Goal: Task Accomplishment & Management: Use online tool/utility

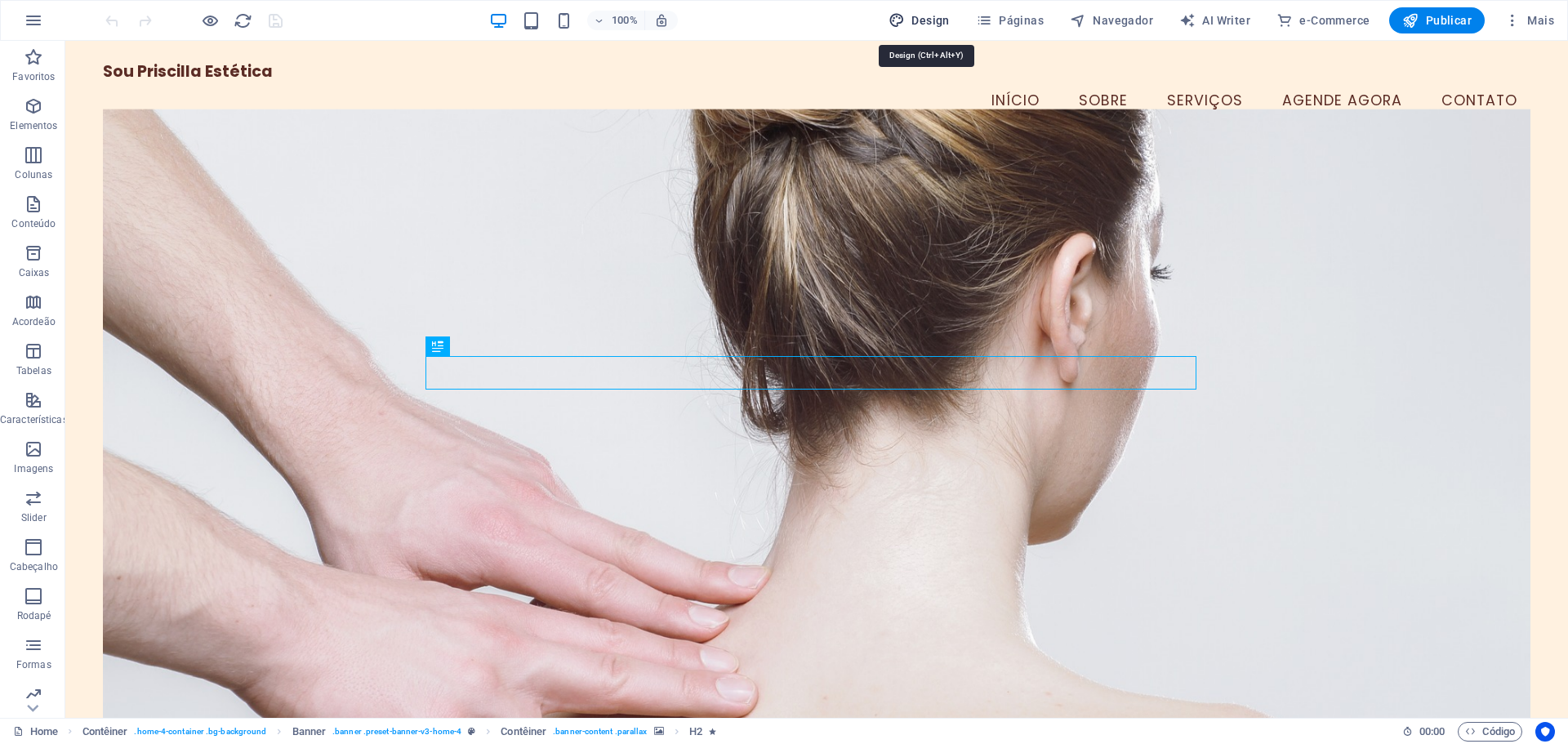
click at [936, 21] on span "Design" at bounding box center [920, 20] width 61 height 17
select select "px"
select select "200"
select select "px"
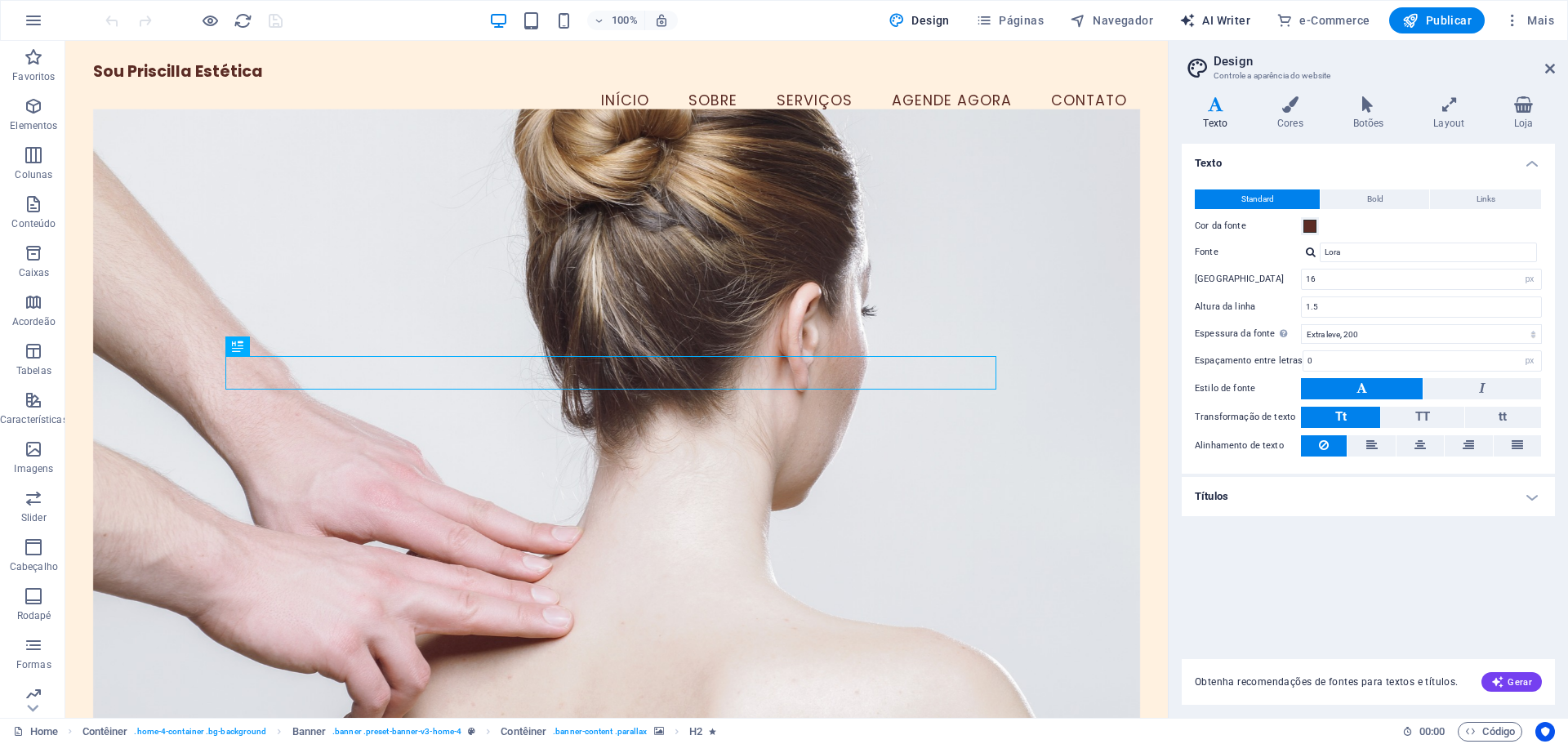
click at [1208, 17] on span "AI Writer" at bounding box center [1215, 20] width 71 height 17
select select "English"
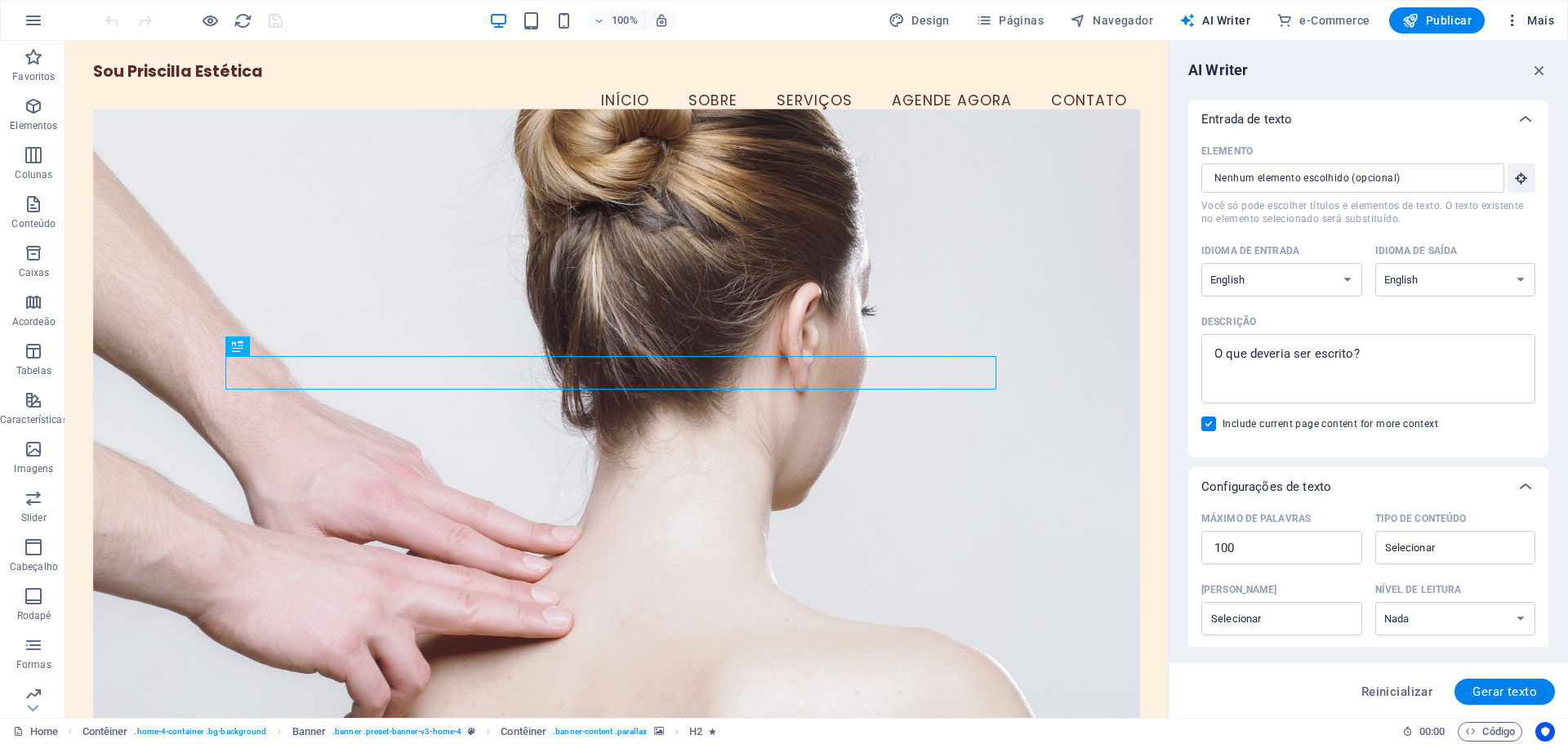
click at [1538, 17] on span "Mais" at bounding box center [1529, 20] width 49 height 17
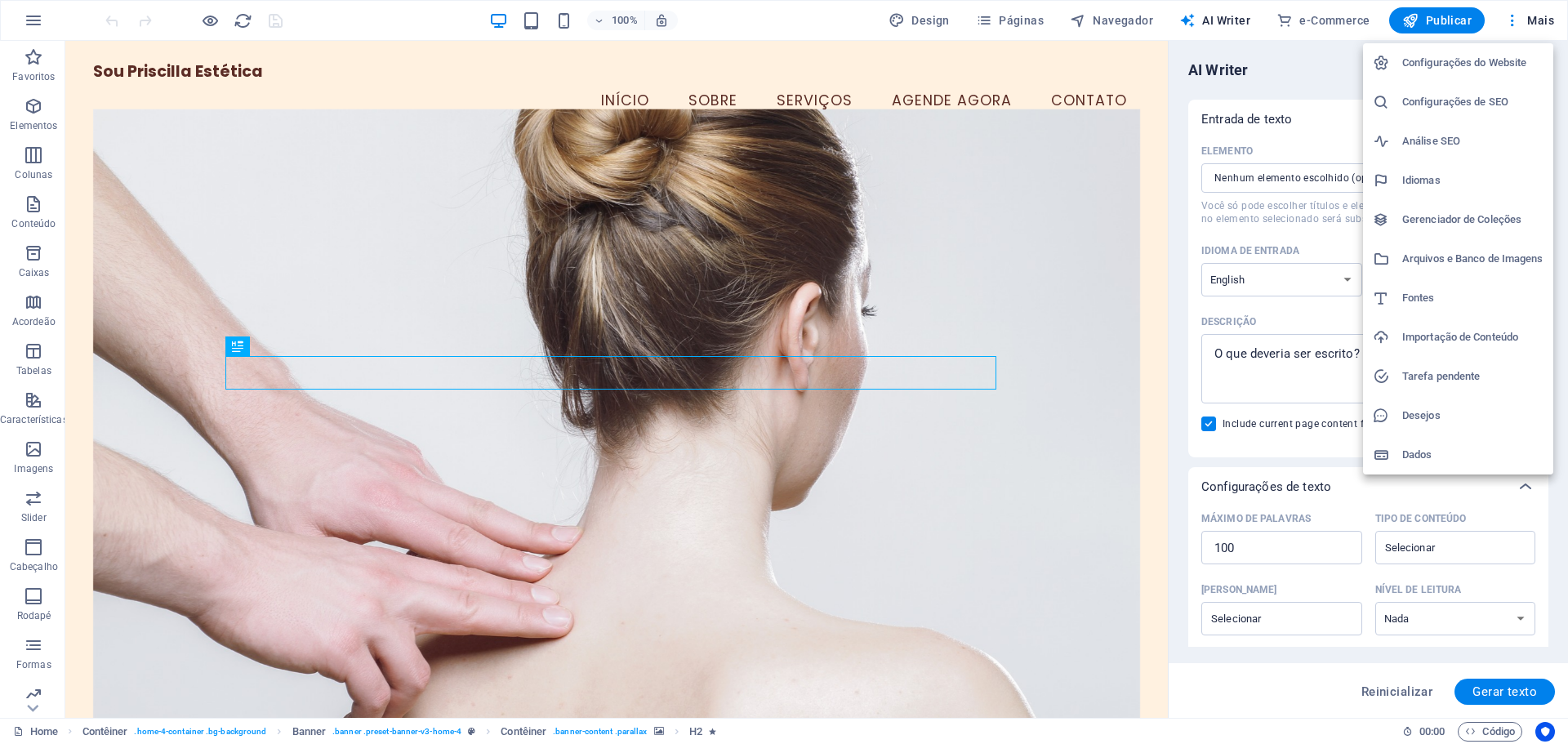
click at [1479, 229] on h6 "Gerenciador de Coleções" at bounding box center [1473, 220] width 142 height 20
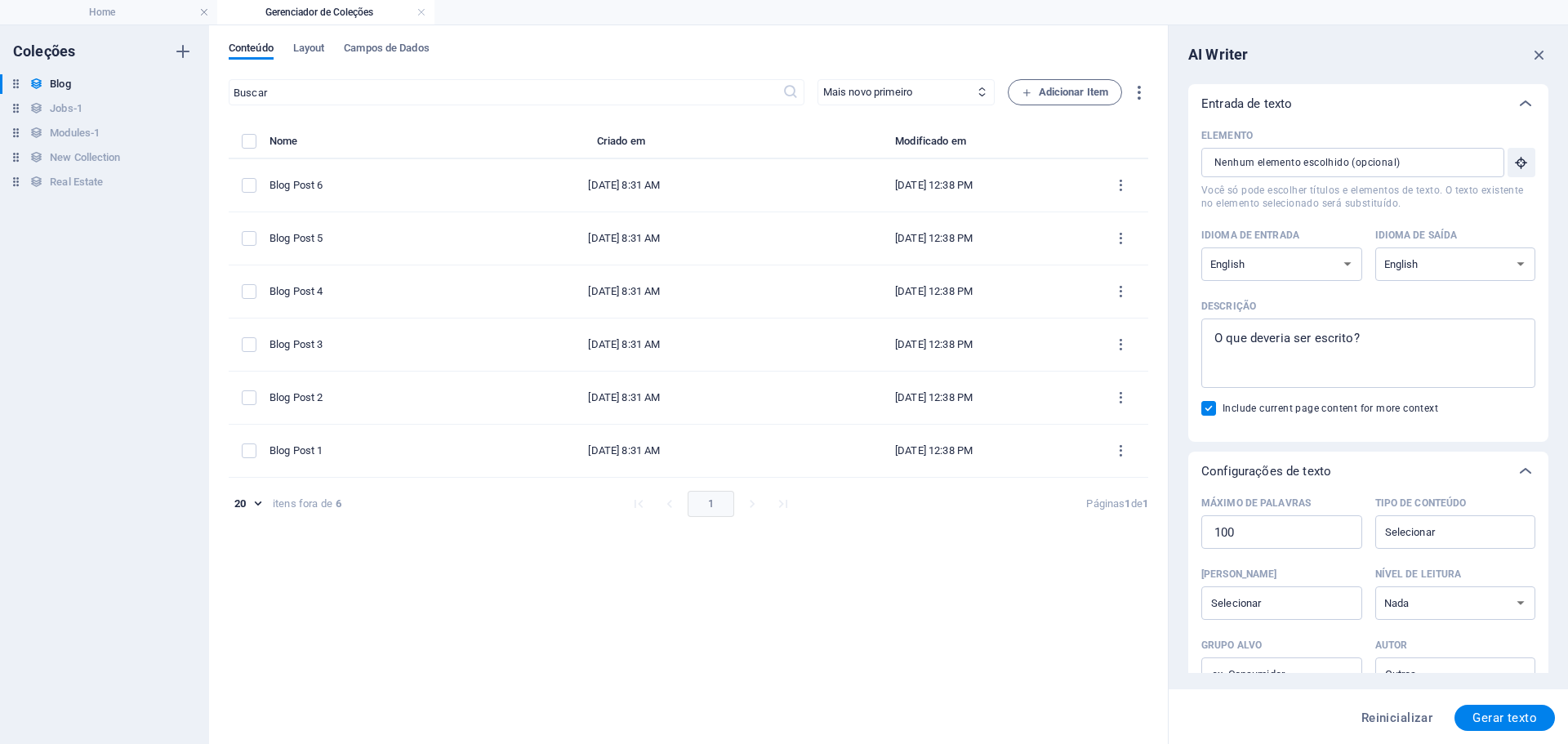
click at [1548, 21] on ul "Home Gerenciador de Coleções" at bounding box center [784, 12] width 1568 height 25
click at [1540, 55] on icon "button" at bounding box center [1539, 54] width 18 height 18
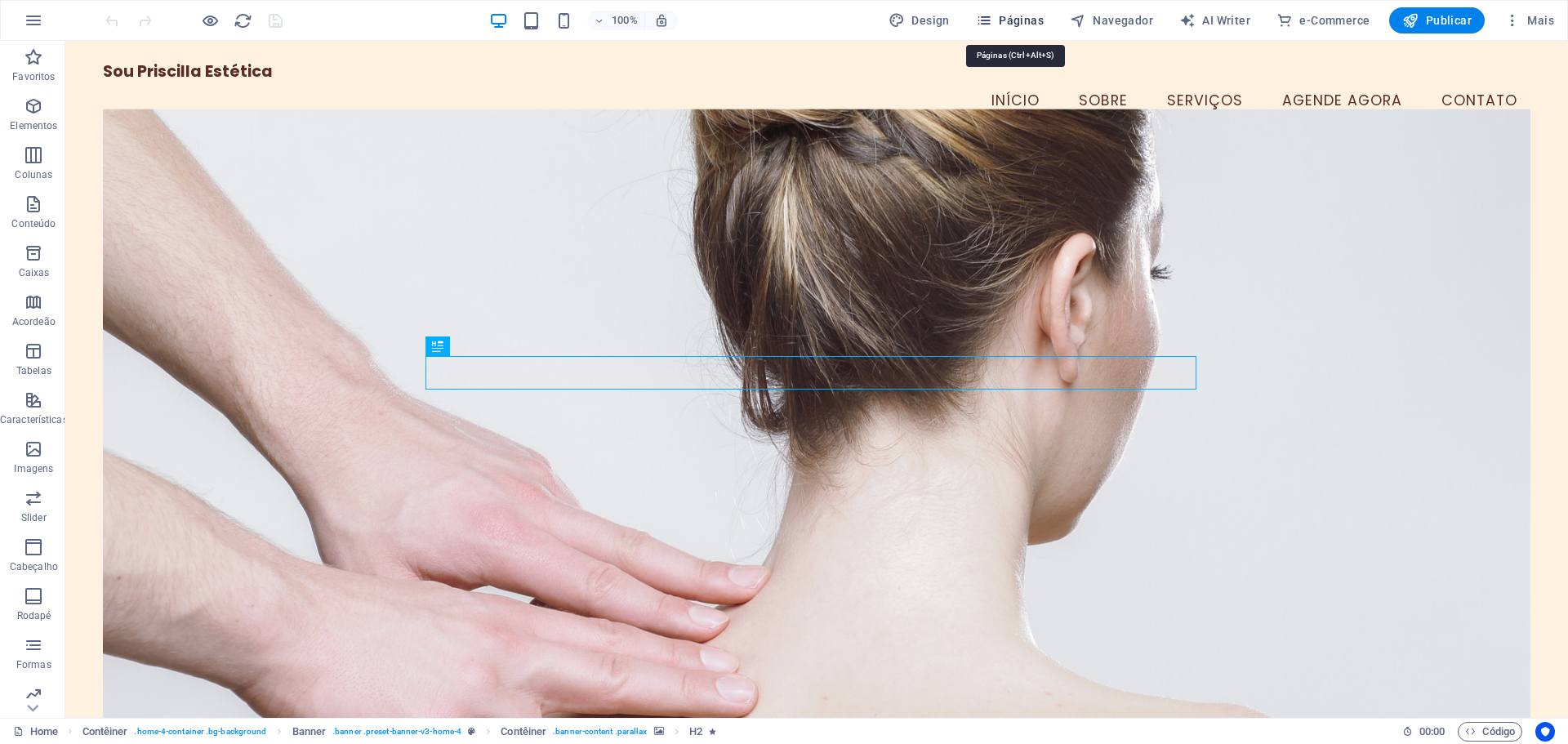
click at [1029, 19] on span "Páginas" at bounding box center [1010, 20] width 67 height 17
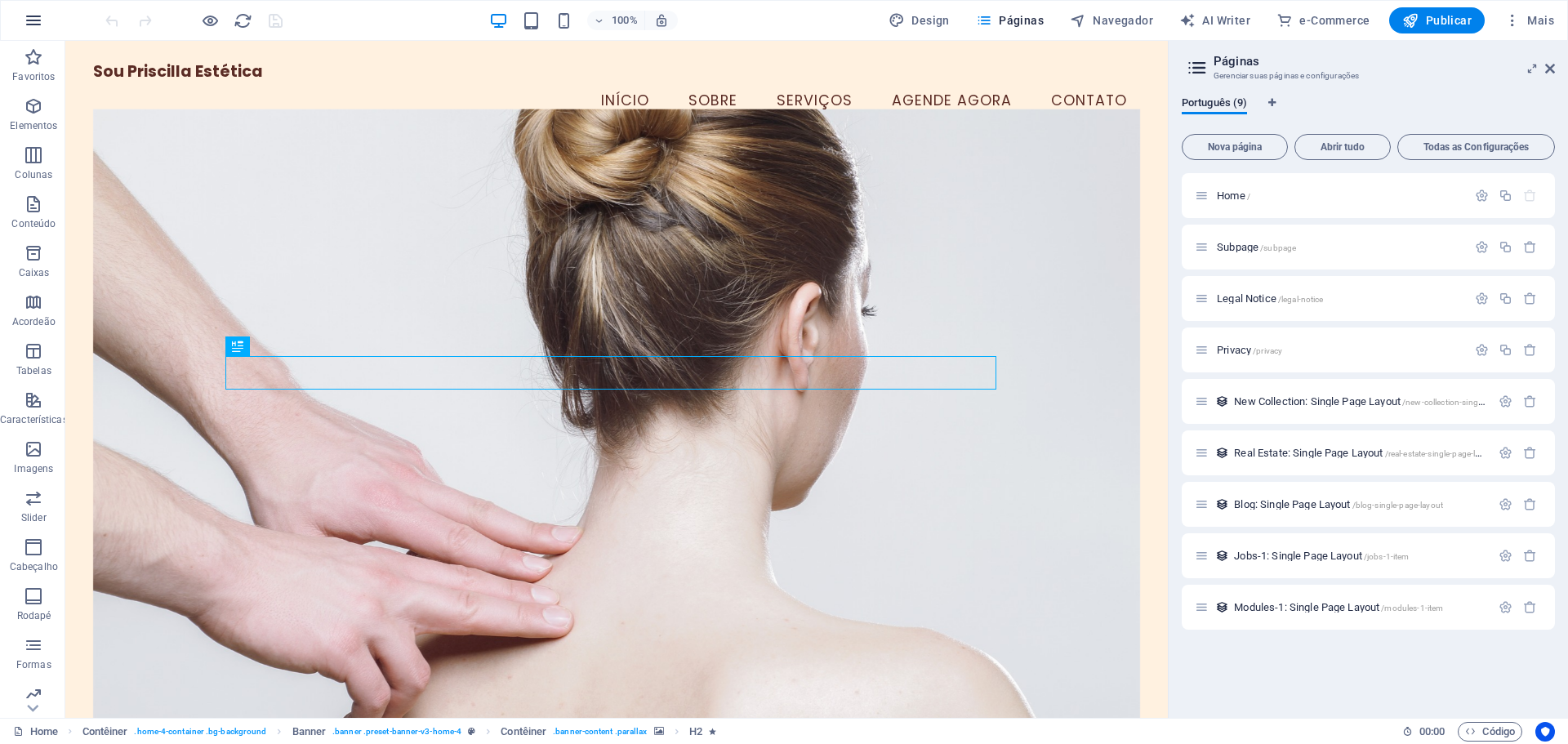
click at [38, 21] on icon "button" at bounding box center [34, 21] width 20 height 20
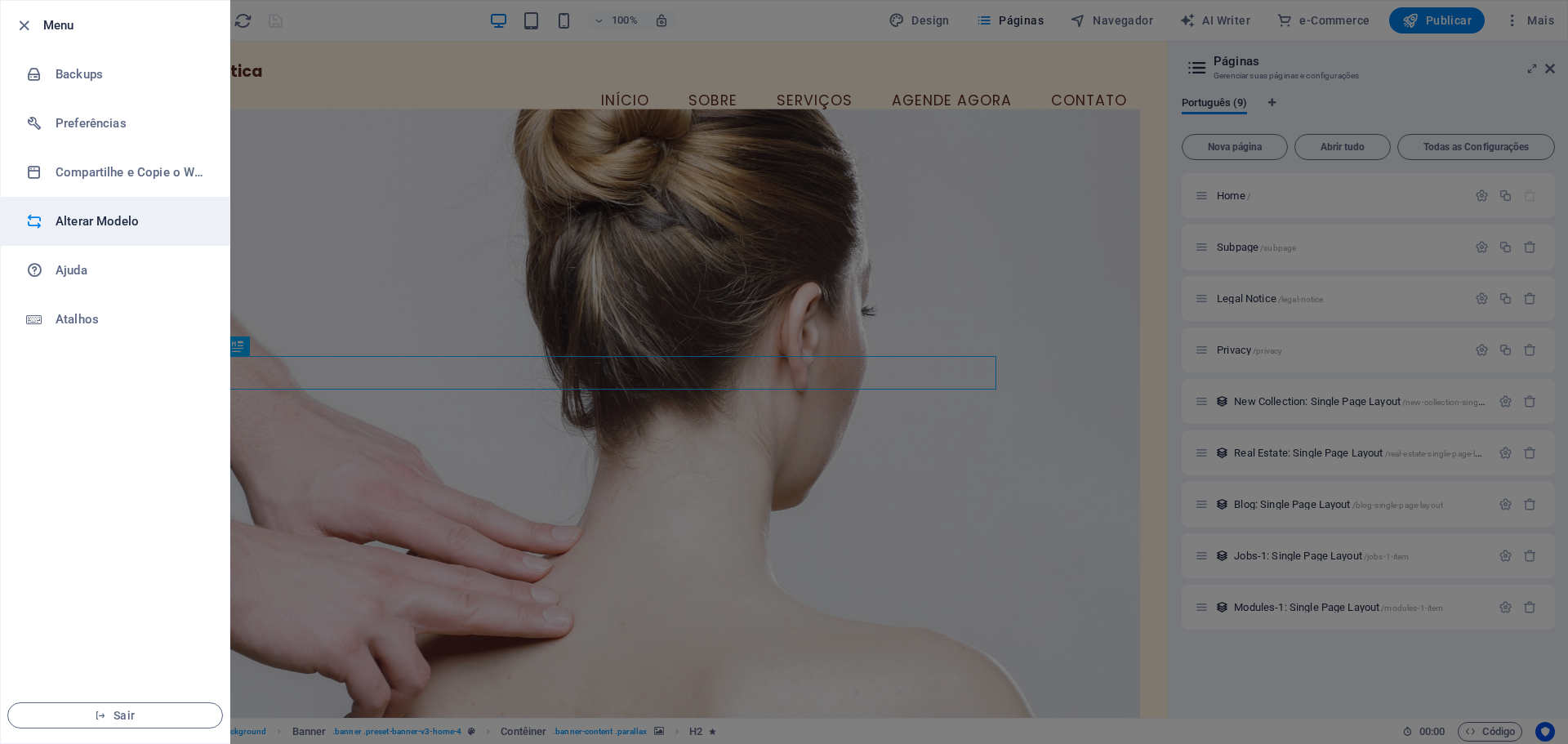
click at [109, 224] on h6 "Alterar Modelo" at bounding box center [131, 222] width 151 height 20
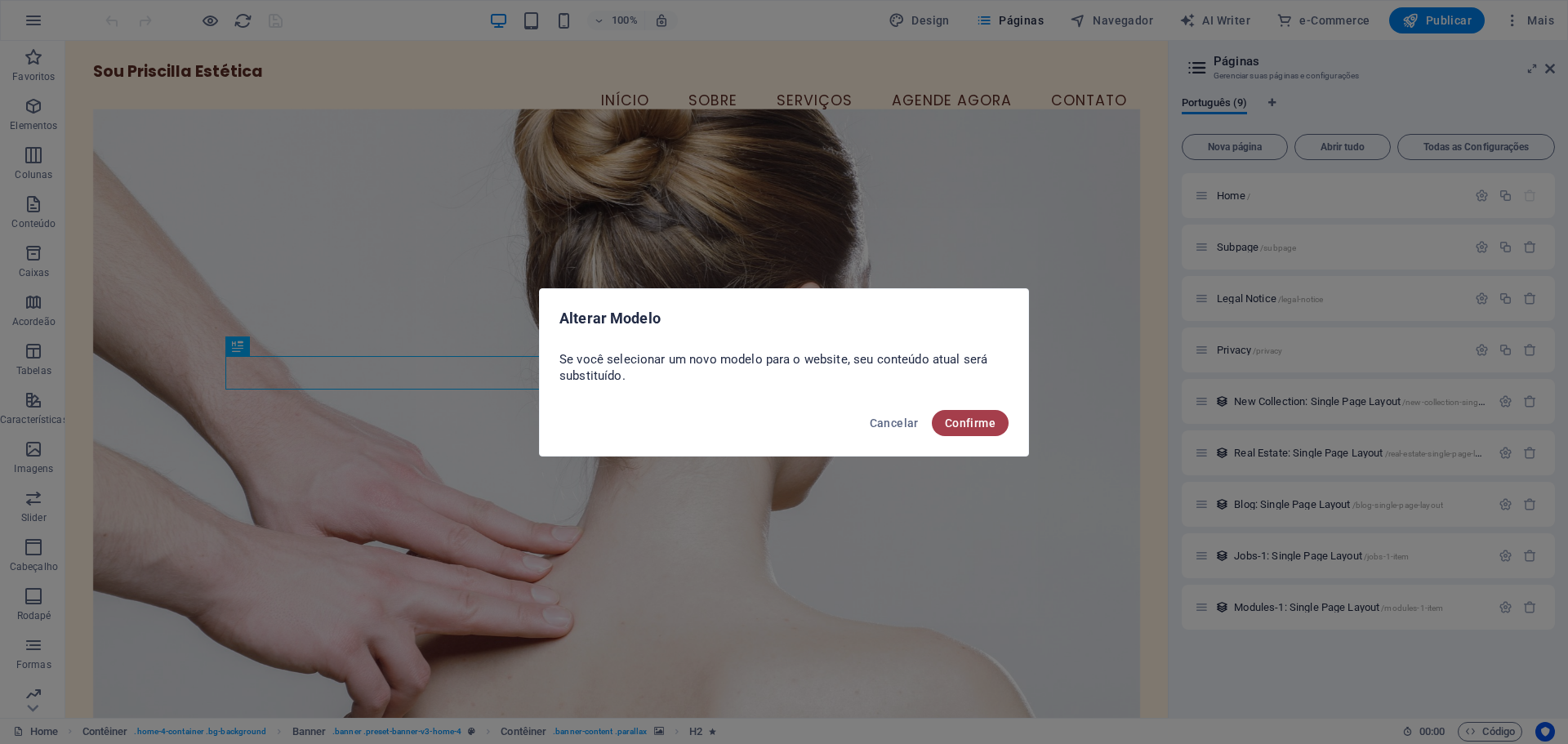
click at [989, 421] on span "Confirme" at bounding box center [970, 422] width 50 height 13
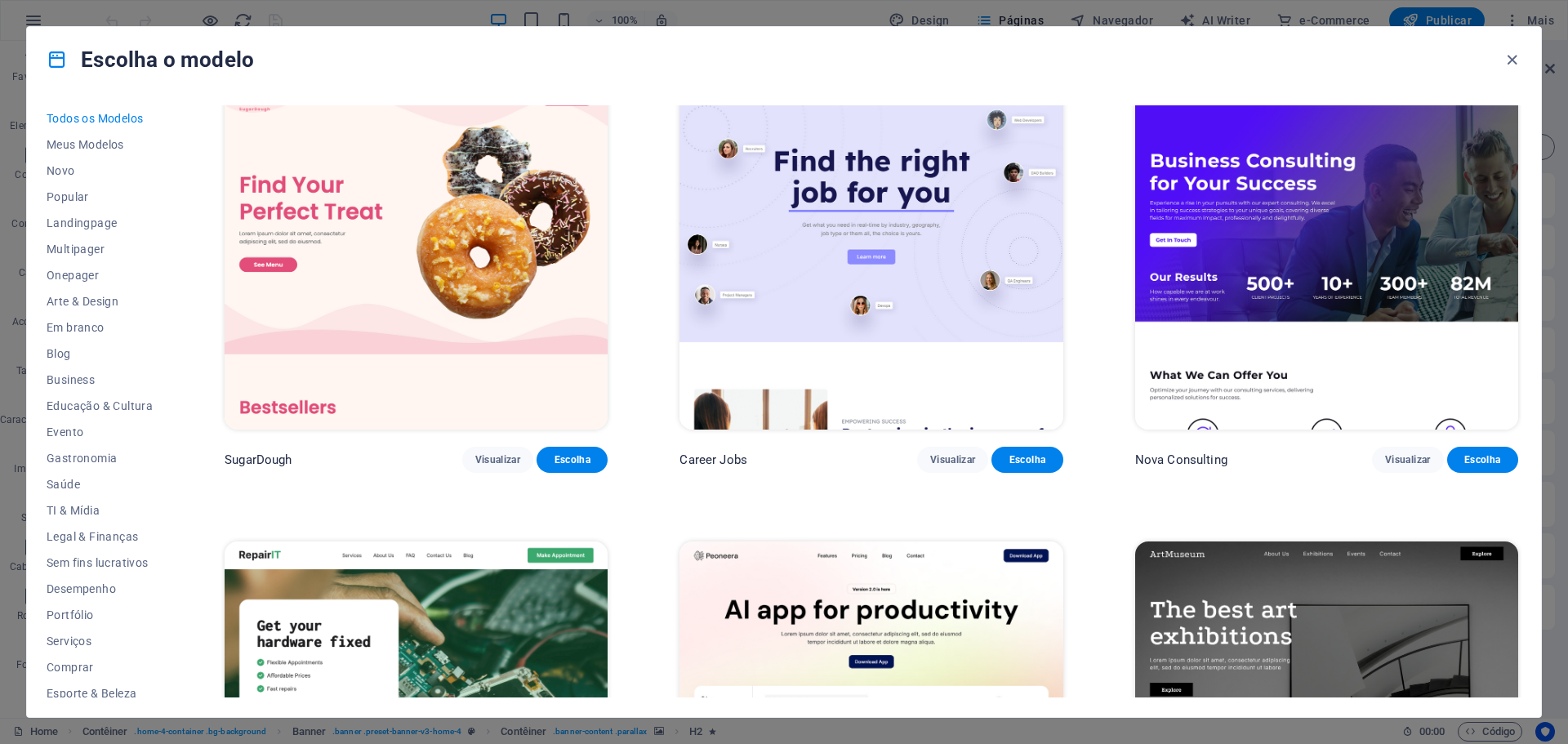
scroll to position [82, 0]
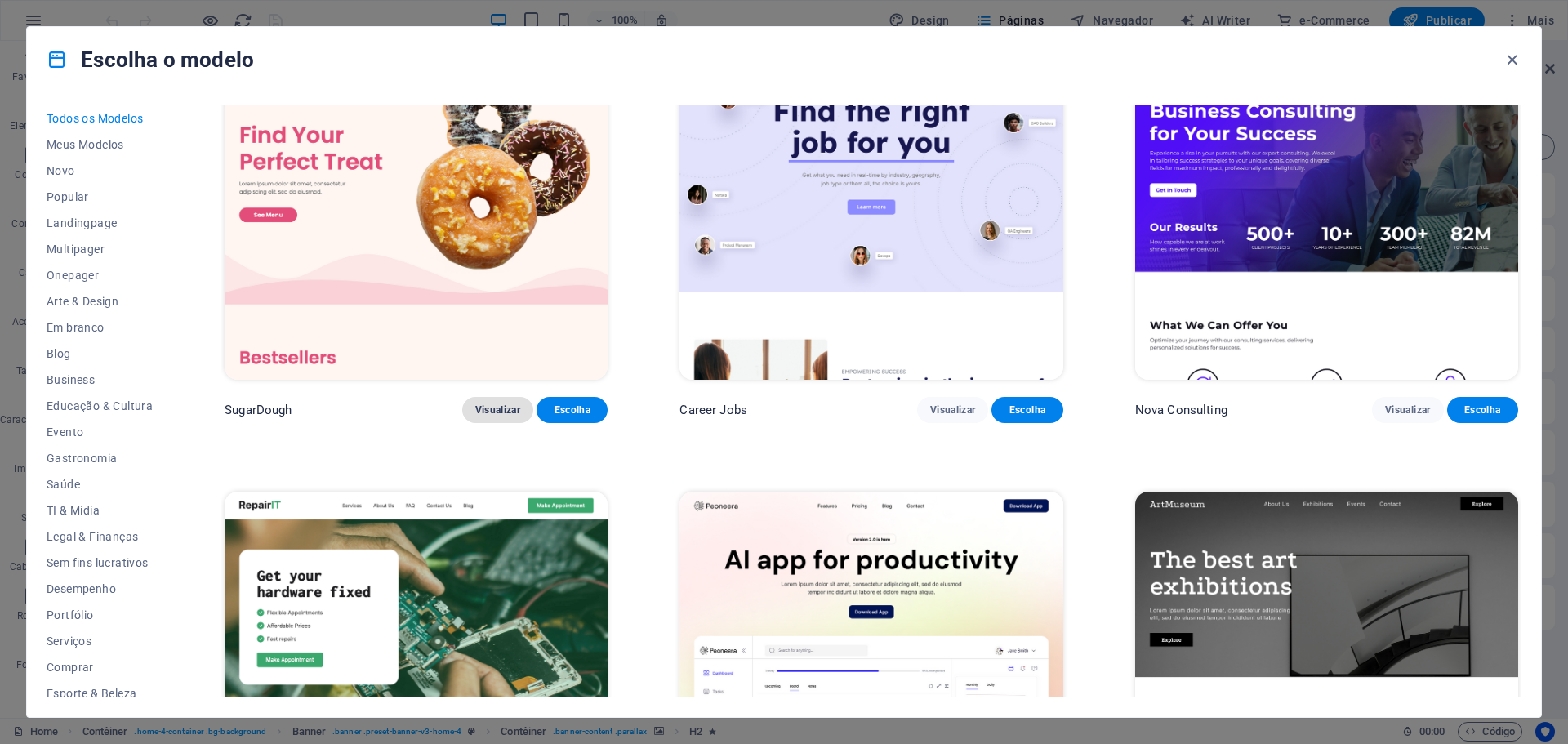
click at [498, 413] on span "Visualizar" at bounding box center [497, 410] width 45 height 13
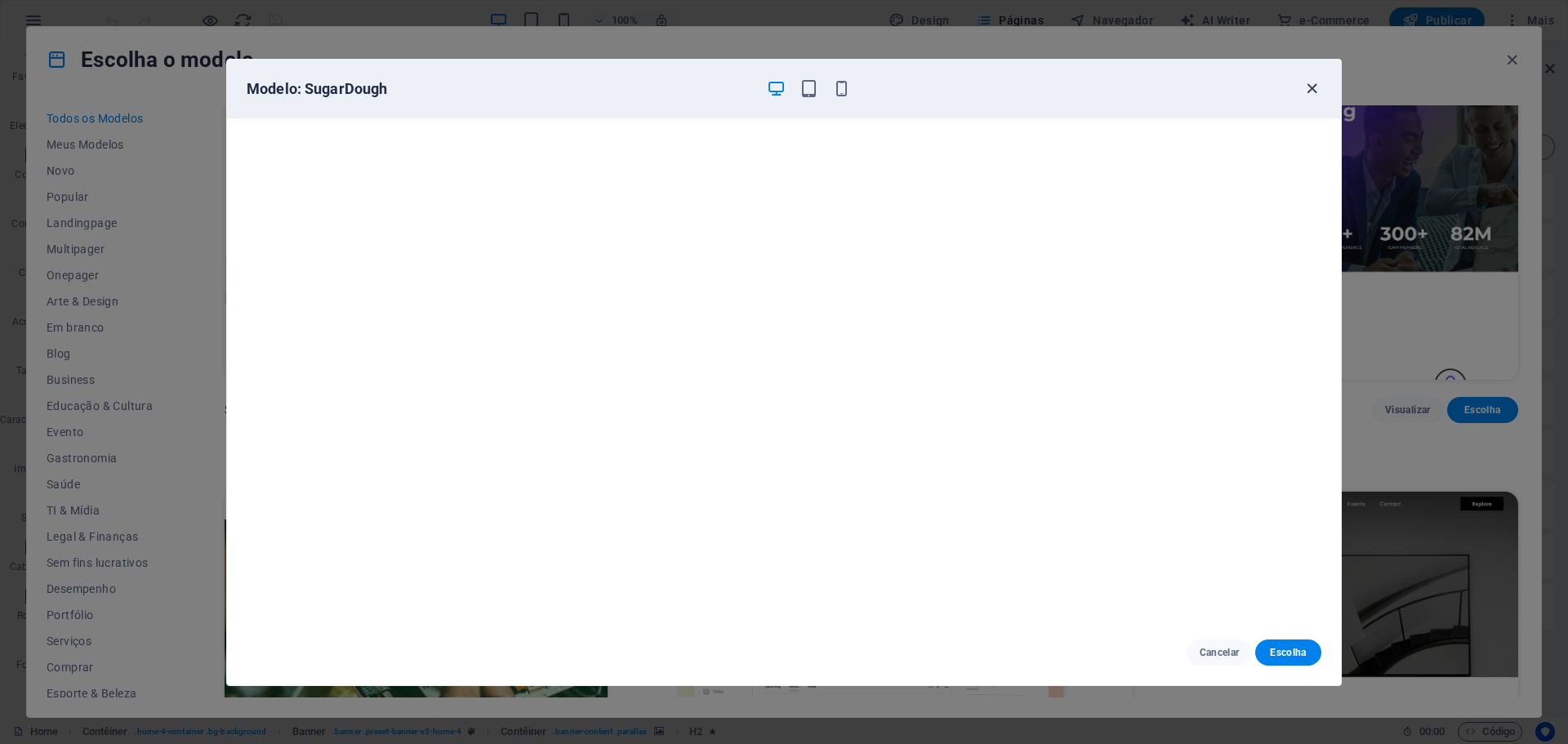
click at [1306, 82] on icon "button" at bounding box center [1312, 88] width 19 height 19
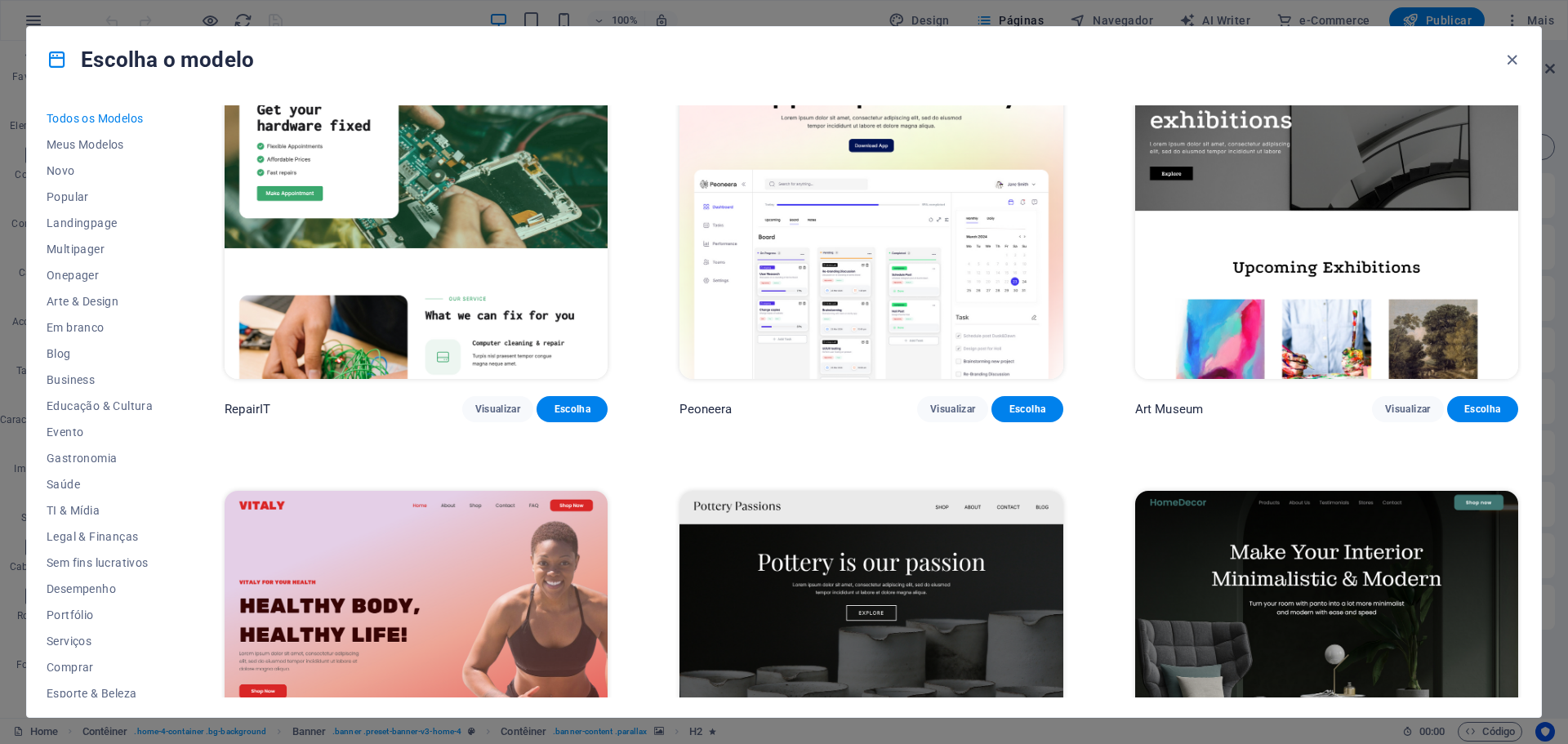
scroll to position [653, 0]
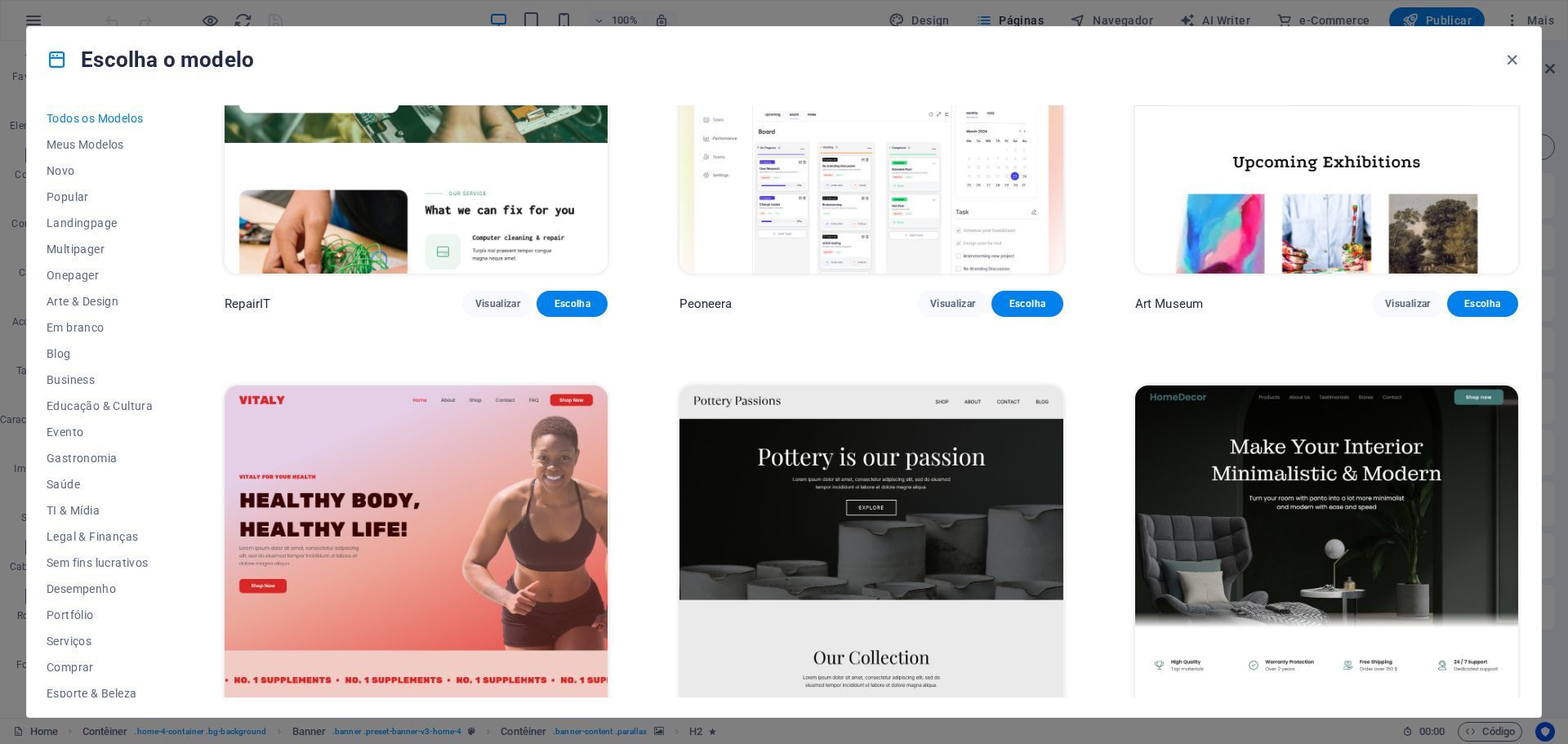
click at [369, 514] on img at bounding box center [416, 561] width 383 height 352
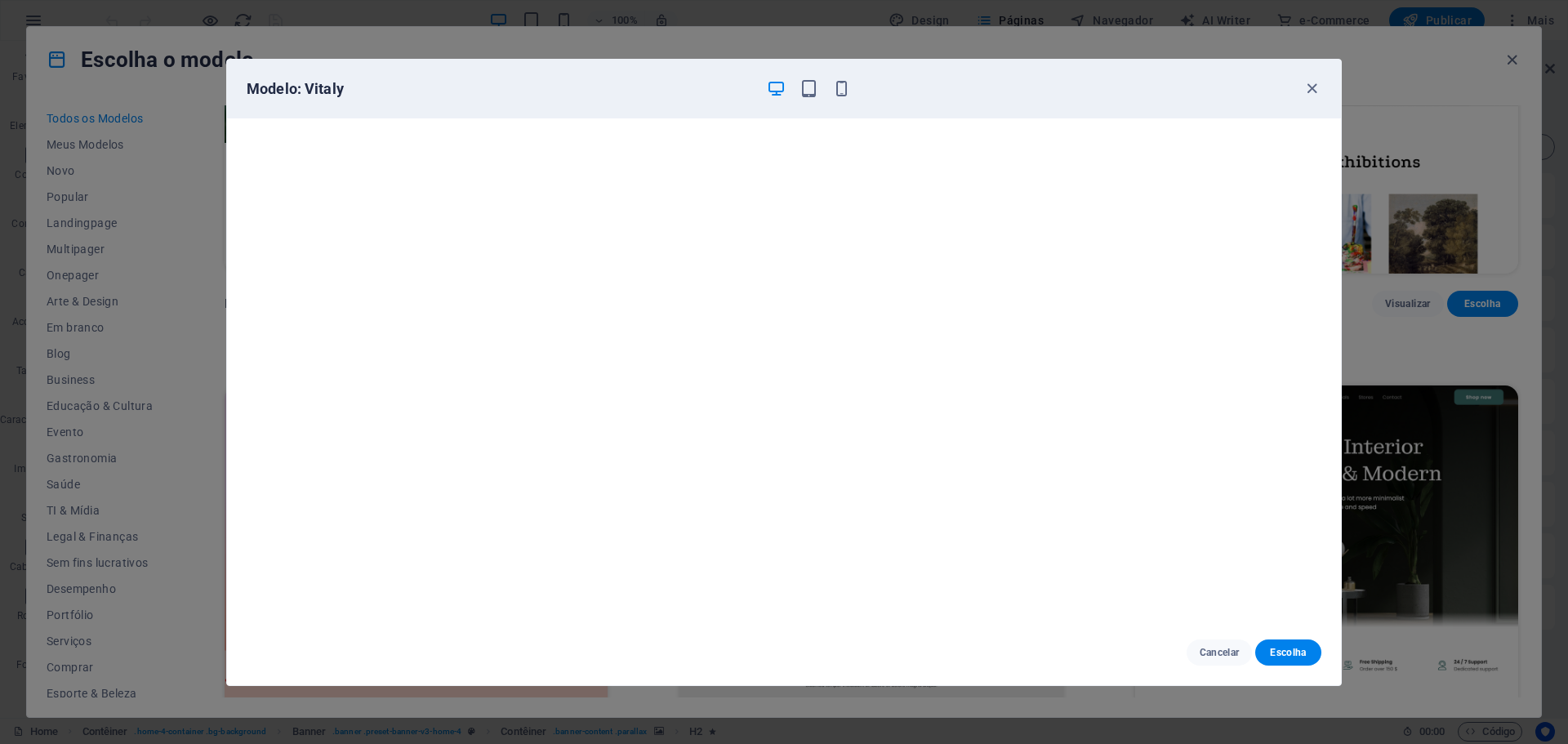
scroll to position [4, 0]
click at [1306, 83] on icon "button" at bounding box center [1312, 88] width 19 height 19
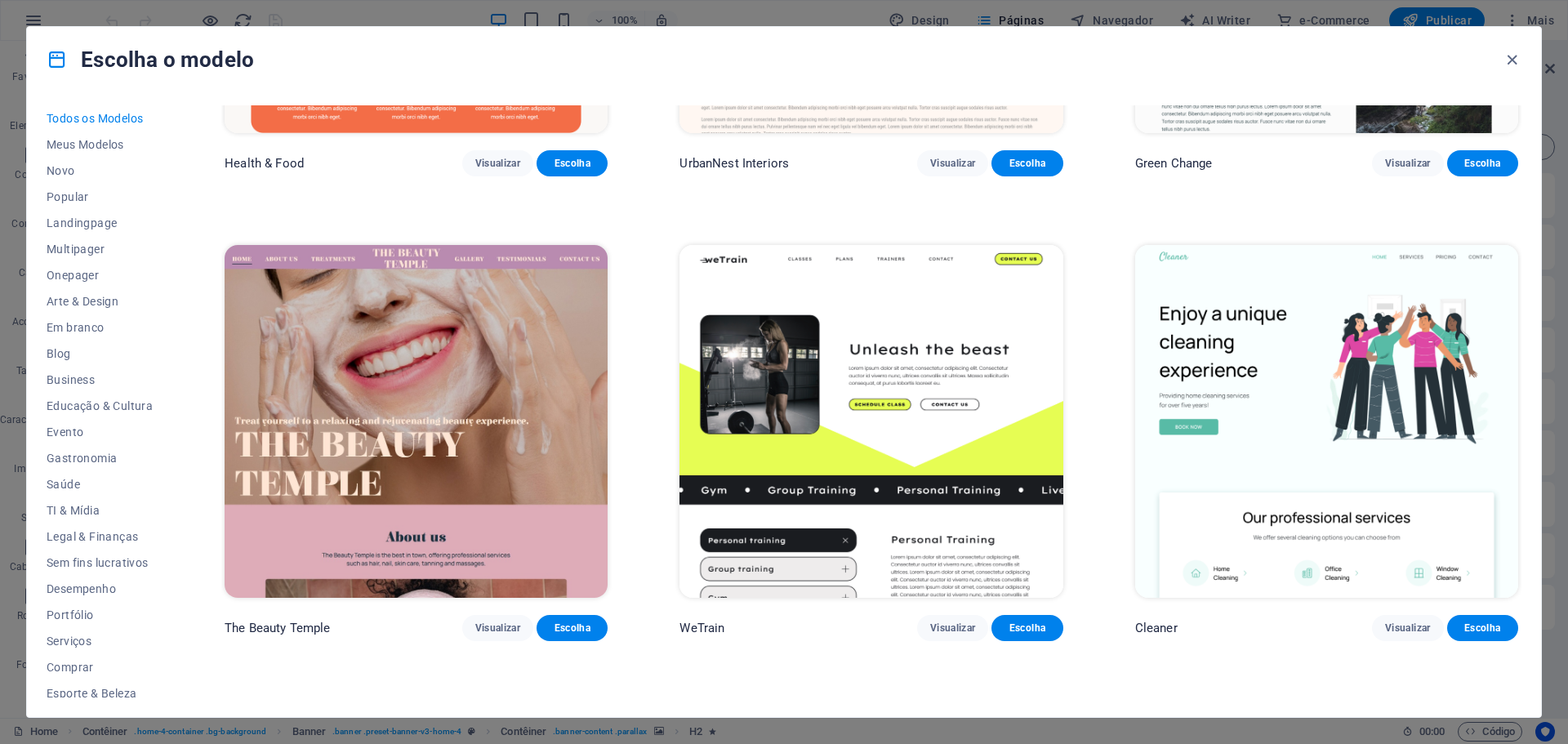
scroll to position [3592, 0]
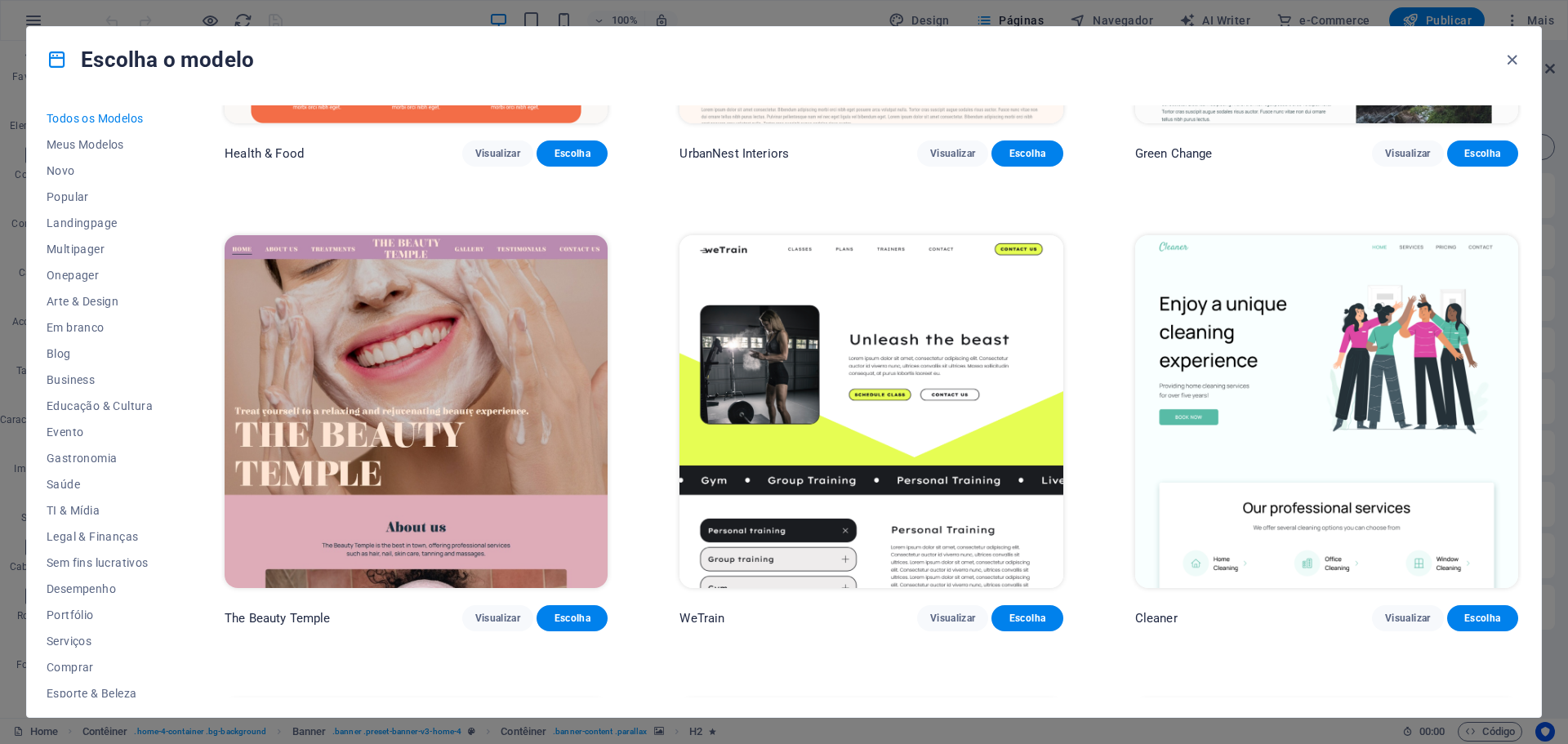
click at [420, 432] on img at bounding box center [416, 412] width 383 height 352
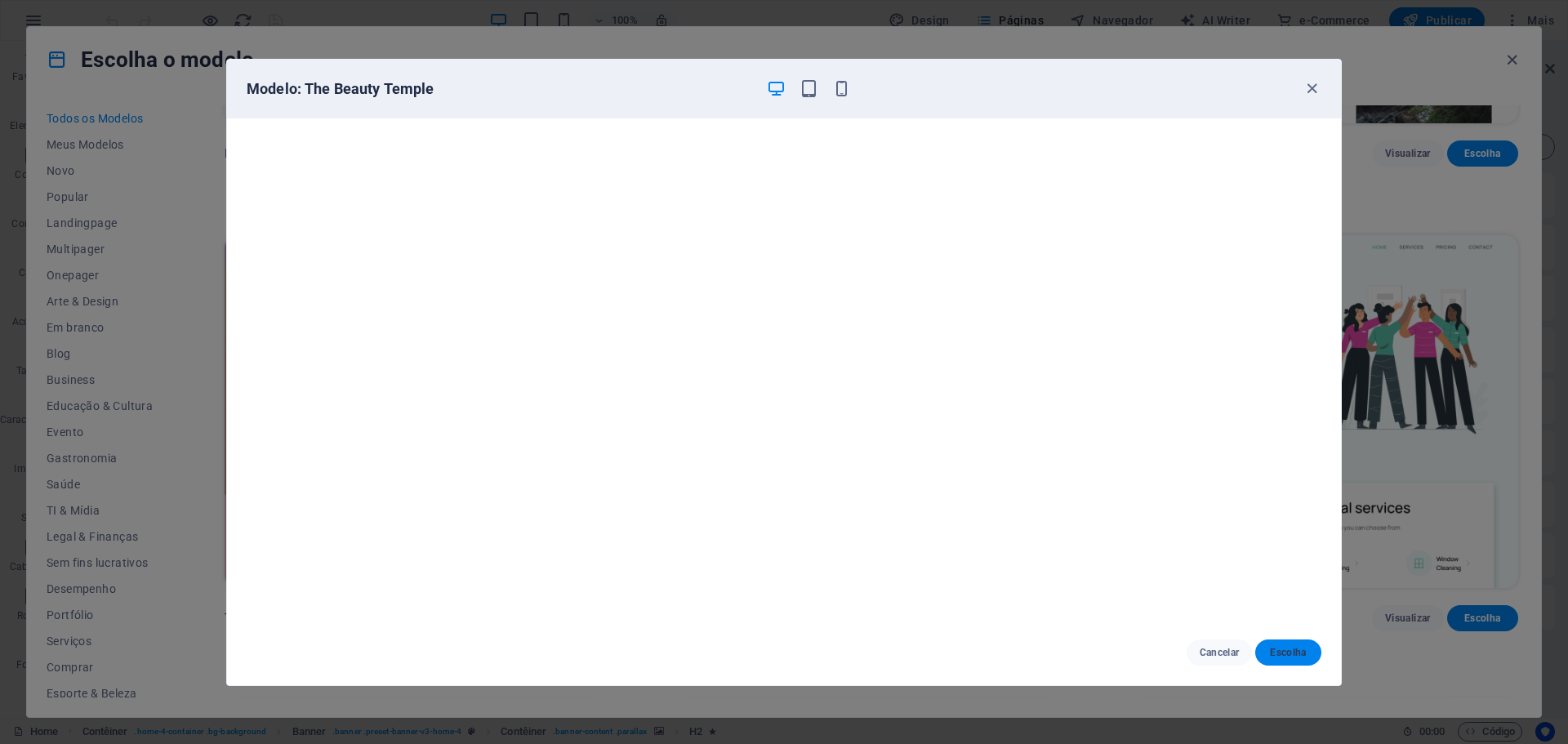
click at [1303, 651] on span "Escolha" at bounding box center [1288, 652] width 40 height 13
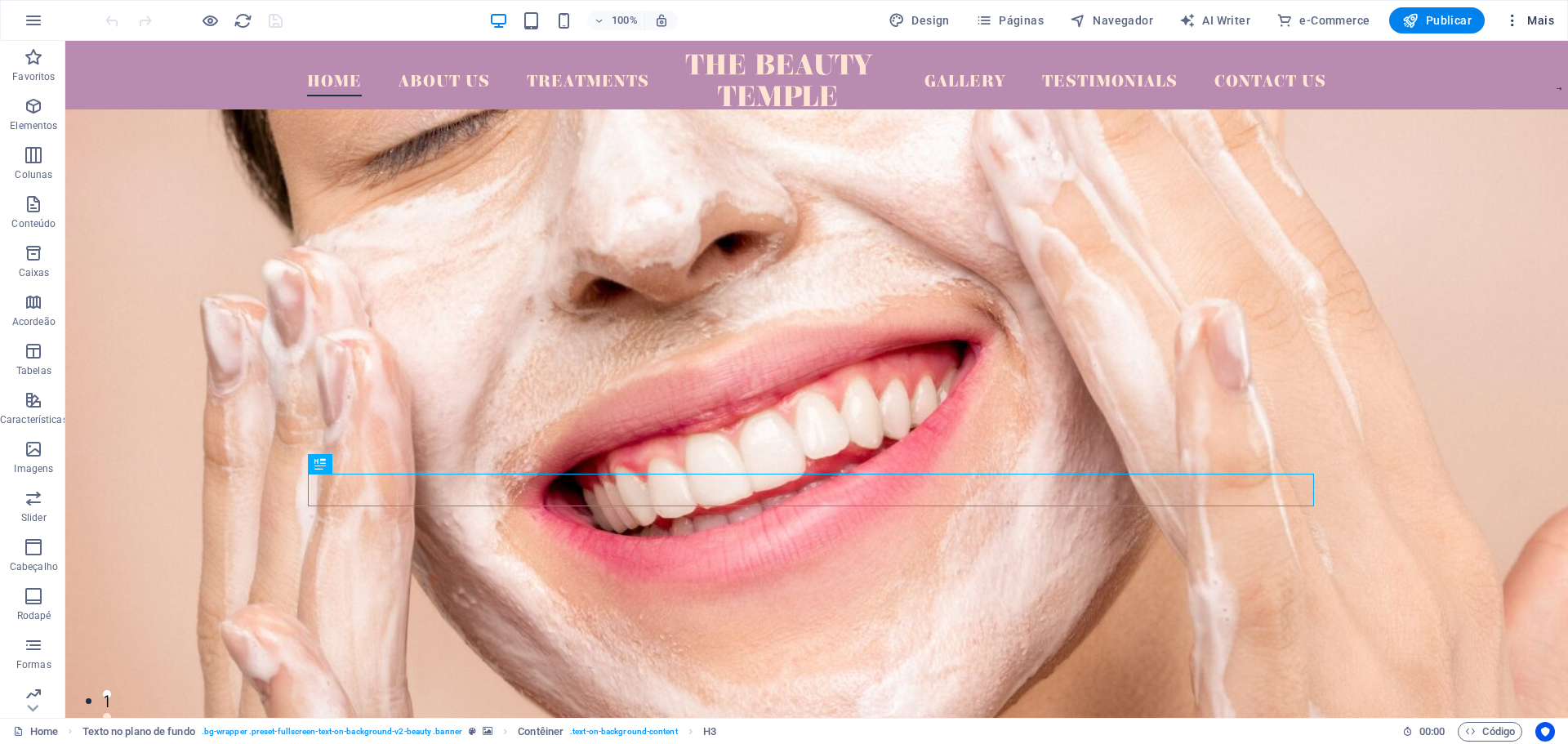
click at [1527, 17] on span "Mais" at bounding box center [1529, 20] width 49 height 17
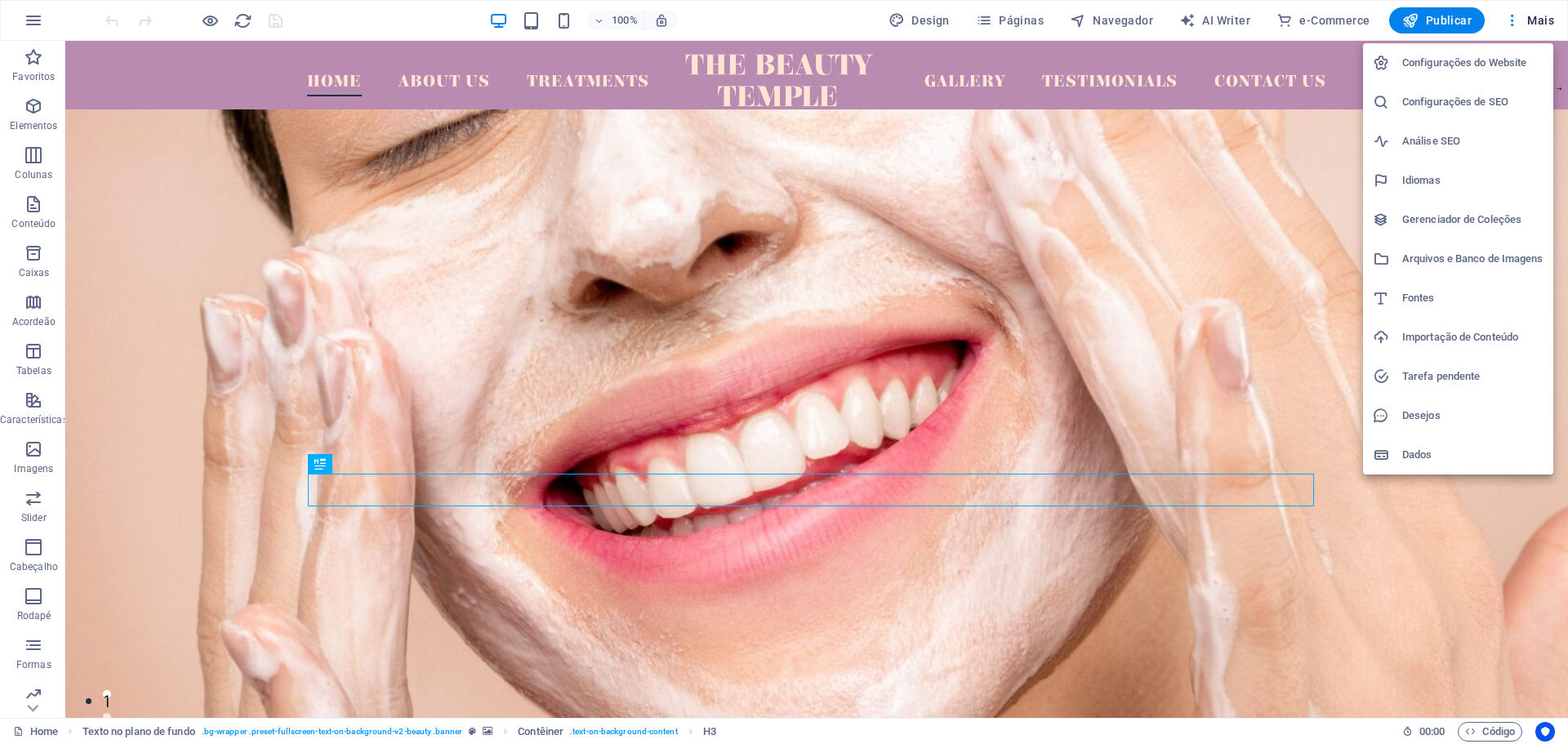
click at [1472, 338] on h6 "Importação de Conteúdo" at bounding box center [1473, 337] width 142 height 20
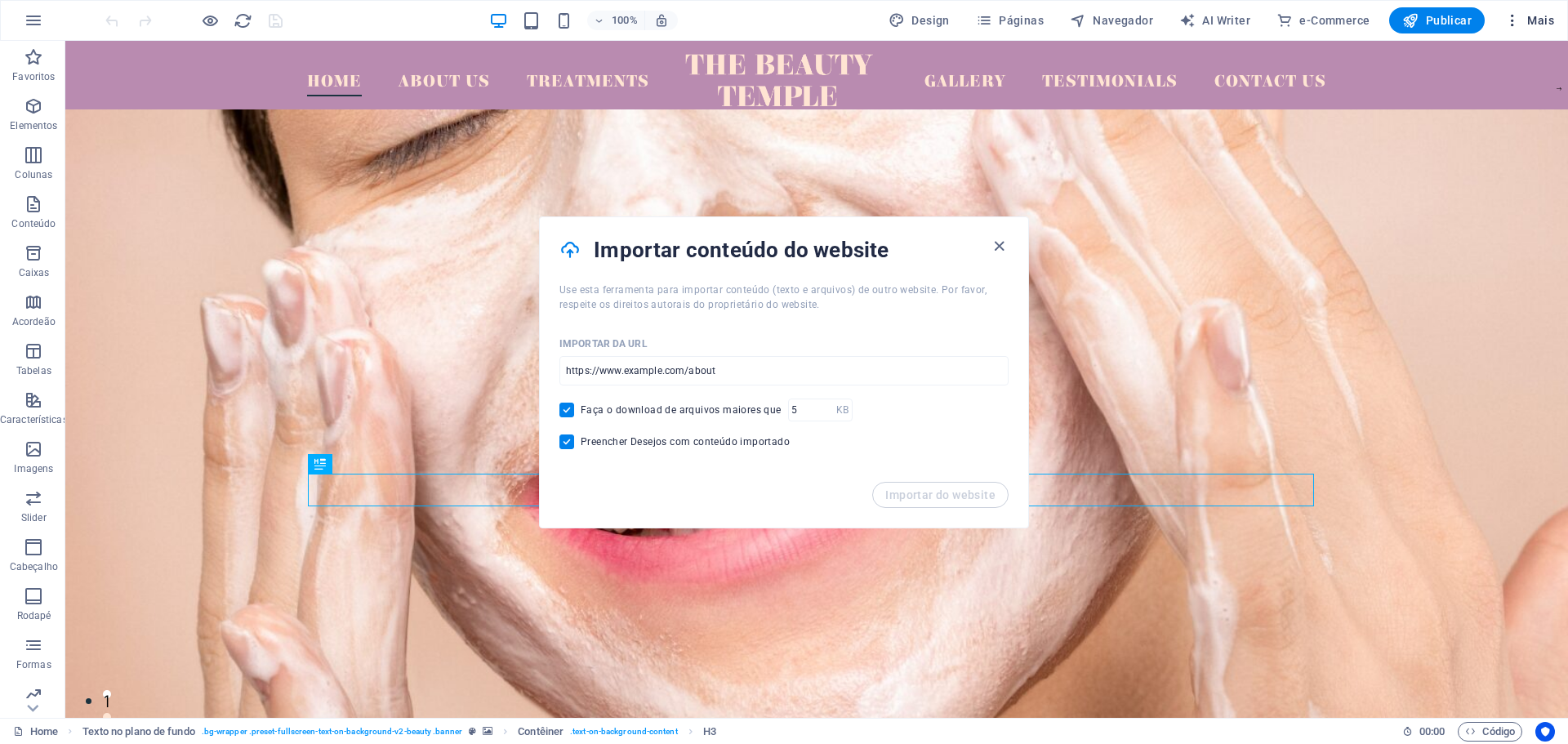
click at [1516, 20] on icon "button" at bounding box center [1513, 20] width 17 height 17
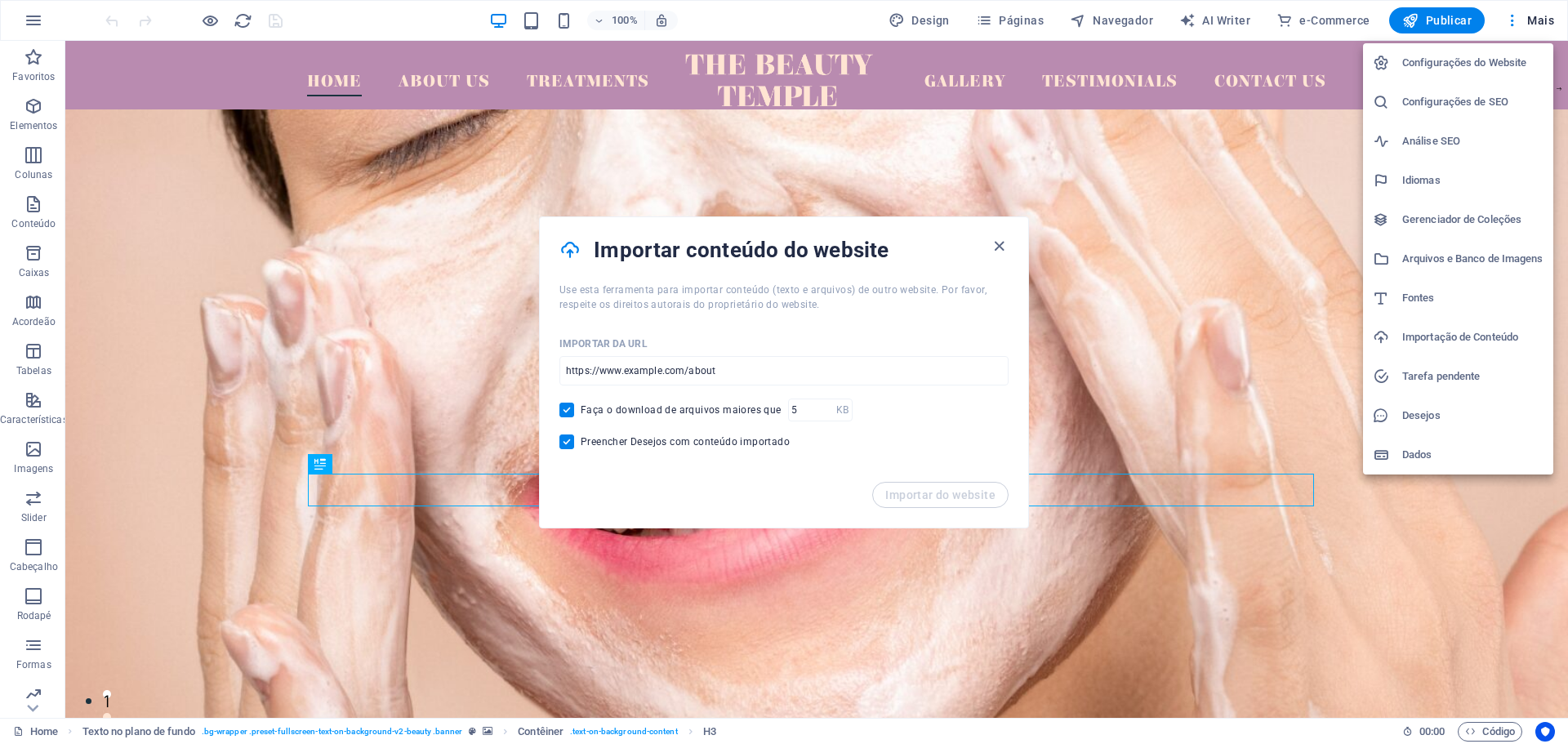
click at [1017, 14] on div at bounding box center [784, 372] width 1568 height 744
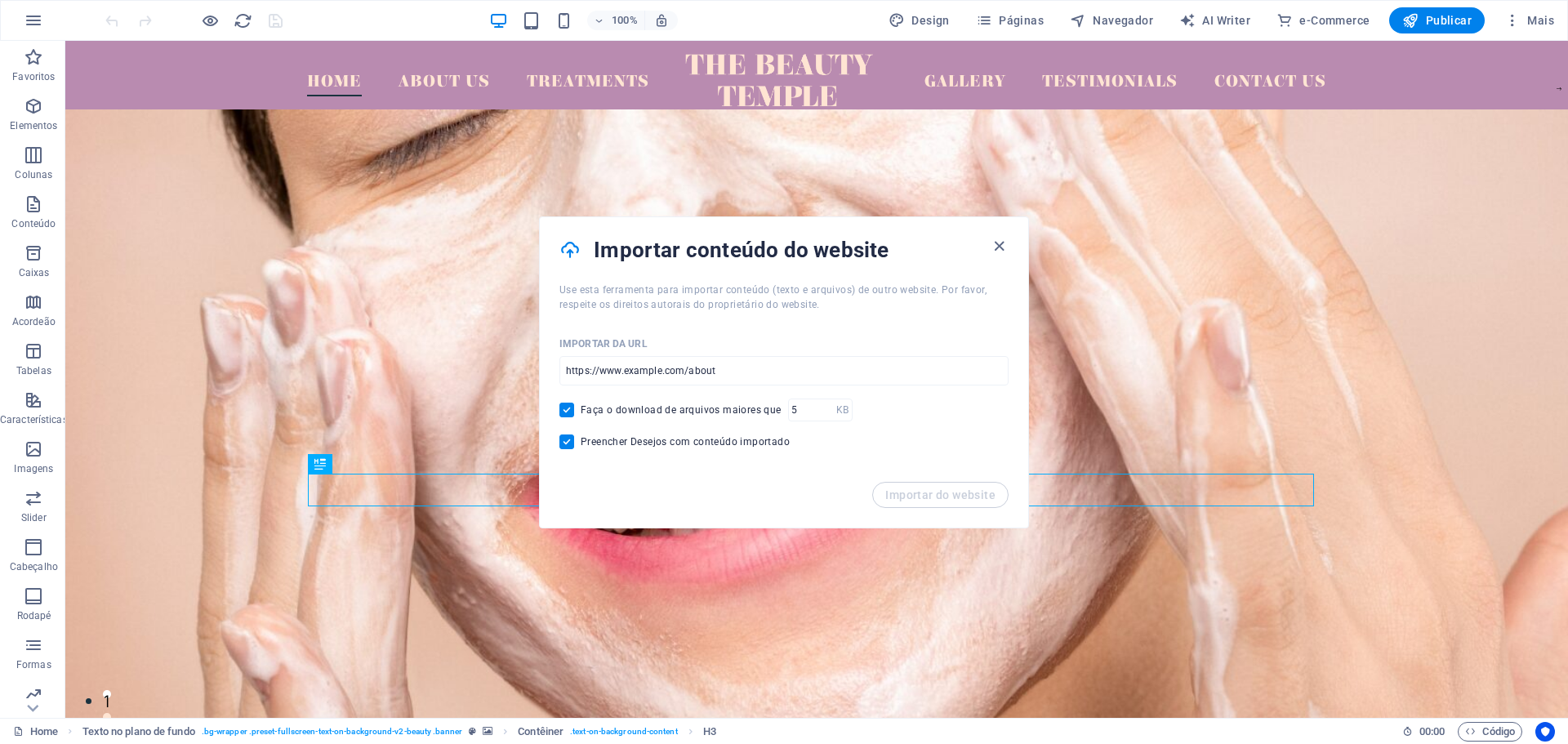
click at [1014, 20] on span "Páginas" at bounding box center [1010, 20] width 67 height 17
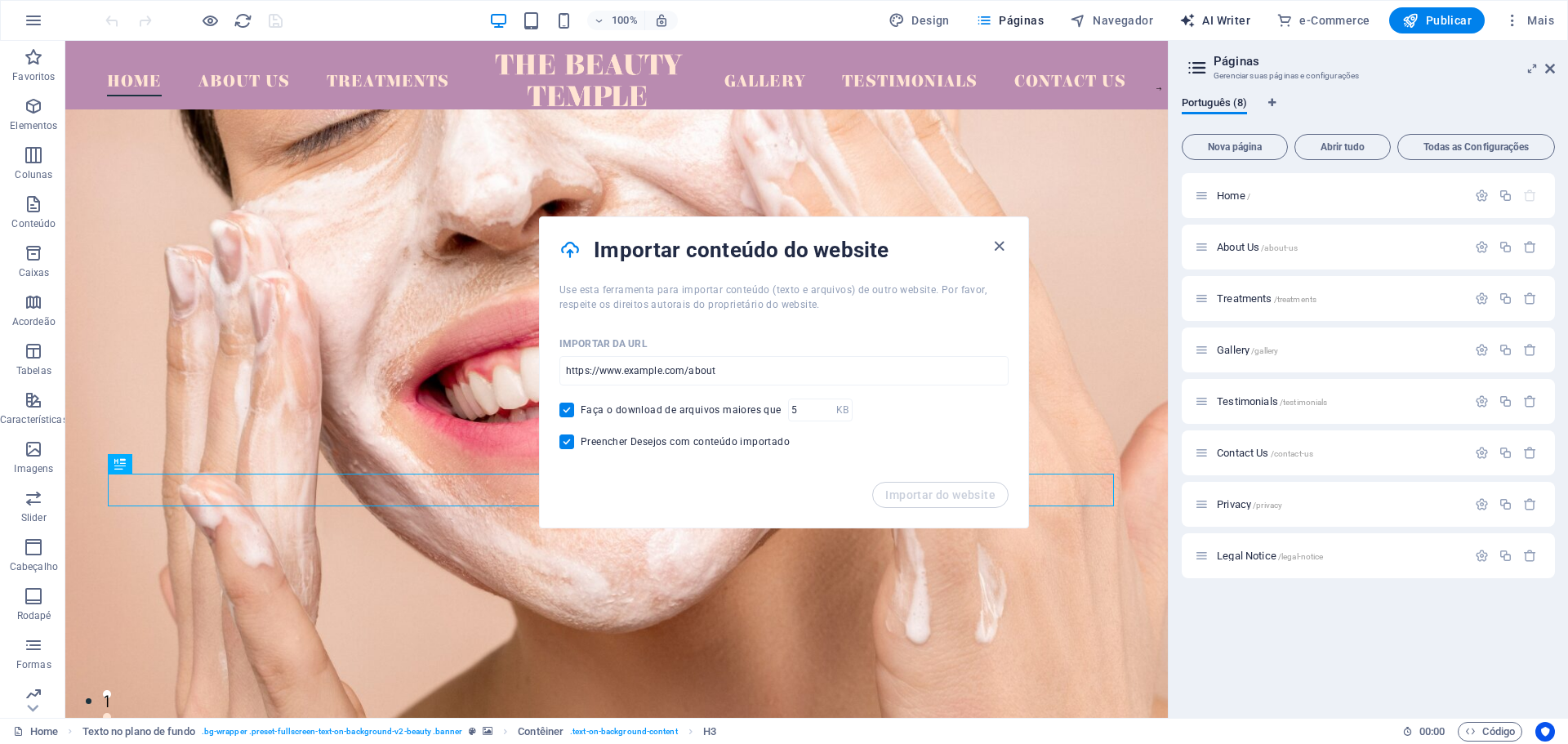
click at [1218, 17] on span "AI Writer" at bounding box center [1215, 20] width 71 height 17
select select "English"
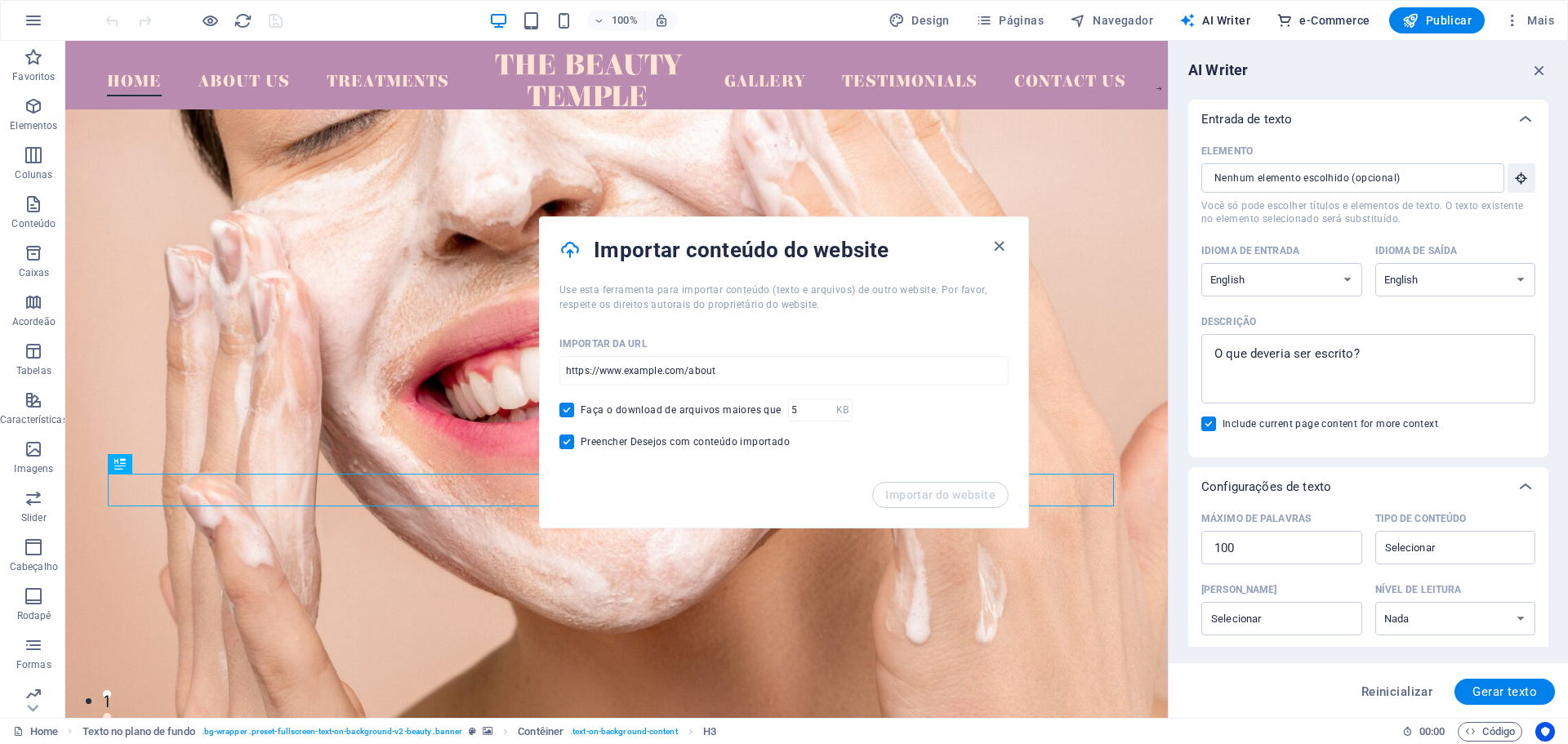
click at [1286, 16] on icon "button" at bounding box center [1285, 20] width 17 height 17
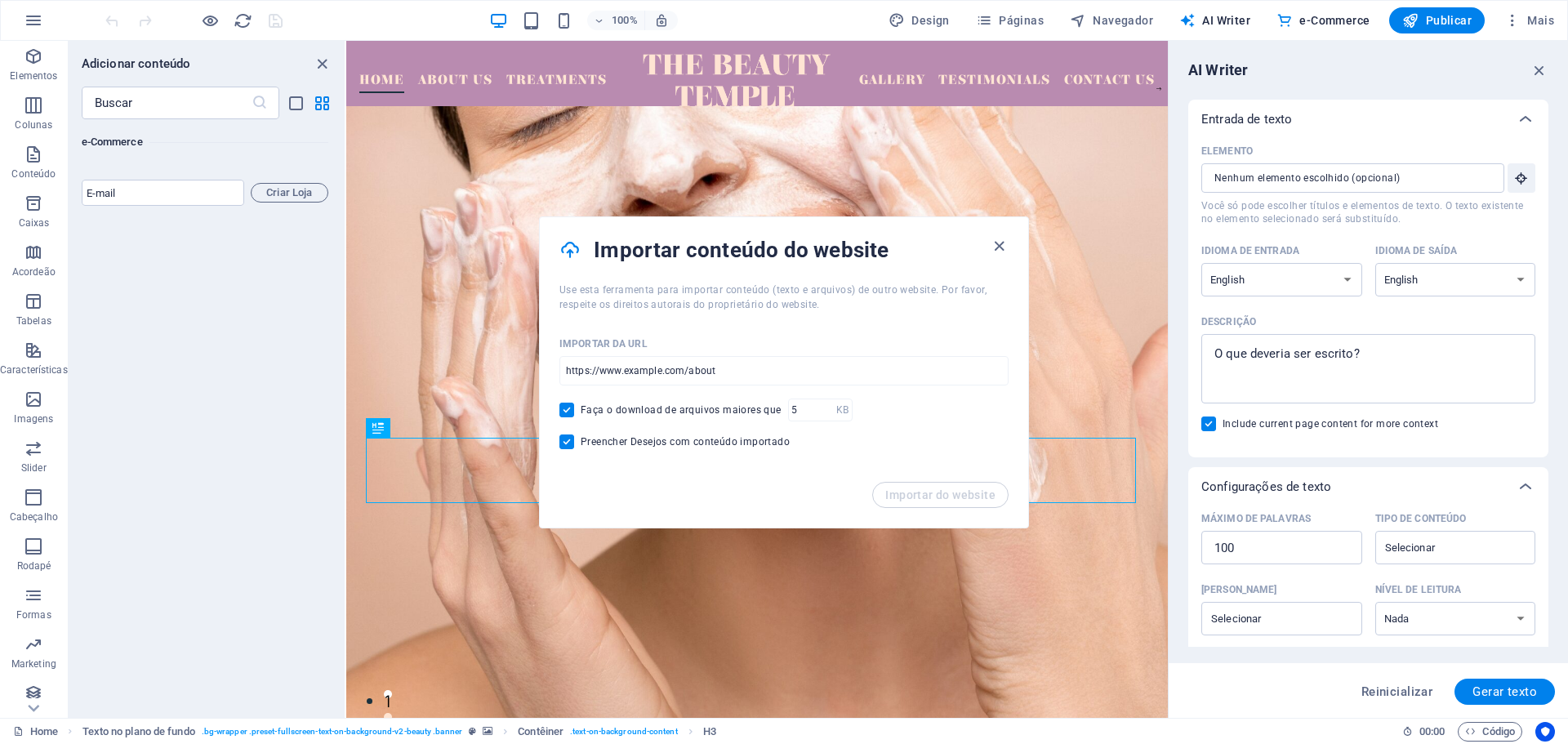
scroll to position [107, 0]
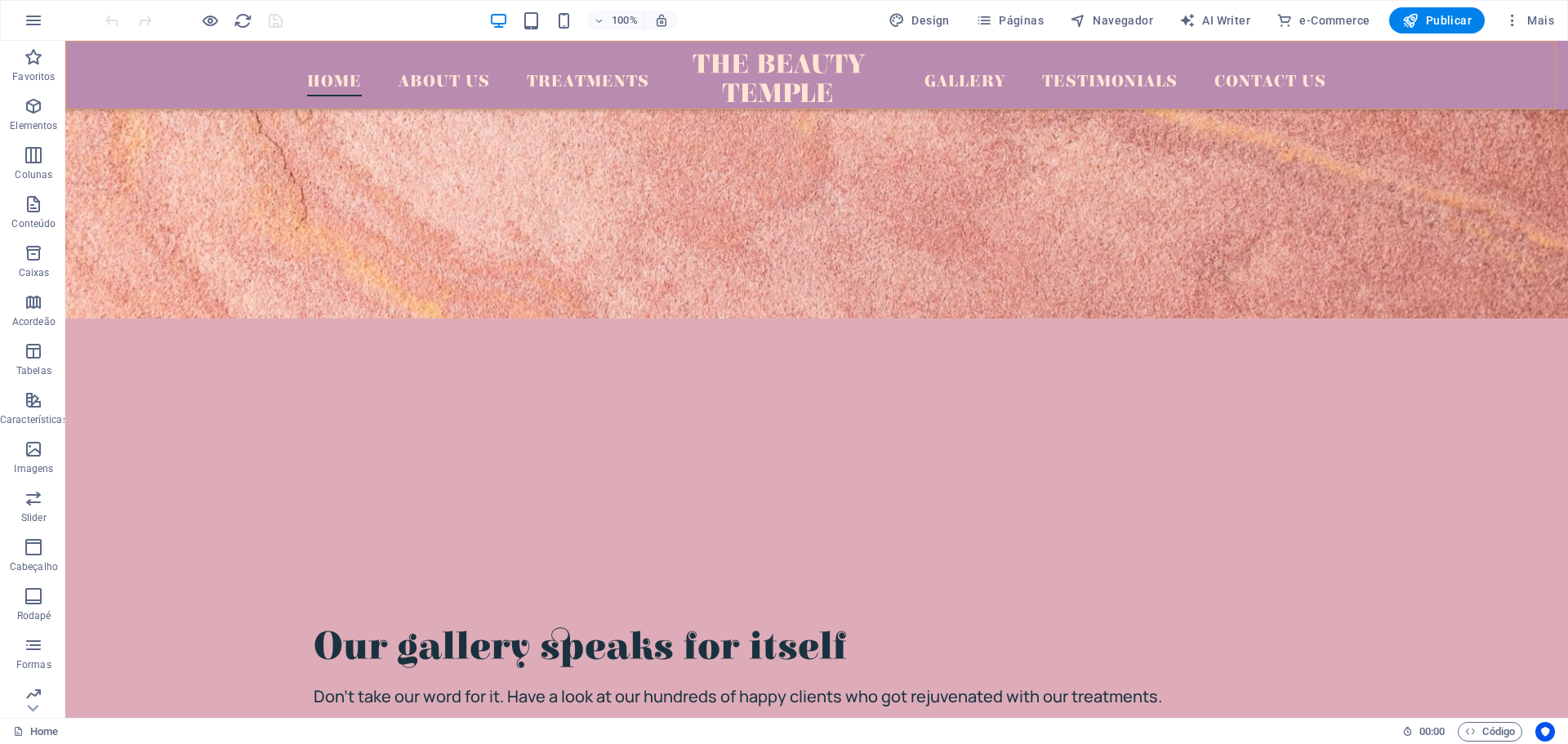
scroll to position [5067, 0]
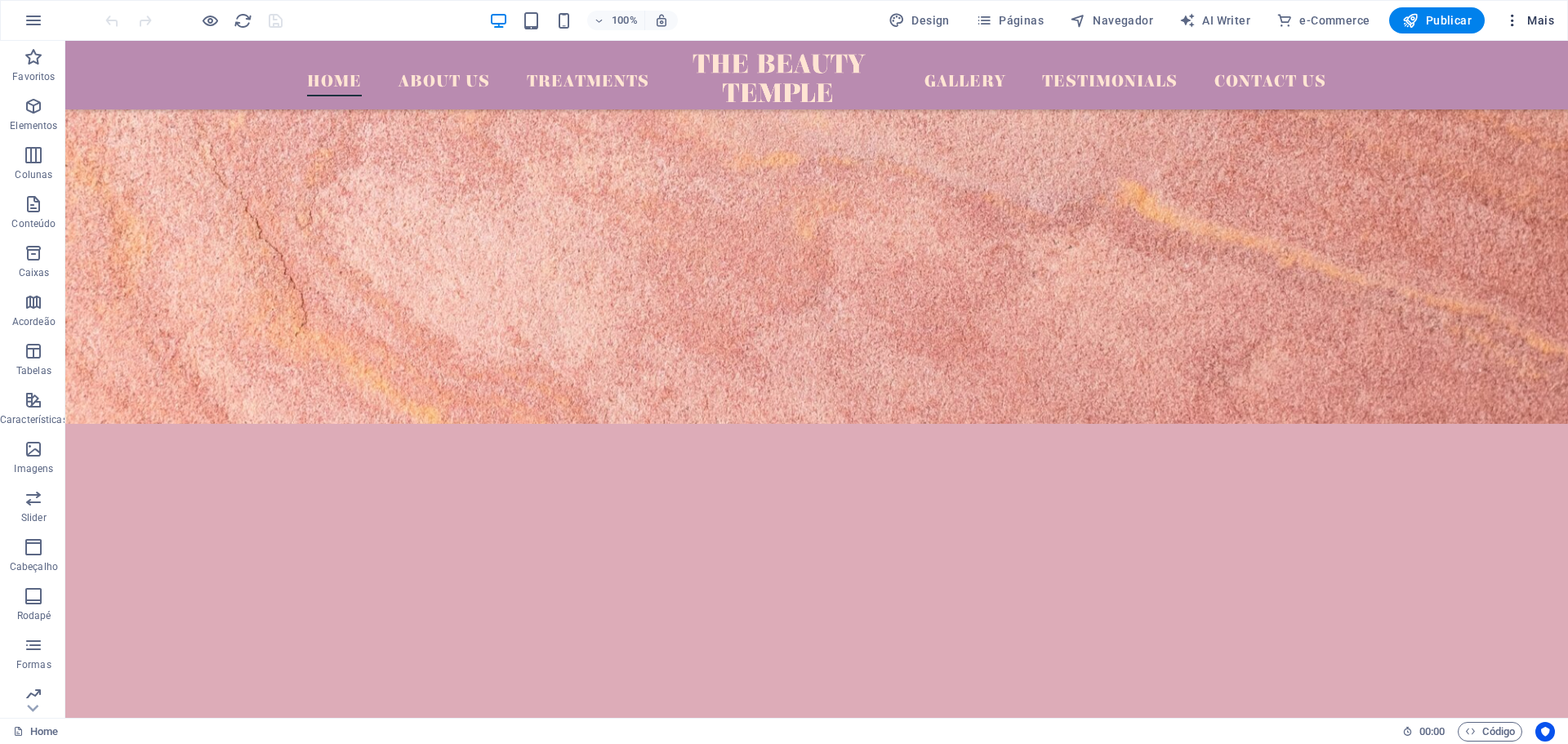
click at [1550, 21] on span "Mais" at bounding box center [1529, 20] width 49 height 17
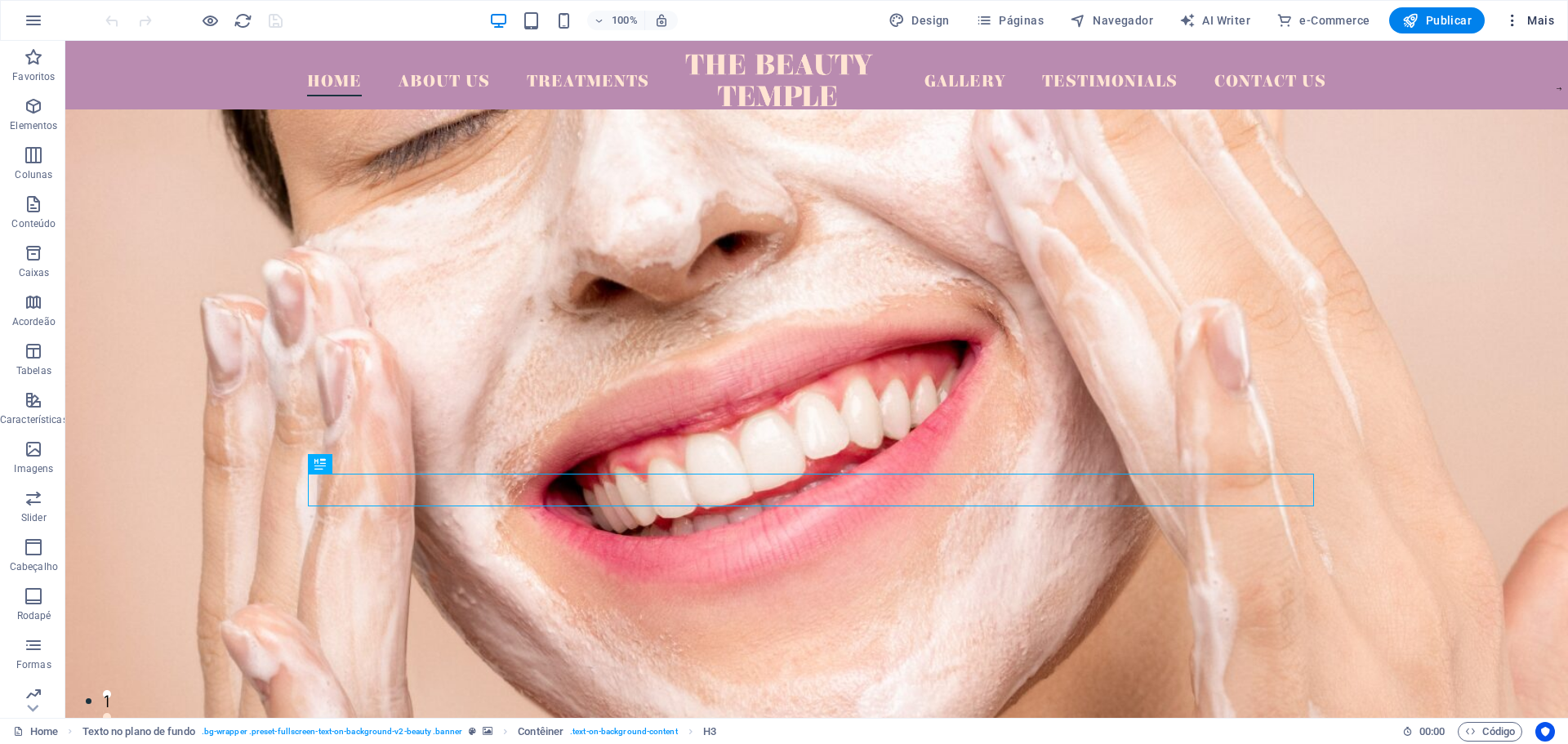
click at [1533, 20] on span "Mais" at bounding box center [1529, 20] width 49 height 17
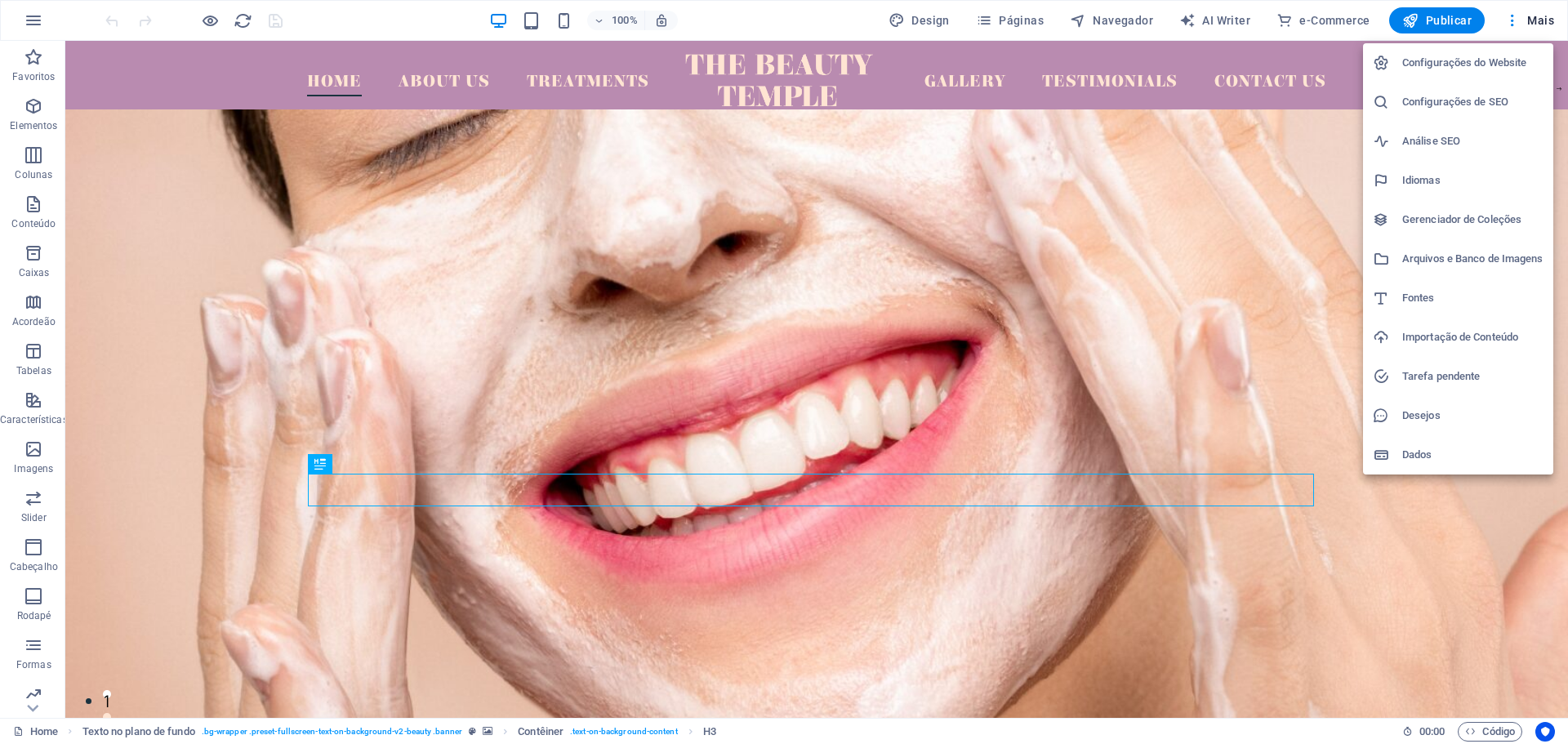
click at [1458, 65] on h6 "Configurações do Website" at bounding box center [1473, 63] width 142 height 20
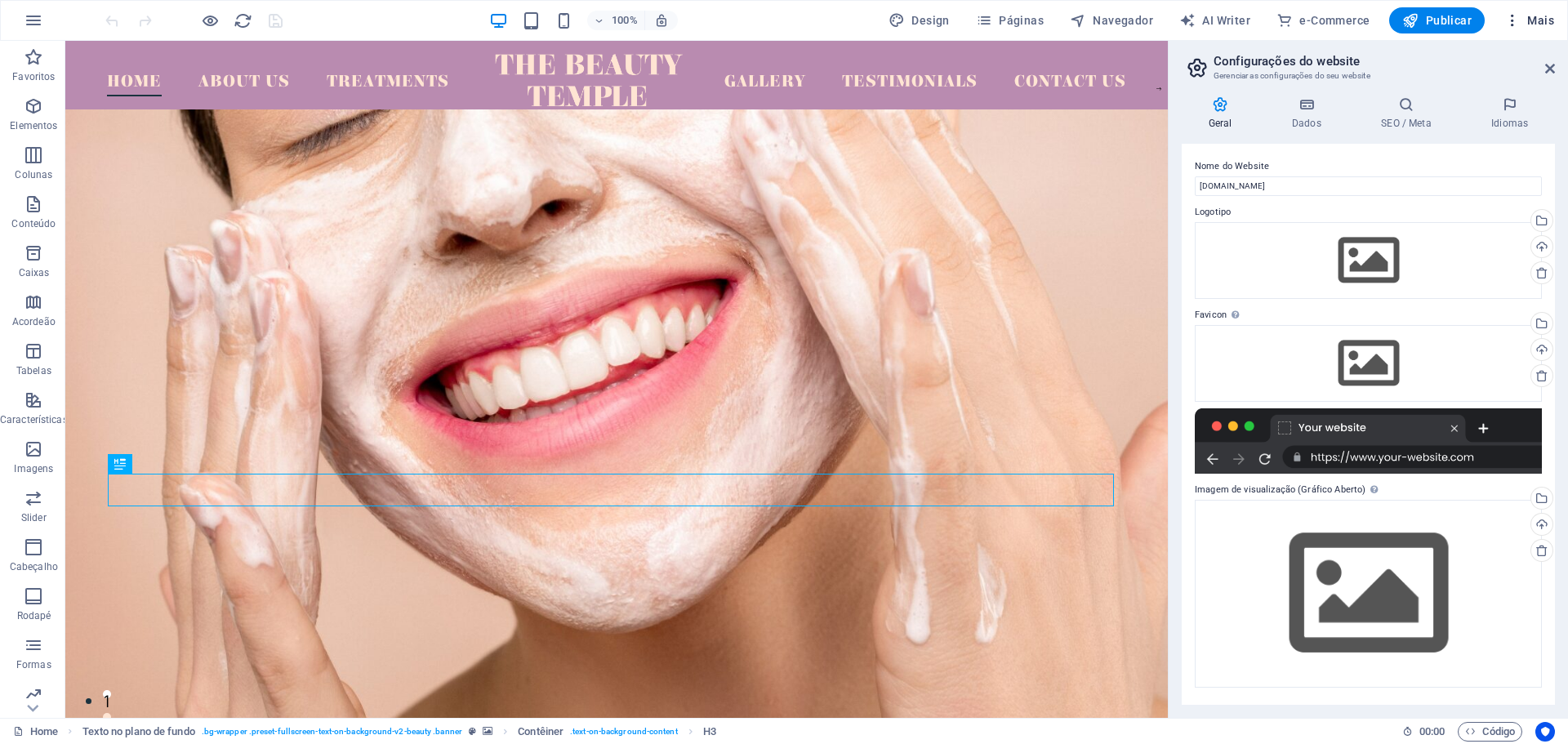
click at [1543, 22] on span "Mais" at bounding box center [1529, 20] width 49 height 17
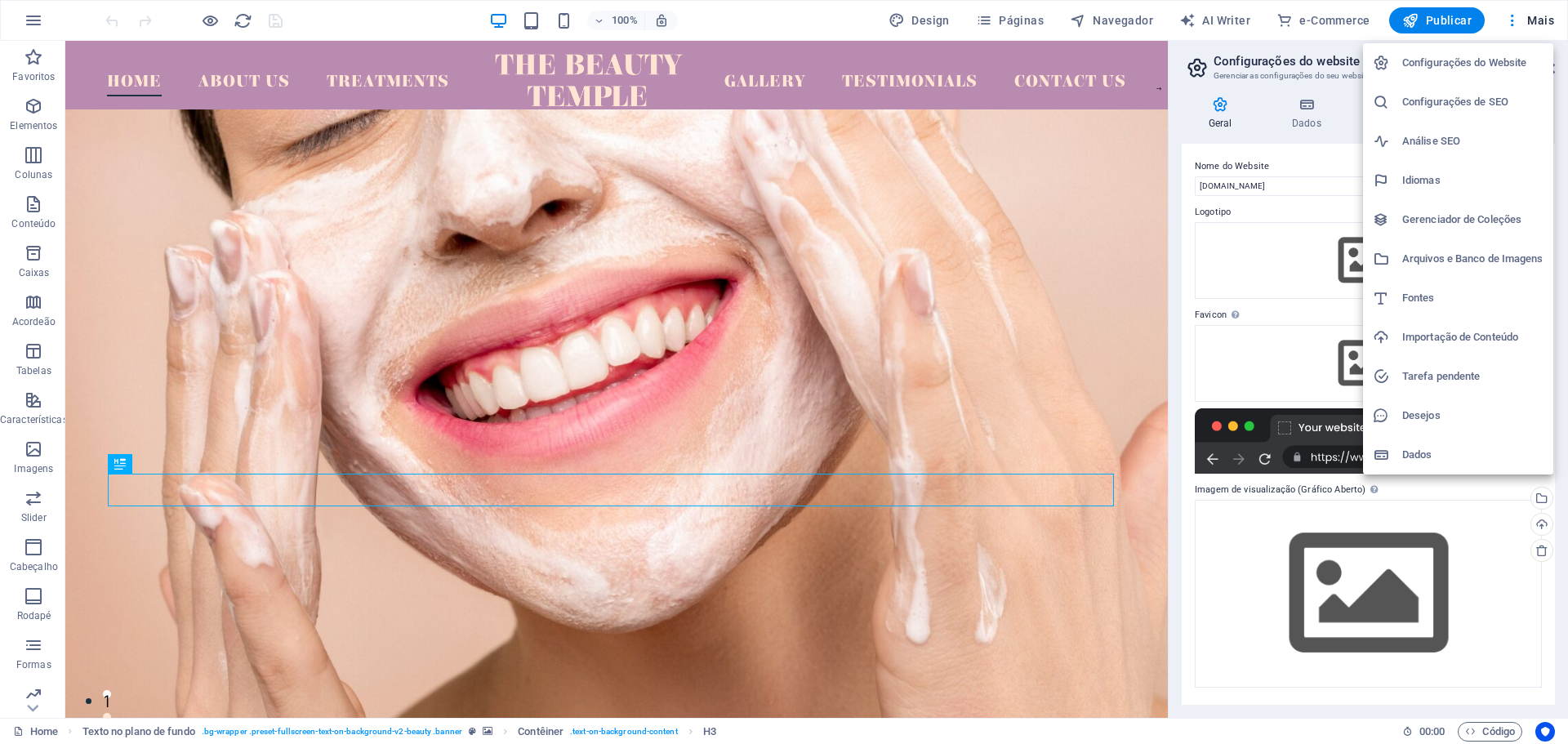
click at [1436, 455] on h6 "Dados" at bounding box center [1473, 455] width 142 height 20
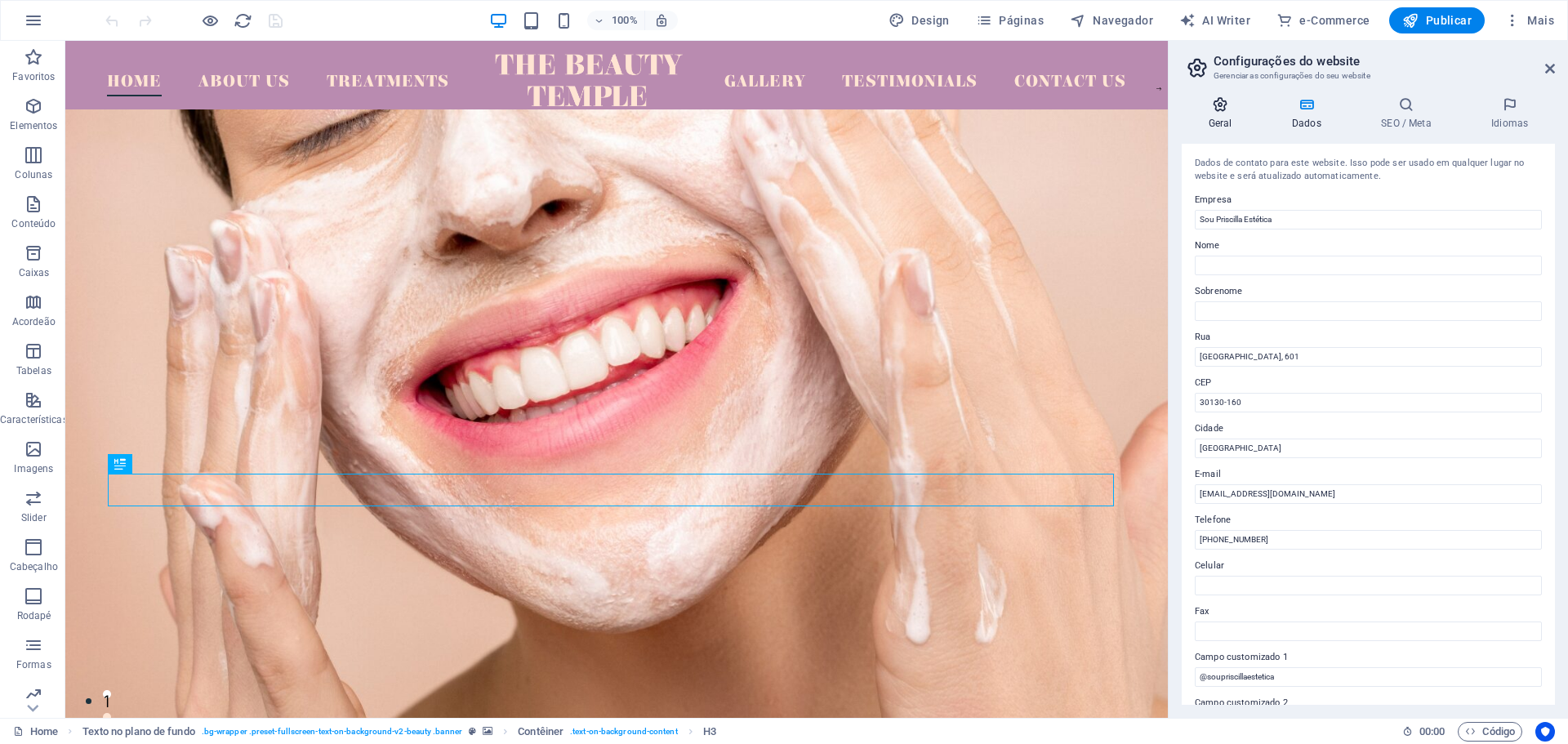
click at [1220, 112] on icon at bounding box center [1221, 104] width 77 height 17
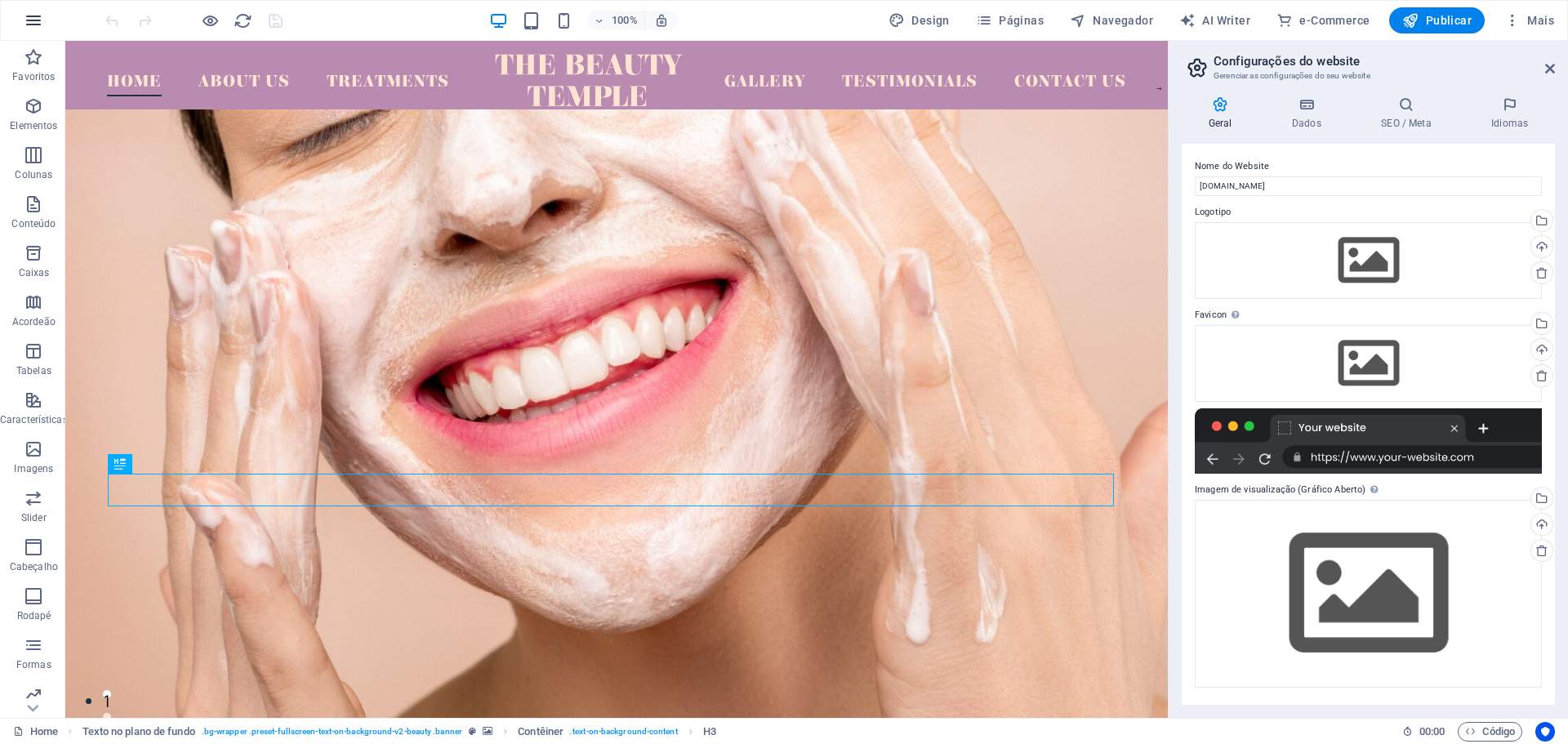
click at [33, 11] on icon "button" at bounding box center [34, 21] width 20 height 20
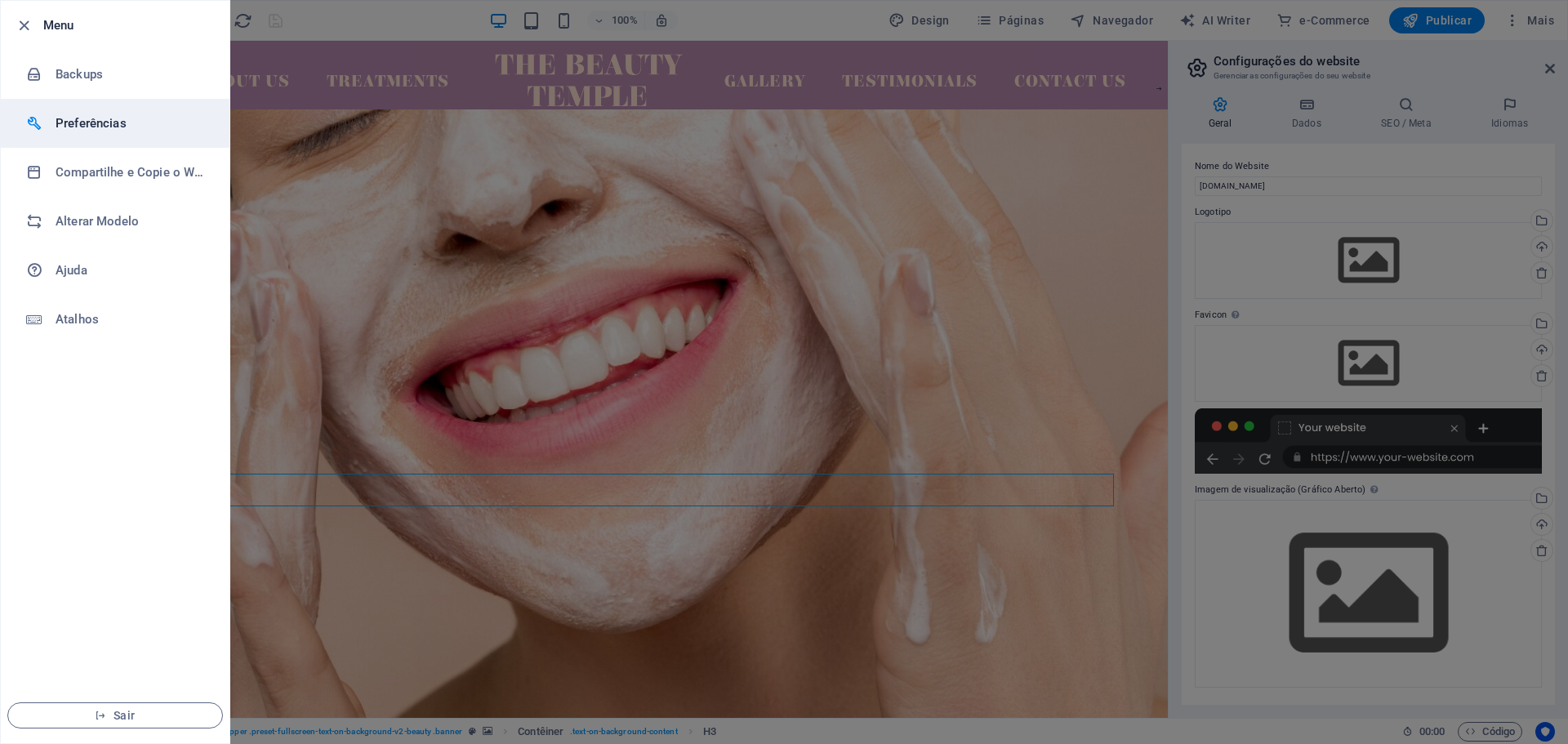
click at [106, 125] on h6 "Preferências" at bounding box center [131, 124] width 151 height 20
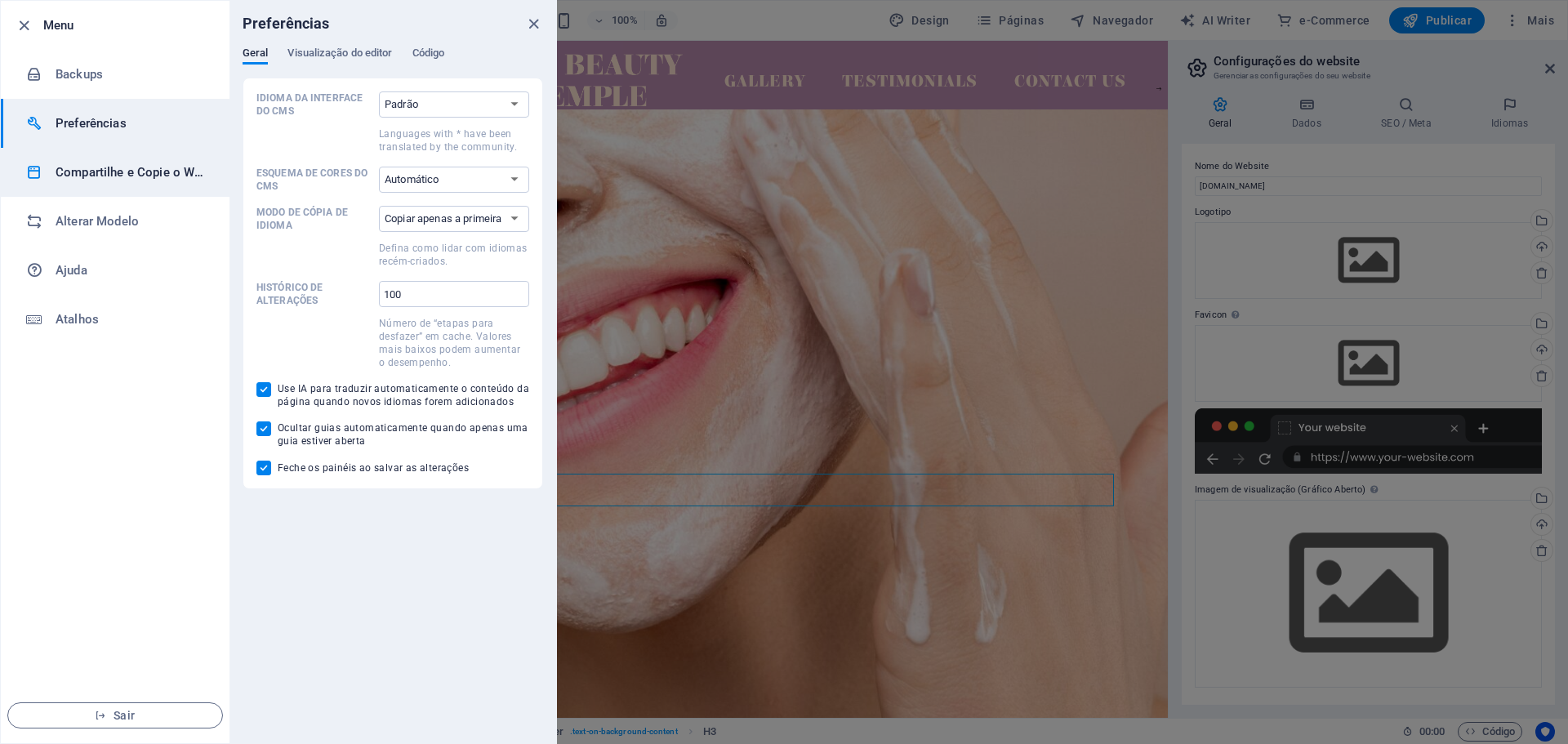
click at [107, 180] on h6 "Compartilhe e Copie o Website" at bounding box center [131, 172] width 151 height 20
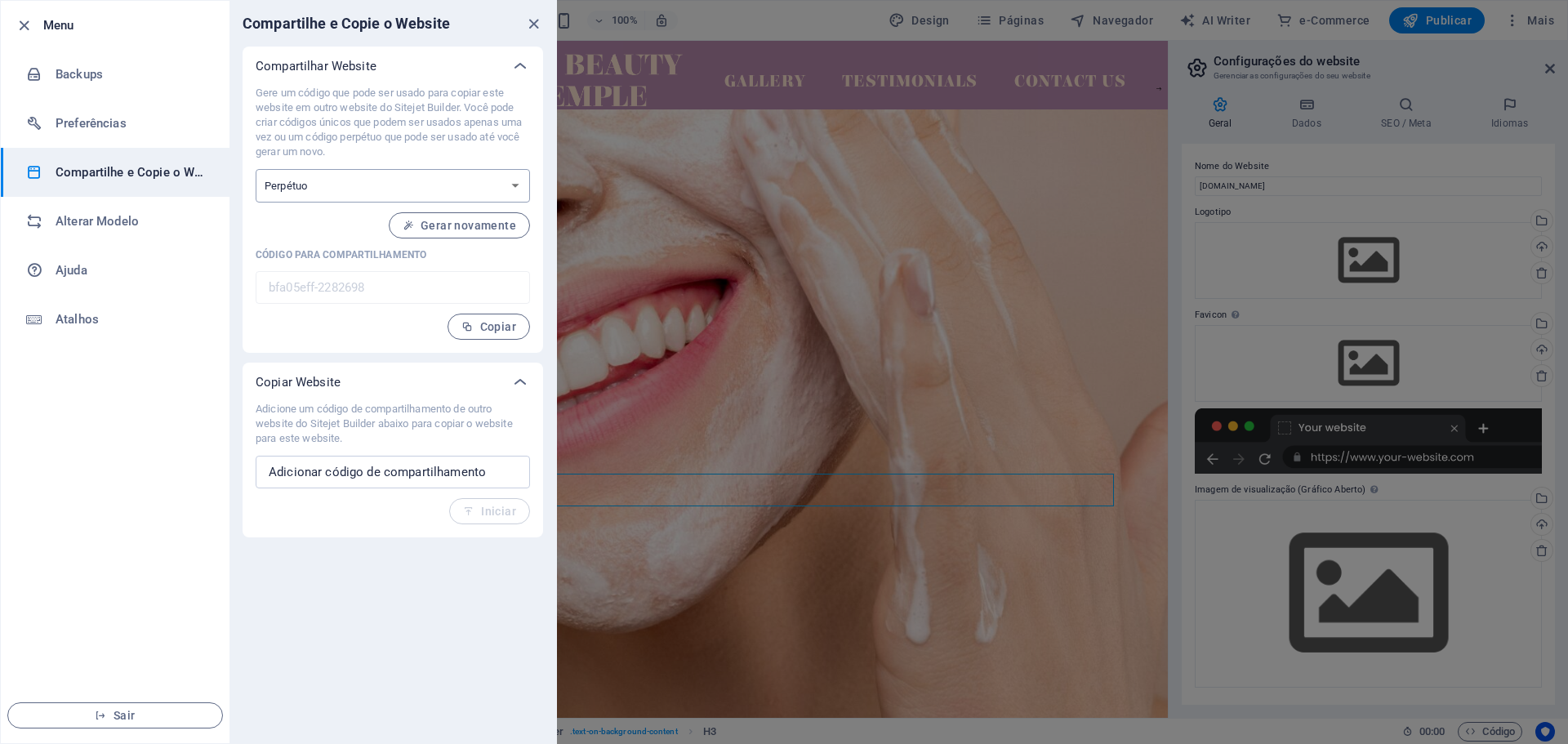
click at [443, 180] on select "Uma vez Perpétuo" at bounding box center [392, 186] width 274 height 34
click at [400, 138] on p "Gere um código que pode ser usado para copiar este website em outro website do …" at bounding box center [392, 123] width 274 height 73
click at [446, 228] on span "Gerar novamente" at bounding box center [459, 225] width 114 height 13
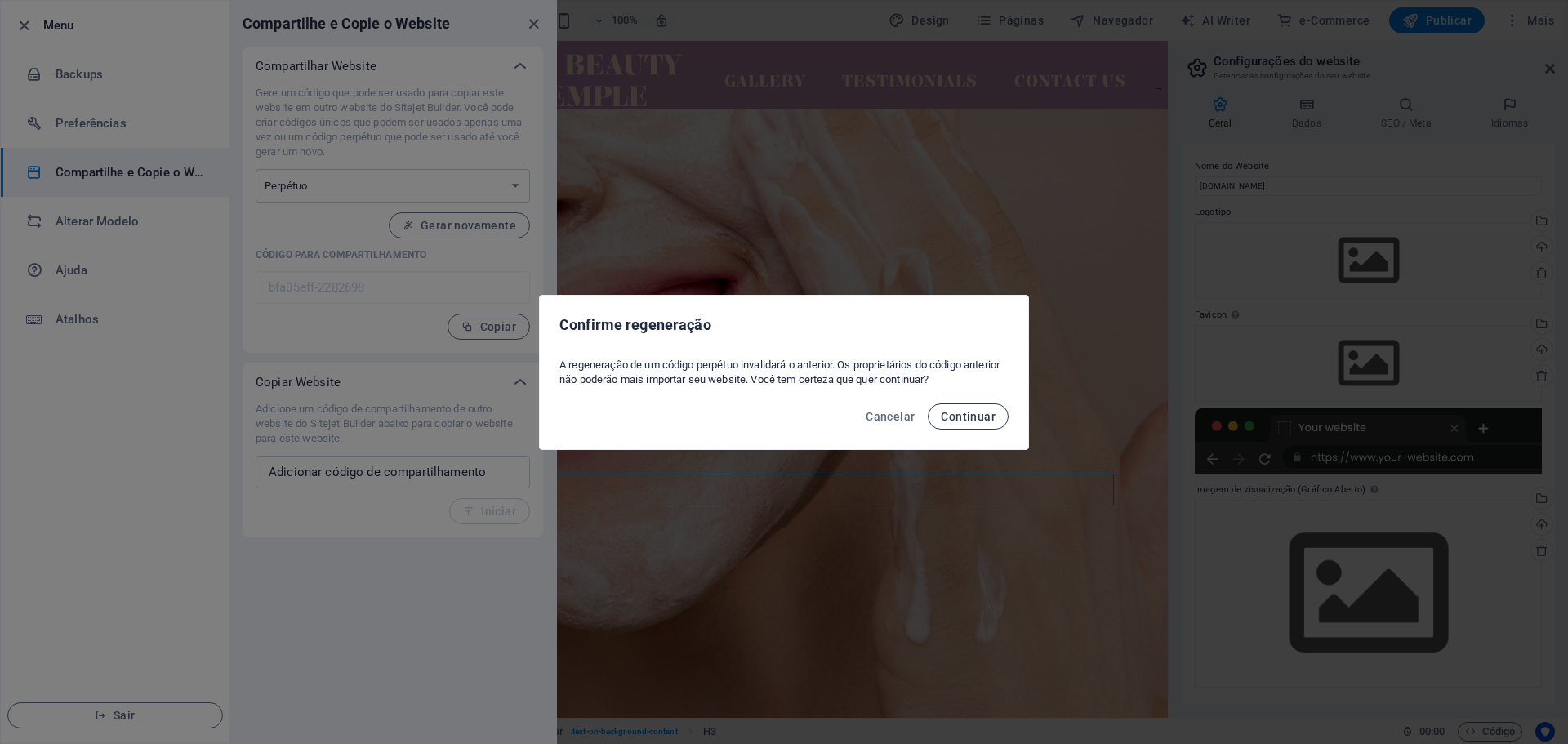
click at [995, 418] on span "Continuar" at bounding box center [968, 416] width 54 height 13
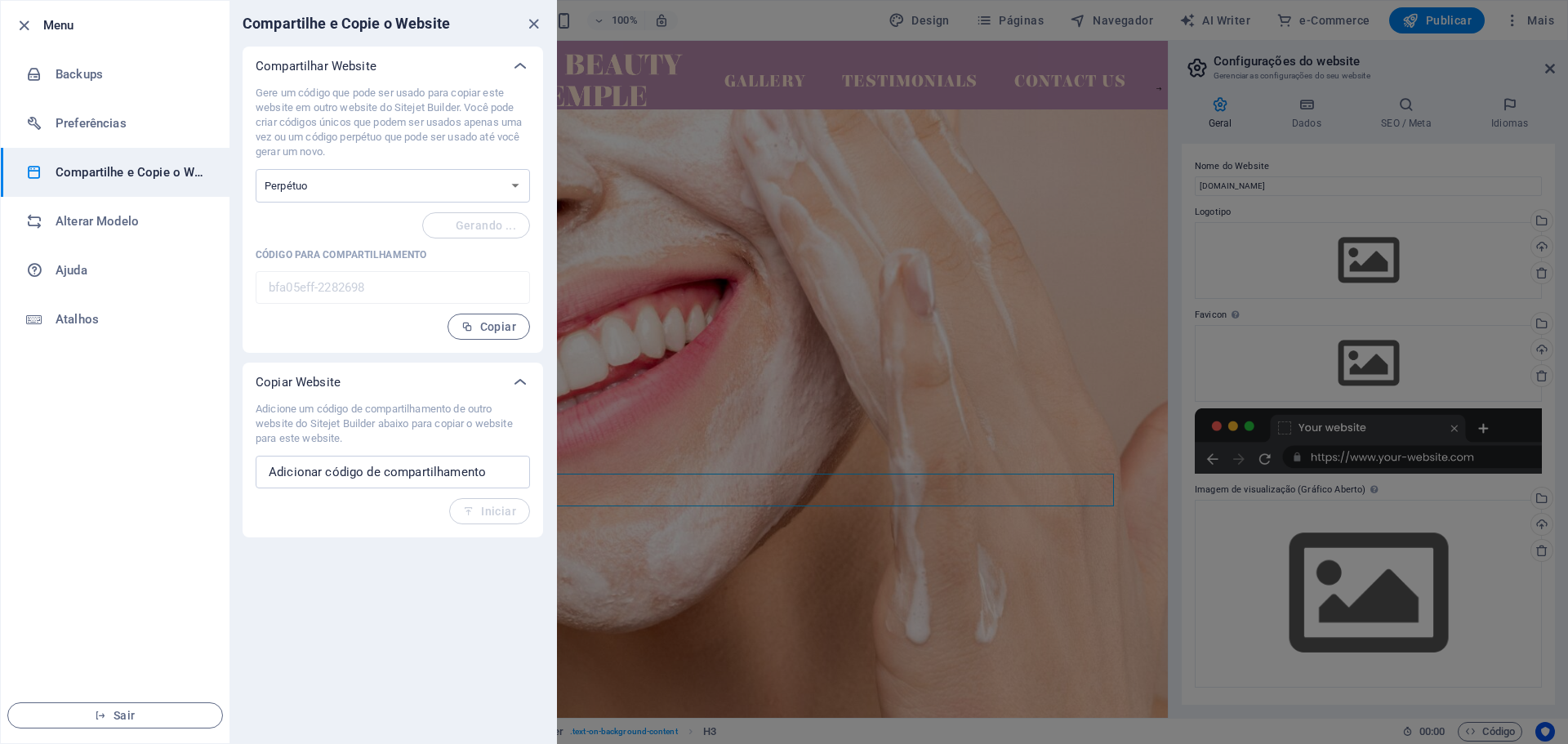
type input "01fb4469-2282698"
click at [117, 133] on h6 "Preferências" at bounding box center [131, 124] width 151 height 20
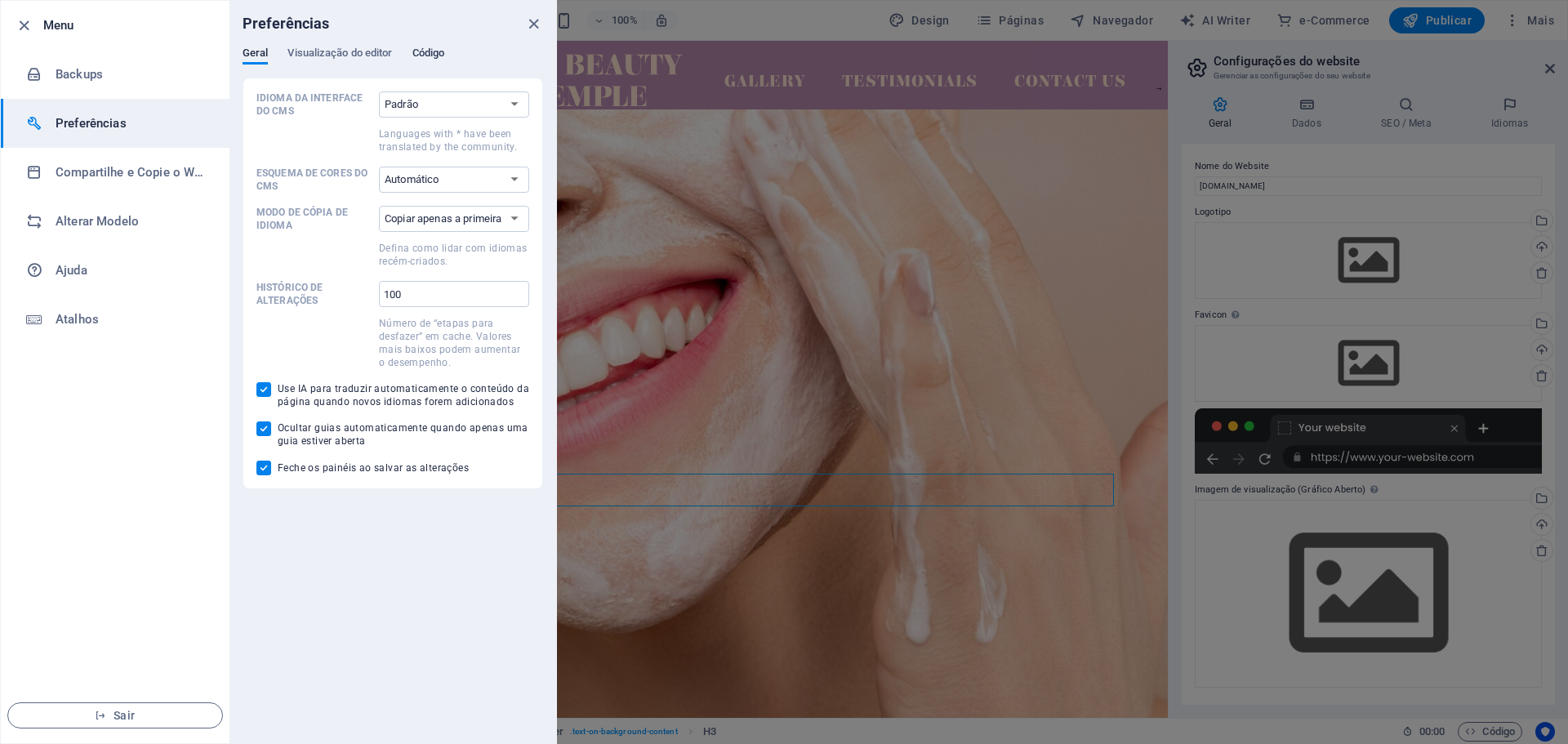
click at [430, 57] on span "Código" at bounding box center [429, 54] width 33 height 23
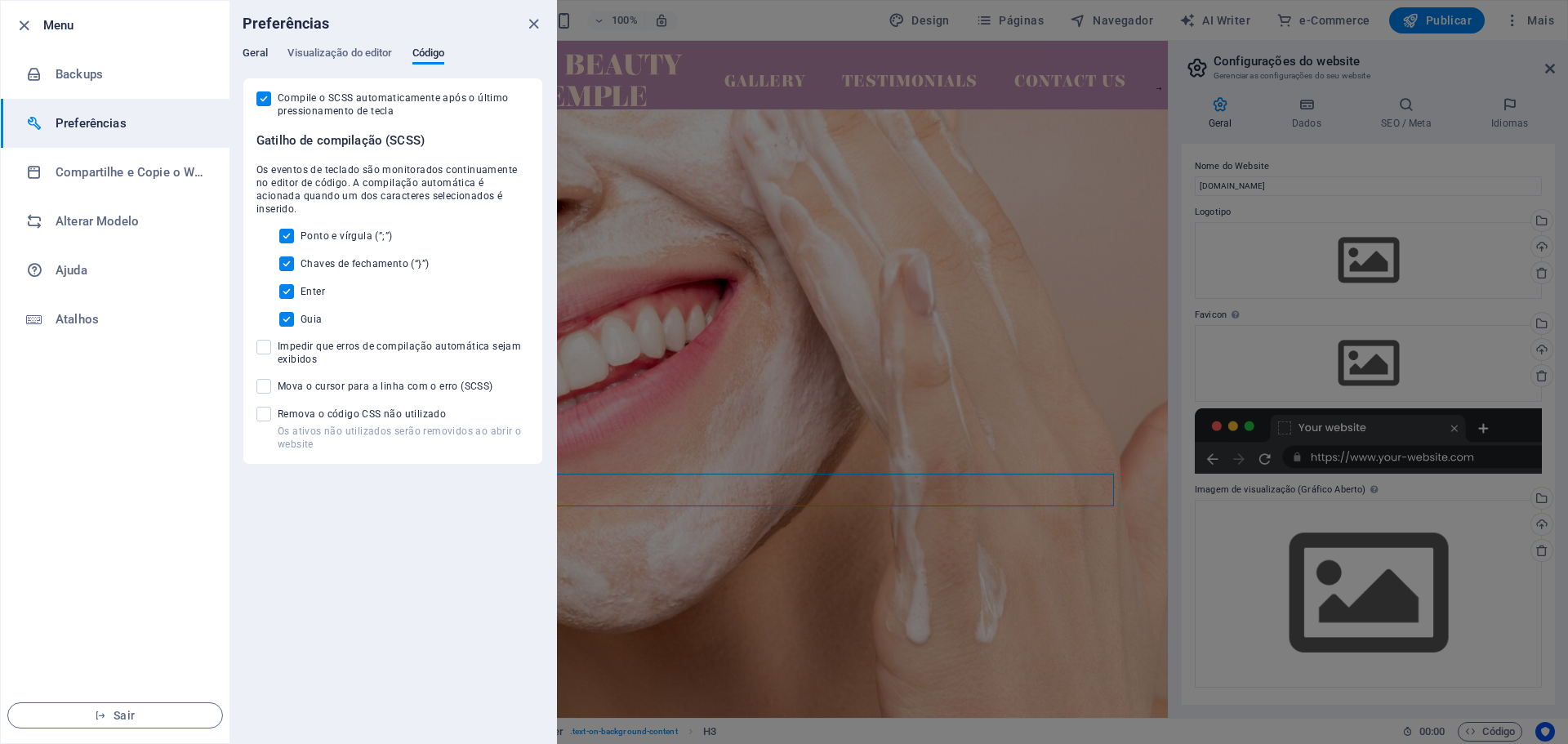
click at [250, 53] on span "Geral" at bounding box center [255, 54] width 26 height 23
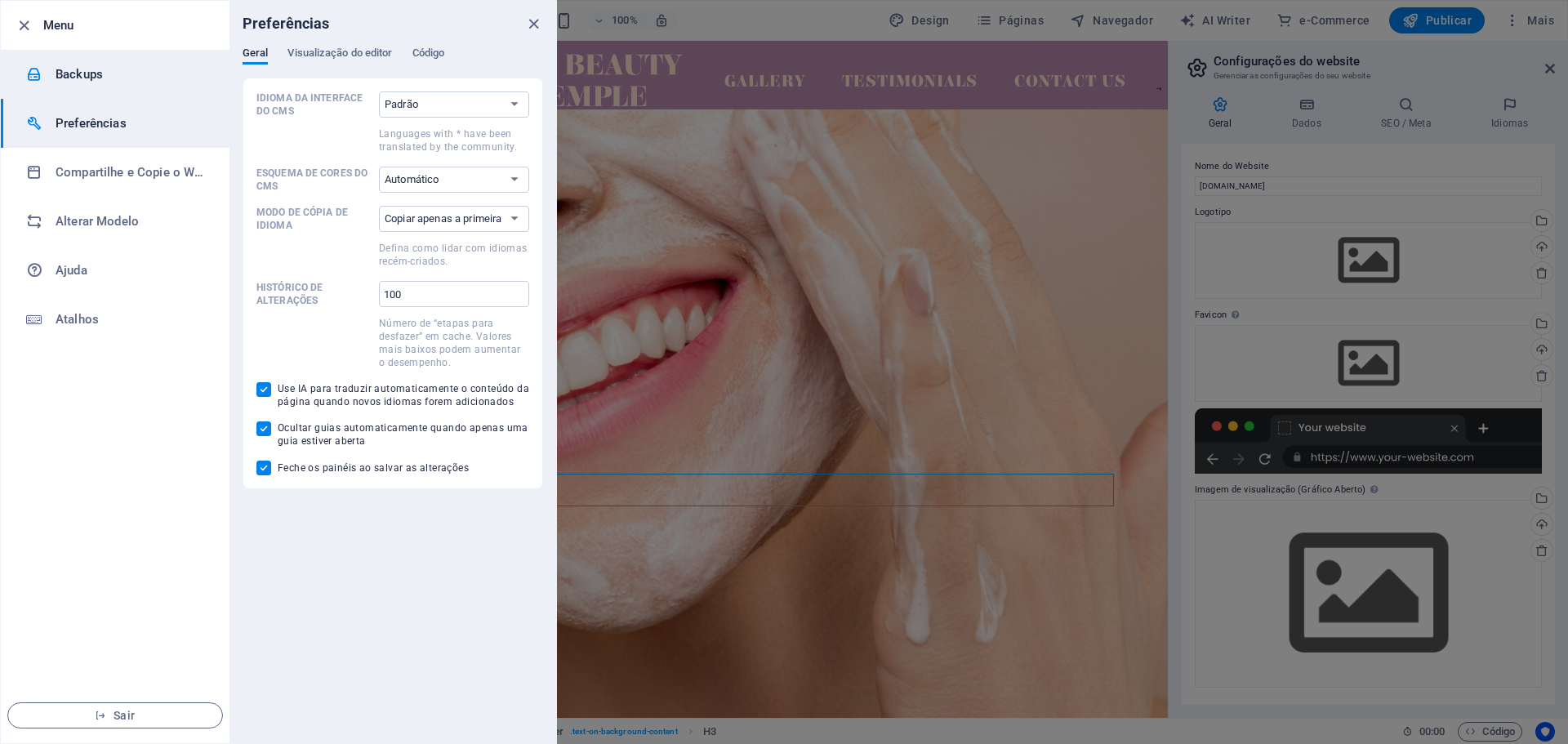
click at [99, 80] on h6 "Backups" at bounding box center [131, 74] width 151 height 20
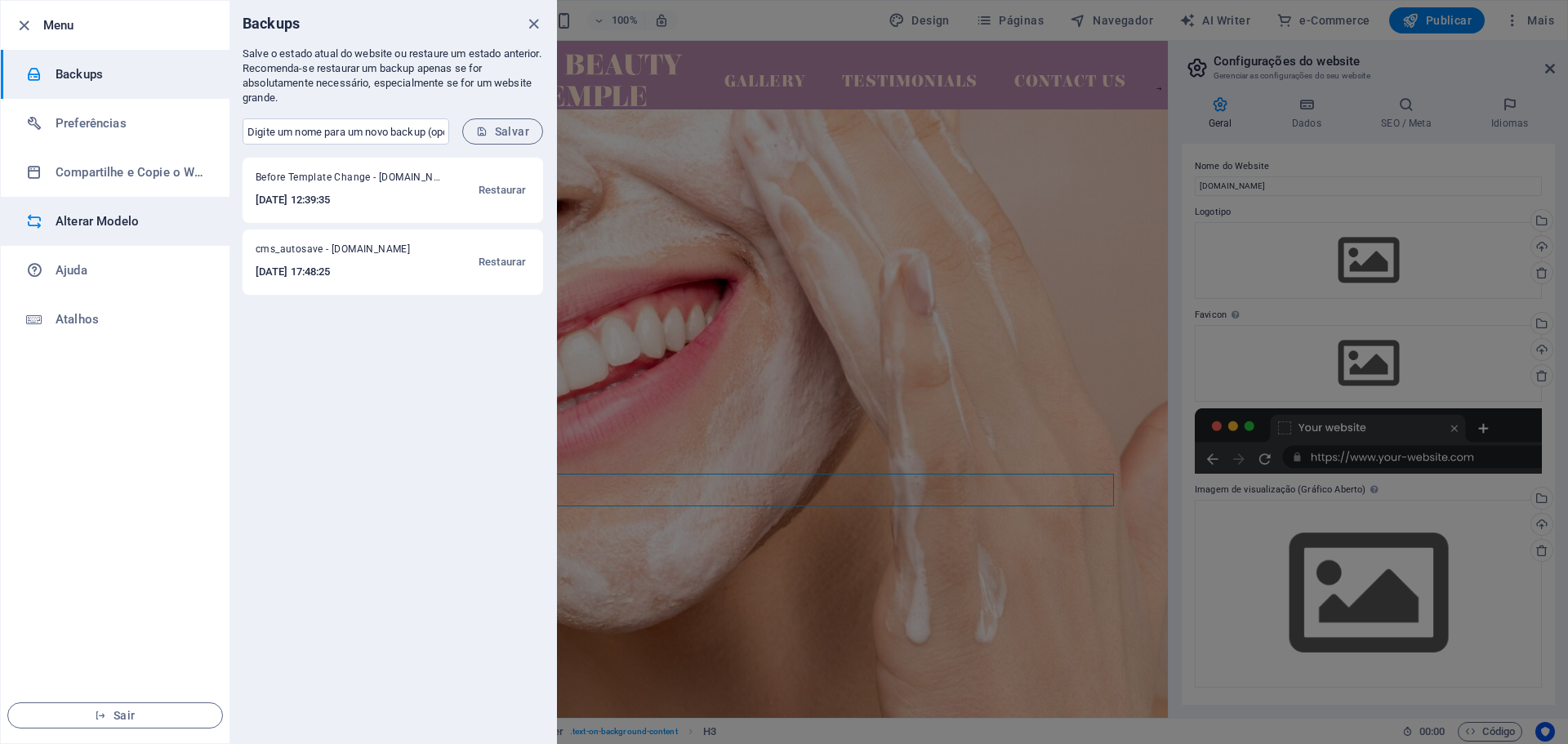
click at [97, 222] on h6 "Alterar Modelo" at bounding box center [131, 222] width 151 height 20
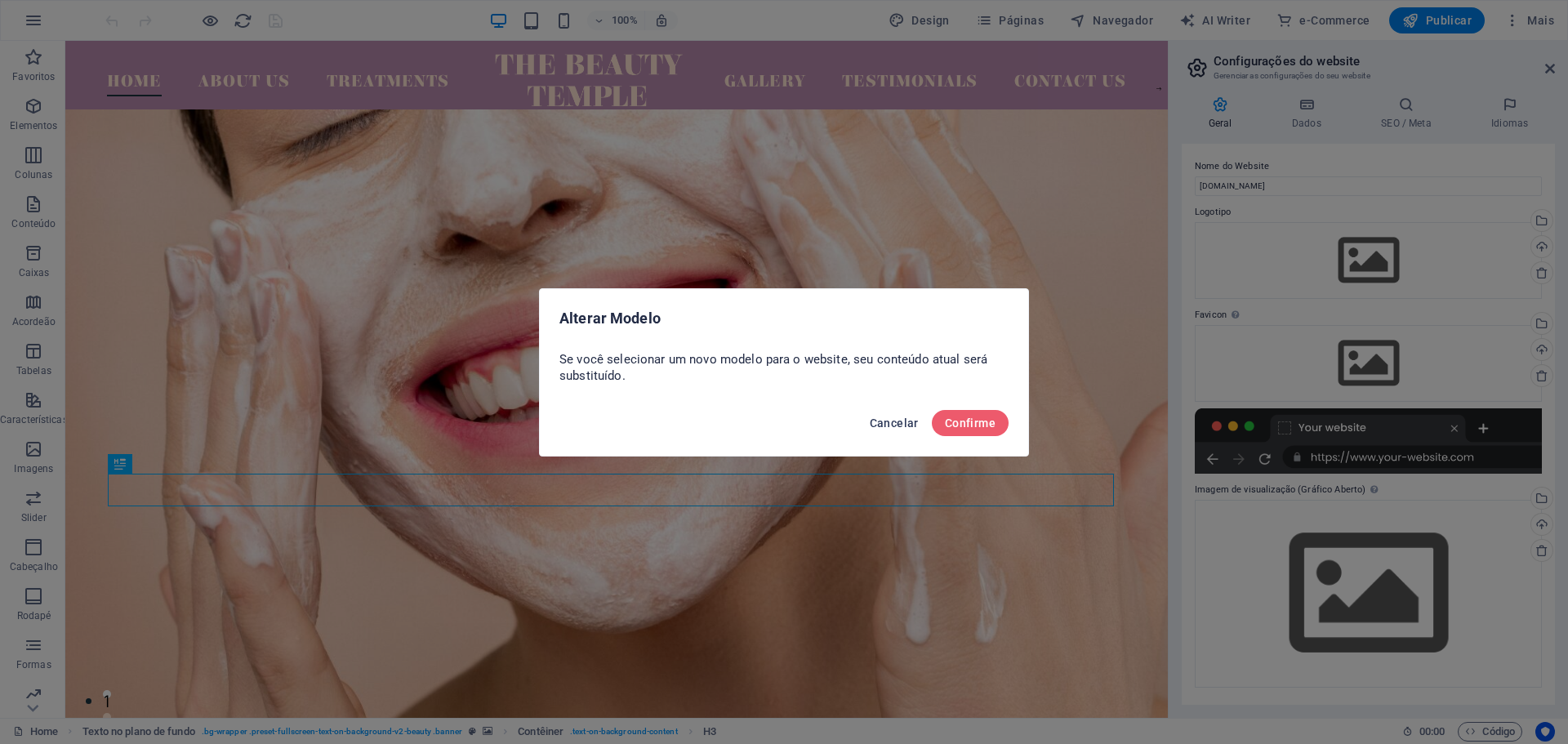
click at [899, 422] on span "Cancelar" at bounding box center [895, 422] width 49 height 13
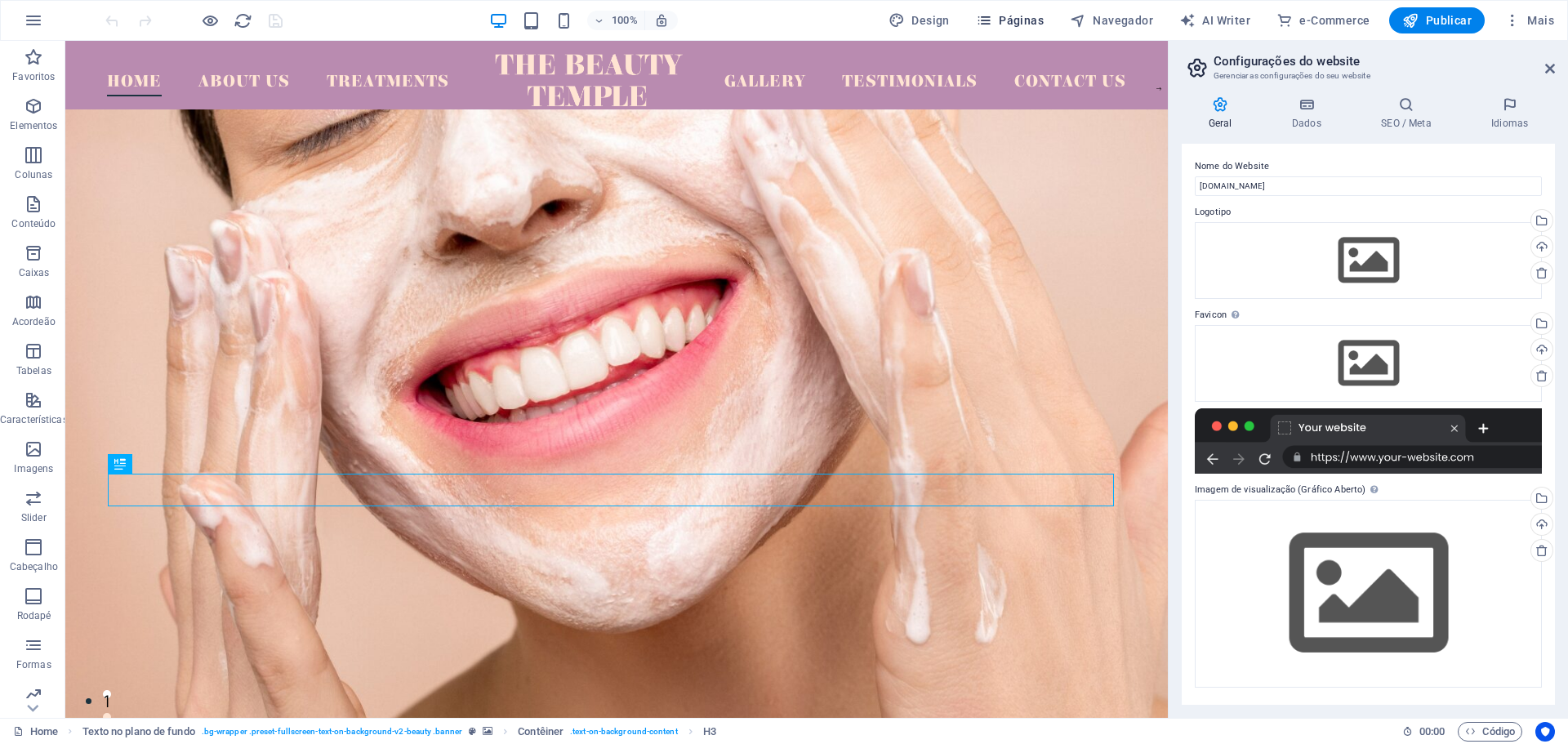
click at [1012, 13] on span "Páginas" at bounding box center [1010, 20] width 67 height 17
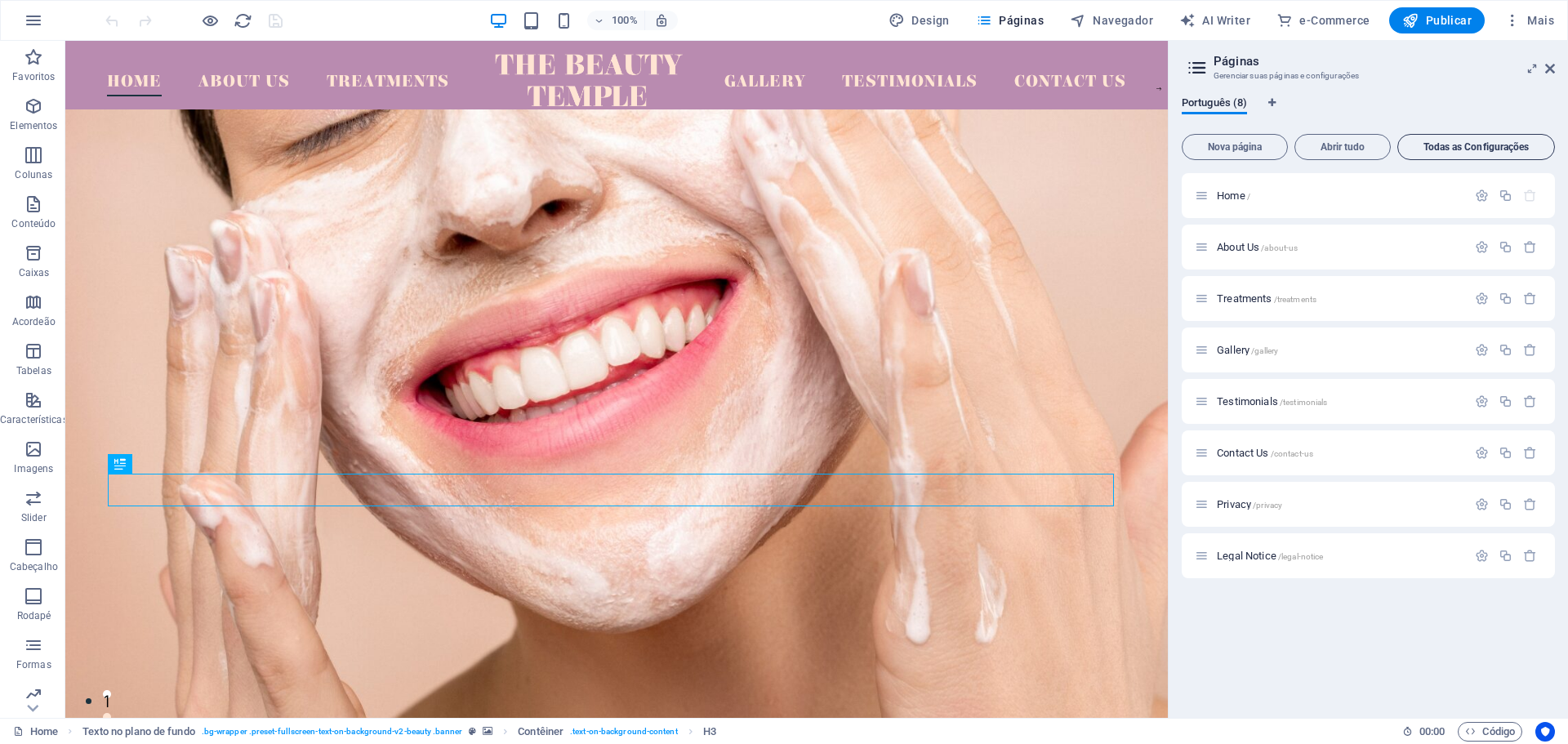
click at [1454, 149] on span "Todas as Configurações" at bounding box center [1476, 147] width 143 height 10
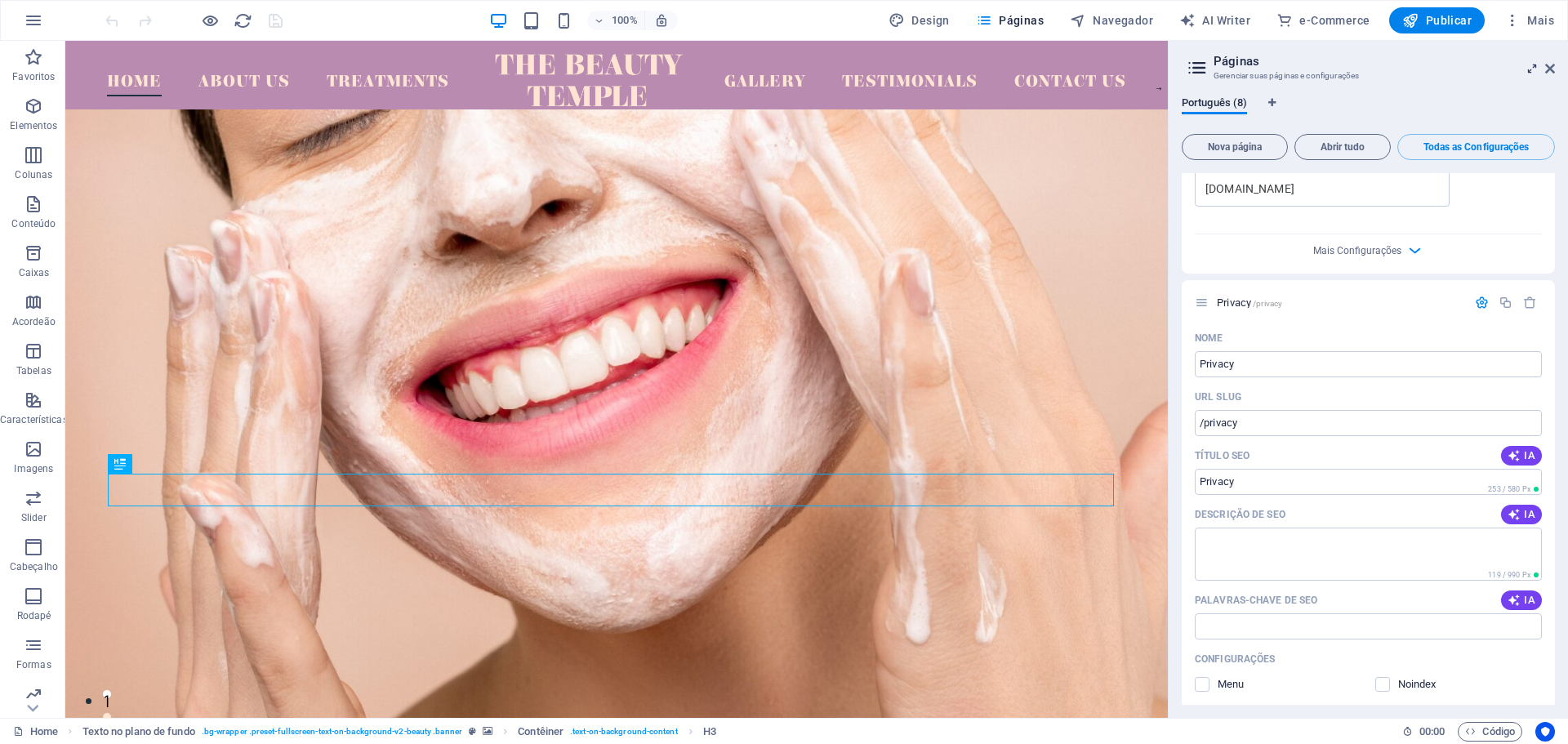
scroll to position [3860, 0]
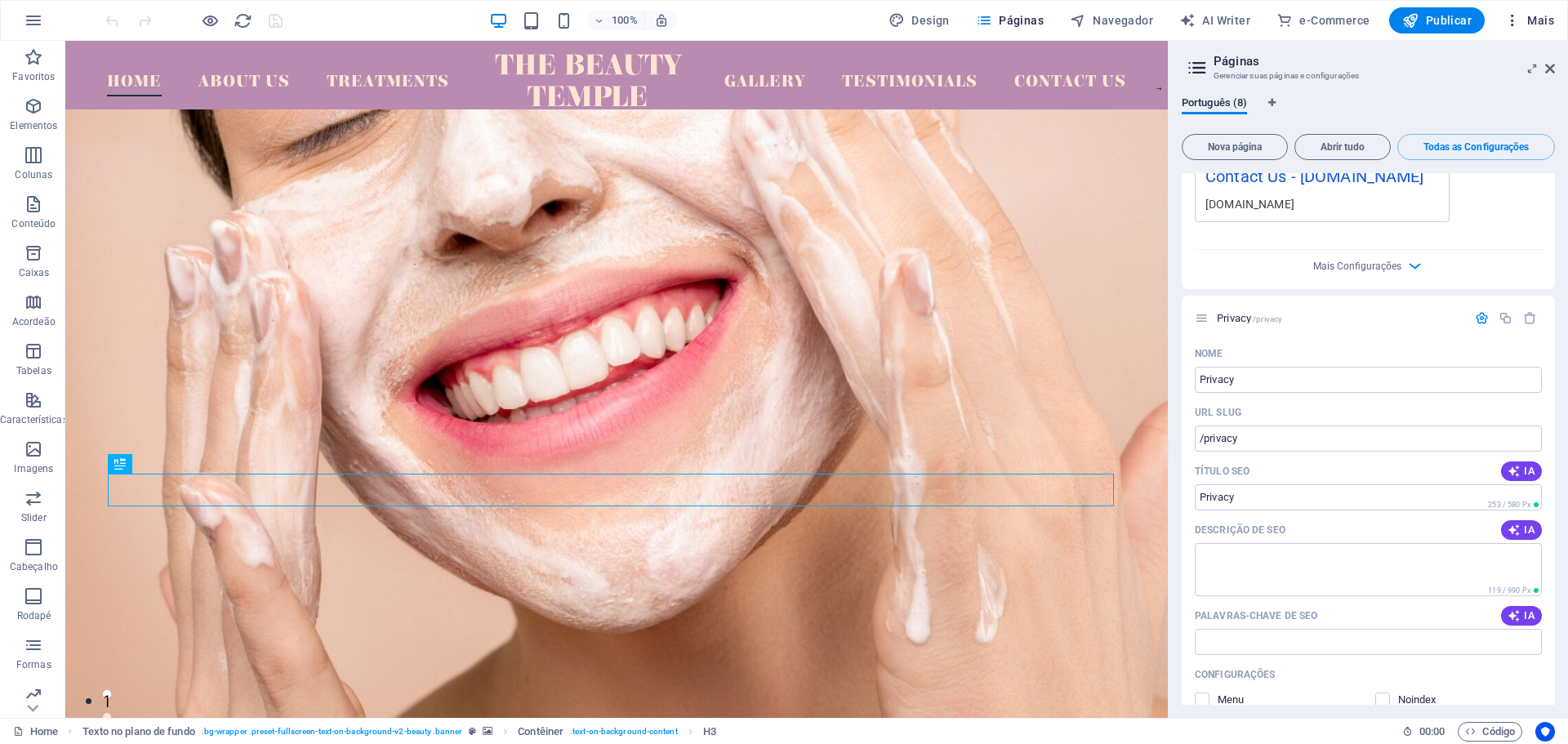
click at [1539, 29] on button "Mais" at bounding box center [1529, 20] width 63 height 26
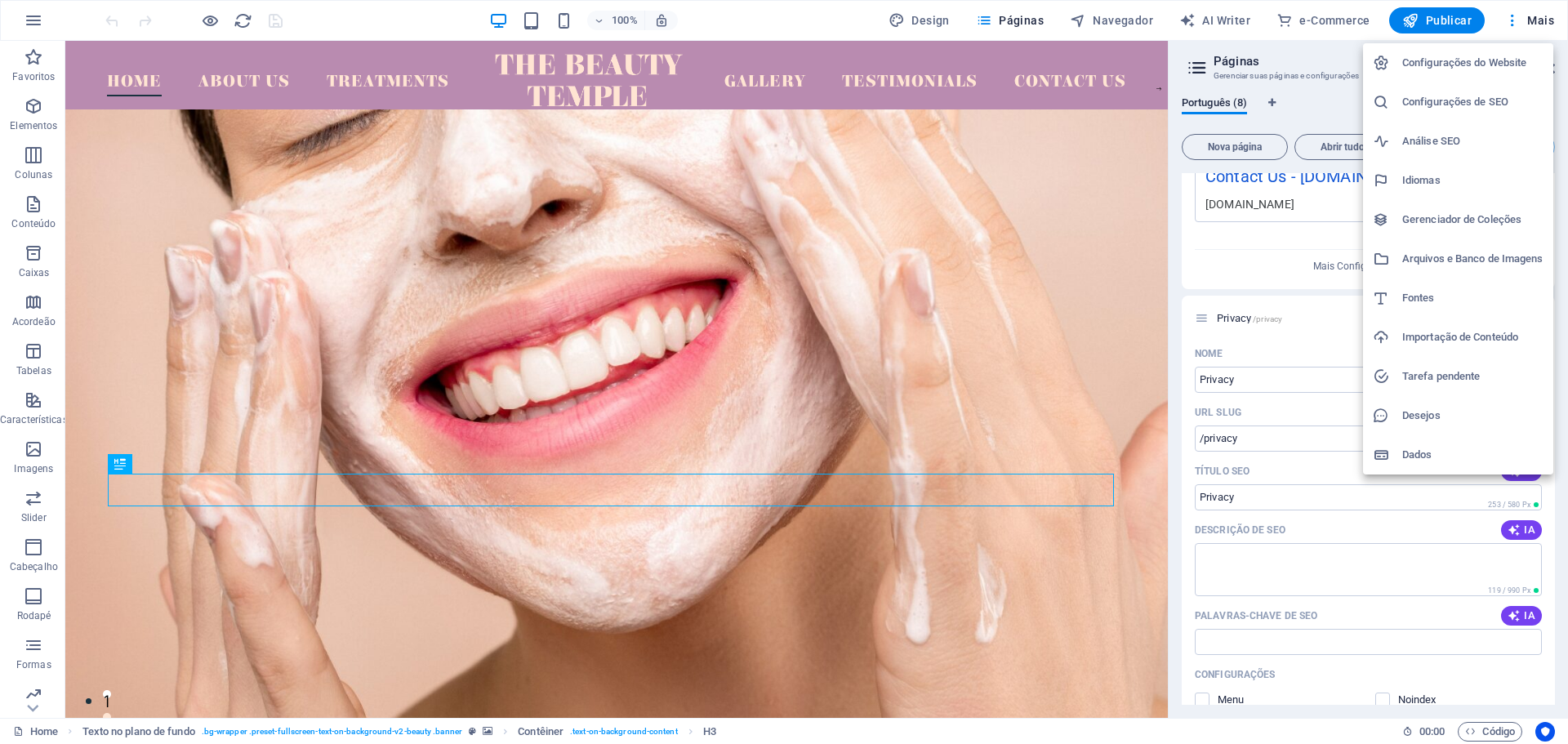
click at [1447, 418] on h6 "Desejos" at bounding box center [1473, 416] width 142 height 20
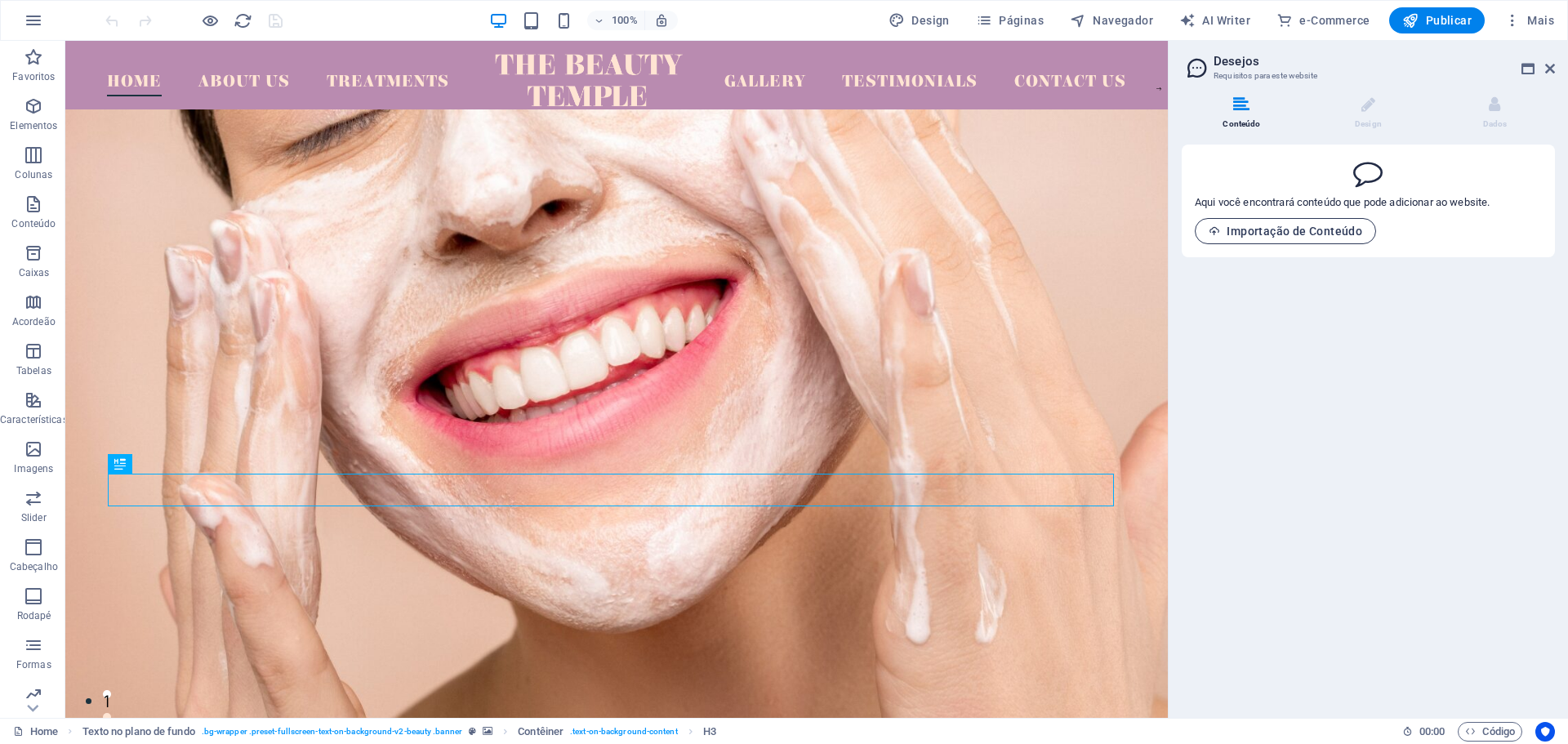
click at [1309, 240] on button "Importação de Conteúdo" at bounding box center [1285, 231] width 181 height 26
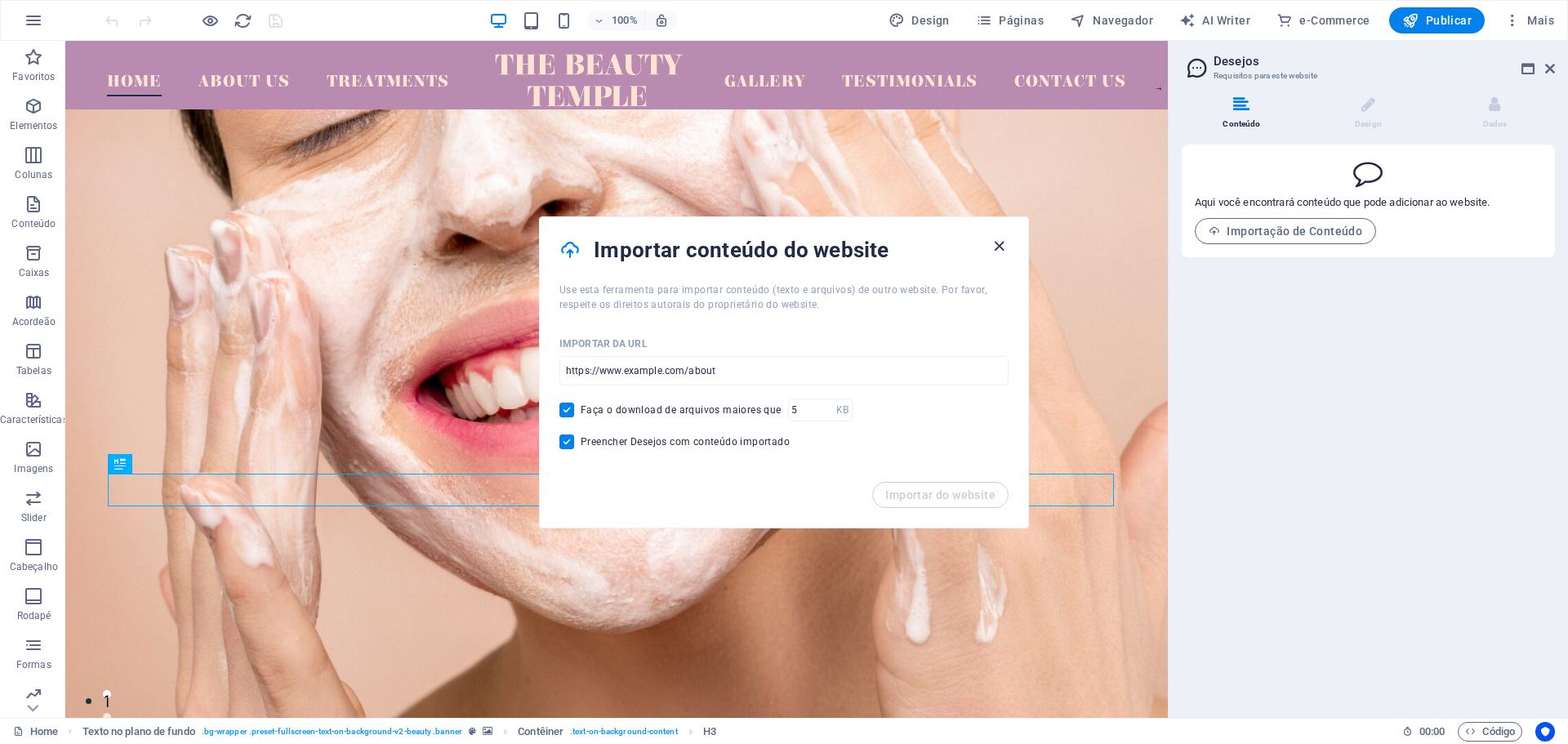
drag, startPoint x: 996, startPoint y: 245, endPoint x: 1012, endPoint y: 173, distance: 73.8
click at [996, 245] on icon "button" at bounding box center [999, 245] width 19 height 19
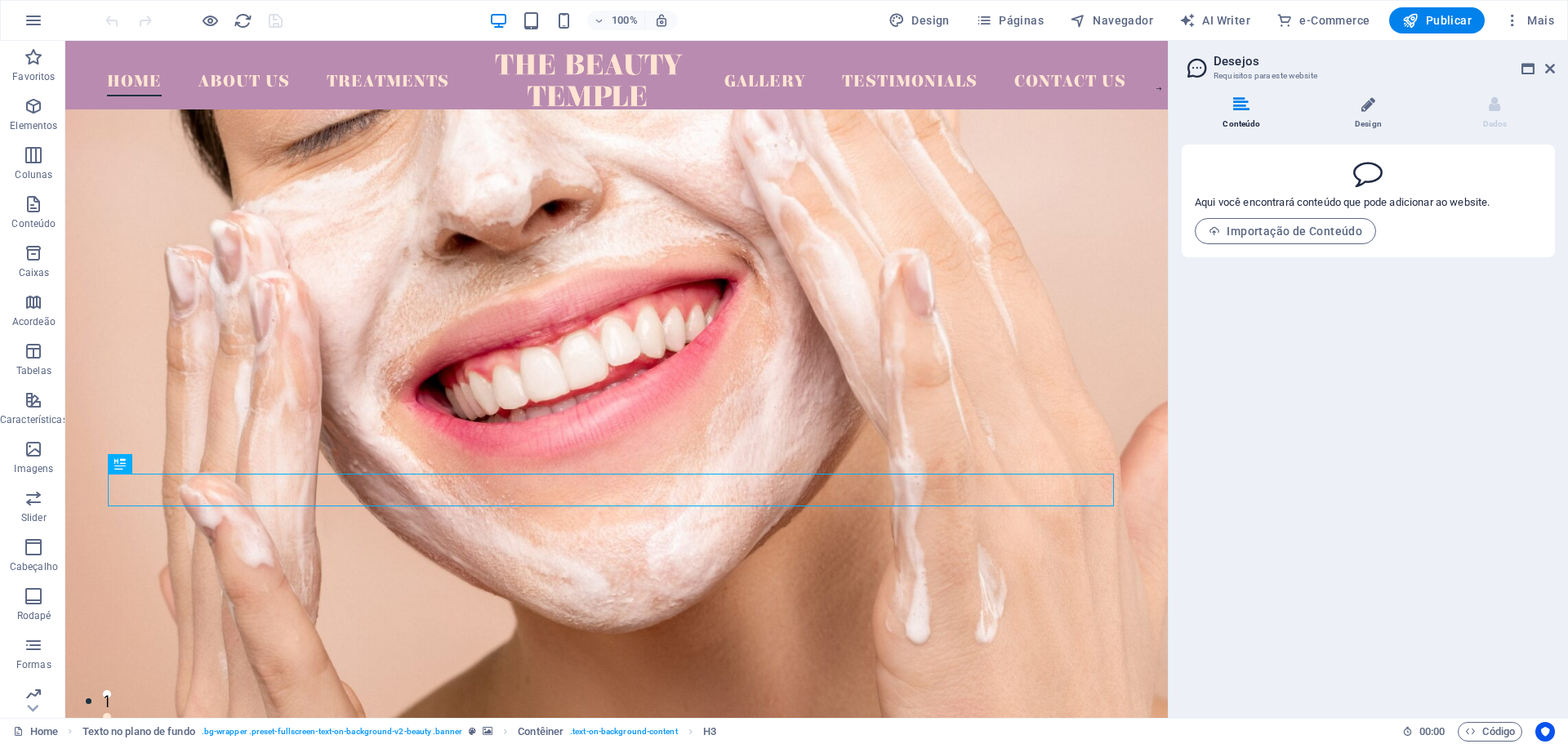
click at [1381, 112] on li "Design" at bounding box center [1372, 113] width 127 height 35
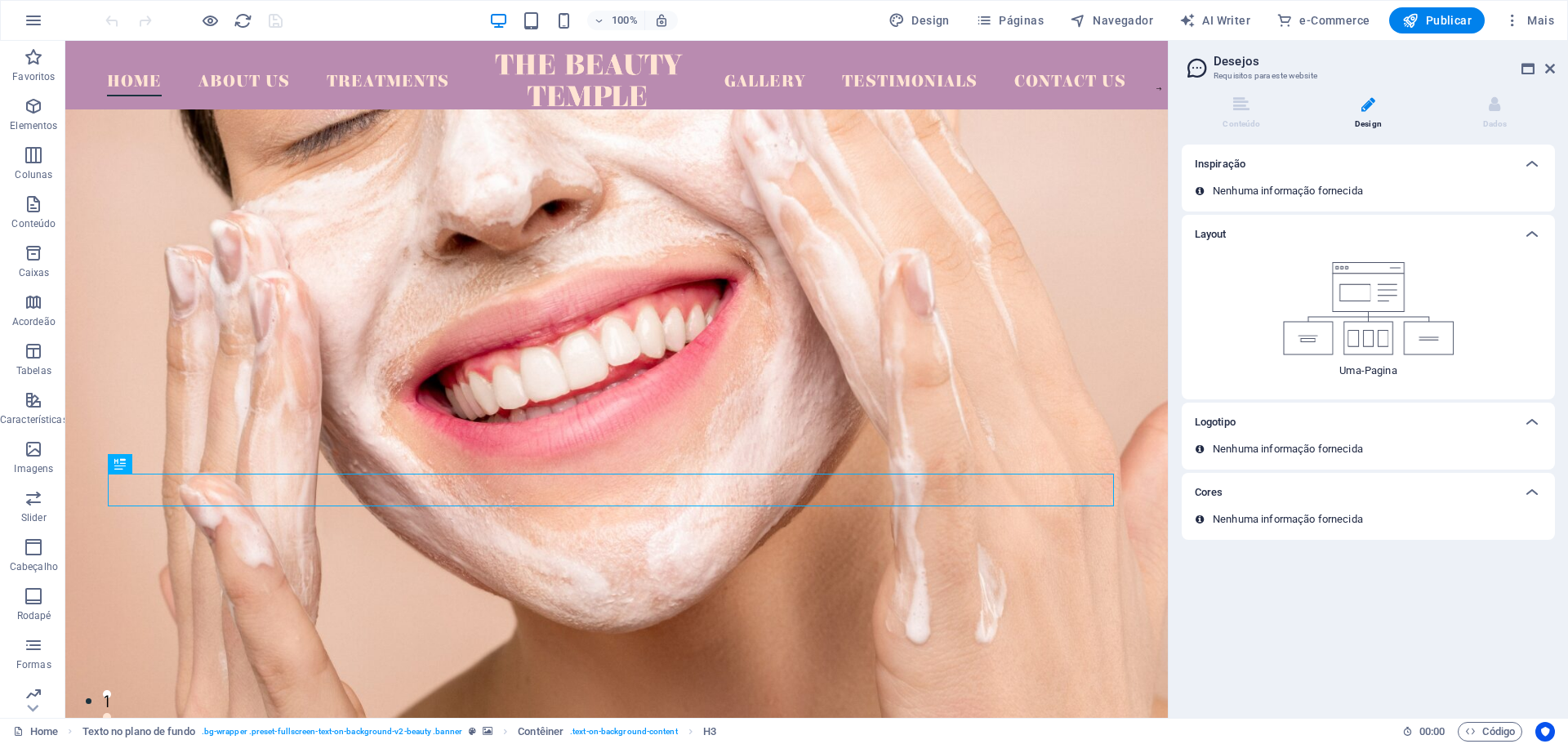
click at [1268, 194] on p "Nenhuma informação fornecida" at bounding box center [1288, 191] width 150 height 15
click at [1241, 115] on span at bounding box center [1242, 115] width 4 height 4
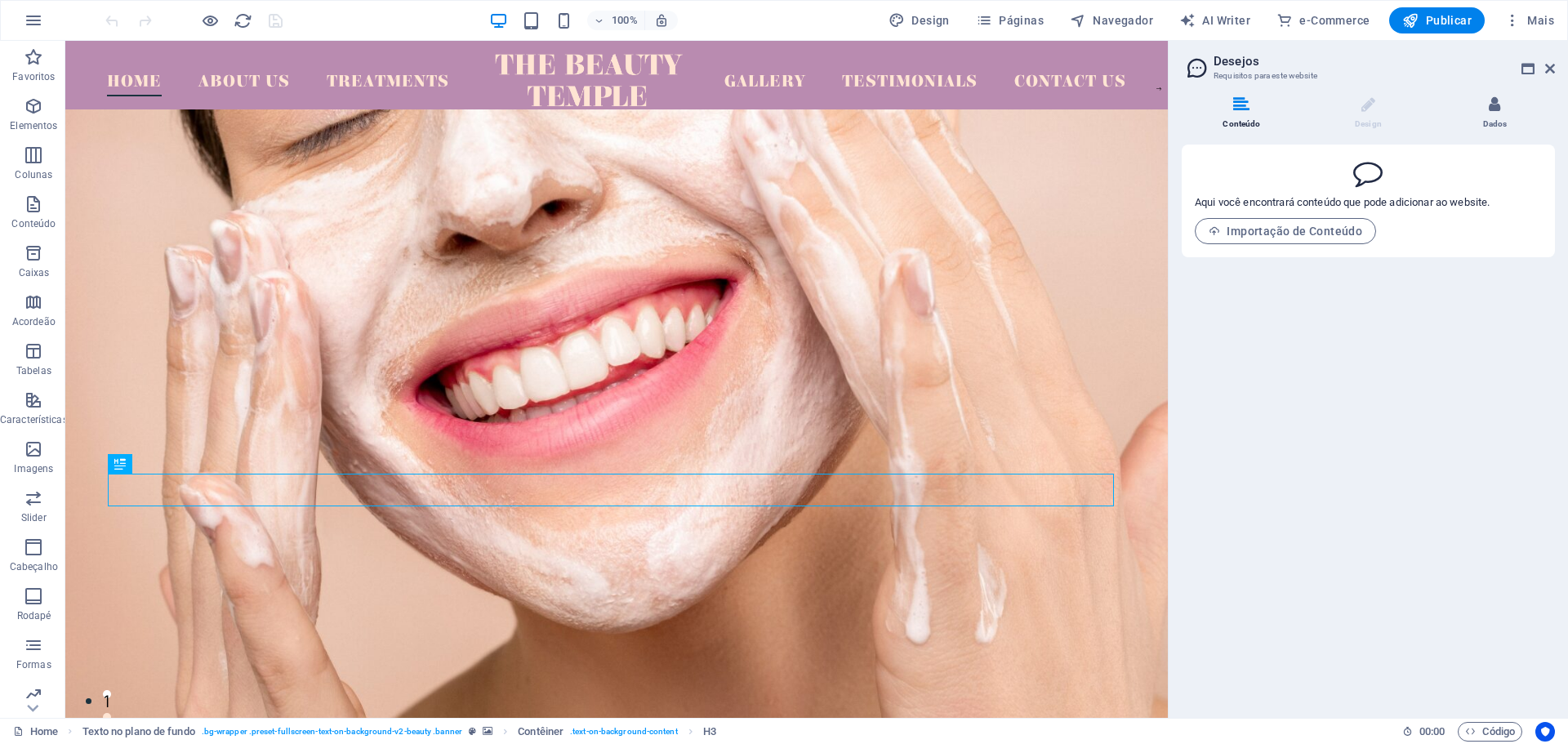
click at [1485, 112] on li "Dados" at bounding box center [1495, 113] width 120 height 35
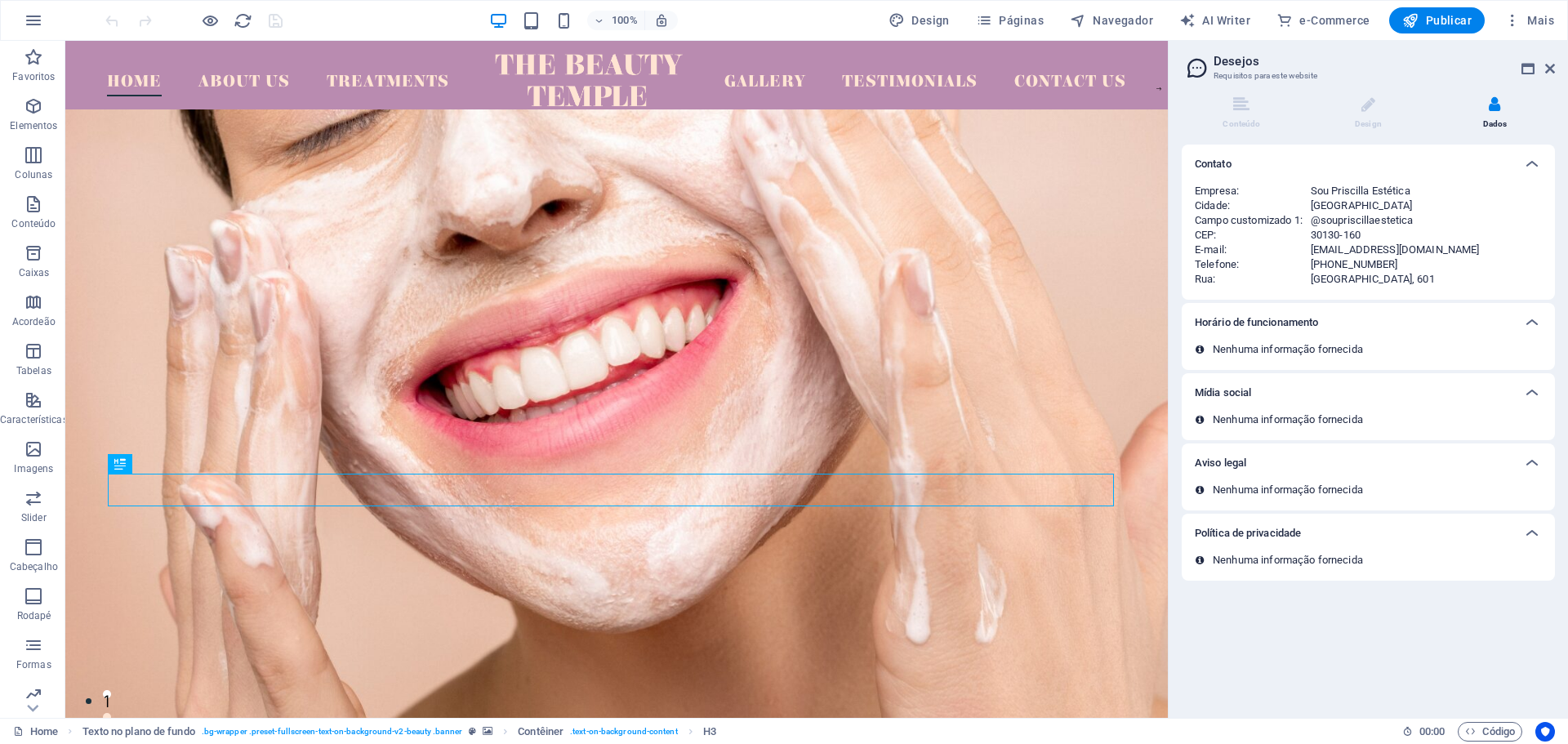
click at [1314, 357] on div "Nenhuma informação fornecida" at bounding box center [1368, 356] width 373 height 28
click at [1313, 344] on p "Nenhuma informação fornecida" at bounding box center [1288, 349] width 150 height 15
click at [1235, 115] on li "Conteúdo" at bounding box center [1245, 113] width 127 height 35
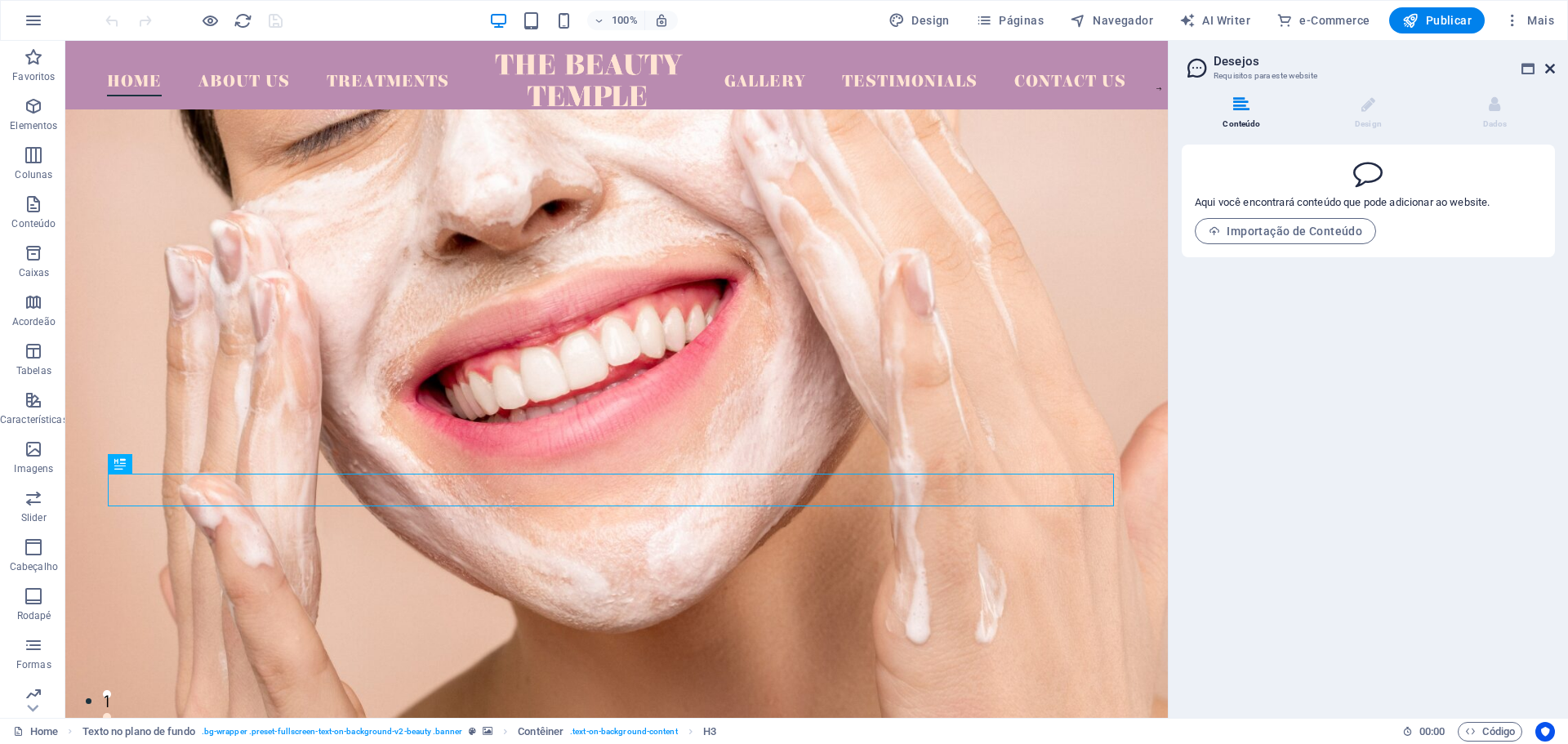
click at [1550, 64] on icon at bounding box center [1550, 68] width 10 height 13
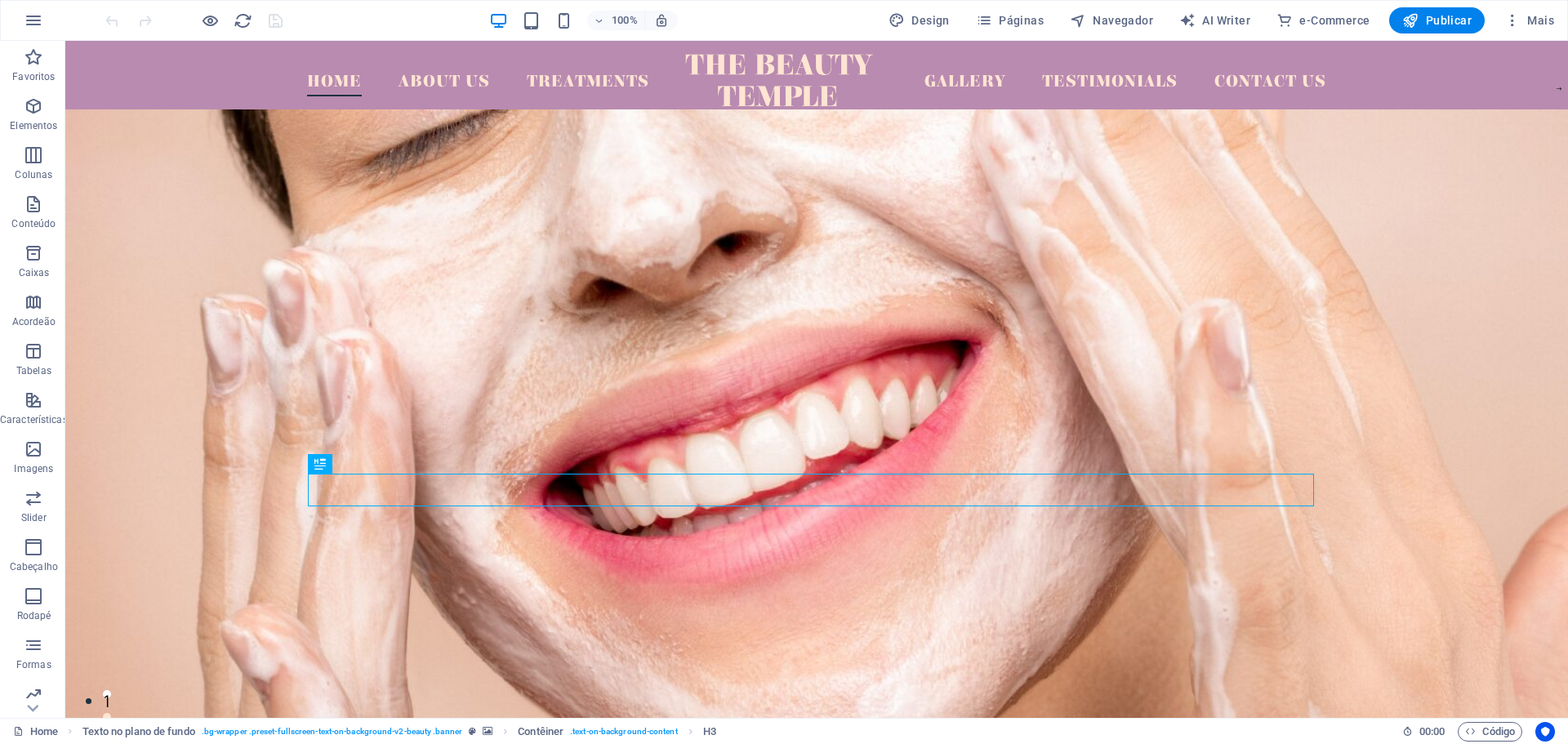
click at [1537, 6] on div "100% Design Páginas Navegador AI Writer e-Commerce Publicar Mais" at bounding box center [784, 21] width 1567 height 40
click at [1552, 29] on button "Mais" at bounding box center [1529, 20] width 63 height 26
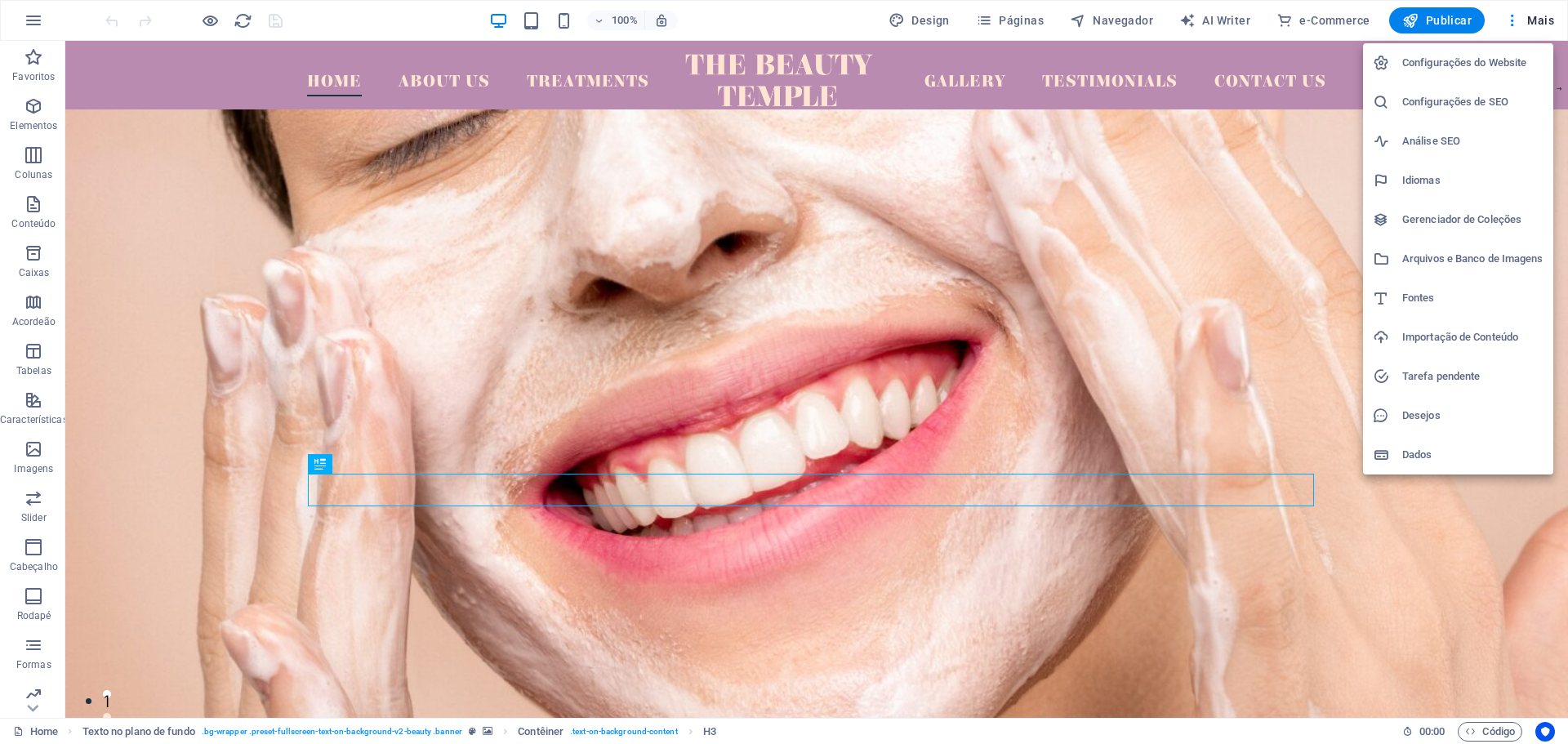
click at [1451, 69] on h6 "Configurações do Website" at bounding box center [1473, 63] width 142 height 20
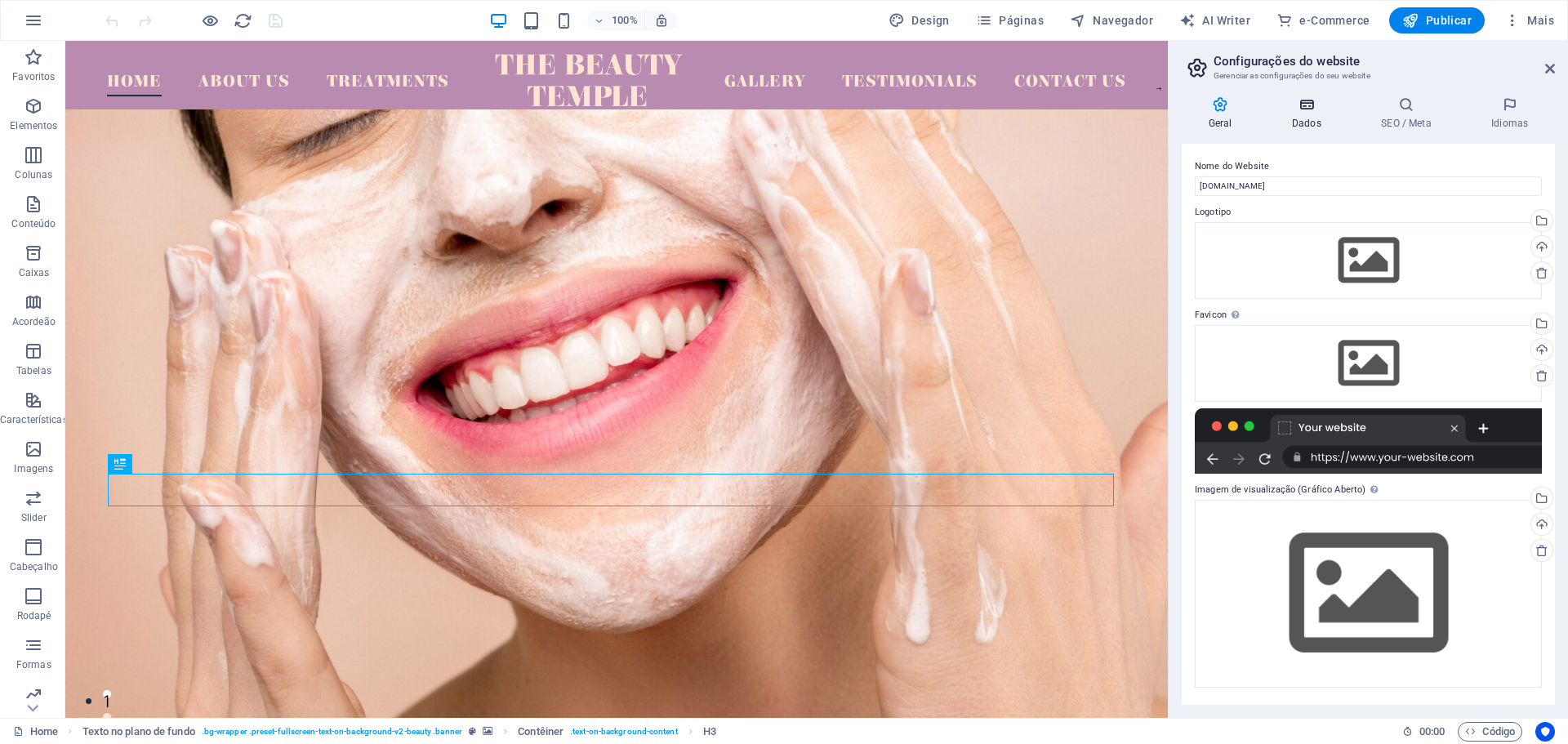
click at [1309, 129] on h4 "Dados" at bounding box center [1310, 113] width 89 height 35
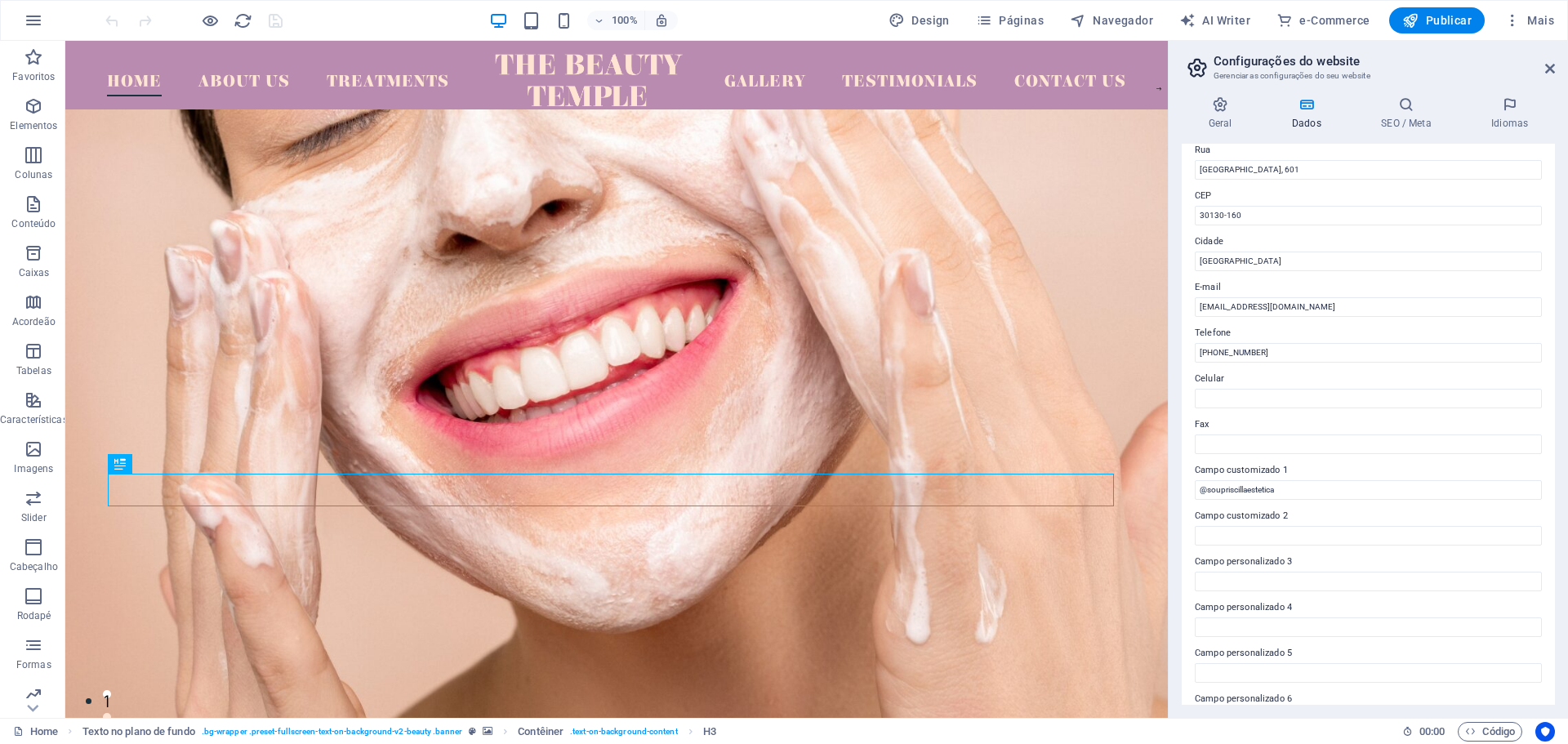
scroll to position [224, 0]
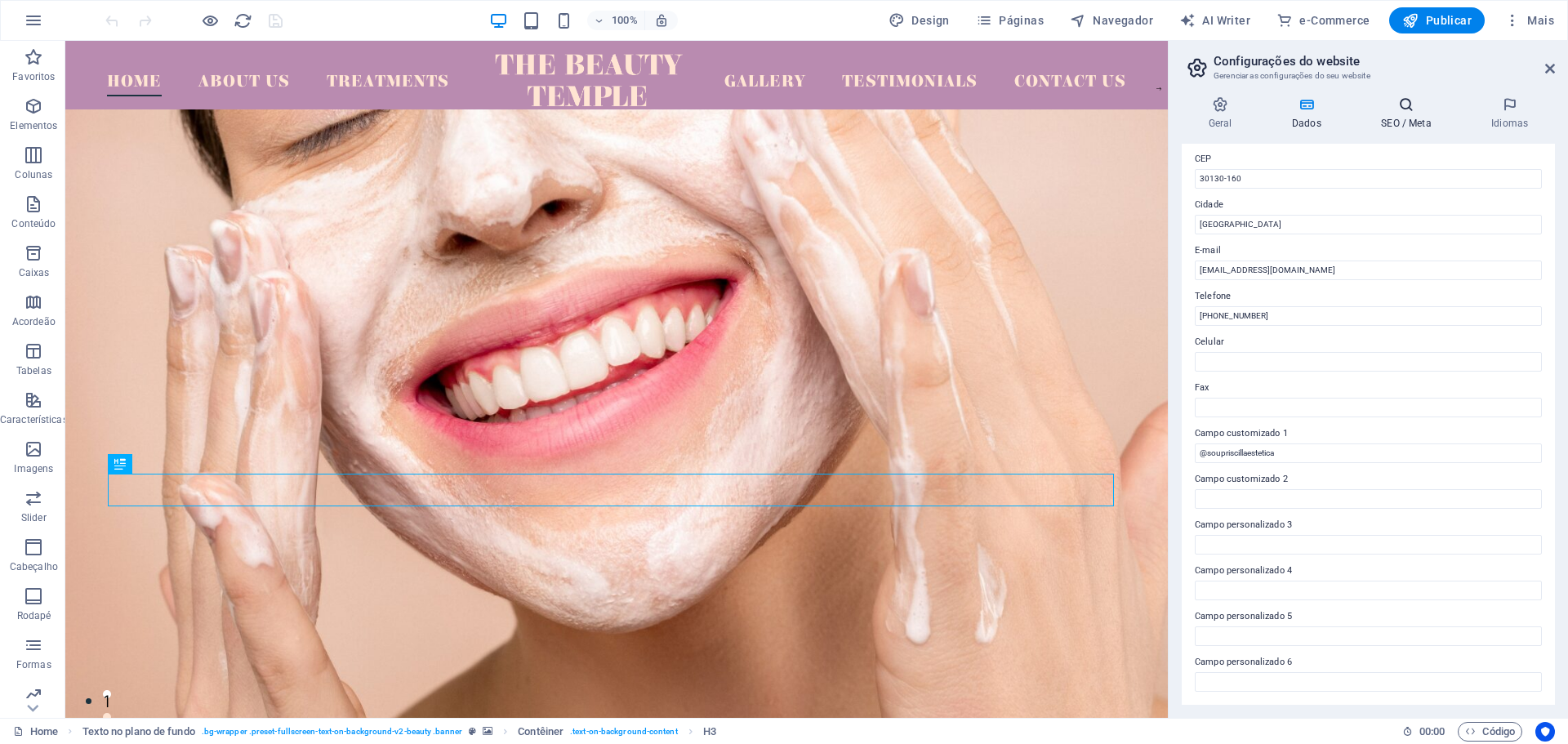
click at [1422, 110] on icon at bounding box center [1407, 104] width 104 height 17
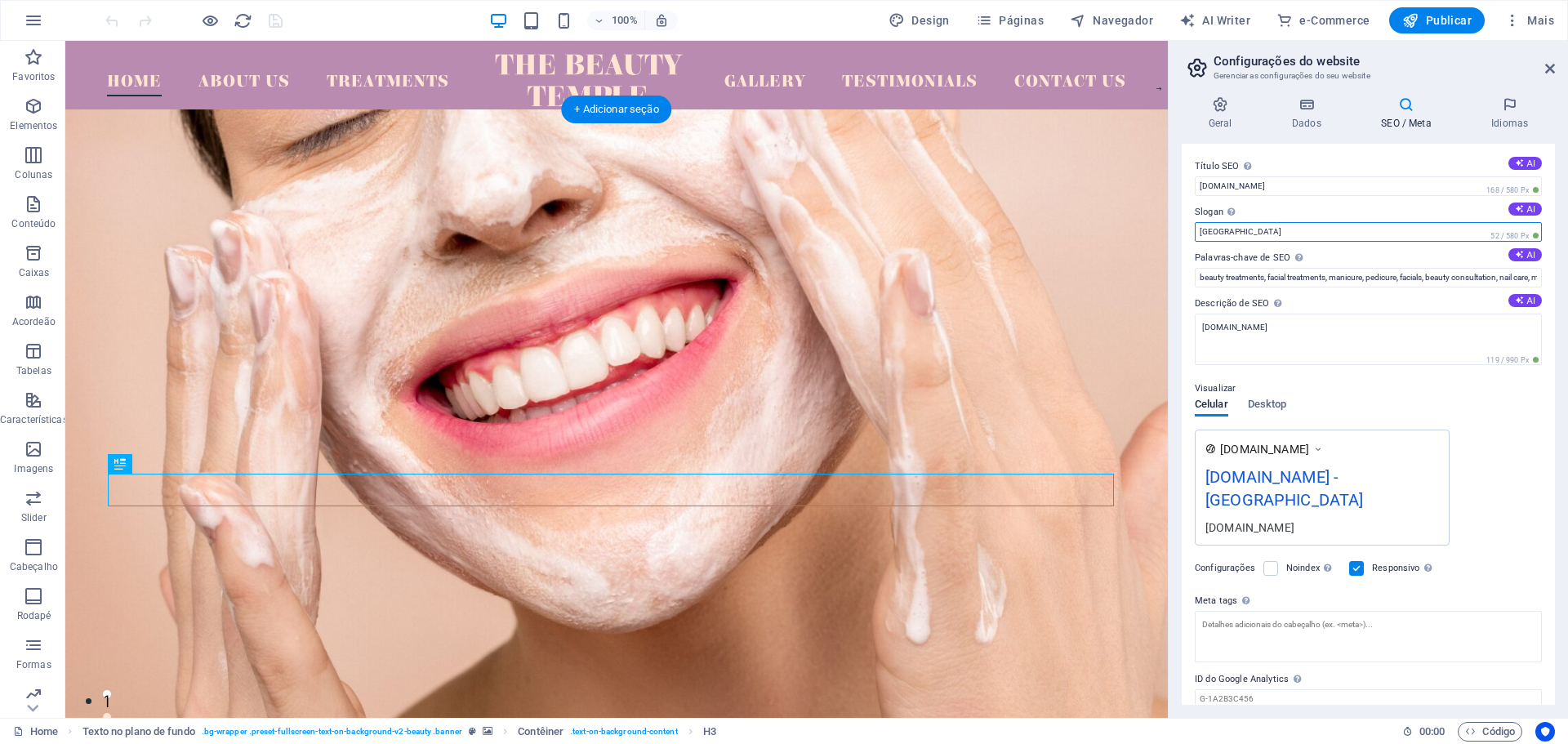
drag, startPoint x: 1248, startPoint y: 278, endPoint x: 1128, endPoint y: 236, distance: 127.1
click at [1269, 239] on input "Berlin" at bounding box center [1368, 232] width 347 height 20
click at [1259, 229] on input "Berlin" at bounding box center [1368, 232] width 347 height 20
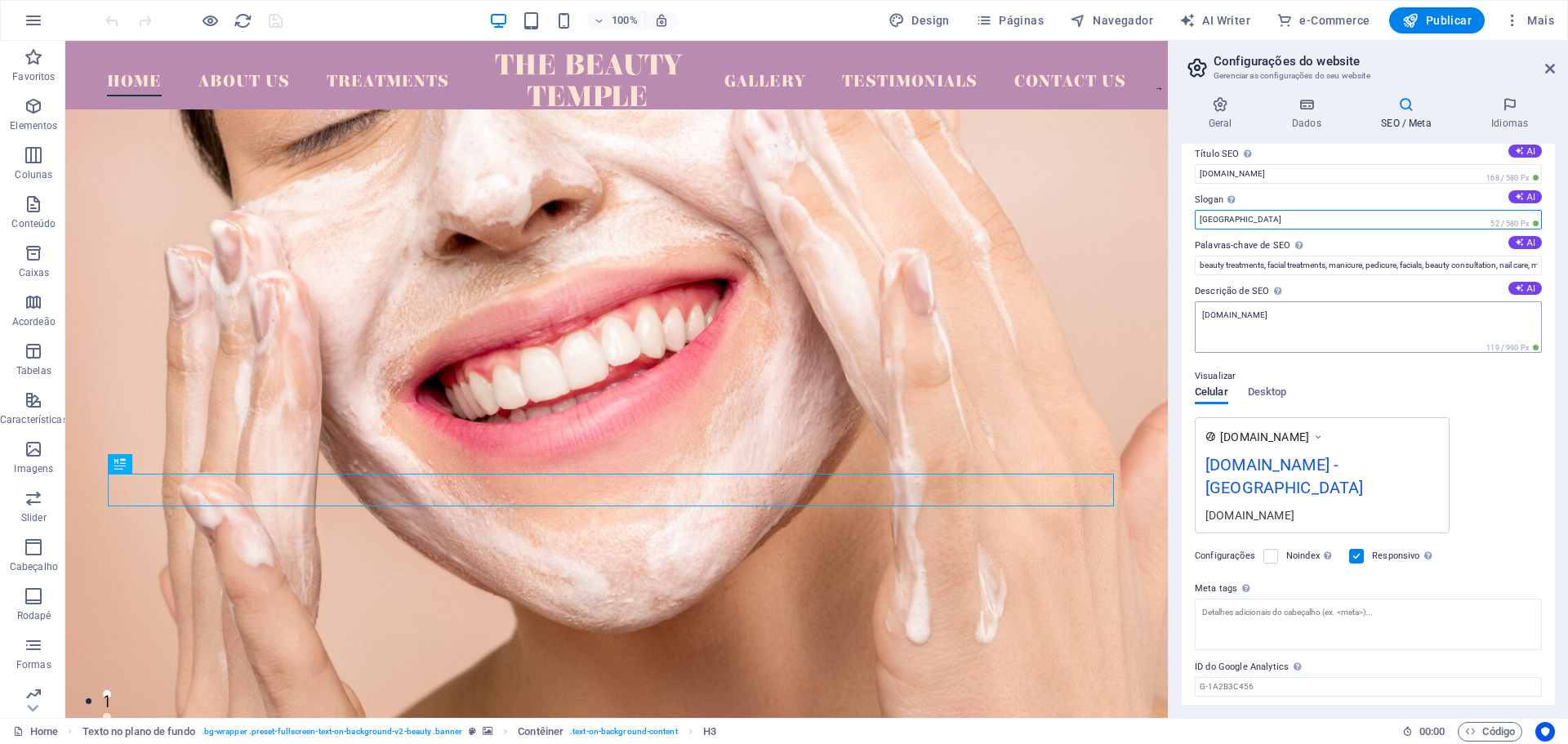
scroll to position [0, 0]
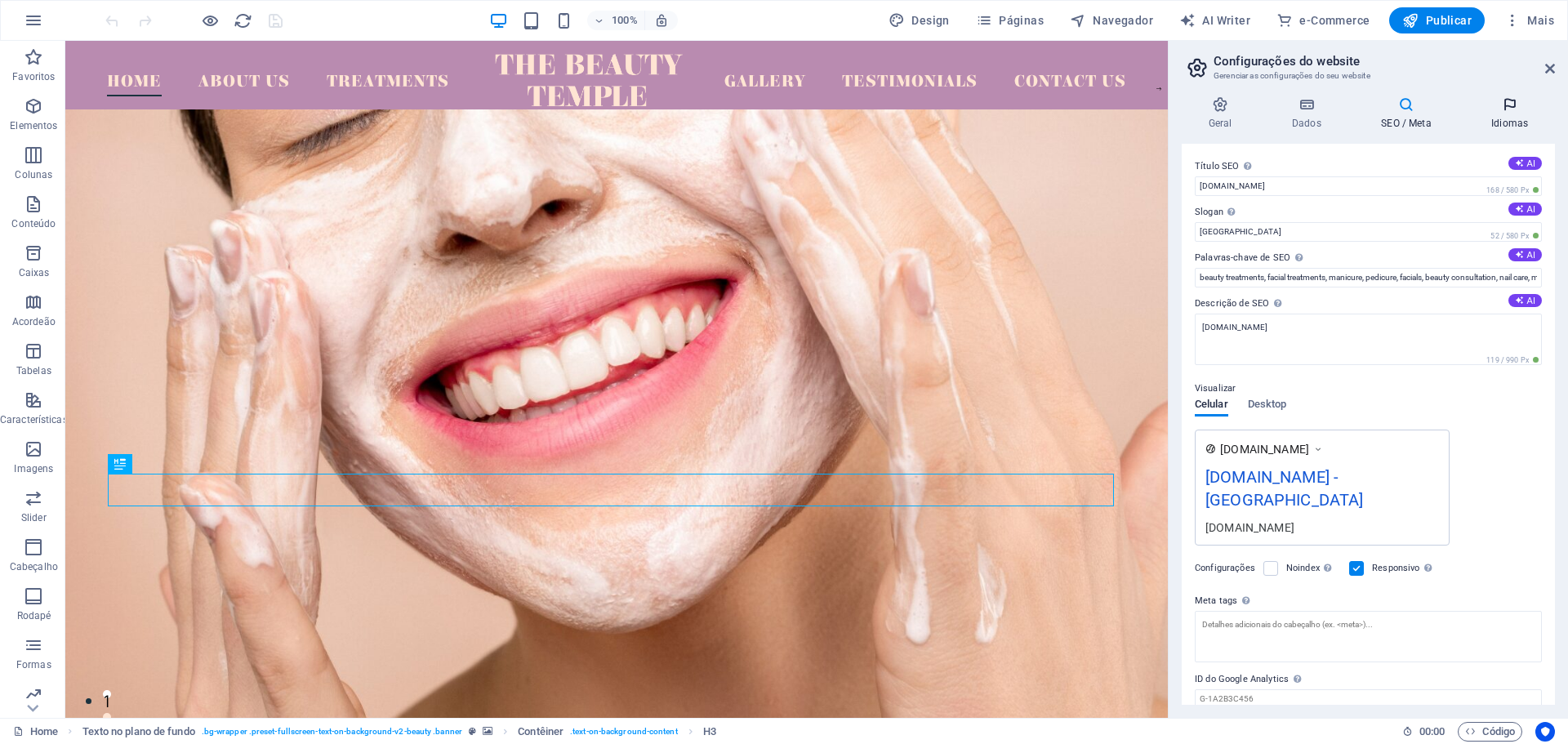
click at [1503, 119] on h4 "Idiomas" at bounding box center [1510, 113] width 91 height 35
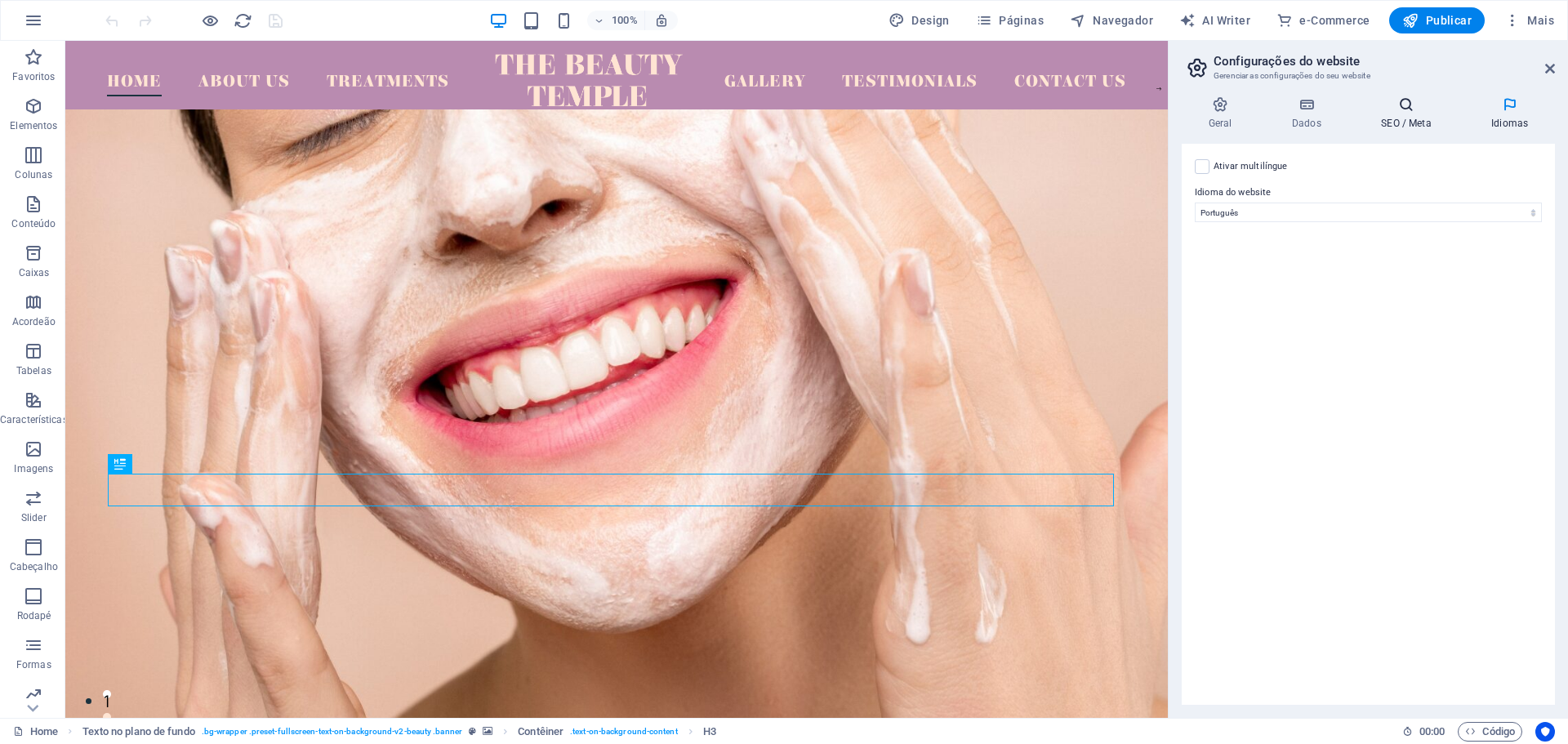
click at [1421, 119] on h4 "SEO / Meta" at bounding box center [1410, 113] width 110 height 35
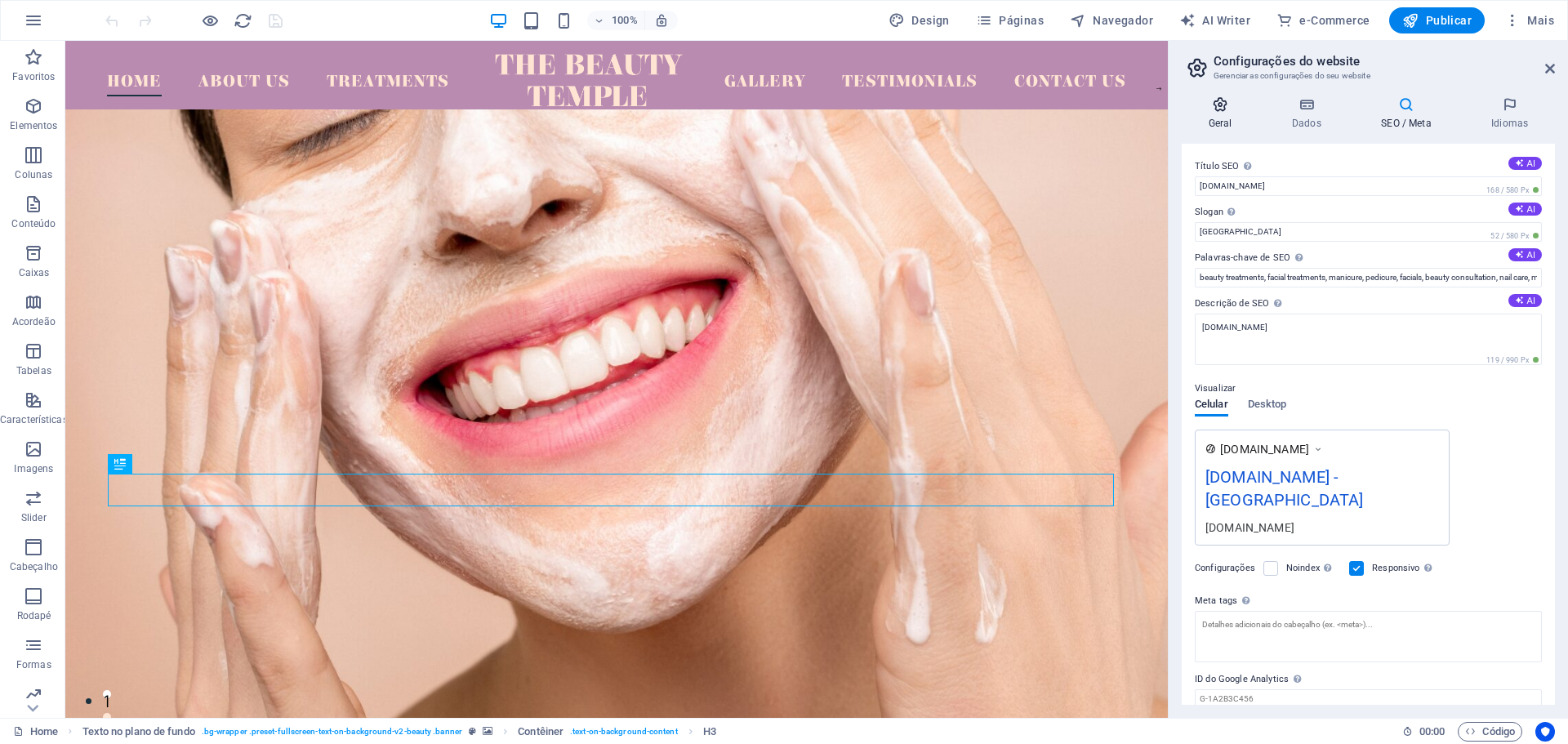
click at [1234, 115] on h4 "Geral" at bounding box center [1224, 113] width 83 height 35
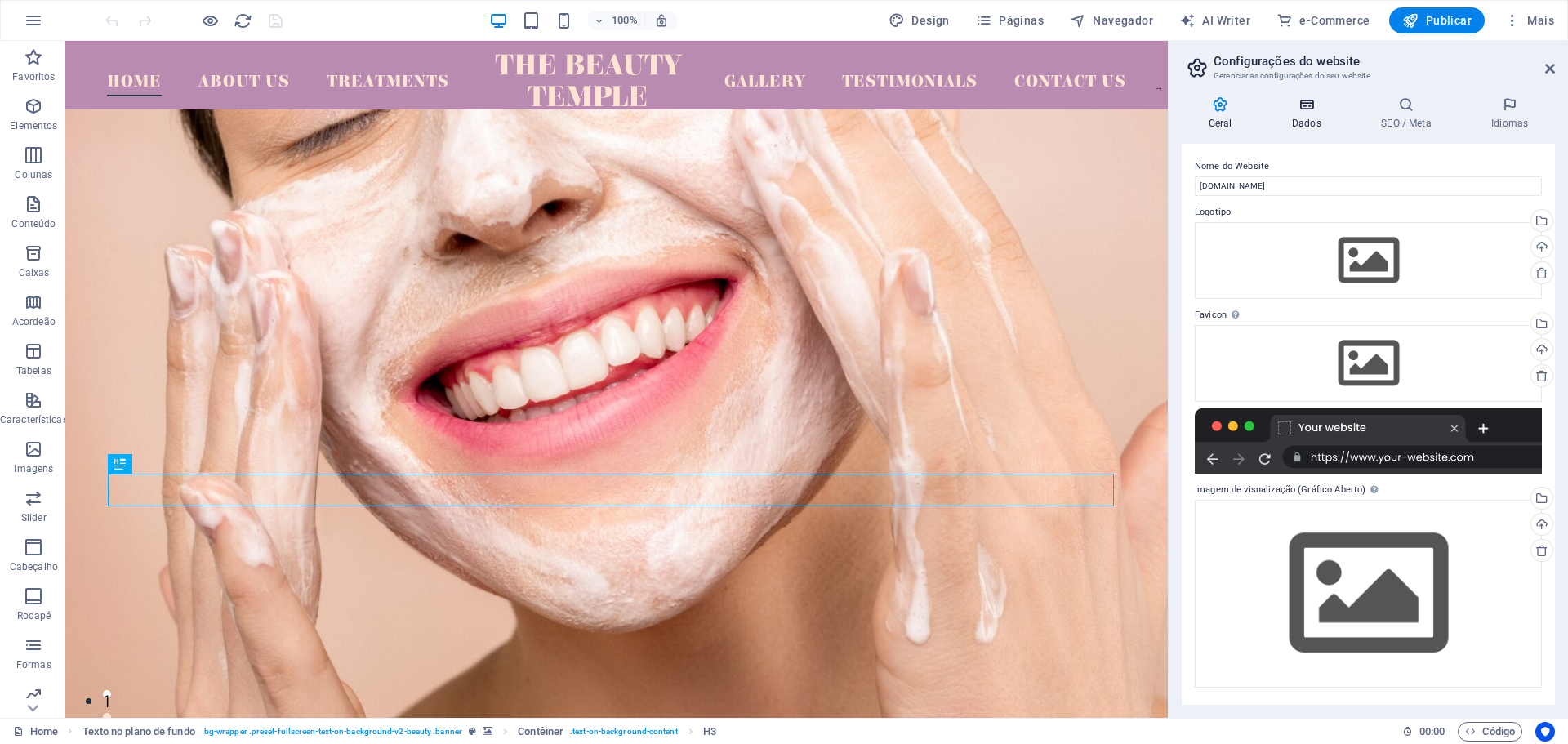
click at [1311, 120] on h4 "Dados" at bounding box center [1310, 113] width 89 height 35
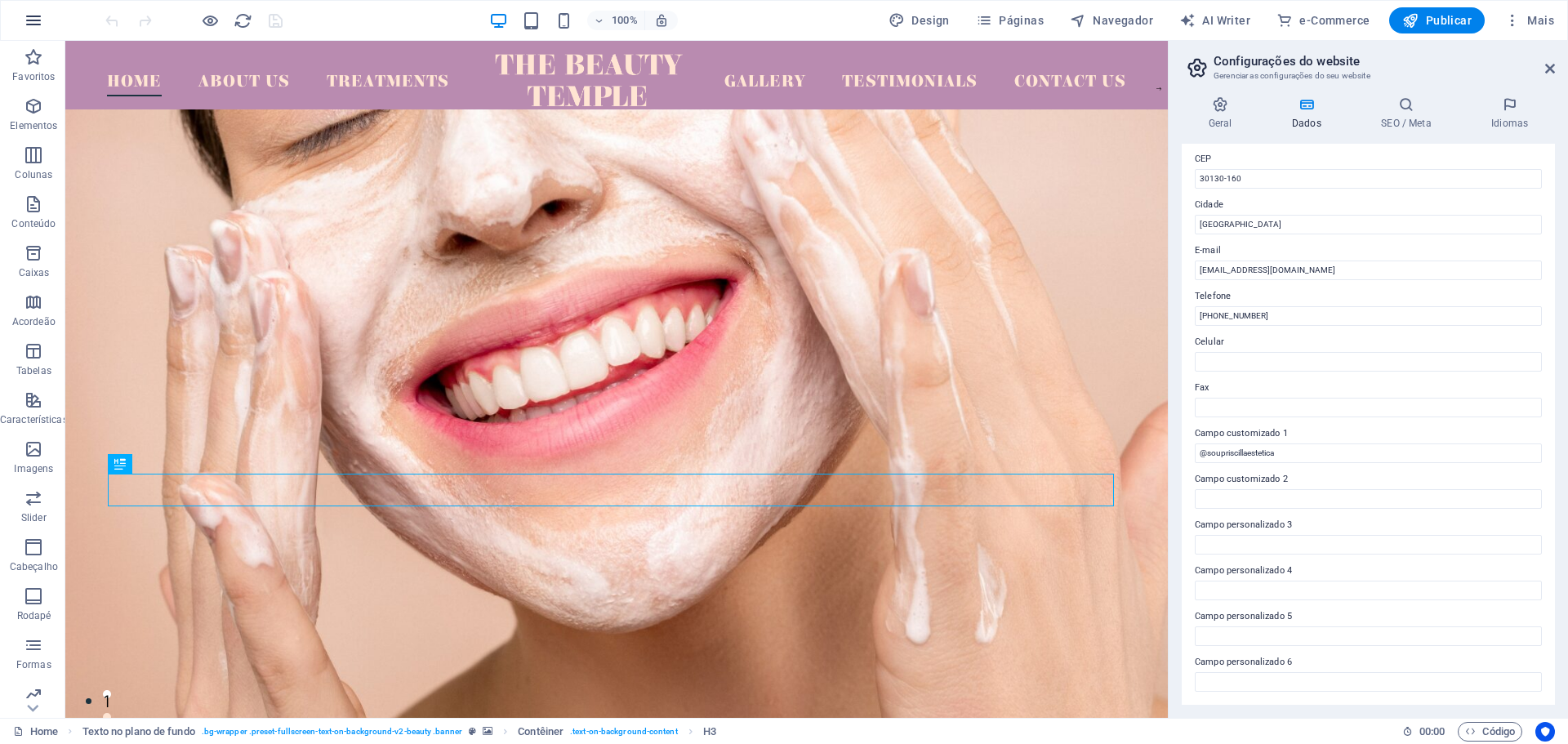
click at [39, 25] on icon "button" at bounding box center [34, 21] width 20 height 20
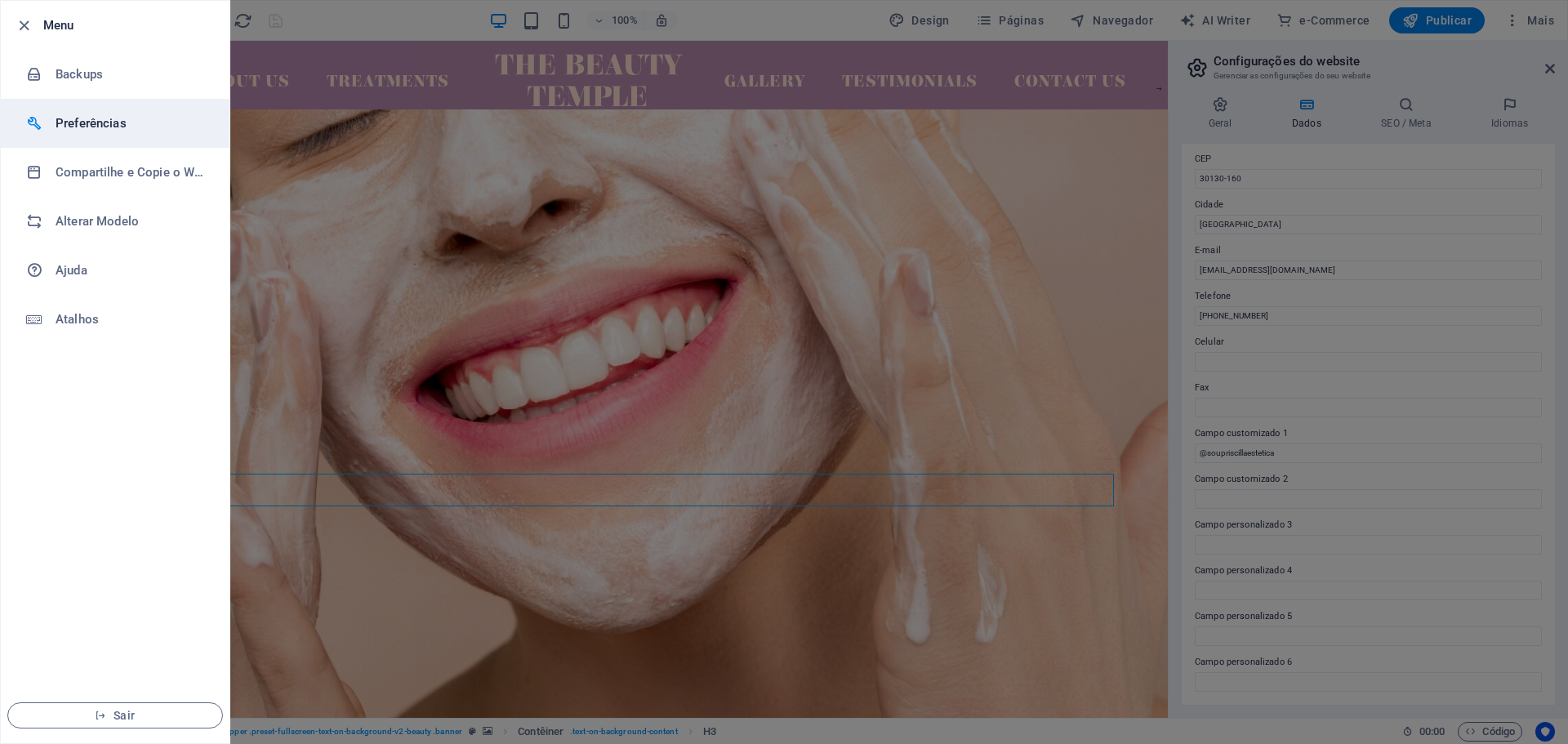
click at [86, 124] on h6 "Preferências" at bounding box center [131, 124] width 151 height 20
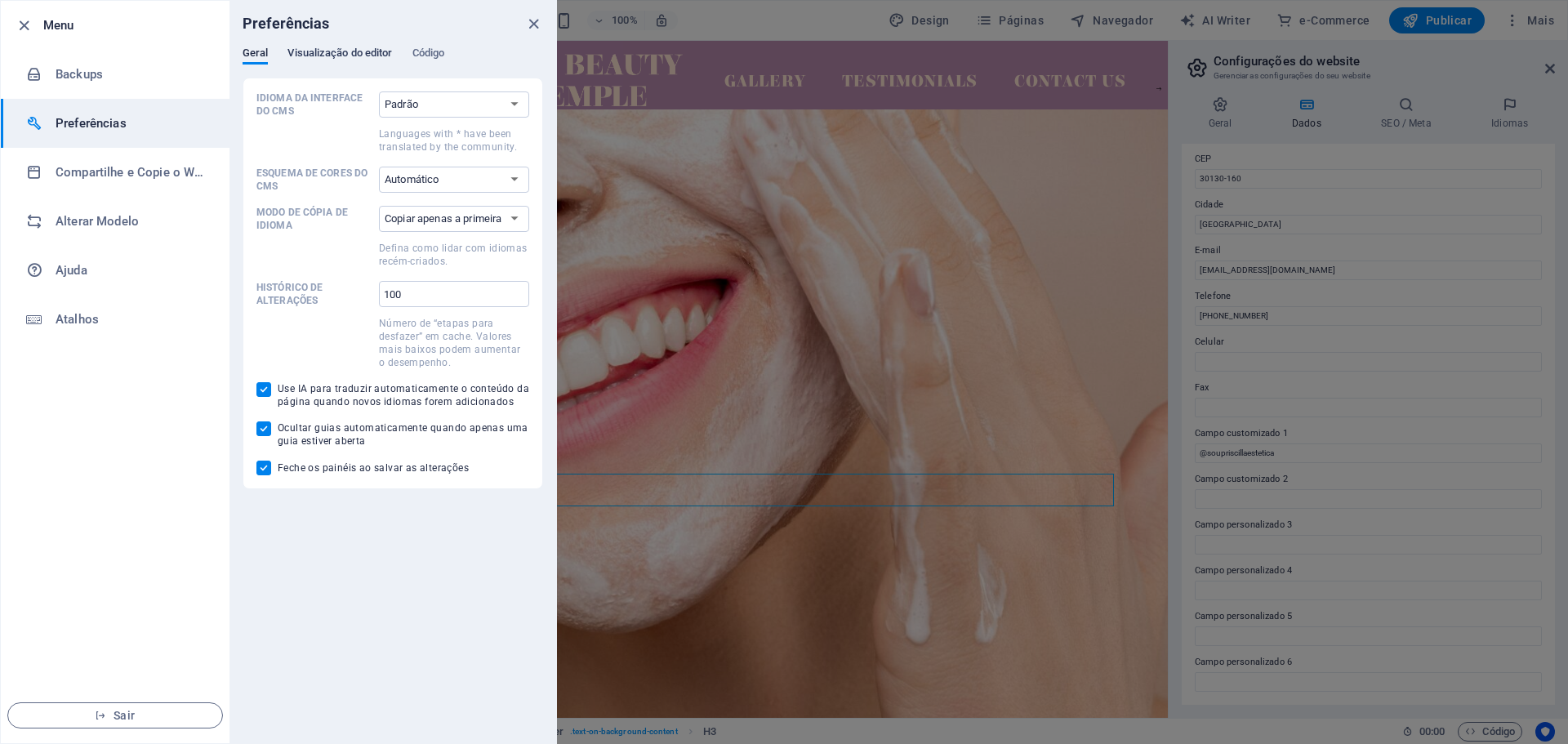
click at [329, 52] on span "Visualização do editor" at bounding box center [340, 54] width 105 height 23
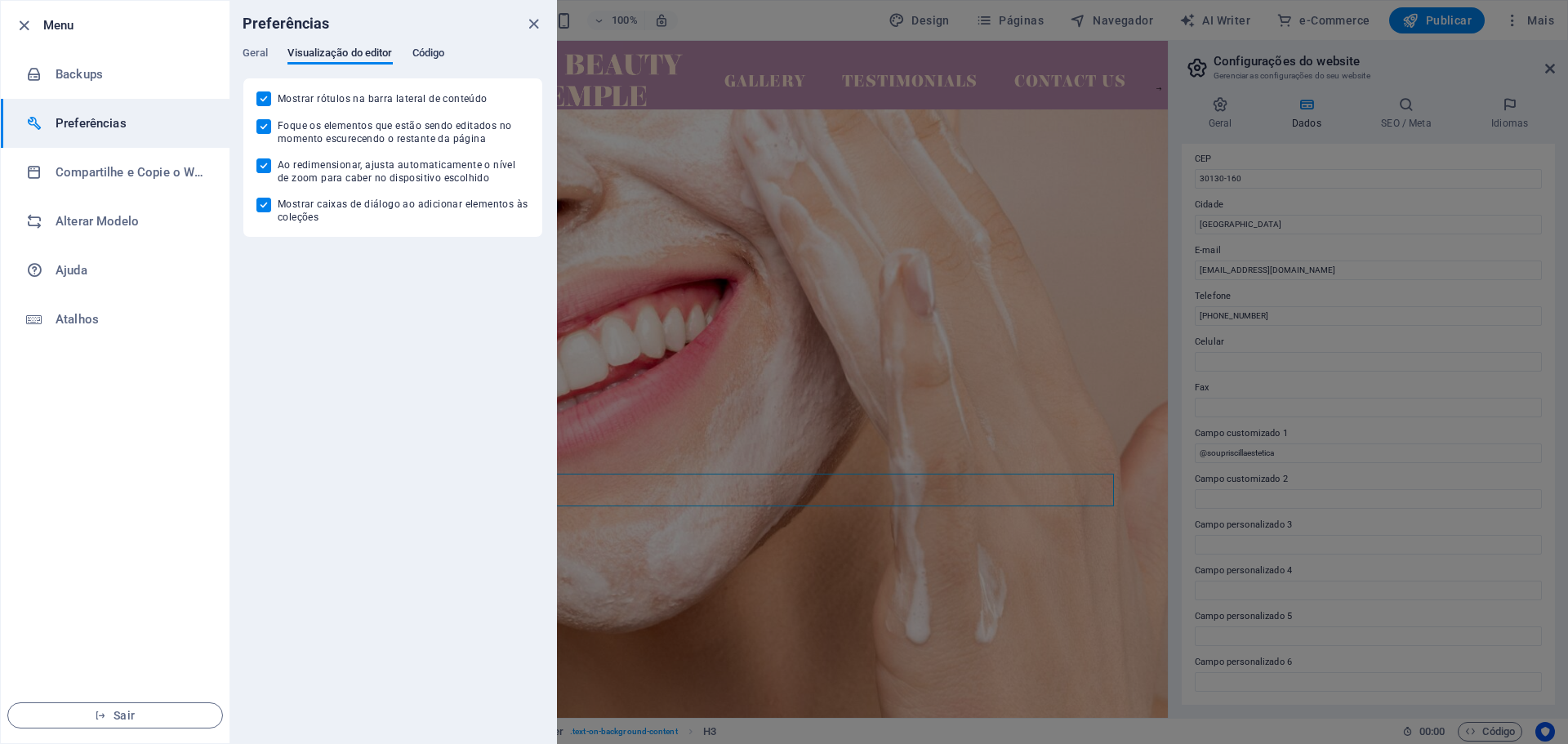
click at [439, 59] on span "Código" at bounding box center [429, 54] width 33 height 23
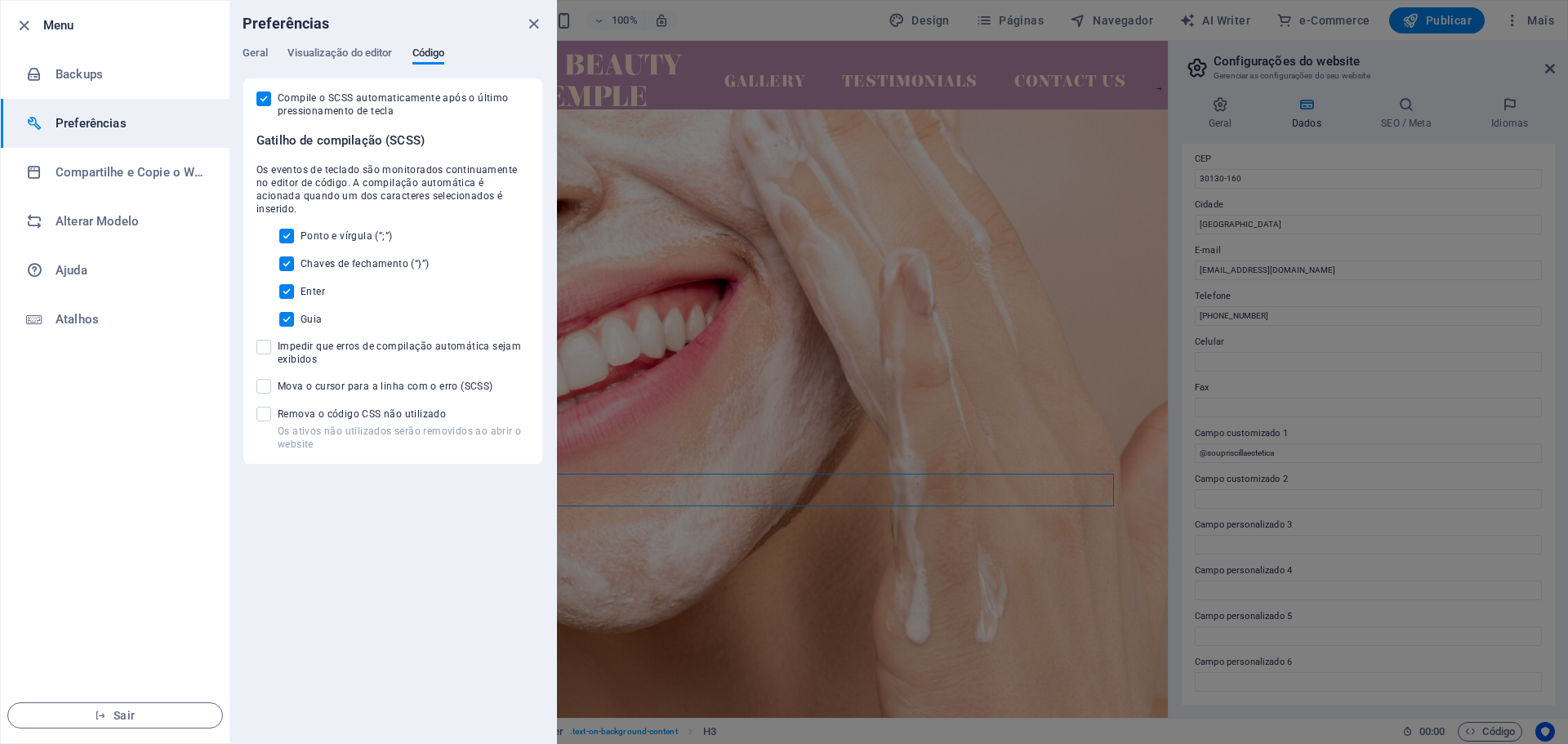
click at [263, 44] on div "Preferências" at bounding box center [393, 24] width 327 height 46
click at [252, 46] on div "Preferências Geral Visualização do editor Código Idioma da interface do CMS Pad…" at bounding box center [393, 372] width 327 height 742
click at [257, 53] on span "Geral" at bounding box center [255, 54] width 26 height 23
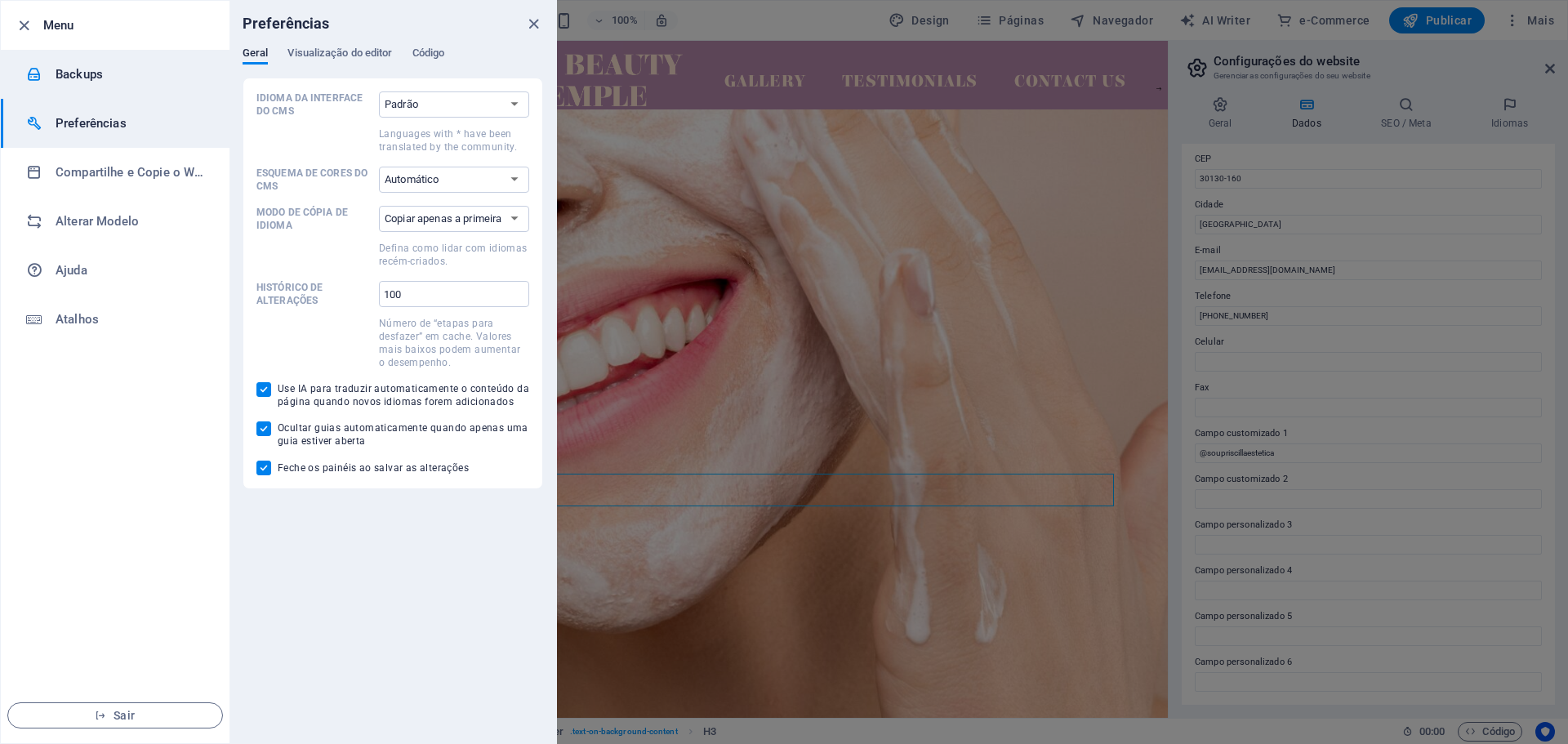
click at [61, 80] on h6 "Backups" at bounding box center [131, 74] width 151 height 20
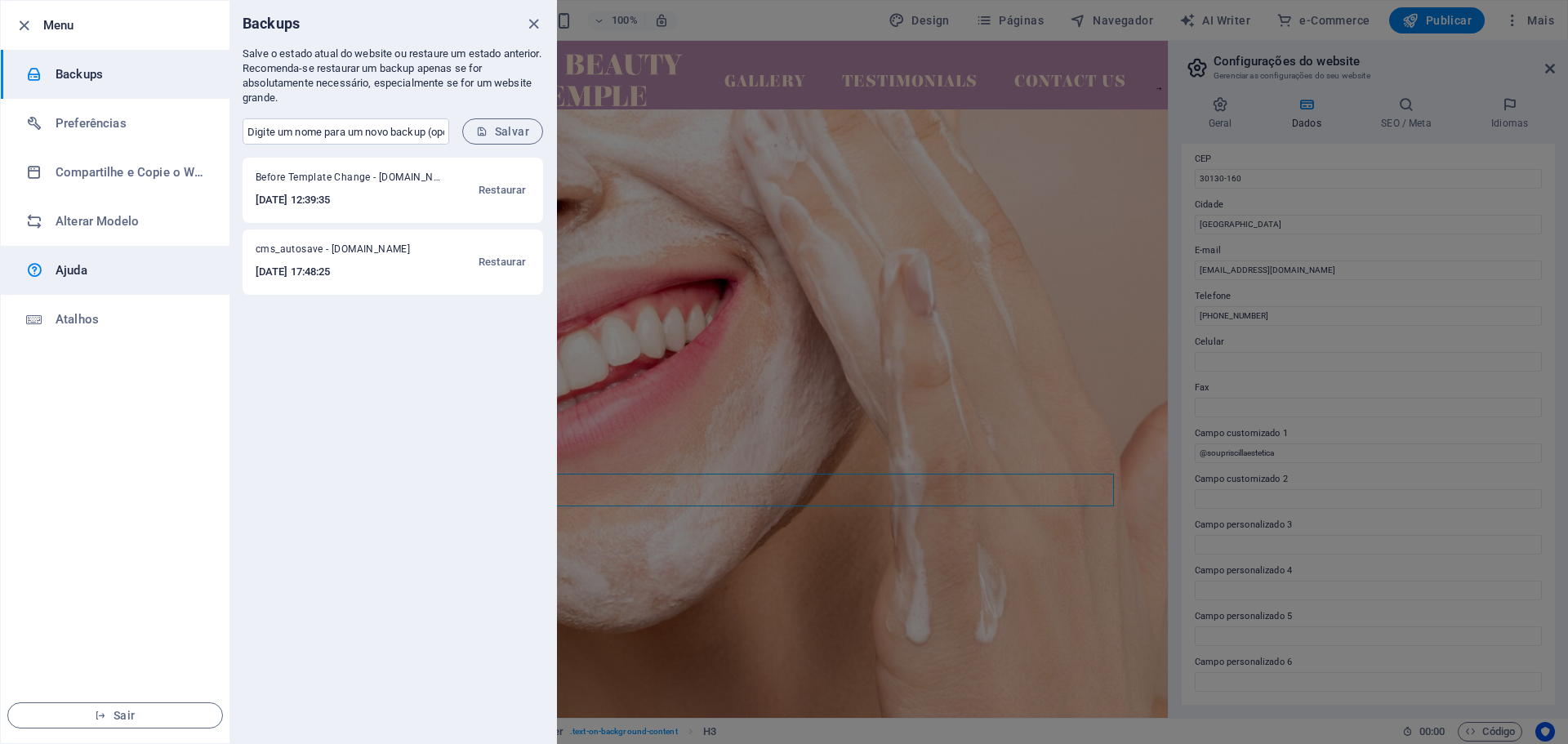
click at [91, 273] on h6 "Ajuda" at bounding box center [131, 270] width 151 height 20
click at [61, 27] on h6 "Menu" at bounding box center [130, 26] width 173 height 20
click at [21, 28] on icon "button" at bounding box center [24, 26] width 19 height 19
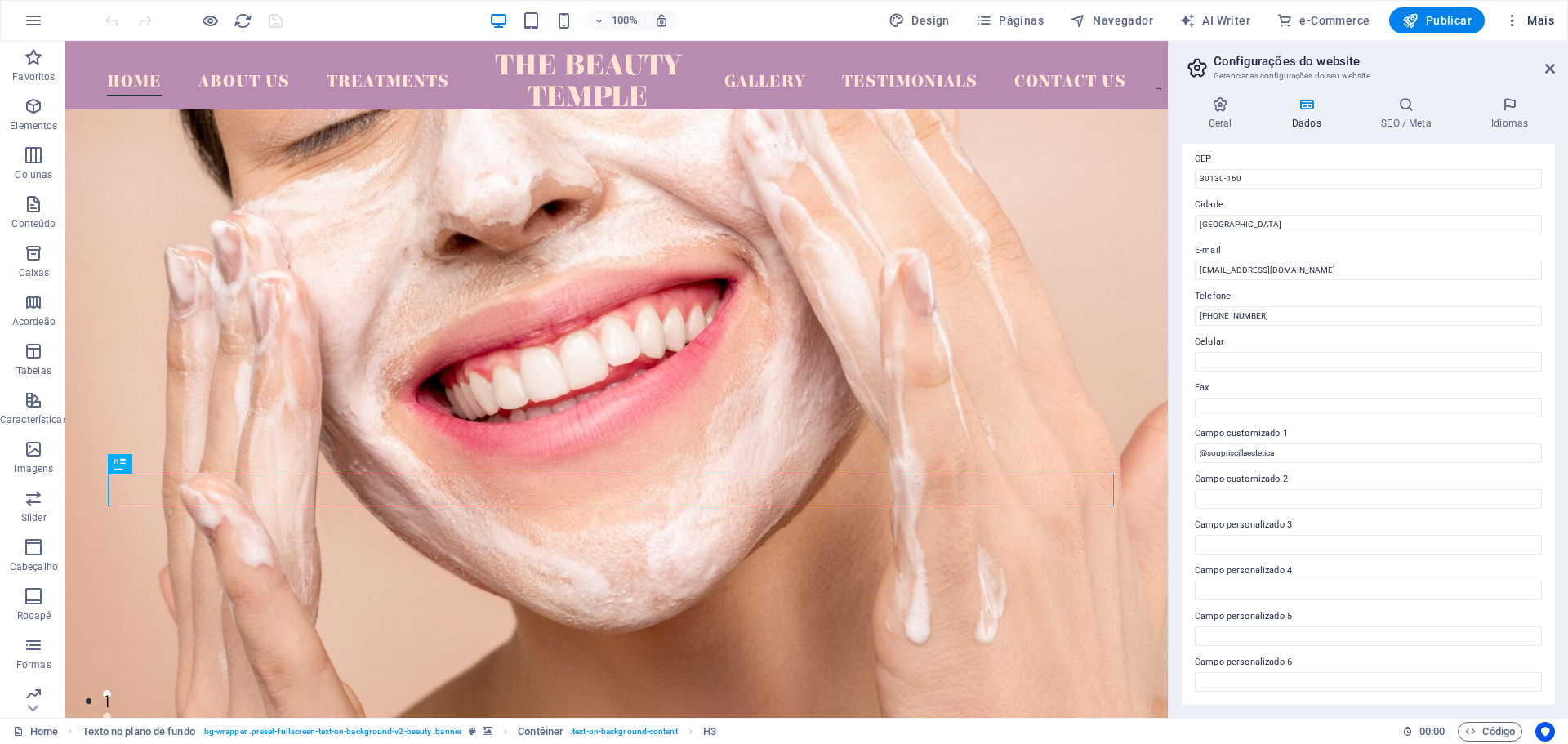
click at [1542, 21] on span "Mais" at bounding box center [1529, 20] width 49 height 17
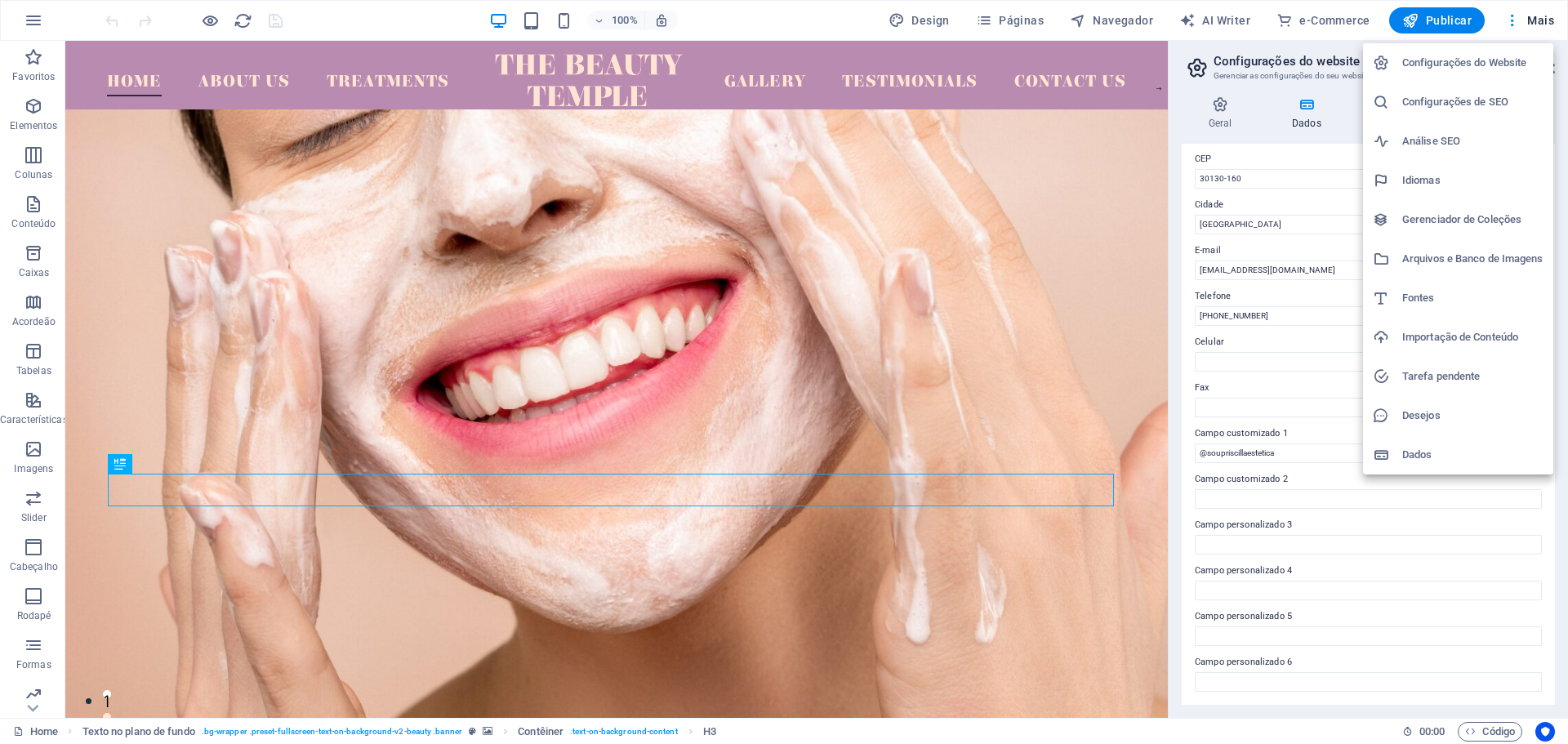
click at [1488, 64] on h6 "Configurações do Website" at bounding box center [1473, 63] width 142 height 20
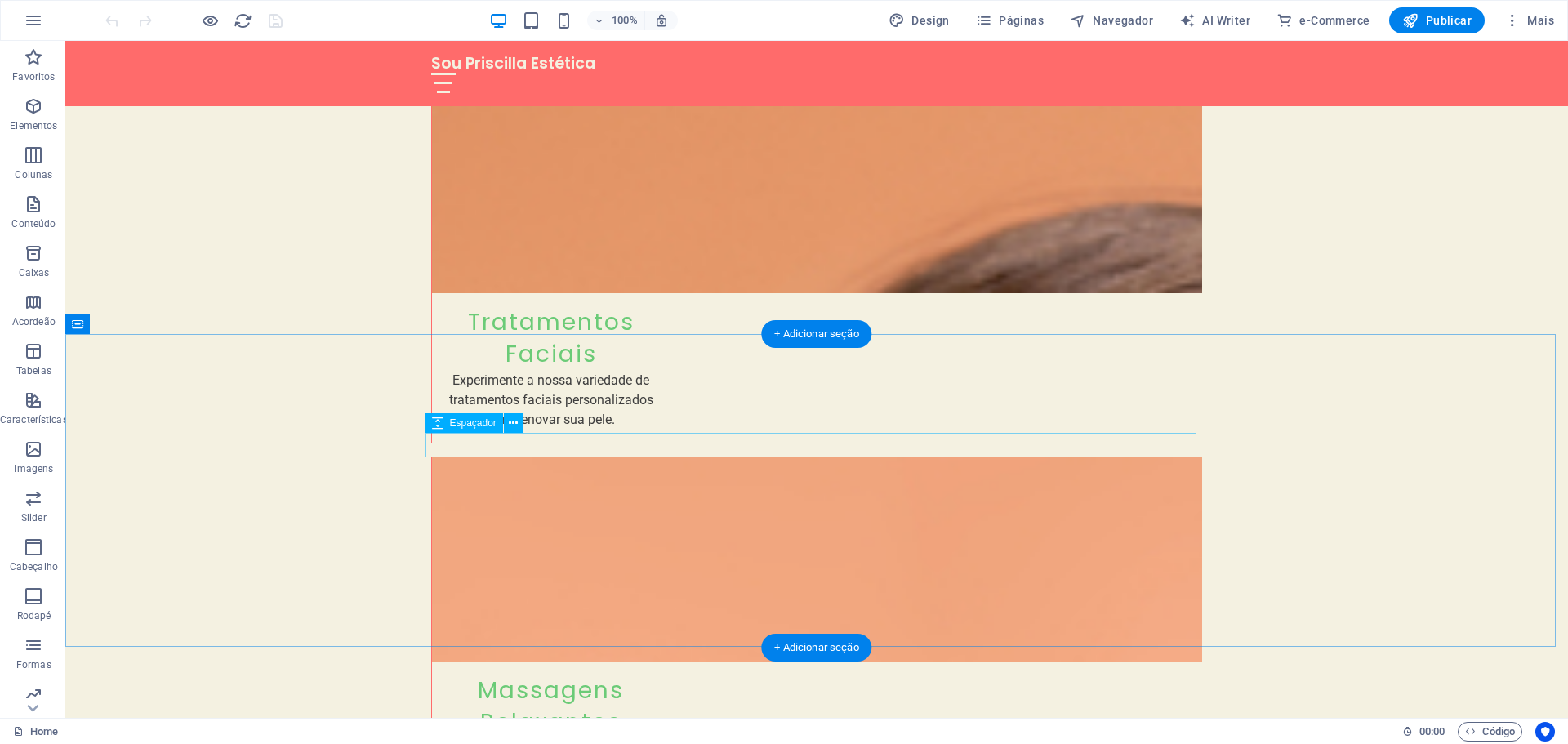
scroll to position [2612, 0]
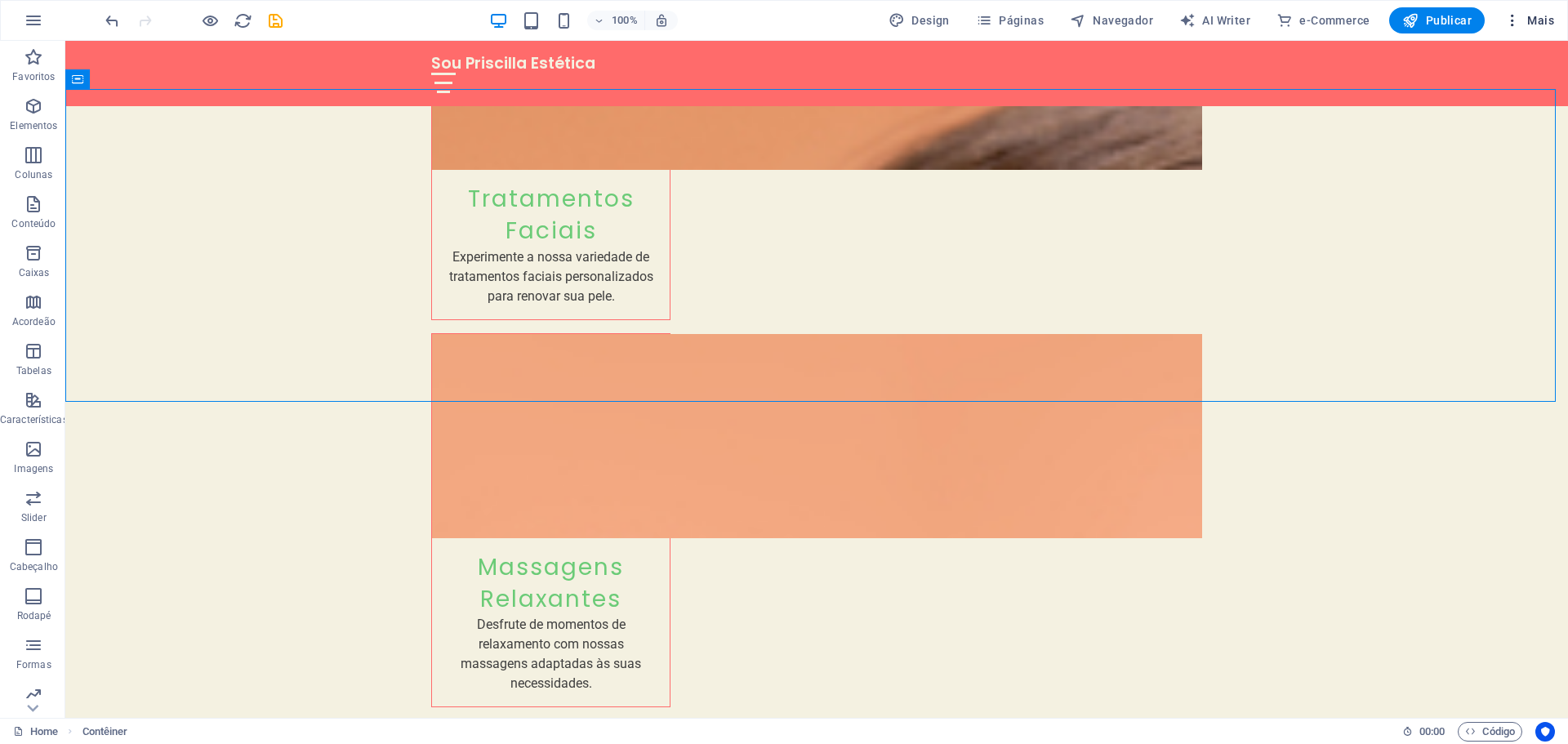
click at [1542, 23] on span "Mais" at bounding box center [1529, 20] width 49 height 17
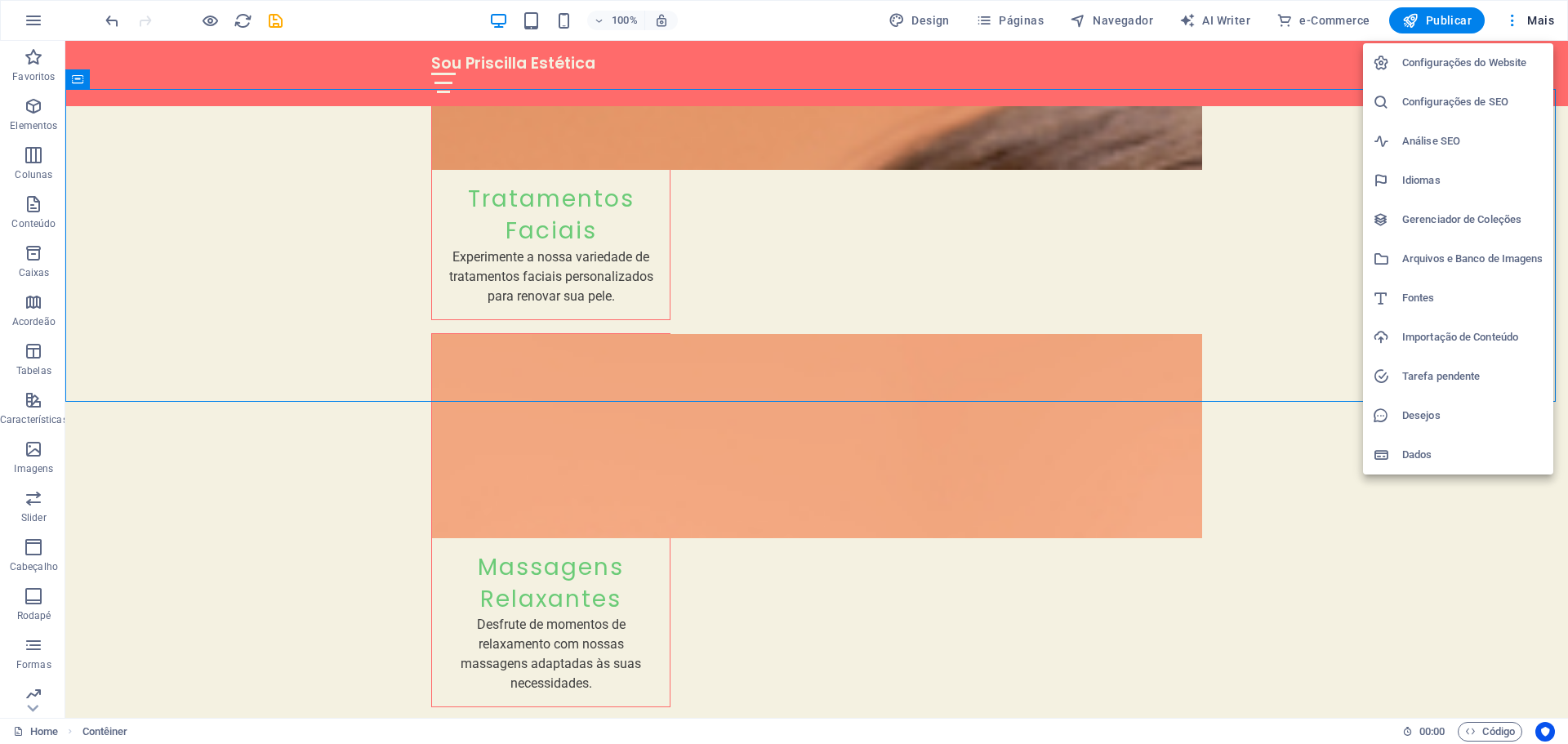
click at [1496, 56] on h6 "Configurações do Website" at bounding box center [1473, 63] width 142 height 20
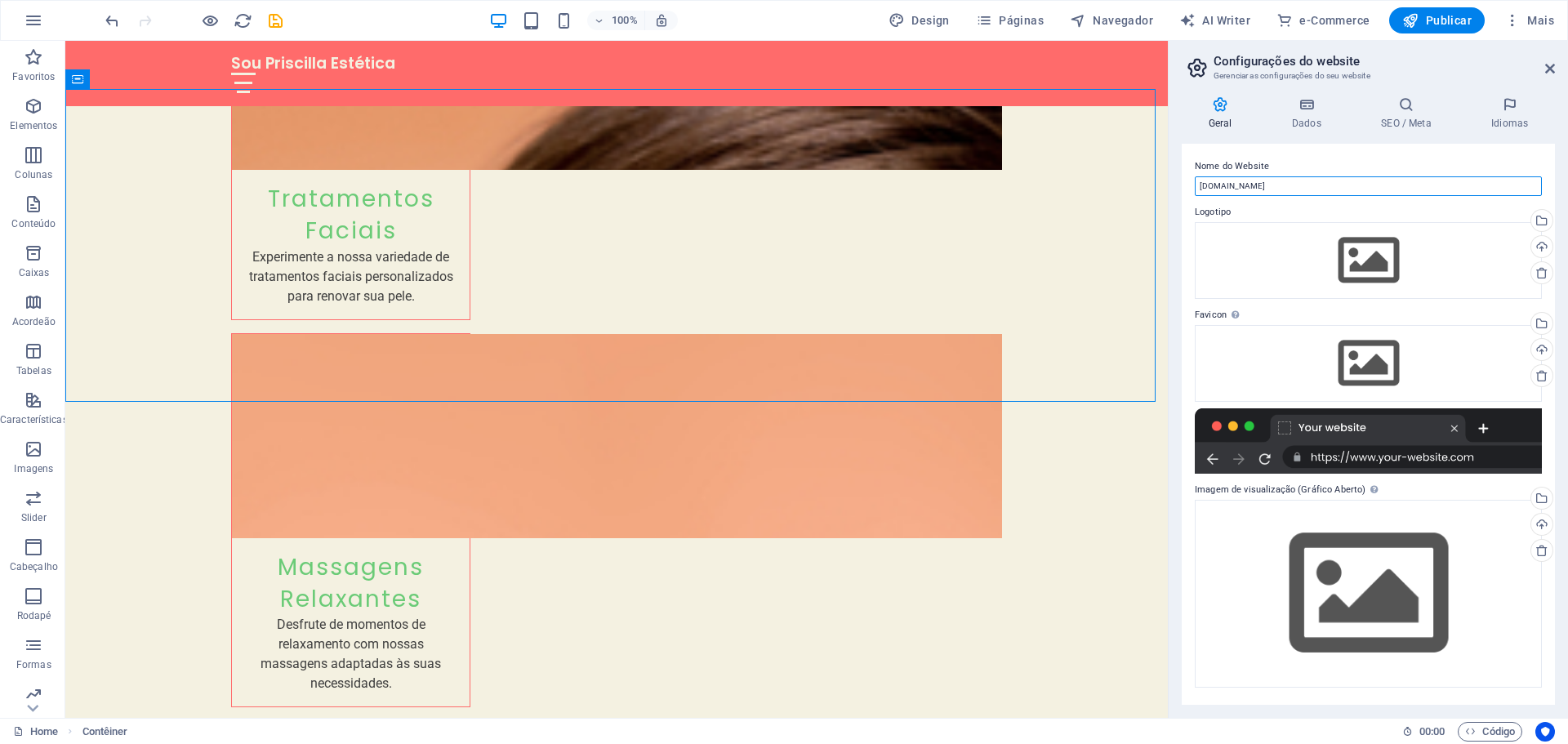
click at [1296, 182] on input "[DOMAIN_NAME]" at bounding box center [1368, 186] width 347 height 20
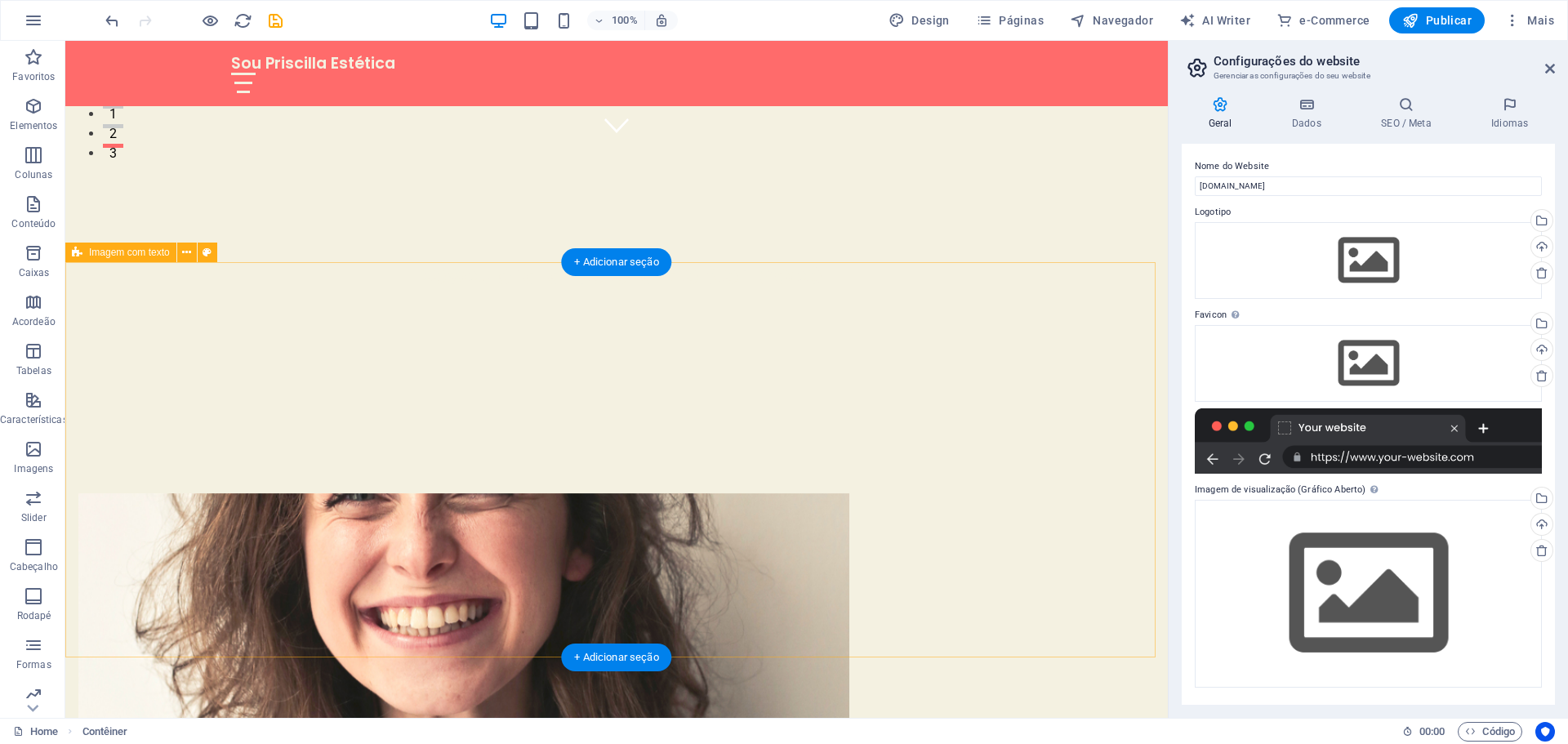
scroll to position [0, 0]
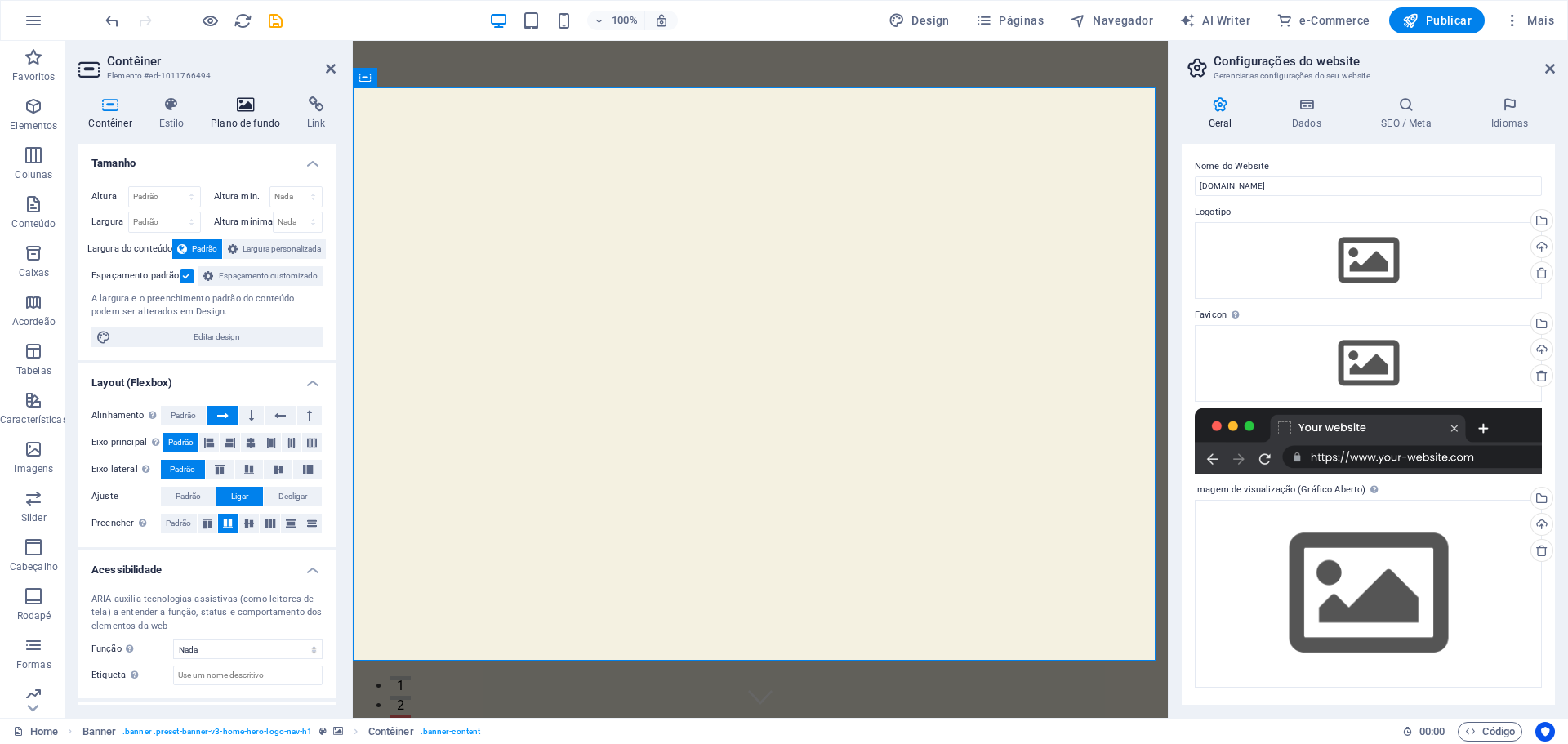
click at [232, 112] on icon at bounding box center [245, 104] width 90 height 17
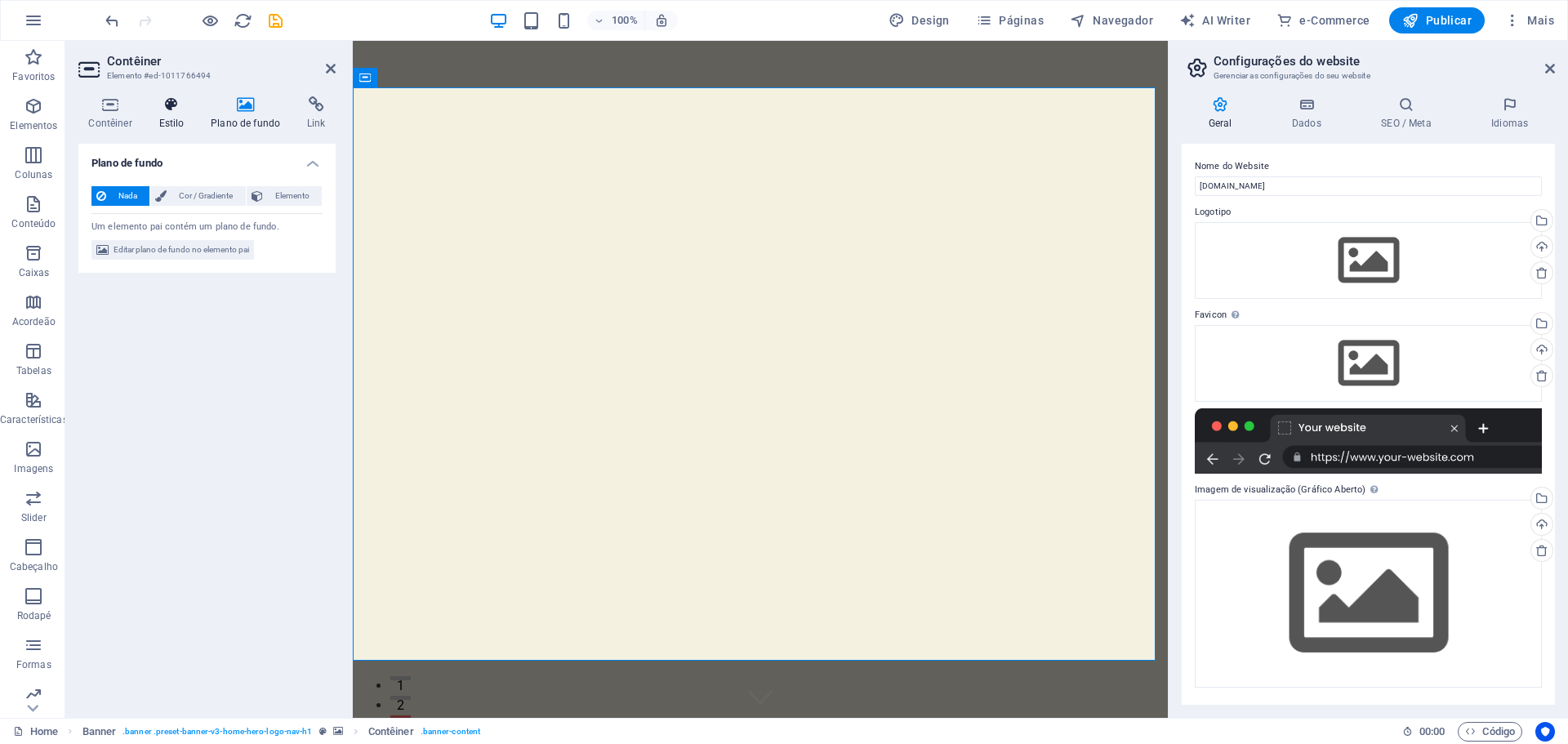
click at [160, 115] on h4 "Estilo" at bounding box center [174, 113] width 52 height 35
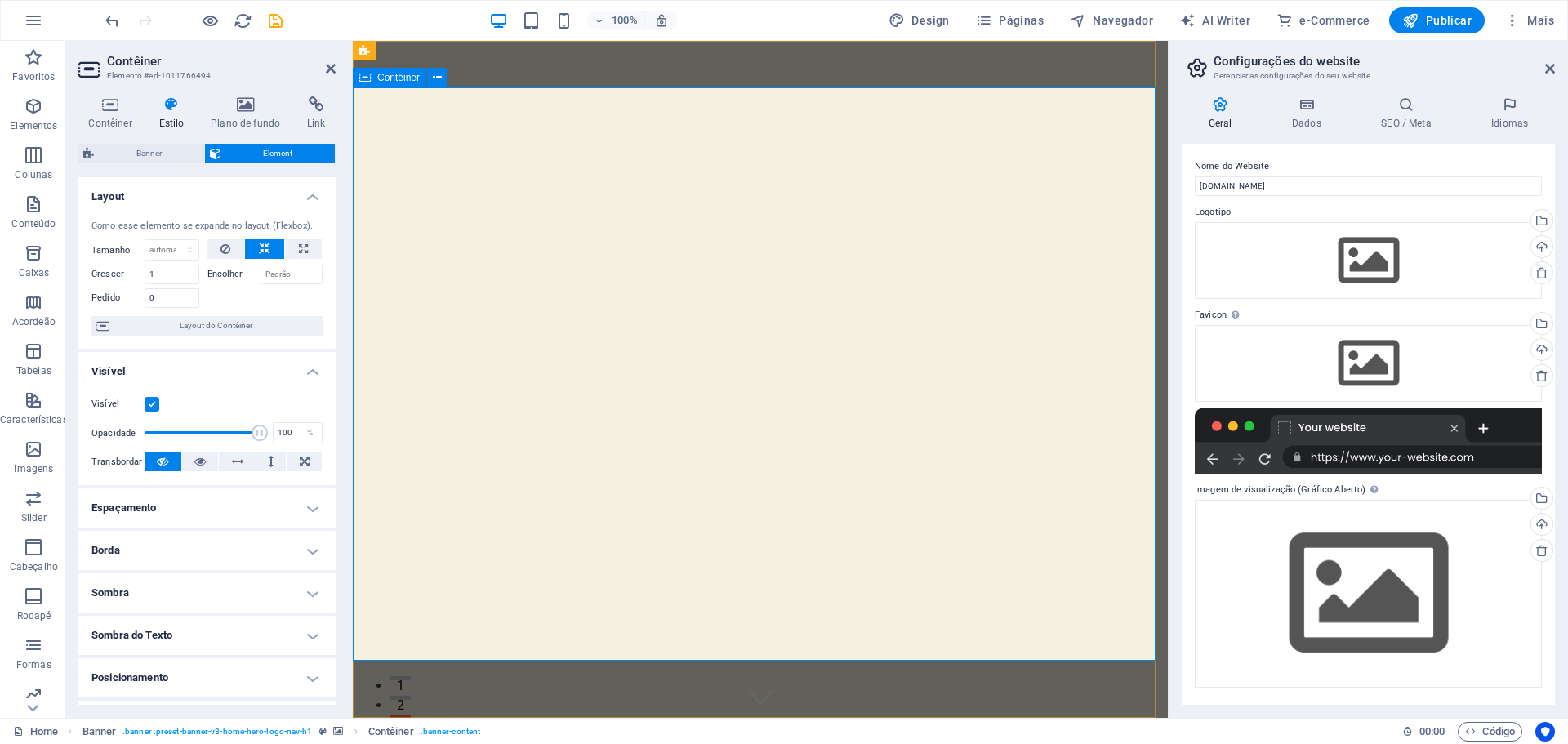
click at [1282, 185] on input "soupriscilla.com.br" at bounding box center [1368, 186] width 347 height 20
type input "Sou Priscilla Estética"
click at [440, 82] on icon at bounding box center [437, 77] width 9 height 17
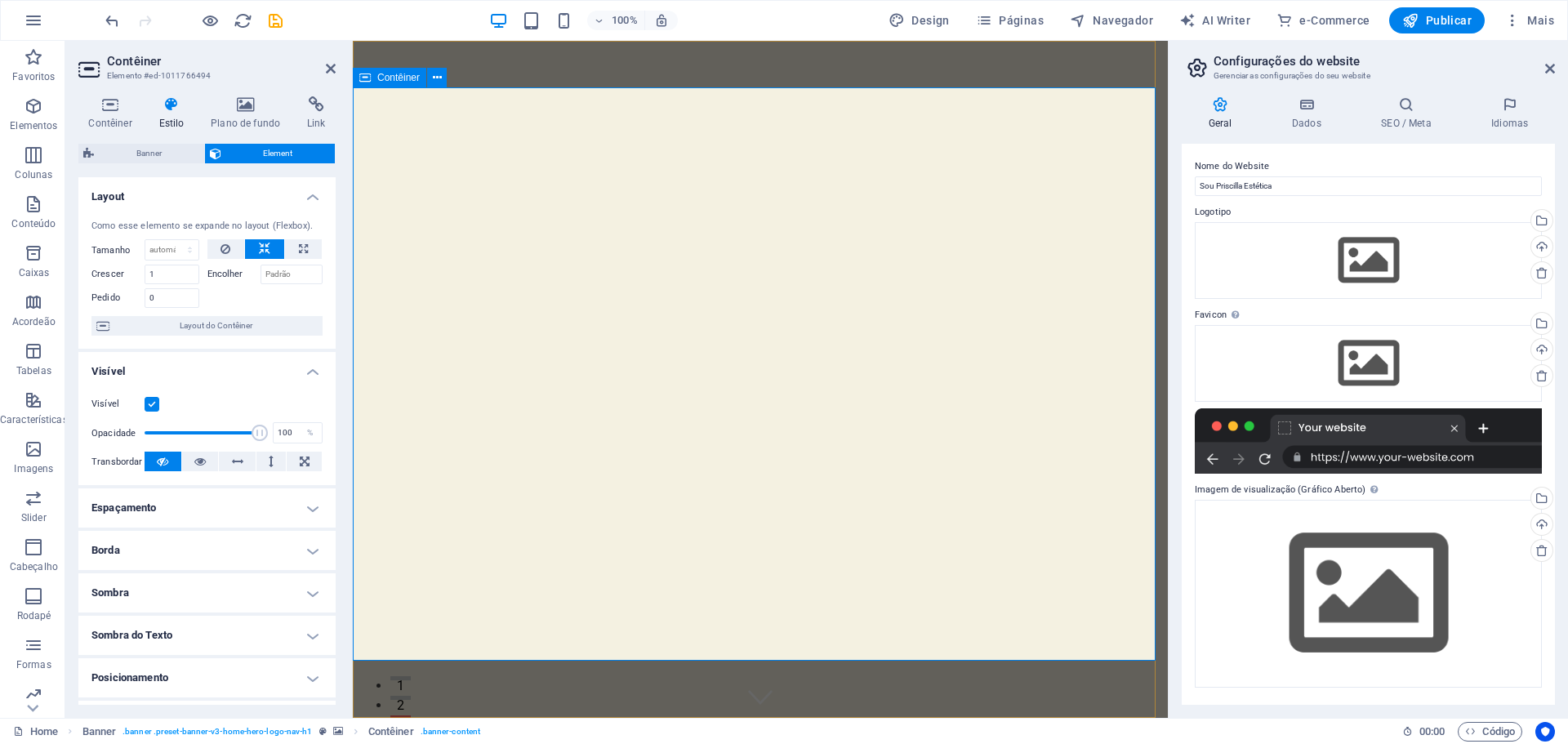
click at [384, 79] on span "Contêiner" at bounding box center [398, 77] width 43 height 10
click at [442, 72] on button at bounding box center [438, 77] width 20 height 20
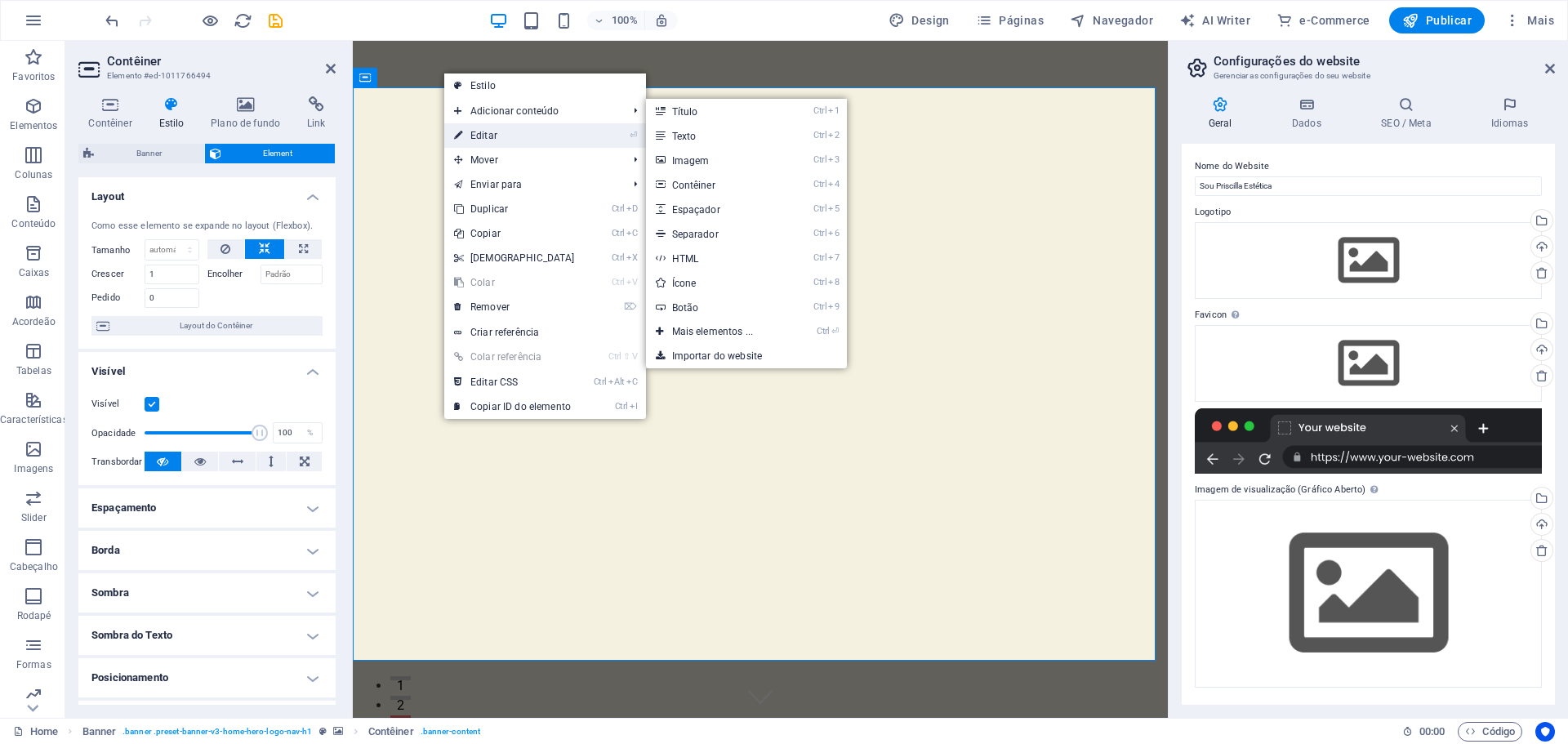
click at [508, 134] on link "⏎ Editar" at bounding box center [515, 136] width 141 height 25
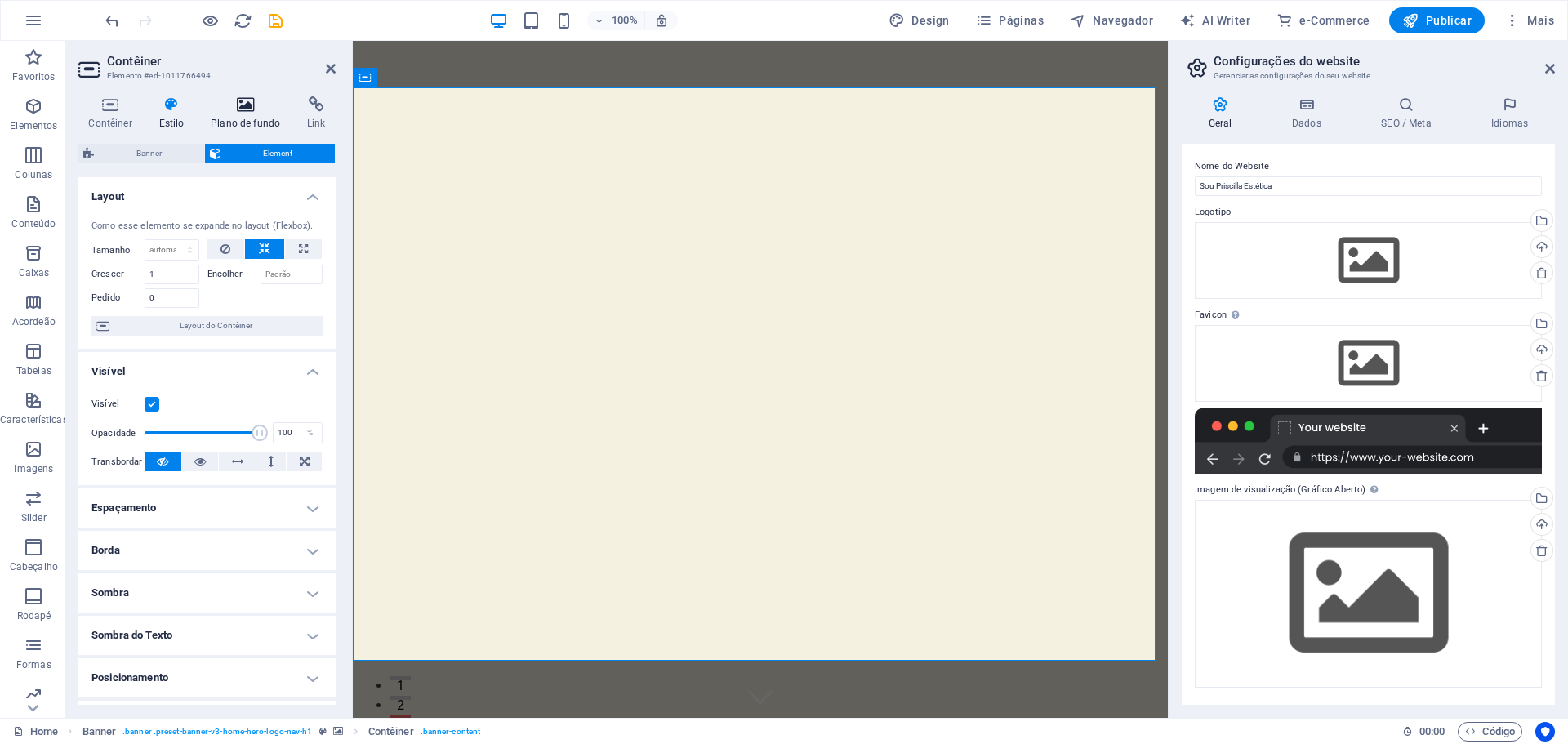
click at [234, 114] on h4 "Plano de fundo" at bounding box center [248, 113] width 96 height 35
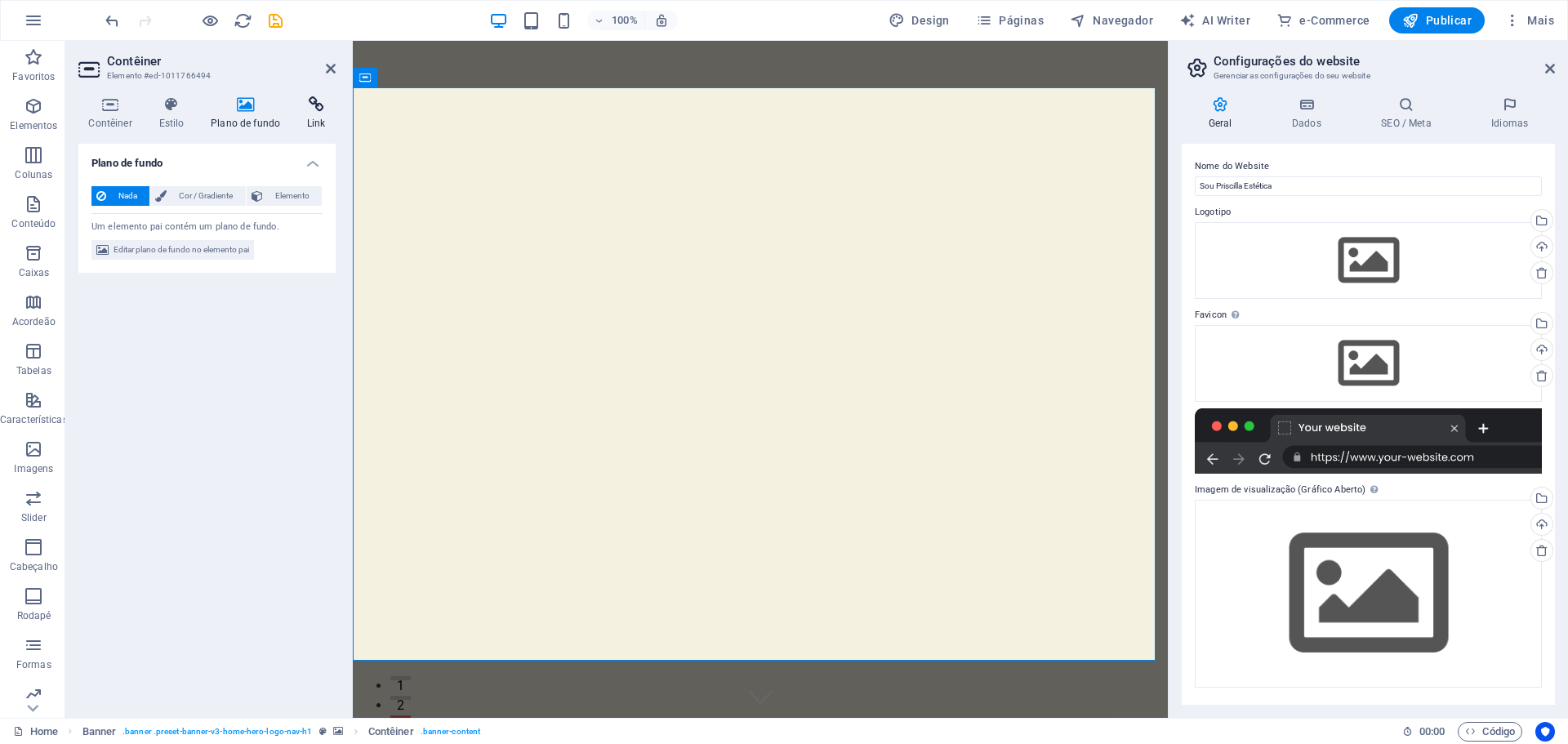
click at [319, 115] on h4 "Link" at bounding box center [316, 113] width 39 height 35
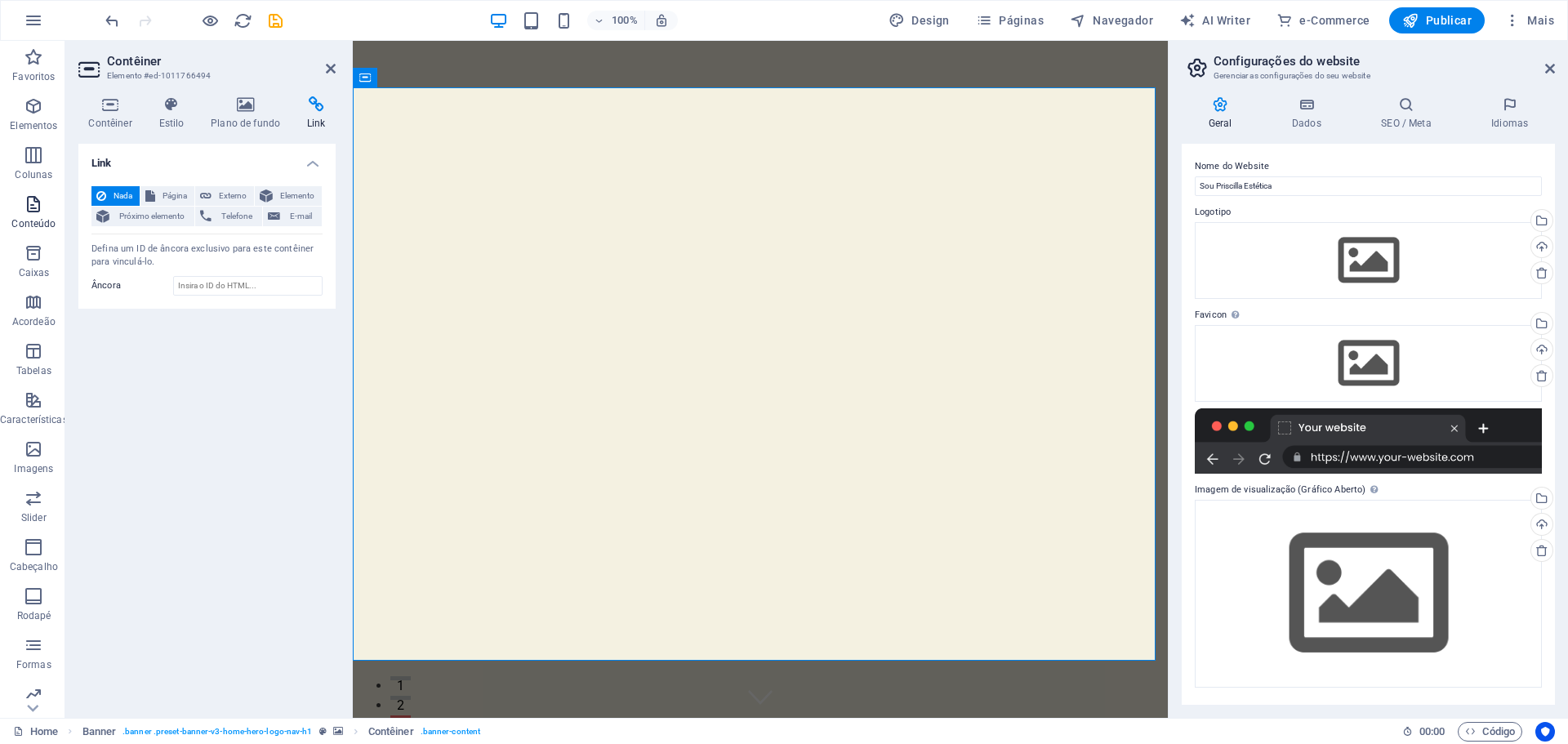
click at [27, 214] on span "Conteúdo" at bounding box center [34, 214] width 67 height 40
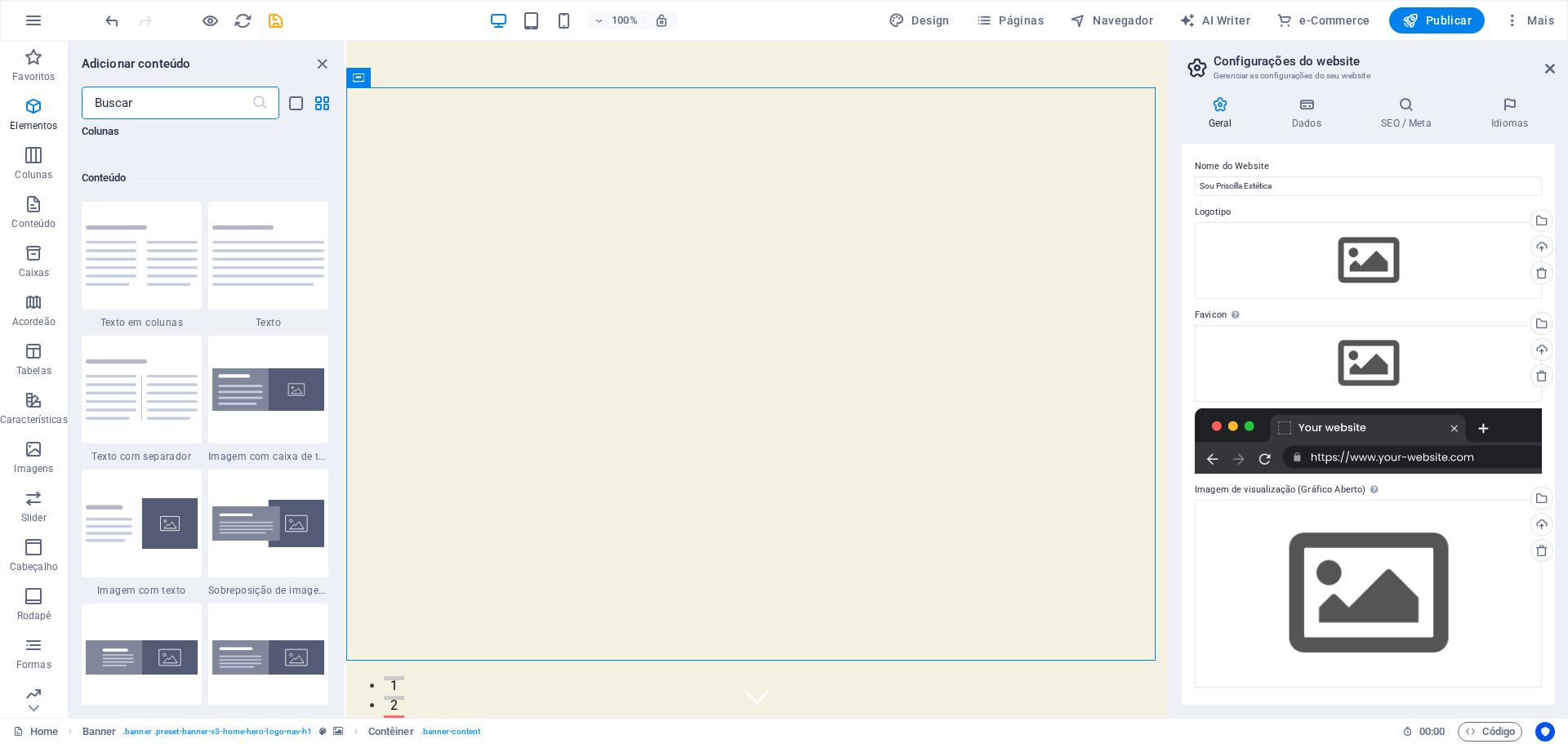
scroll to position [2856, 0]
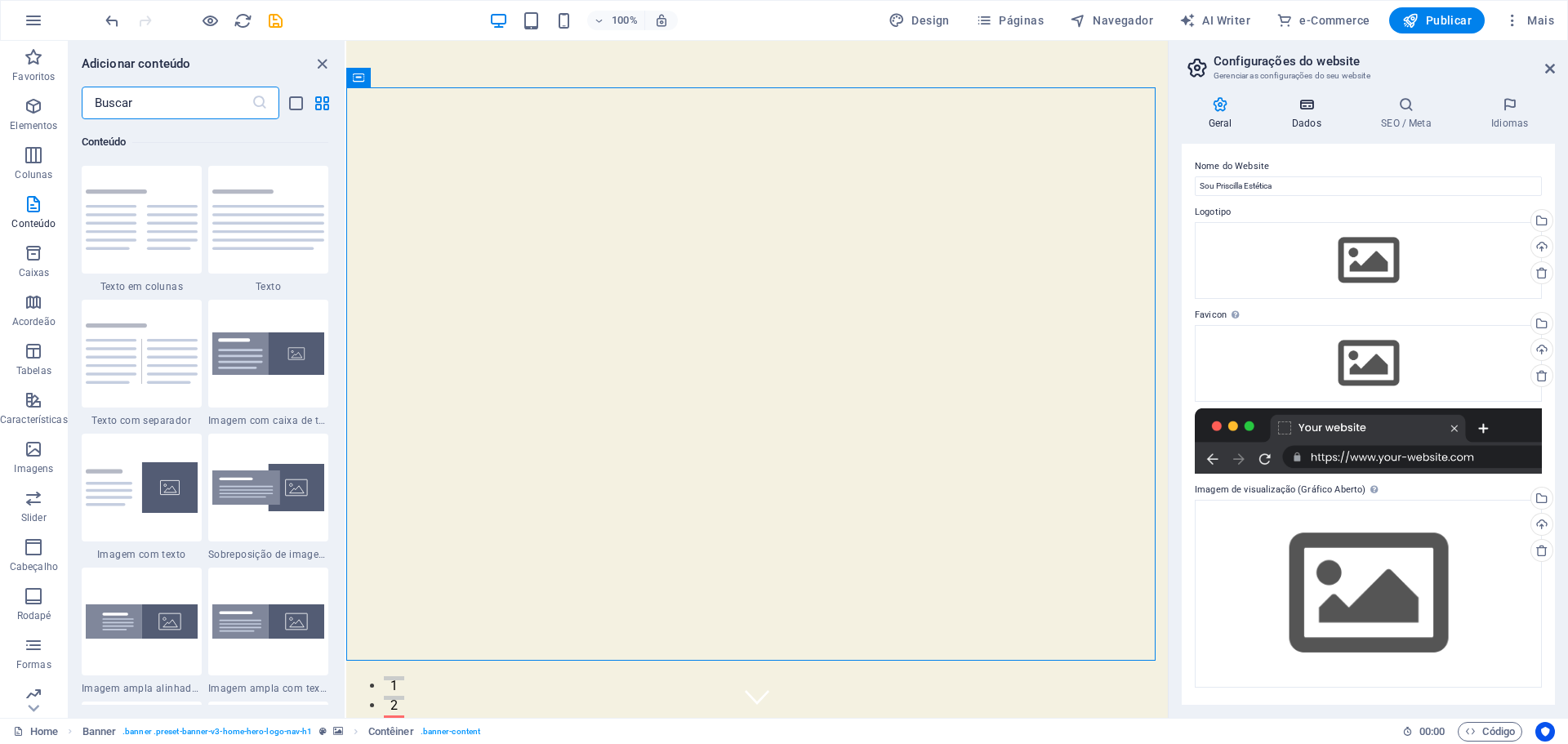
click at [1295, 116] on h4 "Dados" at bounding box center [1310, 113] width 89 height 35
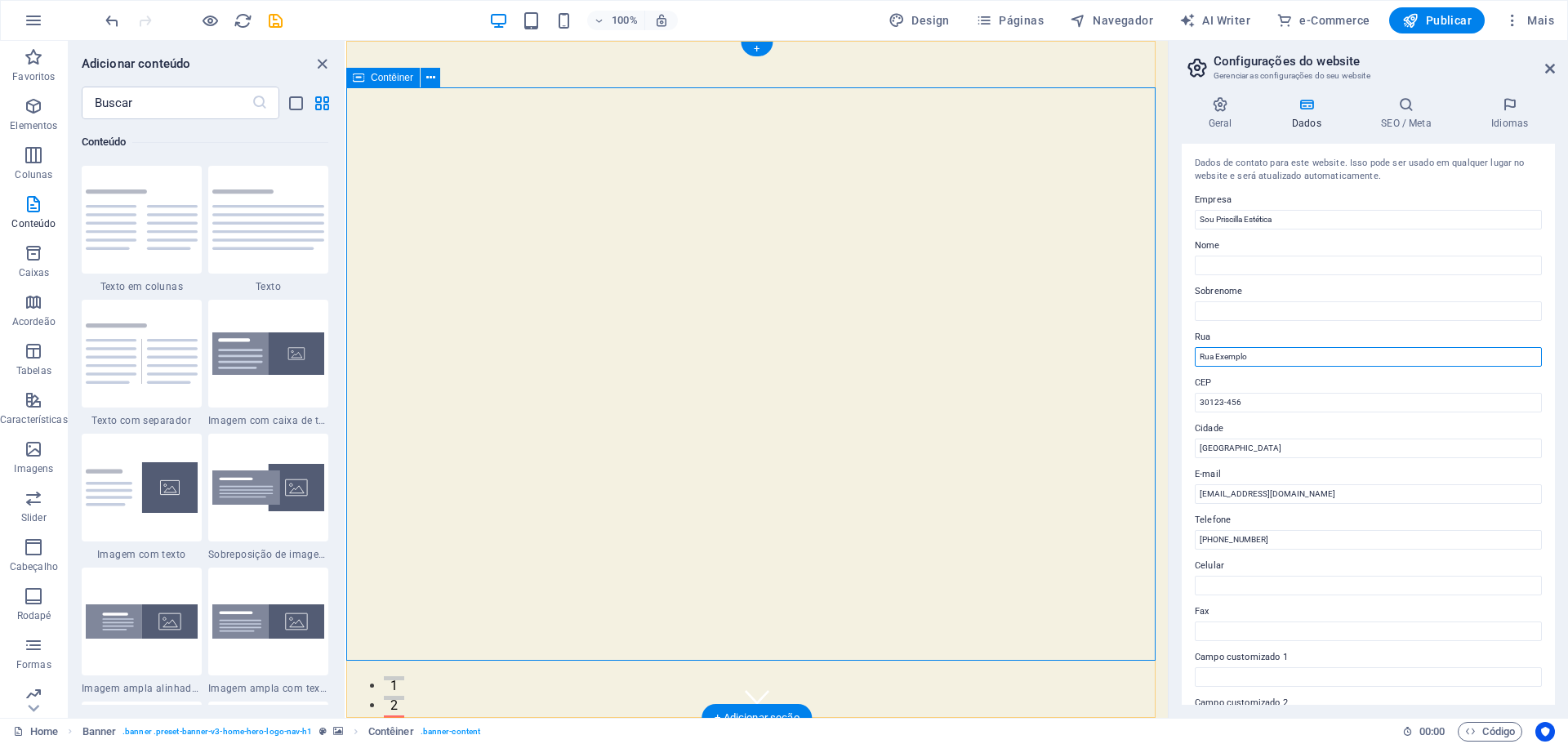
drag, startPoint x: 1609, startPoint y: 396, endPoint x: 1071, endPoint y: 355, distance: 539.6
click at [1273, 359] on input "Rua Exemplo" at bounding box center [1368, 357] width 347 height 20
drag, startPoint x: 1273, startPoint y: 359, endPoint x: 1179, endPoint y: 357, distance: 94.0
click at [1179, 357] on div "Geral Dados SEO / Meta Idiomas Nome do Website Sou Priscilla Estética Logotipo …" at bounding box center [1368, 400] width 399 height 634
click at [1251, 353] on input "Rua Exemplo" at bounding box center [1368, 357] width 347 height 20
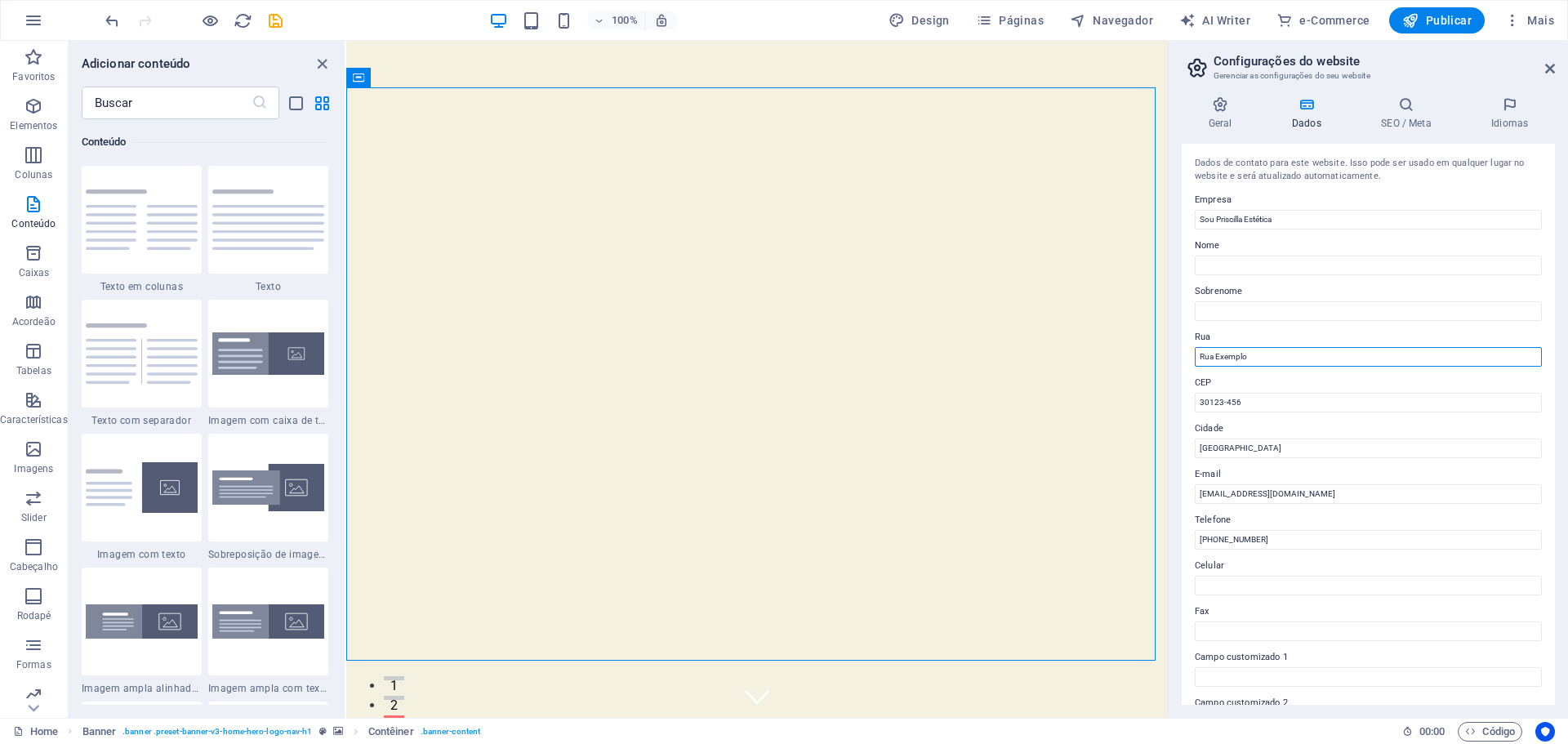
click at [1239, 353] on input "Rua Exemplo" at bounding box center [1368, 357] width 347 height 20
type input "[STREET_ADDRESS]"
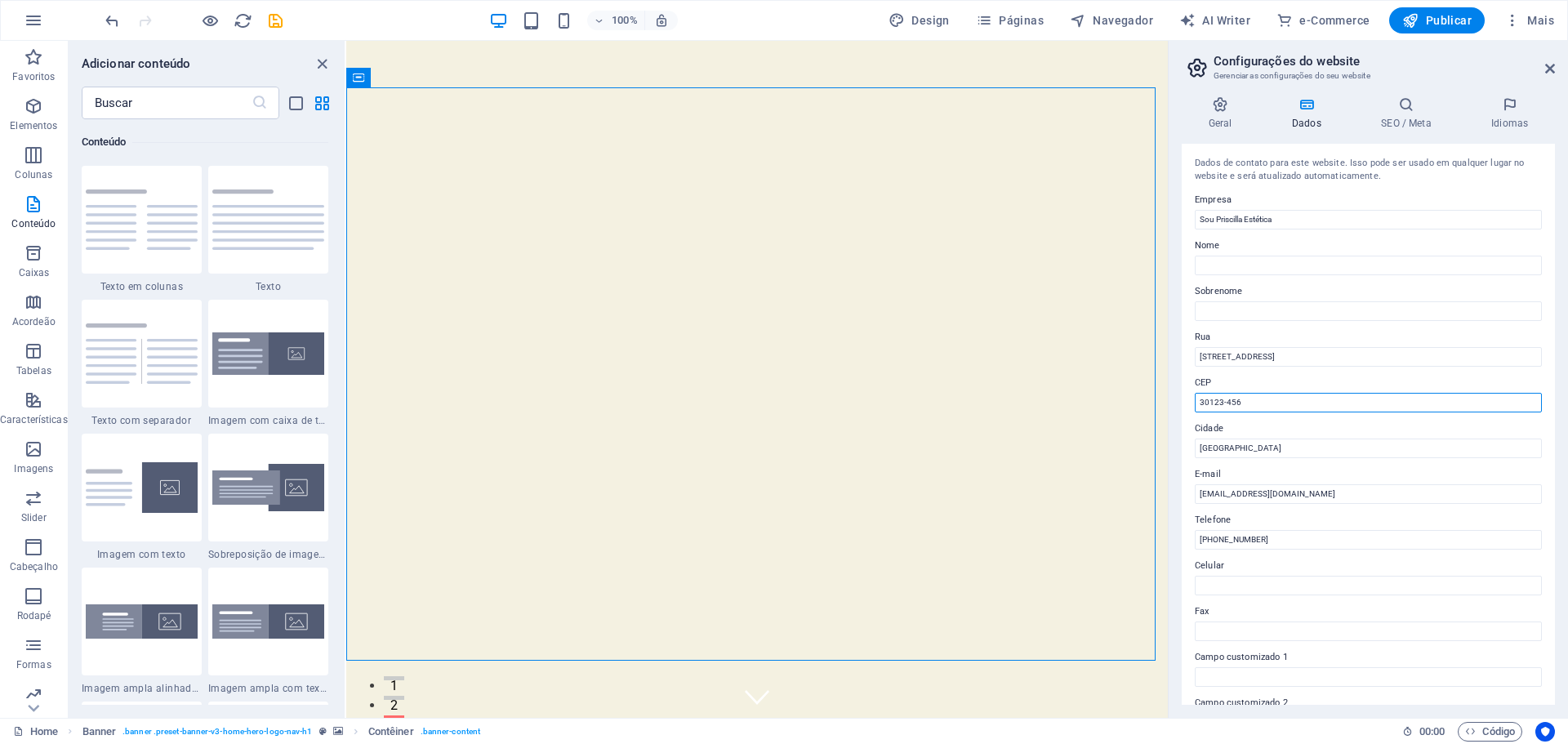
drag, startPoint x: 1274, startPoint y: 399, endPoint x: 1192, endPoint y: 399, distance: 82.0
click at [1192, 399] on div "Dados de contato para este website. Isso pode ser usado em qualquer lugar no we…" at bounding box center [1368, 423] width 373 height 561
type input "30130-160"
click at [1318, 493] on input "contato@soupriscilla.com" at bounding box center [1368, 494] width 347 height 20
type input "[EMAIL_ADDRESS][DOMAIN_NAME]"
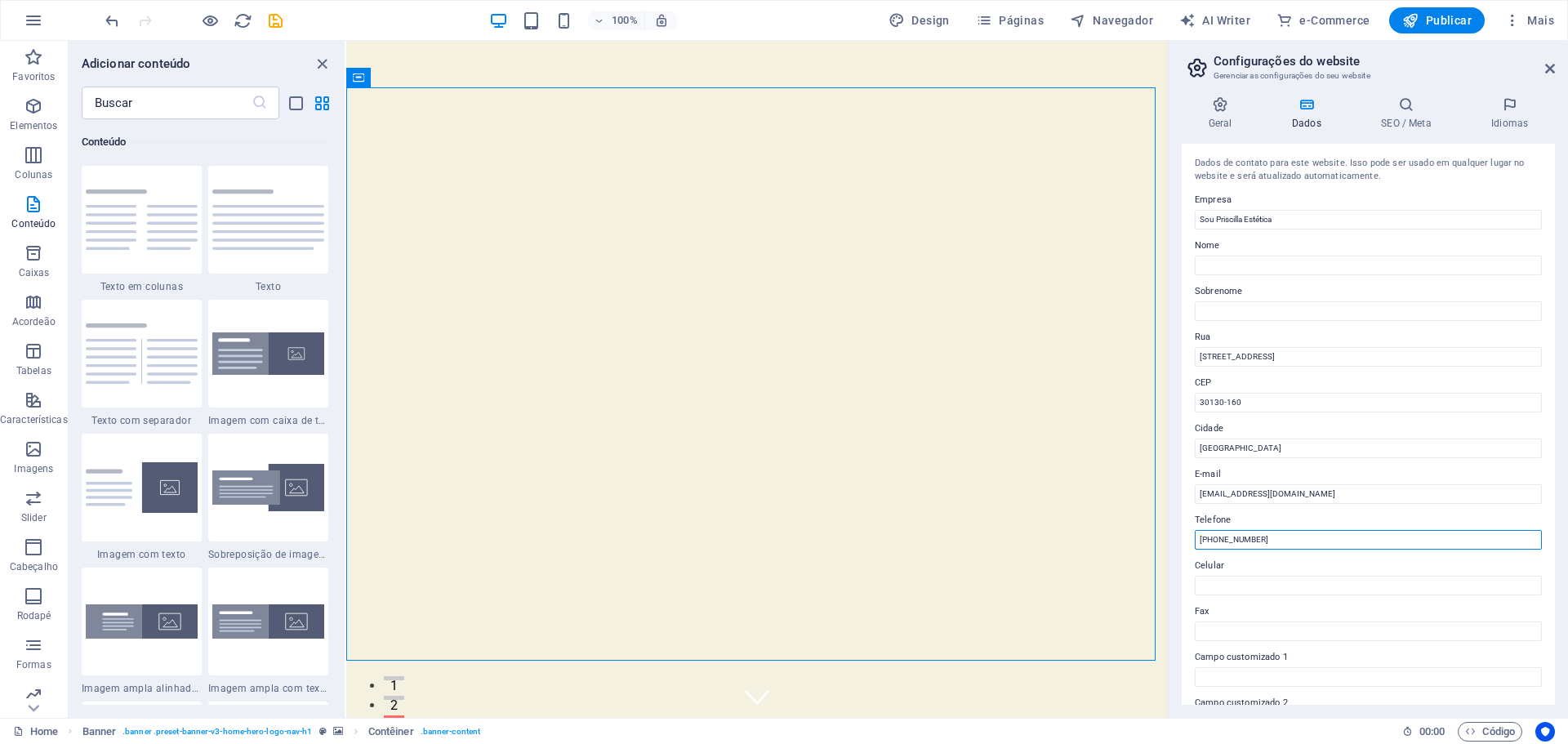
drag, startPoint x: 1298, startPoint y: 540, endPoint x: 1218, endPoint y: 541, distance: 80.0
click at [1218, 541] on input "(31) 1234-5678" at bounding box center [1368, 540] width 347 height 20
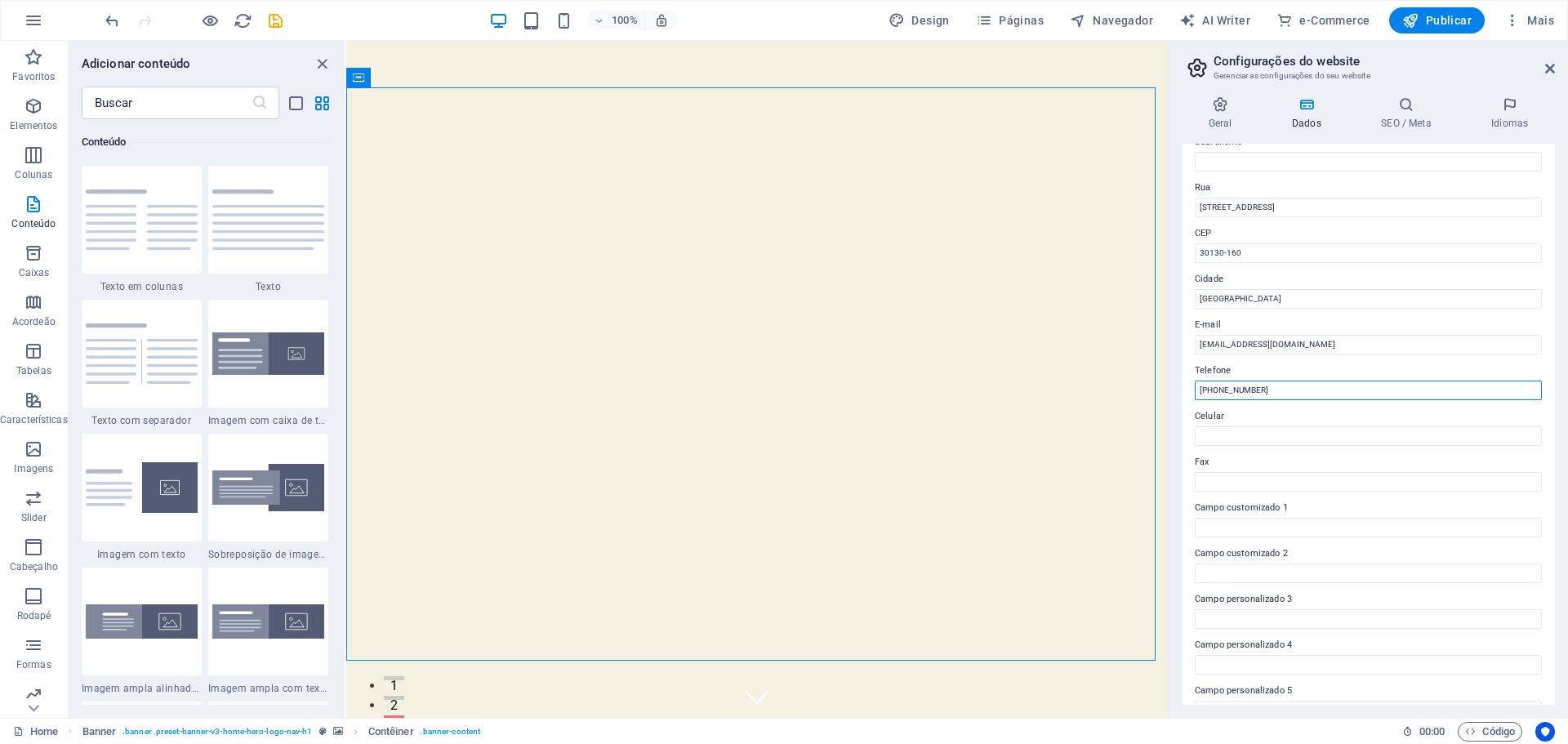
scroll to position [163, 0]
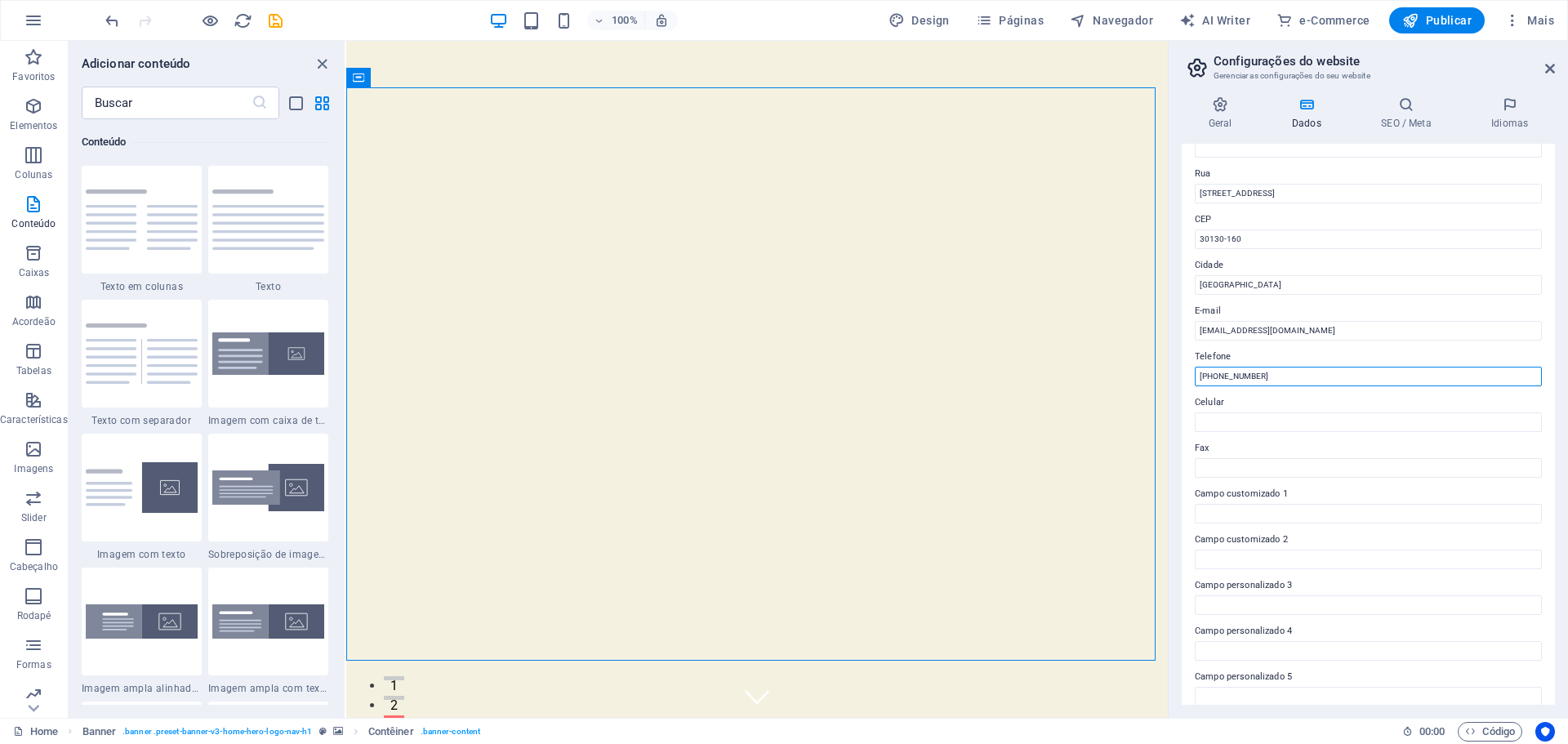
drag, startPoint x: 1240, startPoint y: 374, endPoint x: 1253, endPoint y: 373, distance: 13.0
click at [1240, 373] on input "(31) 982748449" at bounding box center [1368, 376] width 347 height 20
drag, startPoint x: 1626, startPoint y: 420, endPoint x: 1059, endPoint y: 348, distance: 571.6
type input "[PHONE_NUMBER]"
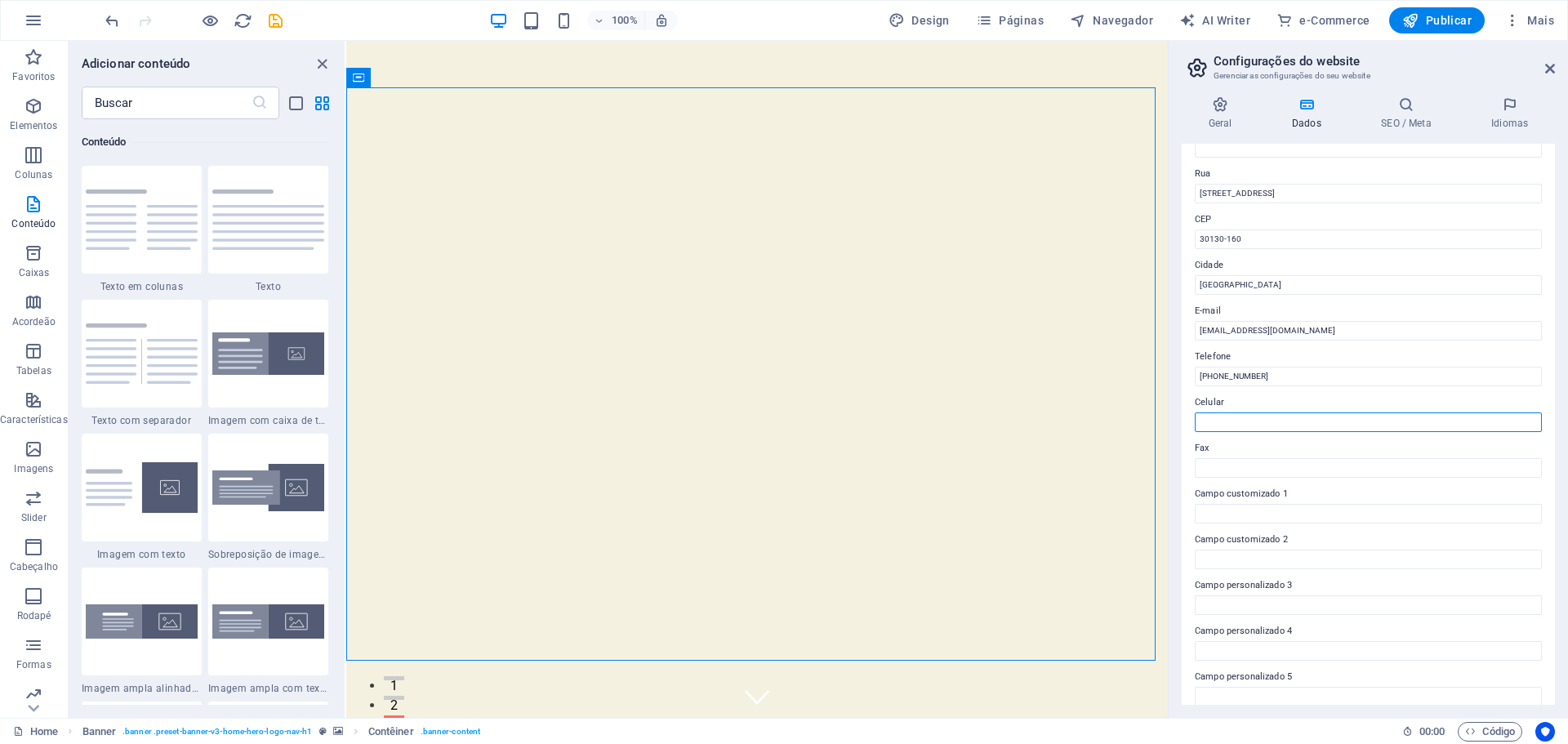
click at [1257, 417] on input "Celular" at bounding box center [1368, 422] width 347 height 20
paste input "[PHONE_NUMBER]"
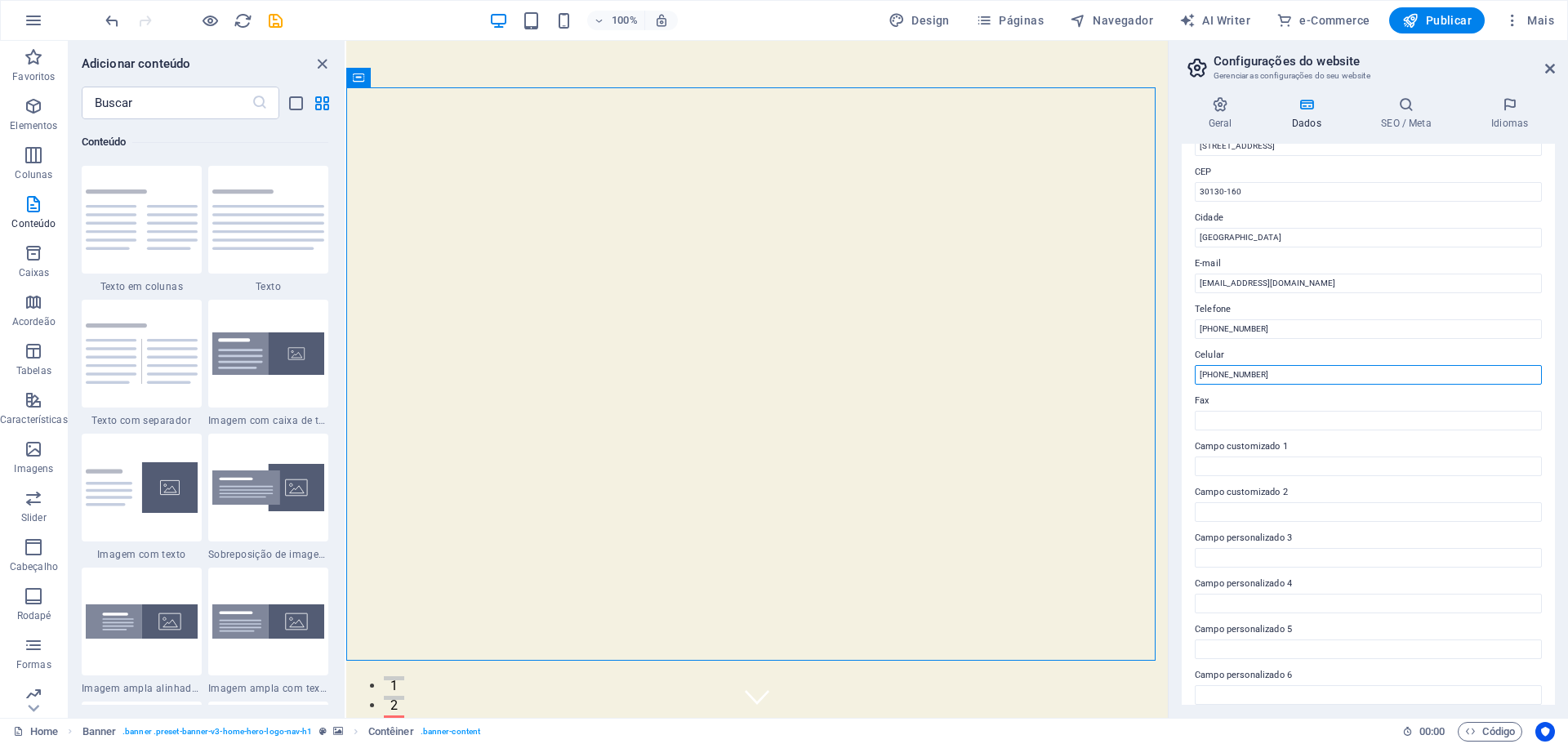
scroll to position [224, 0]
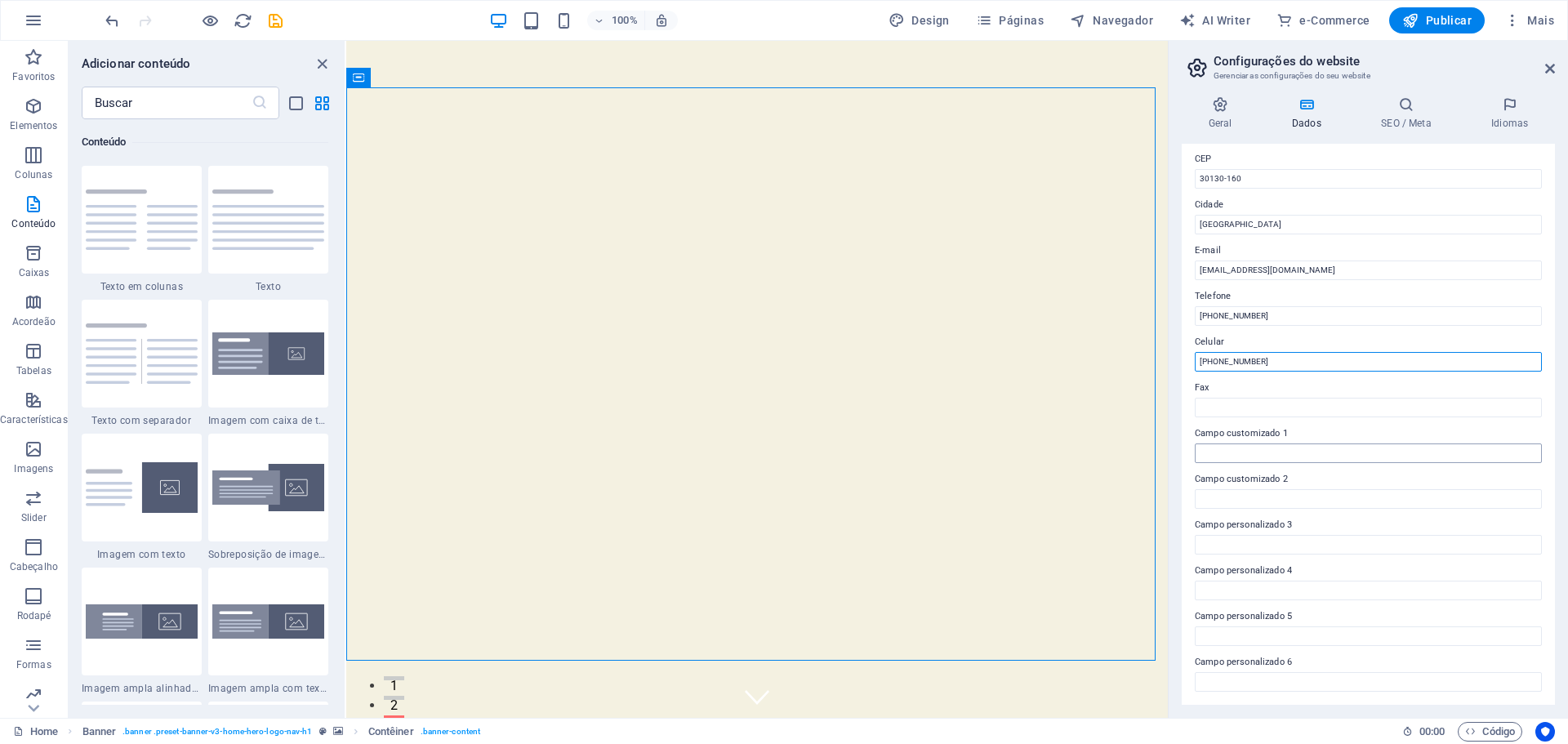
type input "[PHONE_NUMBER]"
click at [1244, 452] on input "Campo customizado 1" at bounding box center [1368, 453] width 347 height 20
type input "@soupriscillaestetica"
click at [1398, 104] on icon at bounding box center [1407, 104] width 104 height 17
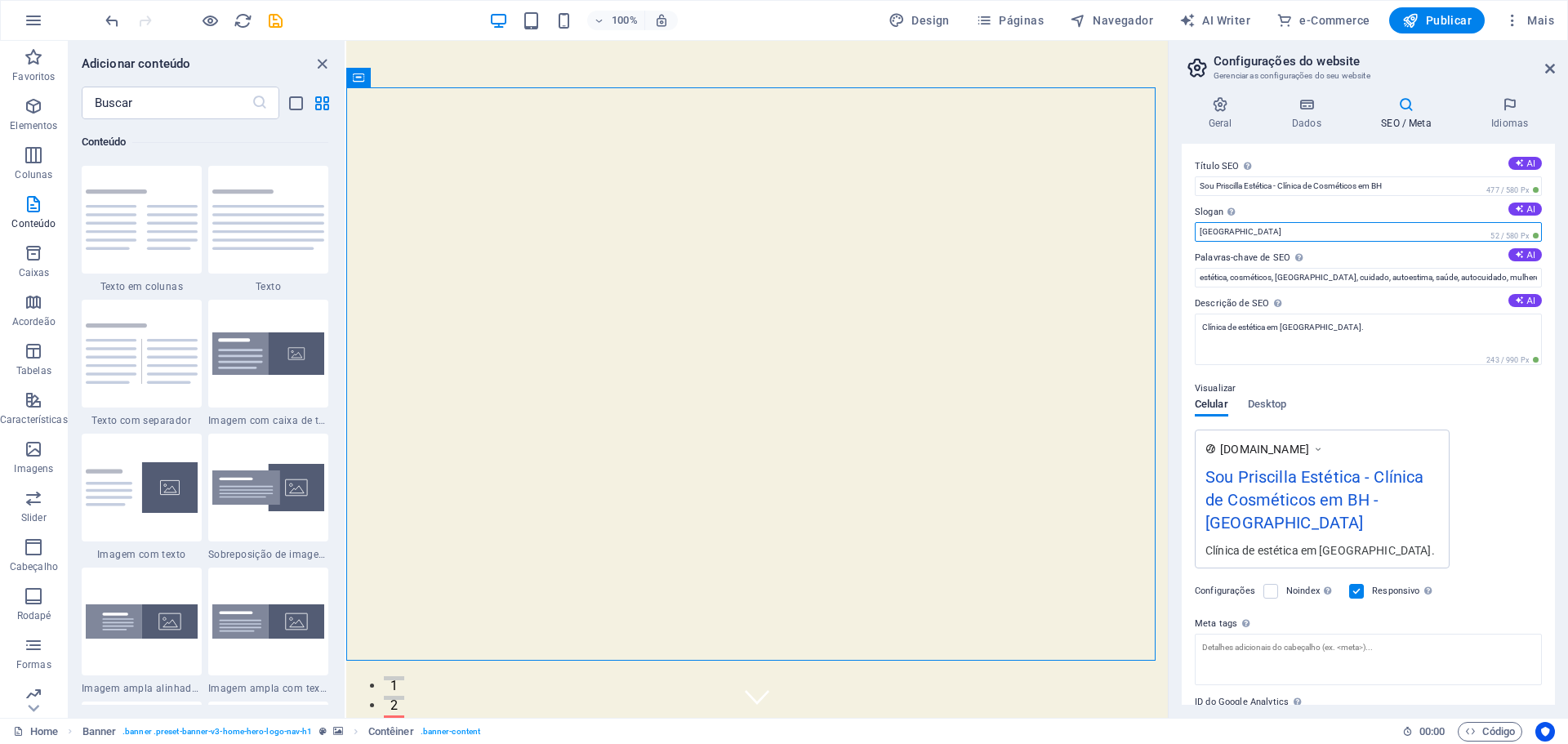
drag, startPoint x: 1242, startPoint y: 237, endPoint x: 1169, endPoint y: 232, distance: 73.2
click at [1169, 232] on aside "Configurações do website Gerenciar as configurações do seu website Geral Dados …" at bounding box center [1368, 379] width 400 height 677
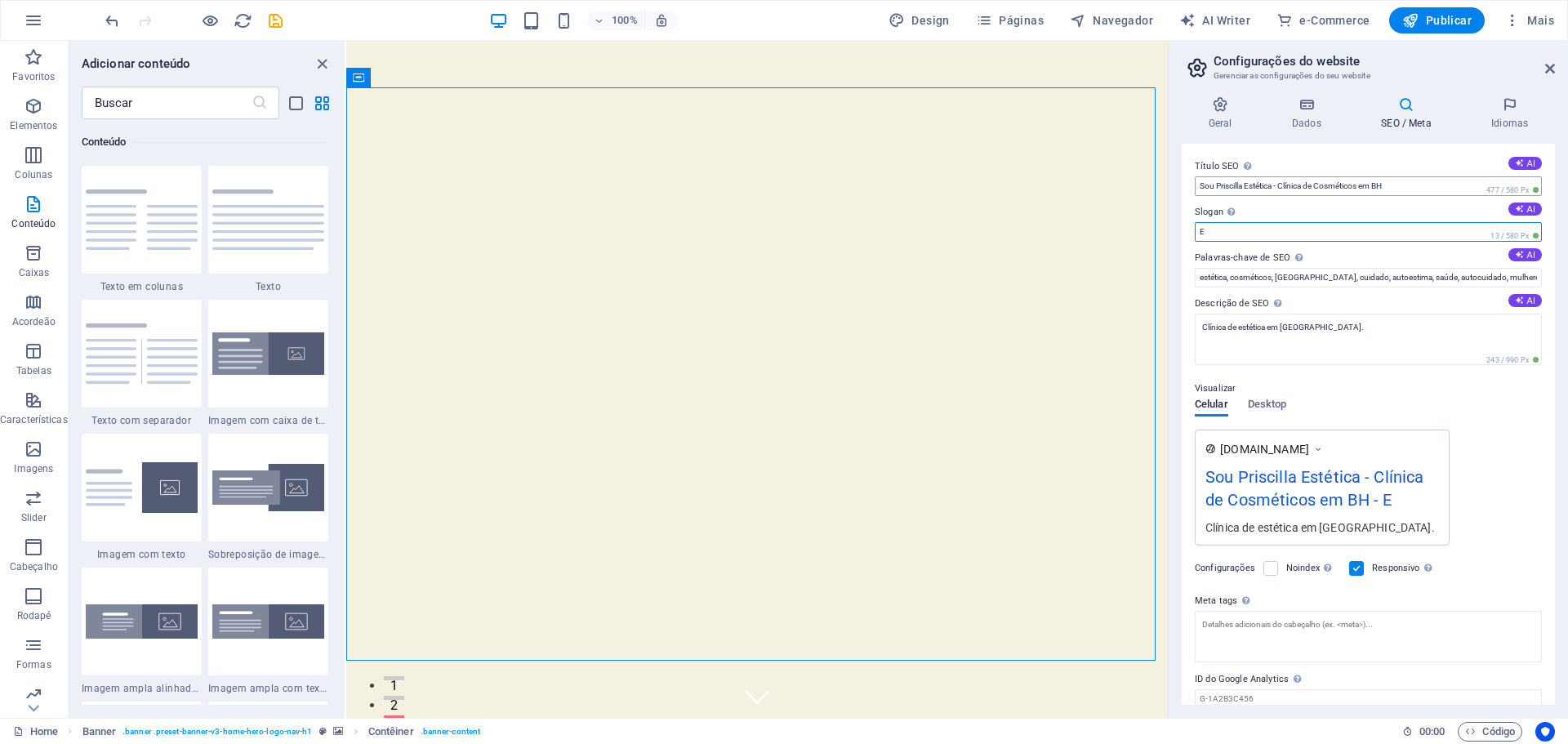
type input "E"
drag, startPoint x: 1320, startPoint y: 186, endPoint x: 1415, endPoint y: 187, distance: 95.0
click at [1415, 187] on input "Sou Priscilla Estética - Clínica de Cosméticos em BH" at bounding box center [1368, 186] width 347 height 20
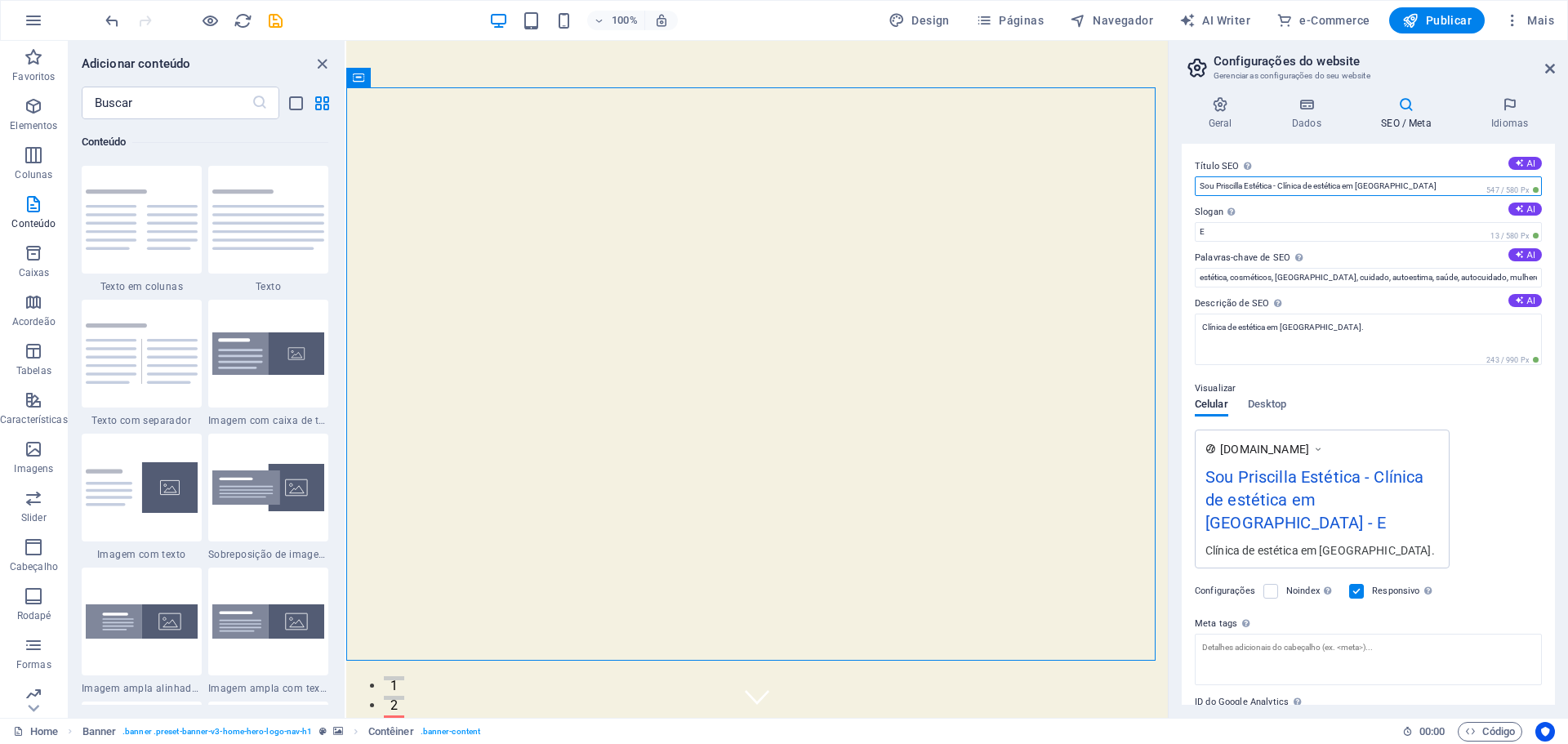
click at [1347, 189] on input "Sou Priscilla Estética - Clínica de estética em Belo Horizonte" at bounding box center [1368, 186] width 347 height 20
click at [1351, 188] on input "Sou Priscilla Estética - Clínica de estética em Belo Horizonte" at bounding box center [1368, 186] width 347 height 20
click at [1492, 184] on div "Título SEO O título do seu website - torne-o algo que se destaque nos resultado…" at bounding box center [1368, 176] width 347 height 40
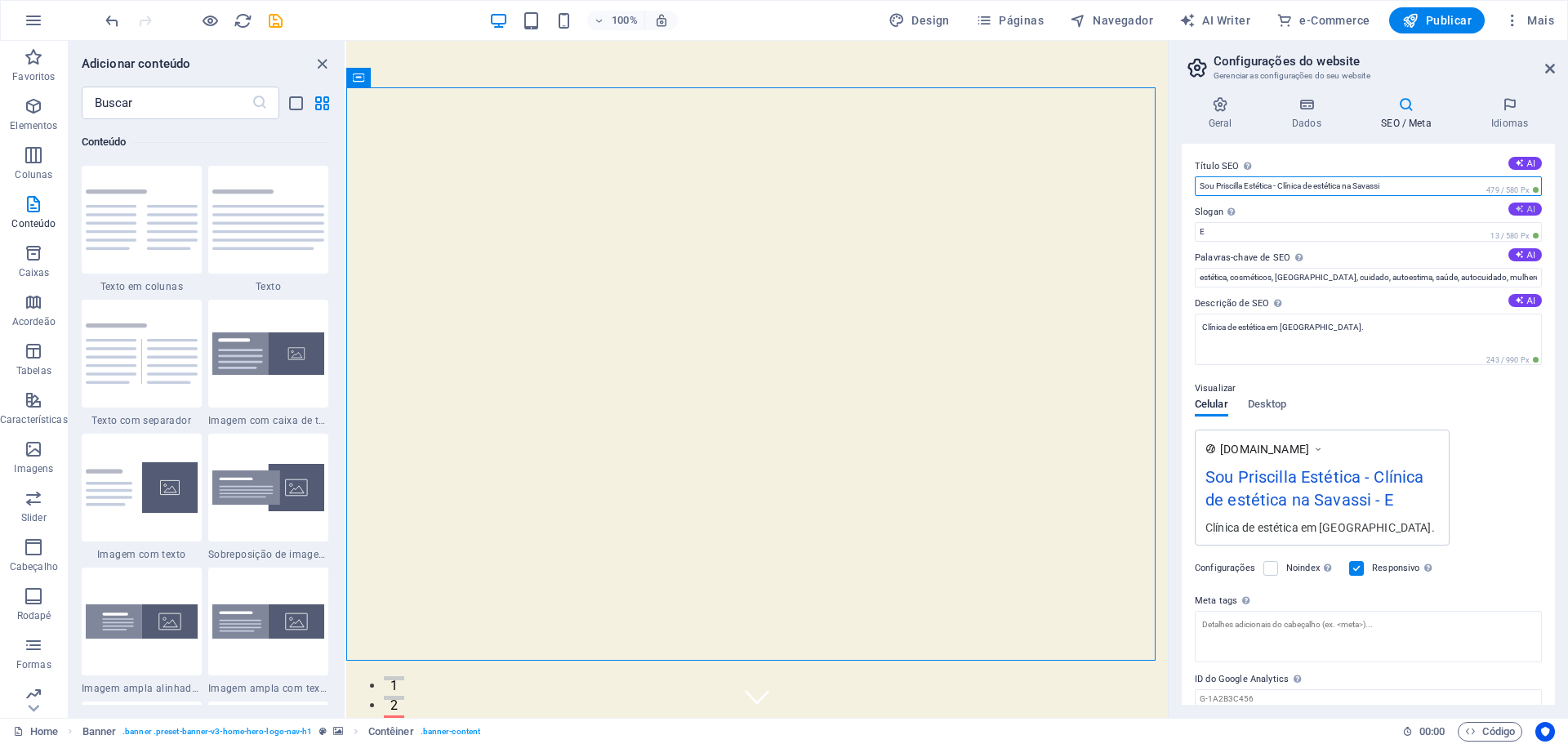
type input "Sou Priscilla Estética - Clínica de estética na Savassi"
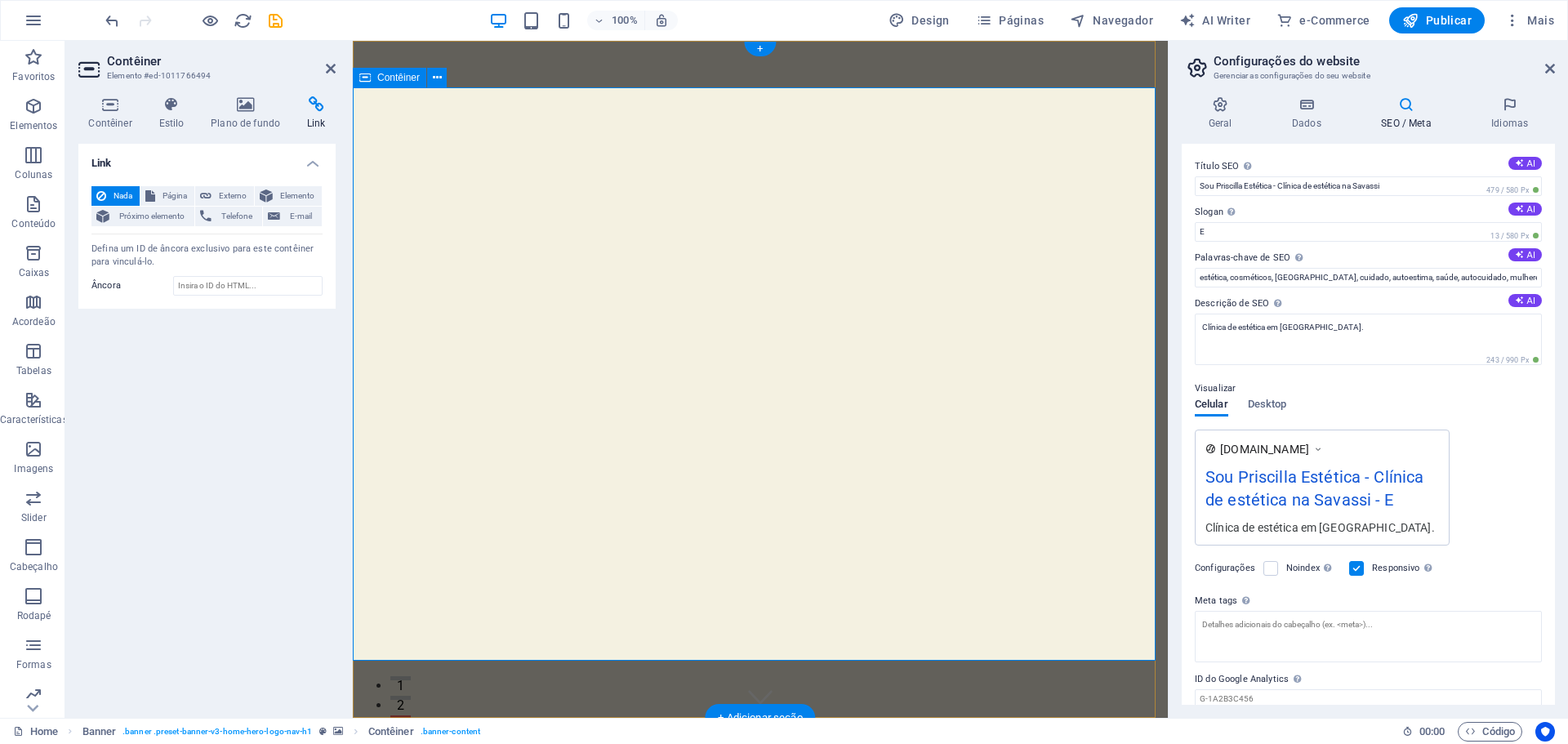
click at [162, 117] on h4 "Estilo" at bounding box center [174, 113] width 52 height 35
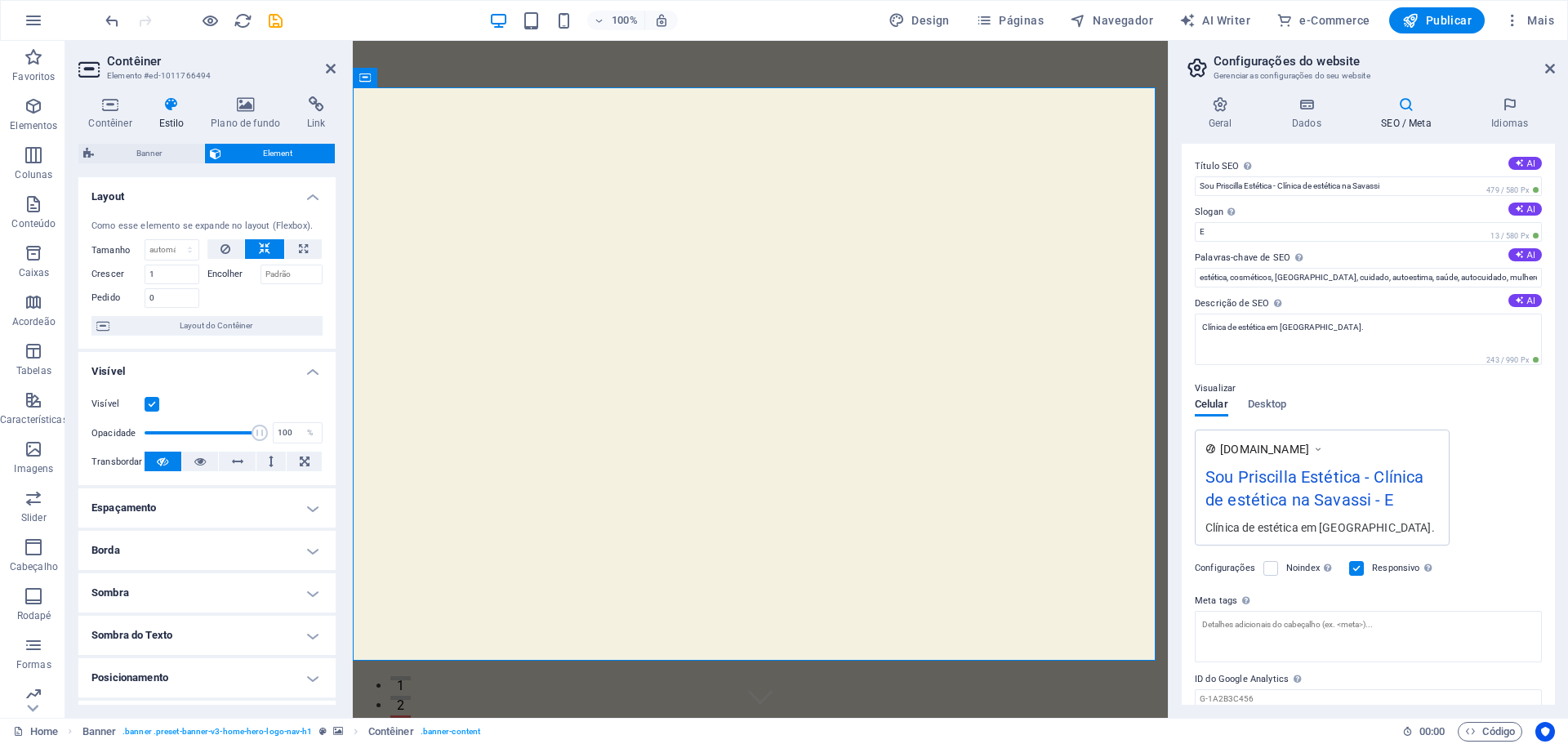
scroll to position [162, 0]
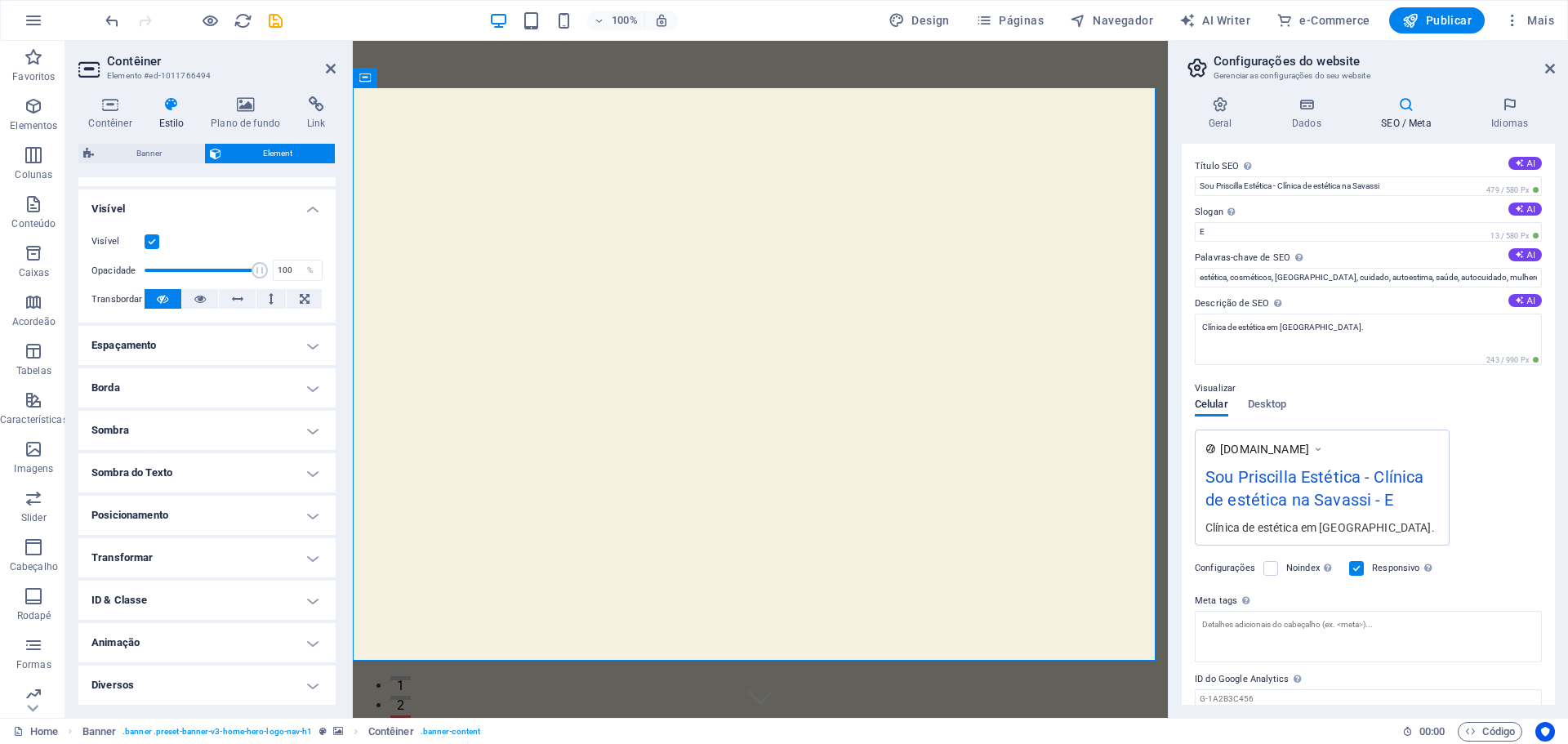
click at [179, 648] on h4 "Animação" at bounding box center [207, 643] width 257 height 40
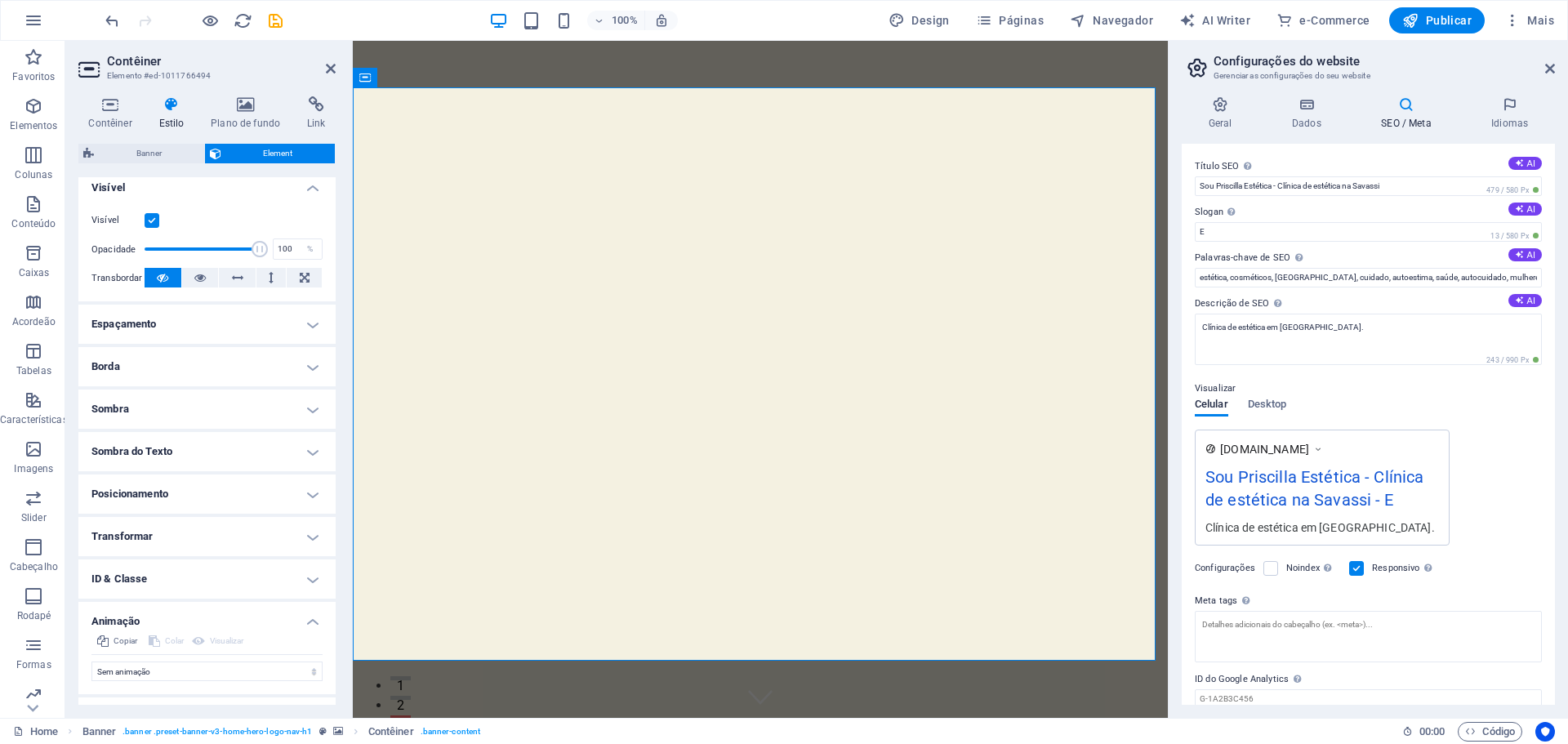
scroll to position [216, 0]
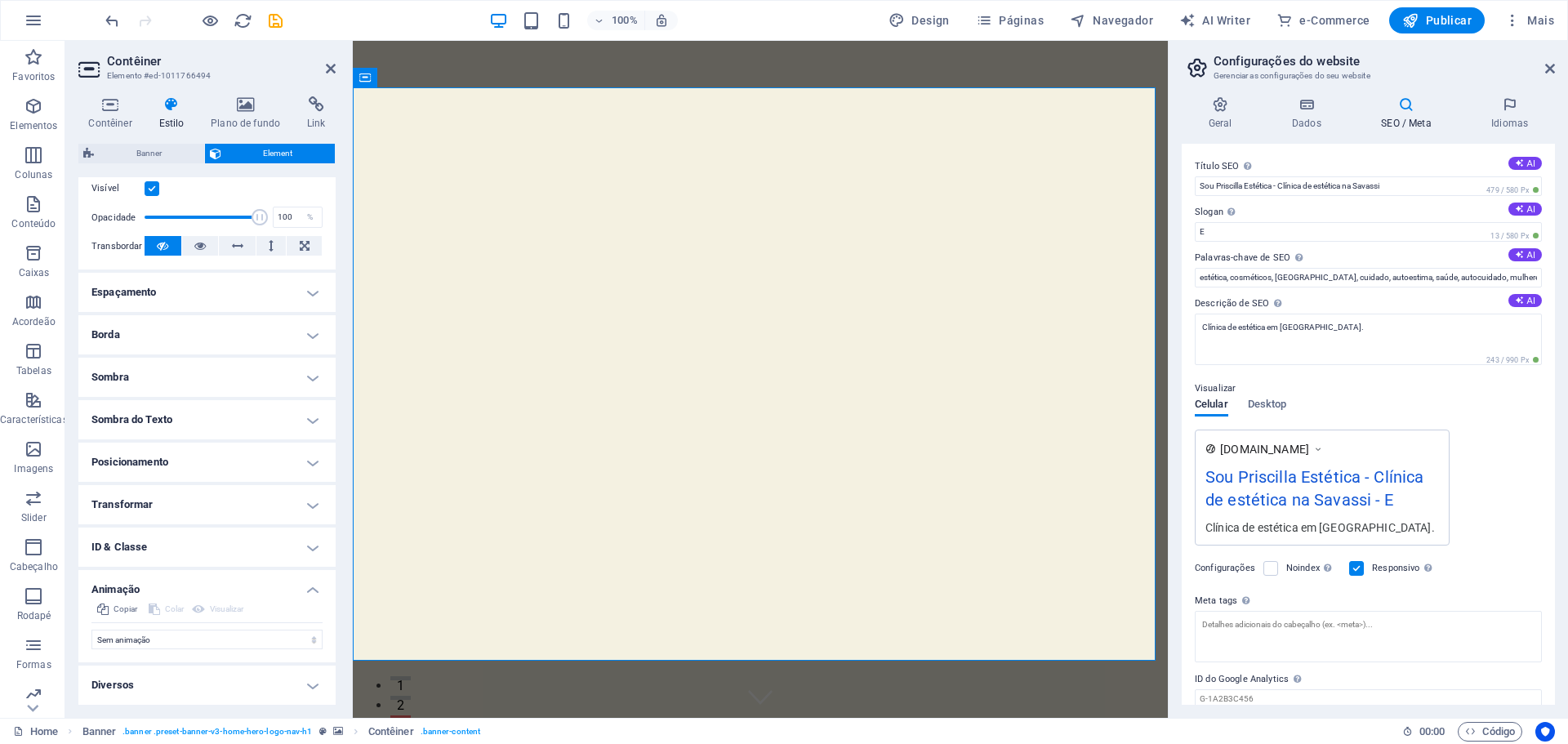
click at [177, 694] on h4 "Diversos" at bounding box center [207, 685] width 257 height 40
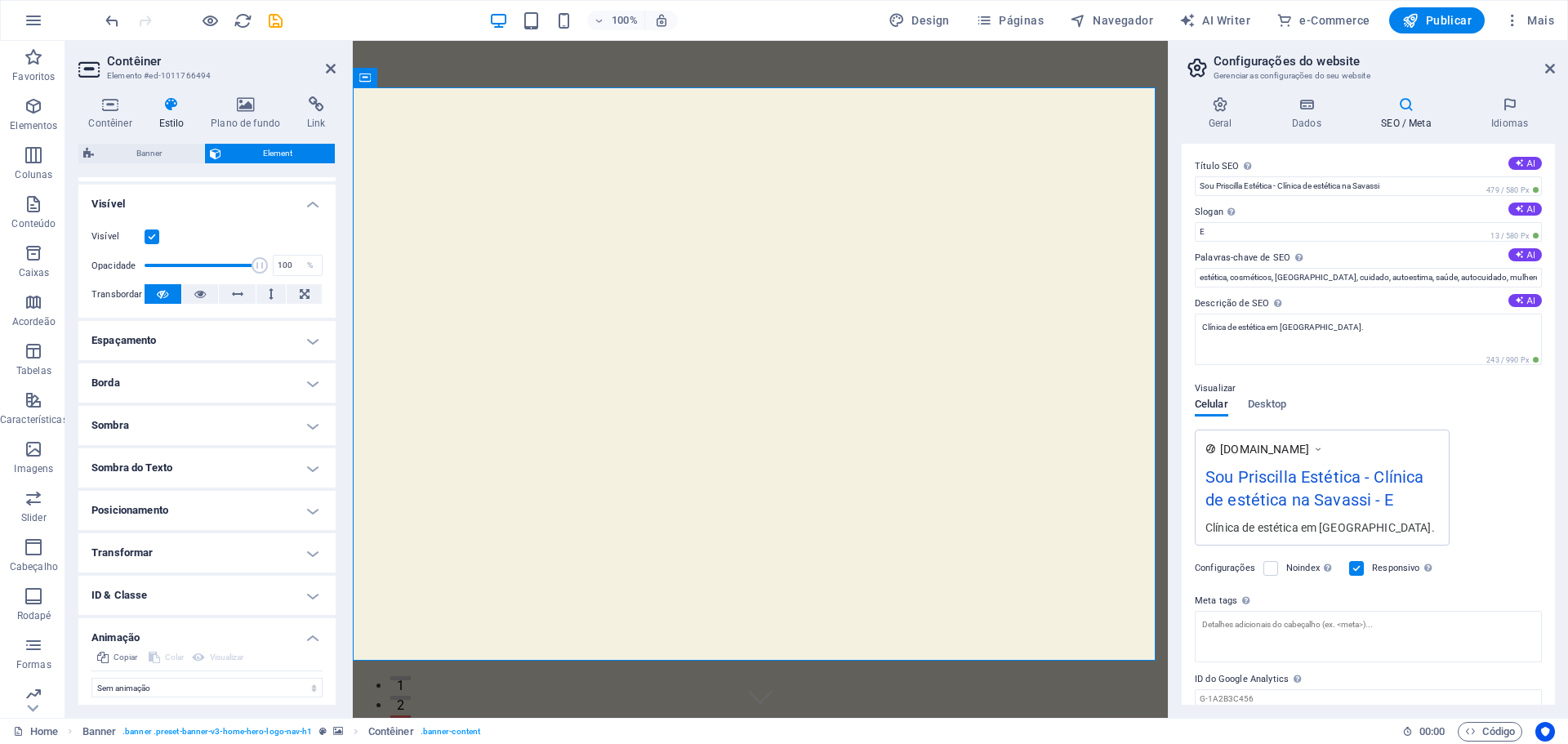
scroll to position [0, 0]
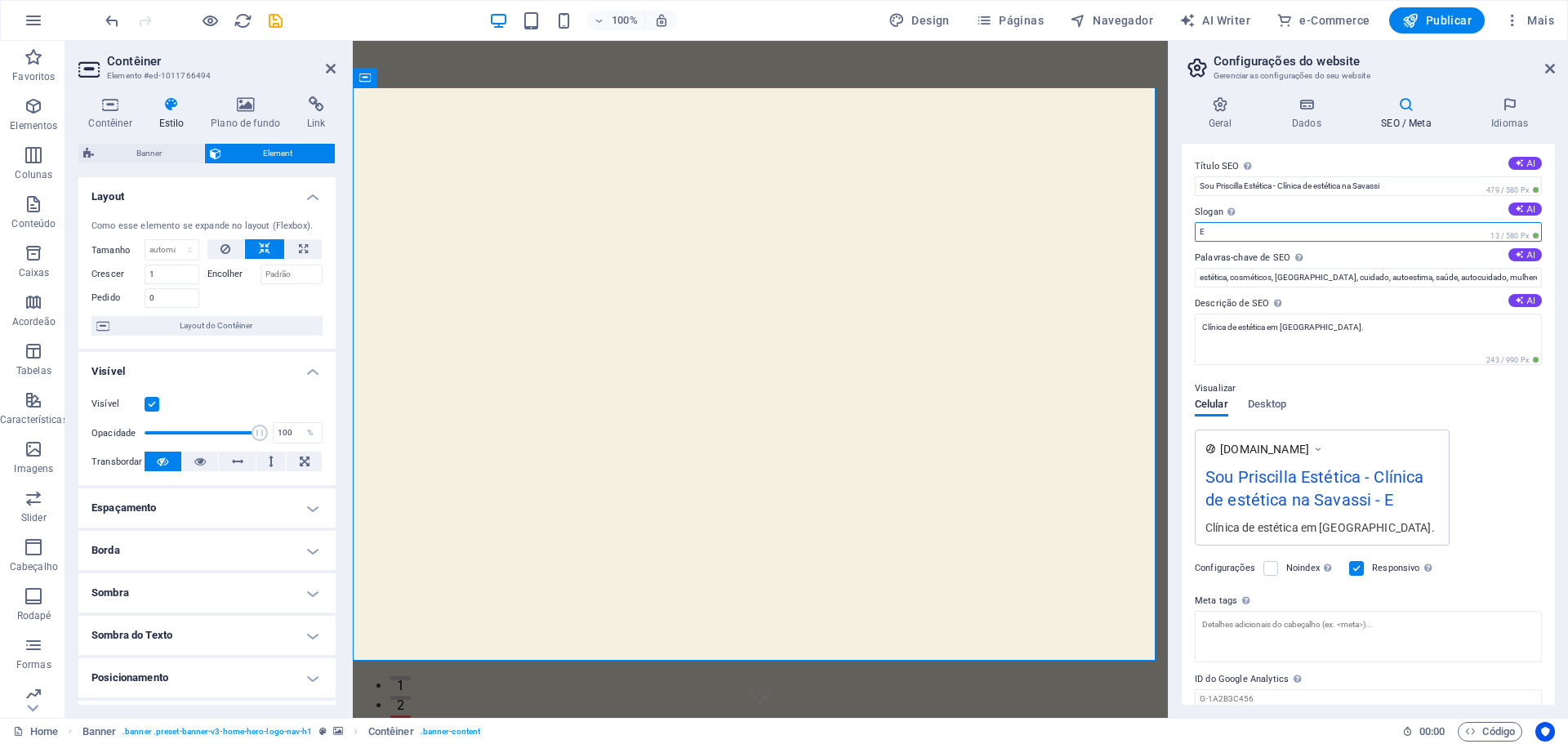
drag, startPoint x: 1605, startPoint y: 275, endPoint x: 1161, endPoint y: 231, distance: 446.2
paste input "Sou Priscilla: Reconecte-se com sua essência"
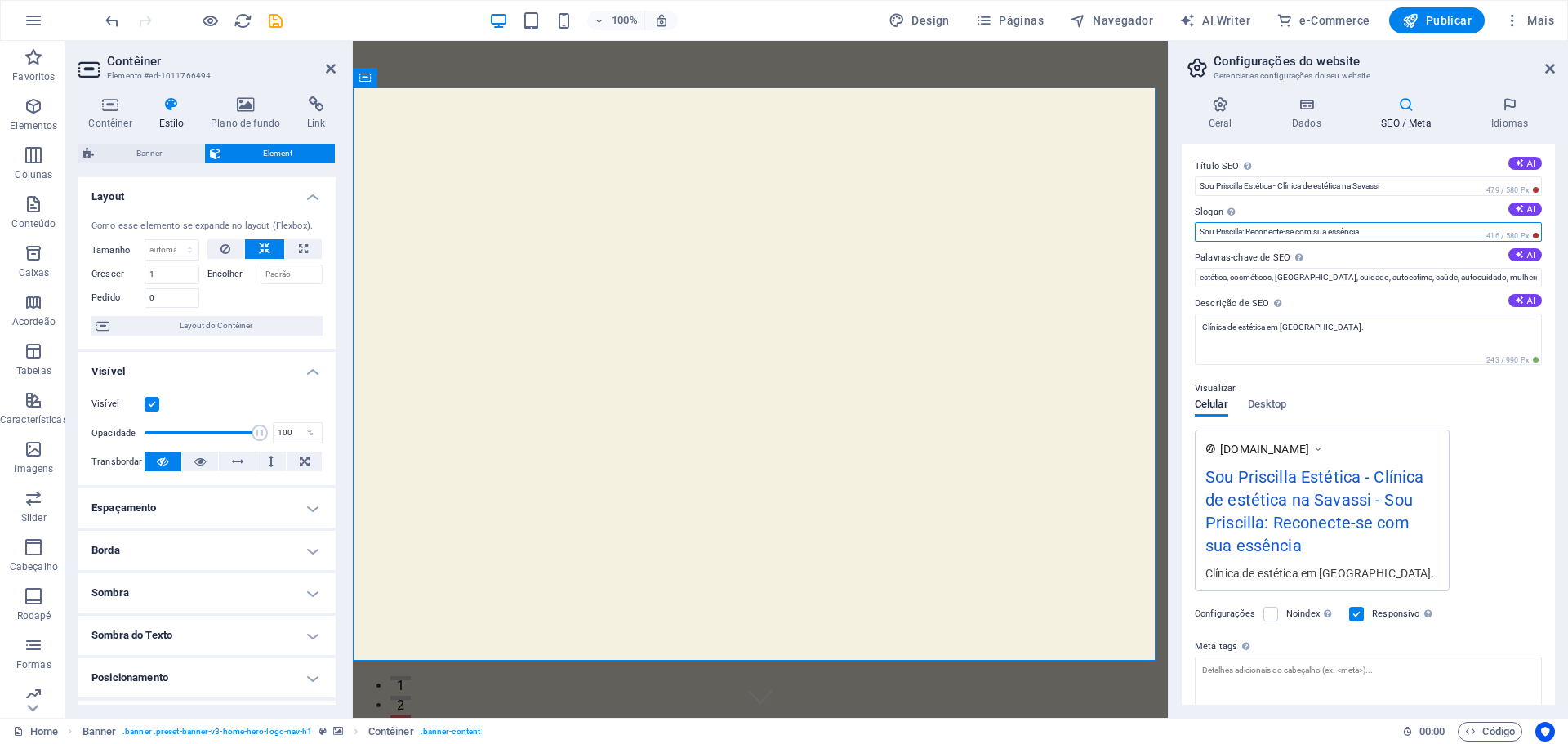
drag, startPoint x: 1249, startPoint y: 229, endPoint x: 1168, endPoint y: 229, distance: 81.0
click at [1168, 229] on aside "Configurações do website Gerenciar as configurações do seu website Geral Dados …" at bounding box center [1368, 379] width 400 height 677
type input "Reconecte-se com sua essência"
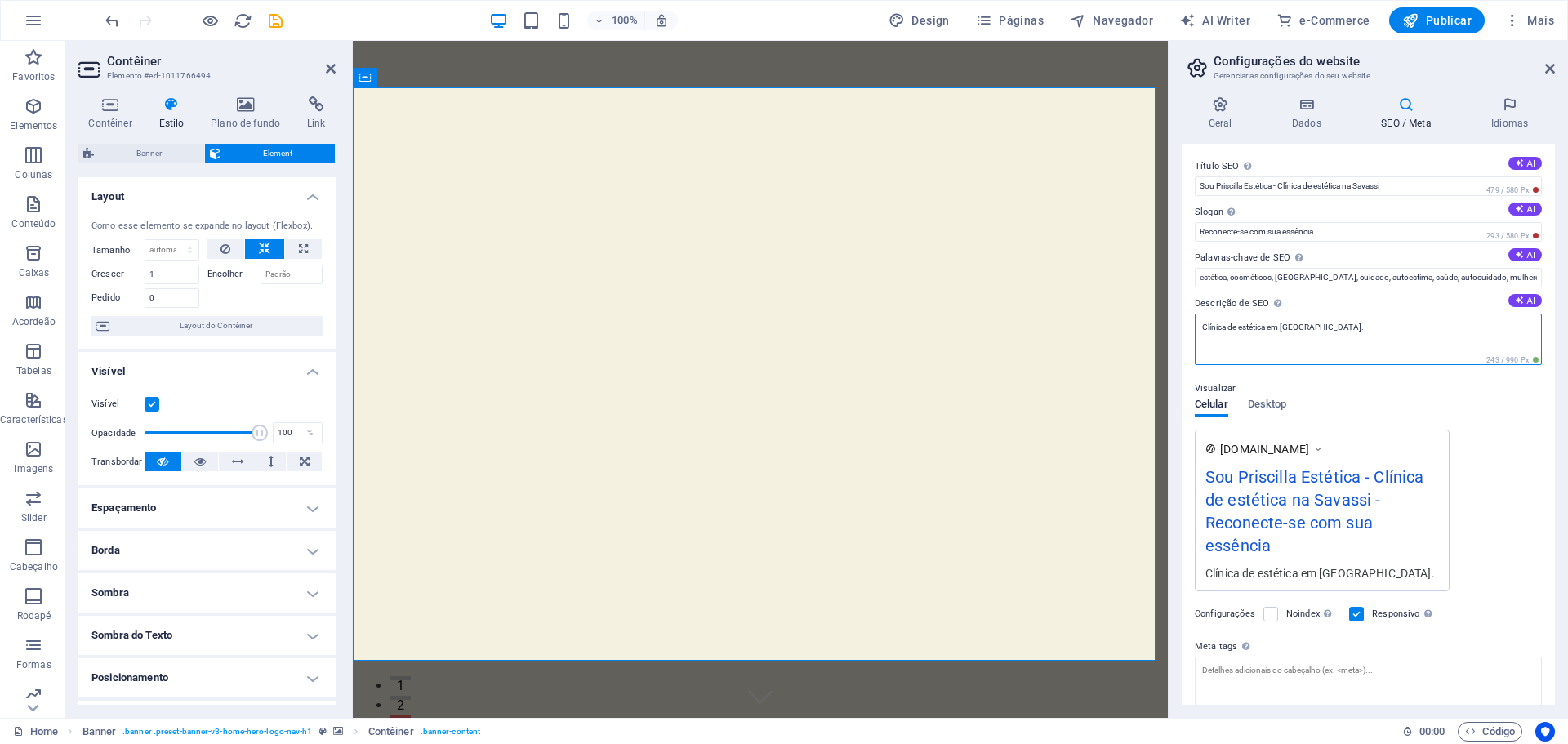
click at [1244, 323] on textarea "Clínica de estética em Belo Horizonte." at bounding box center [1368, 339] width 347 height 51
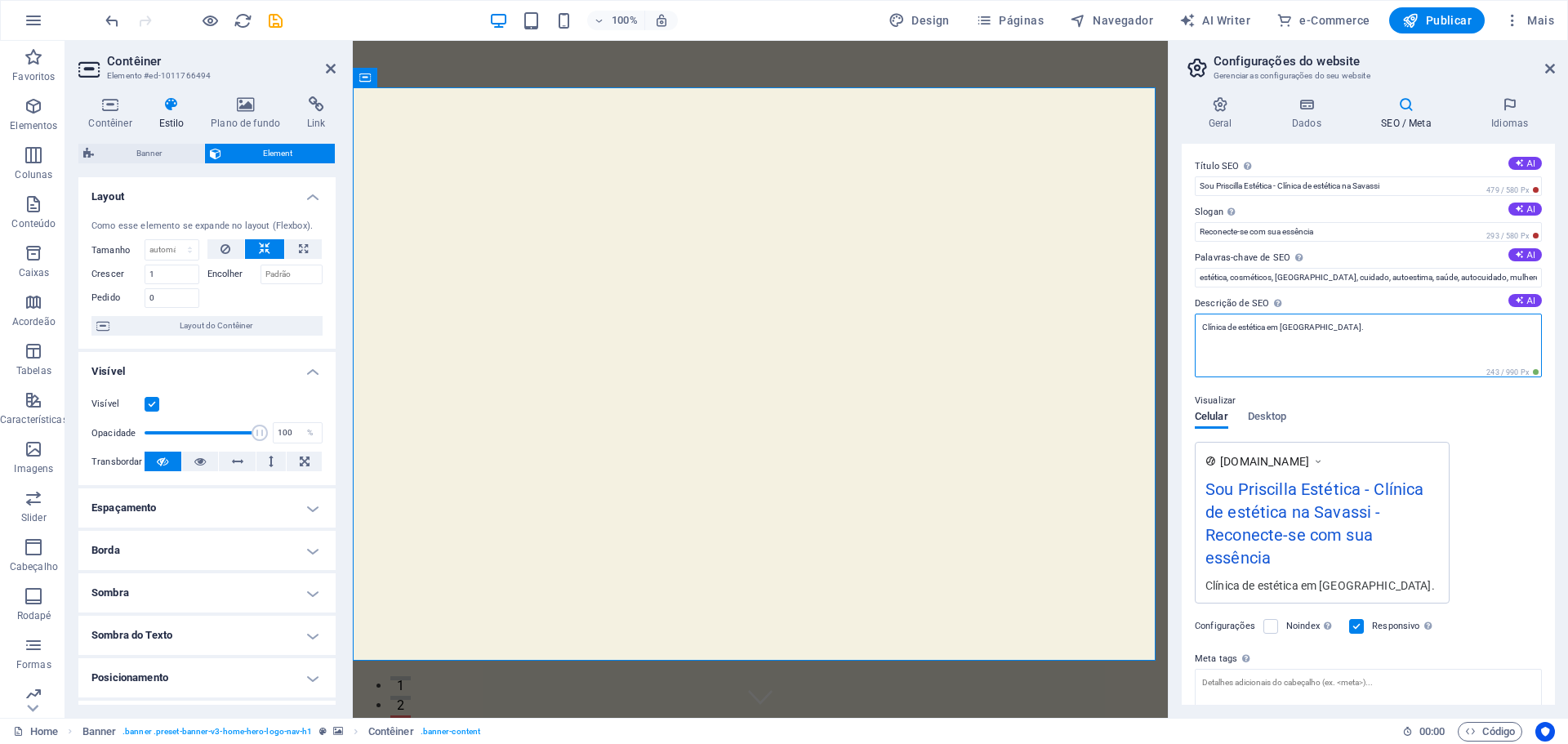
click at [1244, 323] on textarea "Clínica de estética em Belo Horizonte." at bounding box center [1368, 345] width 347 height 63
paste textarea "na Savassi, especializada em tratamentos para flacidez, gordura localizada e be…"
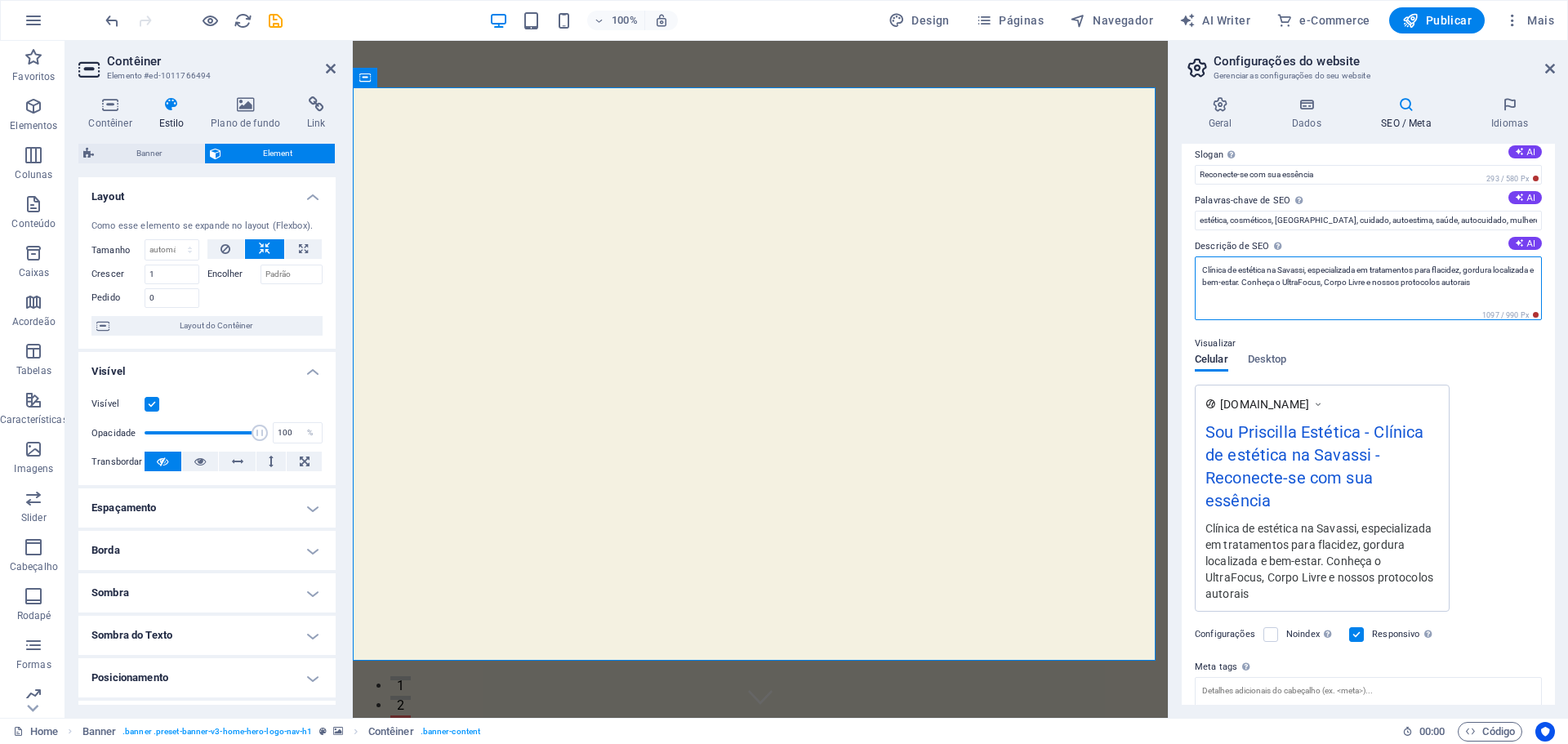
scroll to position [186, 0]
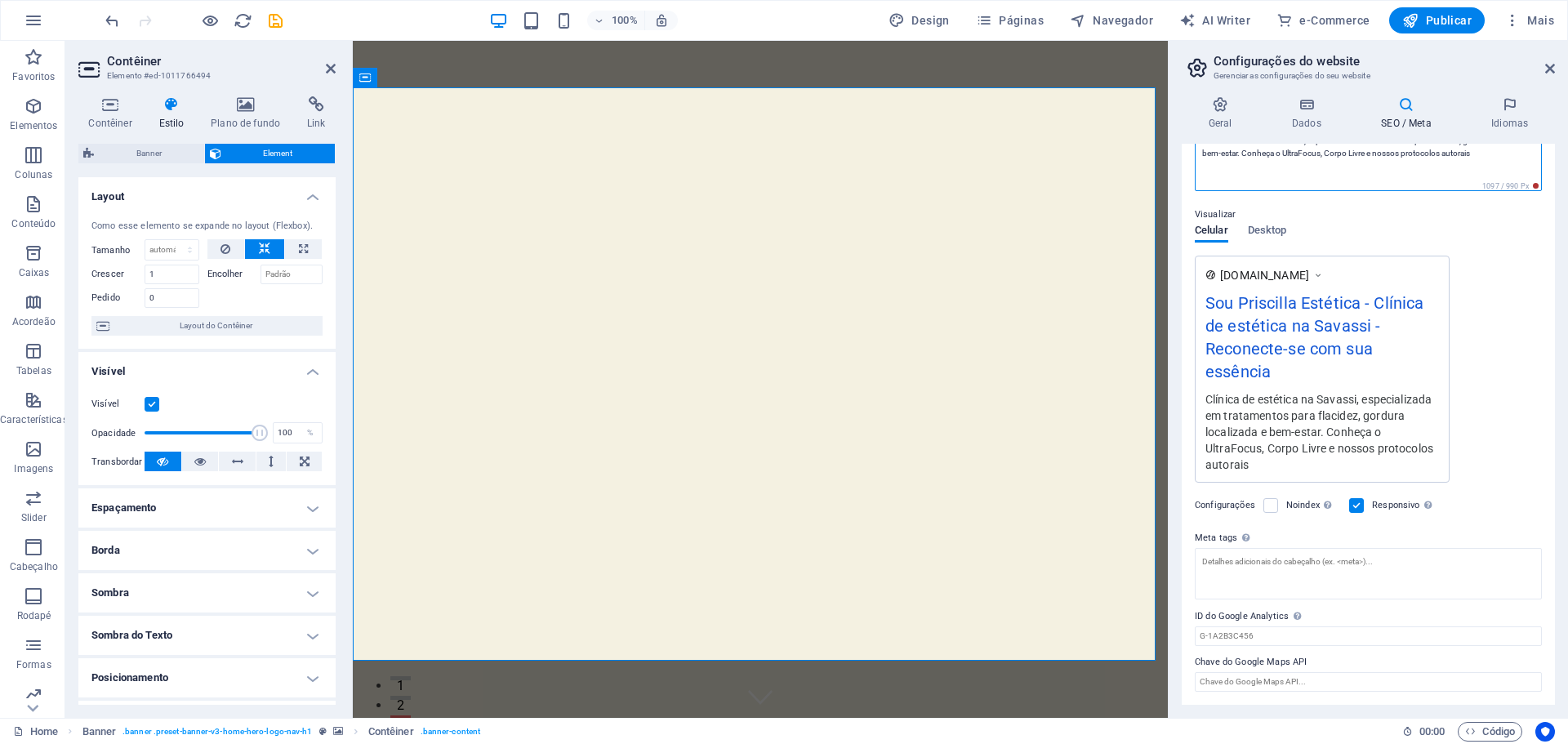
type textarea "Clínica de estética na Savassi, especializada em tratamentos para flacidez, gor…"
click at [1278, 564] on textarea "Meta tags Insira o código HTML aqui que será colocado dentro das tags do seu we…" at bounding box center [1368, 580] width 347 height 63
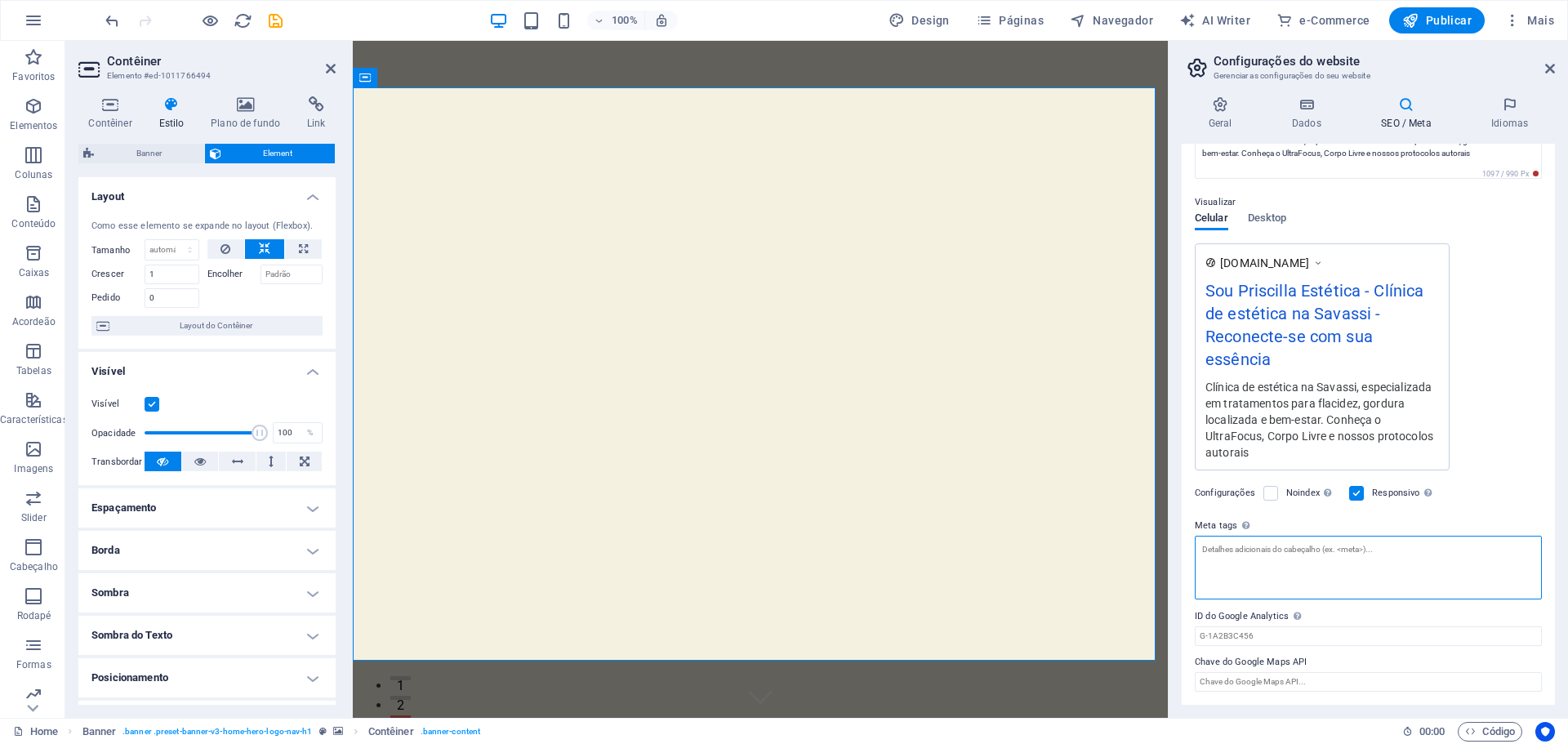
paste textarea "<meta name="author" content="Sou Priscilla Estética"> <meta name="description" …"
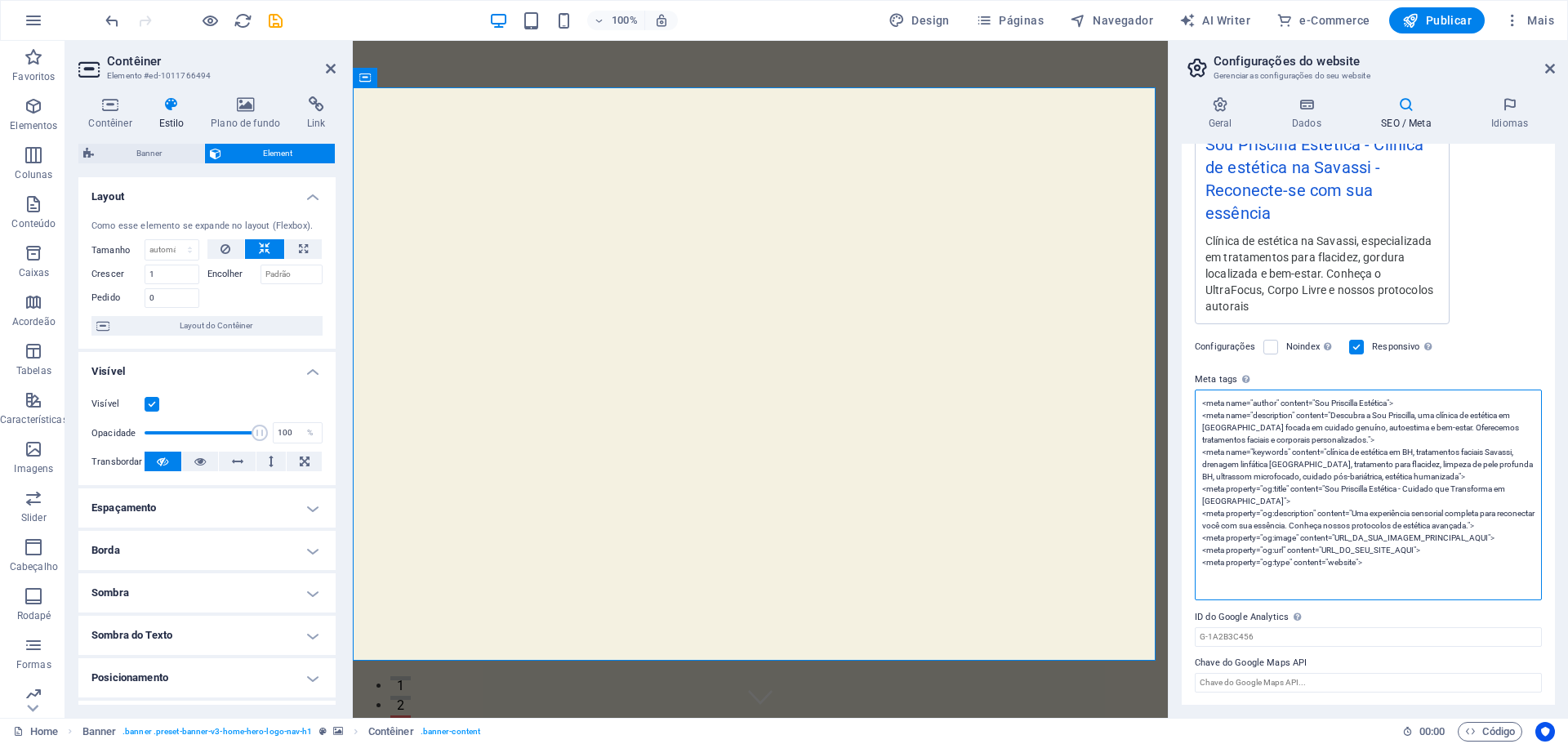
scroll to position [333, 0]
click at [1329, 548] on textarea "<meta name="author" content="Sou Priscilla Estética"> <meta name="description" …" at bounding box center [1368, 494] width 347 height 211
drag, startPoint x: 1336, startPoint y: 536, endPoint x: 1488, endPoint y: 536, distance: 152.0
click at [1488, 536] on textarea "<meta name="author" content="Sou Priscilla Estética"> <meta name="description" …" at bounding box center [1368, 494] width 347 height 211
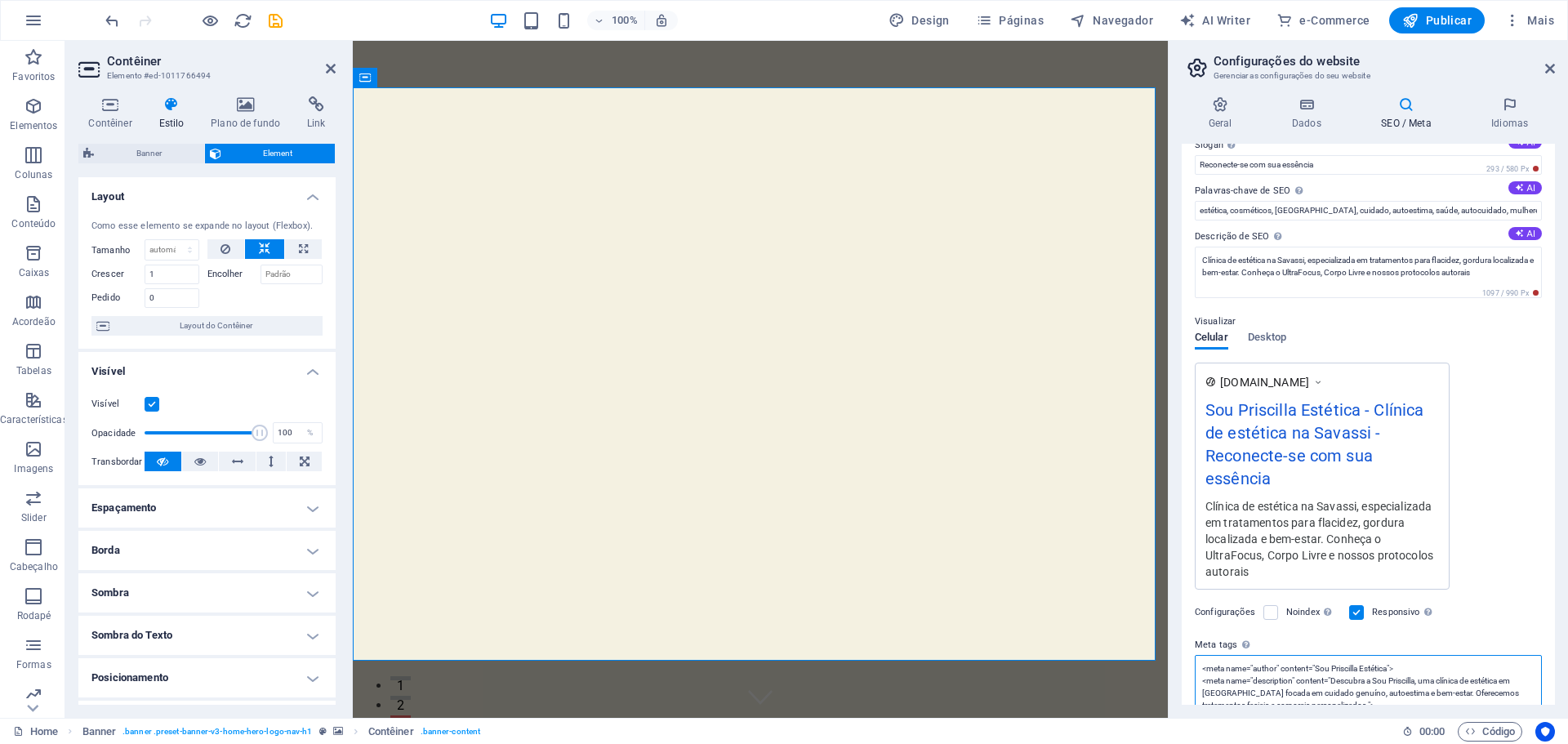
scroll to position [7, 0]
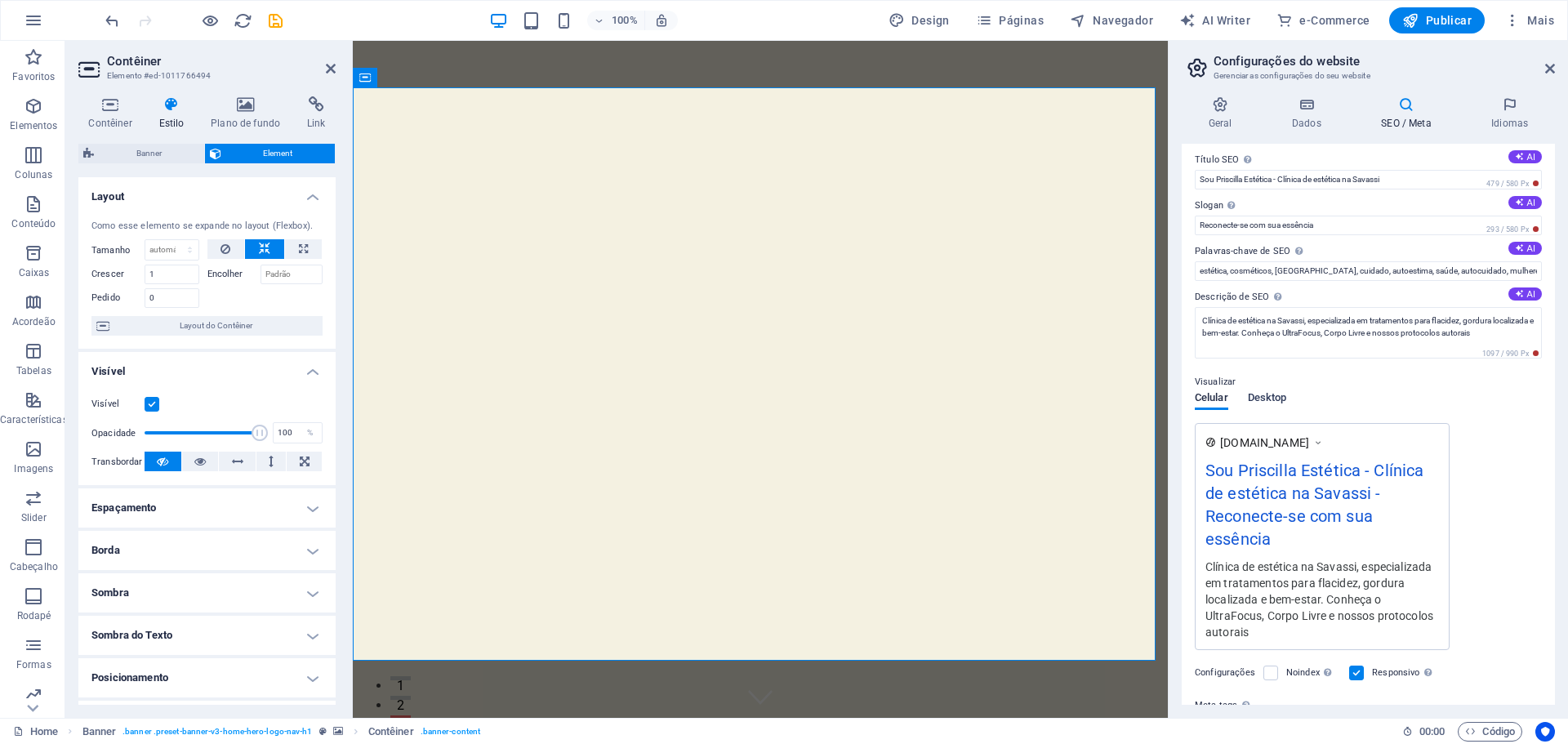
type textarea "<meta name="author" content="Sou Priscilla Estética"> <meta name="description" …"
click at [1263, 399] on span "Desktop" at bounding box center [1268, 399] width 40 height 23
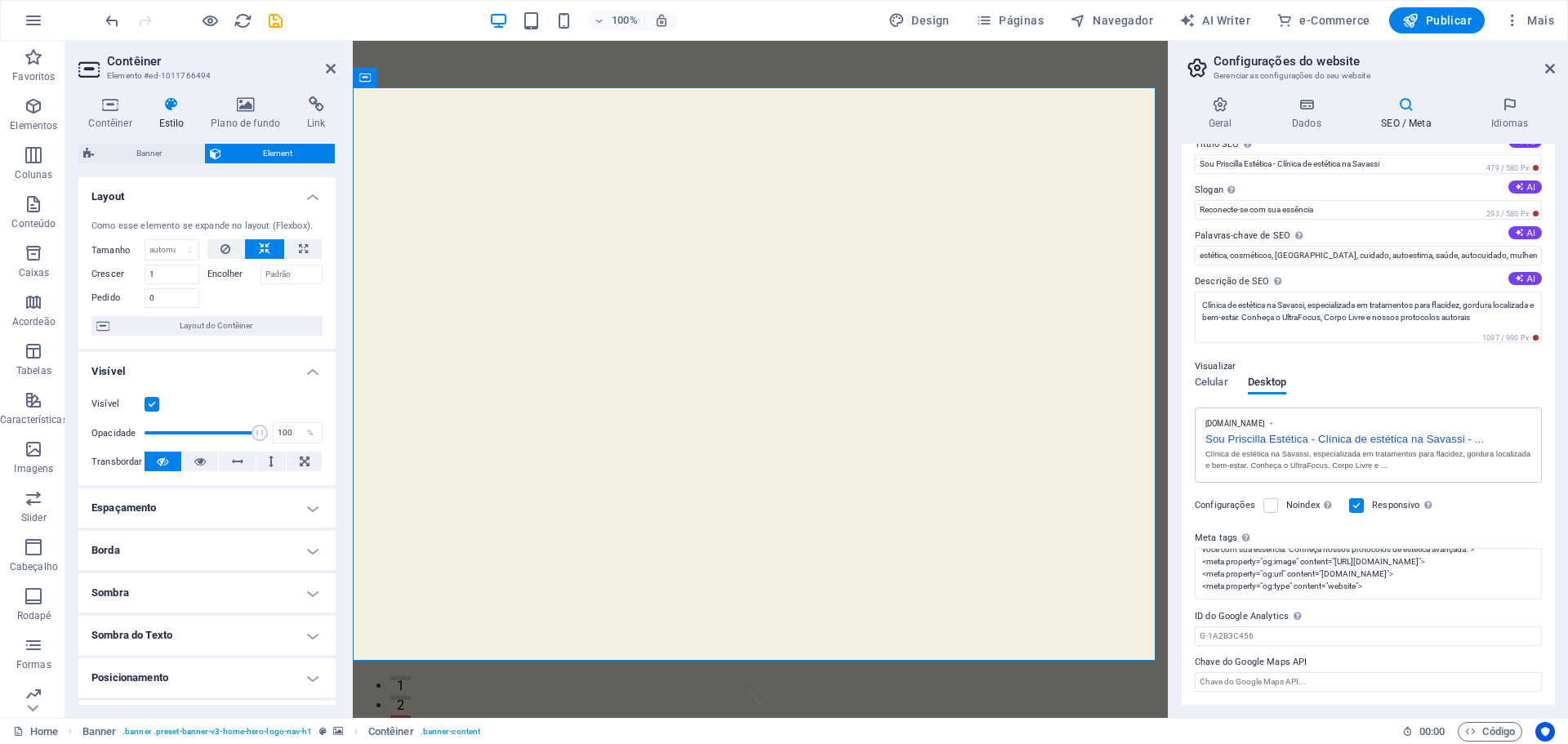
scroll to position [0, 0]
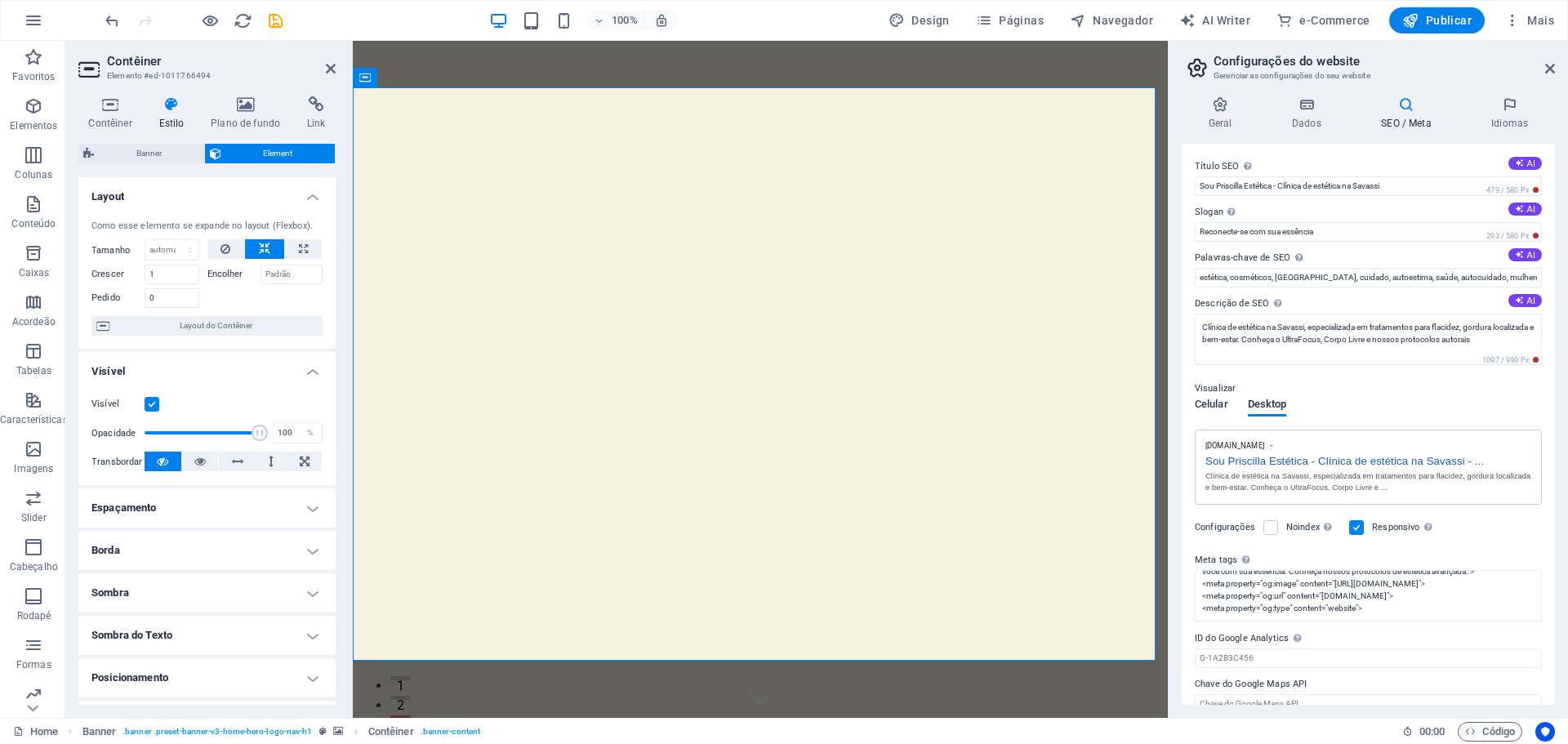
click at [1203, 400] on span "Celular" at bounding box center [1212, 406] width 34 height 23
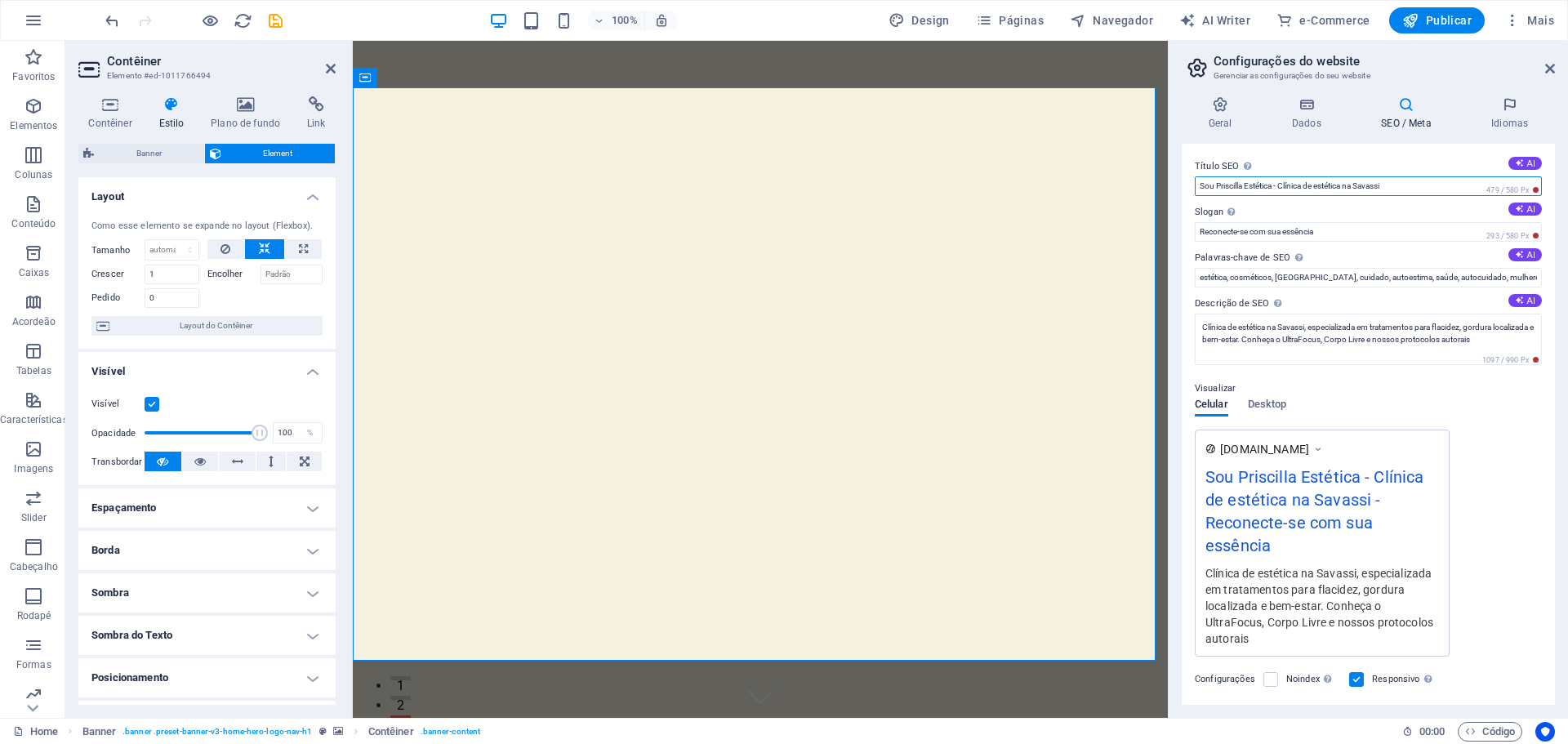
click at [1256, 187] on input "Sou Priscilla Estética - Clínica de estética na Savassi" at bounding box center [1368, 186] width 347 height 20
click at [1327, 189] on input "Sou Priscilla Estética - Clínica de estética na Savassi" at bounding box center [1368, 186] width 347 height 20
type input "Sou Priscilla Estética - Clínica de excelência na Savassi"
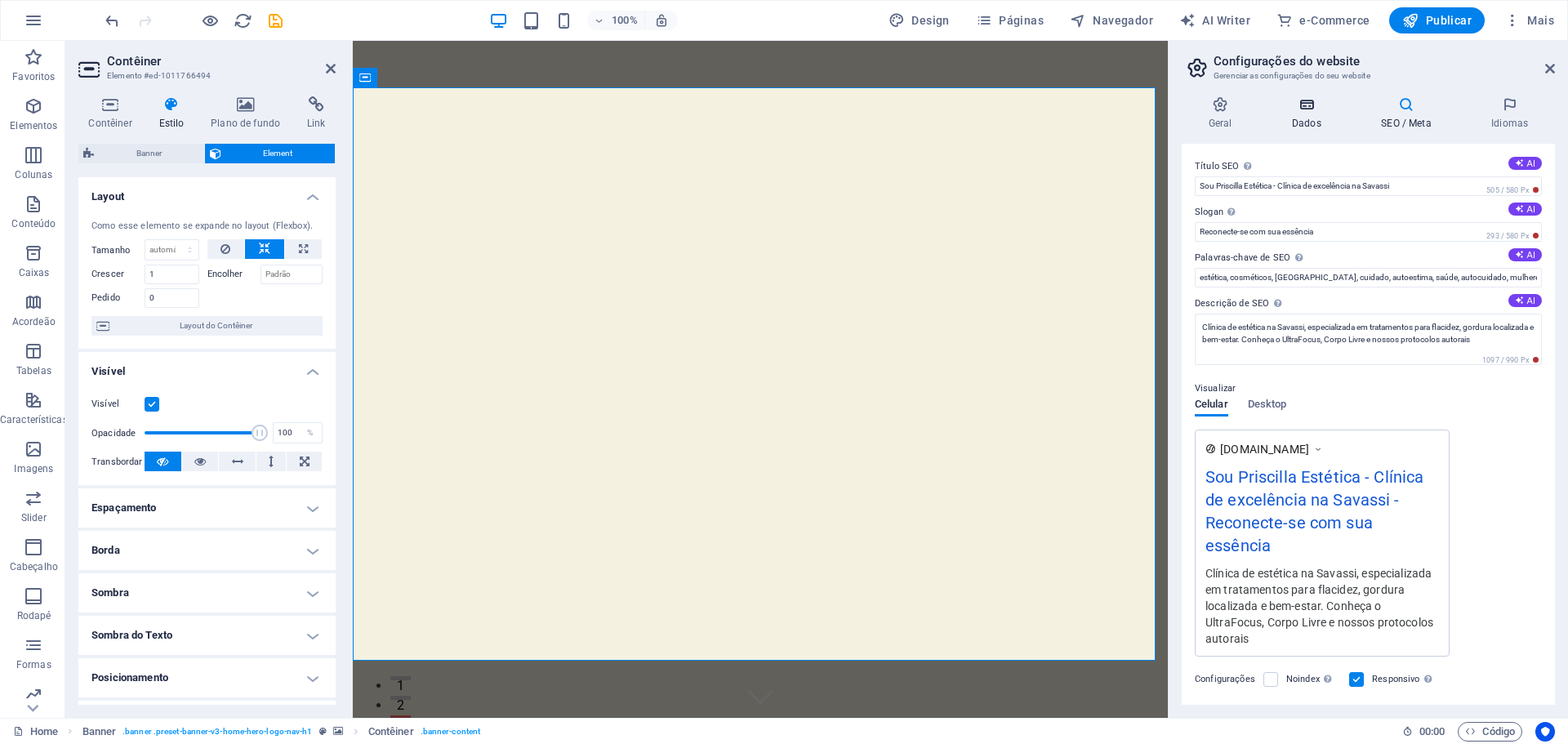
click at [1309, 116] on h4 "Dados" at bounding box center [1310, 113] width 89 height 35
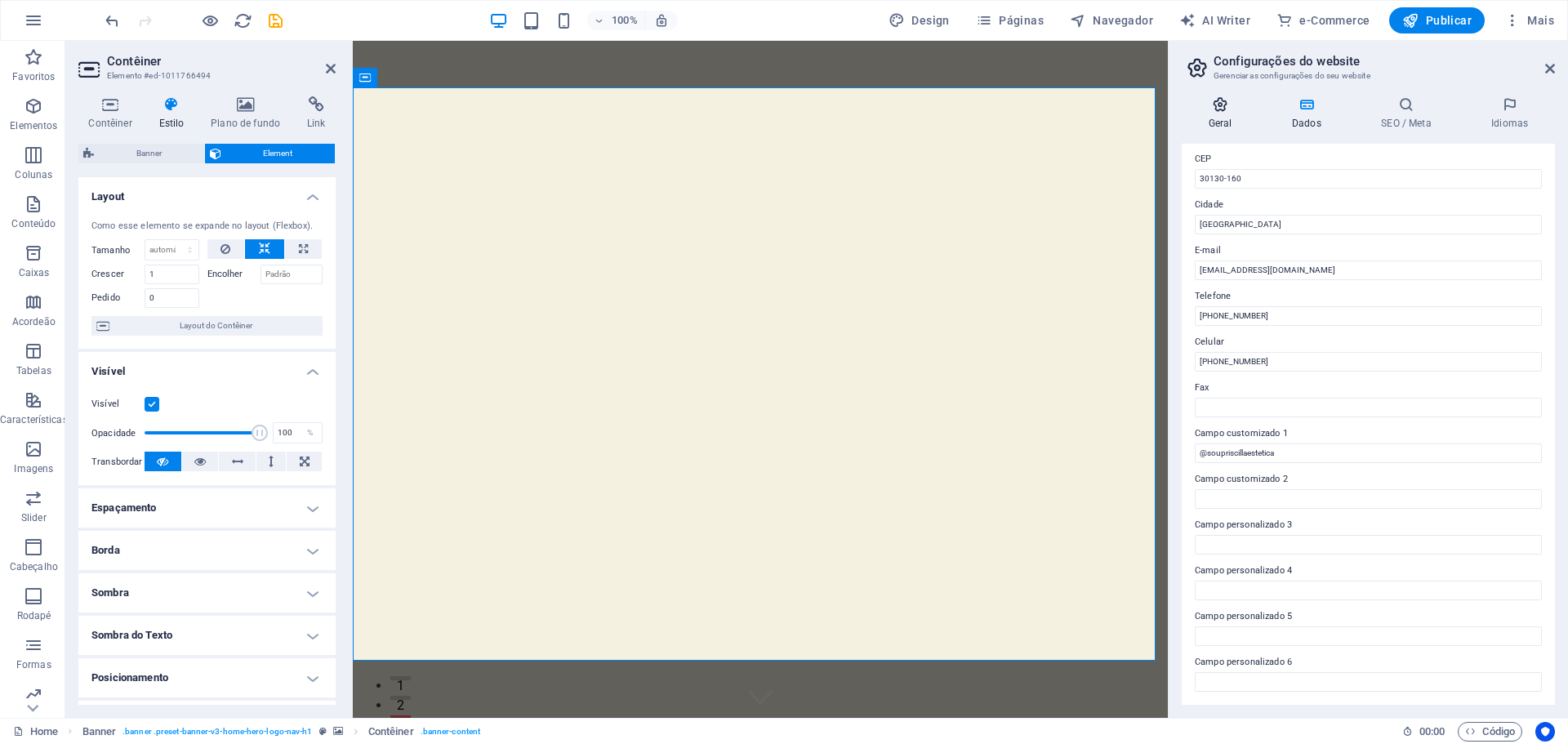
click at [1221, 124] on h4 "Geral" at bounding box center [1224, 113] width 83 height 35
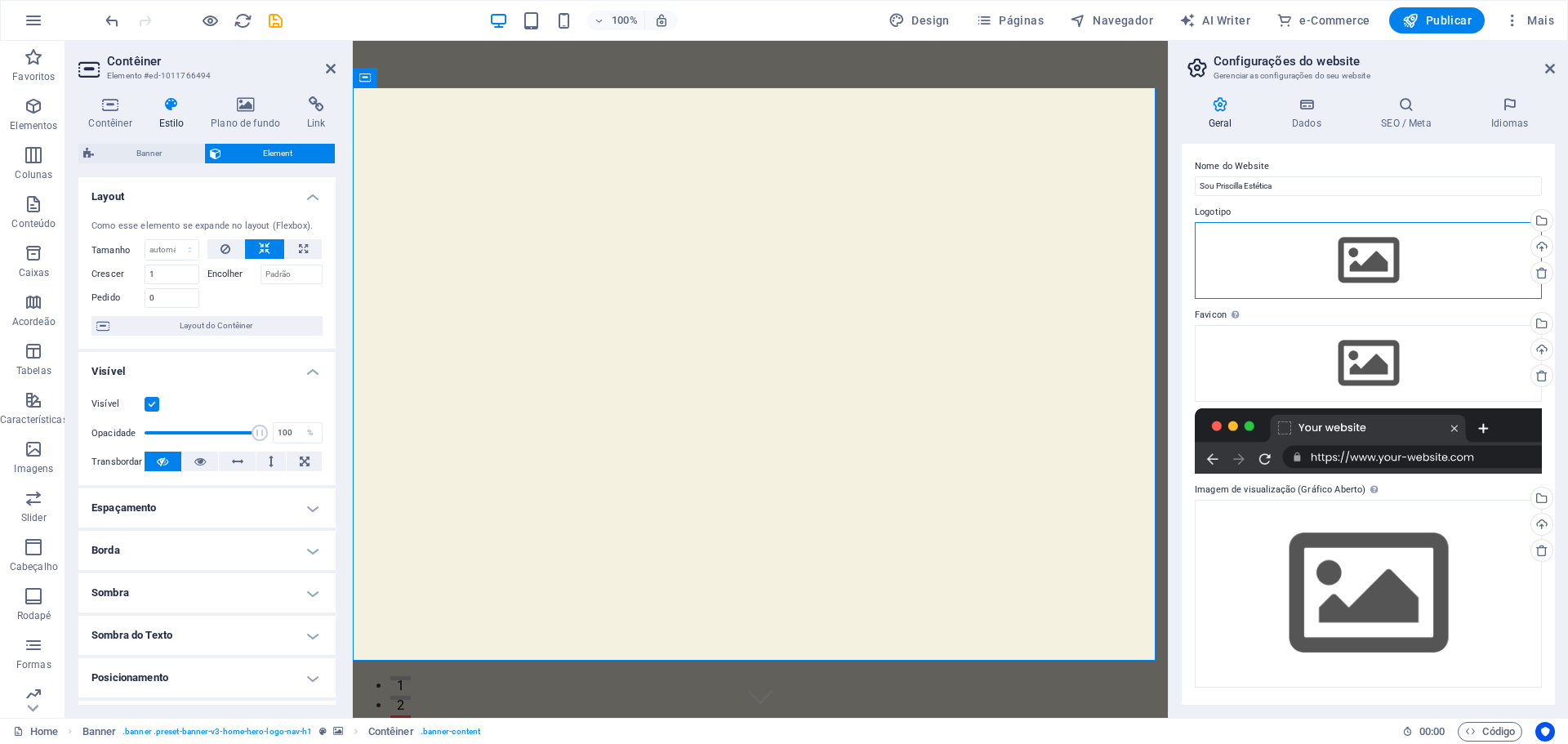
click at [1366, 275] on div "Arraste os arquivos aqui, clique para escolher os arquivos ou selecione os arqu…" at bounding box center [1368, 260] width 347 height 77
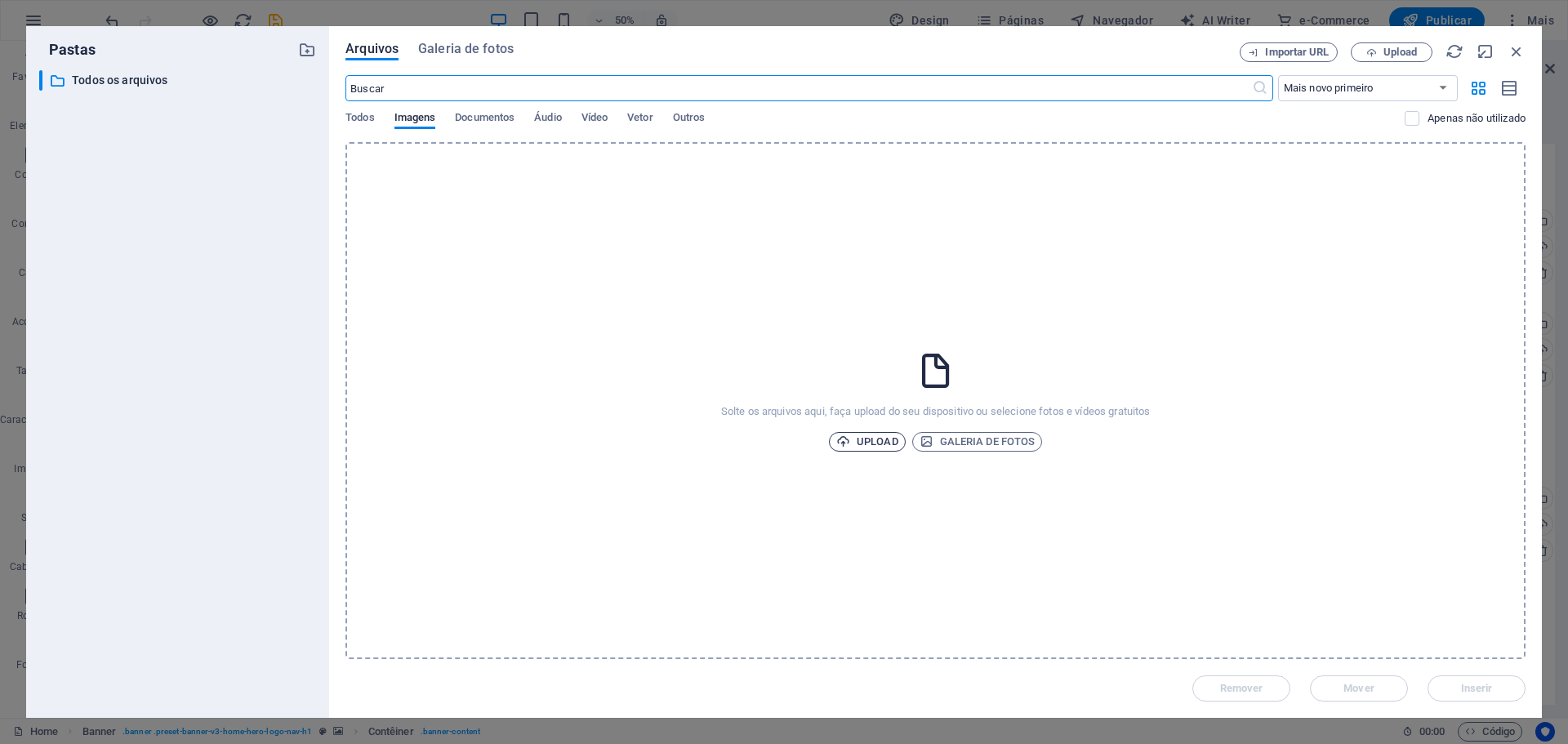
click at [867, 442] on span "Upload" at bounding box center [867, 441] width 62 height 20
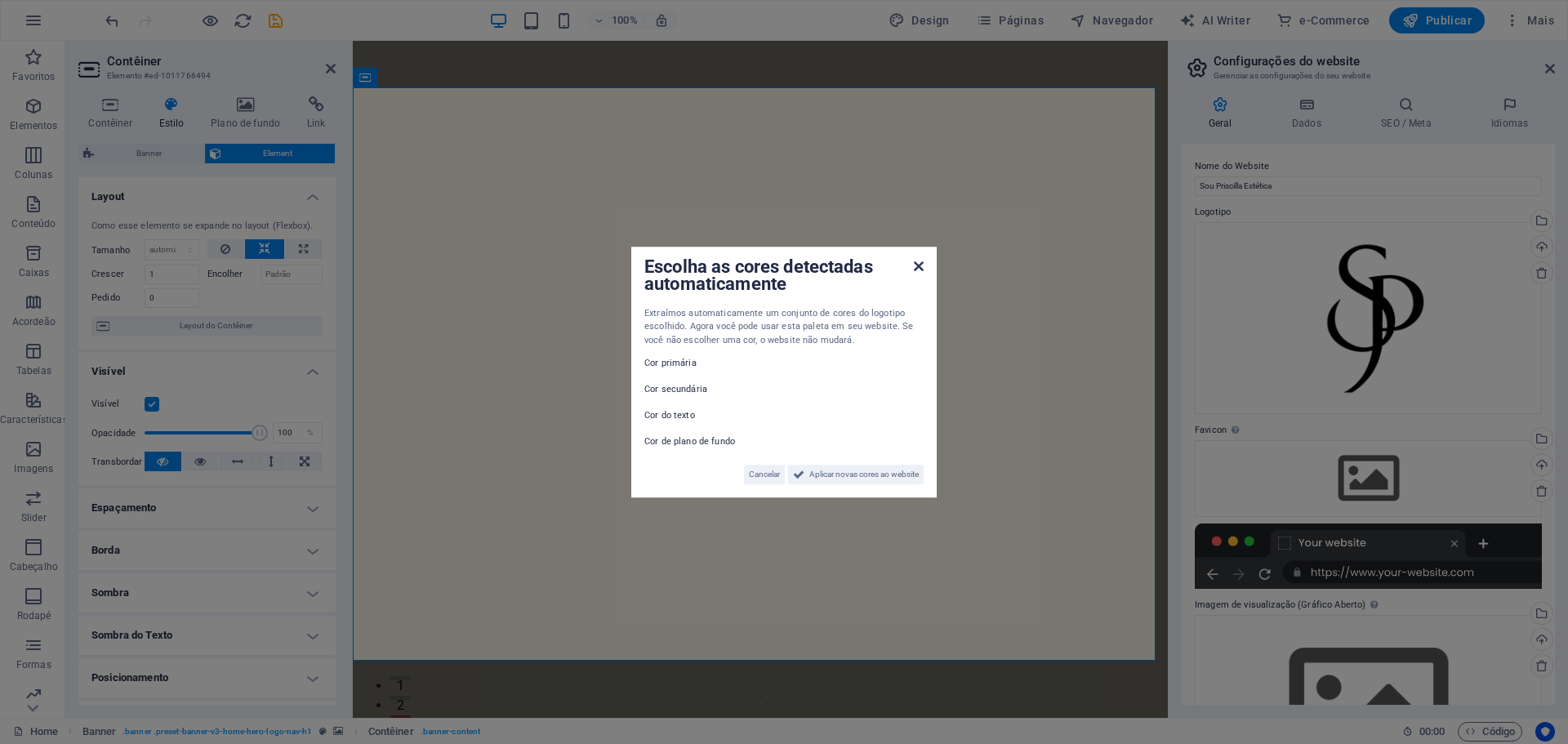
click at [918, 267] on icon at bounding box center [919, 265] width 10 height 13
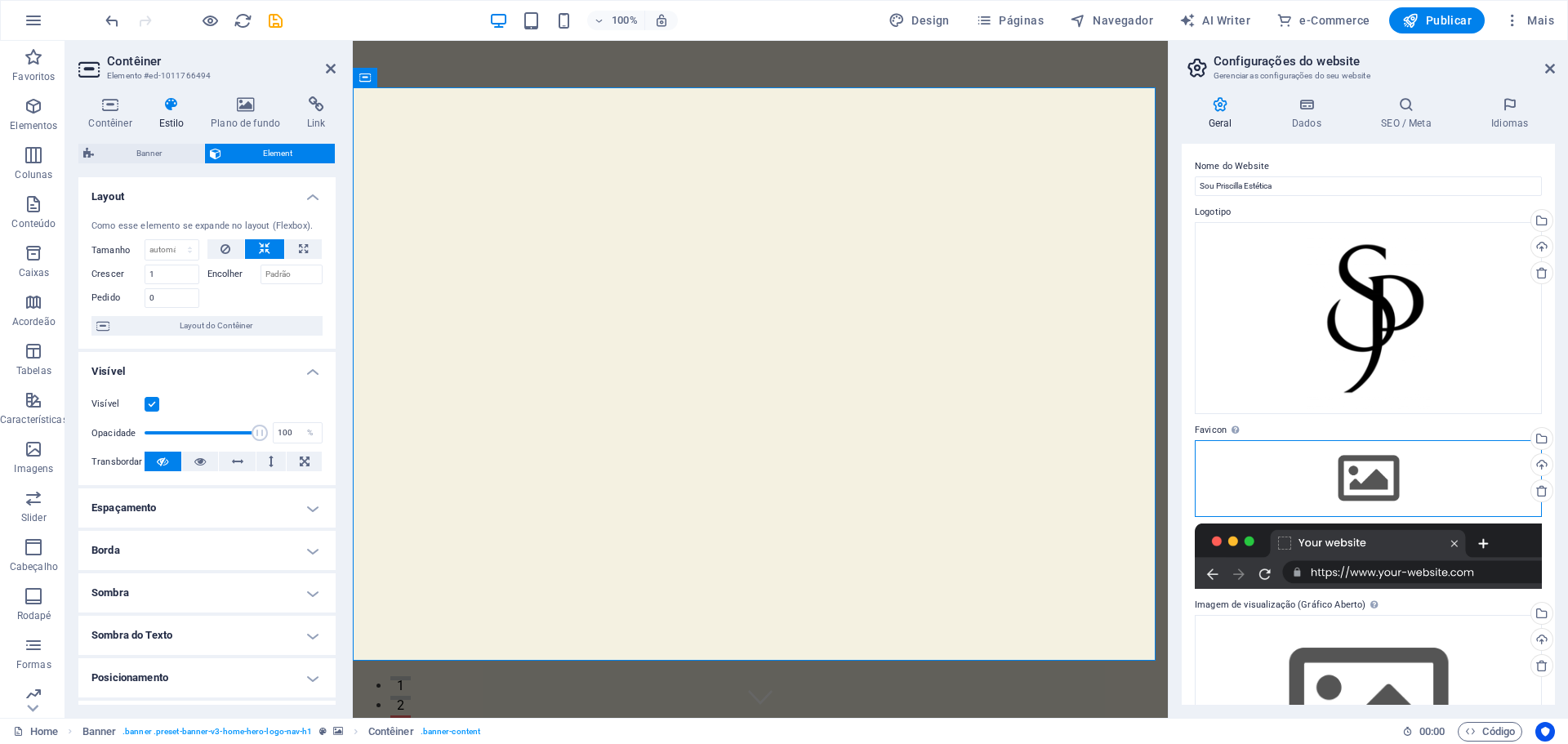
click at [1384, 476] on div "Arraste os arquivos aqui, clique para escolher os arquivos ou selecione os arqu…" at bounding box center [1368, 479] width 347 height 77
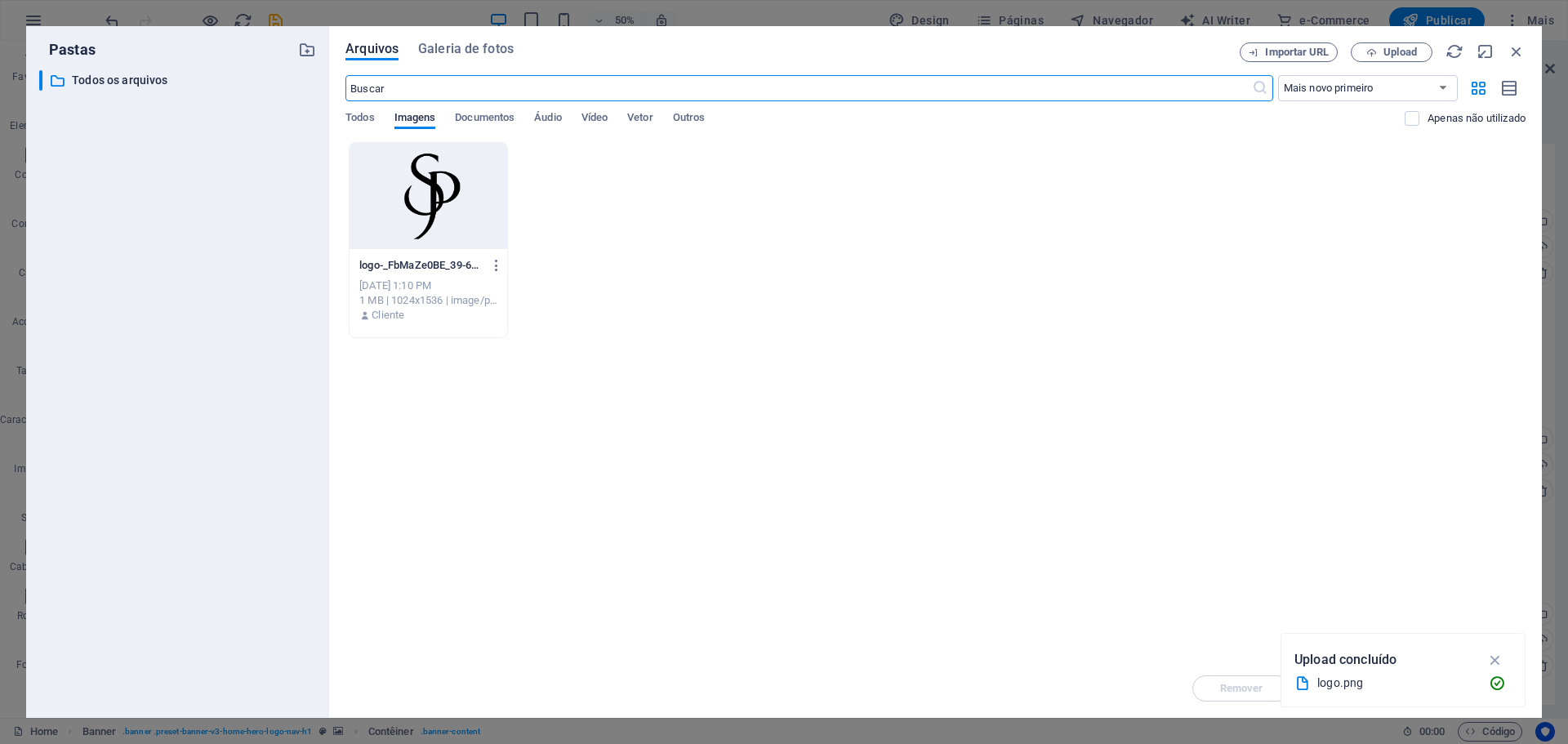
click at [409, 205] on div at bounding box center [428, 195] width 157 height 106
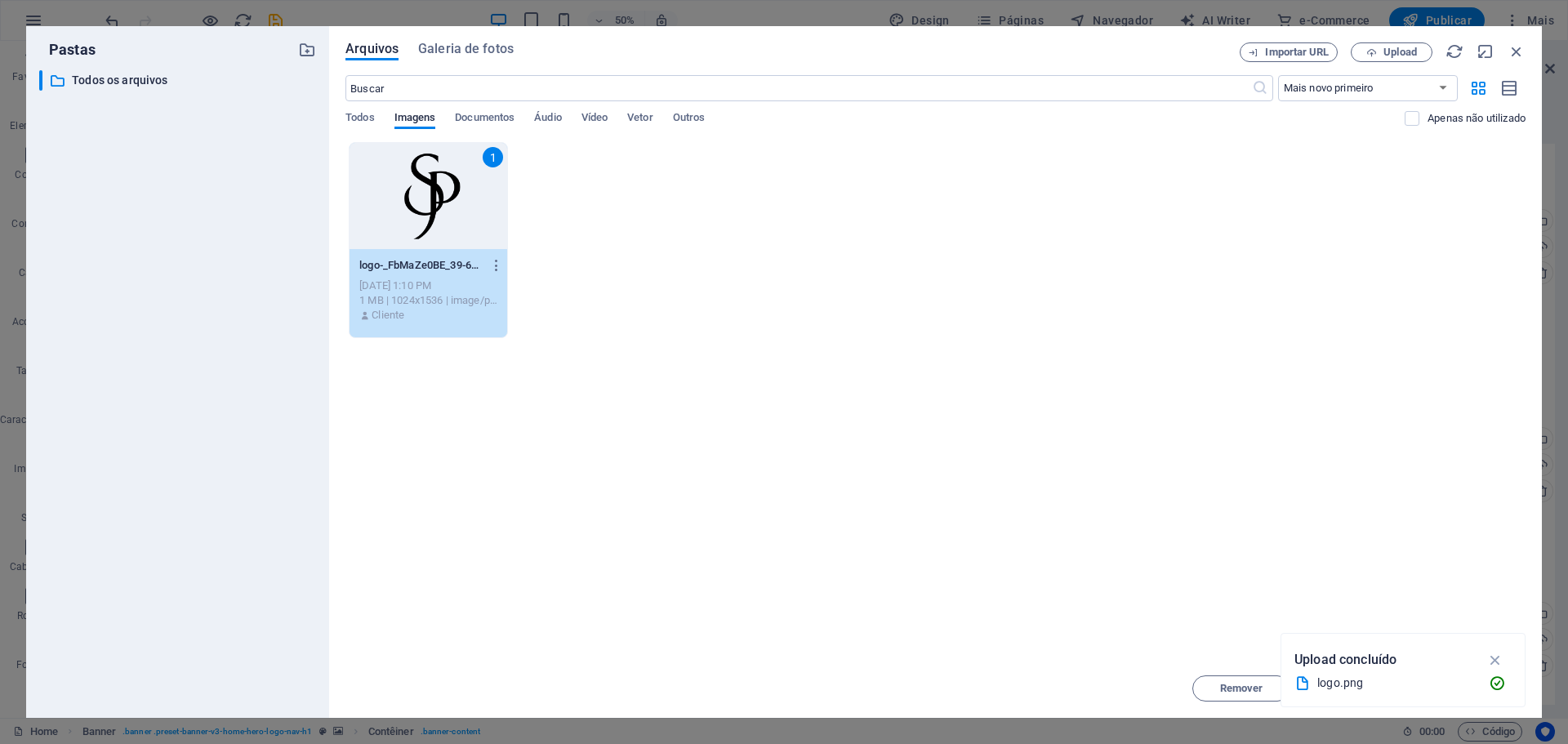
drag, startPoint x: 409, startPoint y: 205, endPoint x: 64, endPoint y: 166, distance: 347.2
click at [409, 205] on div "1" at bounding box center [428, 195] width 157 height 106
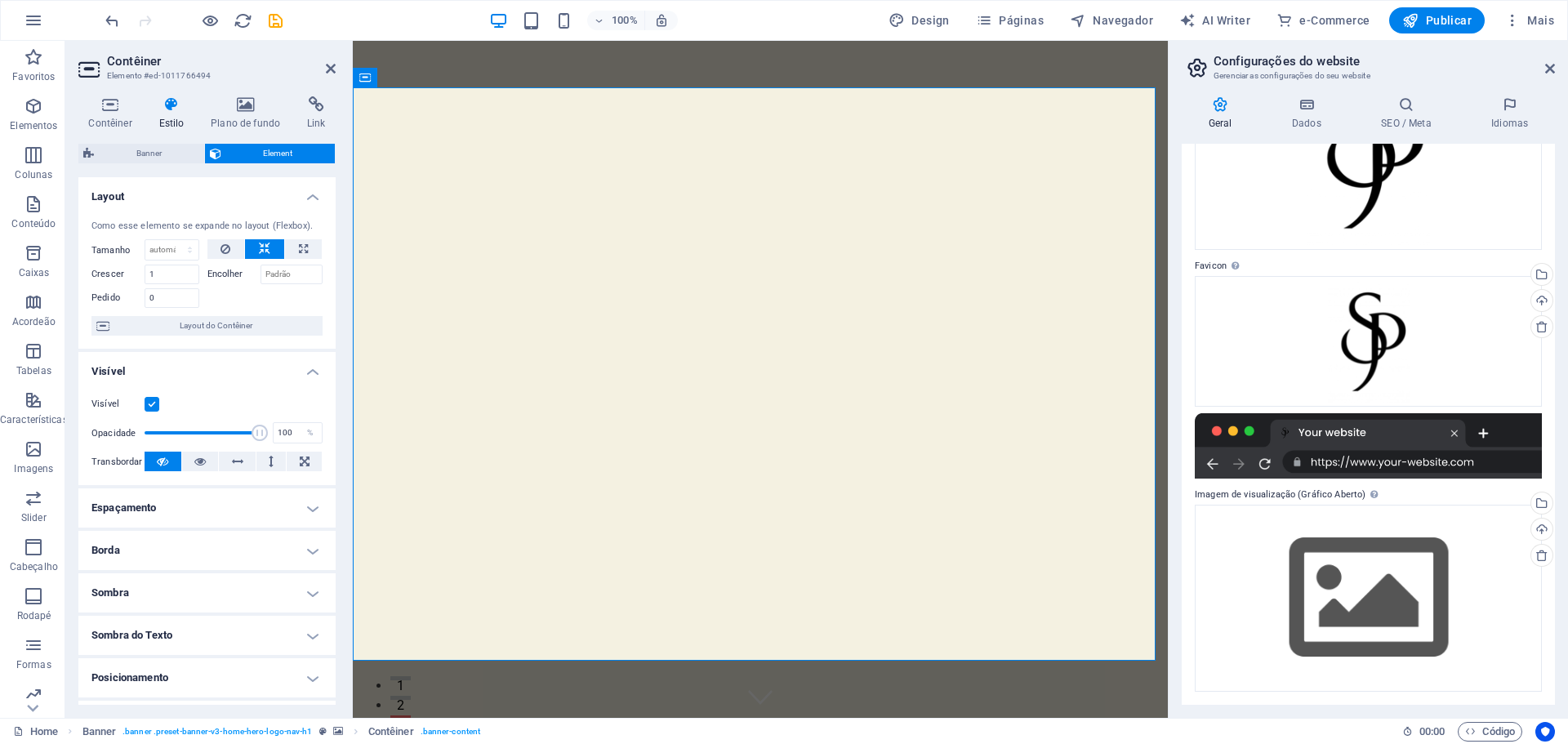
scroll to position [164, 0]
click at [1378, 583] on div "Arraste os arquivos aqui, clique para escolher os arquivos ou selecione os arqu…" at bounding box center [1368, 598] width 347 height 187
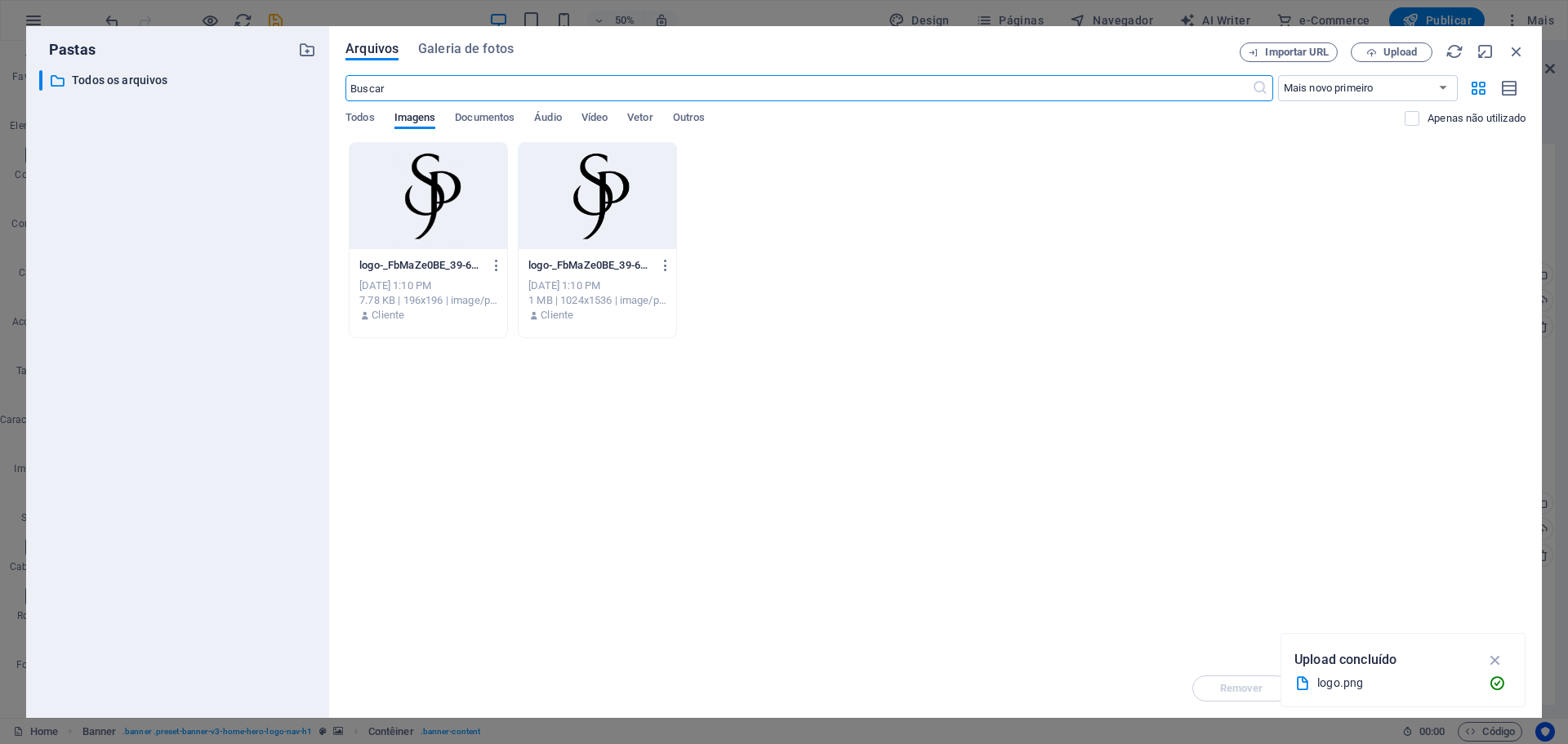
click at [581, 199] on div at bounding box center [597, 195] width 157 height 106
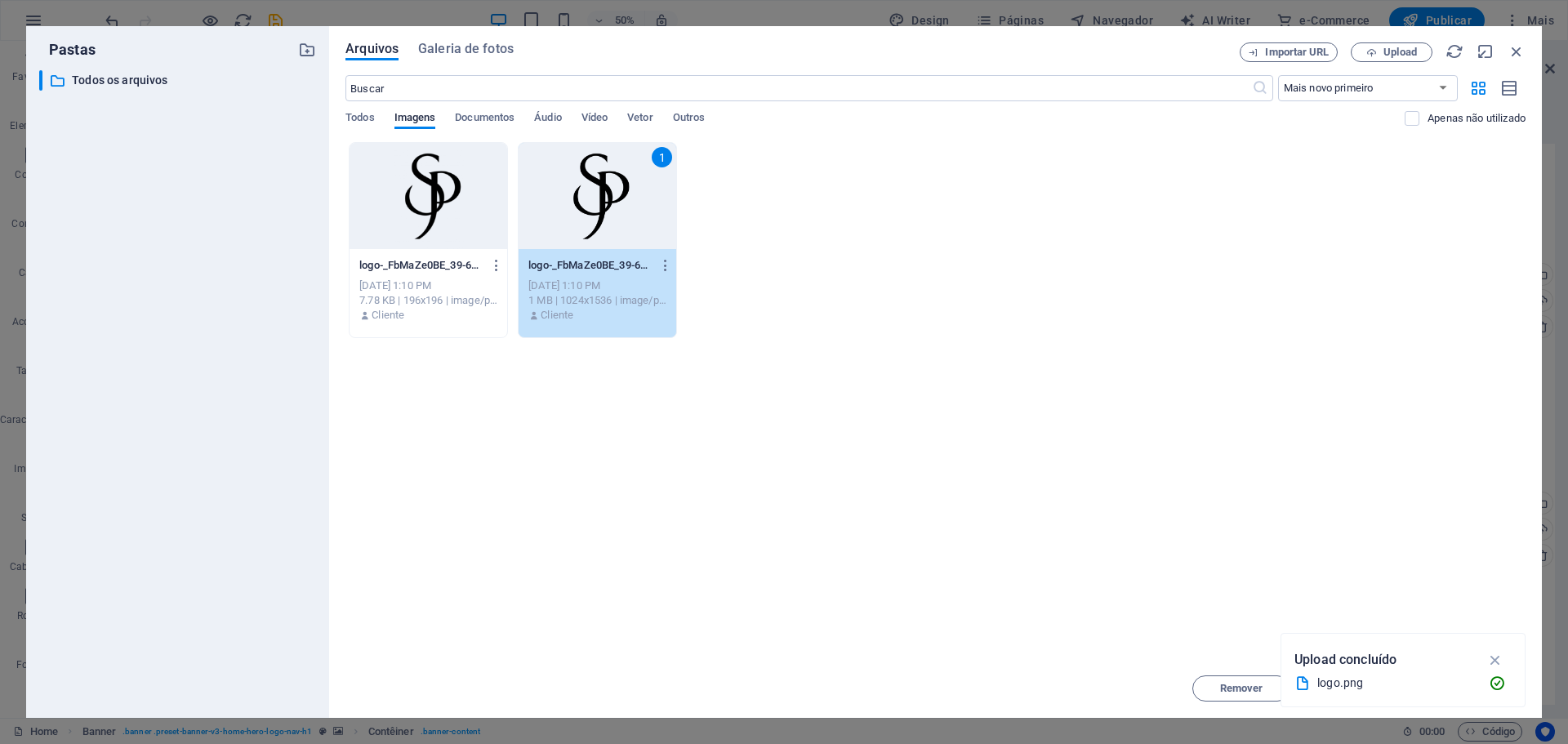
click at [581, 199] on div "1" at bounding box center [597, 195] width 157 height 106
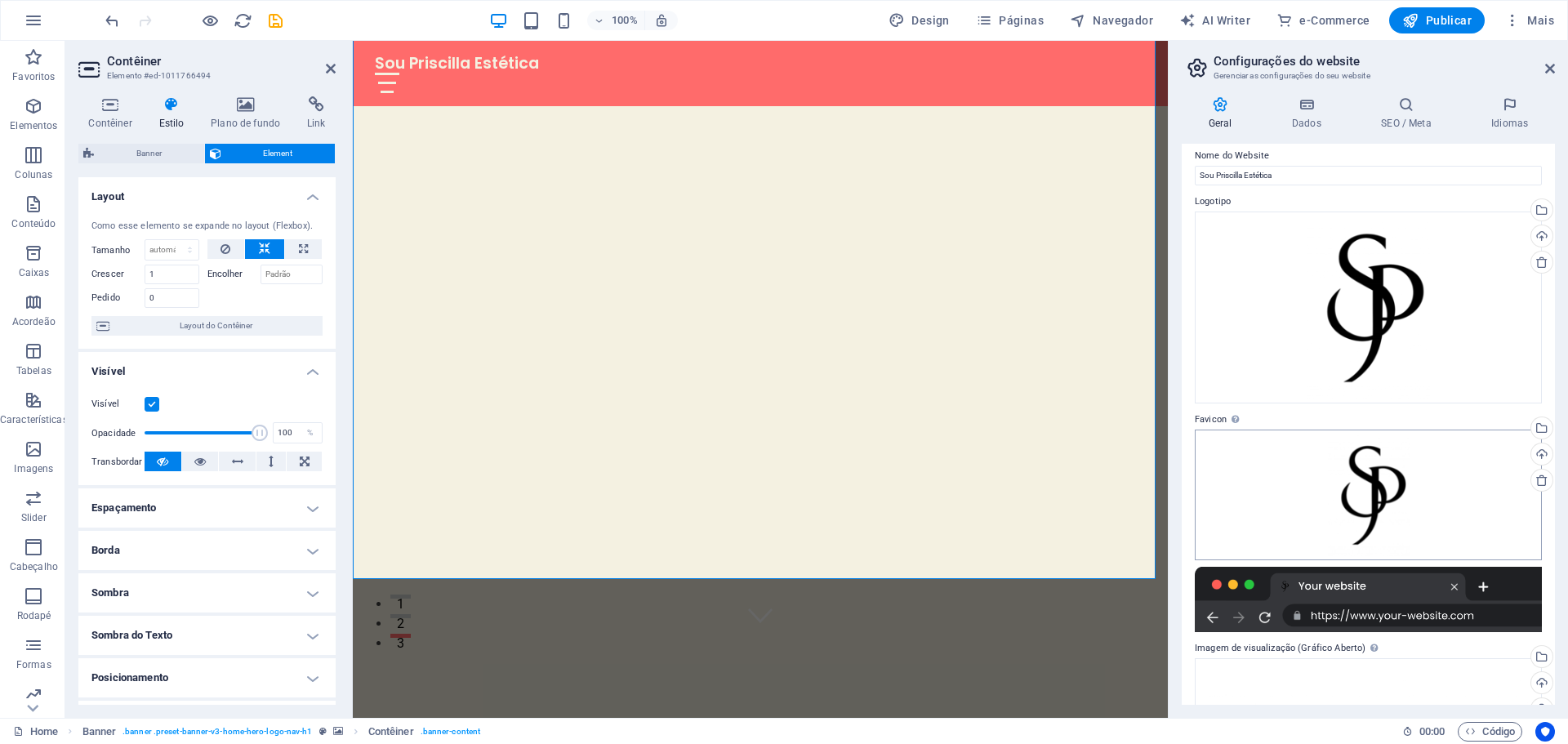
scroll to position [0, 0]
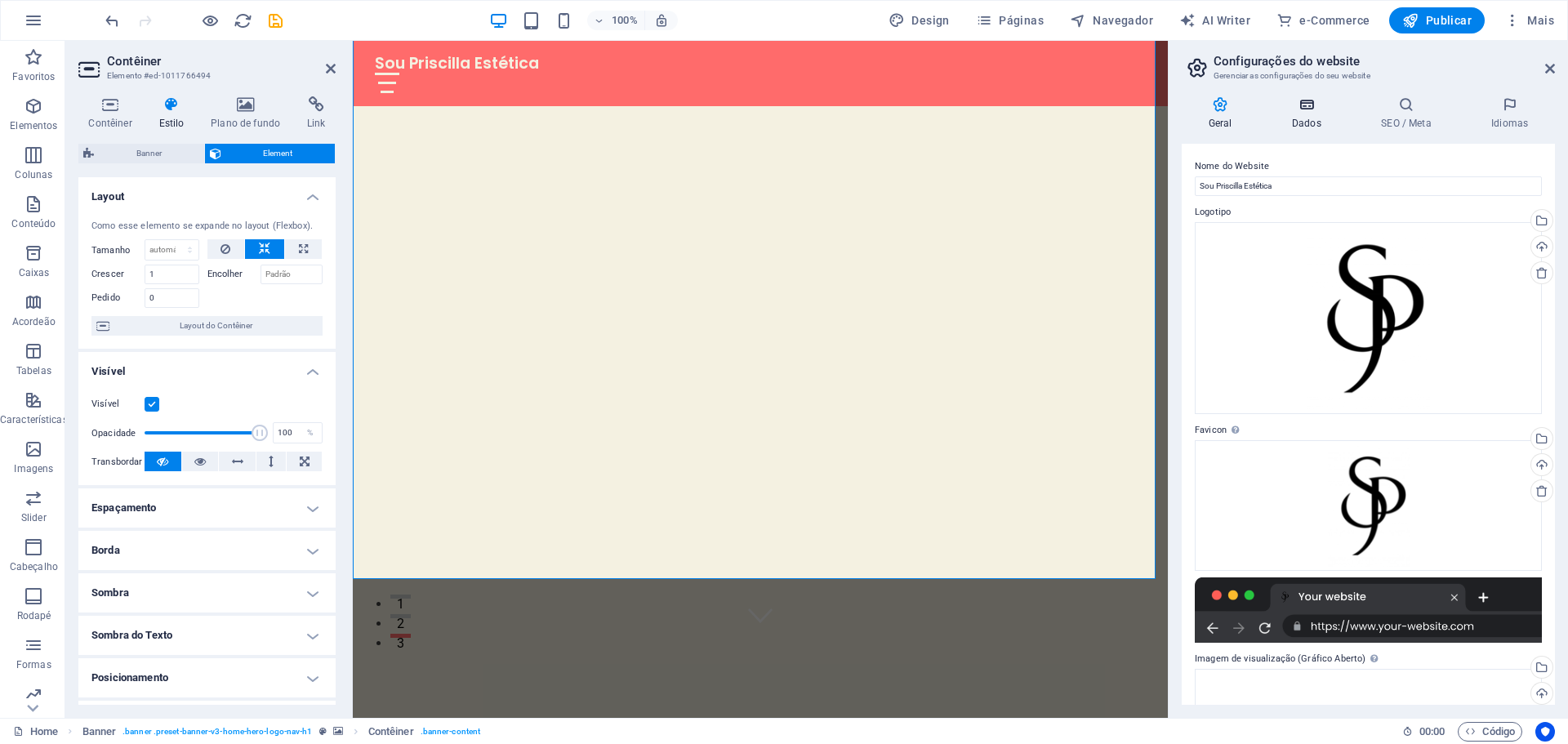
click at [1320, 125] on h4 "Dados" at bounding box center [1310, 113] width 89 height 35
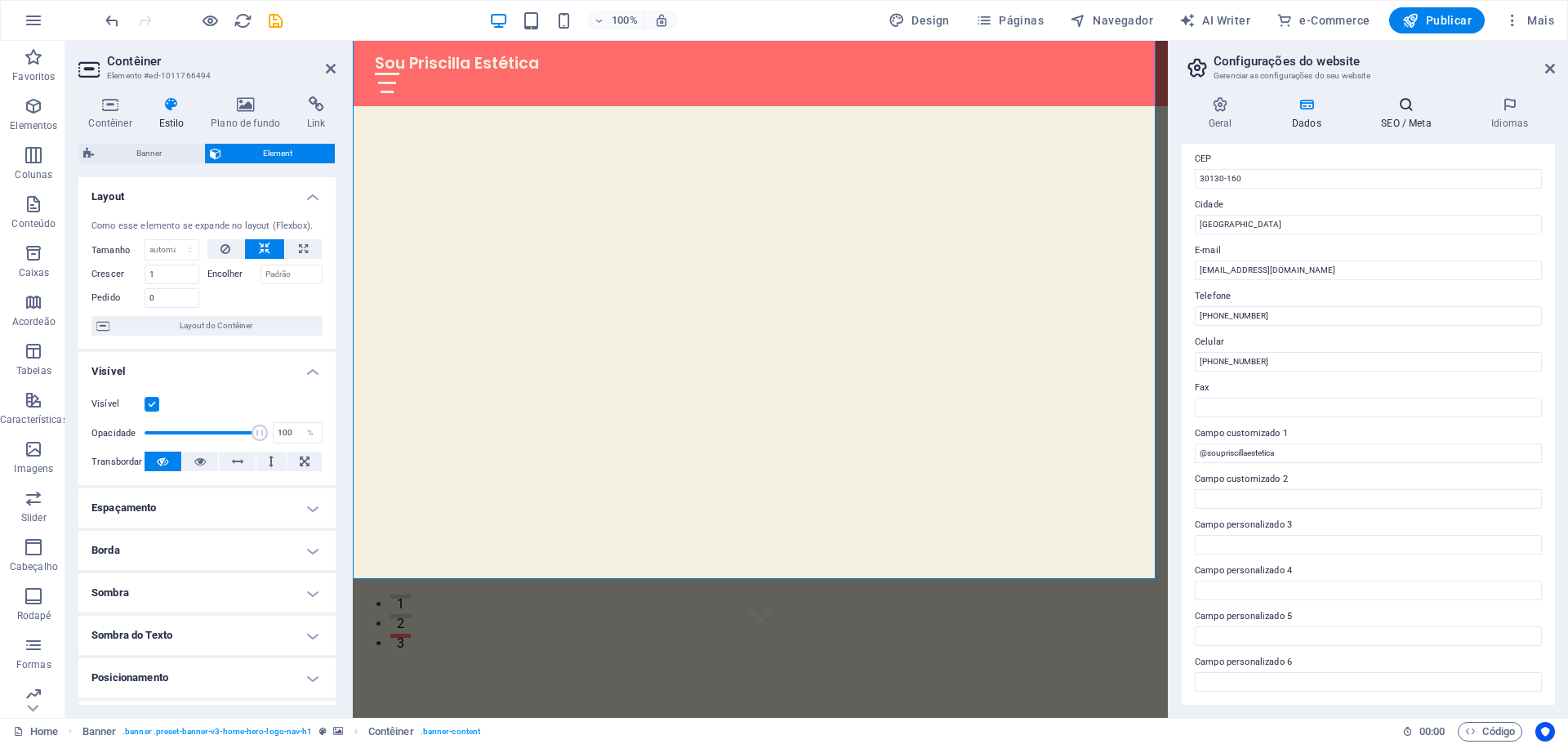
click at [1411, 119] on h4 "SEO / Meta" at bounding box center [1410, 113] width 110 height 35
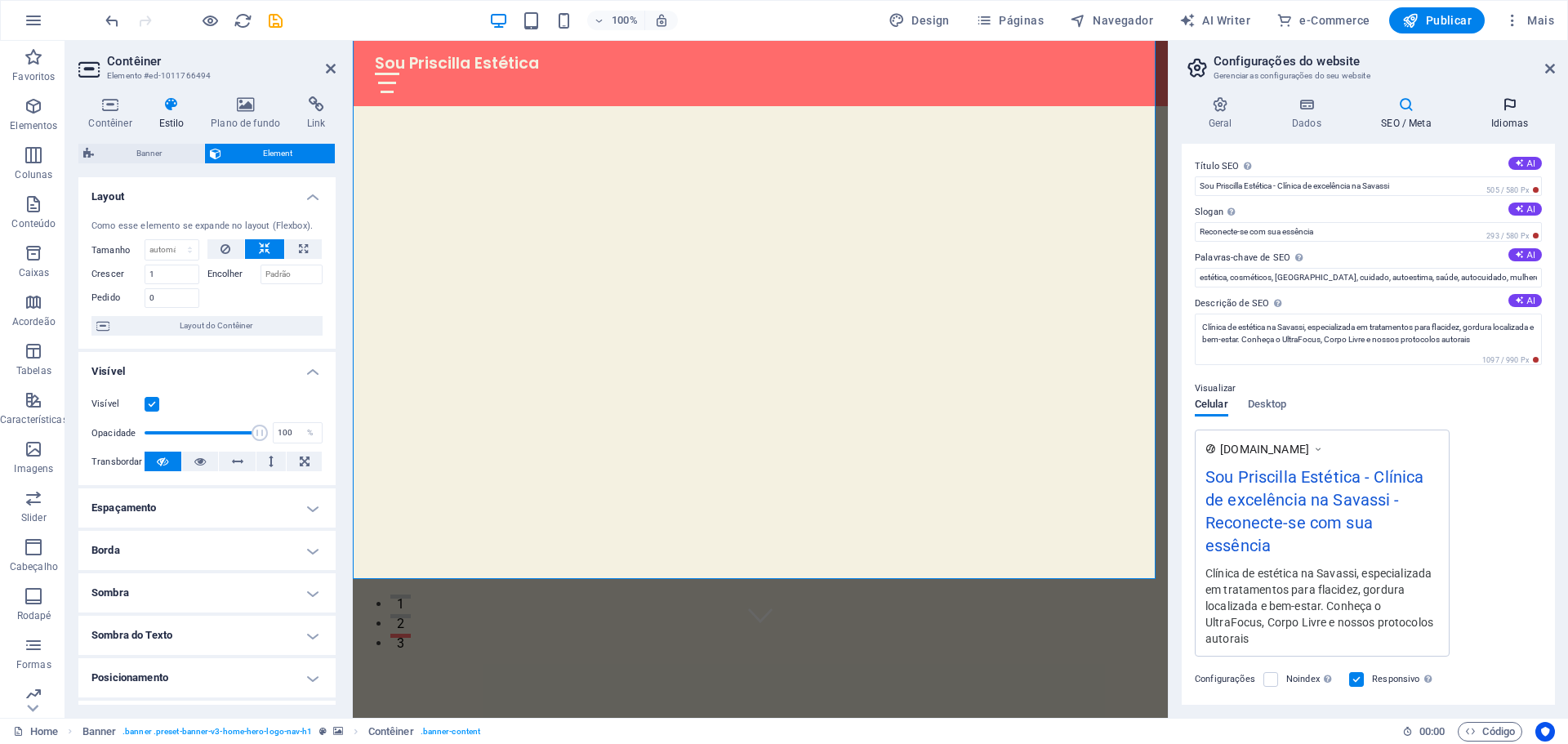
click at [1494, 117] on h4 "Idiomas" at bounding box center [1510, 113] width 91 height 35
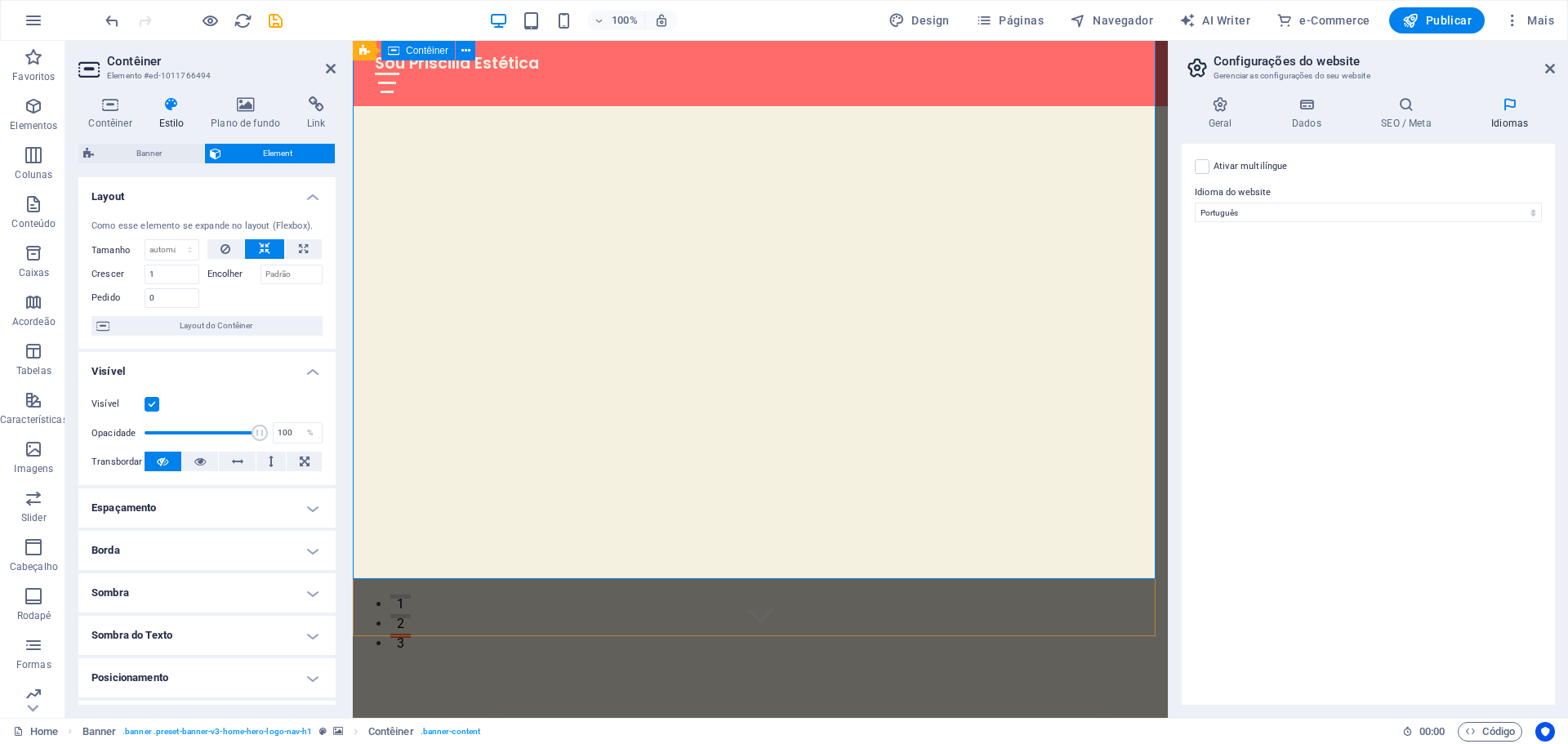
click at [672, 636] on div "Excelência que toca. Propósito que transforma." at bounding box center [759, 748] width 815 height 225
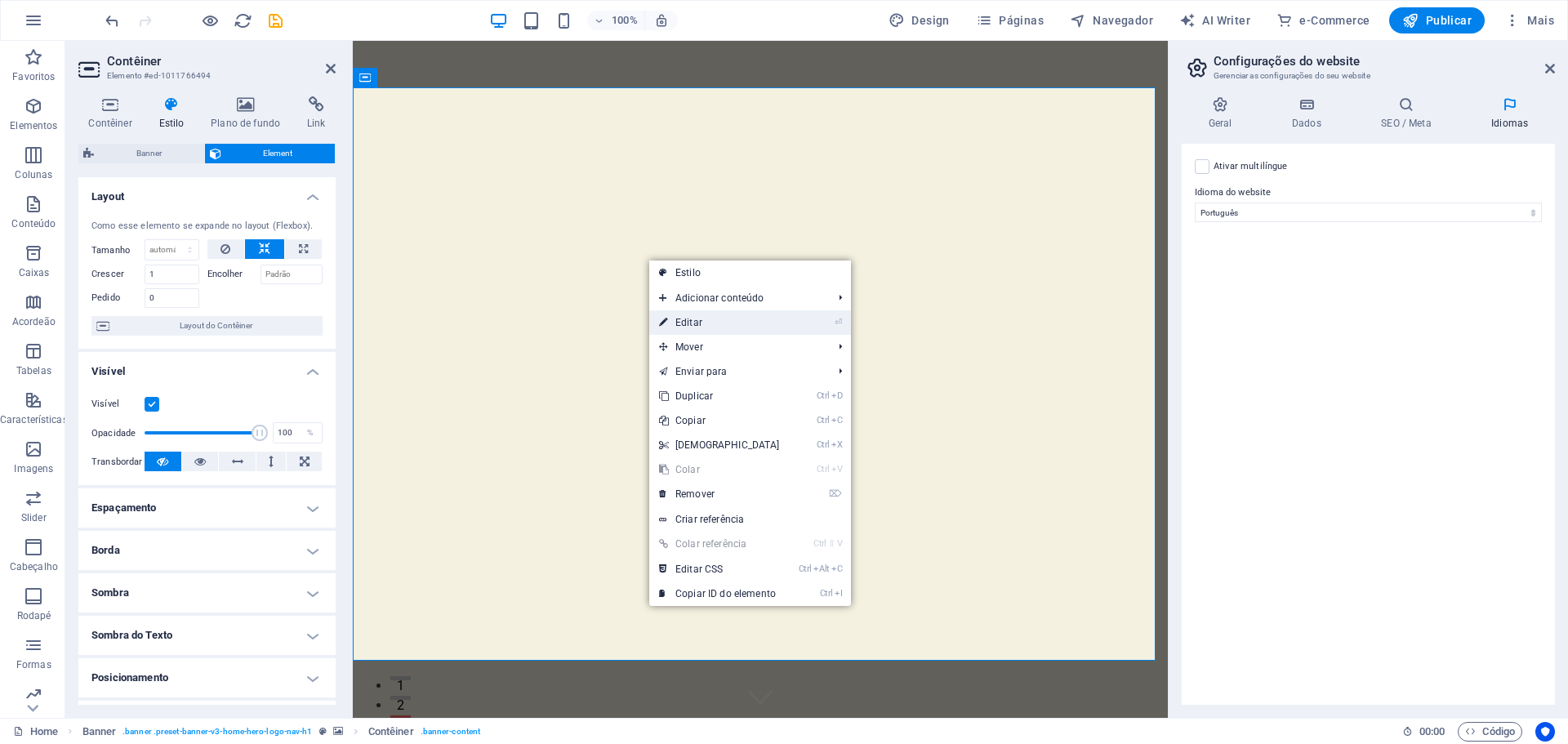
click at [773, 332] on link "⏎ Editar" at bounding box center [720, 323] width 141 height 25
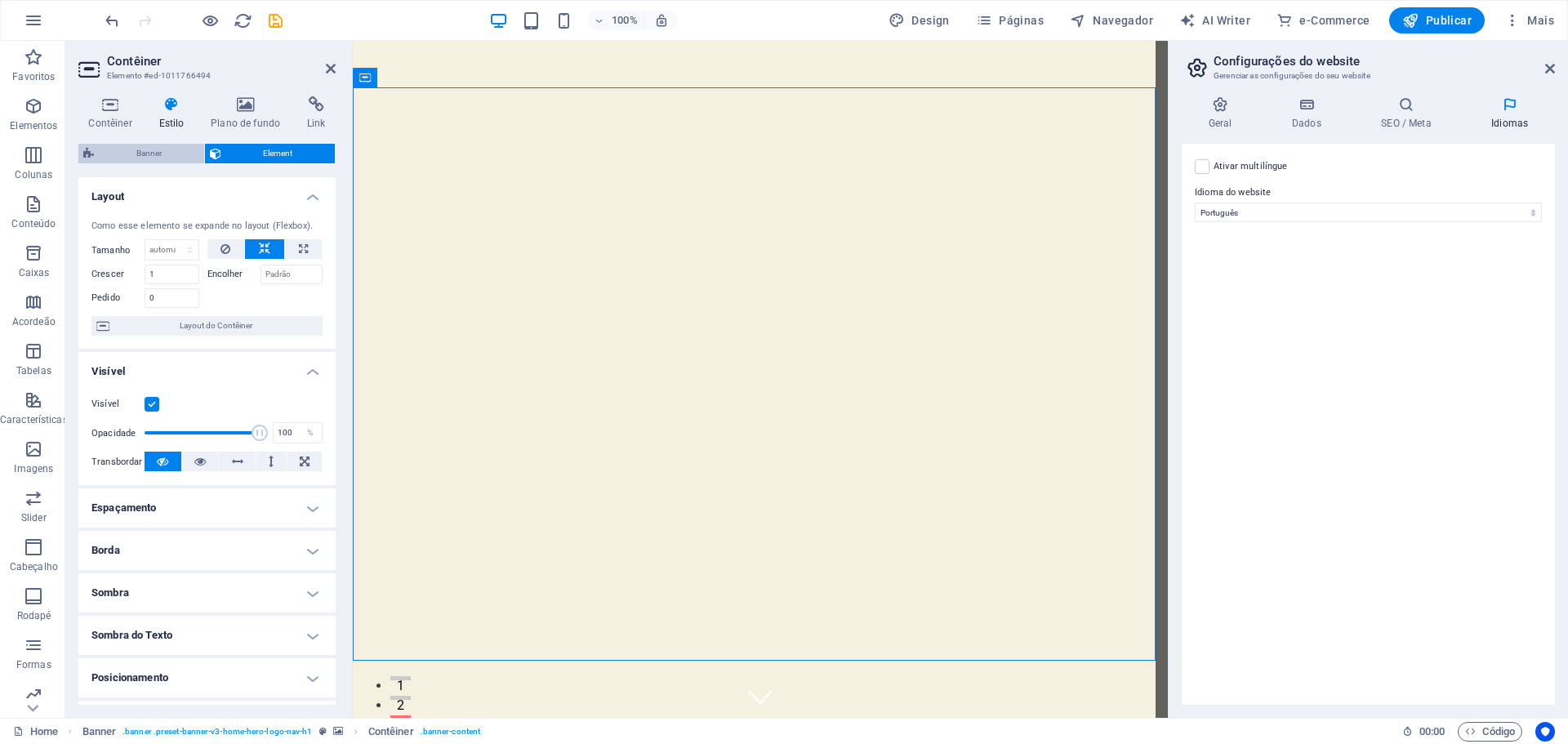
click at [159, 157] on span "Banner" at bounding box center [148, 153] width 100 height 20
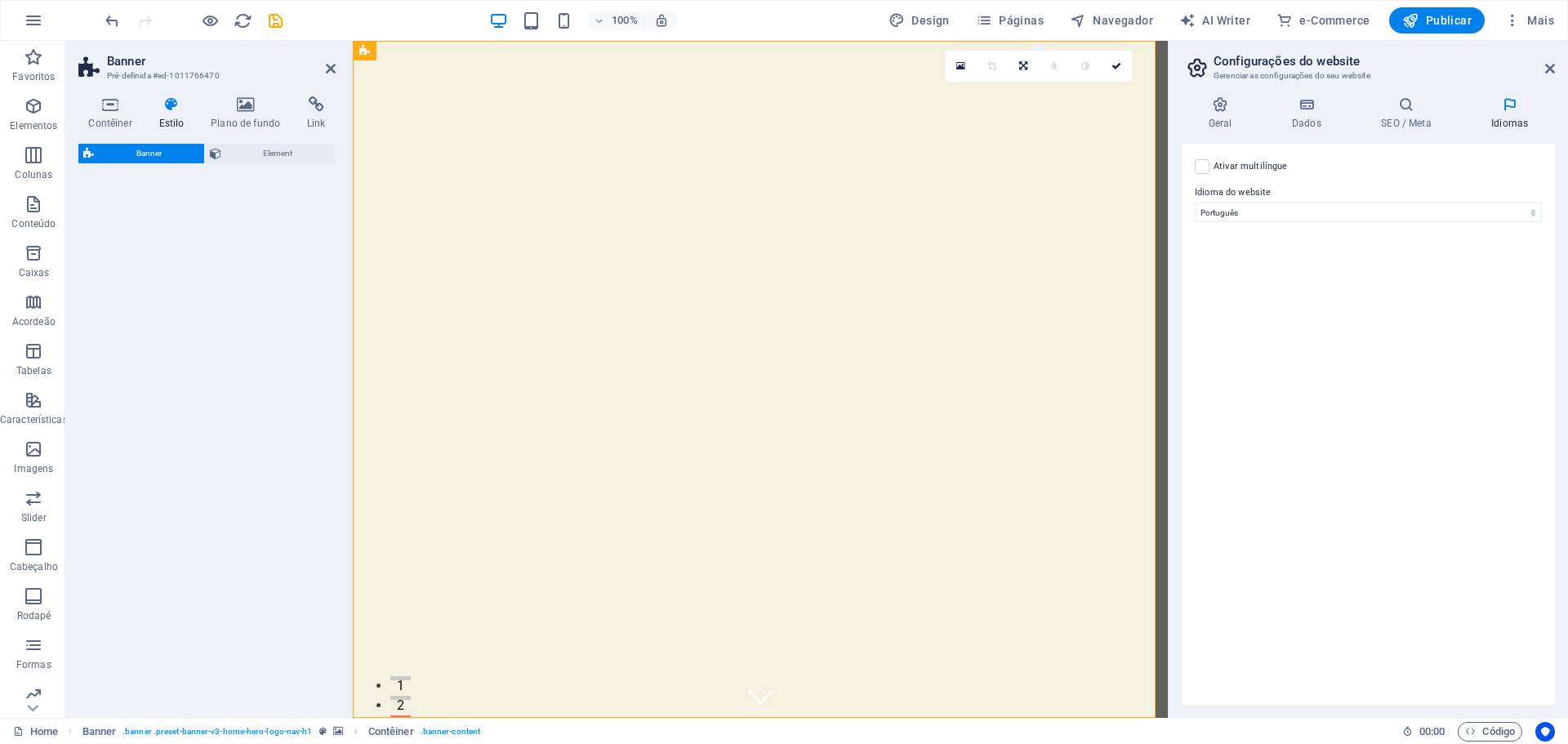
select select "preset-banner-v3-home-hero-logo-nav-h1"
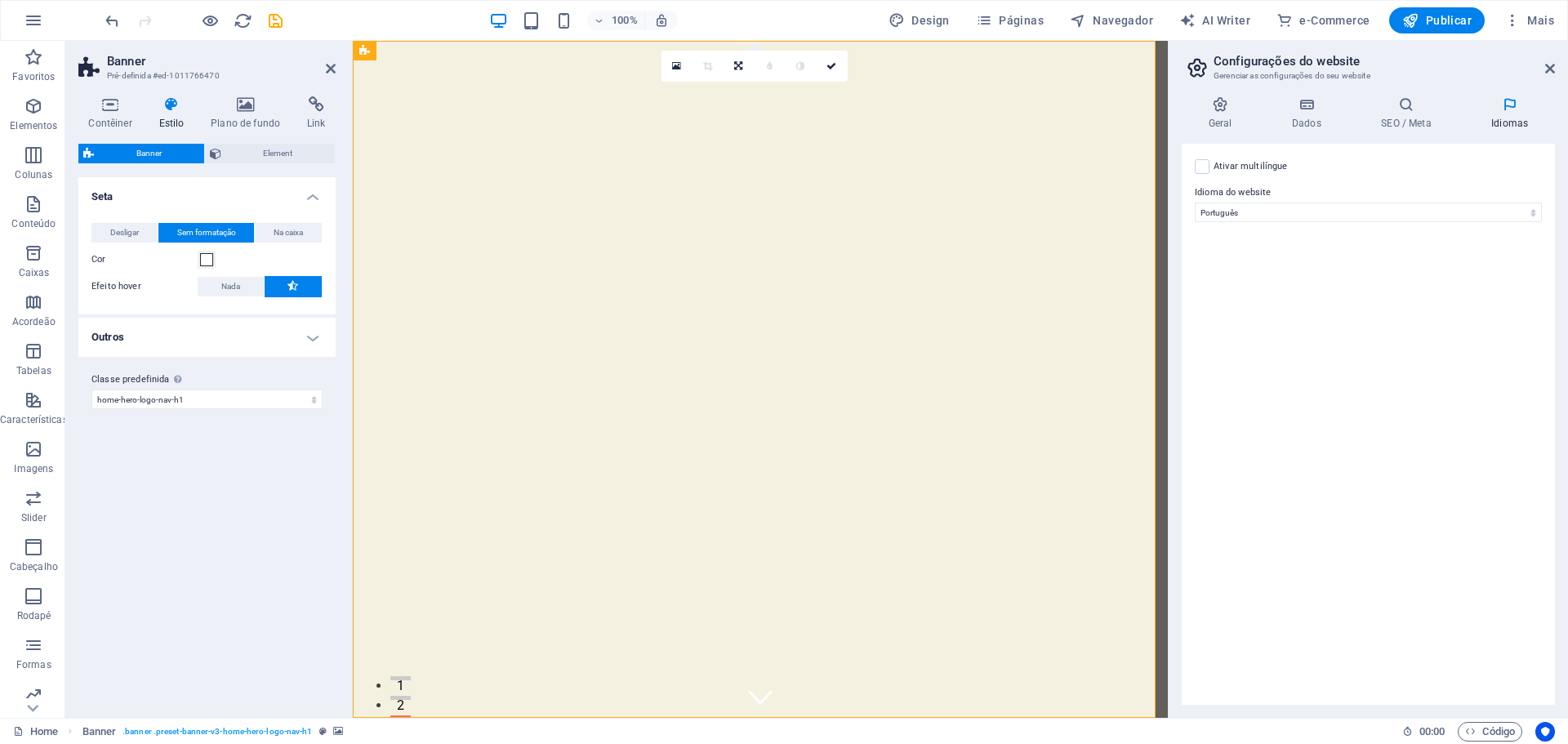
click at [302, 330] on h4 "Outros" at bounding box center [207, 337] width 257 height 40
click at [302, 330] on h4 "Outros" at bounding box center [207, 332] width 257 height 30
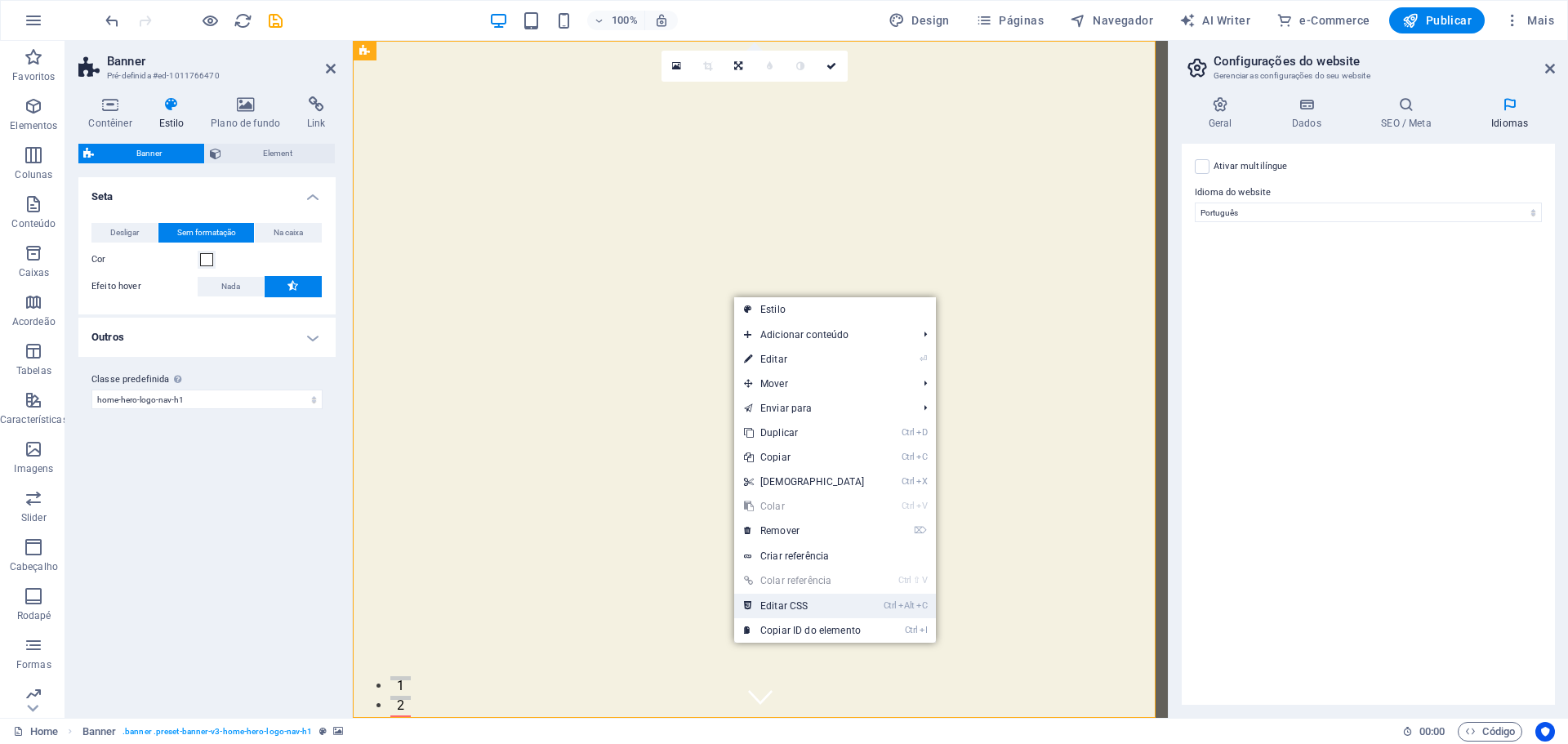
click at [779, 606] on link "Ctrl Alt C Editar CSS" at bounding box center [805, 605] width 141 height 25
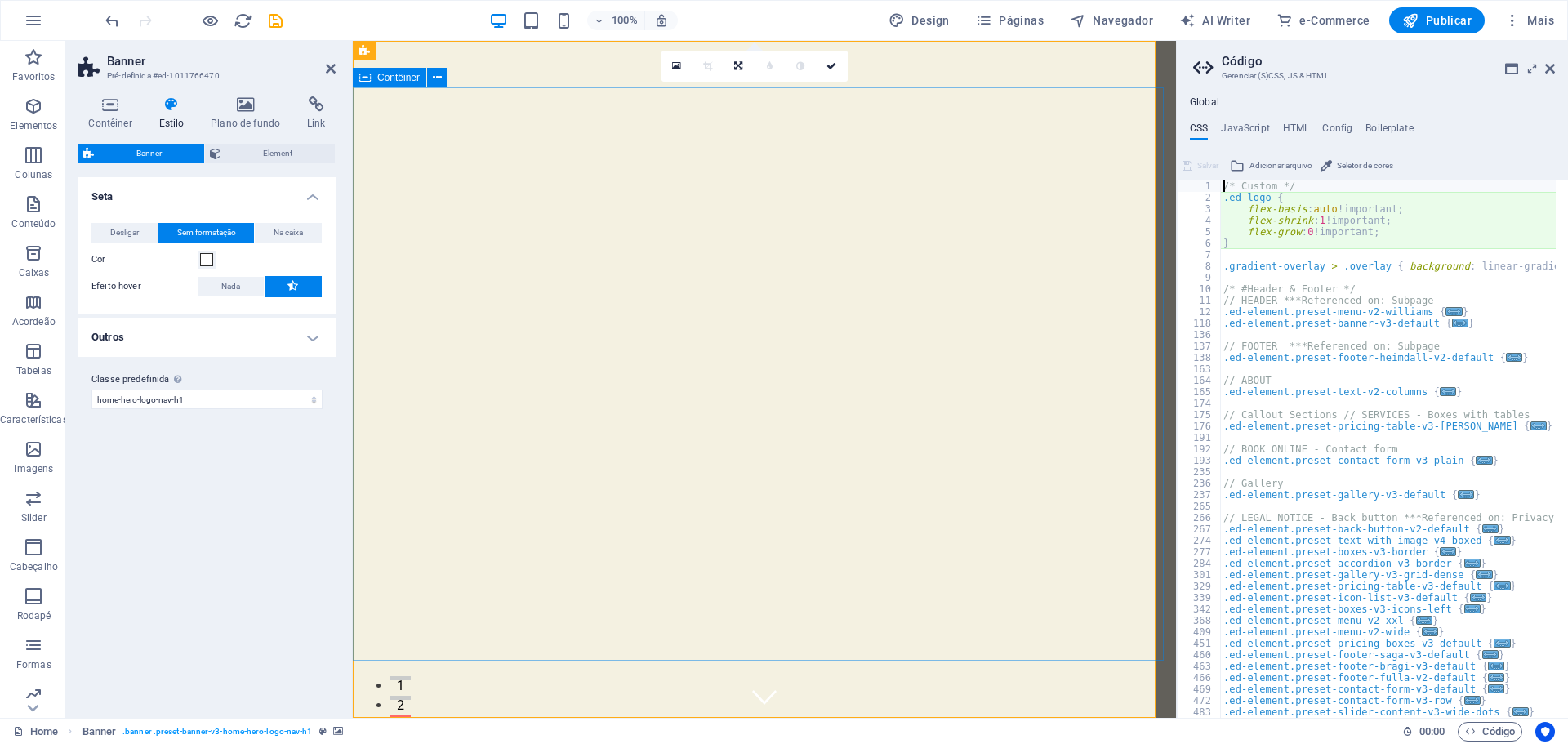
type textarea "@include banner-v3($arrow-color: #fff, $hover-effect: animation_fade);"
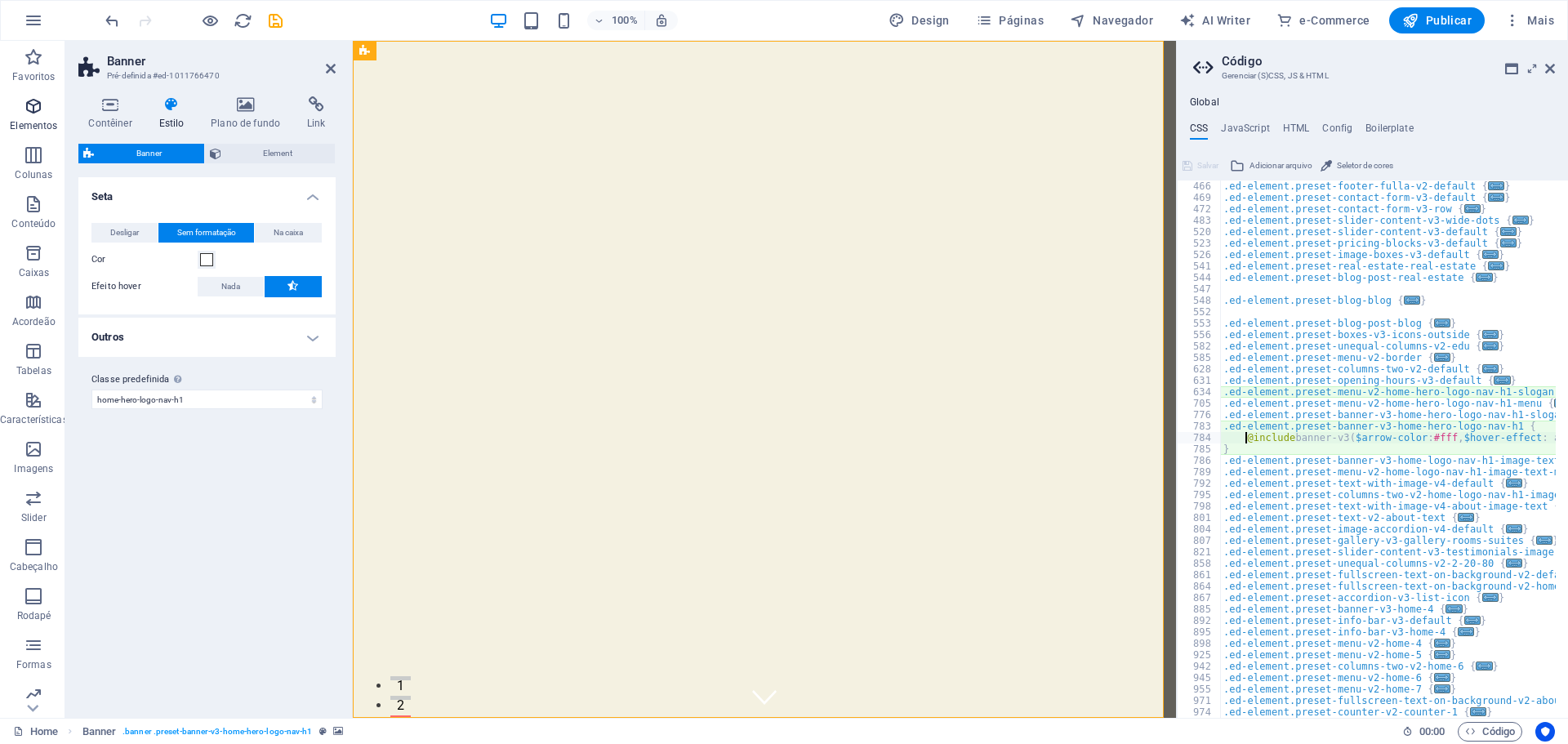
click at [40, 111] on icon "button" at bounding box center [34, 106] width 20 height 20
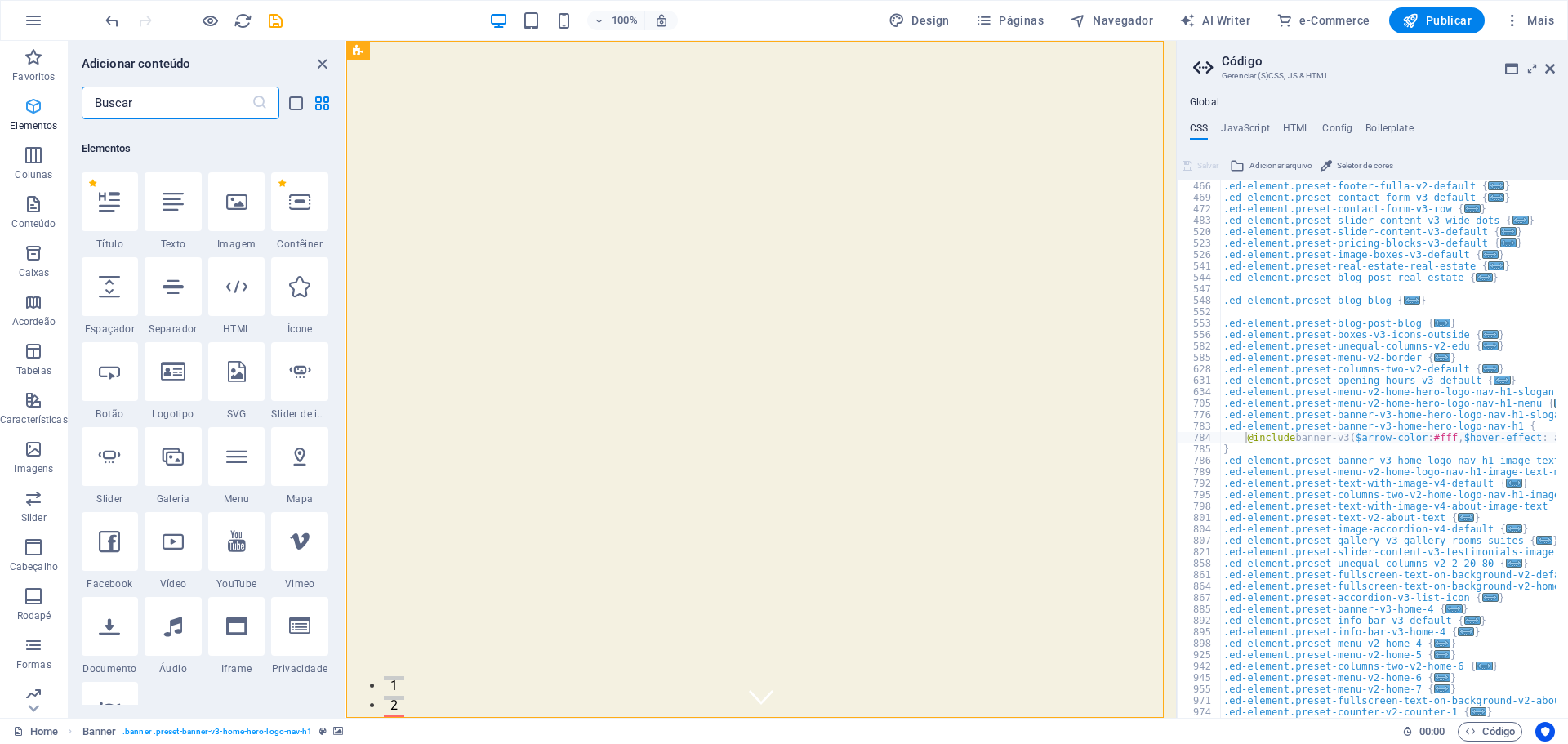
scroll to position [174, 0]
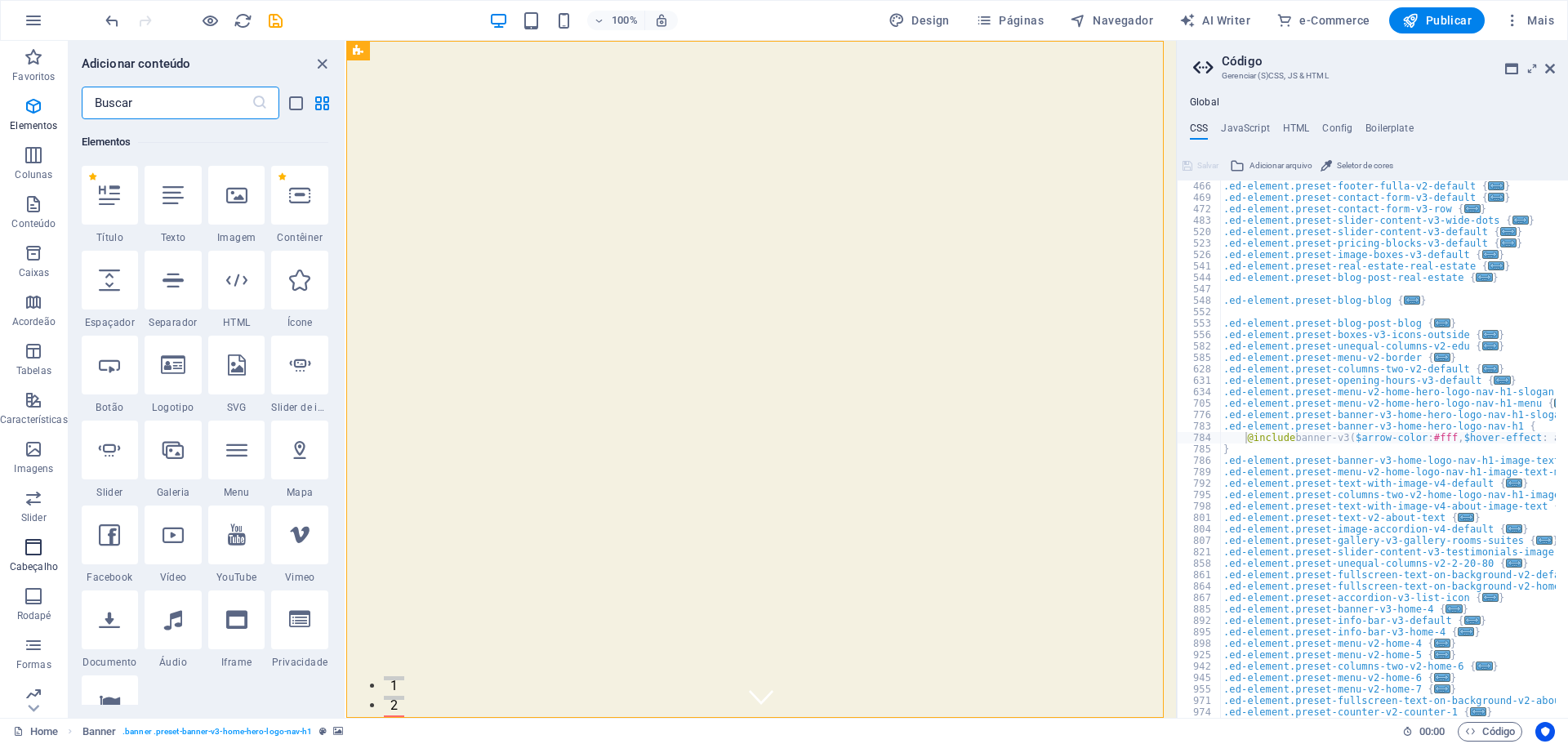
click at [24, 553] on icon "button" at bounding box center [34, 547] width 20 height 20
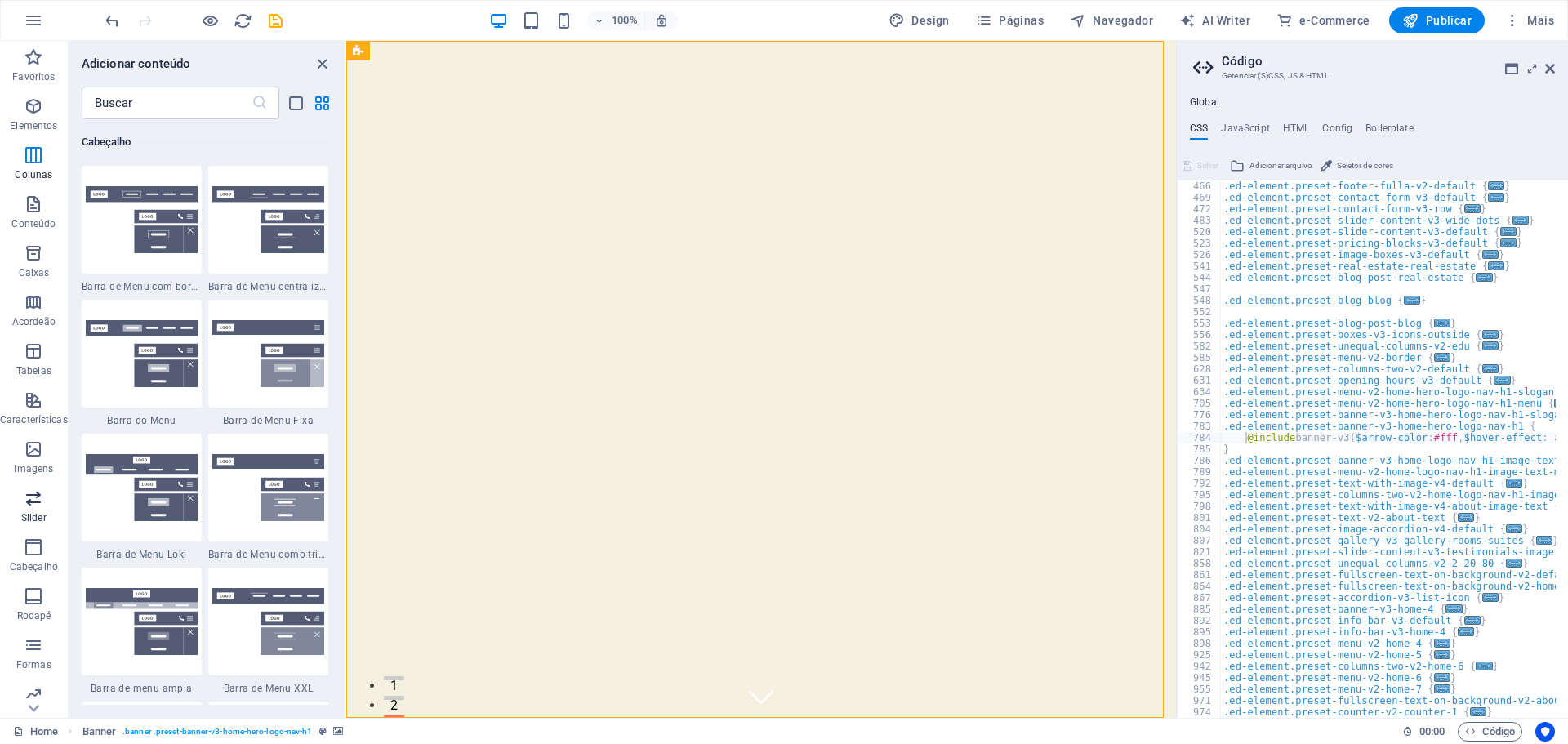
click at [26, 508] on span "Slider" at bounding box center [34, 508] width 67 height 40
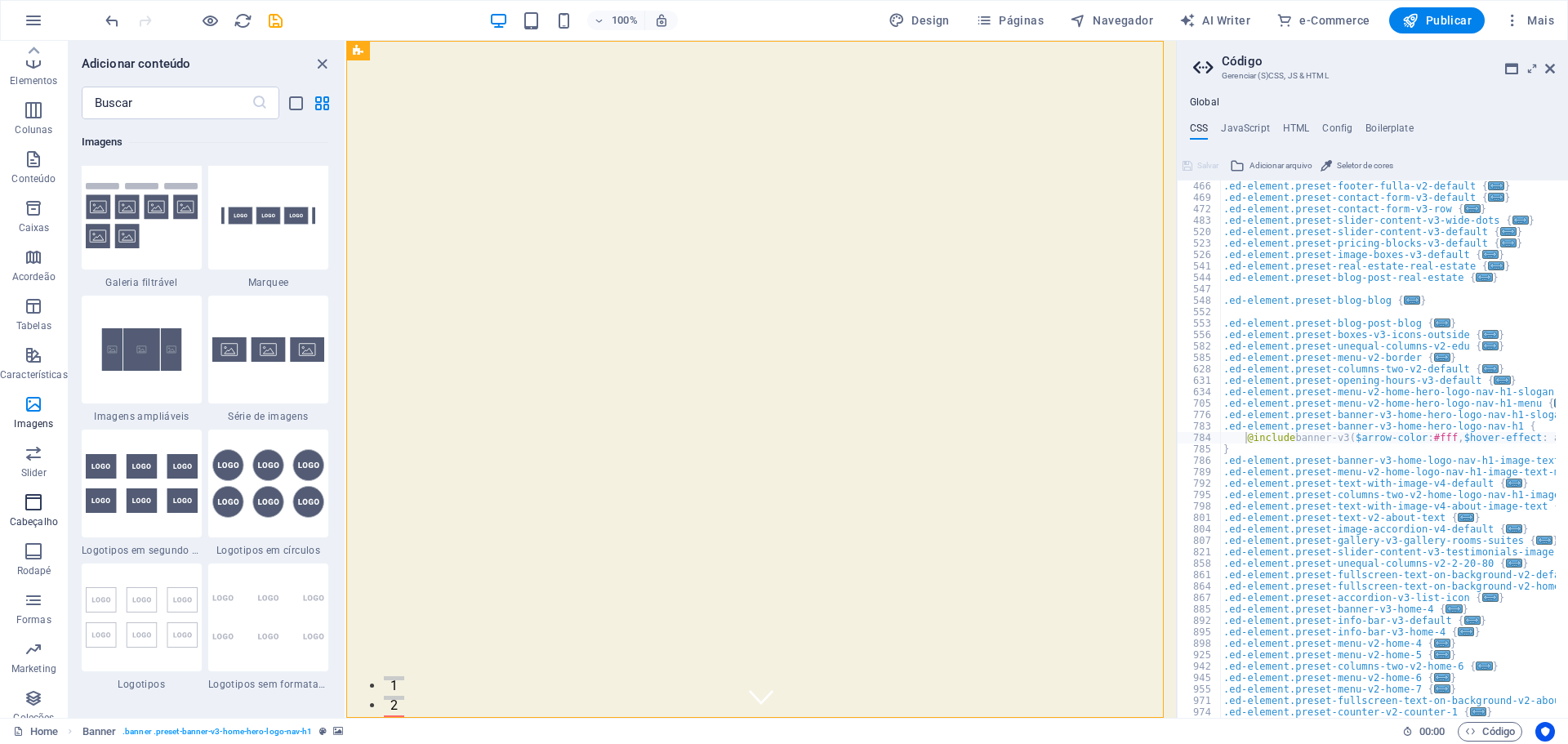
scroll to position [0, 0]
click at [1552, 60] on h2 "Código" at bounding box center [1388, 60] width 334 height 15
click at [1552, 67] on icon at bounding box center [1550, 68] width 10 height 13
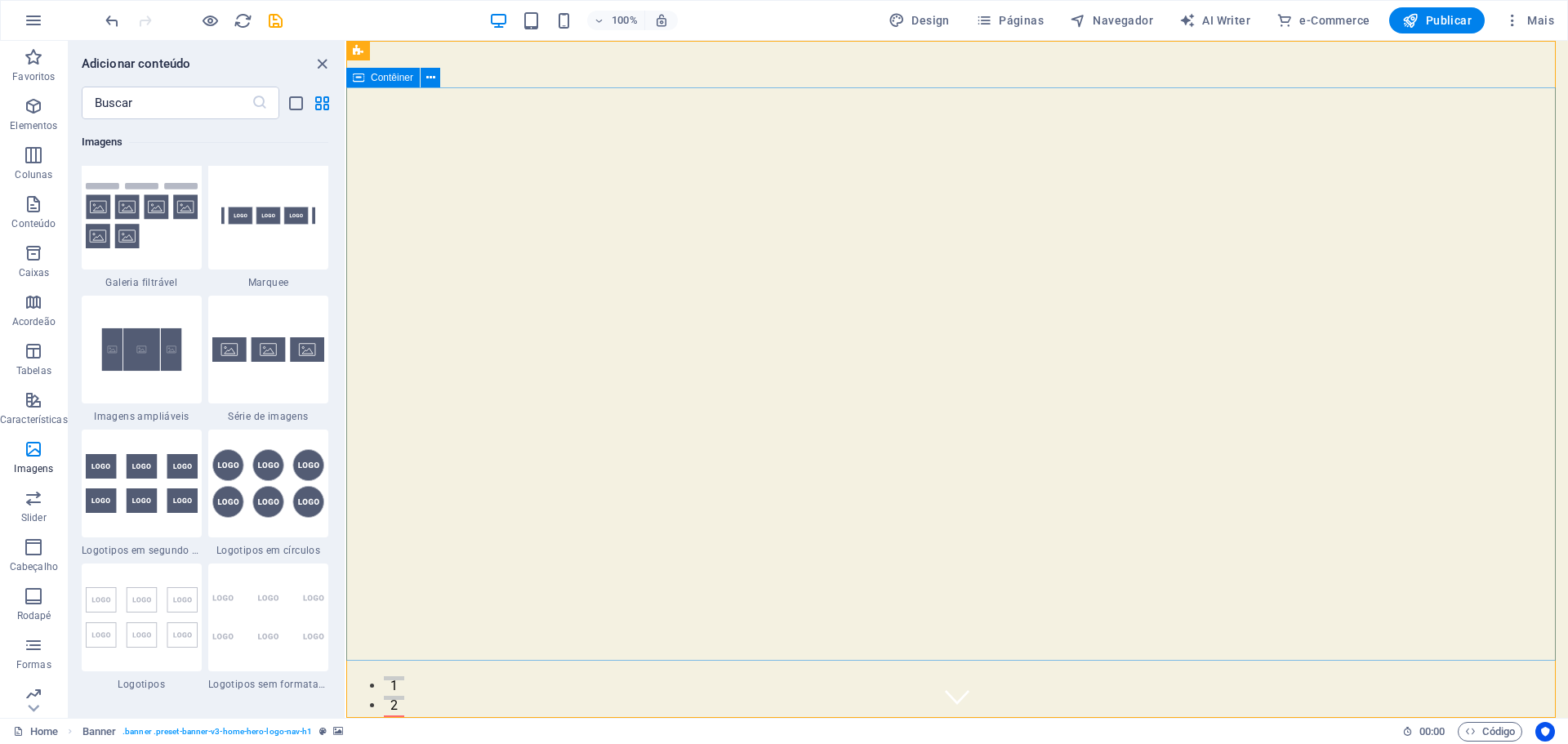
click at [374, 79] on span "Contêiner" at bounding box center [392, 77] width 43 height 10
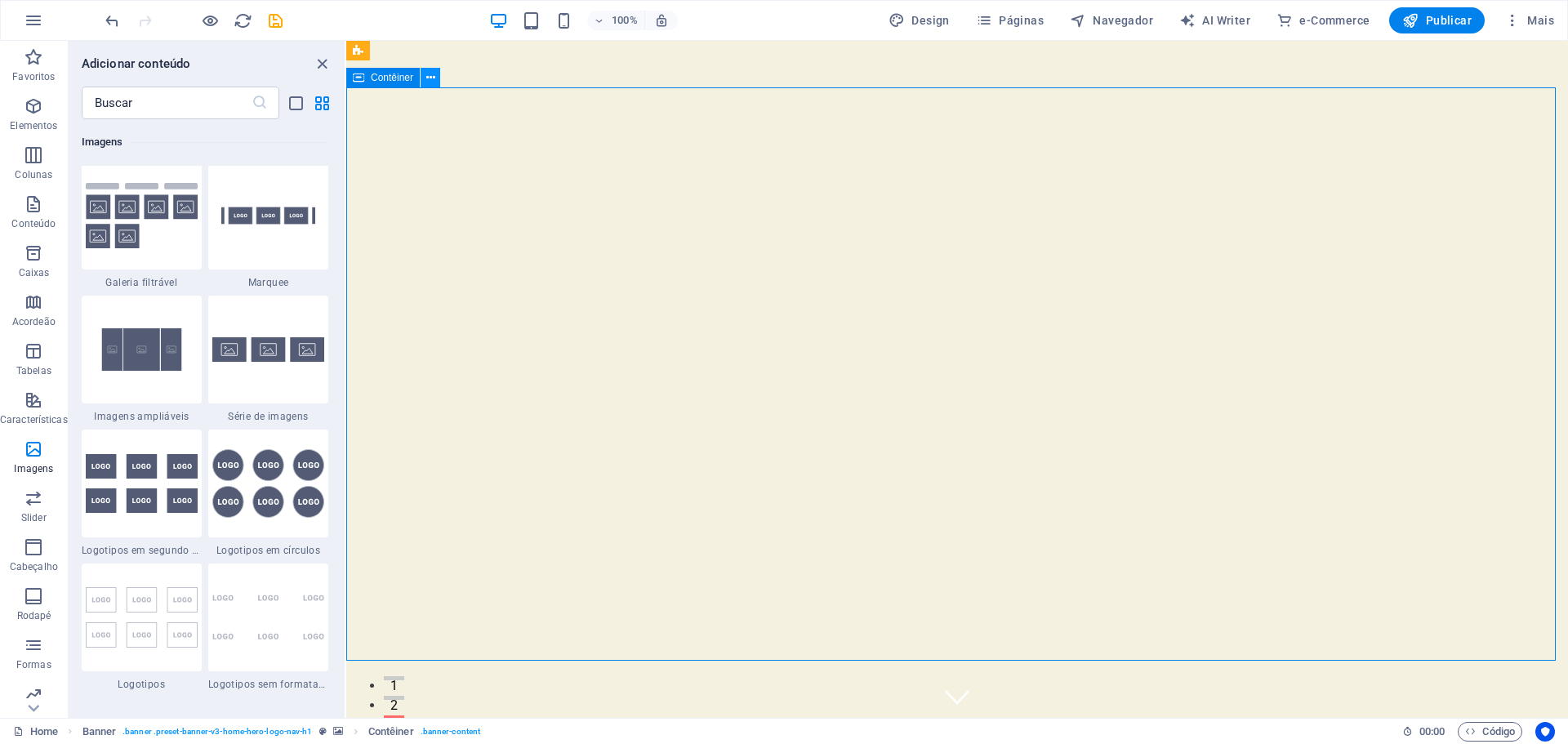
click at [429, 79] on icon at bounding box center [431, 77] width 9 height 17
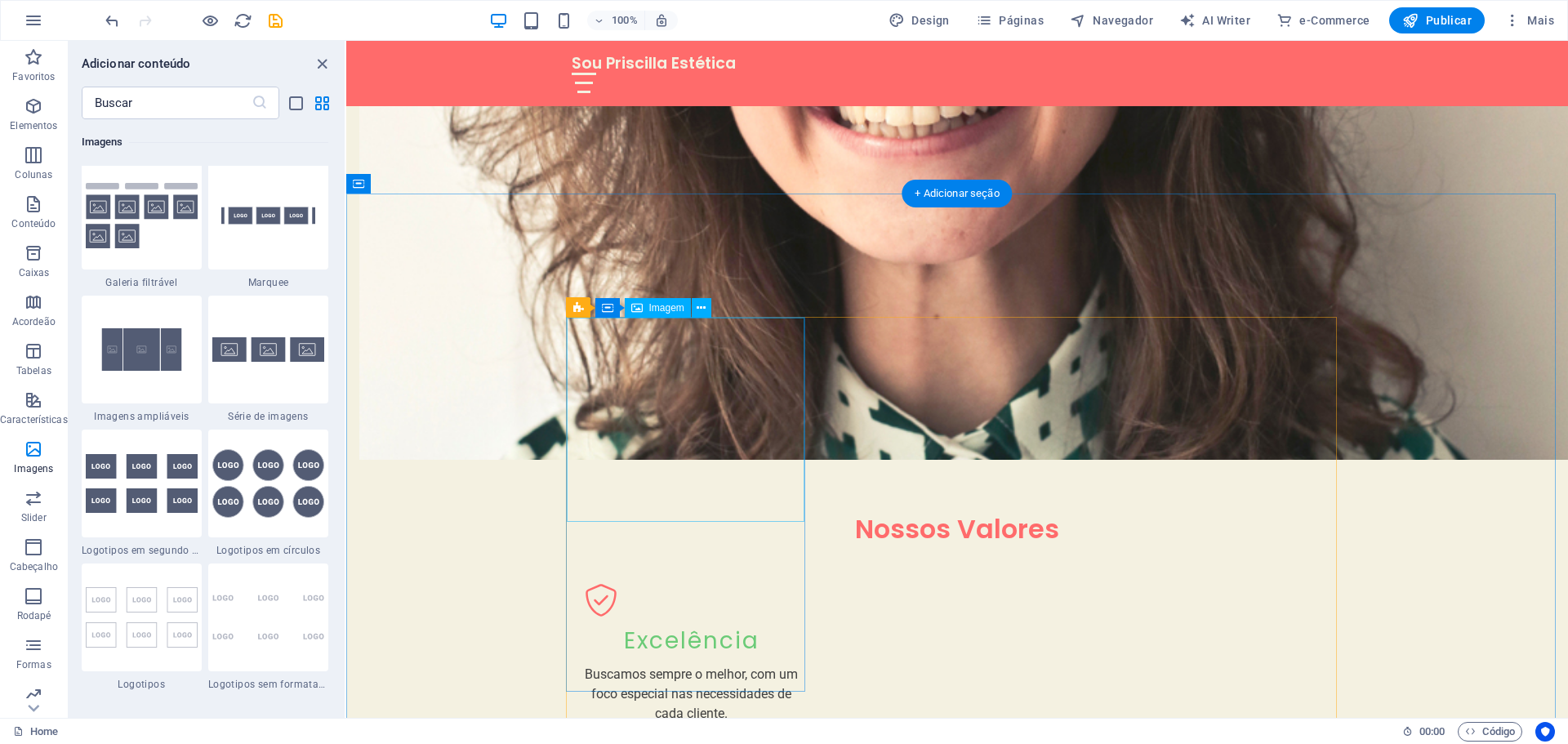
scroll to position [1306, 0]
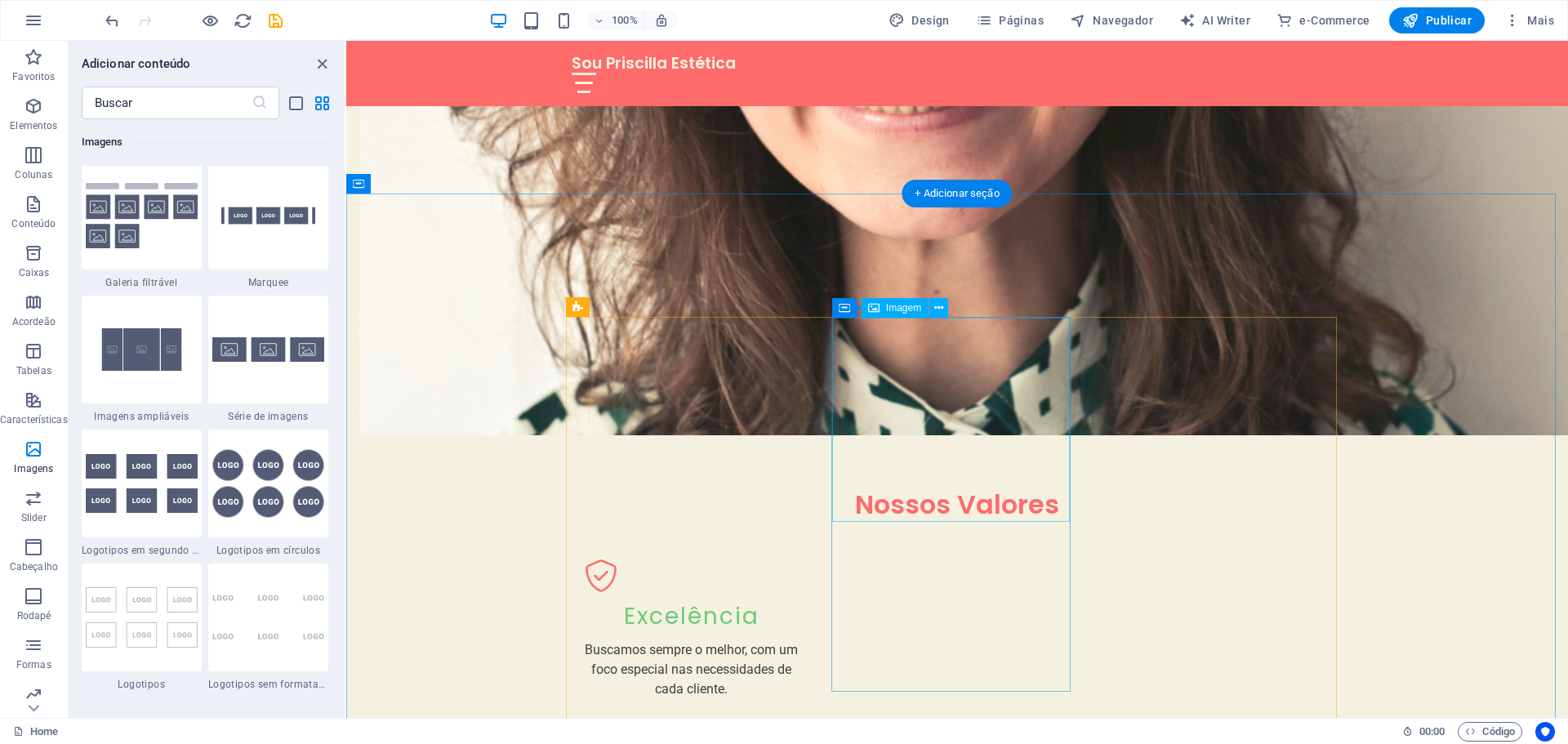
select select "vw"
select select "px"
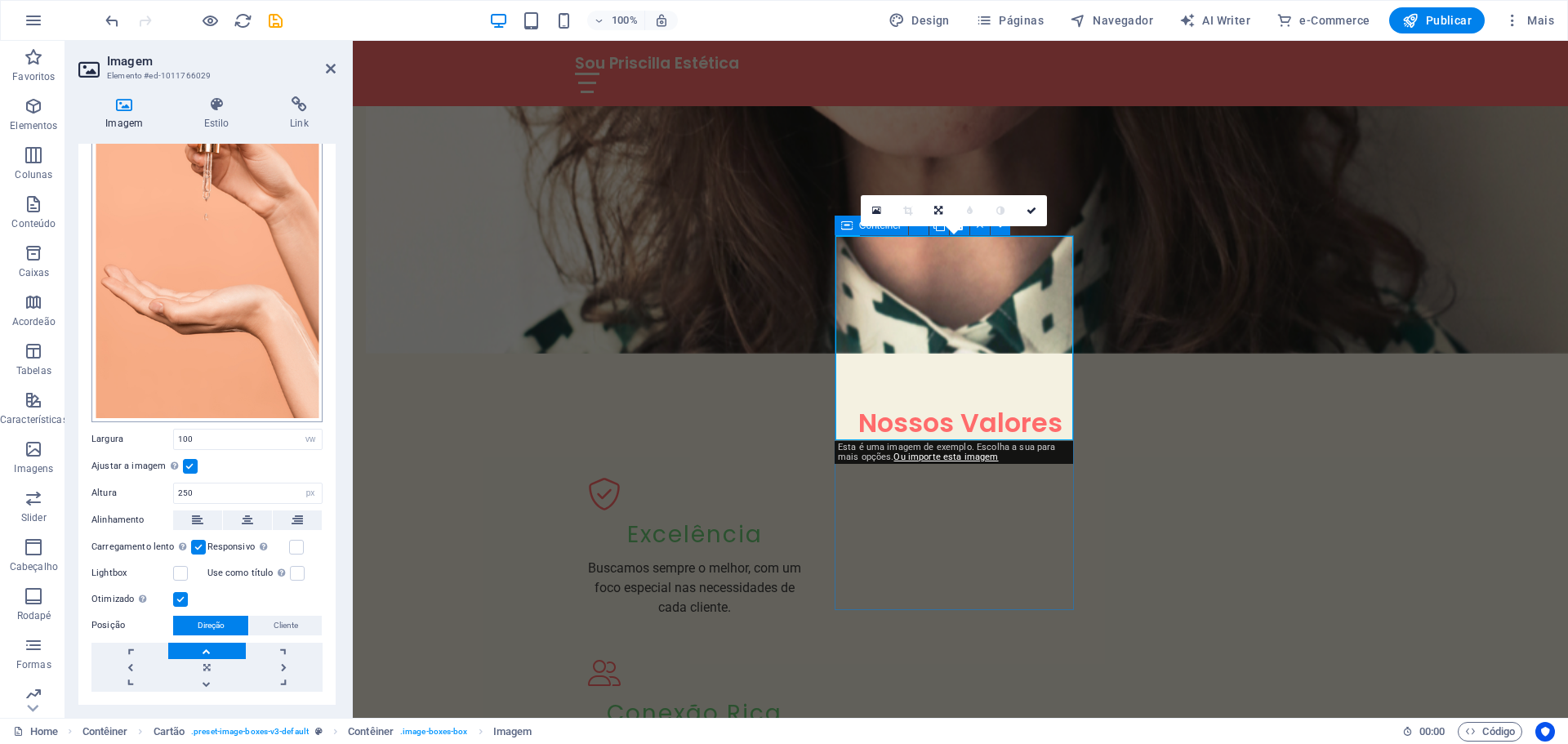
scroll to position [163, 0]
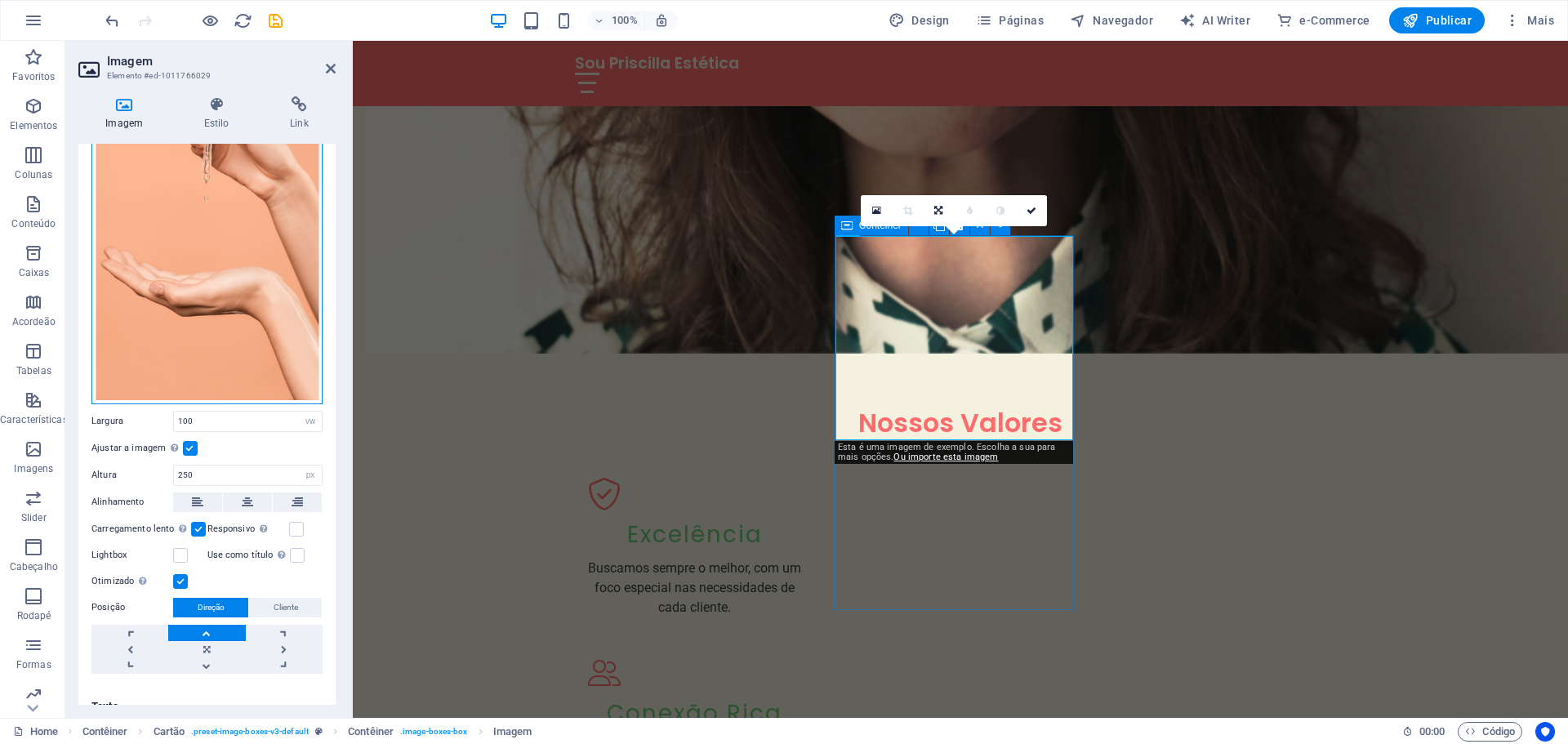
click at [228, 291] on div "Arraste os arquivos aqui, clique para escolher os arquivos ou selecione os arqu…" at bounding box center [207, 213] width 232 height 381
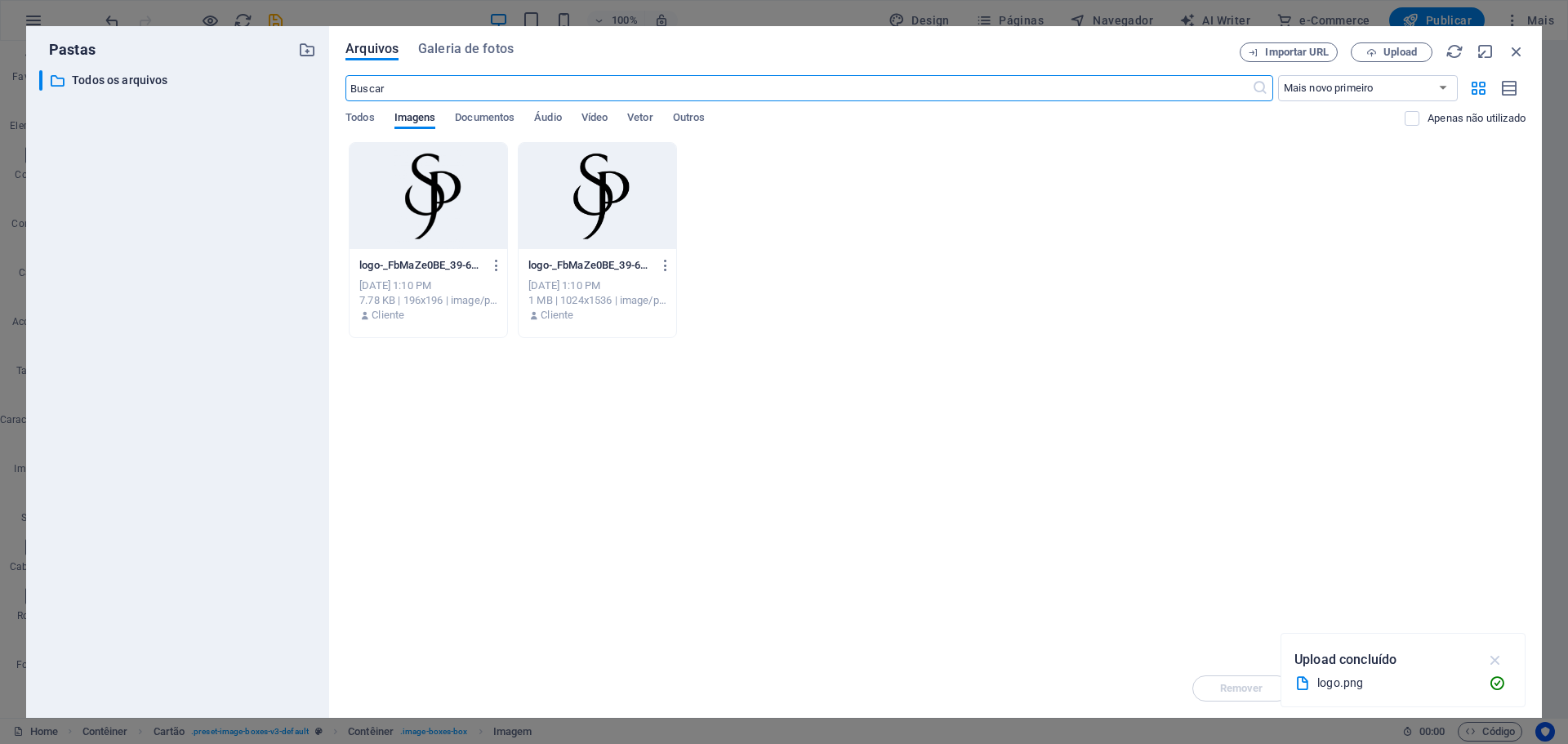
click at [1505, 661] on icon "button" at bounding box center [1496, 660] width 19 height 18
click at [1519, 53] on icon "button" at bounding box center [1517, 51] width 18 height 18
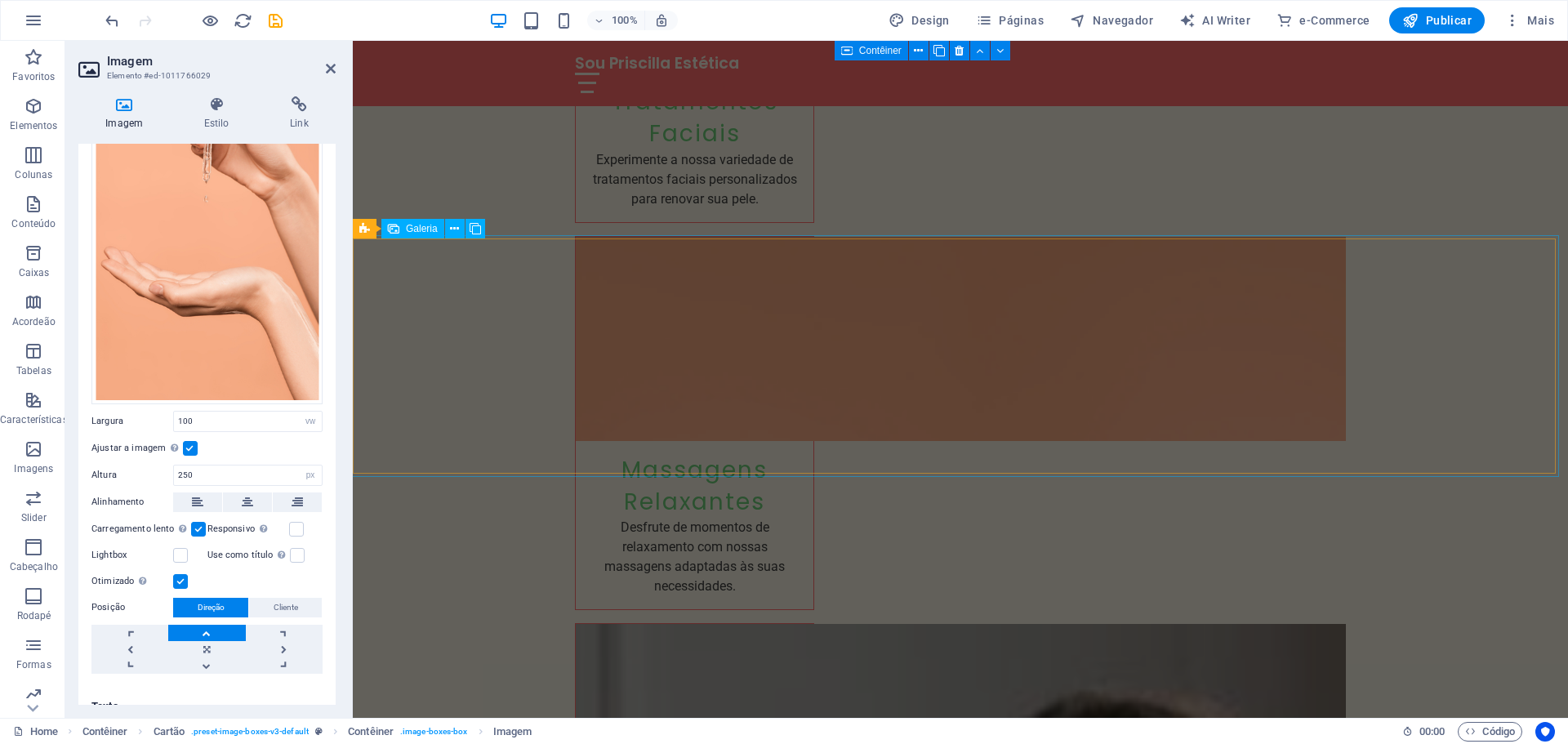
scroll to position [2775, 0]
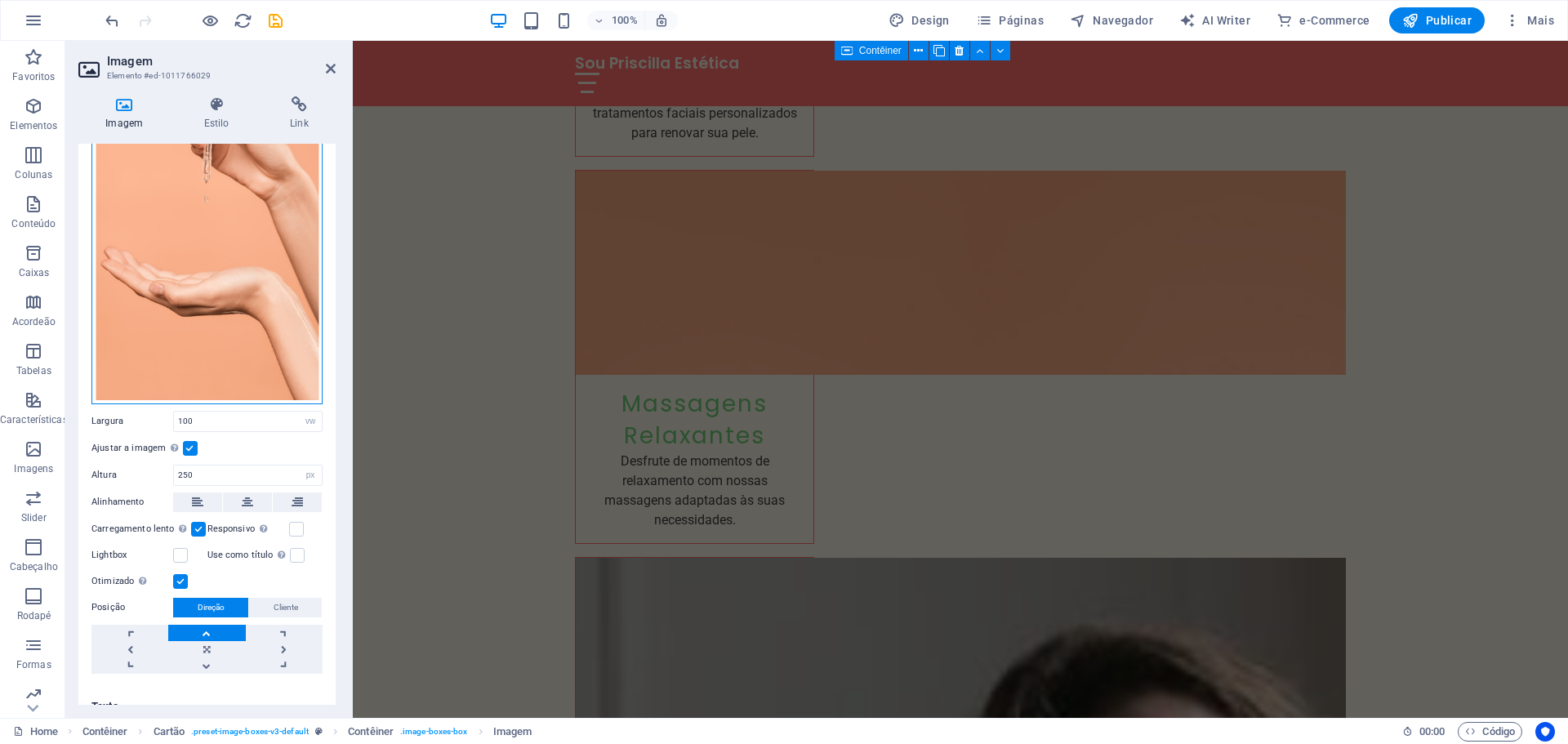
click at [259, 305] on div "Arraste os arquivos aqui, clique para escolher os arquivos ou selecione os arqu…" at bounding box center [207, 213] width 232 height 381
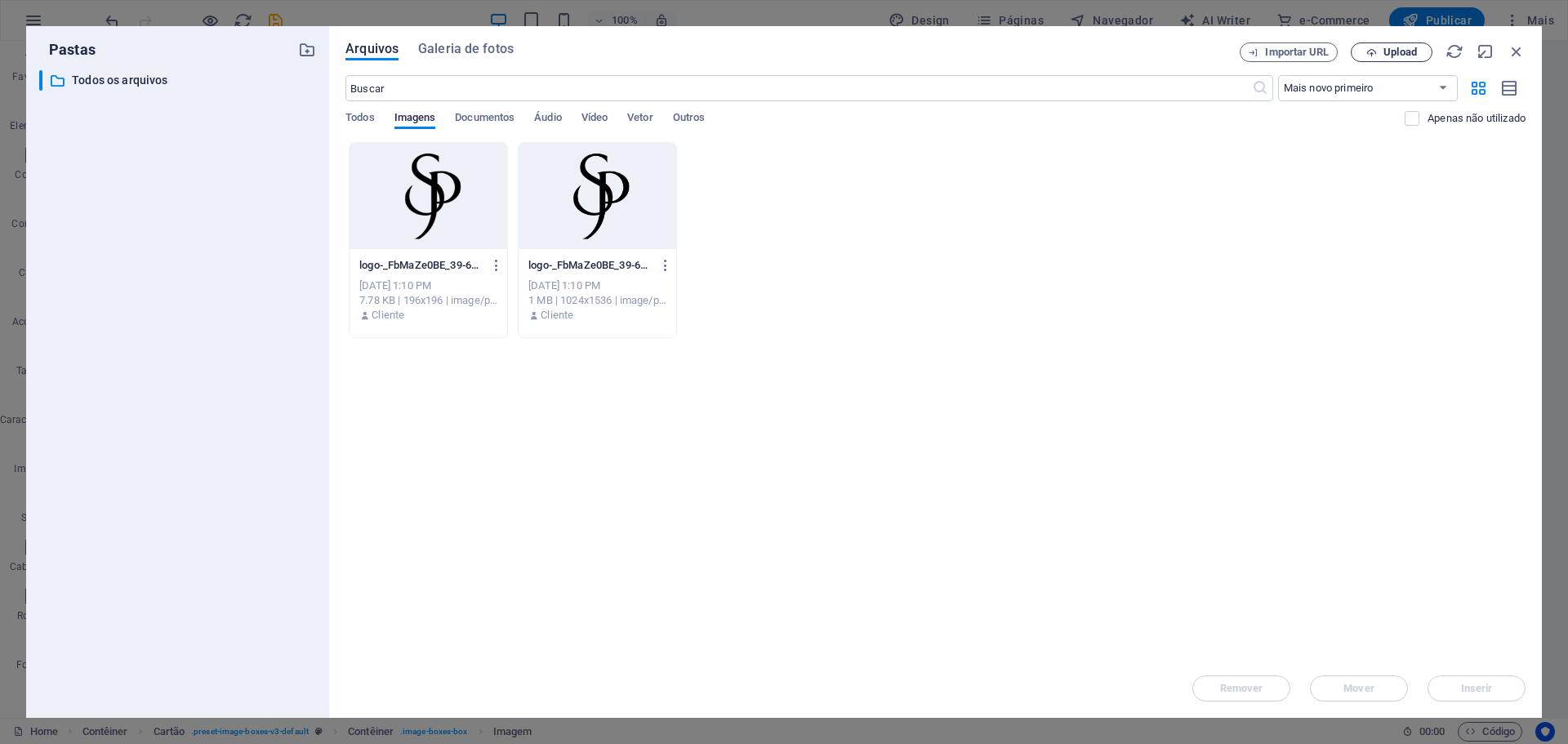
click at [1384, 49] on span "Upload" at bounding box center [1401, 52] width 34 height 10
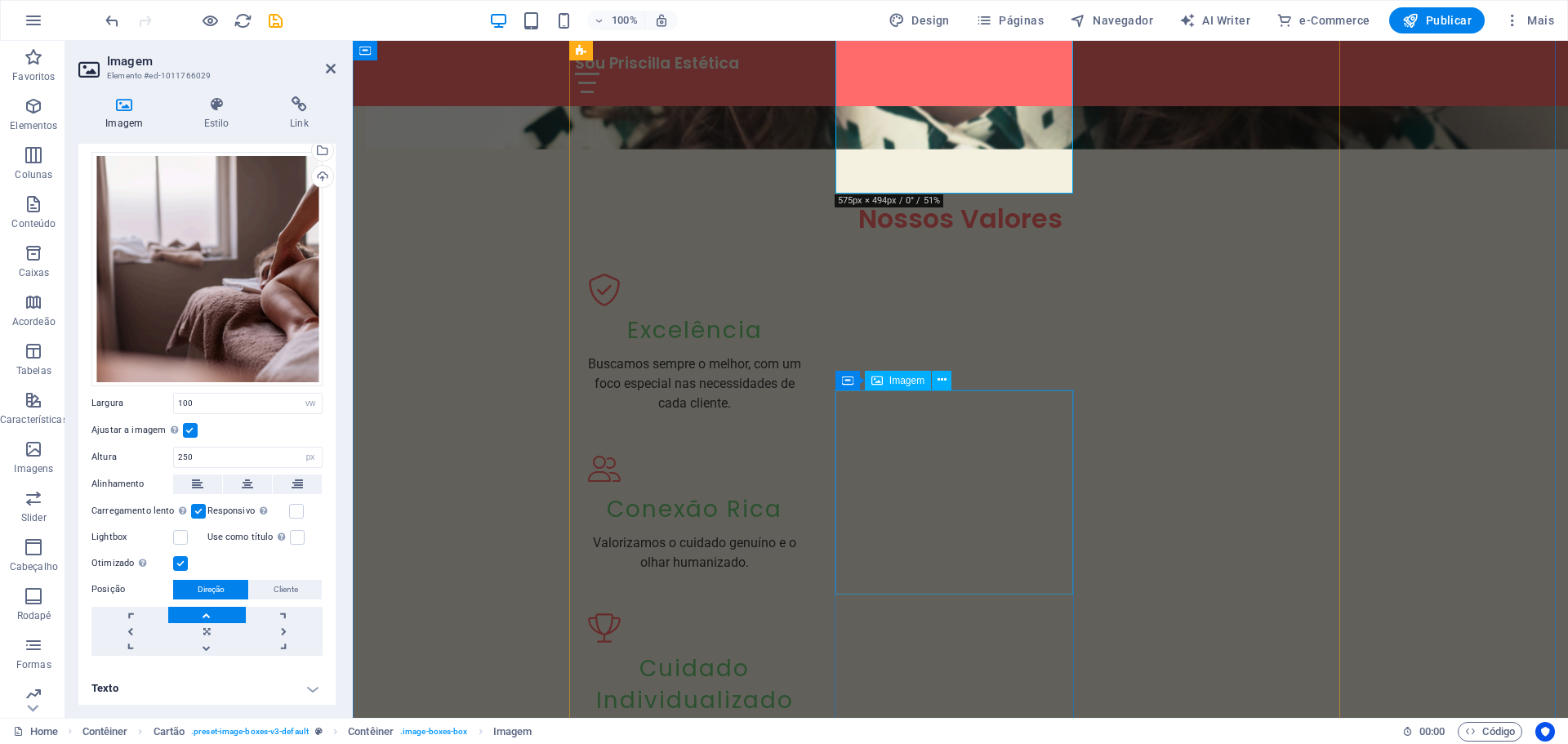
scroll to position [1674, 0]
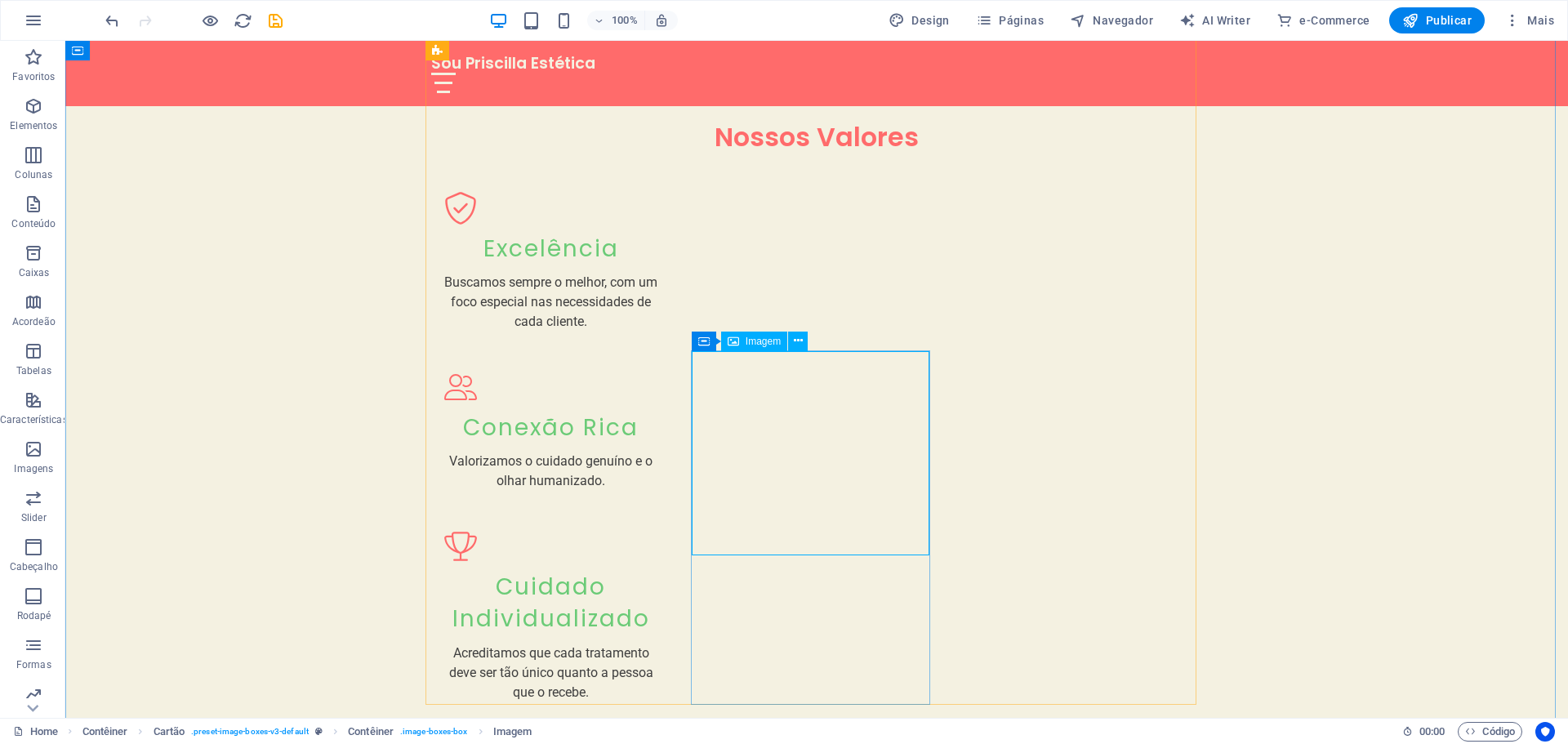
select select "vw"
select select "px"
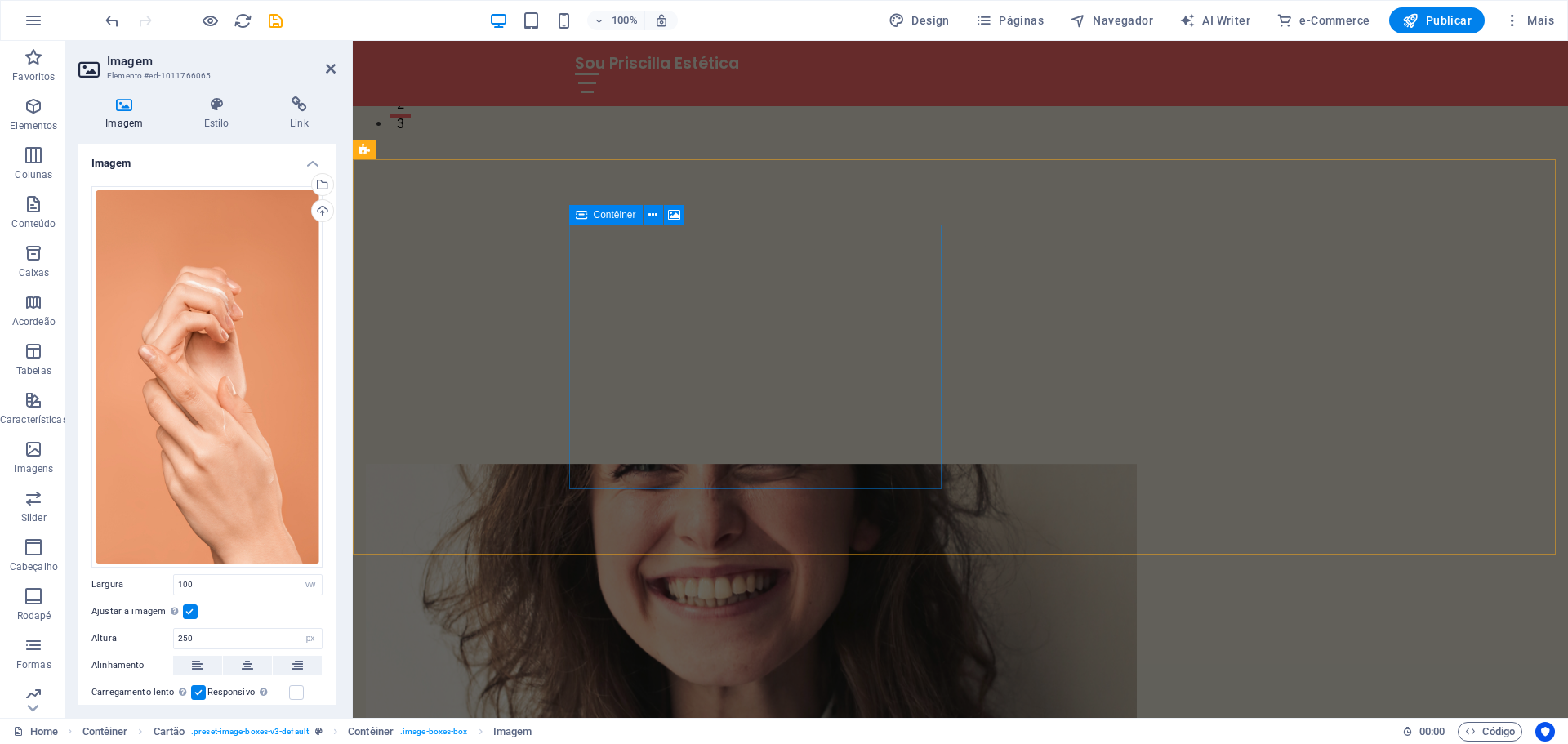
scroll to position [612, 0]
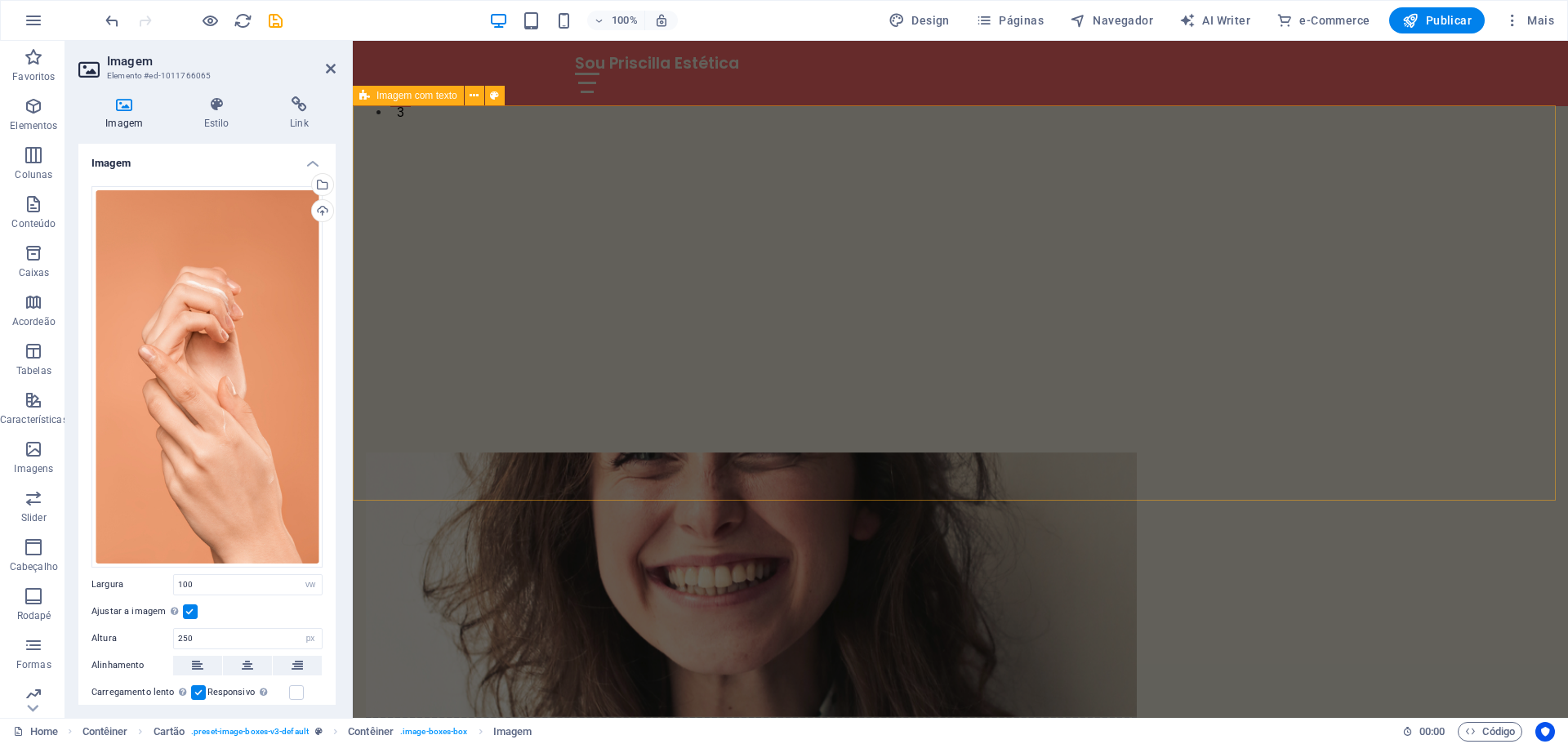
click at [717, 387] on div "Solte o conteúdo aqui ou Adicionar elementos Colar área de transferência Quem S…" at bounding box center [960, 752] width 1216 height 730
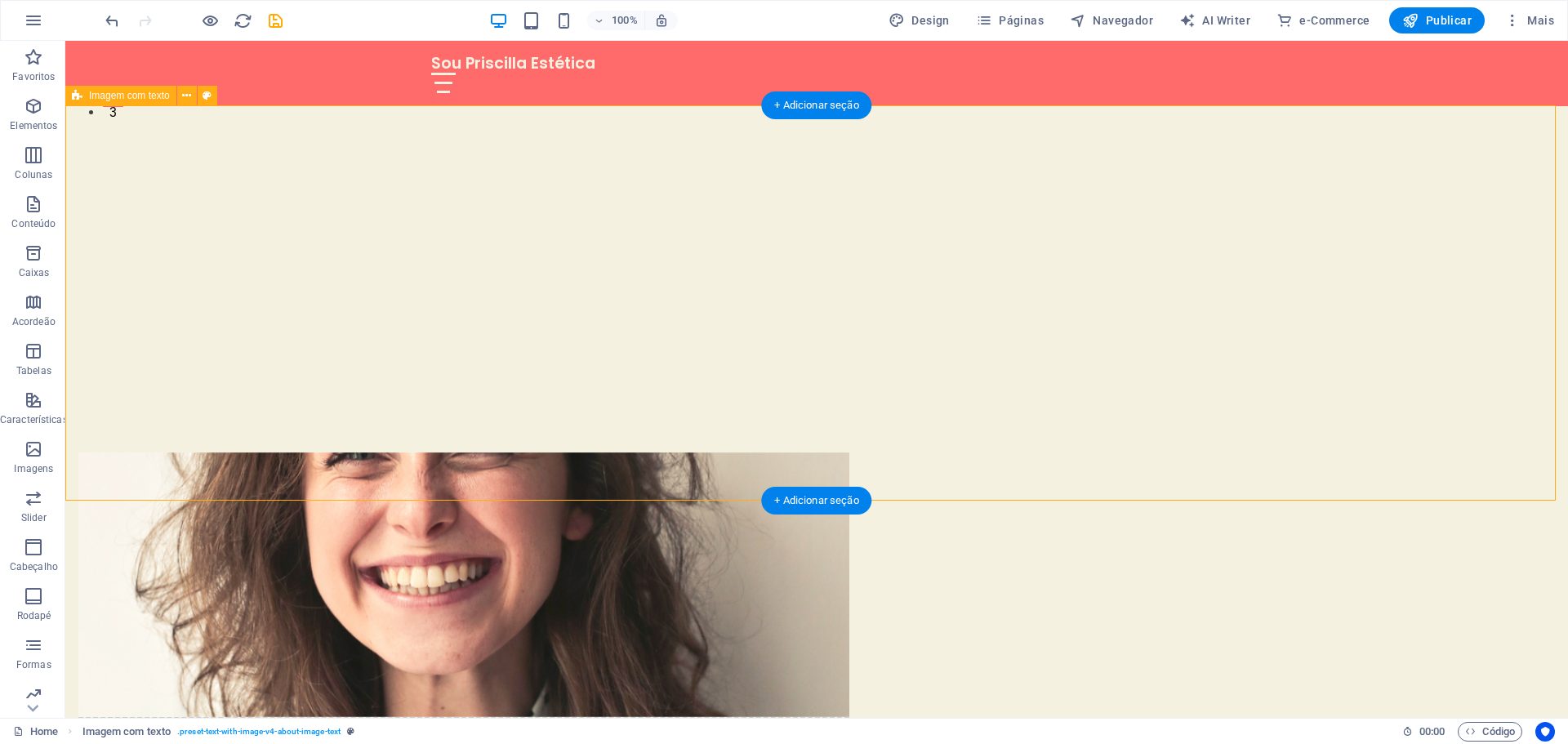
click at [694, 452] on figure at bounding box center [463, 584] width 771 height 264
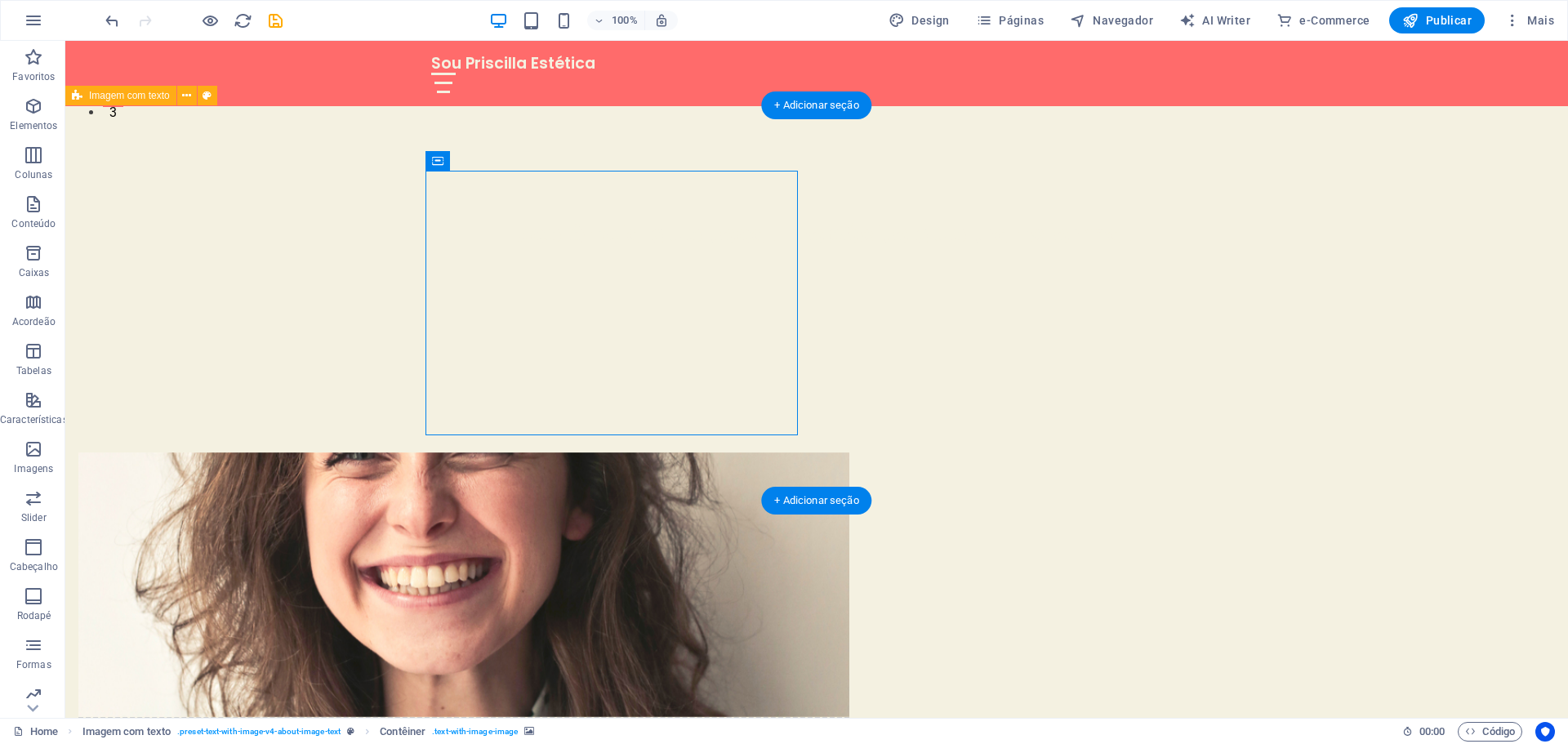
click at [694, 452] on figure at bounding box center [463, 584] width 771 height 264
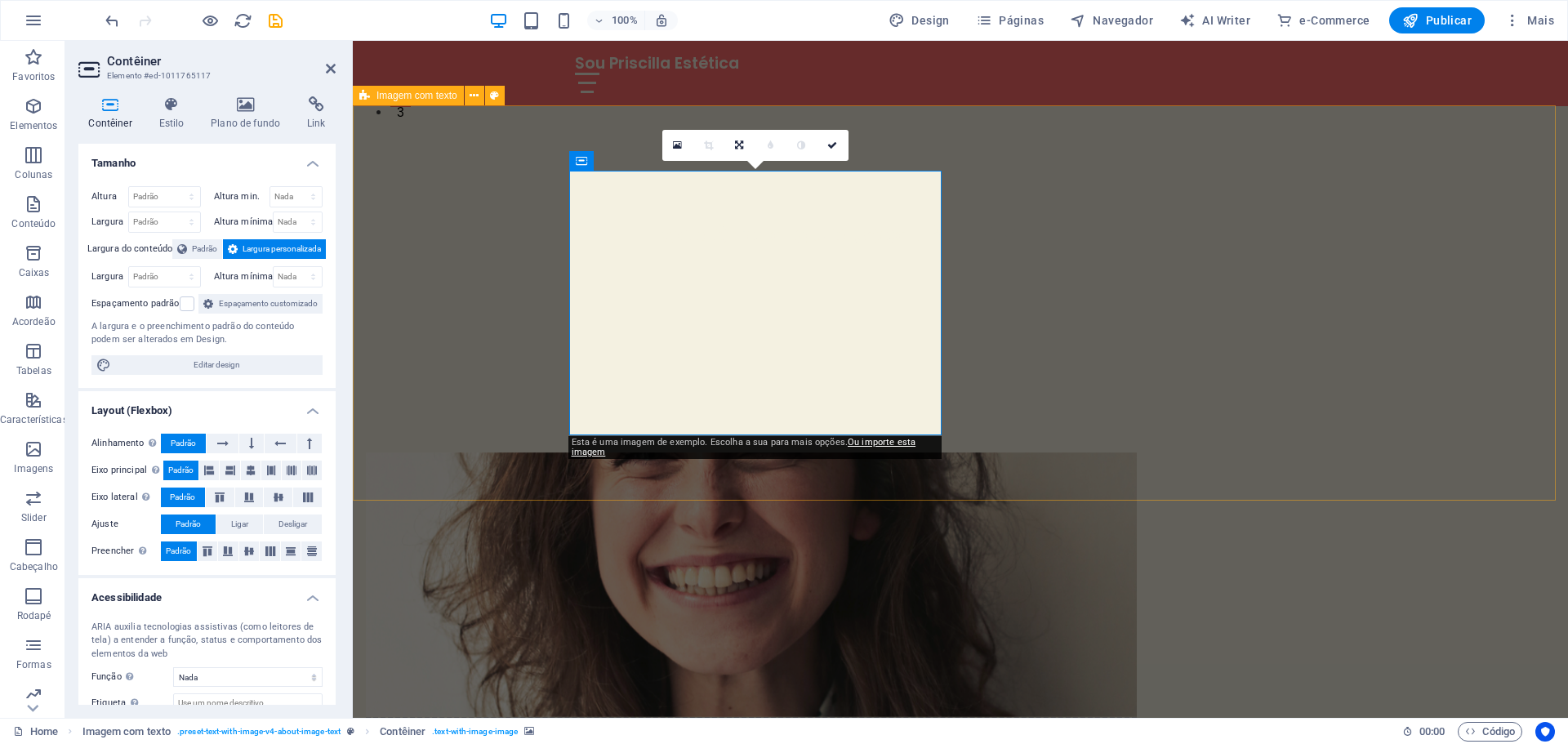
click at [754, 452] on figure at bounding box center [751, 584] width 771 height 264
click at [782, 452] on figure at bounding box center [751, 584] width 771 height 264
click at [885, 443] on link "Ou importe esta imagem" at bounding box center [744, 446] width 344 height 21
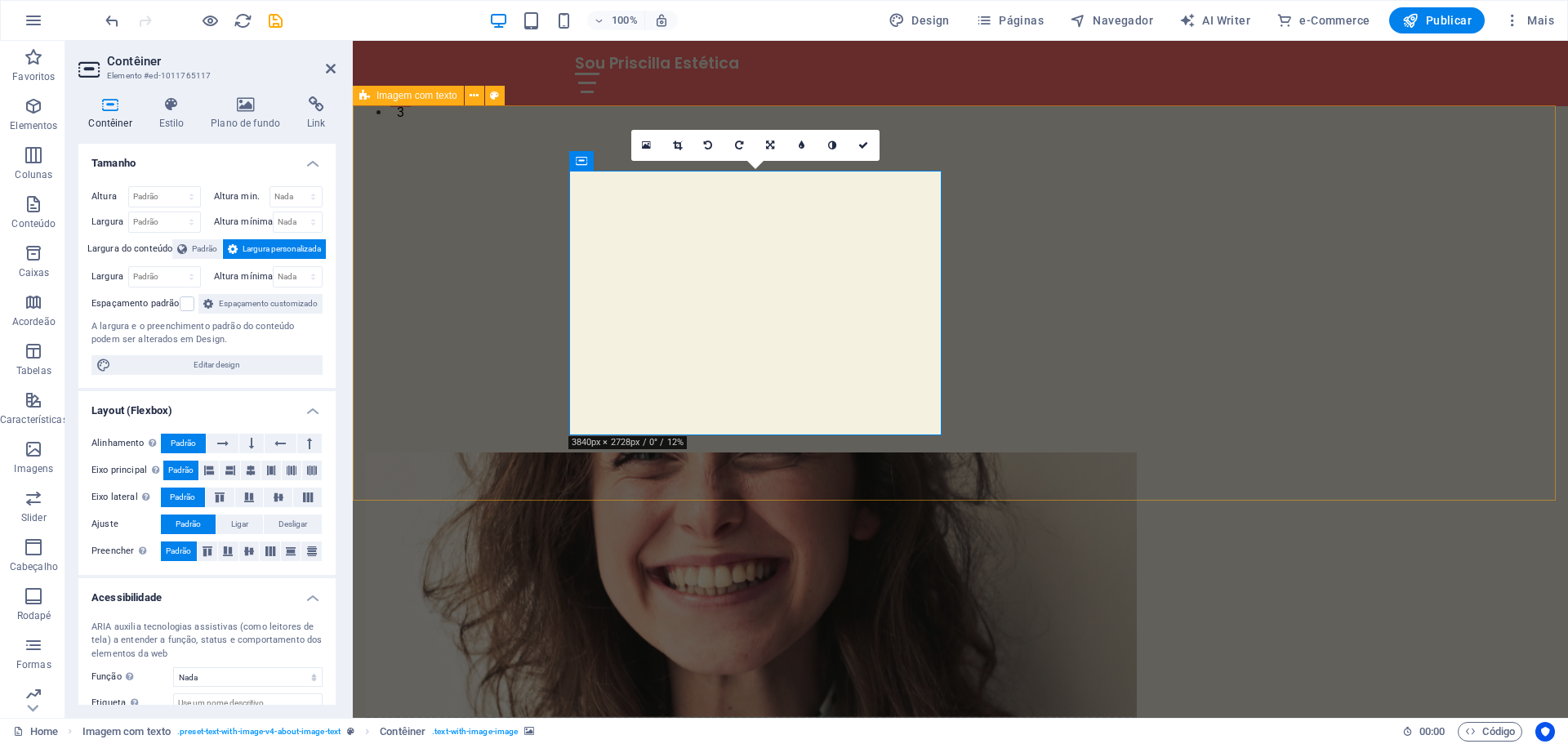
click at [686, 452] on figure at bounding box center [751, 584] width 771 height 264
click at [180, 114] on h4 "Estilo" at bounding box center [174, 113] width 52 height 35
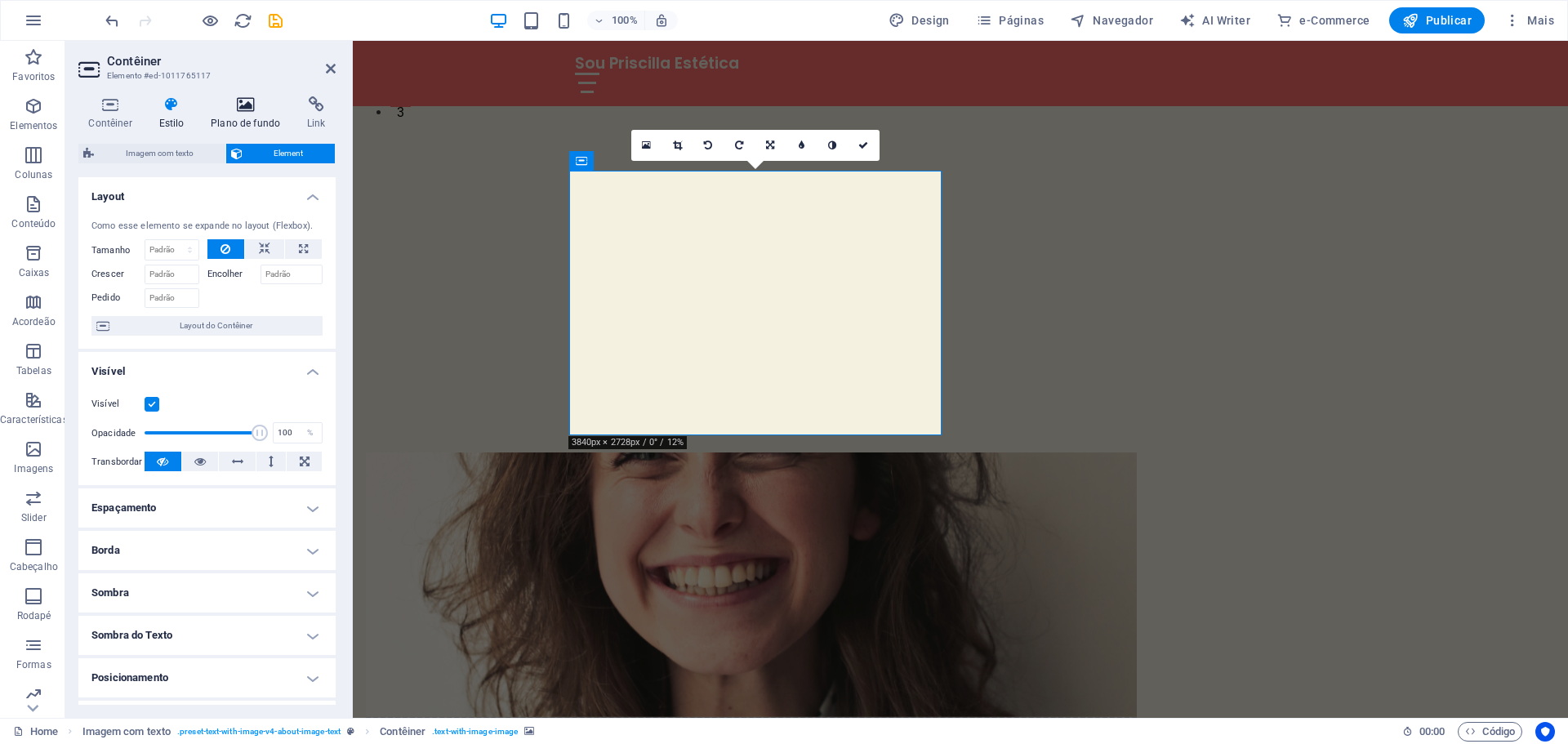
click at [257, 115] on h4 "Plano de fundo" at bounding box center [248, 113] width 96 height 35
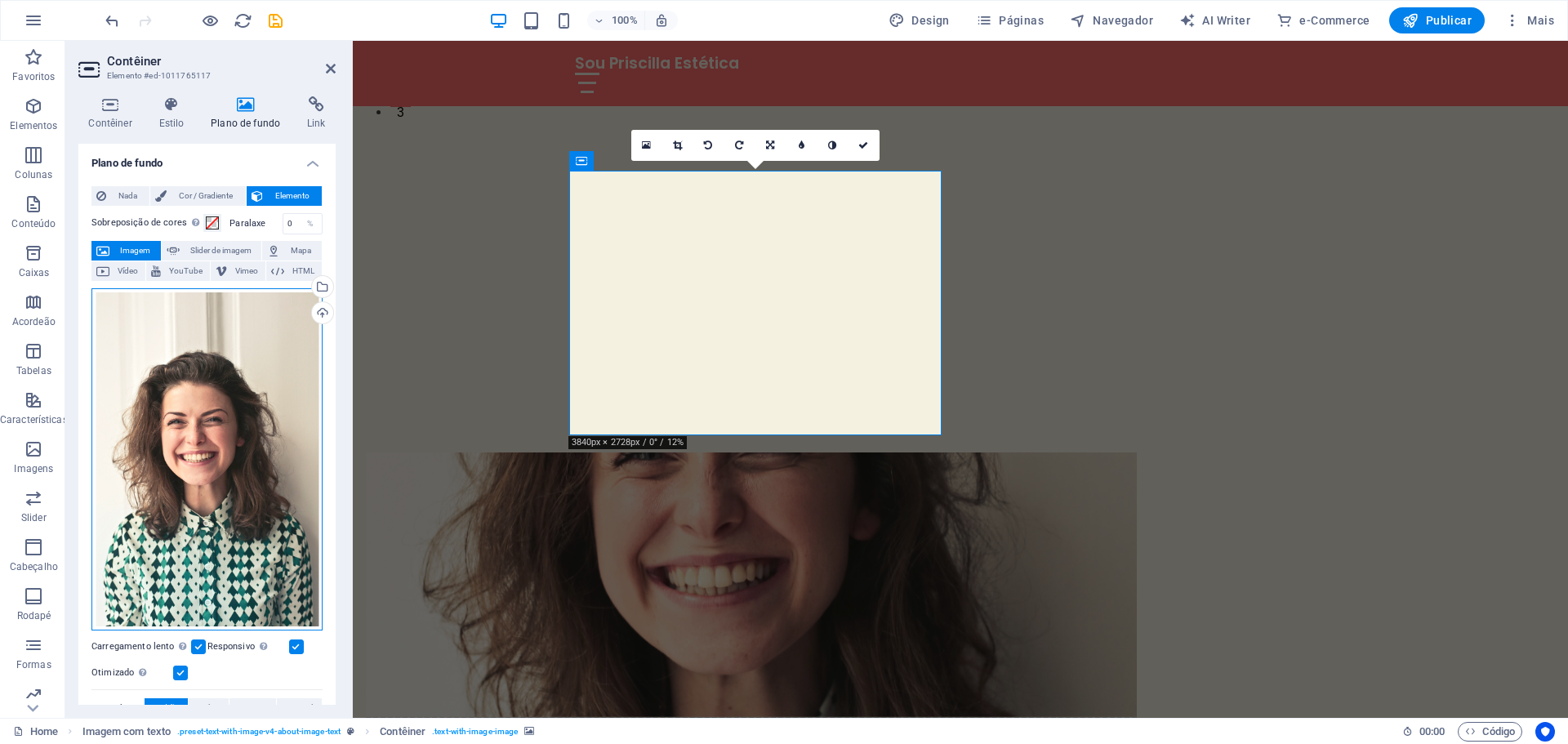
click at [254, 455] on div "Arraste os arquivos aqui, clique para escolher os arquivos ou selecione os arqu…" at bounding box center [207, 459] width 232 height 343
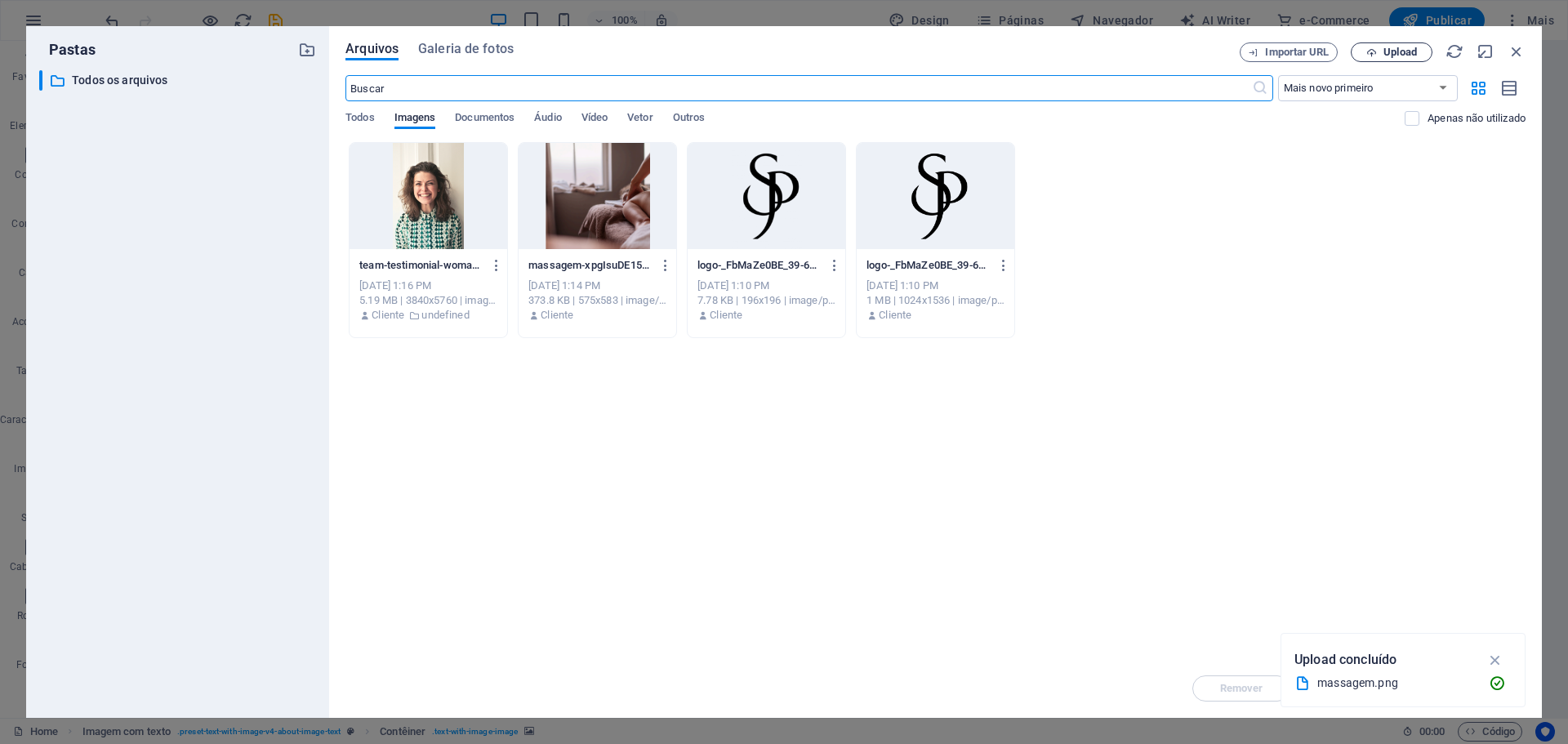
click at [1401, 53] on span "Upload" at bounding box center [1401, 52] width 34 height 10
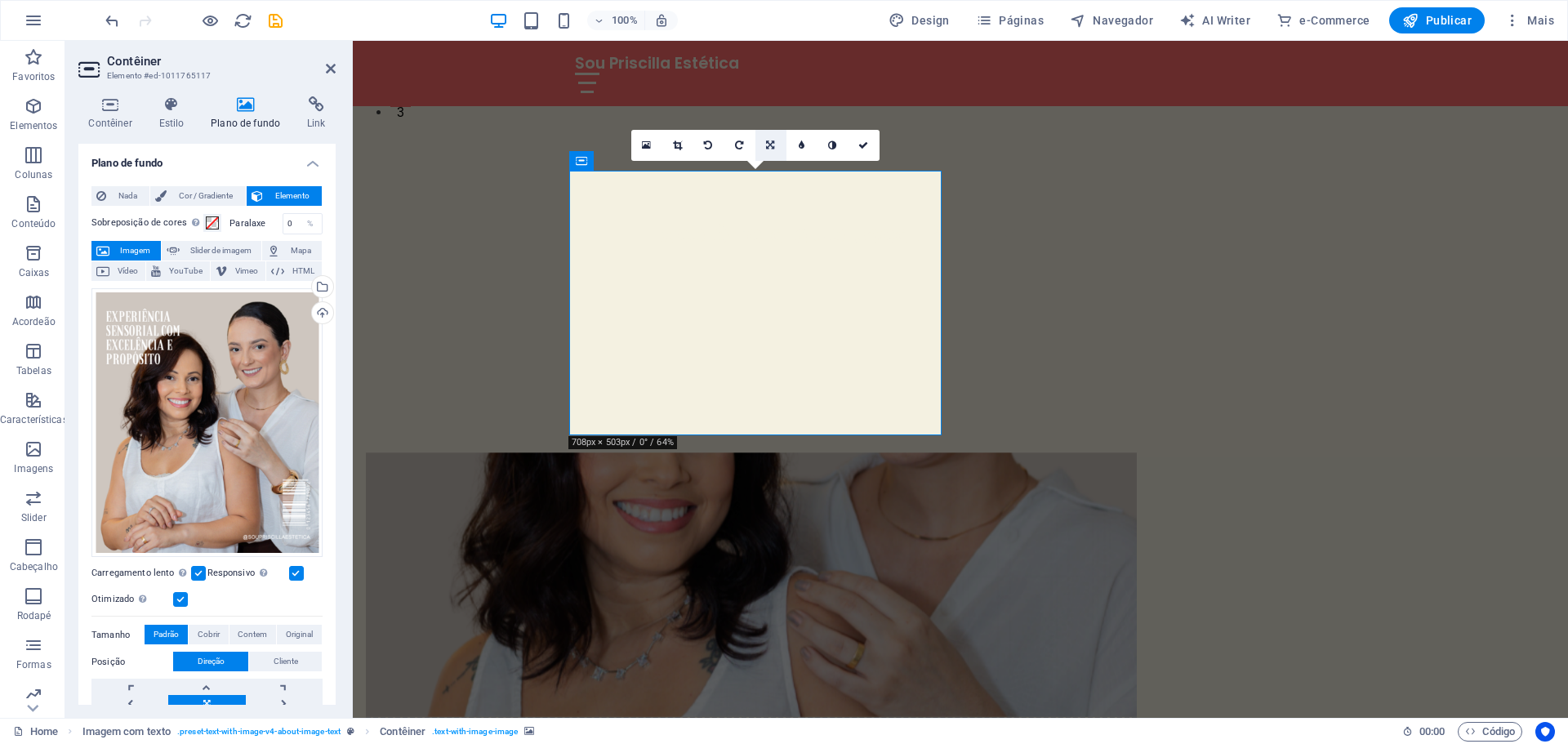
click at [768, 147] on icon at bounding box center [770, 145] width 8 height 10
click at [773, 177] on icon at bounding box center [770, 176] width 10 height 10
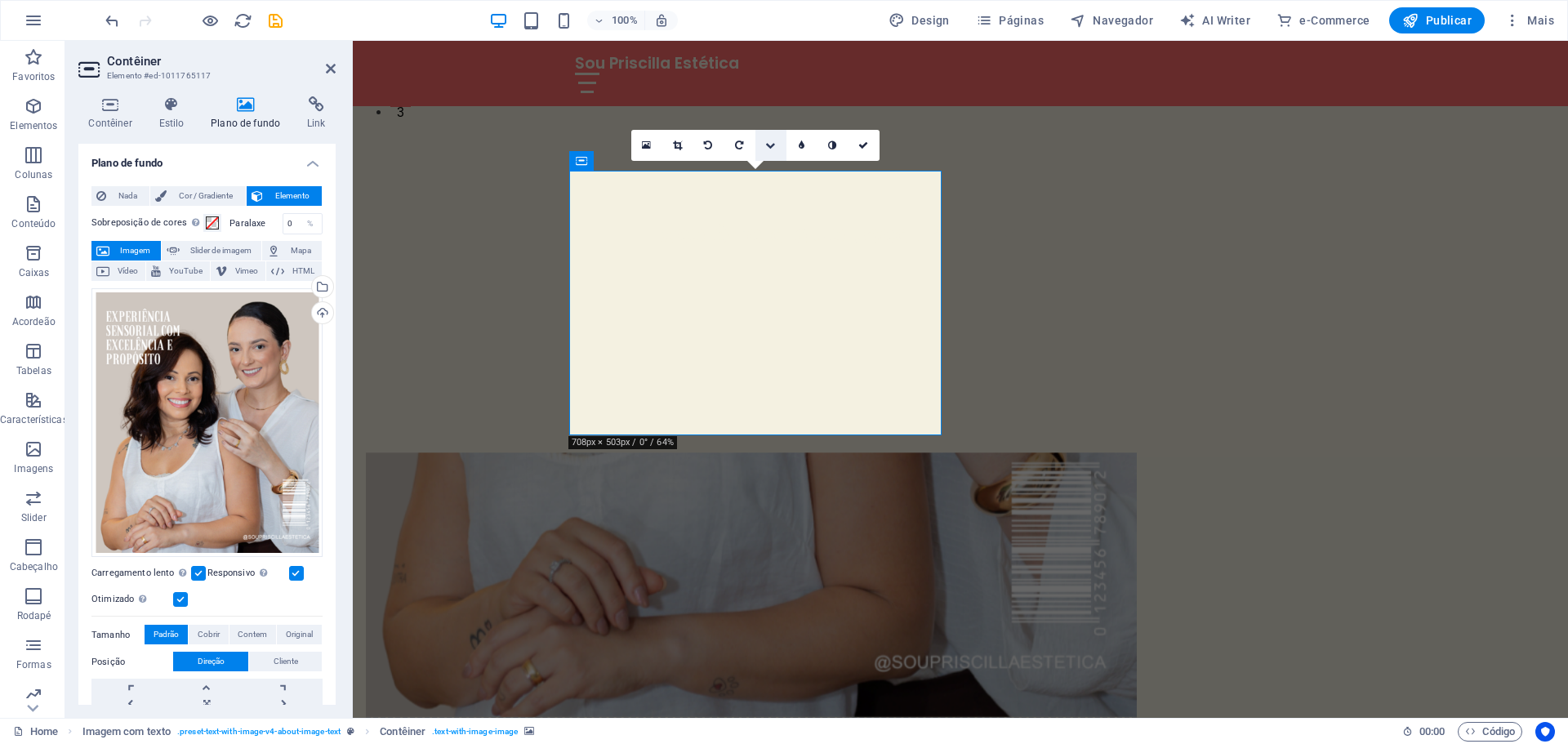
click at [767, 146] on icon at bounding box center [770, 145] width 10 height 10
click at [767, 146] on icon at bounding box center [770, 145] width 8 height 10
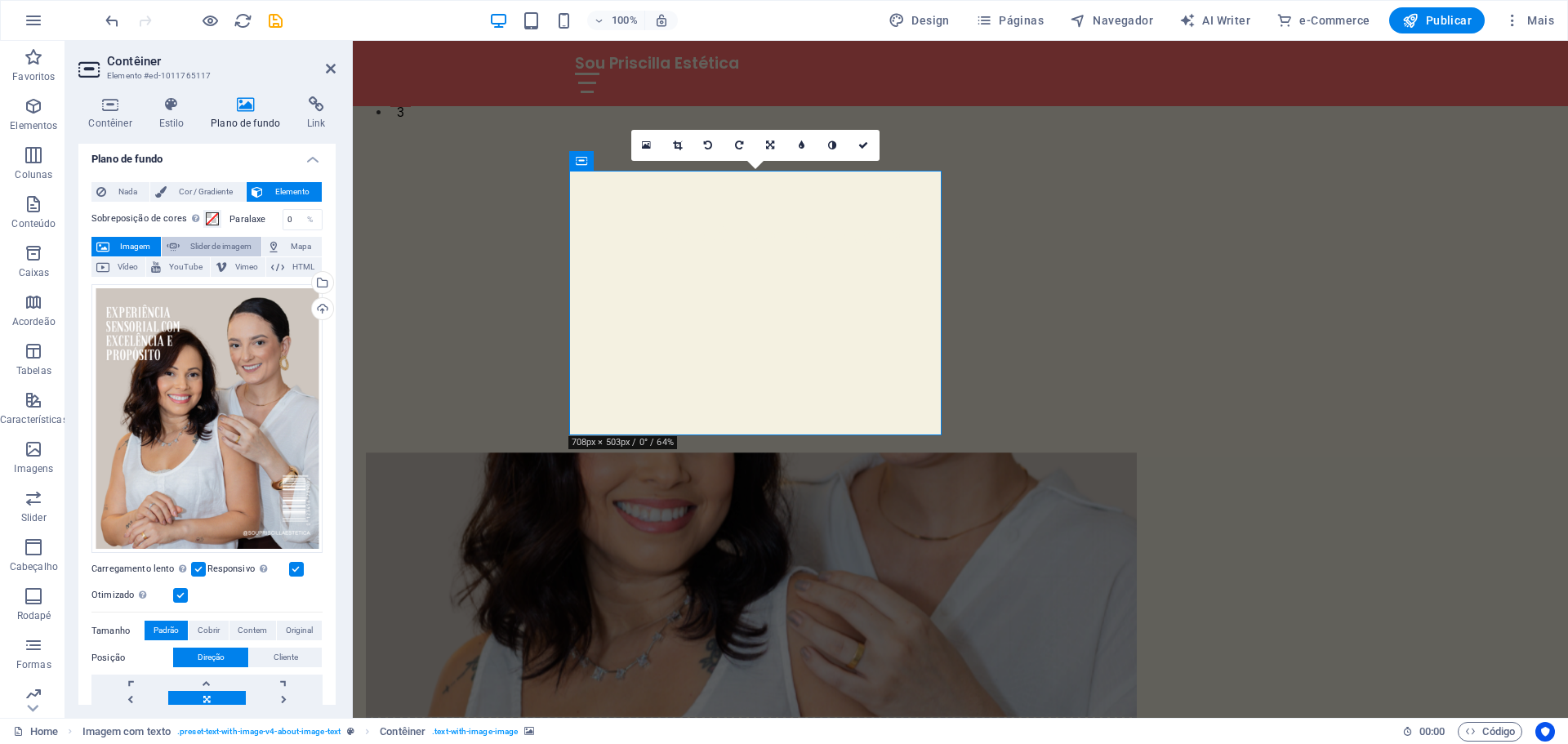
scroll to position [0, 0]
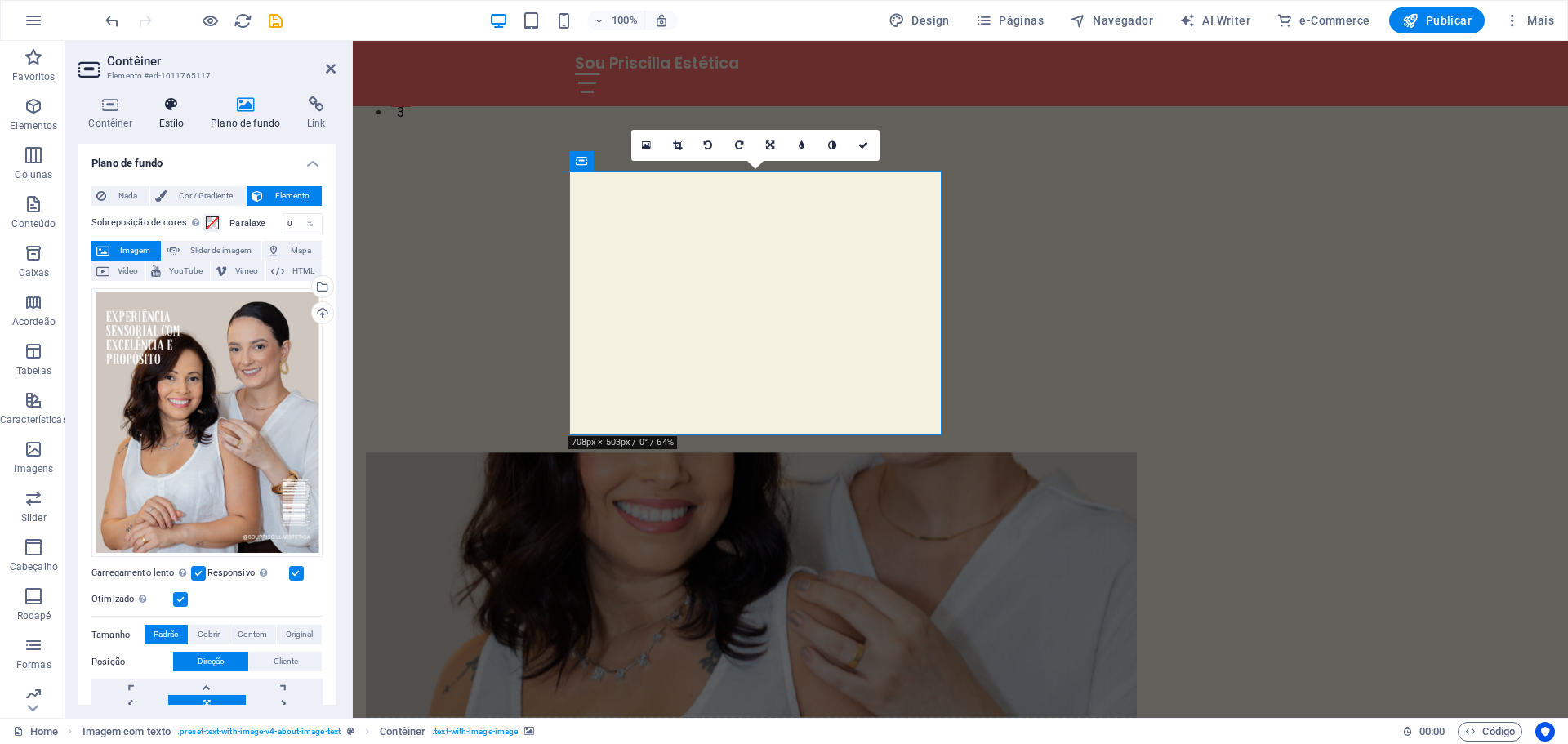
click at [158, 114] on h4 "Estilo" at bounding box center [174, 113] width 52 height 35
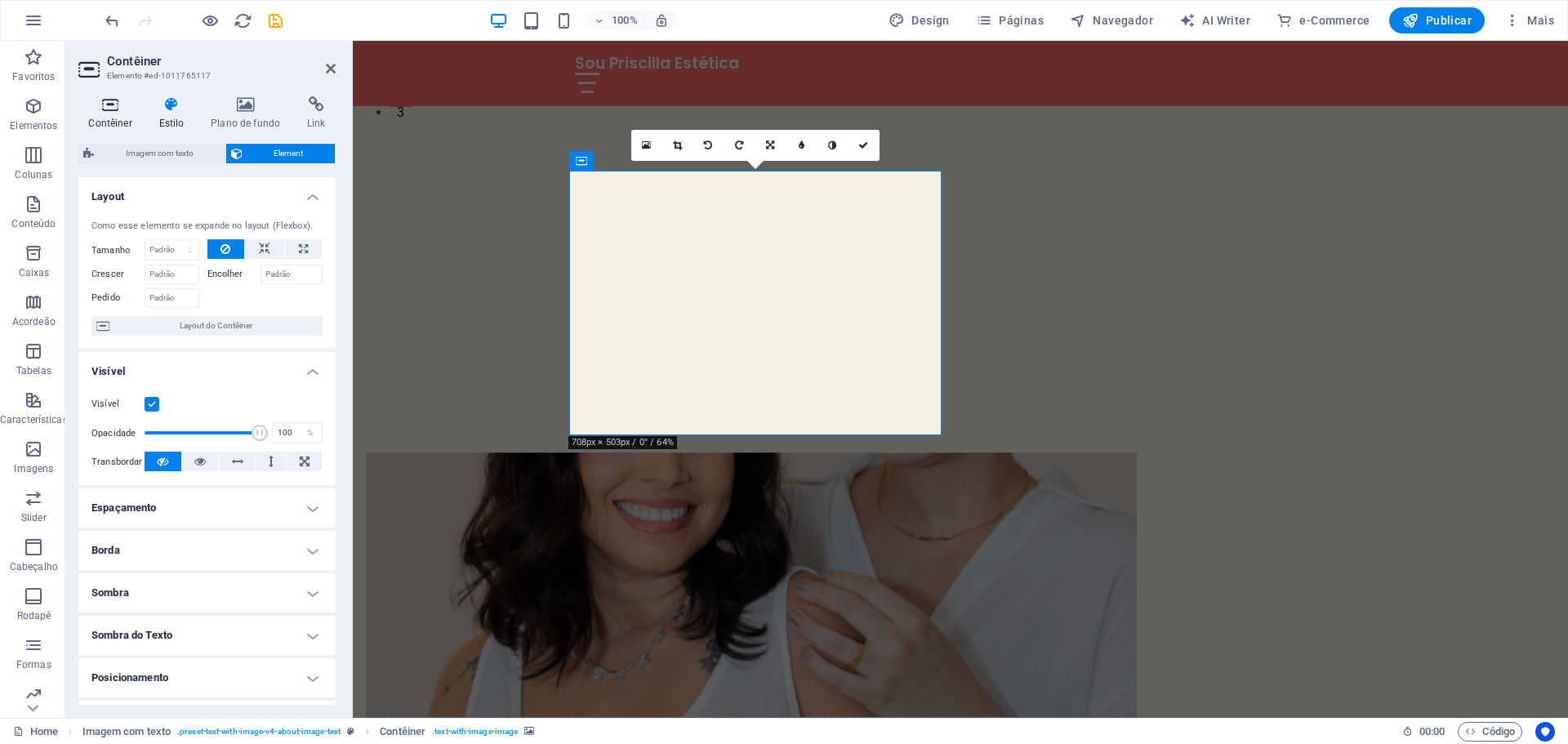
click at [117, 110] on icon at bounding box center [110, 104] width 63 height 17
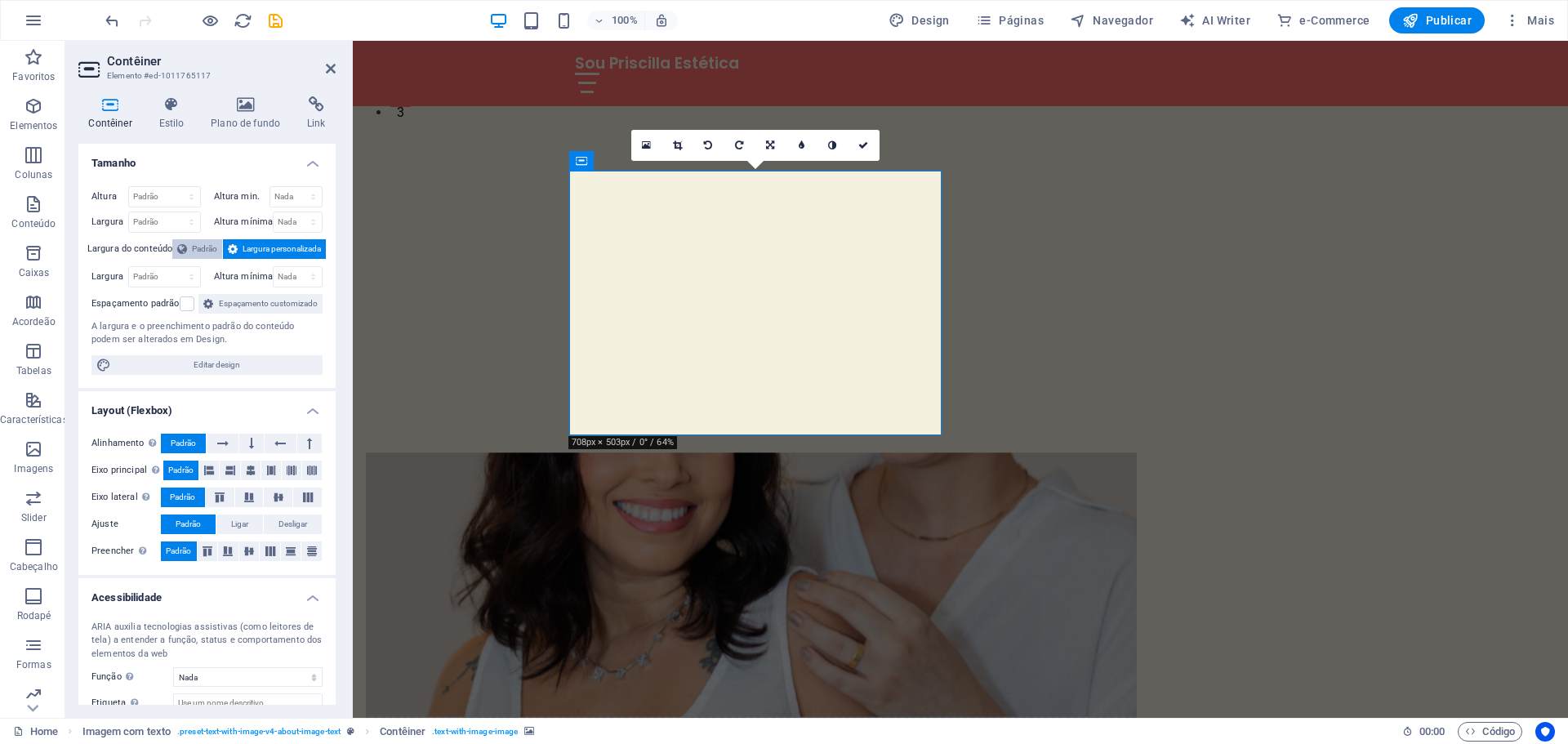
click at [192, 247] on span "Padrão" at bounding box center [205, 249] width 26 height 20
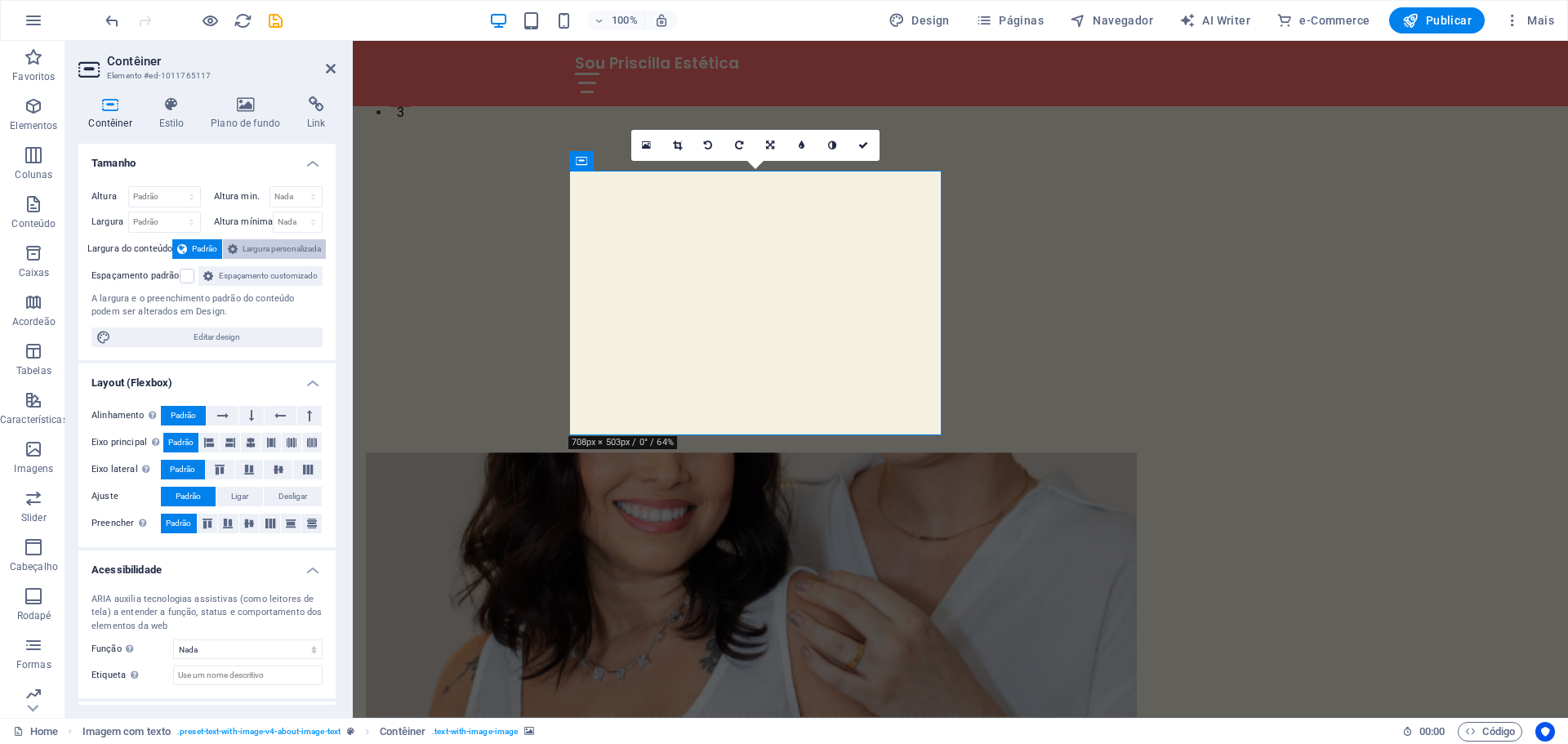
click at [268, 249] on span "Largura personalizada" at bounding box center [281, 249] width 78 height 20
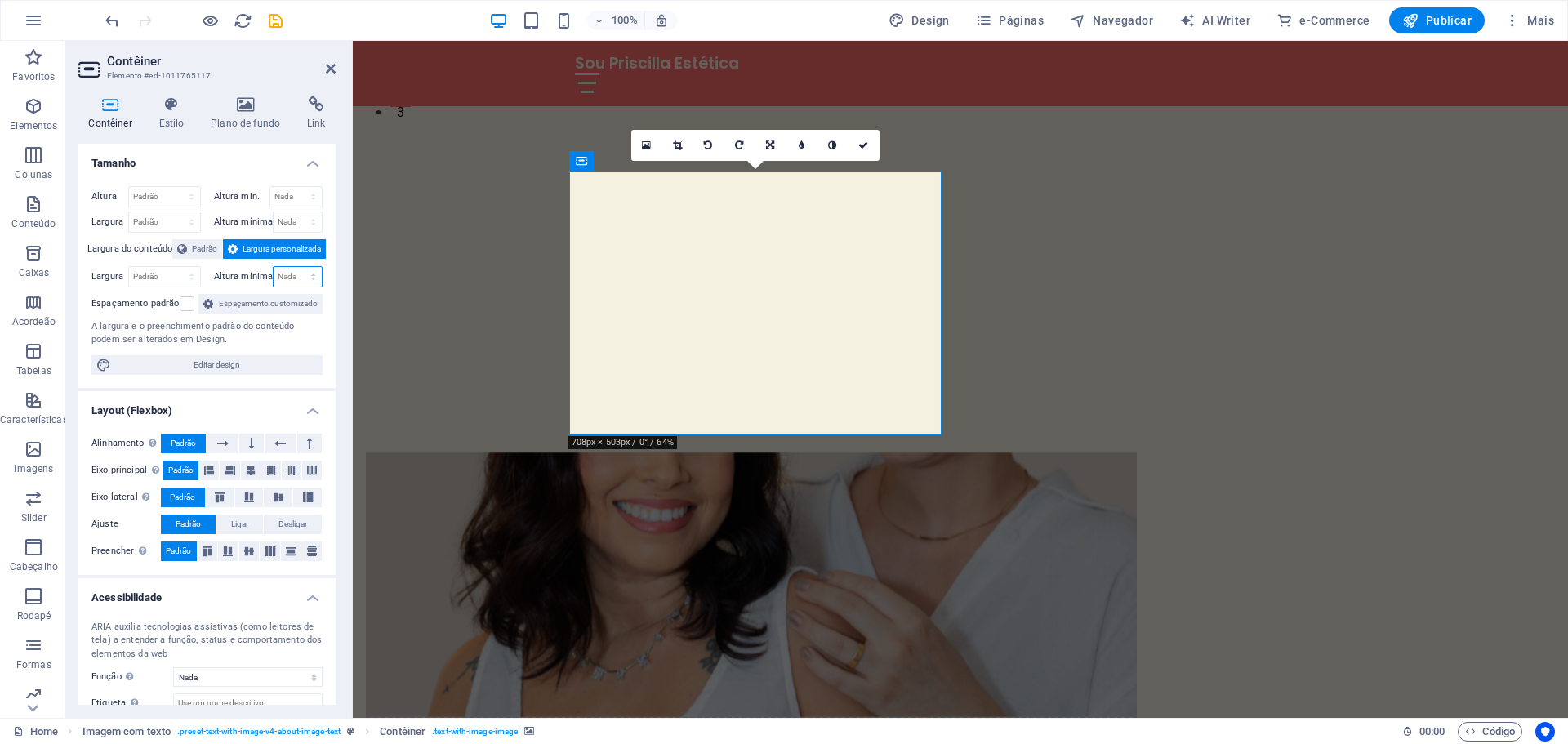
click at [293, 273] on select "Nada px rem % vh vw" at bounding box center [297, 277] width 49 height 20
click at [175, 278] on select "Padrão px rem % em vh vw" at bounding box center [164, 277] width 71 height 20
click at [160, 223] on select "Padrão px rem % em vh vw" at bounding box center [164, 223] width 71 height 20
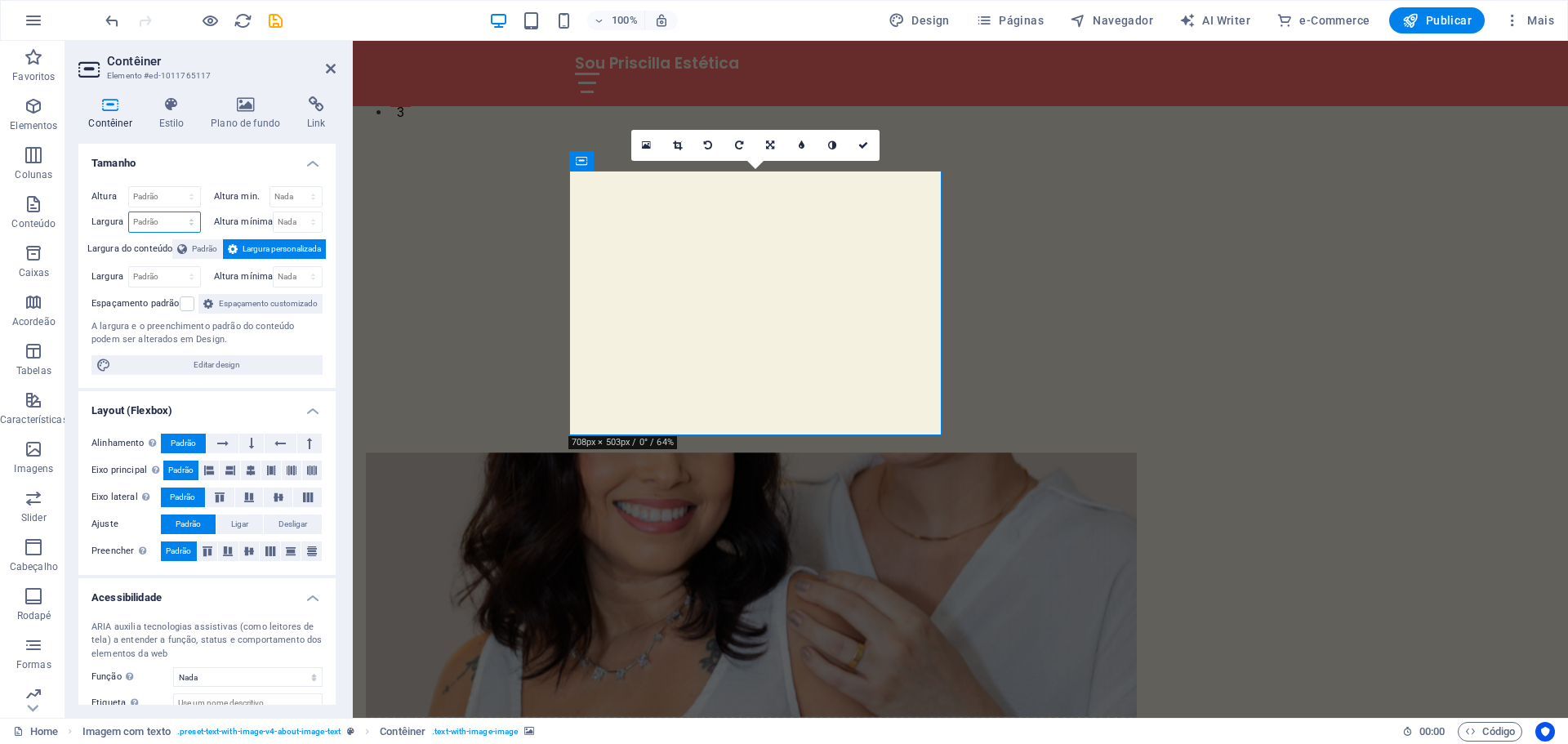
click at [158, 223] on select "Padrão px rem % em vh vw" at bounding box center [164, 223] width 71 height 20
click at [304, 220] on select "Nada px rem % vh vw" at bounding box center [297, 223] width 49 height 20
click at [293, 220] on select "Nada px rem % vh vw" at bounding box center [297, 223] width 49 height 20
click at [177, 226] on select "Padrão px rem % em vh vw" at bounding box center [164, 223] width 71 height 20
click at [217, 166] on h4 "Tamanho" at bounding box center [207, 158] width 257 height 30
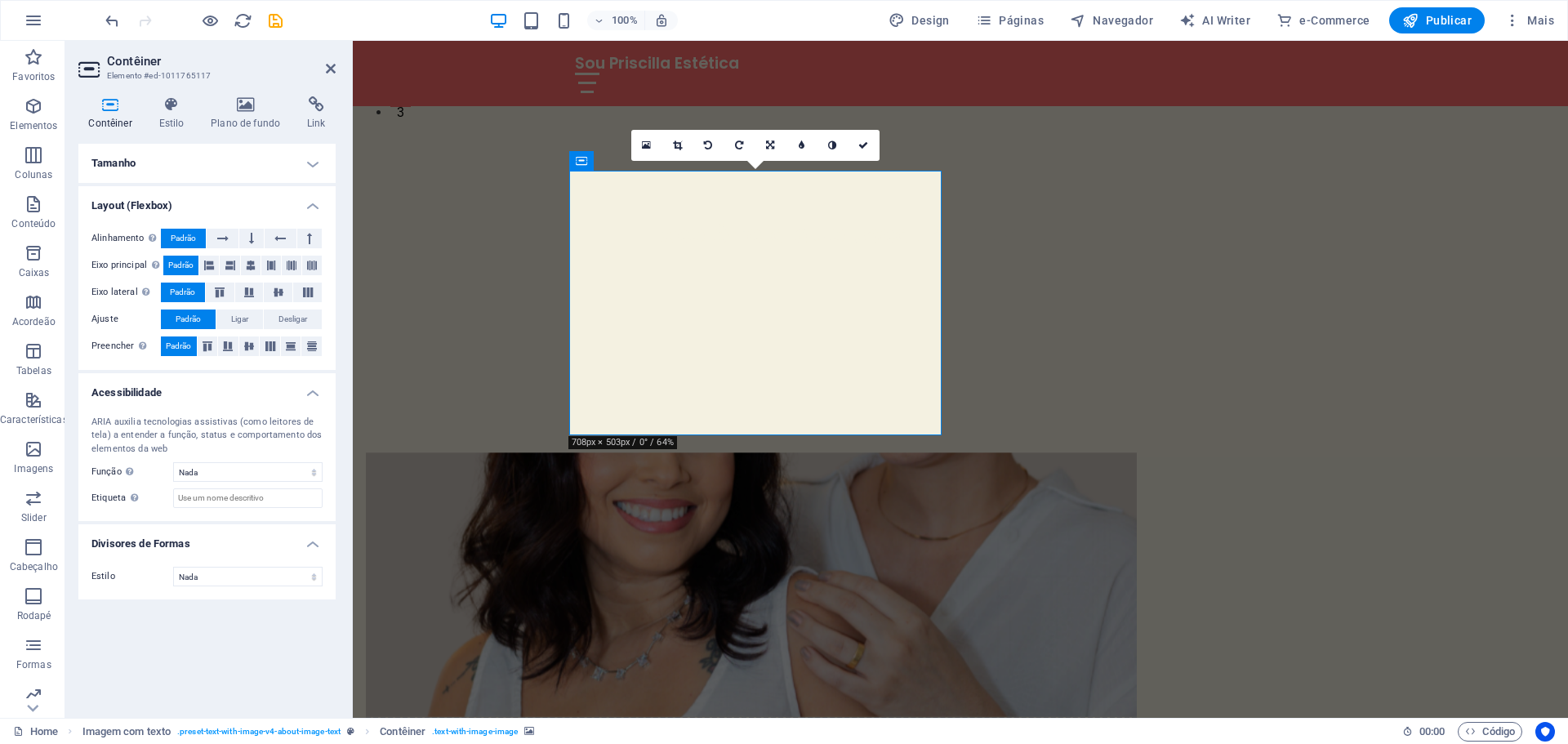
click at [217, 166] on h4 "Tamanho" at bounding box center [207, 163] width 257 height 40
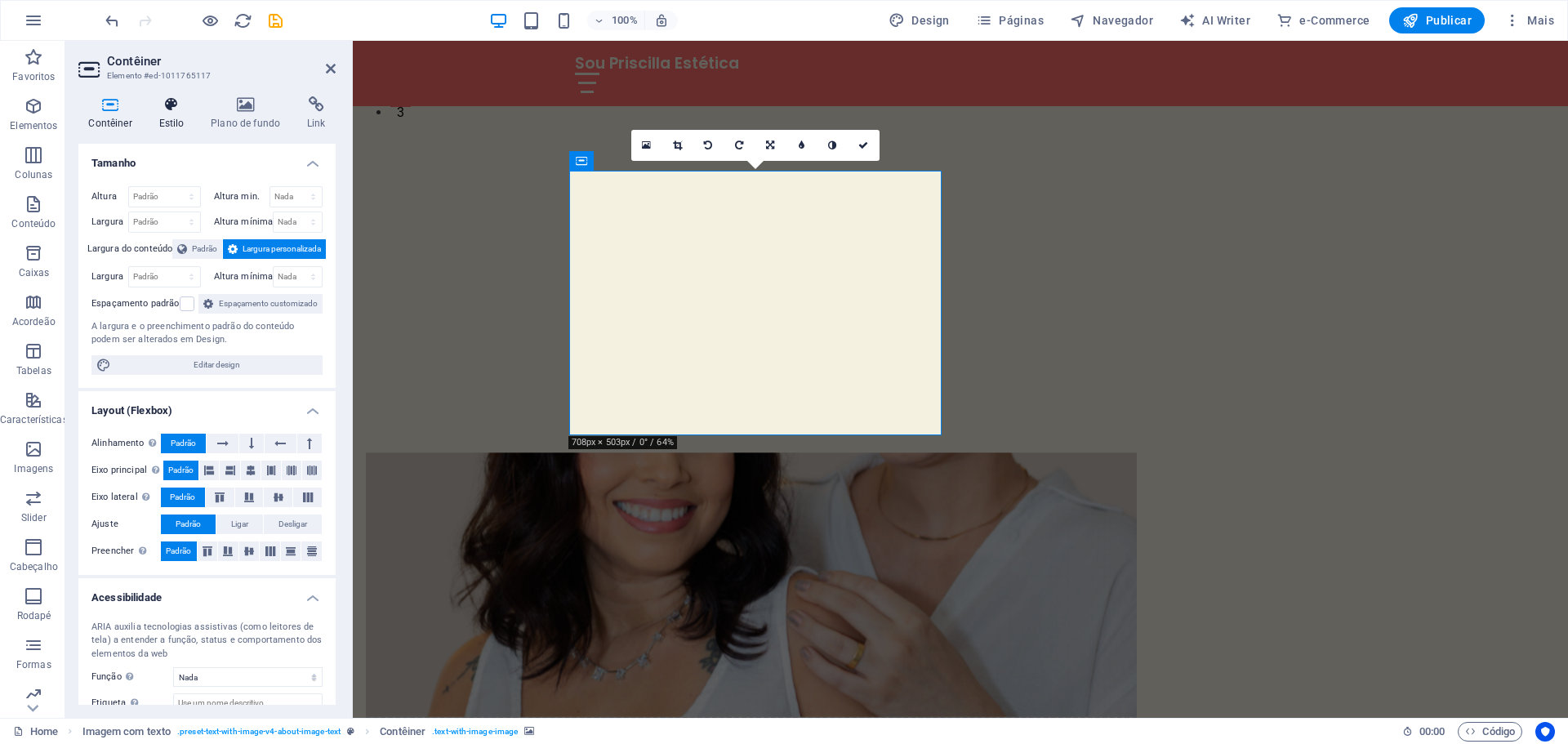
click at [173, 115] on h4 "Estilo" at bounding box center [174, 113] width 52 height 35
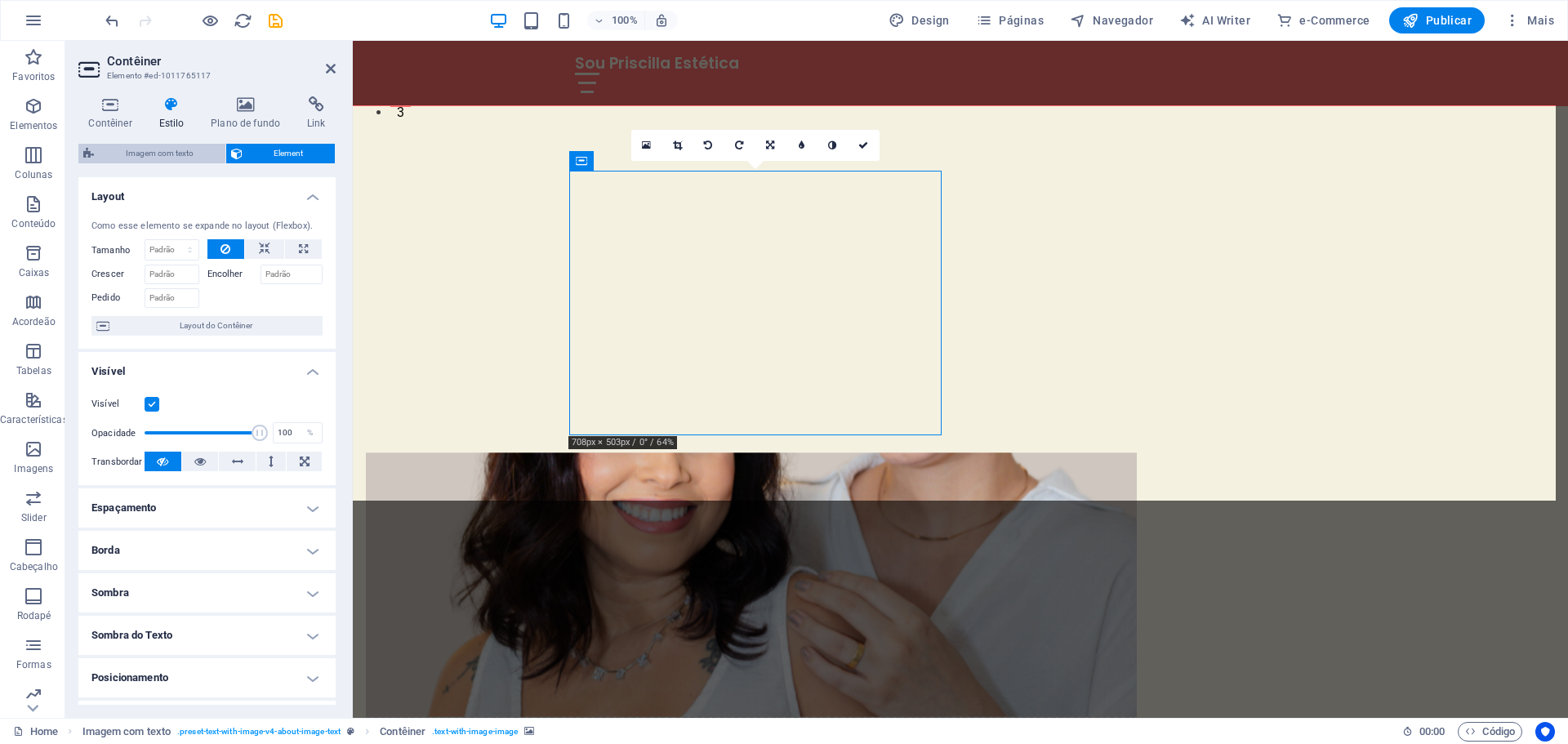
click at [145, 153] on span "Imagem com texto" at bounding box center [159, 153] width 122 height 20
select select "rem"
select select "px"
select select "preset-text-with-image-v4-about-image-text"
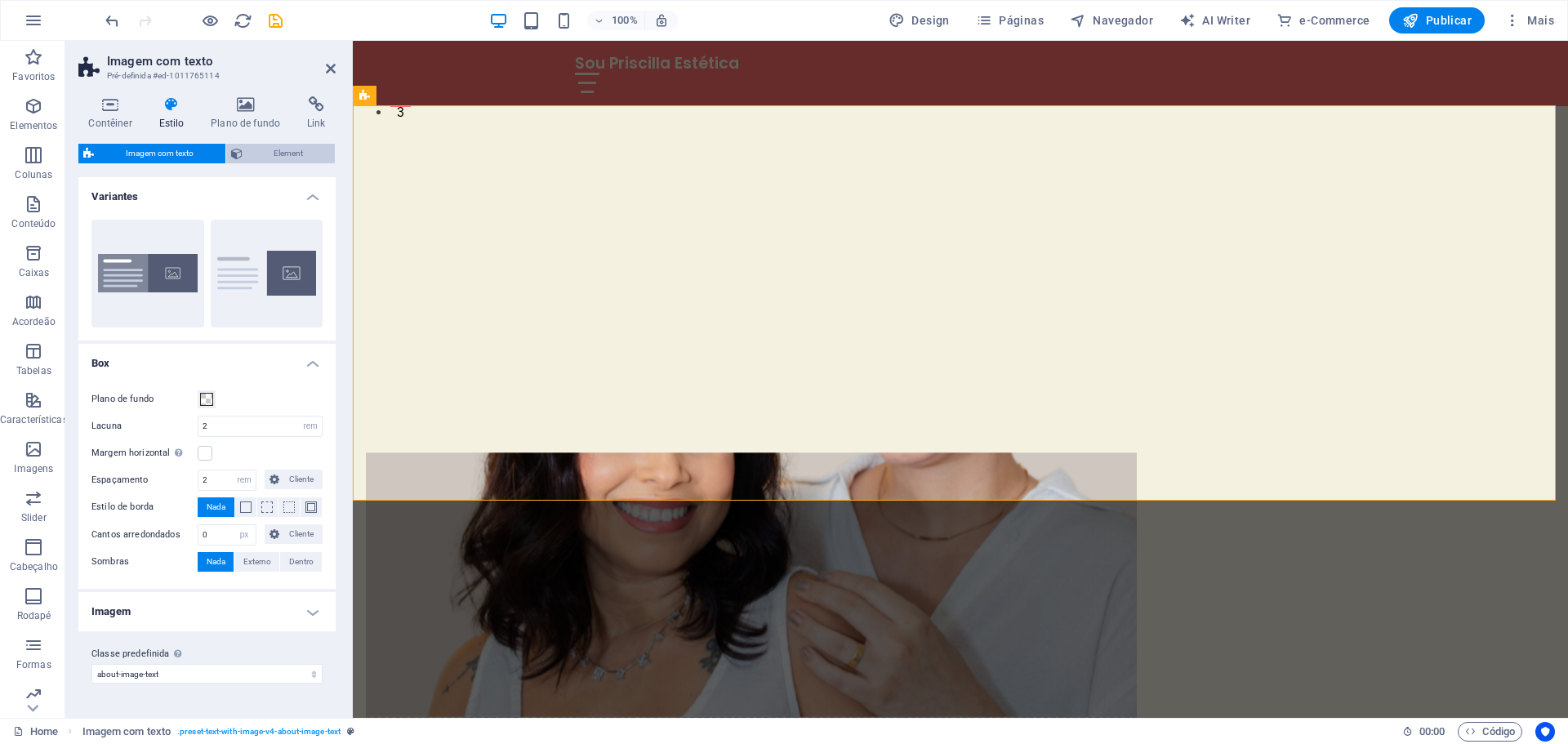
click at [253, 154] on span "Element" at bounding box center [289, 153] width 83 height 20
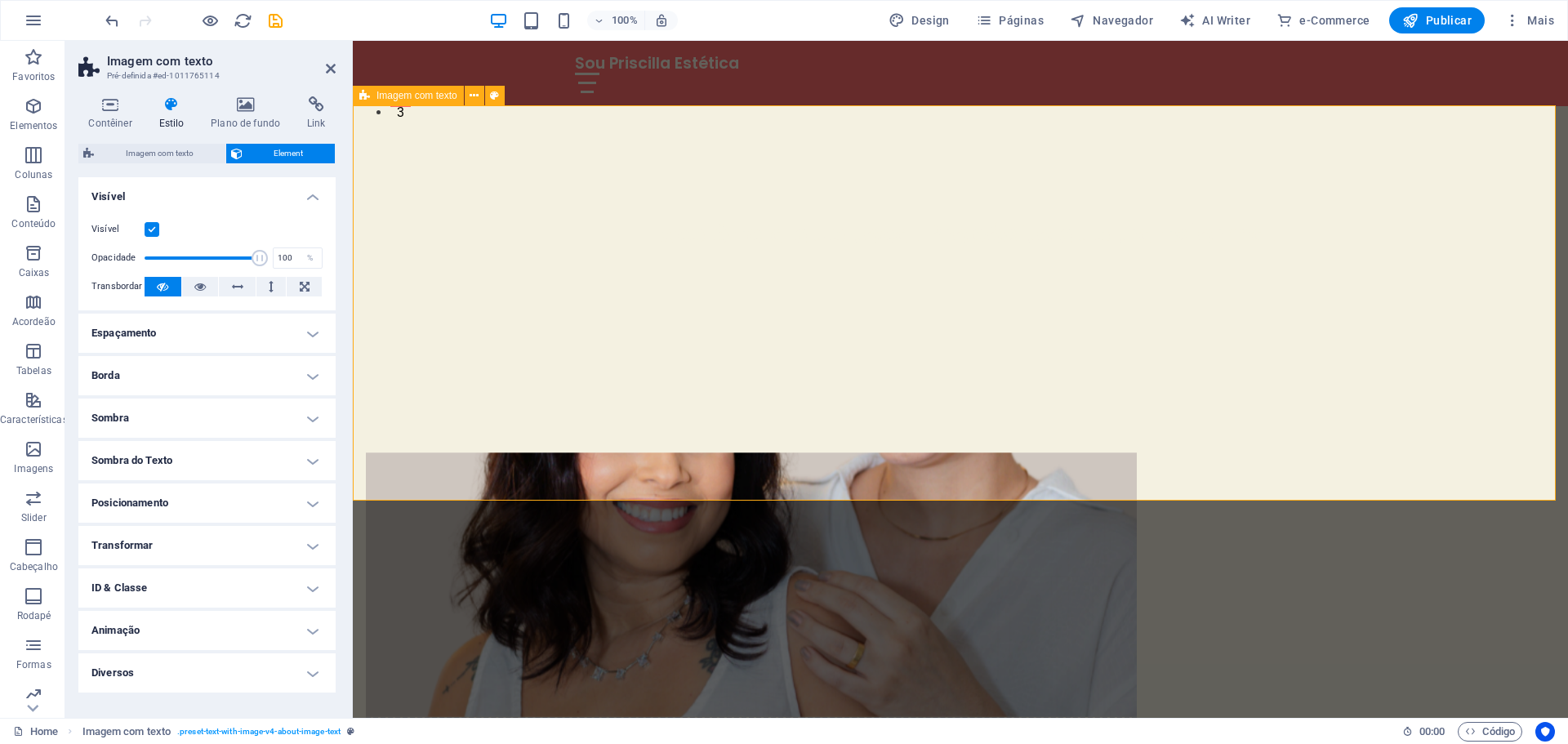
click at [790, 452] on figure at bounding box center [751, 584] width 771 height 264
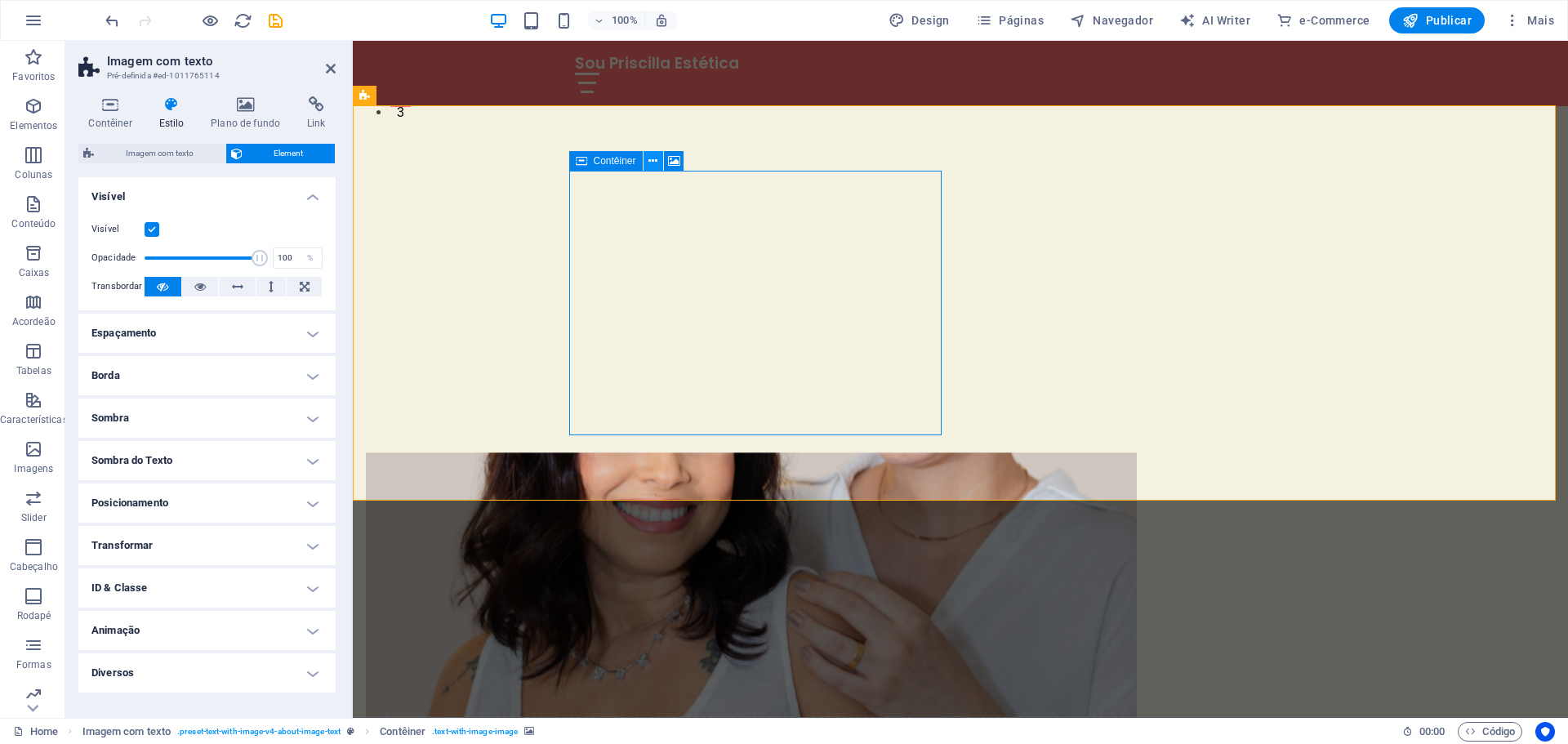
click at [651, 161] on icon at bounding box center [652, 160] width 9 height 17
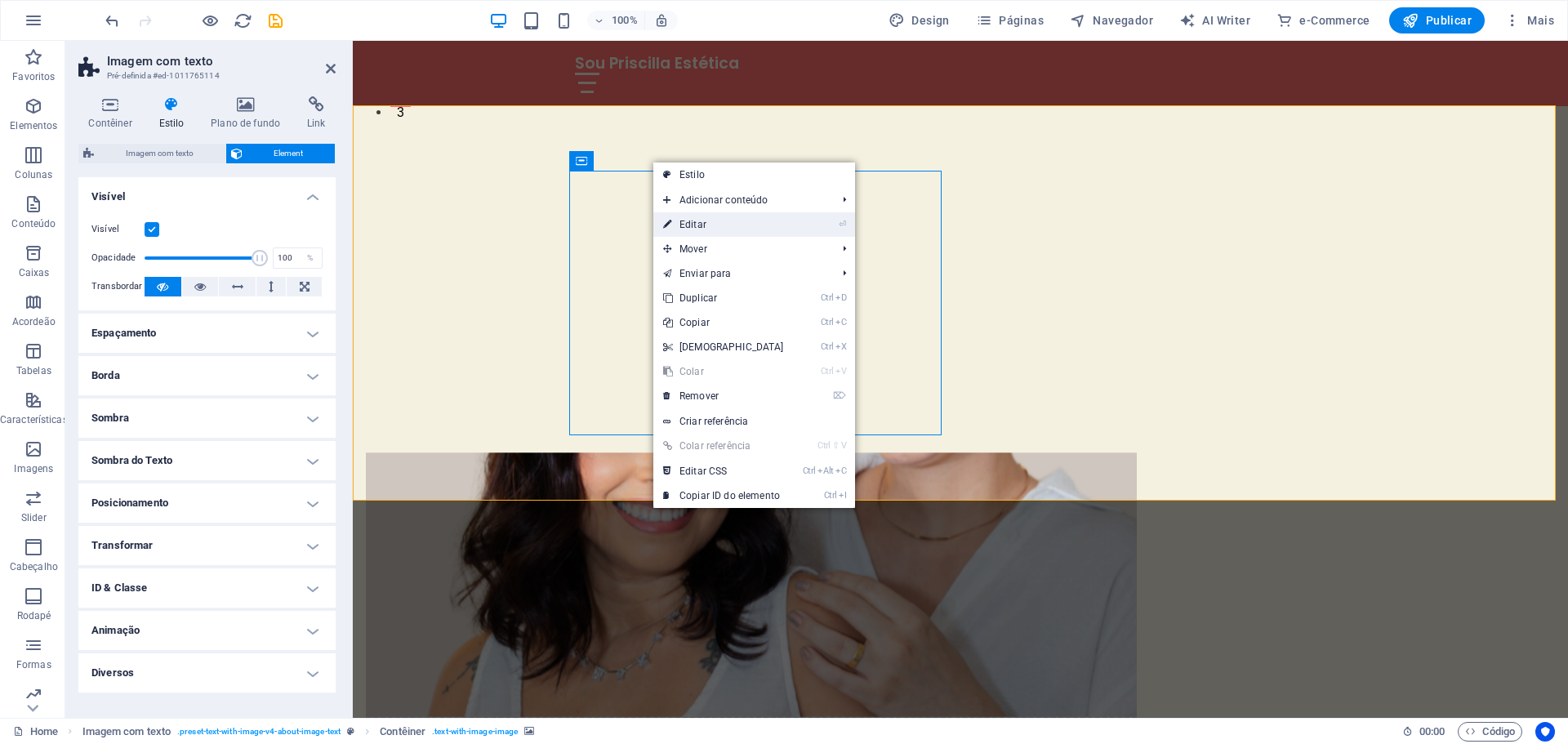
click at [731, 224] on link "⏎ Editar" at bounding box center [724, 225] width 141 height 25
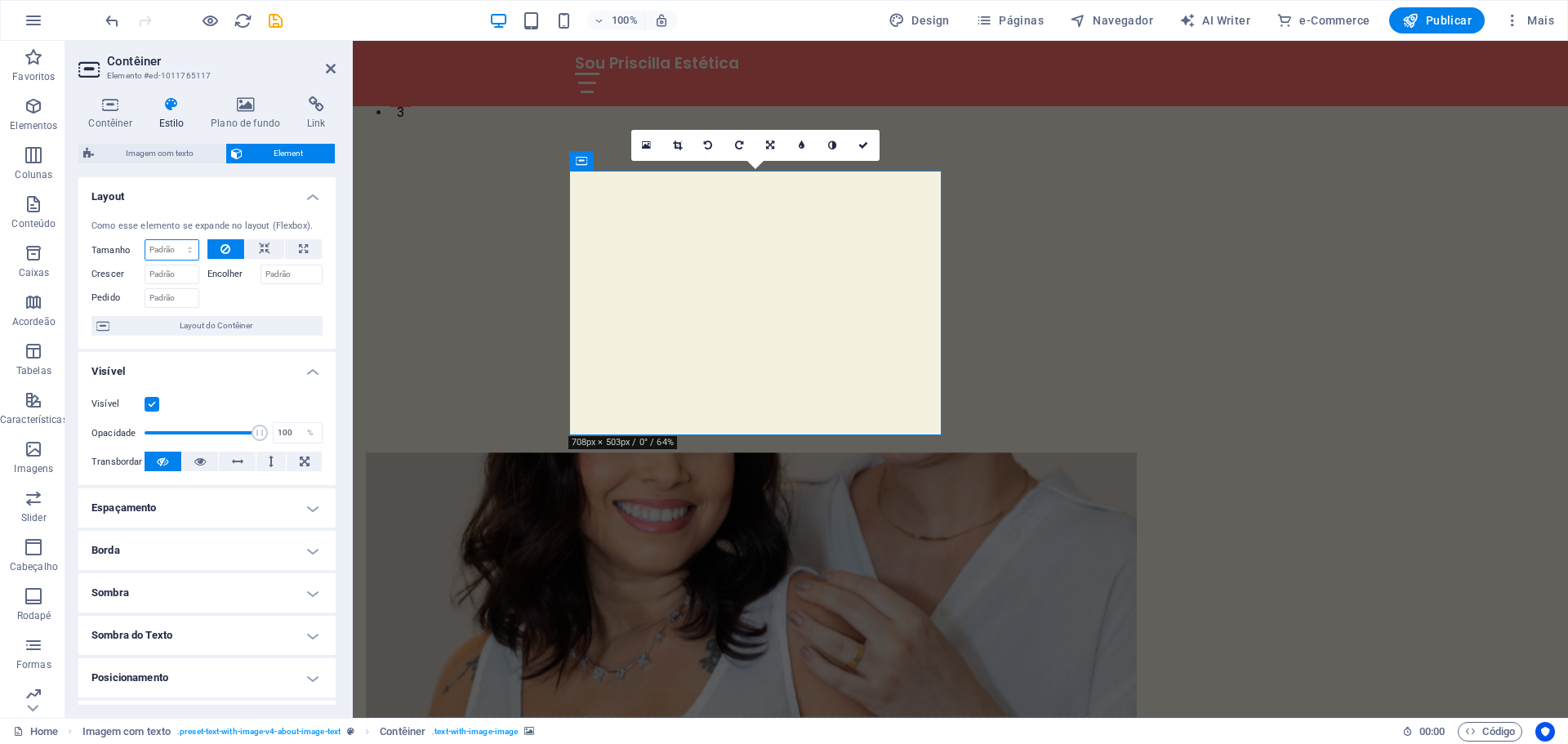
click at [165, 245] on select "Padrão automático px % 1/1 1/2 1/3 1/4 1/5 1/6 1/7 1/8 1/9 1/10" at bounding box center [172, 250] width 53 height 20
click at [146, 240] on select "Padrão automático px % 1/1 1/2 1/3 1/4 1/5 1/6 1/7 1/8 1/9 1/10" at bounding box center [172, 250] width 53 height 20
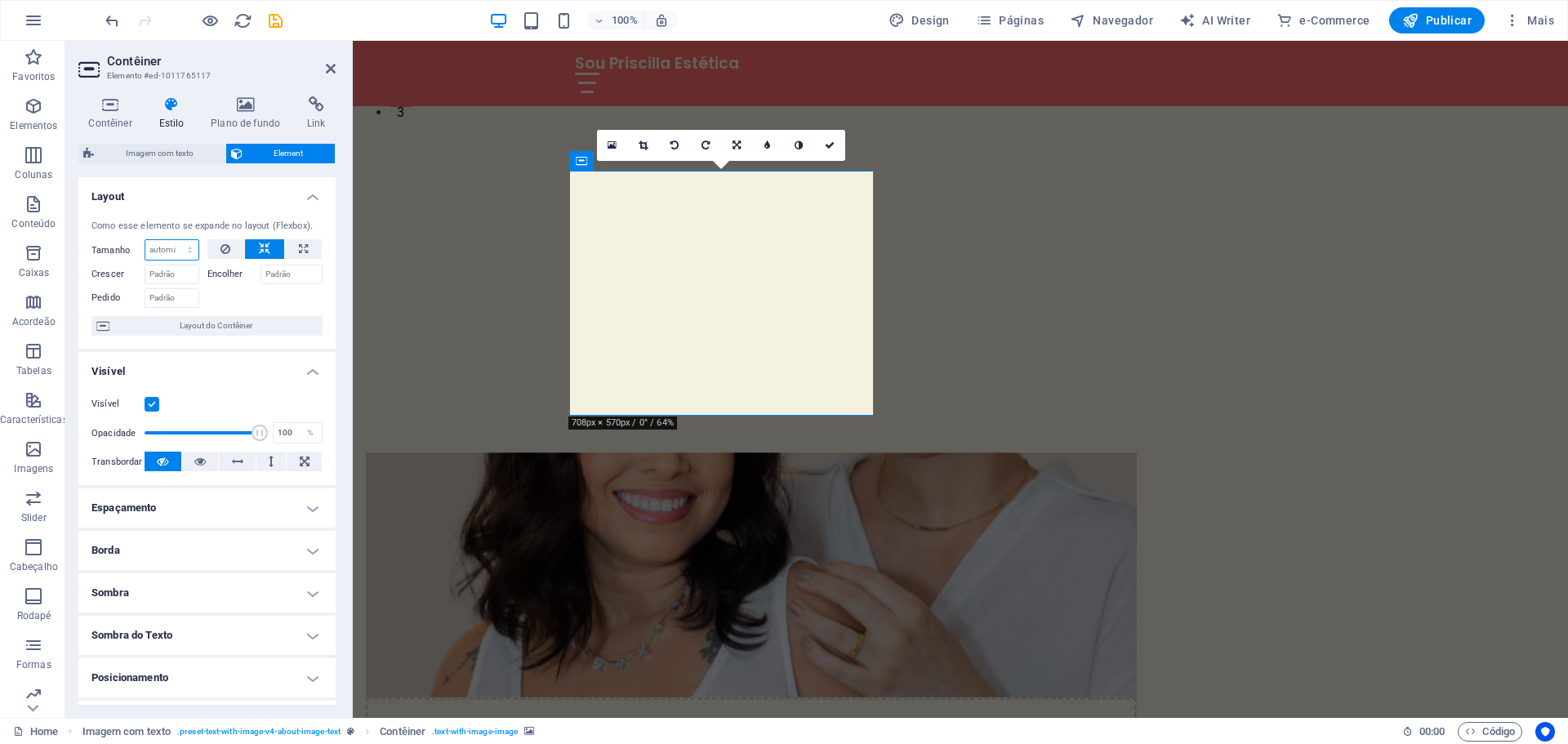
click at [177, 247] on select "Padrão automático px % 1/1 1/2 1/3 1/4 1/5 1/6 1/7 1/8 1/9 1/10" at bounding box center [172, 250] width 53 height 20
select select "px"
click at [173, 240] on select "Padrão automático px % 1/1 1/2 1/3 1/4 1/5 1/6 1/7 1/8 1/9 1/10" at bounding box center [172, 250] width 53 height 20
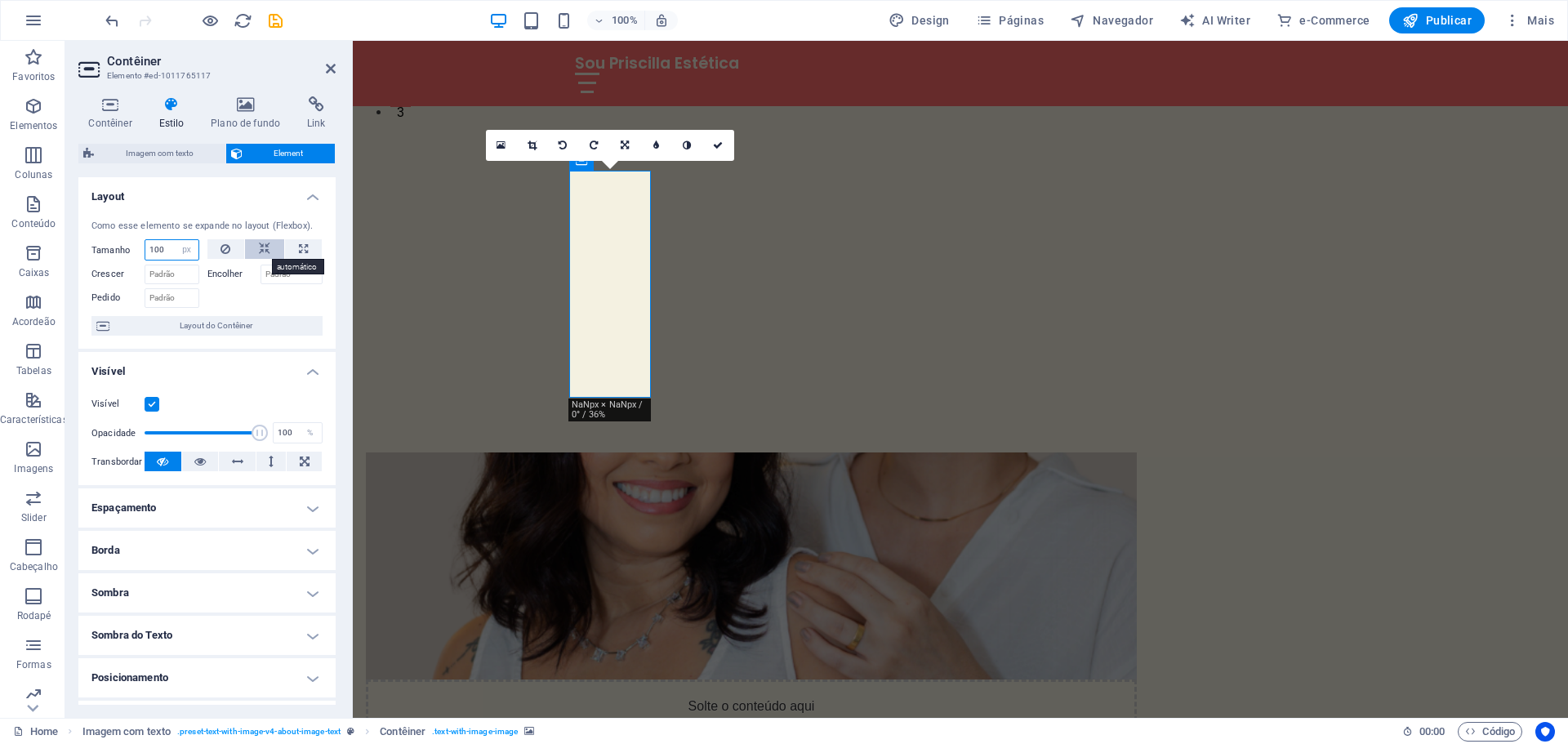
type input "100"
click at [275, 248] on button at bounding box center [265, 249] width 40 height 20
select select "DISABLED_OPTION_VALUE"
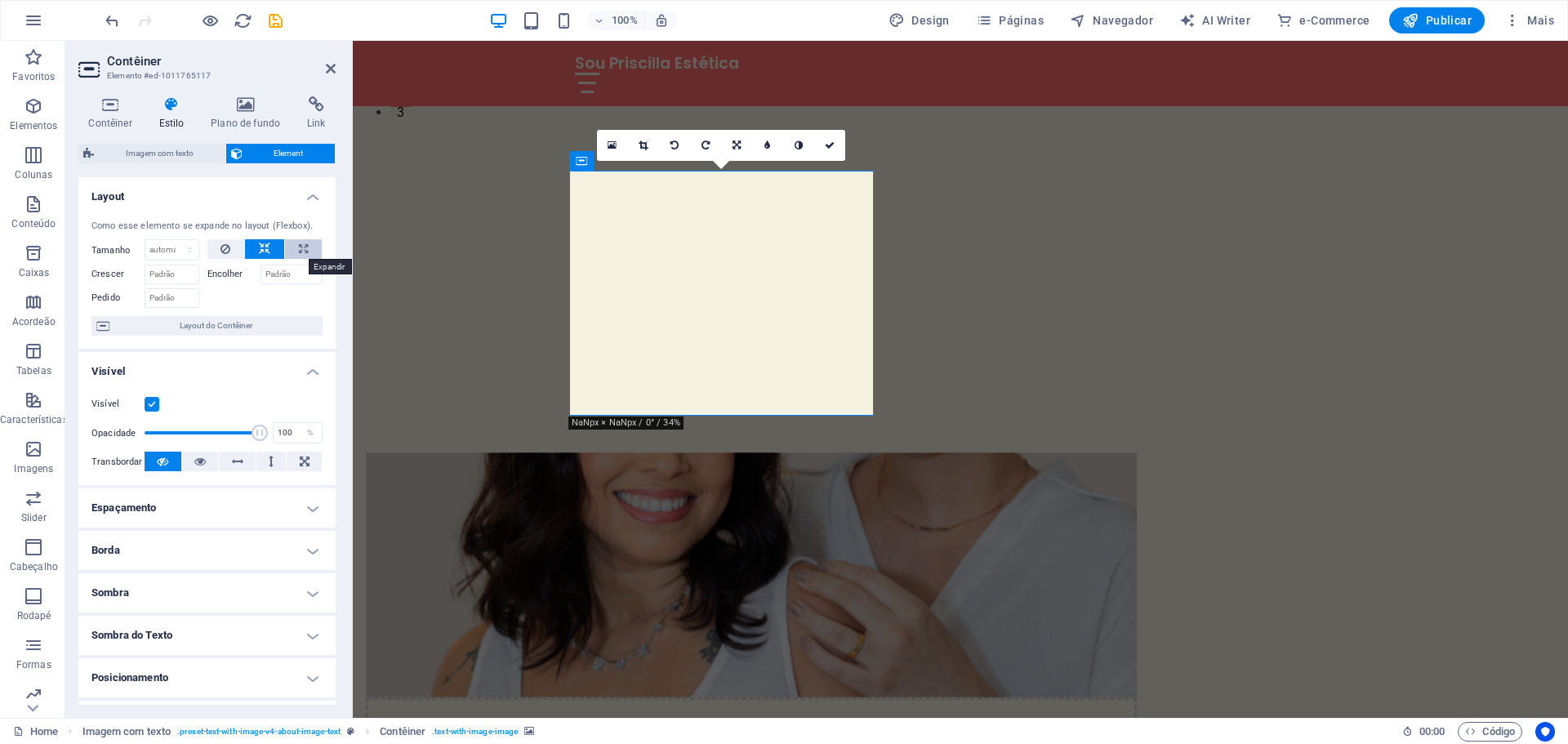
click at [306, 251] on button at bounding box center [303, 249] width 37 height 20
type input "100"
select select "%"
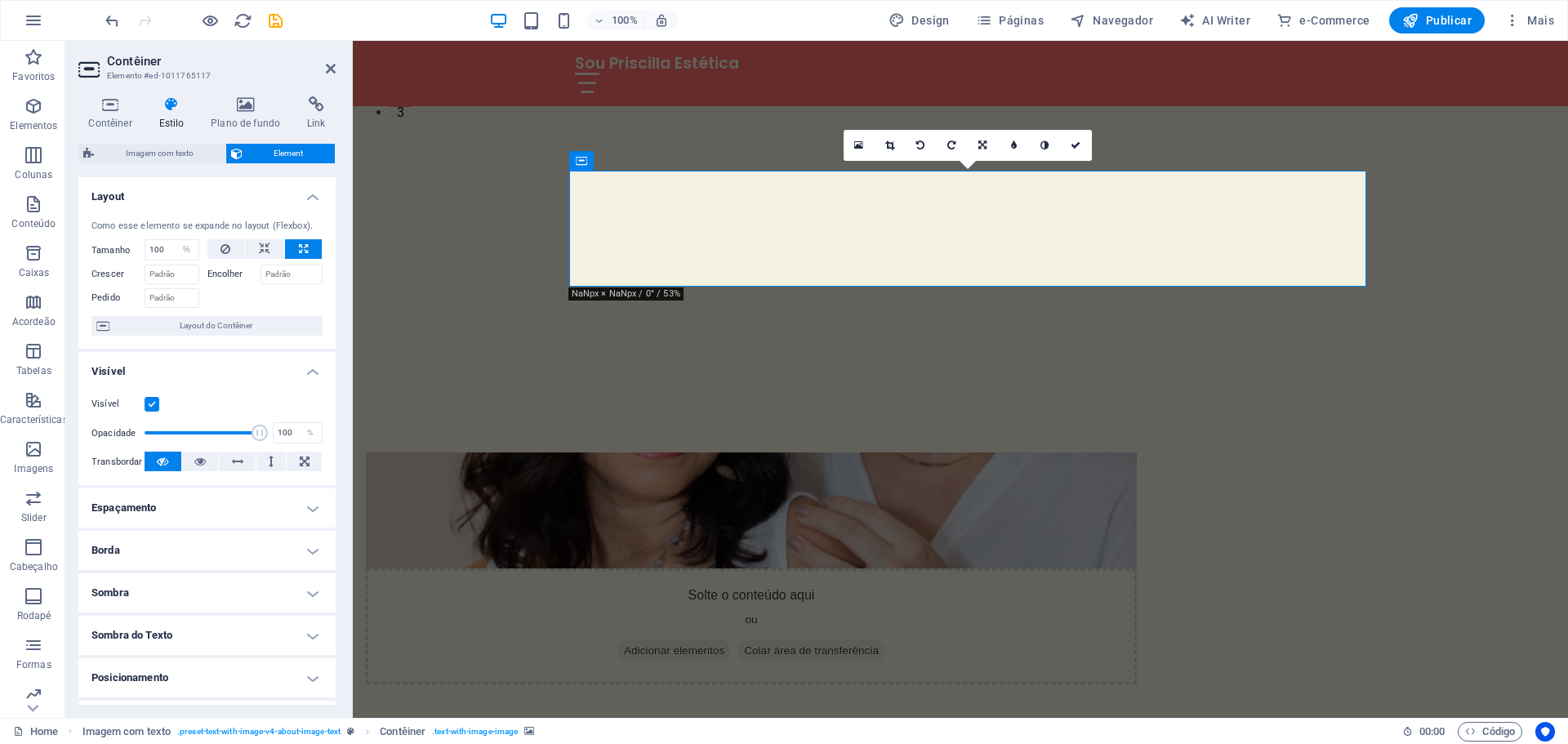
click at [285, 251] on button at bounding box center [303, 249] width 37 height 20
click at [273, 251] on button at bounding box center [265, 249] width 40 height 20
select select "DISABLED_OPTION_VALUE"
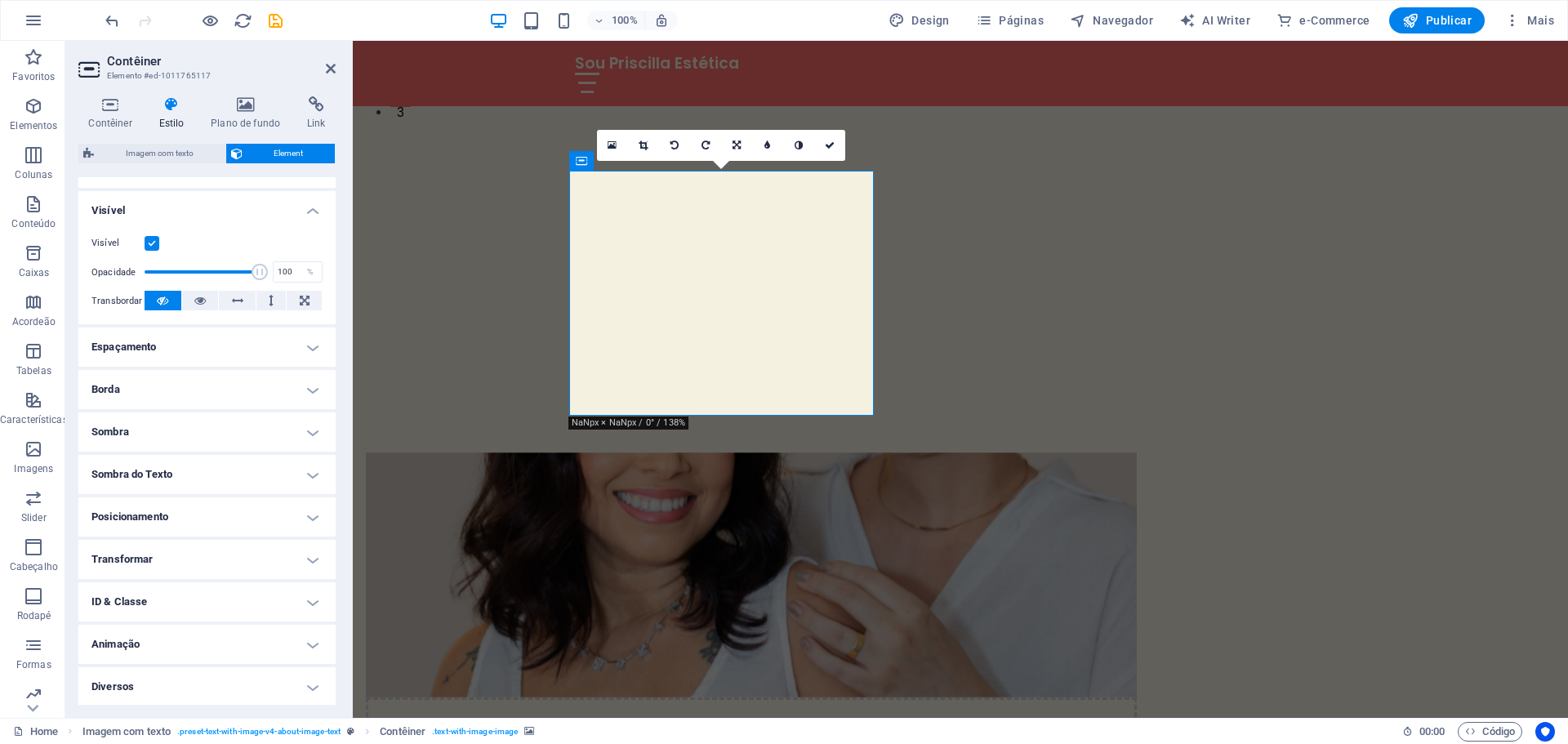
scroll to position [162, 0]
click at [154, 561] on h4 "Transformar" at bounding box center [207, 558] width 257 height 40
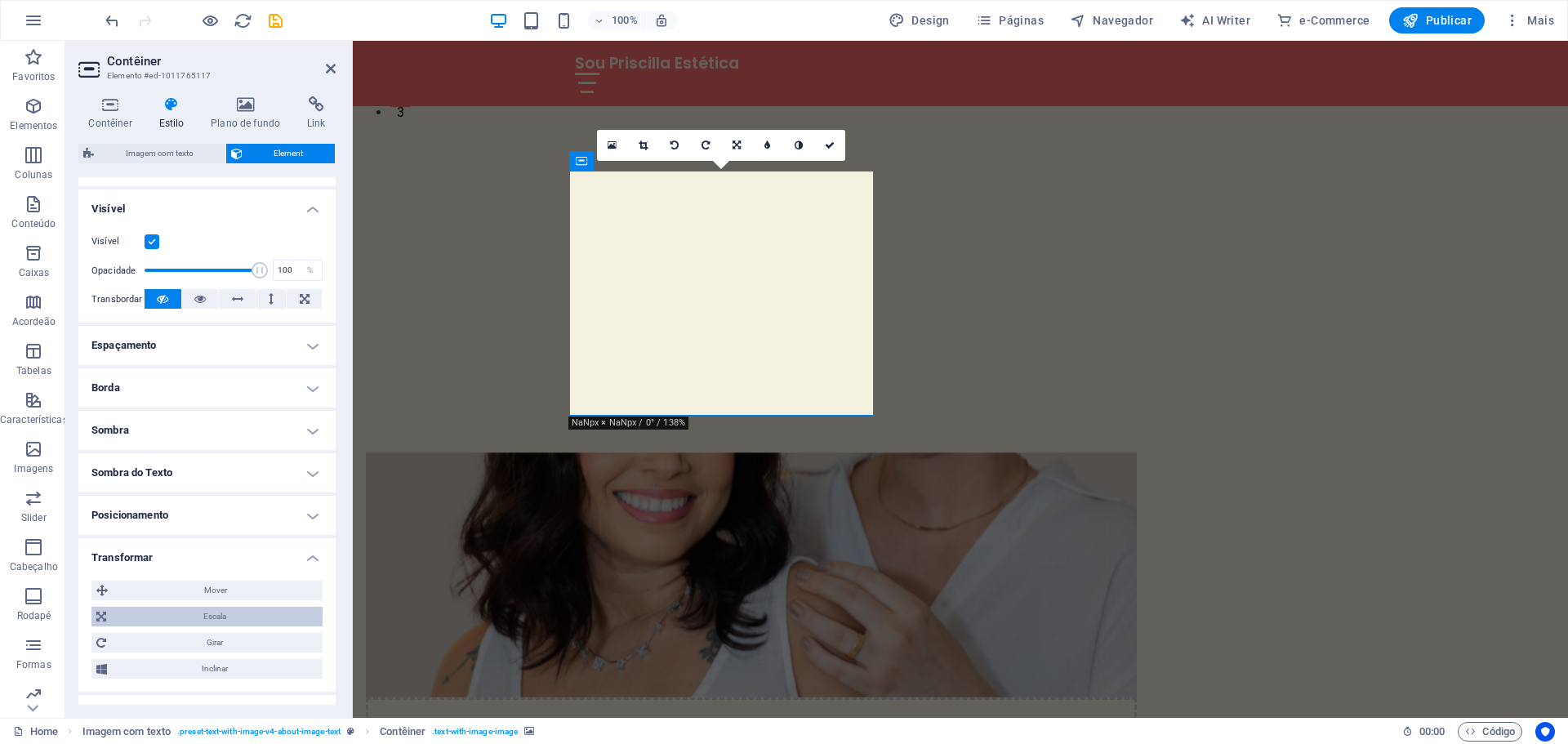
click at [166, 622] on span "Escala" at bounding box center [214, 616] width 207 height 20
click at [178, 643] on input "100" at bounding box center [237, 647] width 170 height 20
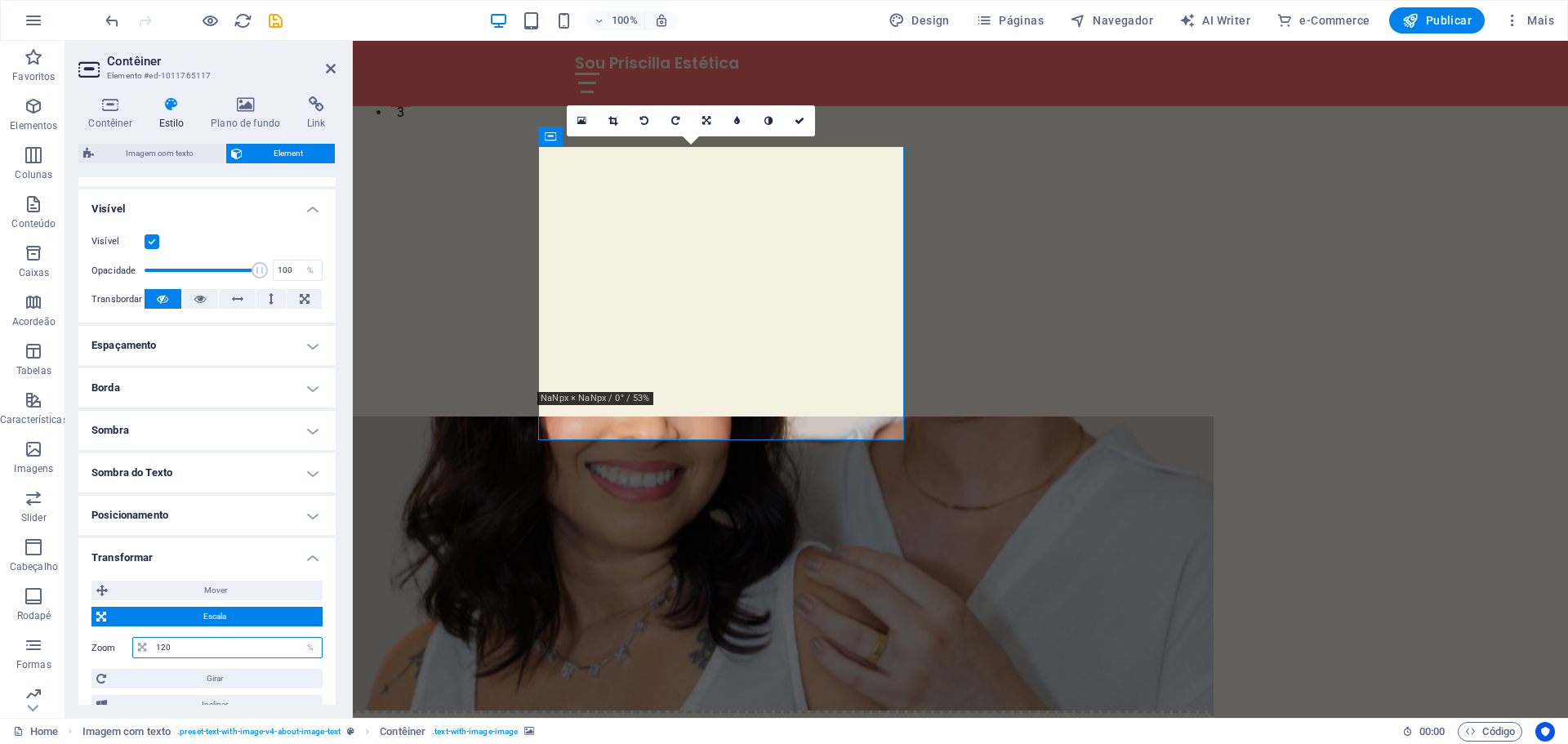
drag, startPoint x: 181, startPoint y: 649, endPoint x: 146, endPoint y: 647, distance: 35.1
click at [146, 647] on div "120 %" at bounding box center [228, 647] width 190 height 21
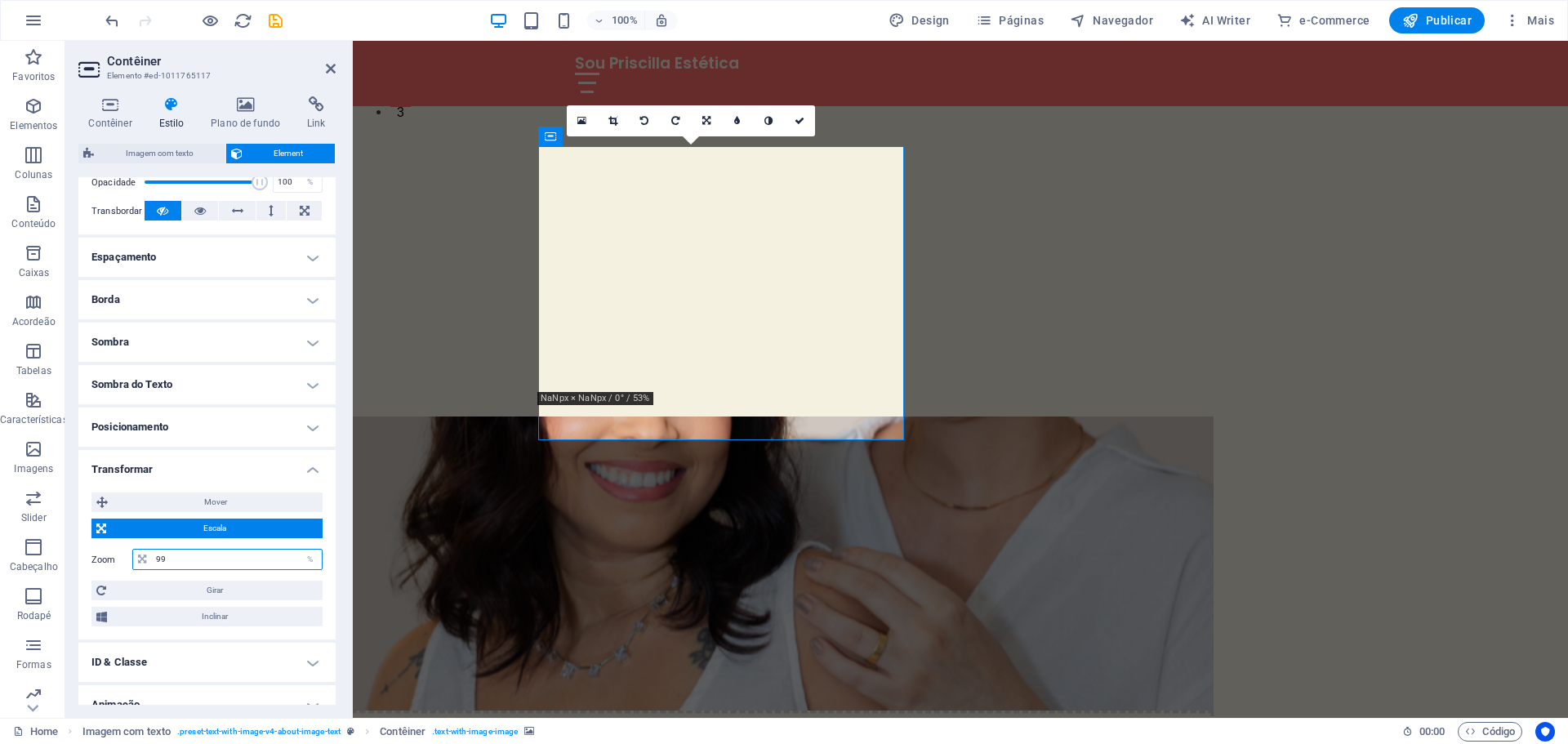
scroll to position [313, 0]
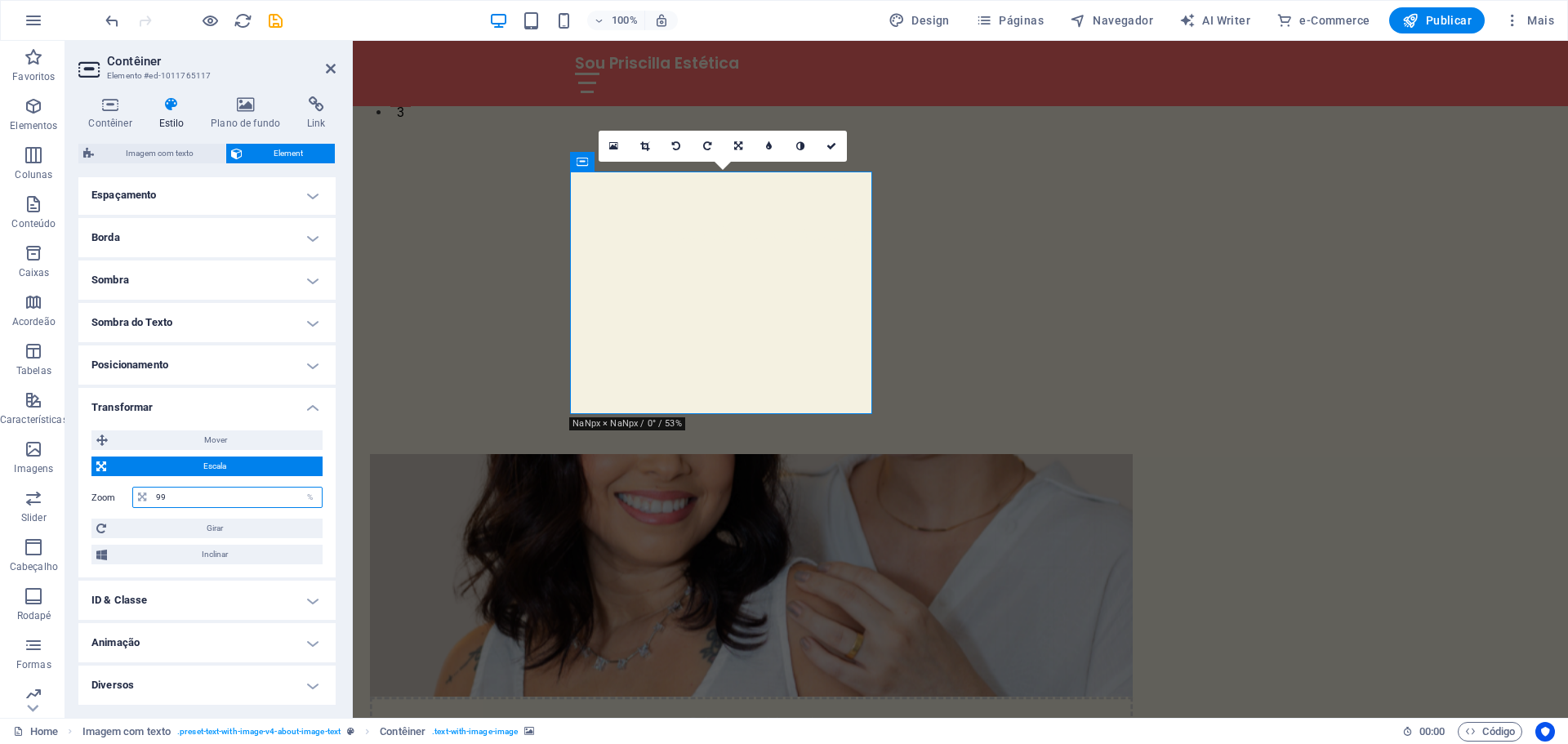
type input "99"
click at [189, 686] on h4 "Diversos" at bounding box center [207, 685] width 257 height 40
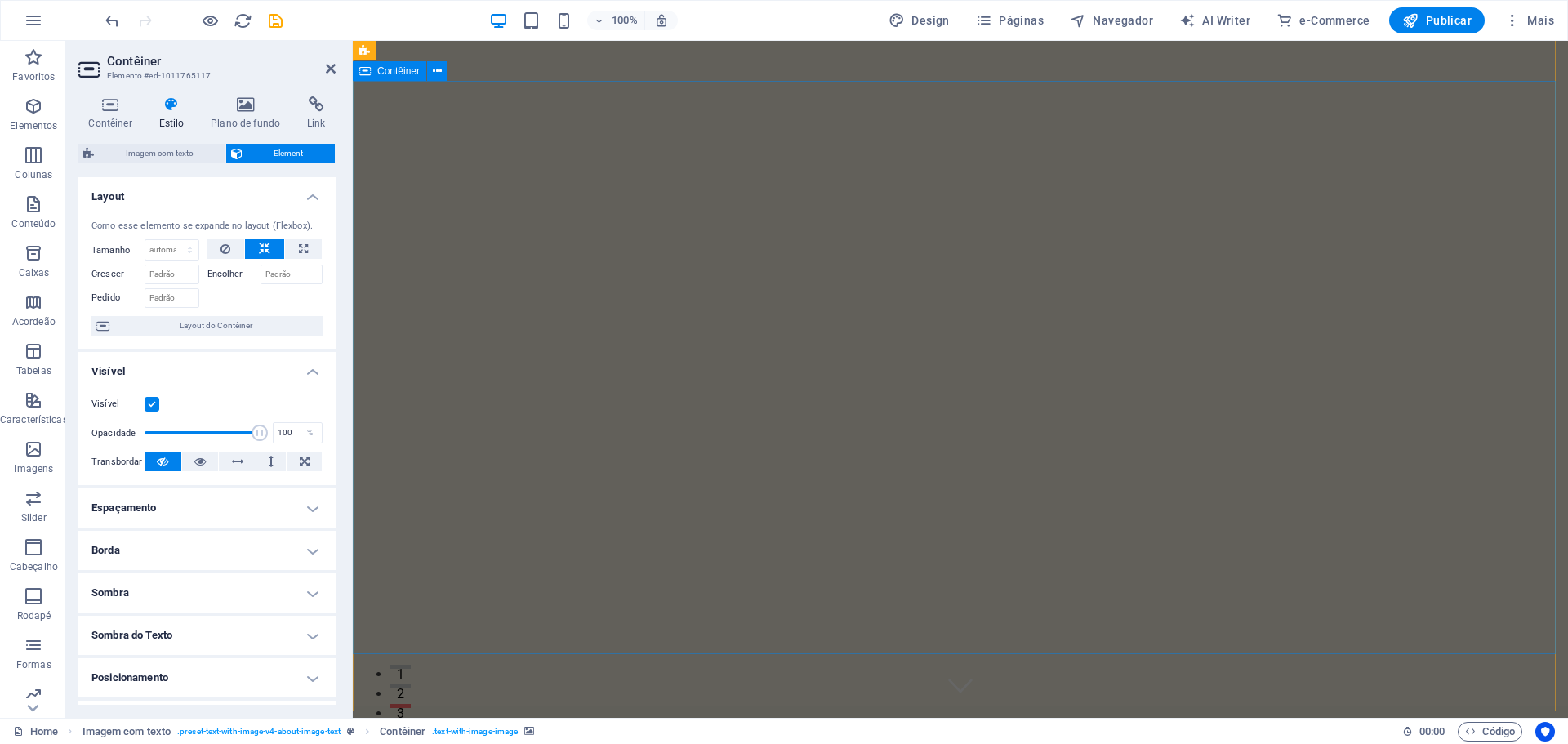
scroll to position [0, 0]
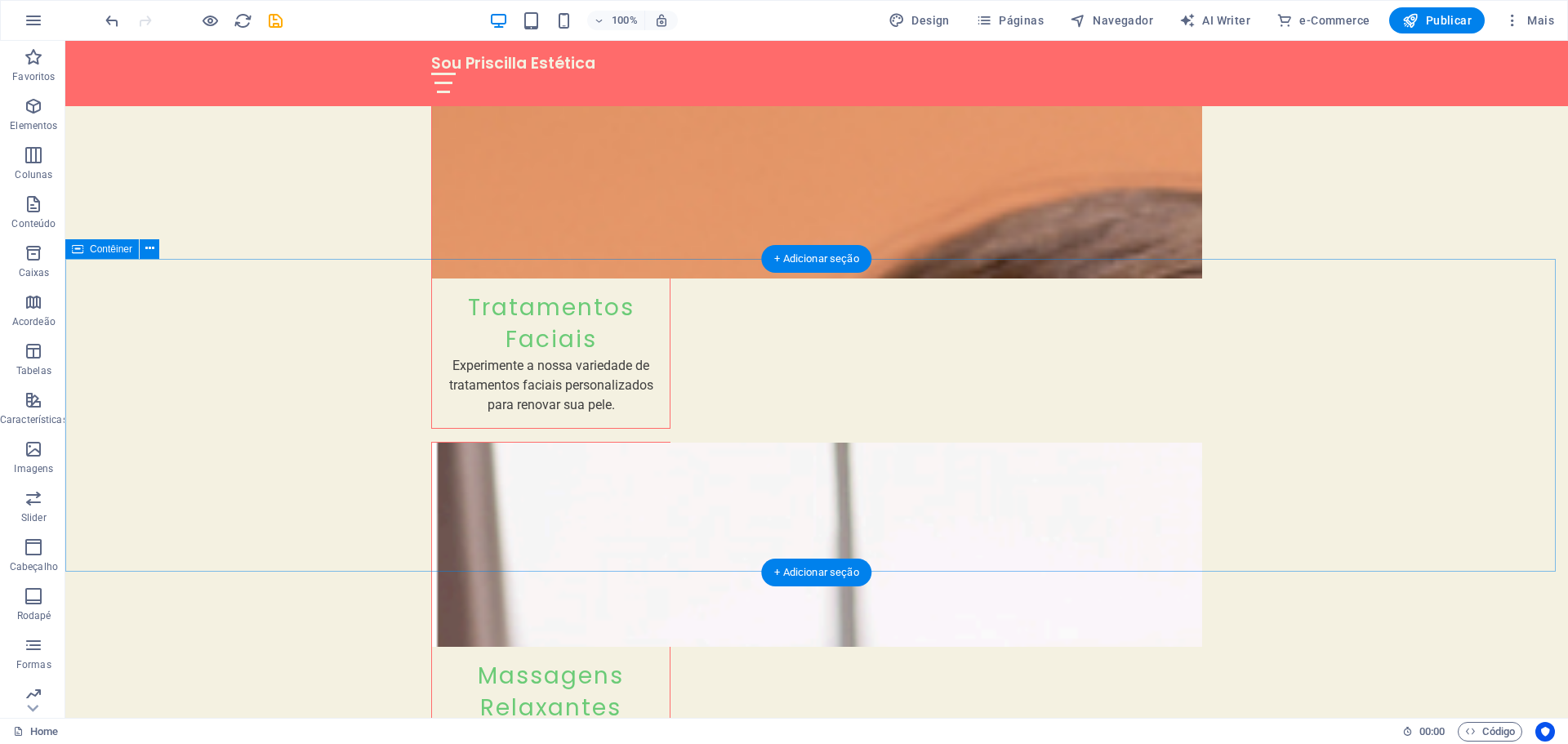
scroll to position [2612, 0]
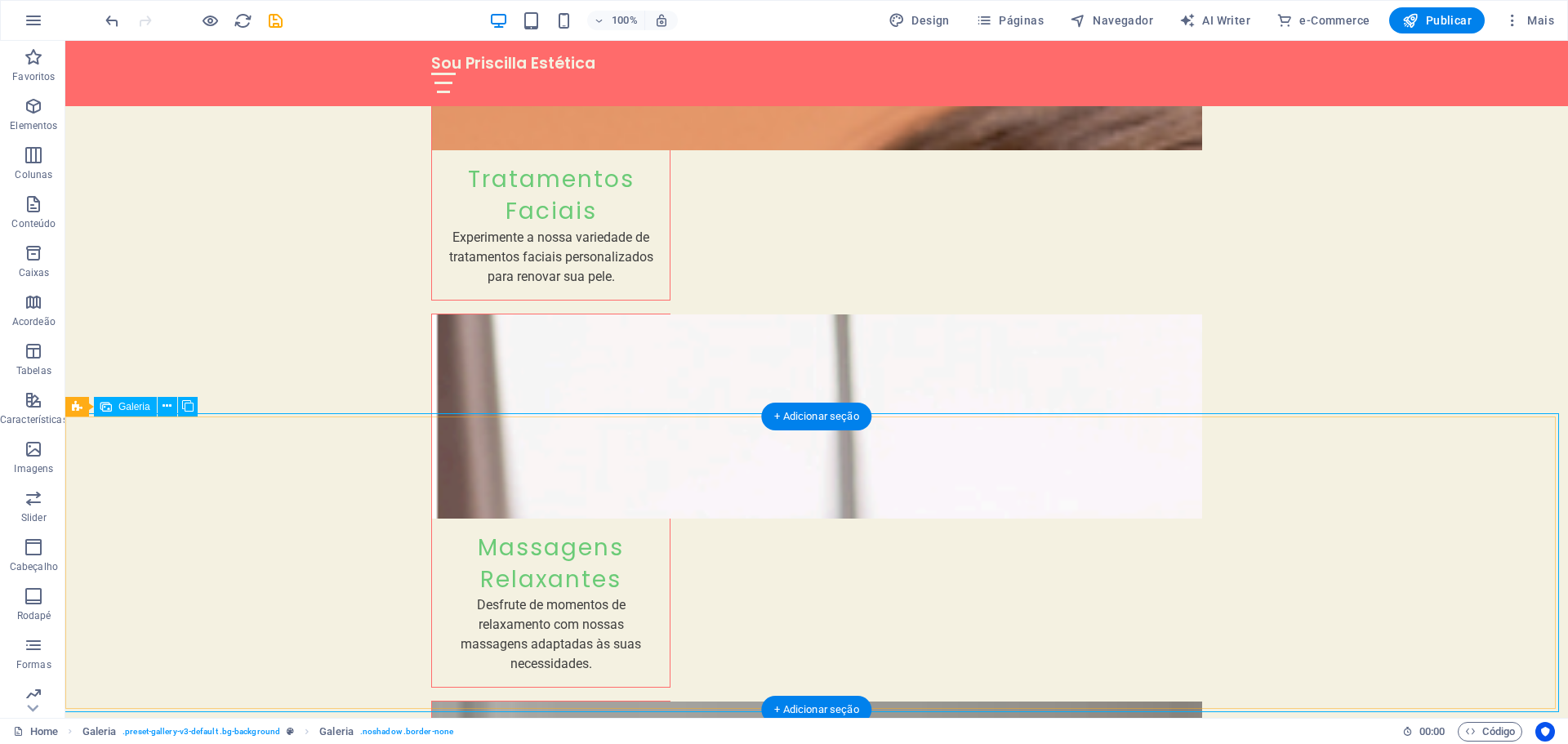
select select "px"
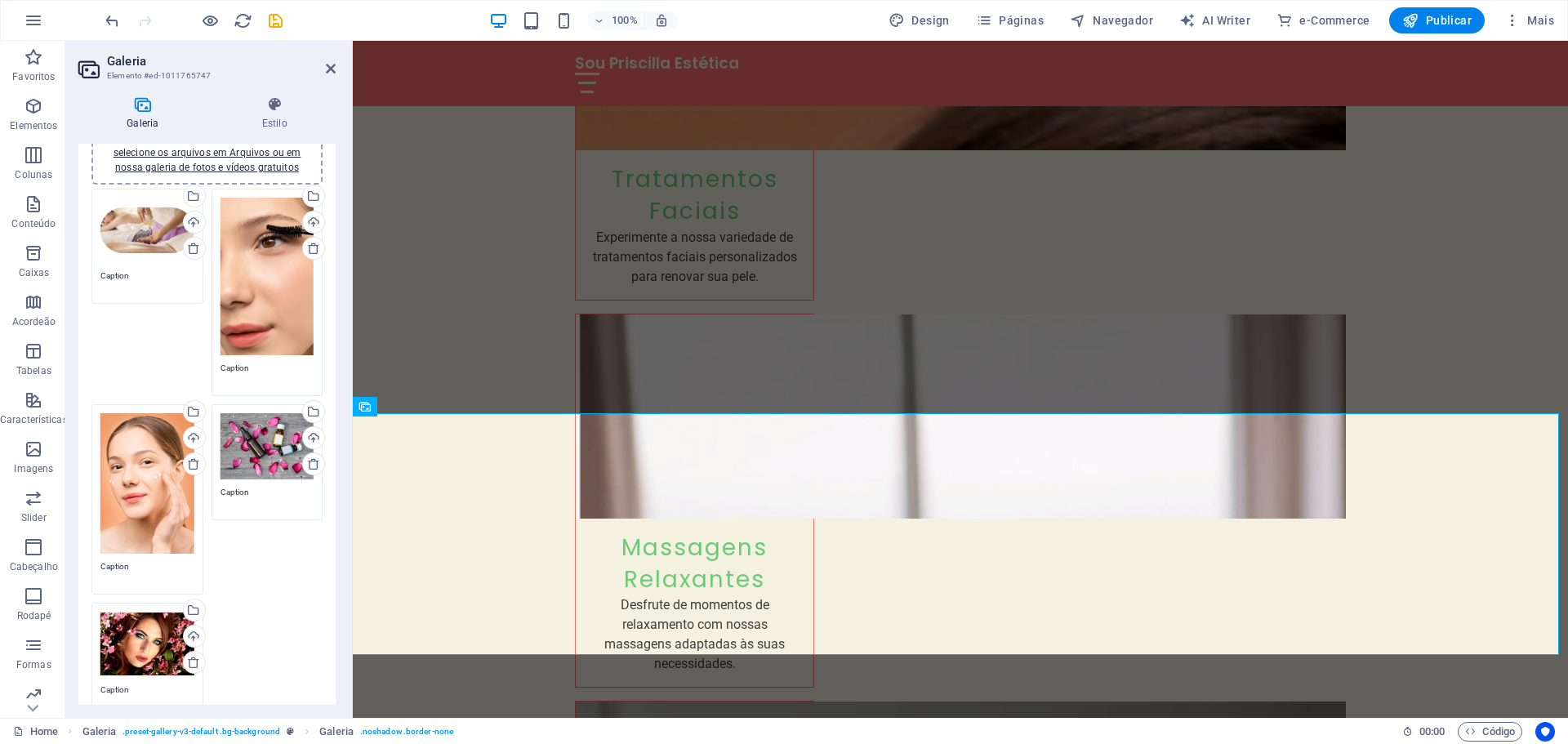
scroll to position [0, 0]
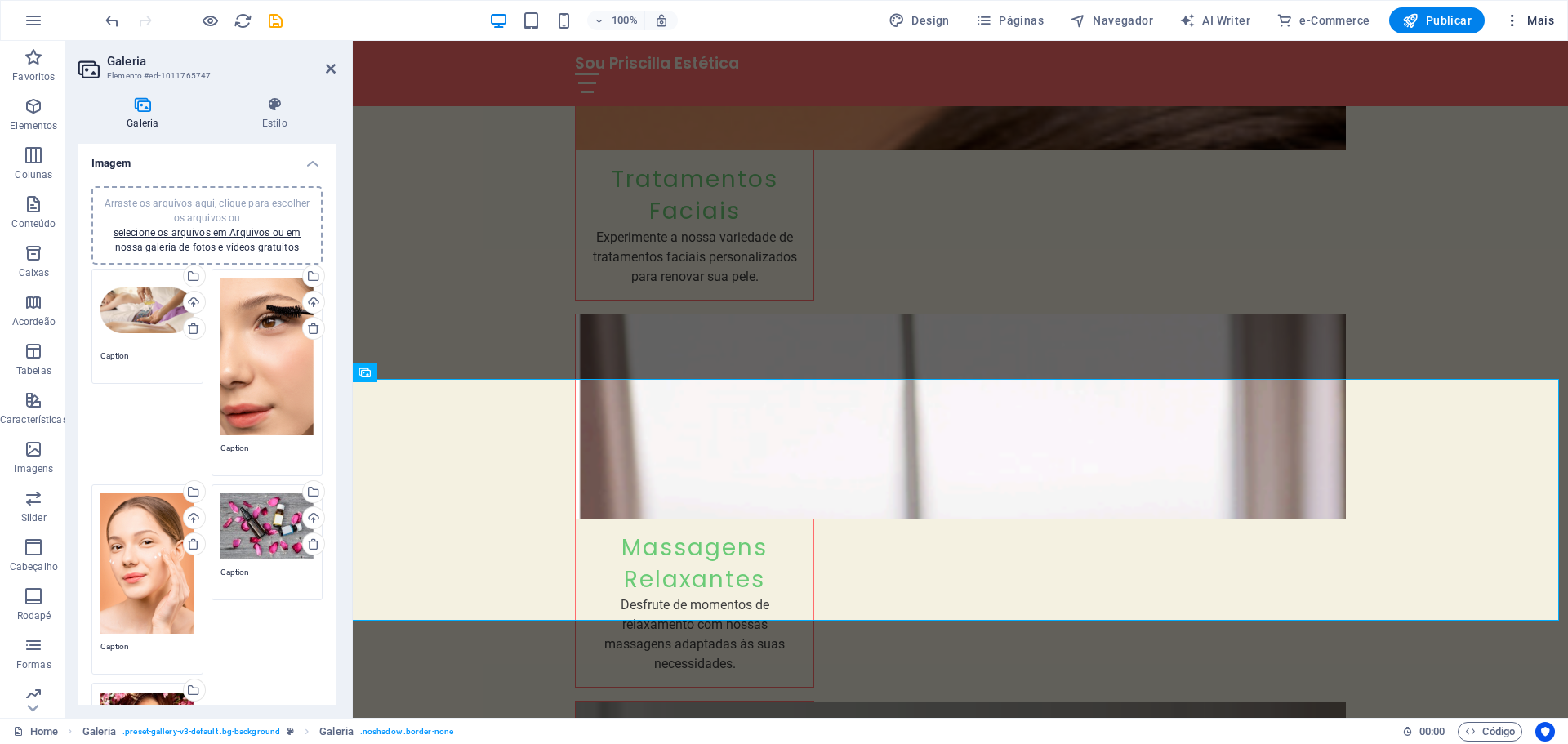
click at [1542, 20] on span "Mais" at bounding box center [1529, 20] width 49 height 17
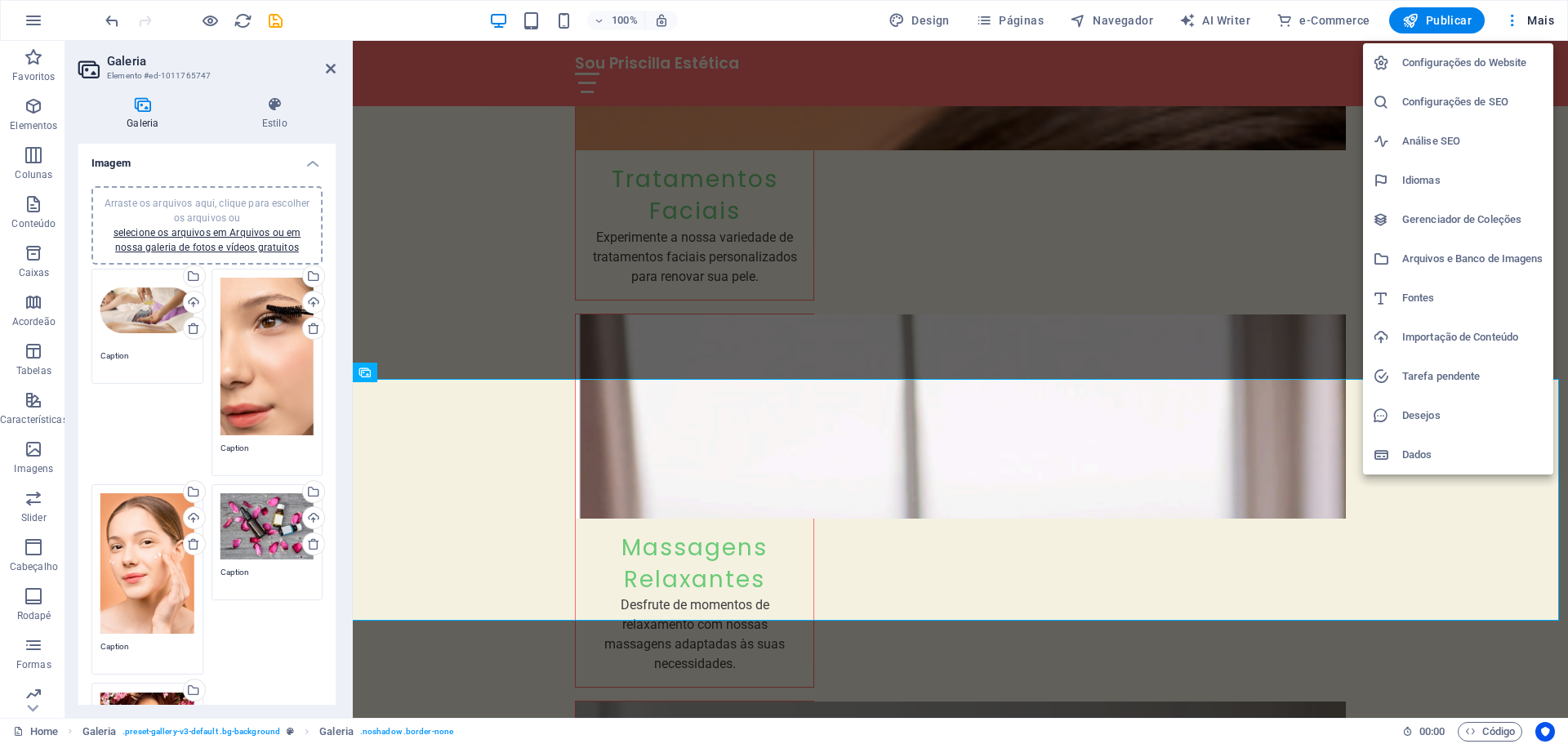
click at [1431, 61] on h6 "Configurações do Website" at bounding box center [1473, 63] width 142 height 20
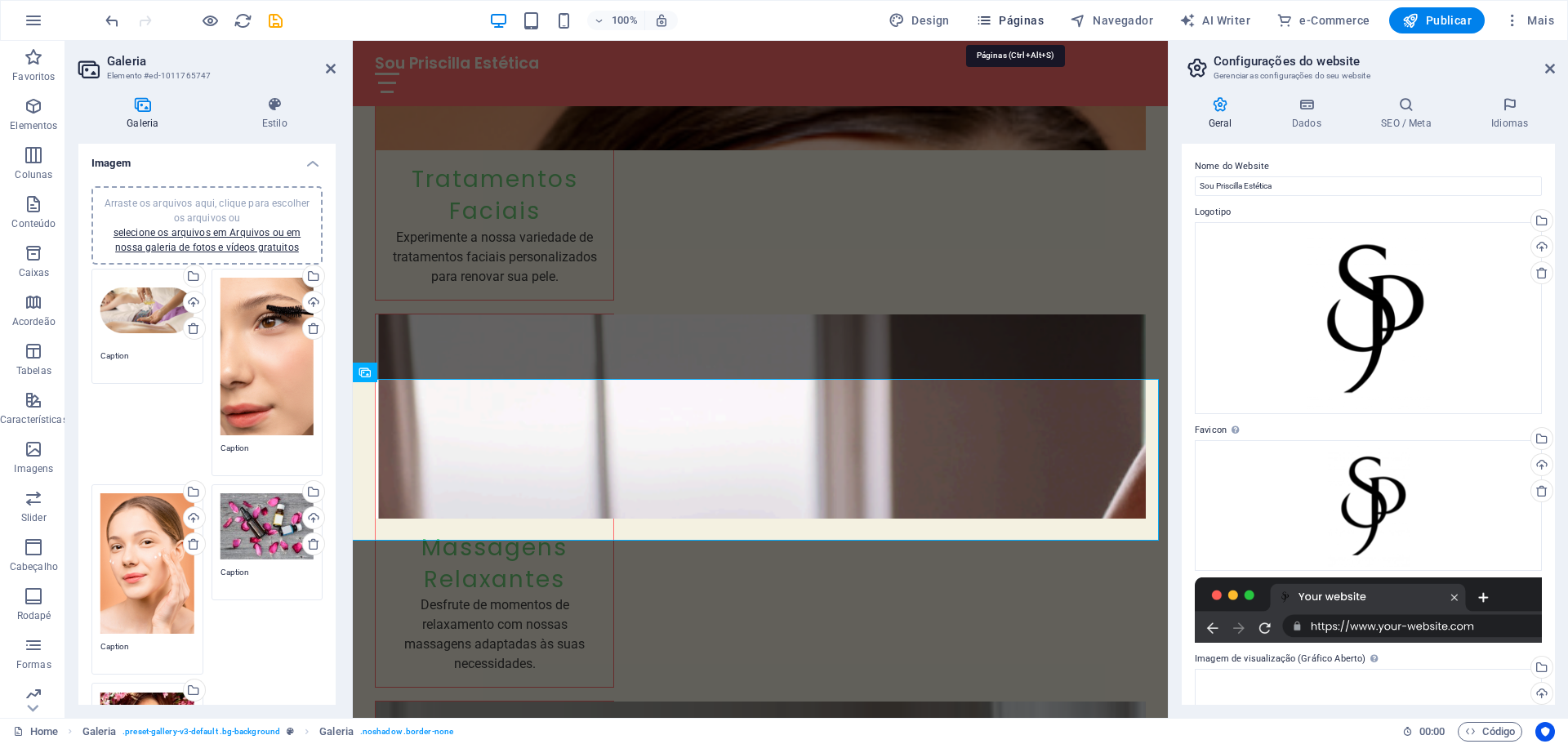
click at [993, 16] on icon "button" at bounding box center [984, 20] width 17 height 17
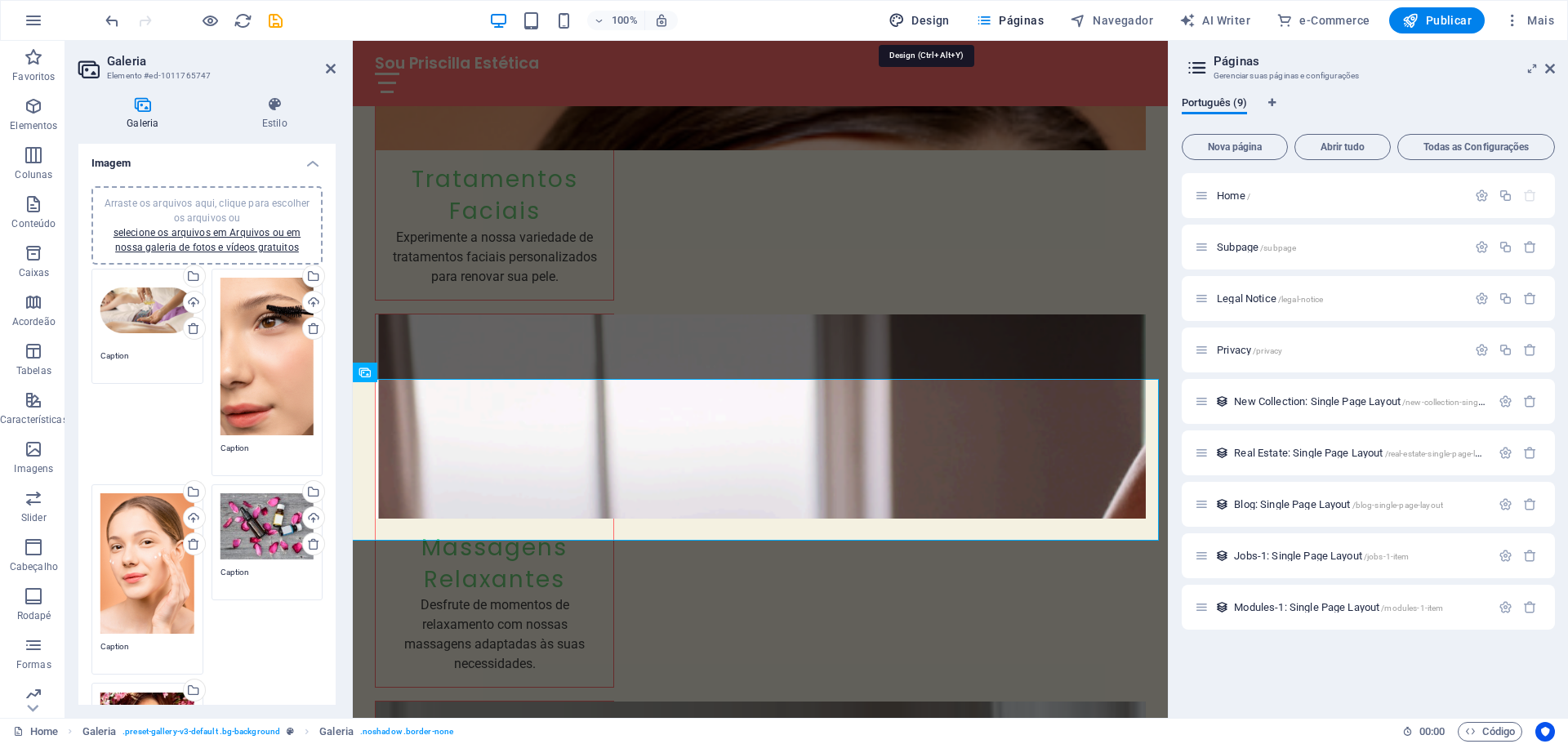
click at [920, 21] on span "Design" at bounding box center [920, 20] width 61 height 17
select select "px"
select select "200"
select select "px"
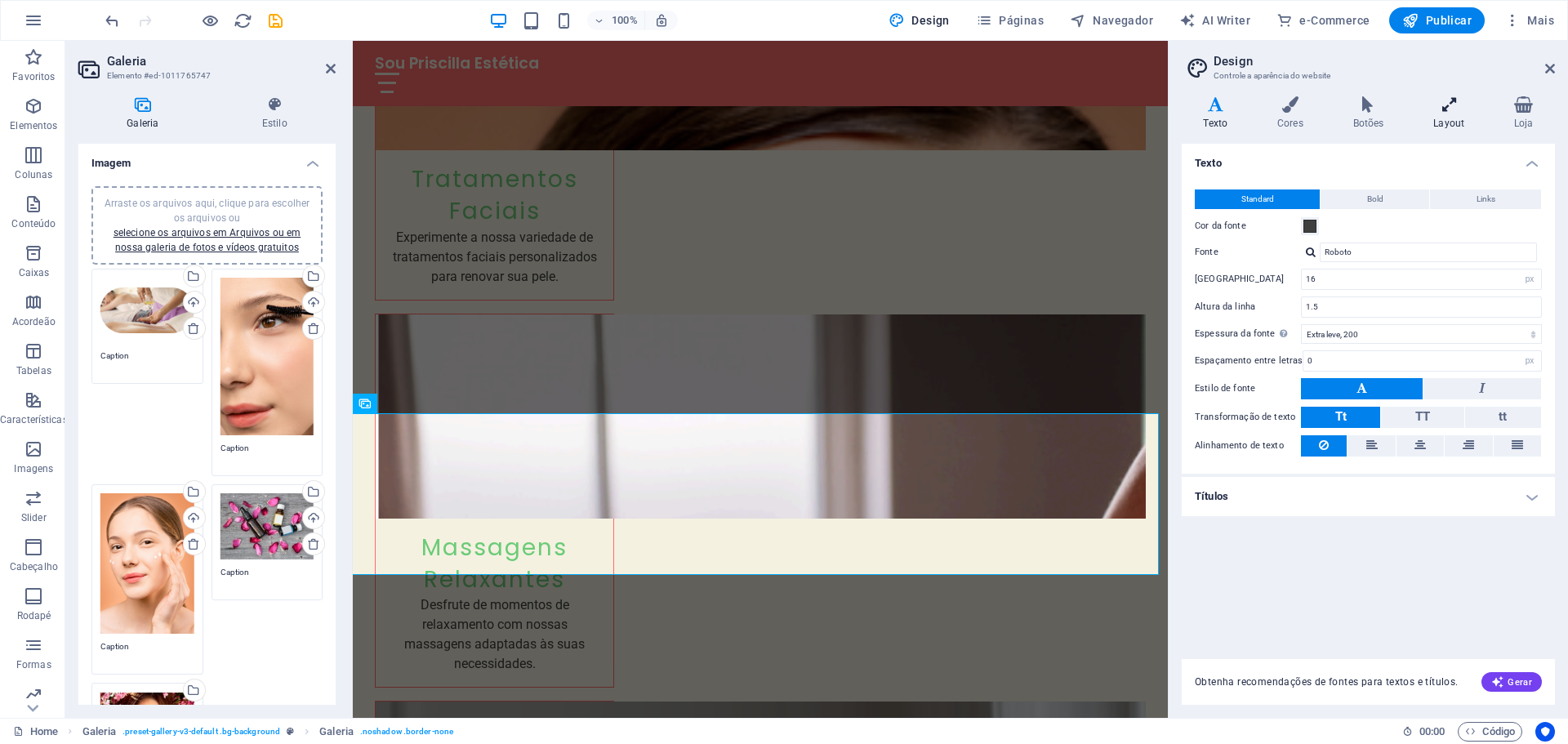
click at [1447, 123] on h4 "Layout" at bounding box center [1453, 113] width 81 height 35
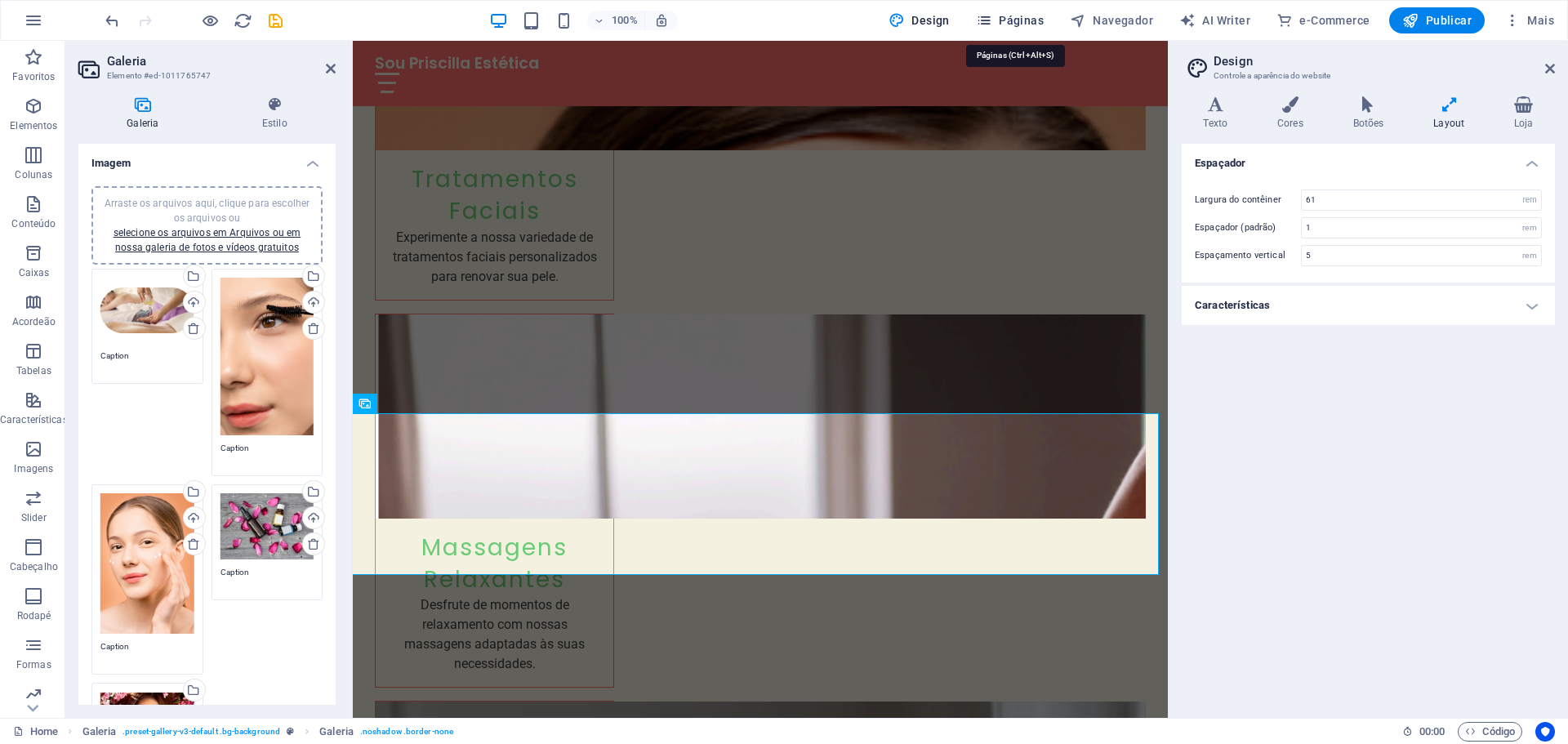
click at [1037, 19] on span "Páginas" at bounding box center [1010, 20] width 67 height 17
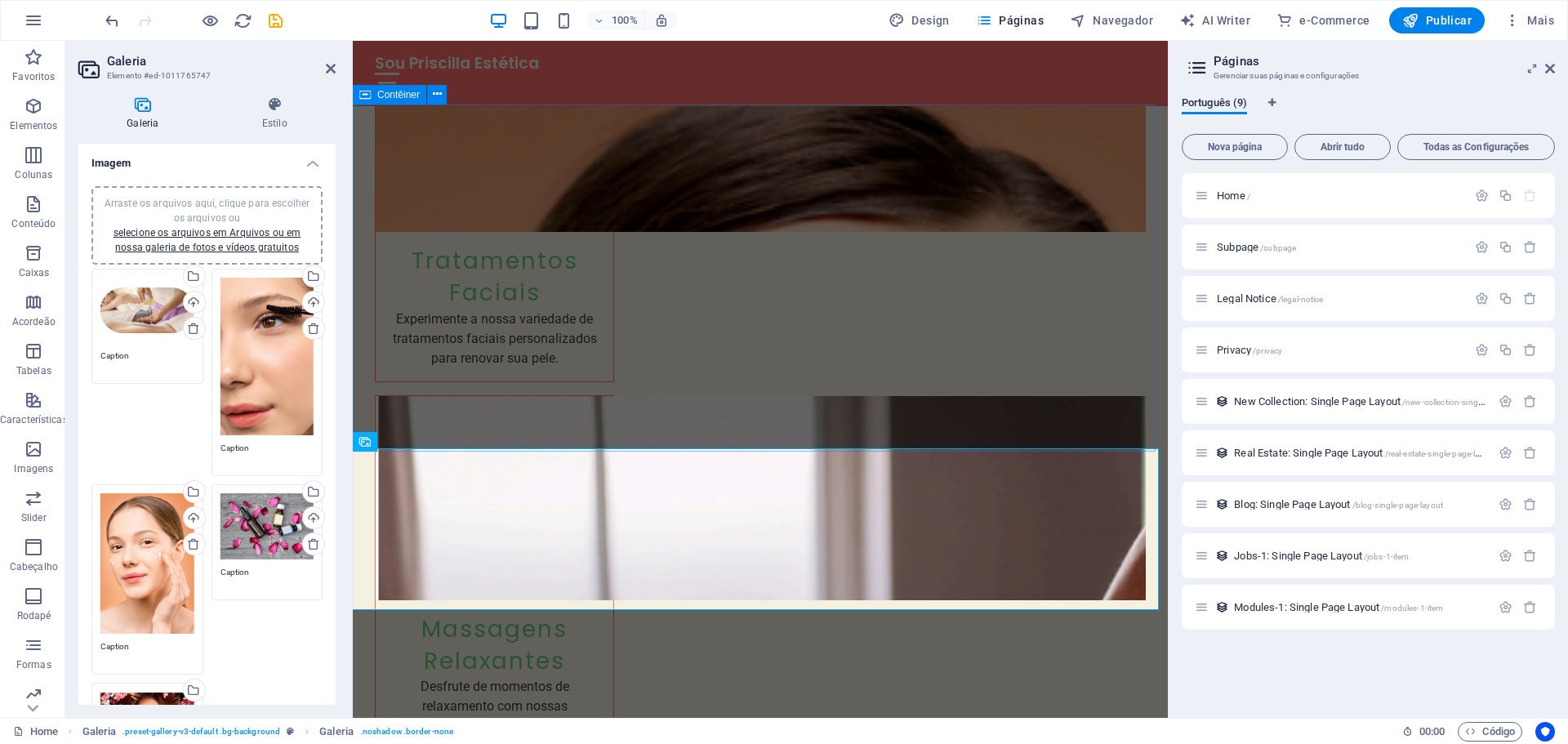
scroll to position [2694, 0]
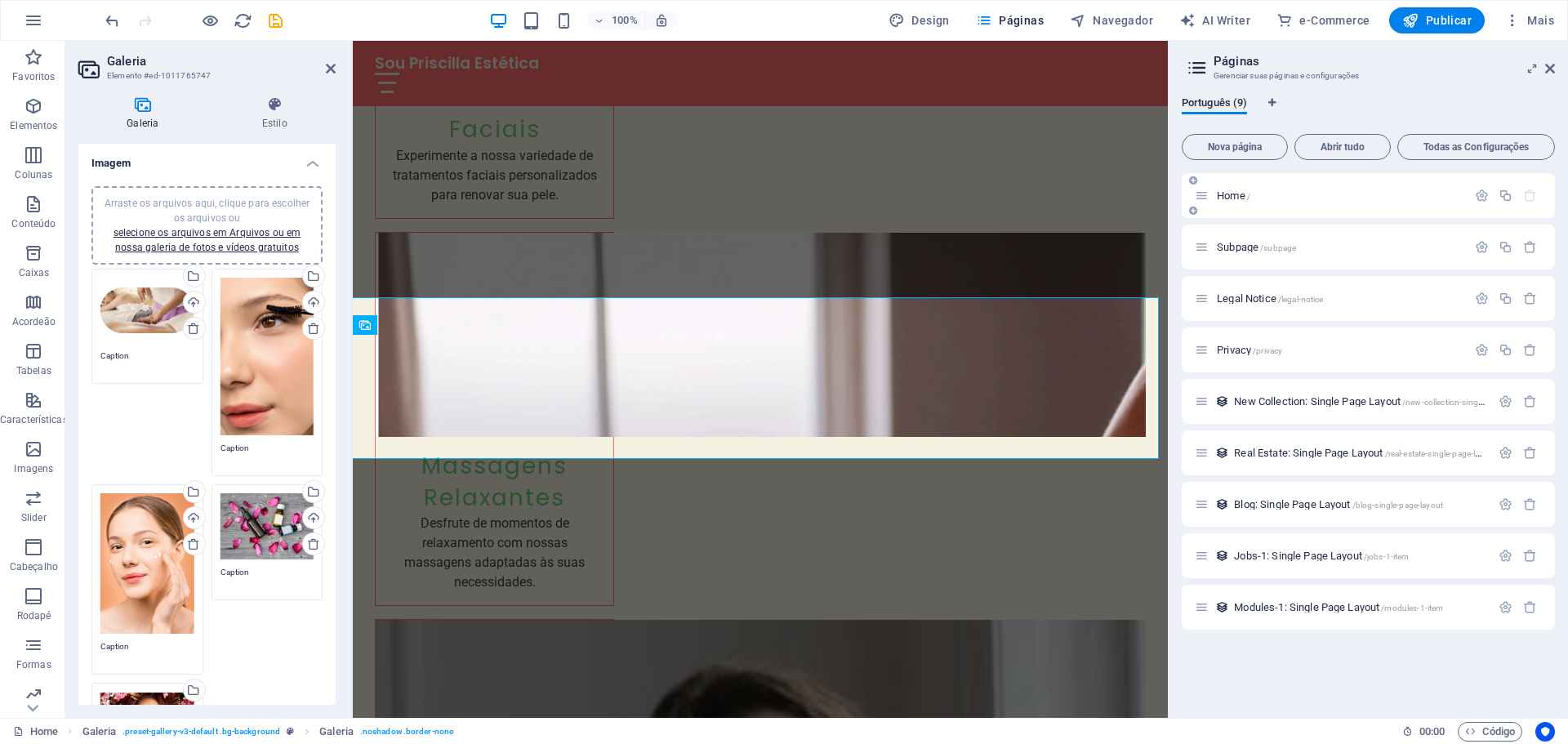
click at [1264, 191] on p "Home /" at bounding box center [1339, 195] width 245 height 11
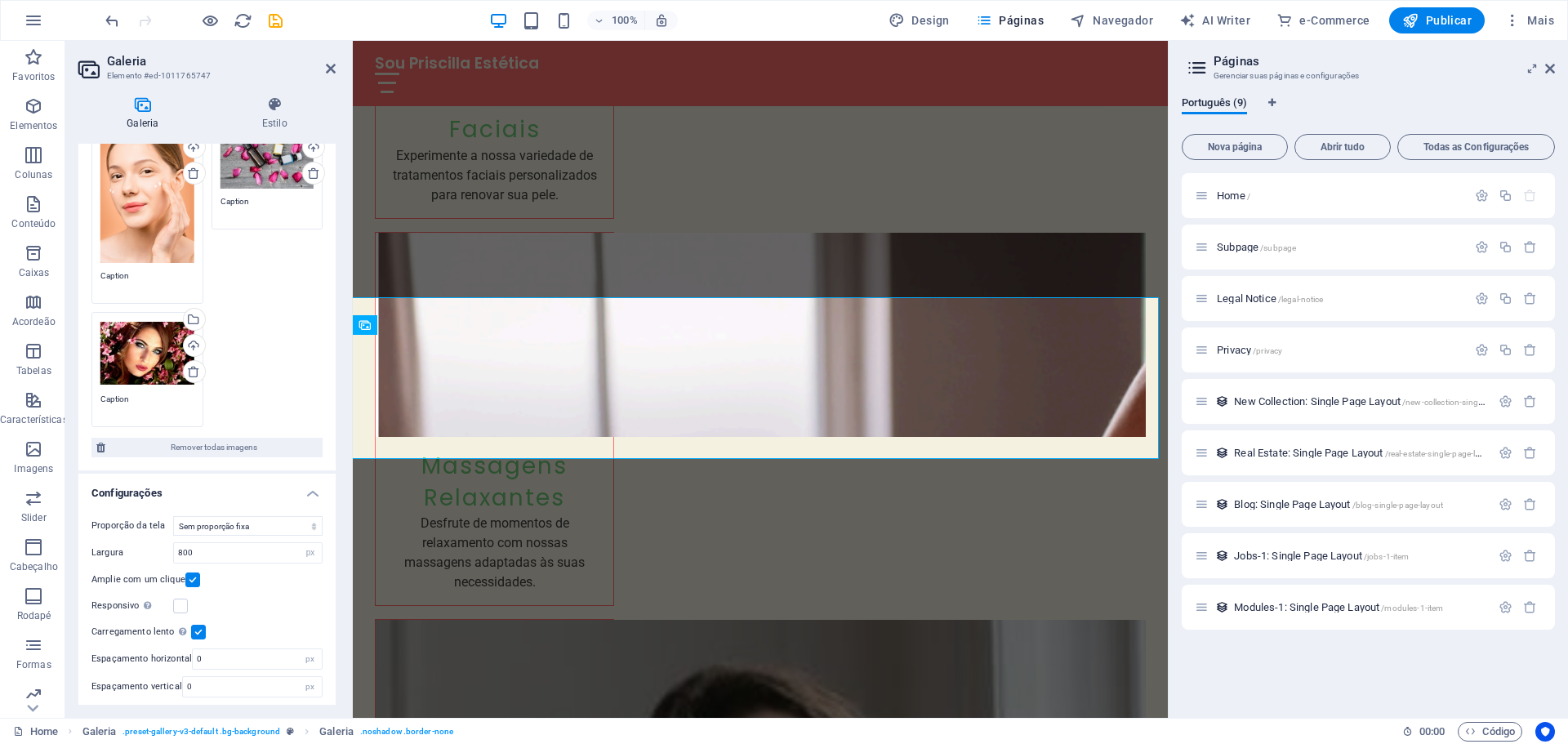
scroll to position [0, 0]
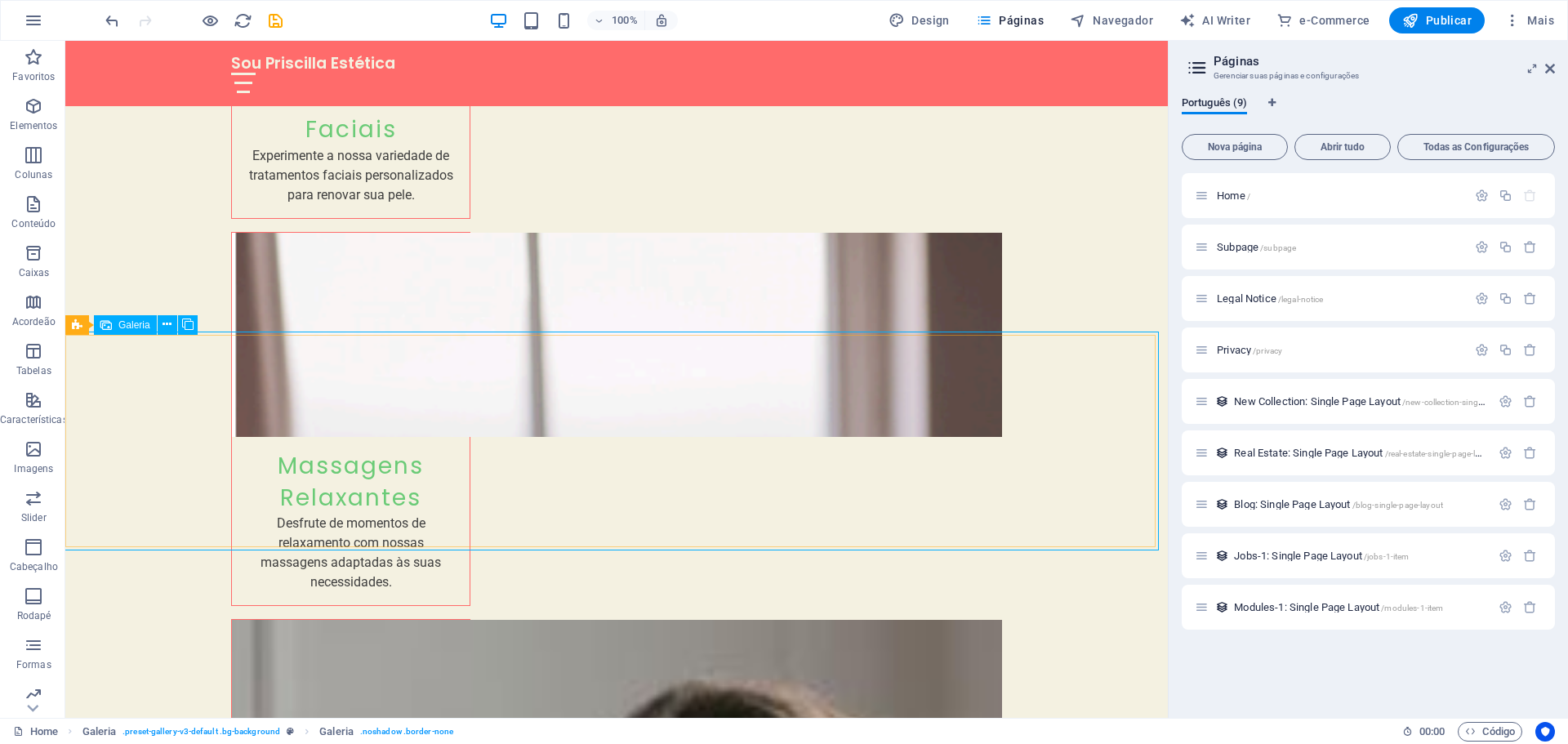
click at [129, 327] on span "Galeria" at bounding box center [135, 325] width 32 height 10
click at [135, 324] on icon at bounding box center [137, 324] width 9 height 17
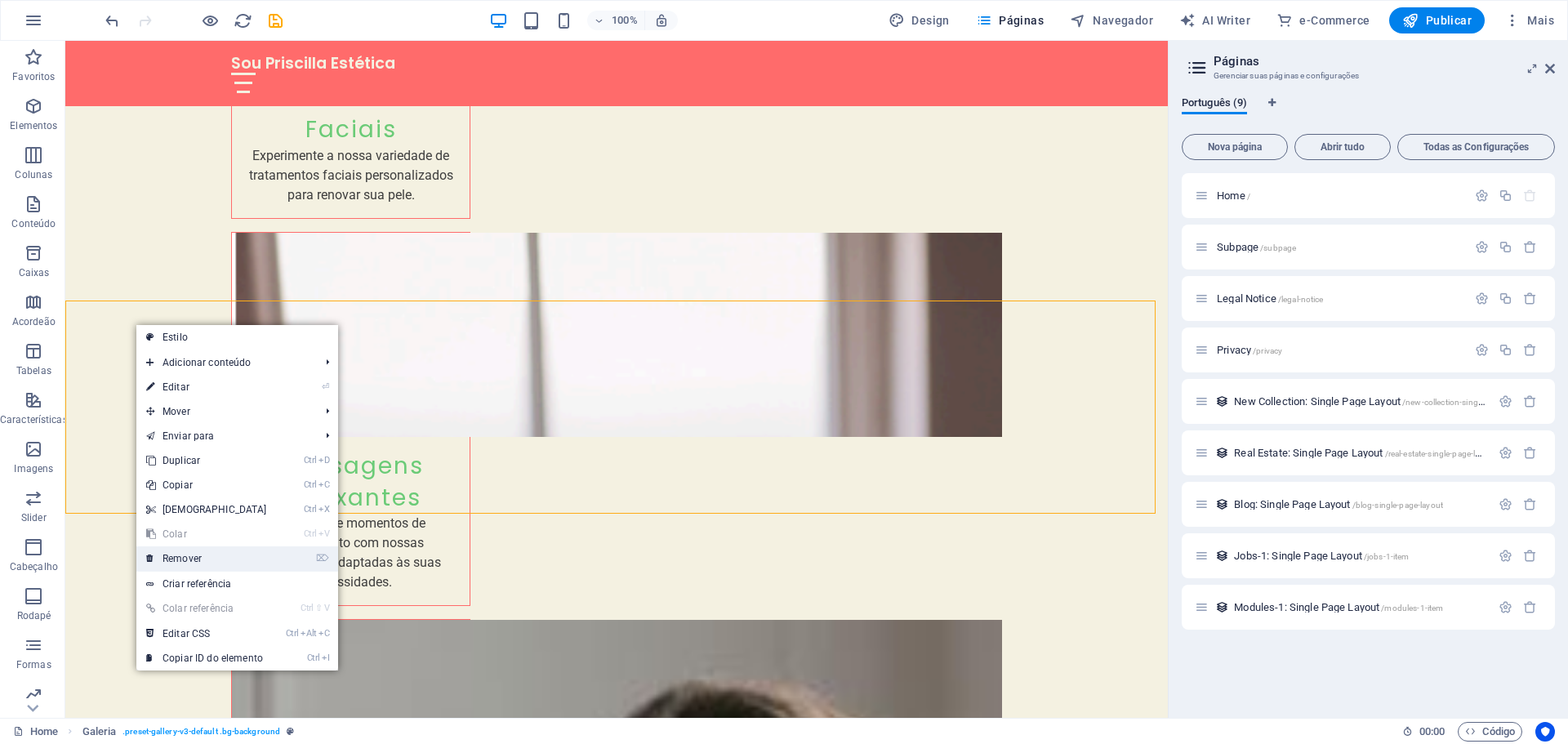
click at [205, 558] on link "⌦ Remover" at bounding box center [207, 558] width 141 height 25
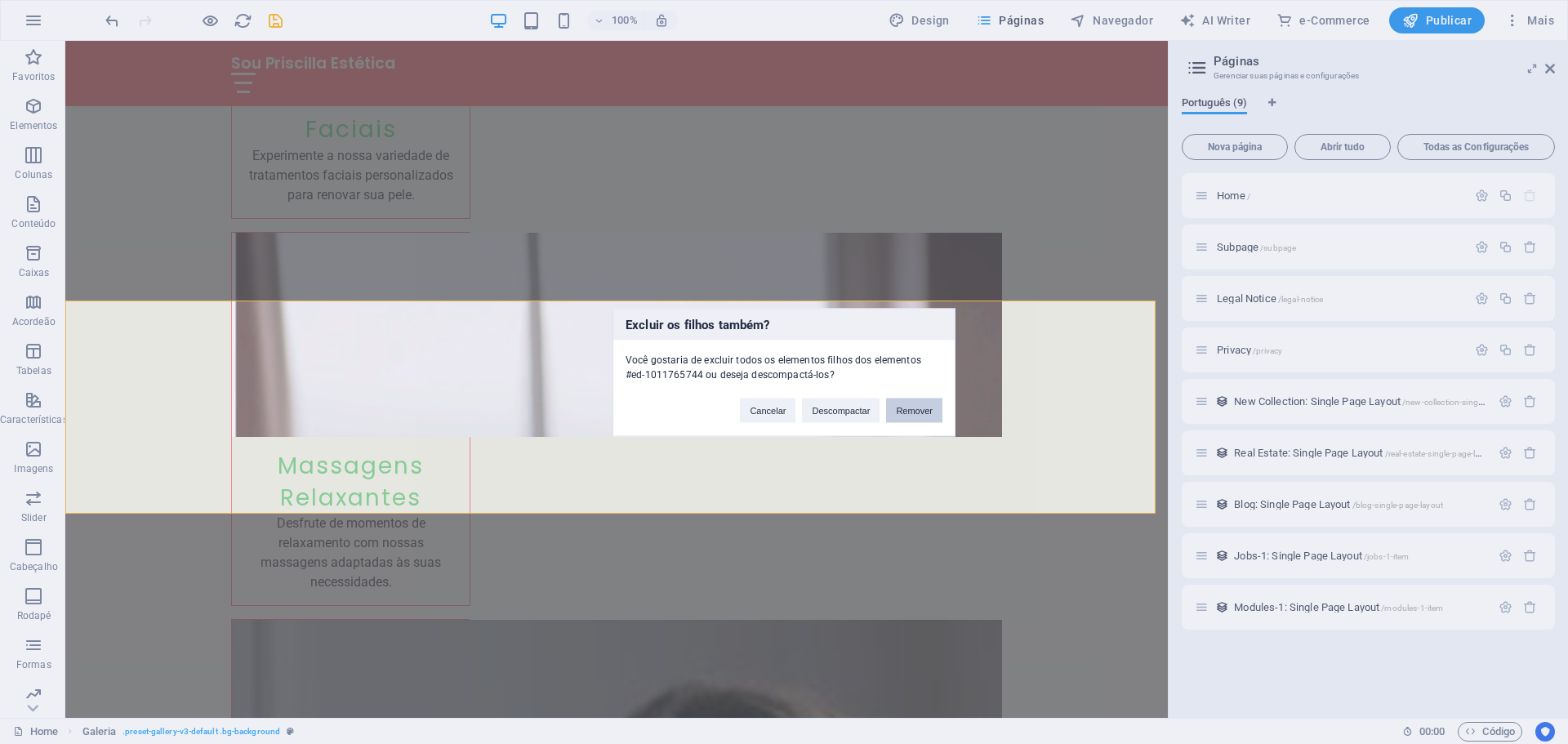
click at [923, 413] on button "Remover" at bounding box center [914, 410] width 56 height 25
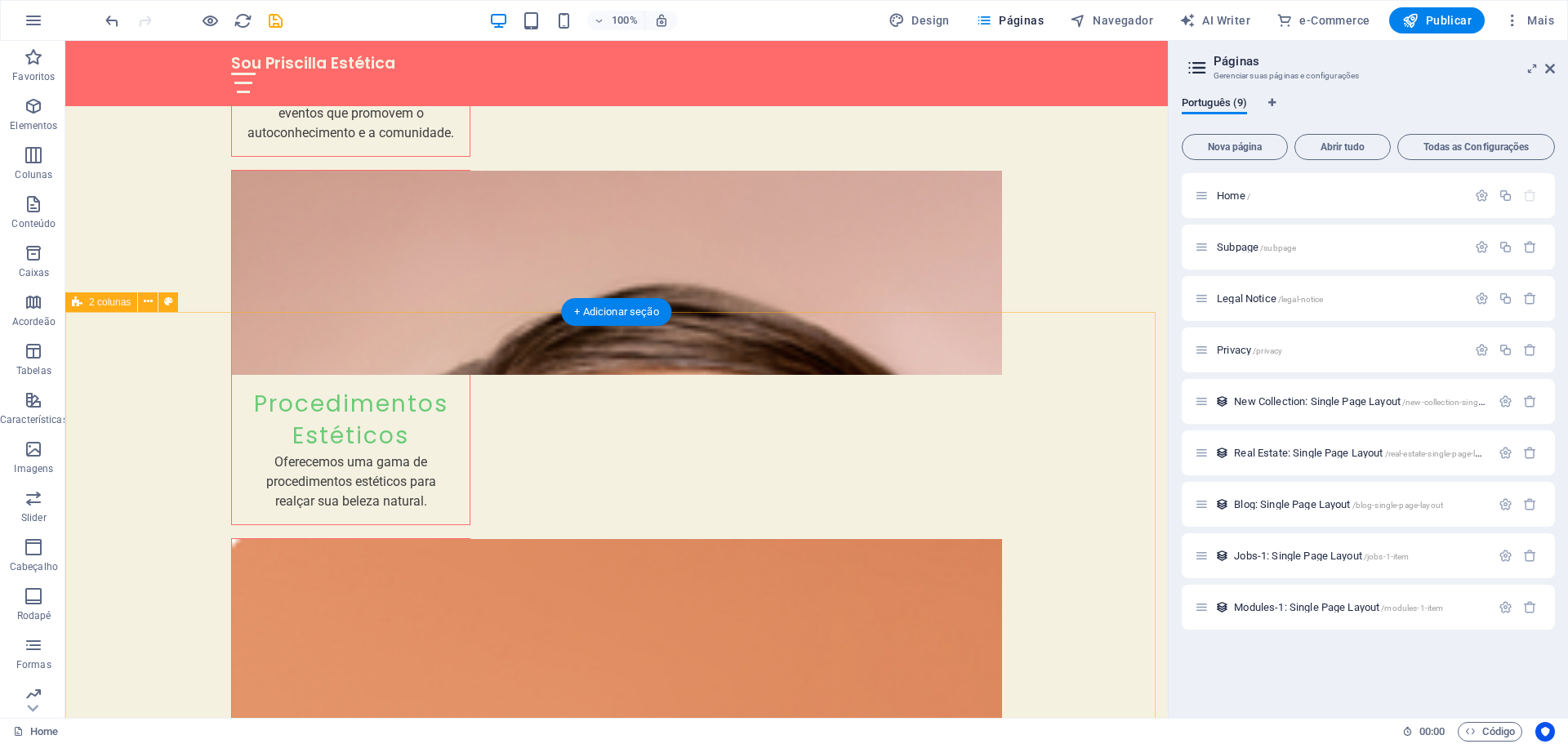
scroll to position [3837, 0]
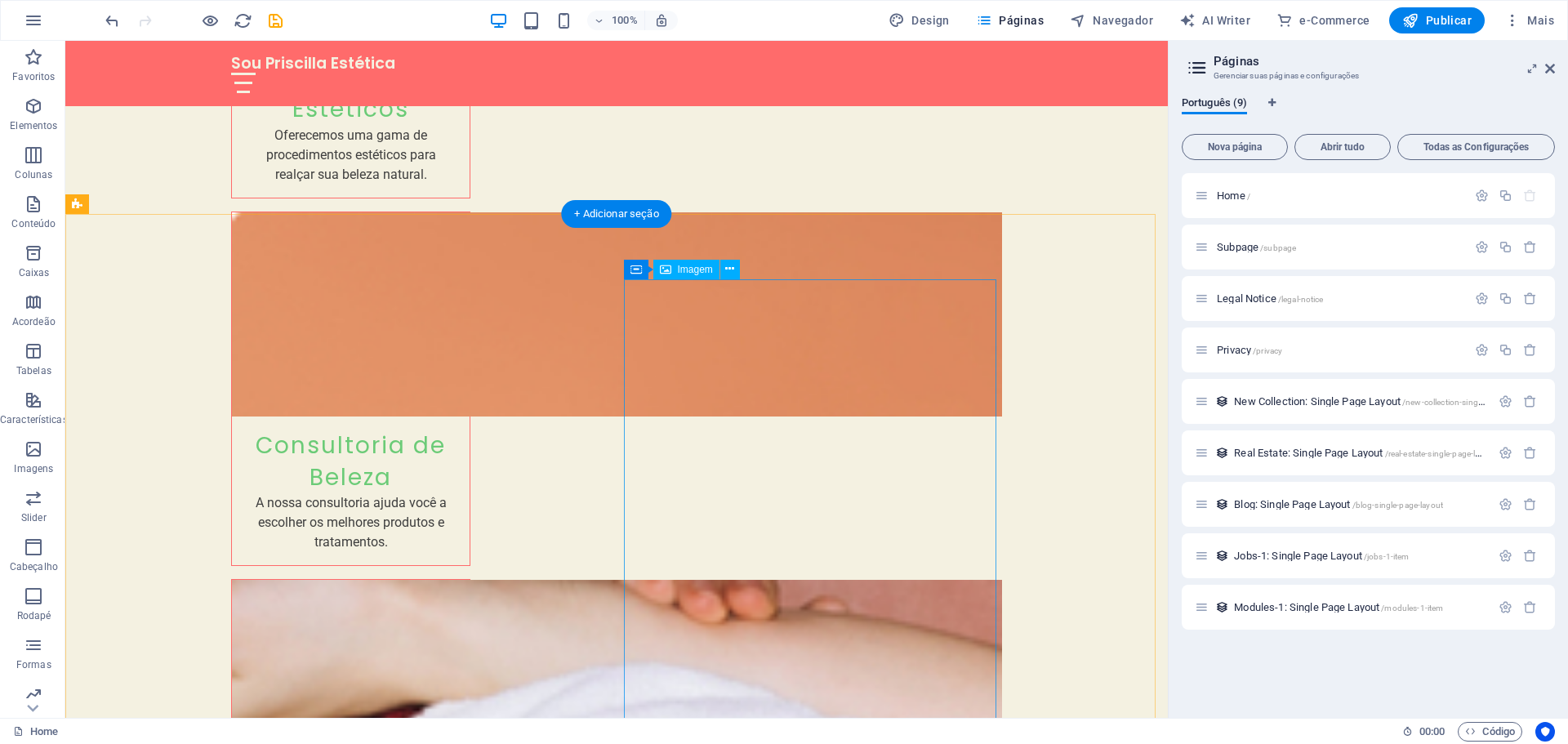
drag, startPoint x: 923, startPoint y: 402, endPoint x: 511, endPoint y: 424, distance: 412.6
select select "px"
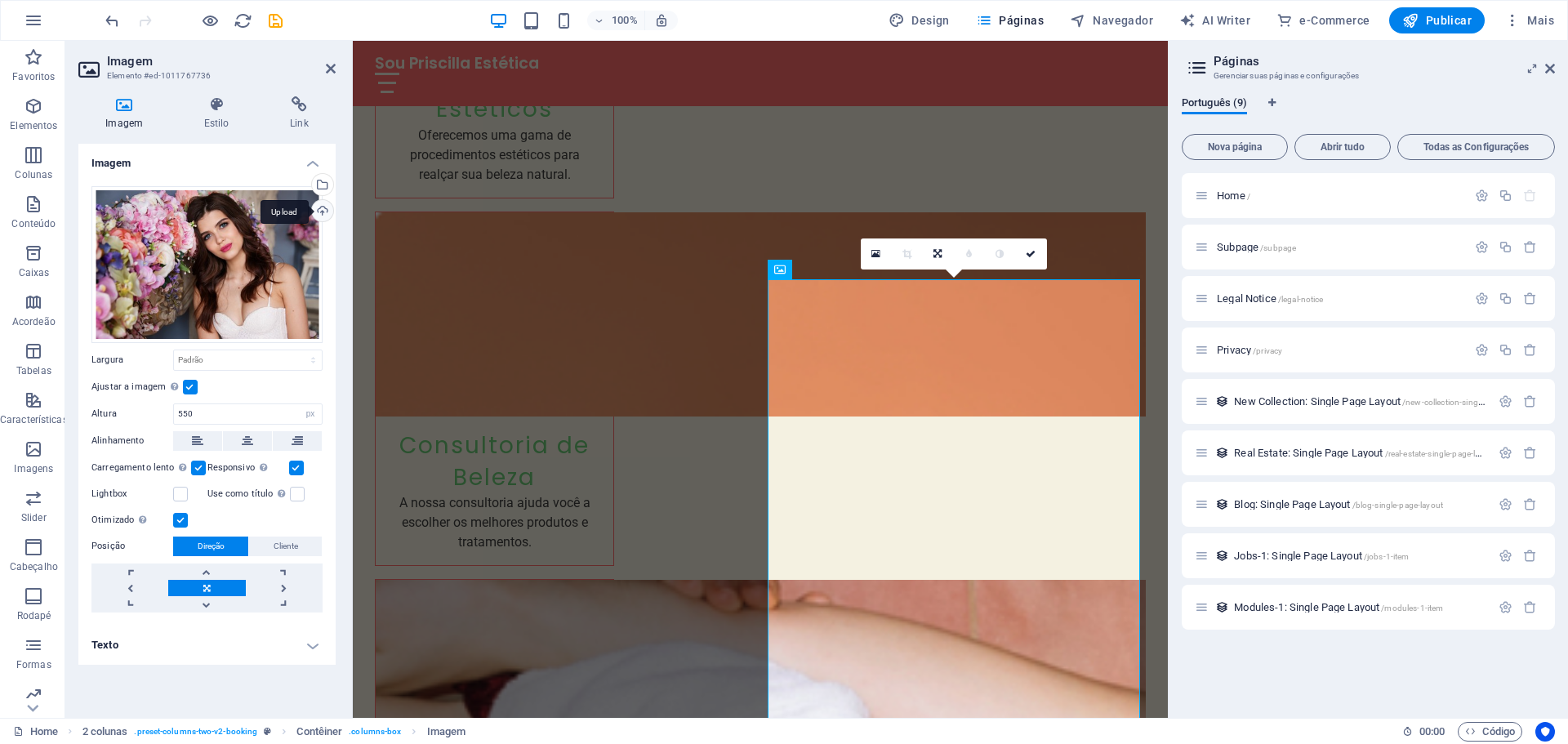
click at [322, 213] on div "Upload" at bounding box center [321, 212] width 25 height 25
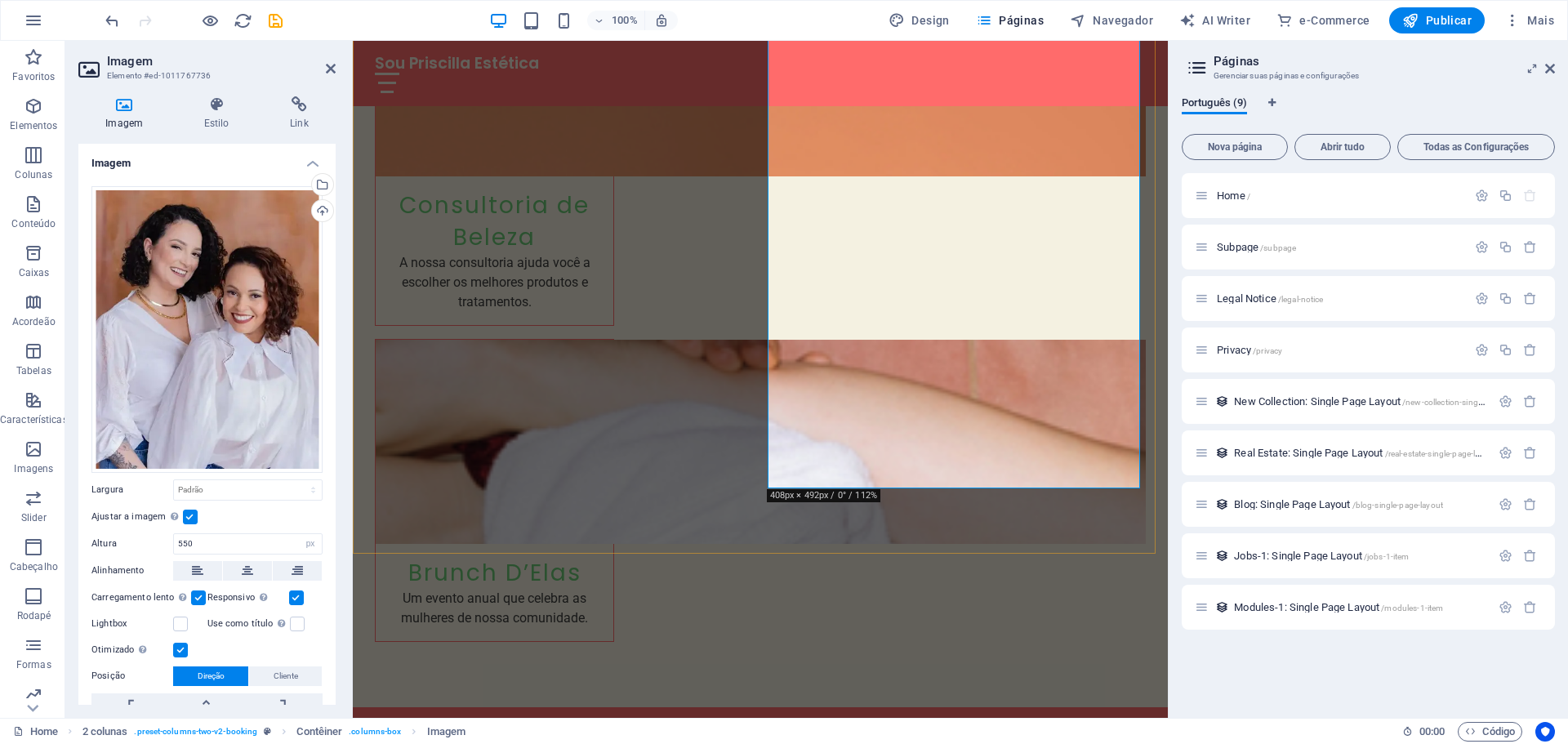
scroll to position [4082, 0]
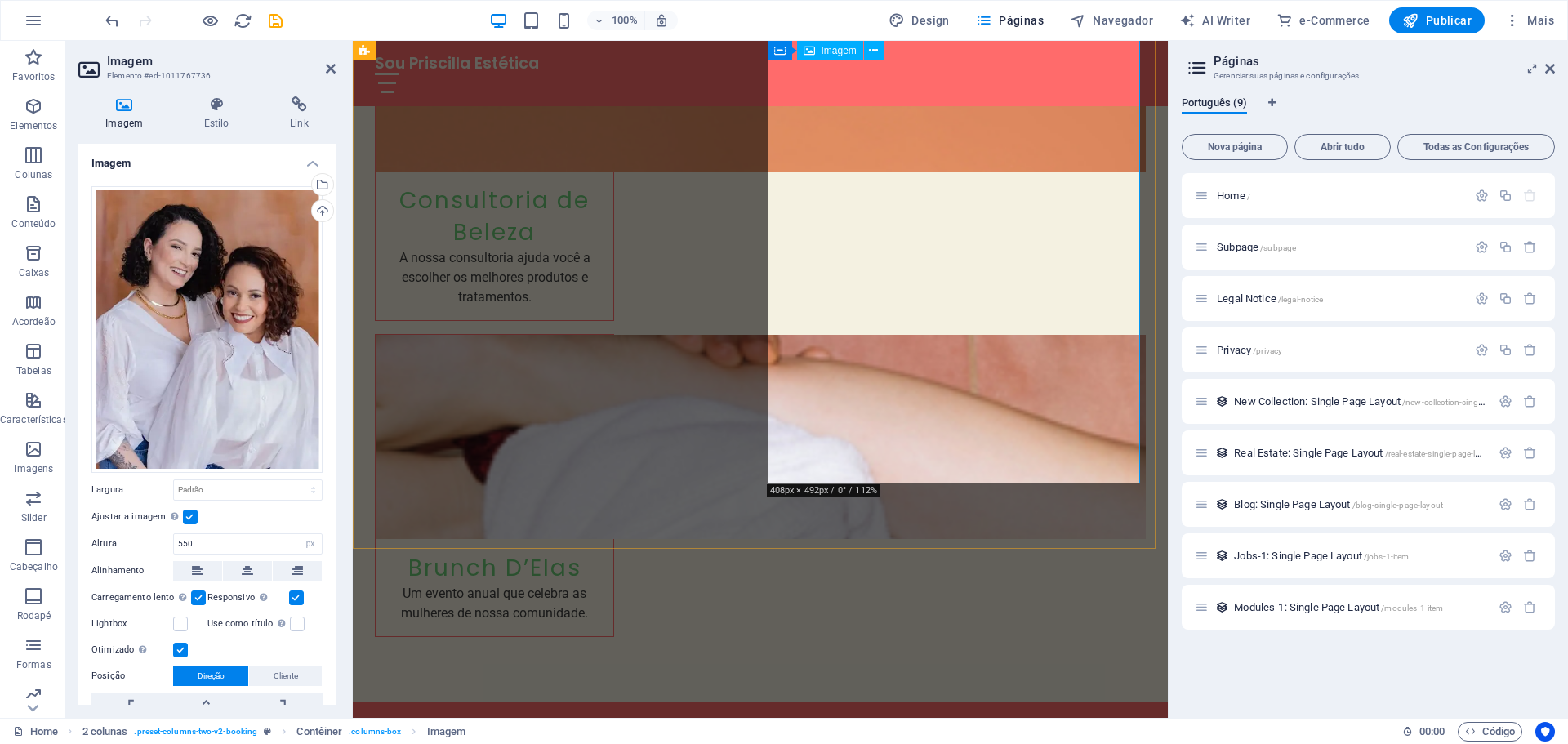
click at [245, 573] on icon at bounding box center [247, 571] width 12 height 20
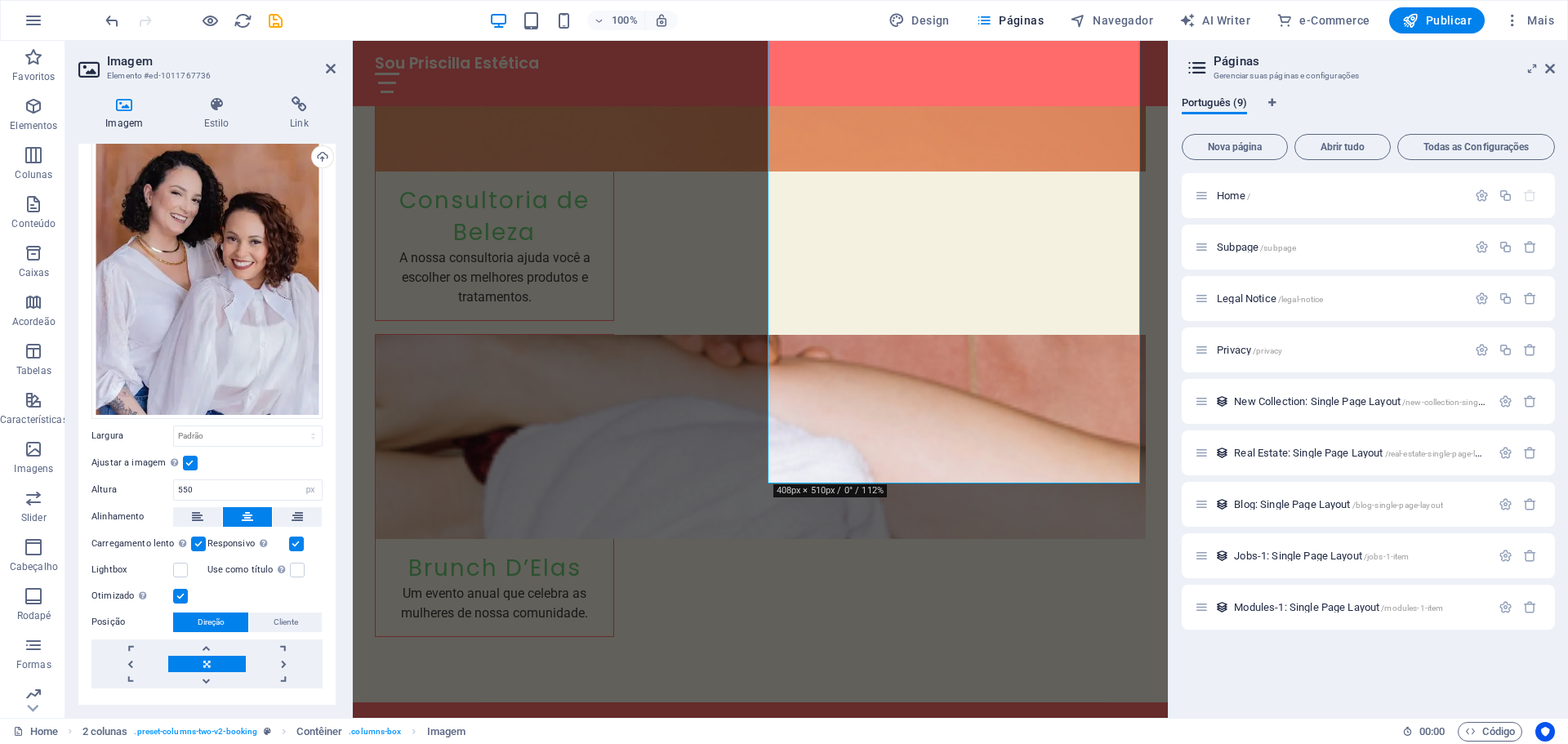
scroll to position [82, 0]
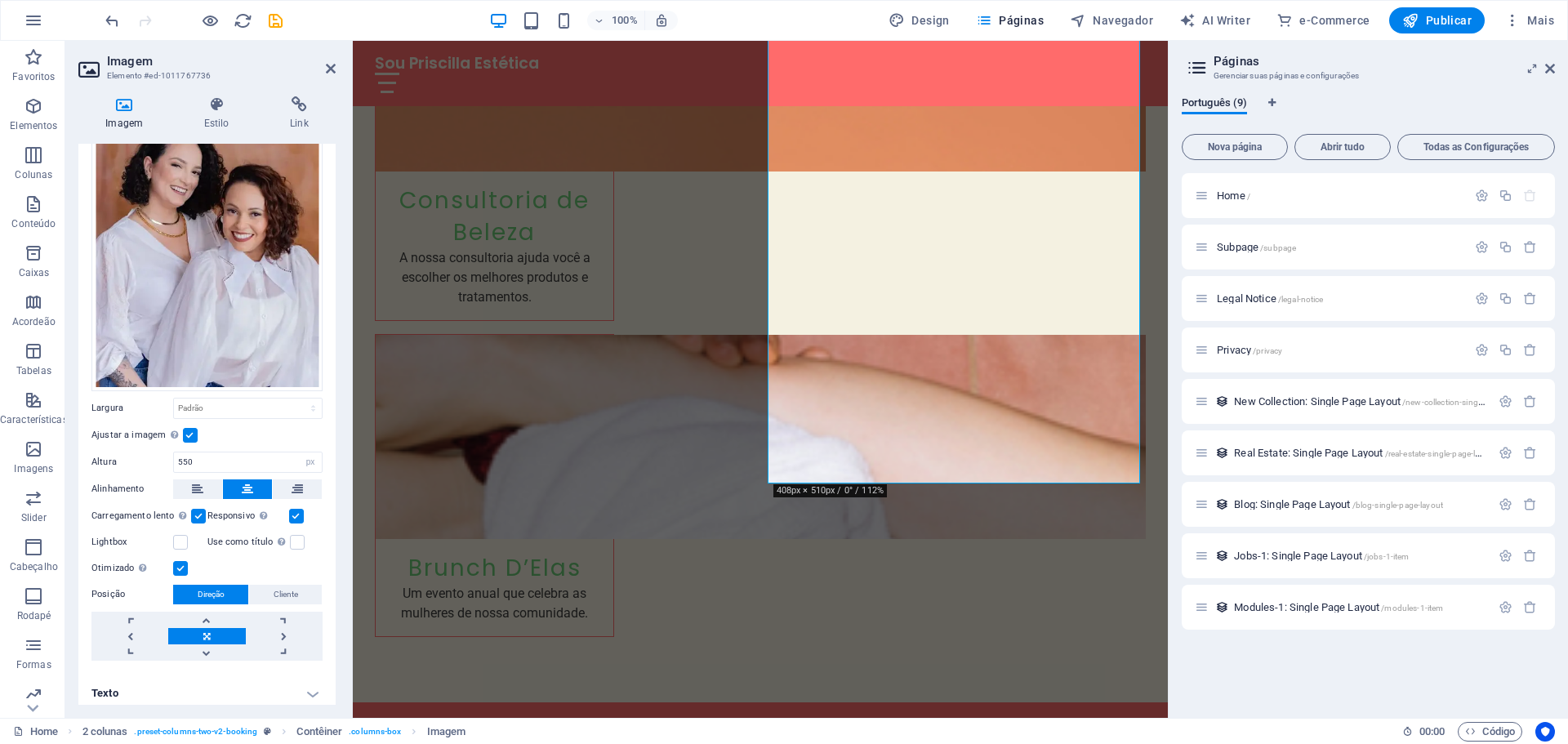
click at [185, 567] on label at bounding box center [180, 568] width 15 height 15
click at [0, 0] on input "Otimizado As imagens são compactadas para melhorar a velocidade da página." at bounding box center [0, 0] width 0 height 0
click at [185, 567] on label at bounding box center [180, 568] width 15 height 15
click at [0, 0] on input "Otimizado As imagens são compactadas para melhorar a velocidade da página." at bounding box center [0, 0] width 0 height 0
click at [196, 631] on link at bounding box center [207, 636] width 77 height 17
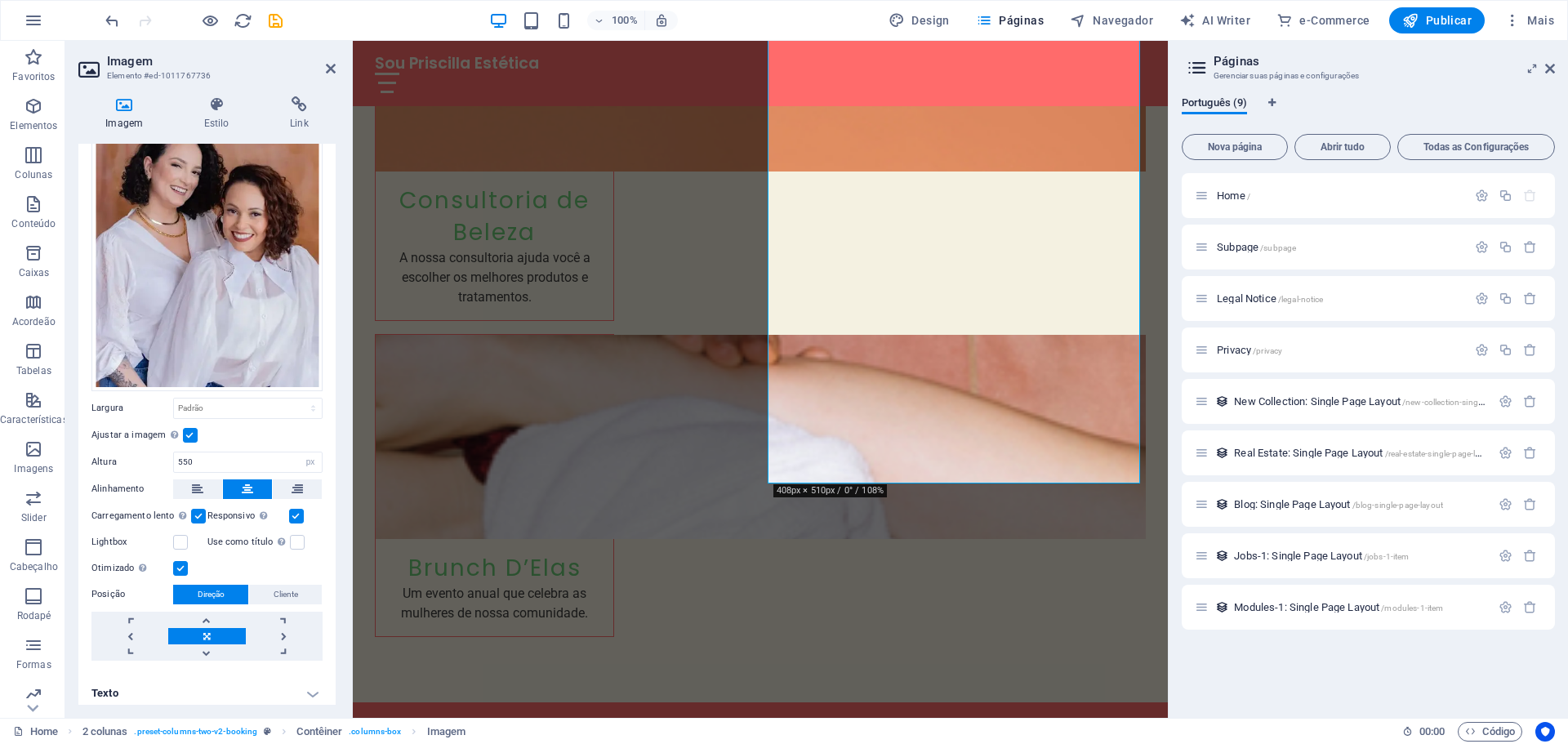
click at [192, 431] on label at bounding box center [190, 434] width 15 height 15
click at [0, 0] on input "Ajustar a imagem Ajustar a imagem automaticamente a uma largura e altura fixas" at bounding box center [0, 0] width 0 height 0
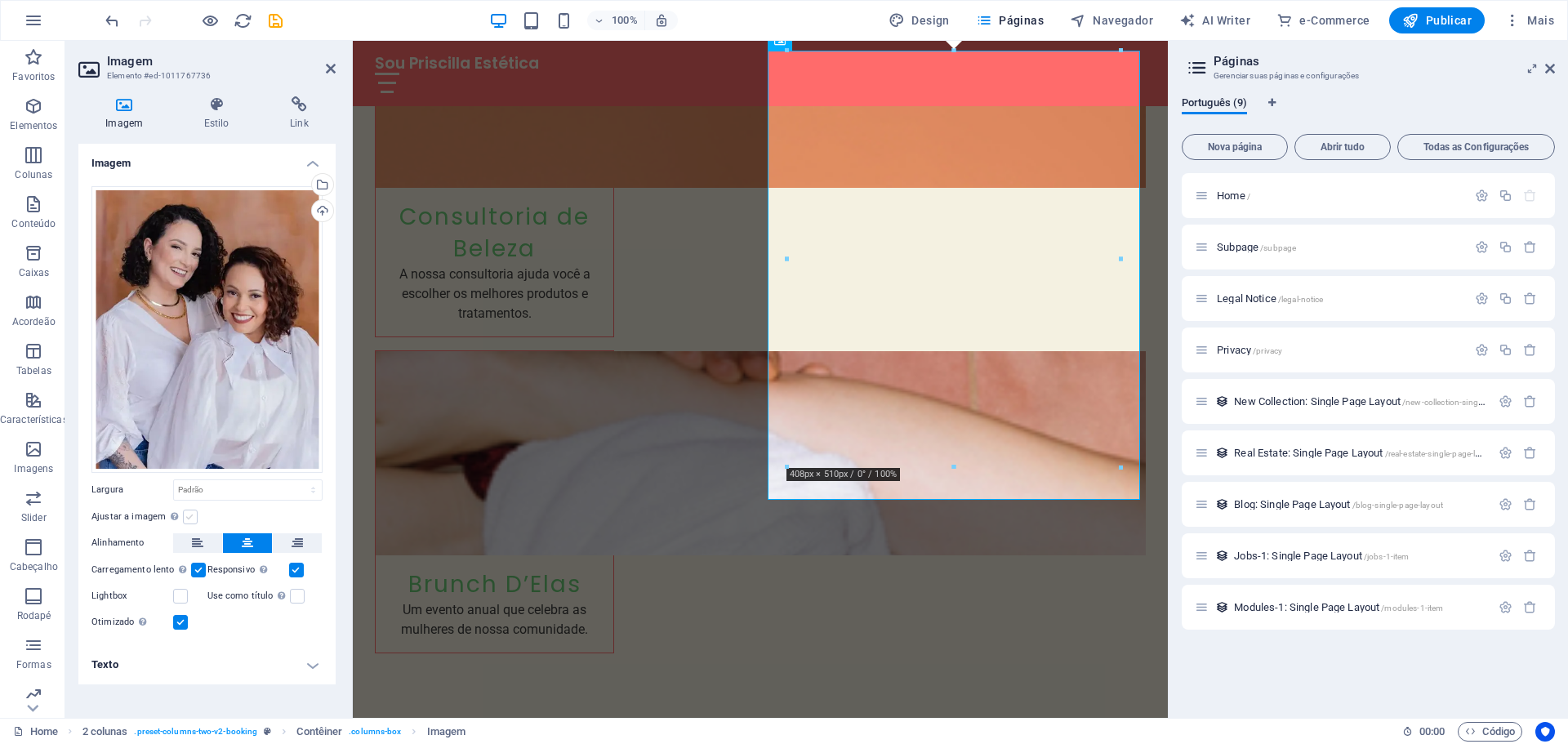
scroll to position [0, 0]
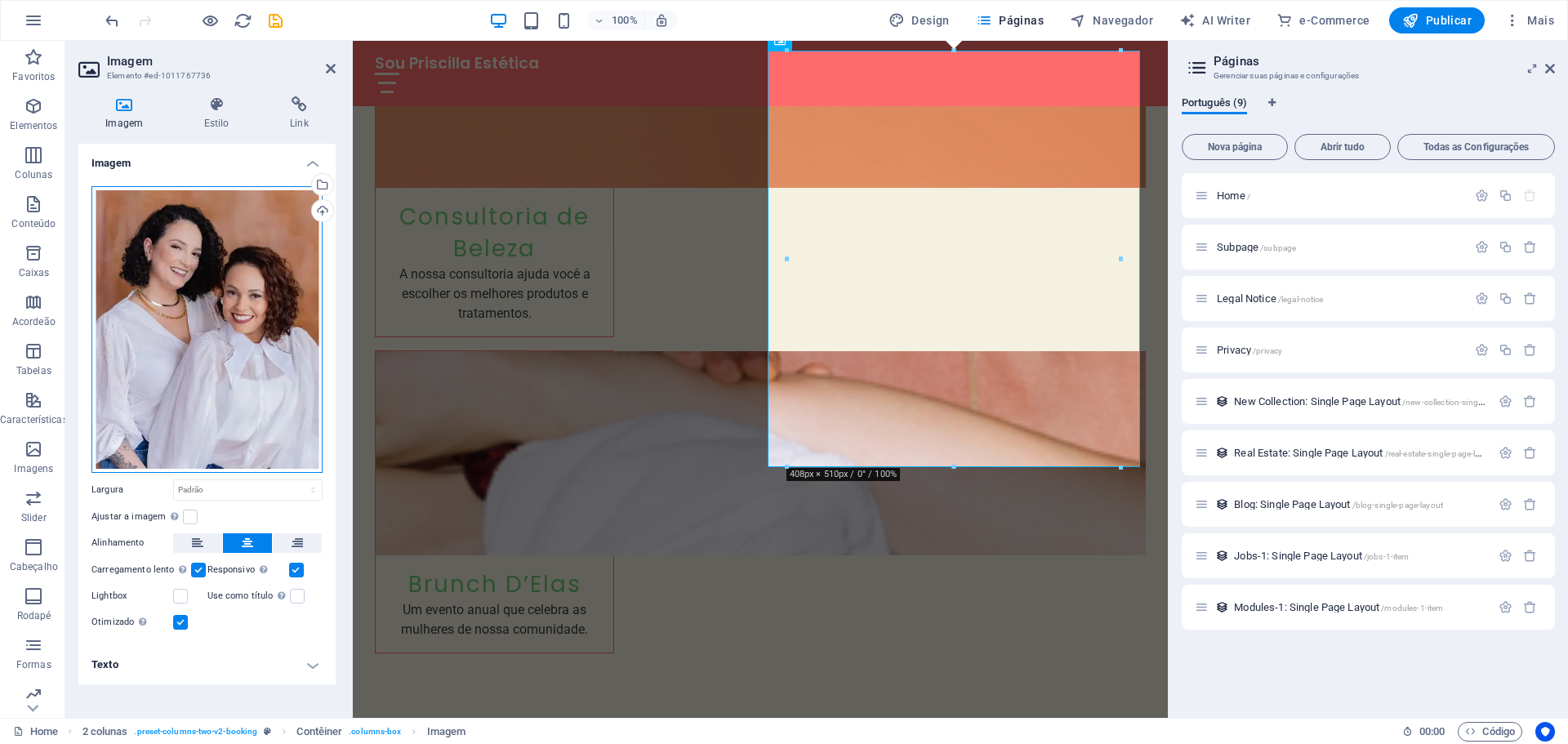
click at [192, 431] on div "Arraste os arquivos aqui, clique para escolher os arquivos ou selecione os arqu…" at bounding box center [207, 329] width 232 height 287
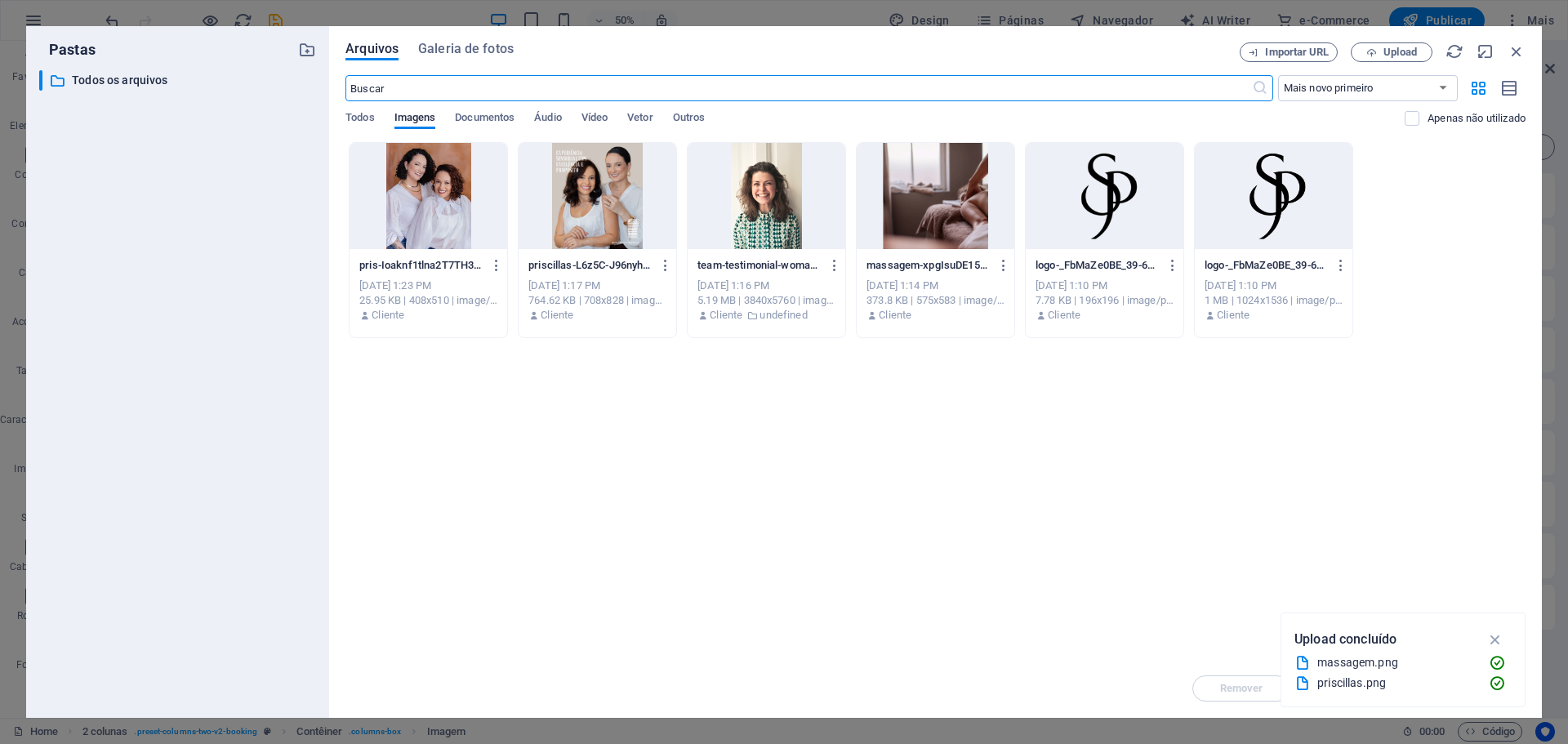
scroll to position [4196, 0]
click at [1518, 51] on icon "button" at bounding box center [1517, 51] width 18 height 18
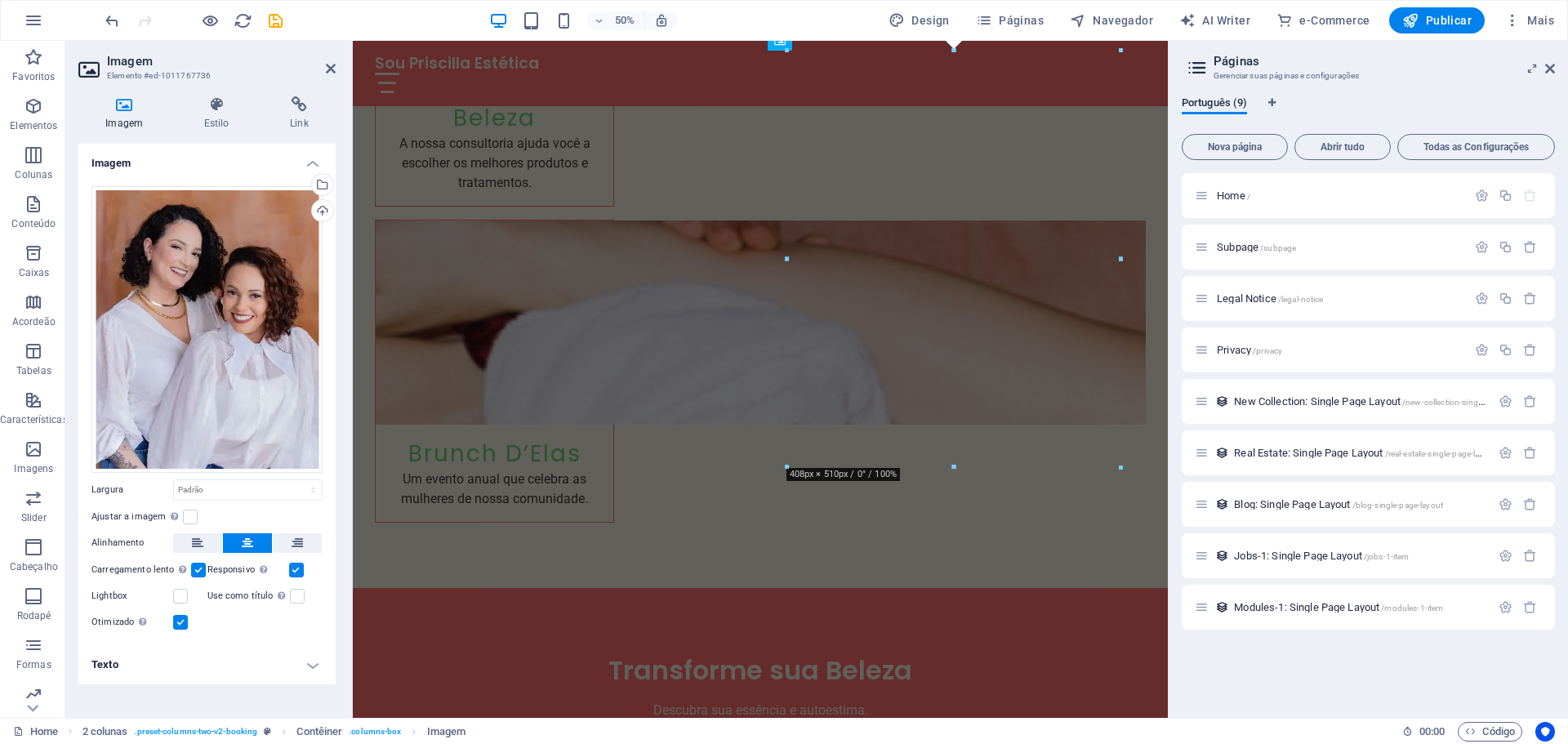
scroll to position [4065, 0]
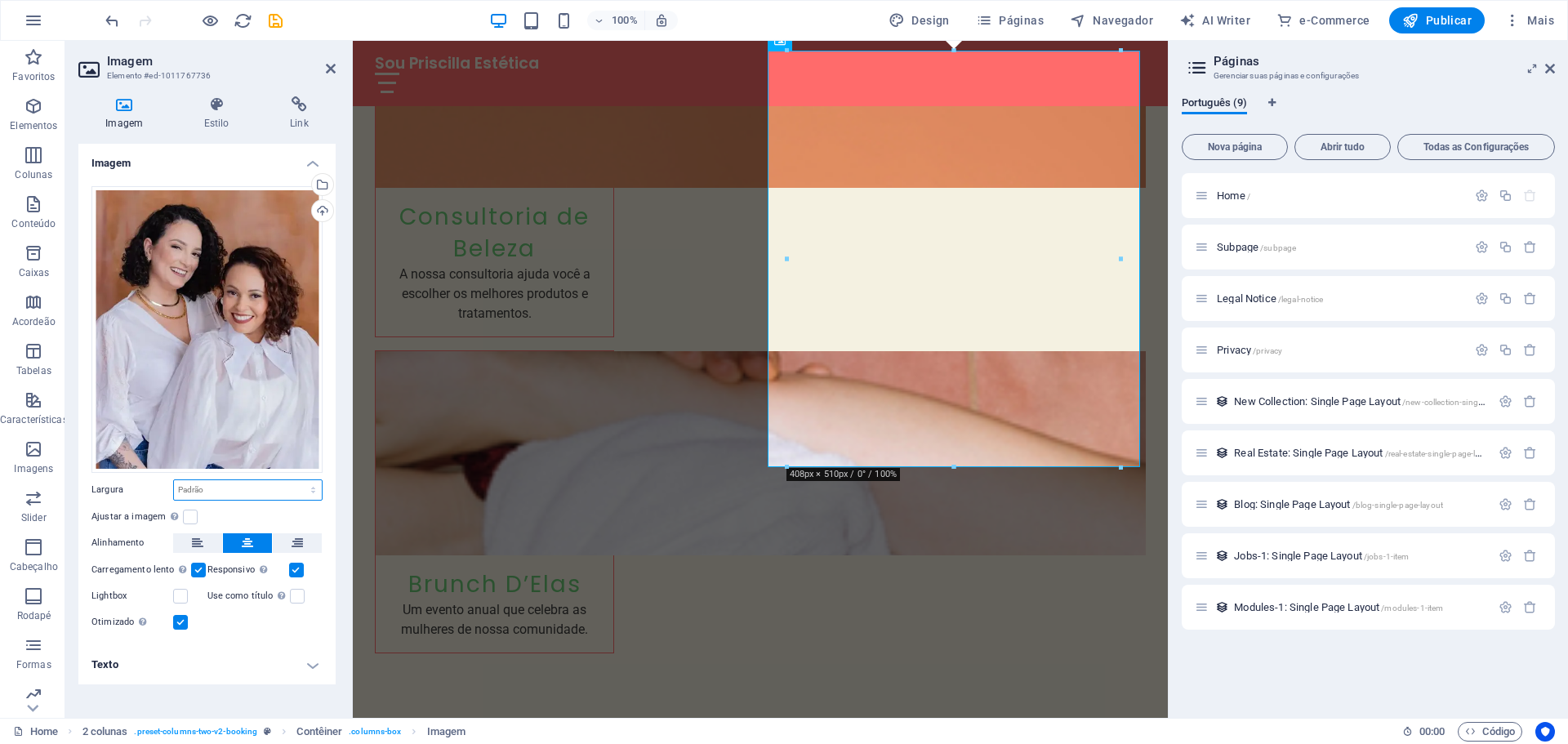
click at [198, 498] on select "Padrão automático px rem % em vh vw" at bounding box center [247, 490] width 147 height 20
click at [174, 480] on select "Padrão automático px rem % em vh vw" at bounding box center [247, 490] width 147 height 20
select select "DISABLED_OPTION_VALUE"
click at [189, 512] on label at bounding box center [190, 516] width 15 height 15
click at [0, 0] on input "Ajustar a imagem Ajustar a imagem automaticamente a uma largura e altura fixas" at bounding box center [0, 0] width 0 height 0
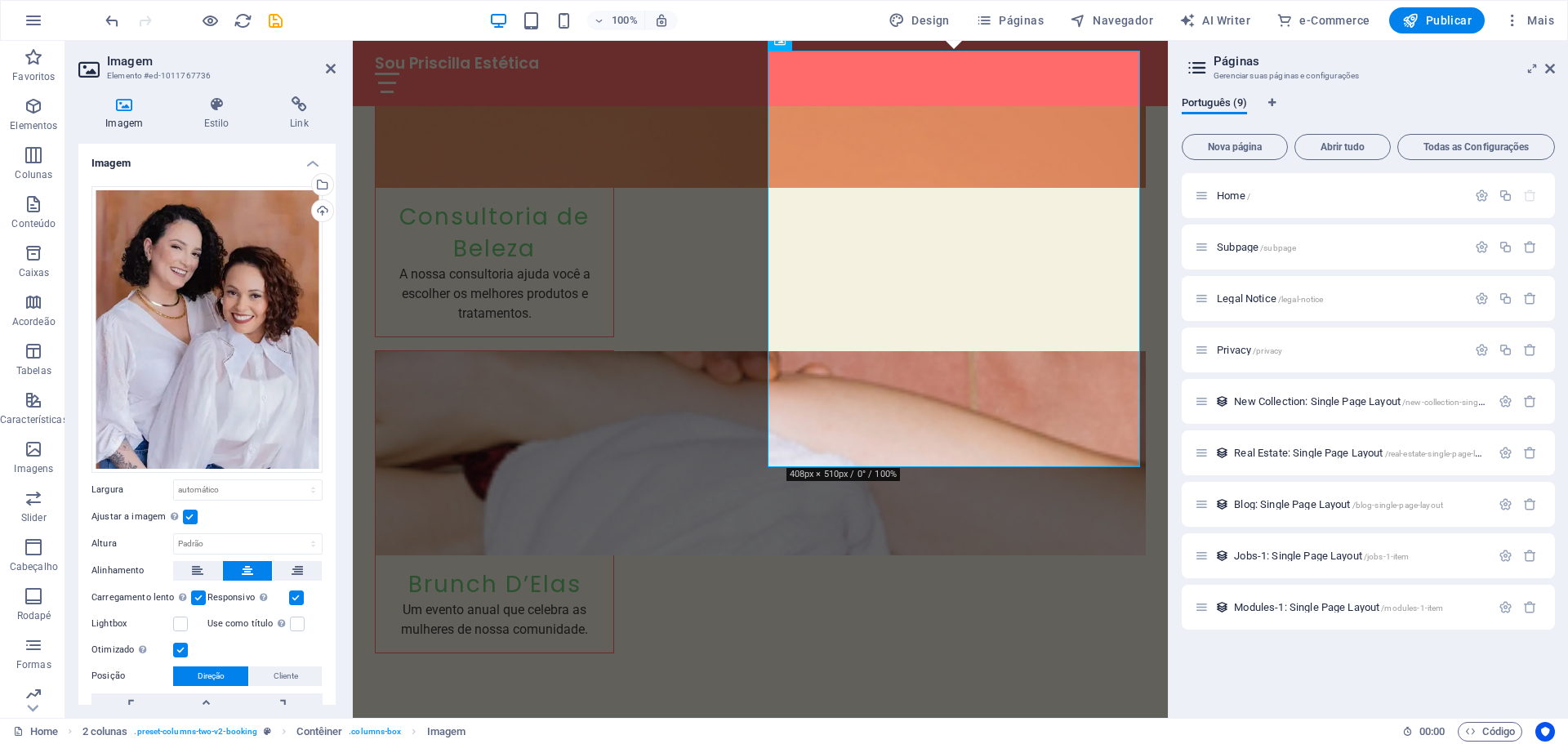
click at [174, 649] on label at bounding box center [180, 649] width 15 height 15
click at [0, 0] on input "Otimizado As imagens são compactadas para melhorar a velocidade da página." at bounding box center [0, 0] width 0 height 0
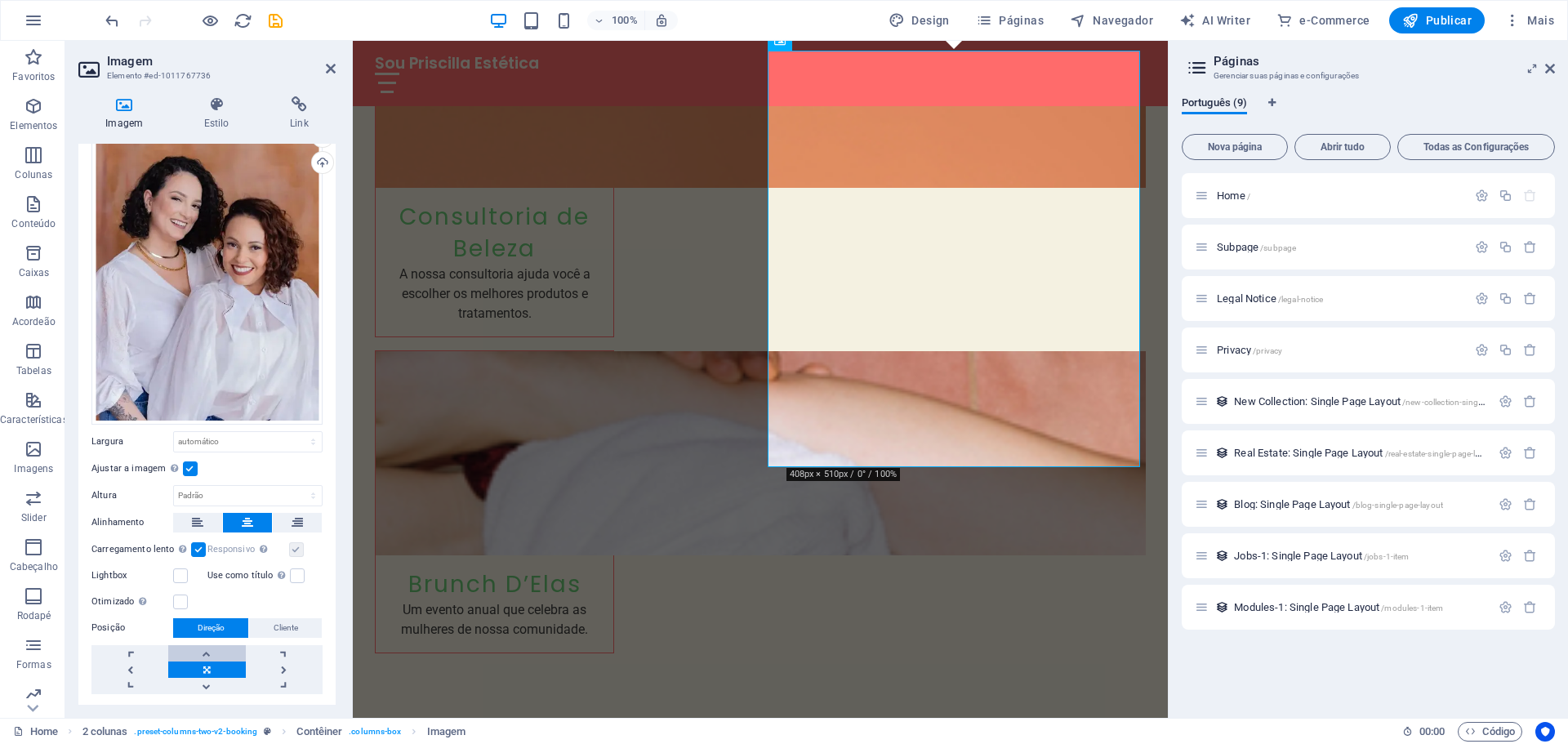
scroll to position [86, 0]
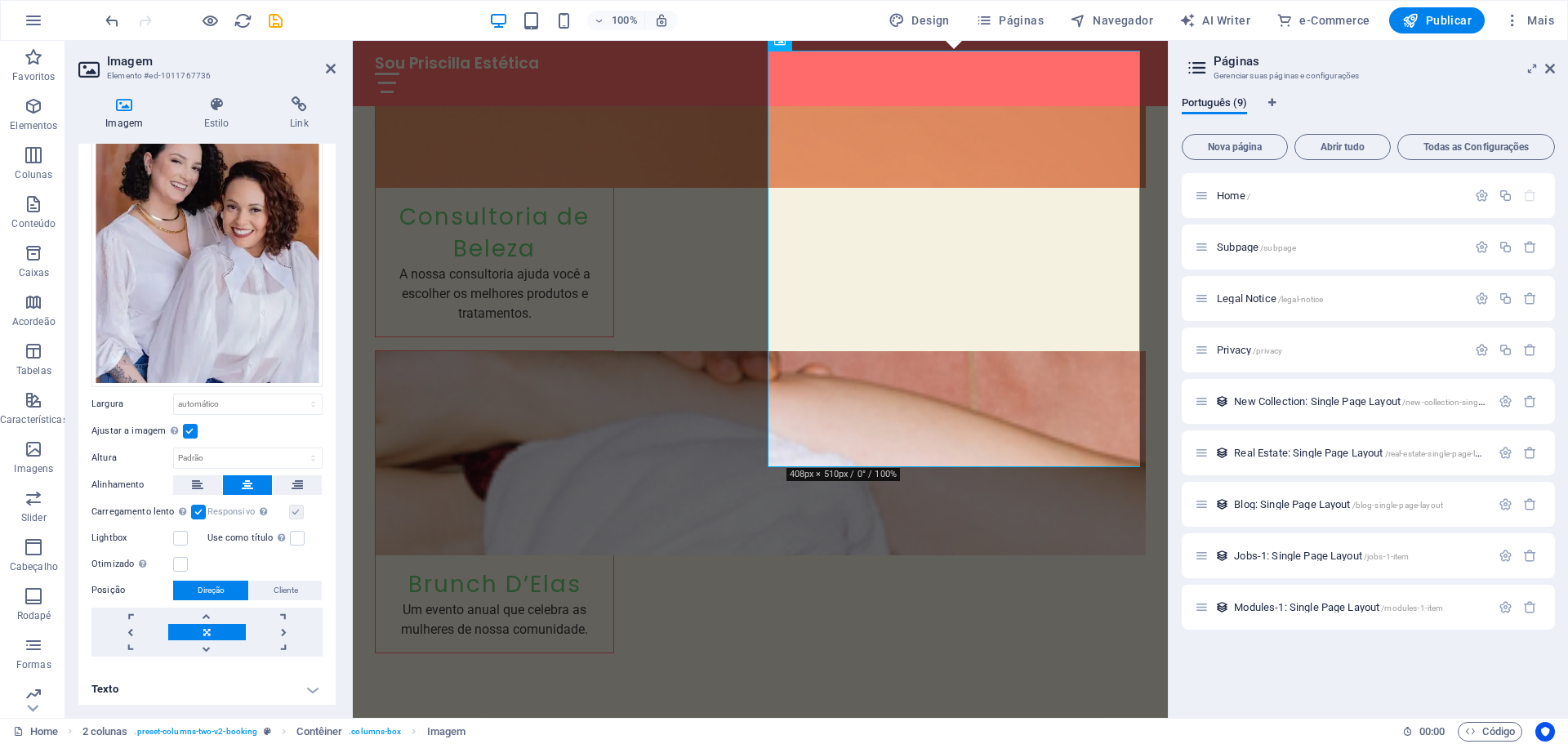
click at [207, 628] on link at bounding box center [207, 631] width 77 height 17
click at [275, 628] on link at bounding box center [284, 631] width 77 height 17
drag, startPoint x: 275, startPoint y: 628, endPoint x: 58, endPoint y: 347, distance: 355.0
click at [275, 628] on link at bounding box center [284, 631] width 77 height 17
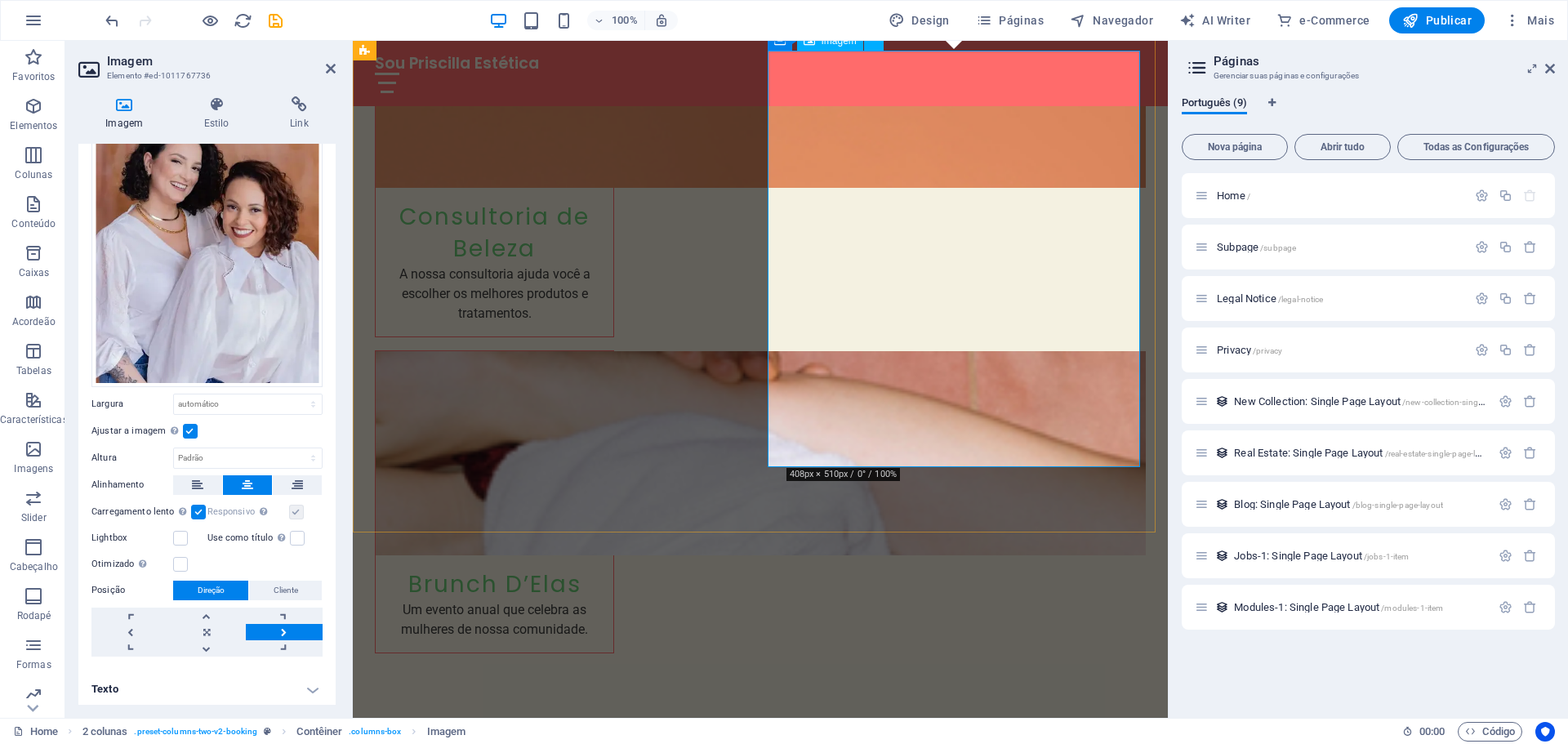
click at [195, 427] on label at bounding box center [190, 430] width 15 height 15
click at [0, 0] on input "Ajustar a imagem Ajustar a imagem automaticamente a uma largura e altura fixas" at bounding box center [0, 0] width 0 height 0
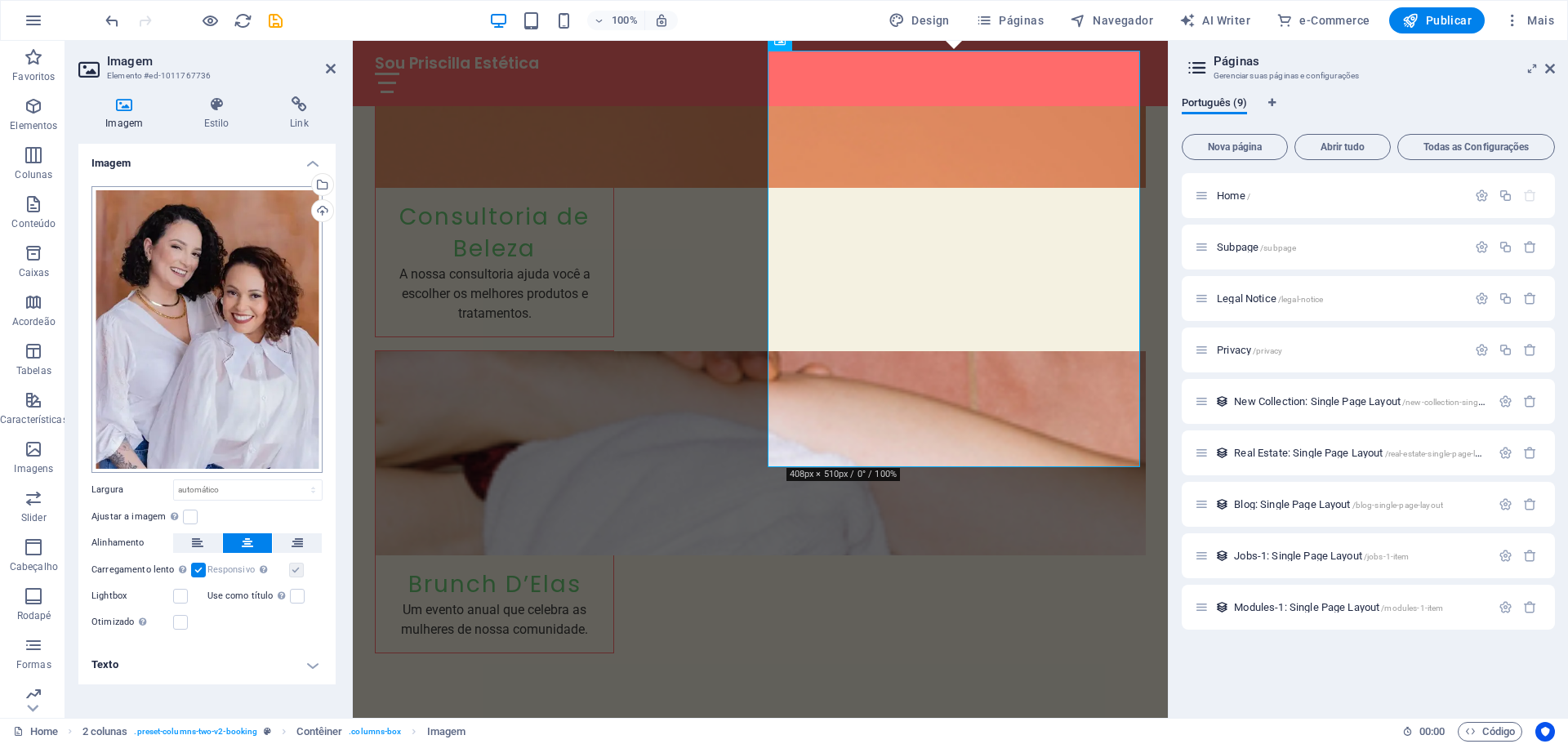
scroll to position [0, 0]
click at [189, 515] on label at bounding box center [190, 516] width 15 height 15
click at [0, 0] on input "Ajustar a imagem Ajustar a imagem automaticamente a uma largura e altura fixas" at bounding box center [0, 0] width 0 height 0
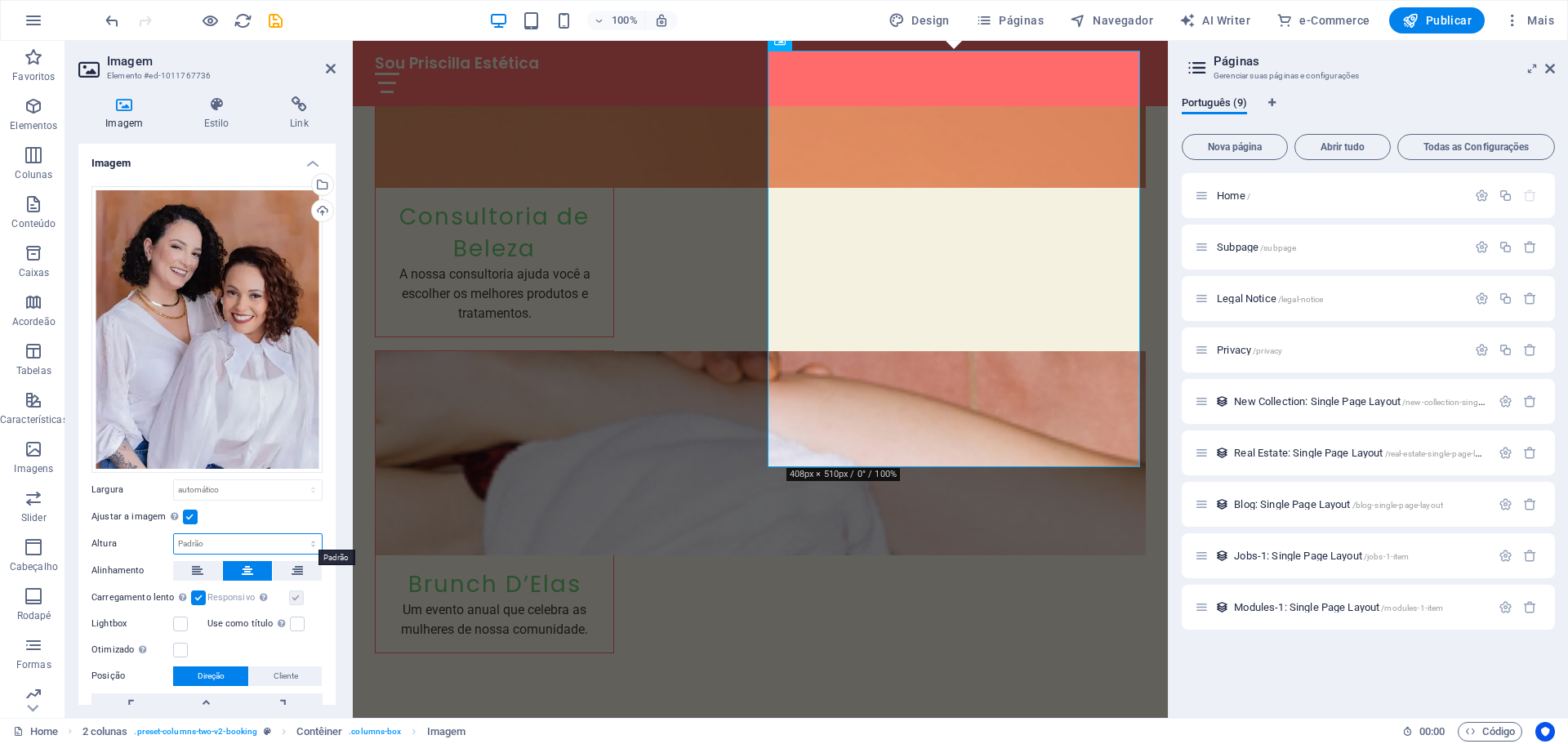
click at [202, 534] on select "Padrão automático px" at bounding box center [247, 544] width 147 height 20
click at [249, 502] on div "Arraste os arquivos aqui, clique para escolher os arquivos ou selecione os arqu…" at bounding box center [207, 464] width 257 height 582
click at [196, 574] on icon at bounding box center [198, 571] width 12 height 20
click at [258, 574] on button at bounding box center [247, 571] width 49 height 20
click at [175, 648] on label at bounding box center [180, 649] width 15 height 15
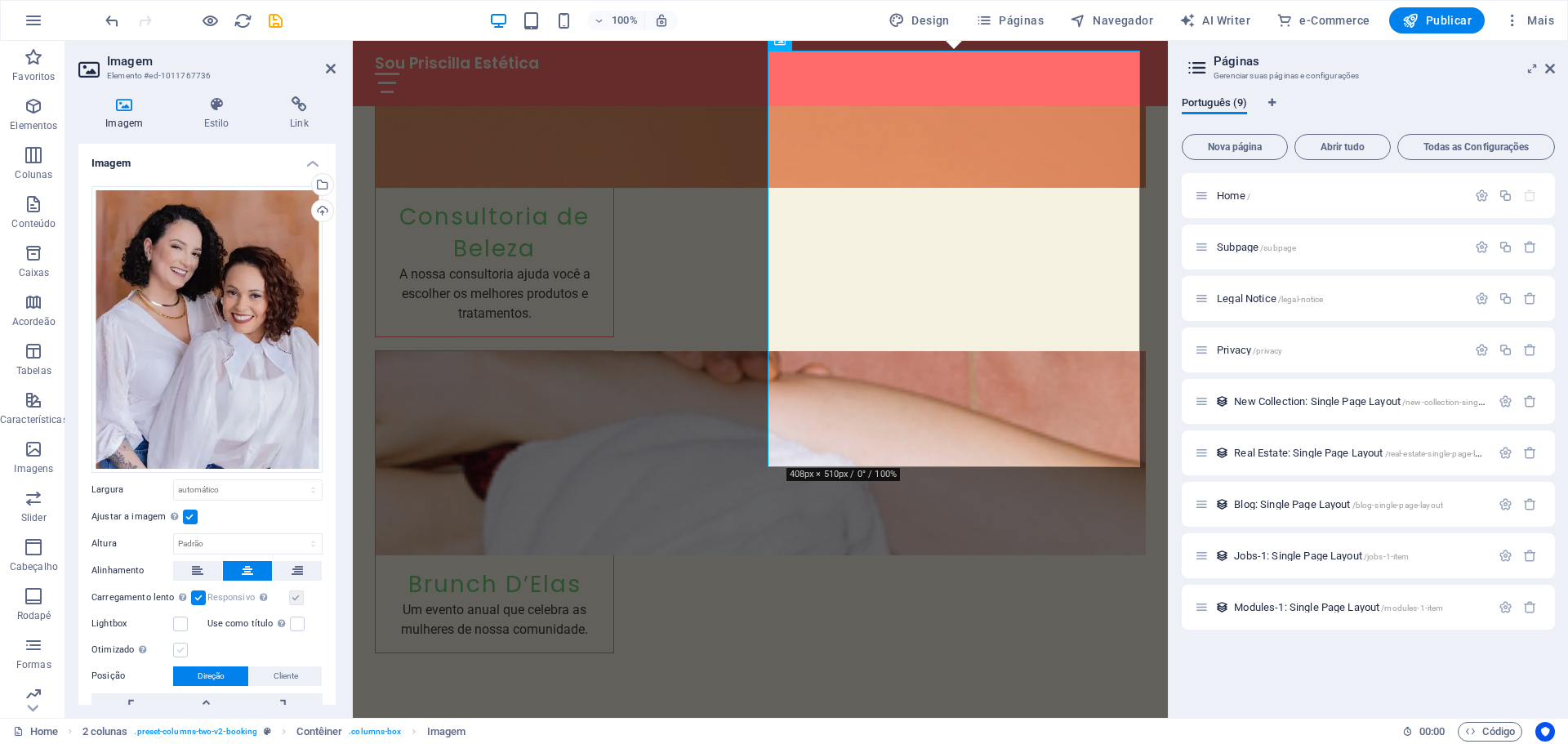
click at [0, 0] on input "Otimizado As imagens são compactadas para melhorar a velocidade da página." at bounding box center [0, 0] width 0 height 0
click at [194, 538] on select "Padrão automático px" at bounding box center [247, 544] width 147 height 20
drag, startPoint x: 194, startPoint y: 538, endPoint x: 196, endPoint y: 506, distance: 32.1
click at [194, 538] on select "Padrão automático px" at bounding box center [247, 544] width 147 height 20
click at [225, 138] on div "Imagem Estilo Link Imagem Arraste os arquivos aqui, clique para escolher os arq…" at bounding box center [207, 400] width 257 height 608
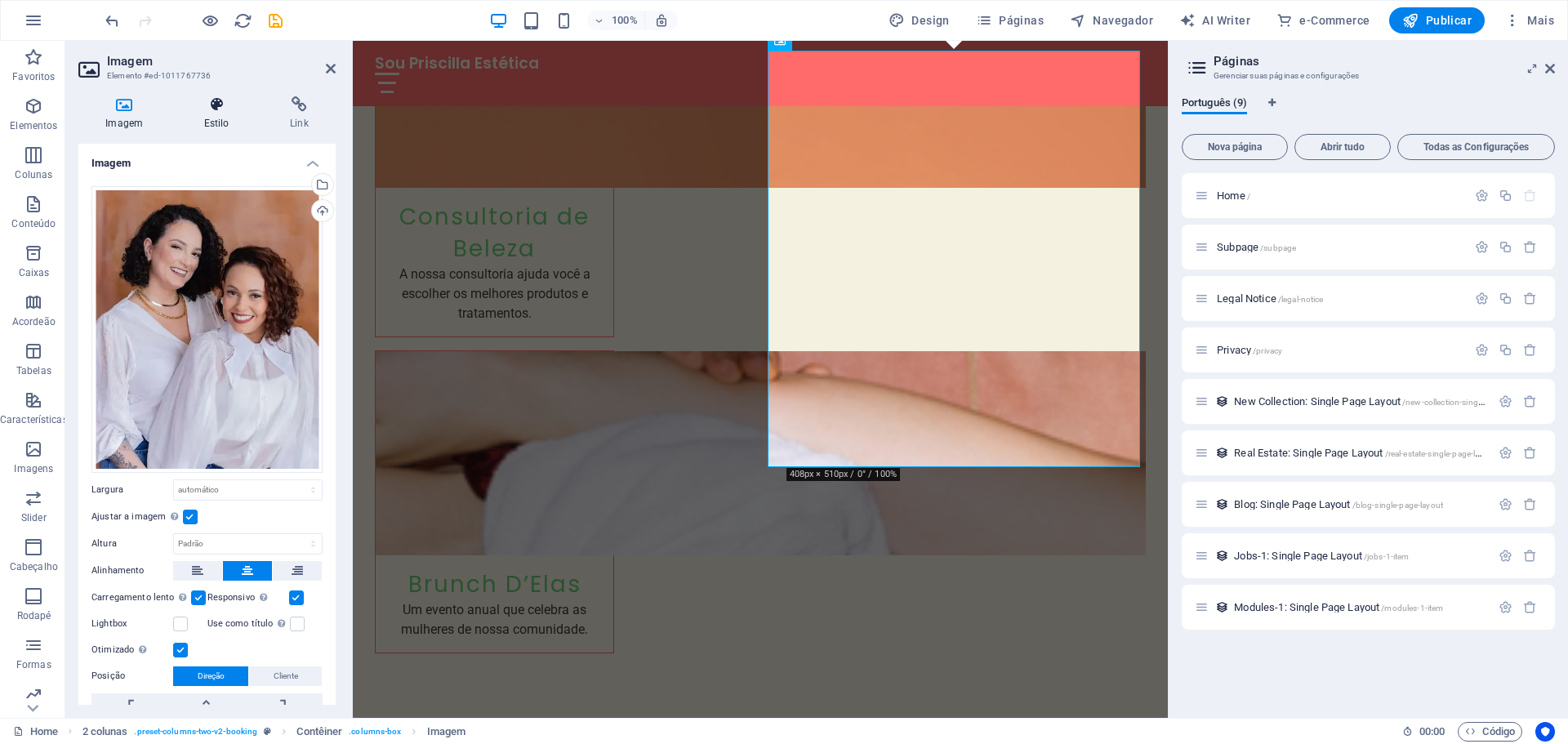
click at [217, 123] on h4 "Estilo" at bounding box center [219, 113] width 86 height 35
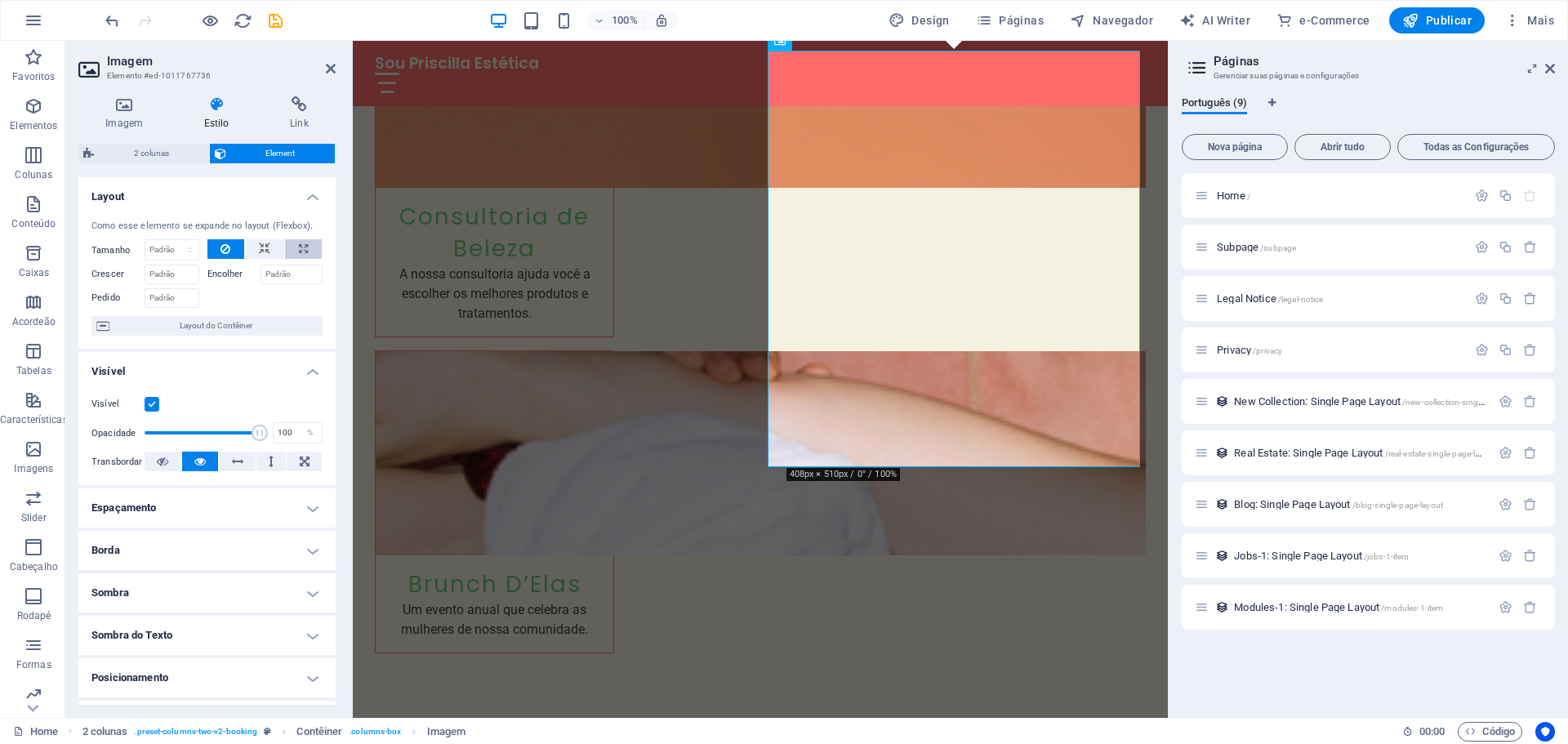
click at [307, 251] on button at bounding box center [303, 249] width 37 height 20
type input "100"
select select "%"
click at [171, 248] on input "100" at bounding box center [172, 250] width 53 height 20
drag, startPoint x: 171, startPoint y: 248, endPoint x: 154, endPoint y: 245, distance: 17.3
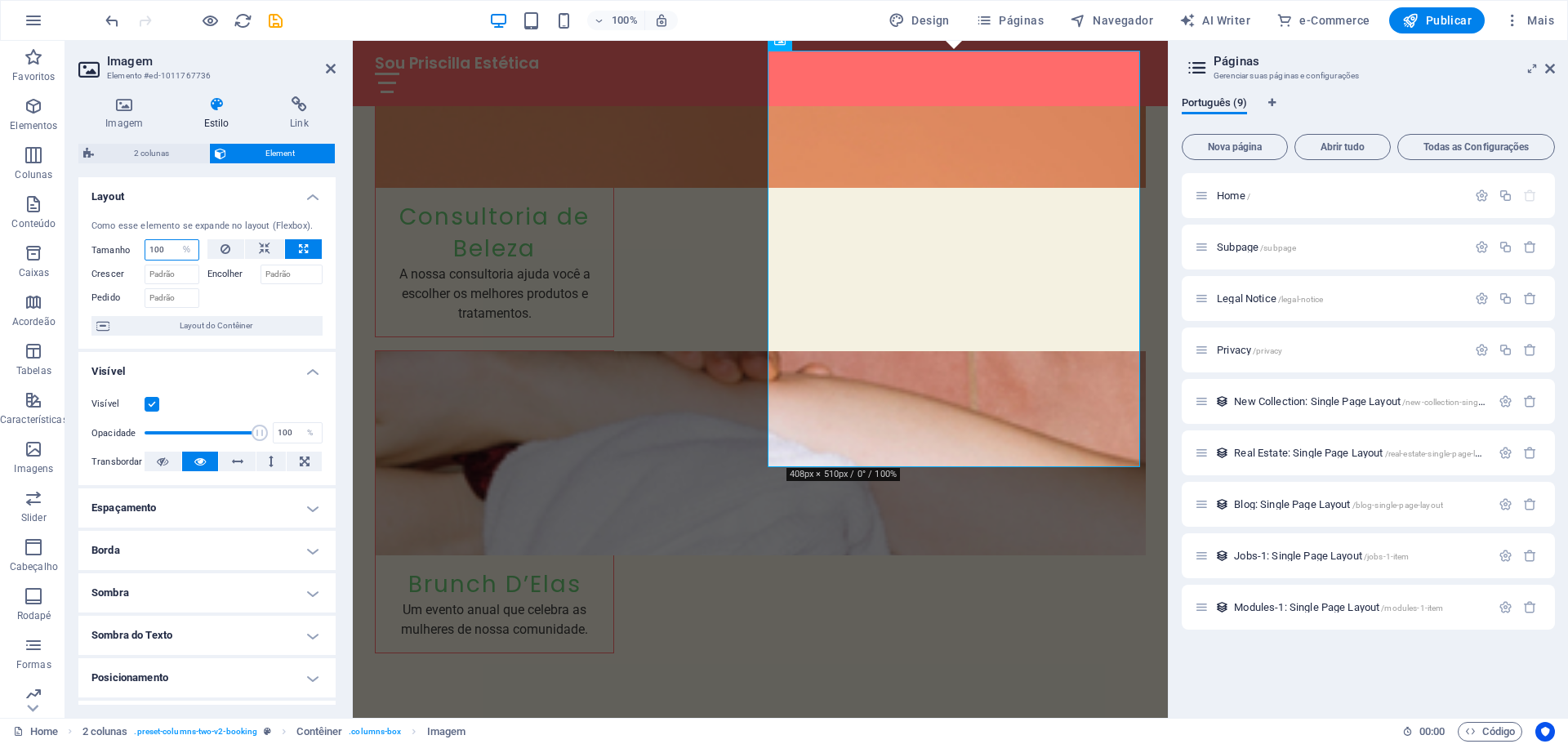
click at [154, 245] on input "100" at bounding box center [172, 250] width 53 height 20
click at [153, 243] on input "100" at bounding box center [172, 250] width 53 height 20
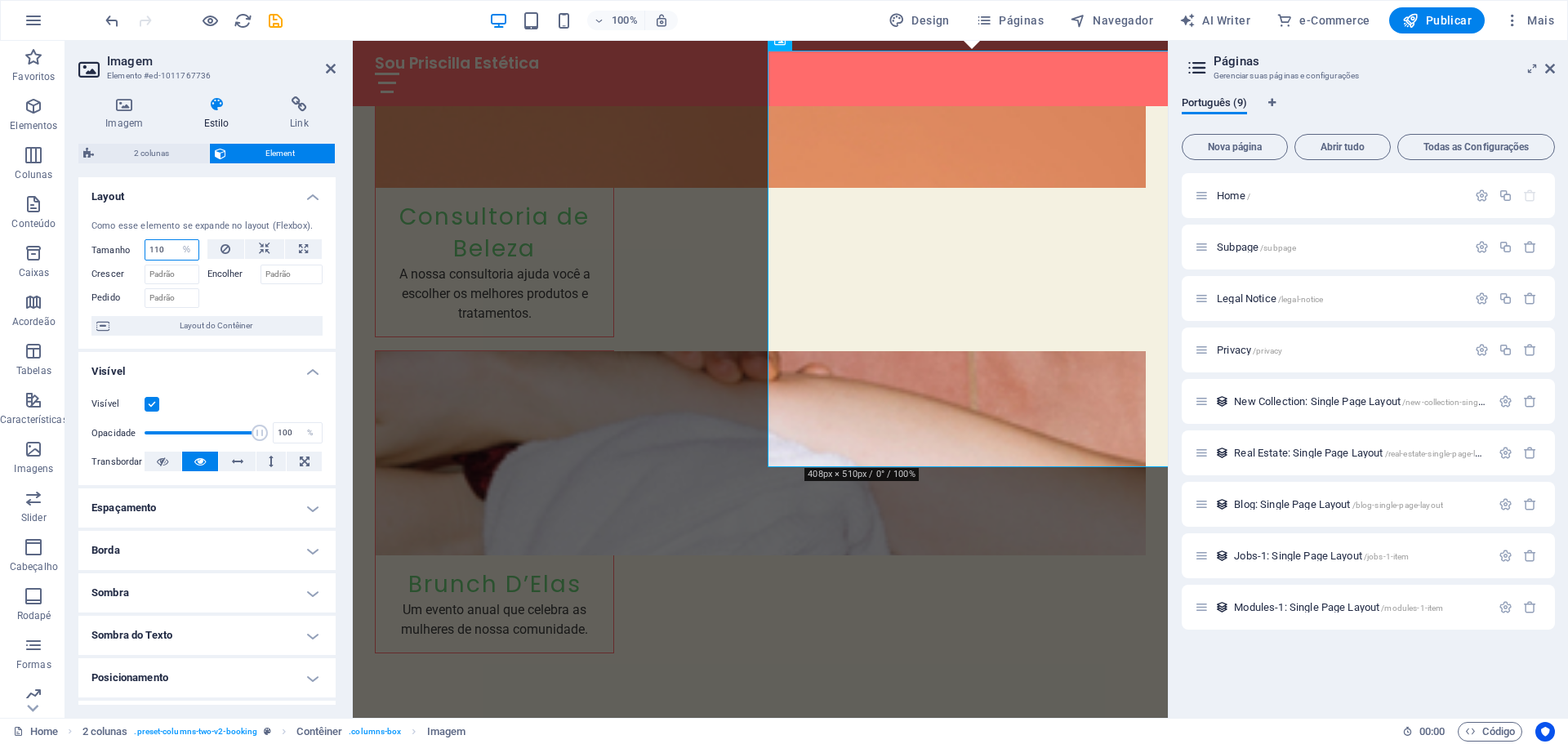
drag, startPoint x: 166, startPoint y: 252, endPoint x: 122, endPoint y: 250, distance: 44.0
click at [122, 250] on div "Tamanho 110 Padrão automático px % 1/1 1/2 1/3 1/4 1/5 1/6 1/7 1/8 1/9 1/10" at bounding box center [145, 249] width 108 height 21
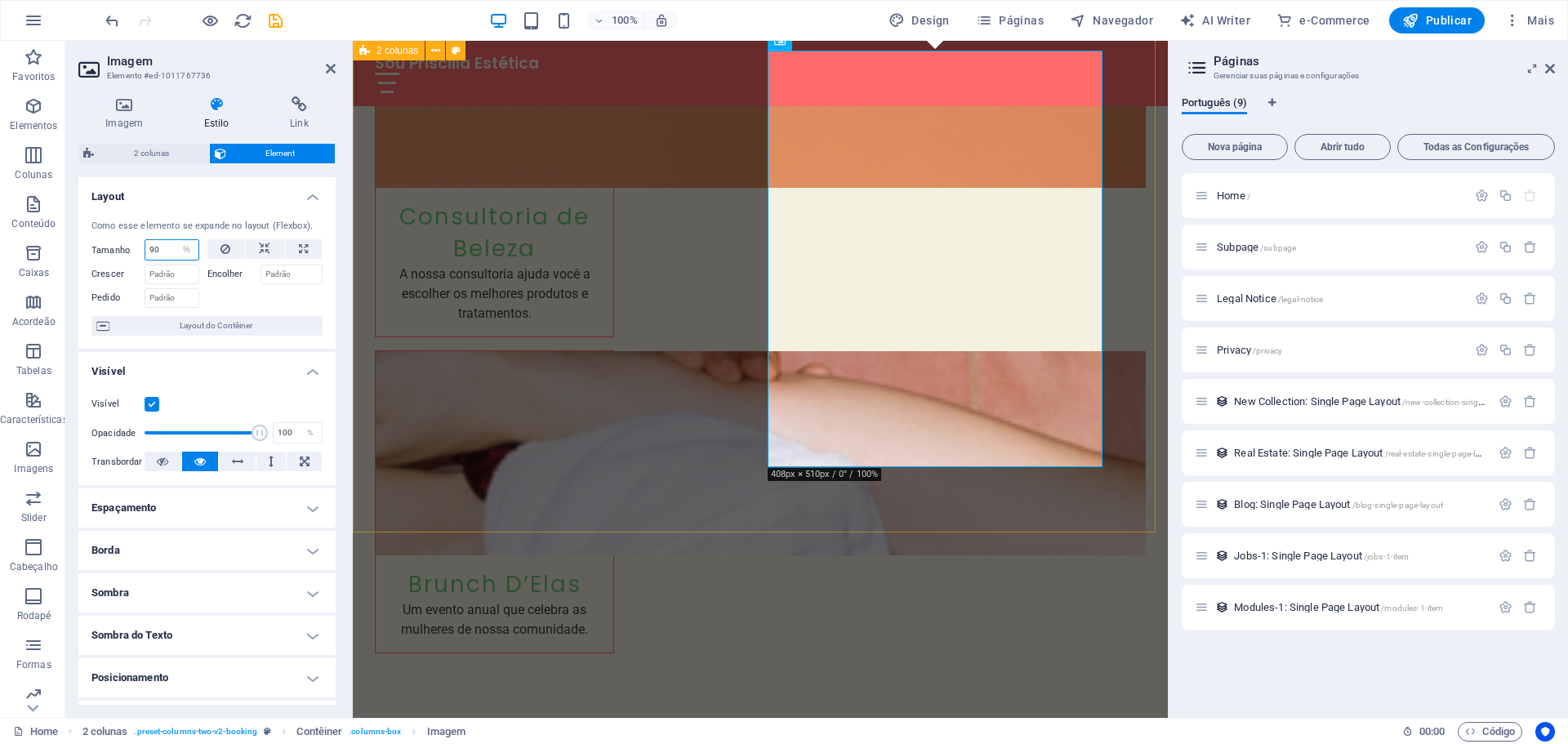
type input "90"
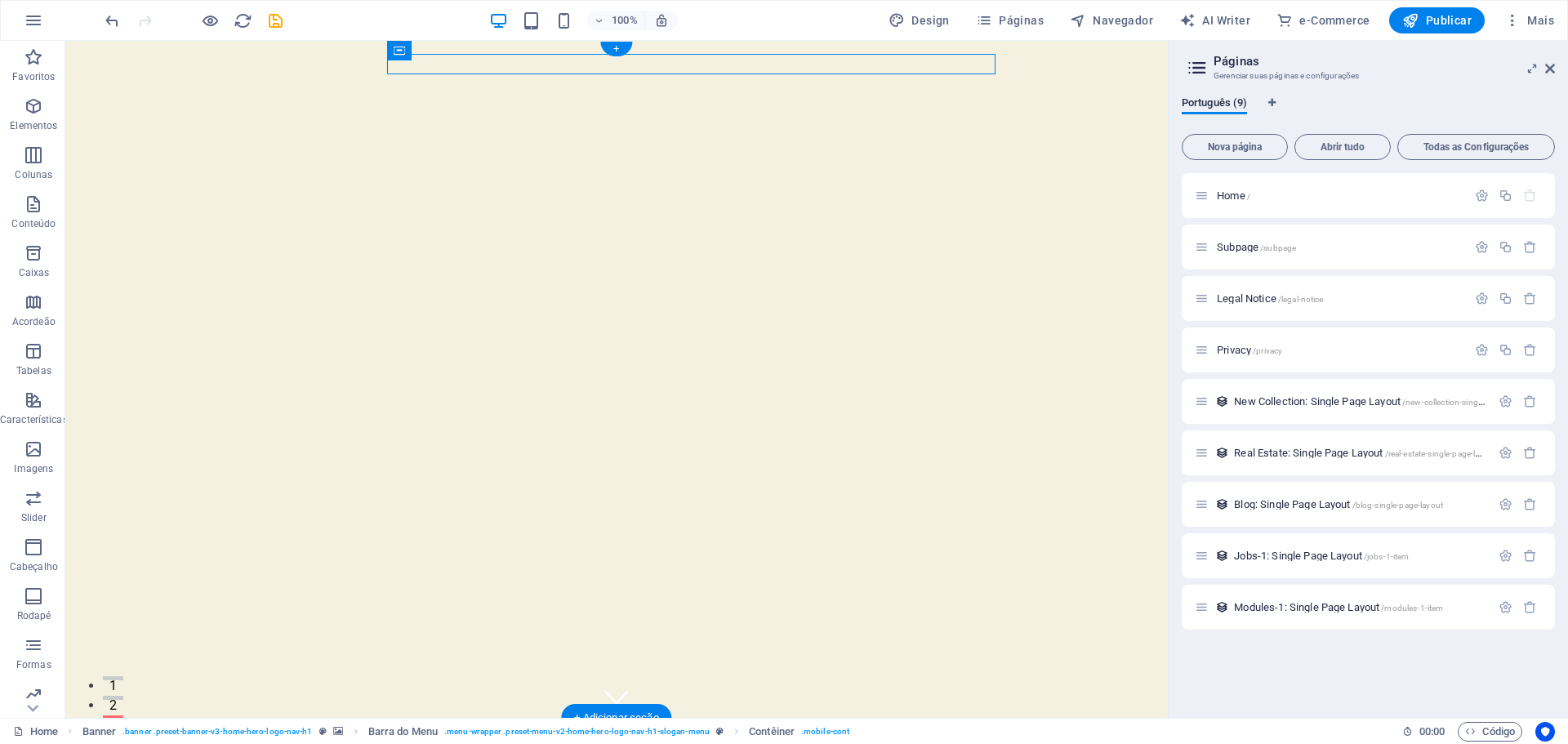
select select "preset-banner-v3-home-hero-logo-nav-h1"
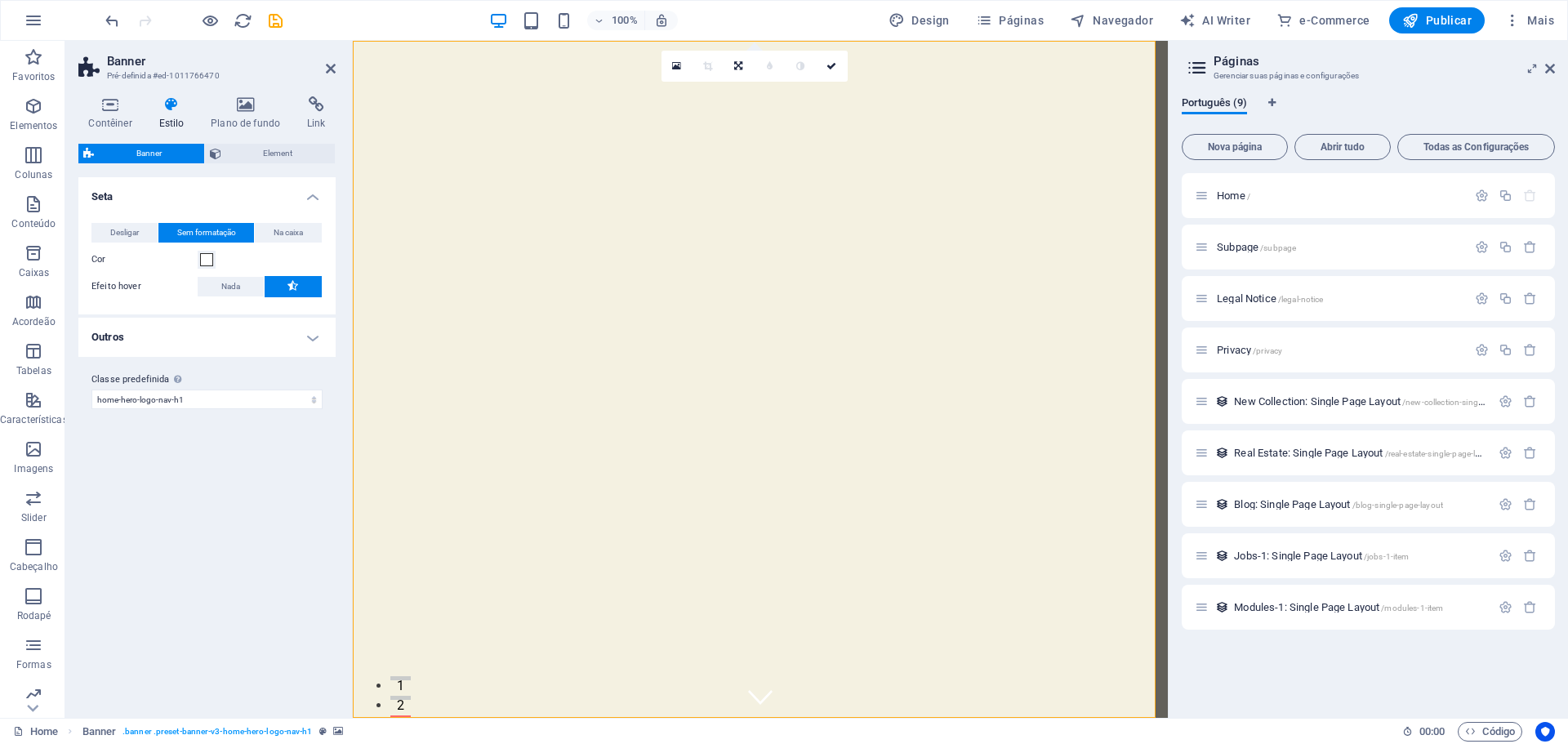
click at [281, 156] on span "Element" at bounding box center [279, 153] width 105 height 20
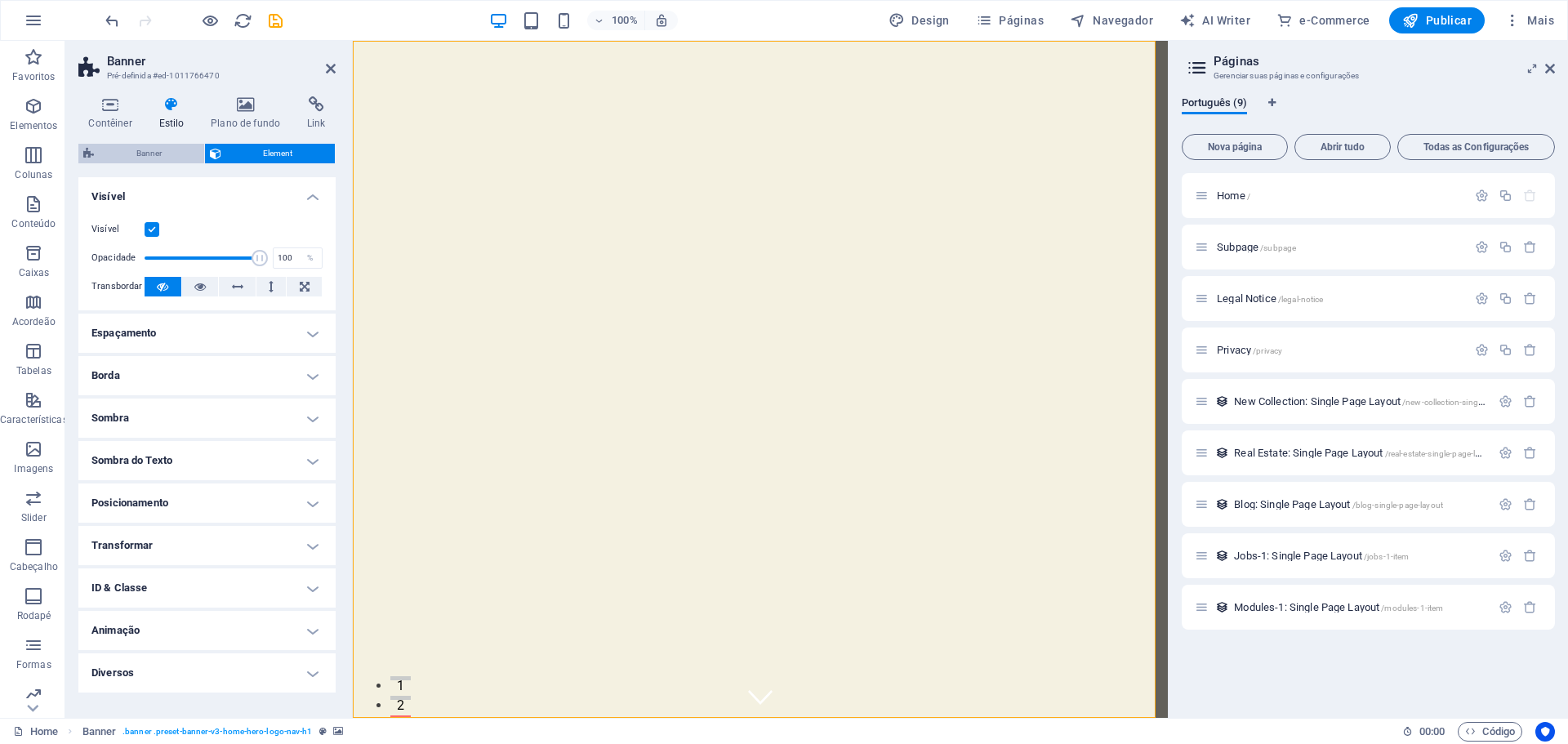
click at [162, 143] on span "Banner" at bounding box center [148, 153] width 100 height 20
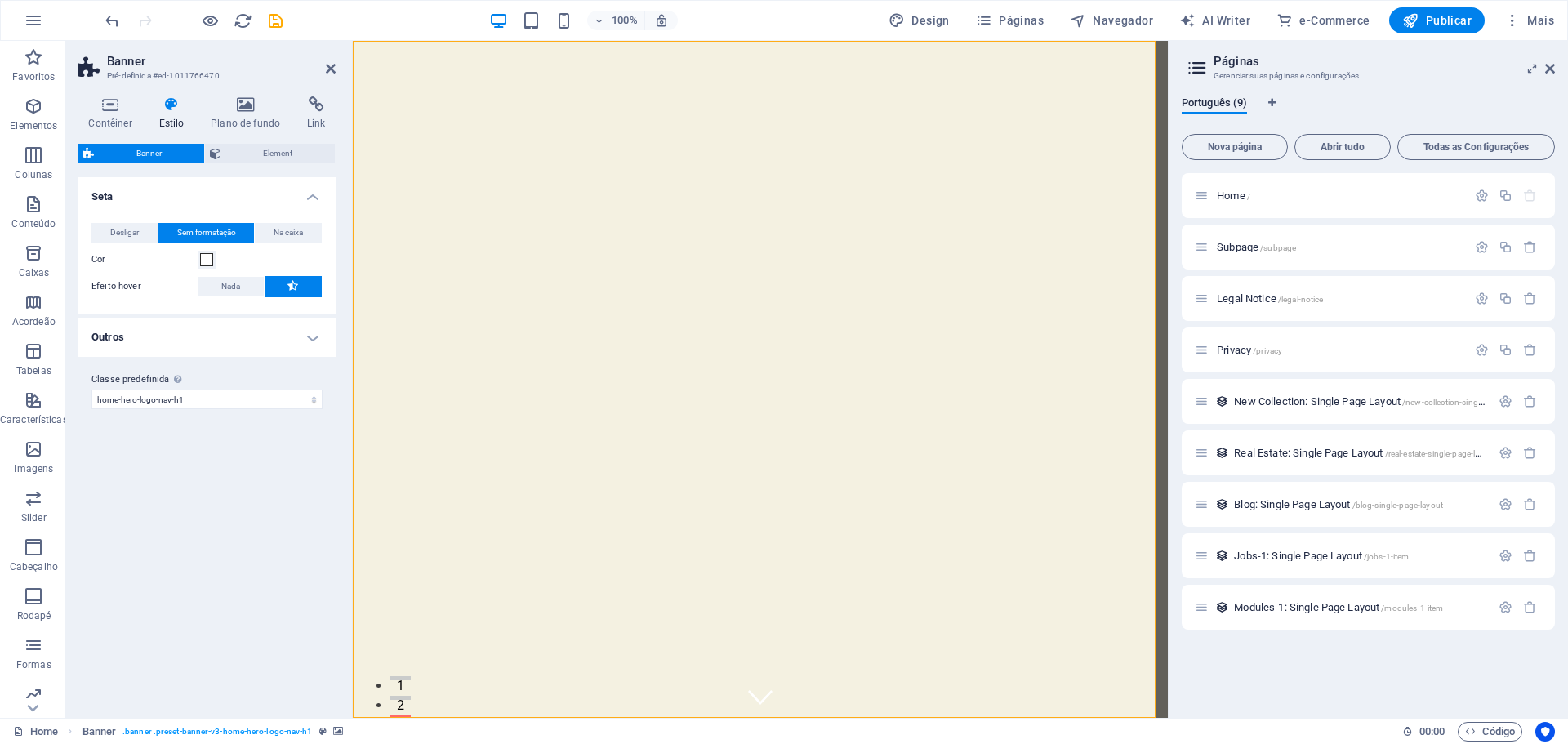
click at [180, 119] on h4 "Estilo" at bounding box center [174, 113] width 52 height 35
click at [247, 119] on h4 "Plano de fundo" at bounding box center [248, 113] width 96 height 35
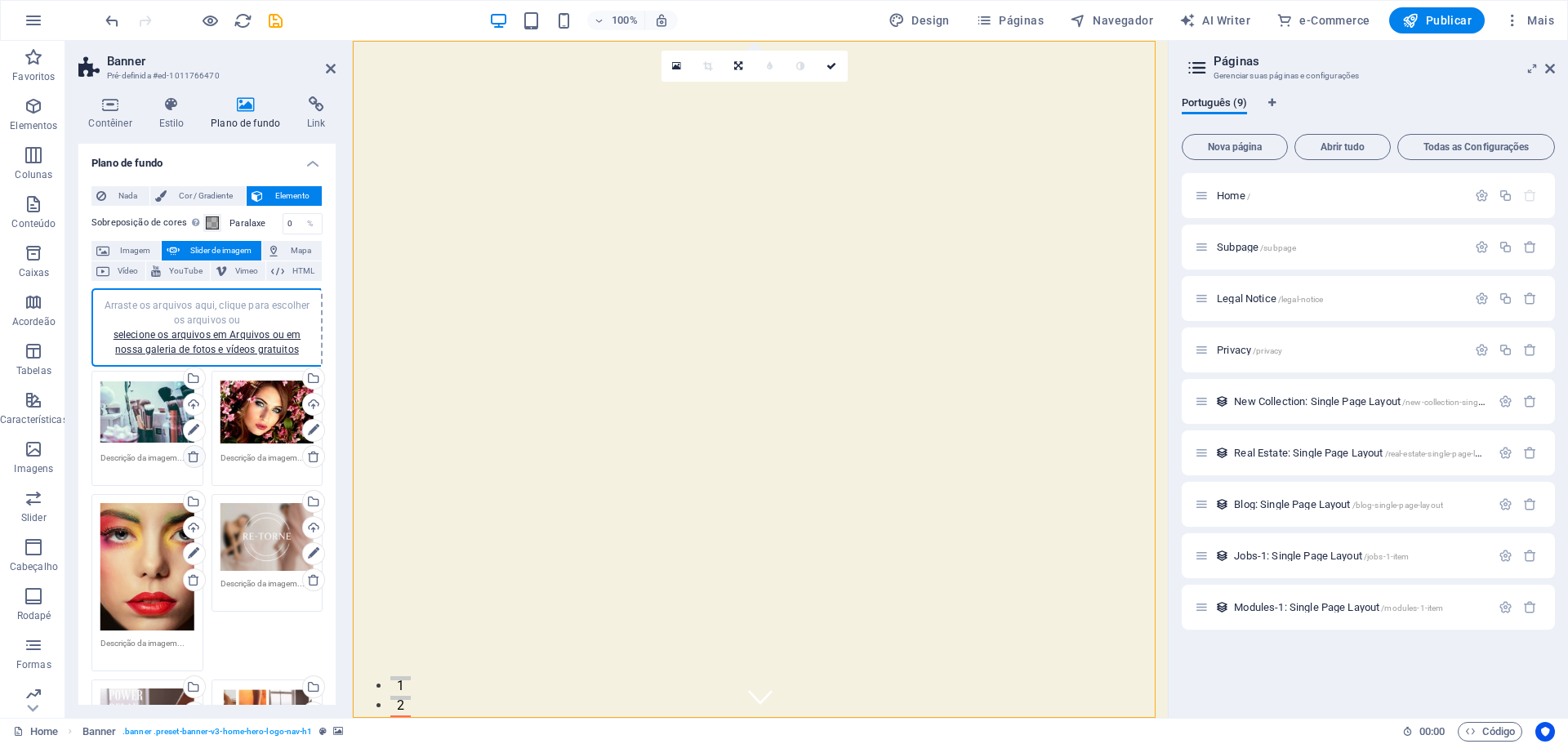
click at [195, 455] on icon at bounding box center [193, 456] width 13 height 13
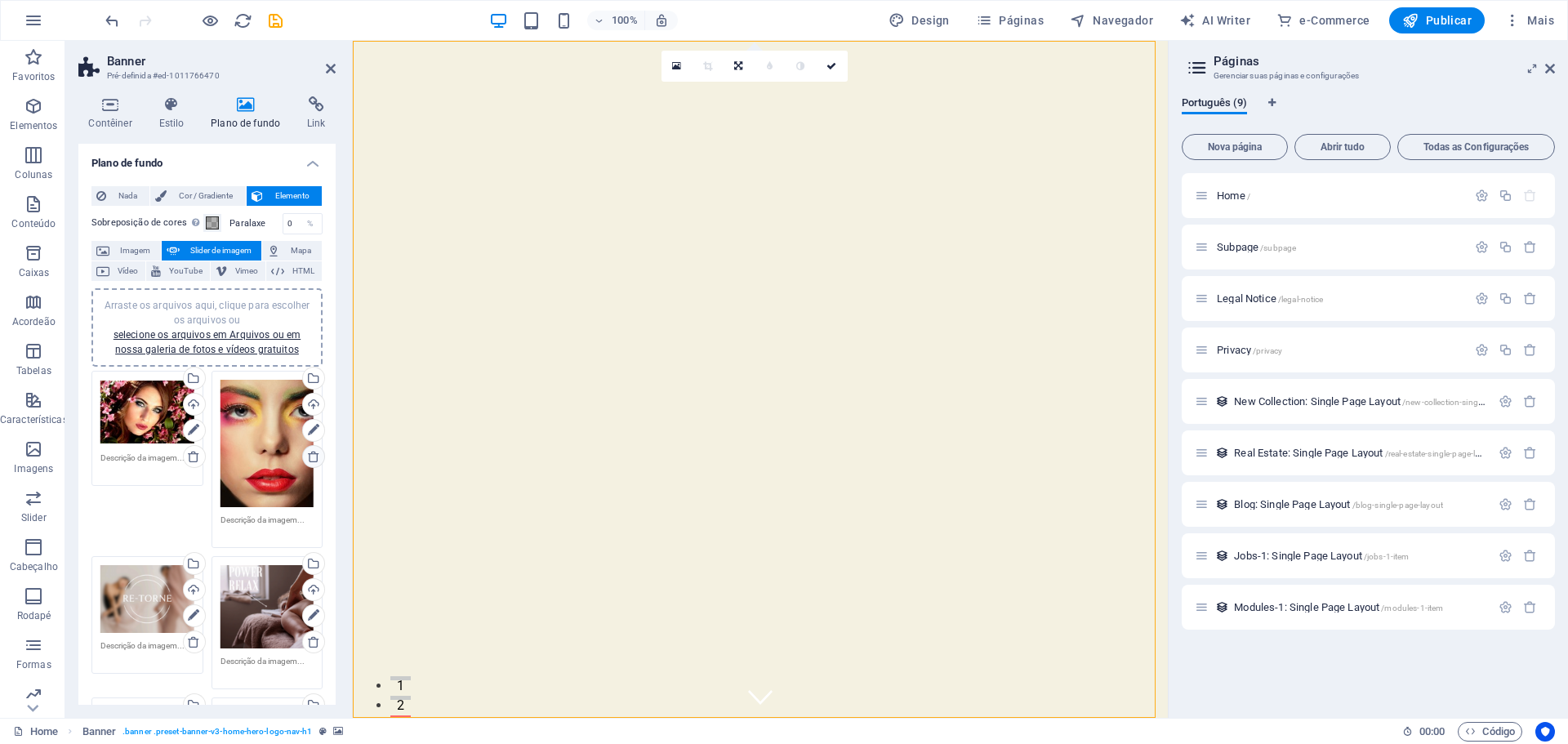
click at [307, 455] on icon at bounding box center [313, 456] width 13 height 13
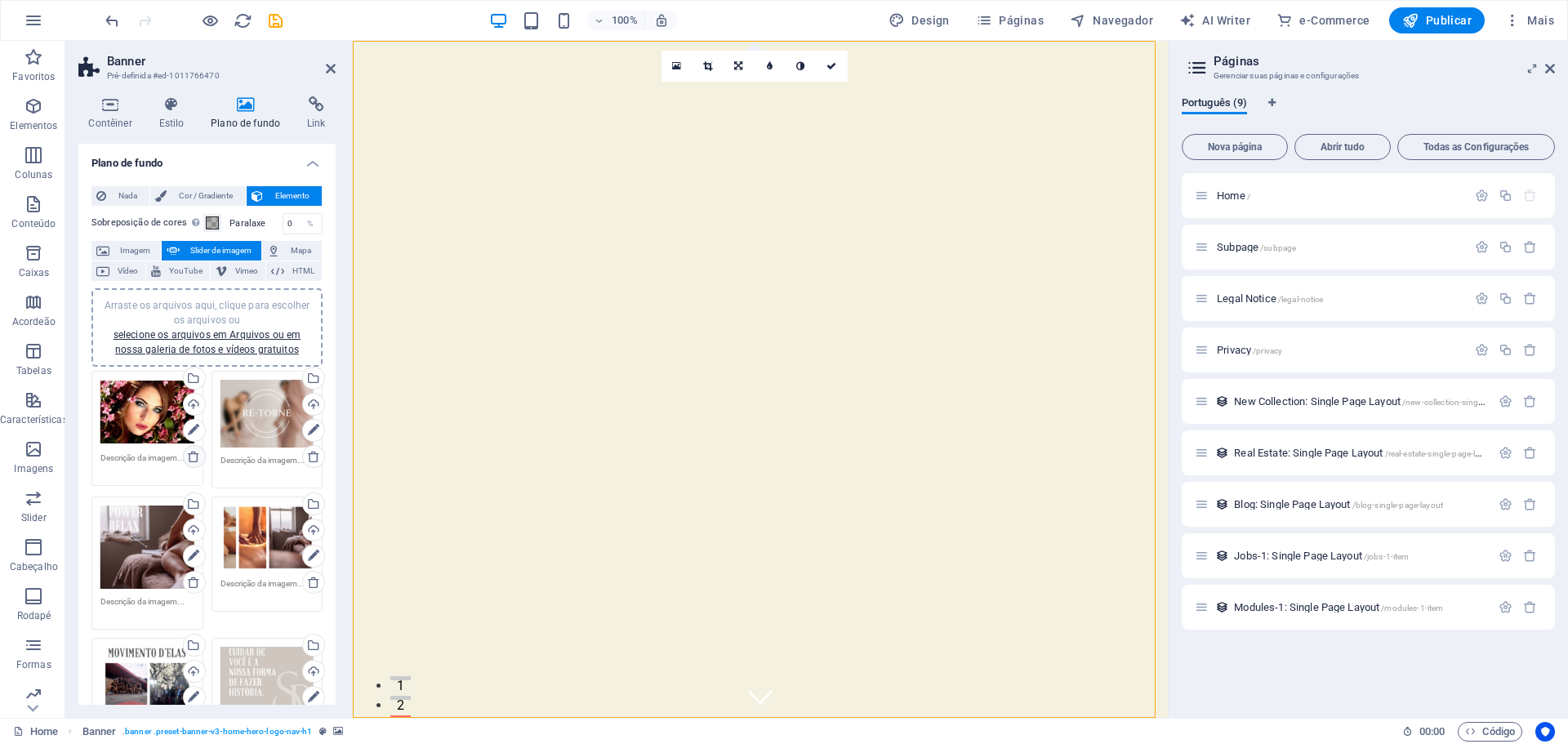
click at [194, 457] on icon at bounding box center [193, 456] width 13 height 13
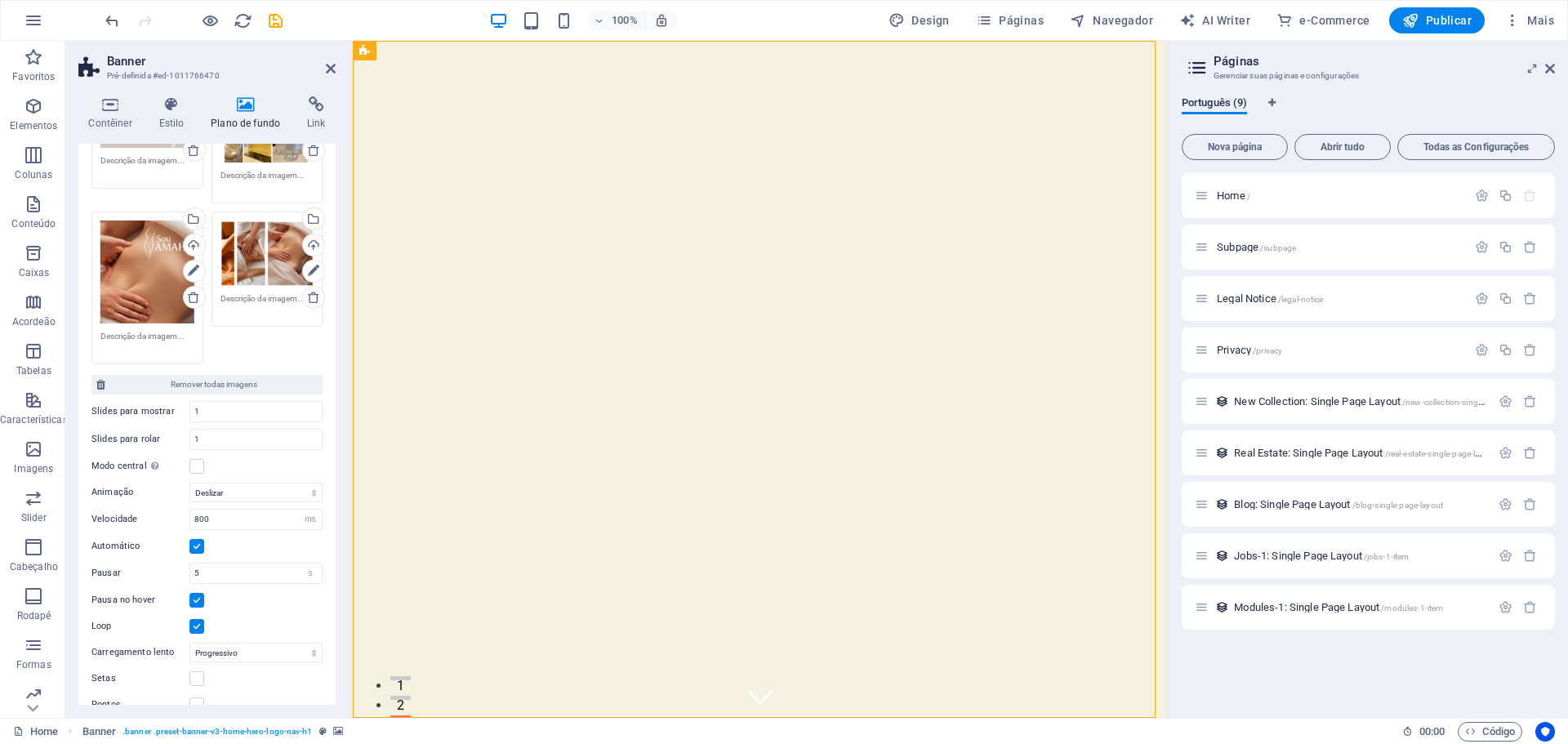
scroll to position [245, 0]
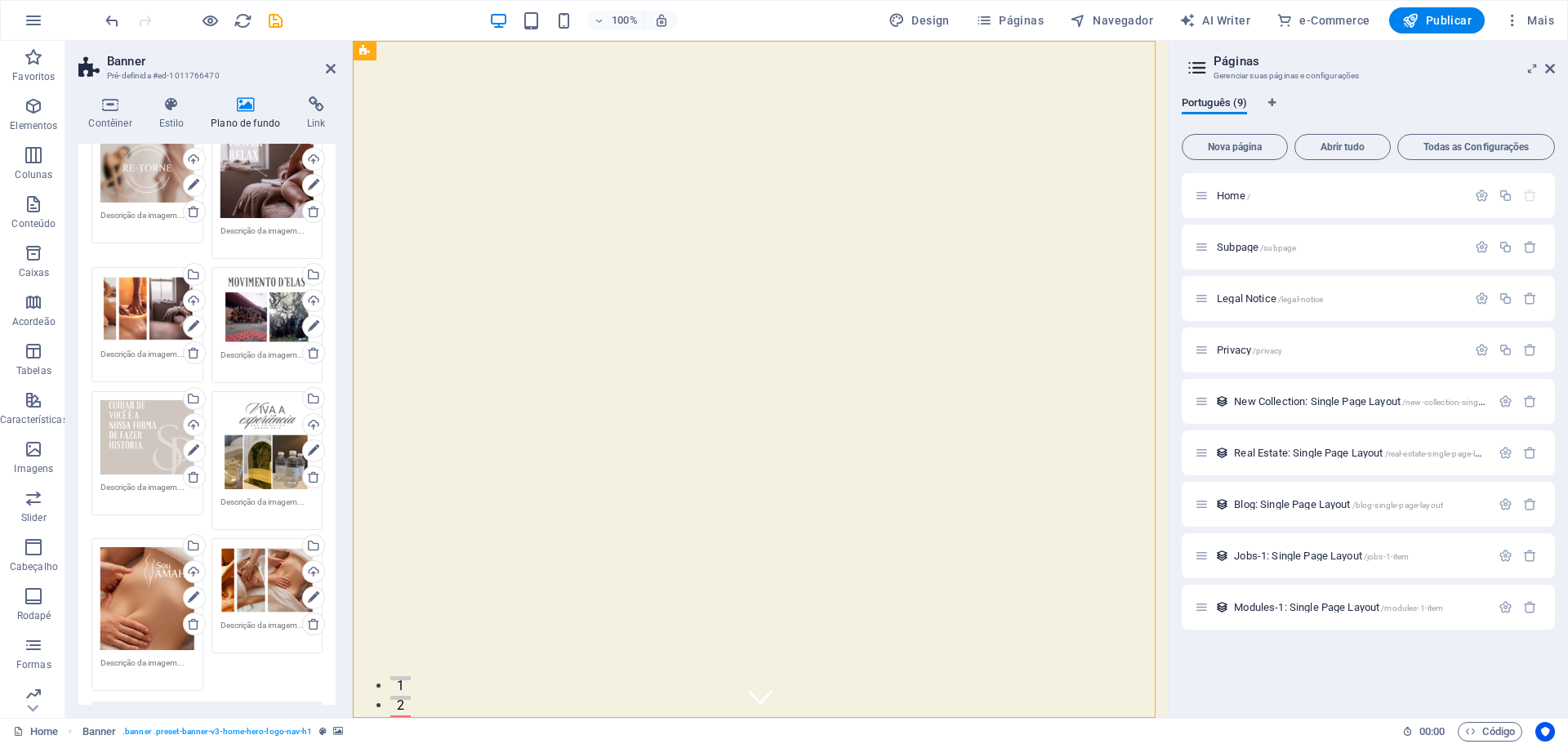
click at [151, 300] on div "Arraste os arquivos aqui, clique para escolher os arquivos ou selecione os arqu…" at bounding box center [147, 309] width 94 height 65
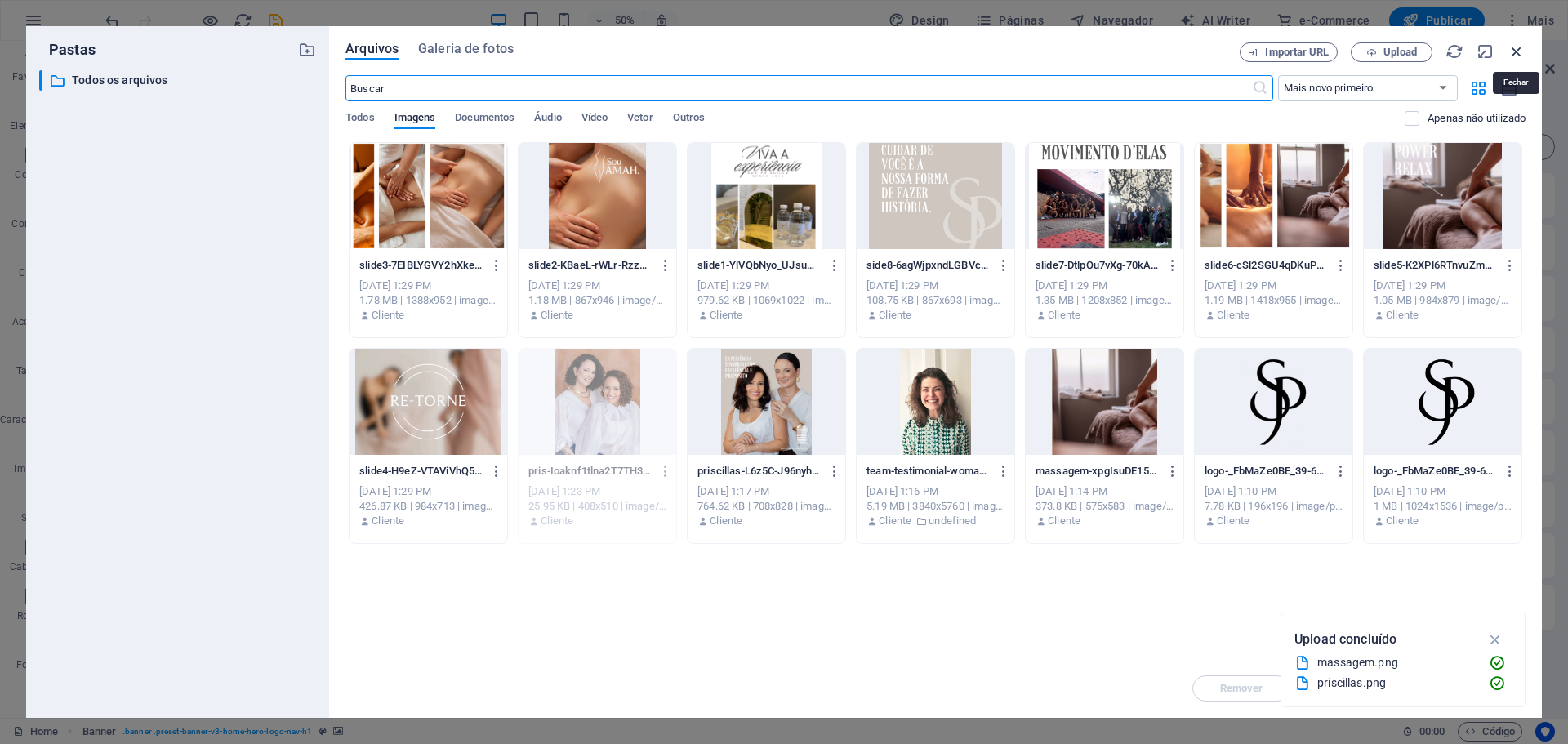
click at [1517, 50] on icon "button" at bounding box center [1517, 51] width 18 height 18
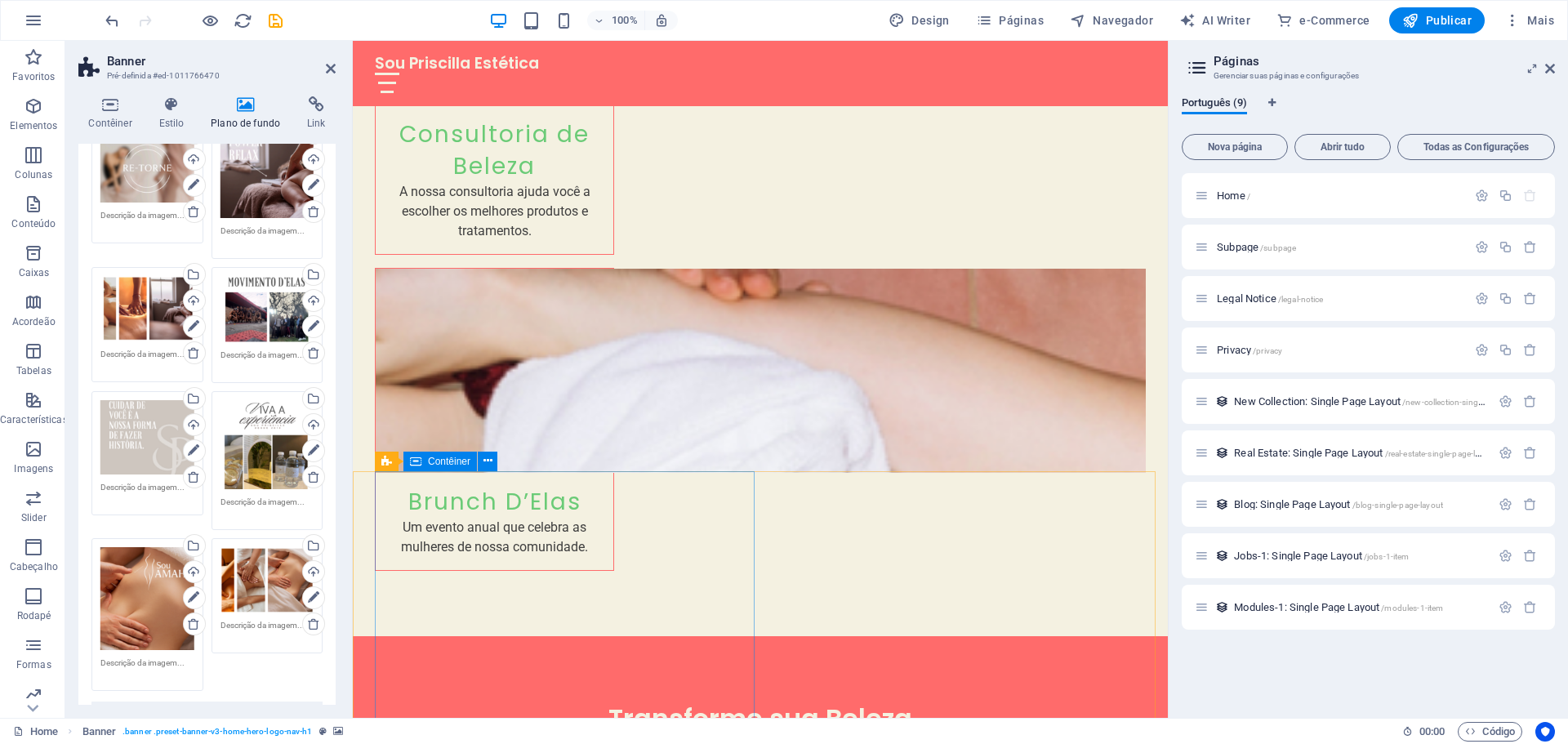
scroll to position [4196, 0]
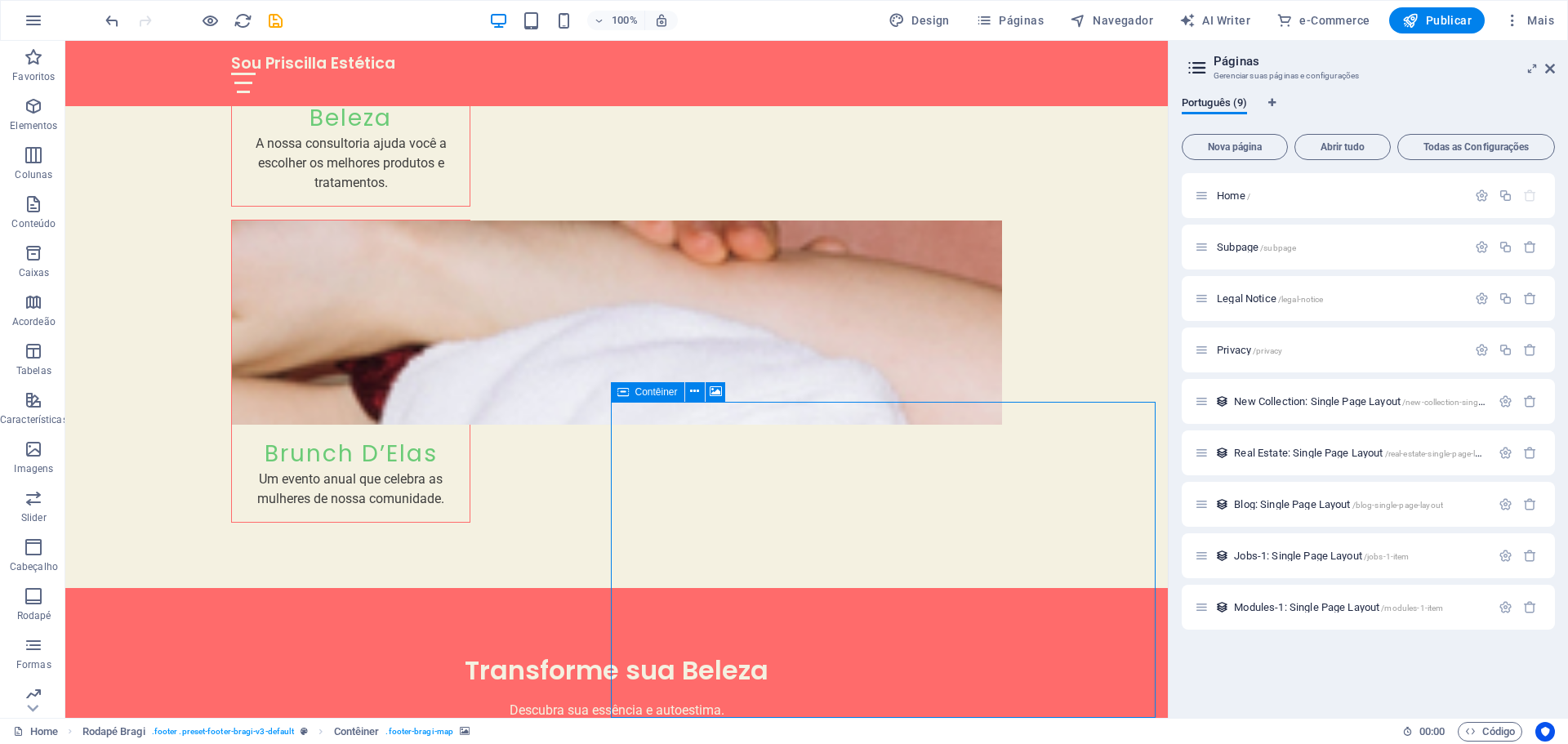
select select "px"
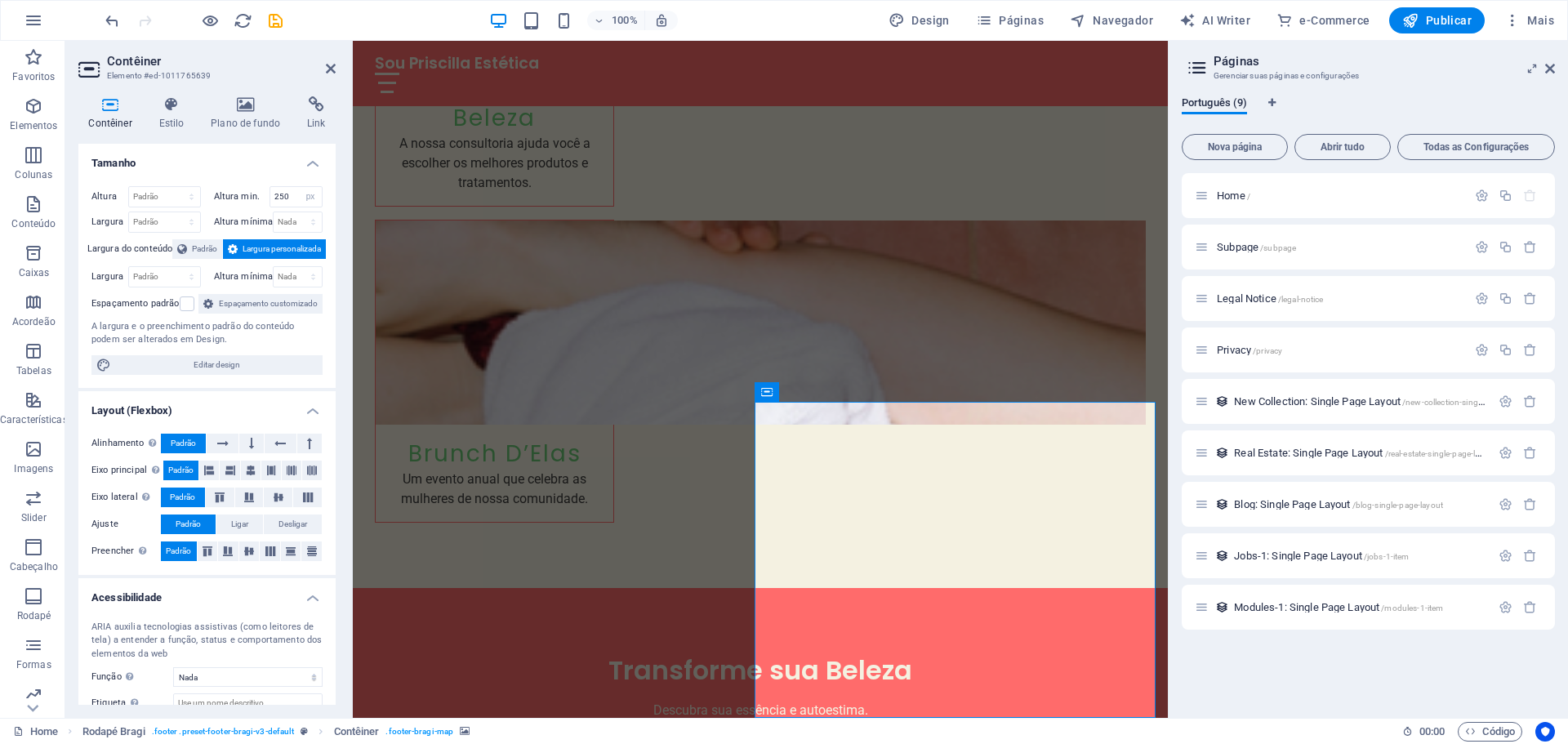
click at [188, 121] on h4 "Estilo" at bounding box center [174, 113] width 52 height 35
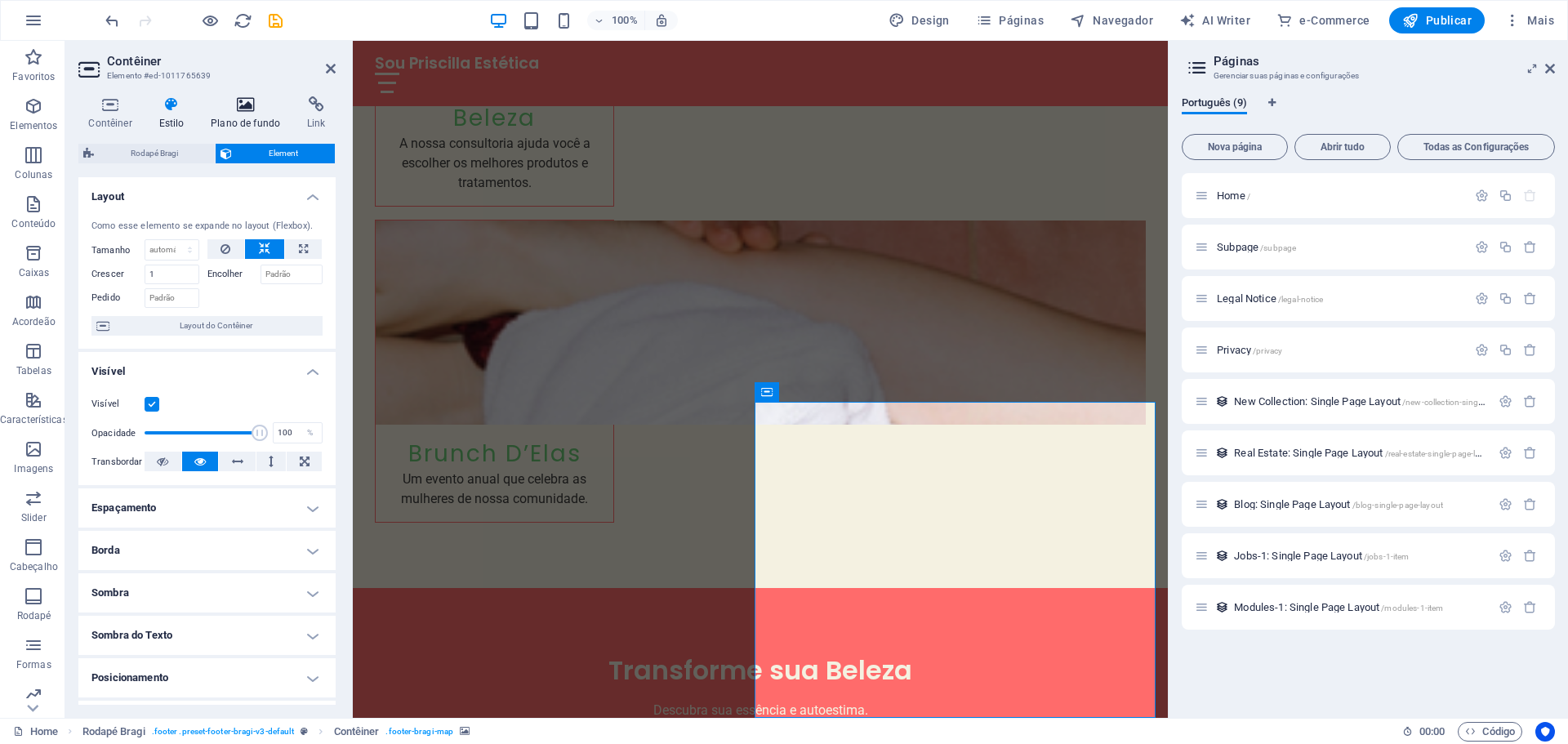
click at [235, 121] on h4 "Plano de fundo" at bounding box center [248, 113] width 96 height 35
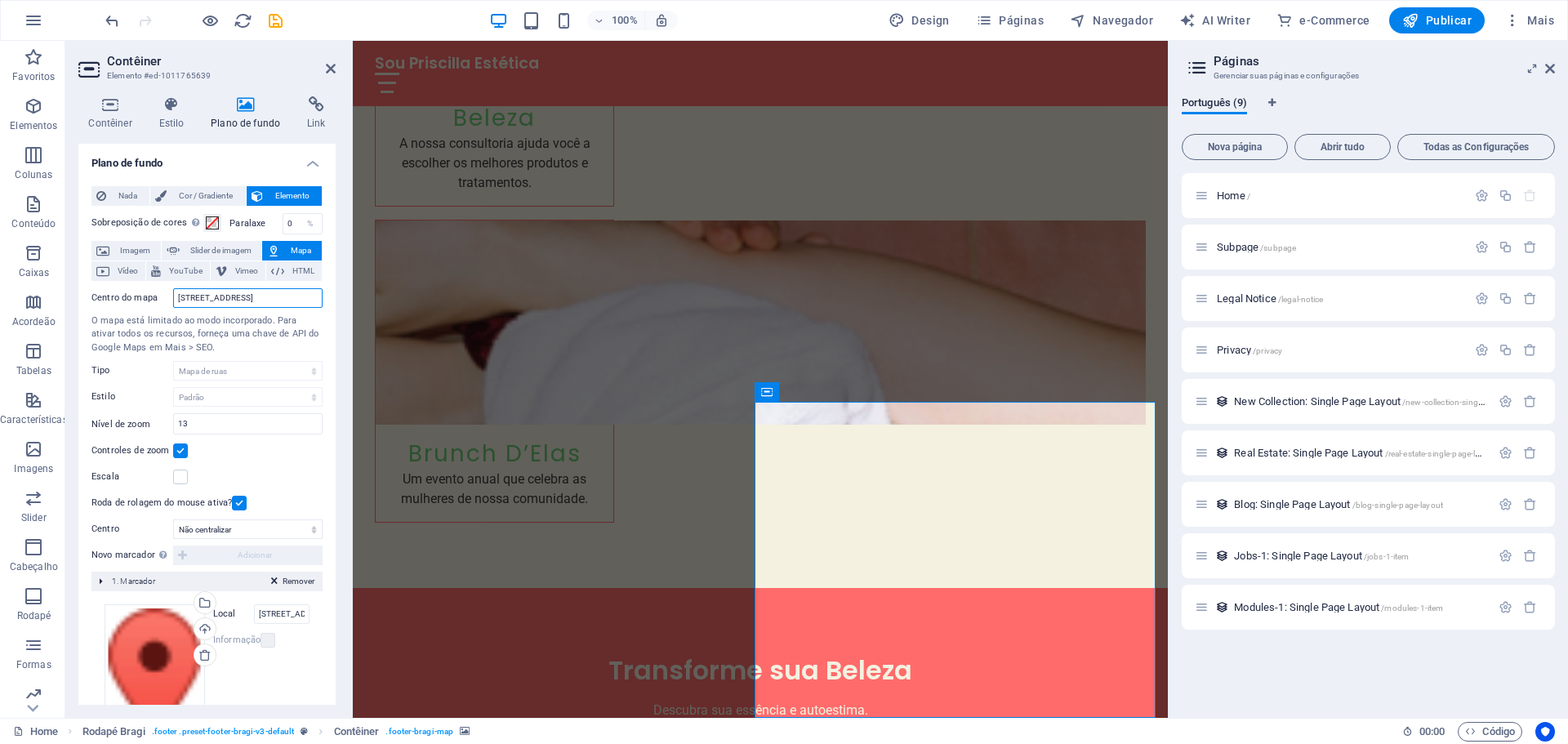
click at [204, 298] on input "Rua Exemplo, 30123-456 Belo Horizonte" at bounding box center [247, 298] width 149 height 20
drag, startPoint x: 228, startPoint y: 302, endPoint x: 250, endPoint y: 297, distance: 22.6
click at [228, 302] on input "Rua Alagoas," at bounding box center [247, 298] width 149 height 20
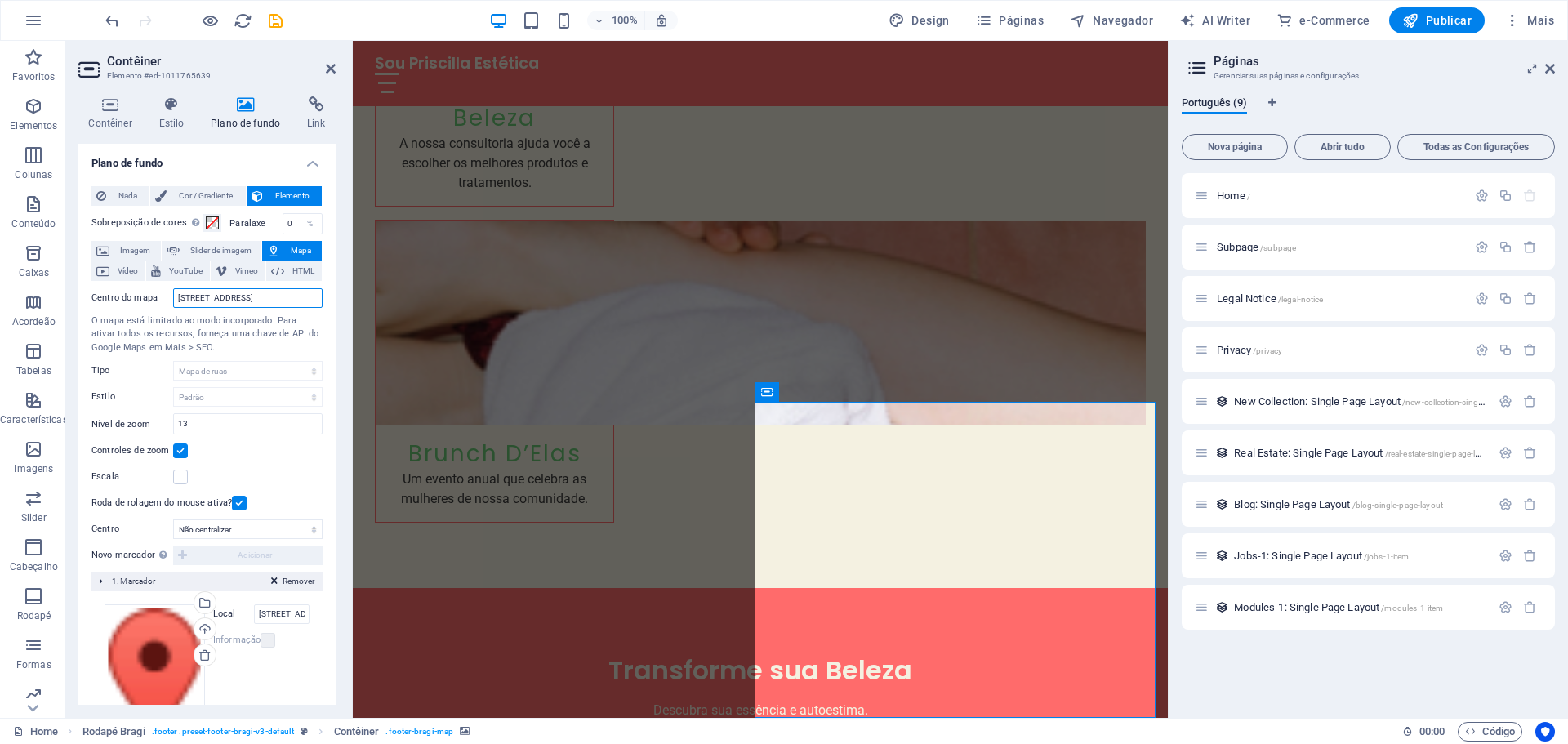
scroll to position [0, 31]
type input "Rua Alagoas, 601, Savassi, Belo Horizonte, MG"
click at [269, 607] on input "Rua Exemplo, 30123-456 Belo Horizonte" at bounding box center [282, 614] width 55 height 20
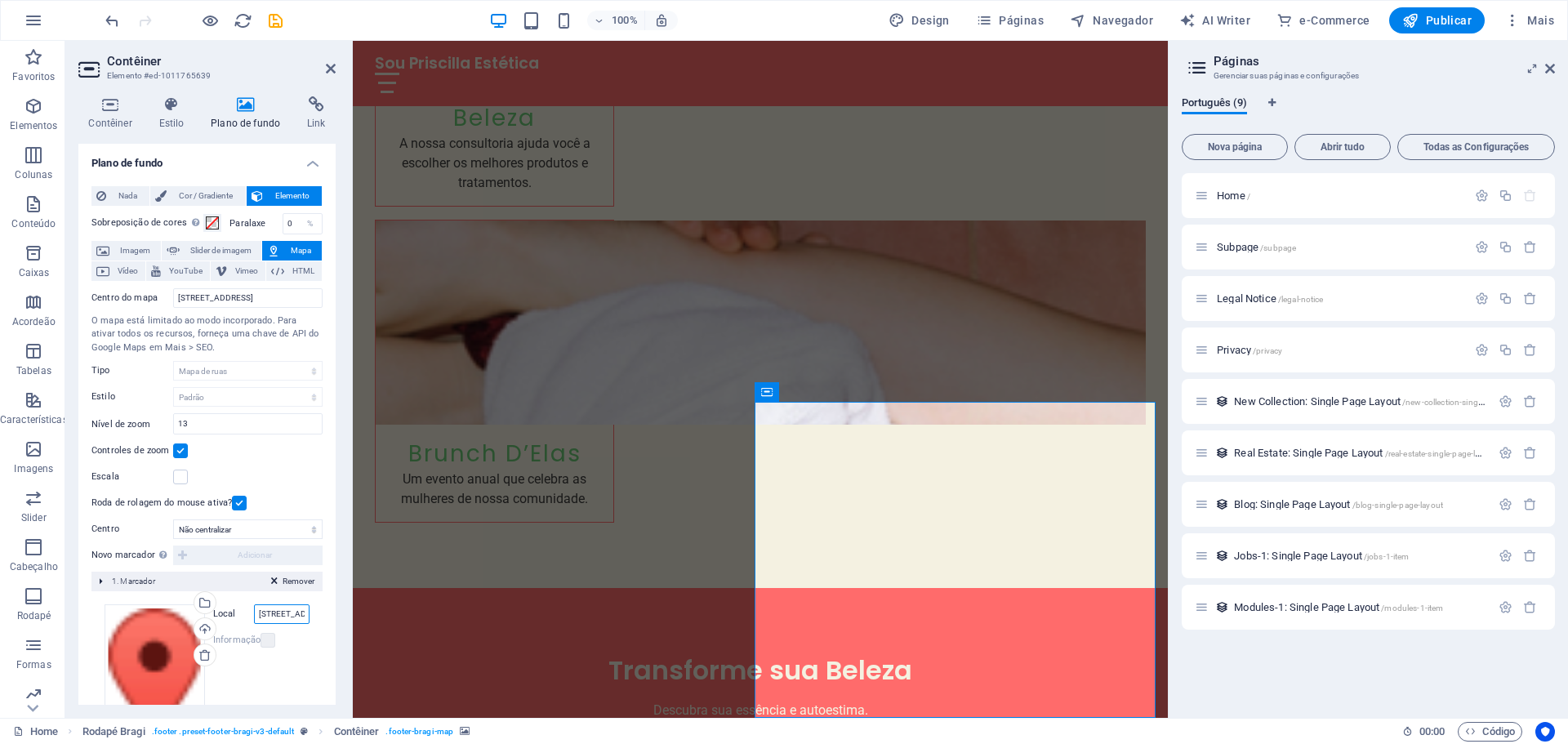
click at [269, 607] on input "Rua Exemplo, 30123-456 Belo Horizonte" at bounding box center [282, 614] width 55 height 20
type input "Loja 12"
drag, startPoint x: 200, startPoint y: 424, endPoint x: 177, endPoint y: 421, distance: 23.2
click at [177, 421] on input "13" at bounding box center [247, 423] width 147 height 20
click at [267, 420] on input "18" at bounding box center [247, 423] width 147 height 20
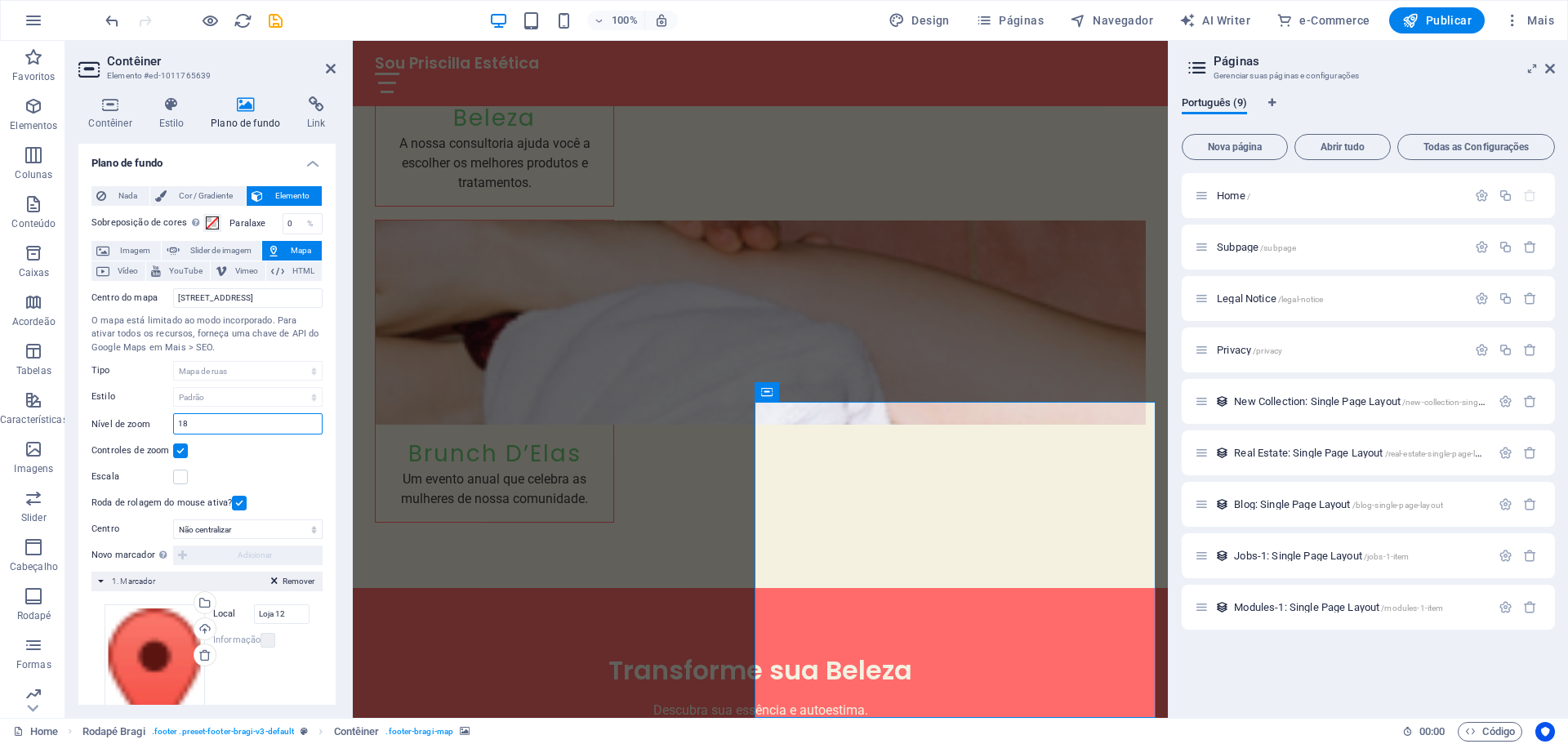
type input "18"
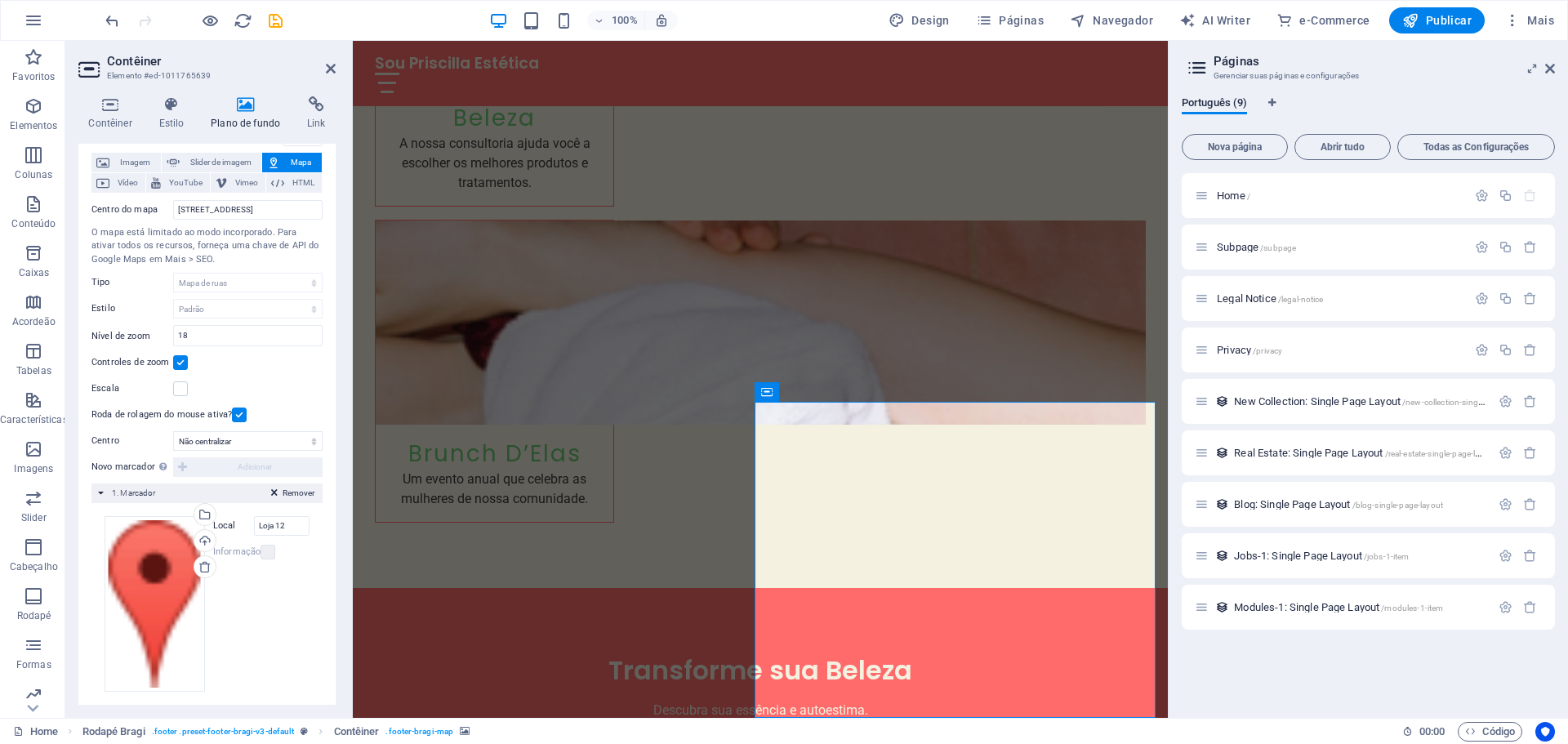
scroll to position [89, 0]
click at [258, 566] on div "Arraste os arquivos aqui, clique para escolher os arquivos ou selecione os arqu…" at bounding box center [207, 603] width 205 height 175
click at [260, 548] on label at bounding box center [267, 551] width 15 height 15
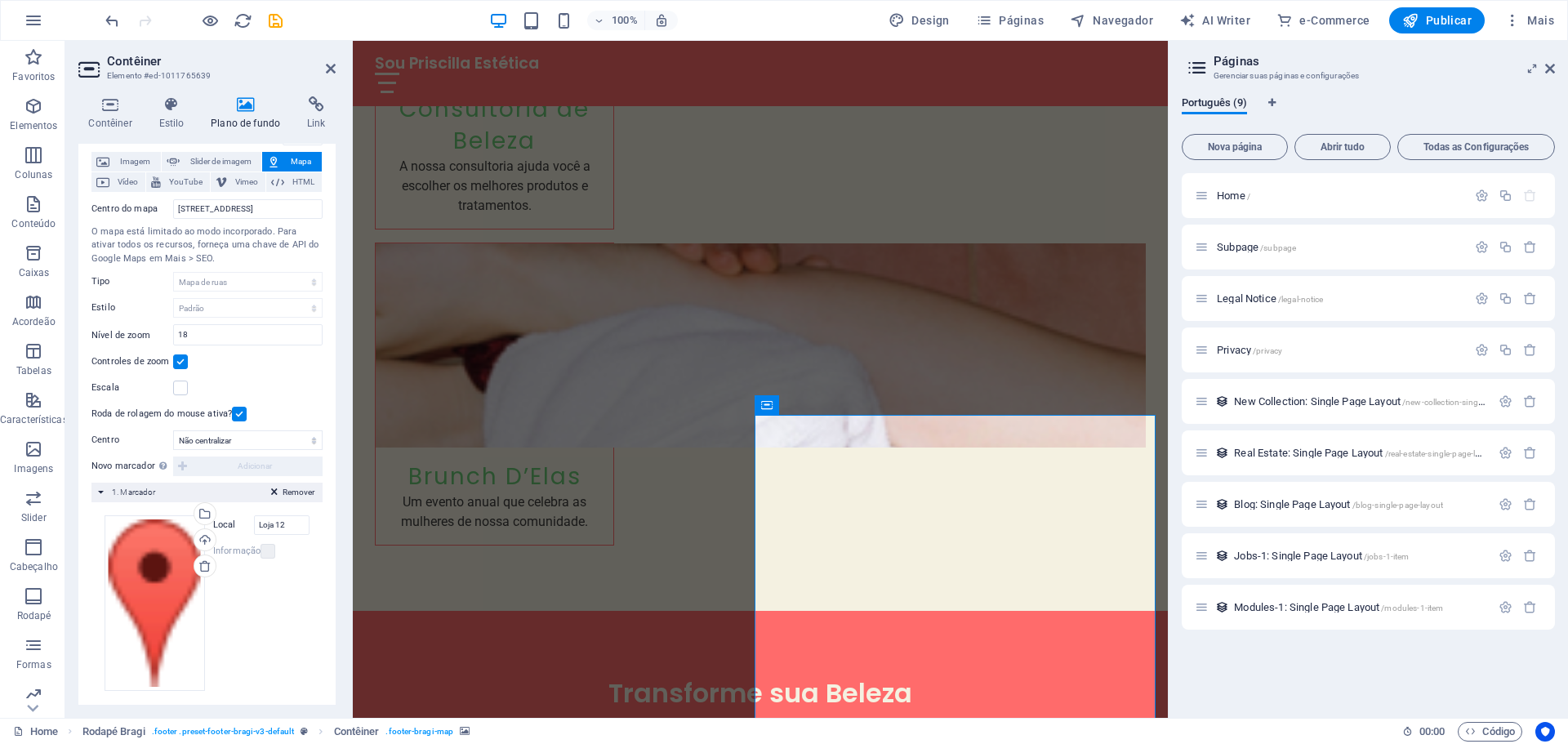
scroll to position [4196, 0]
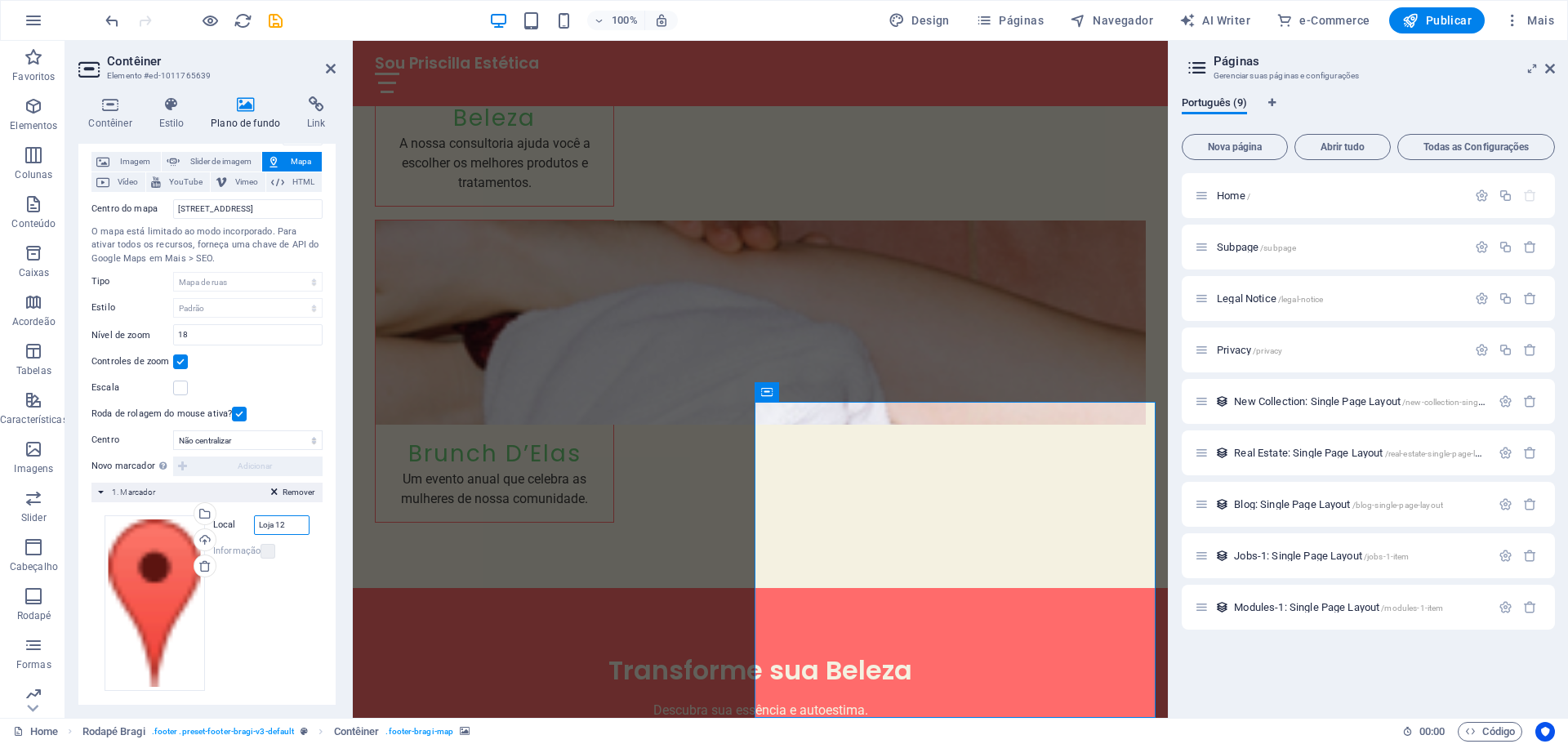
click at [266, 527] on input "Loja 12" at bounding box center [282, 525] width 55 height 20
click at [182, 208] on input "Rua Alagoas, 601, Savassi, Belo Horizonte, MG" at bounding box center [247, 209] width 149 height 20
click at [188, 209] on input "Rua Alagoas, 601, Savassi, Belo Horizonte, MG" at bounding box center [247, 209] width 149 height 20
type input "Rua Alagoas, 601, Savassi, Belo Horizonte, MG"
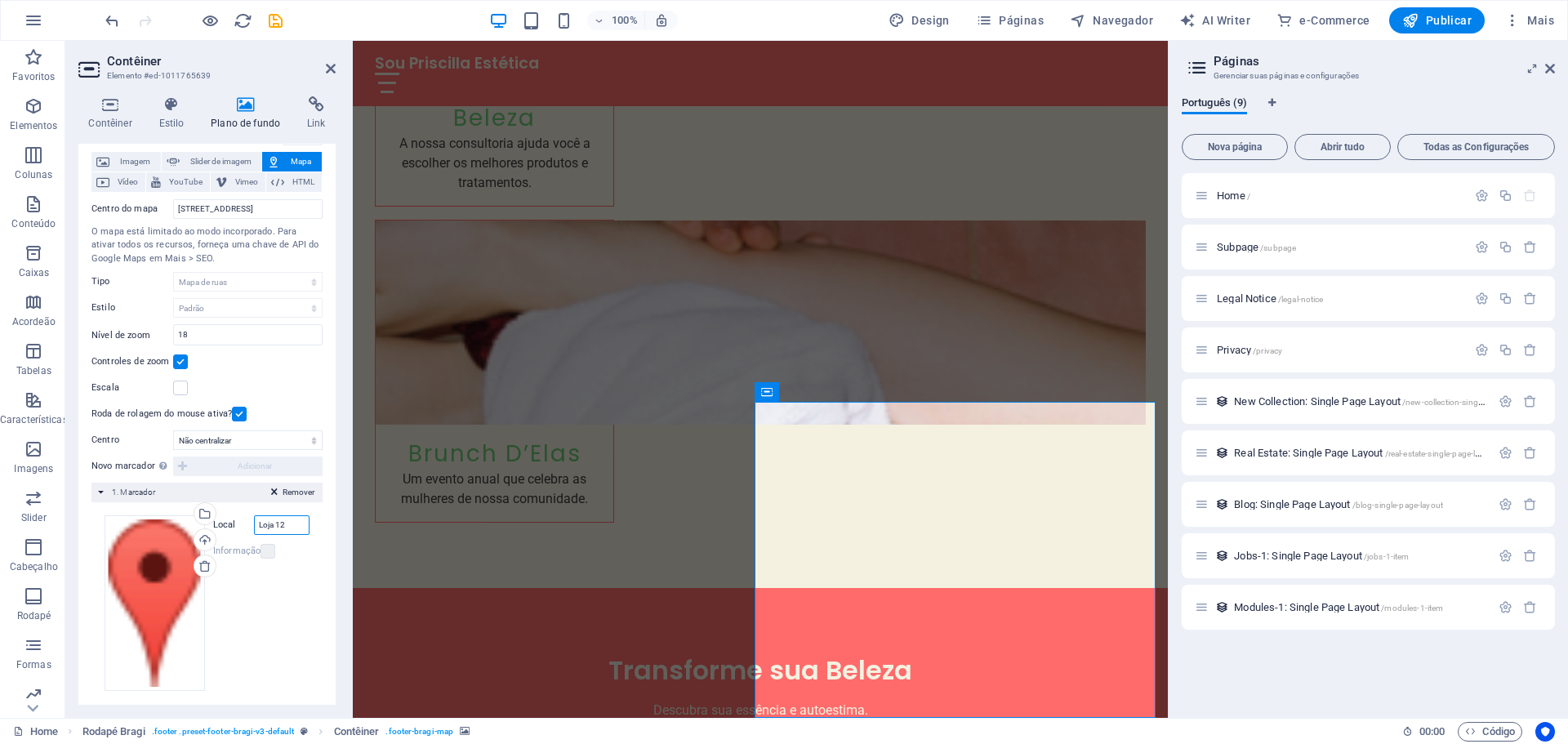
click at [283, 525] on input "Loja 12" at bounding box center [282, 525] width 55 height 20
click at [208, 331] on input "18" at bounding box center [247, 334] width 147 height 20
type input "17"
click at [227, 441] on select "Não centralizar Centralizar marcadores Marcadores de centro e zoom" at bounding box center [247, 440] width 149 height 20
click at [173, 430] on select "Não centralizar Centralizar marcadores Marcadores de centro e zoom" at bounding box center [247, 440] width 149 height 20
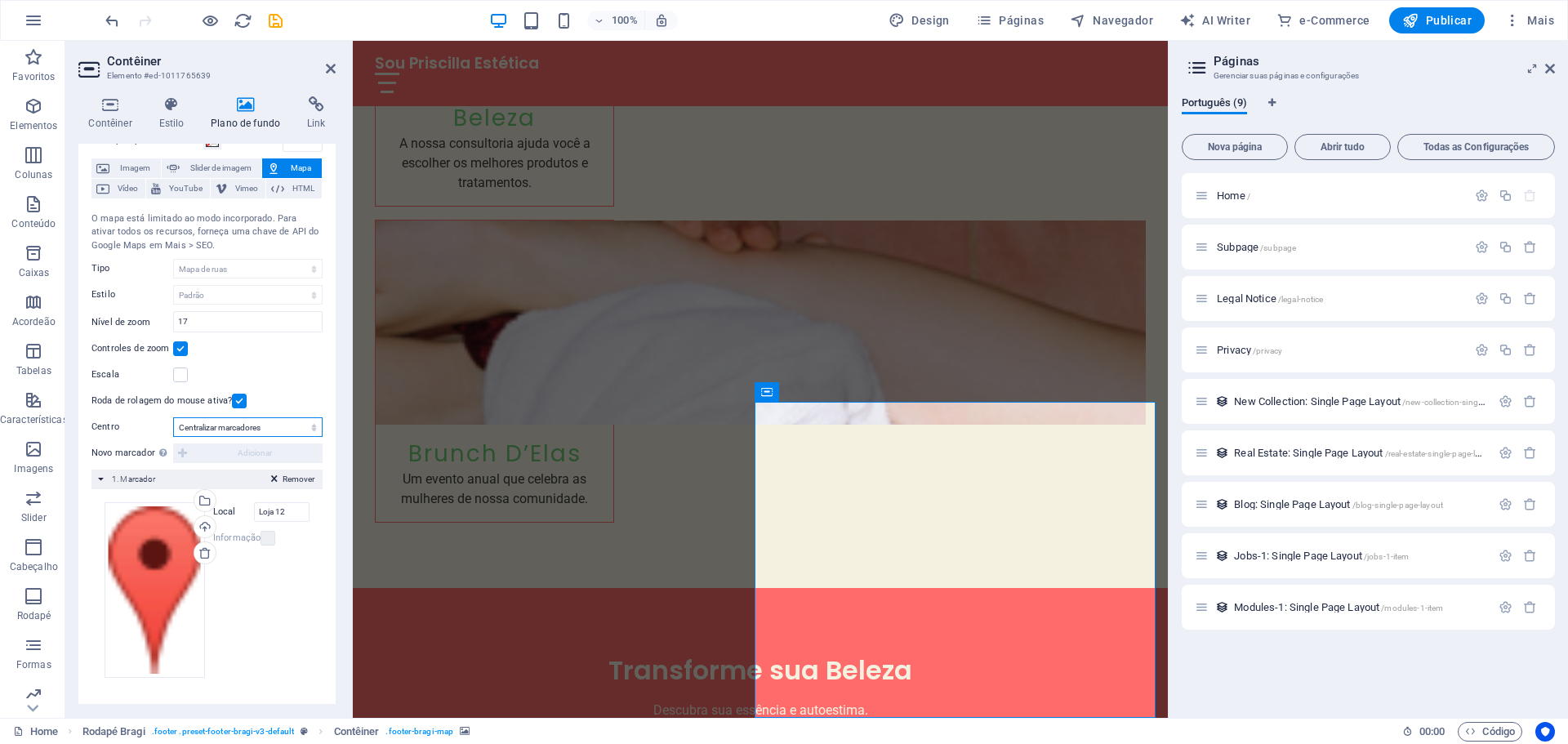
scroll to position [70, 0]
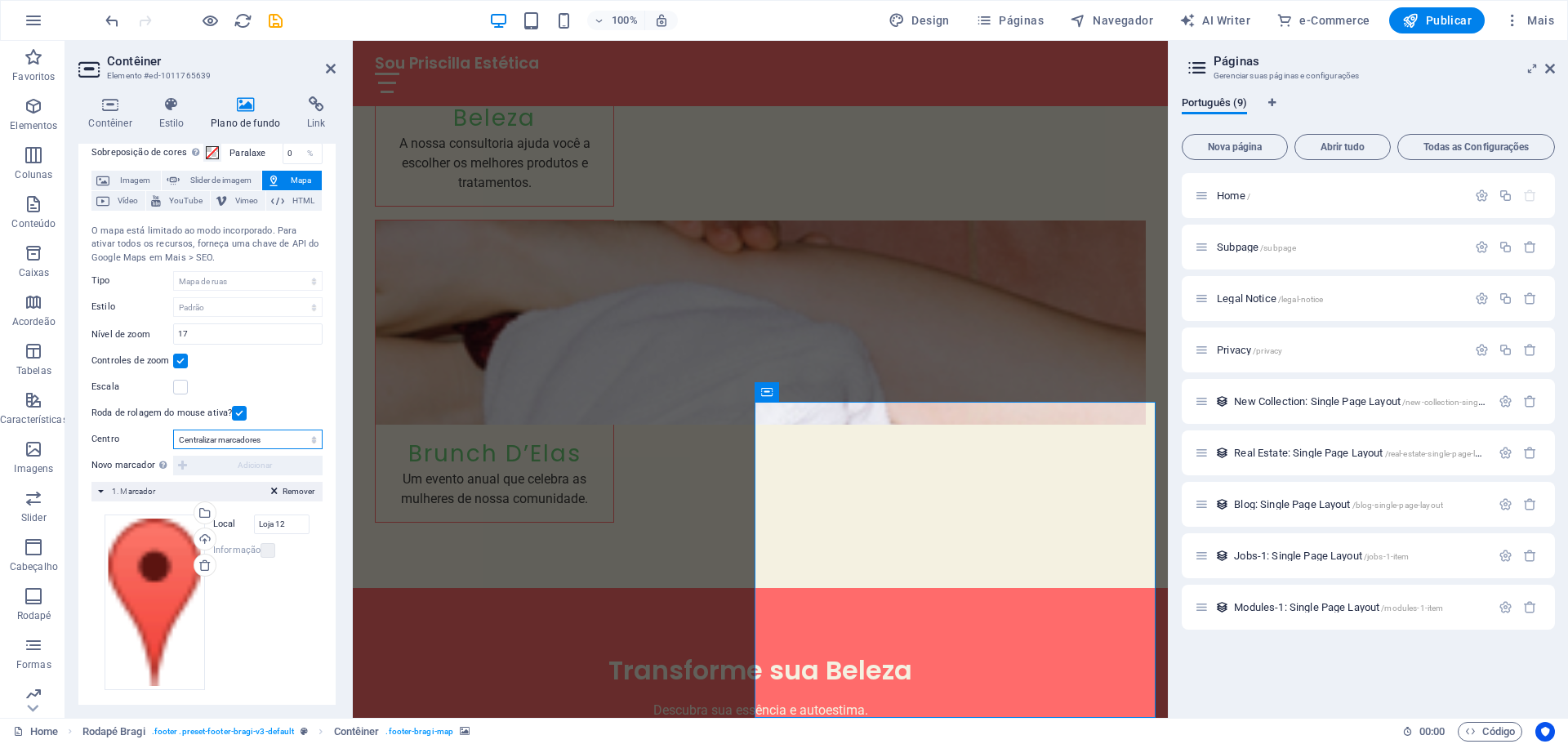
click at [218, 437] on select "Não centralizar Centralizar marcadores Marcadores de centro e zoom" at bounding box center [247, 439] width 149 height 20
select select "0"
click at [173, 430] on select "Não centralizar Centralizar marcadores Marcadores de centro e zoom" at bounding box center [247, 439] width 149 height 20
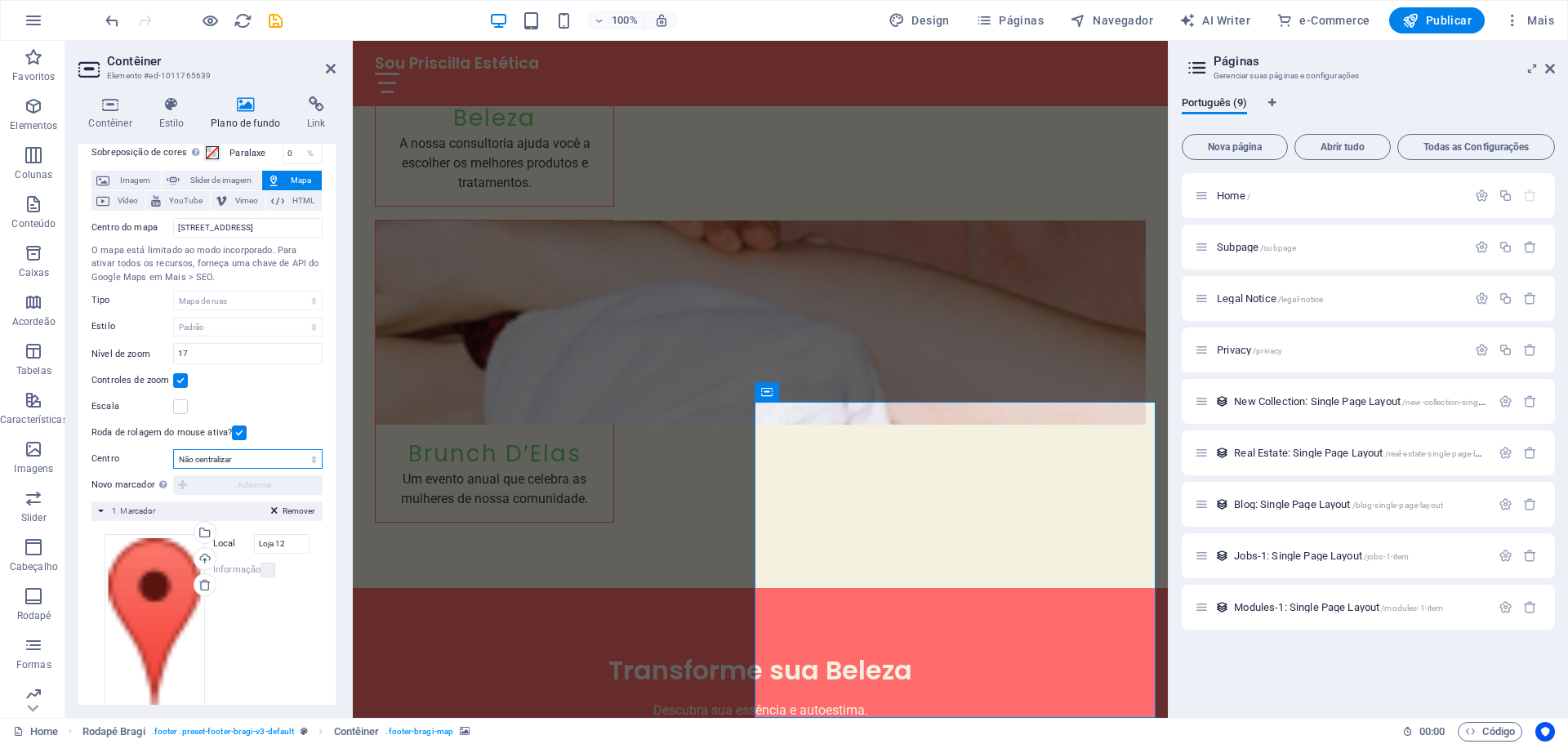
scroll to position [89, 0]
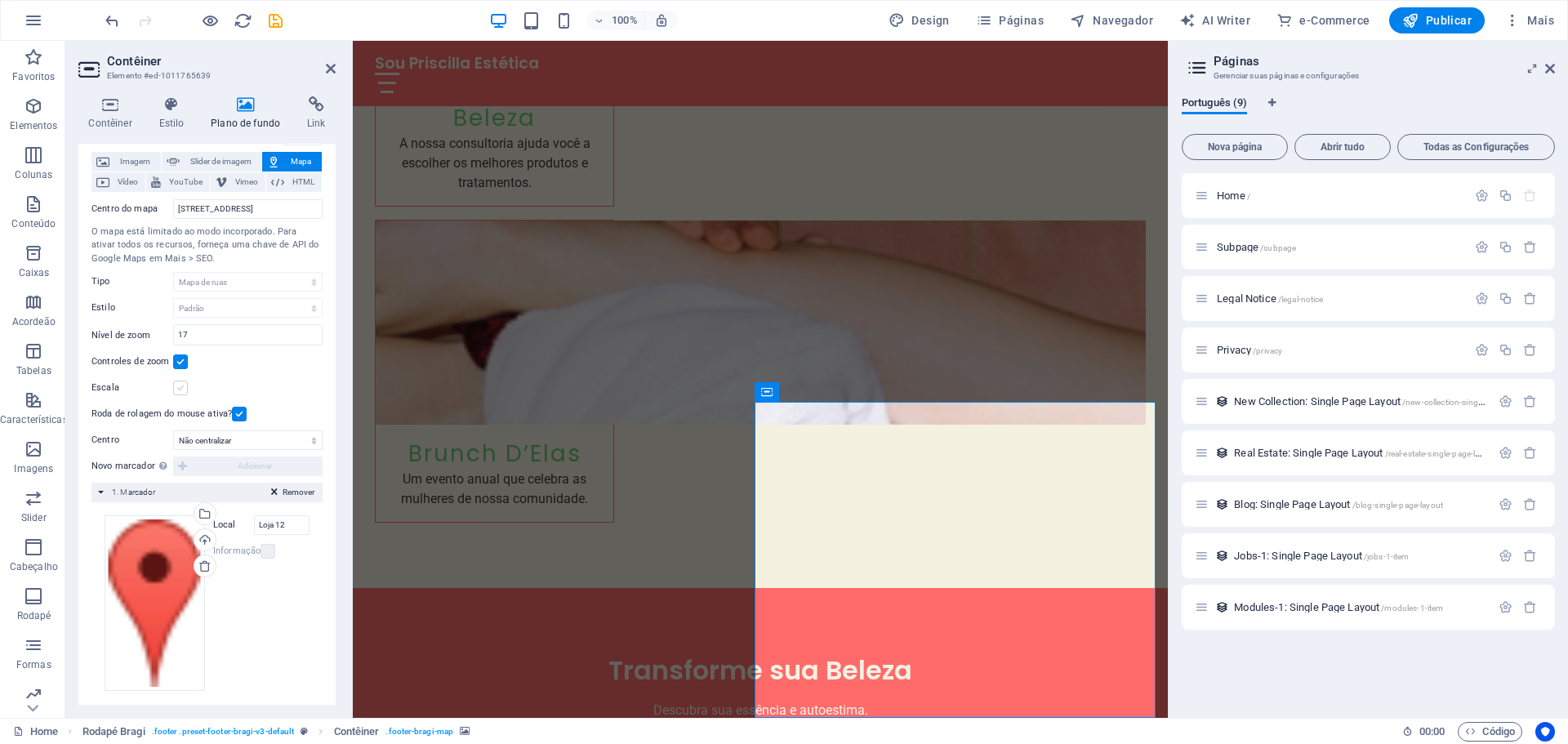
click at [179, 388] on label at bounding box center [180, 388] width 15 height 15
click at [0, 0] on input "Escala" at bounding box center [0, 0] width 0 height 0
click at [179, 388] on label at bounding box center [180, 388] width 15 height 15
click at [0, 0] on input "Escala" at bounding box center [0, 0] width 0 height 0
click at [175, 356] on label at bounding box center [180, 361] width 15 height 15
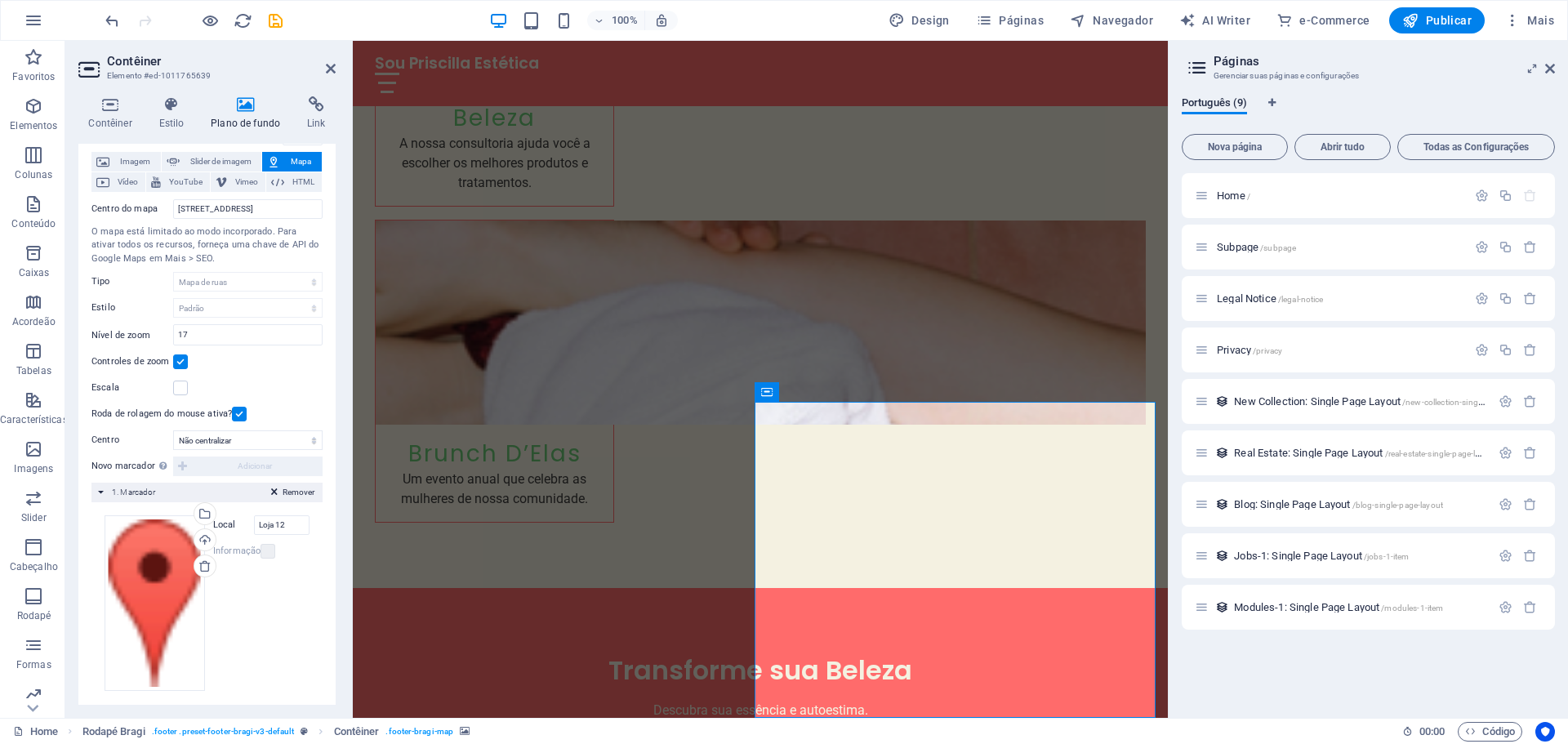
click at [0, 0] on input "Controles de zoom" at bounding box center [0, 0] width 0 height 0
drag, startPoint x: 602, startPoint y: 257, endPoint x: 372, endPoint y: 208, distance: 235.2
click at [245, 208] on input "Rua Alagoas, 601, Savassi, Belo Horizonte, MG" at bounding box center [247, 209] width 149 height 20
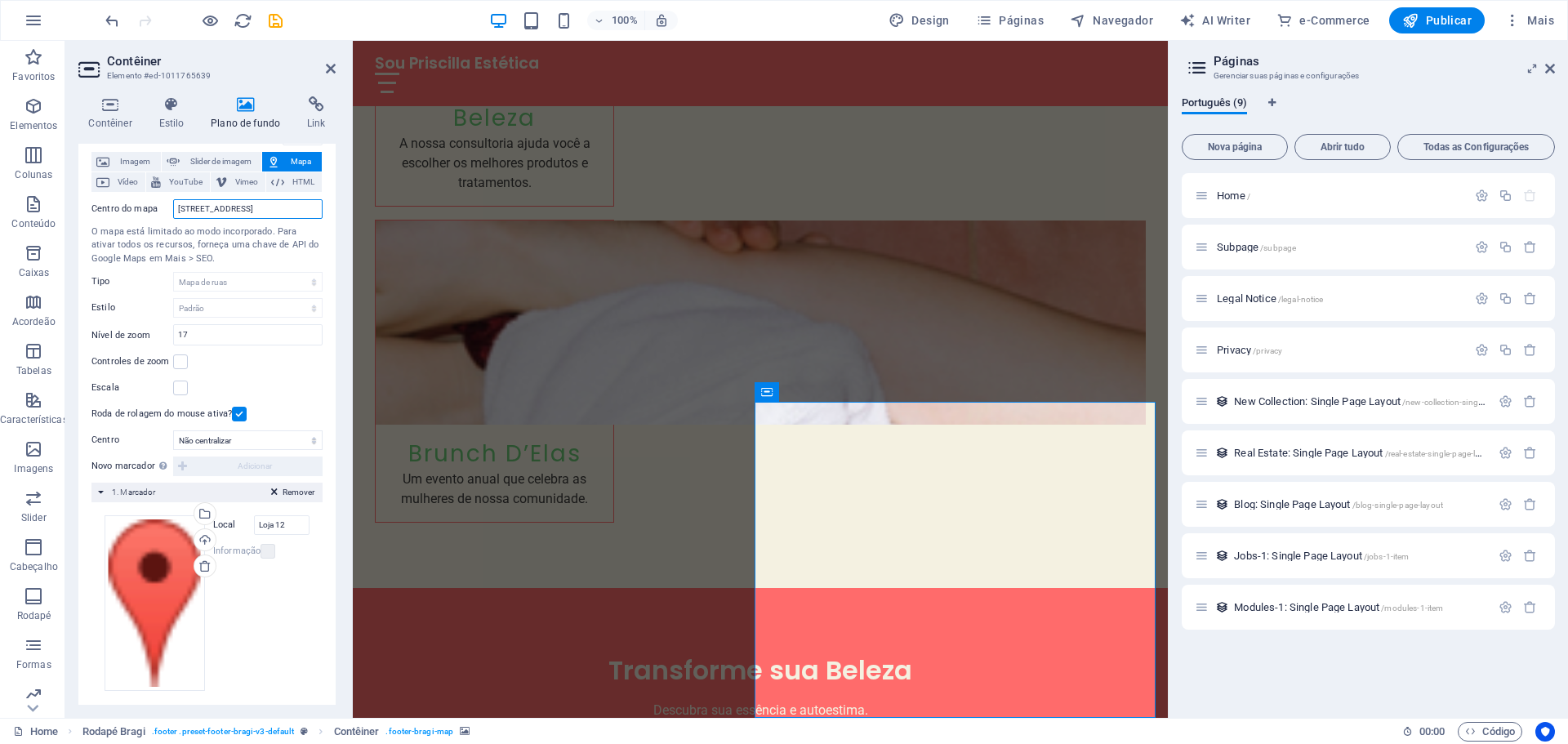
click at [272, 208] on input "Rua Alagoas, 601, Savassi, Belo Horizonte, MG" at bounding box center [247, 209] width 149 height 20
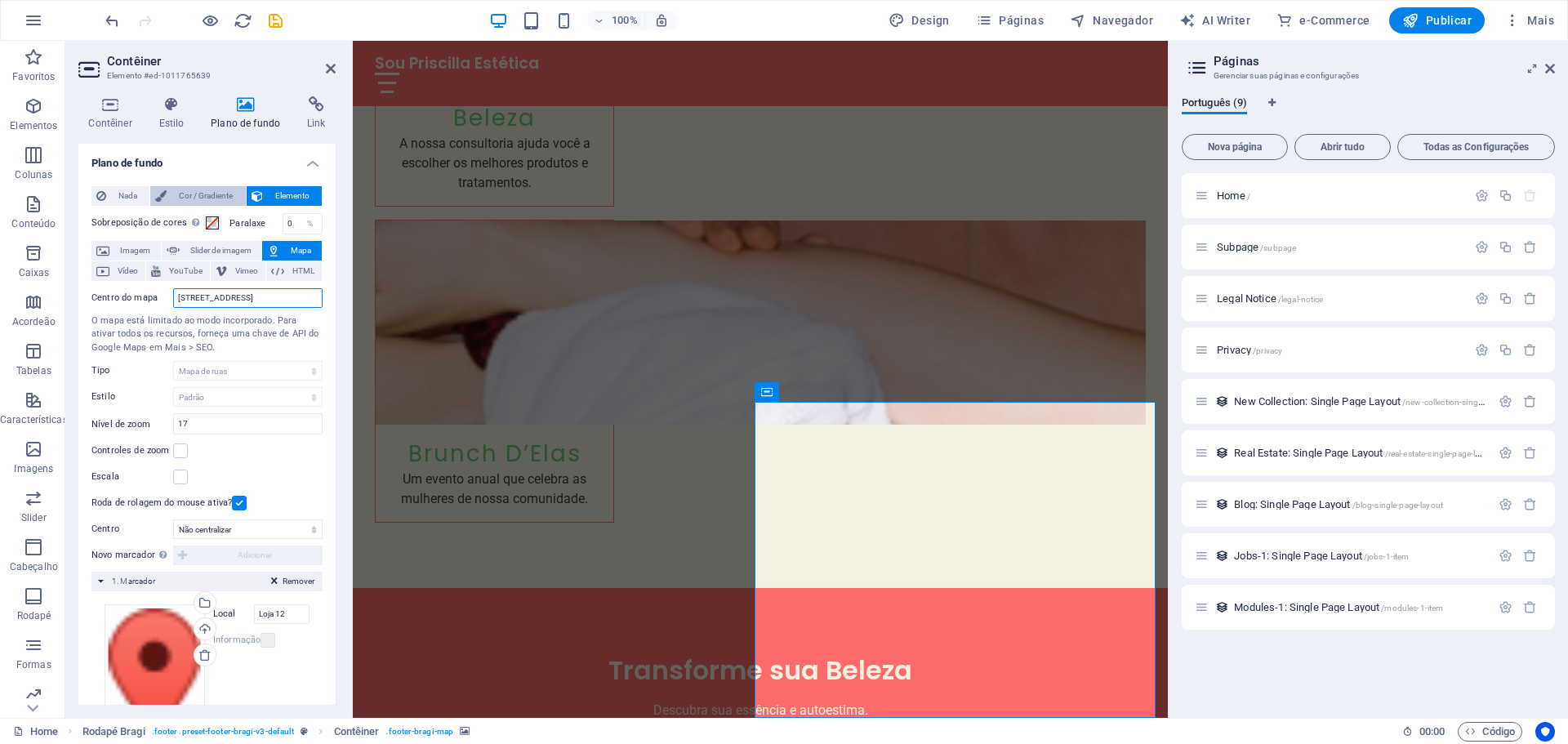
type input "Rua Alagoas, 601, Savassi, Belo Horizonte, MG"
click at [195, 193] on span "Cor / Gradiente" at bounding box center [205, 196] width 68 height 20
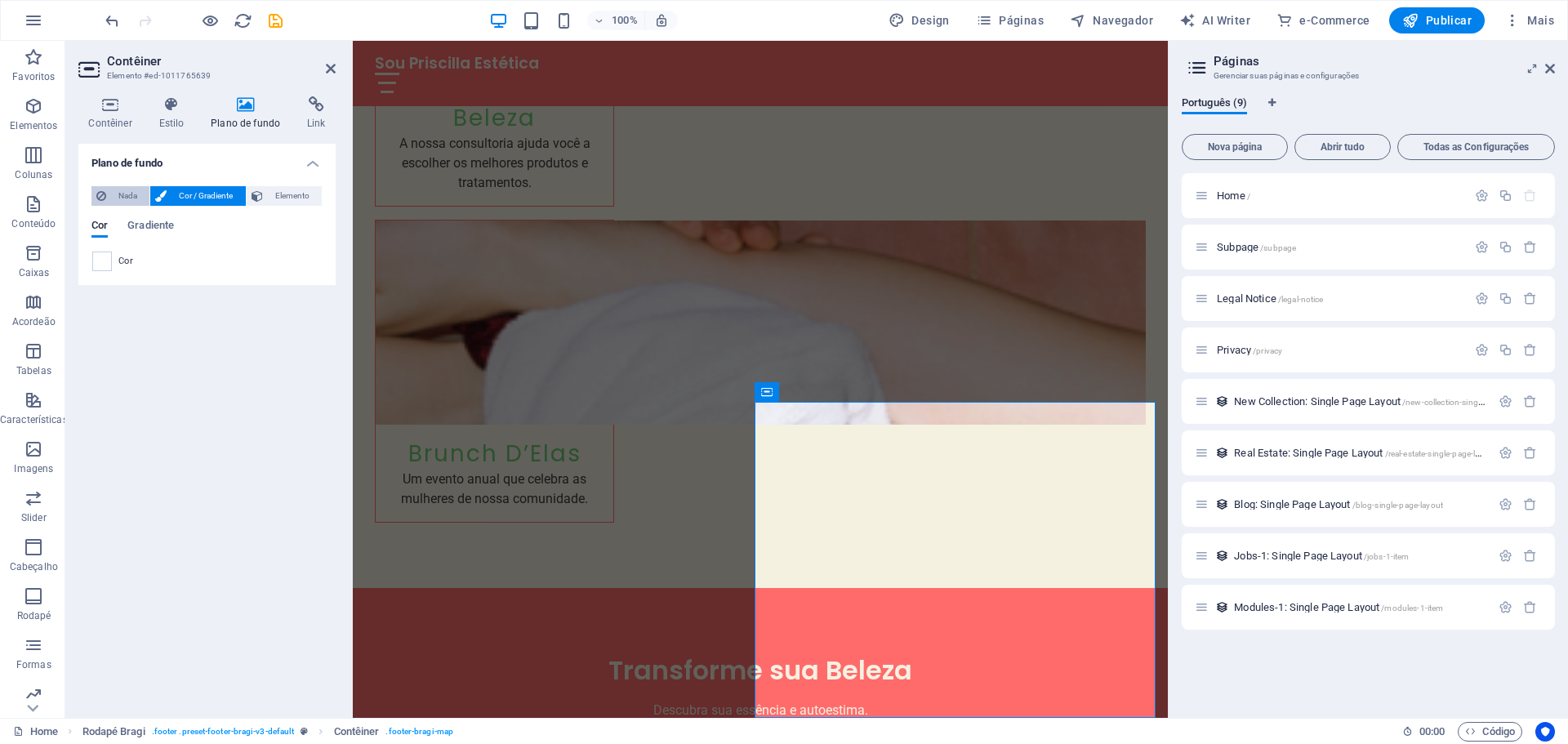
click at [117, 191] on span "Nada" at bounding box center [128, 196] width 34 height 20
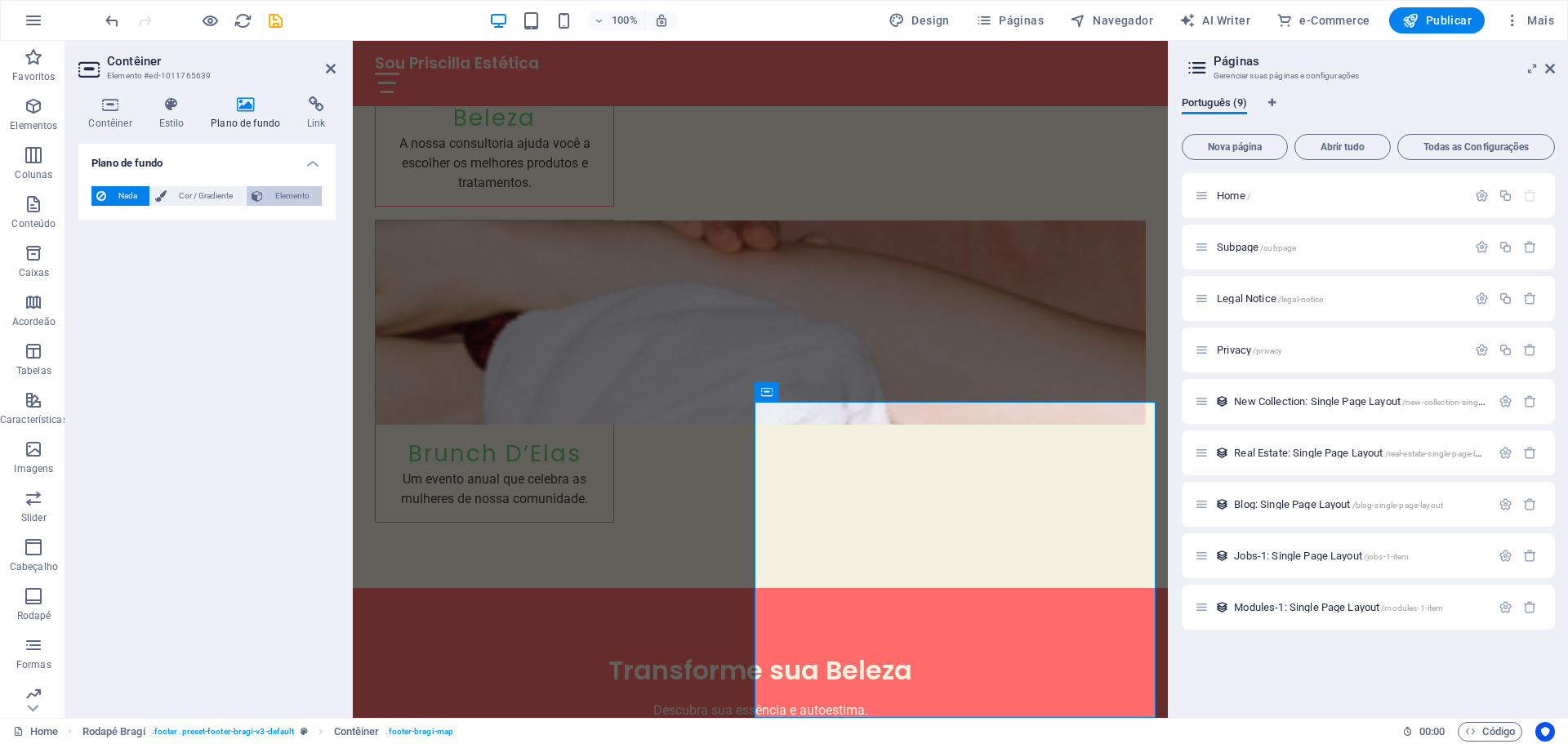
click at [288, 197] on span "Elemento" at bounding box center [293, 196] width 49 height 20
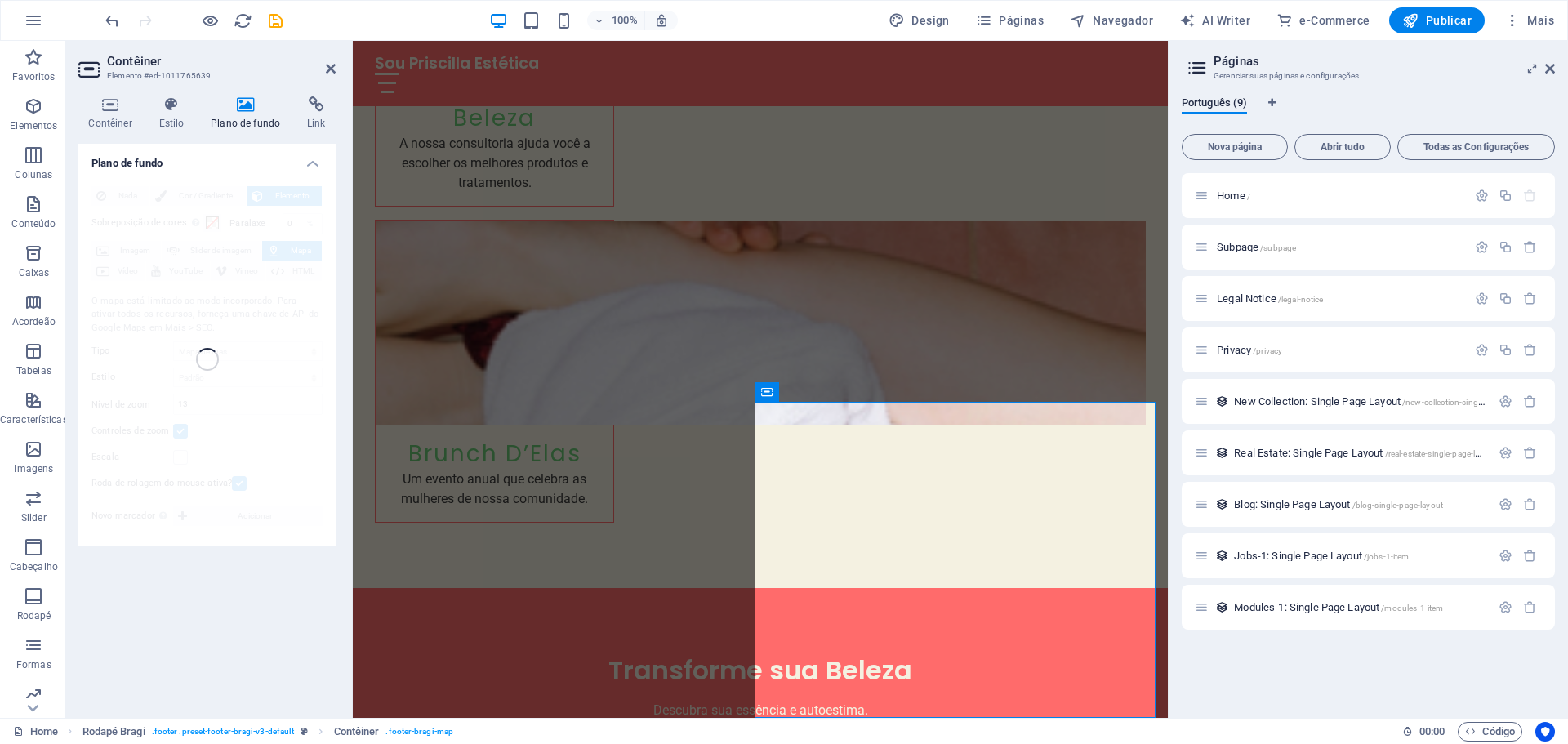
click at [227, 330] on div "Nada Cor / Gradiente Elemento Esticar o plano de fundo para a largura total Sob…" at bounding box center [207, 359] width 257 height 373
click at [311, 115] on h4 "Link" at bounding box center [316, 113] width 39 height 35
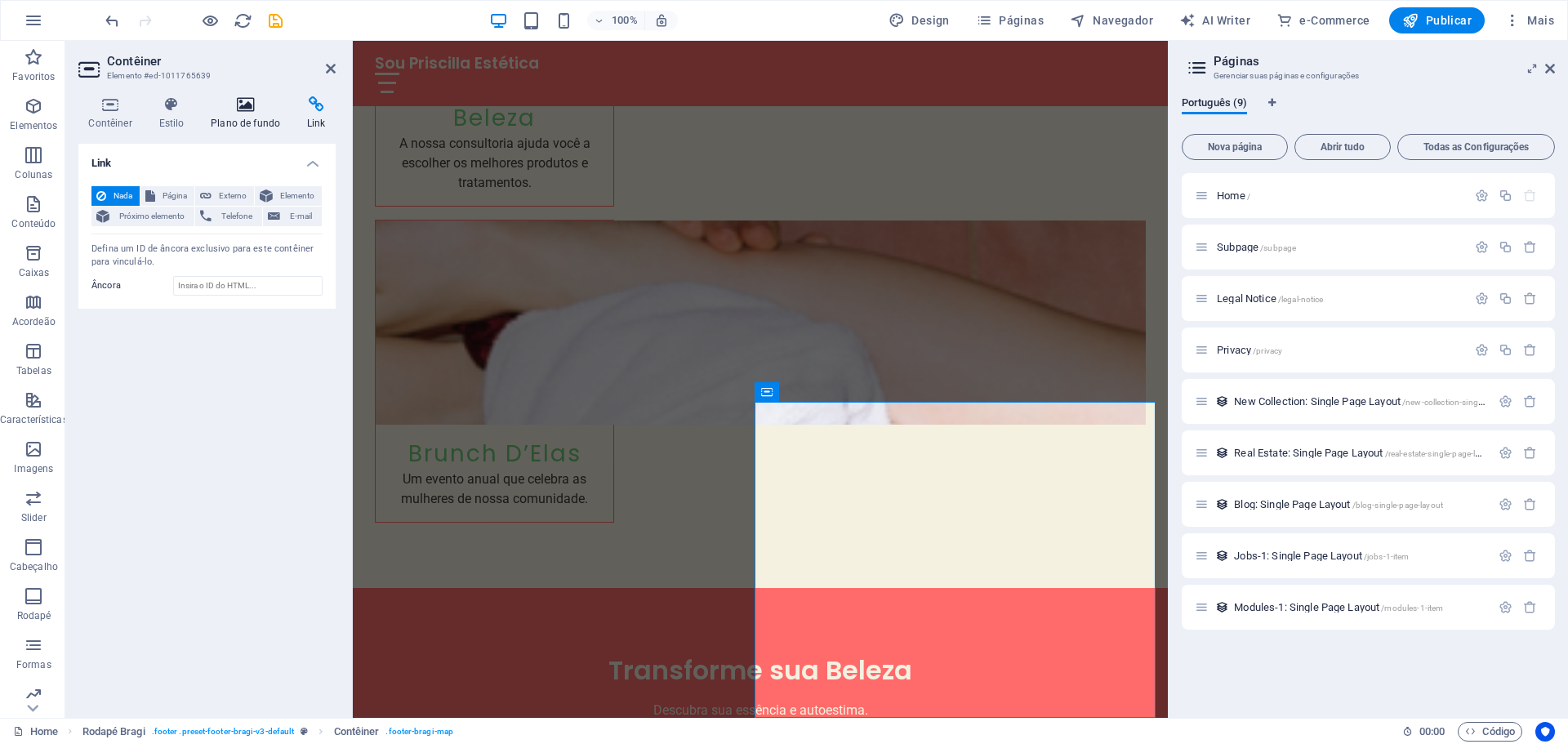
click at [251, 113] on h4 "Plano de fundo" at bounding box center [248, 113] width 96 height 35
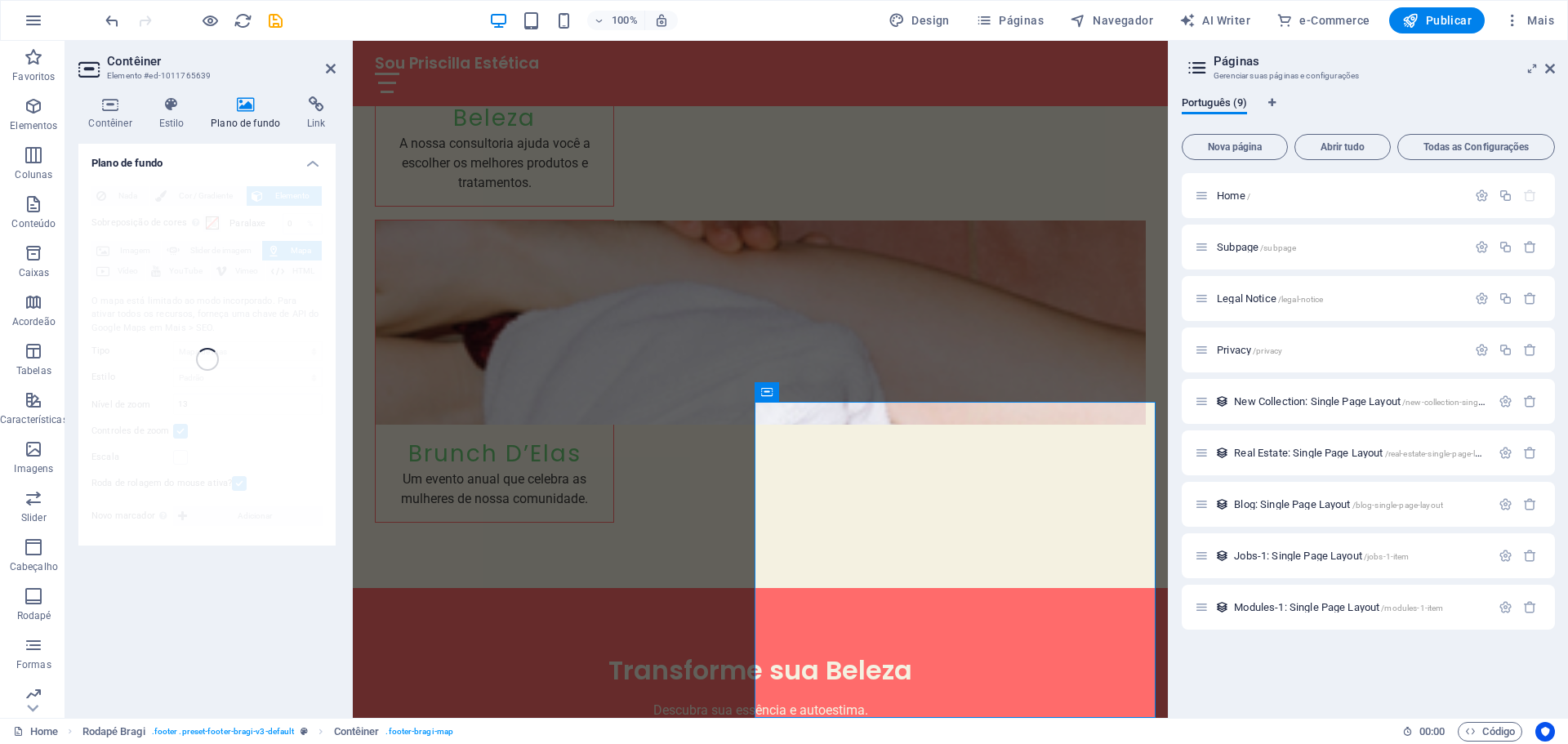
click at [272, 332] on div "Nada Cor / Gradiente Elemento Esticar o plano de fundo para a largura total Sob…" at bounding box center [207, 359] width 257 height 373
click at [175, 222] on div "Nada Cor / Gradiente Elemento Esticar o plano de fundo para a largura total Sob…" at bounding box center [207, 359] width 257 height 373
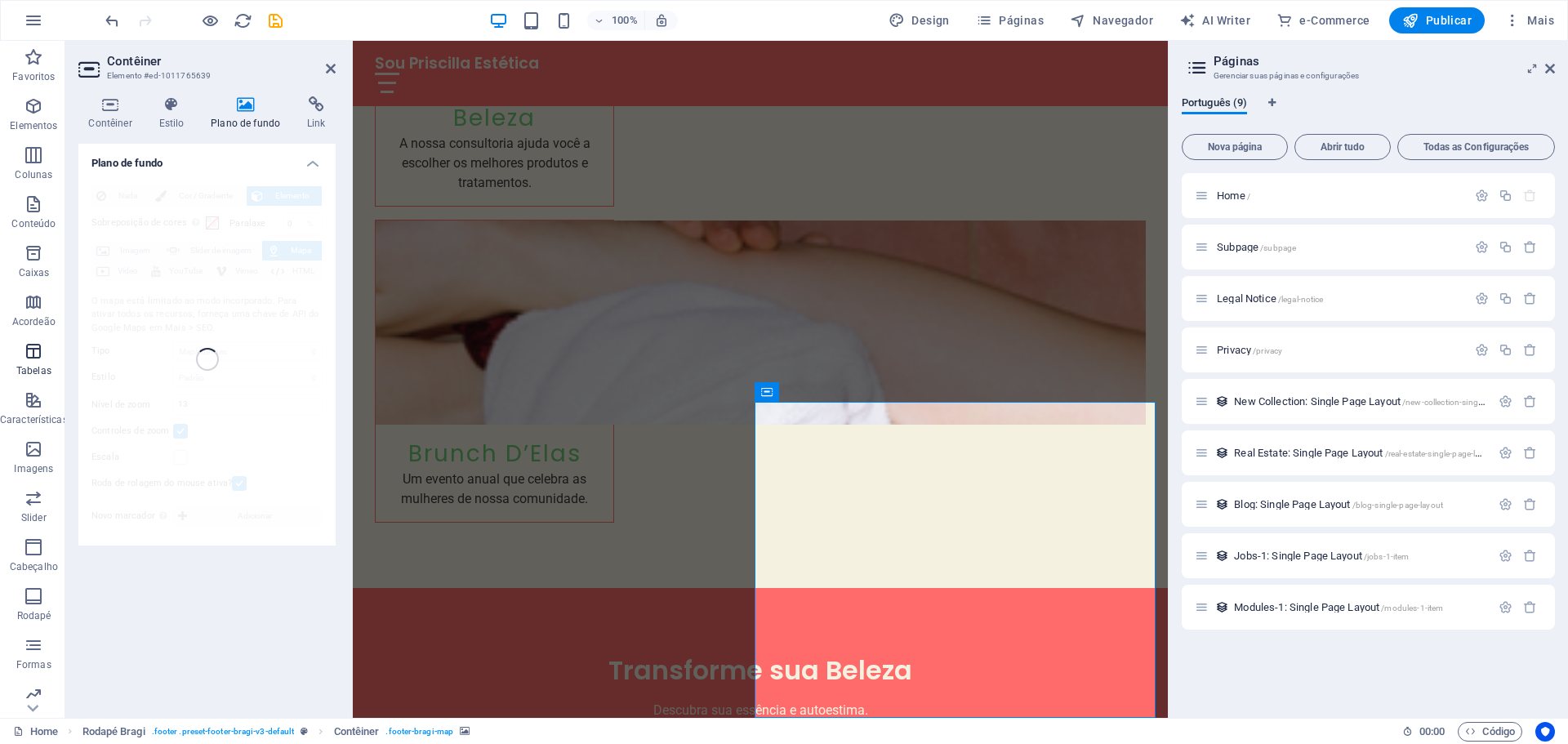
click at [35, 348] on icon "button" at bounding box center [34, 351] width 20 height 20
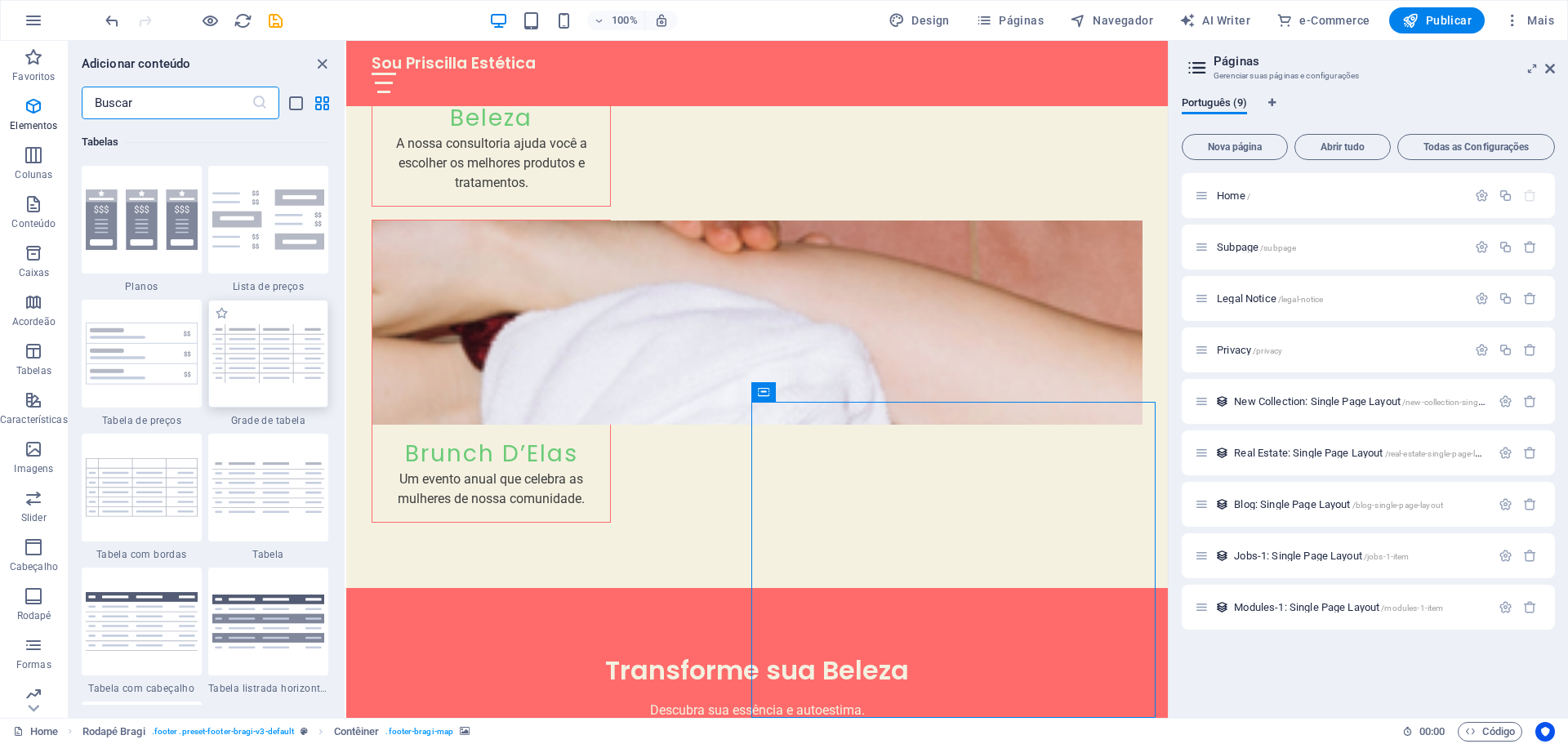
scroll to position [5654, 0]
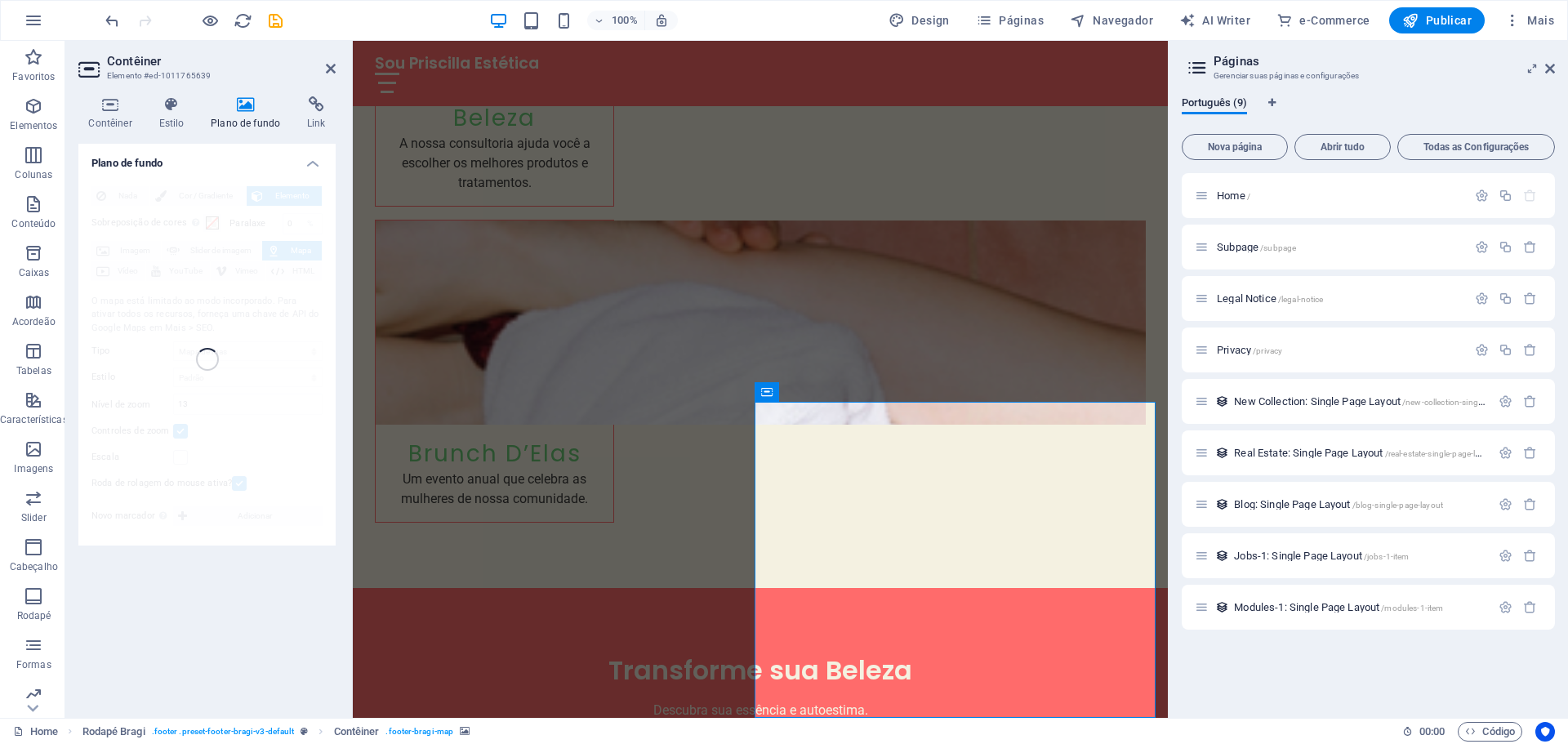
click at [174, 302] on div "Nada Cor / Gradiente Elemento Esticar o plano de fundo para a largura total Sob…" at bounding box center [207, 359] width 257 height 373
click at [242, 115] on h4 "Plano de fundo" at bounding box center [248, 113] width 96 height 35
click at [111, 21] on icon "undo" at bounding box center [112, 21] width 19 height 19
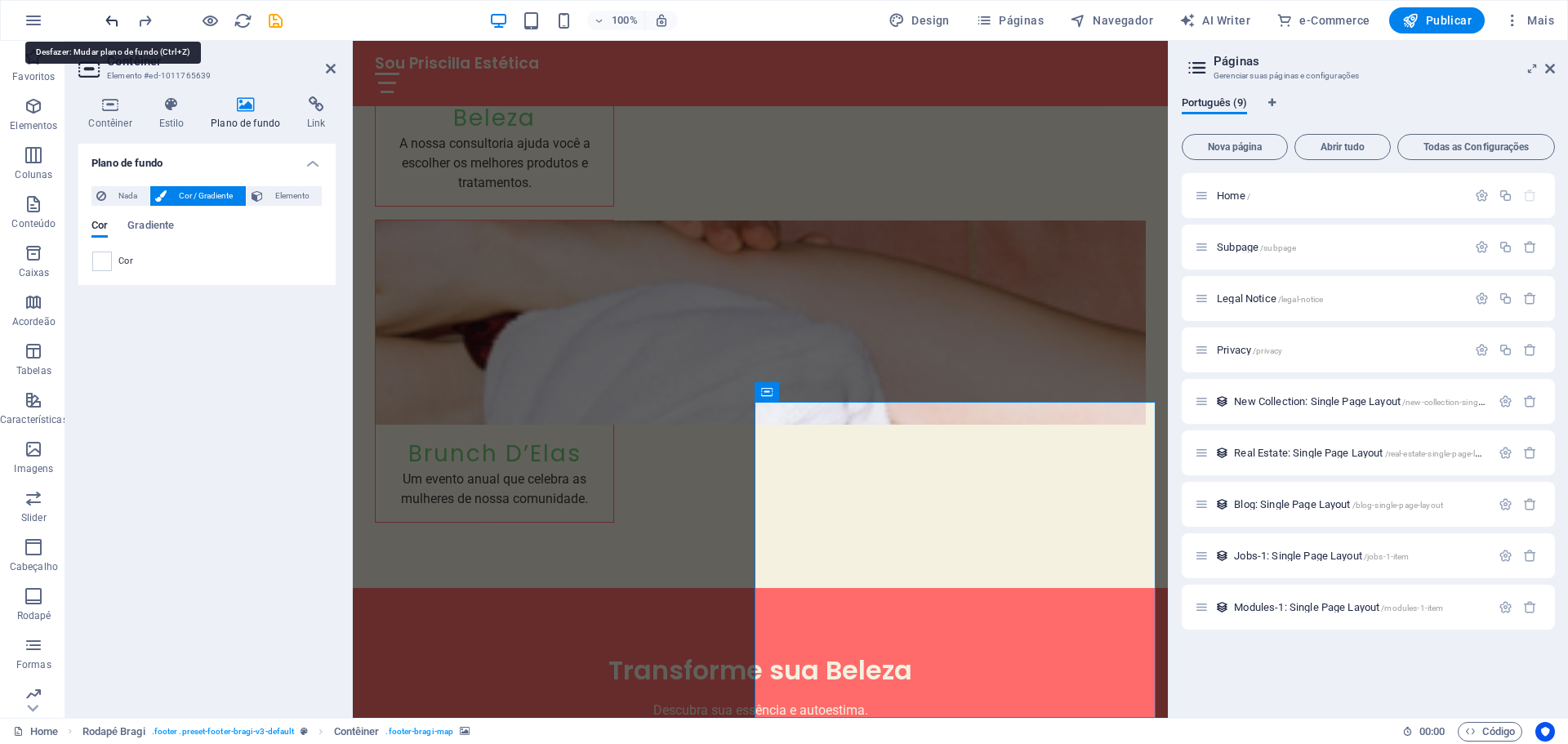
click at [111, 21] on icon "undo" at bounding box center [112, 21] width 19 height 19
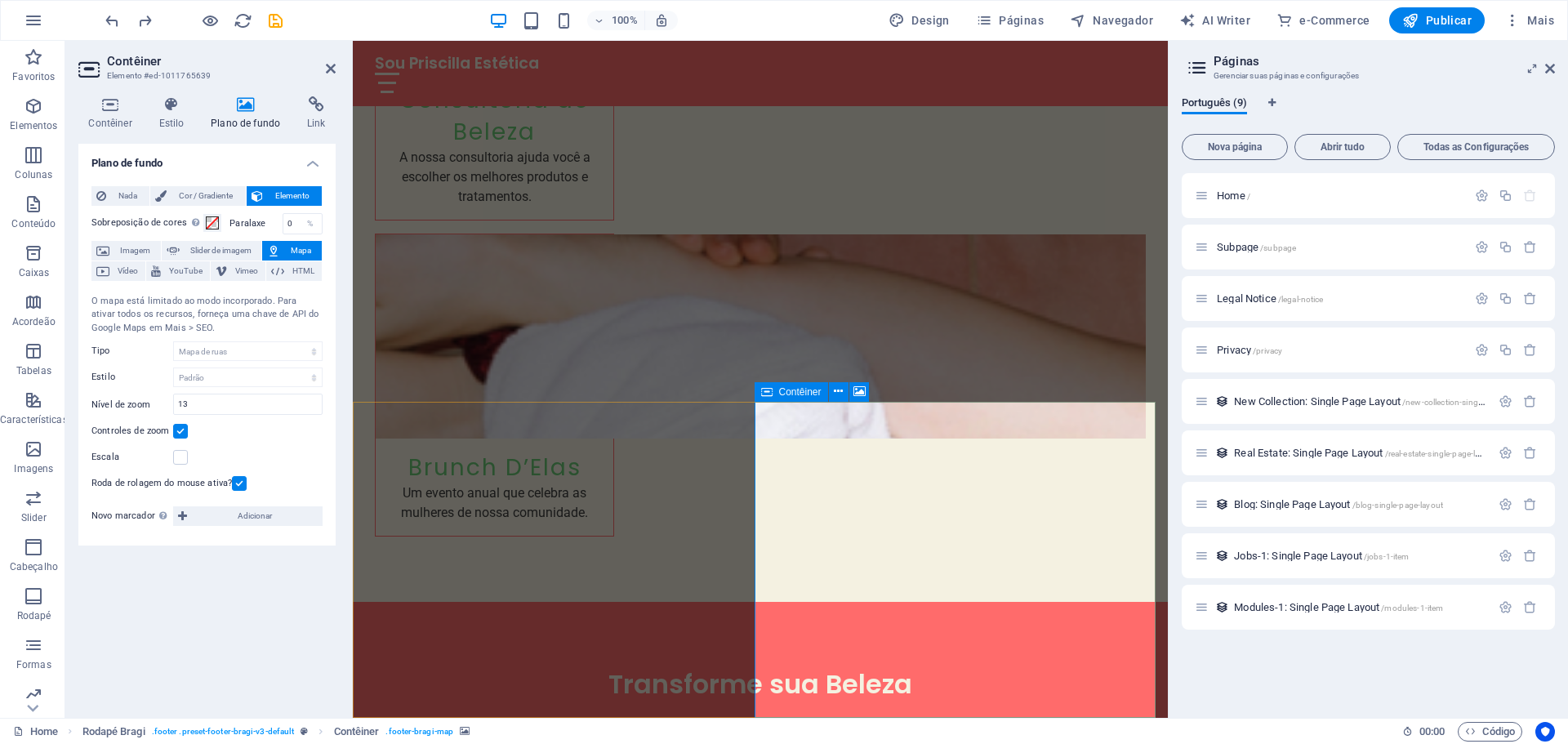
scroll to position [4196, 0]
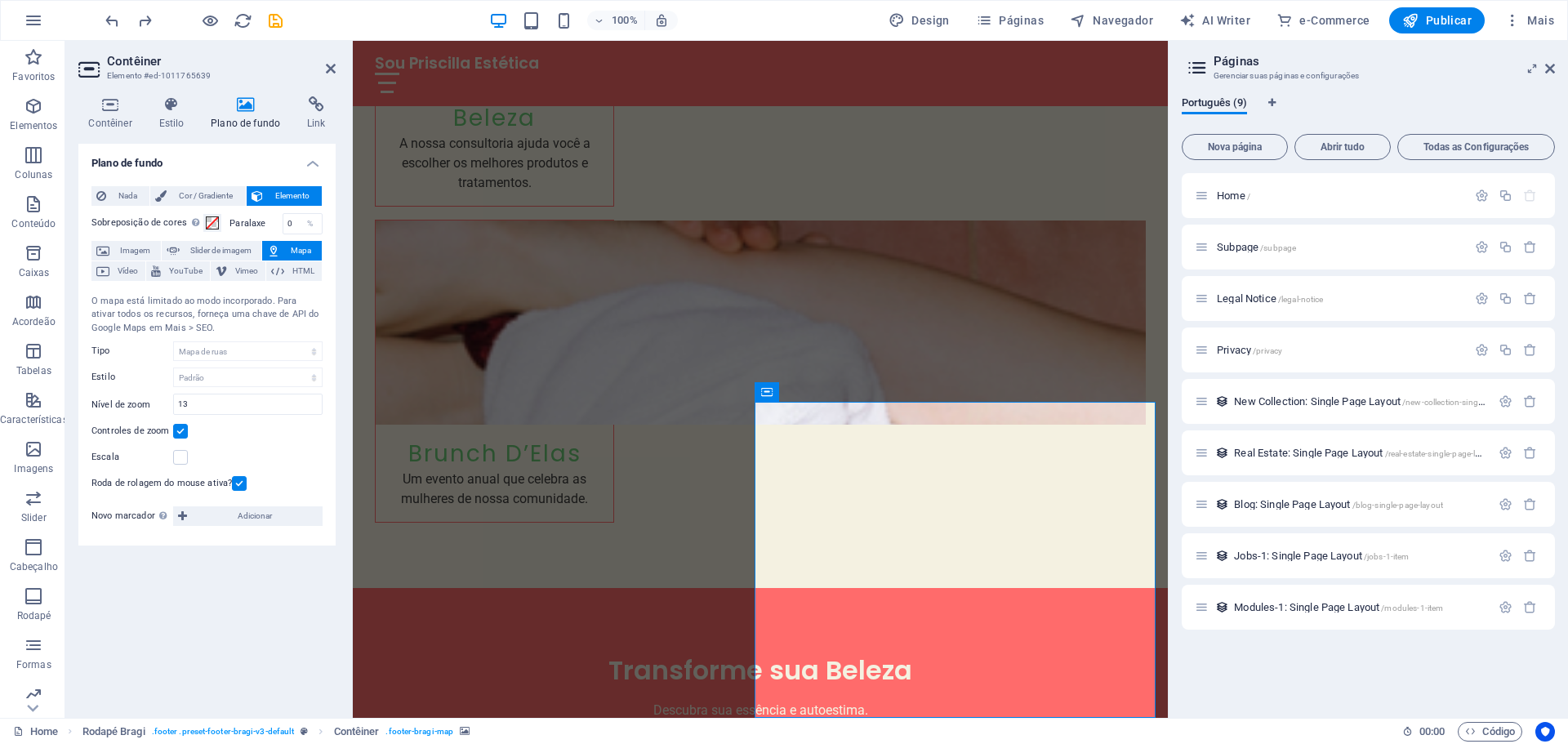
click at [300, 254] on span "Mapa" at bounding box center [301, 250] width 32 height 20
click at [111, 14] on icon "undo" at bounding box center [112, 21] width 19 height 19
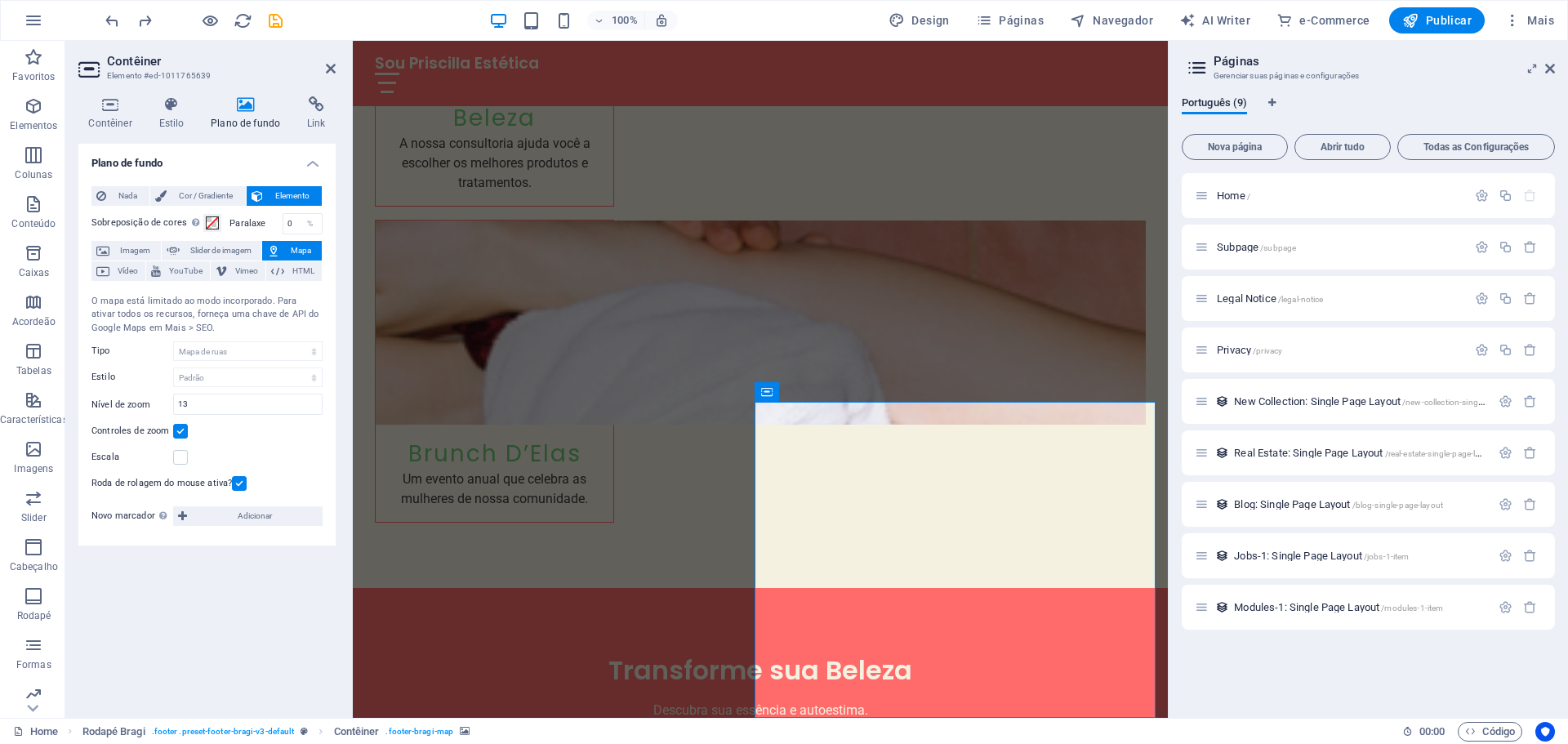
click at [284, 251] on button "Mapa" at bounding box center [292, 250] width 59 height 20
click at [203, 520] on span "Adicionar" at bounding box center [254, 516] width 126 height 20
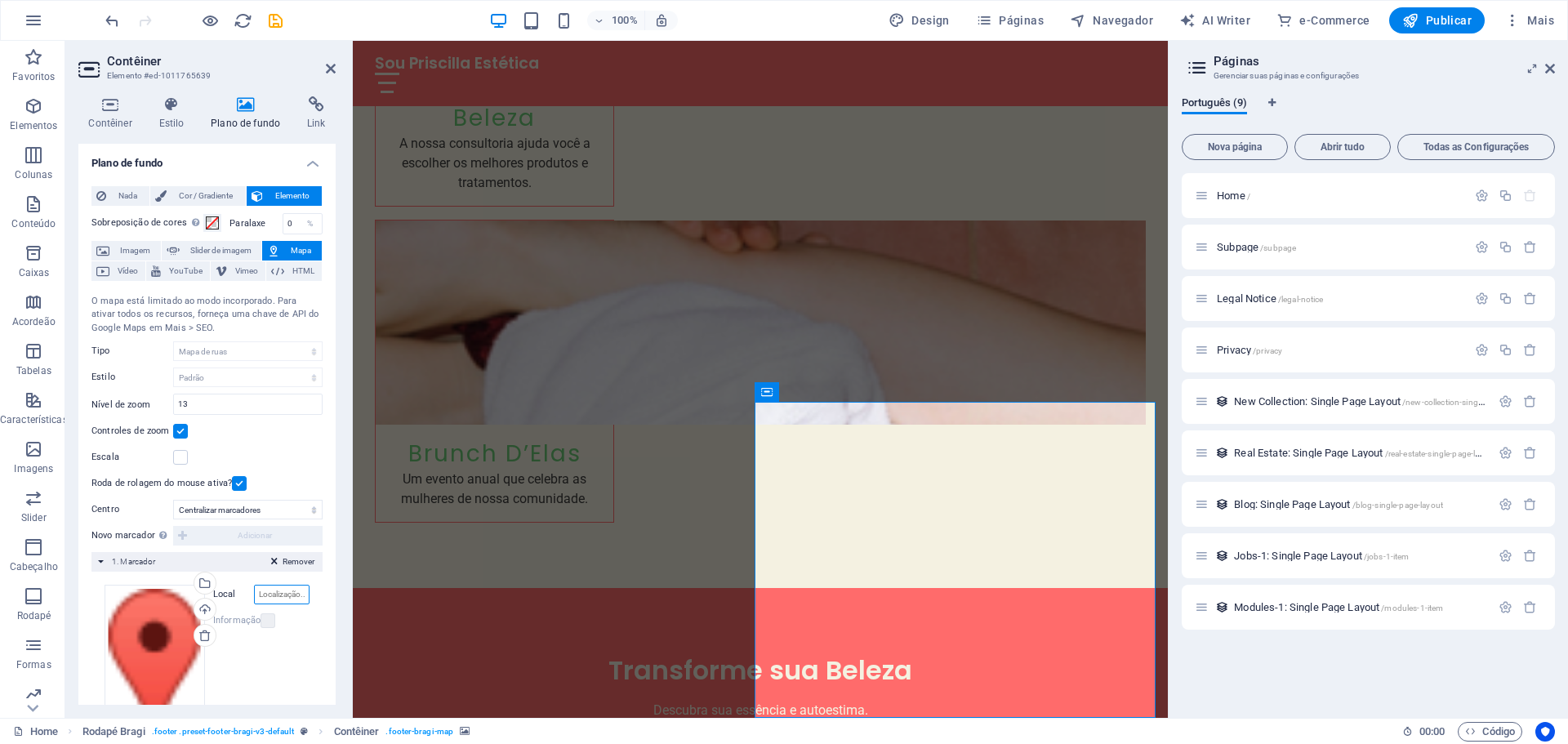
click at [265, 596] on input "Local" at bounding box center [282, 595] width 55 height 20
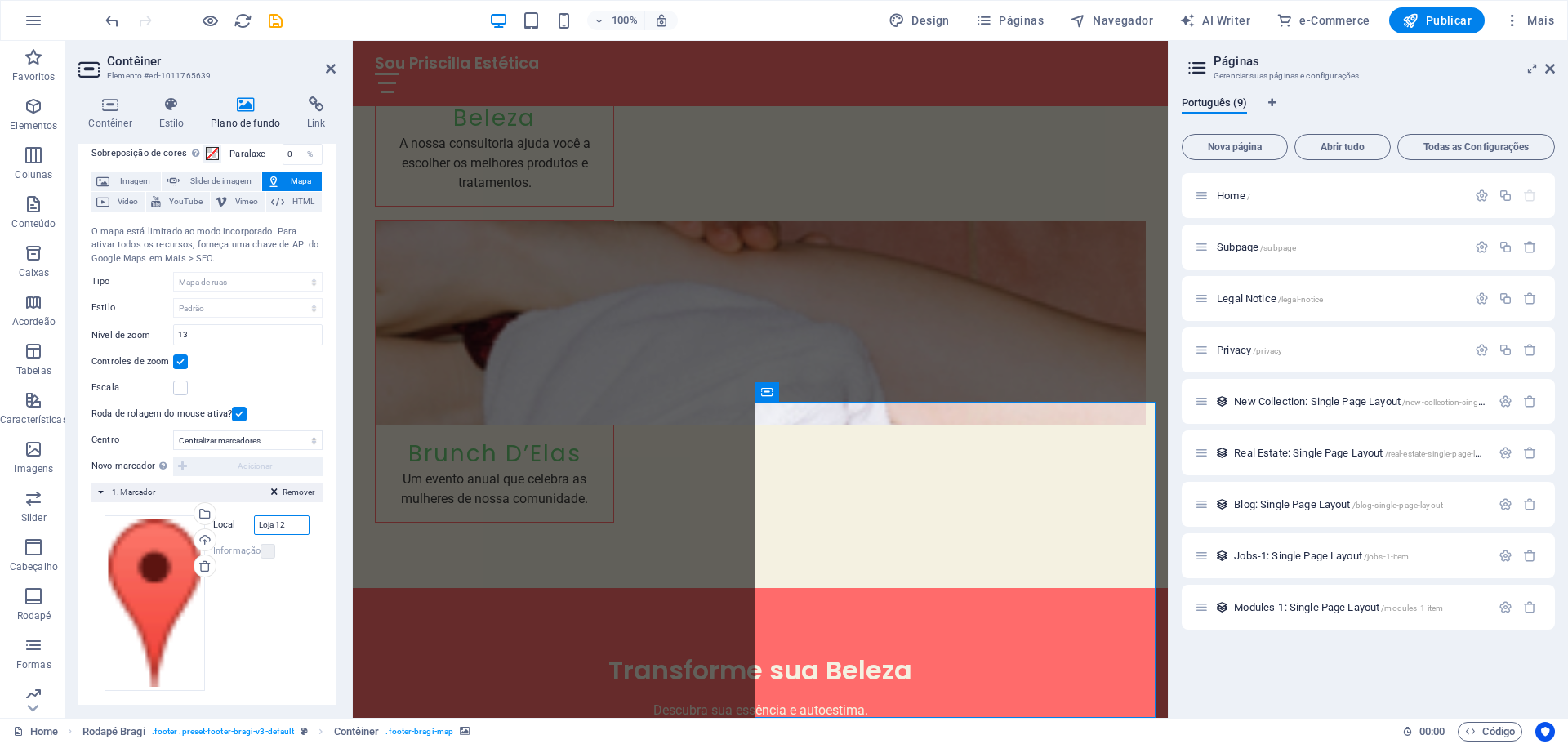
type input "Loja 12"
click at [252, 553] on label "Informação" at bounding box center [237, 551] width 48 height 20
click at [175, 364] on label at bounding box center [180, 361] width 15 height 15
click at [0, 0] on input "Controles de zoom" at bounding box center [0, 0] width 0 height 0
click at [177, 363] on label at bounding box center [180, 361] width 15 height 15
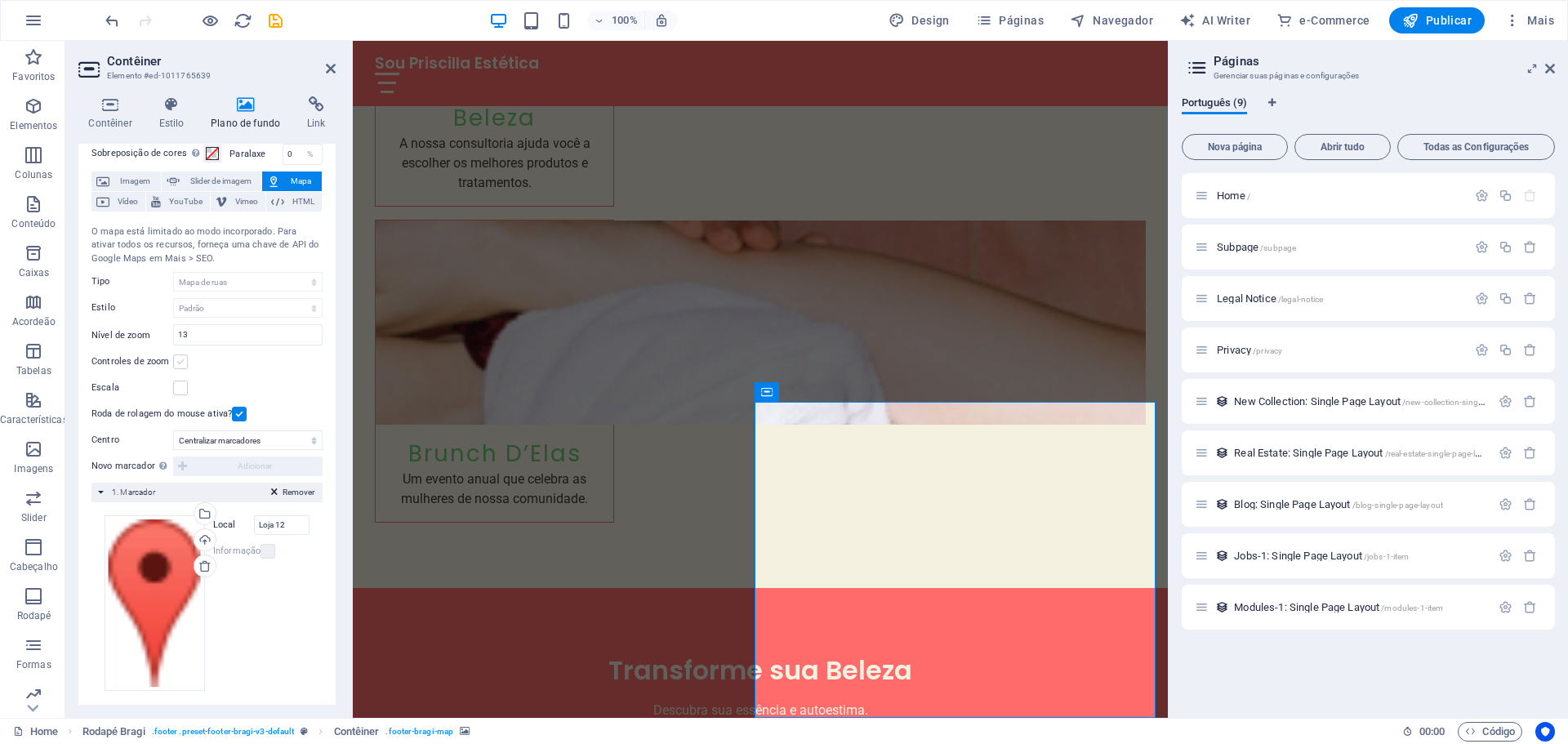
click at [0, 0] on input "Controles de zoom" at bounding box center [0, 0] width 0 height 0
click at [183, 395] on label at bounding box center [180, 388] width 15 height 15
click at [0, 0] on input "Escala" at bounding box center [0, 0] width 0 height 0
click at [183, 395] on label at bounding box center [180, 388] width 15 height 15
click at [0, 0] on input "Escala" at bounding box center [0, 0] width 0 height 0
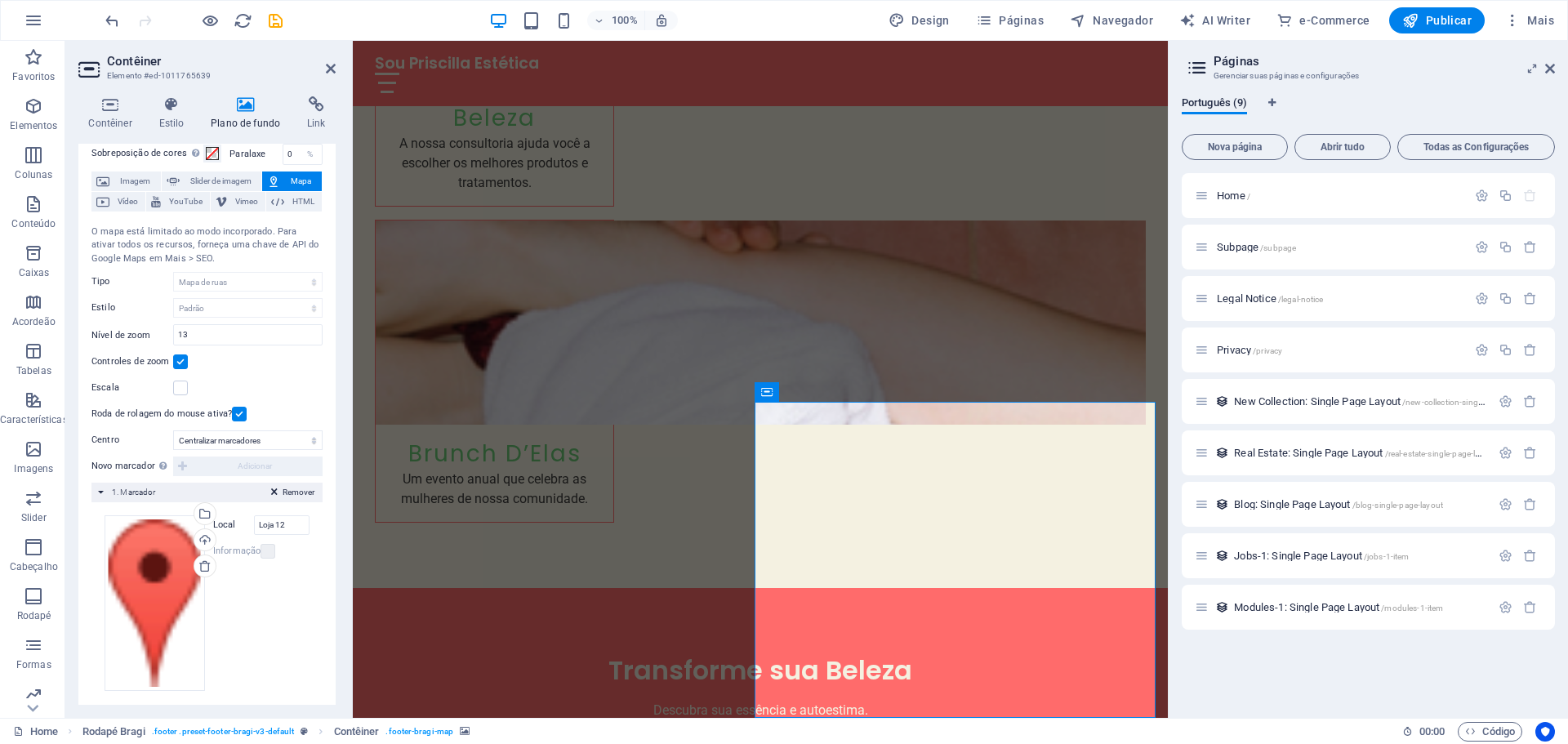
click at [300, 182] on span "Mapa" at bounding box center [301, 181] width 32 height 20
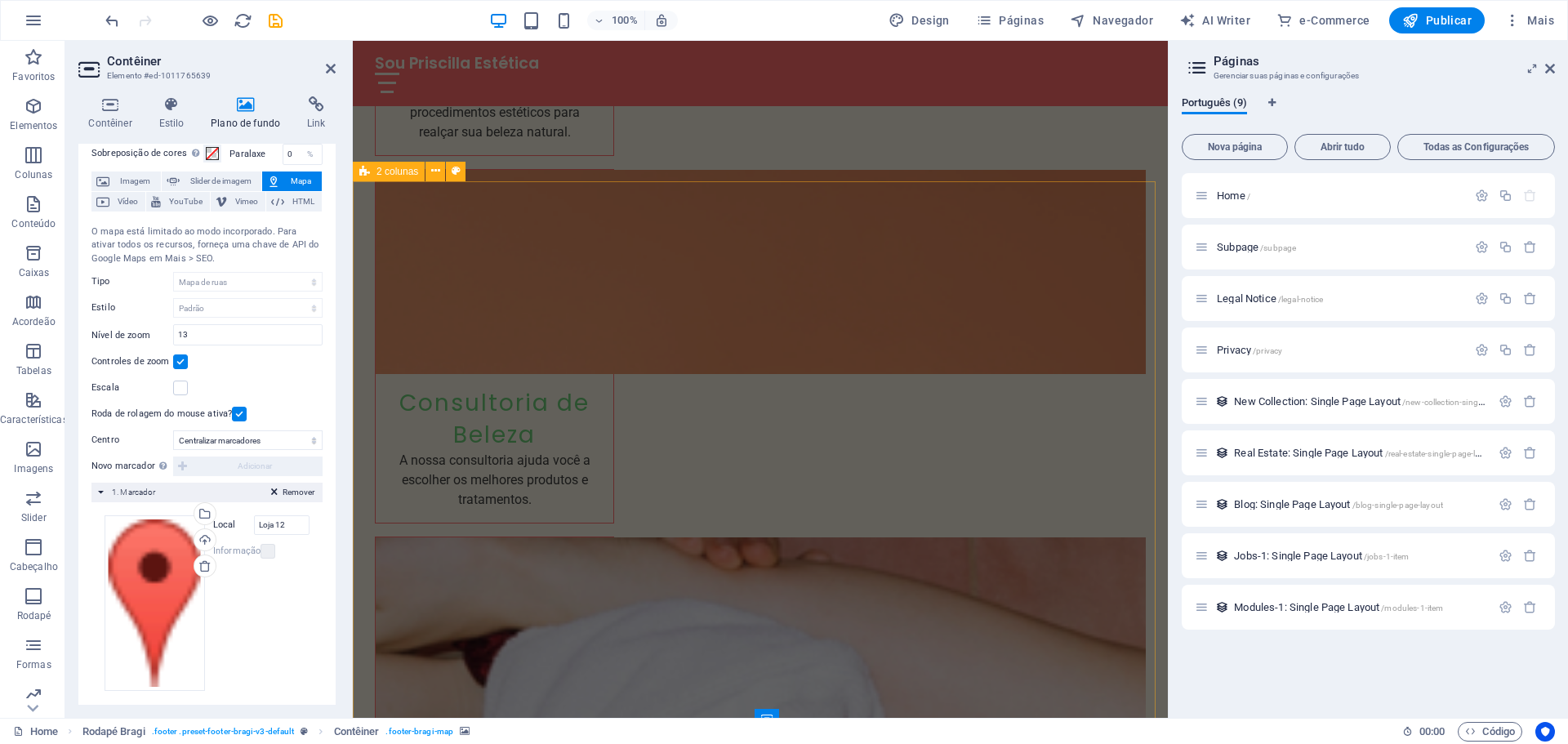
scroll to position [3869, 0]
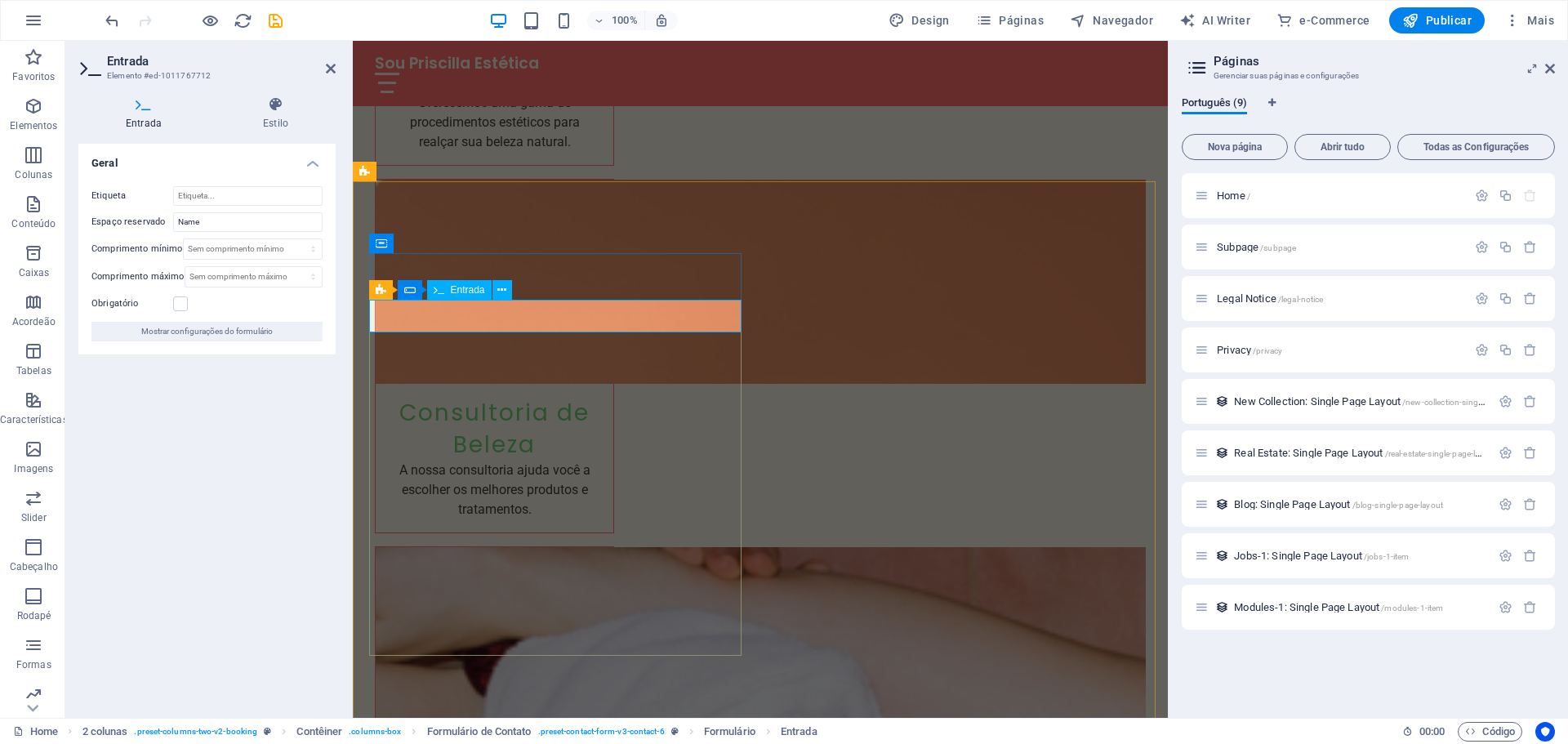
click at [231, 224] on input "Name" at bounding box center [247, 223] width 149 height 20
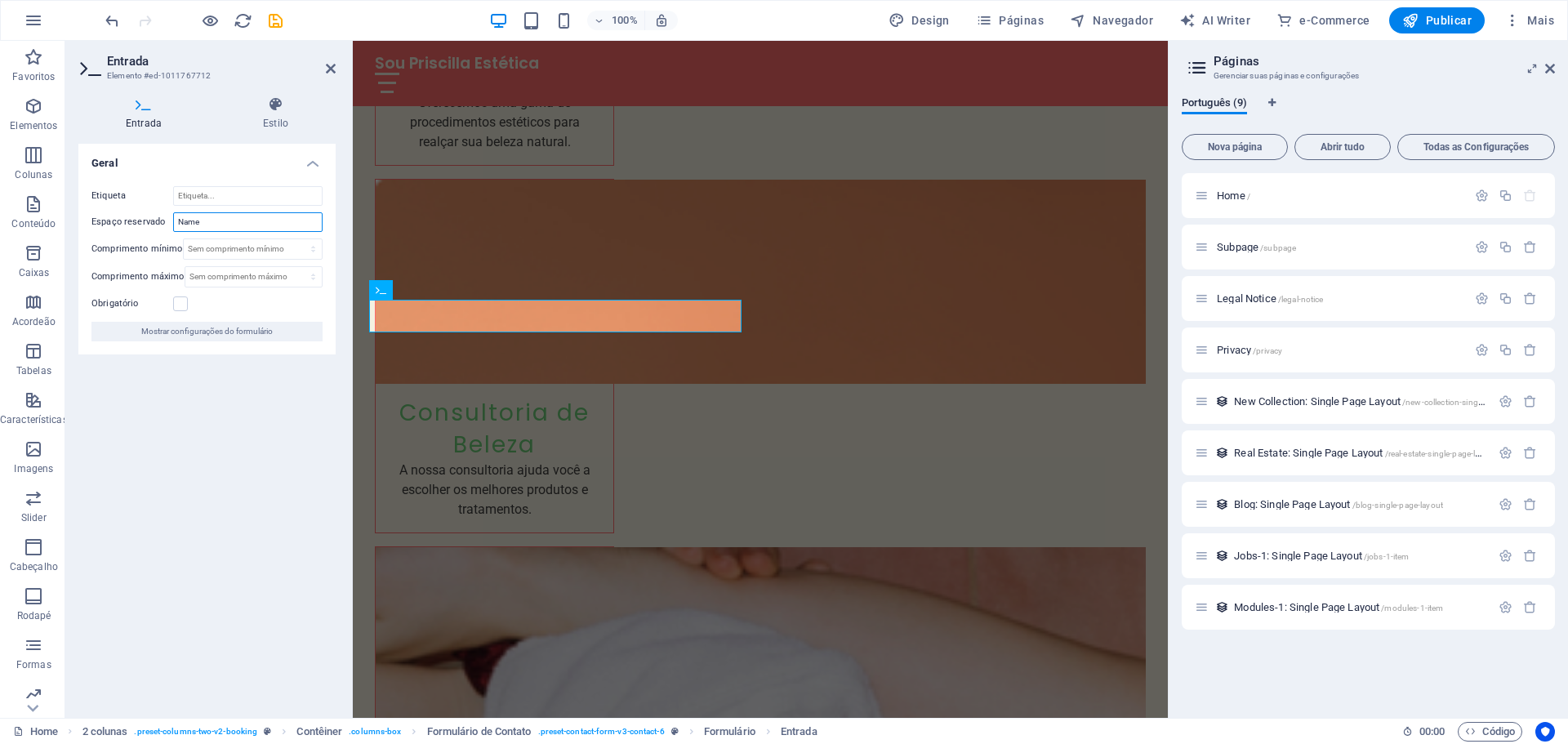
click at [231, 224] on input "Name" at bounding box center [247, 223] width 149 height 20
type input "Nome"
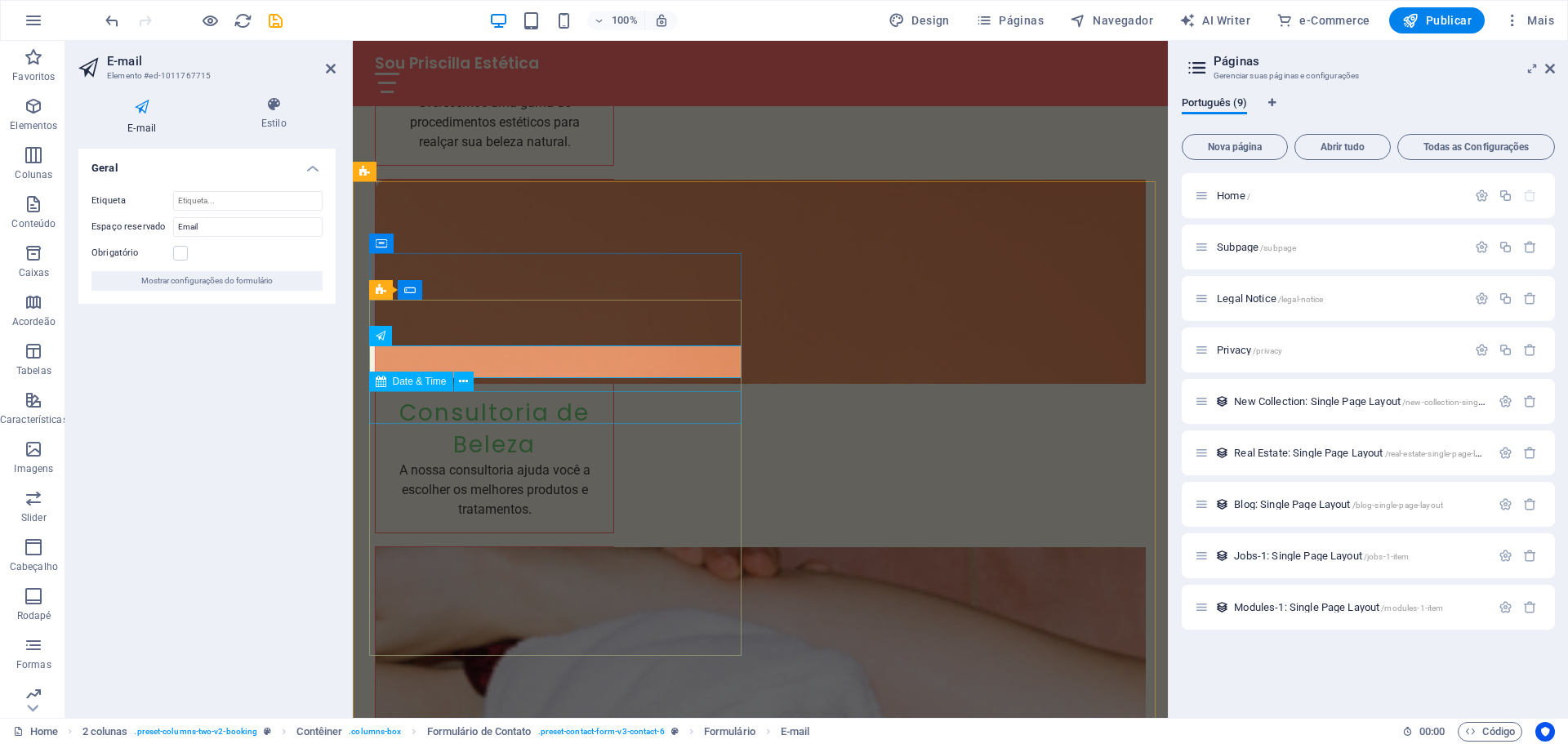
select select "1"
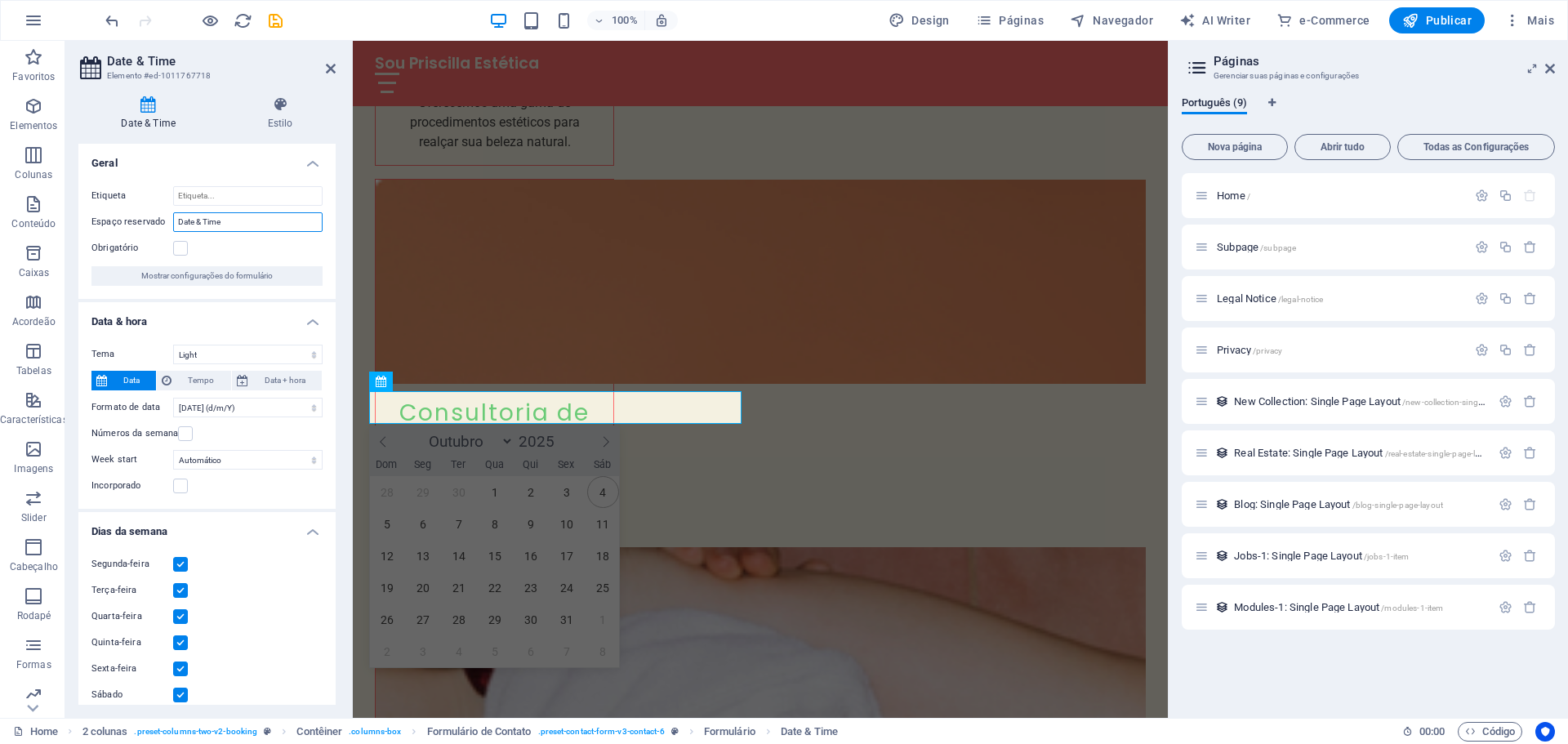
drag, startPoint x: 228, startPoint y: 224, endPoint x: 129, endPoint y: 223, distance: 99.0
click at [129, 223] on div "Espaço reservado Date & Time" at bounding box center [207, 223] width 232 height 20
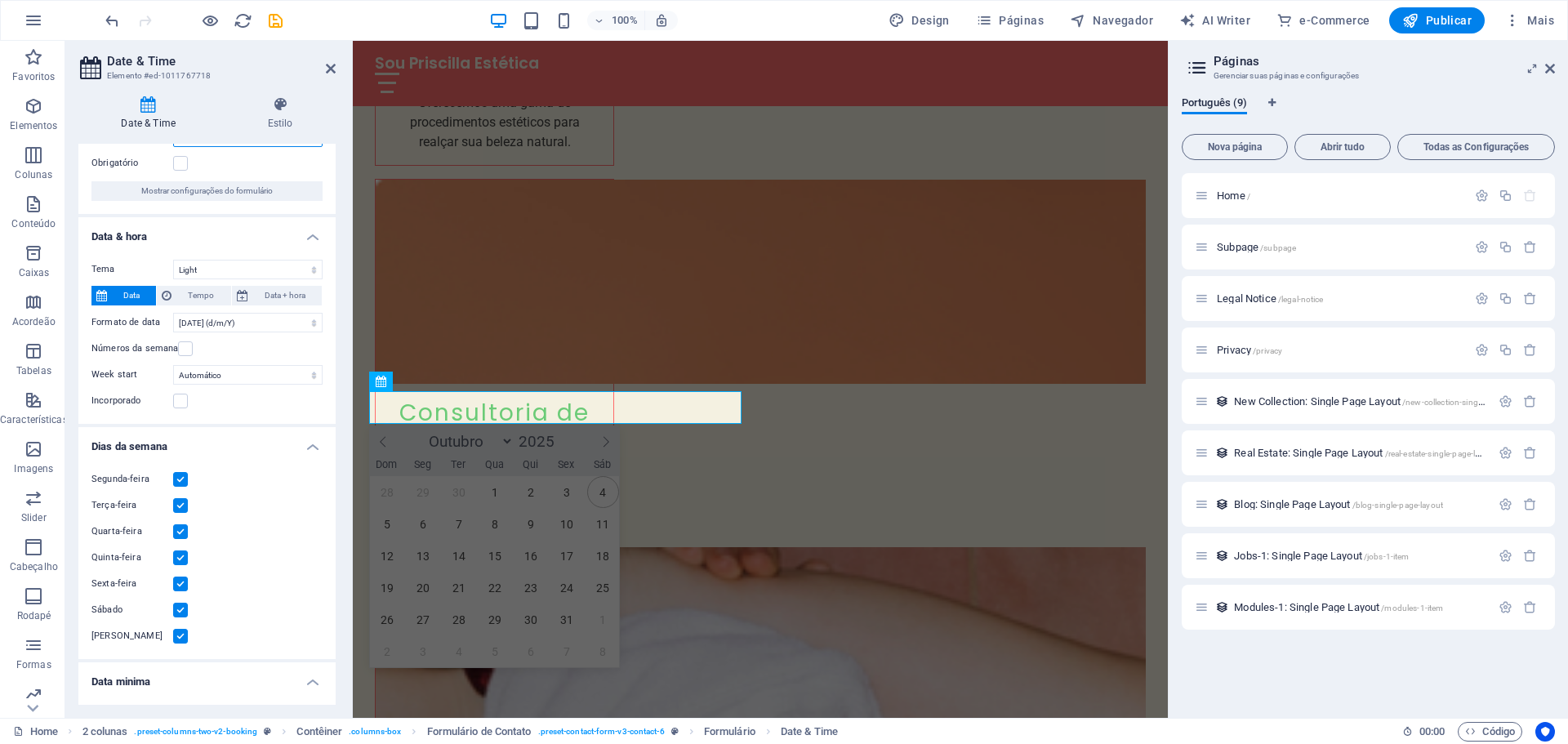
scroll to position [163, 0]
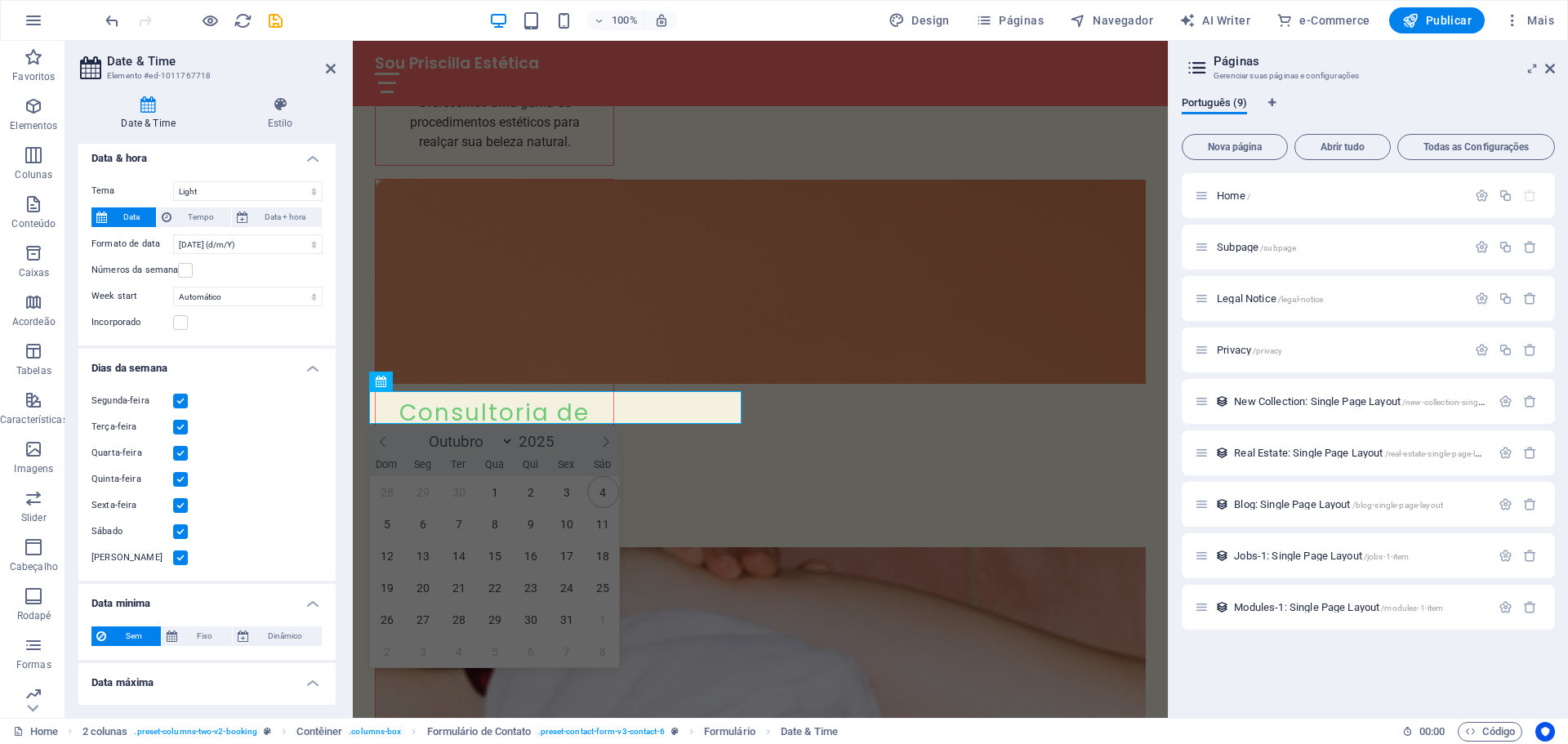
type input "Dia e Horário"
click at [184, 558] on label at bounding box center [180, 557] width 15 height 15
click at [0, 0] on input "Domingo" at bounding box center [0, 0] width 0 height 0
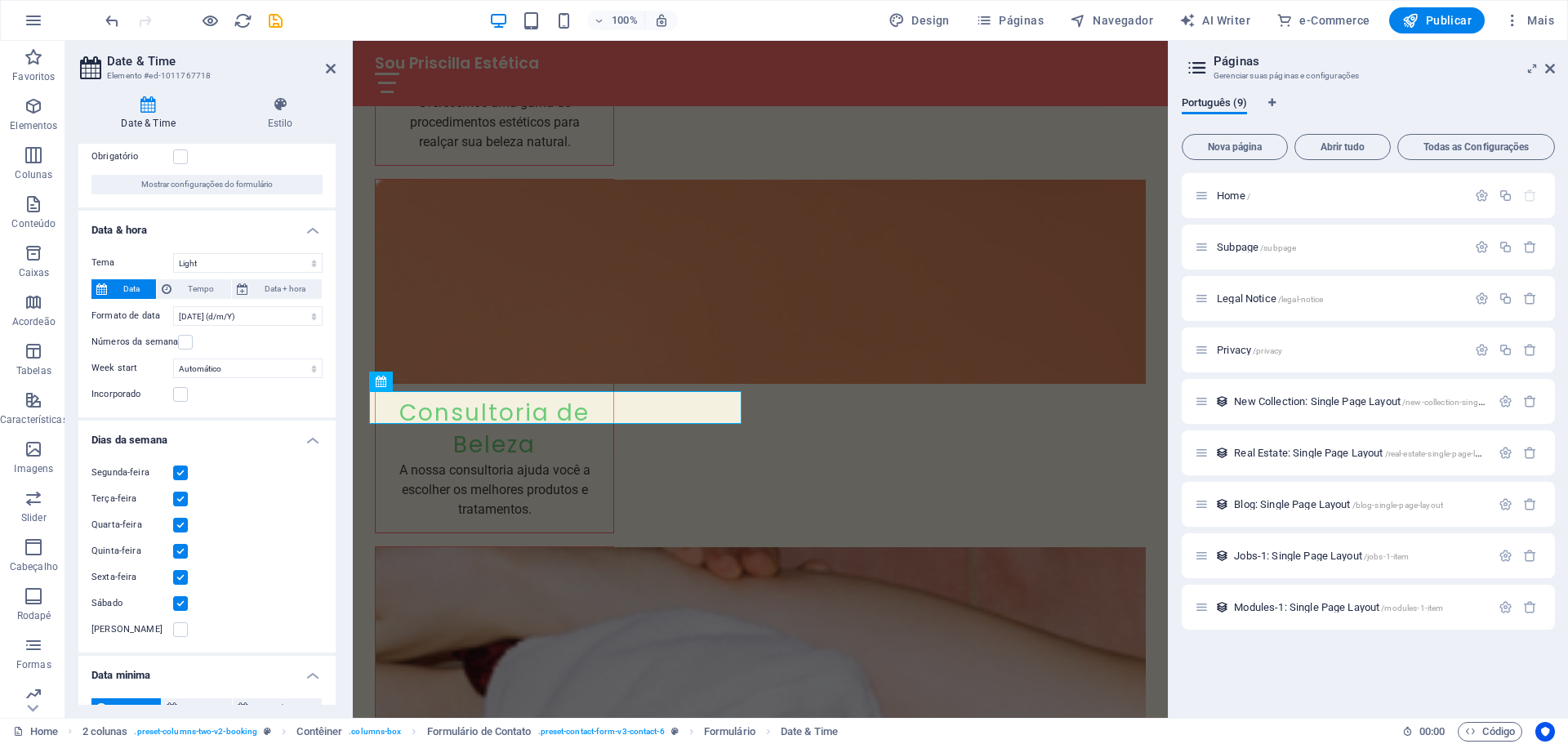
scroll to position [0, 0]
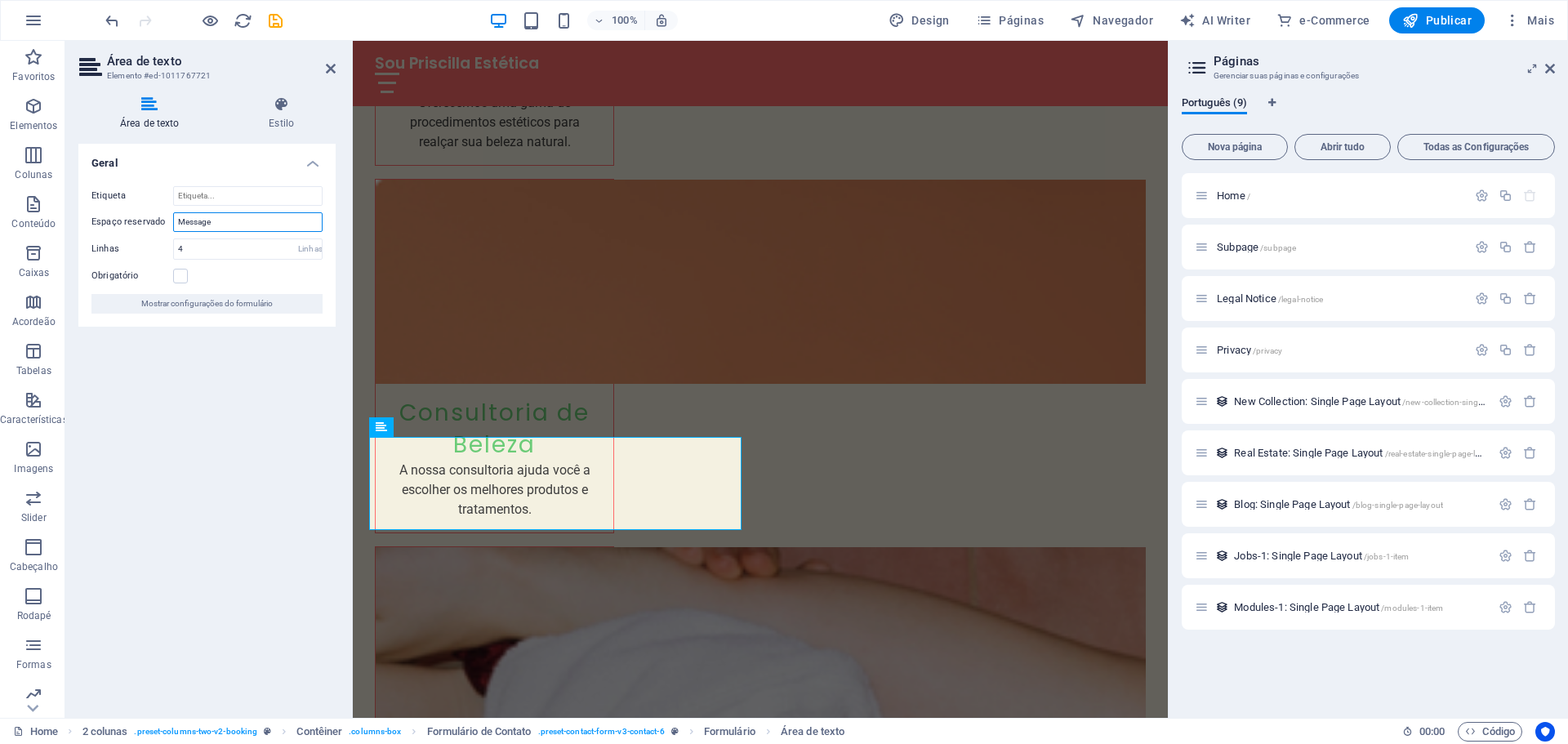
click at [201, 218] on input "Message" at bounding box center [247, 223] width 149 height 20
type input "Mensagem"
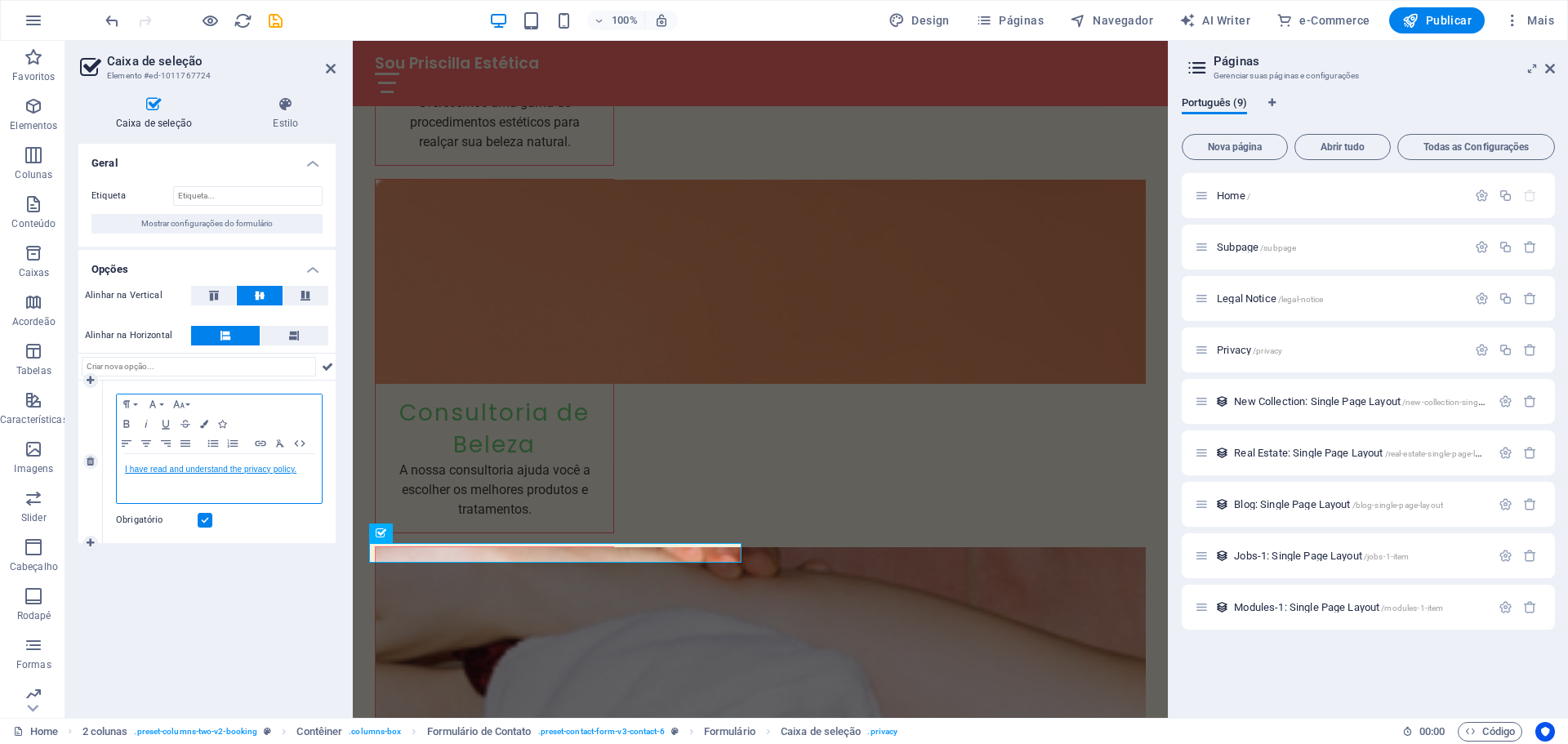
click at [211, 468] on link "I have read and understand the privacy policy." at bounding box center [210, 468] width 171 height 9
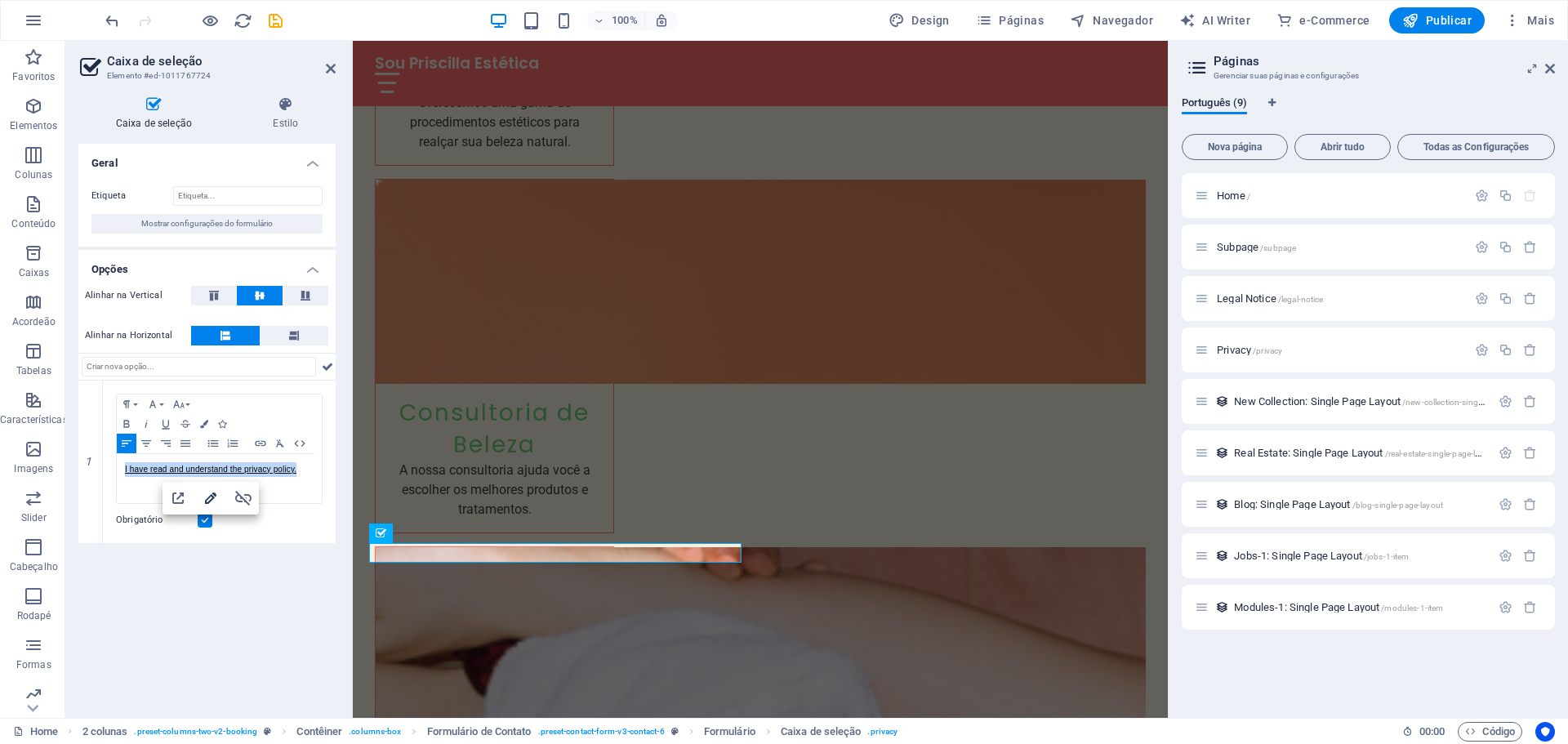
click at [202, 498] on icon "button" at bounding box center [211, 498] width 20 height 20
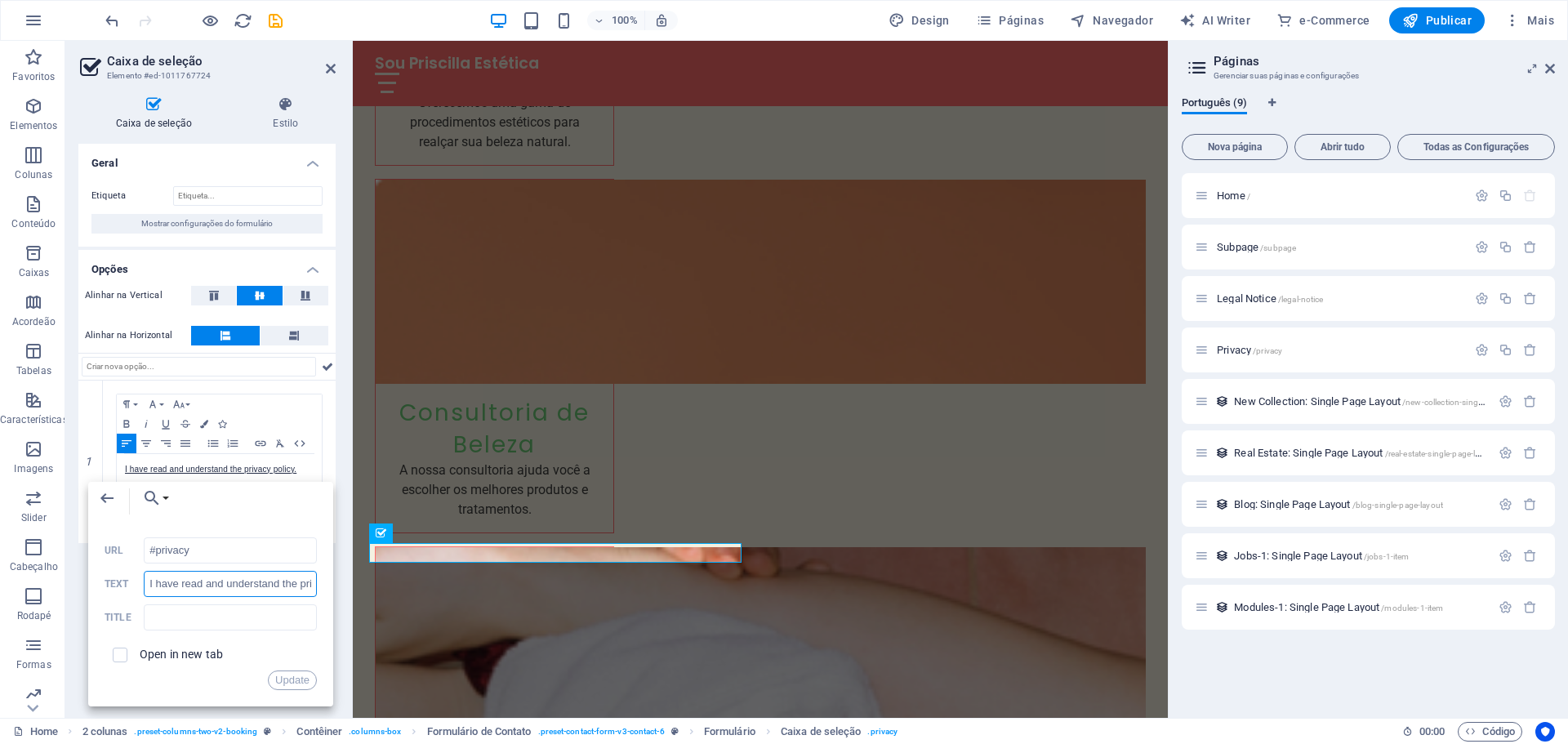
click at [194, 583] on input "I have read and understand the privacy policy." at bounding box center [230, 584] width 173 height 26
type input "e"
type input "E"
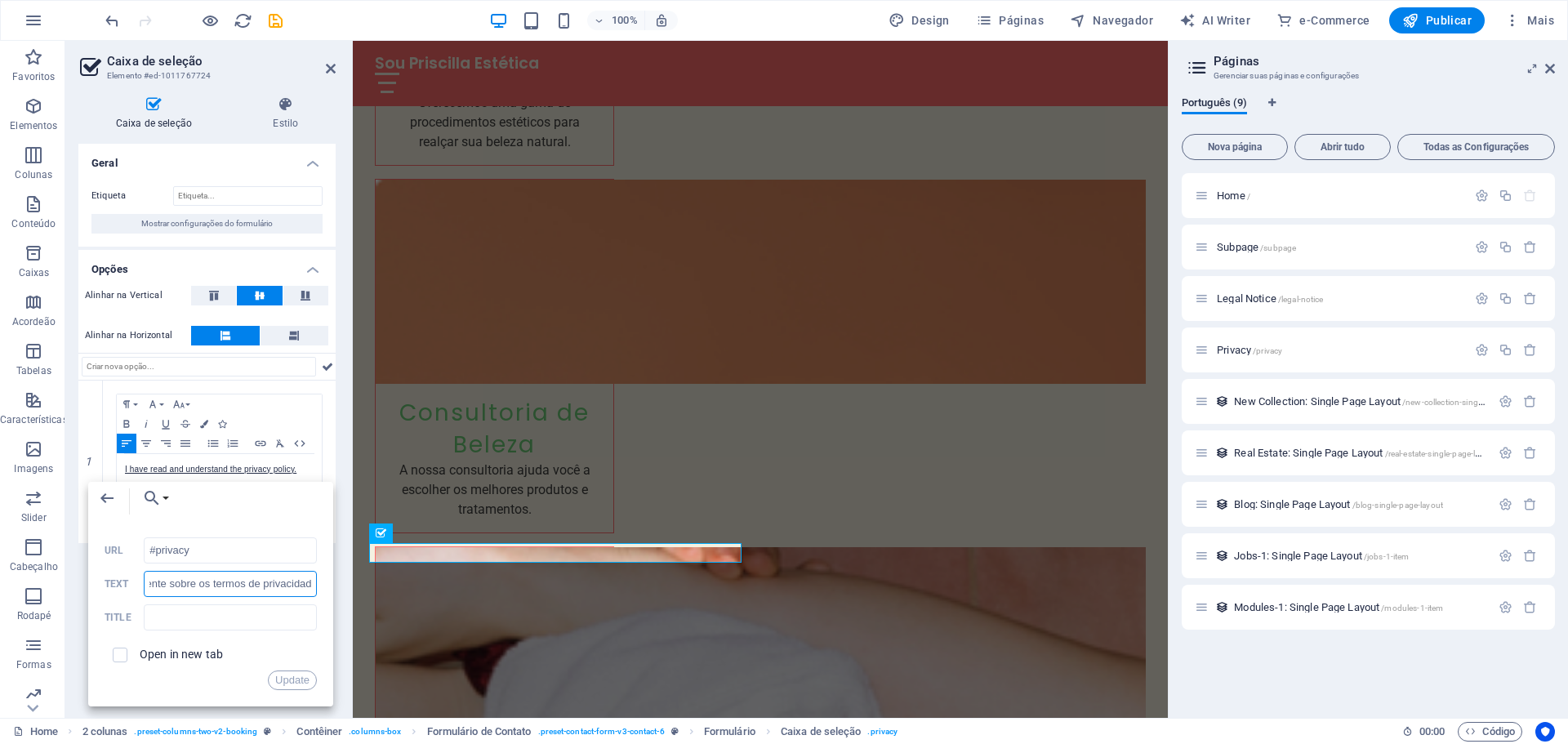
type input "Ciente sobre os termos de privacidade"
click at [299, 686] on button "Update" at bounding box center [293, 680] width 49 height 20
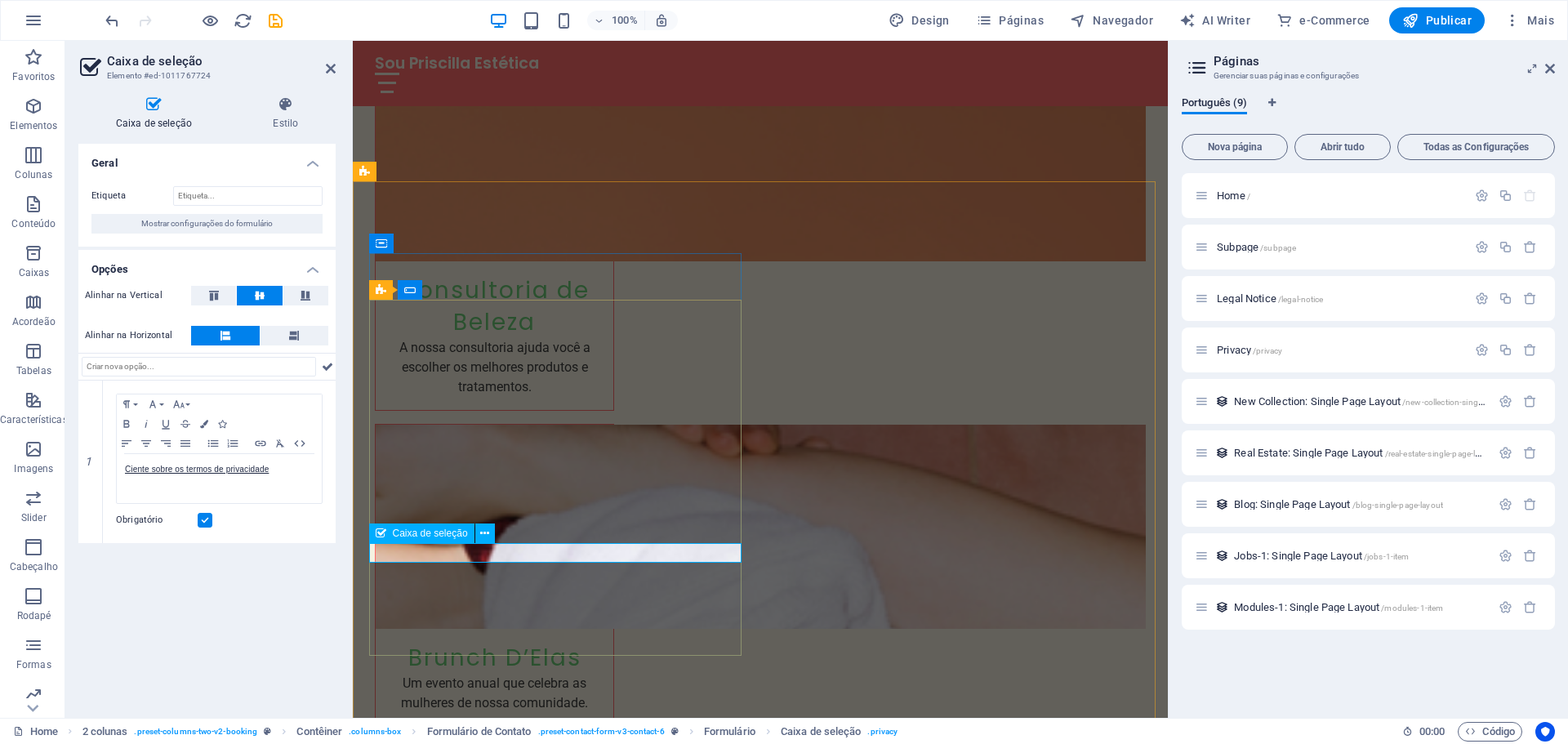
scroll to position [3869, 0]
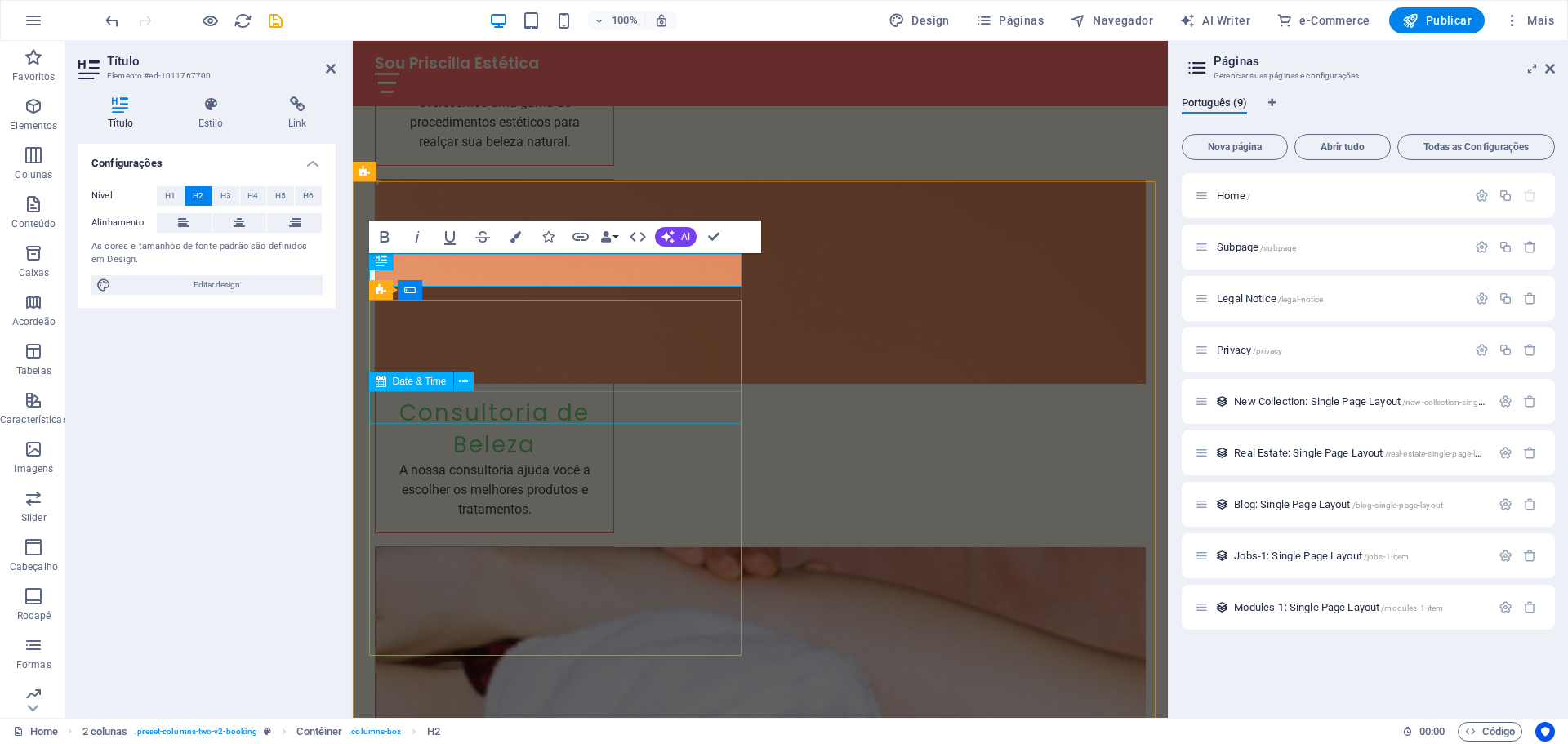
select select "1"
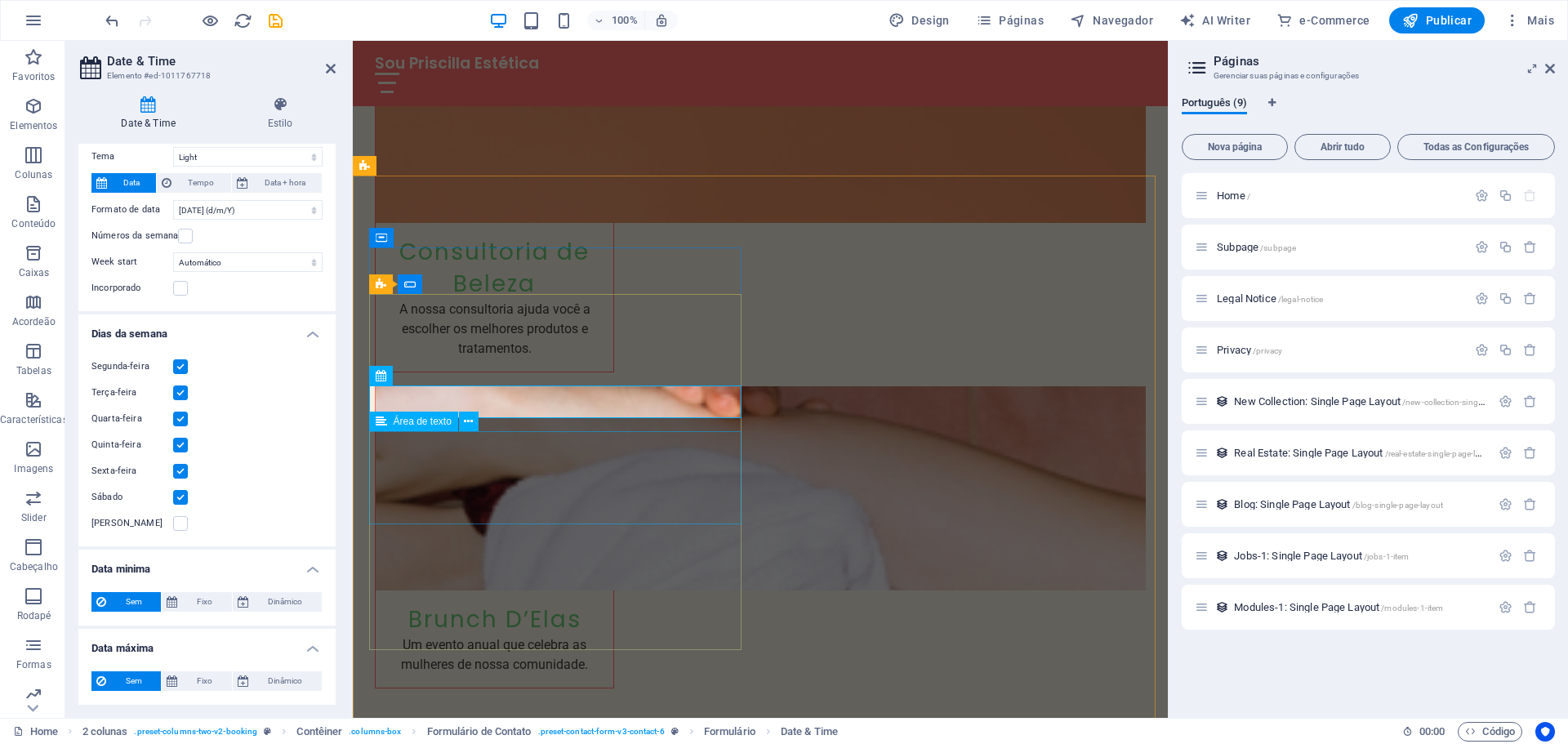
scroll to position [4196, 0]
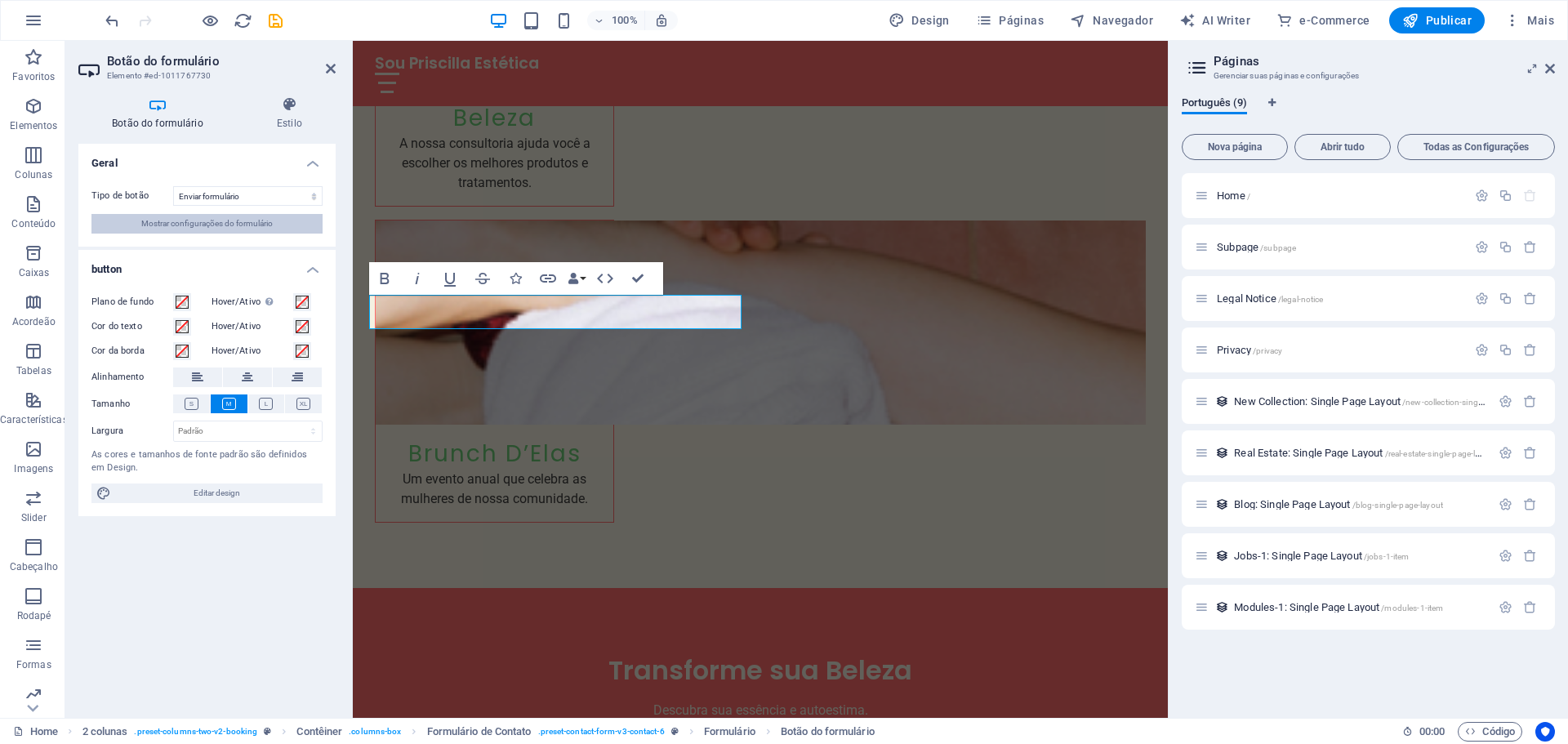
click at [208, 228] on span "Mostrar configurações do formulário" at bounding box center [207, 224] width 132 height 20
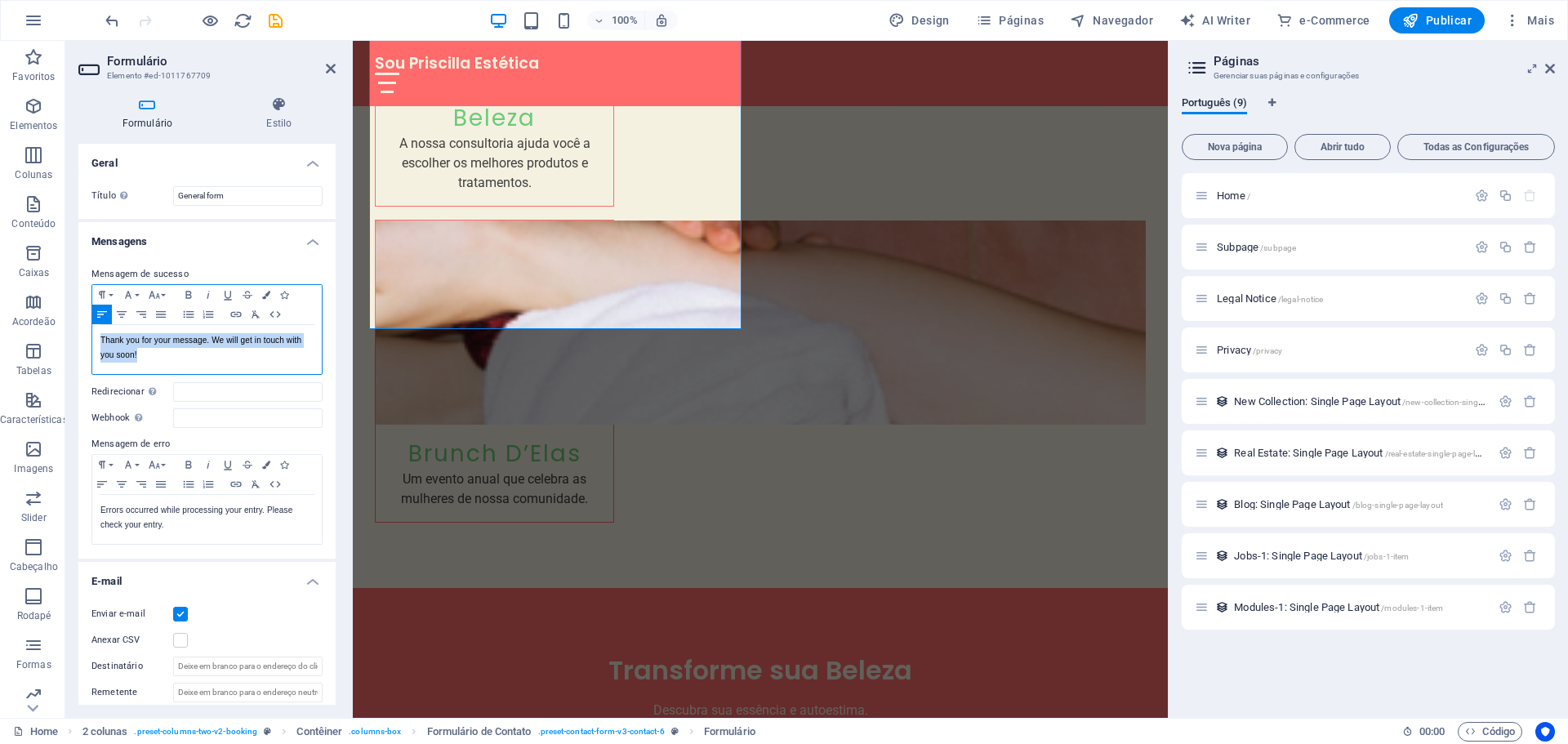
drag, startPoint x: 143, startPoint y: 355, endPoint x: 70, endPoint y: 336, distance: 75.4
click at [70, 336] on div "Formulário Estilo Geral Título Defina um nome para o formulário. General form M…" at bounding box center [207, 400] width 283 height 634
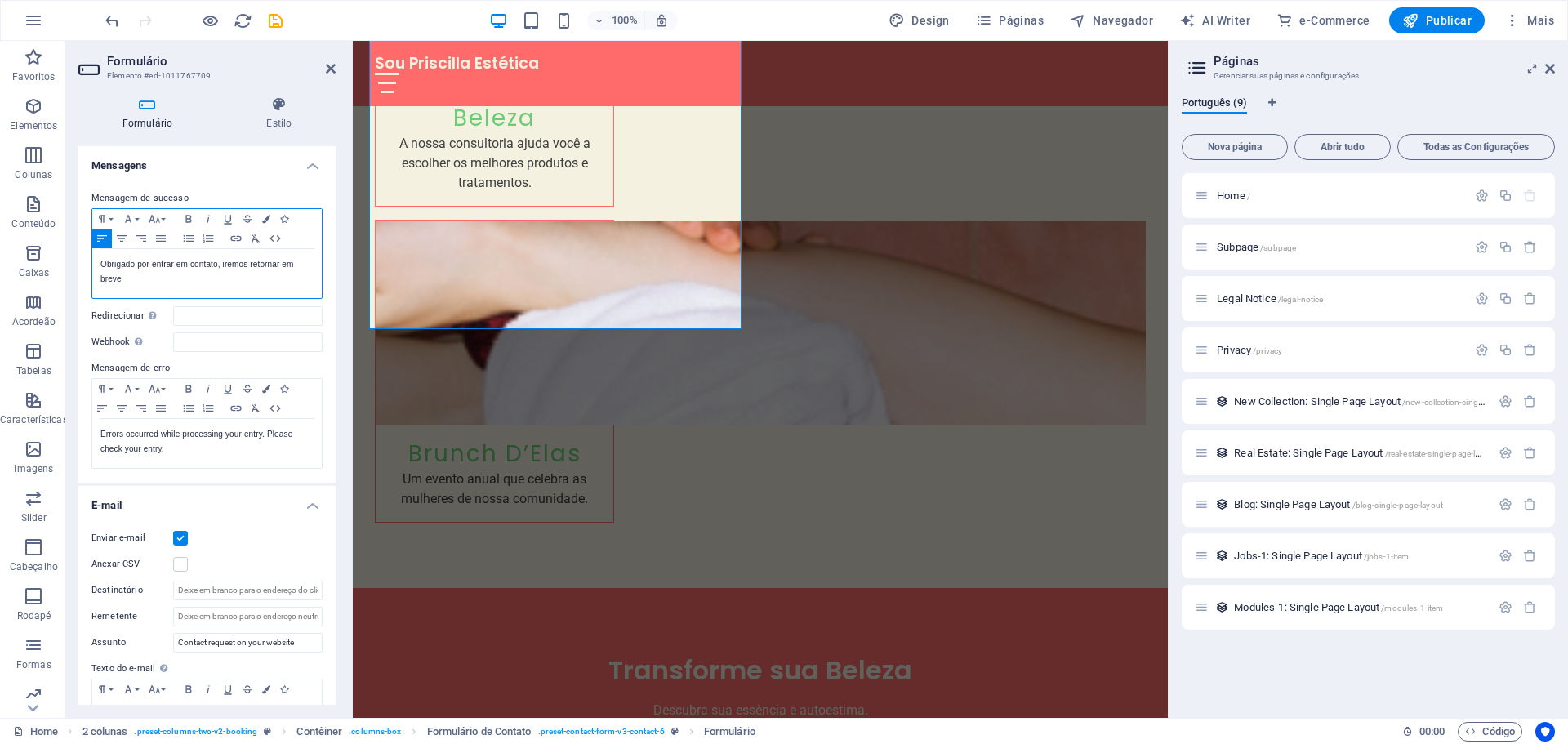
scroll to position [163, 0]
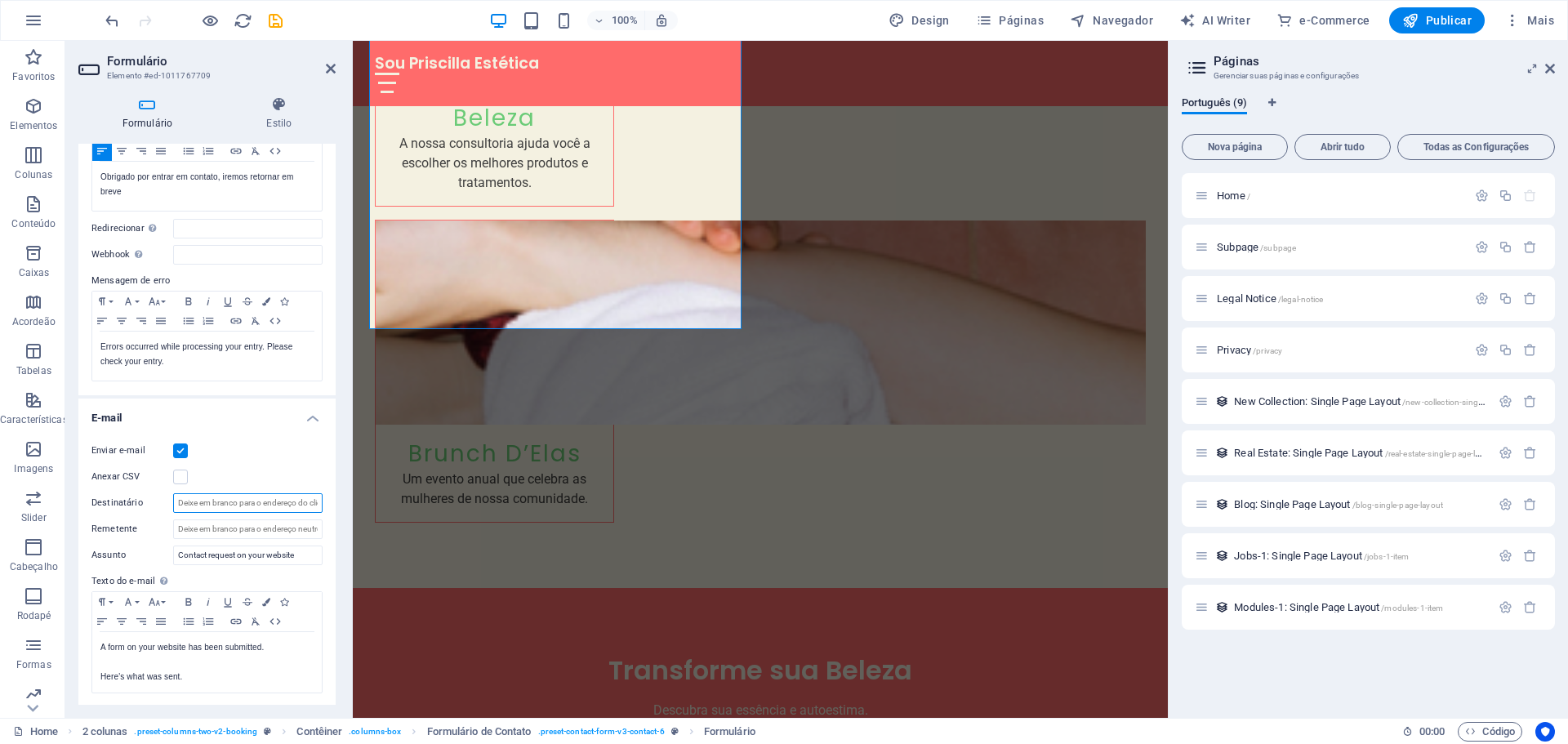
click at [208, 505] on input "Destinatário" at bounding box center [247, 503] width 149 height 20
click at [208, 505] on input "[EMAIL_ADDRESS][DOMAIN_NAME]" at bounding box center [247, 503] width 149 height 20
type input "[EMAIL_ADDRESS][DOMAIN_NAME]"
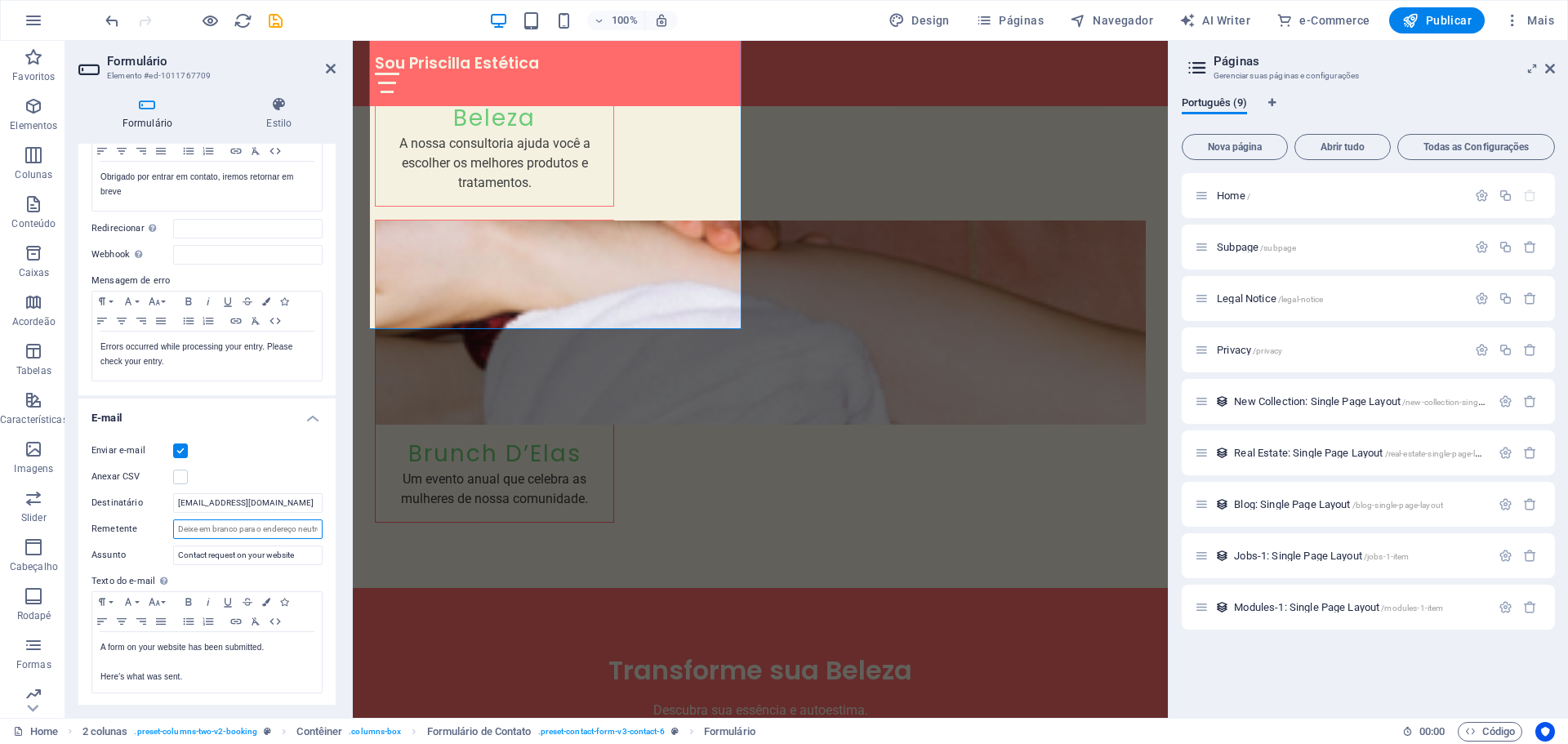
click at [226, 522] on input "Remetente" at bounding box center [247, 529] width 149 height 20
paste input "[EMAIL_ADDRESS][DOMAIN_NAME]"
type input "[EMAIL_ADDRESS][DOMAIN_NAME]"
click at [273, 561] on input "Contact request on your website" at bounding box center [247, 555] width 149 height 20
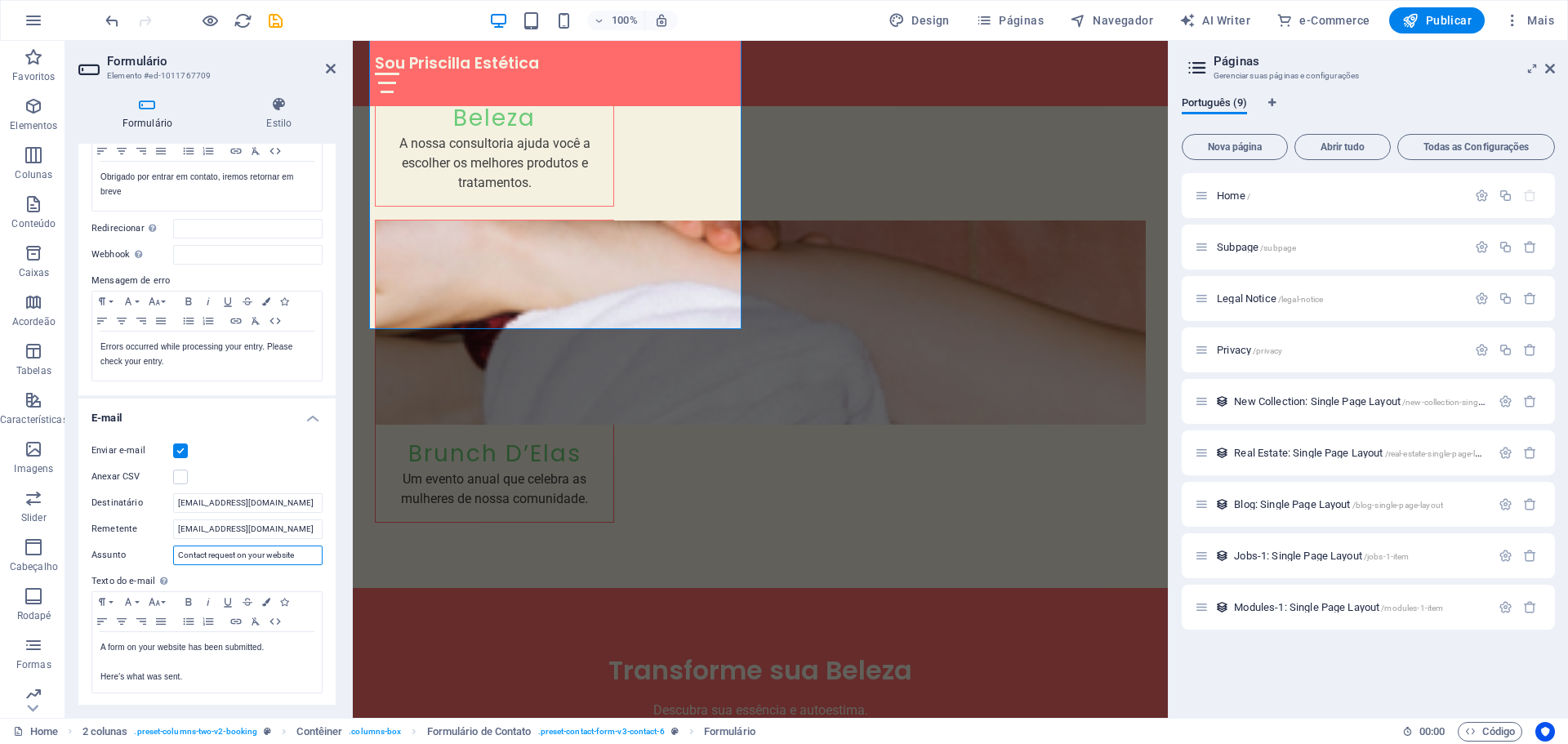
click at [273, 561] on input "Contact request on your website" at bounding box center [247, 555] width 149 height 20
type input "Contato via website"
drag, startPoint x: 293, startPoint y: 645, endPoint x: -55, endPoint y: 620, distance: 348.9
click at [0, 620] on html "Sou Priscilla Estética Home Favoritos Elementos Colunas Conteúdo Caixas Acordeã…" at bounding box center [784, 372] width 1568 height 744
drag, startPoint x: 188, startPoint y: 680, endPoint x: 83, endPoint y: 672, distance: 105.3
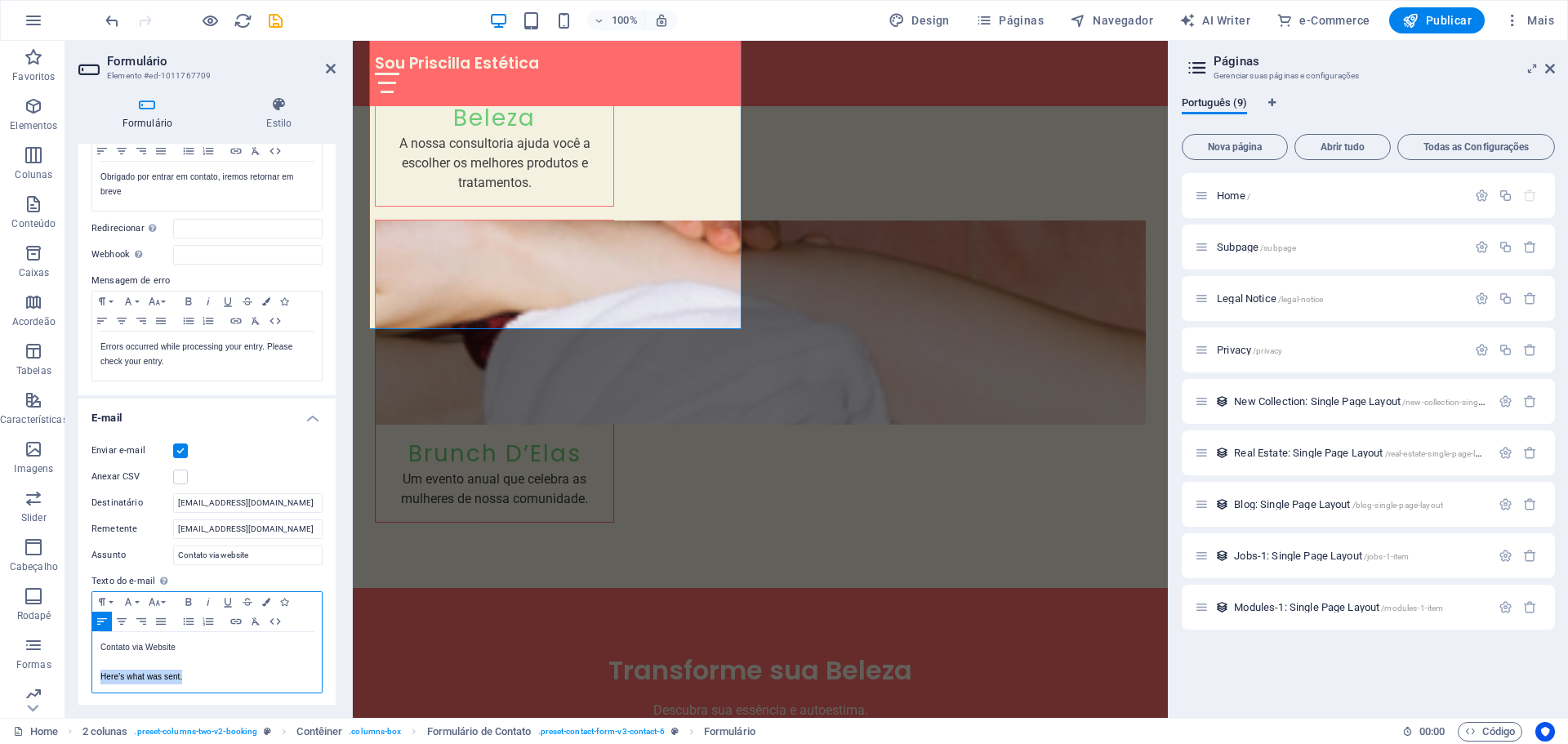
click at [83, 672] on div "Enviar e-mail Anexar CSV Destinatário contato@soupriscilla.com.br Remetente con…" at bounding box center [207, 567] width 257 height 279
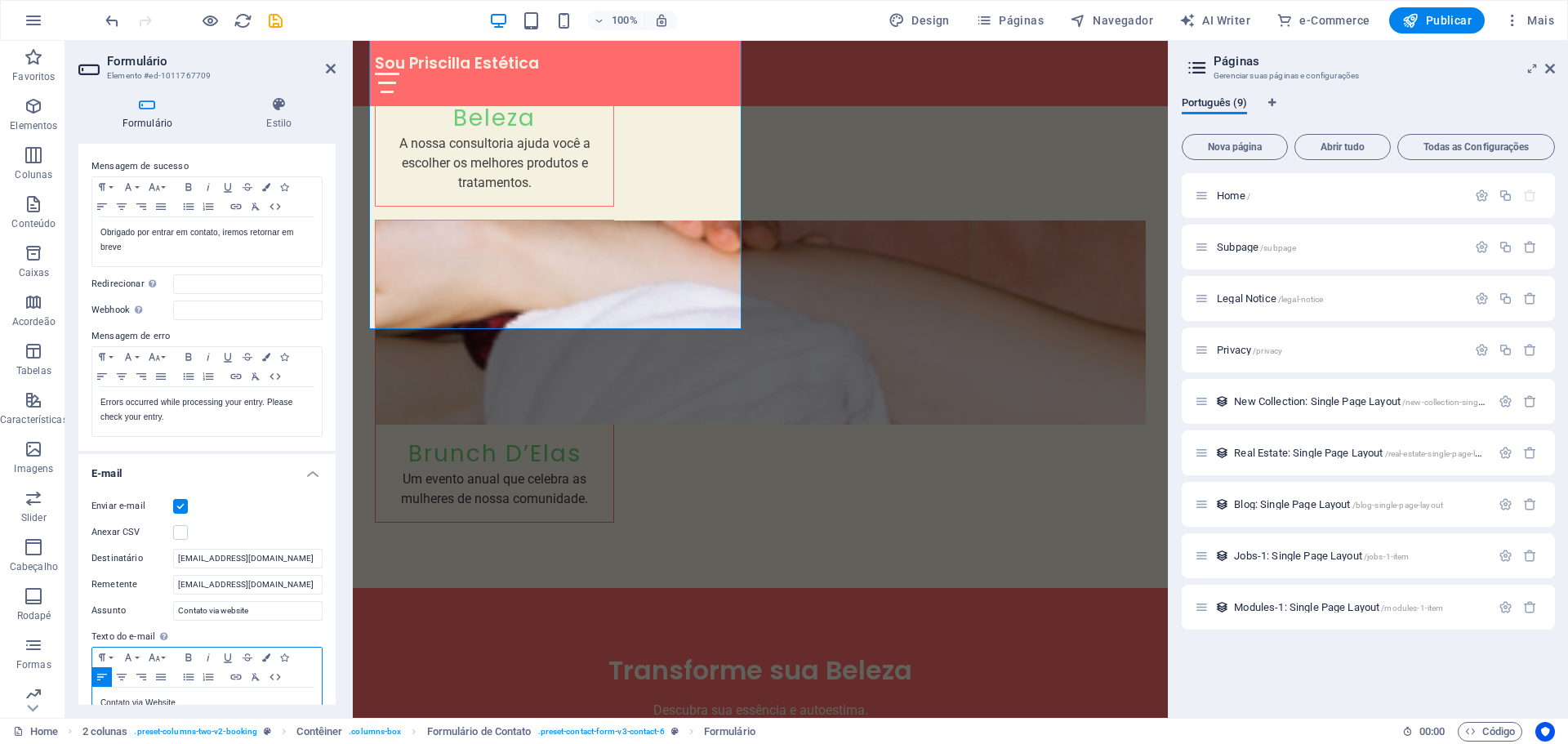
scroll to position [0, 0]
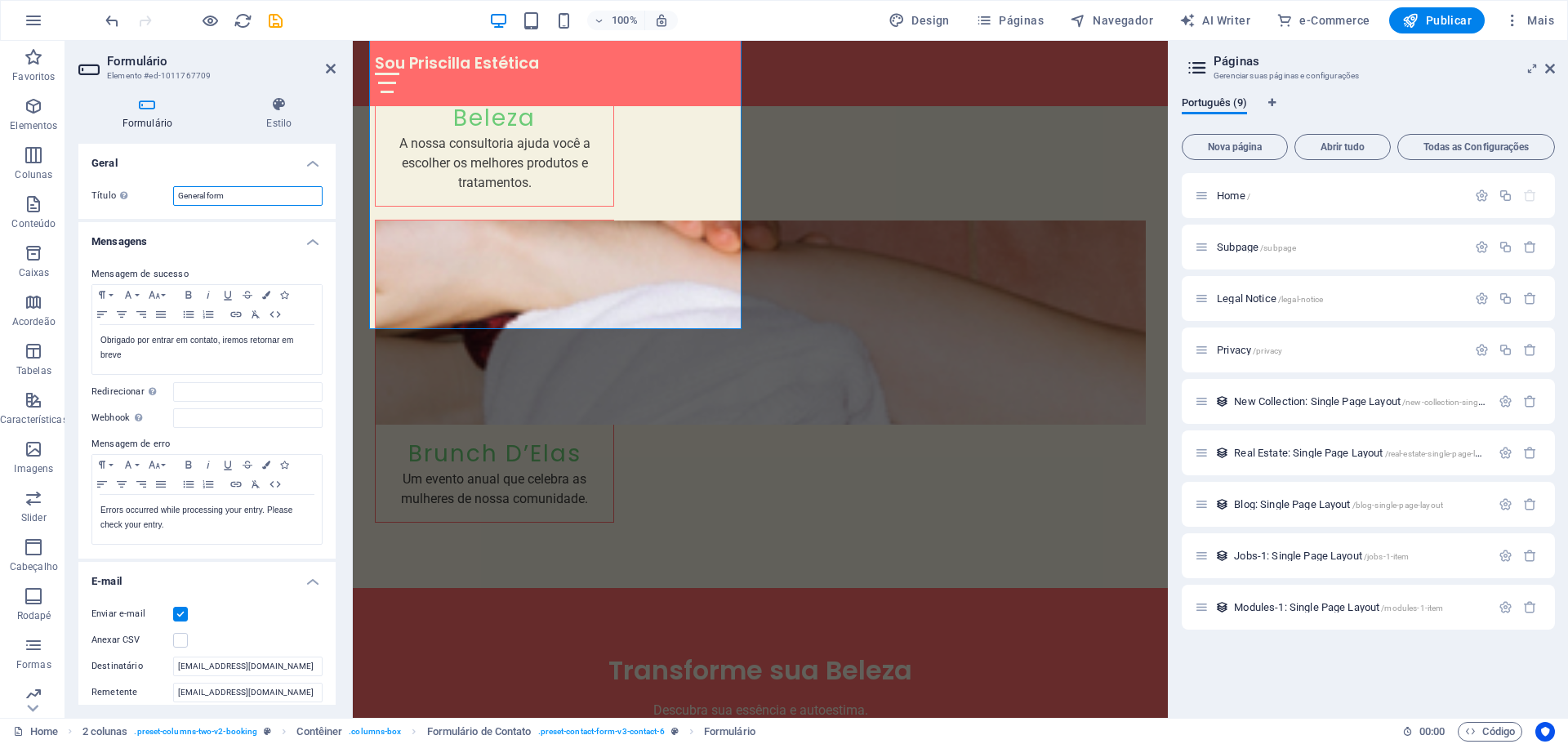
drag, startPoint x: 242, startPoint y: 193, endPoint x: 167, endPoint y: 194, distance: 75.0
click at [167, 194] on div "Título Defina um nome para o formulário. General form" at bounding box center [207, 196] width 232 height 20
type input "Formulário via site"
drag, startPoint x: 199, startPoint y: 532, endPoint x: 56, endPoint y: 509, distance: 144.8
click at [56, 509] on section "Favoritos Elementos Colunas Conteúdo Caixas Acordeão Tabelas Características Im…" at bounding box center [584, 379] width 1168 height 677
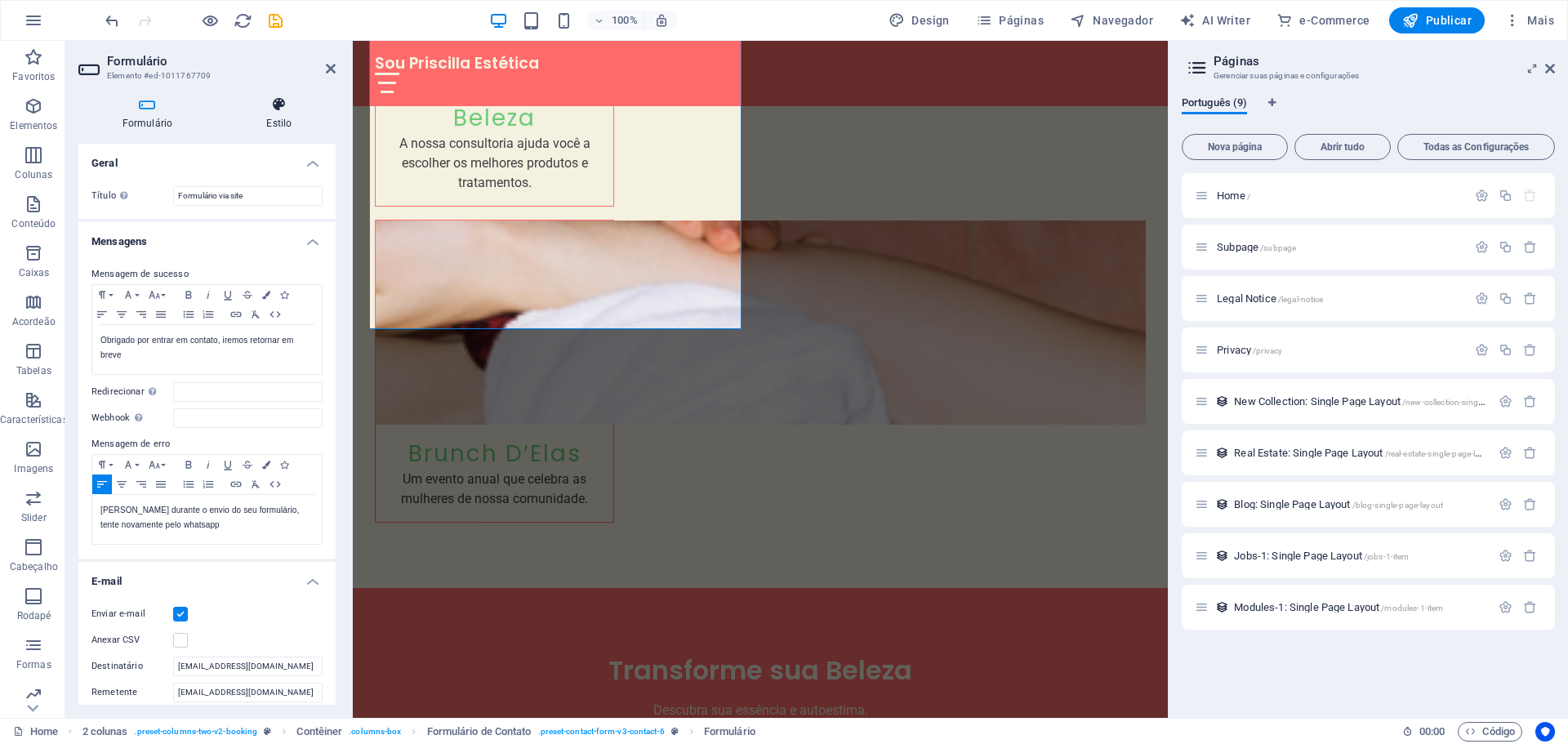
click at [282, 124] on h4 "Estilo" at bounding box center [279, 113] width 113 height 35
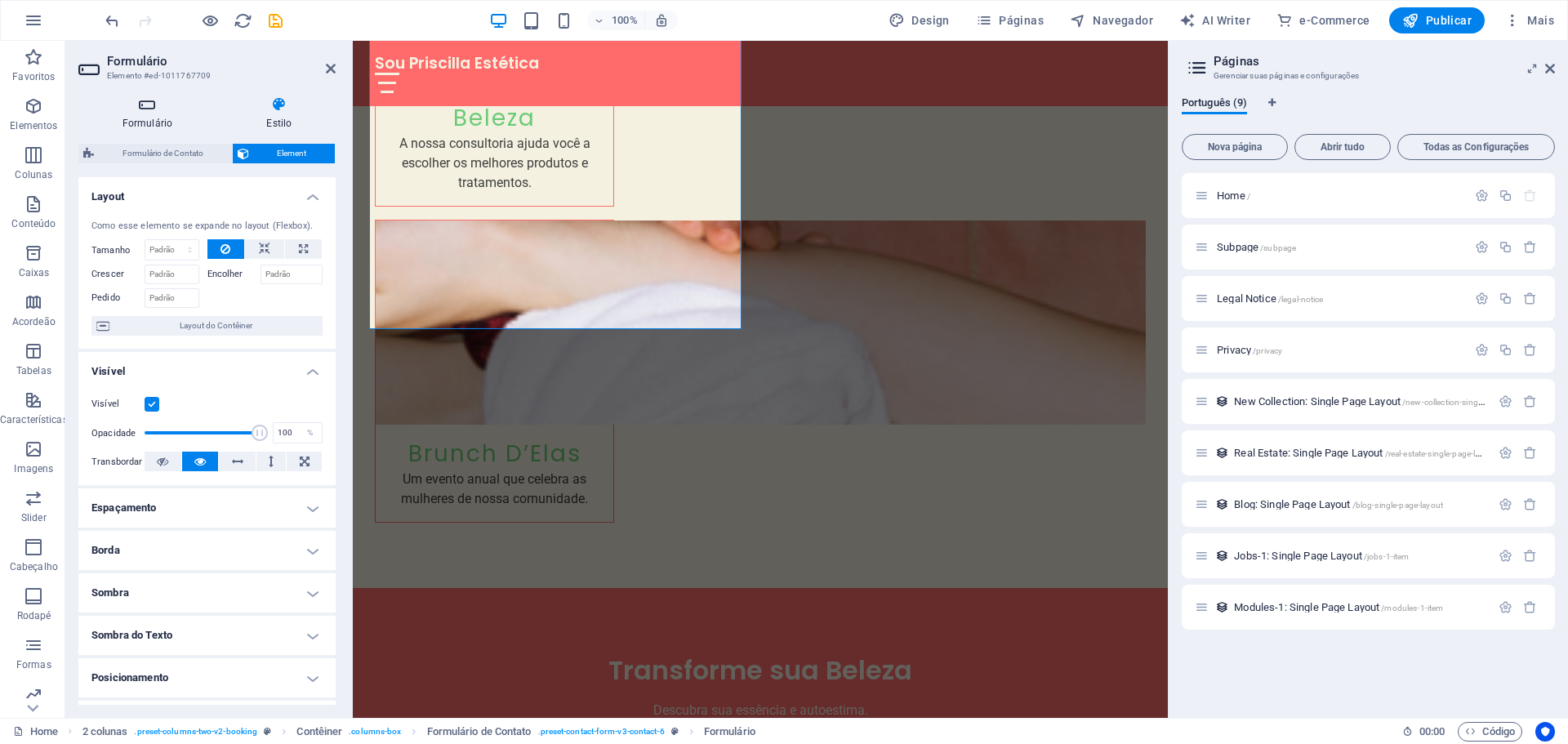
click at [138, 117] on h4 "Formulário" at bounding box center [150, 113] width 145 height 35
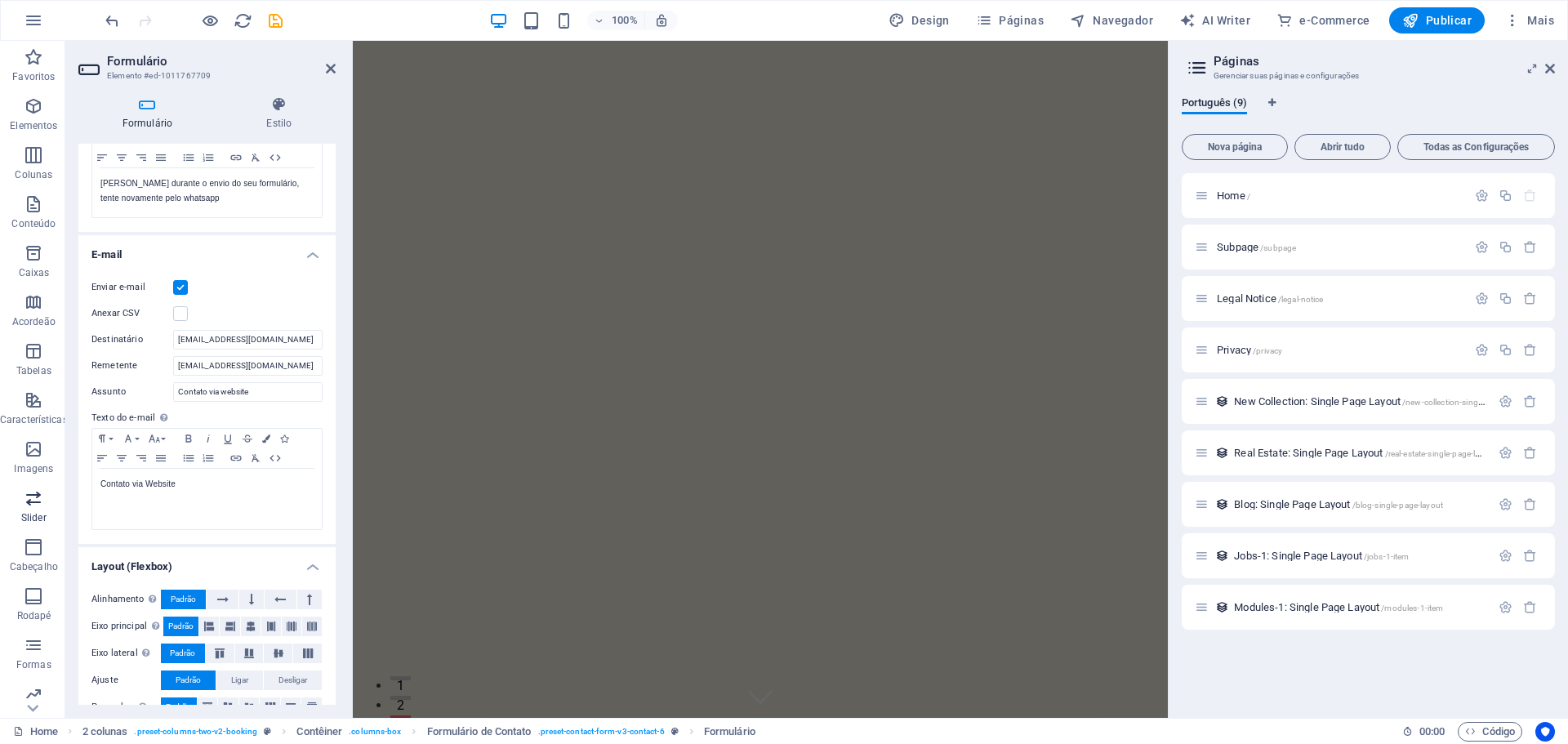
scroll to position [107, 0]
click at [1257, 299] on span "Legal Notice /legal-notice" at bounding box center [1269, 298] width 106 height 12
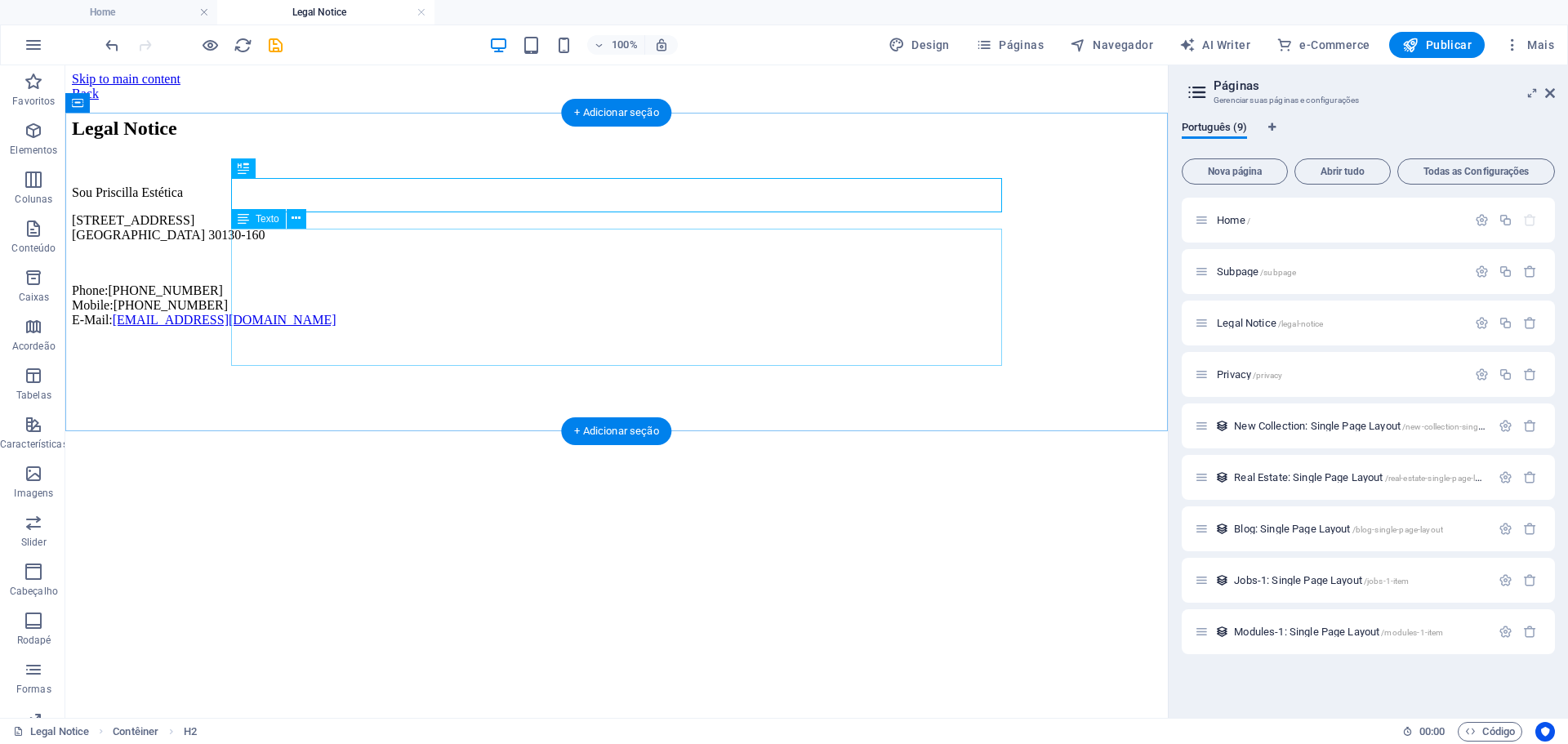
scroll to position [0, 0]
click at [354, 267] on div "Sou Priscilla Estética Rua Alagoas 601, loja 12 Belo Horizonte 30130-160 Phone:…" at bounding box center [617, 256] width 1090 height 142
click at [372, 140] on div "Legal Notice" at bounding box center [617, 129] width 1090 height 22
click at [85, 191] on div "Legal Notice Sou Priscilla Estética Rua Alagoas 601, loja 12 Belo Horizonte 301…" at bounding box center [617, 223] width 1090 height 210
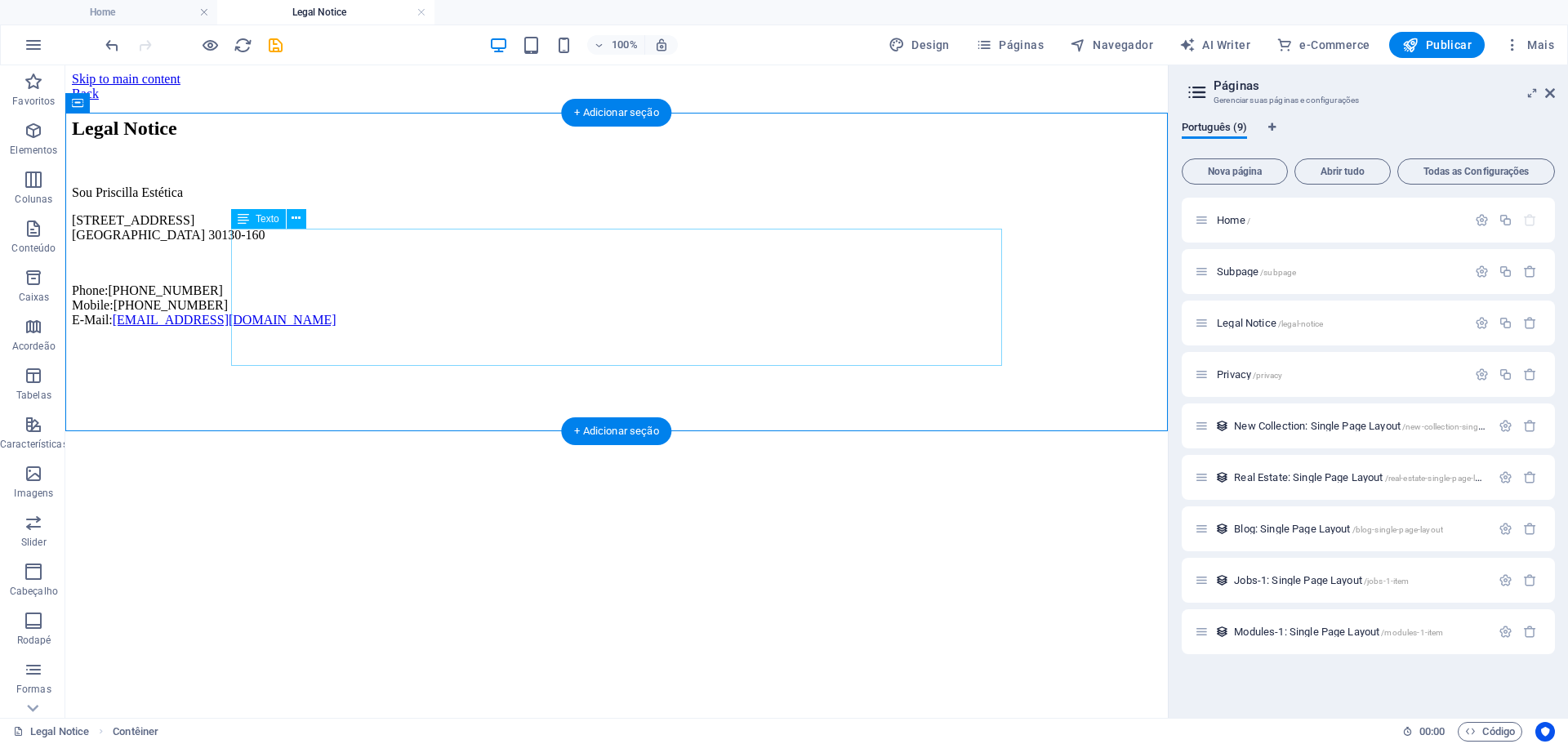
click at [346, 264] on div "Sou Priscilla Estética Rua Alagoas 601, loja 12 Belo Horizonte 30130-160 Phone:…" at bounding box center [617, 256] width 1090 height 142
click at [351, 140] on div "Legal Notice" at bounding box center [617, 129] width 1090 height 22
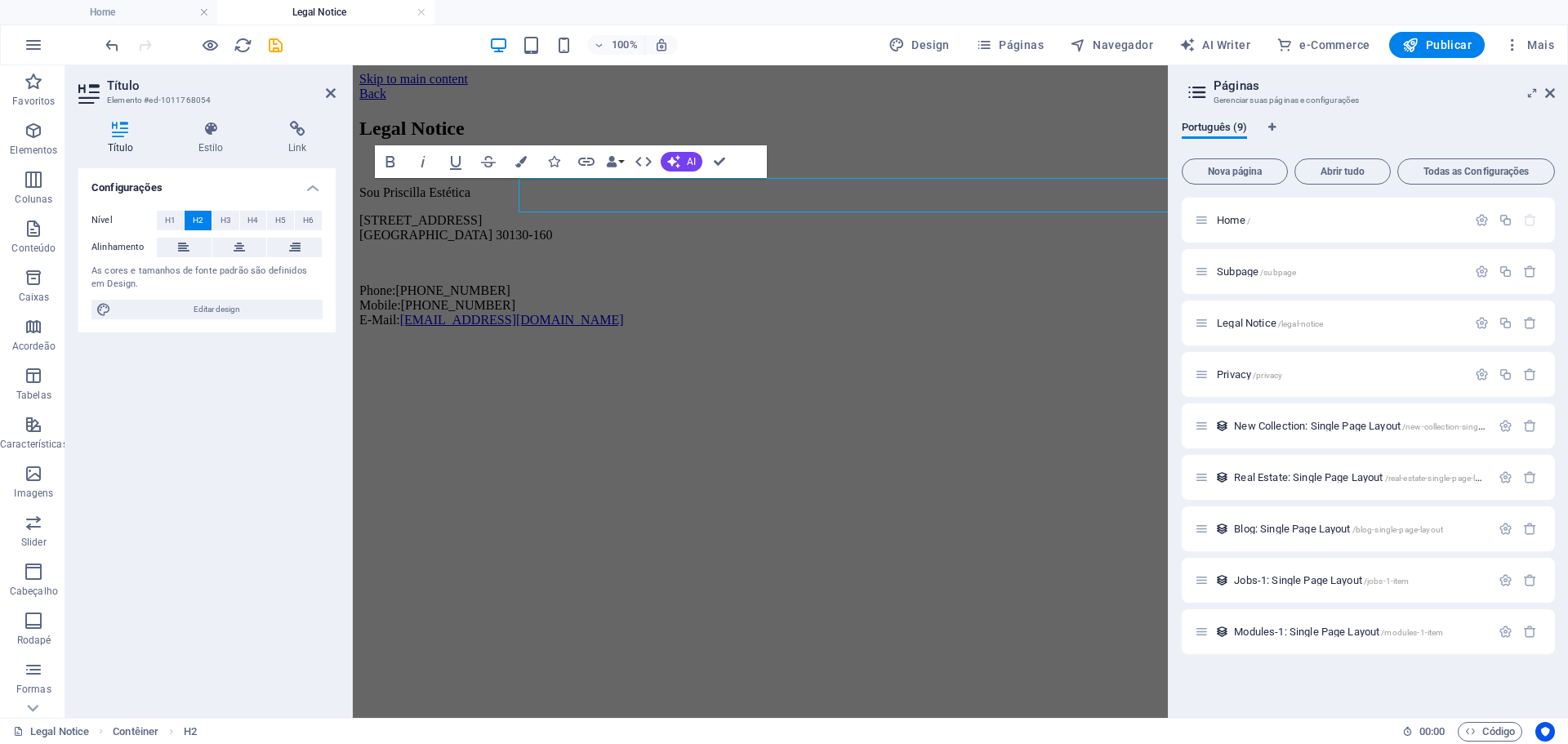
click at [351, 193] on div at bounding box center [349, 391] width 3 height 652
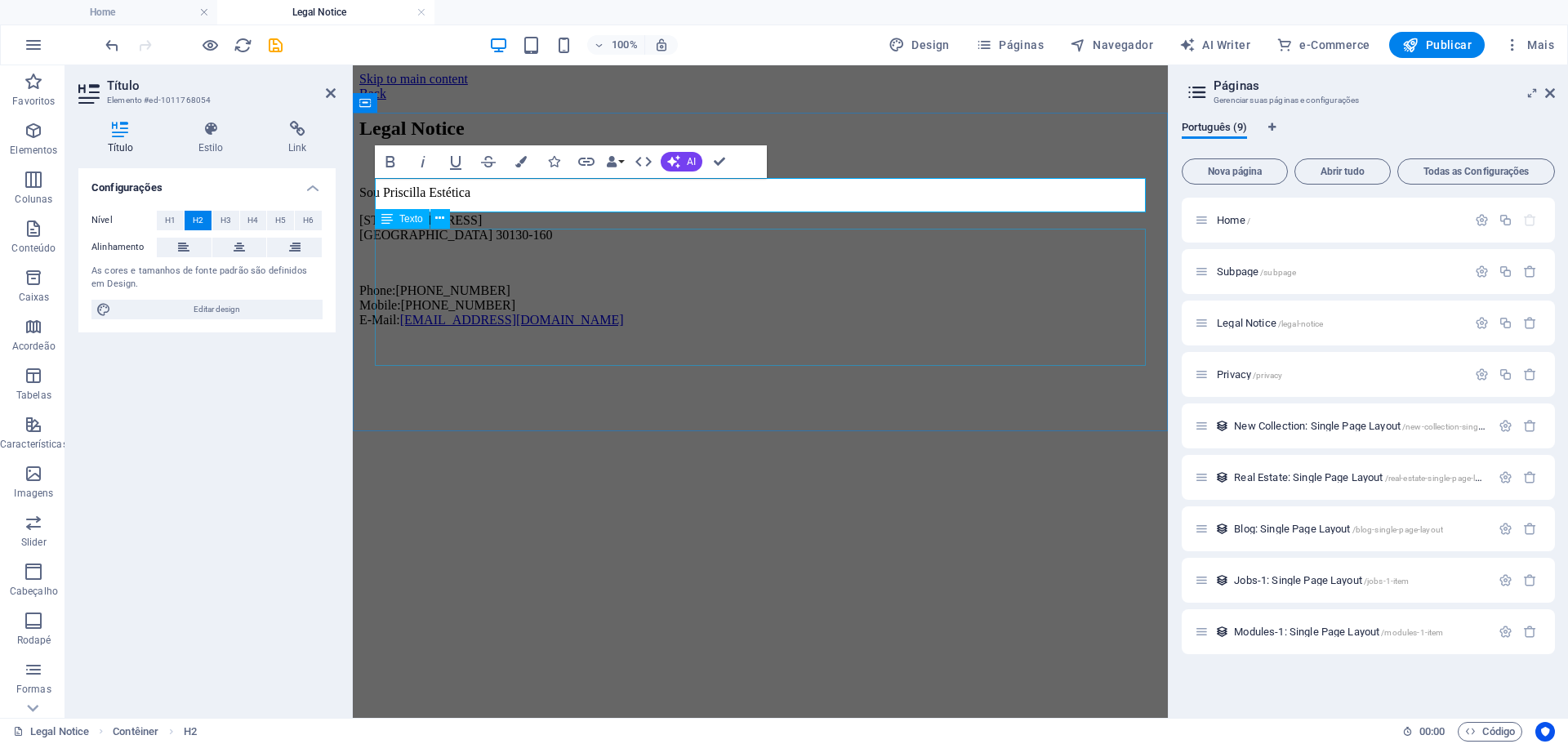
click at [533, 241] on div "Sou Priscilla Estética Rua Alagoas 601, loja 12 Belo Horizonte 30130-160 Phone:…" at bounding box center [760, 256] width 802 height 142
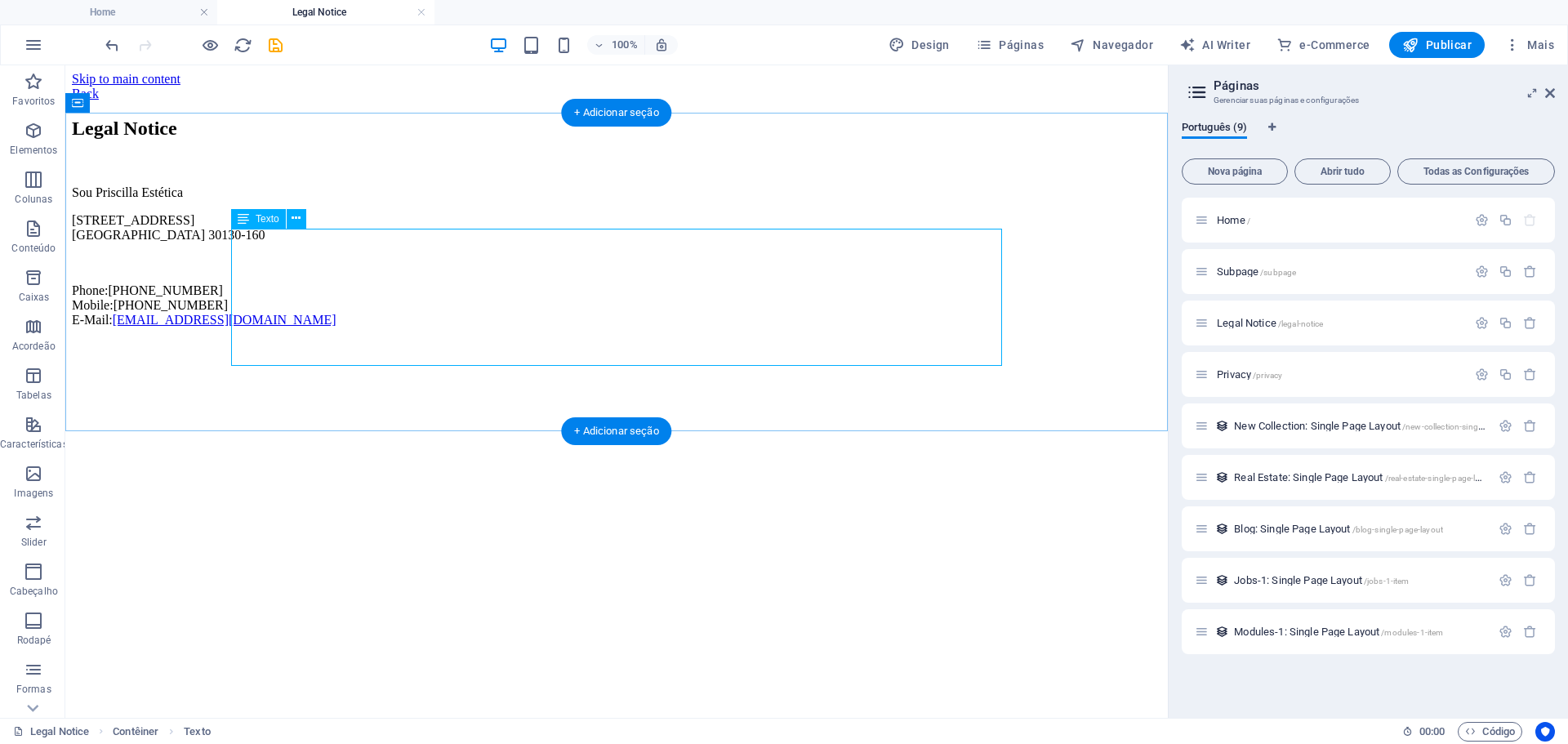
click at [451, 309] on div "Sou Priscilla Estética Rua Alagoas 601, loja 12 Belo Horizonte 30130-160 Phone:…" at bounding box center [617, 256] width 1090 height 142
drag, startPoint x: 457, startPoint y: 355, endPoint x: 392, endPoint y: 349, distance: 65.3
click at [392, 327] on div "Sou Priscilla Estética Rua Alagoas 601, loja 12 Belo Horizonte 30130-160 Phone:…" at bounding box center [617, 256] width 1090 height 142
click at [414, 270] on div "Sou Priscilla Estética Rua Alagoas 601, loja 12 Belo Horizonte 30130-160 Phone:…" at bounding box center [617, 256] width 1090 height 142
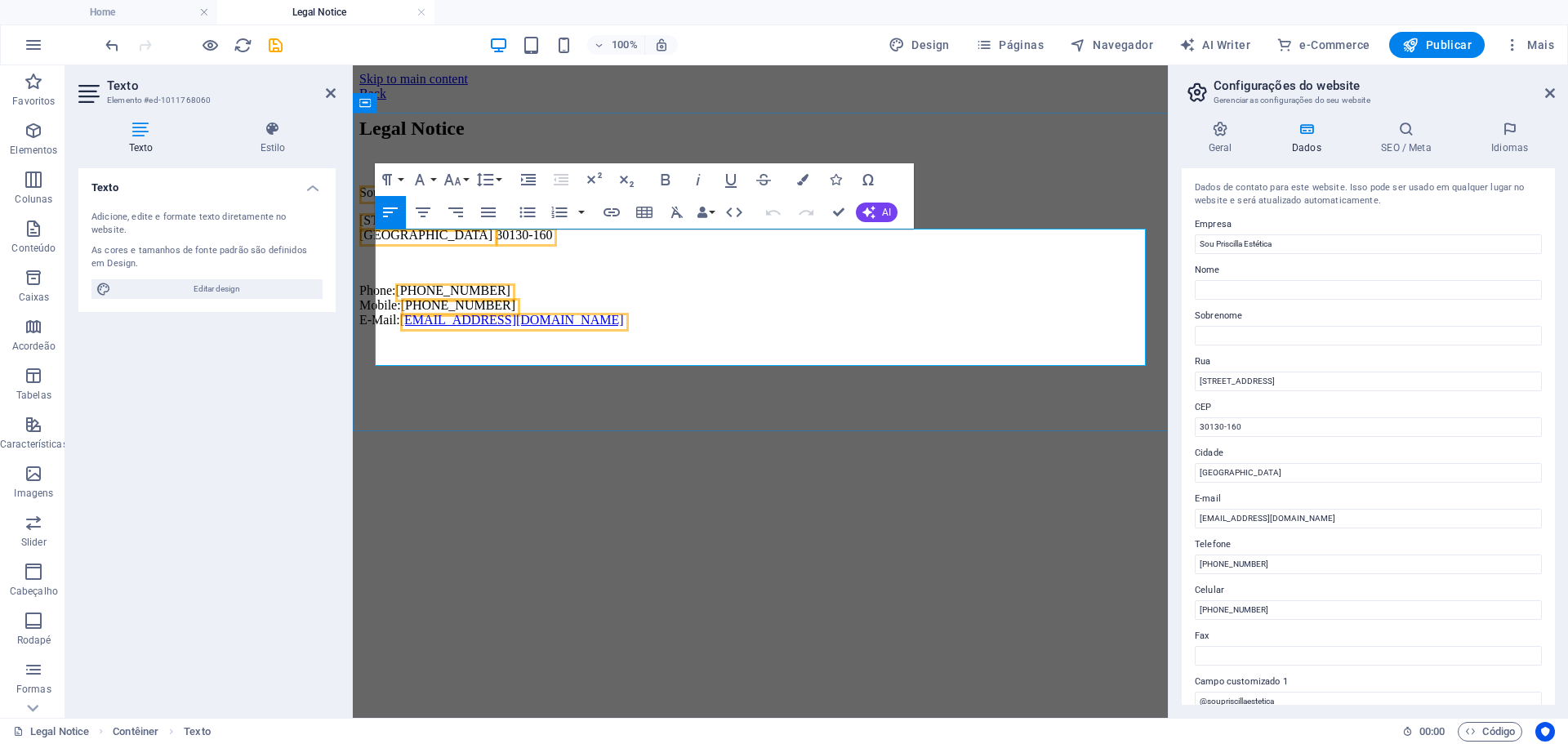
click at [475, 200] on p "Sou Priscilla Estética" at bounding box center [760, 192] width 802 height 15
click at [379, 199] on span "Sou Priscilla Estética" at bounding box center [415, 192] width 111 height 14
drag, startPoint x: 377, startPoint y: 235, endPoint x: 618, endPoint y: 351, distance: 267.5
click at [618, 327] on div "Sou Priscilla Estética Rua Alagoas 601, loja 12 Belo Horizonte 30130-160 Phone:…" at bounding box center [760, 256] width 802 height 142
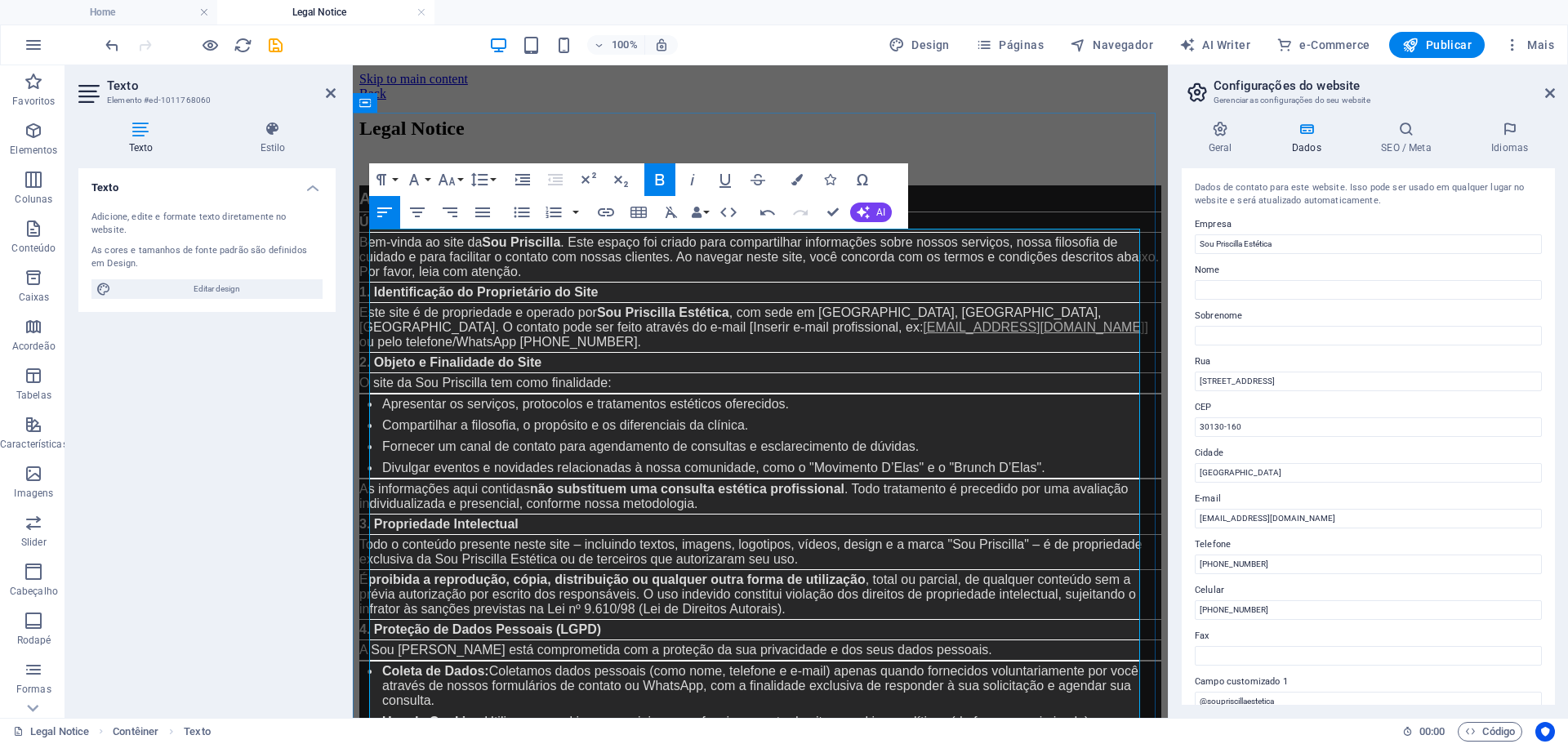
drag, startPoint x: 591, startPoint y: 287, endPoint x: 541, endPoint y: 377, distance: 103.0
click at [539, 299] on strong "1. Identificação do Proprietário do Site" at bounding box center [479, 292] width 240 height 14
drag, startPoint x: 610, startPoint y: 301, endPoint x: 506, endPoint y: 306, distance: 104.1
click at [506, 249] on strong "Sou Priscilla" at bounding box center [521, 242] width 78 height 14
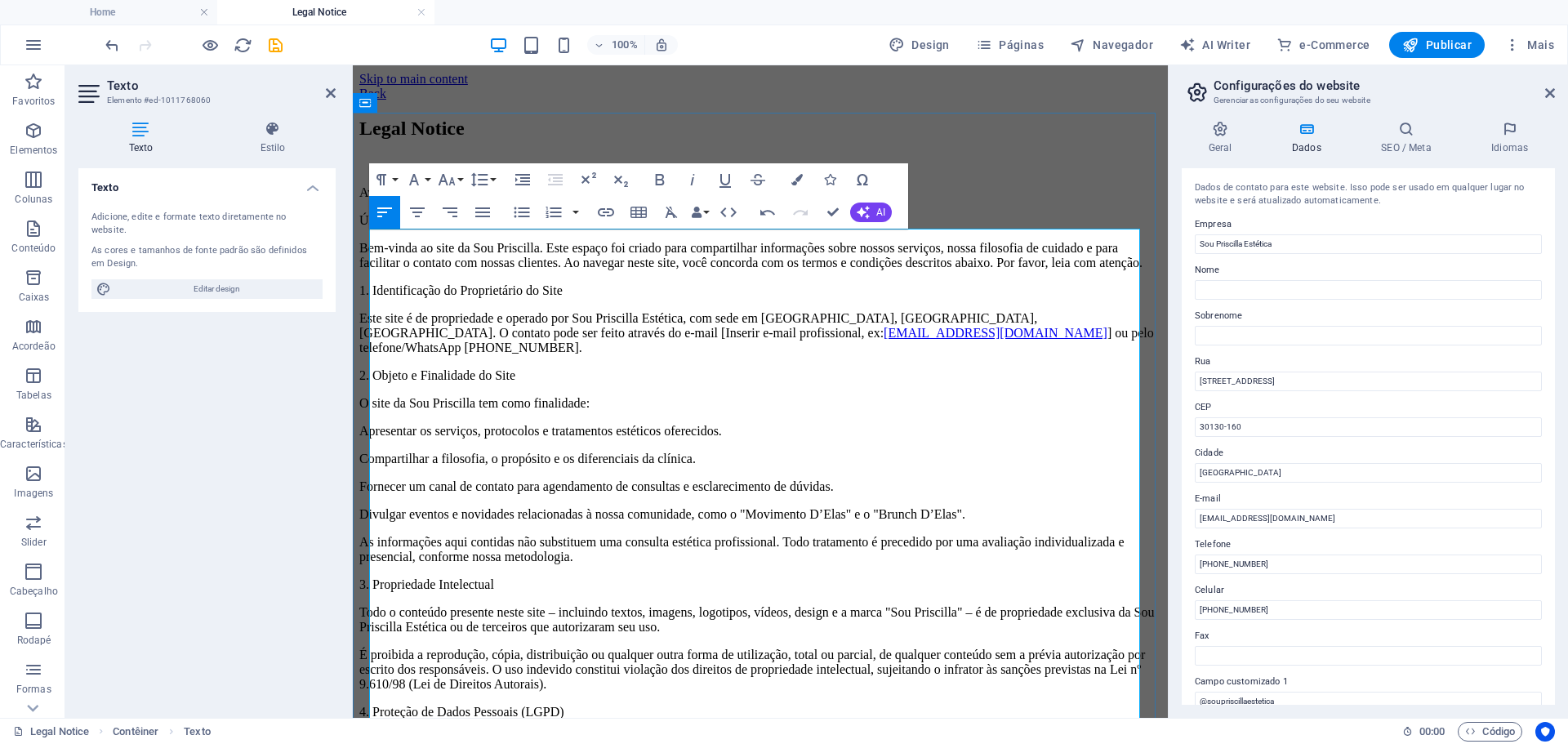
scroll to position [63714, 2]
click at [636, 200] on p "Aviso Legal e Termos de Uso – Sou Priscilla" at bounding box center [760, 192] width 802 height 15
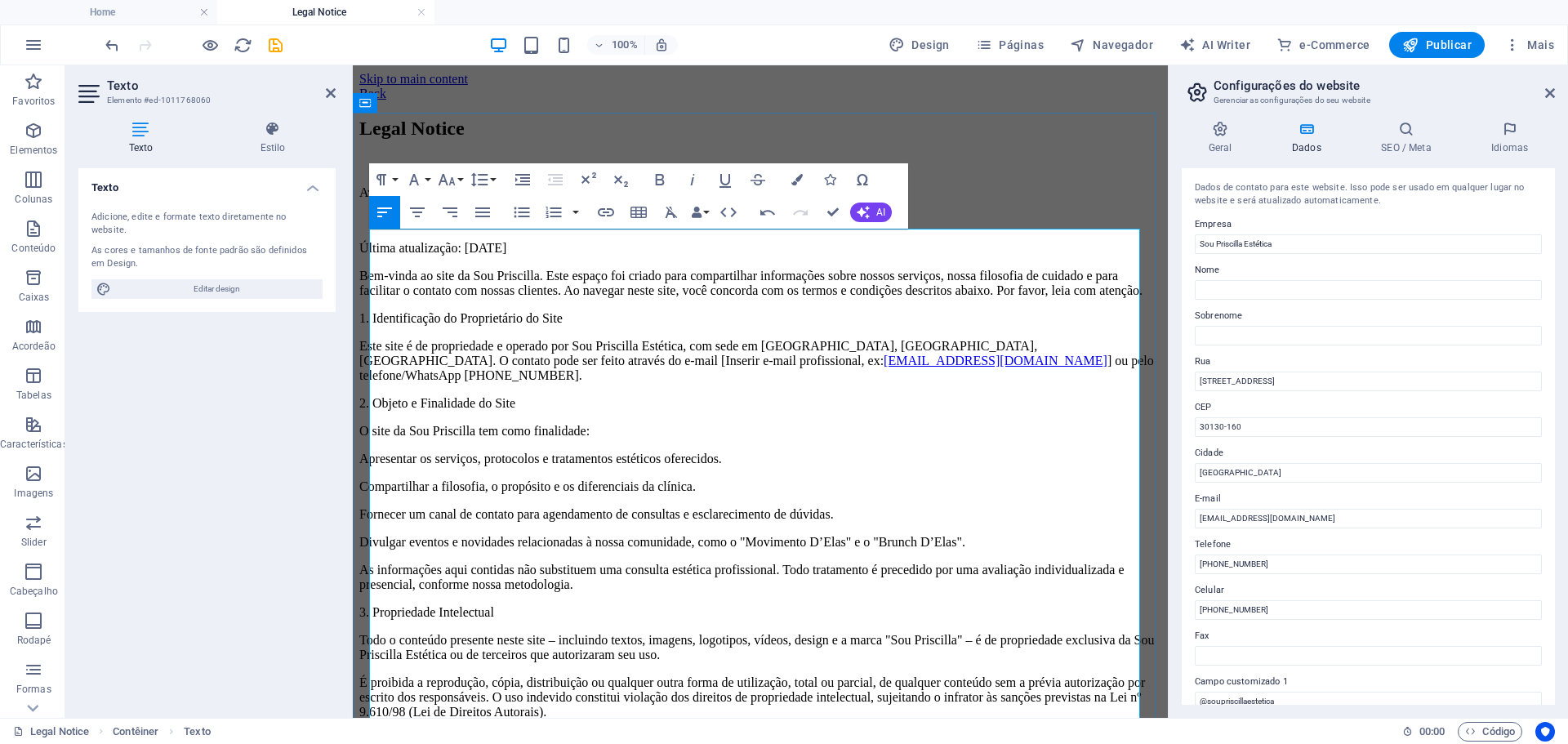
click at [628, 255] on p "Última atualização: 04 de outubro de 2025" at bounding box center [760, 247] width 802 height 15
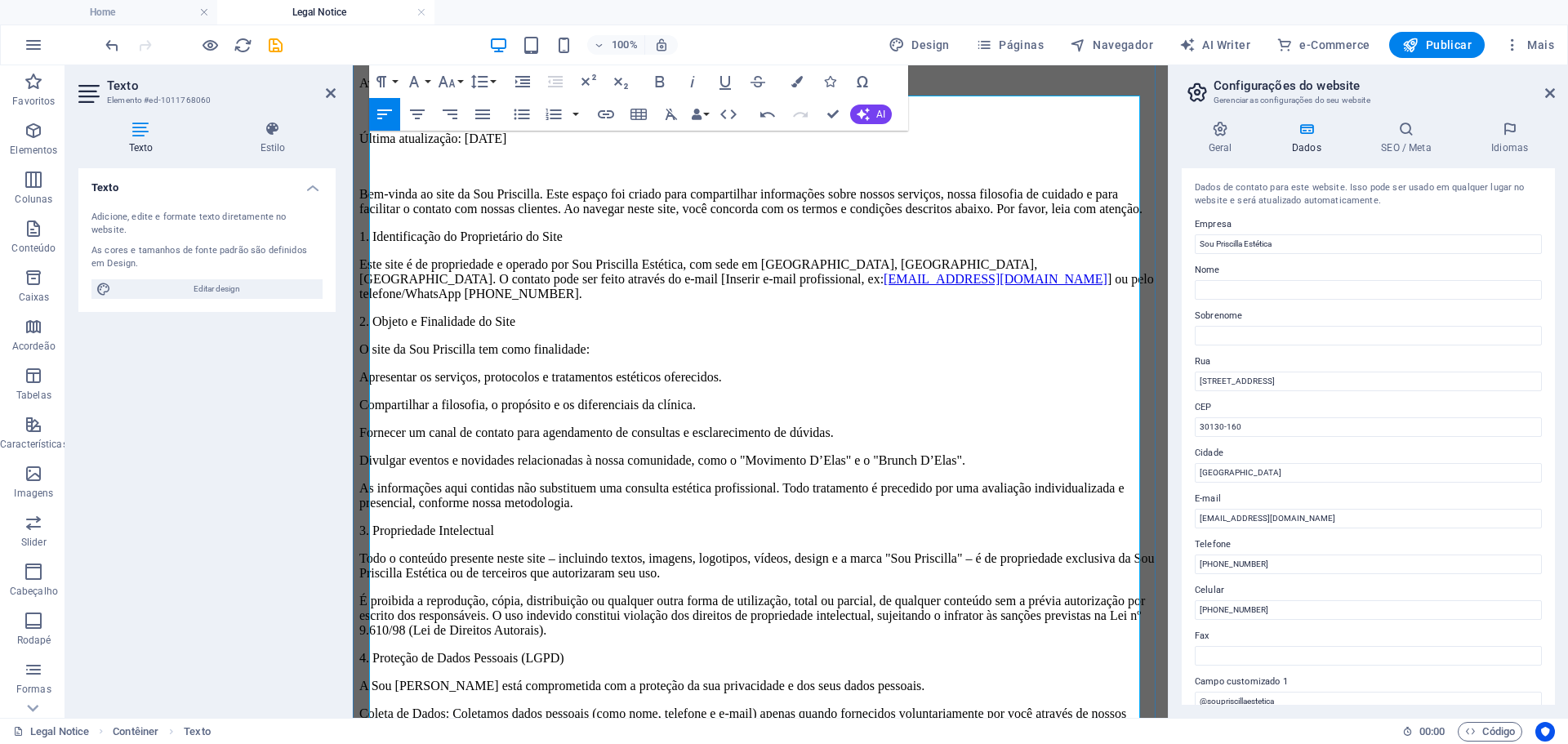
scroll to position [82, 0]
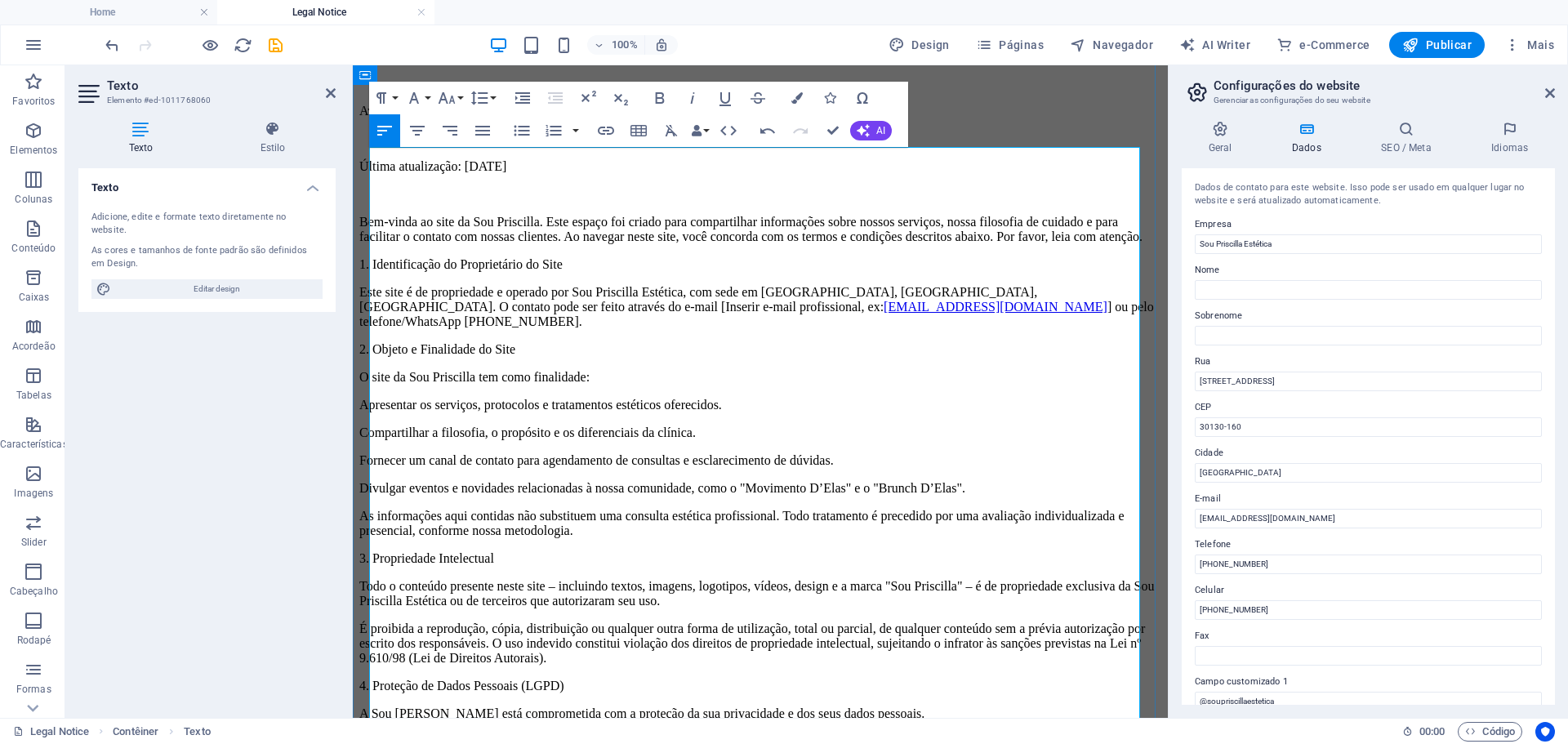
click at [617, 272] on p "1. Identificação do Proprietário do Site" at bounding box center [760, 264] width 802 height 15
click at [615, 244] on p "Bem-vinda ao site da Sou Priscilla. Este espaço foi criado para compartilhar in…" at bounding box center [760, 230] width 802 height 30
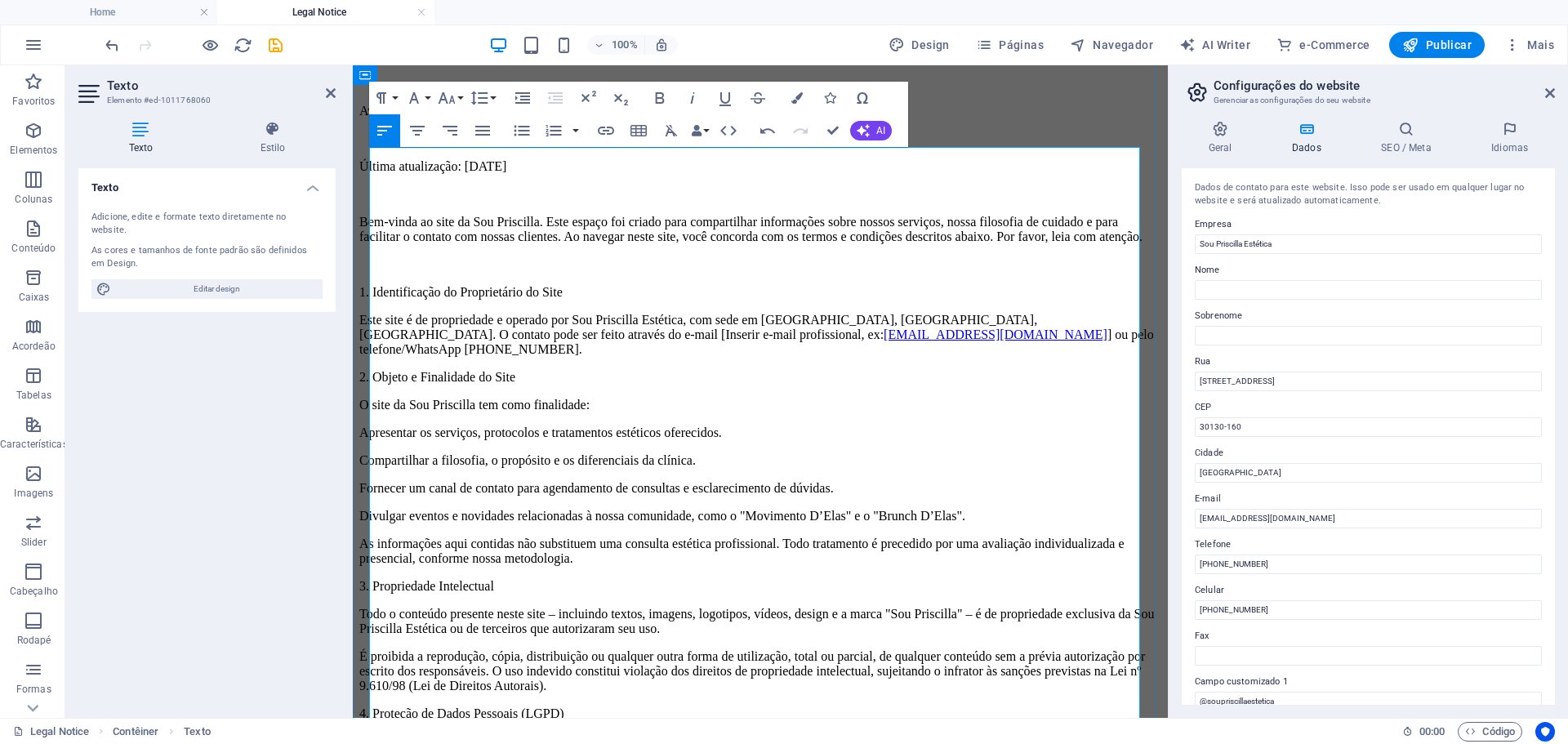
click at [621, 300] on p "1. Identificação do Proprietário do Site" at bounding box center [760, 292] width 802 height 15
click at [594, 372] on p "2. Objeto e Finalidade do Site" at bounding box center [760, 377] width 802 height 15
click at [371, 370] on p "2. Objeto e Finalidade do Site" at bounding box center [760, 377] width 802 height 15
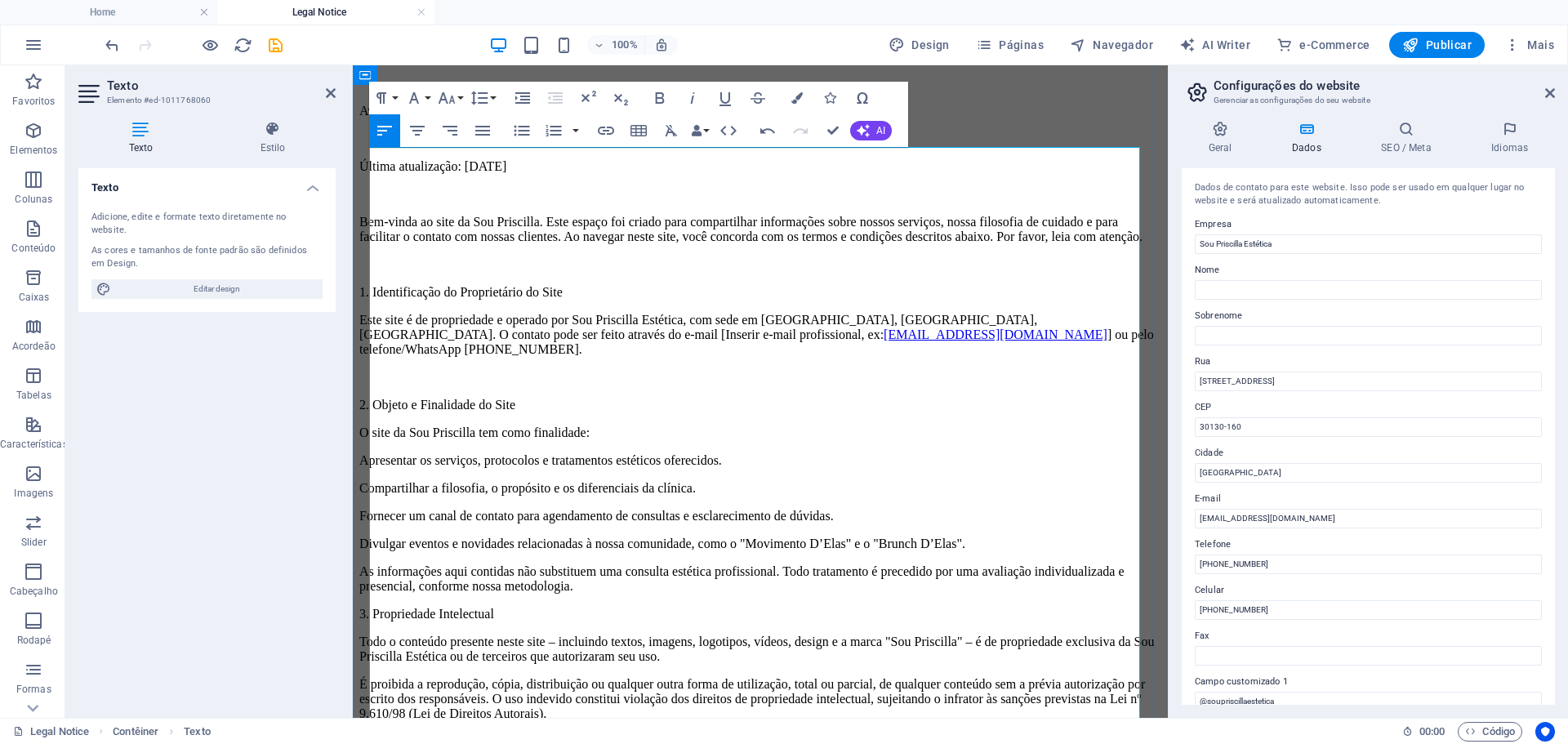
click at [373, 606] on p "3. Propriedade Intelectual" at bounding box center [760, 613] width 802 height 15
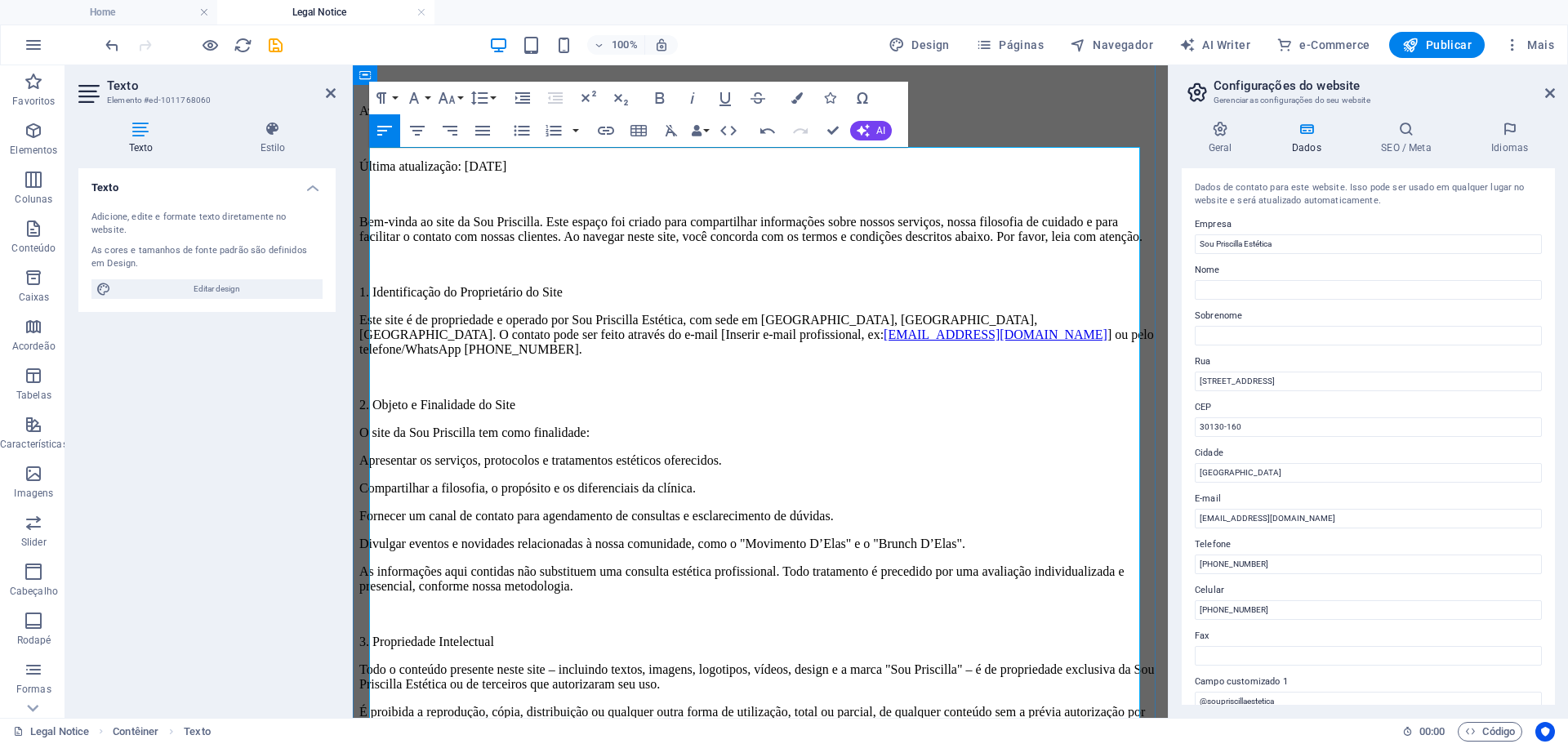
scroll to position [163, 0]
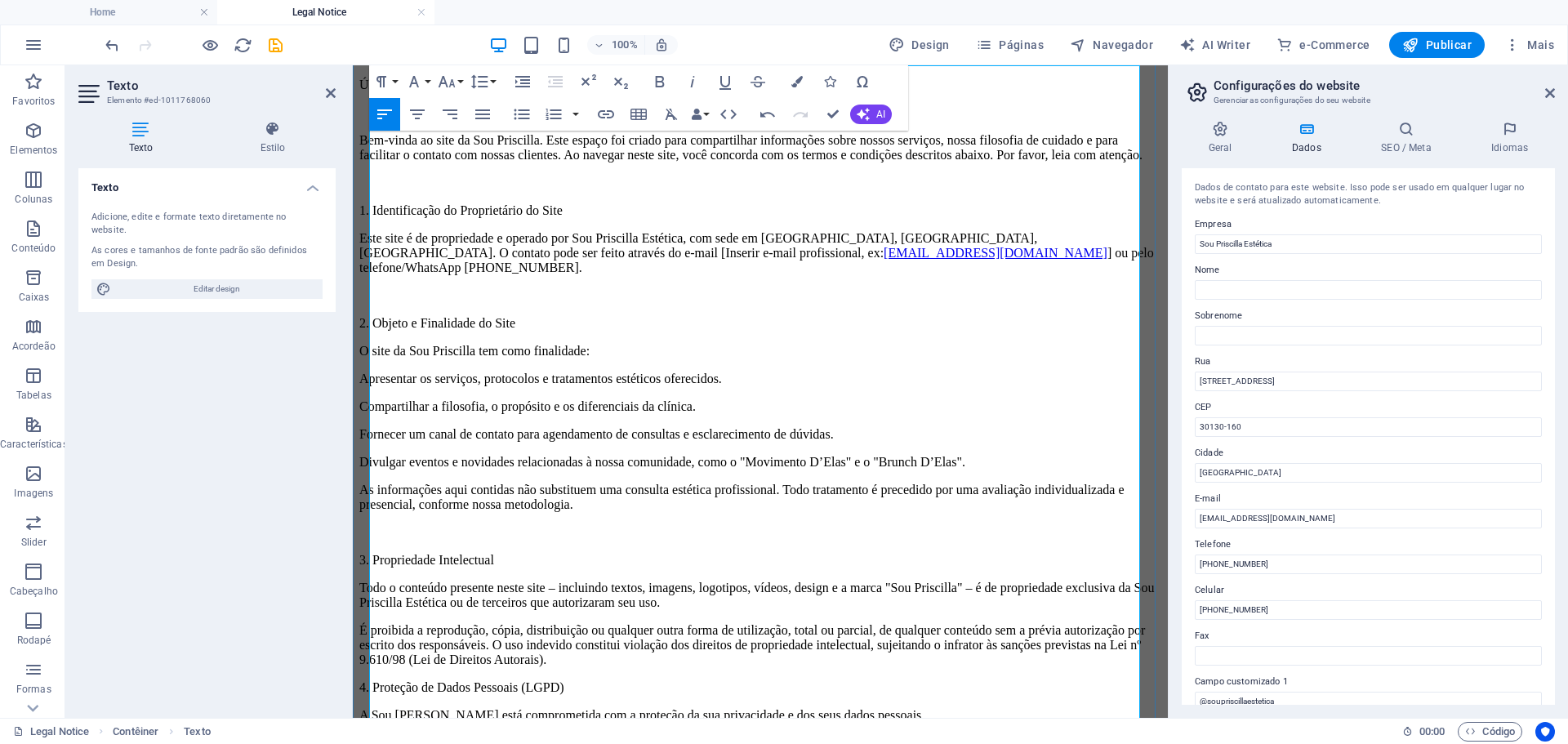
click at [371, 680] on p "4. Proteção de Dados Pessoais (LGPD)" at bounding box center [760, 687] width 802 height 15
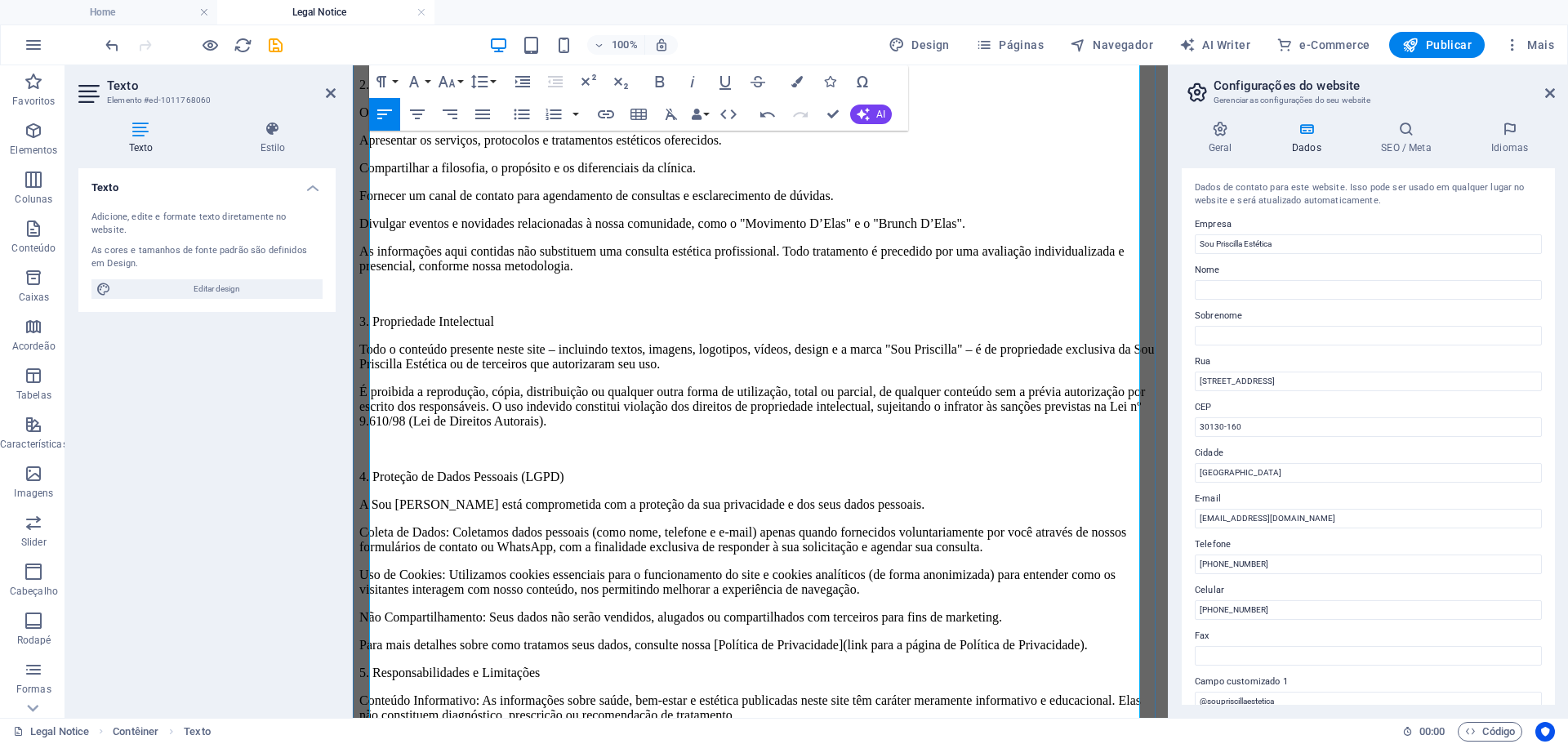
scroll to position [409, 0]
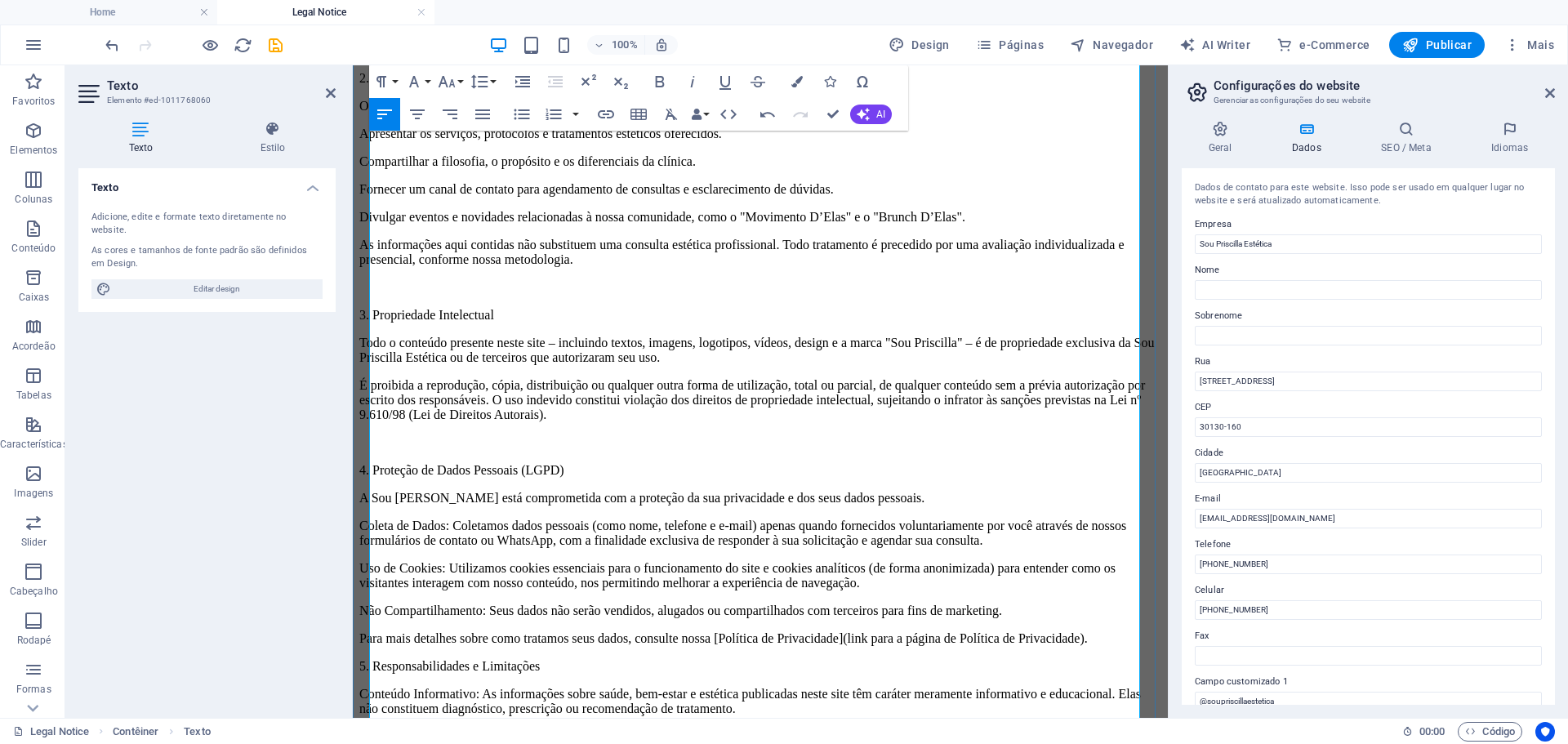
click at [368, 659] on p "5. Responsabilidades e Limitações" at bounding box center [760, 666] width 802 height 15
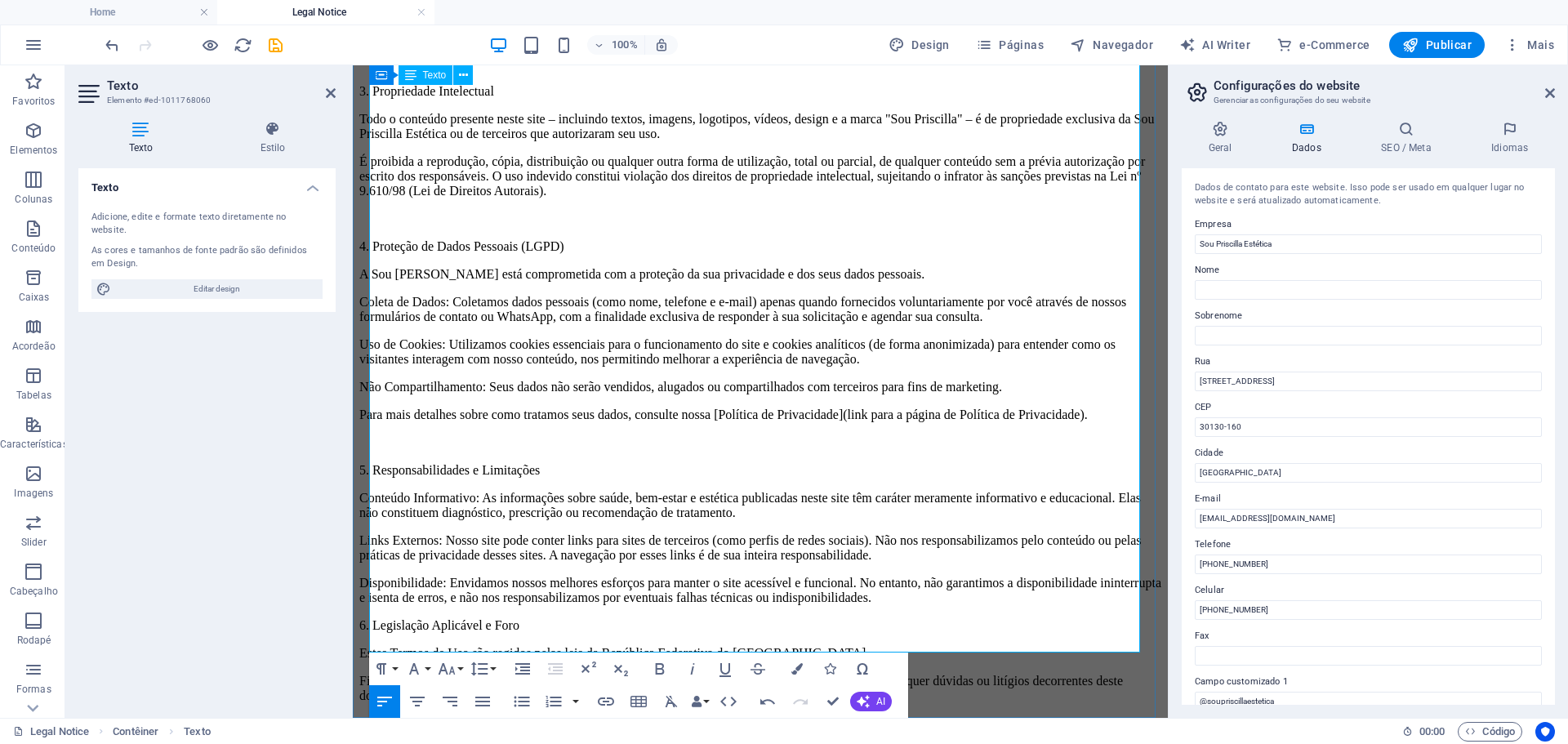
scroll to position [634, 0]
click at [371, 615] on p "6. Legislação Aplicável e Foro" at bounding box center [760, 622] width 802 height 15
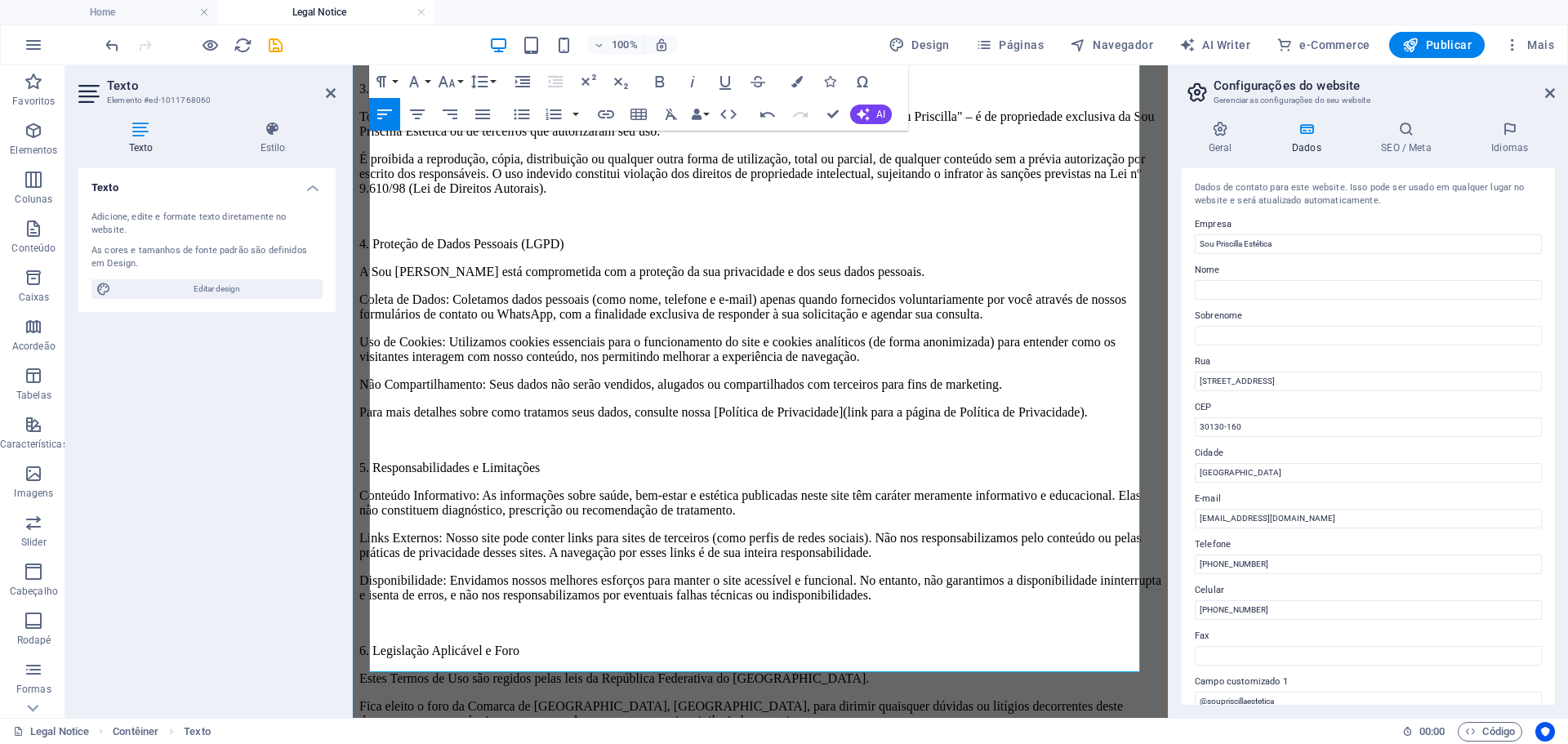
click at [371, 741] on p "7. Alterações nos Termos de Uso" at bounding box center [760, 748] width 802 height 15
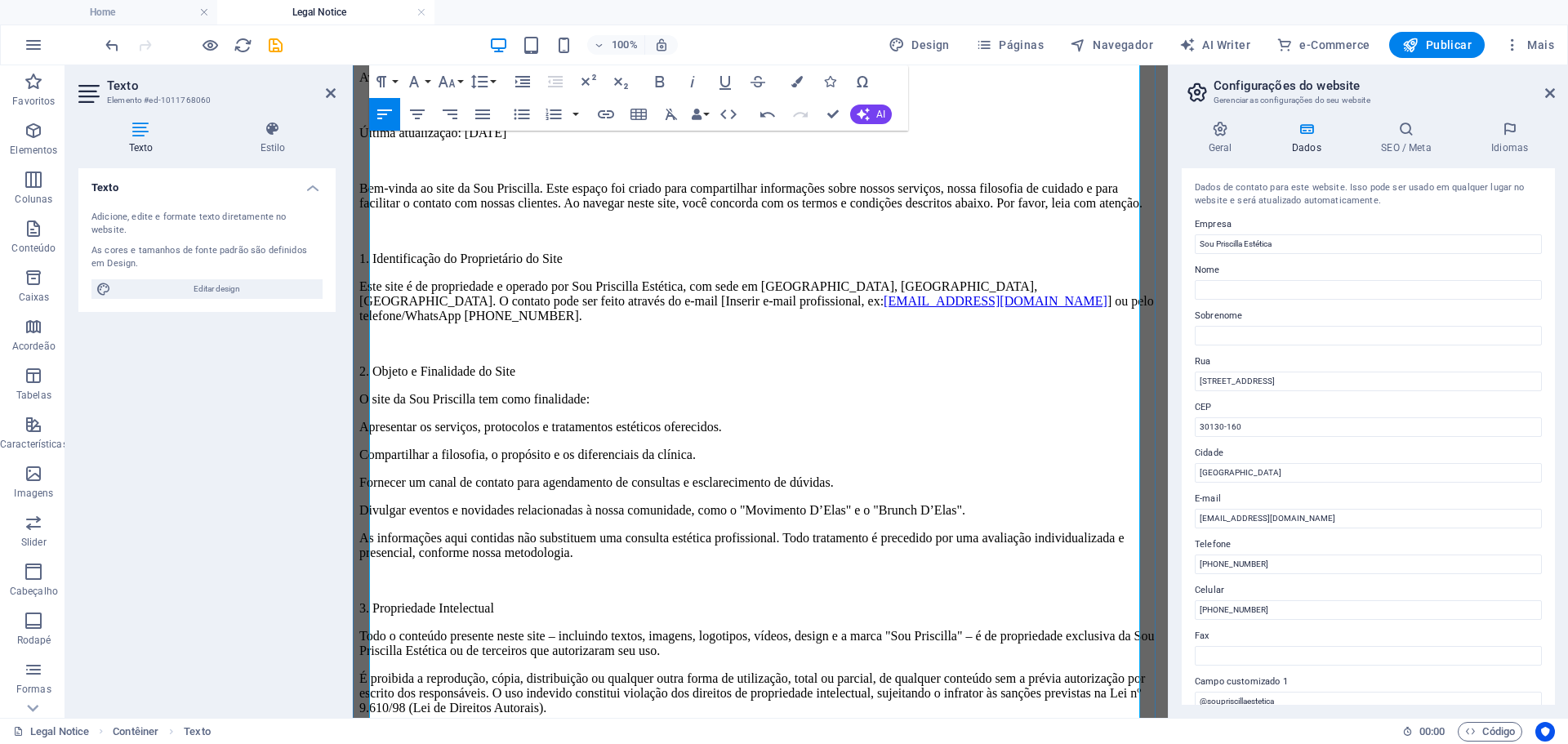
scroll to position [0, 0]
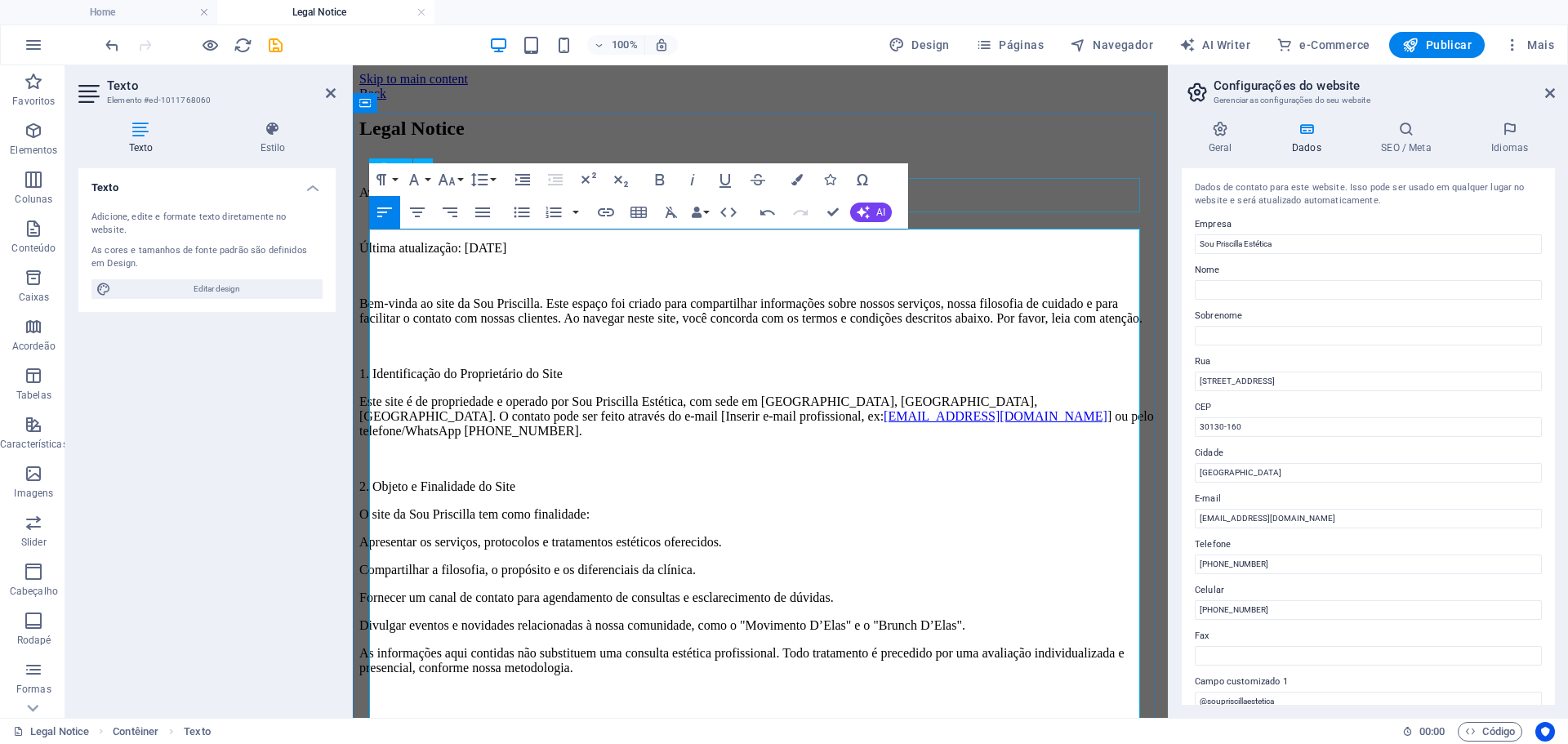
click at [966, 140] on div "Legal Notice" at bounding box center [760, 129] width 802 height 22
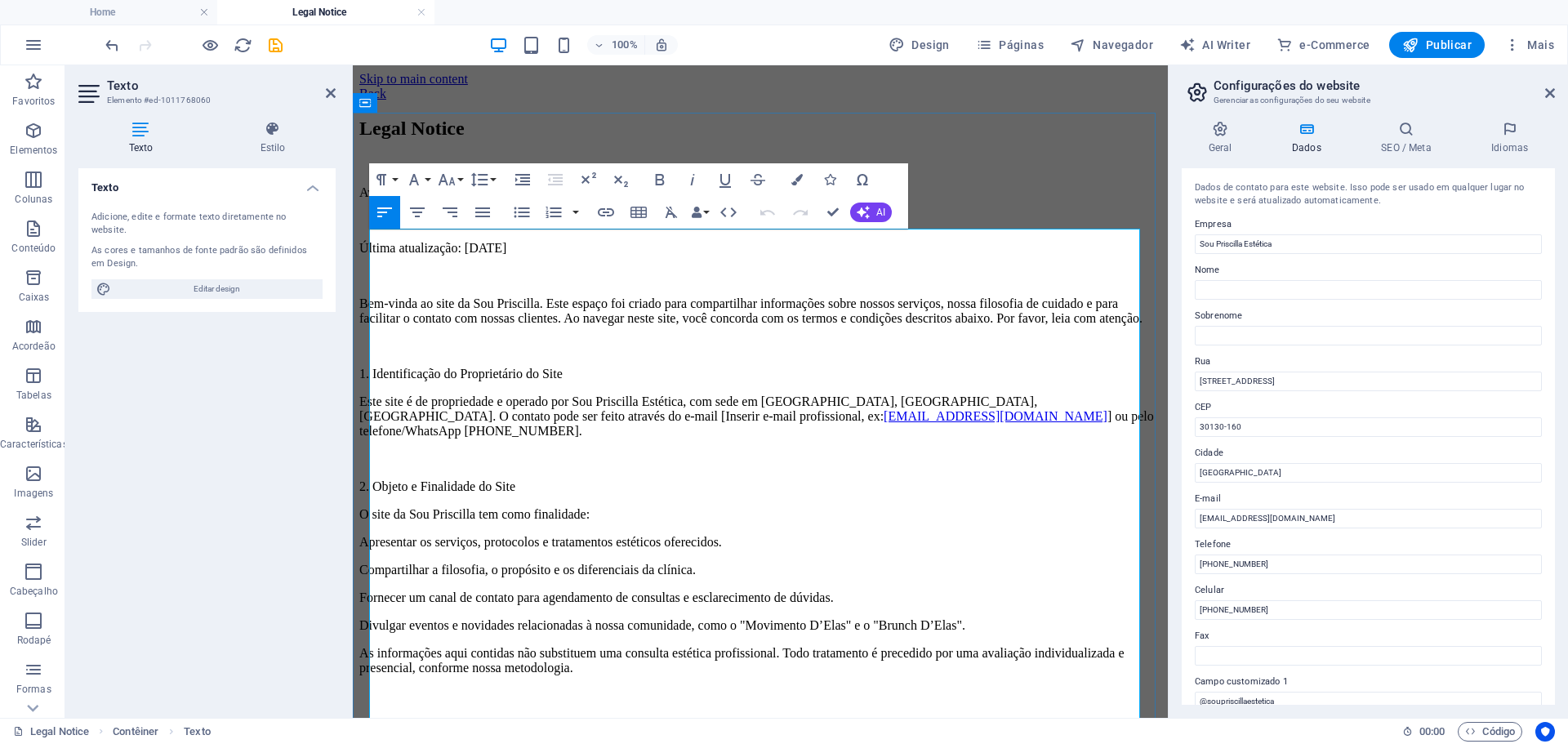
click at [436, 200] on p "Aviso Legal e Termos de Uso – Sou Priscilla" at bounding box center [760, 192] width 802 height 15
copy p "Aviso Legal e Termos de Uso – Sou Priscilla"
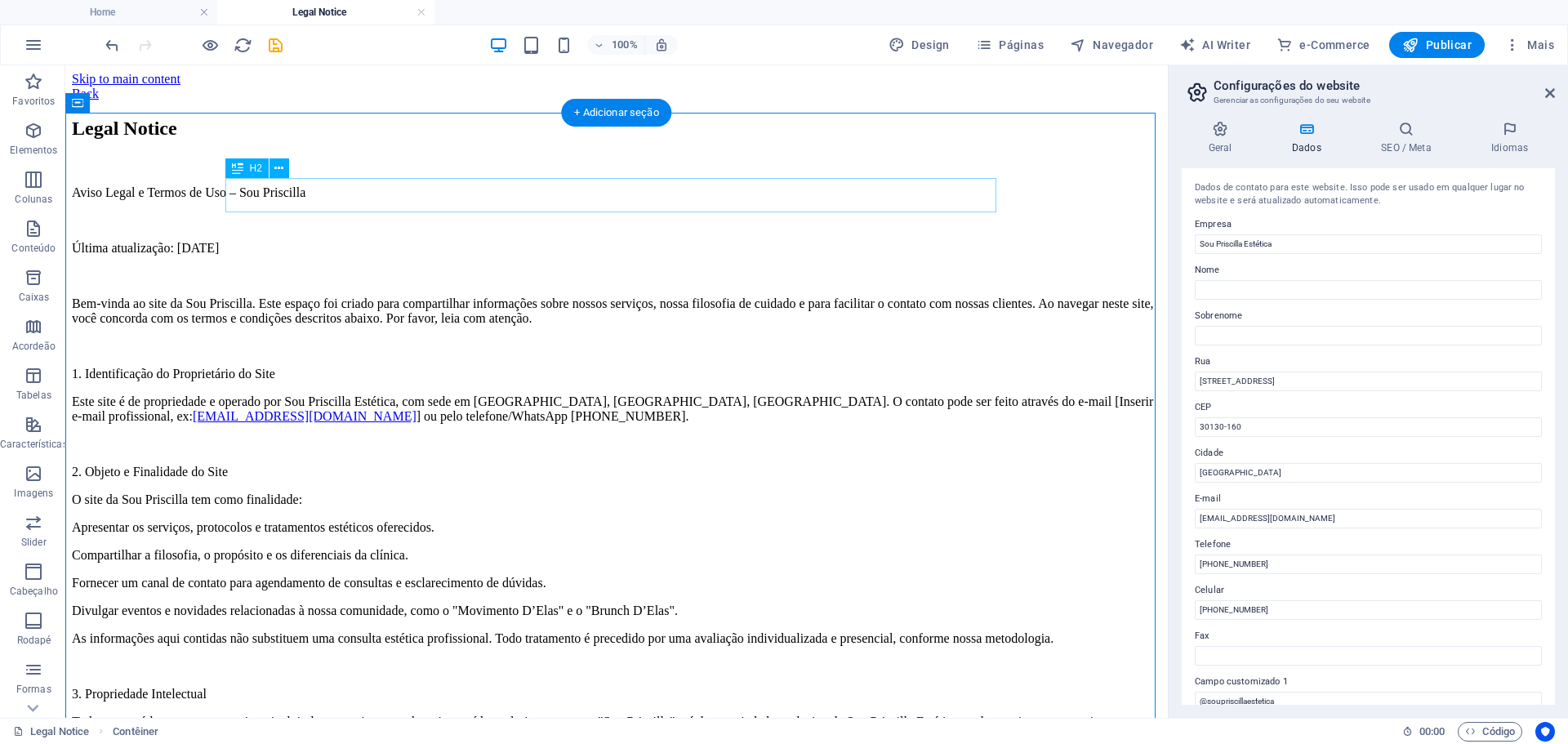
click at [410, 140] on div "Legal Notice" at bounding box center [617, 129] width 1090 height 22
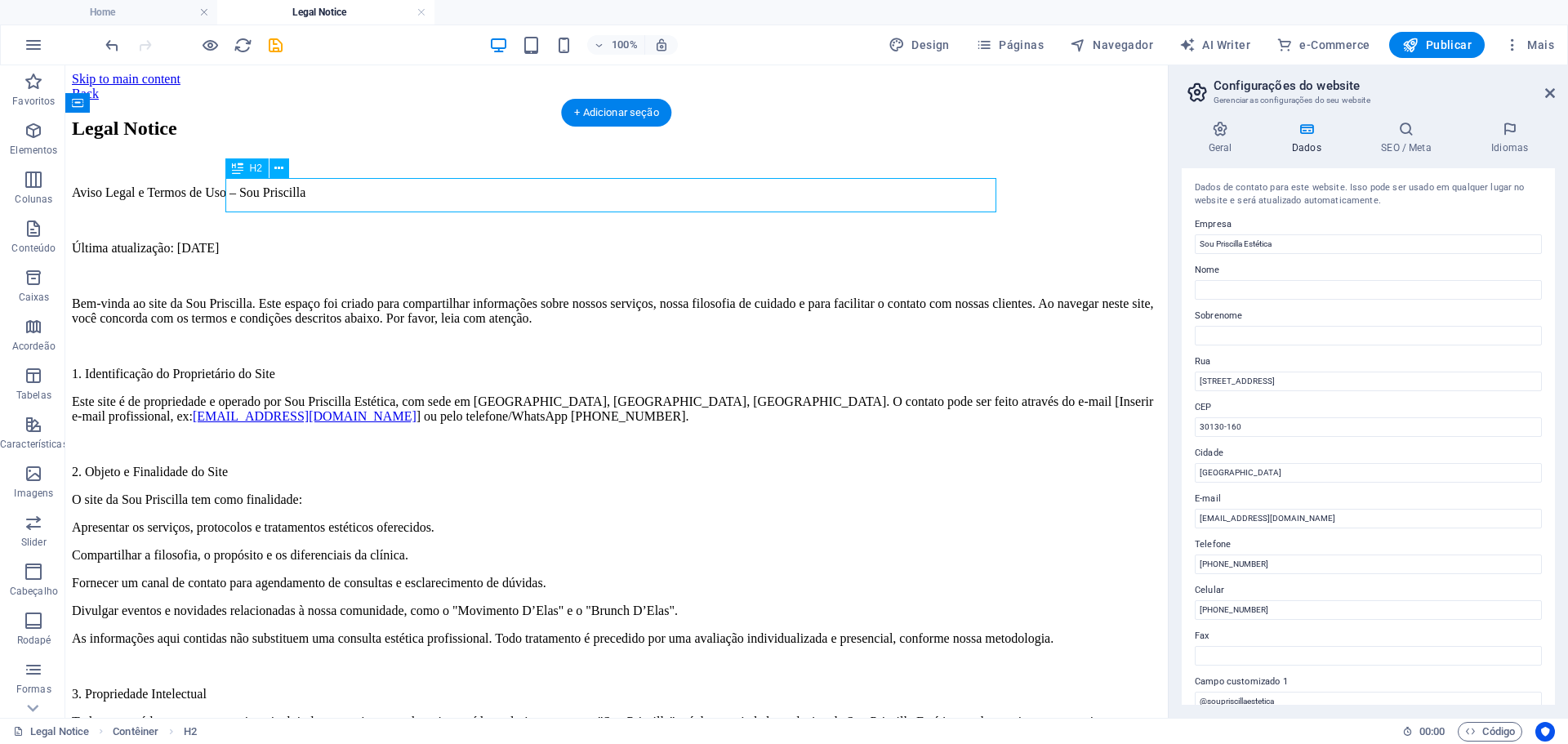
click at [410, 140] on div "Legal Notice" at bounding box center [617, 129] width 1090 height 22
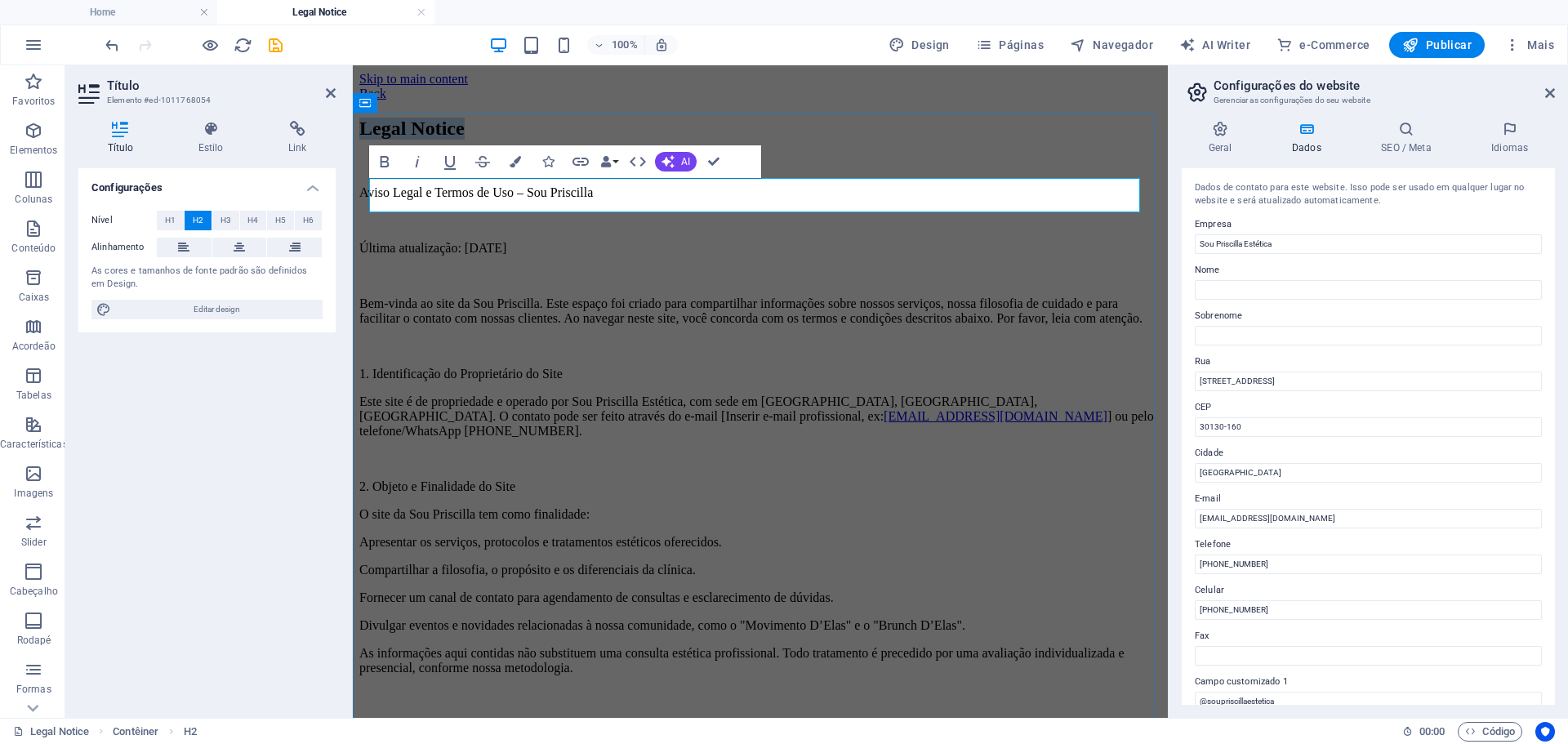
click at [410, 140] on h2 "Legal Notice" at bounding box center [760, 129] width 802 height 22
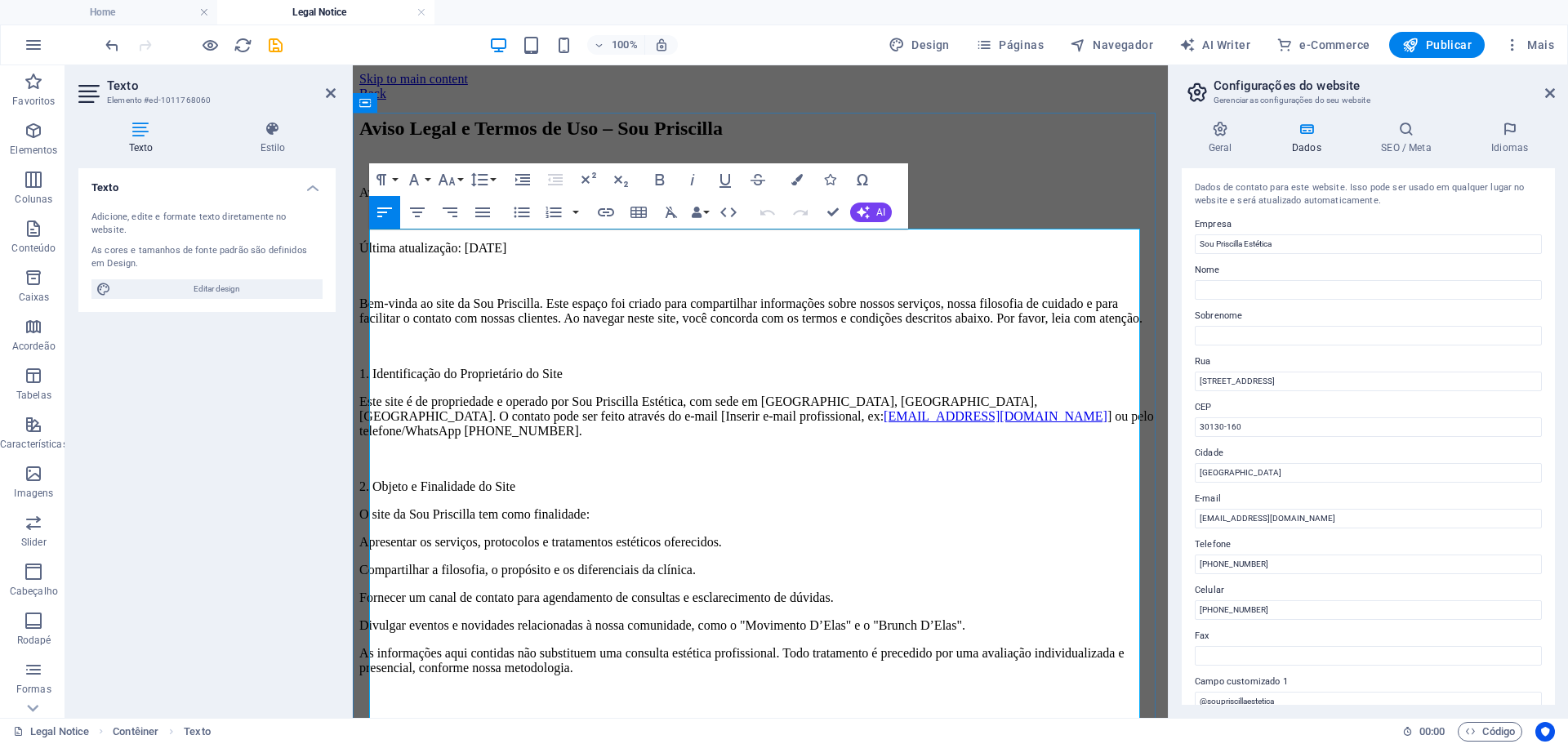
click at [471, 200] on p "Aviso Legal e Termos de Uso – Sou Priscilla" at bounding box center [760, 192] width 802 height 15
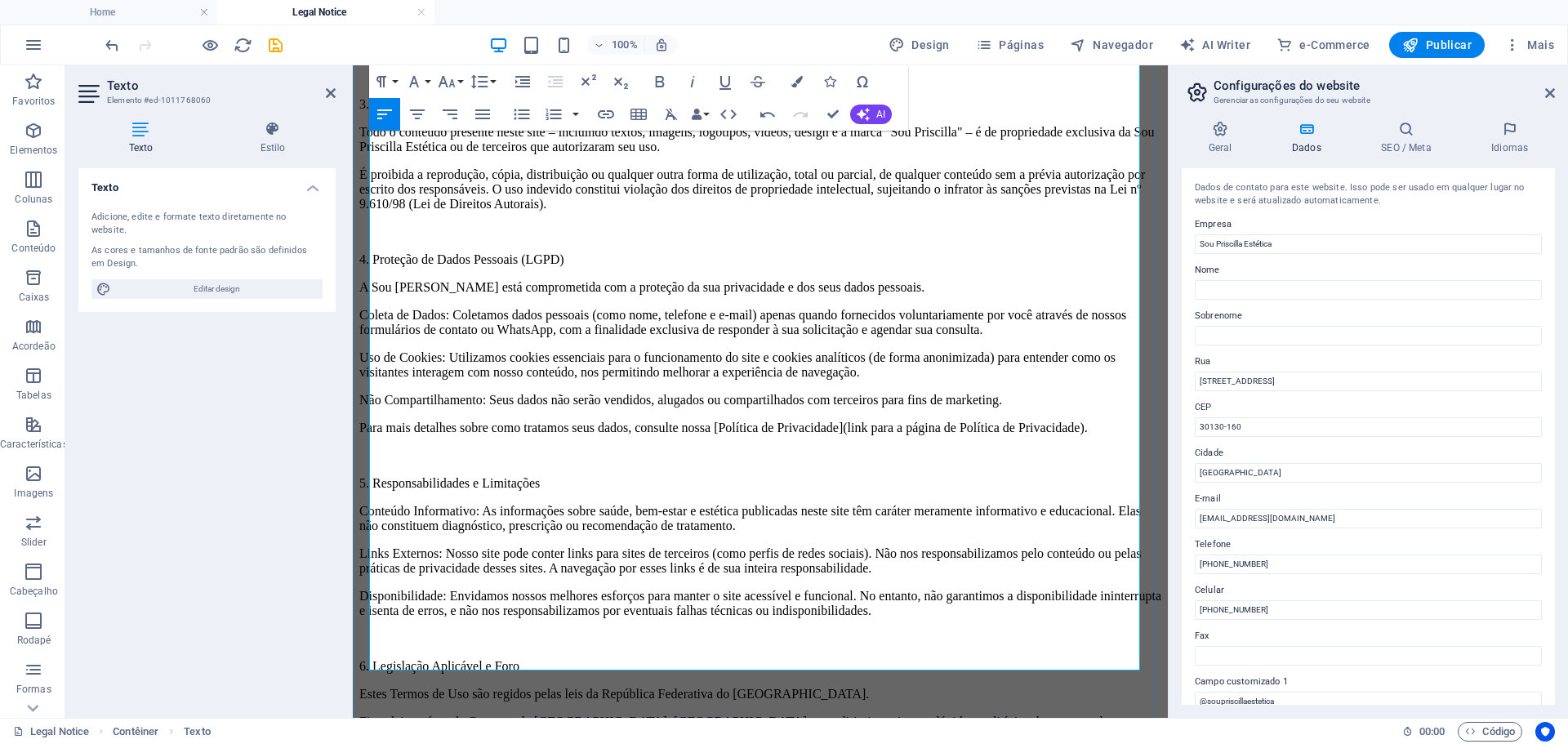
scroll to position [634, 0]
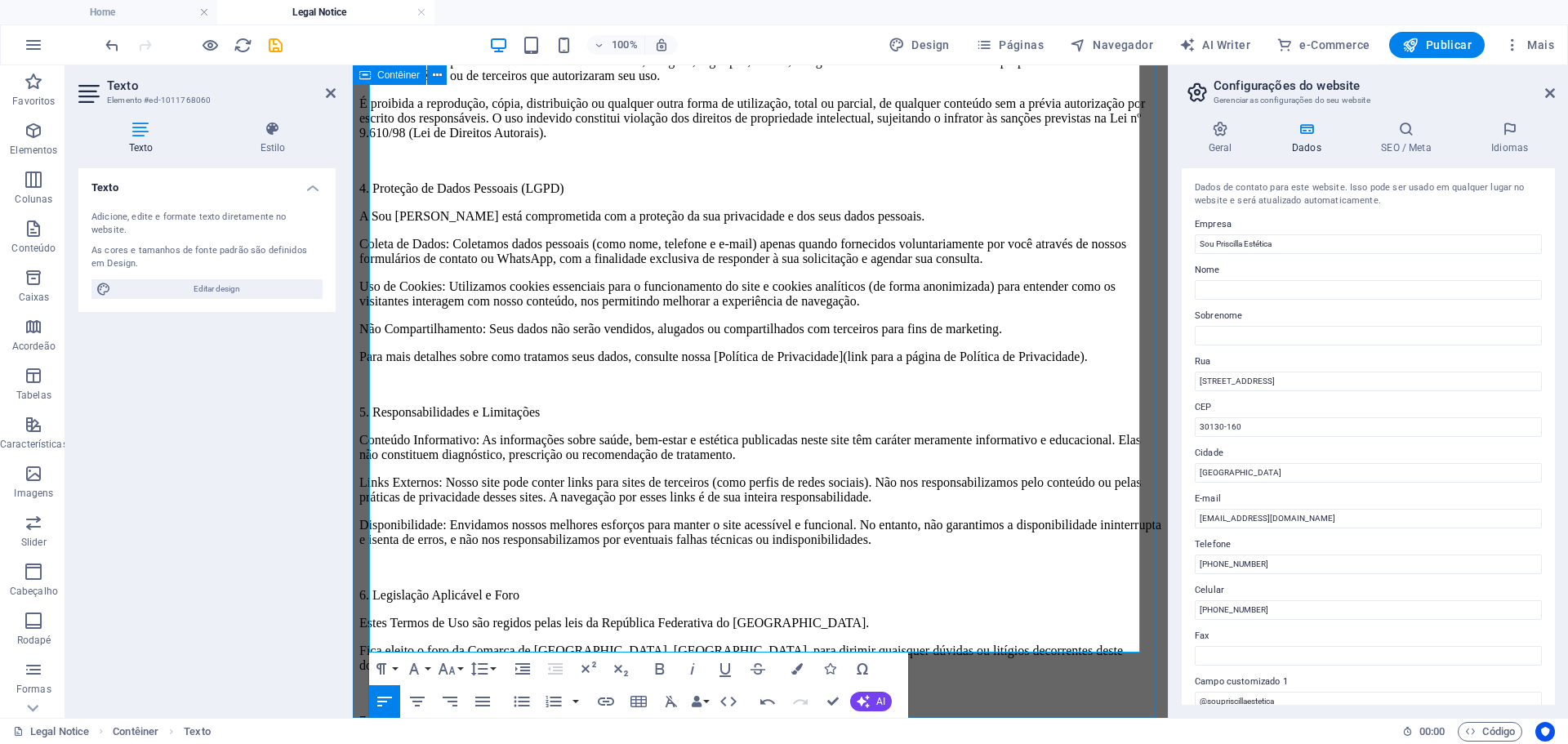
click at [1081, 684] on div "Aviso Legal e Termos de Uso – Sou Priscilla Última atualização: 04 de outubro d…" at bounding box center [760, 127] width 802 height 1287
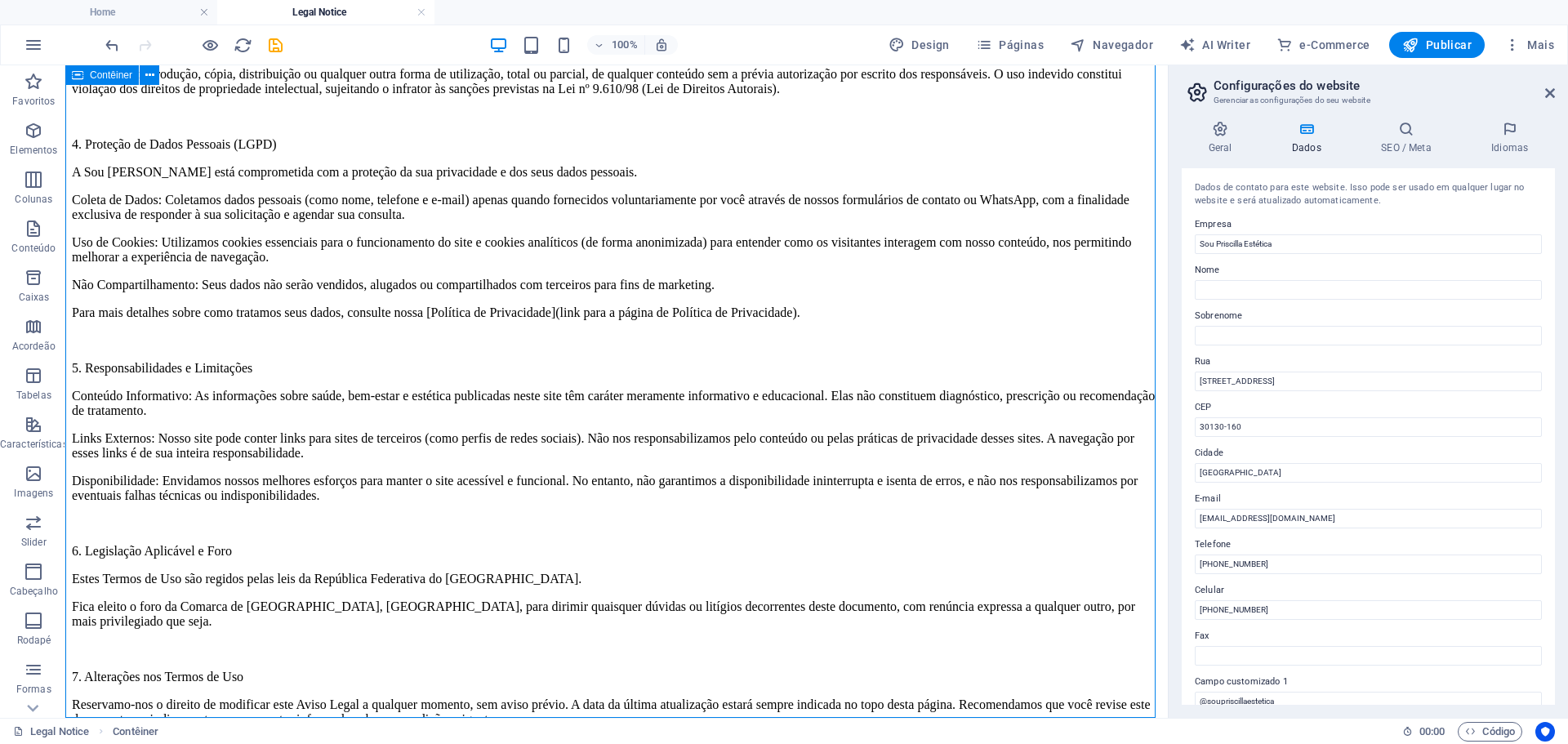
click at [1081, 684] on div "Aviso Legal e Termos de Uso – Sou Priscilla Última atualização: 04 de outubro d…" at bounding box center [617, 105] width 1090 height 1244
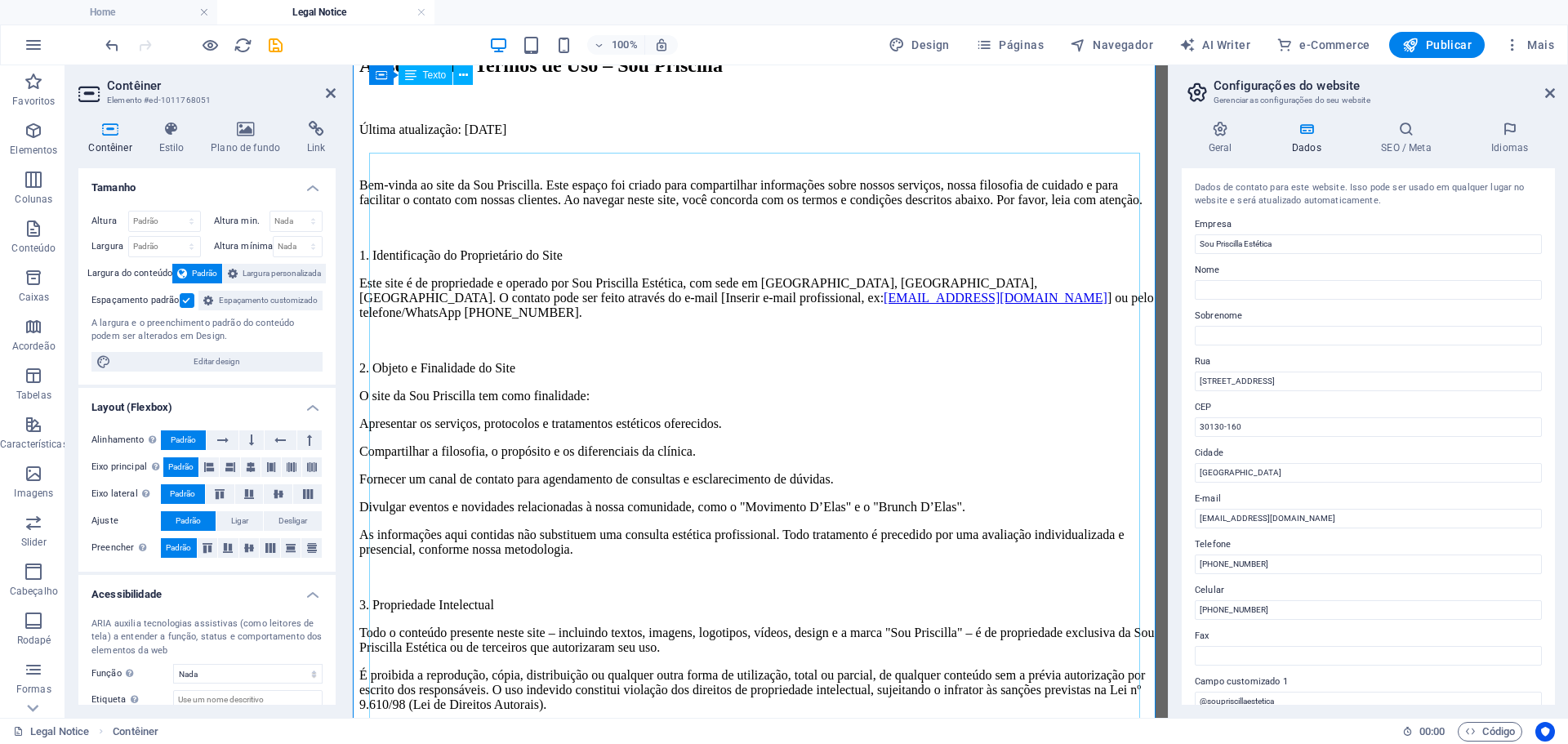
scroll to position [0, 0]
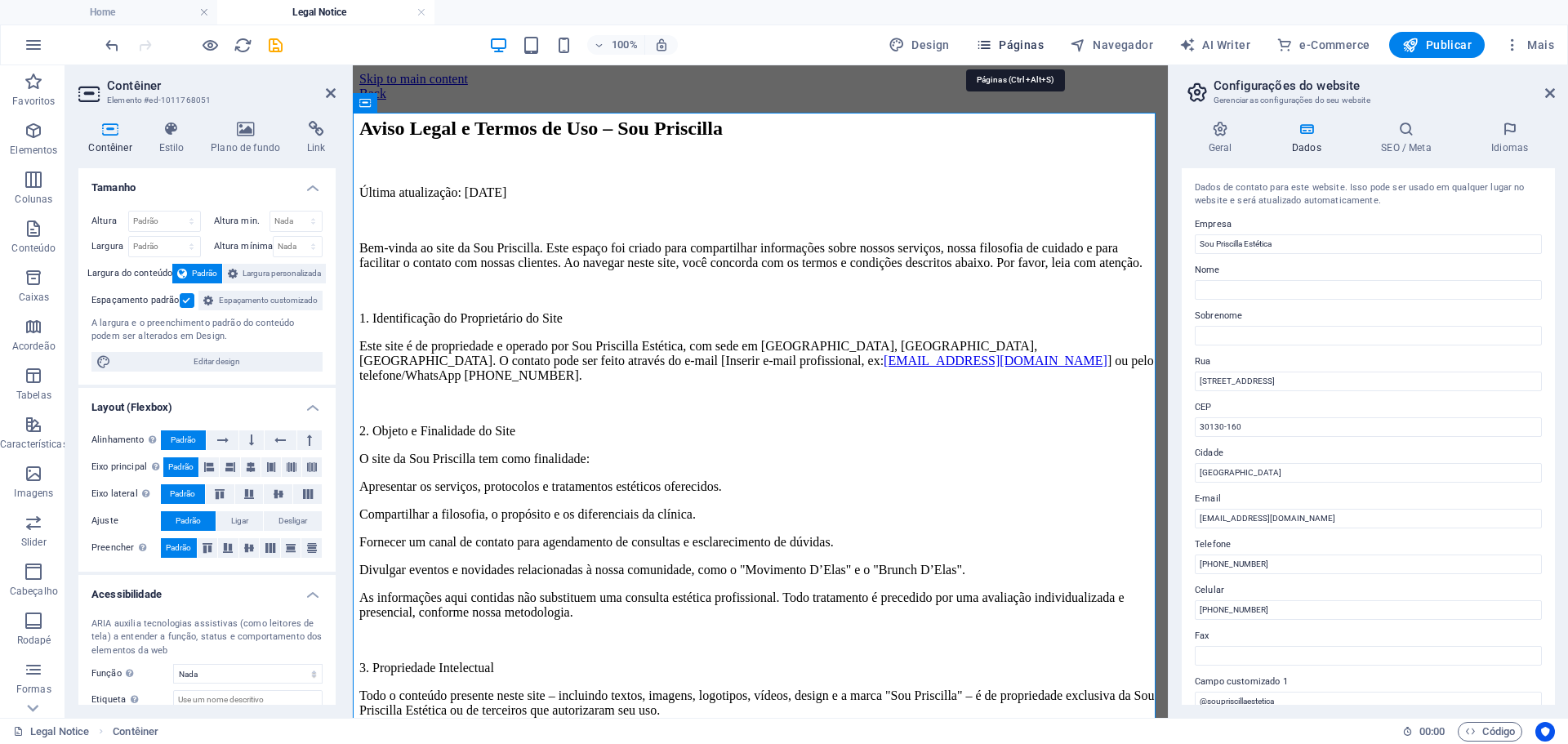
click at [1007, 48] on span "Páginas" at bounding box center [1010, 45] width 67 height 17
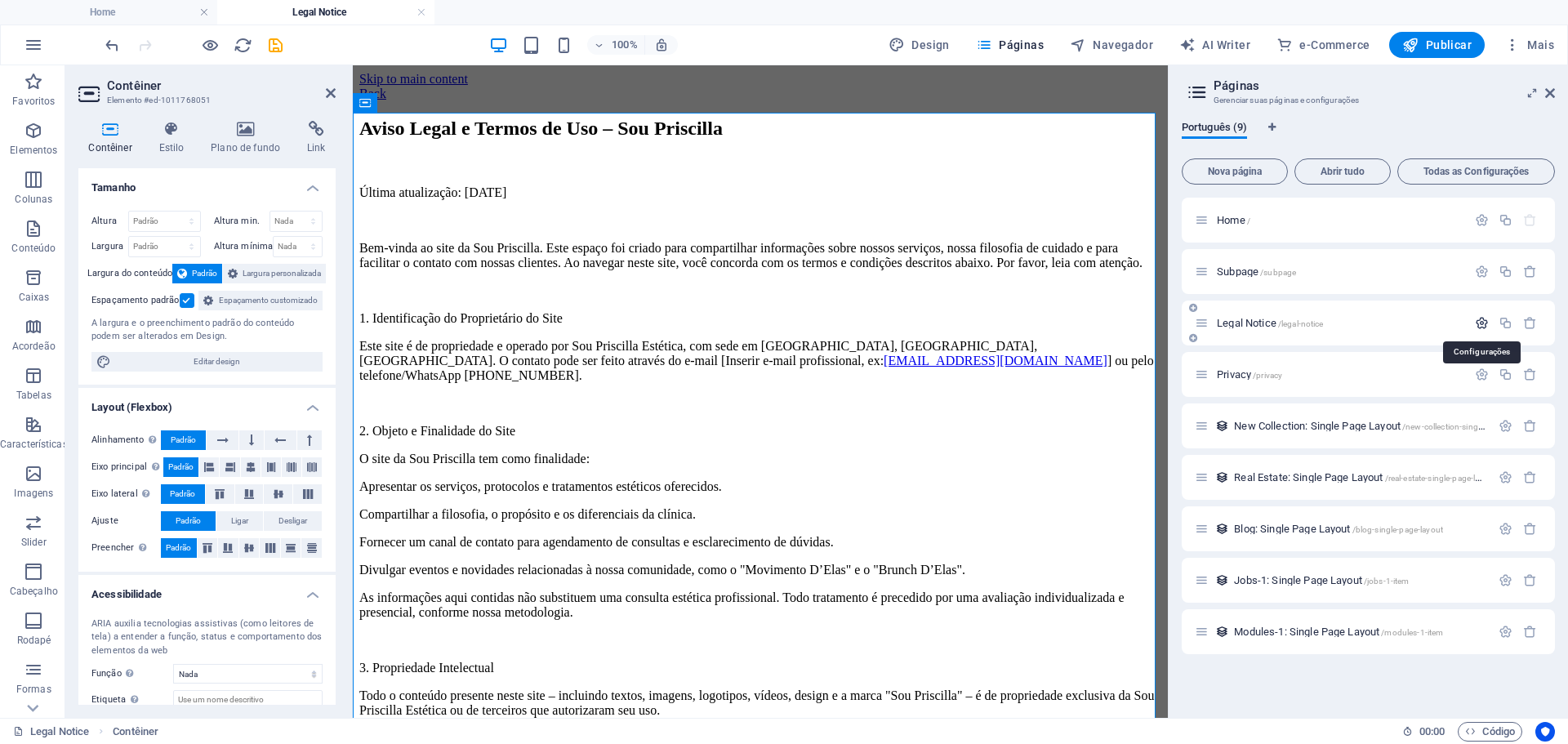
click at [1483, 325] on icon "button" at bounding box center [1482, 323] width 14 height 14
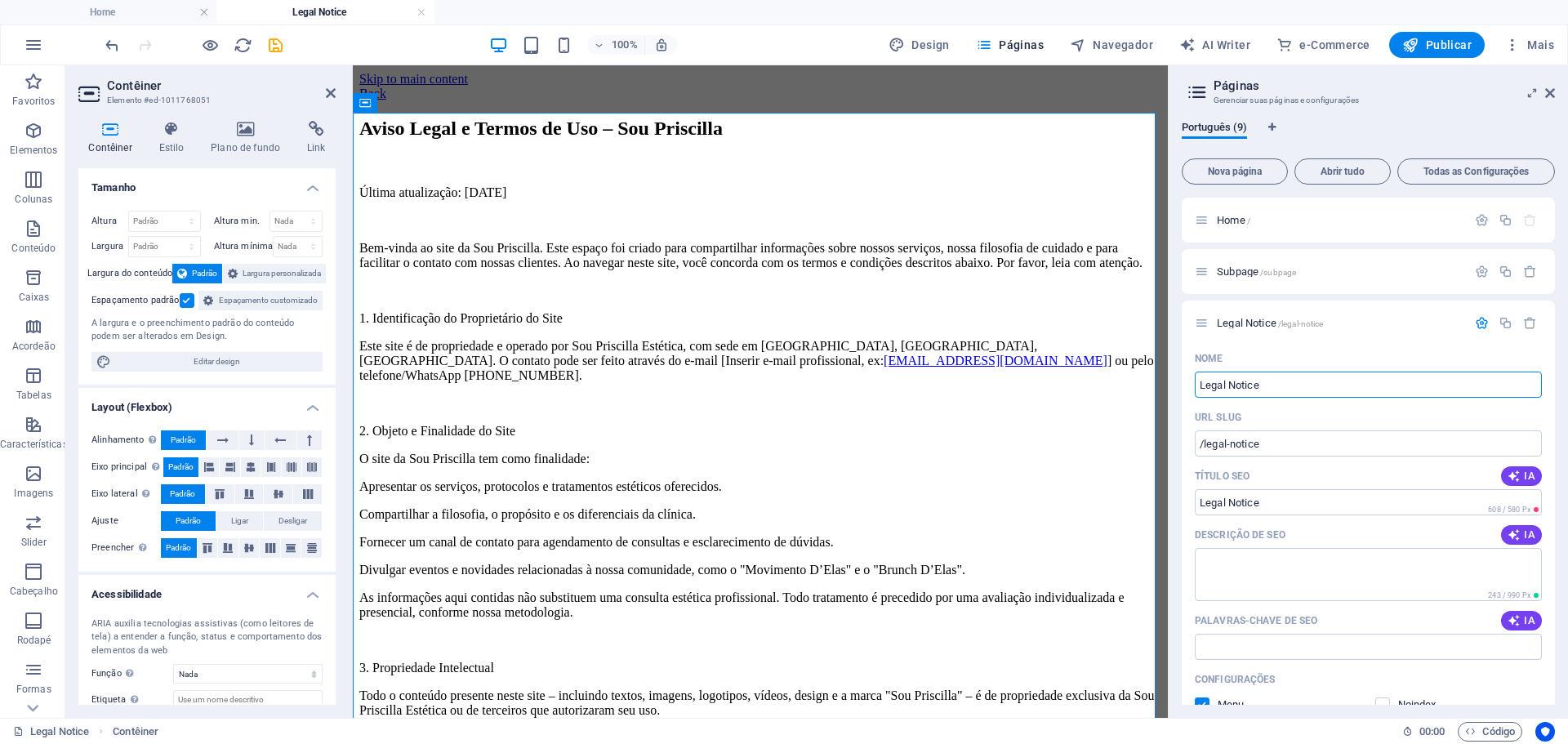
drag, startPoint x: 1675, startPoint y: 441, endPoint x: 1109, endPoint y: 364, distance: 571.2
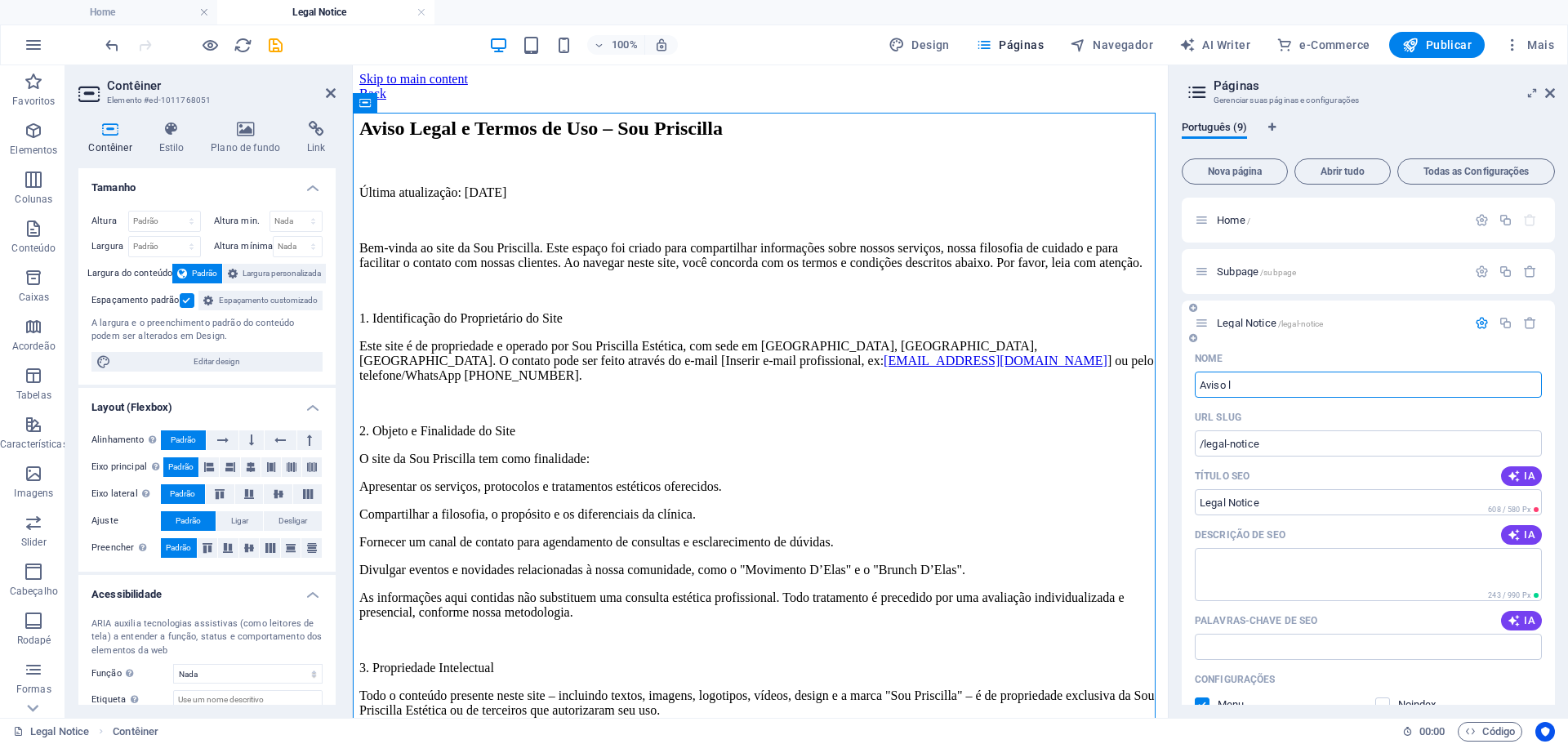
type input "Aviso"
type input "/aviso-le"
type input "Aviso le"
type input "A"
type input "Termos de uso"
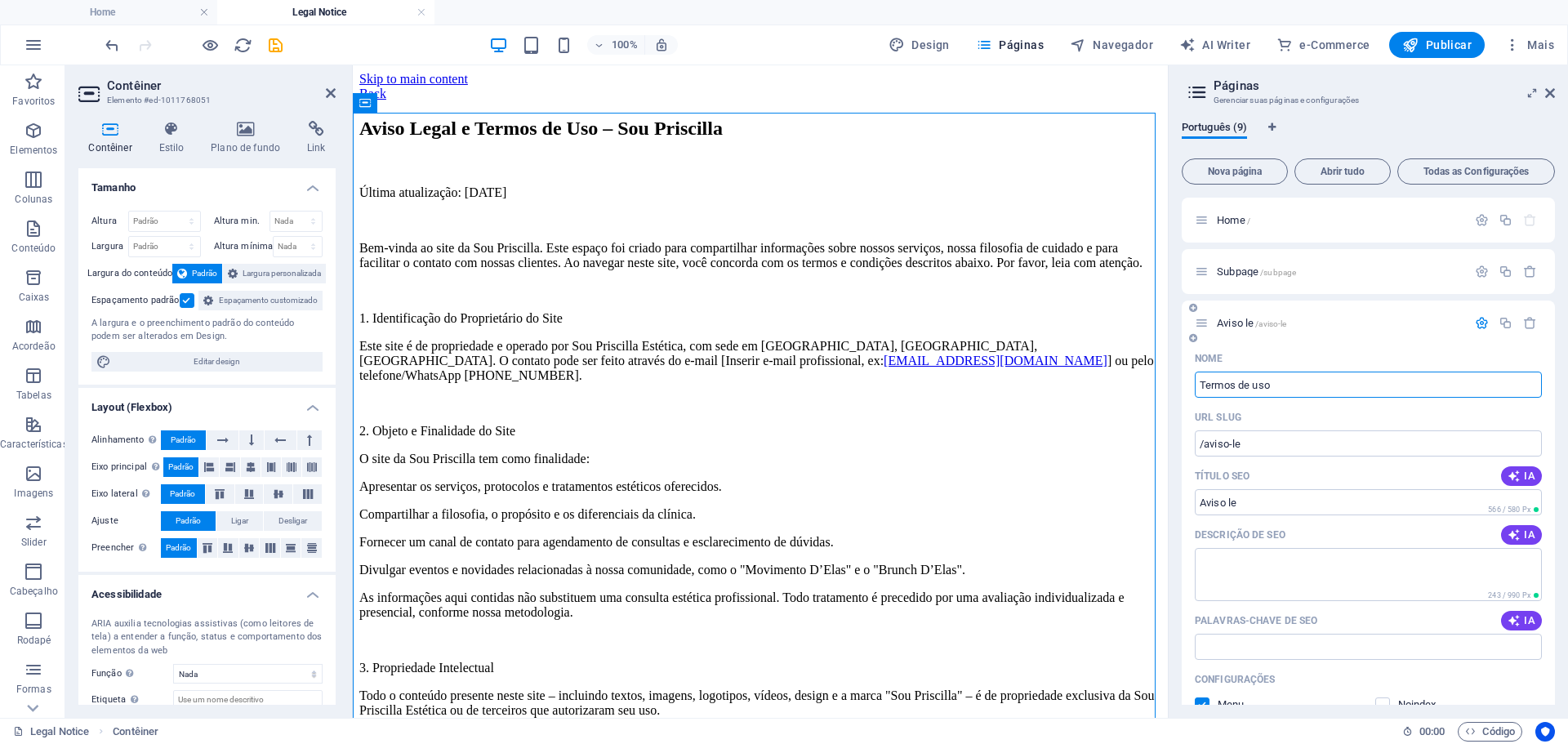
type input "/termos-de-uso"
type input "Termos de uso"
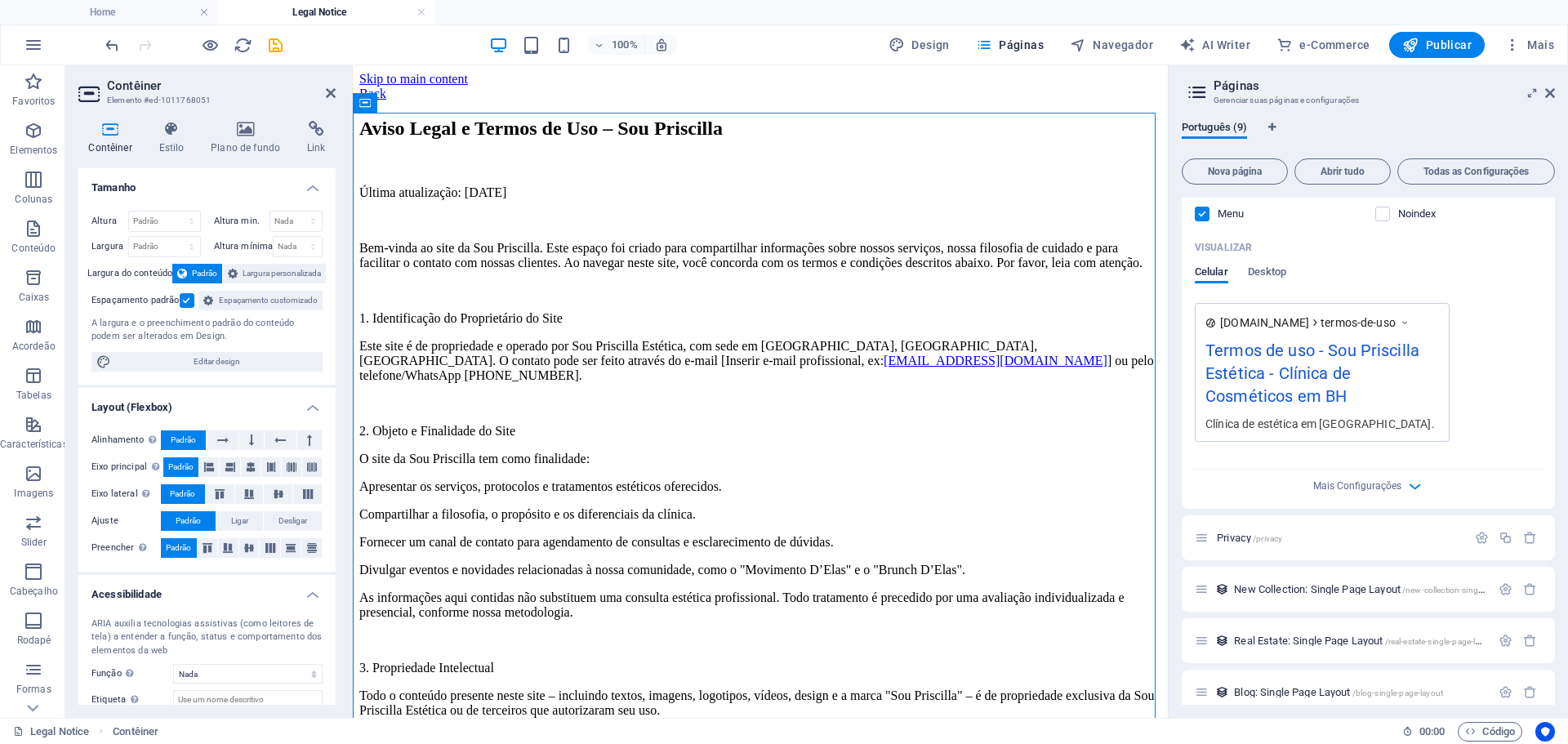
scroll to position [609, 0]
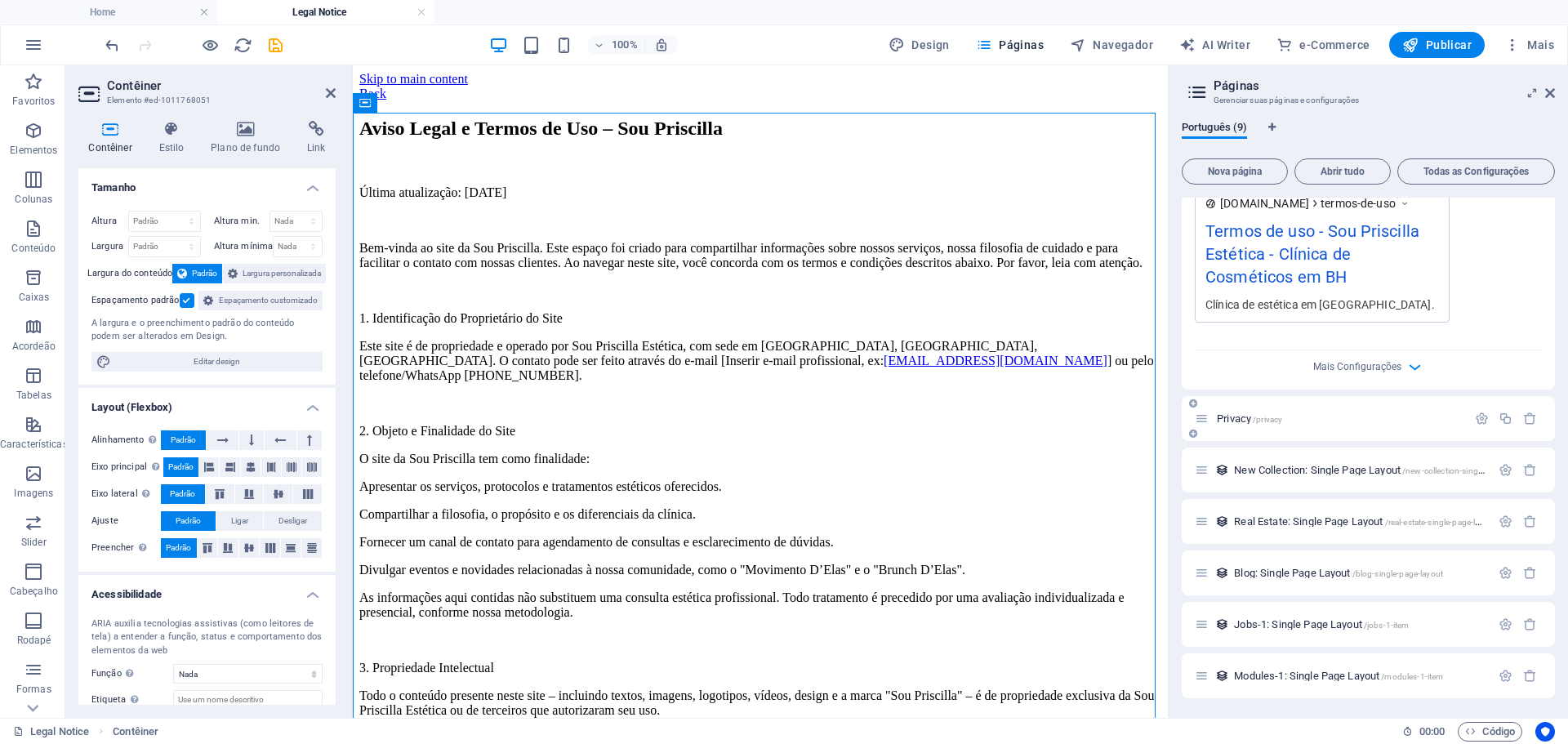
click at [1244, 419] on span "Privacy /privacy" at bounding box center [1249, 418] width 65 height 12
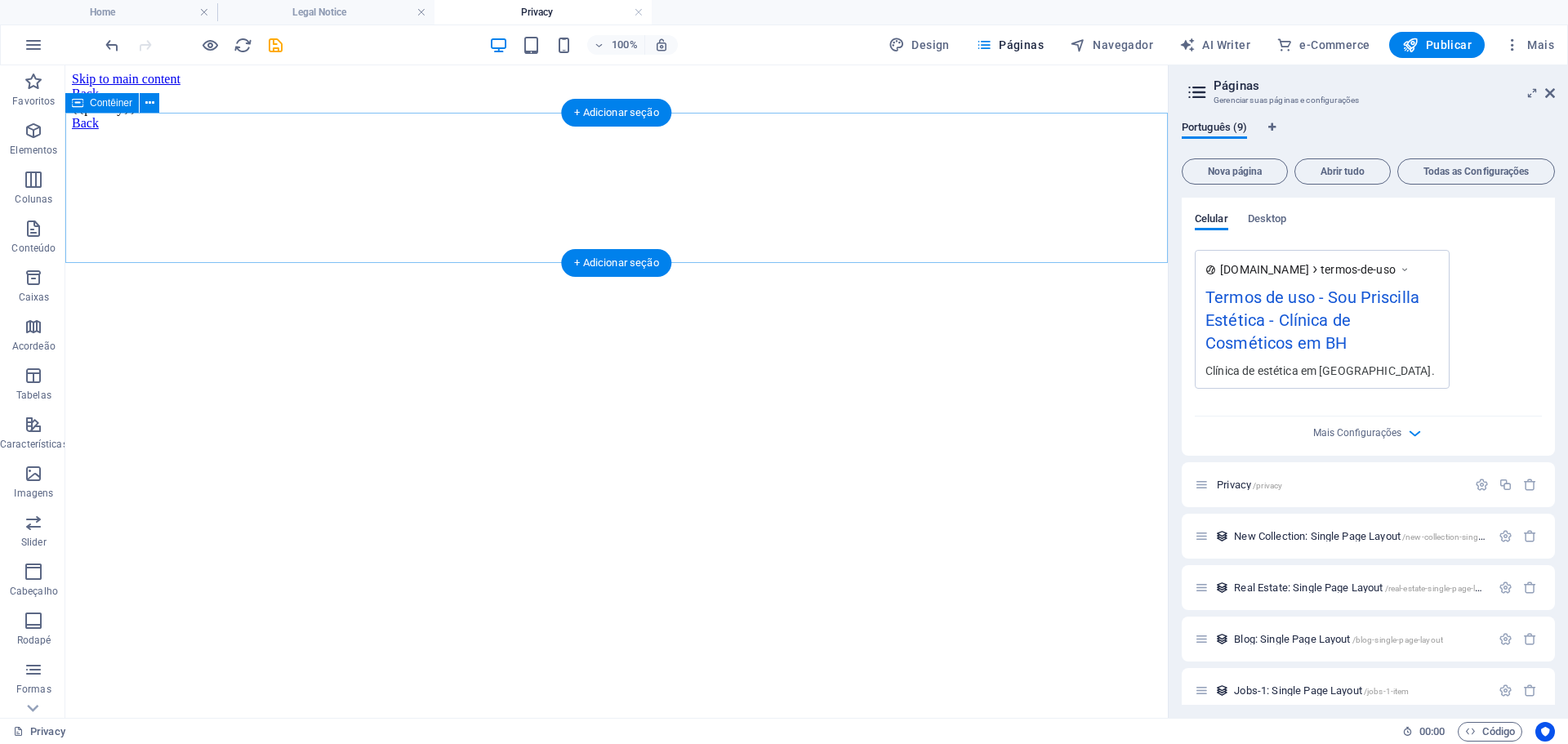
scroll to position [0, 0]
click at [363, 101] on div at bounding box center [617, 101] width 1090 height 0
click at [371, 101] on div at bounding box center [617, 101] width 1090 height 0
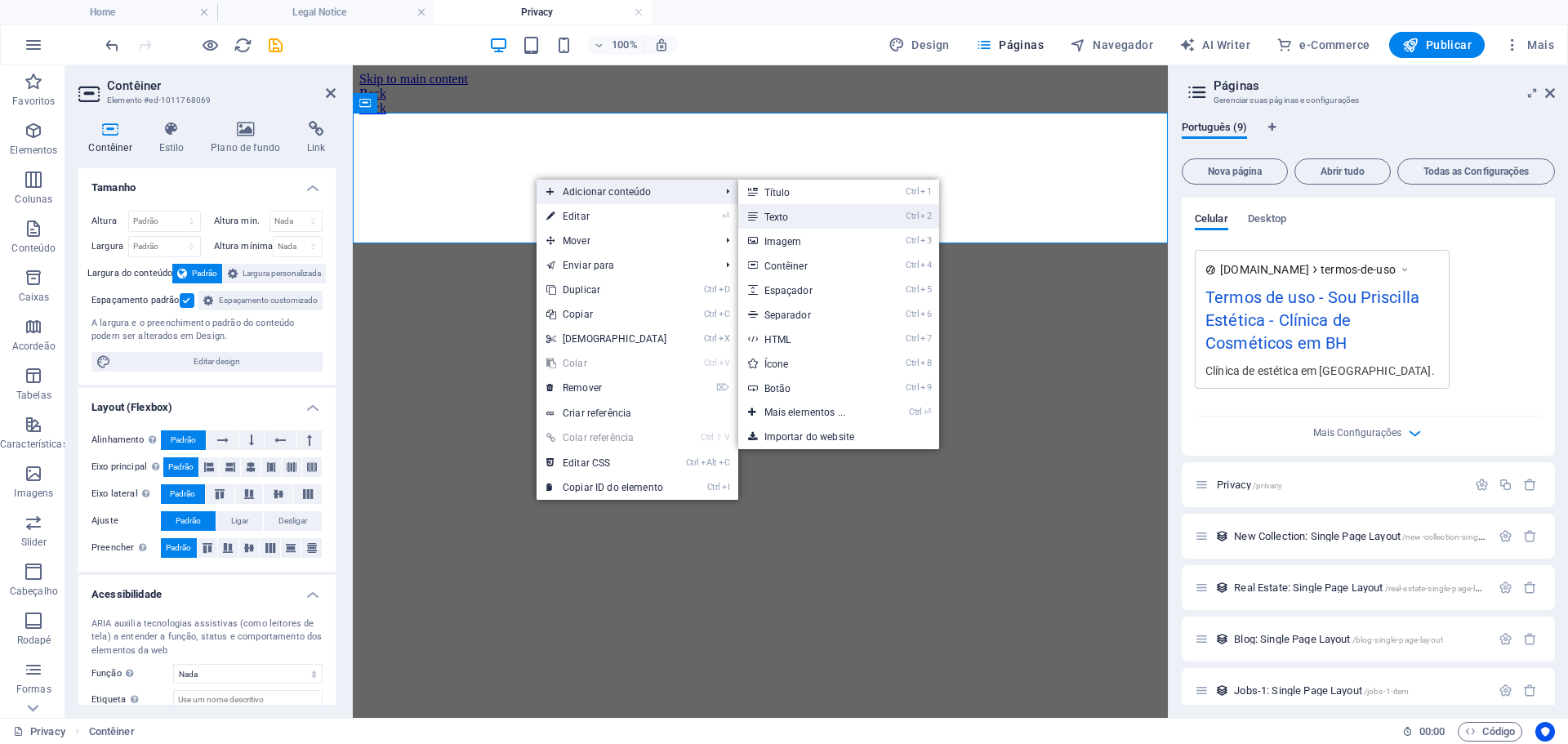
click at [815, 216] on link "Ctrl 2 Texto" at bounding box center [809, 216] width 141 height 25
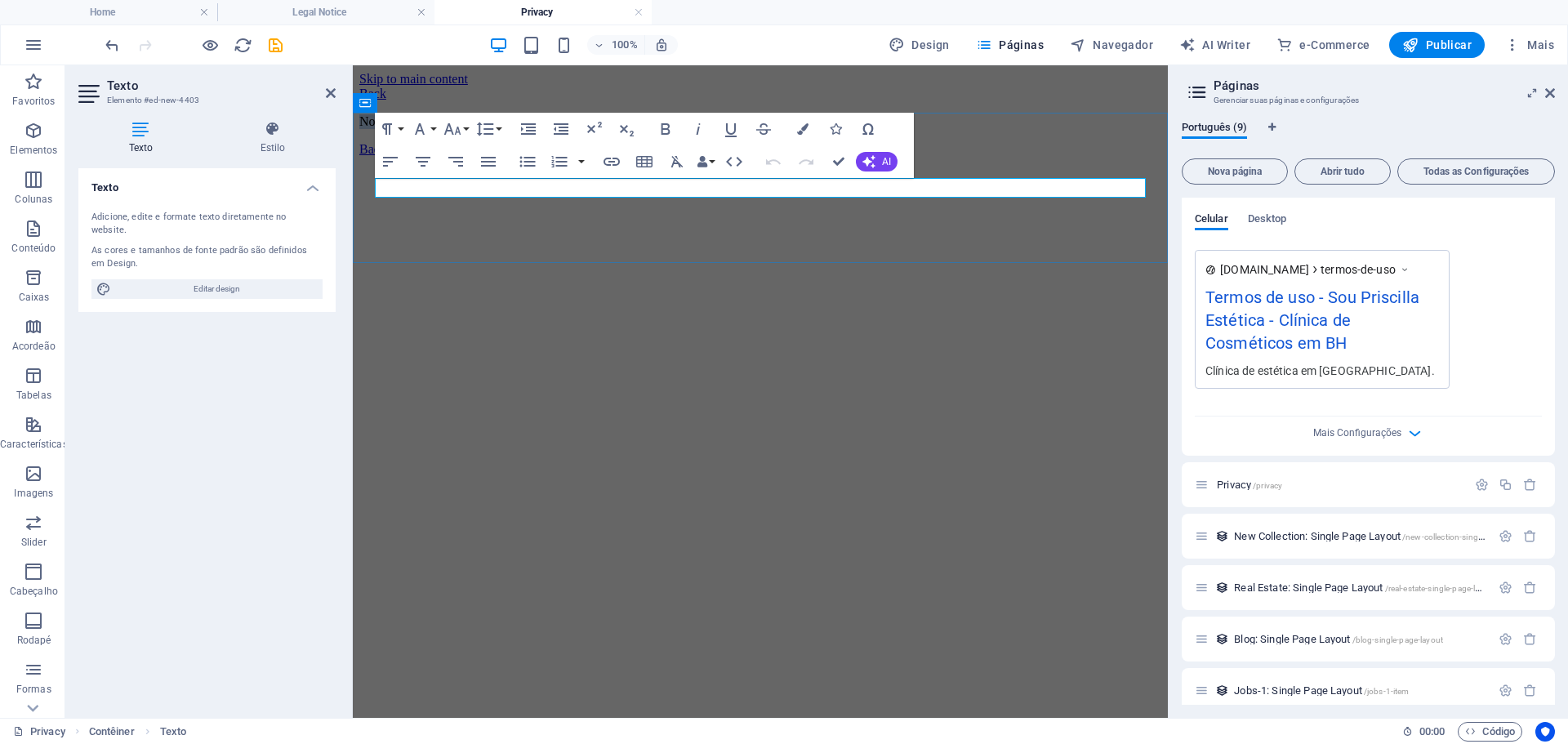
click at [630, 129] on p "Novo elemento de texto" at bounding box center [760, 122] width 802 height 15
click at [629, 129] on p "Novo elemento de texto" at bounding box center [760, 122] width 802 height 15
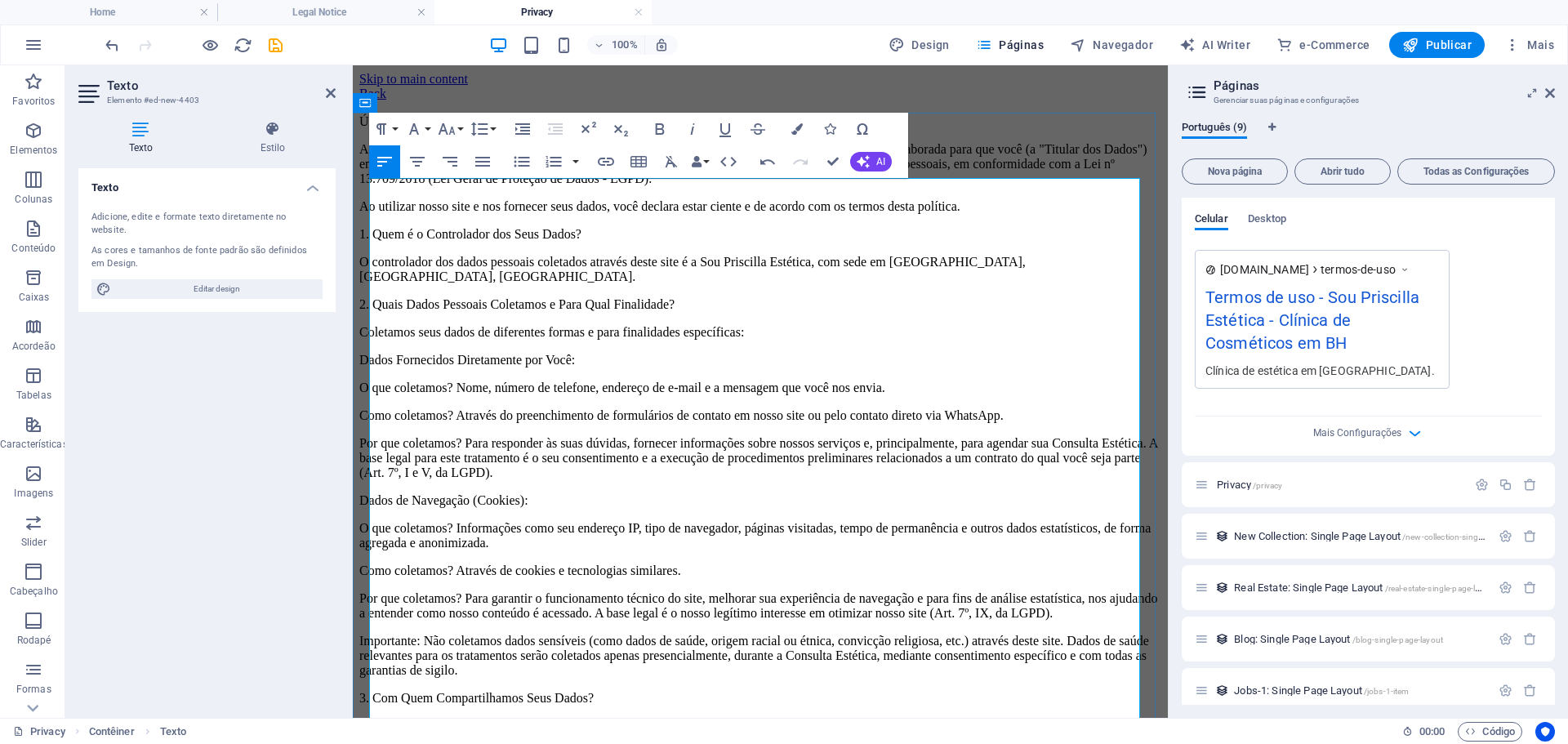
scroll to position [77705, 2]
click at [629, 129] on p "Última atualização: 04 de outubro de 2025" at bounding box center [760, 122] width 802 height 15
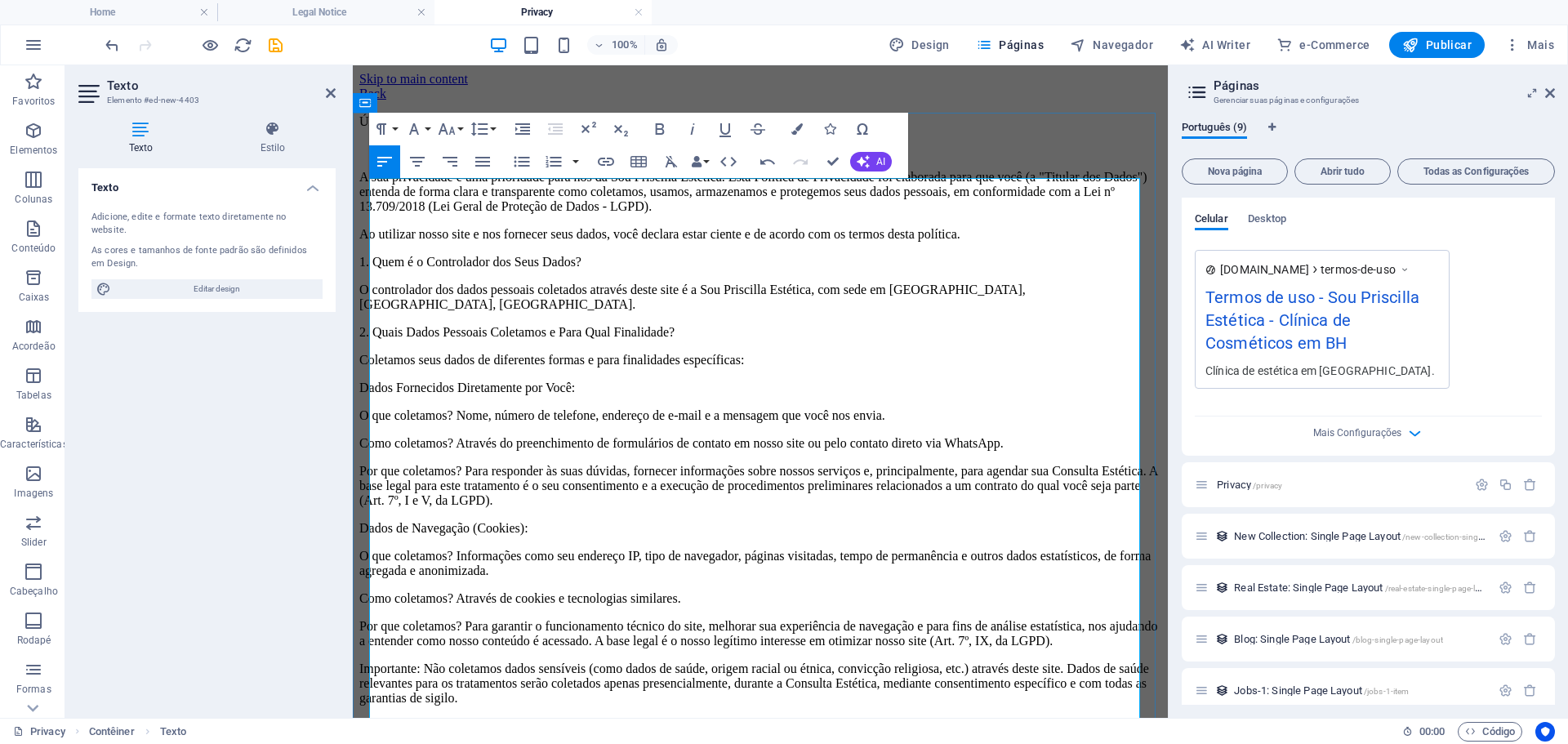
click at [960, 214] on p "A sua privacidade é uma prioridade para nós da Sou Priscilla Estética. Esta Pol…" at bounding box center [760, 192] width 802 height 45
click at [370, 269] on p "1. Quem é o Controlador dos Seus Dados?" at bounding box center [760, 261] width 802 height 15
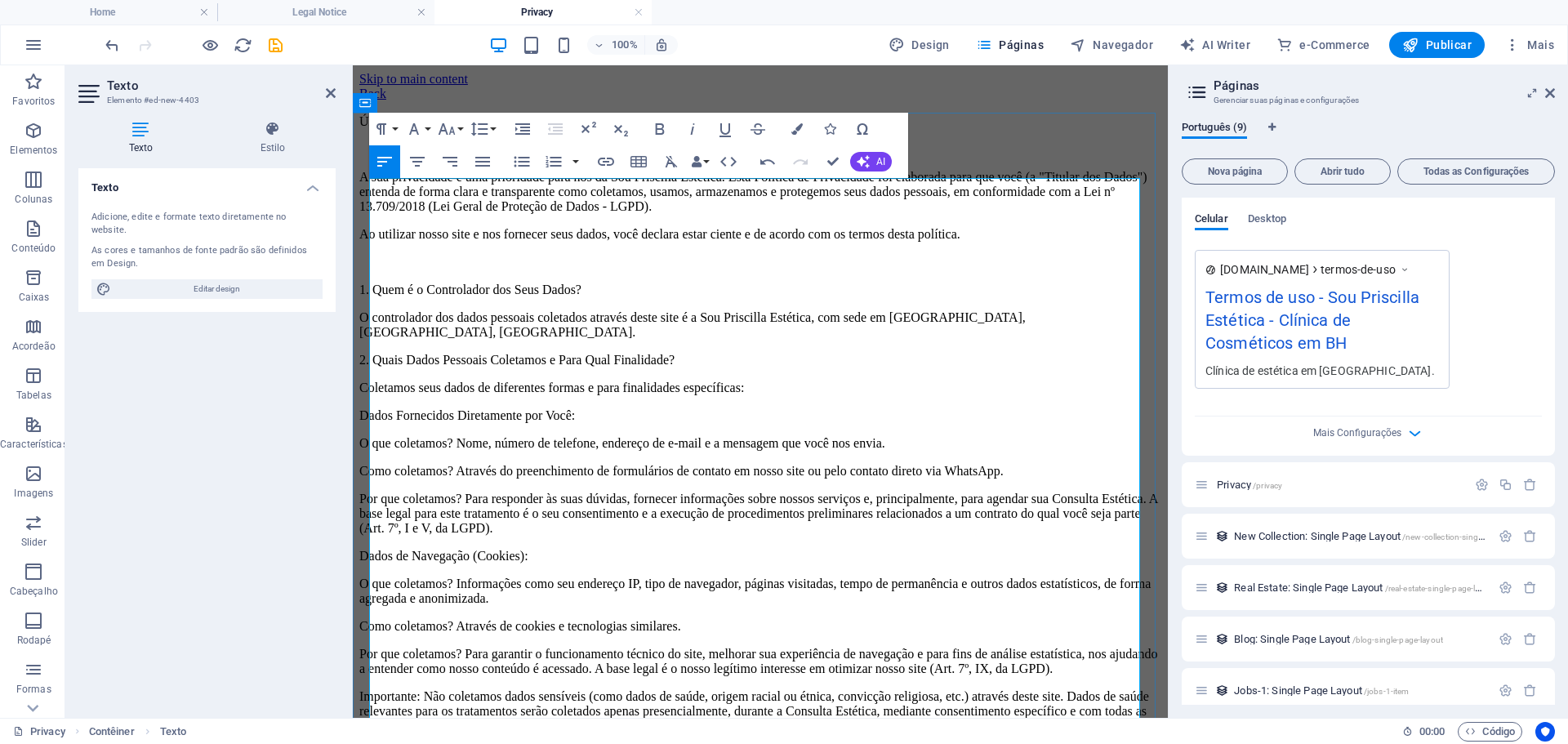
drag, startPoint x: 371, startPoint y: 362, endPoint x: 390, endPoint y: 366, distance: 19.4
click at [371, 362] on p "2. Quais Dados Pessoais Coletamos e Para Qual Finalidade?" at bounding box center [760, 359] width 802 height 15
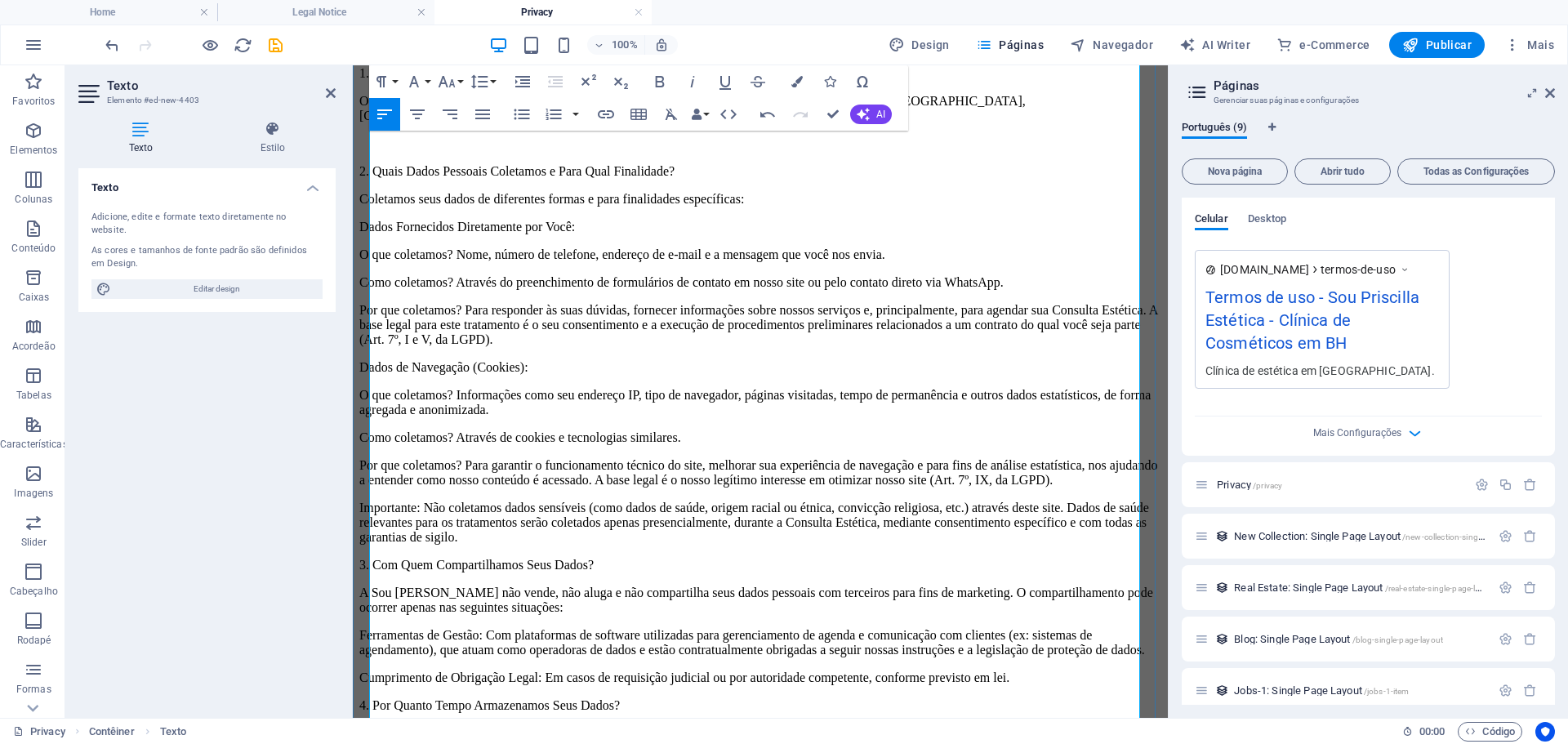
scroll to position [82, 0]
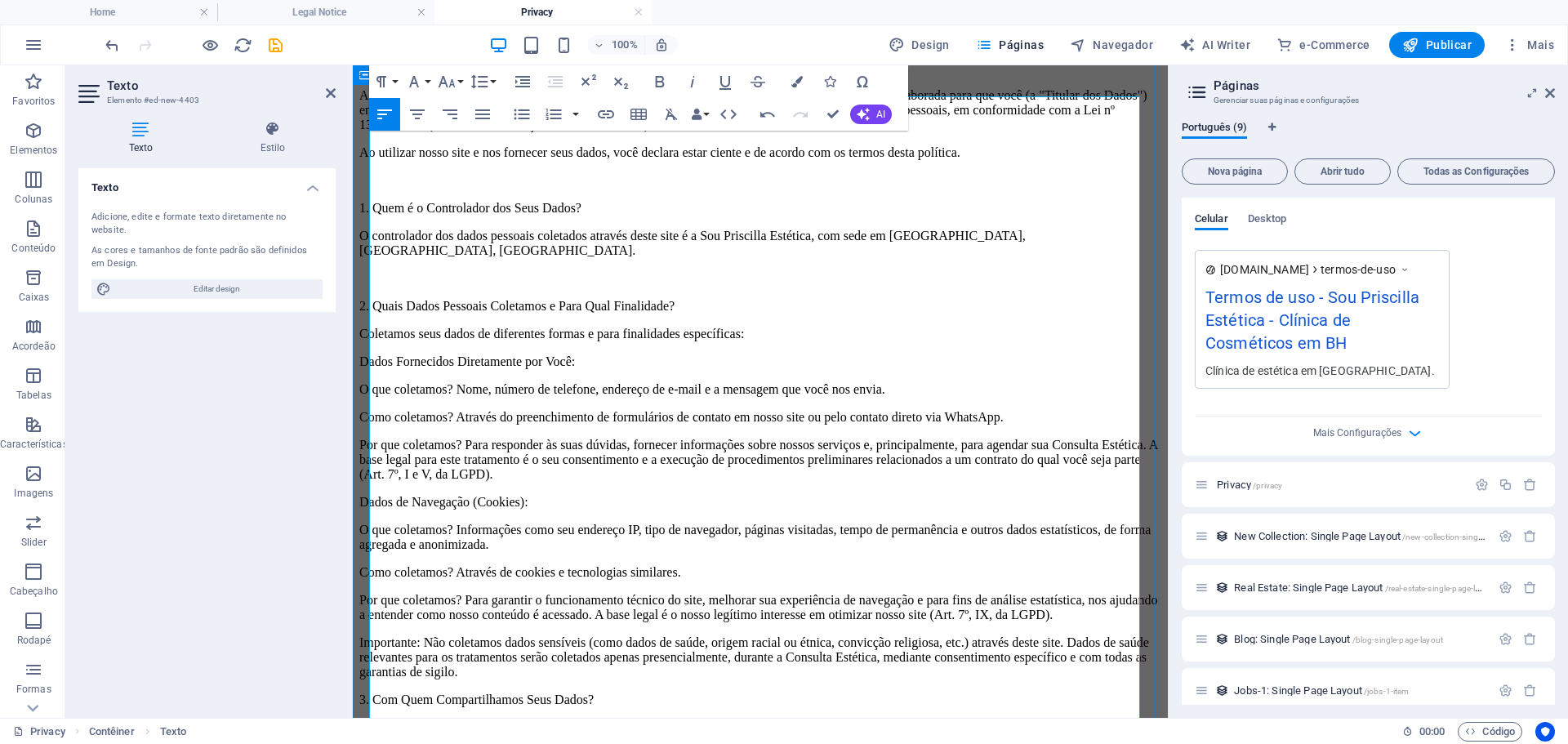
click at [369, 495] on p "Dados de Navegação (Cookies):" at bounding box center [760, 502] width 802 height 15
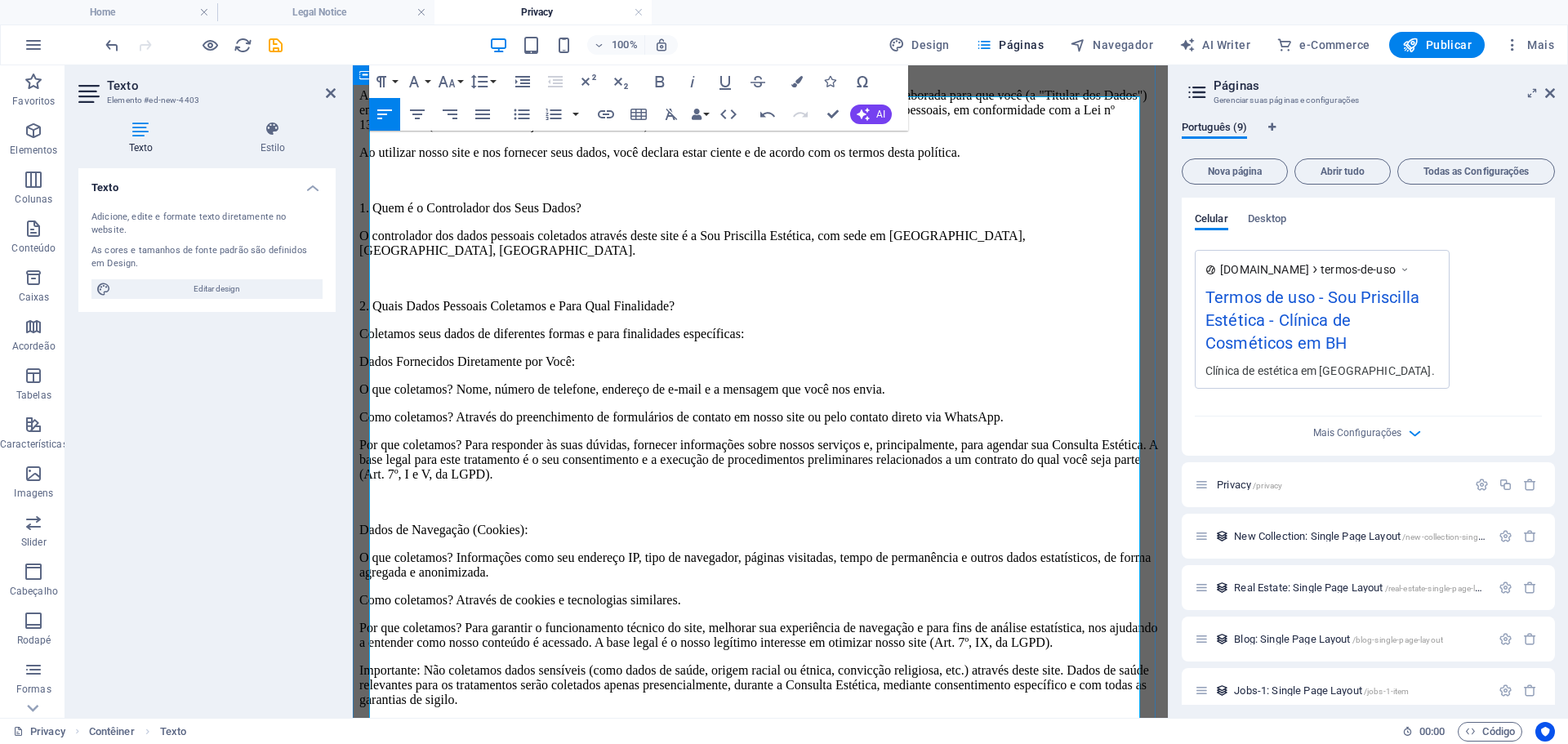
click at [371, 437] on p "Por que coletamos? Para responder às suas dúvidas, fornecer informações sobre n…" at bounding box center [760, 459] width 802 height 45
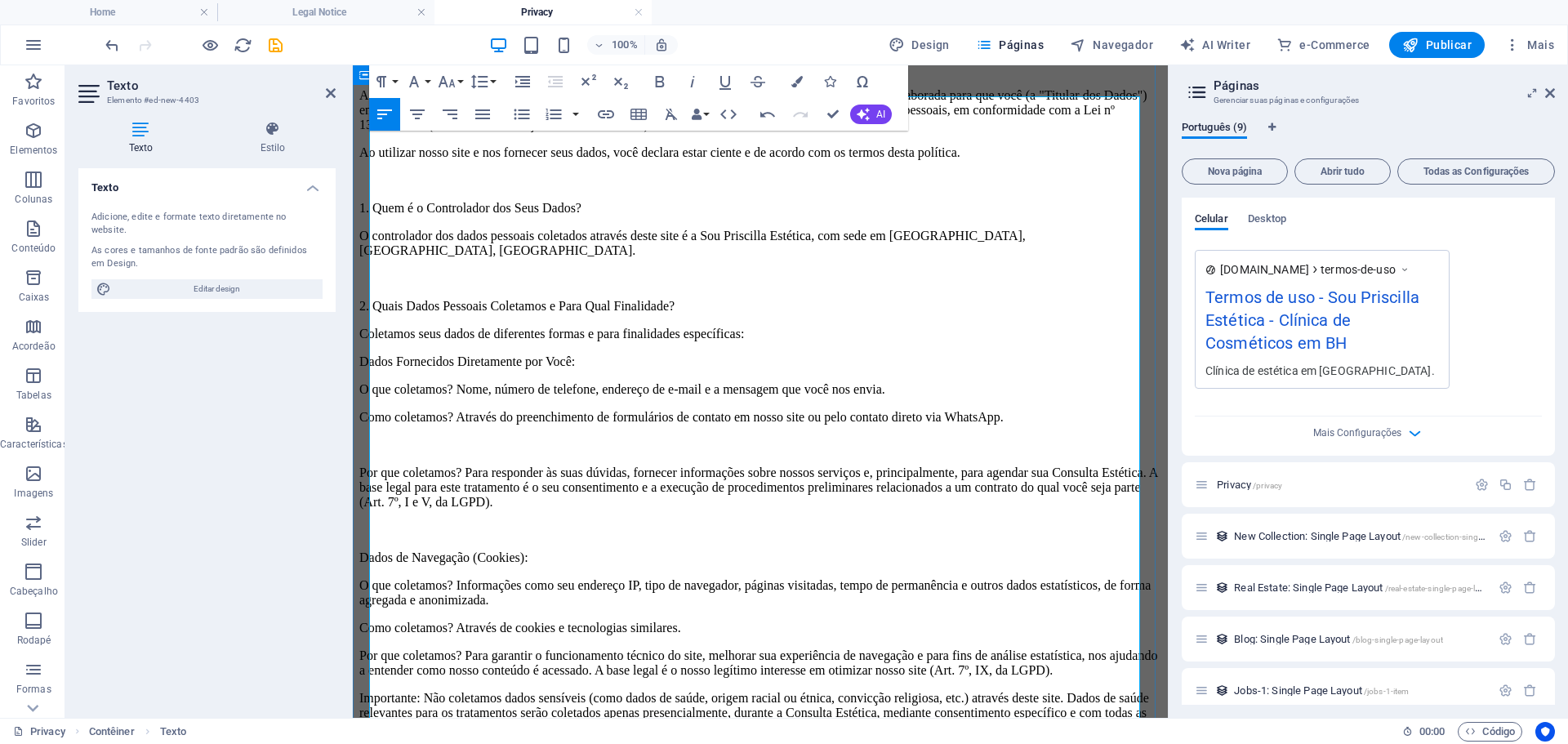
click at [371, 410] on p "Como coletamos? Através do preenchimento de formulários de contato em nosso sit…" at bounding box center [760, 417] width 802 height 15
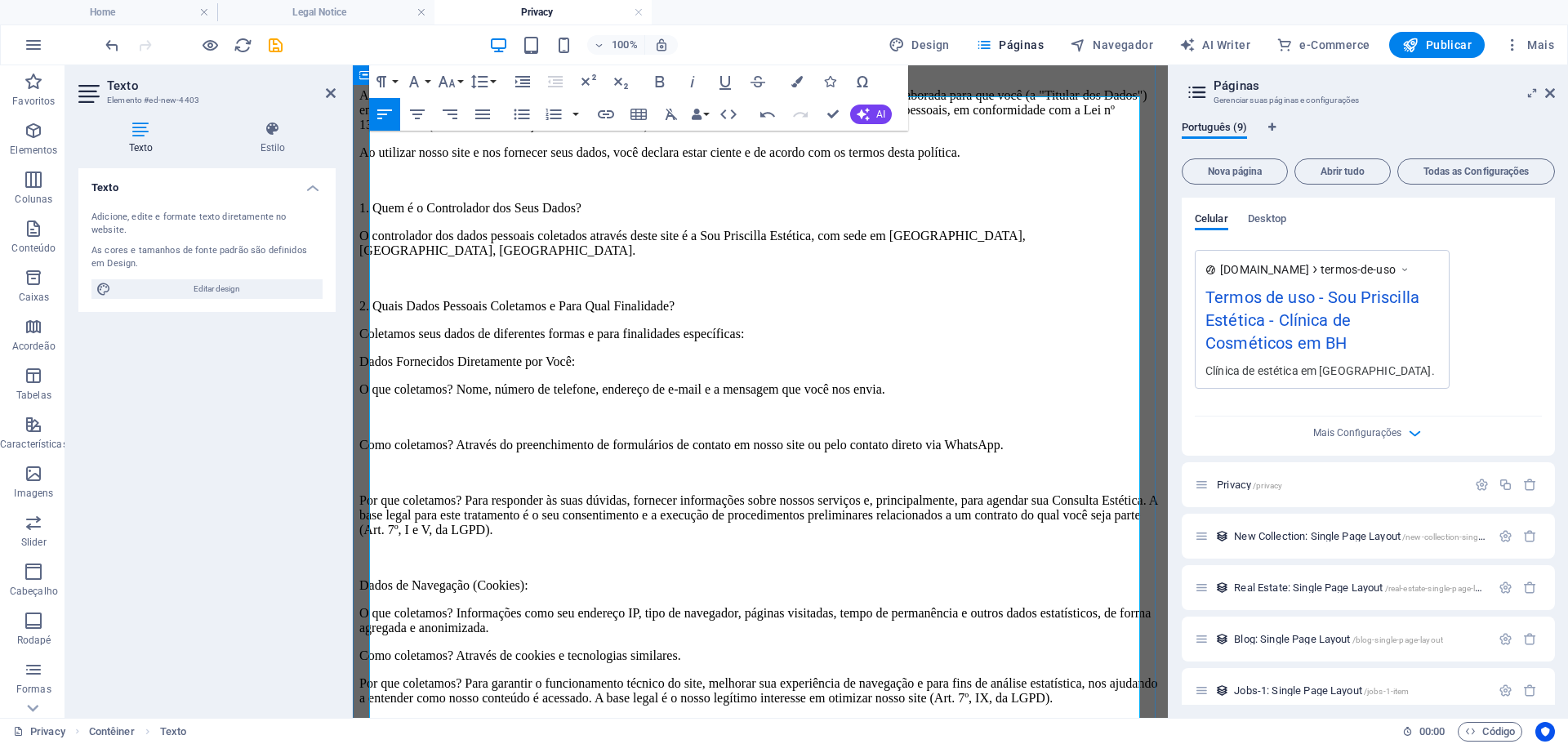
click at [369, 382] on p "O que coletamos? Nome, número de telefone, endereço de e-mail e a mensagem que …" at bounding box center [760, 389] width 802 height 15
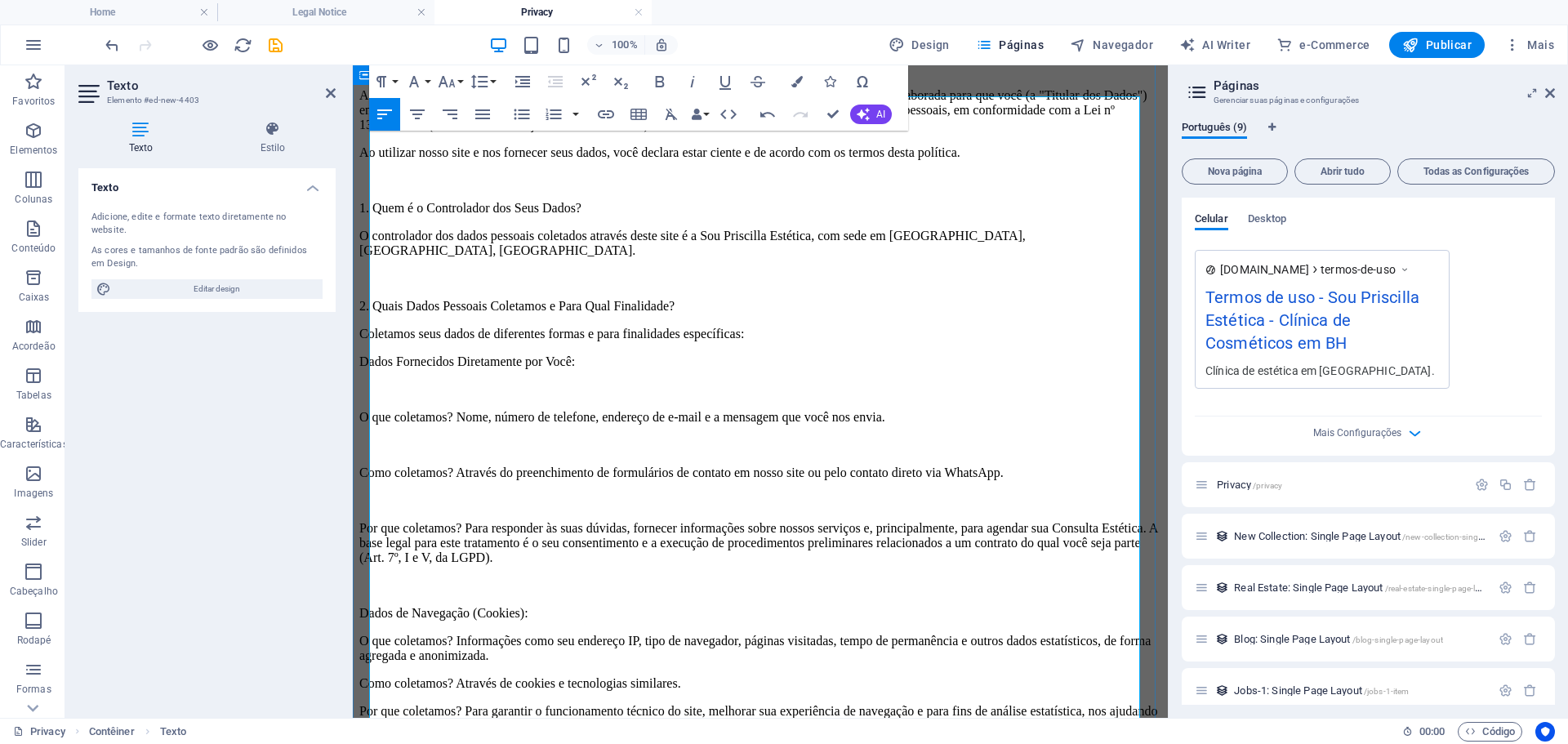
click at [370, 354] on p "Dados Fornecidos Diretamente por Você:" at bounding box center [760, 361] width 802 height 15
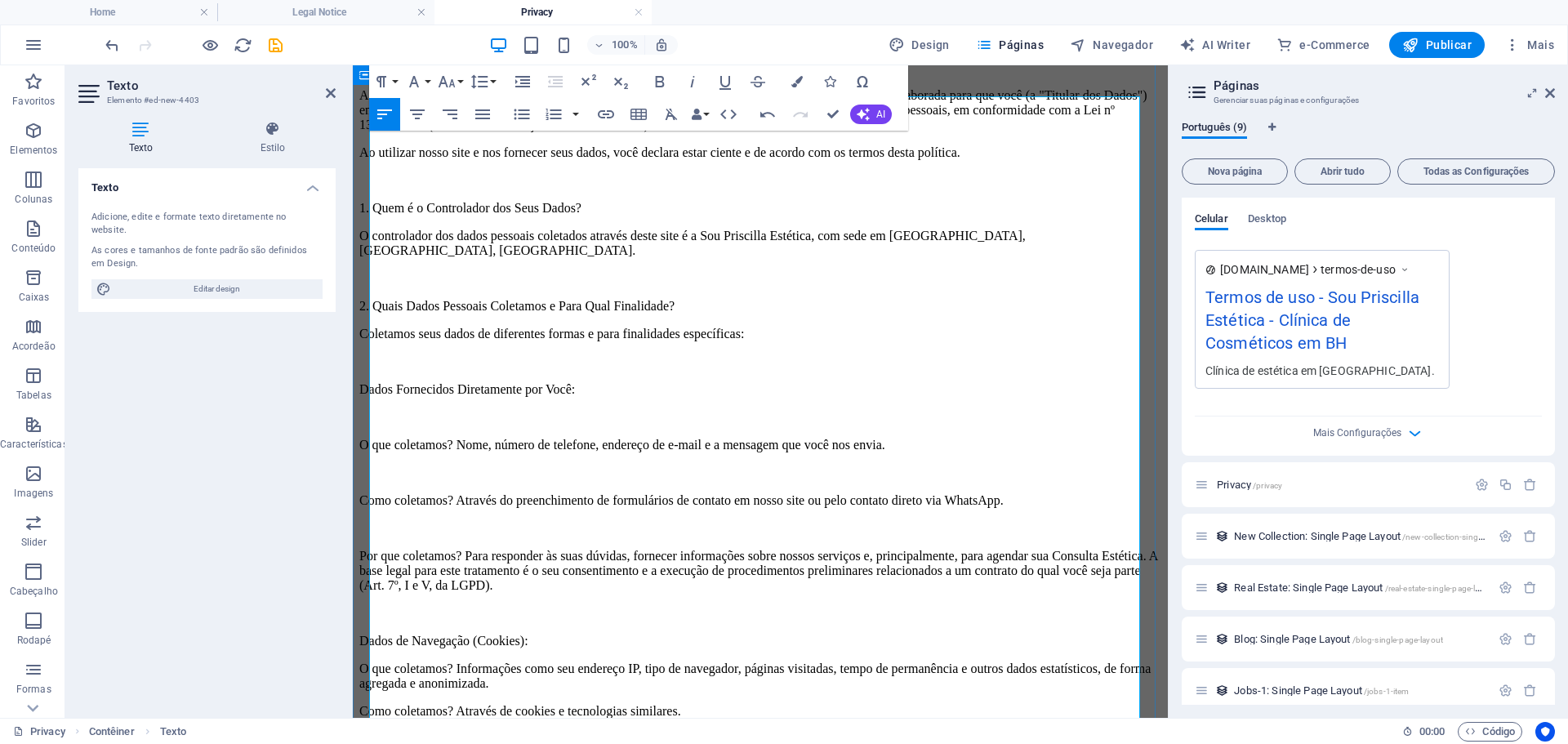
click at [371, 326] on p "Coletamos seus dados de diferentes formas e para finalidades específicas:" at bounding box center [760, 333] width 802 height 15
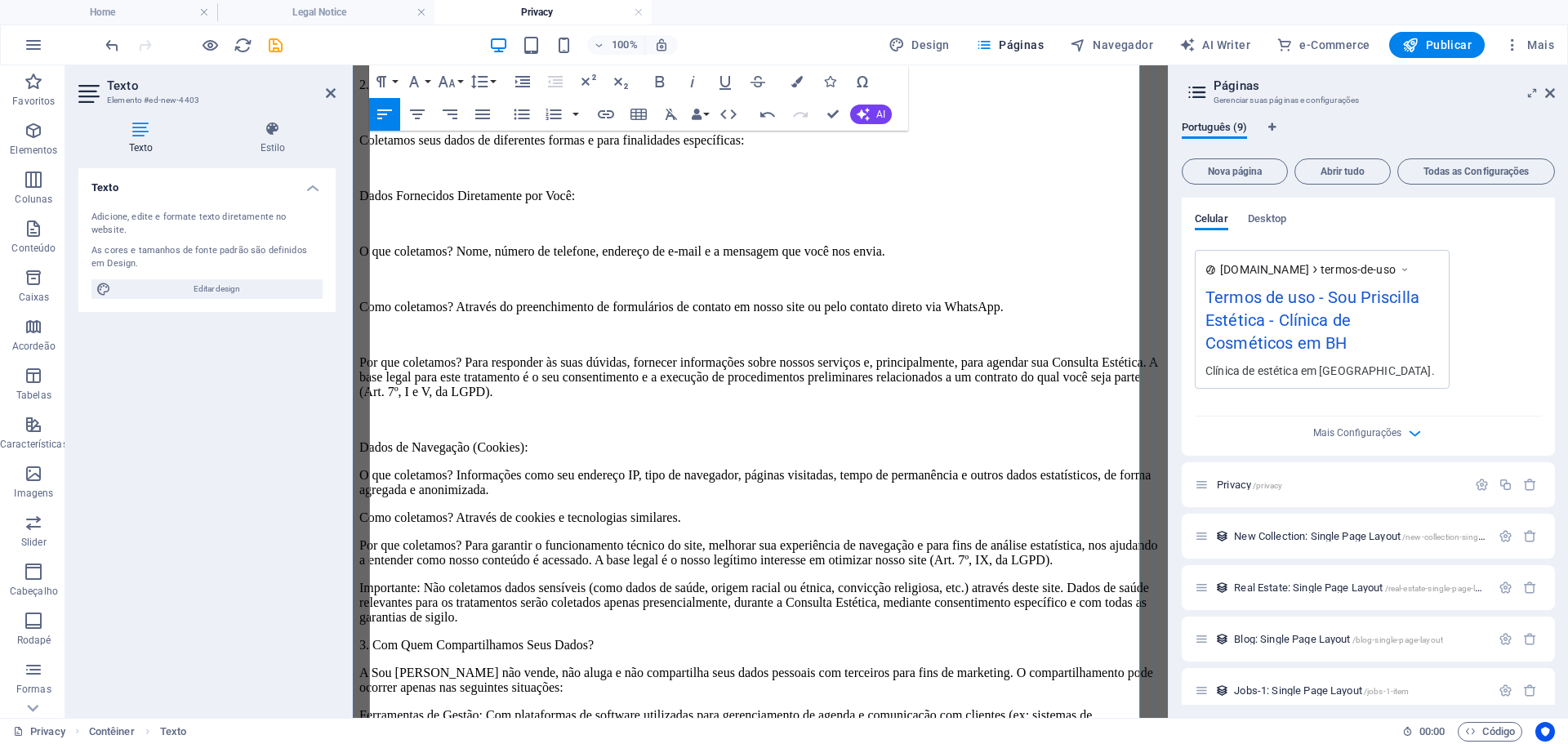
scroll to position [326, 0]
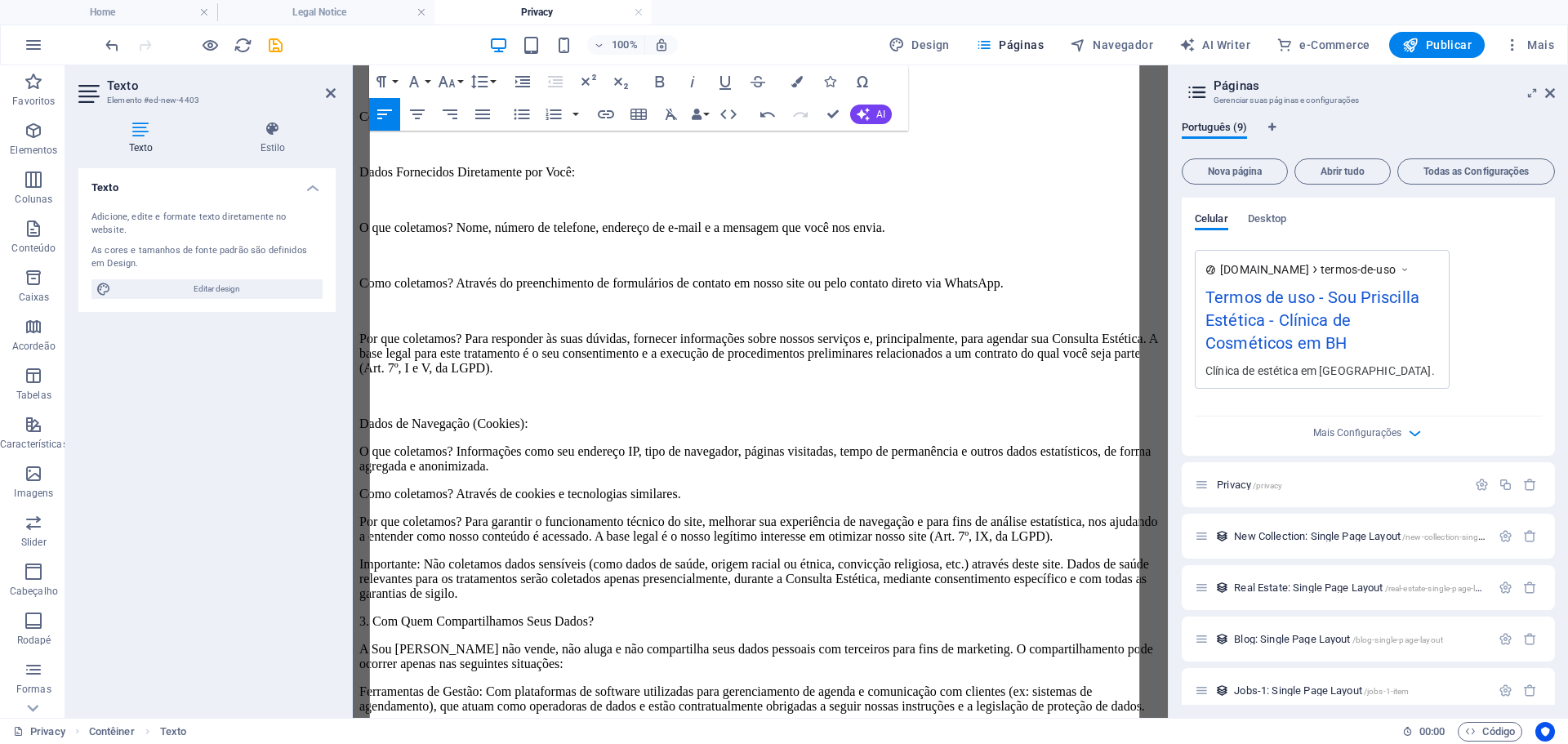
click at [368, 487] on p "Como coletamos? Através de cookies e tecnologias similares." at bounding box center [760, 494] width 802 height 15
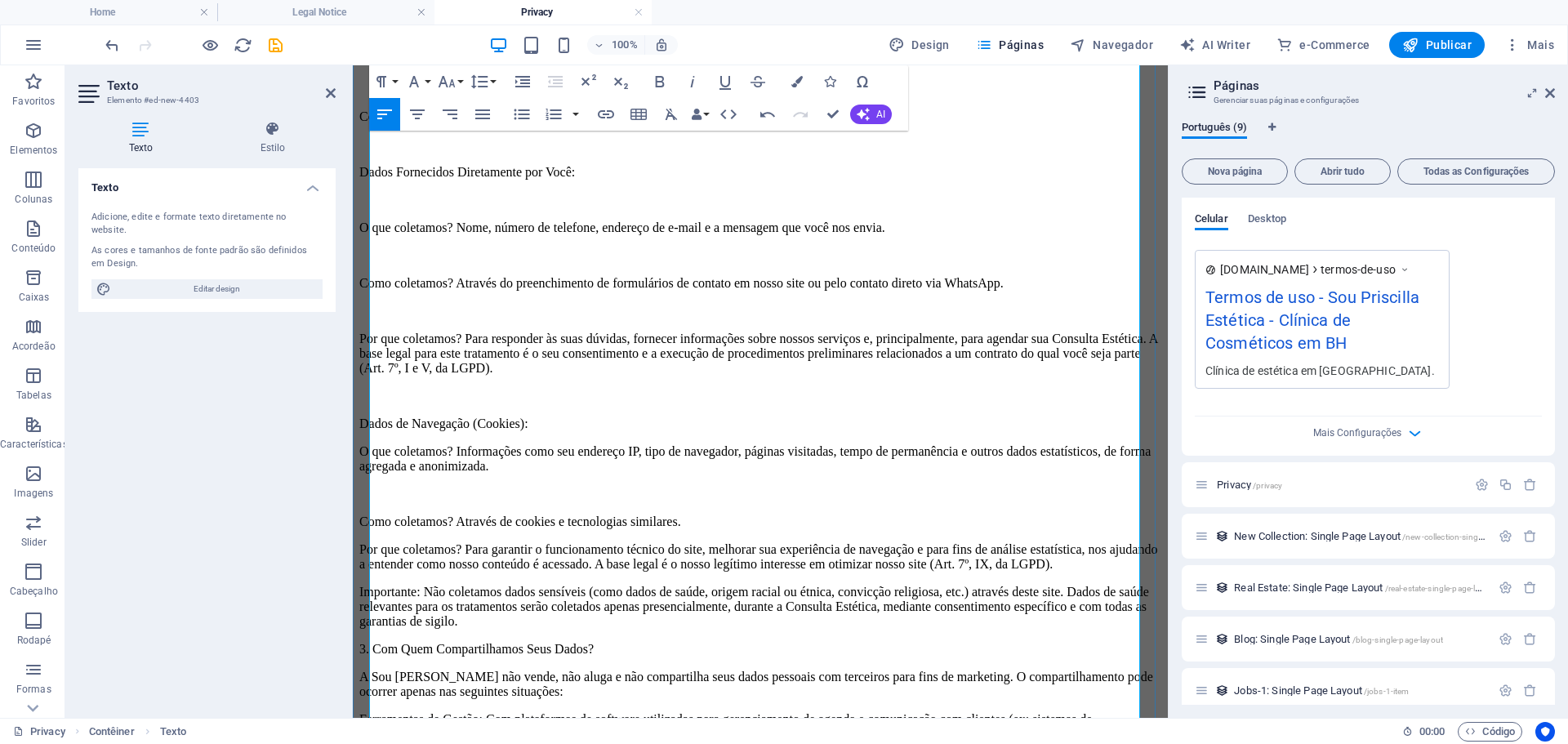
click at [371, 542] on p "Por que coletamos? Para garantir o funcionamento técnico do site, melhorar sua …" at bounding box center [760, 557] width 802 height 30
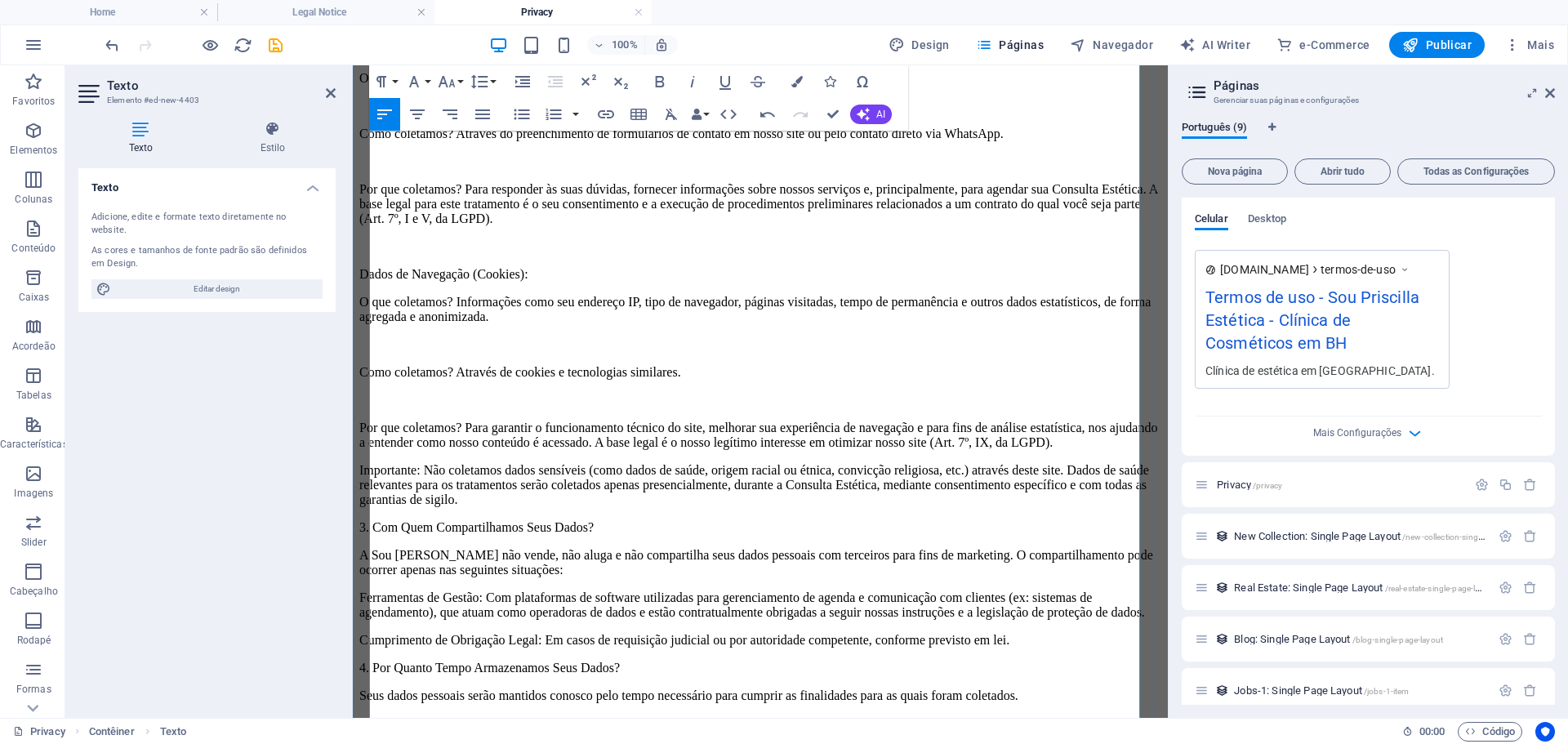
scroll to position [490, 0]
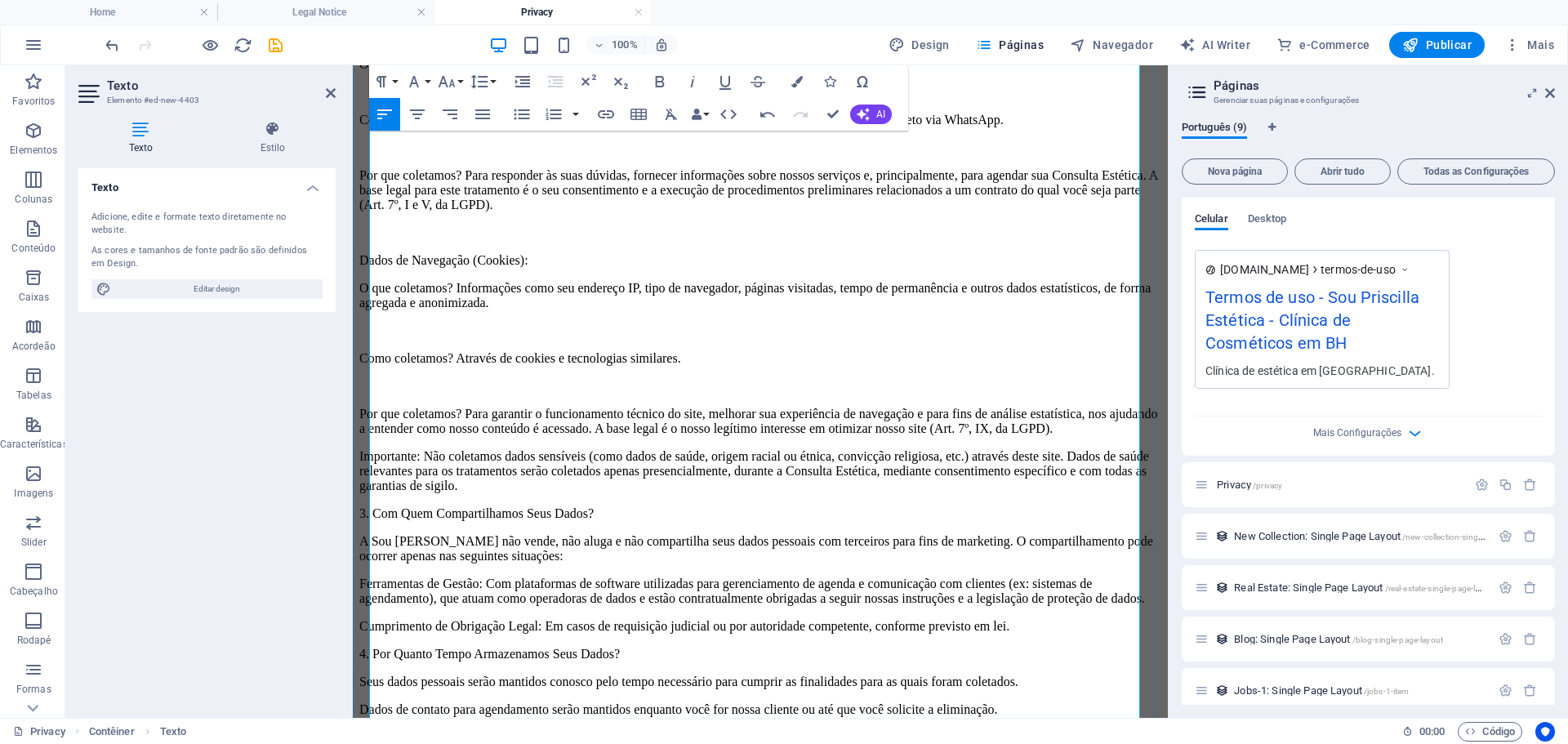
click at [371, 507] on p "3. Com Quem Compartilhamos Seus Dados?" at bounding box center [760, 513] width 802 height 15
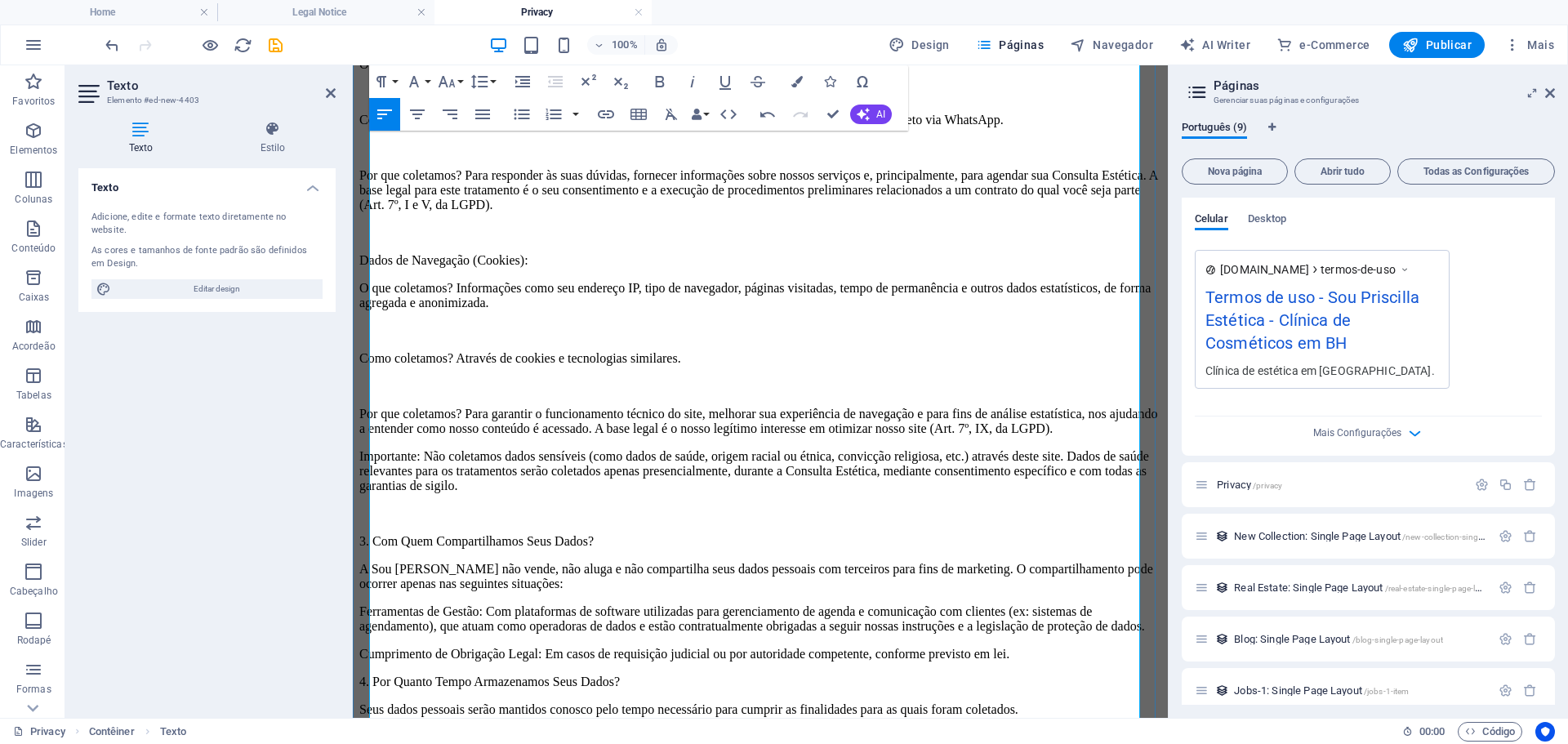
click at [369, 562] on p "A Sou Priscilla não vende, não aluga e não compartilha seus dados pessoais com …" at bounding box center [760, 577] width 802 height 30
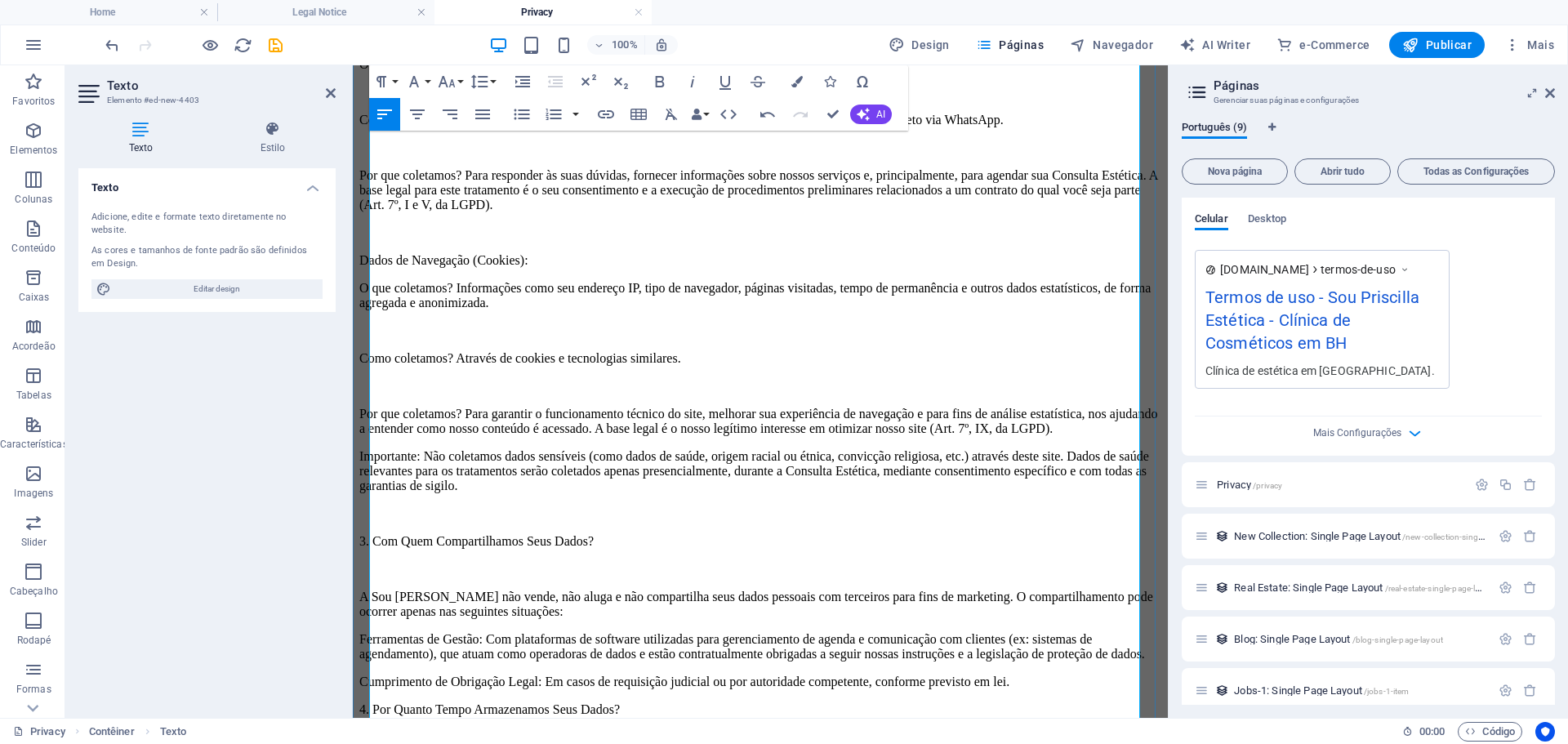
scroll to position [572, 0]
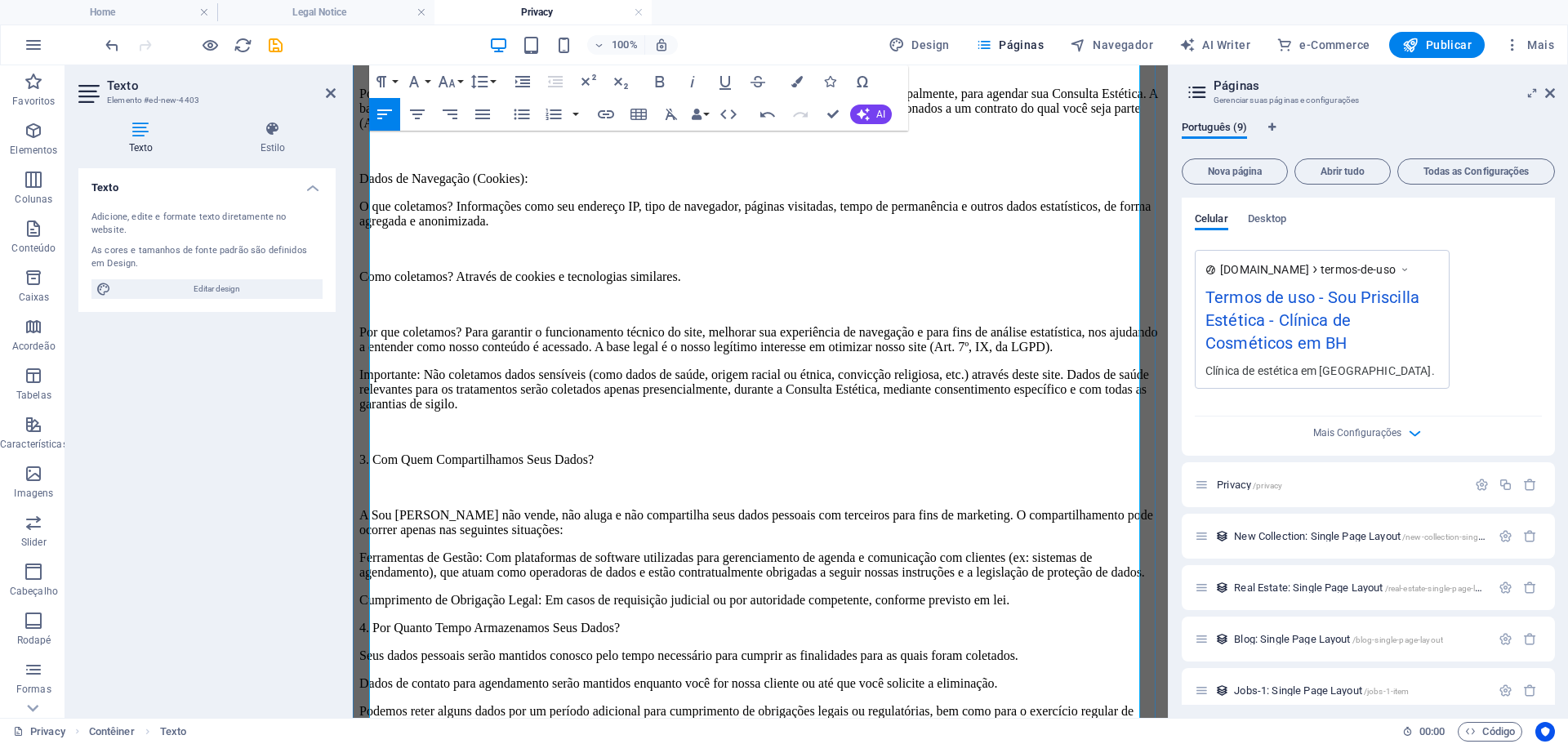
click at [369, 620] on p "4. Por Quanto Tempo Armazenamos Seus Dados?" at bounding box center [760, 627] width 802 height 15
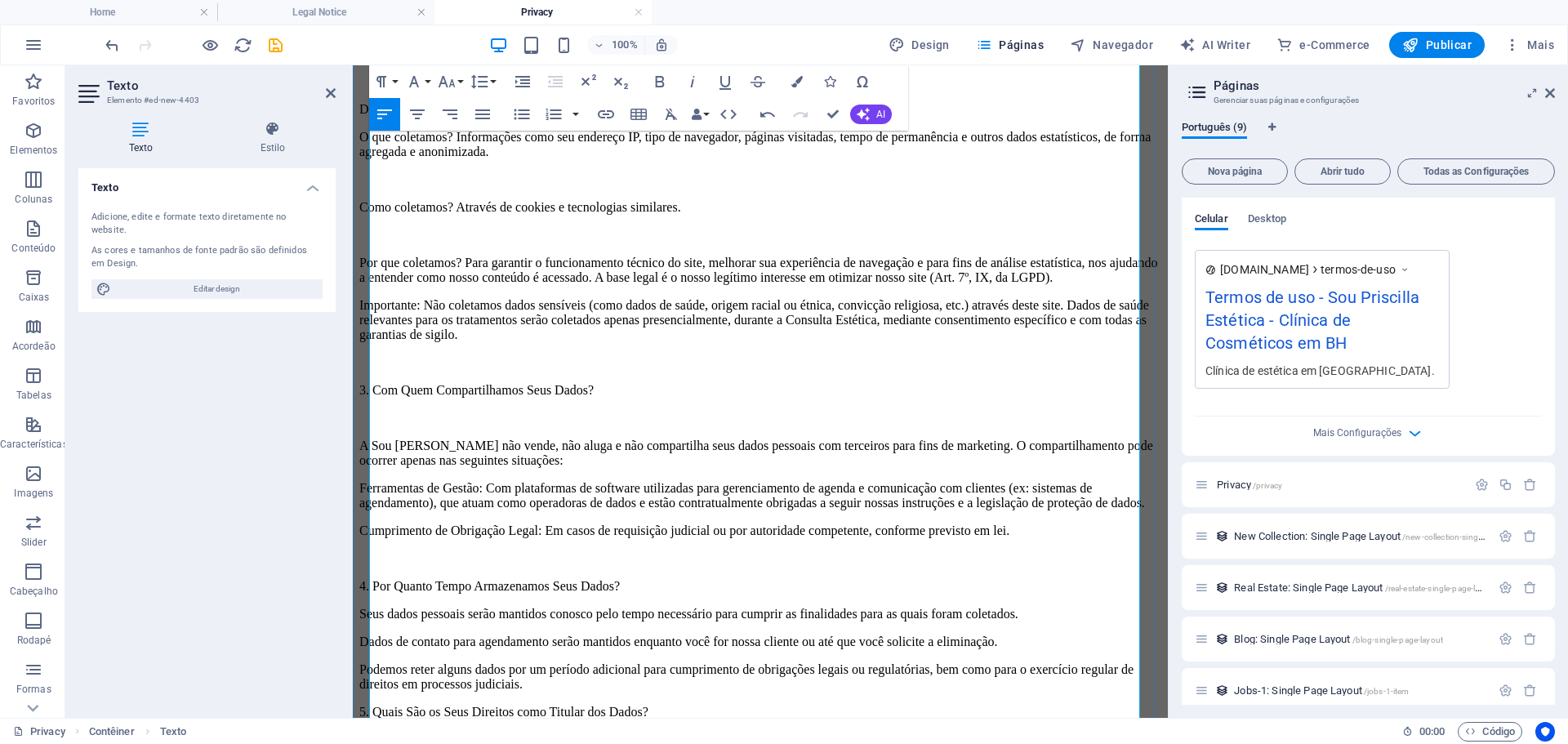
scroll to position [735, 0]
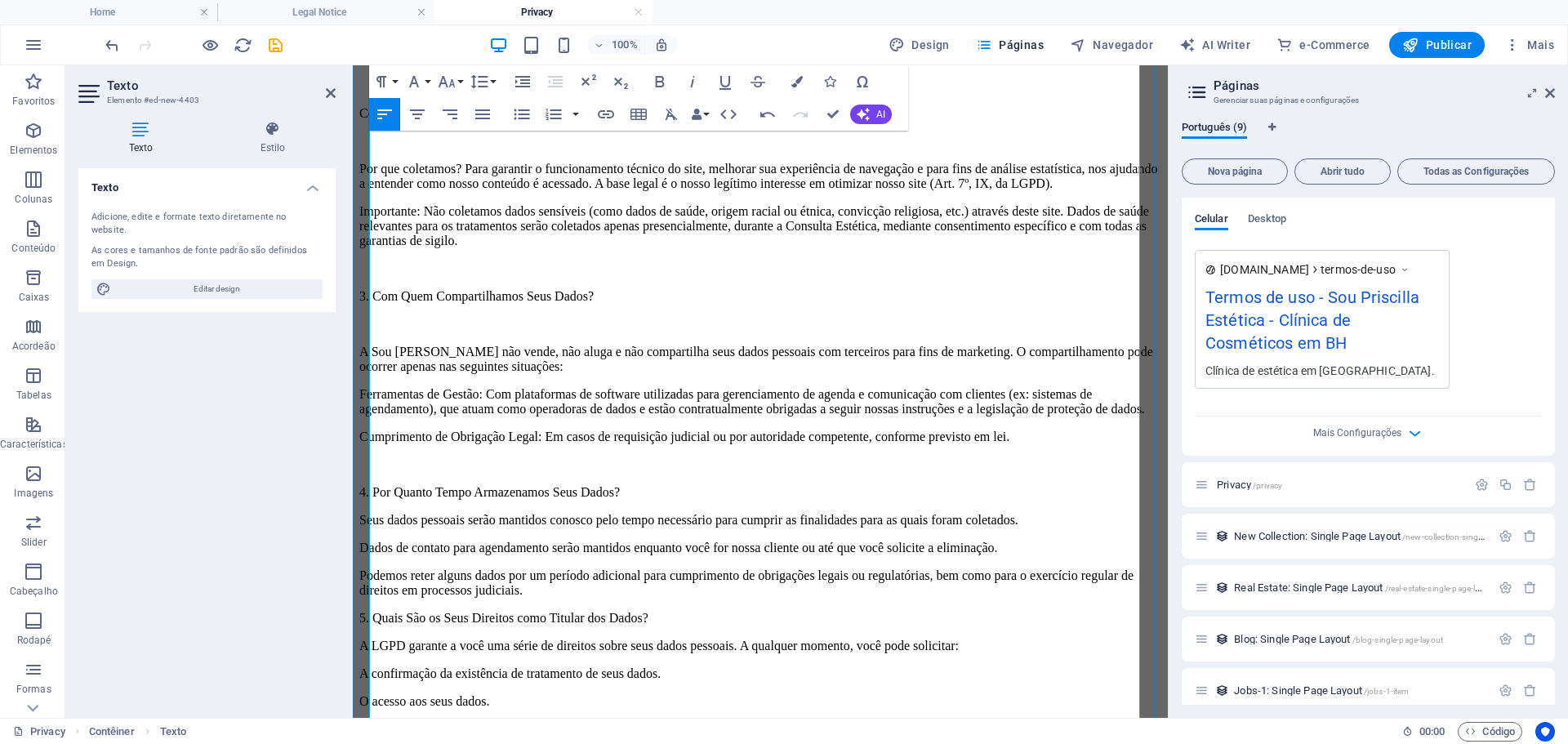
click at [370, 610] on p "5. Quais São os Seus Direitos como Titular dos Dados?" at bounding box center [760, 617] width 802 height 15
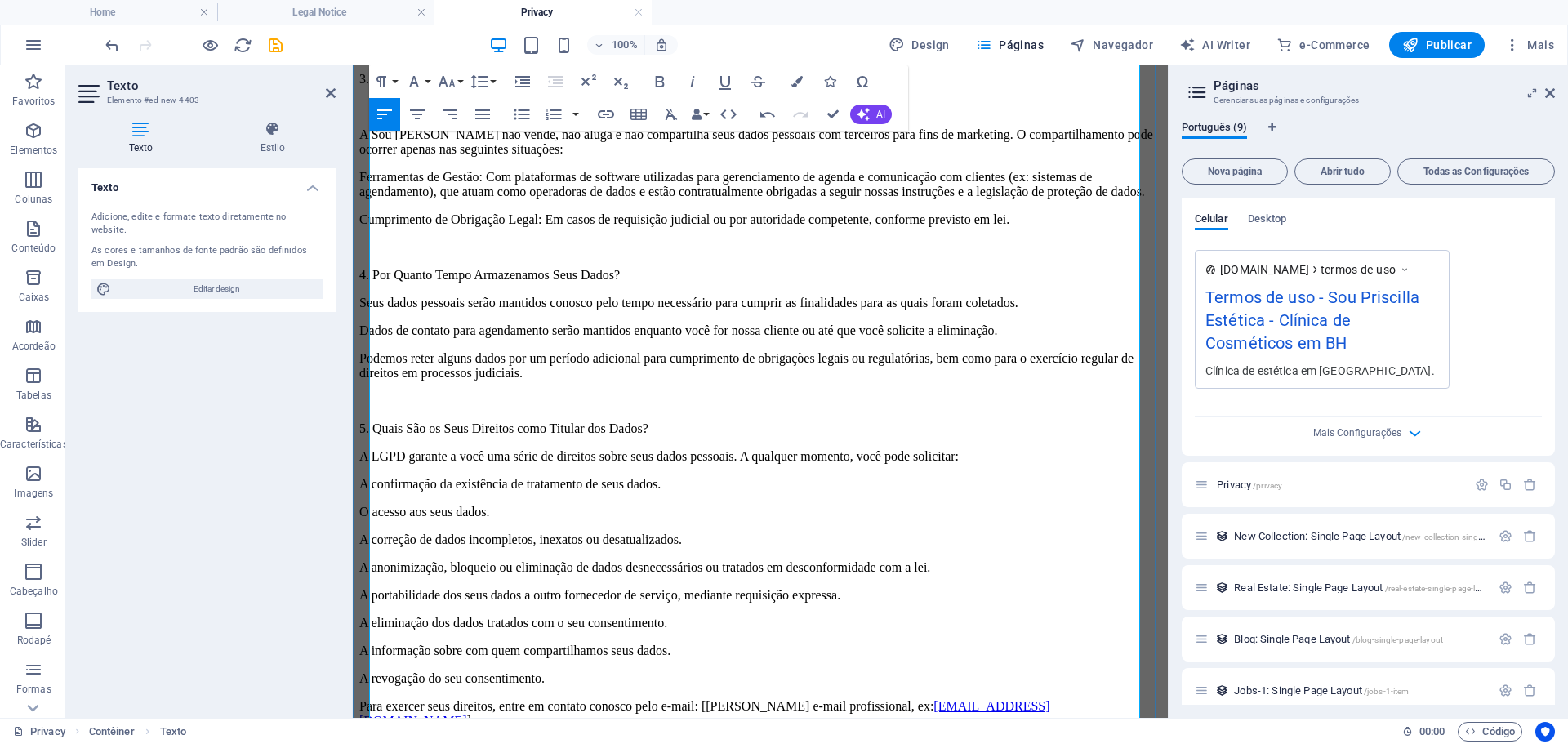
scroll to position [979, 0]
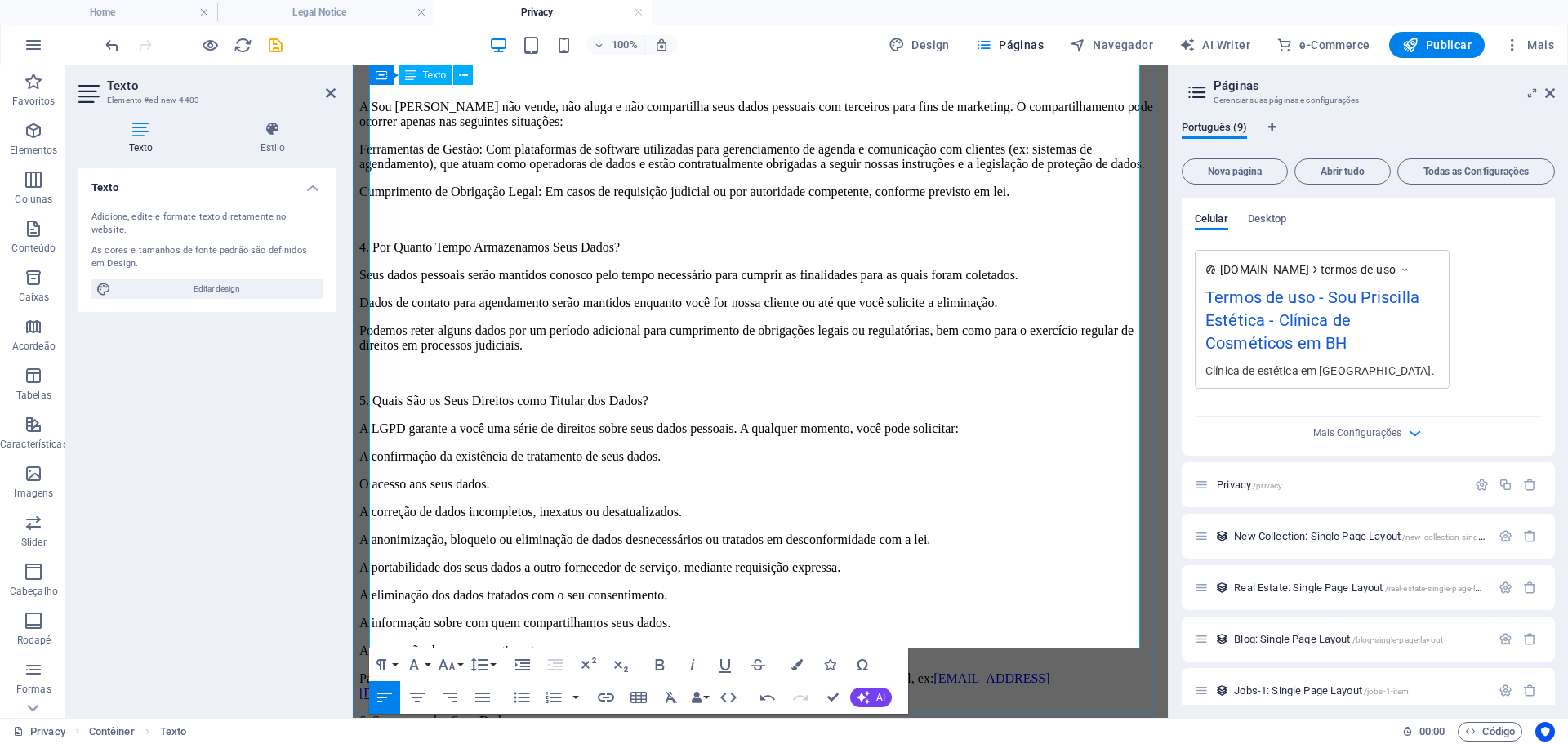
click at [371, 713] on p "6. Segurança dos Seus Dados" at bounding box center [760, 720] width 802 height 15
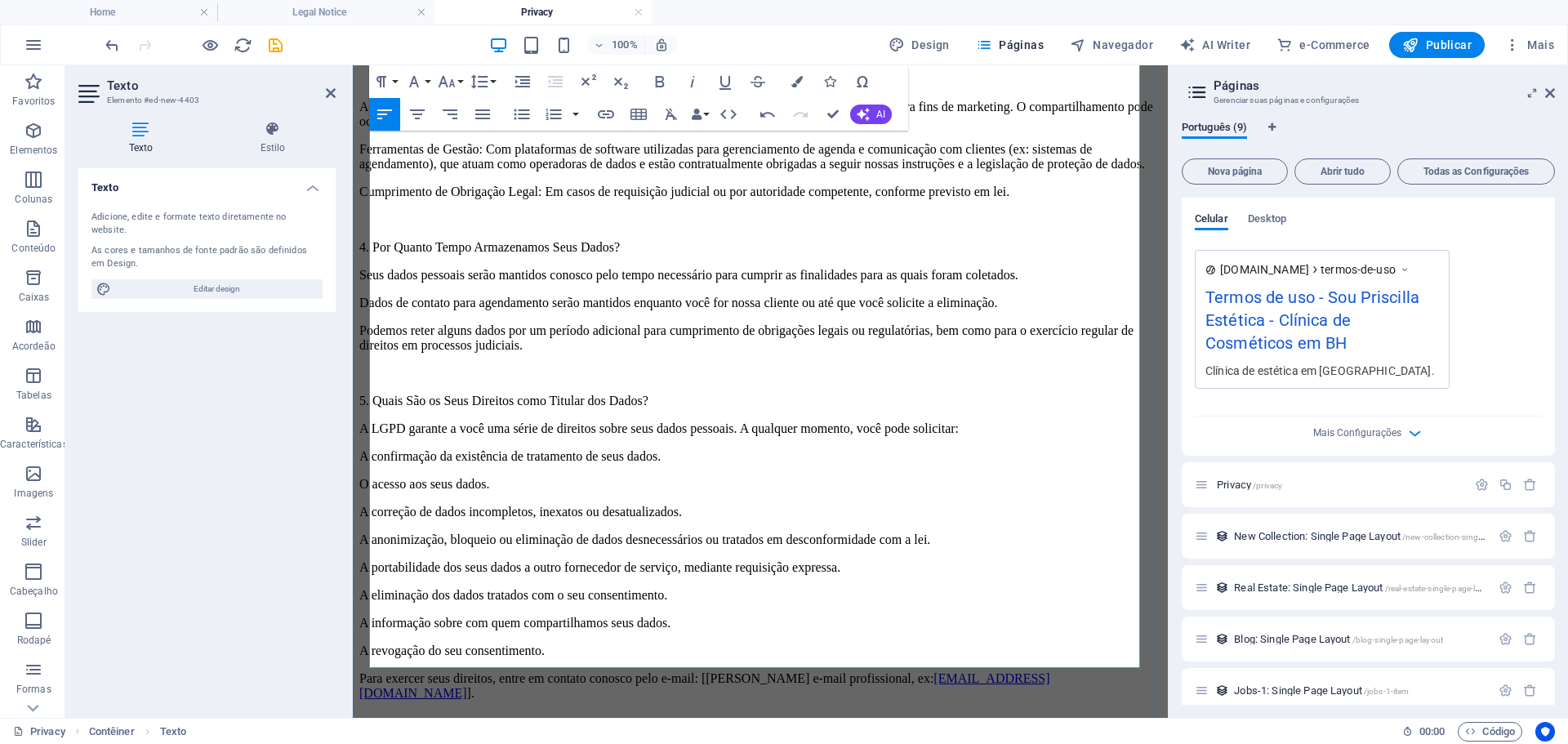
click at [942, 671] on link "privacidade@soupriscilla.com.br" at bounding box center [705, 685] width 691 height 29
drag, startPoint x: 749, startPoint y: 418, endPoint x: 1103, endPoint y: 423, distance: 354.0
click at [1103, 671] on p "Para exercer seus direitos, entre em contato conosco pelo e-mail: [Inserir e-ma…" at bounding box center [760, 678] width 802 height 15
click at [746, 671] on p "Para exercer seus direitos, entre em contato conosco pelo e-mail:contato@soupri…" at bounding box center [760, 678] width 802 height 15
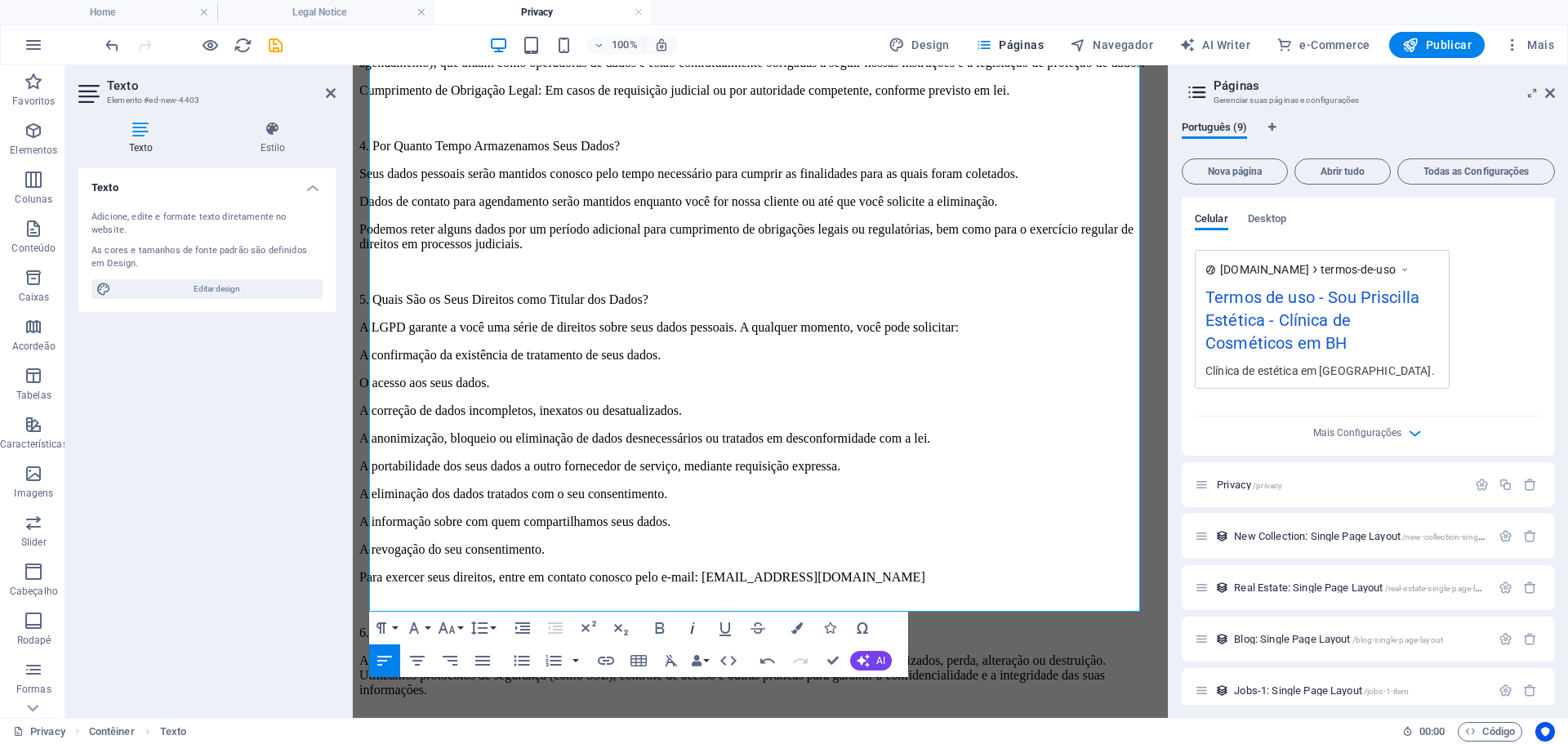
scroll to position [1081, 0]
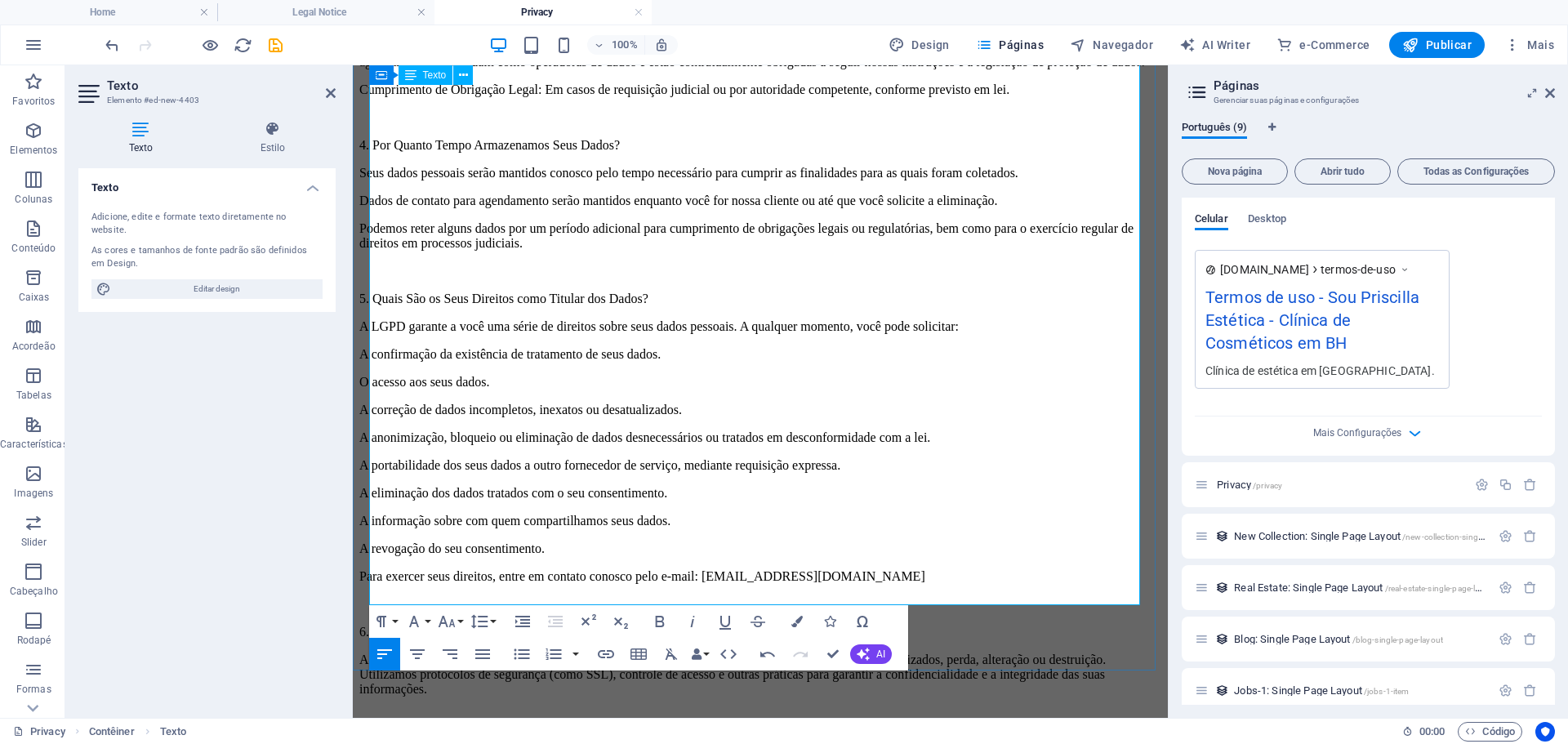
drag, startPoint x: 1129, startPoint y: 592, endPoint x: 370, endPoint y: 597, distance: 759.0
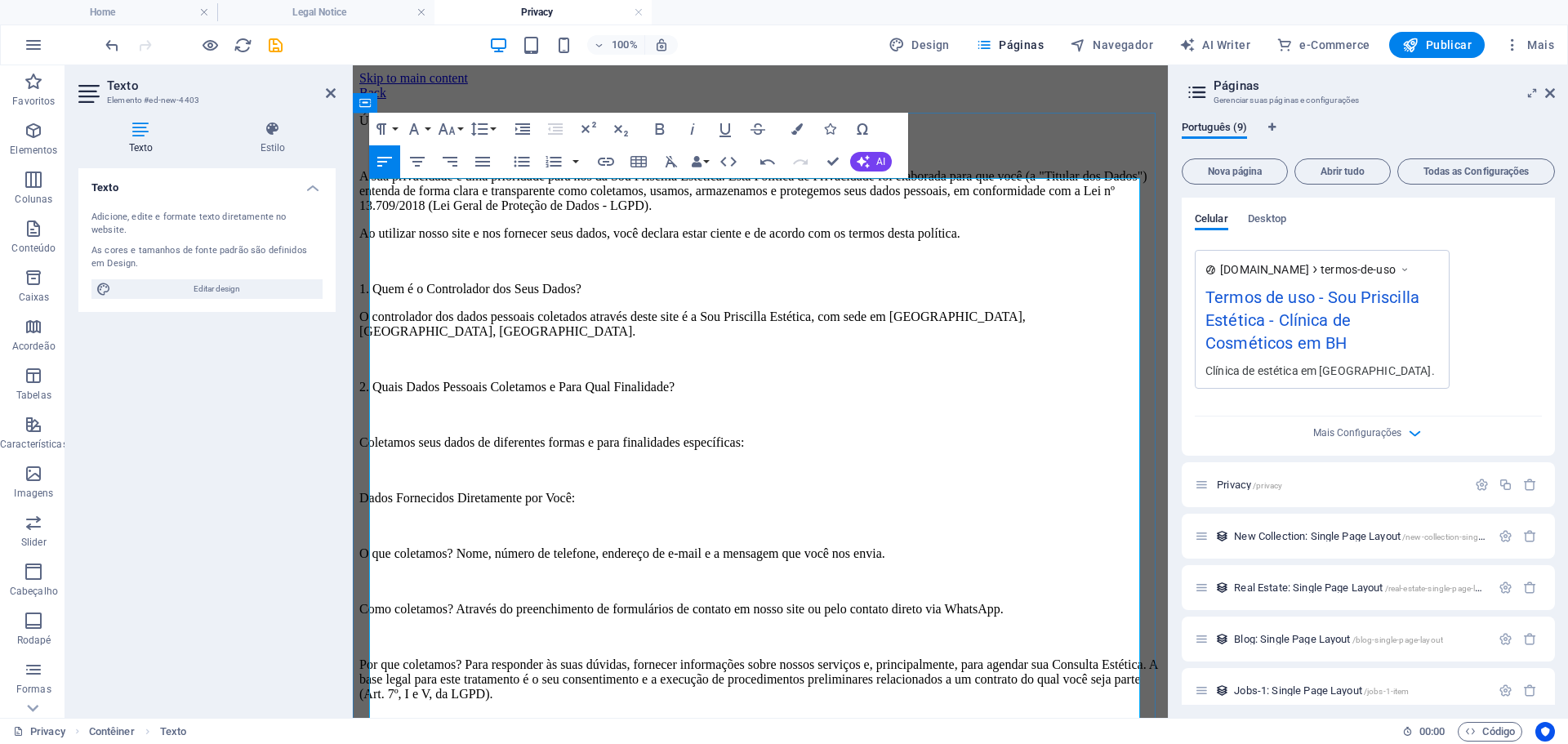
scroll to position [0, 0]
click at [371, 129] on p "Última atualização: 04 de outubro de 2025" at bounding box center [760, 122] width 802 height 15
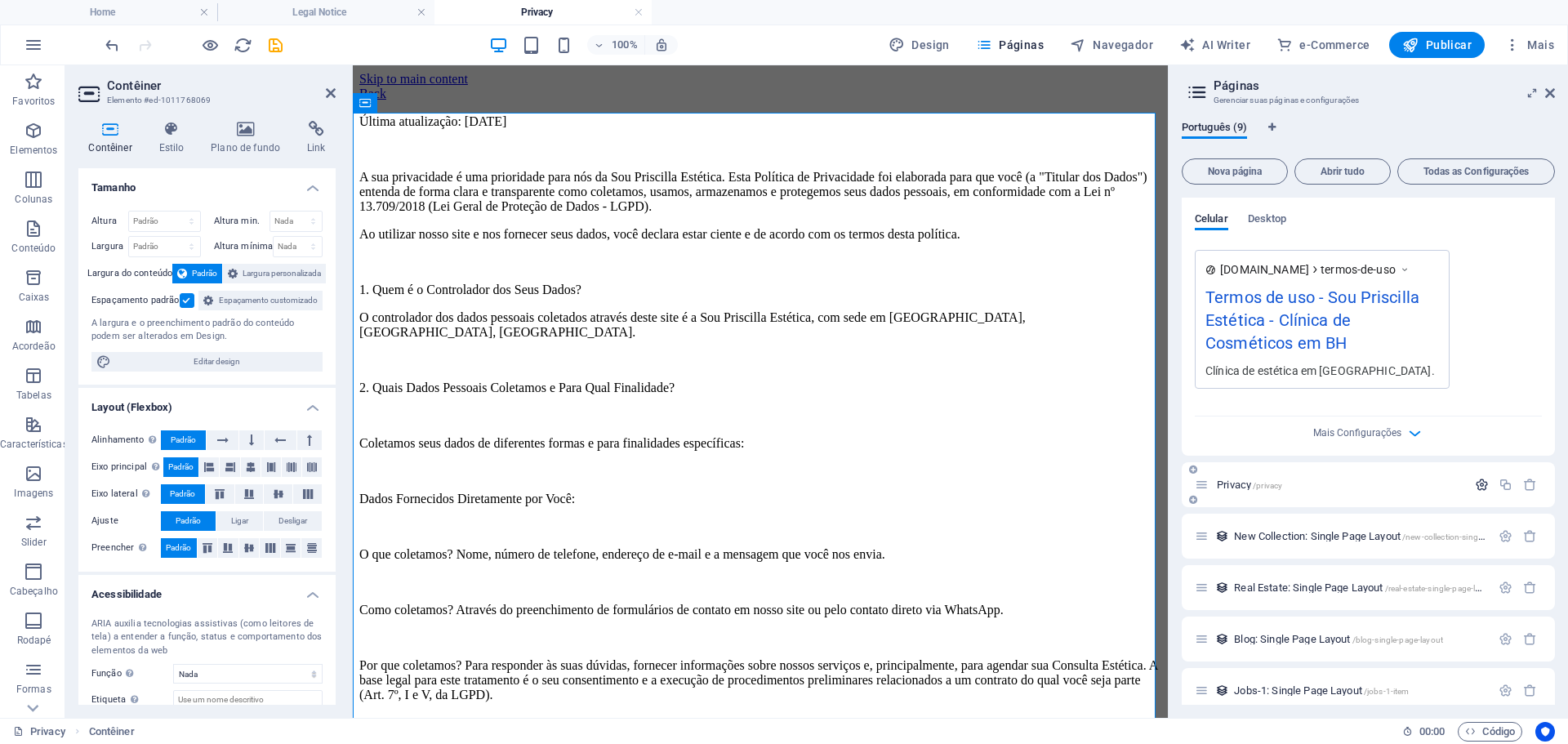
click at [1479, 487] on icon "button" at bounding box center [1482, 485] width 14 height 14
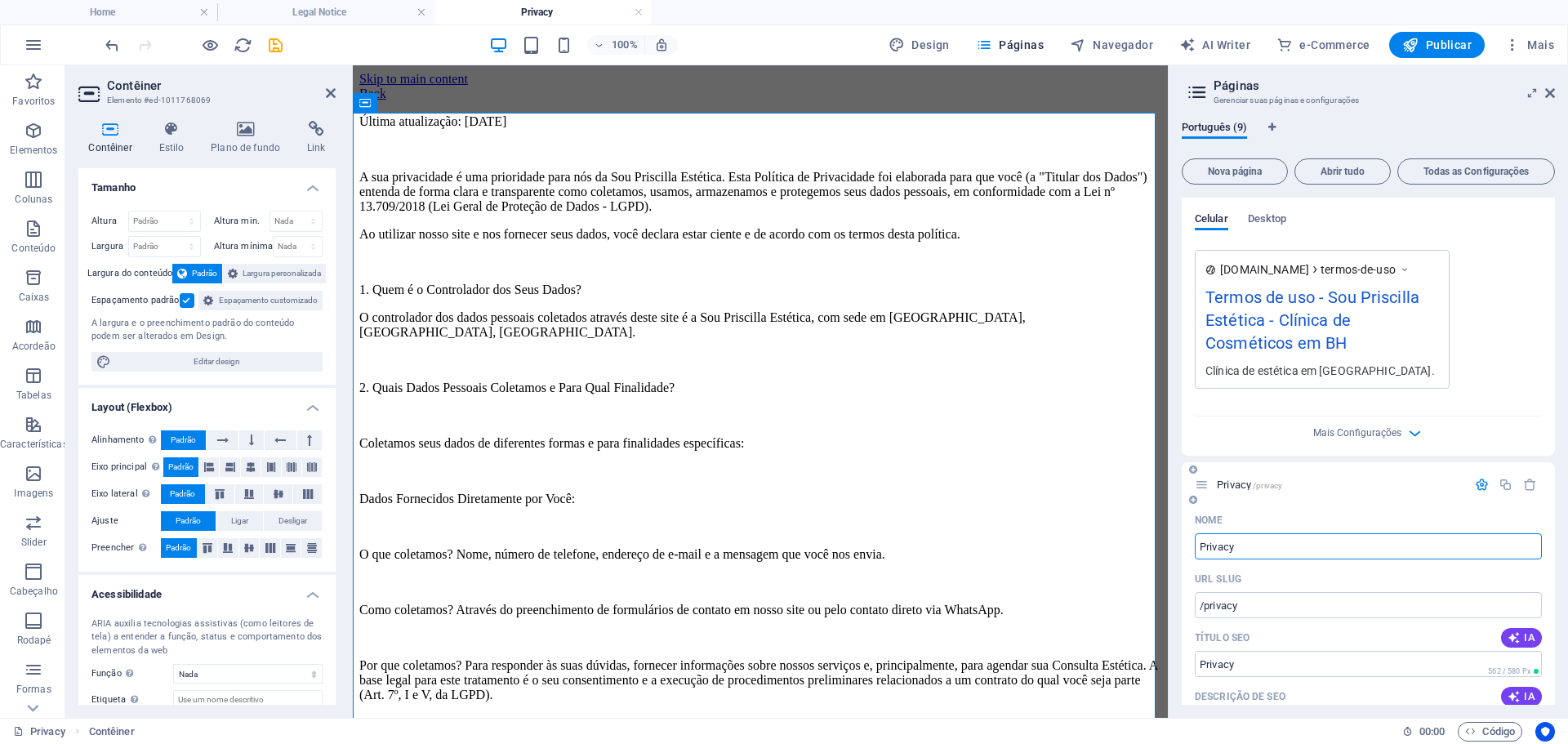
click at [1242, 530] on div "Nome" at bounding box center [1368, 519] width 347 height 26
drag, startPoint x: 1603, startPoint y: 617, endPoint x: 1105, endPoint y: 531, distance: 505.4
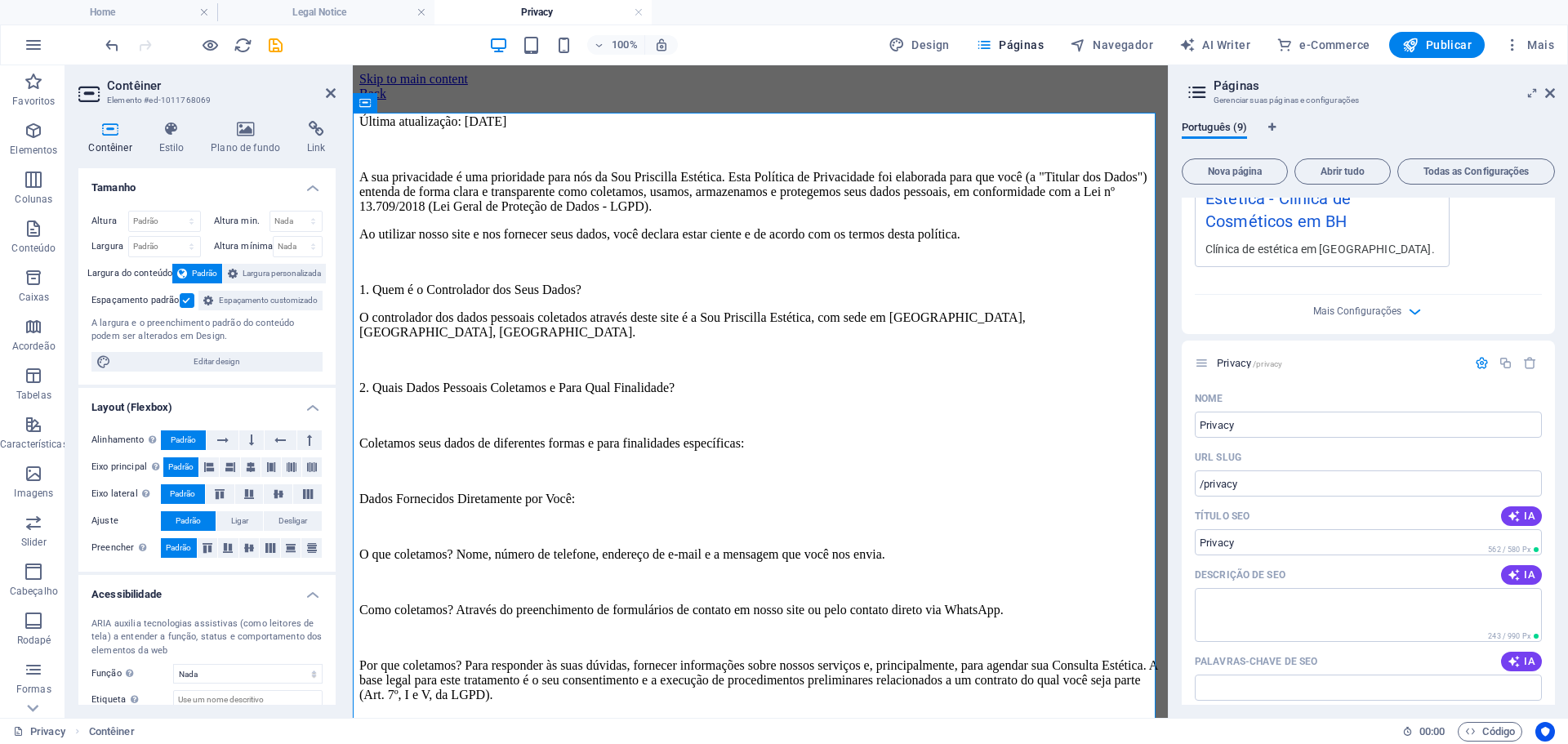
scroll to position [579, 0]
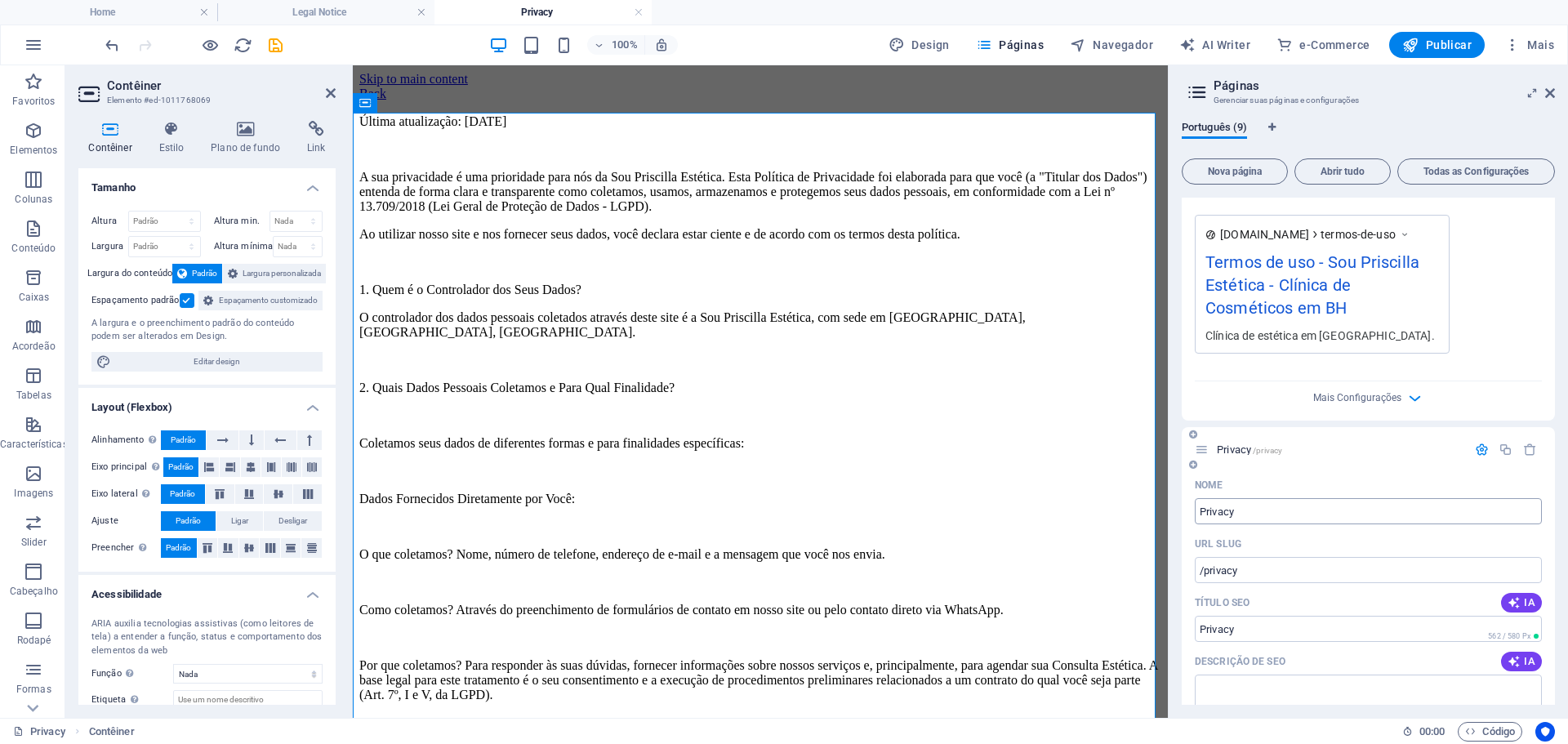
click at [1255, 512] on input "Privacy" at bounding box center [1368, 511] width 347 height 26
drag, startPoint x: 1529, startPoint y: 575, endPoint x: 1161, endPoint y: 508, distance: 374.0
type input "Política de priva"
type input "/politica-de-priva"
type input "Política de priva"
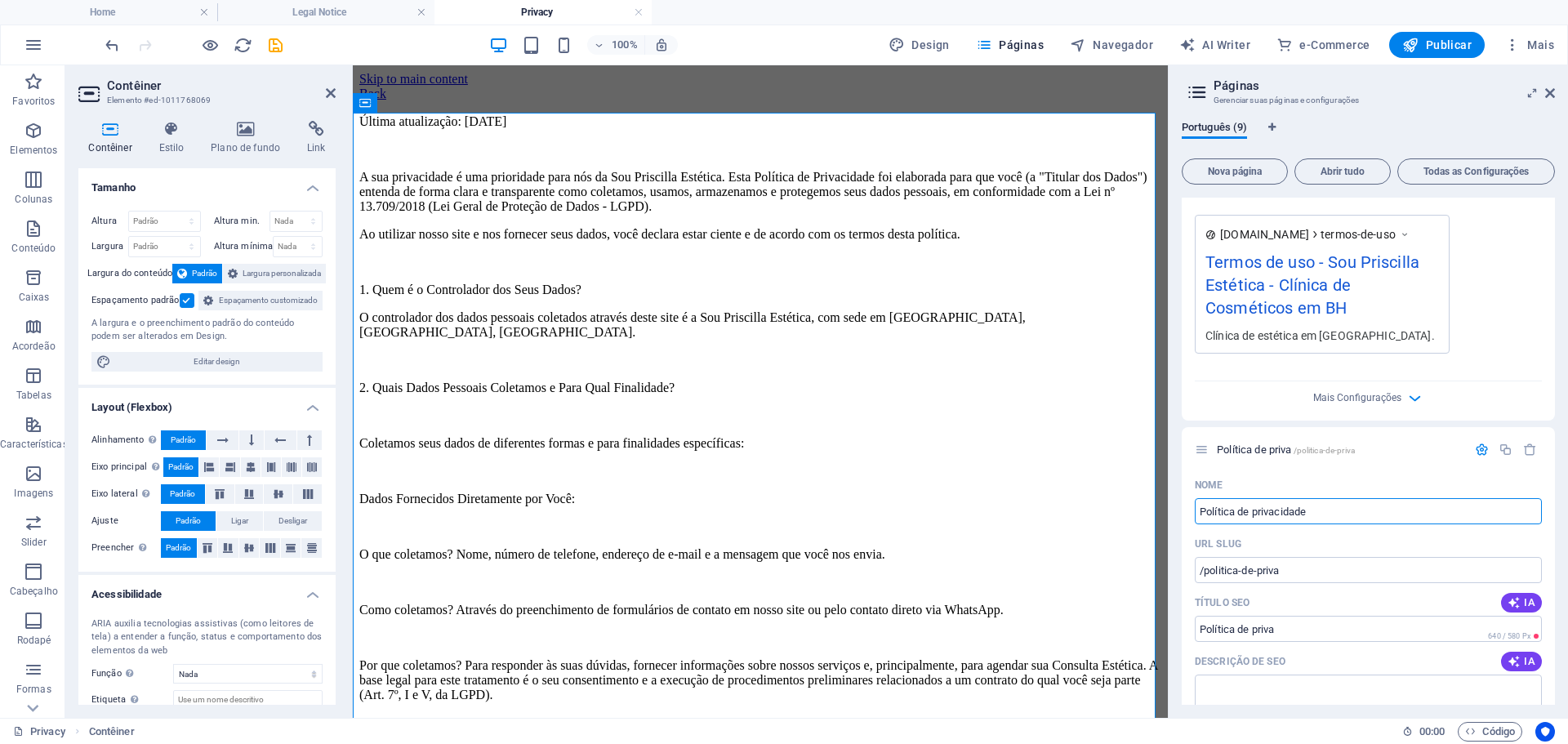
type input "Política de privacidade"
type input "/politica-de-privacidade"
type input "Política de privacidade"
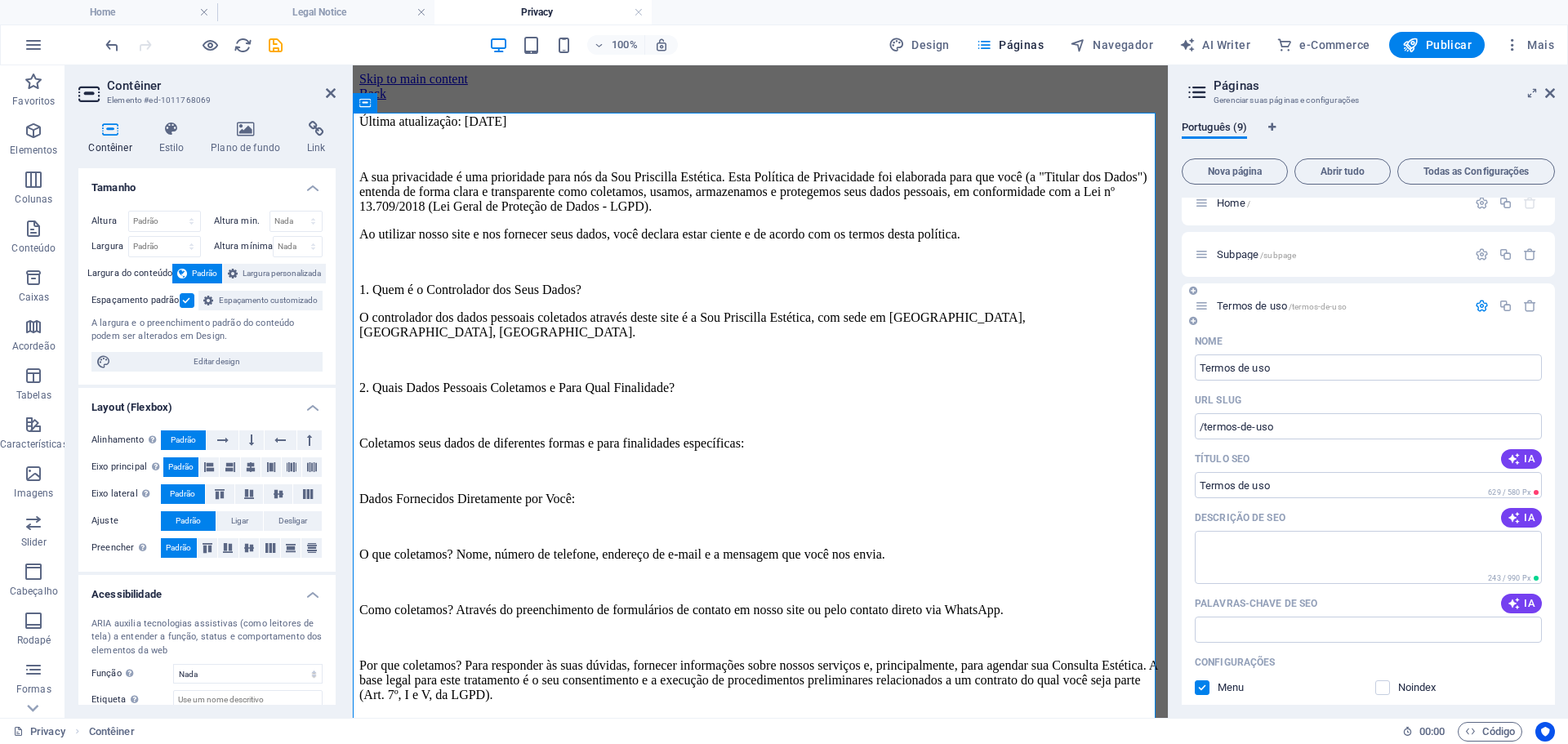
scroll to position [0, 0]
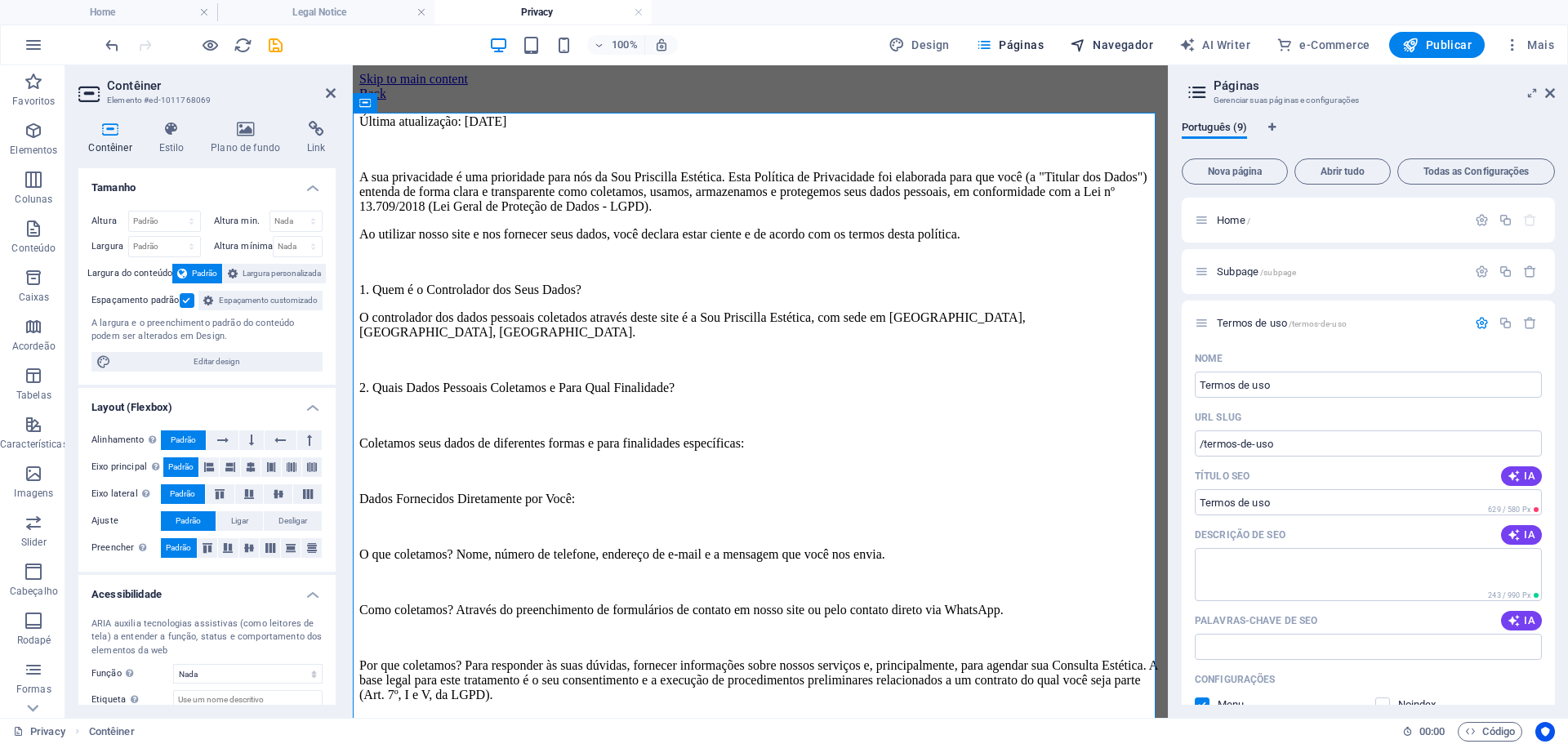
type input "Política de privacidade"
click at [1131, 47] on span "Navegador" at bounding box center [1112, 45] width 83 height 17
select select "18211383-pt"
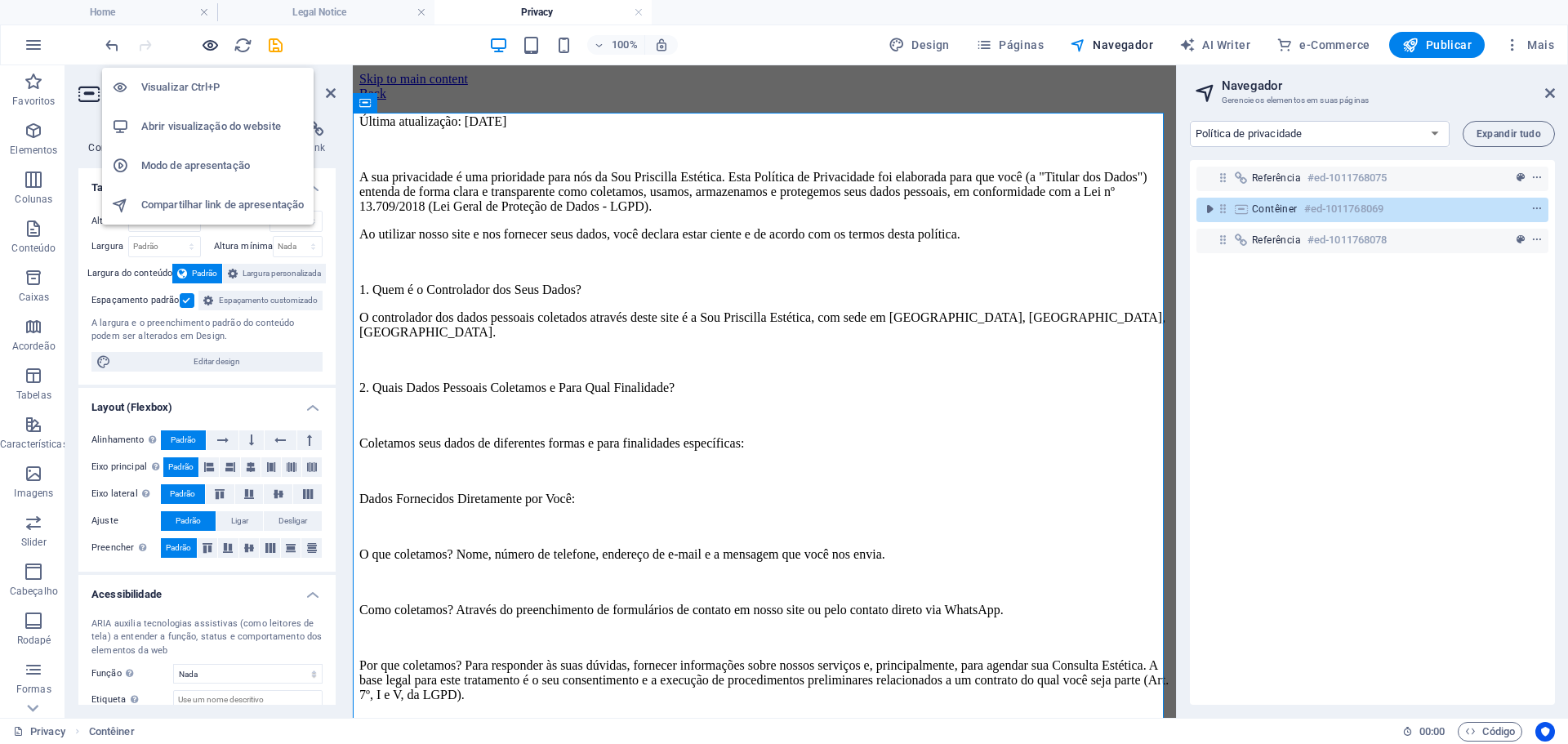
click at [208, 46] on icon "button" at bounding box center [210, 45] width 19 height 19
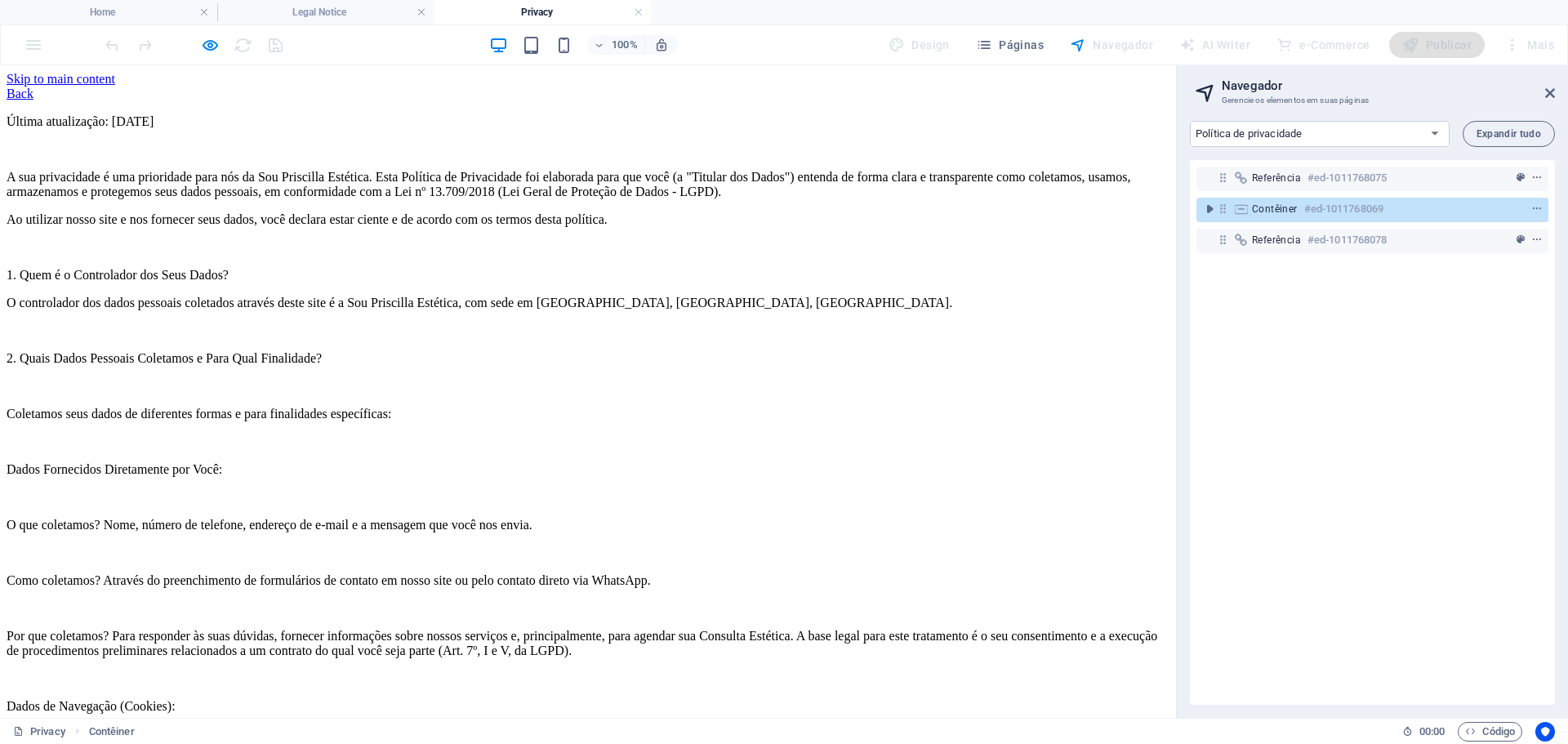
click at [208, 46] on icon "button" at bounding box center [210, 45] width 19 height 19
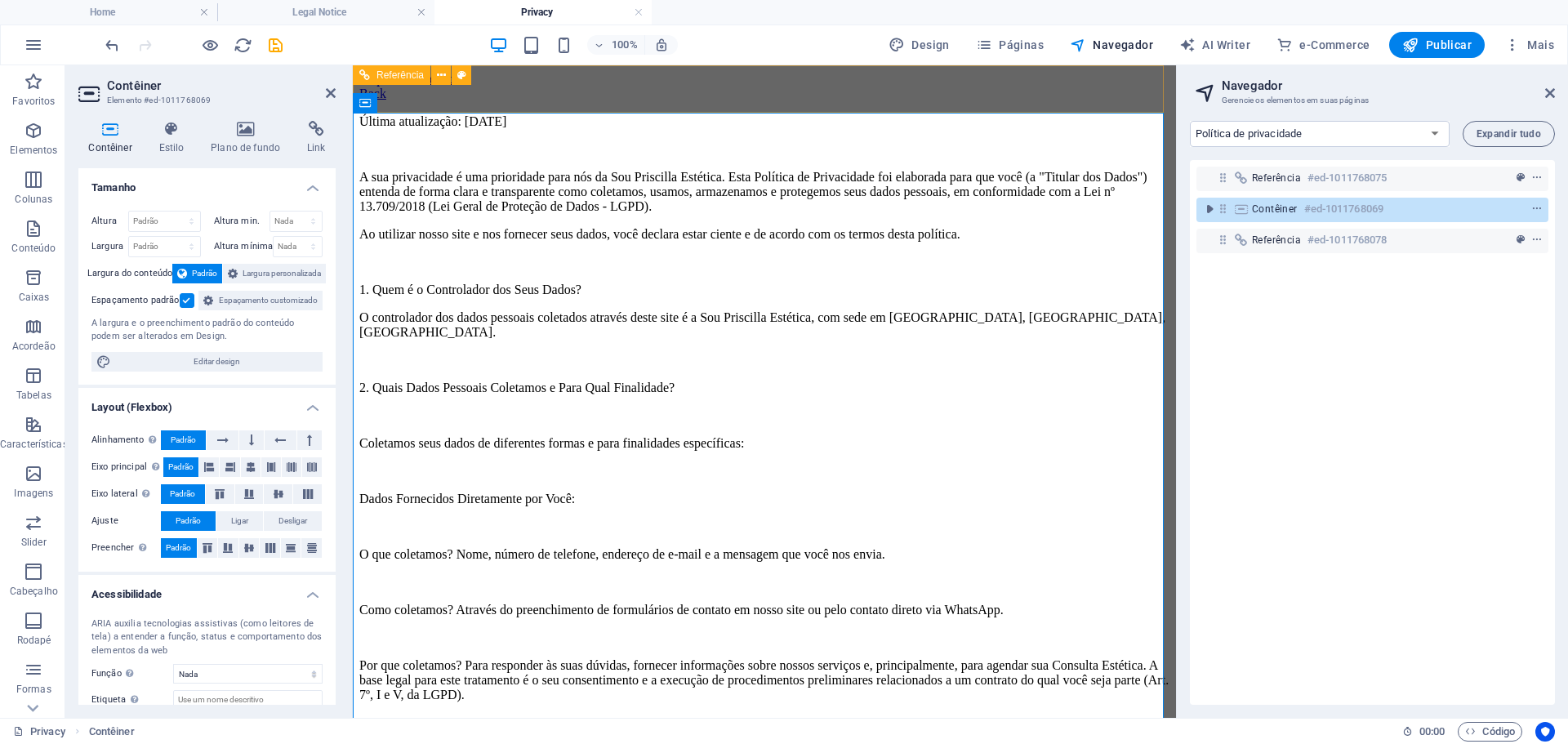
click at [407, 96] on div "Back" at bounding box center [764, 93] width 811 height 15
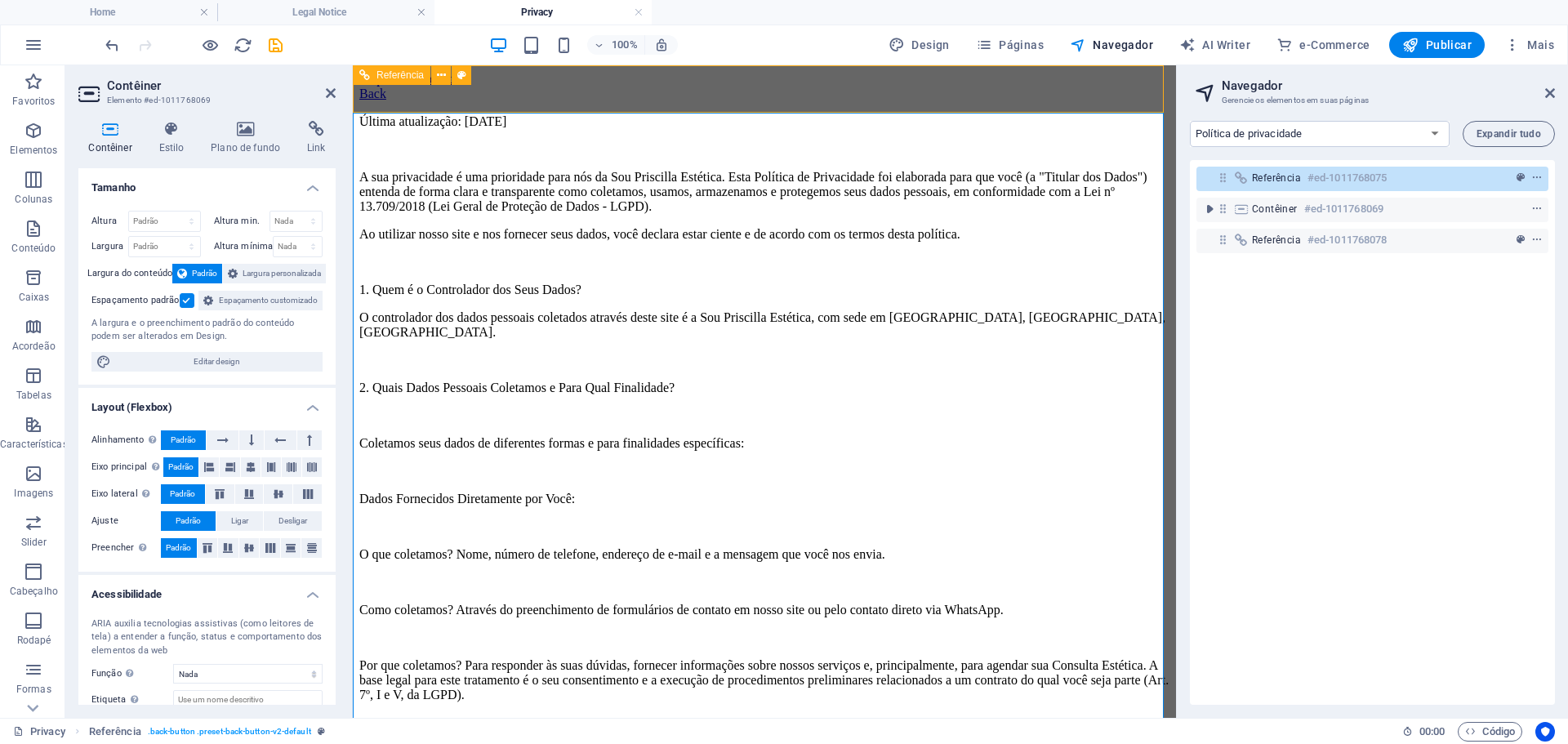
click at [693, 89] on div "Back" at bounding box center [764, 93] width 811 height 15
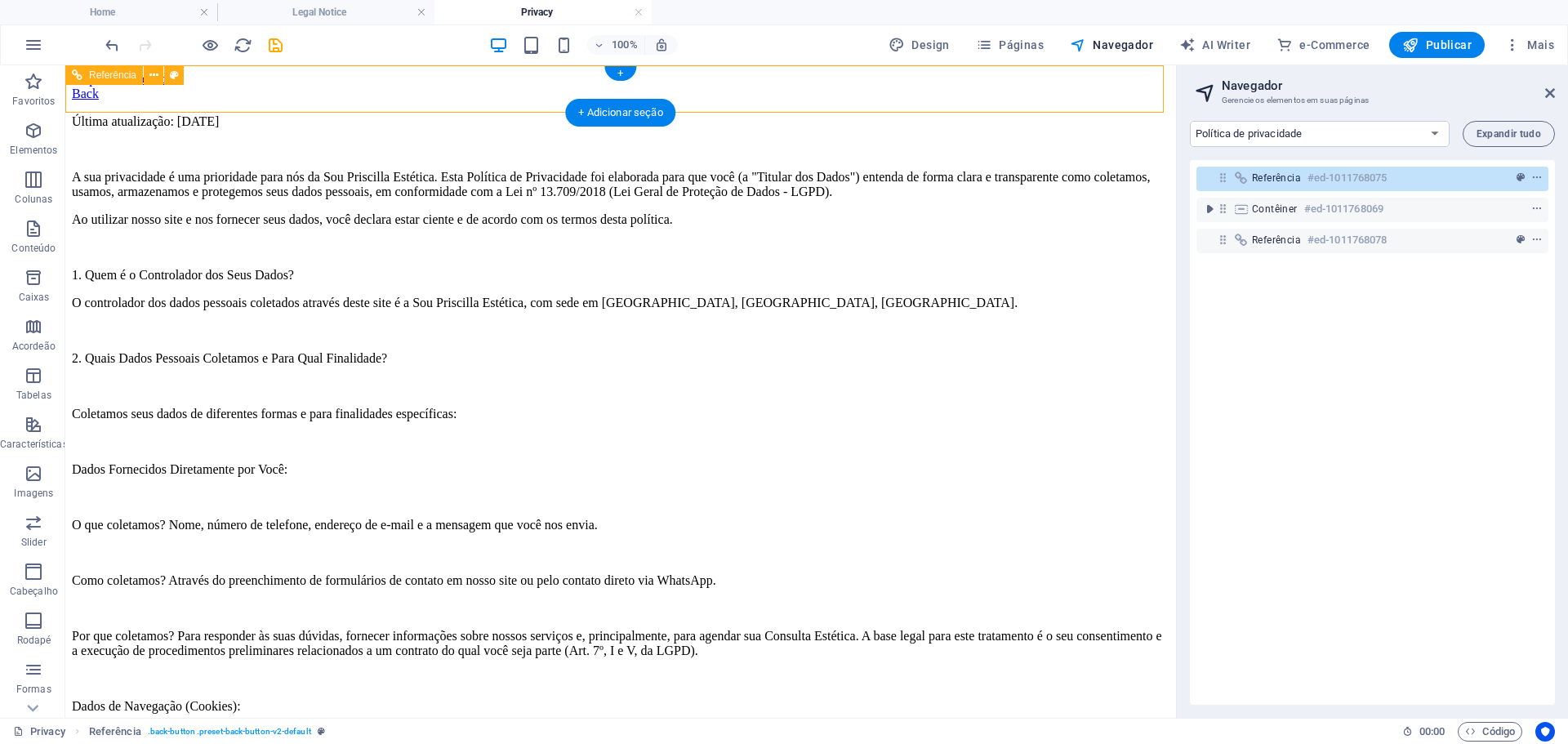
click at [253, 86] on div "Back" at bounding box center [621, 93] width 1098 height 15
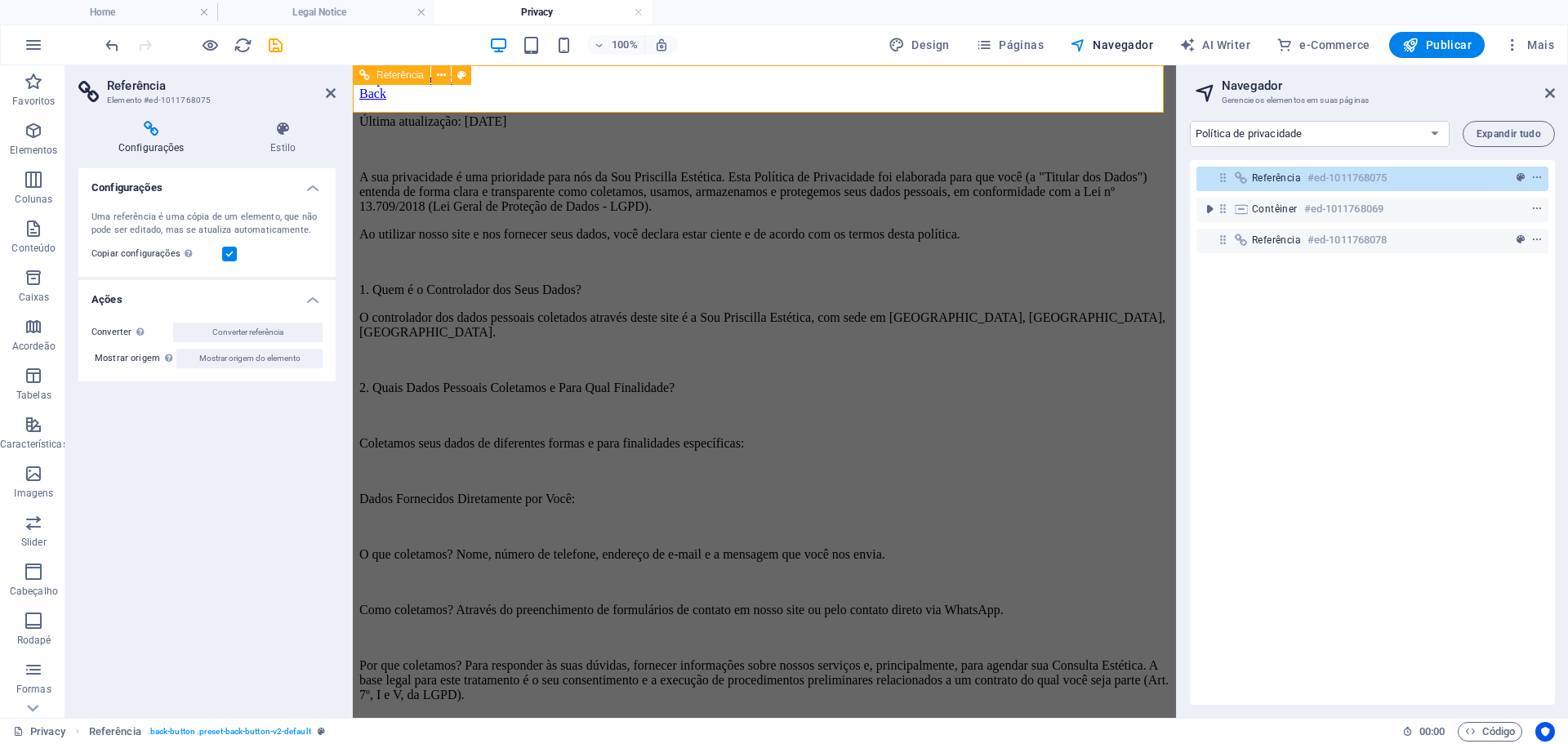
click at [1286, 177] on span "Referência" at bounding box center [1277, 177] width 49 height 13
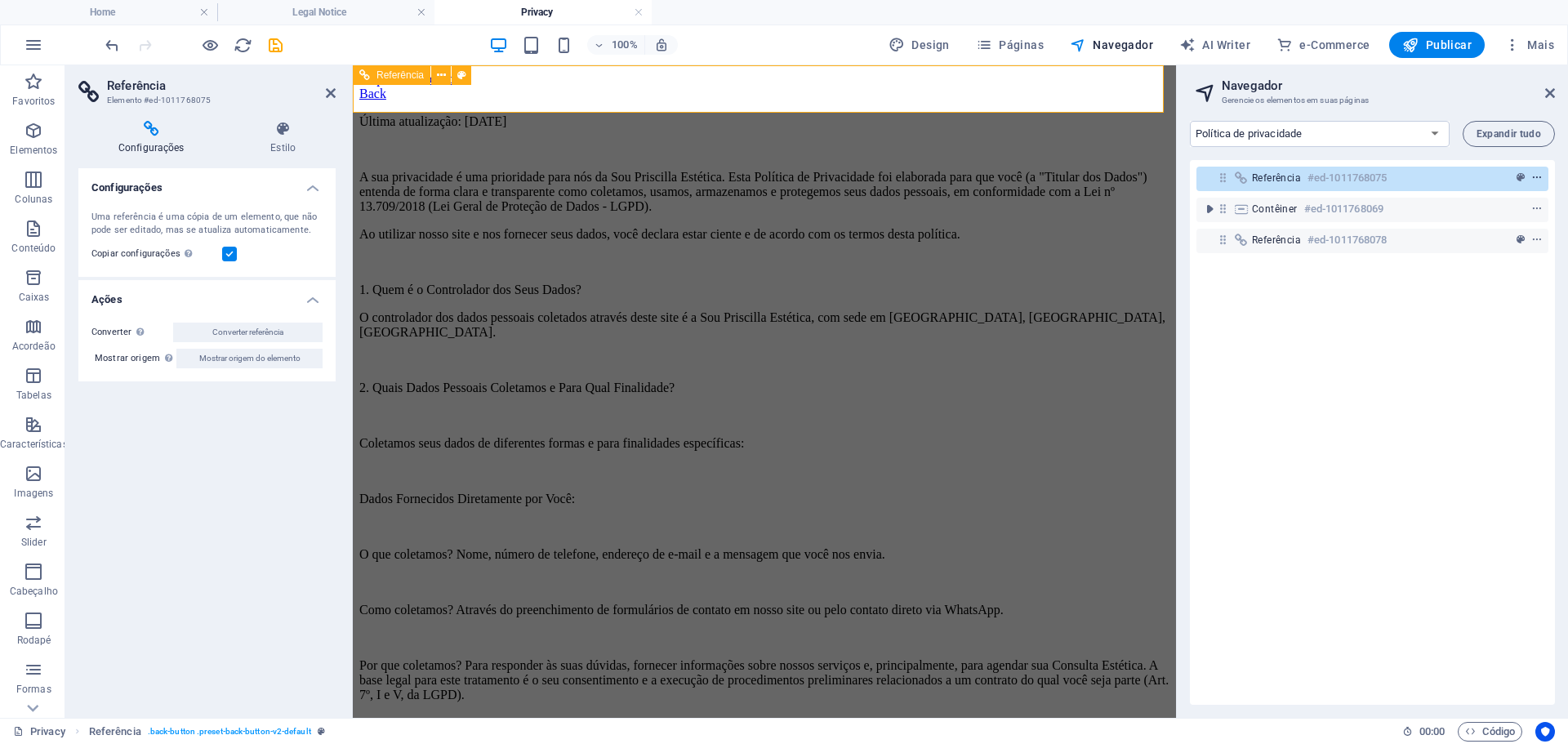
click at [1531, 177] on icon "context-menu" at bounding box center [1537, 178] width 12 height 12
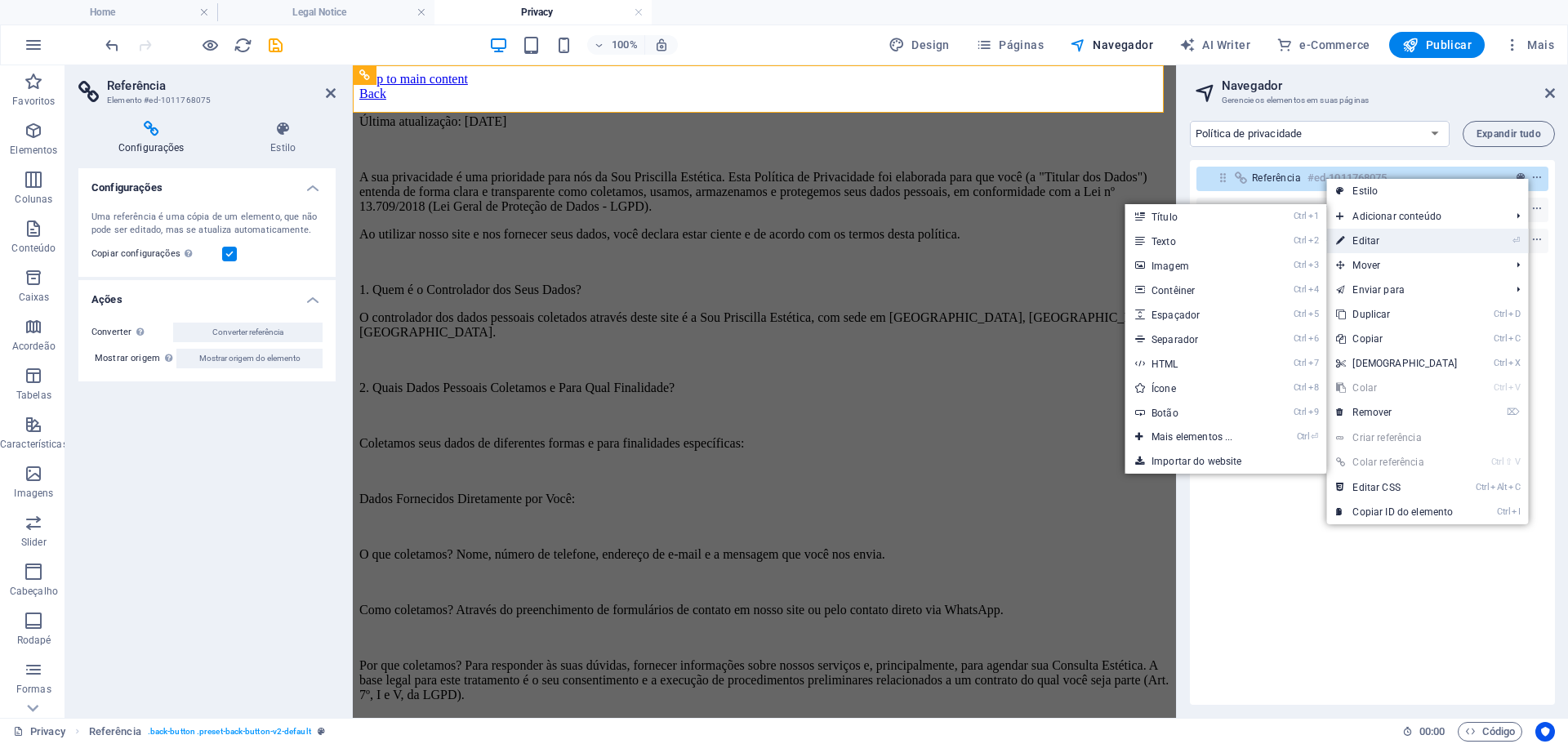
click at [1407, 236] on link "⏎ Editar" at bounding box center [1397, 240] width 141 height 25
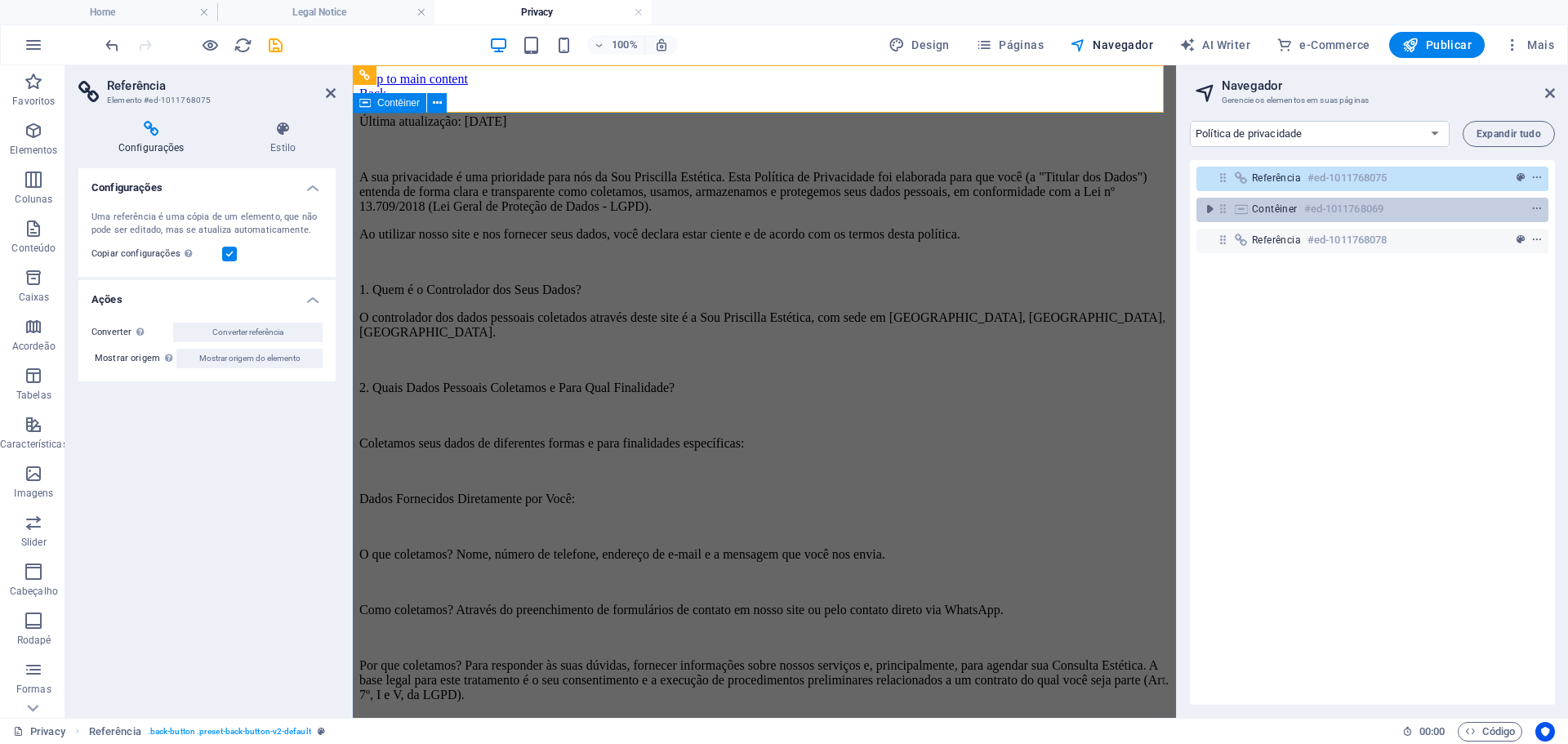
click at [1320, 212] on h6 "#ed-1011768069" at bounding box center [1344, 209] width 79 height 20
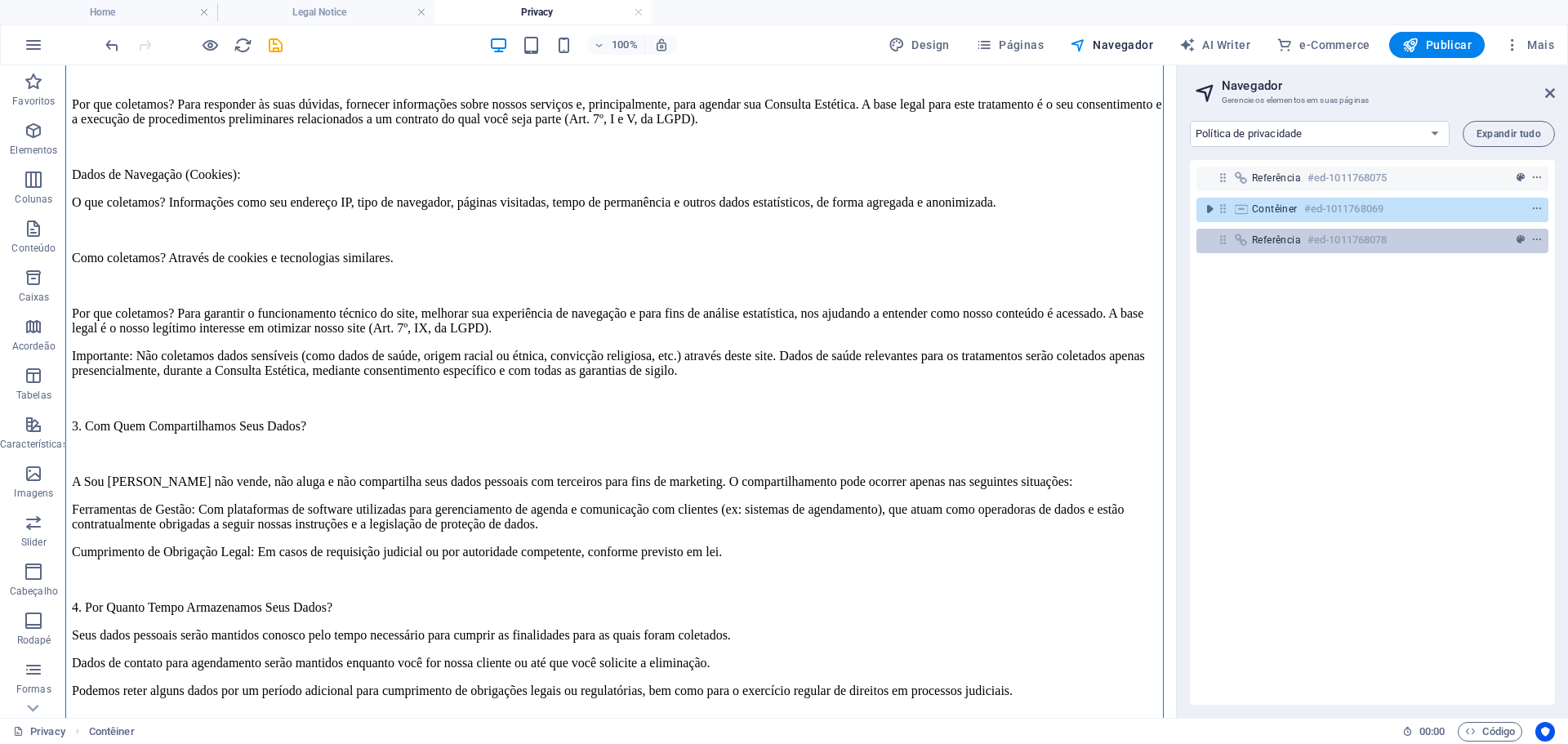
click at [1338, 235] on h6 "#ed-1011768078" at bounding box center [1347, 240] width 79 height 20
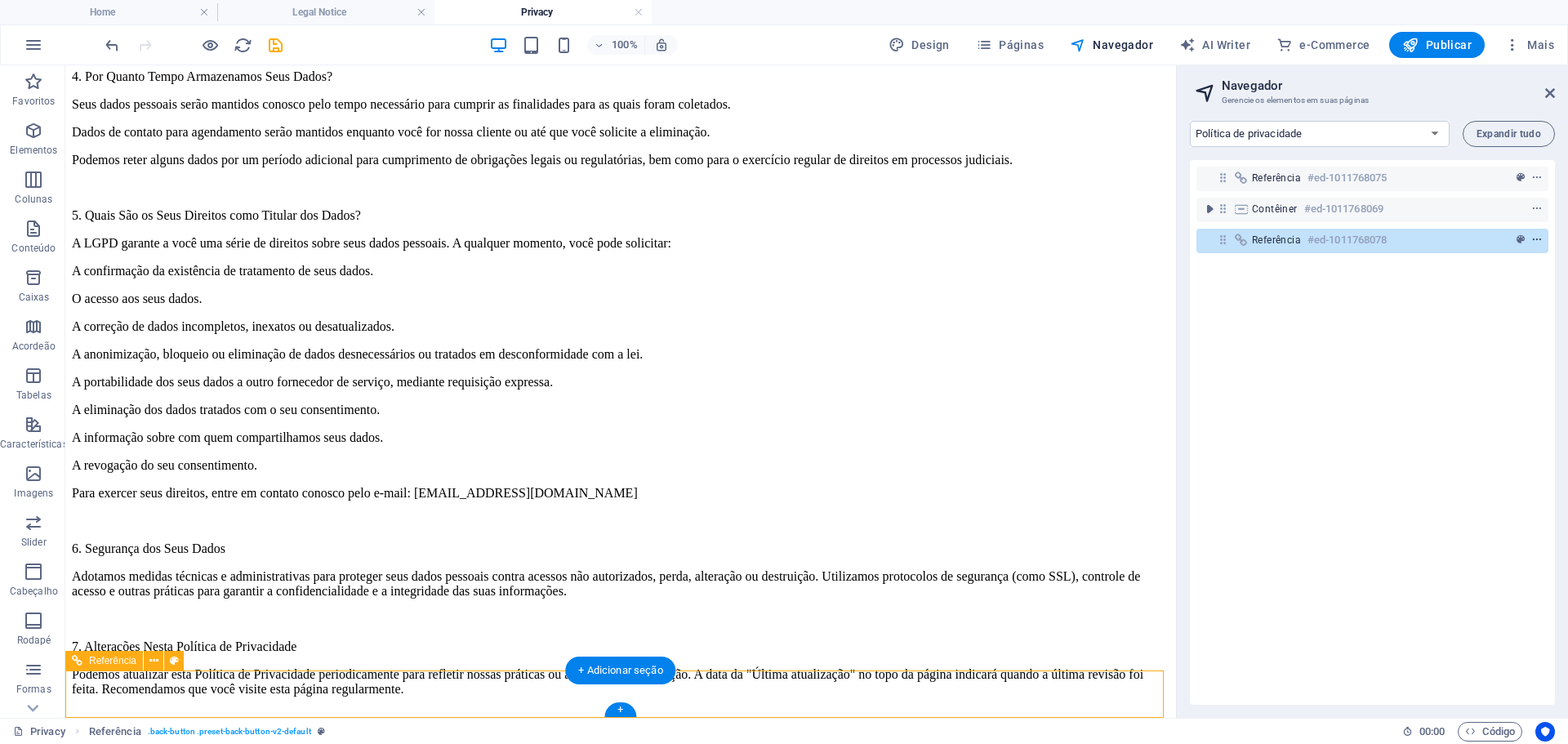
click at [1532, 242] on icon "context-menu" at bounding box center [1537, 240] width 12 height 12
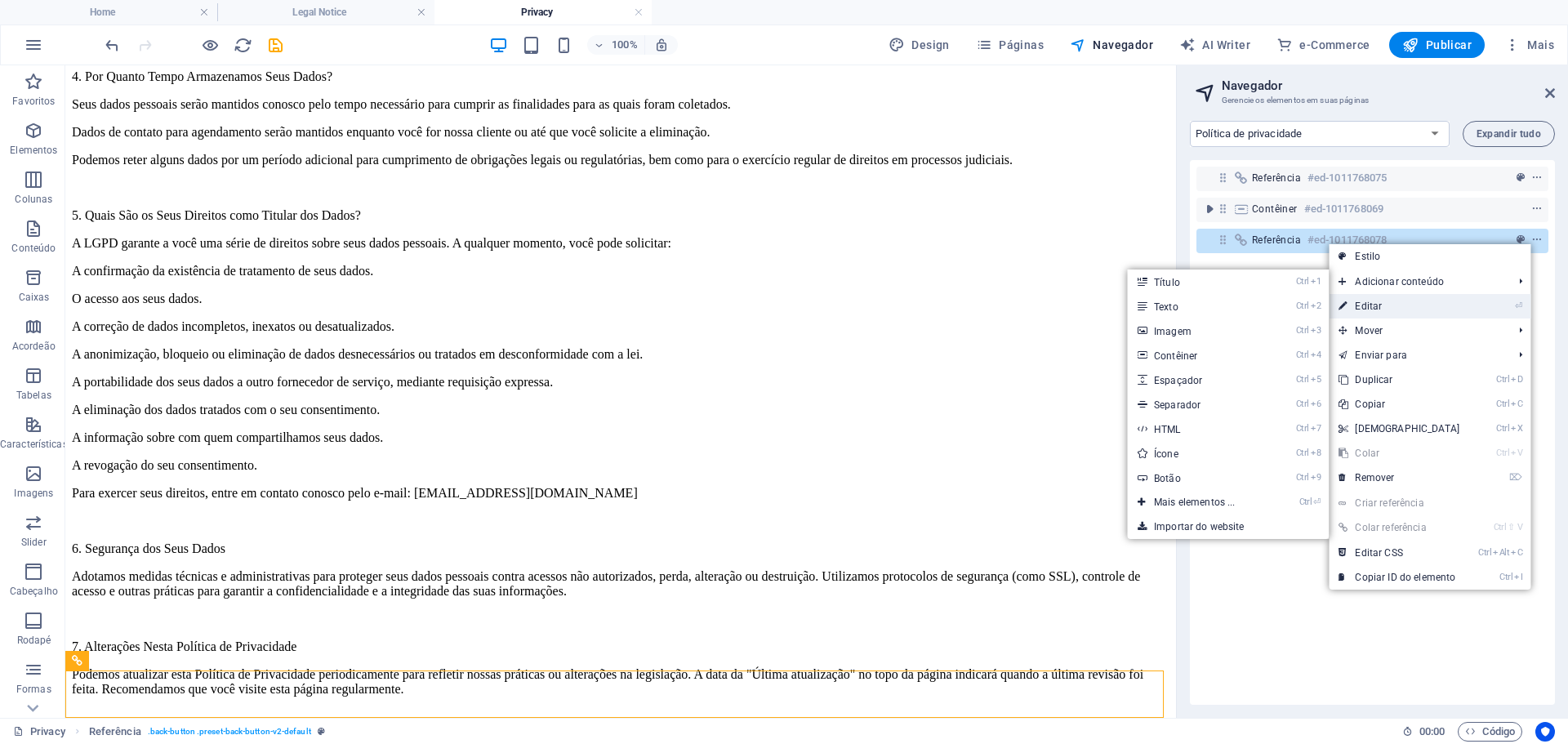
click at [1404, 304] on link "⏎ Editar" at bounding box center [1399, 306] width 141 height 25
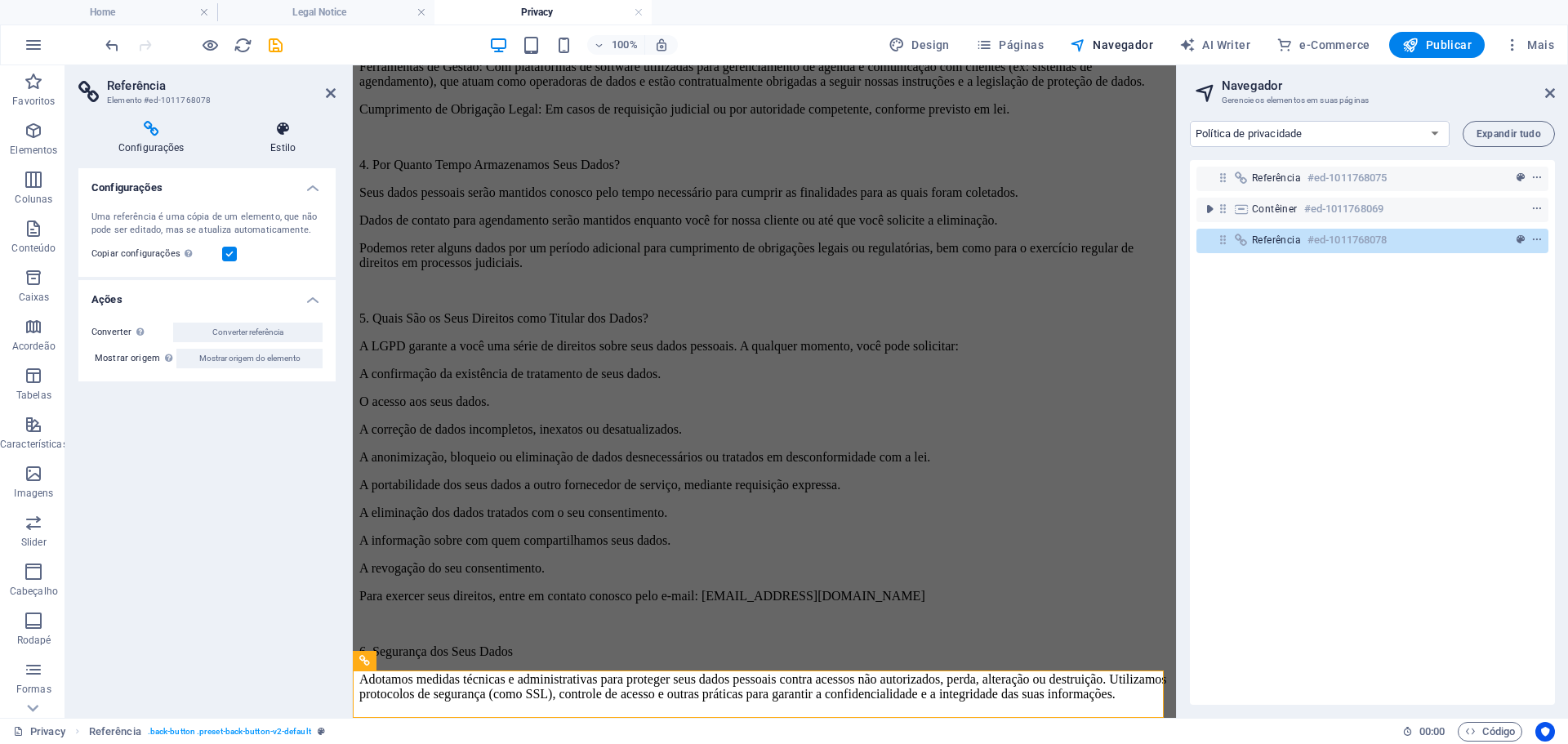
click at [300, 153] on h4 "Estilo" at bounding box center [283, 138] width 105 height 35
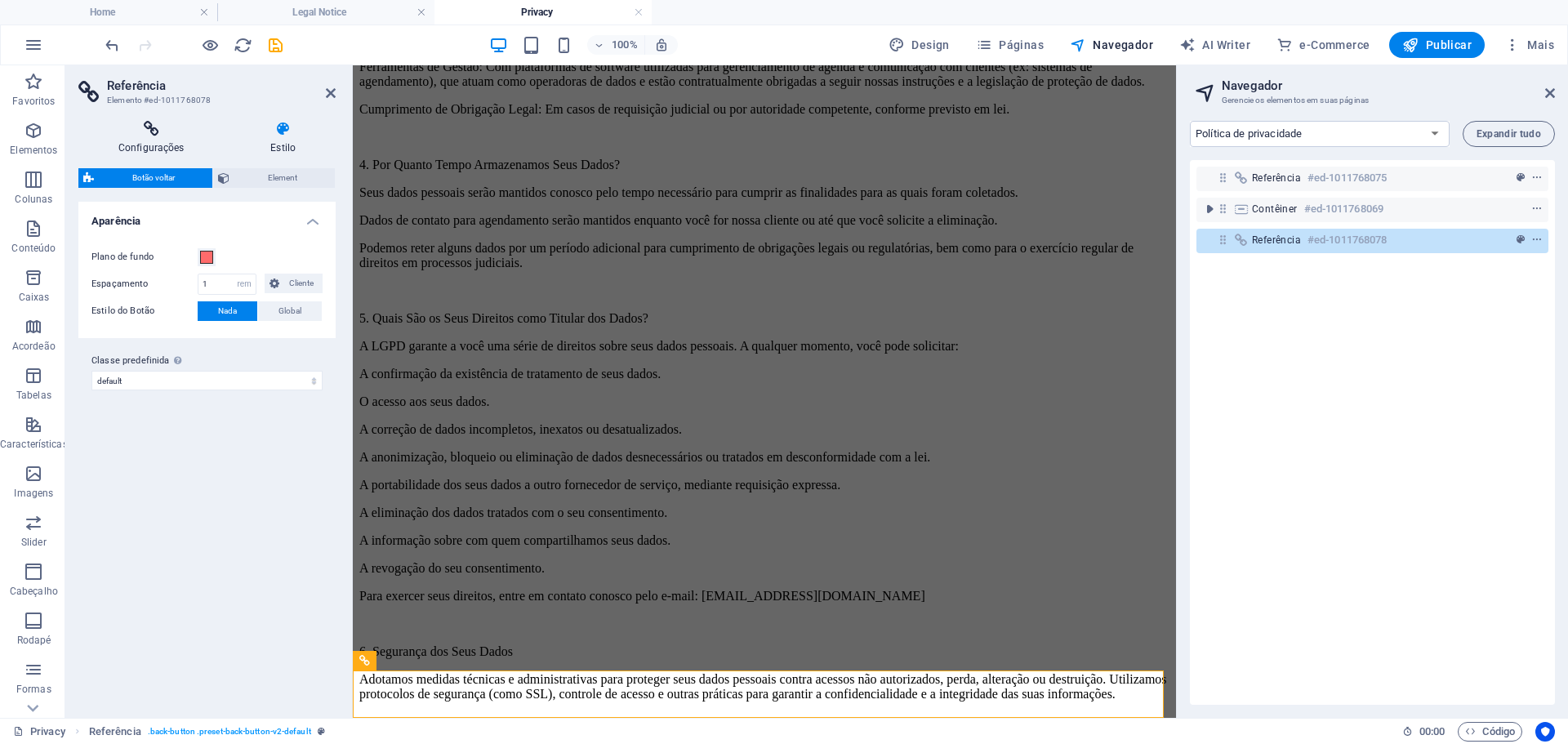
click at [138, 139] on h4 "Configurações" at bounding box center [153, 138] width 151 height 35
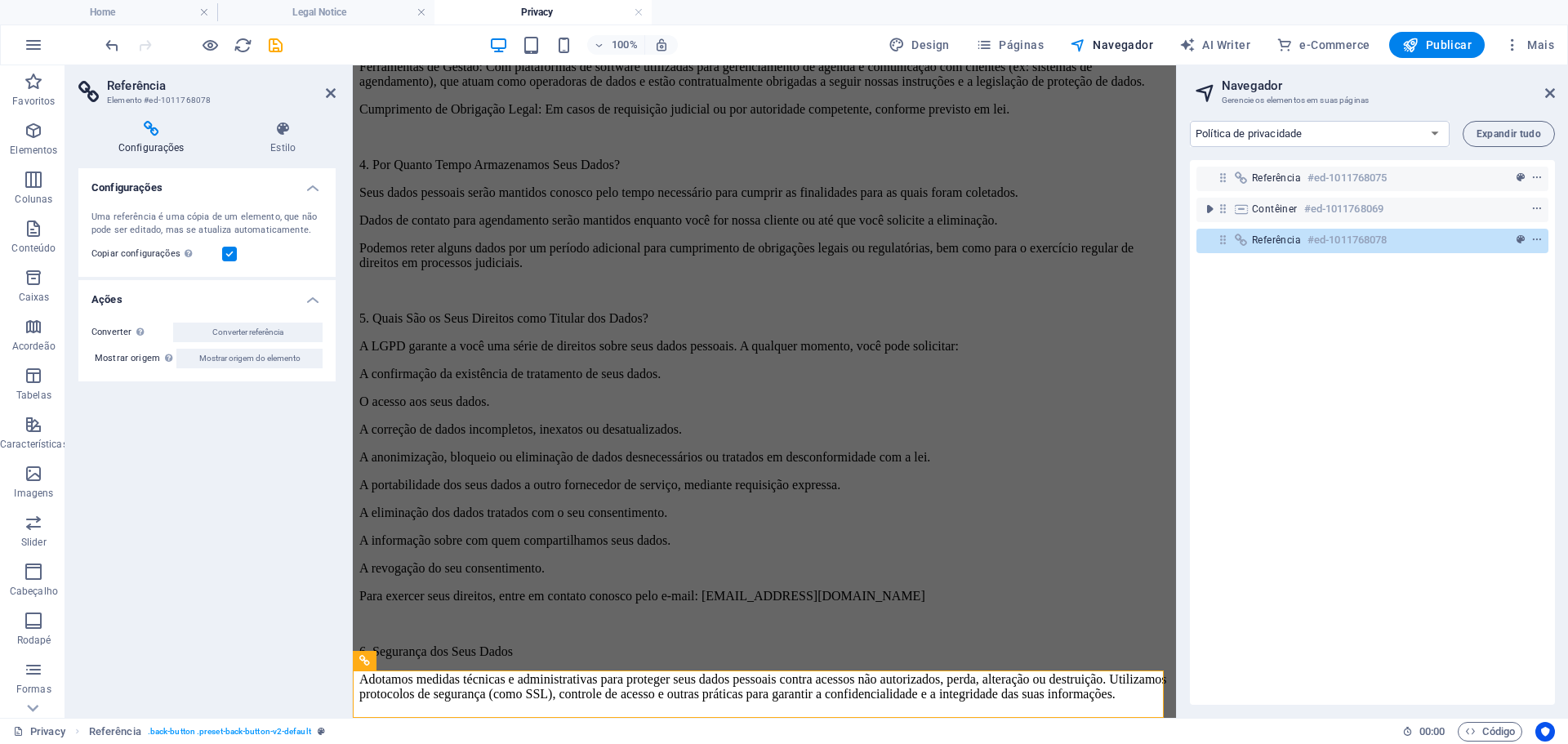
click at [268, 435] on div "Configurações Uma referência é uma cópia de um elemento, que não pode ser edita…" at bounding box center [207, 436] width 257 height 536
drag, startPoint x: 268, startPoint y: 435, endPoint x: 269, endPoint y: 454, distance: 19.0
click at [269, 454] on div "Configurações Uma referência é uma cópia de um elemento, que não pode ser edita…" at bounding box center [207, 436] width 257 height 536
click at [1549, 91] on icon at bounding box center [1550, 92] width 10 height 13
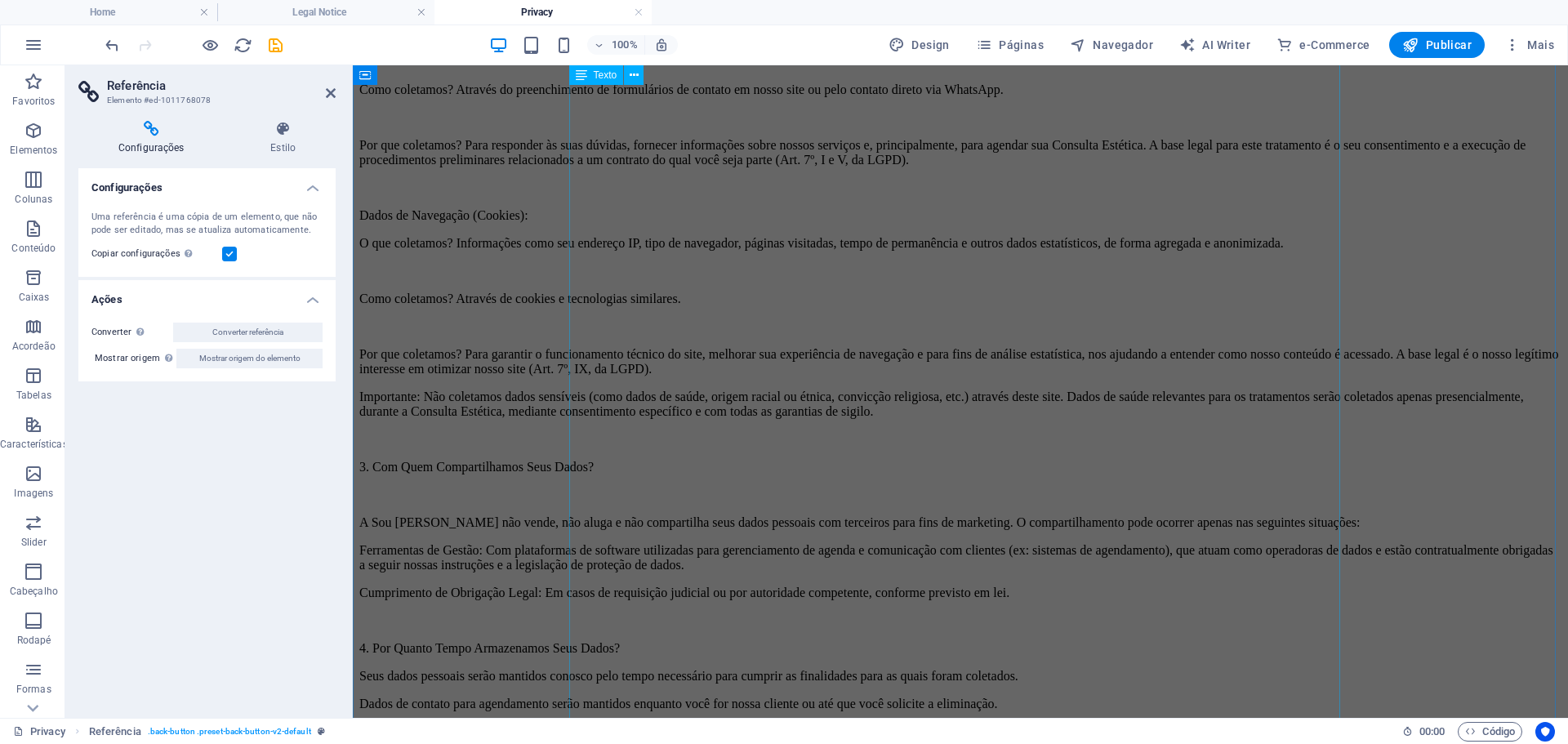
scroll to position [0, 0]
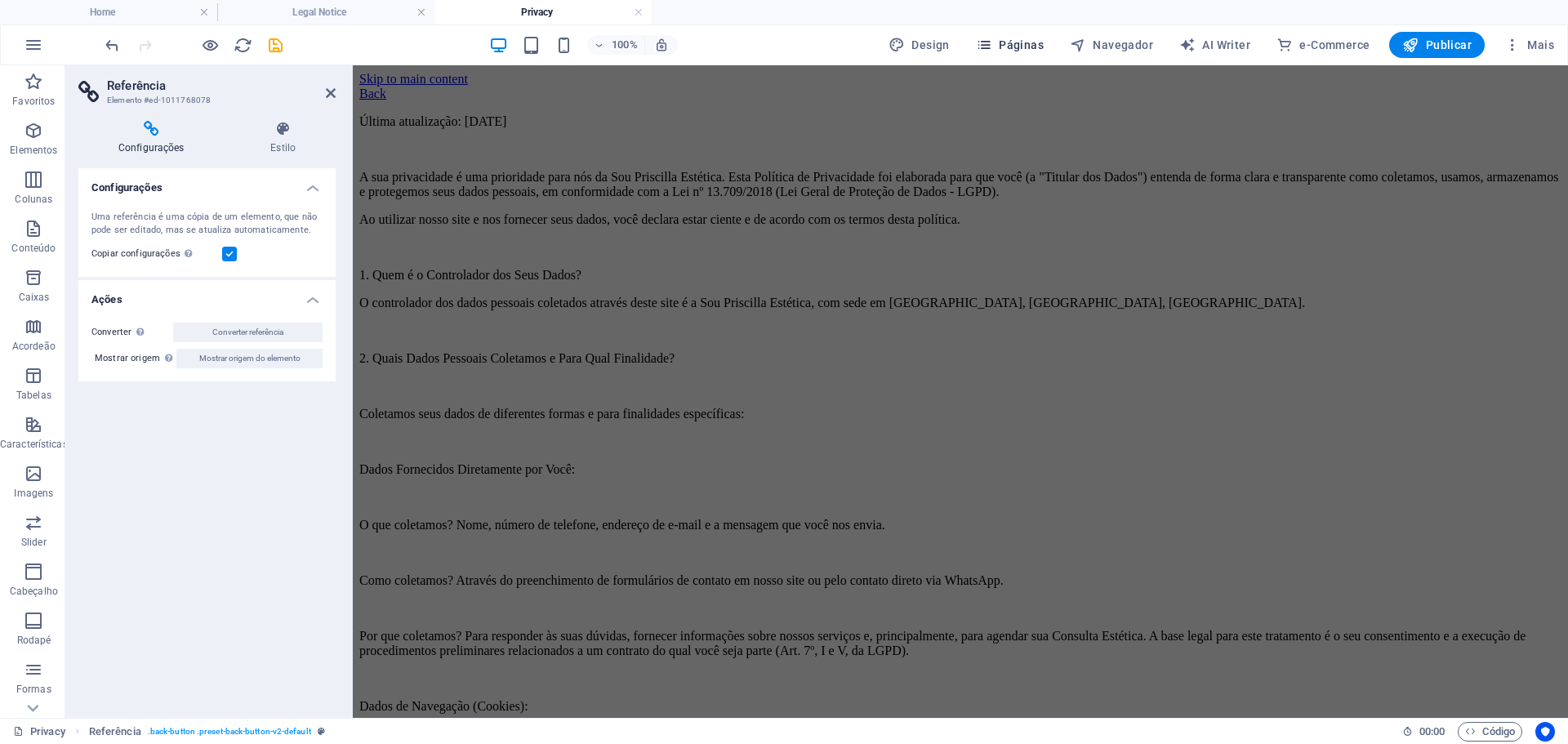
click at [1031, 42] on span "Páginas" at bounding box center [1010, 45] width 67 height 17
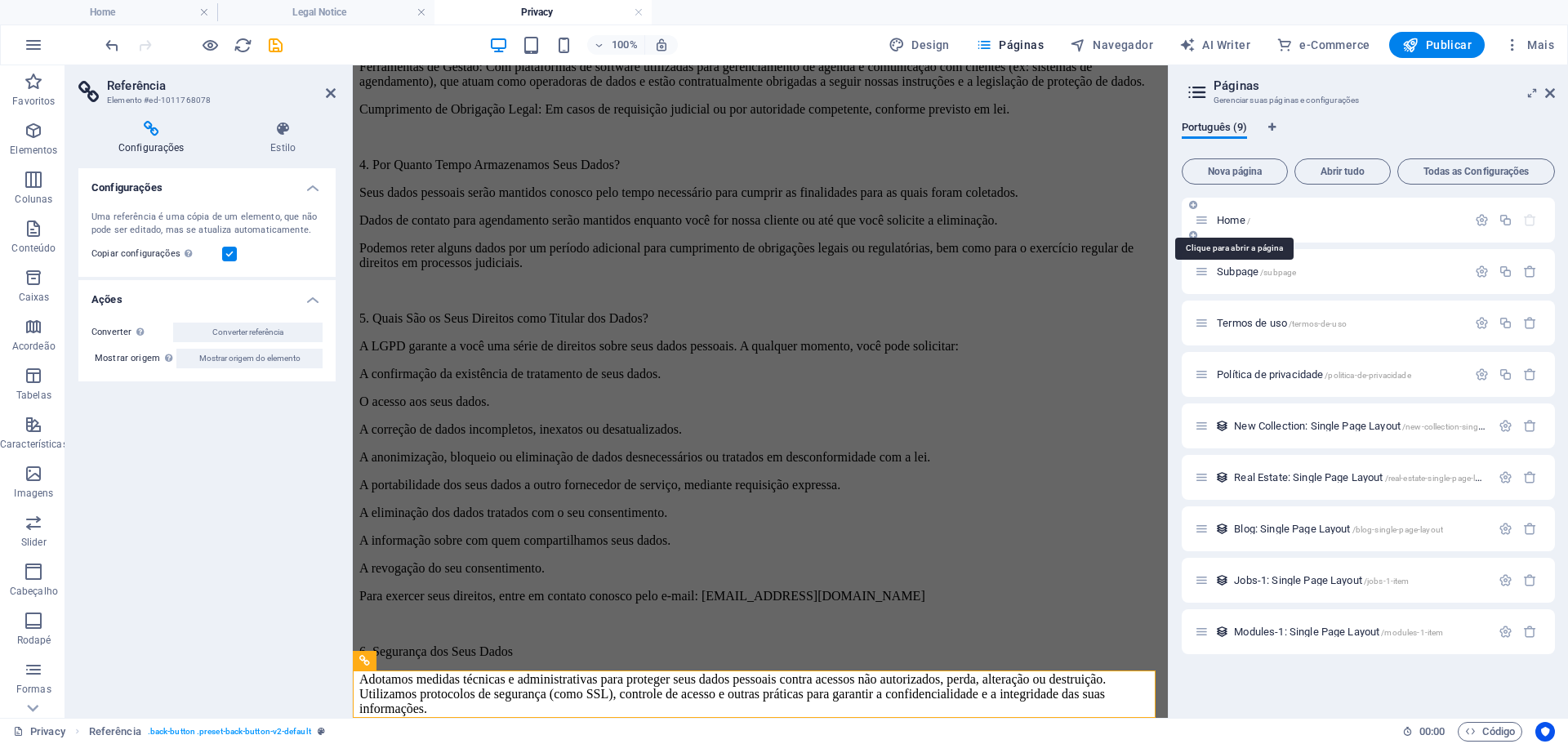
click at [1249, 220] on span "/" at bounding box center [1248, 221] width 3 height 9
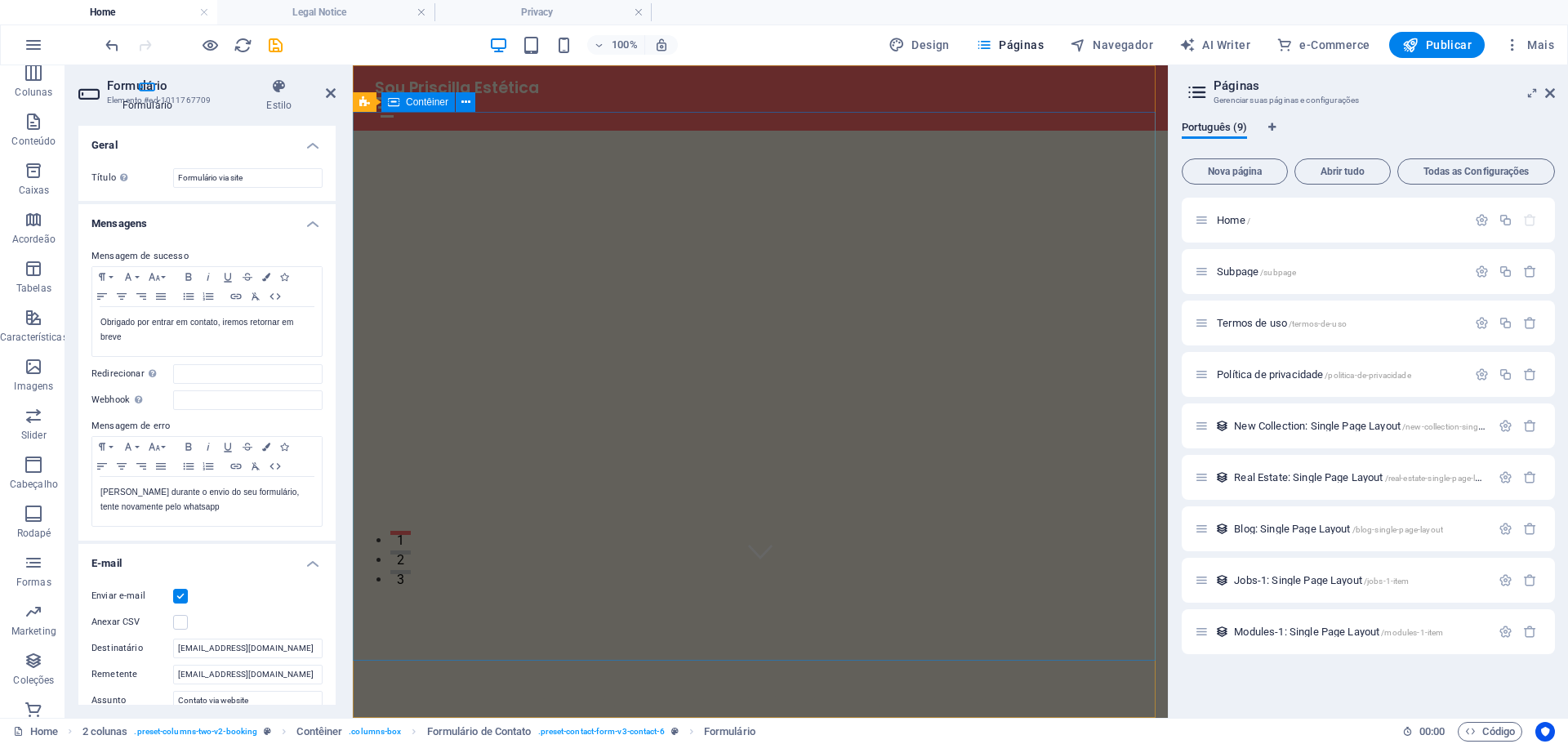
scroll to position [0, 0]
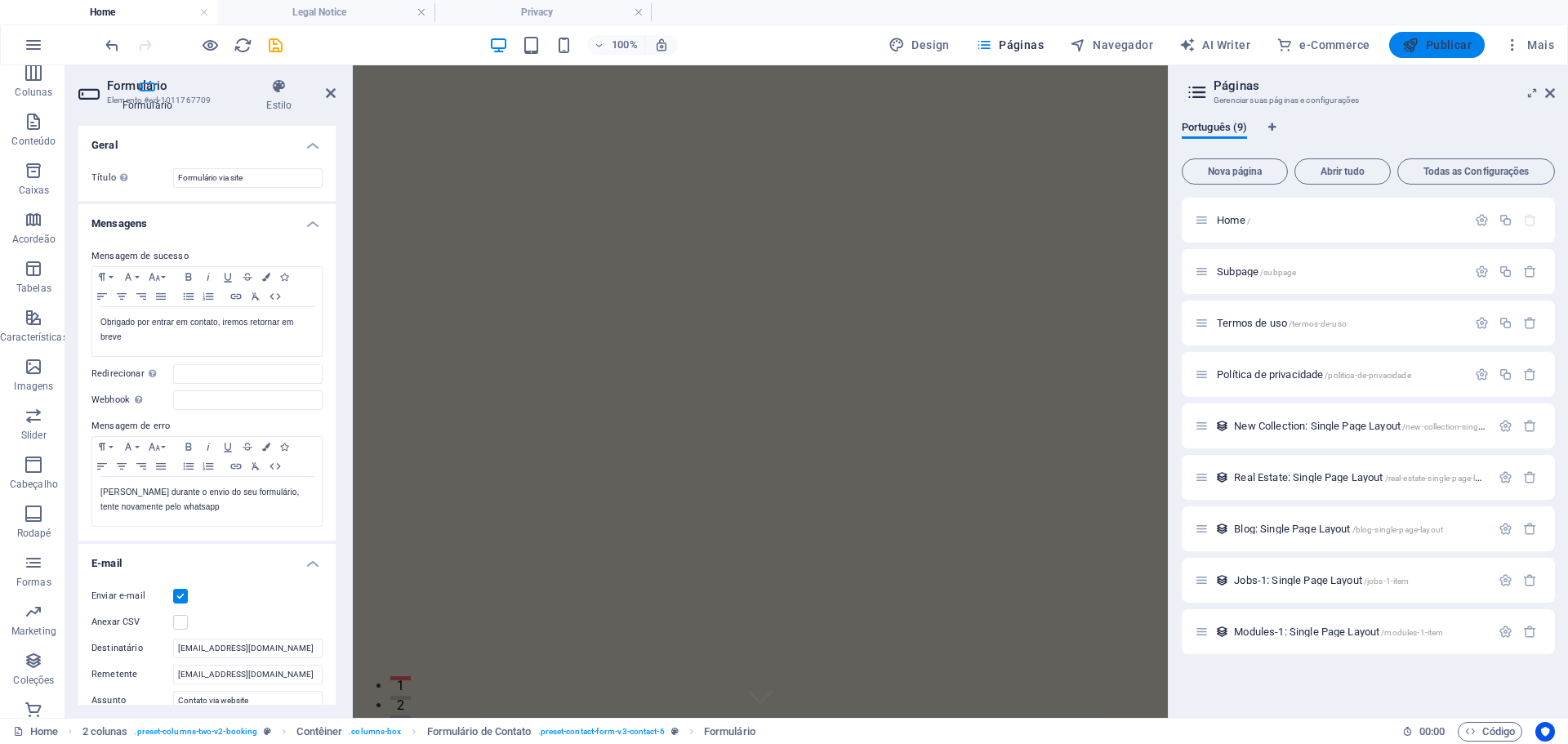
click at [1450, 42] on span "Publicar" at bounding box center [1437, 45] width 69 height 17
checkbox input "false"
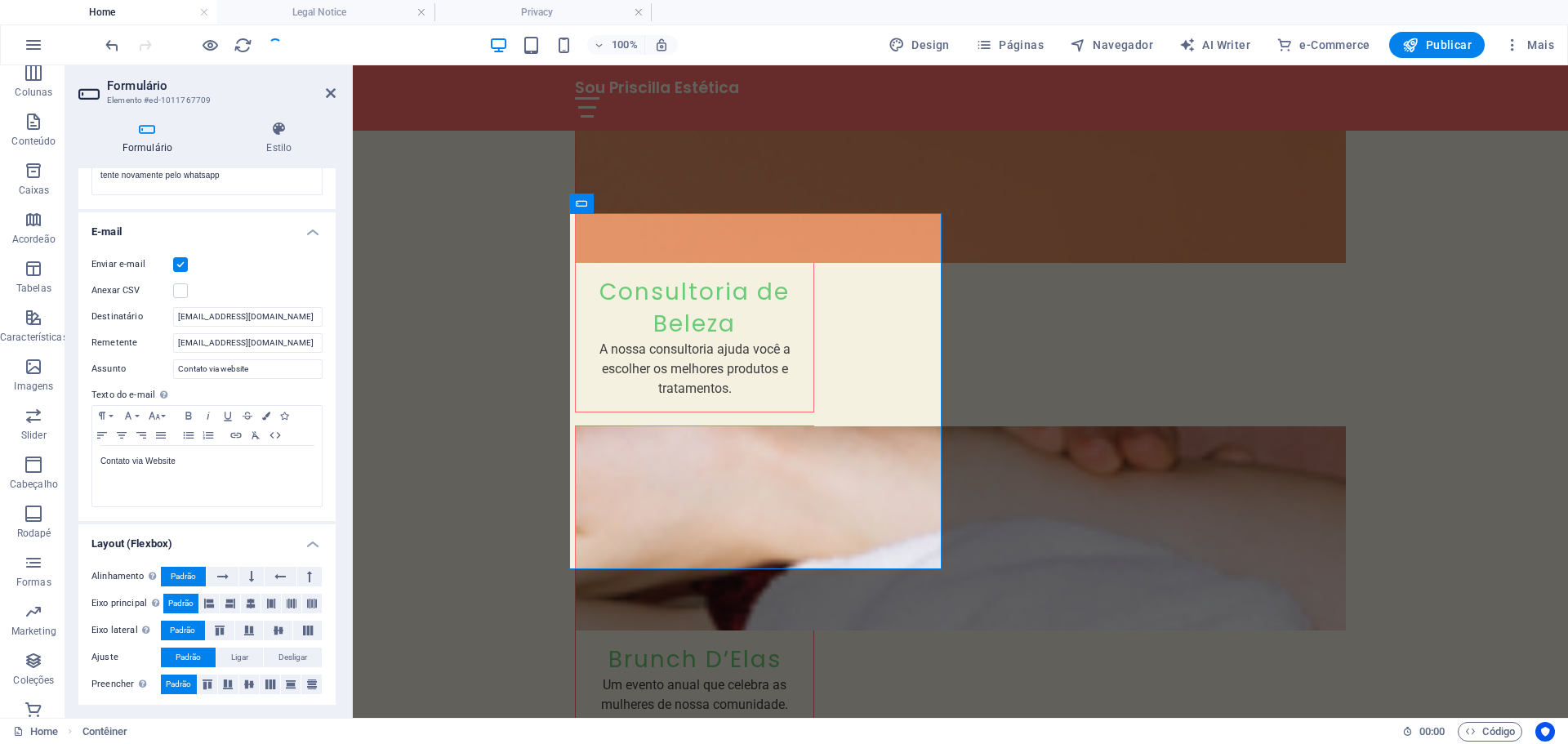
scroll to position [377, 0]
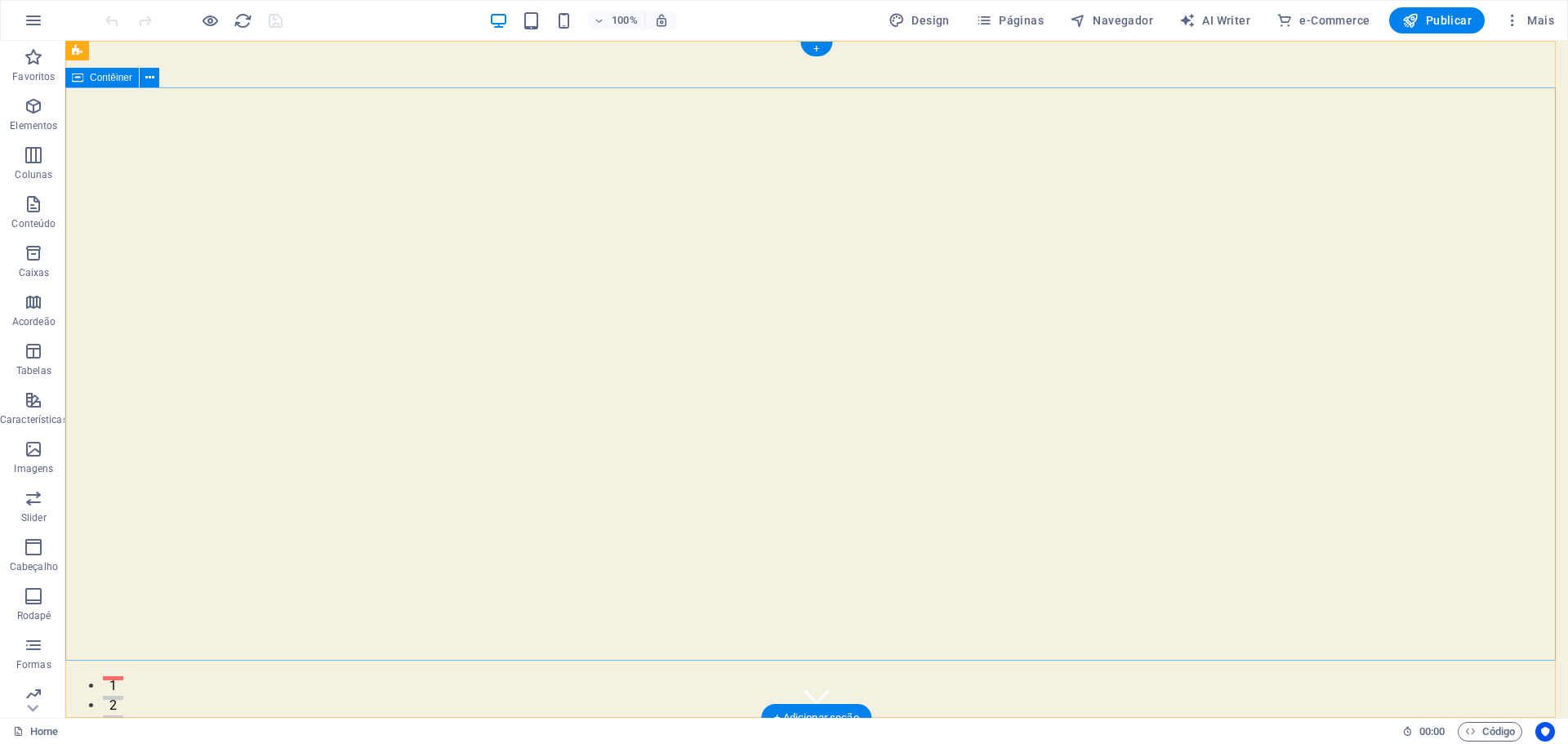
select select "vh"
select select "header"
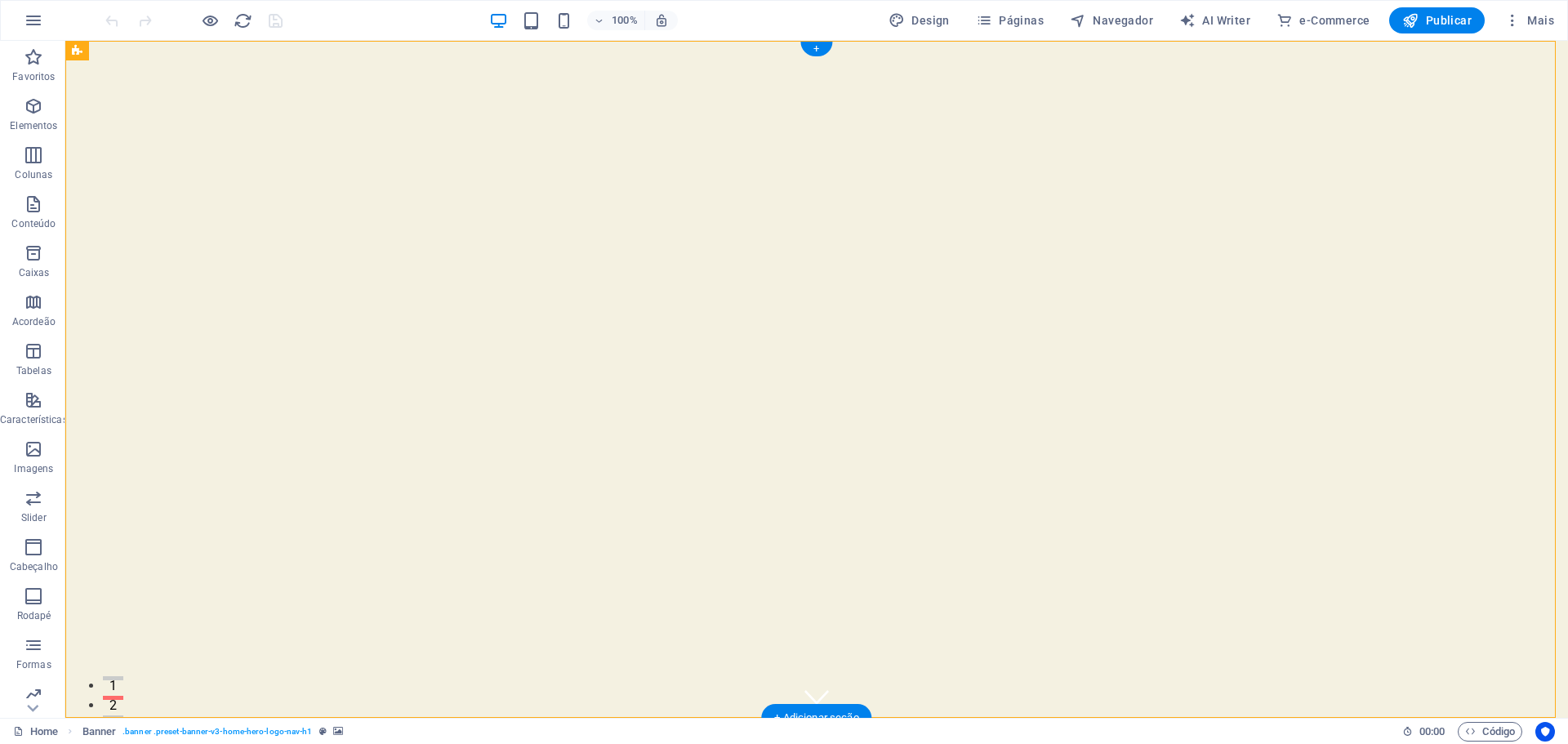
select select "ms"
select select "s"
select select "progressive"
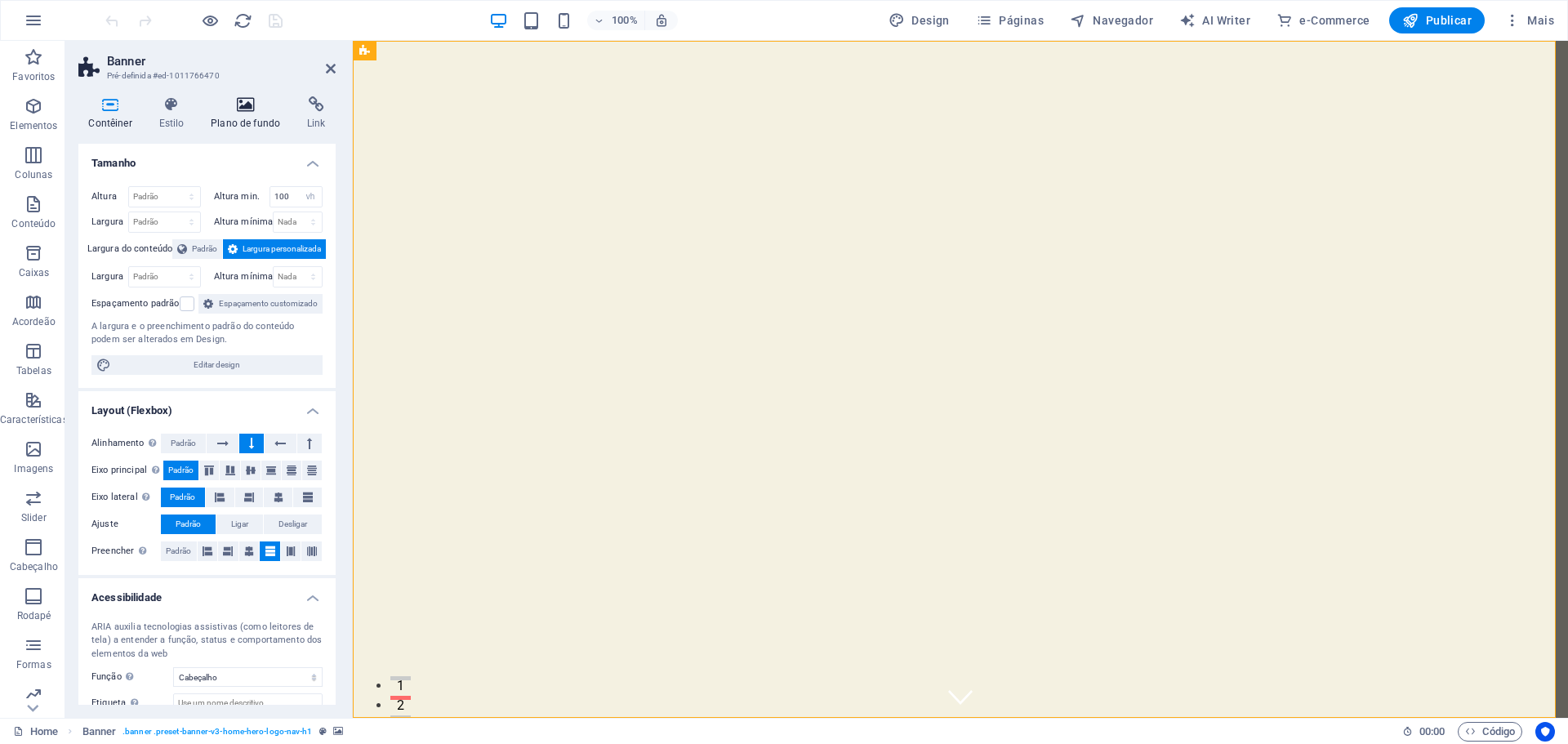
click at [249, 125] on h4 "Plano de fundo" at bounding box center [248, 113] width 96 height 35
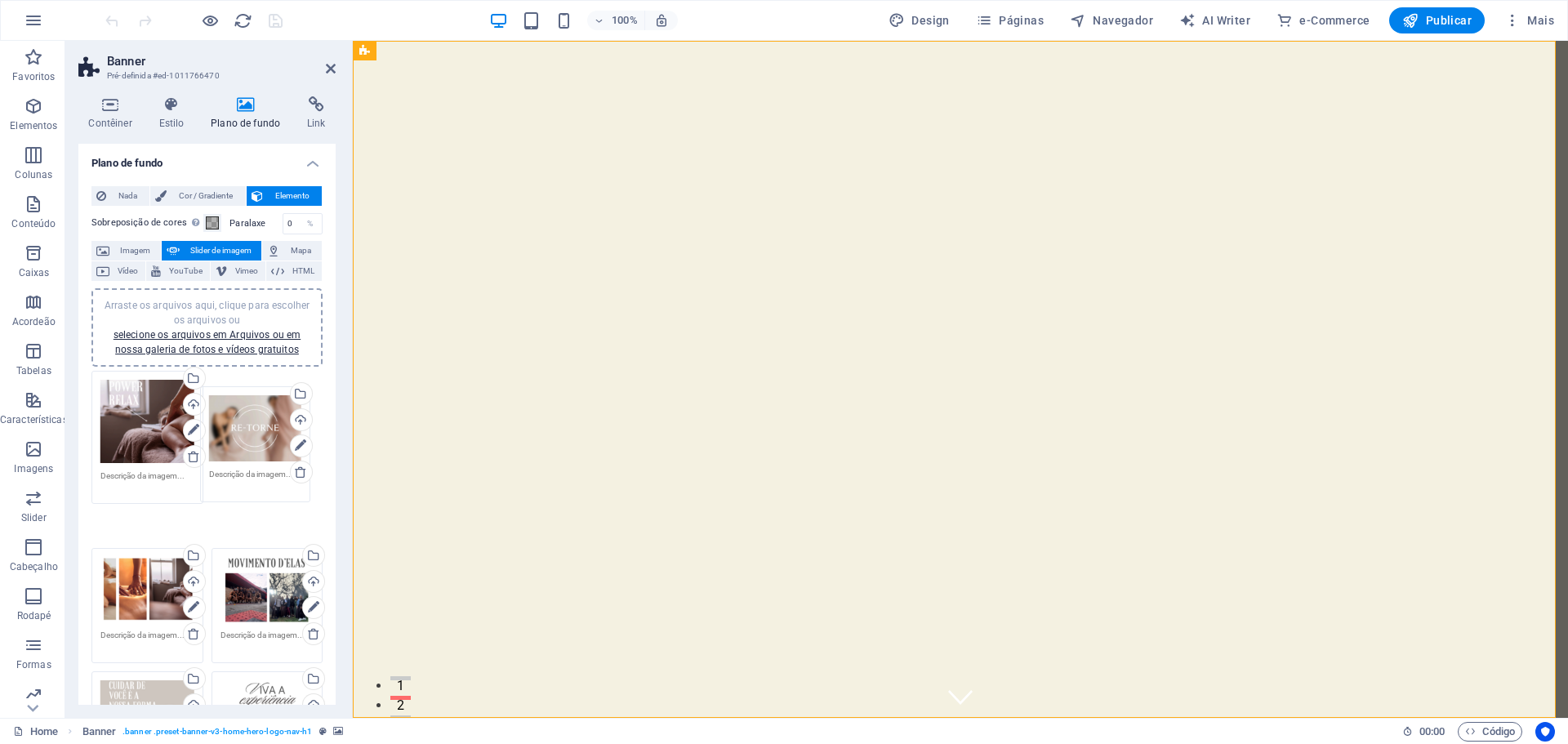
drag, startPoint x: 147, startPoint y: 423, endPoint x: 254, endPoint y: 439, distance: 108.2
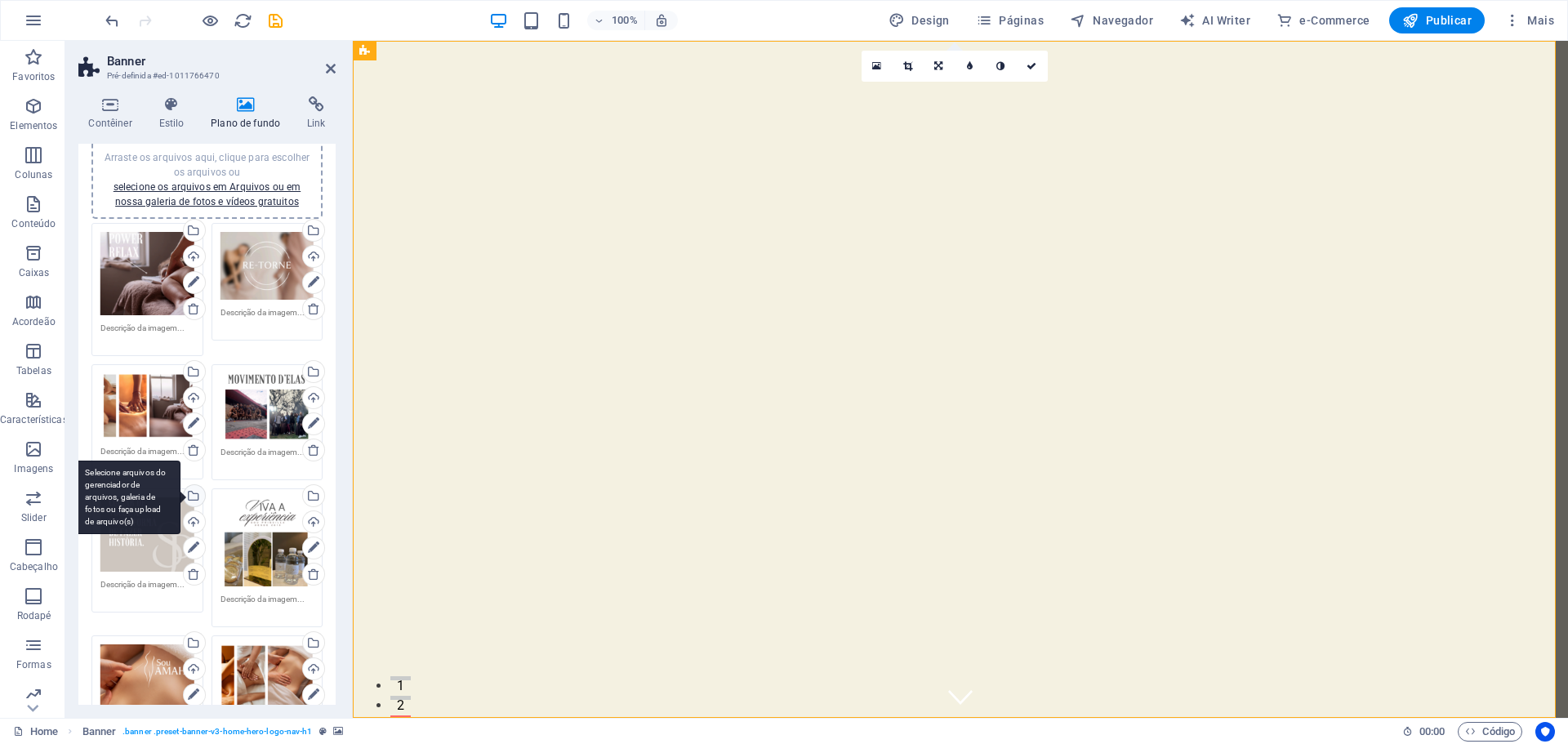
scroll to position [163, 0]
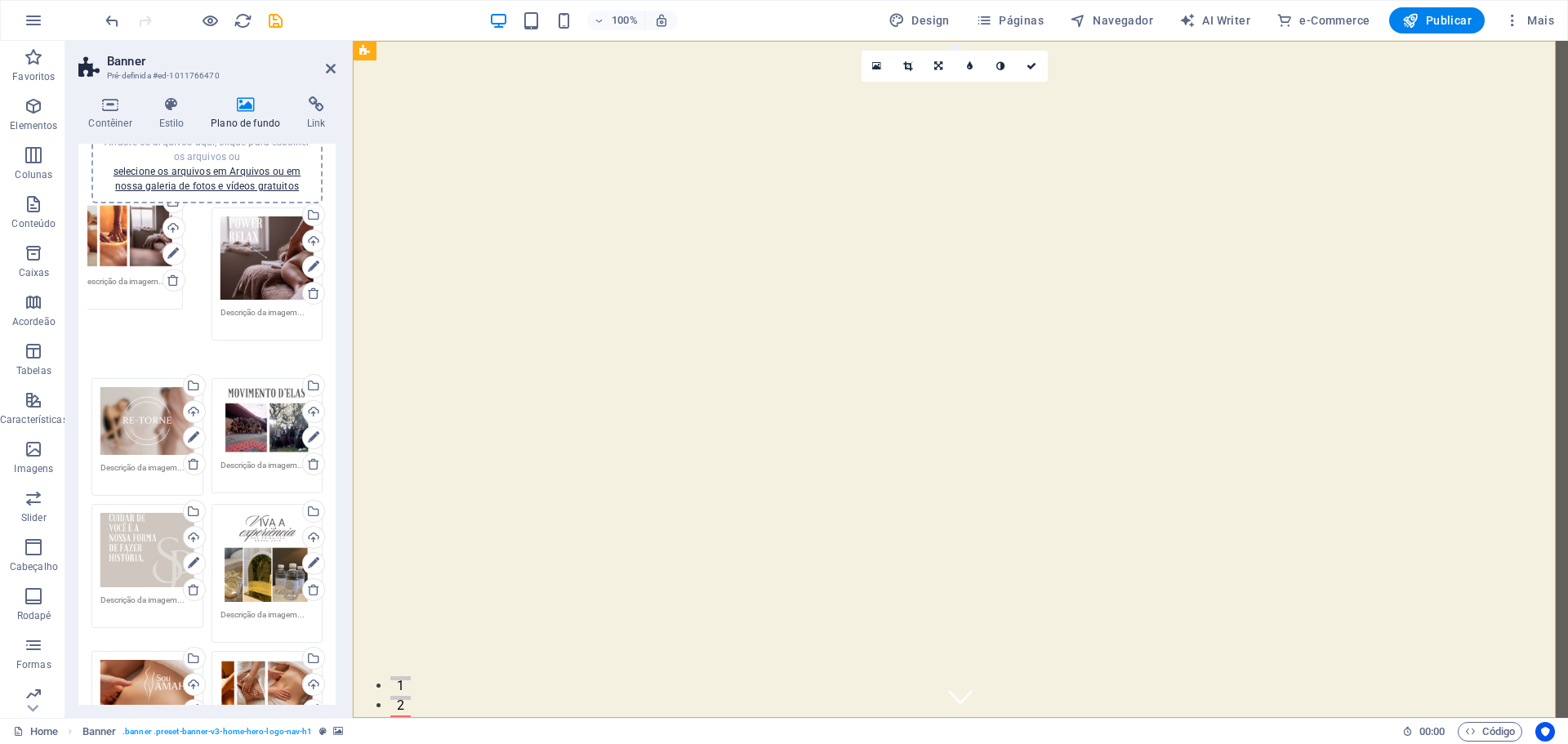
drag, startPoint x: 143, startPoint y: 410, endPoint x: 124, endPoint y: 258, distance: 153.2
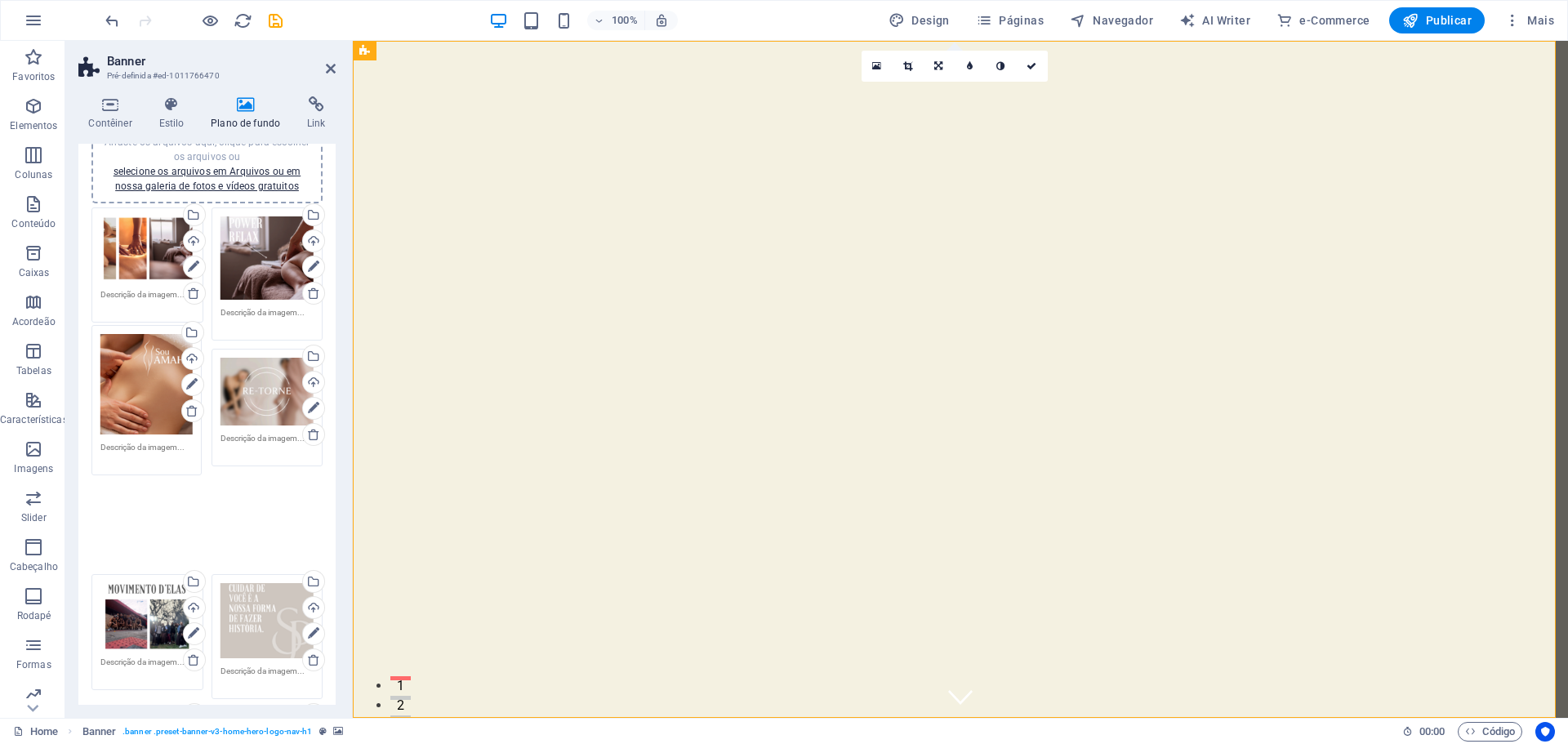
drag, startPoint x: 149, startPoint y: 672, endPoint x: 149, endPoint y: 381, distance: 291.0
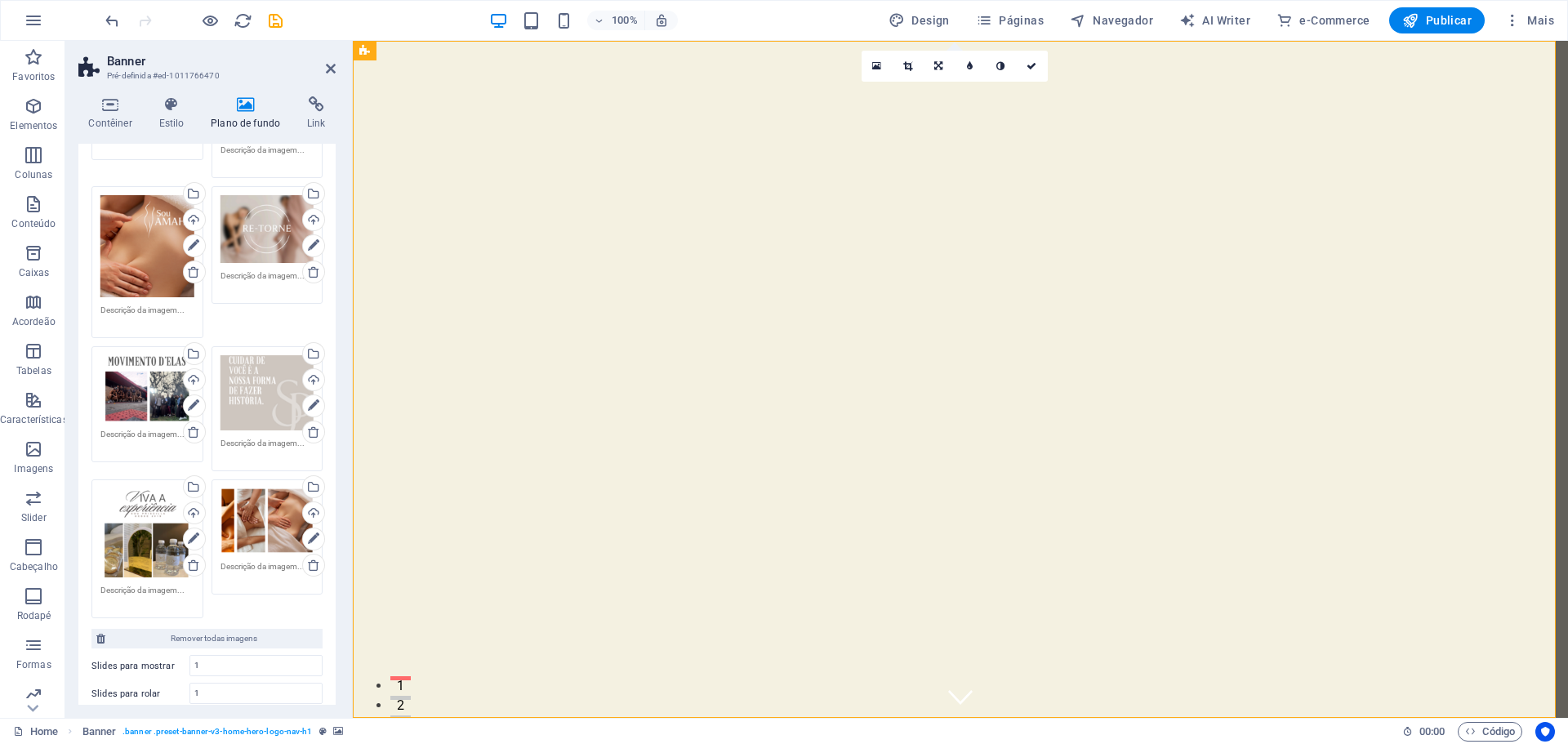
scroll to position [326, 0]
click at [1427, 22] on span "Publicar" at bounding box center [1437, 20] width 69 height 17
checkbox input "false"
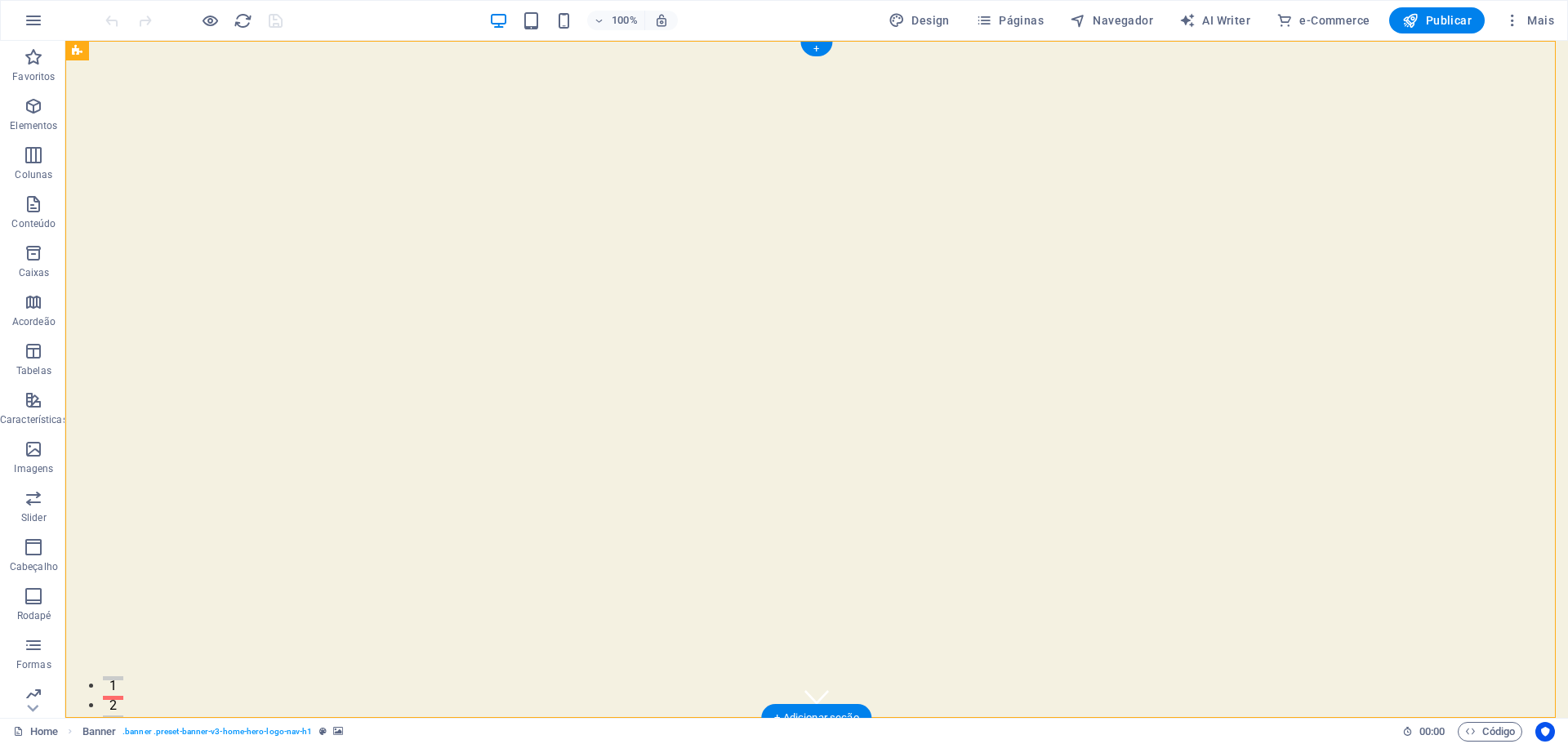
select select "vh"
select select "header"
select select "ms"
select select "s"
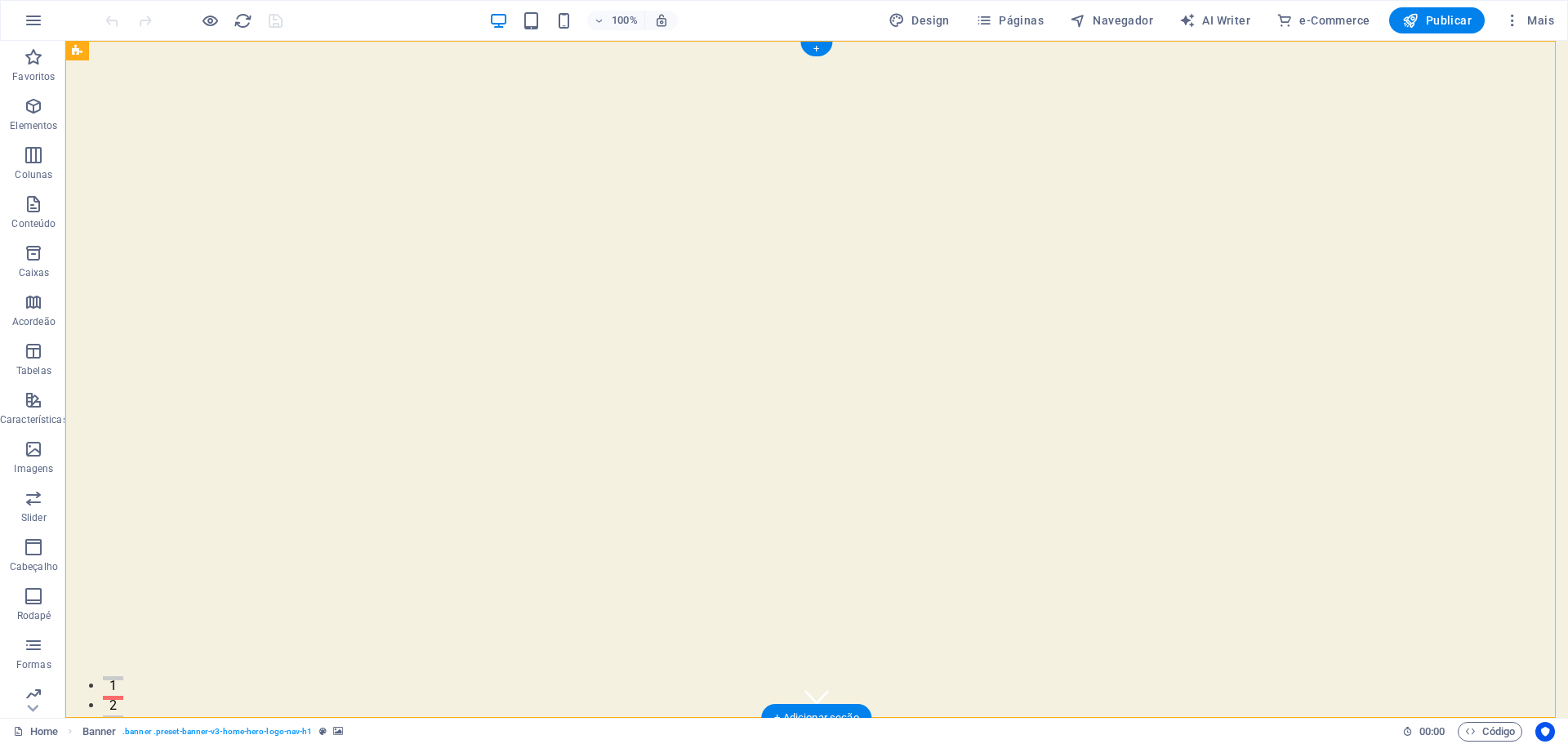
select select "progressive"
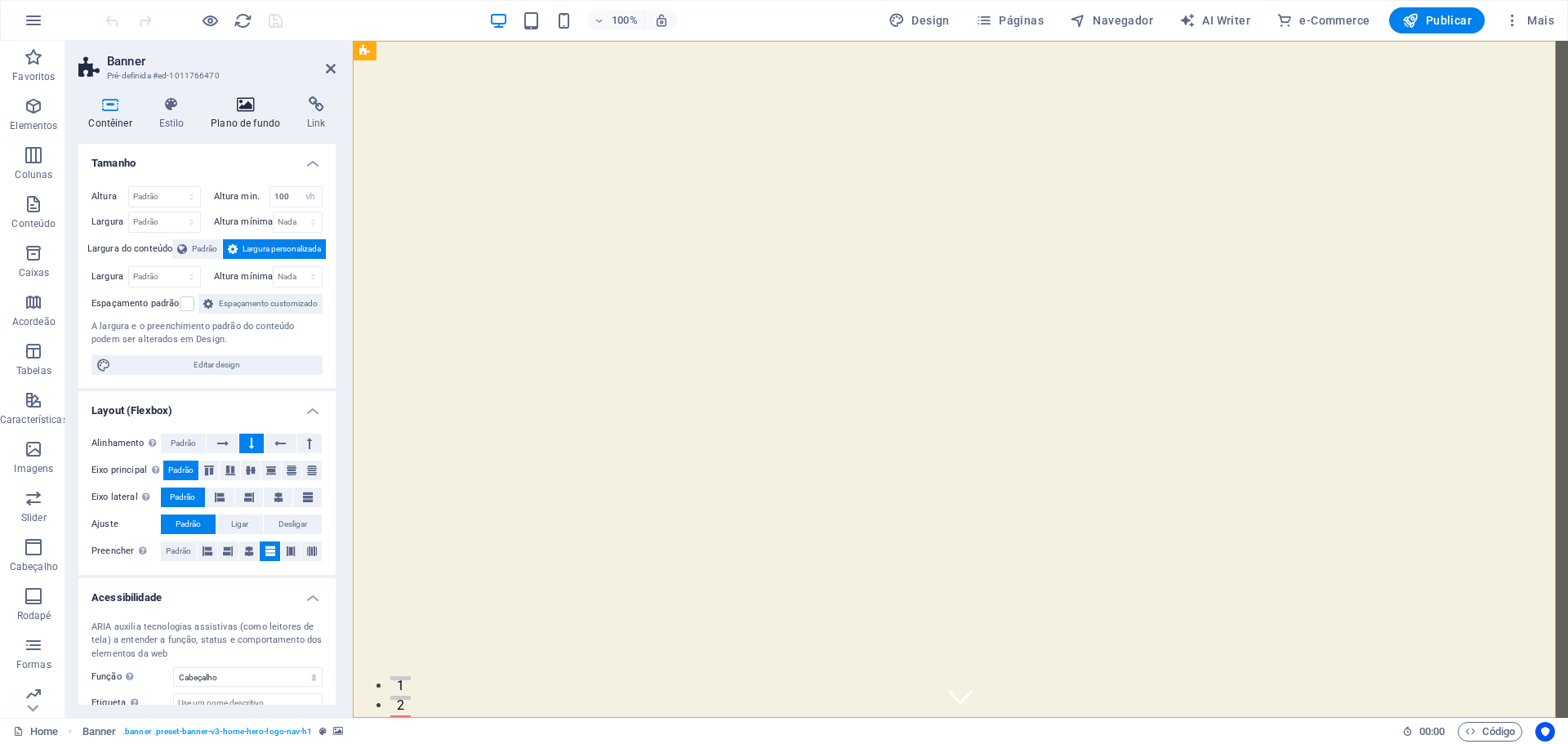
click at [249, 123] on h4 "Plano de fundo" at bounding box center [248, 113] width 96 height 35
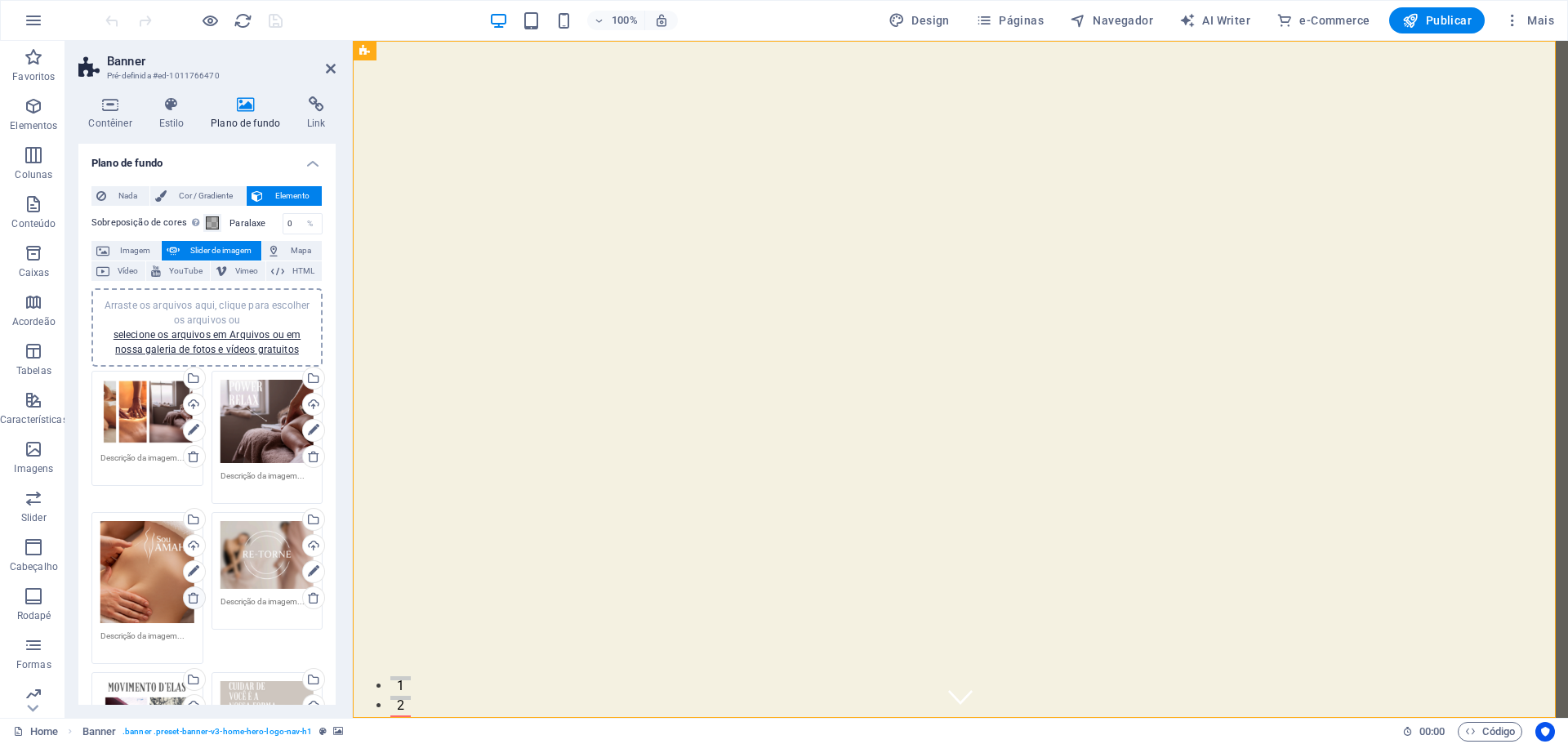
click at [188, 600] on icon at bounding box center [193, 597] width 13 height 13
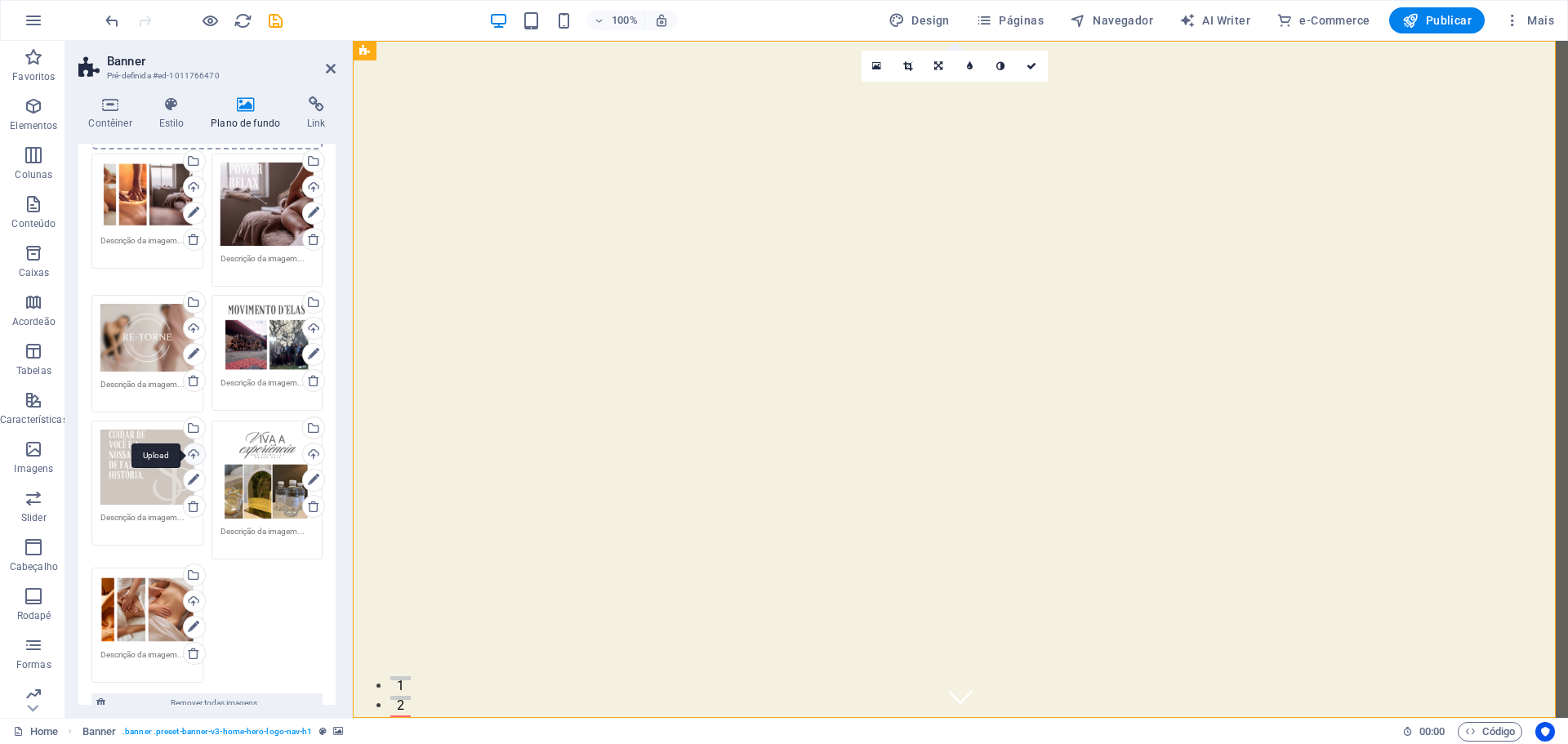
scroll to position [245, 0]
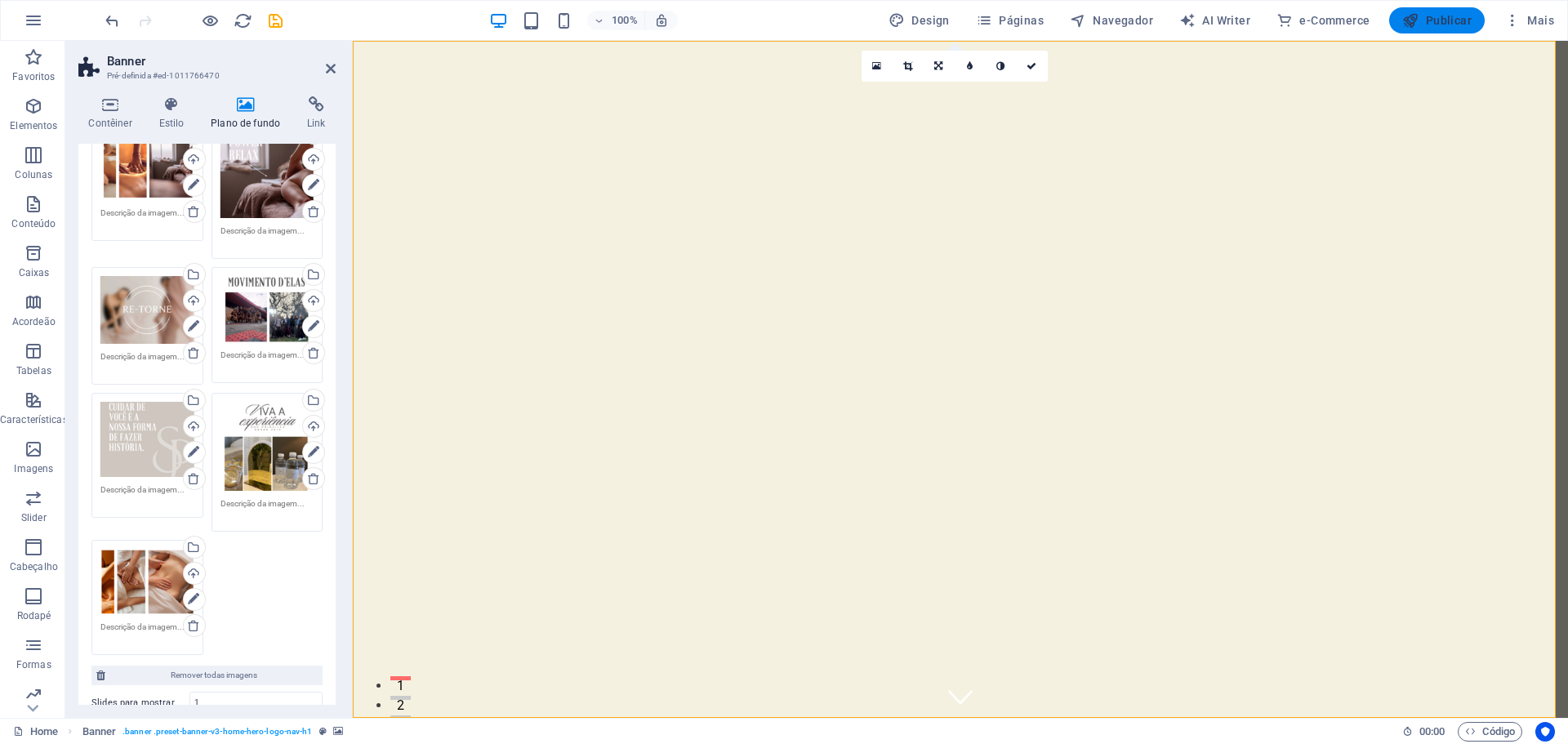
click at [1453, 25] on span "Publicar" at bounding box center [1437, 20] width 69 height 17
checkbox input "false"
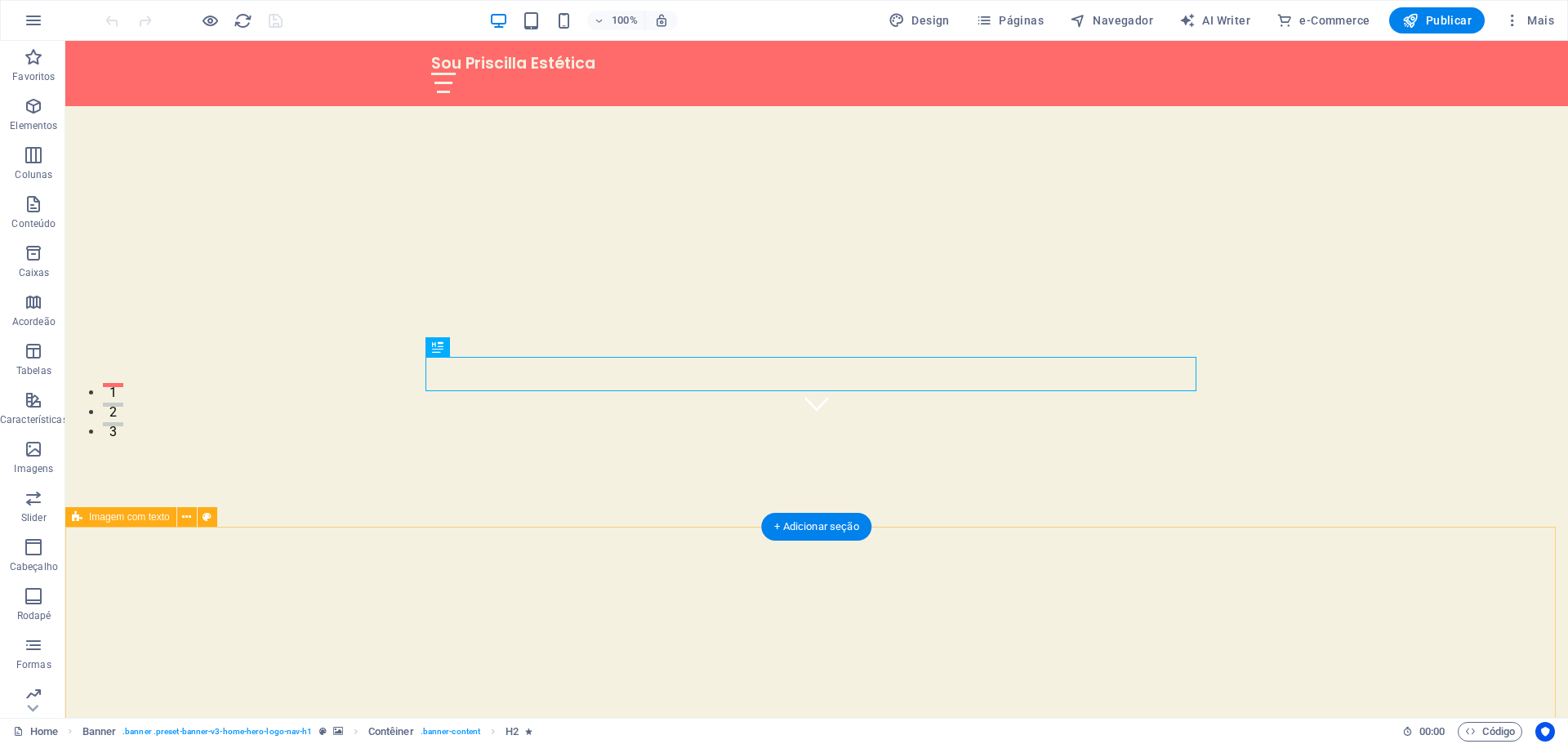
scroll to position [409, 0]
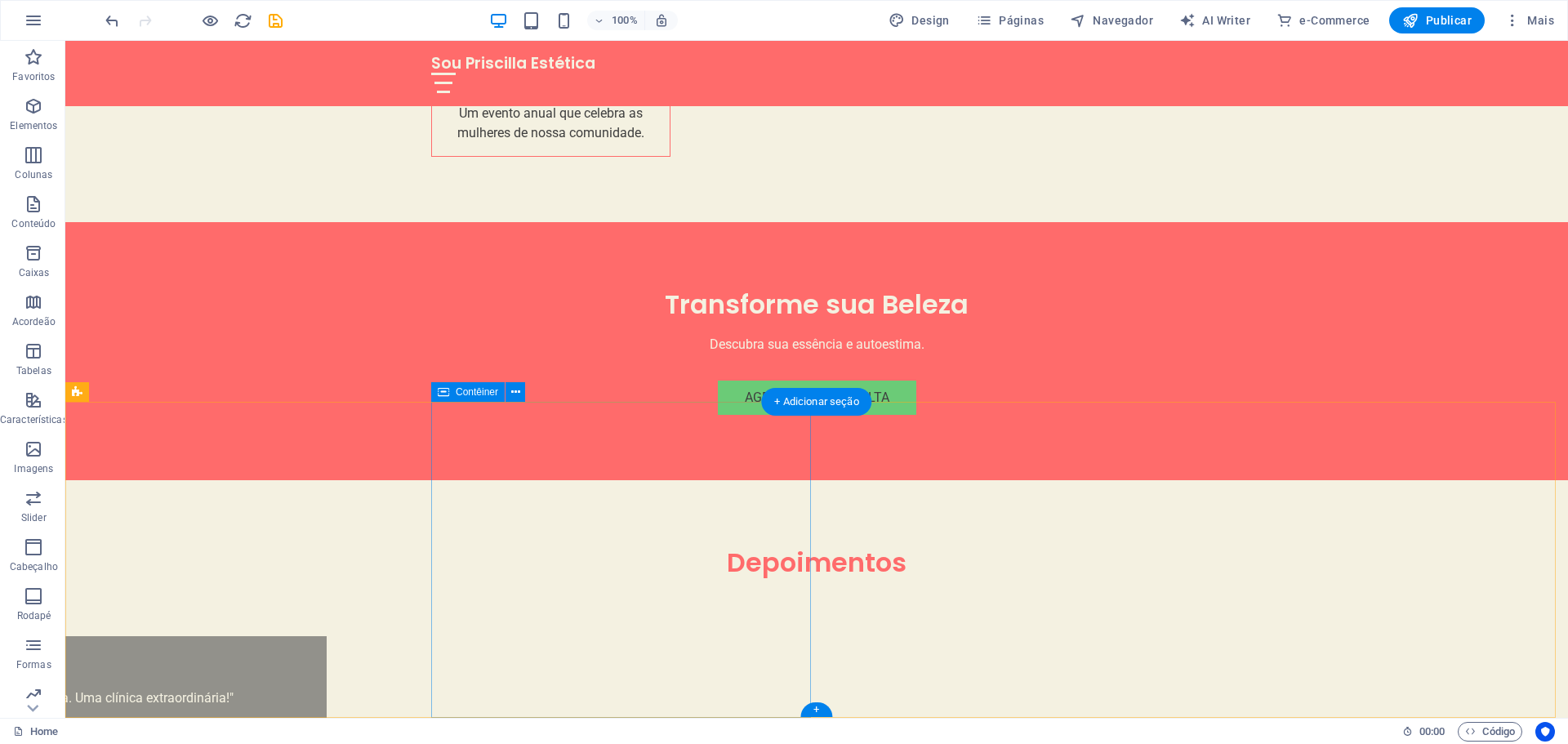
scroll to position [4190, 0]
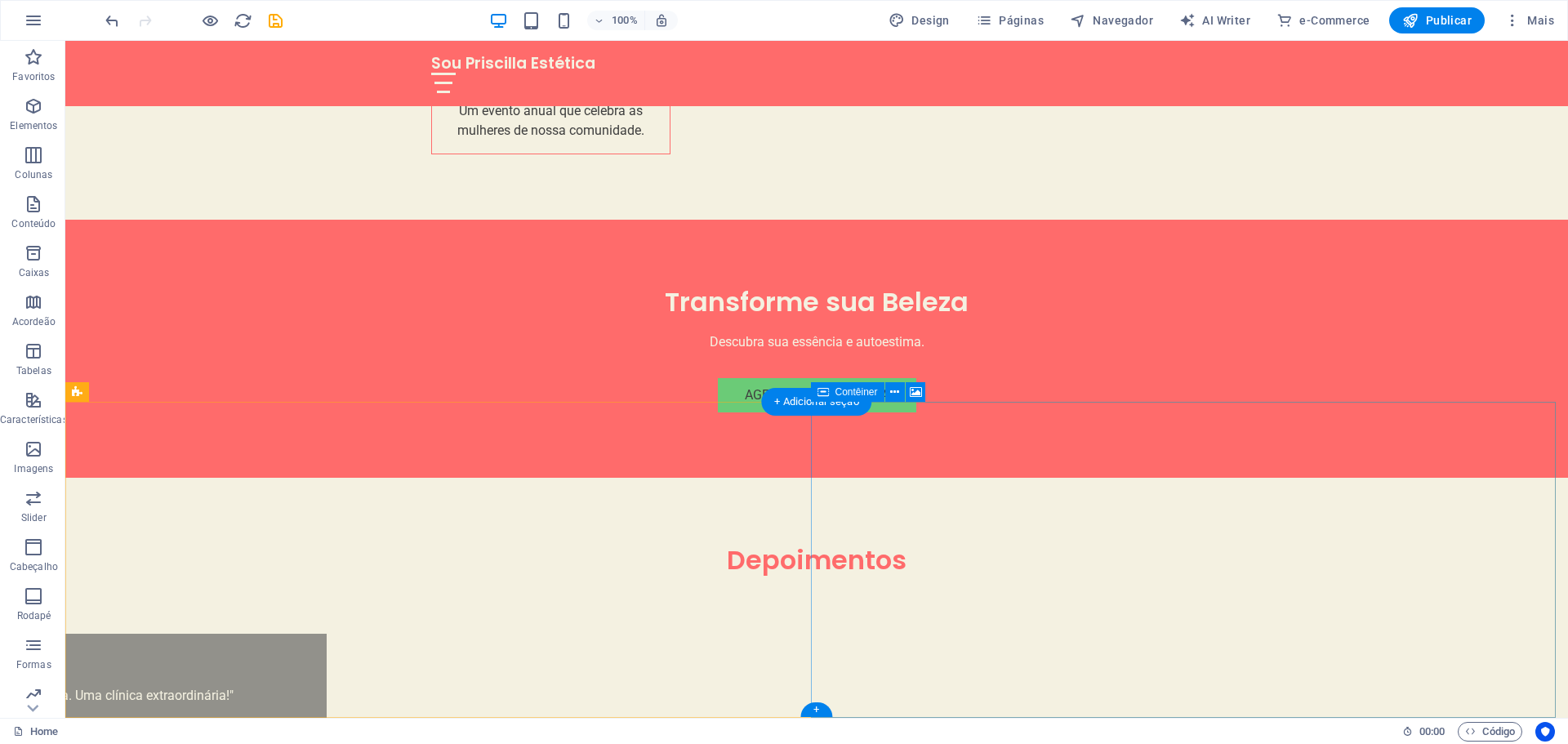
select select "px"
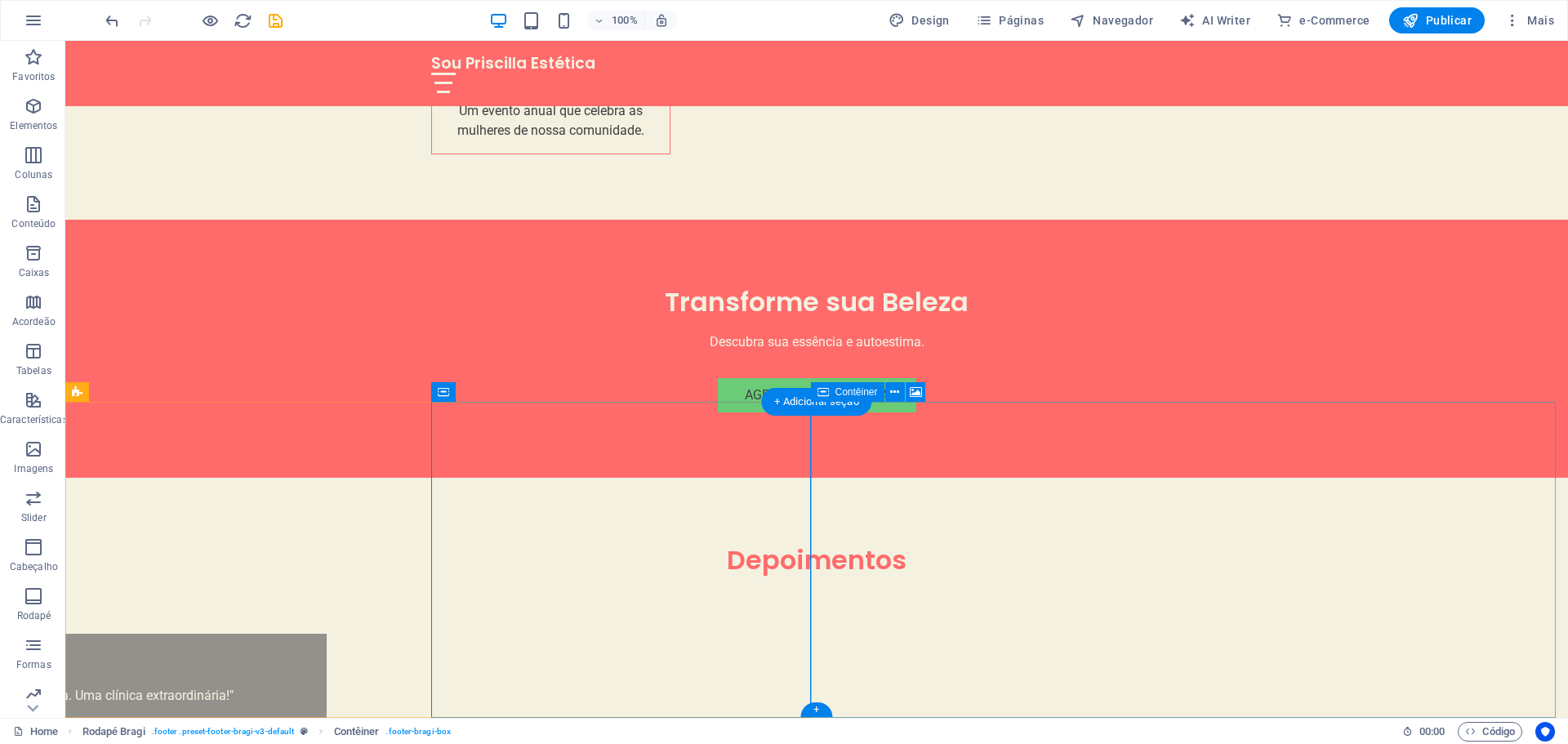
select select "px"
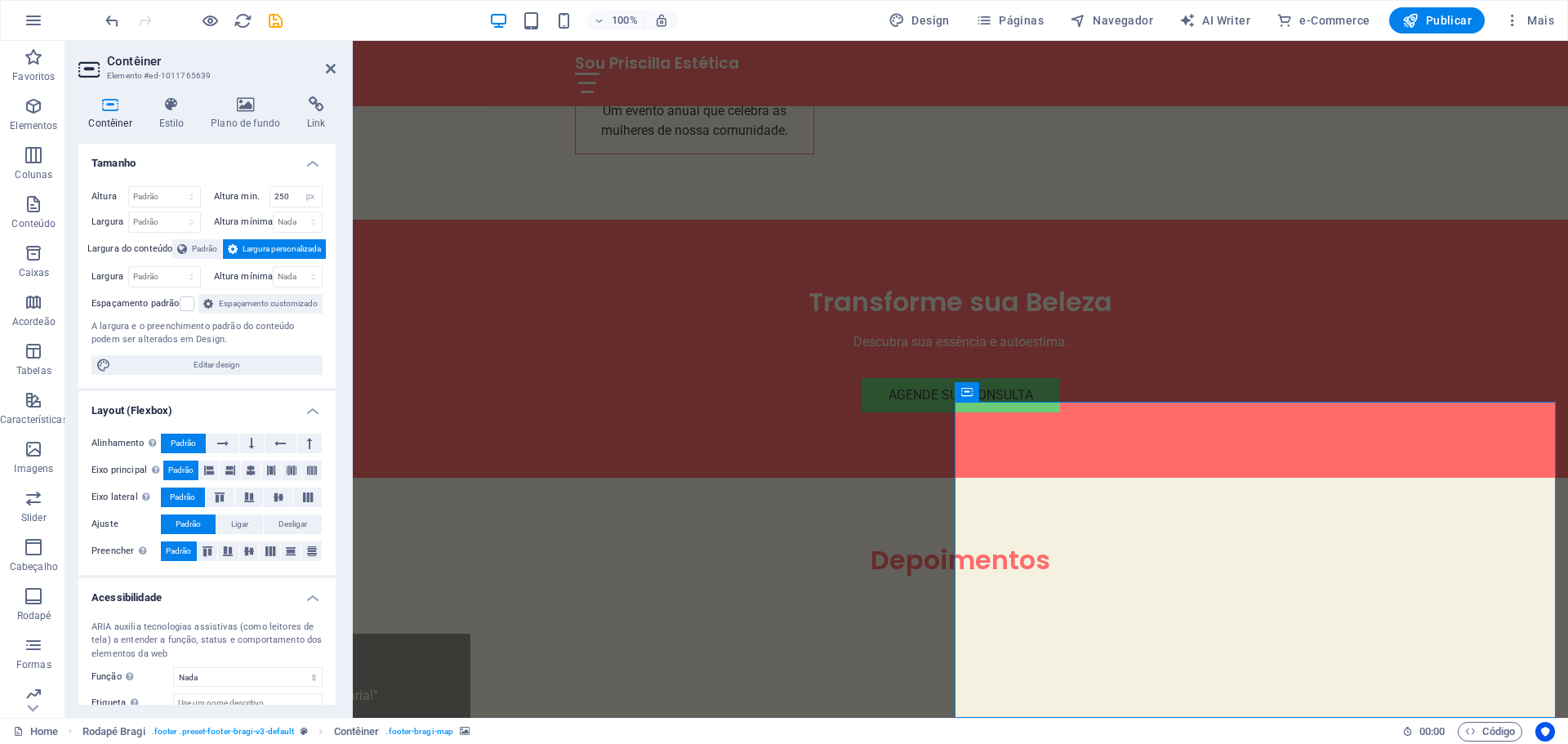
click at [179, 125] on h4 "Estilo" at bounding box center [174, 113] width 52 height 35
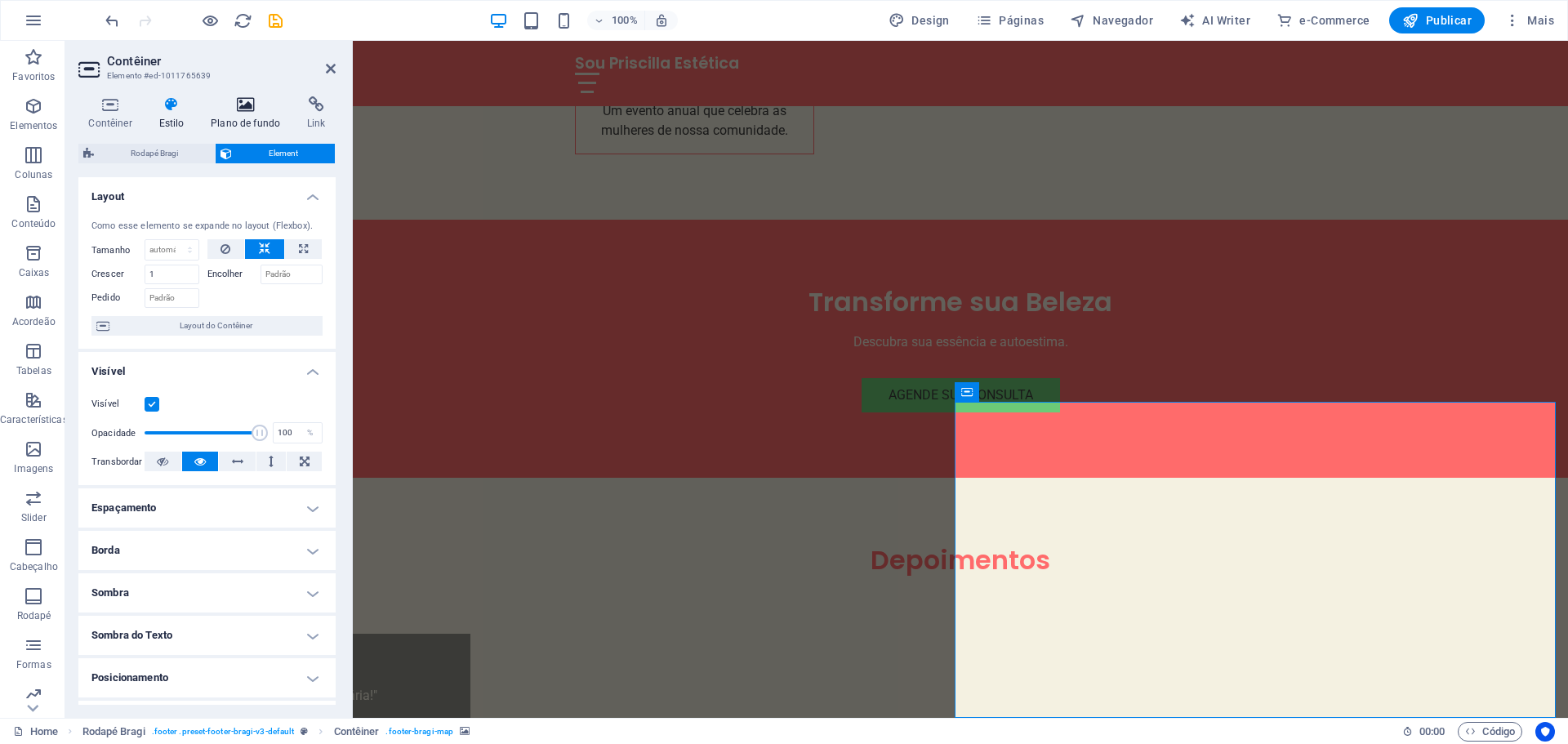
click at [235, 115] on h4 "Plano de fundo" at bounding box center [248, 113] width 96 height 35
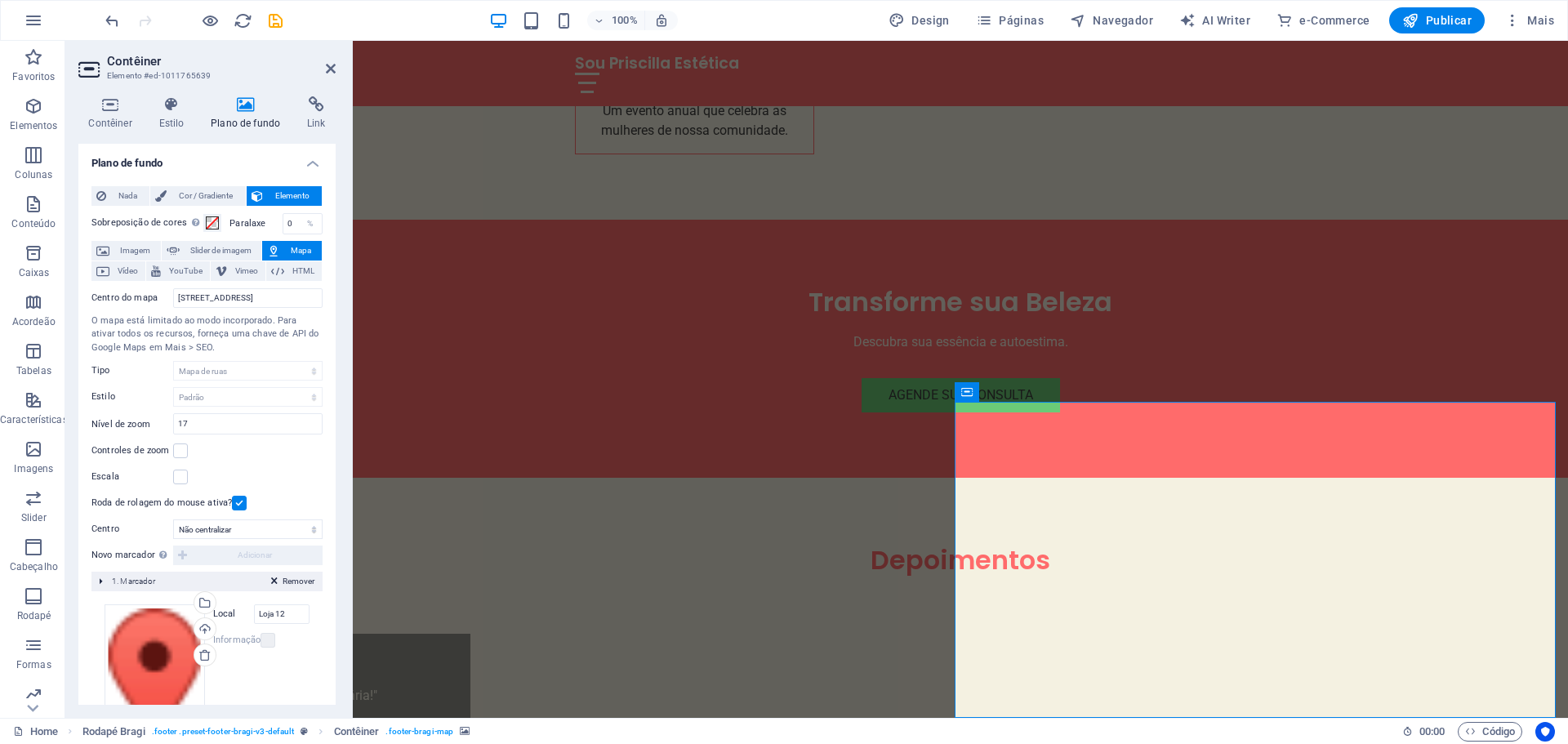
click at [286, 247] on span "Mapa" at bounding box center [301, 250] width 32 height 20
click at [227, 296] on input "Rua Alagoas, 601, Savassi Belo Horizonte, MG" at bounding box center [247, 298] width 149 height 20
click at [256, 297] on input "Rua Alagoas, 601, Savassi Belo Horizonte, MG" at bounding box center [247, 298] width 149 height 20
click at [273, 299] on input "Rua Alagoas, 601, Savassi Belo Horizonte, MG" at bounding box center [247, 298] width 149 height 20
type input "Rua Alagoas, 601, Savassi, Belo Horizonte, MG"
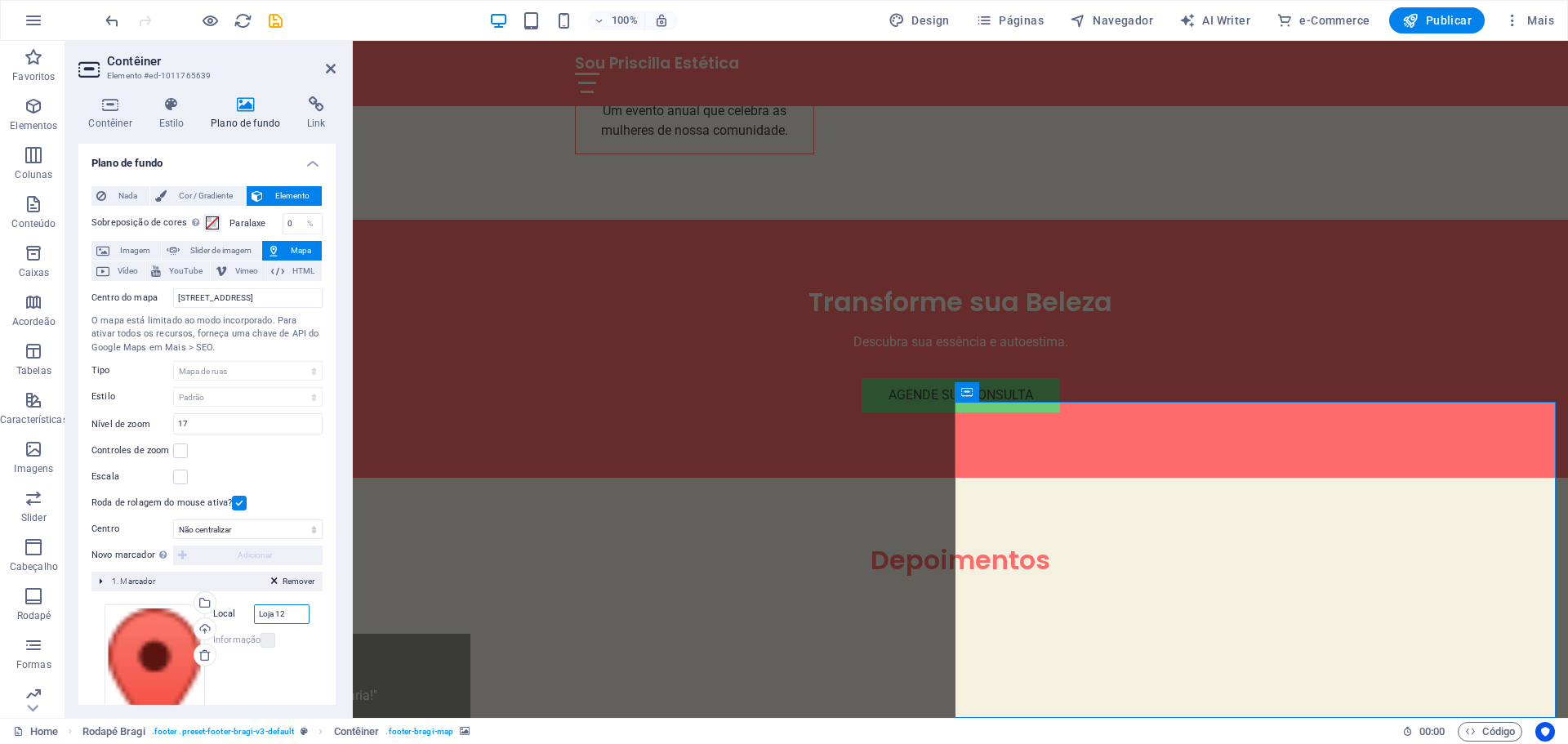
click at [283, 616] on input "Loja 12" at bounding box center [282, 614] width 55 height 20
click at [257, 298] on input "Rua Alagoas, 601, Savassi, Belo Horizonte, MG" at bounding box center [247, 298] width 149 height 20
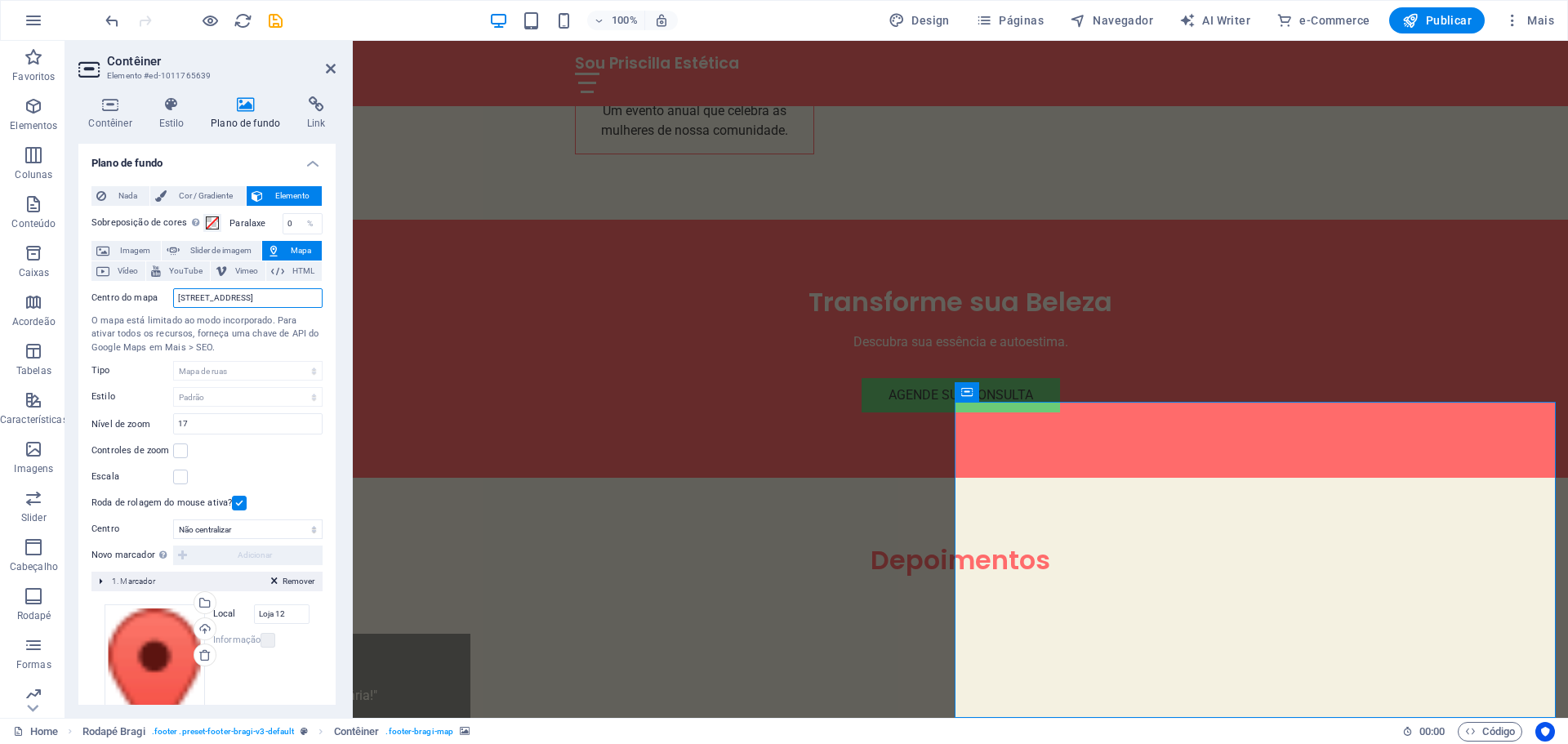
click at [257, 298] on input "Rua Alagoas, 601, Savassi, Belo Horizonte, MG" at bounding box center [247, 298] width 149 height 20
click at [287, 603] on div "Arraste os arquivos aqui, clique para escolher os arquivos ou selecione os arqu…" at bounding box center [207, 692] width 232 height 202
click at [285, 609] on input "Loja 12" at bounding box center [282, 614] width 55 height 20
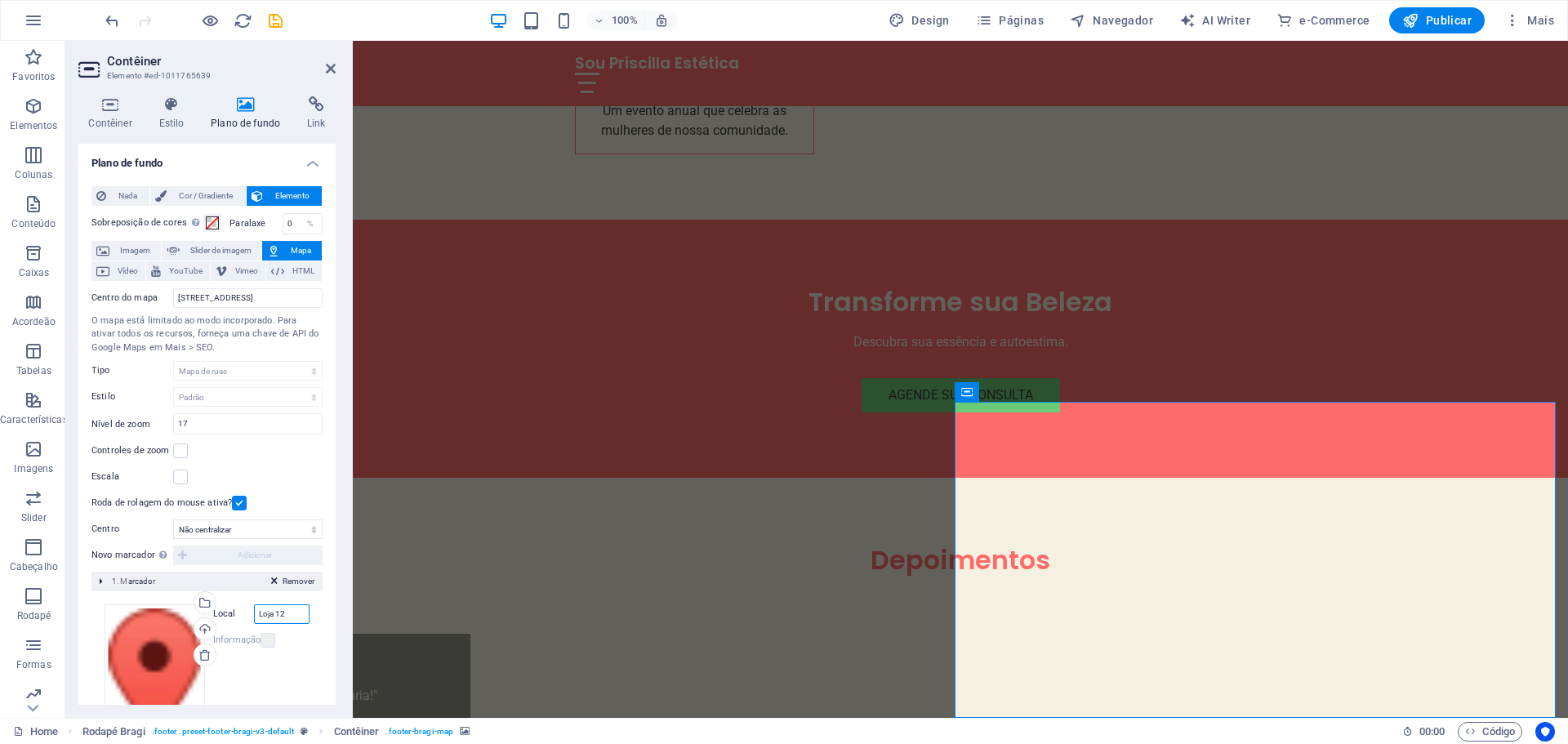
paste input "Rua Alagoas, 601, Savassi, Belo Horizonte, MG"
drag, startPoint x: 285, startPoint y: 609, endPoint x: 176, endPoint y: 609, distance: 109.0
click at [176, 609] on div "Arraste os arquivos aqui, clique para escolher os arquivos ou selecione os arqu…" at bounding box center [207, 692] width 205 height 175
click at [267, 614] on input "Rua Alagoas, 601, Savassi, Belo Horizonte, MG" at bounding box center [282, 614] width 55 height 20
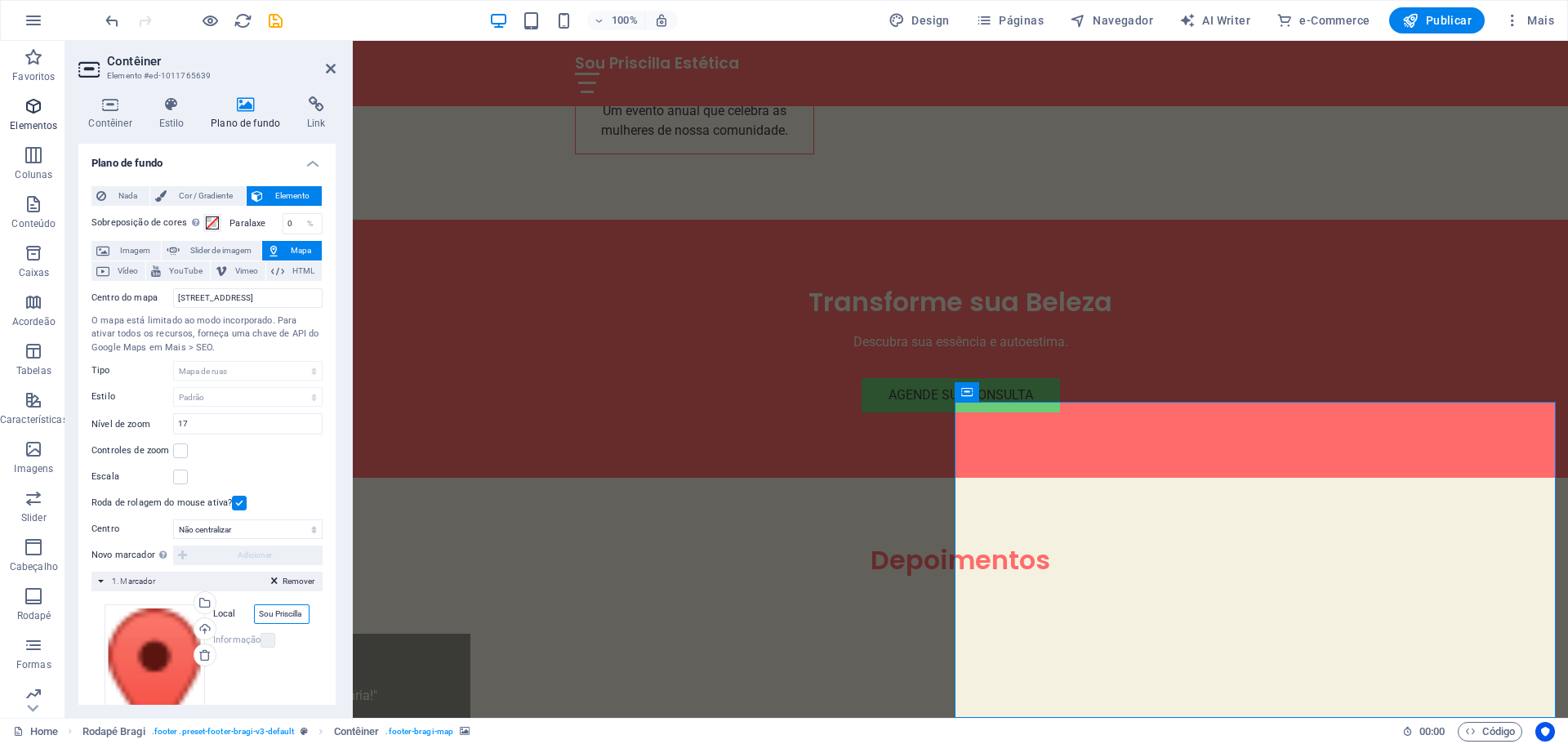
type input "Sou Priscilla"
click at [35, 105] on icon "button" at bounding box center [34, 106] width 20 height 20
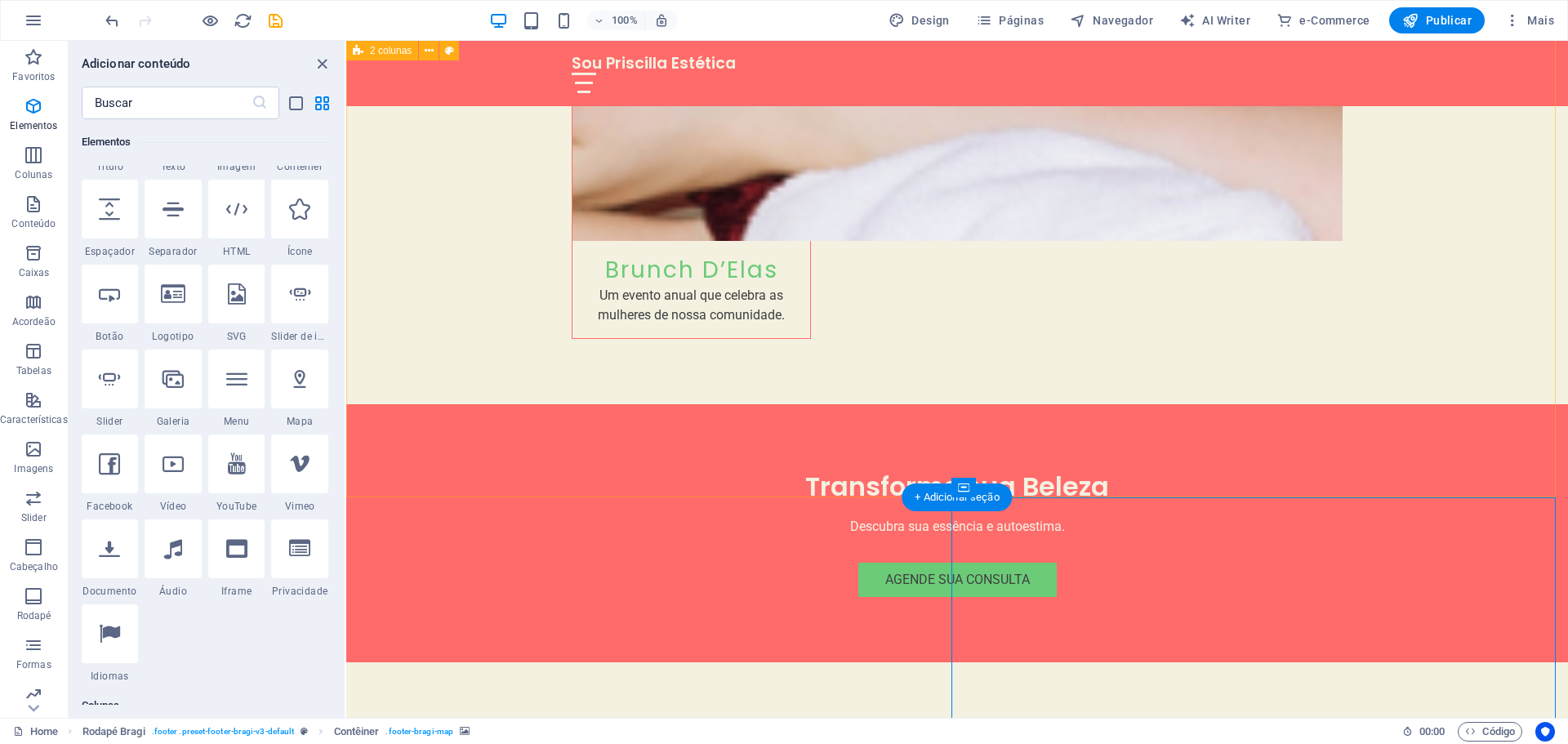
scroll to position [3863, 0]
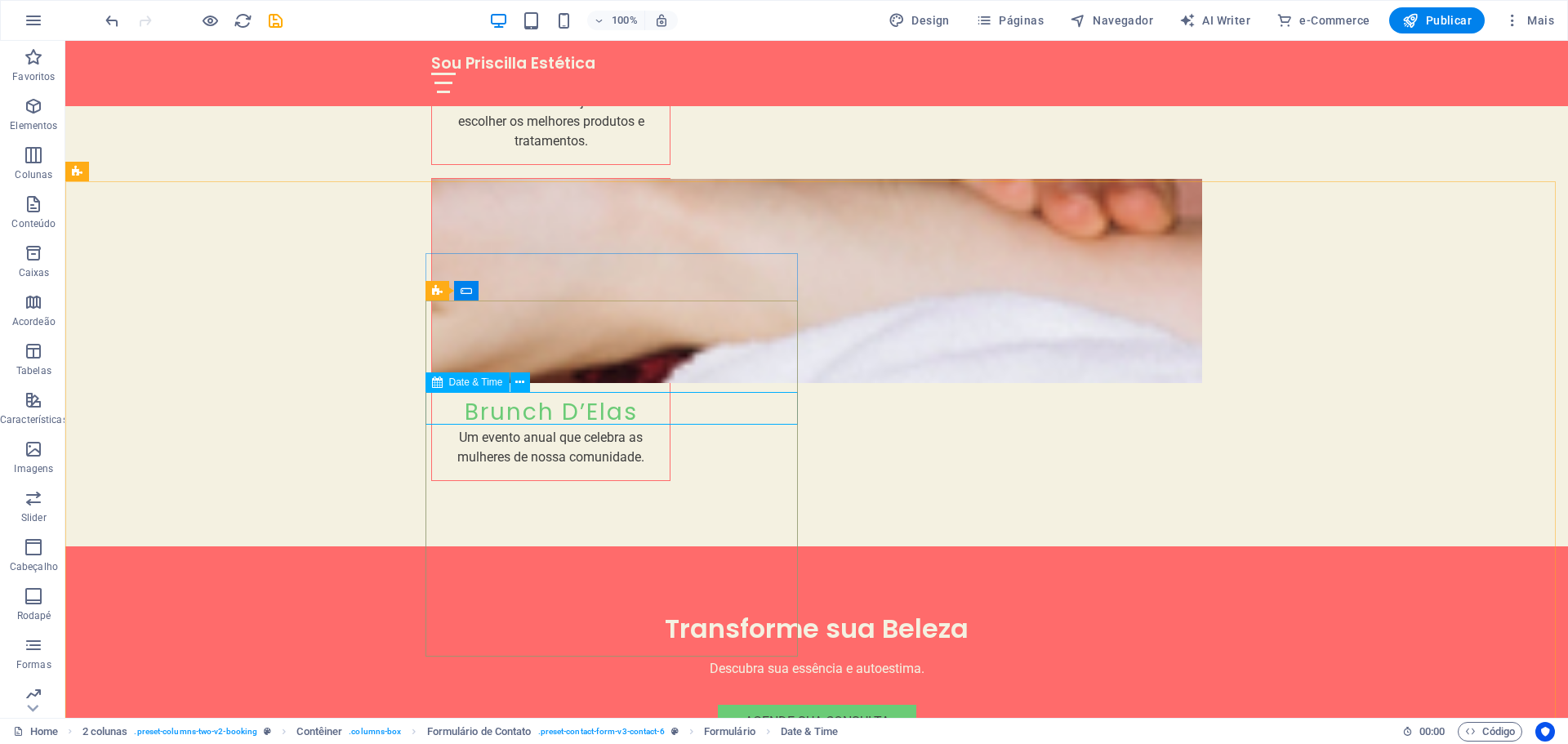
click at [459, 372] on div "Date & Time" at bounding box center [467, 382] width 84 height 20
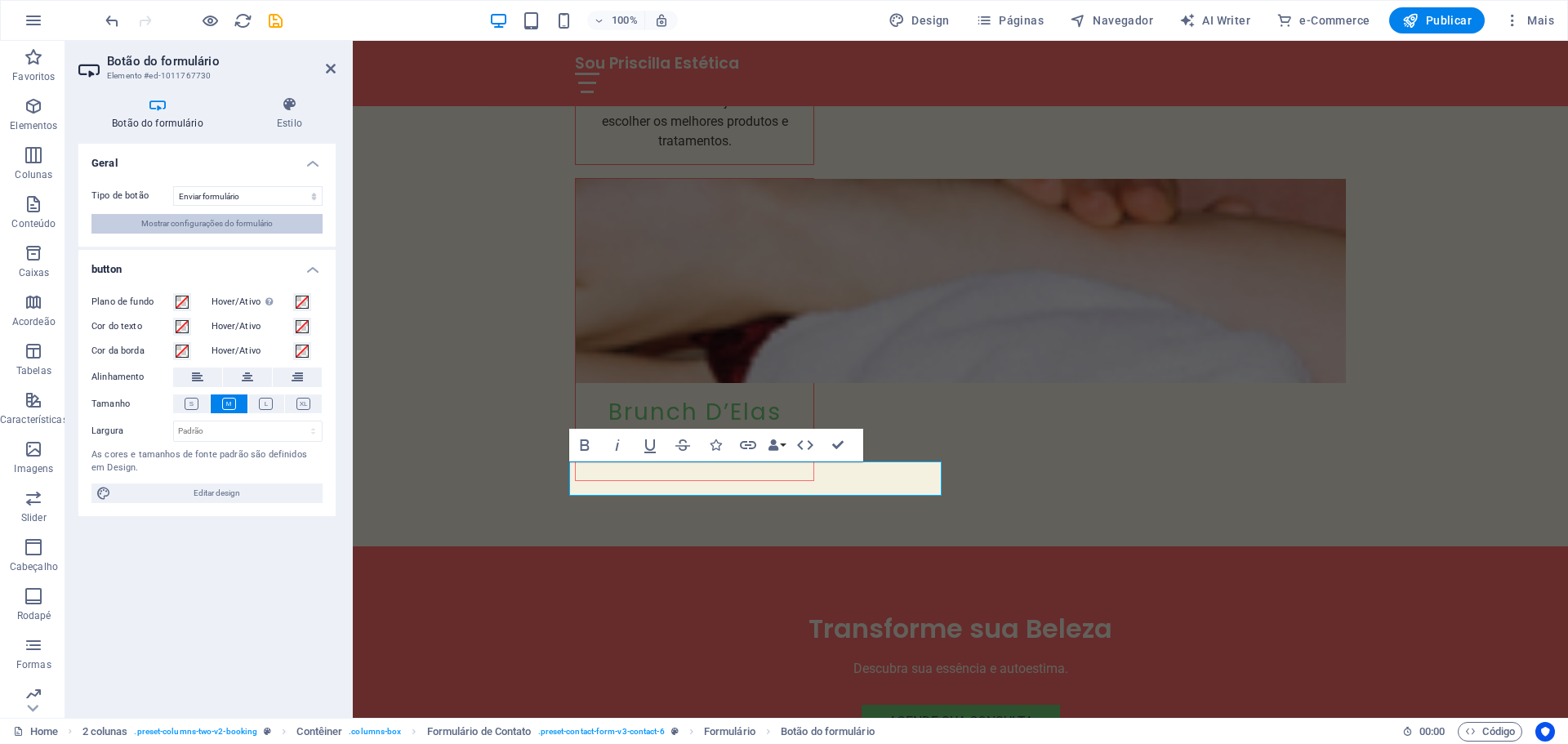
click at [208, 227] on span "Mostrar configurações do formulário" at bounding box center [207, 224] width 132 height 20
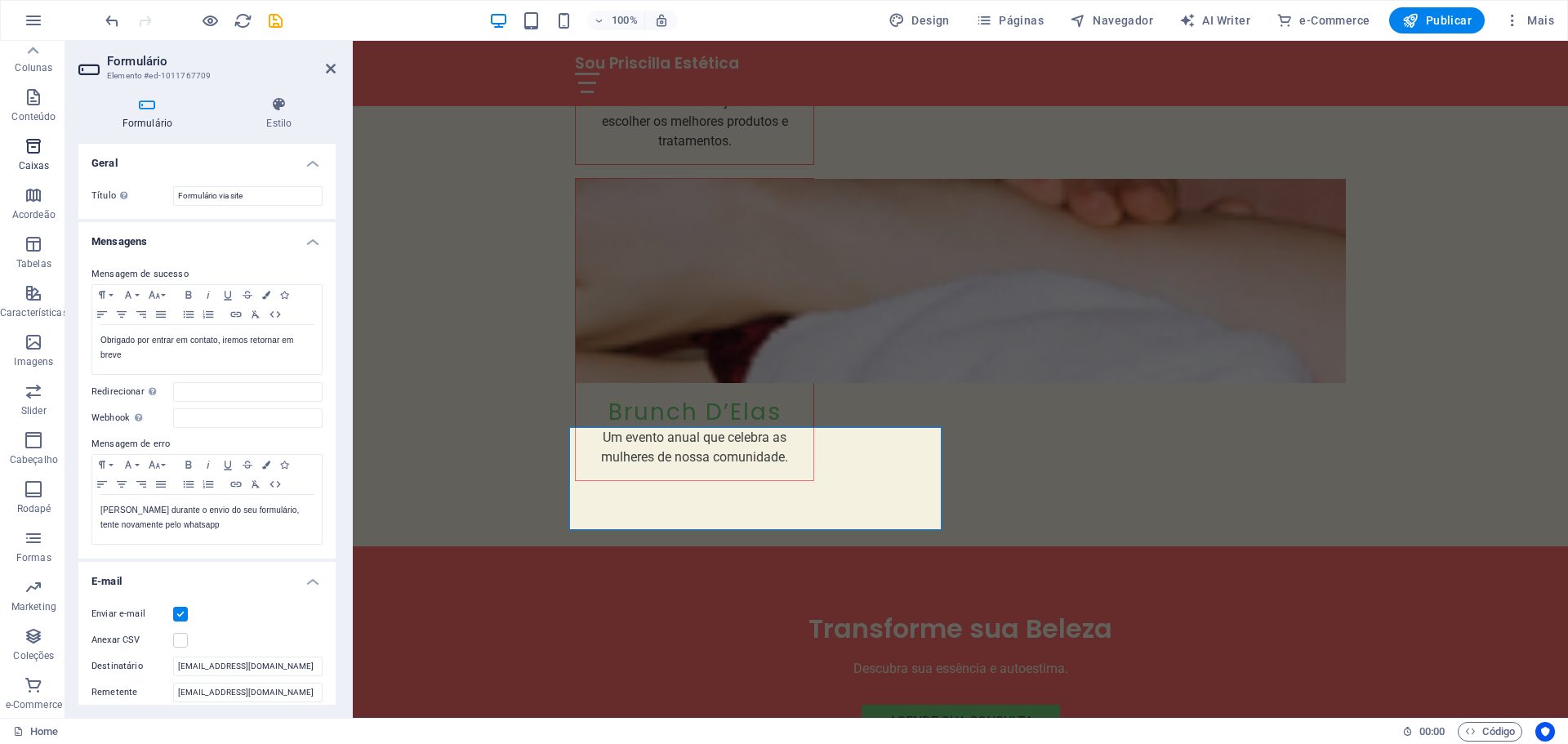
scroll to position [0, 0]
click at [40, 112] on icon "button" at bounding box center [34, 106] width 20 height 20
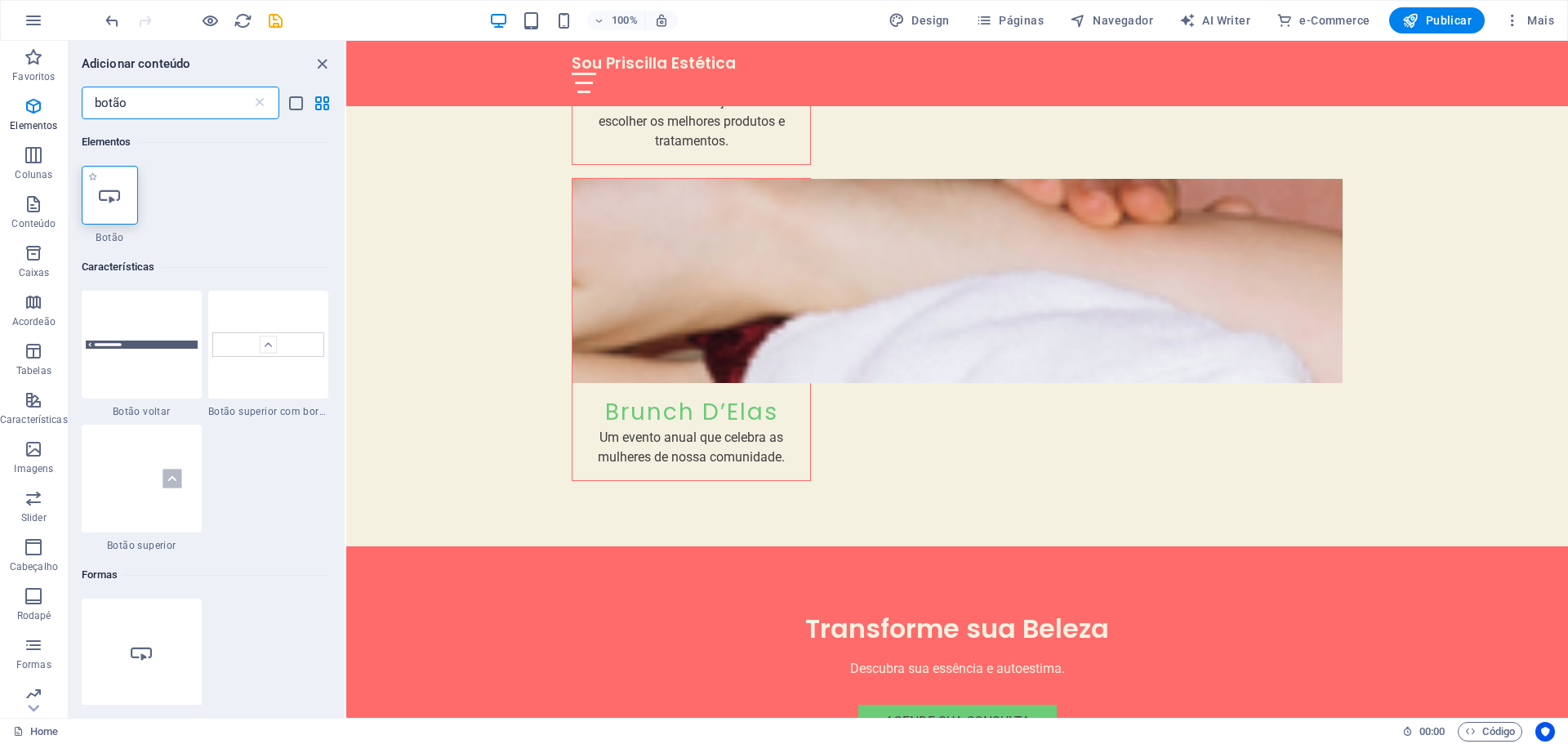
type input "botão"
click at [104, 212] on div at bounding box center [111, 195] width 57 height 58
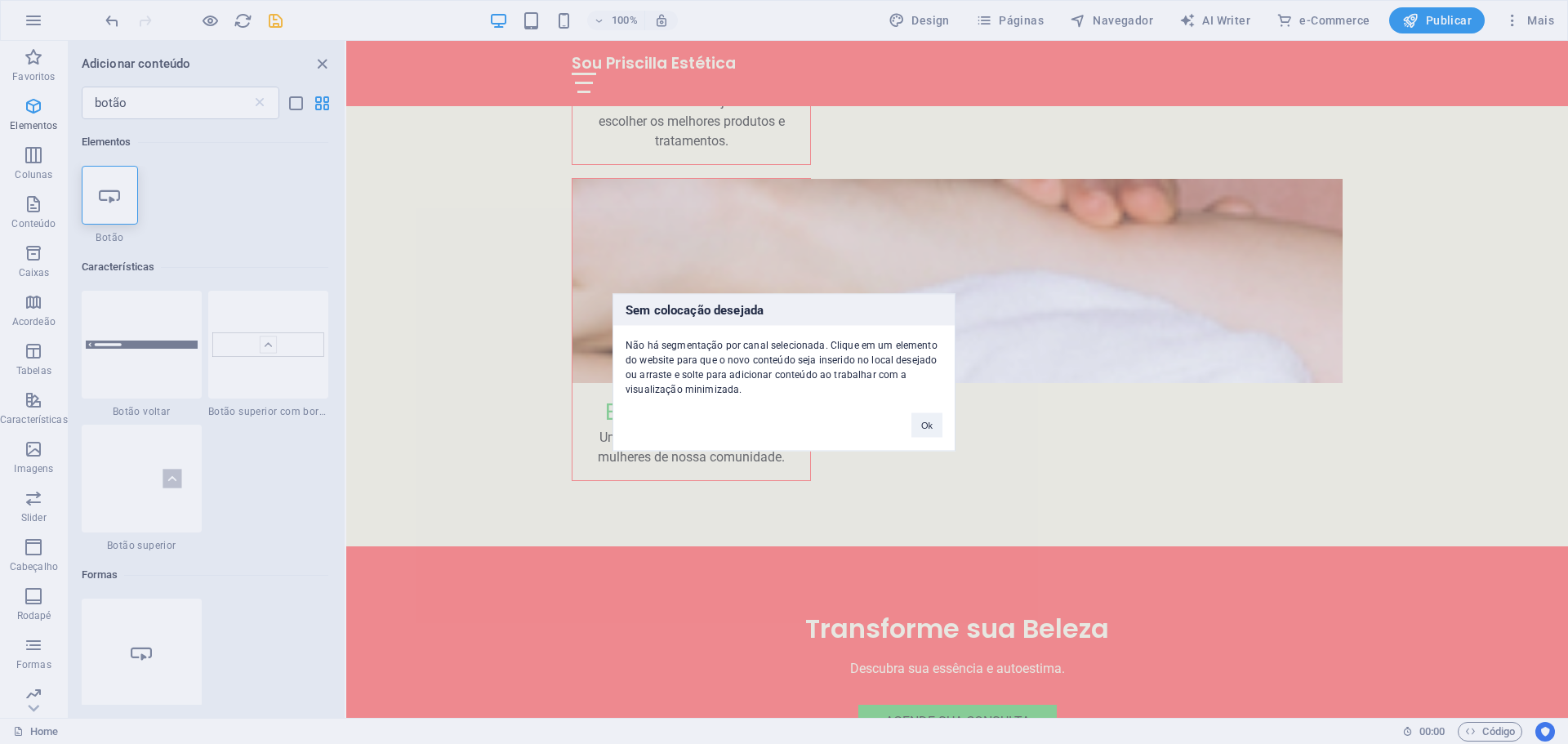
click at [923, 412] on div "Ok" at bounding box center [927, 417] width 55 height 42
click at [920, 415] on button "Ok" at bounding box center [927, 424] width 31 height 25
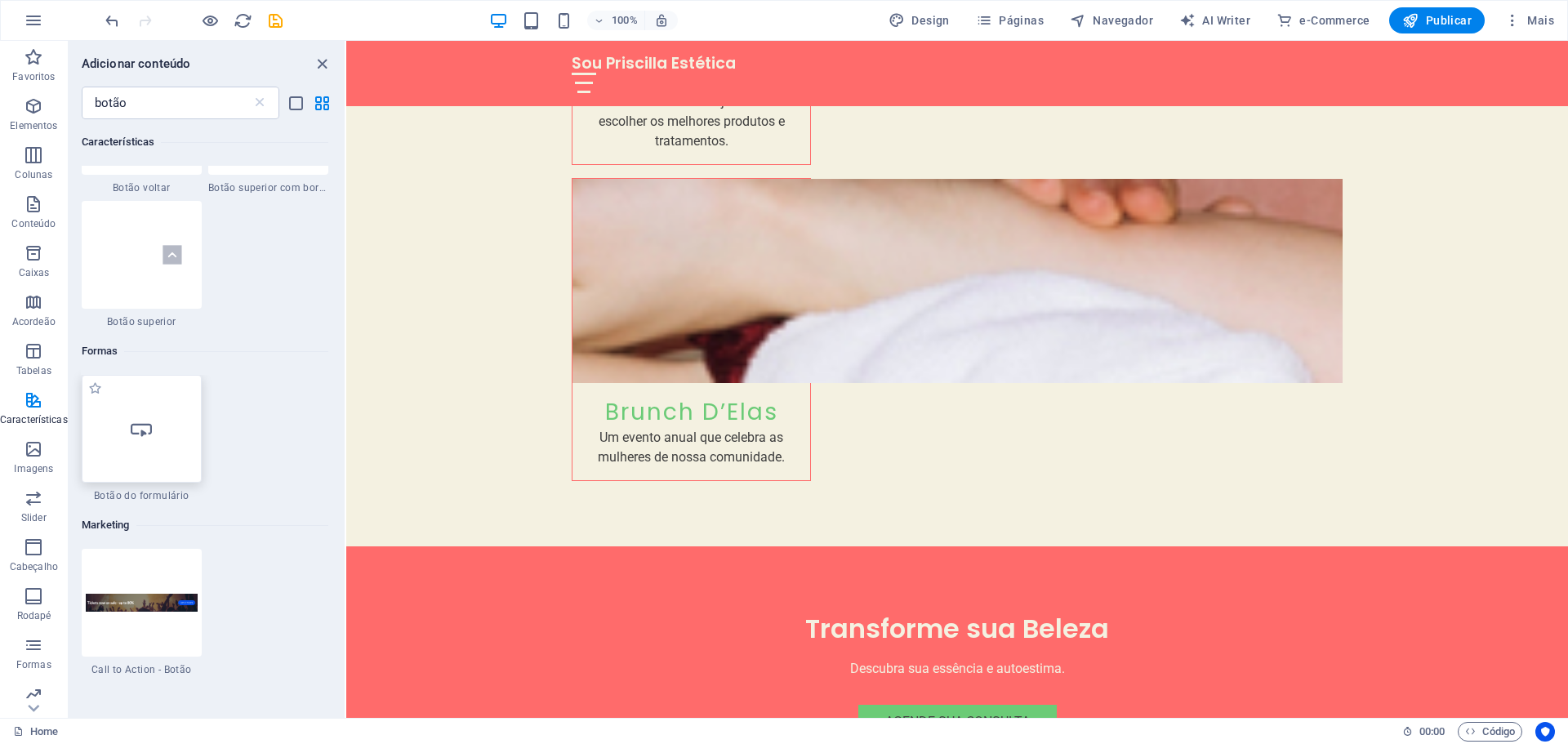
scroll to position [326, 0]
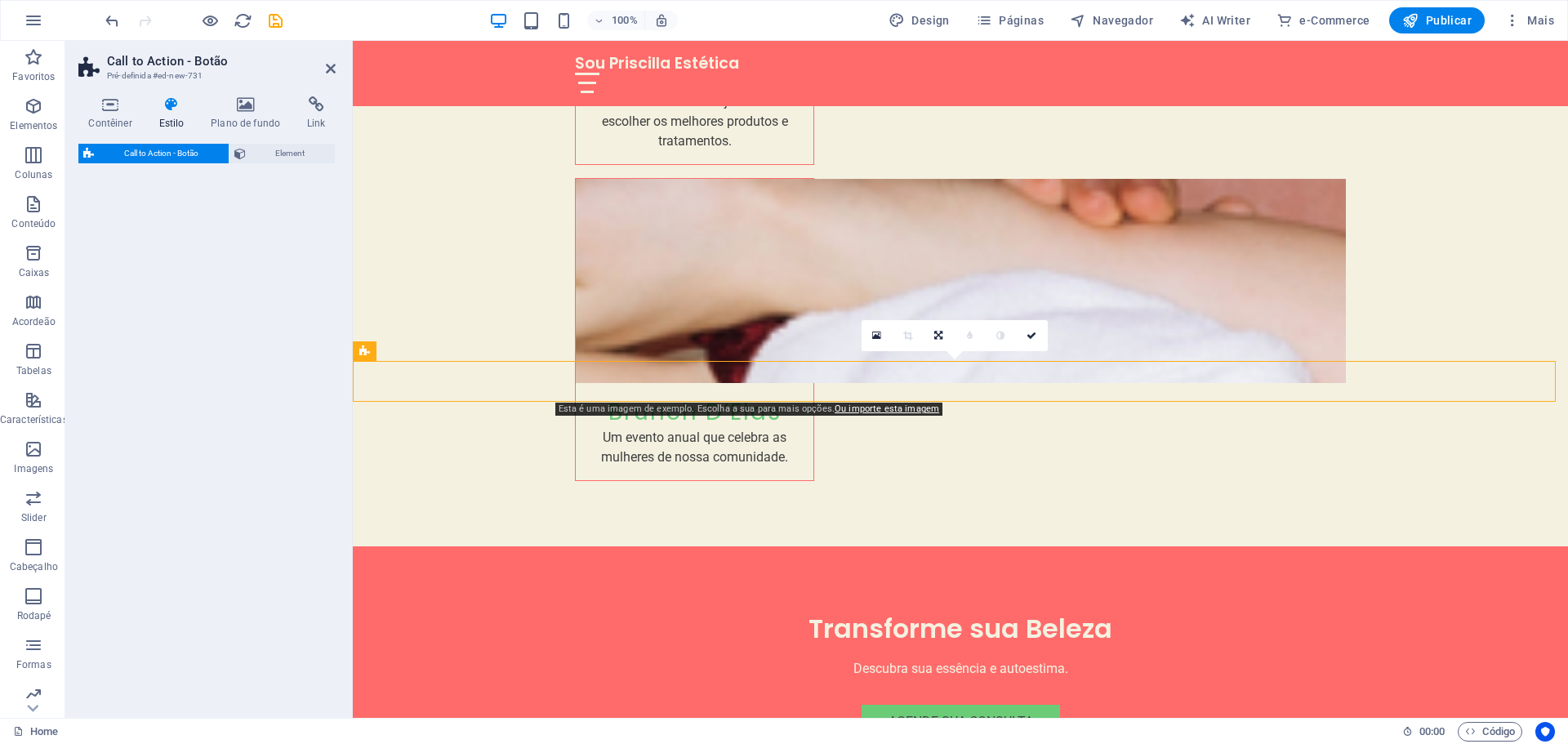
click at [159, 496] on div "Call to Action - Botão Element" at bounding box center [207, 423] width 257 height 561
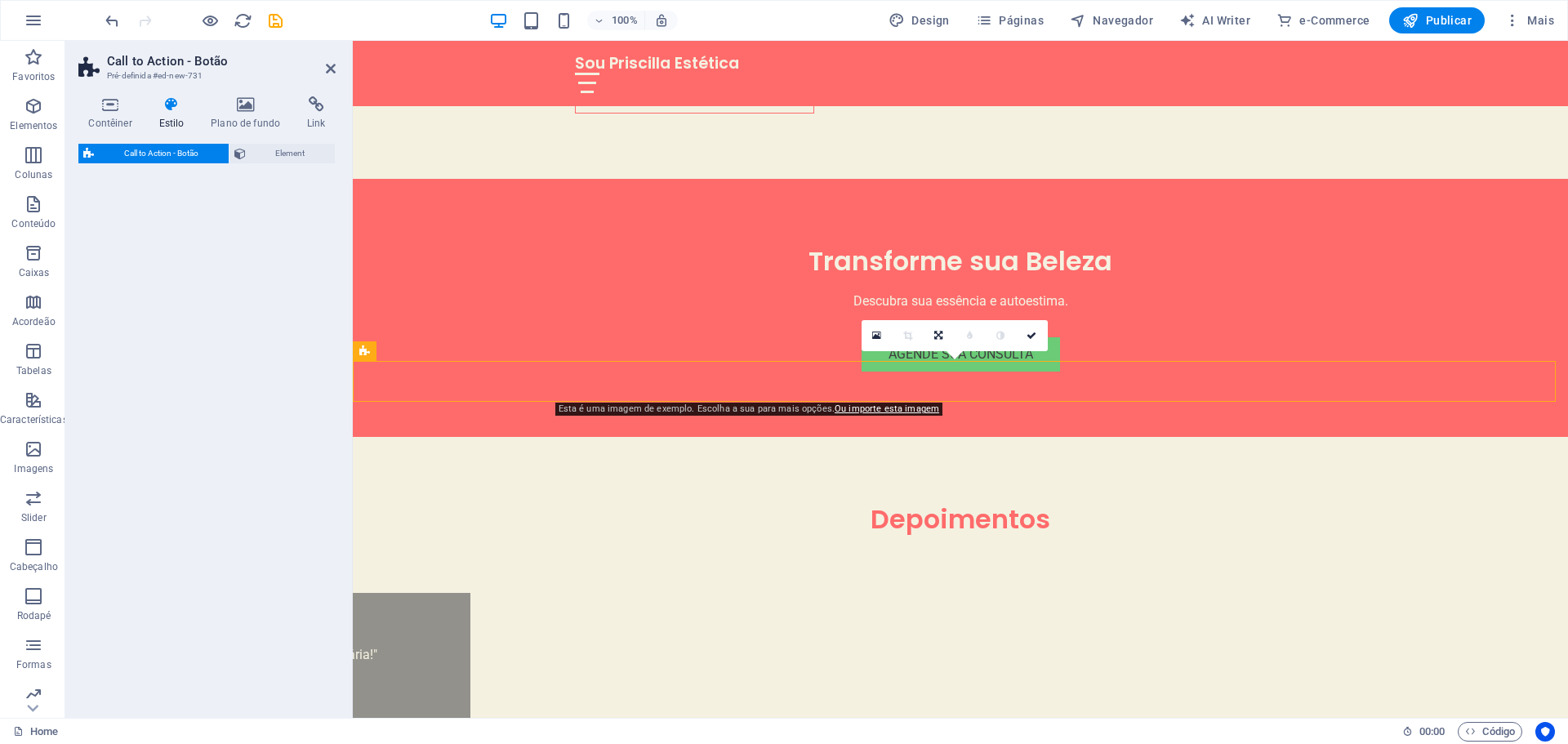
select select "rem"
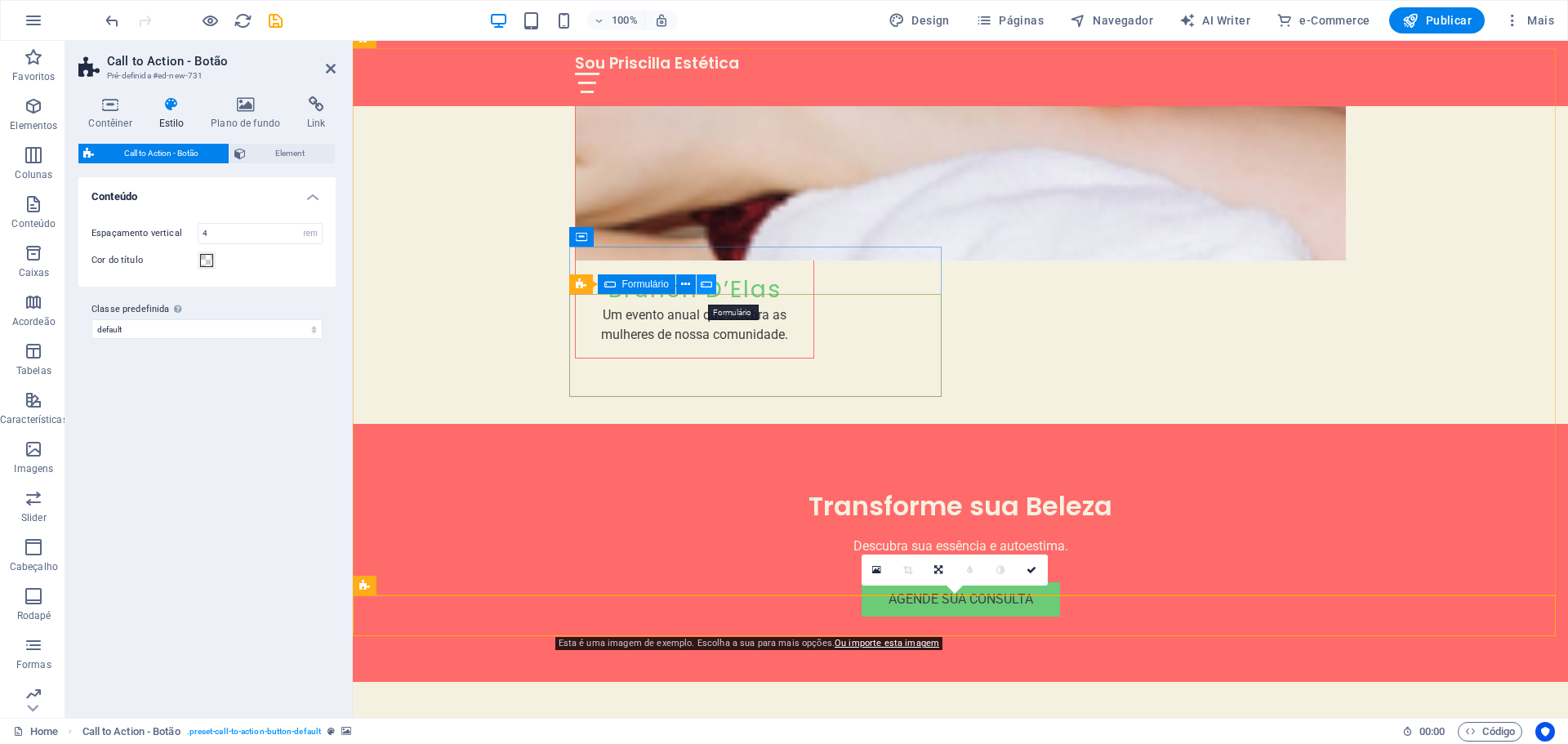
scroll to position [4068, 0]
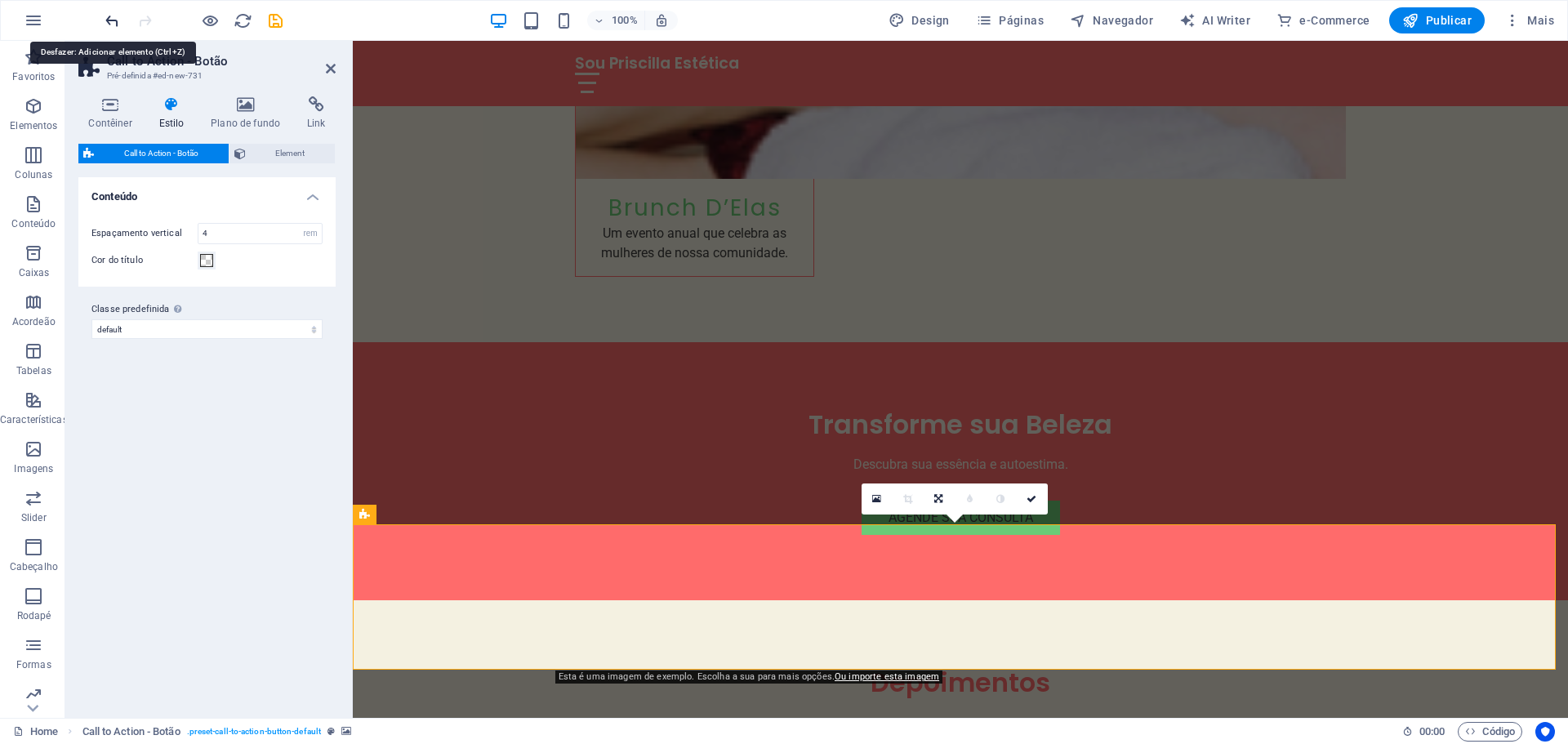
click at [114, 23] on icon "undo" at bounding box center [112, 21] width 19 height 19
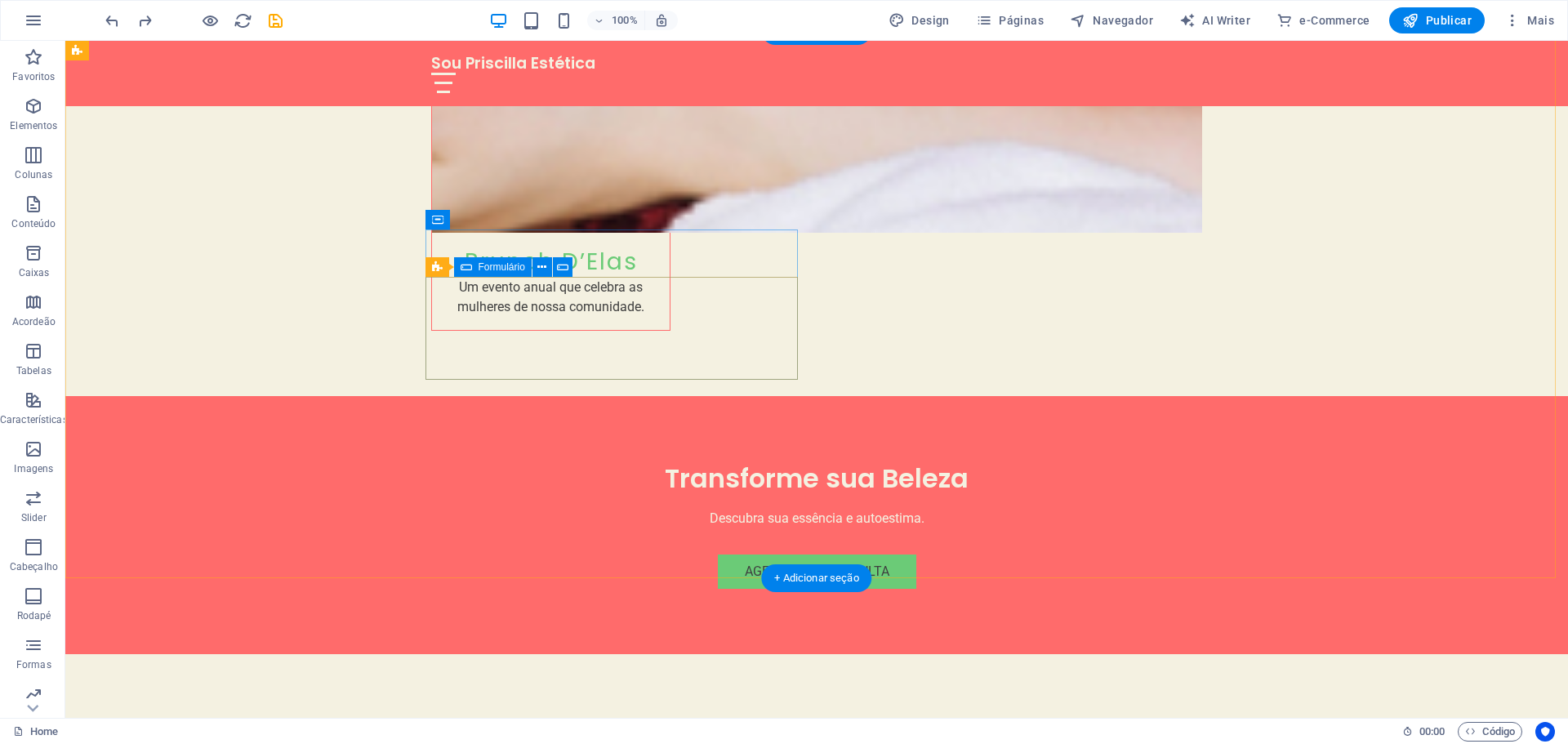
scroll to position [3986, 0]
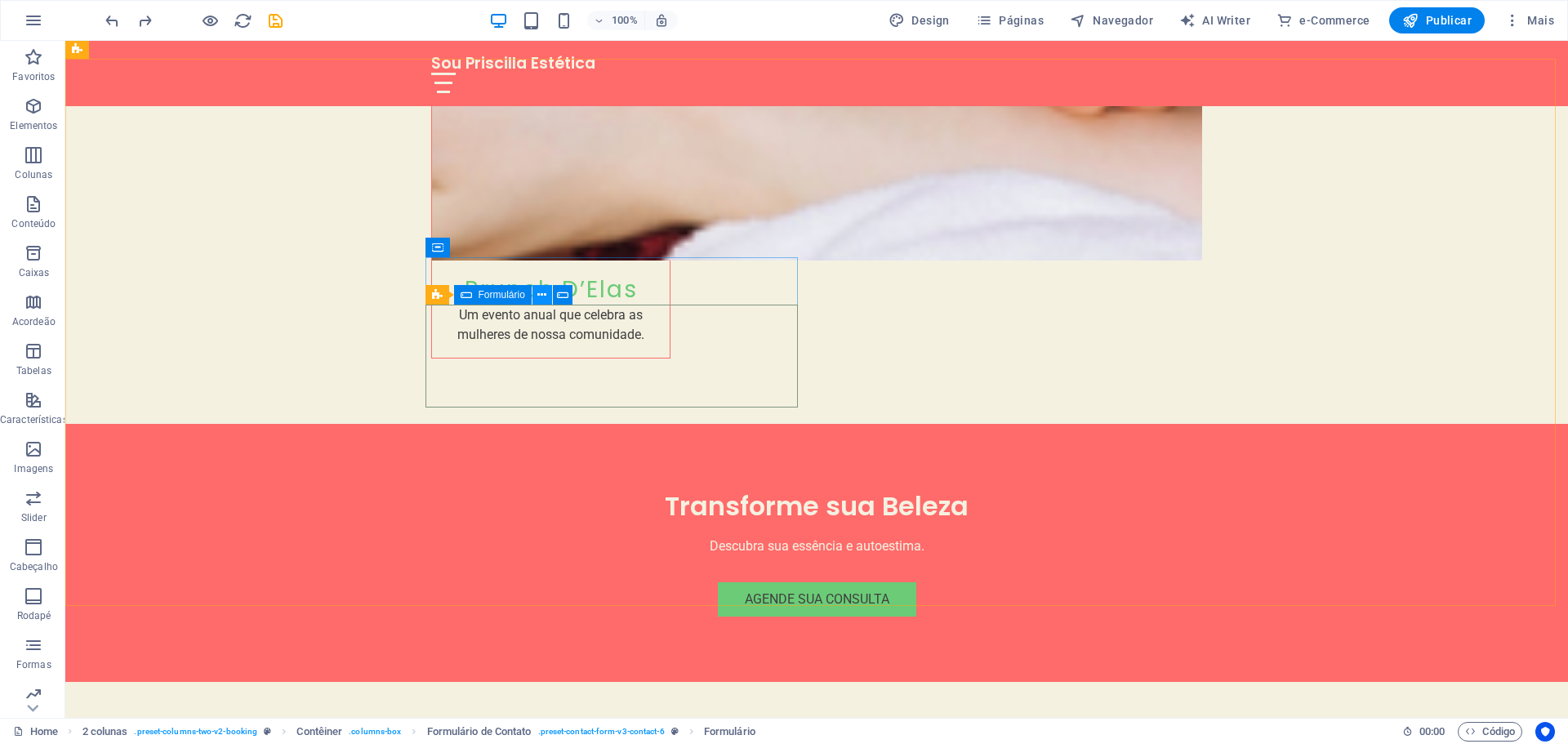
click at [545, 292] on icon at bounding box center [541, 295] width 9 height 17
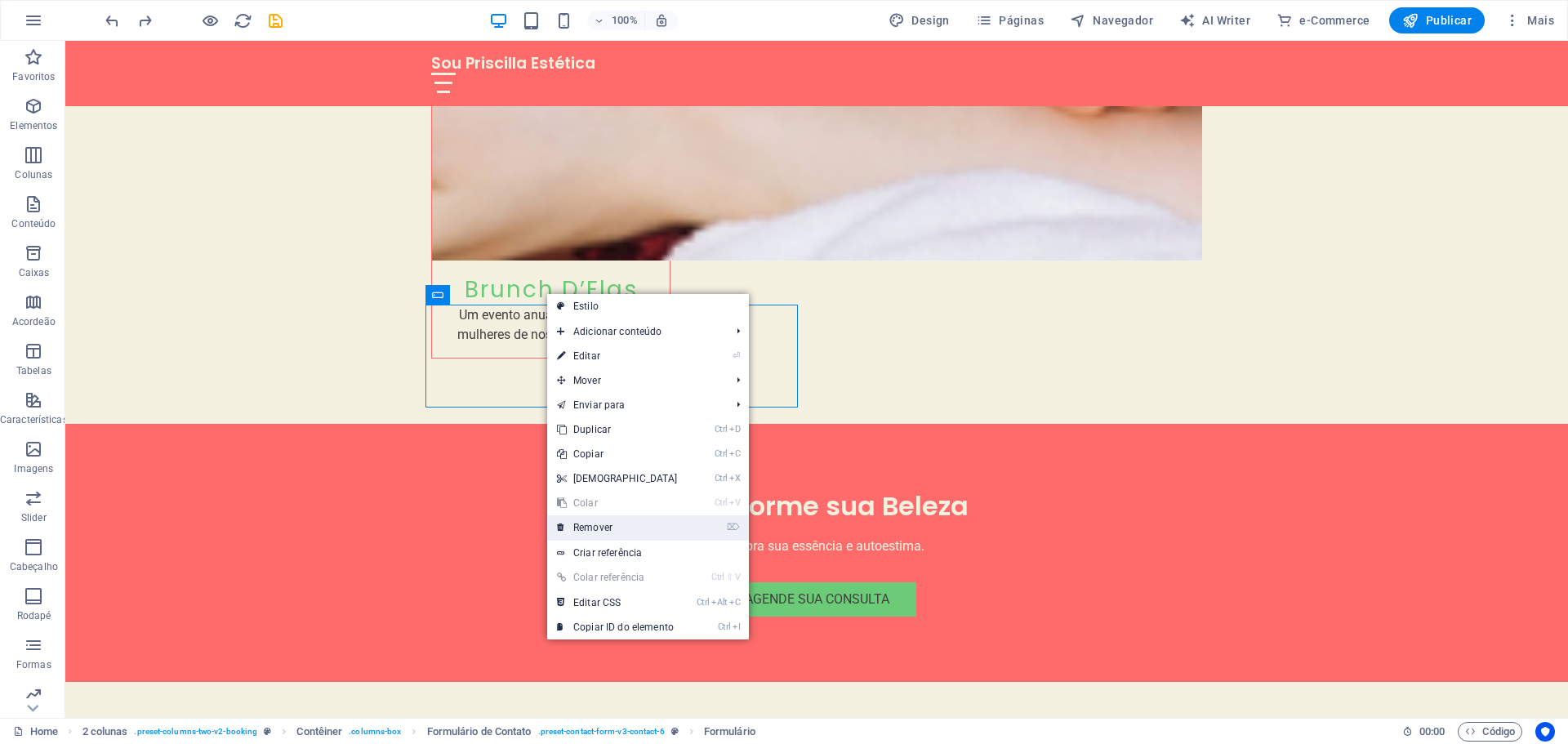
click at [604, 529] on link "⌦ Remover" at bounding box center [618, 527] width 141 height 25
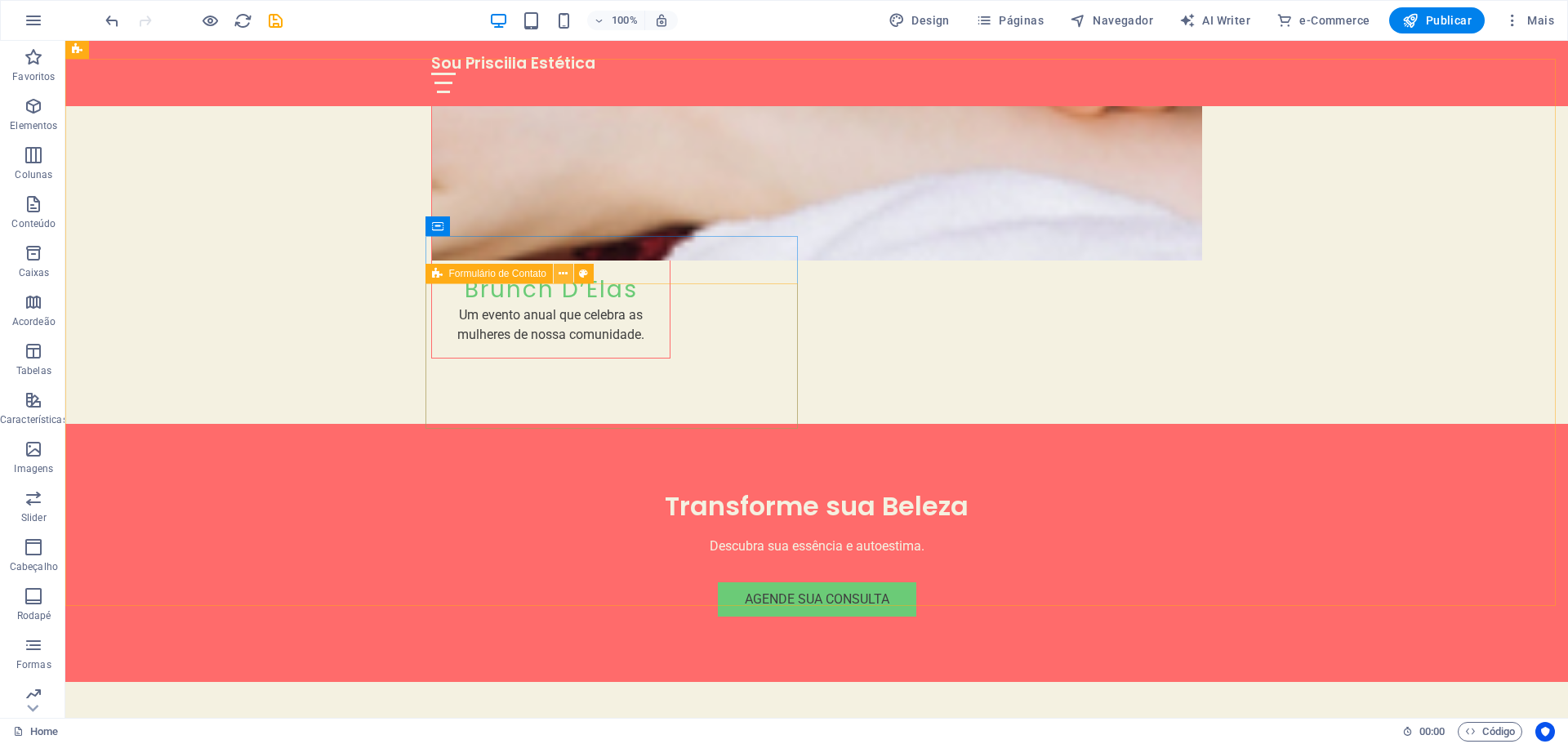
click at [559, 274] on icon at bounding box center [562, 273] width 9 height 17
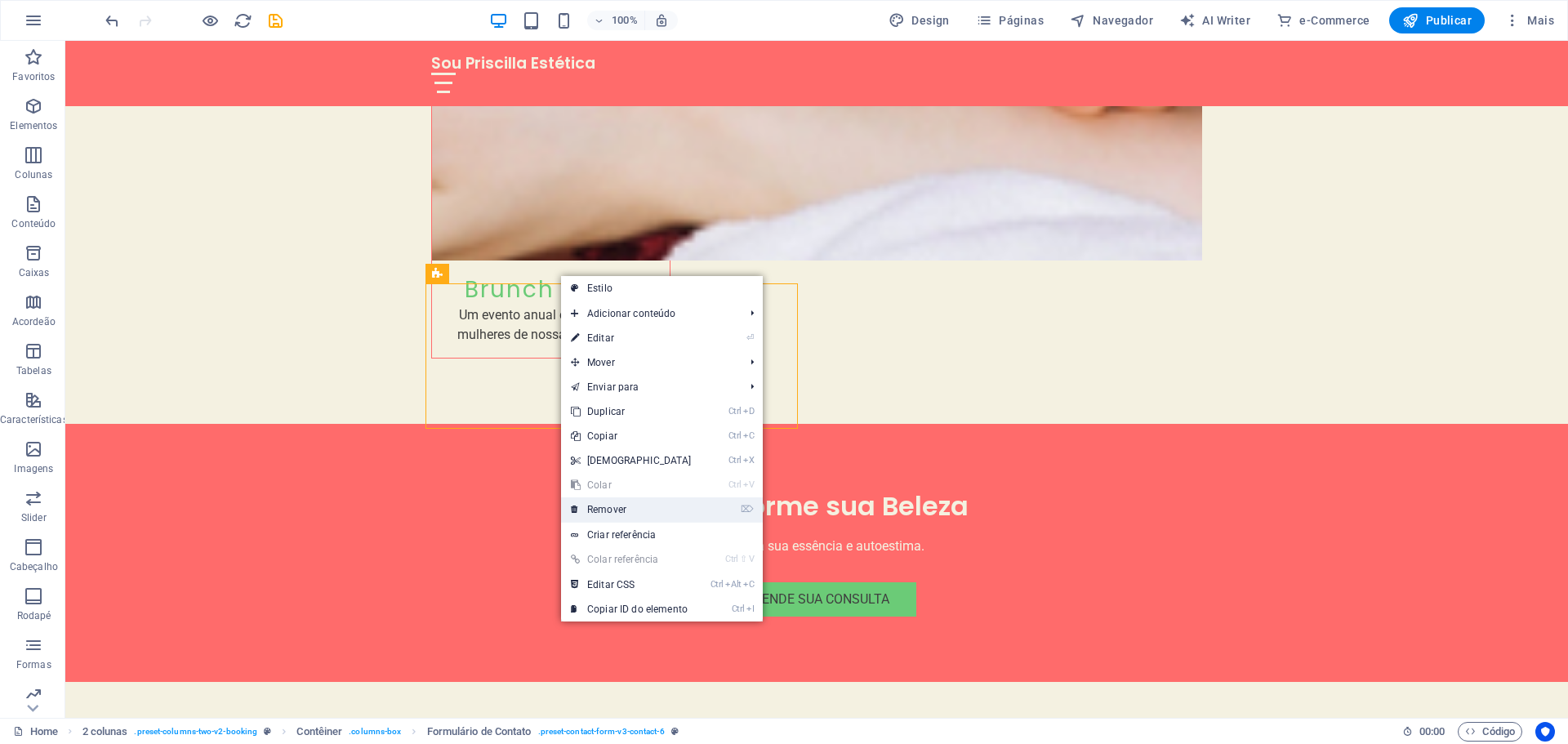
click at [629, 515] on link "⌦ Remover" at bounding box center [632, 510] width 141 height 25
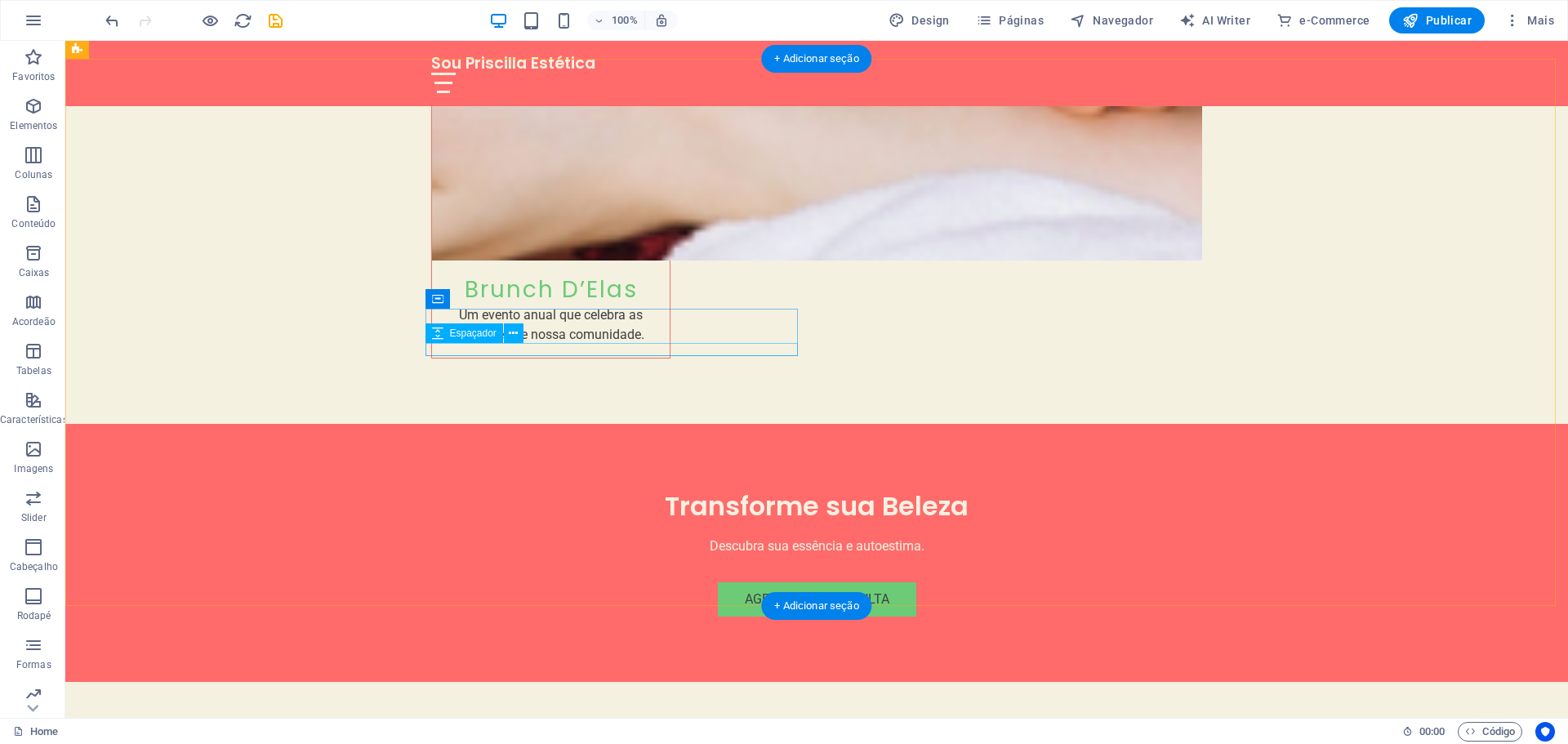
select select "px"
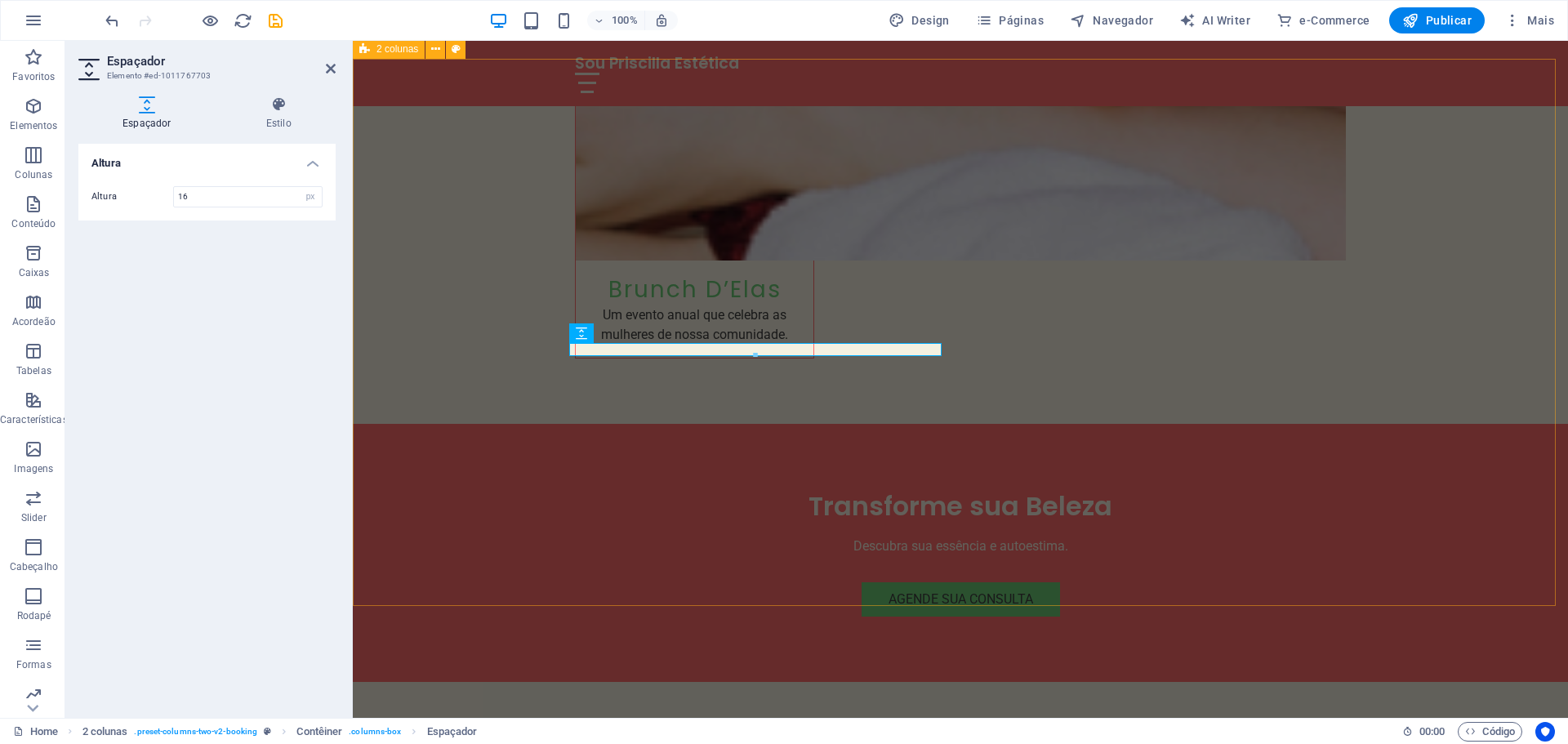
drag, startPoint x: 725, startPoint y: 427, endPoint x: 722, endPoint y: 390, distance: 37.1
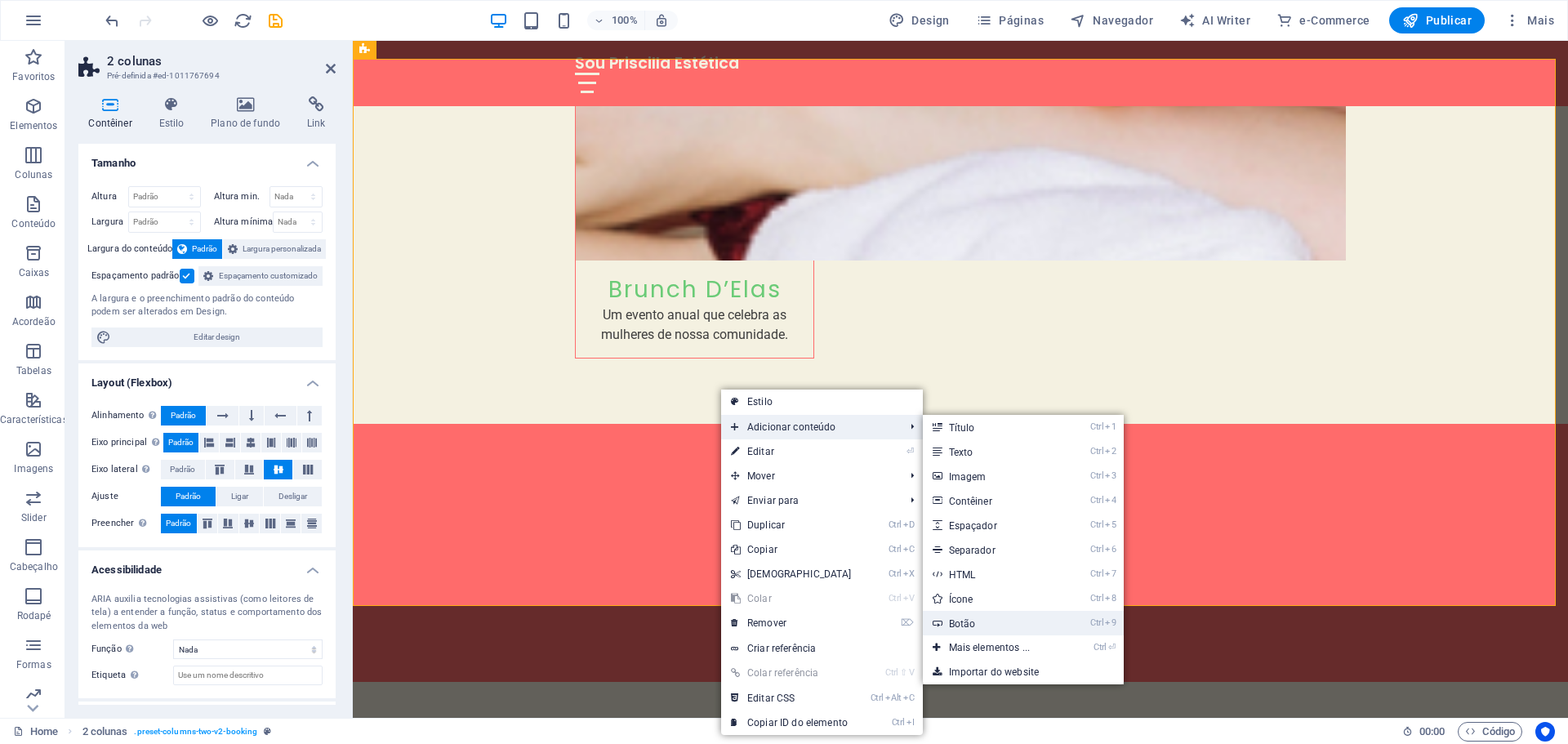
click at [980, 622] on link "Ctrl 9 Botão" at bounding box center [993, 622] width 141 height 25
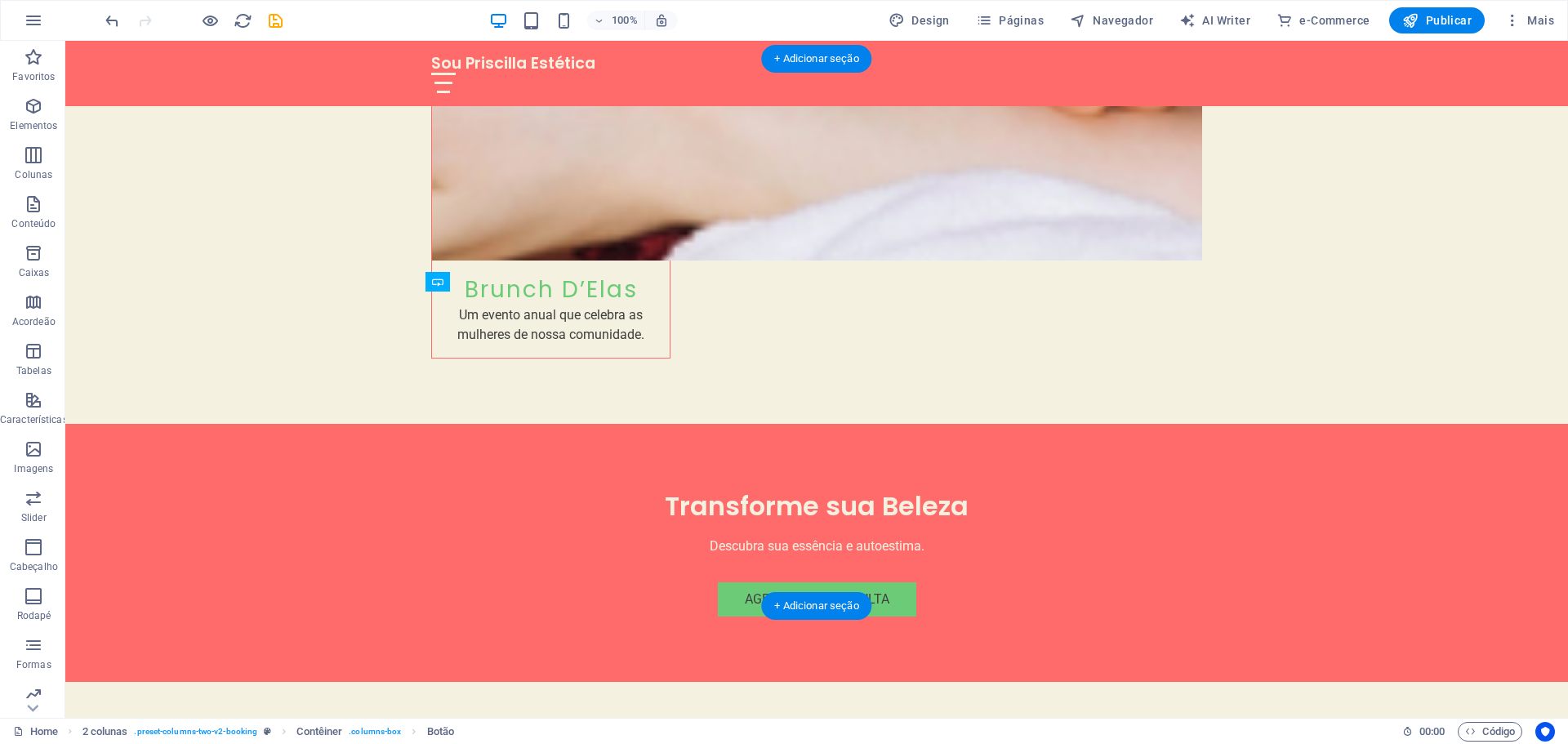
drag, startPoint x: 598, startPoint y: 314, endPoint x: 587, endPoint y: 342, distance: 30.1
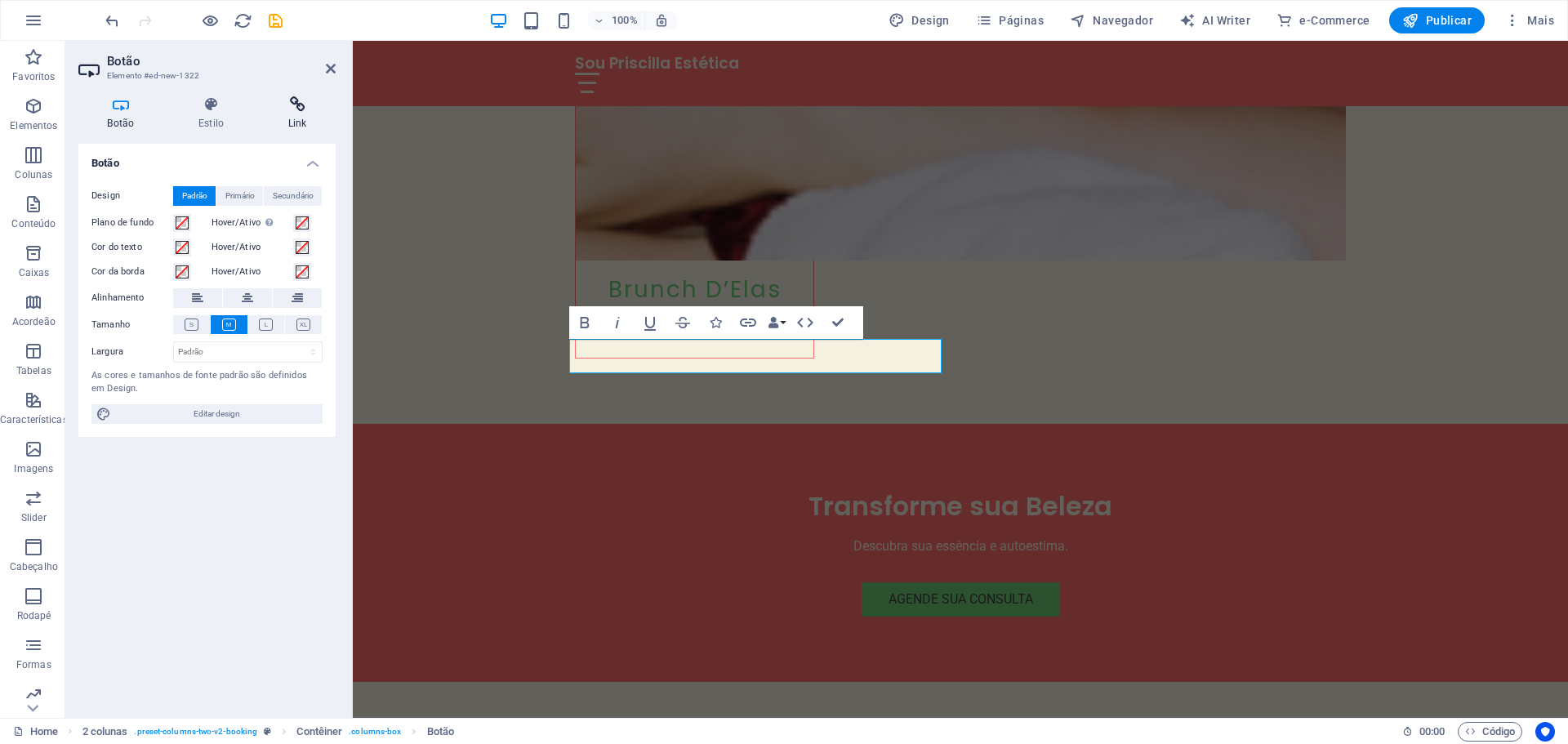
click at [286, 114] on h4 "Link" at bounding box center [298, 113] width 77 height 35
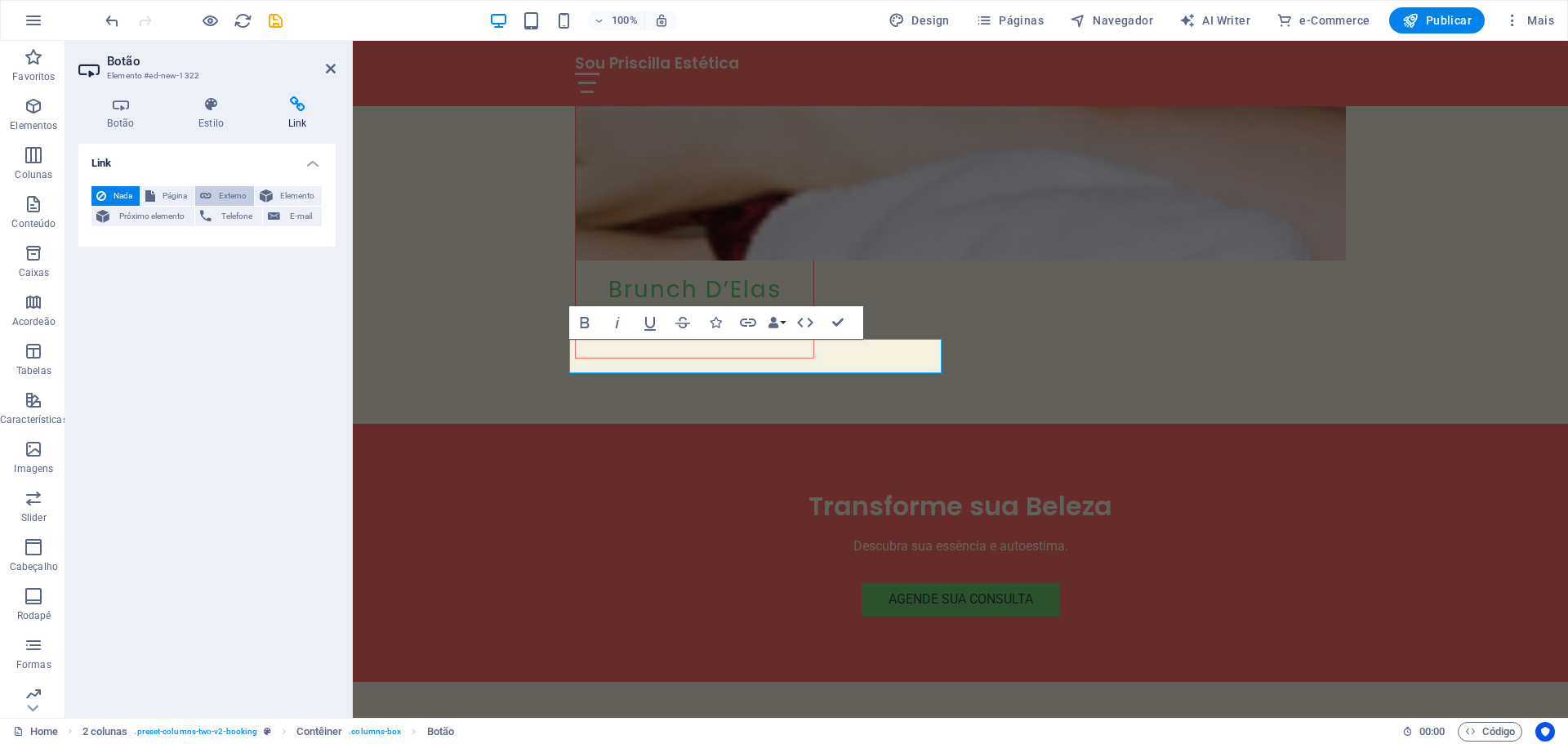
click at [213, 196] on button "Externo" at bounding box center [224, 196] width 58 height 20
select select "blank"
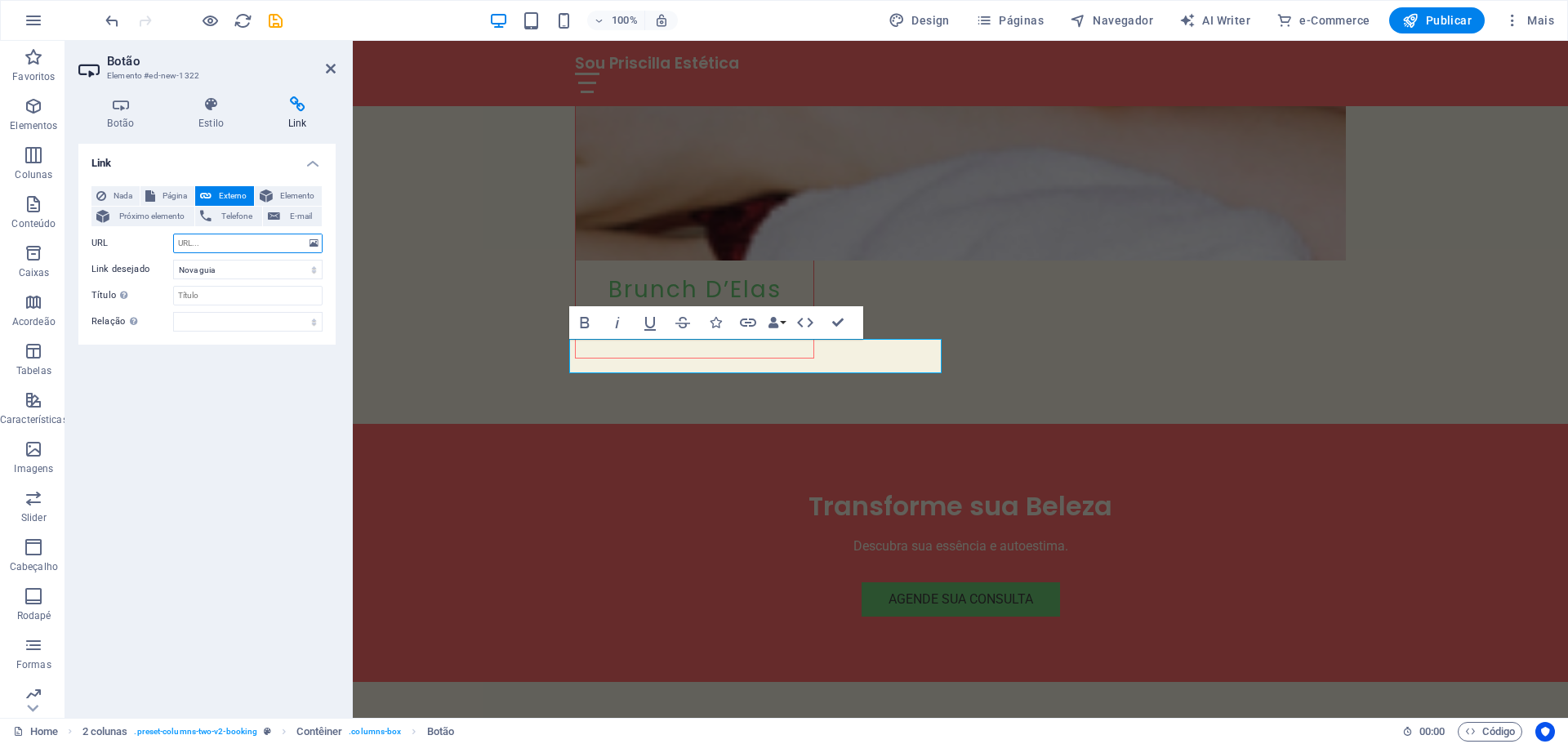
click at [209, 245] on input "URL" at bounding box center [247, 243] width 149 height 20
paste input "https://wa.me/5531982748449?text=Quero+agendar+um+atendimento+com+vocês,+atravé…"
type input "https://wa.me/5531982748449?text=Quero+agendar+um+atendimento+com+vocês,+atravé…"
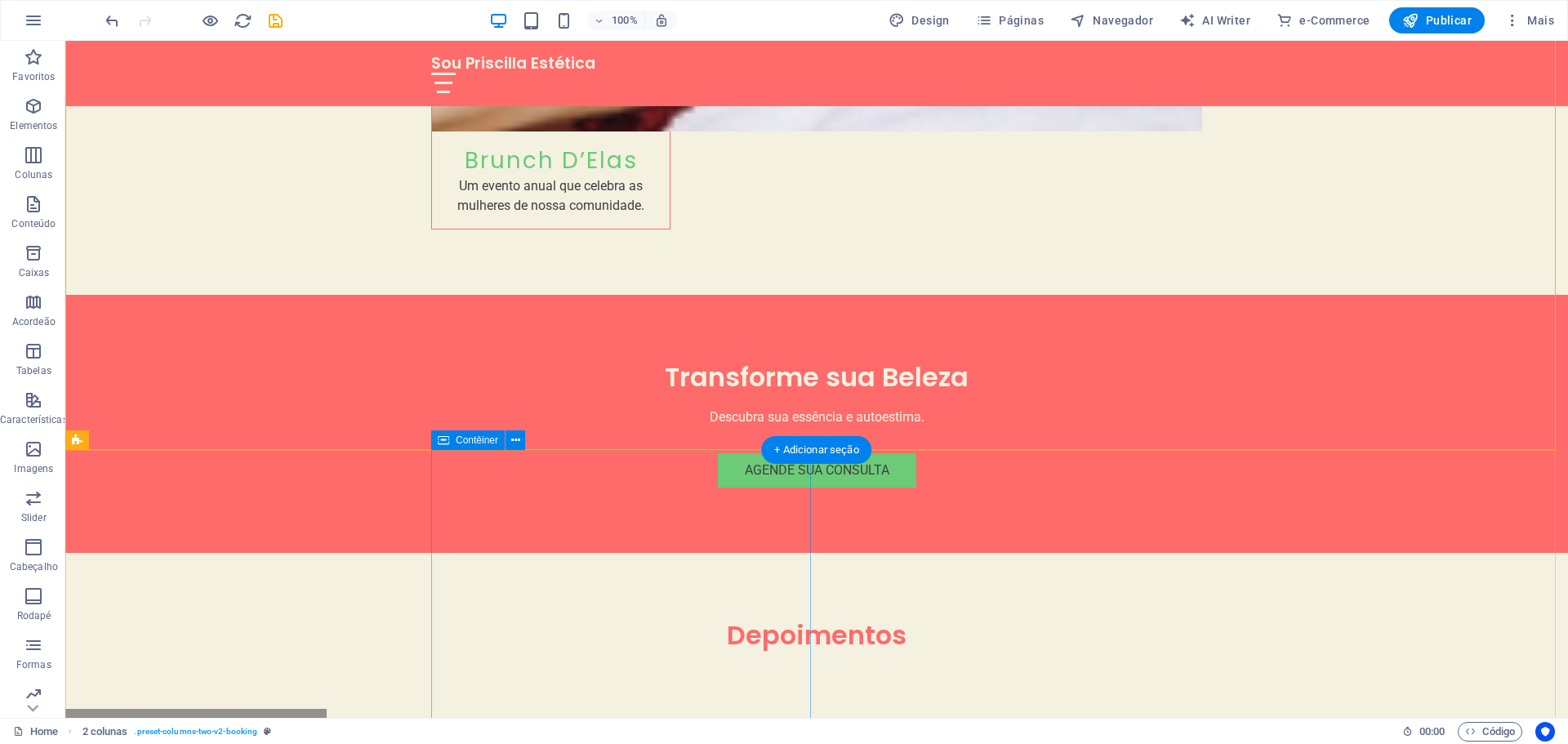
scroll to position [4190, 0]
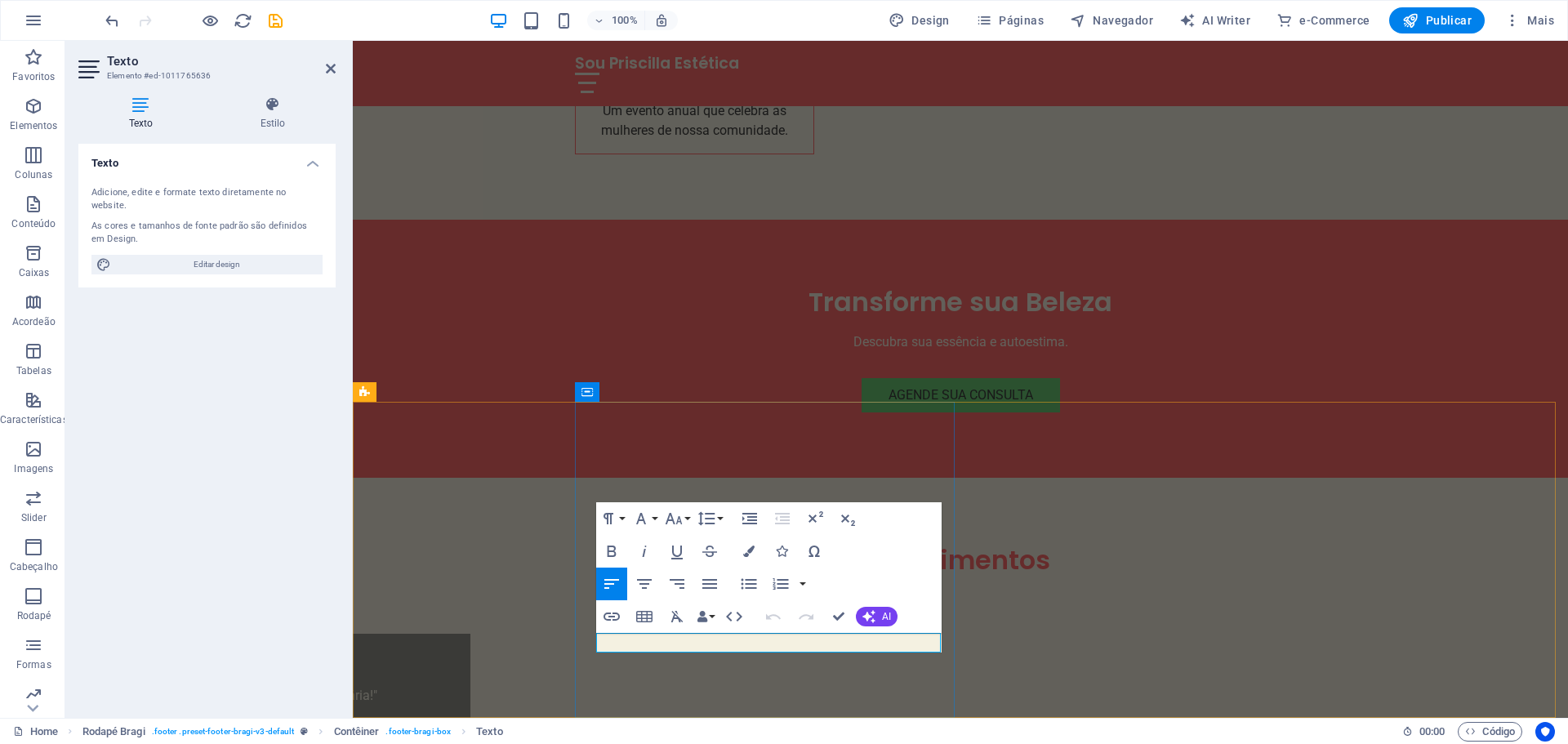
drag, startPoint x: 770, startPoint y: 644, endPoint x: 694, endPoint y: 646, distance: 76.0
drag, startPoint x: 837, startPoint y: 645, endPoint x: 695, endPoint y: 636, distance: 142.3
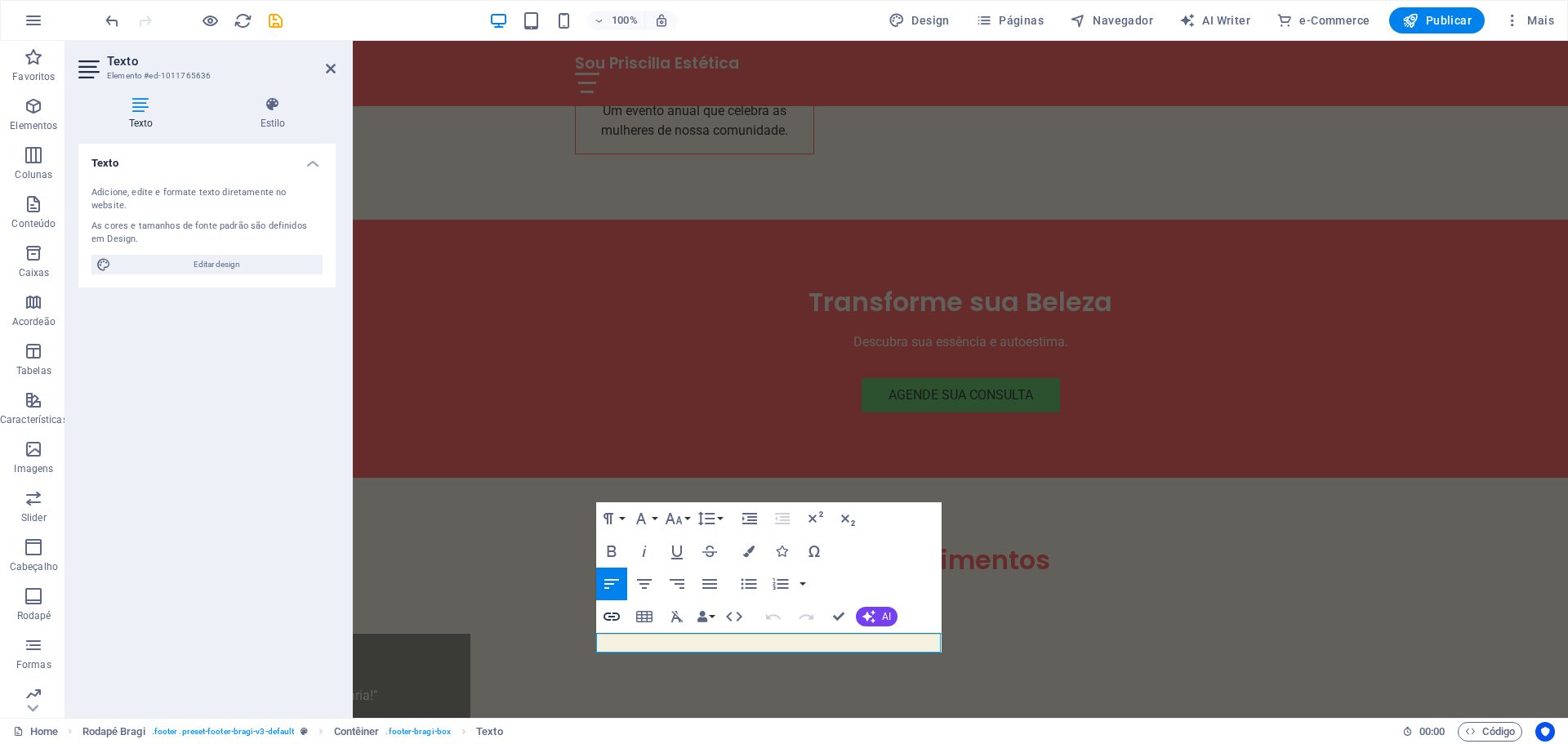
click at [619, 616] on icon "button" at bounding box center [612, 616] width 17 height 8
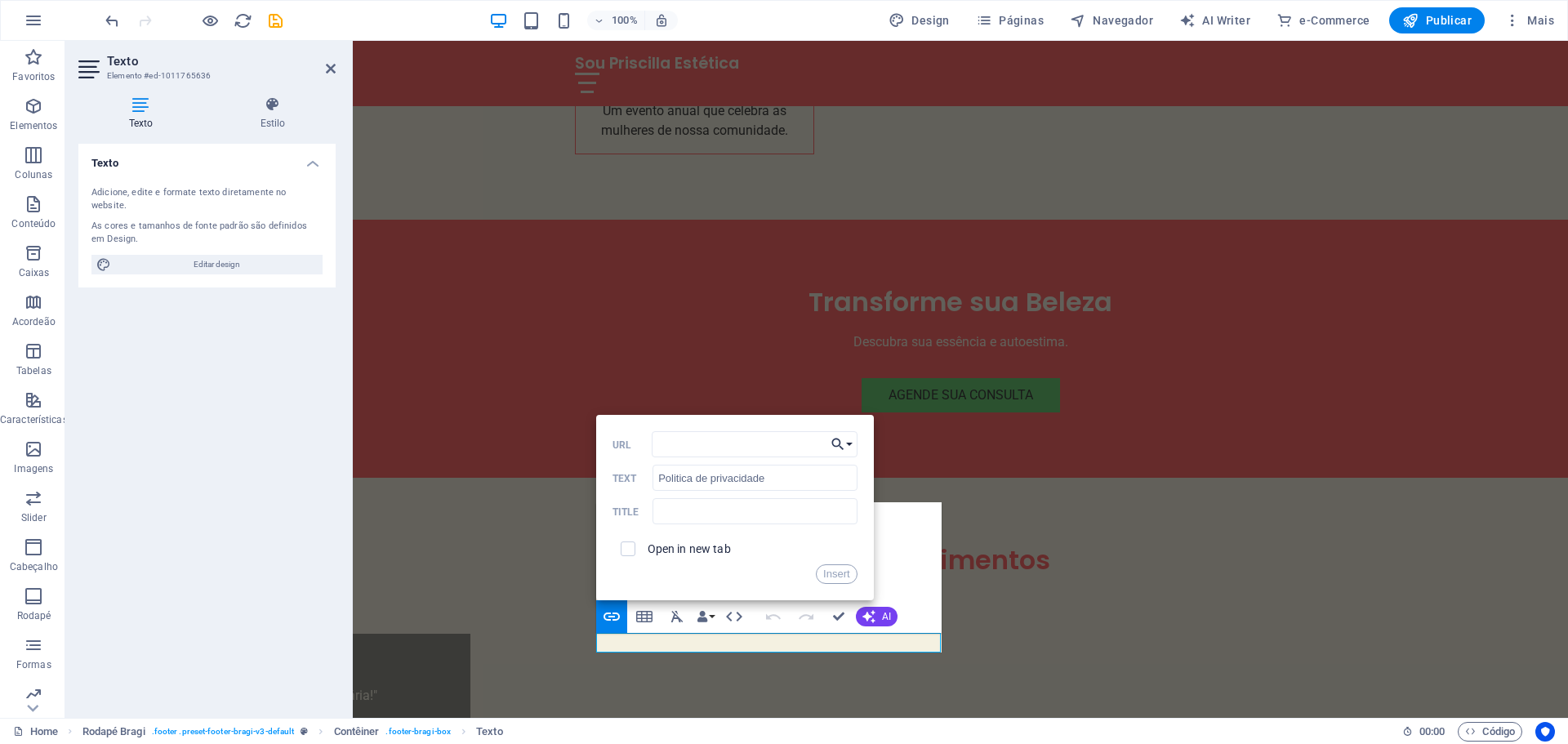
click at [845, 444] on button "Choose Link" at bounding box center [841, 444] width 31 height 26
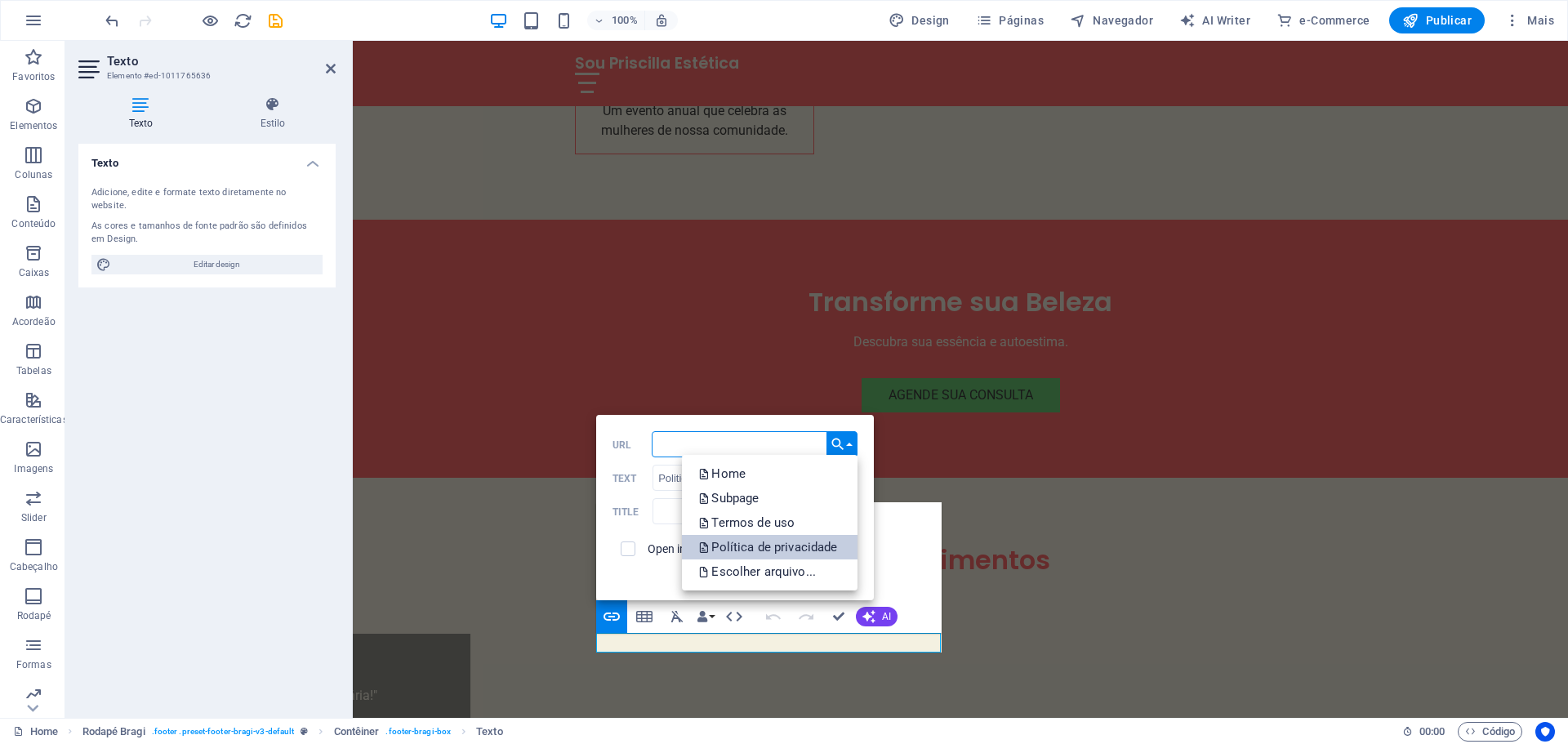
click at [798, 547] on p "Política de privacidade" at bounding box center [769, 546] width 143 height 25
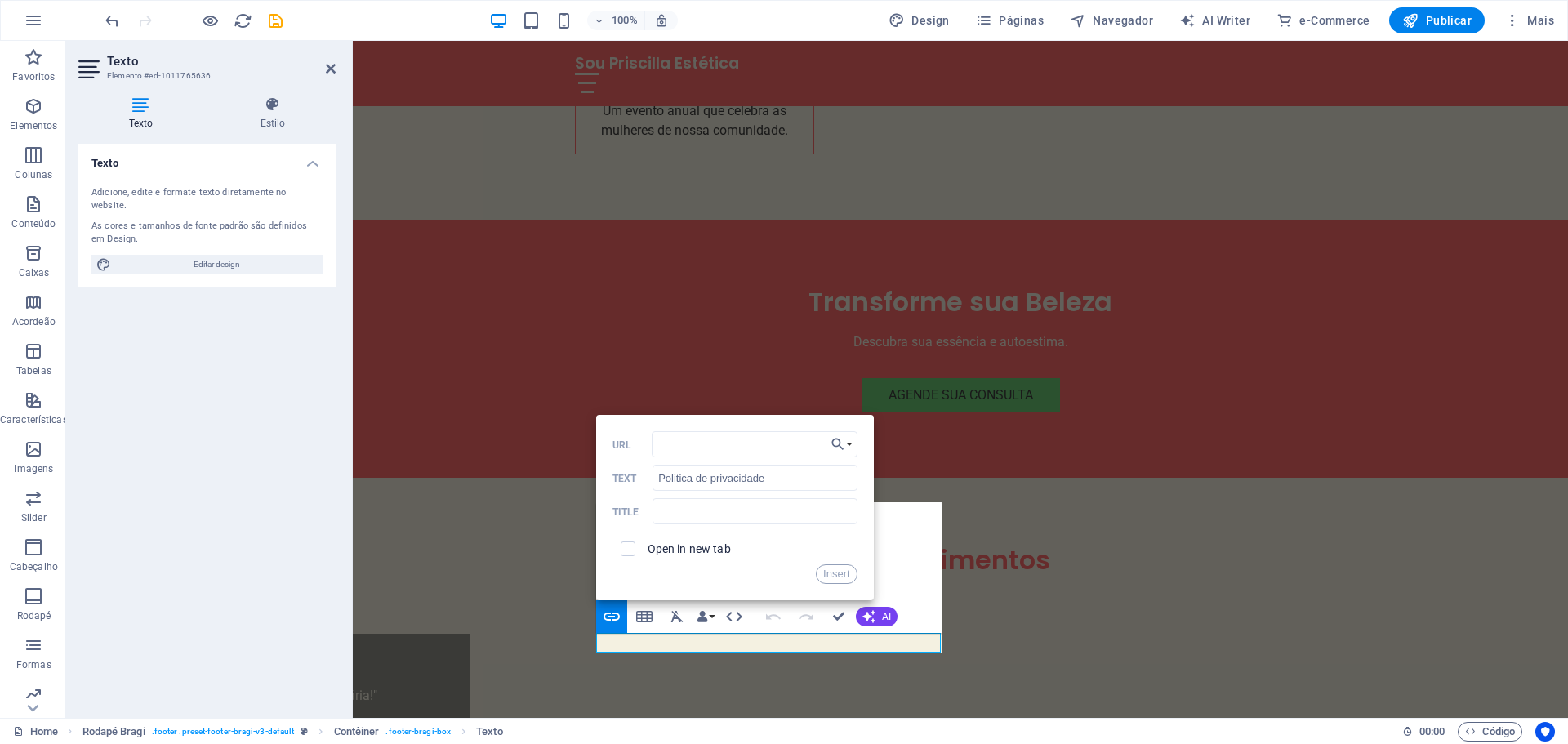
click at [714, 544] on label "Open in new tab" at bounding box center [689, 548] width 83 height 13
click at [703, 548] on label "Open in new tab" at bounding box center [689, 548] width 83 height 13
click at [839, 578] on button "Insert" at bounding box center [836, 574] width 42 height 20
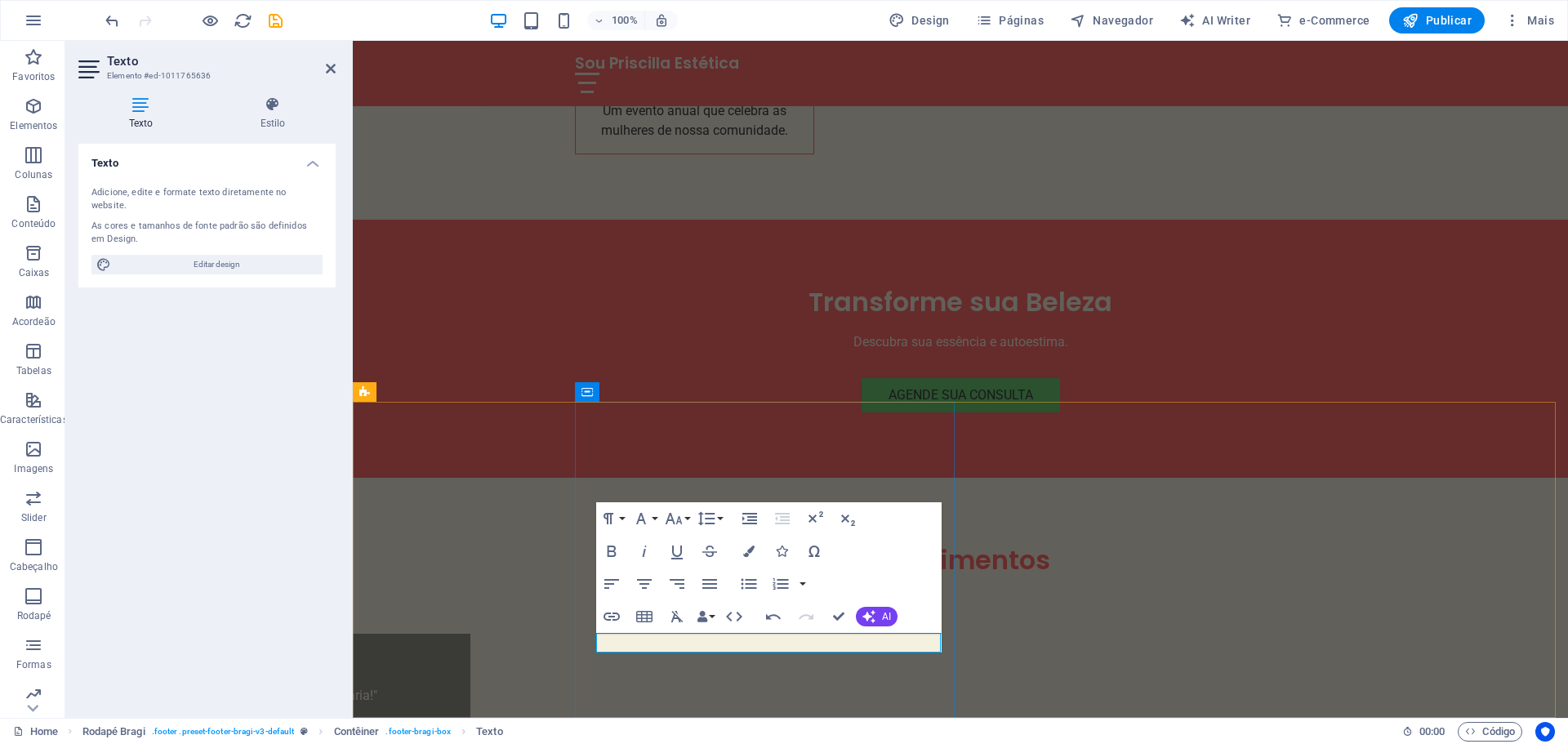
drag, startPoint x: 684, startPoint y: 639, endPoint x: 596, endPoint y: 639, distance: 88.0
type input "/legal-notice"
type input "Termos de Uso"
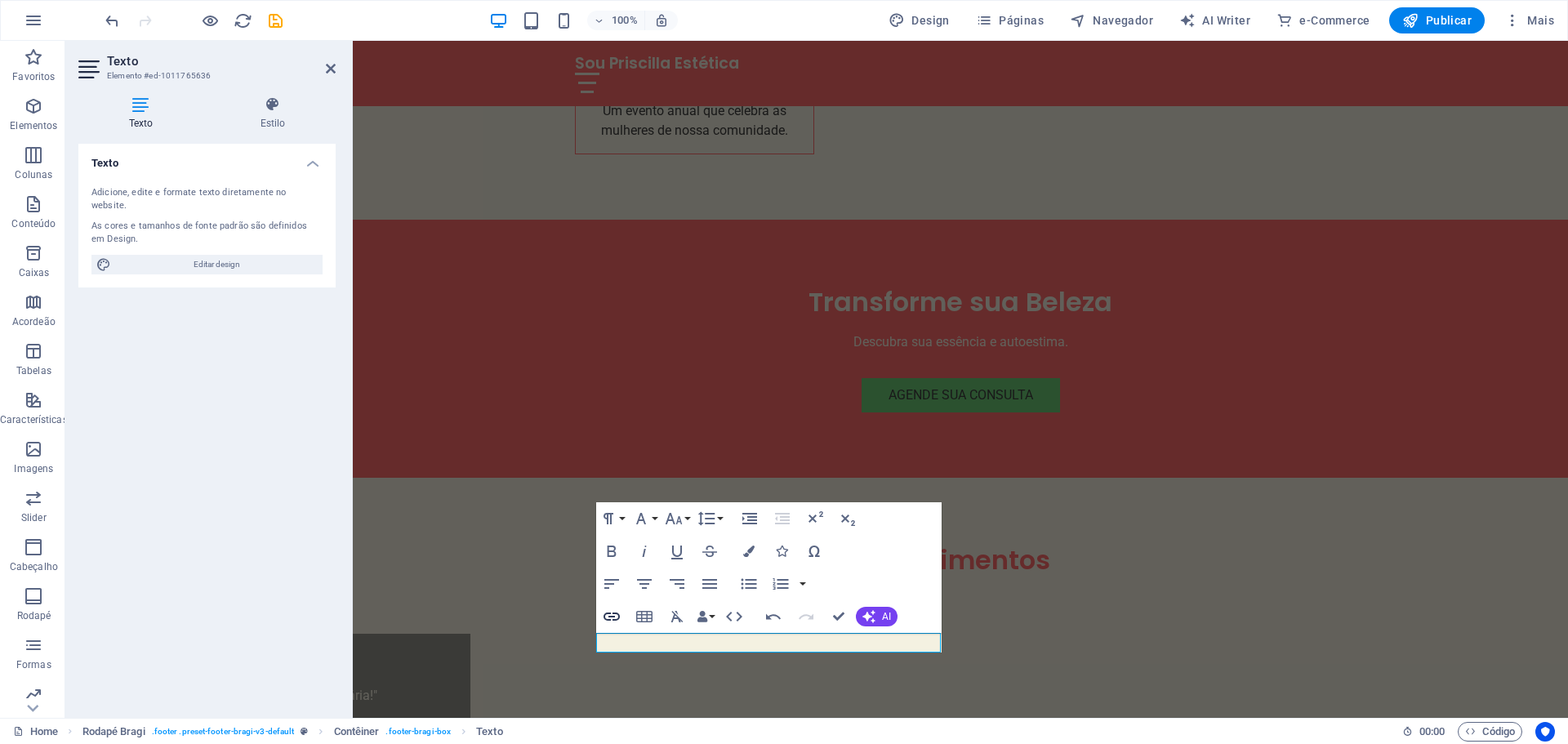
click at [610, 618] on icon "button" at bounding box center [612, 616] width 20 height 20
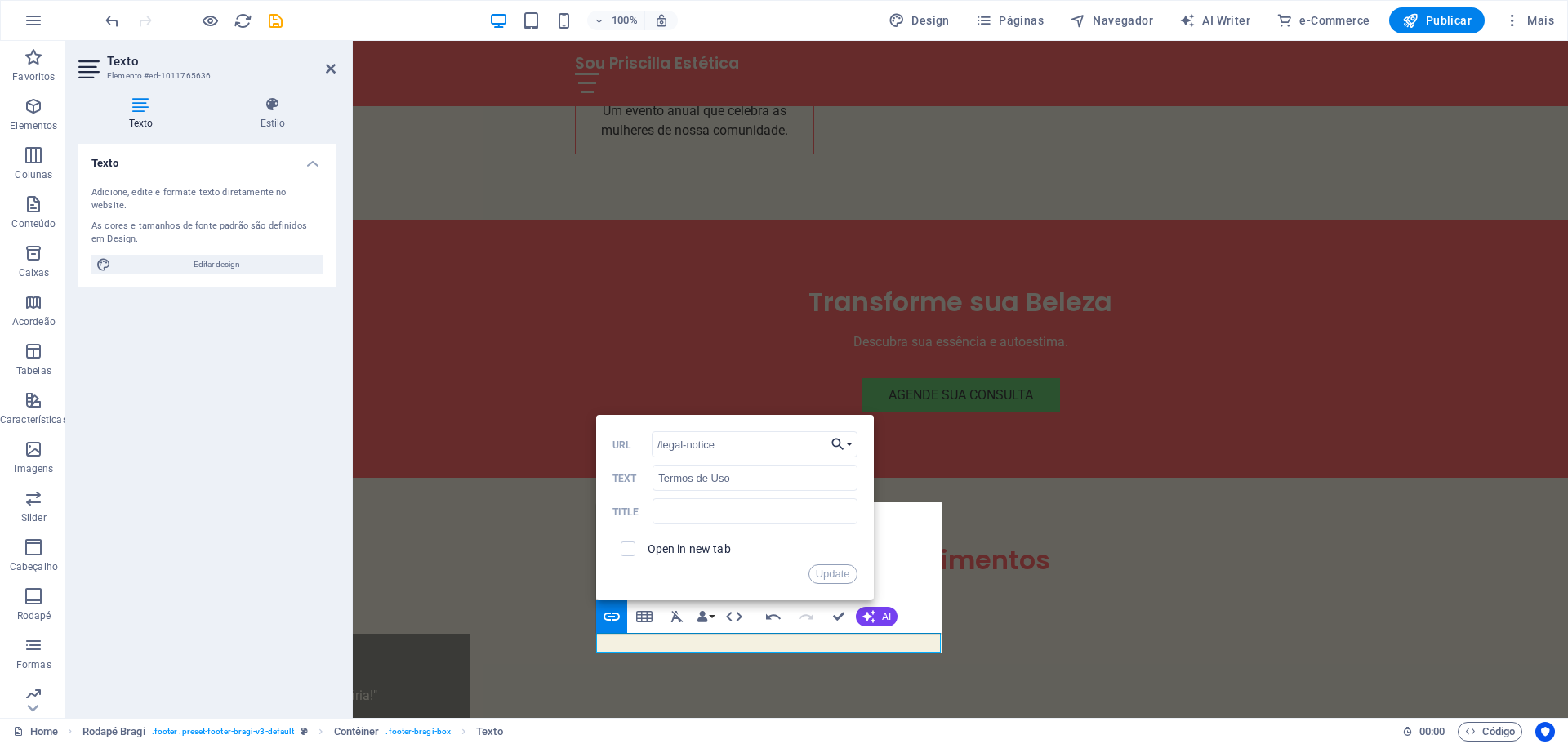
click at [842, 443] on icon "button" at bounding box center [837, 444] width 17 height 20
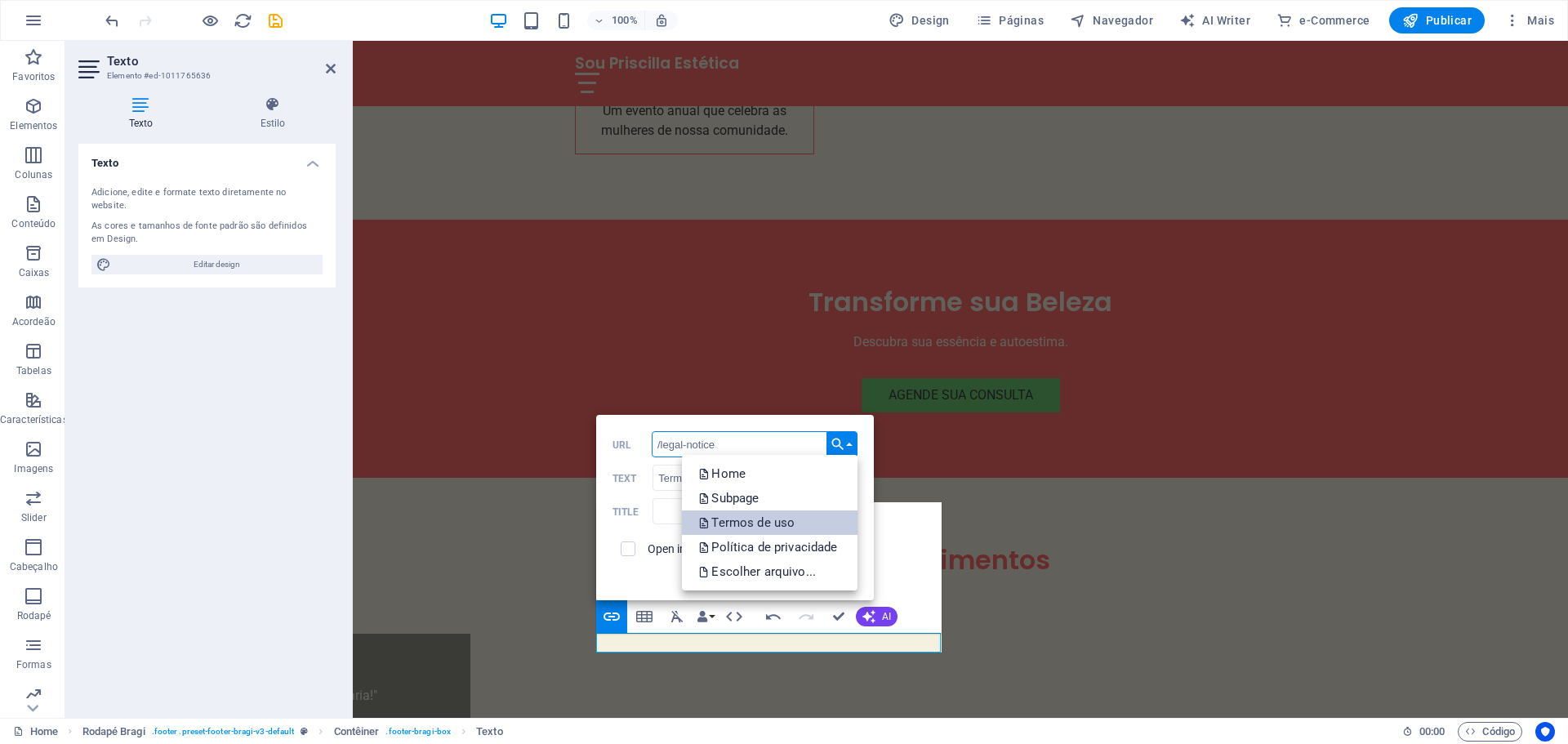
click at [785, 530] on p "Termos de uso" at bounding box center [747, 522] width 100 height 25
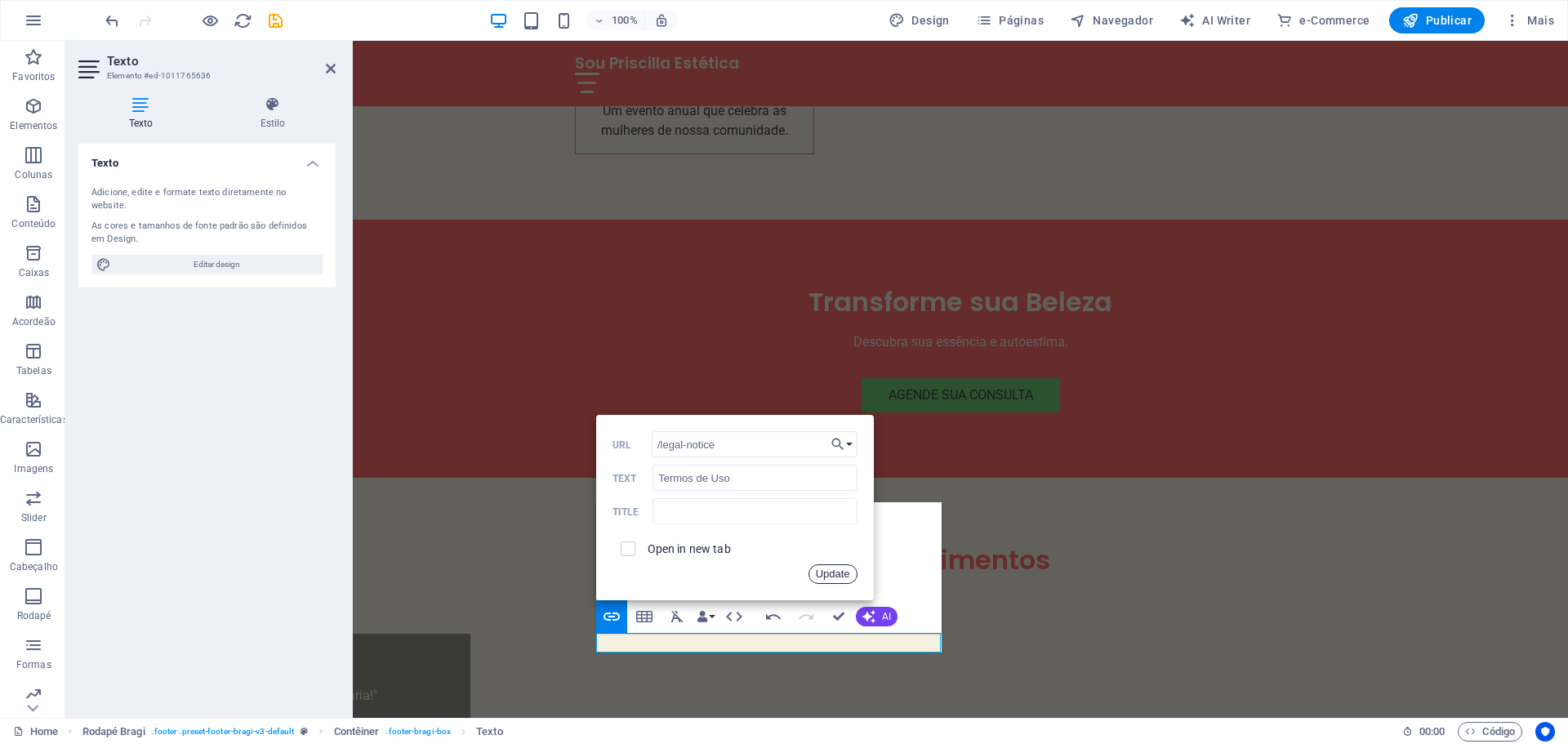
click at [835, 577] on button "Update" at bounding box center [833, 574] width 49 height 20
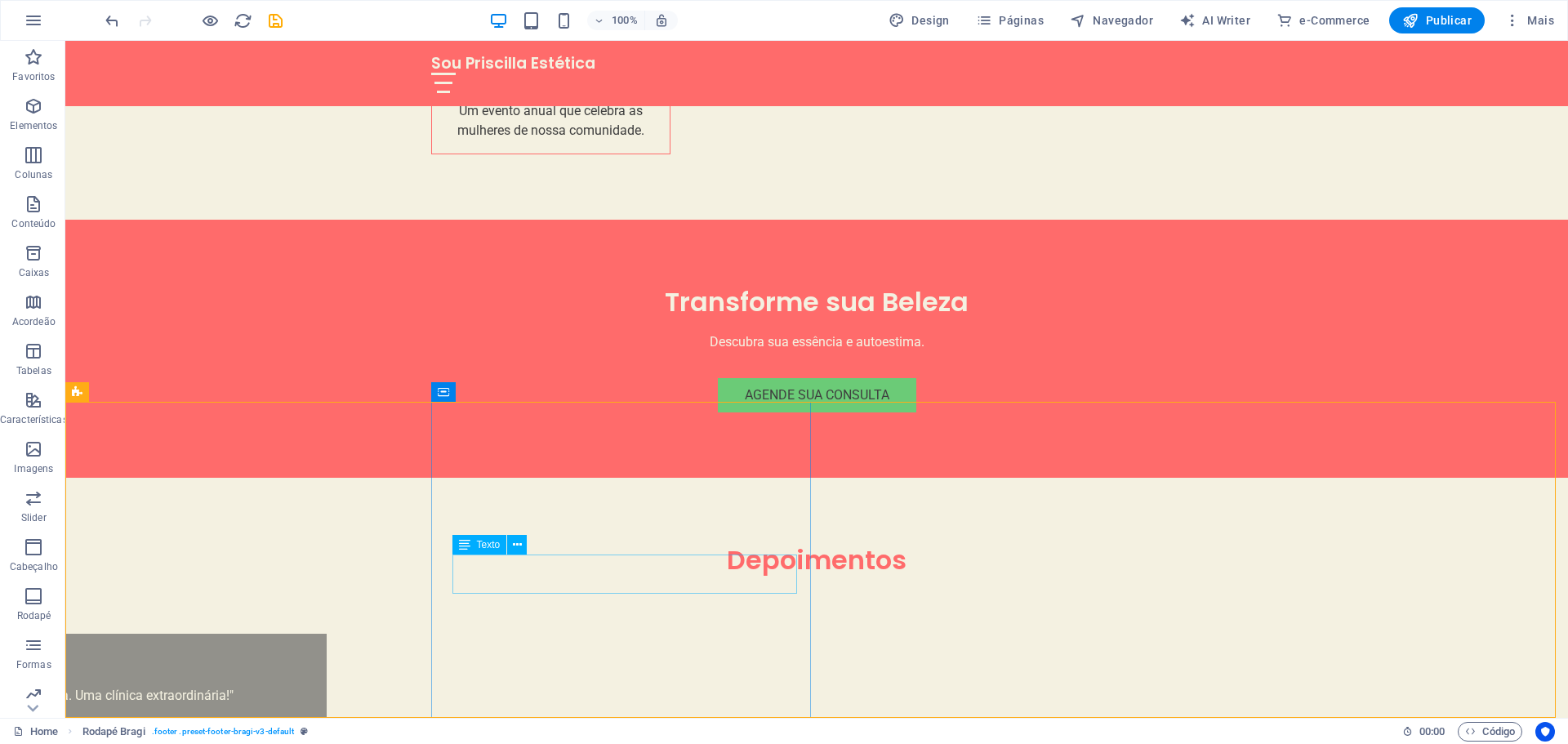
click at [531, 549] on div "Texto" at bounding box center [495, 544] width 86 height 21
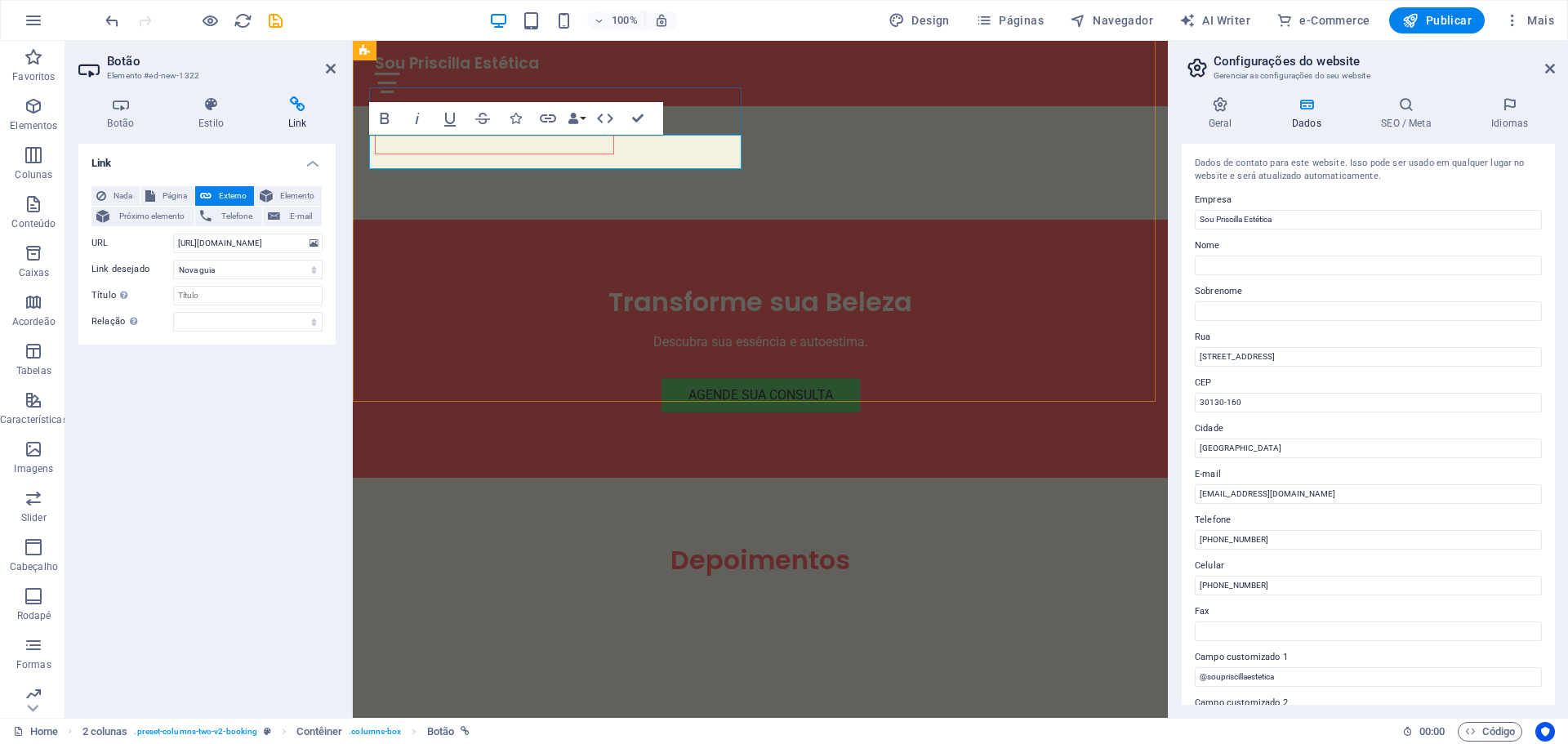
click at [192, 106] on icon at bounding box center [212, 104] width 83 height 17
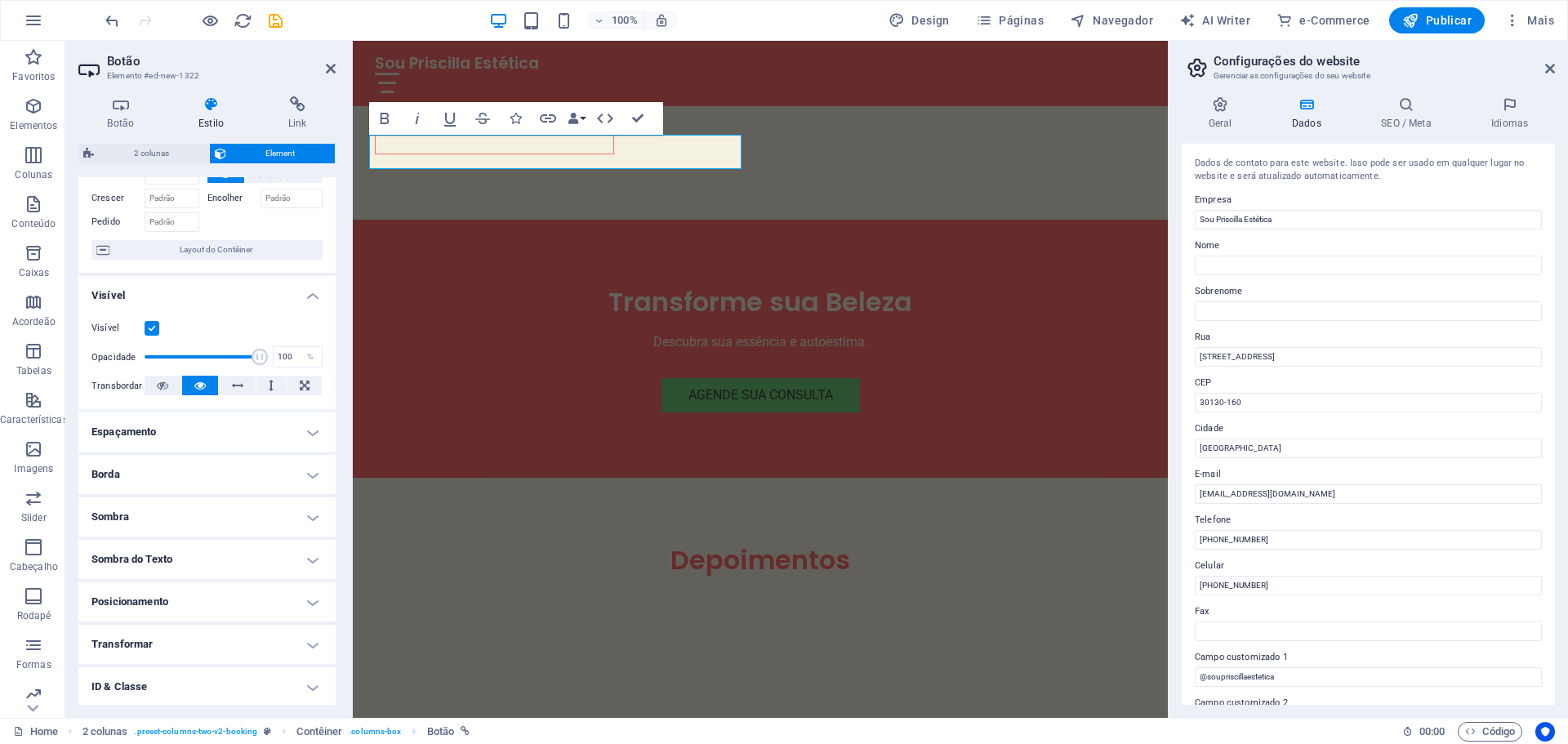
scroll to position [162, 0]
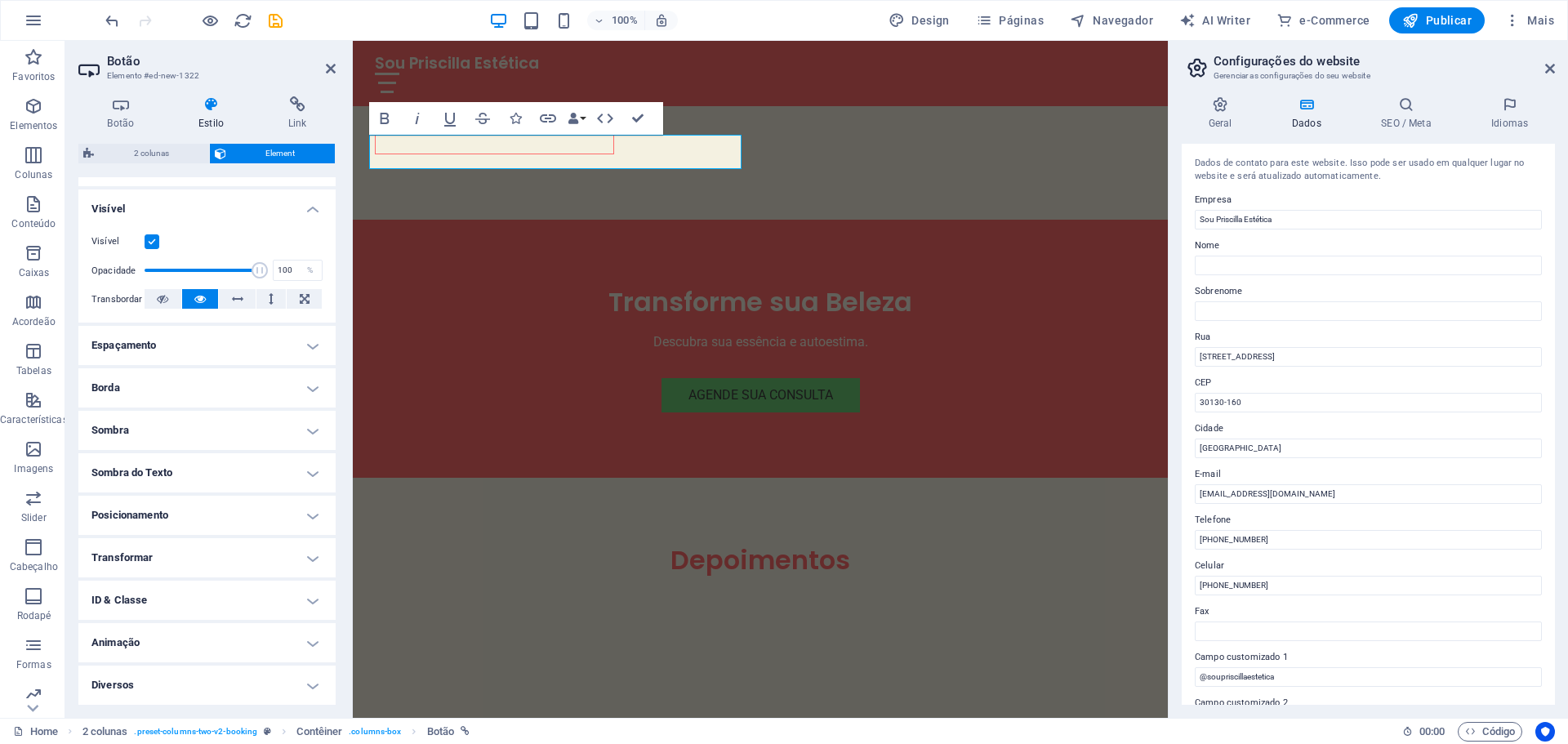
click at [147, 689] on h4 "Diversos" at bounding box center [207, 685] width 257 height 40
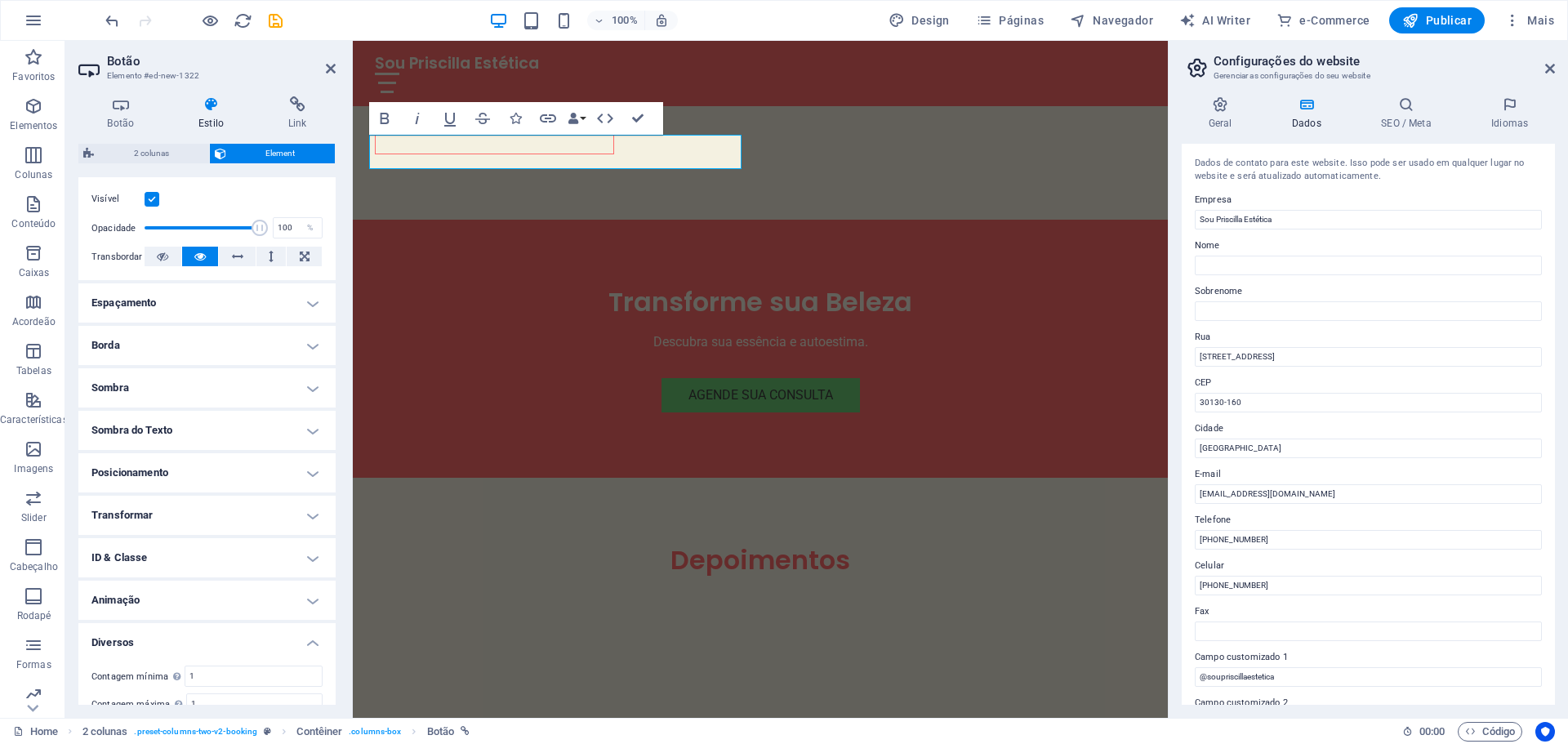
scroll to position [264, 0]
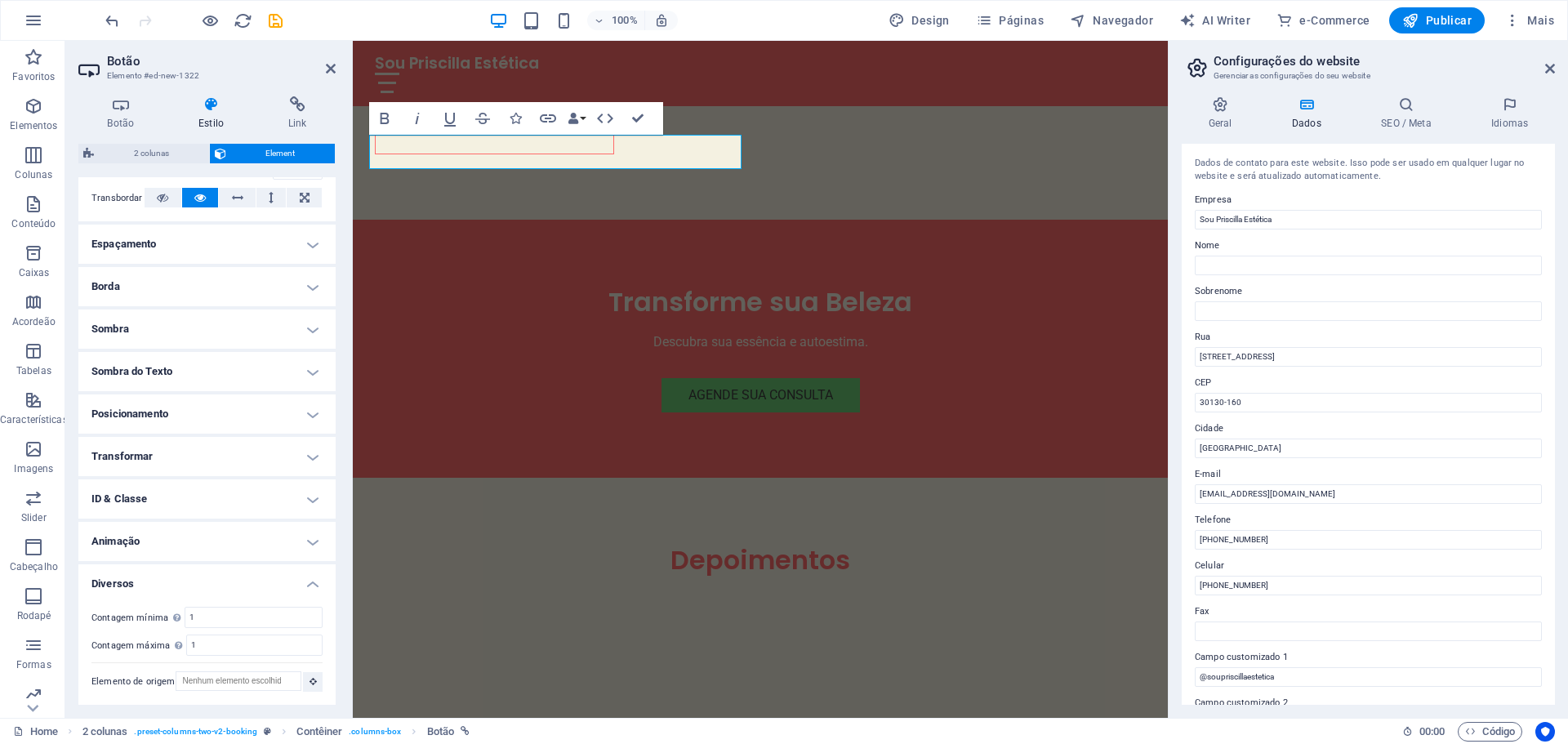
click at [156, 460] on h4 "Transformar" at bounding box center [207, 456] width 257 height 40
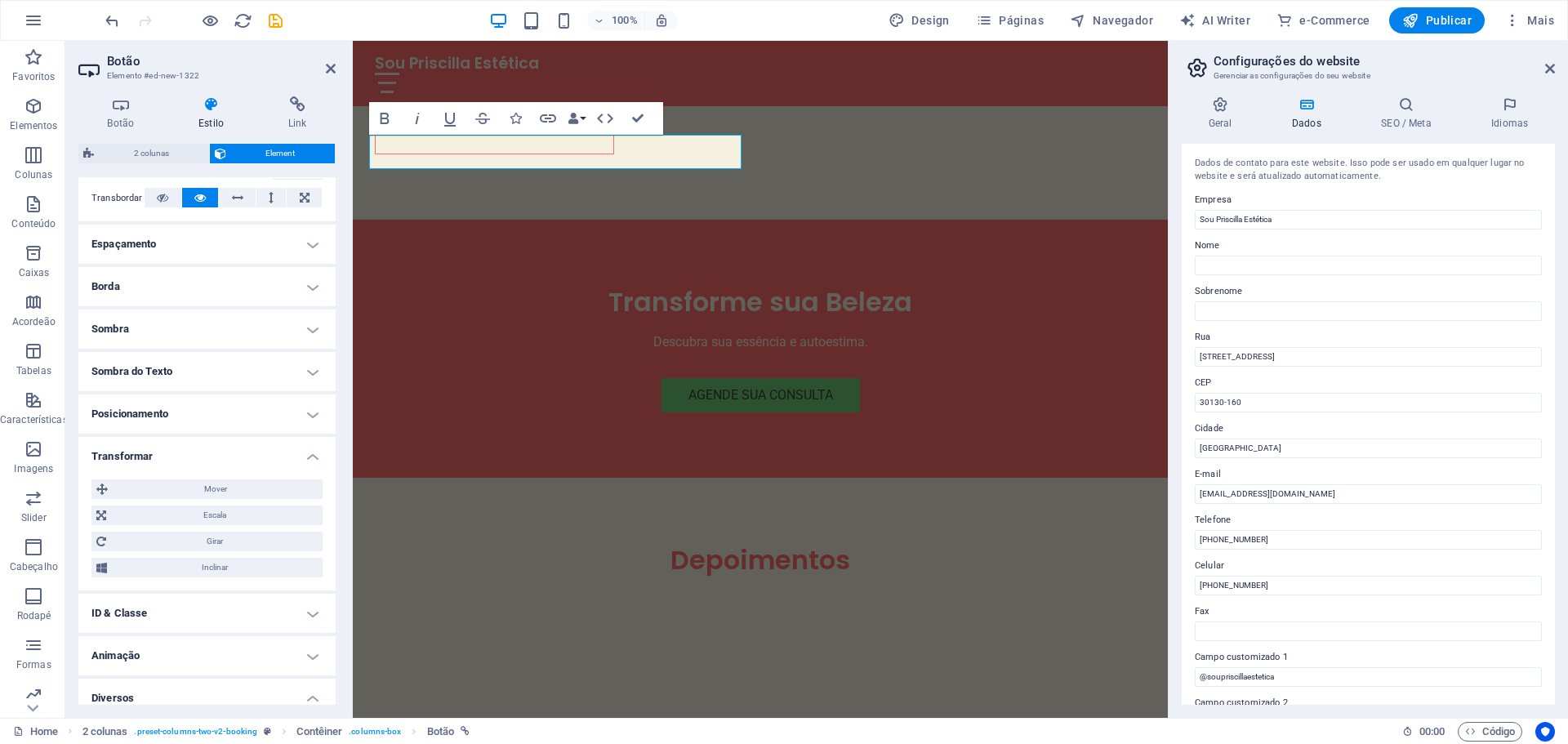
click at [174, 623] on h4 "ID & Classe" at bounding box center [207, 613] width 257 height 40
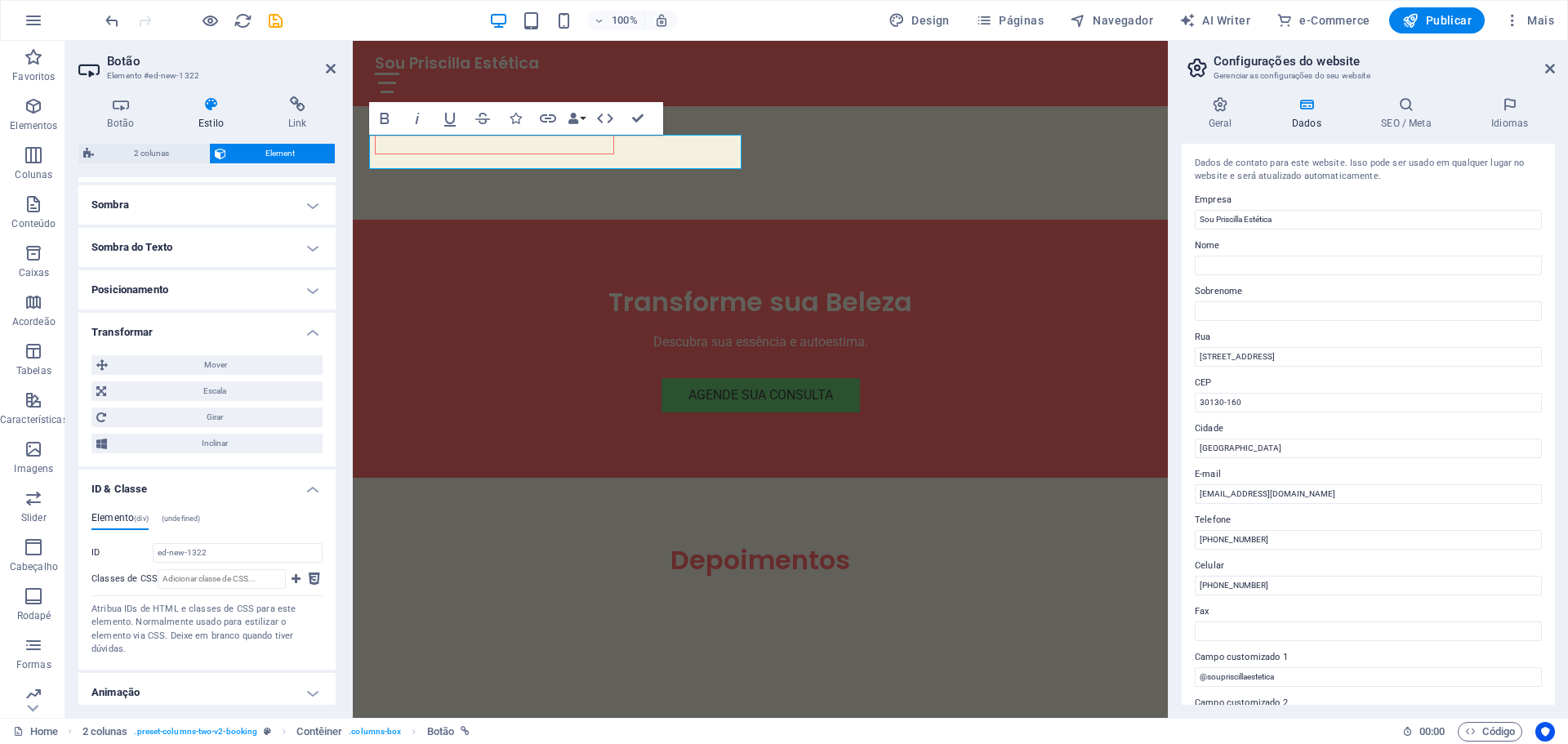
scroll to position [509, 0]
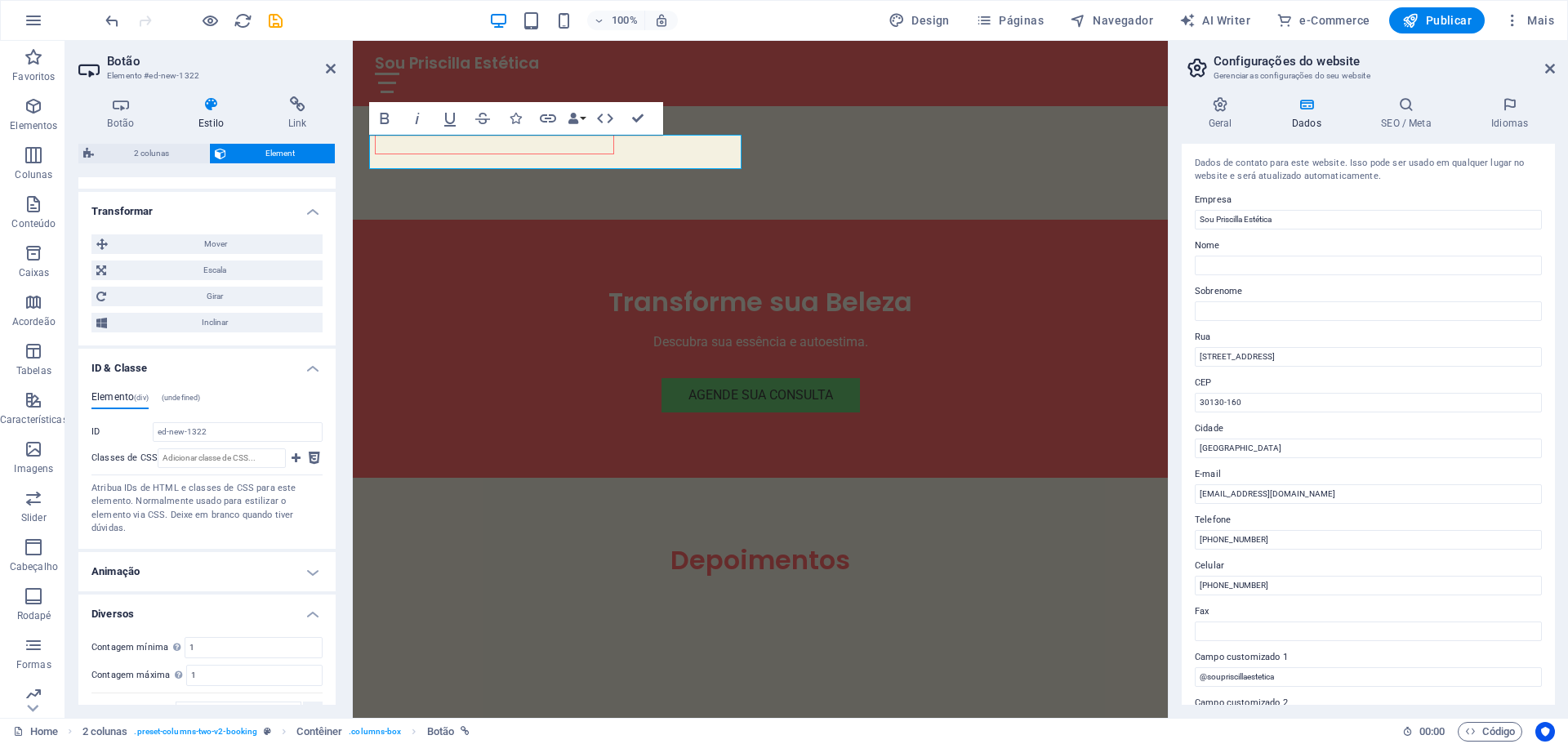
click at [177, 581] on h4 "Animação" at bounding box center [207, 572] width 257 height 40
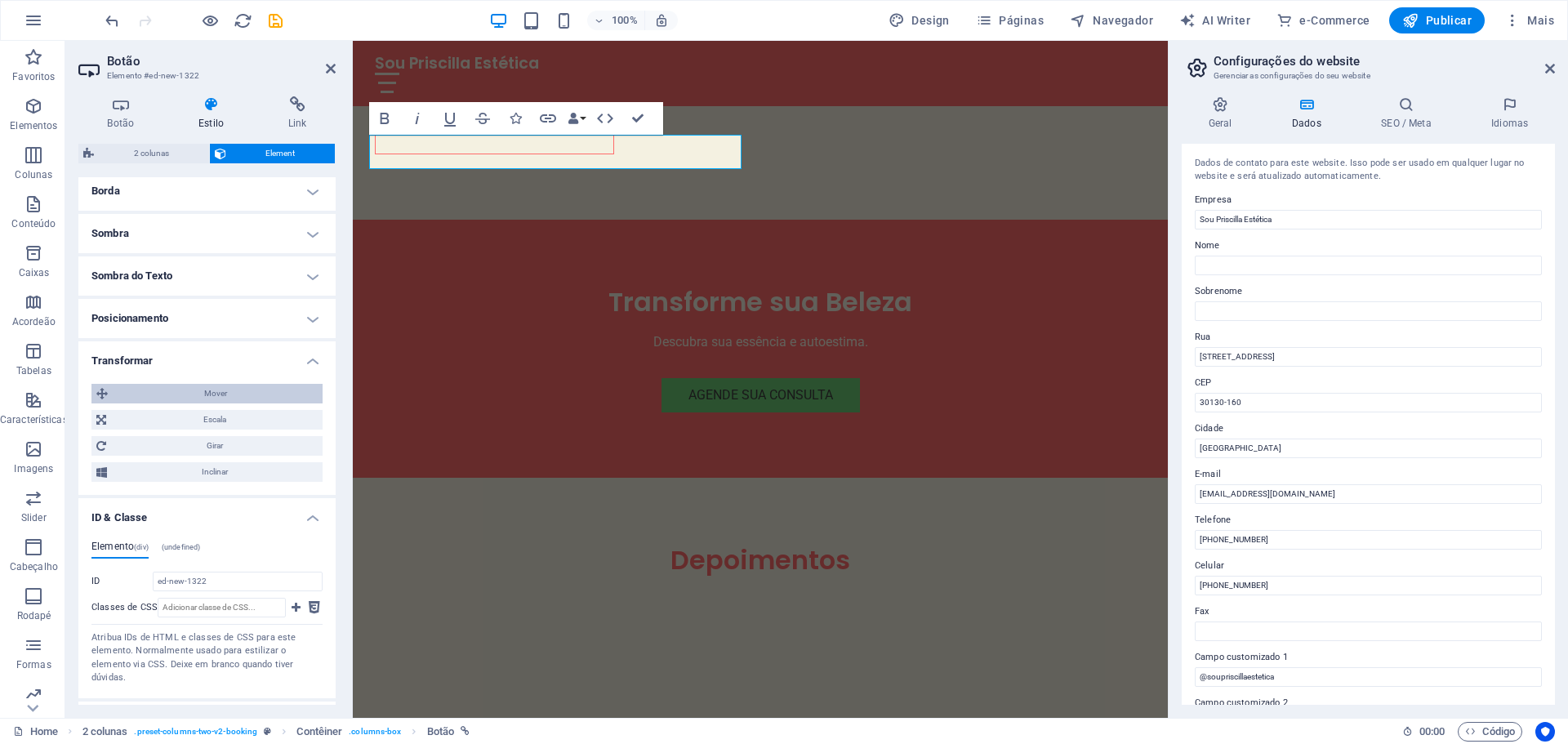
scroll to position [182, 0]
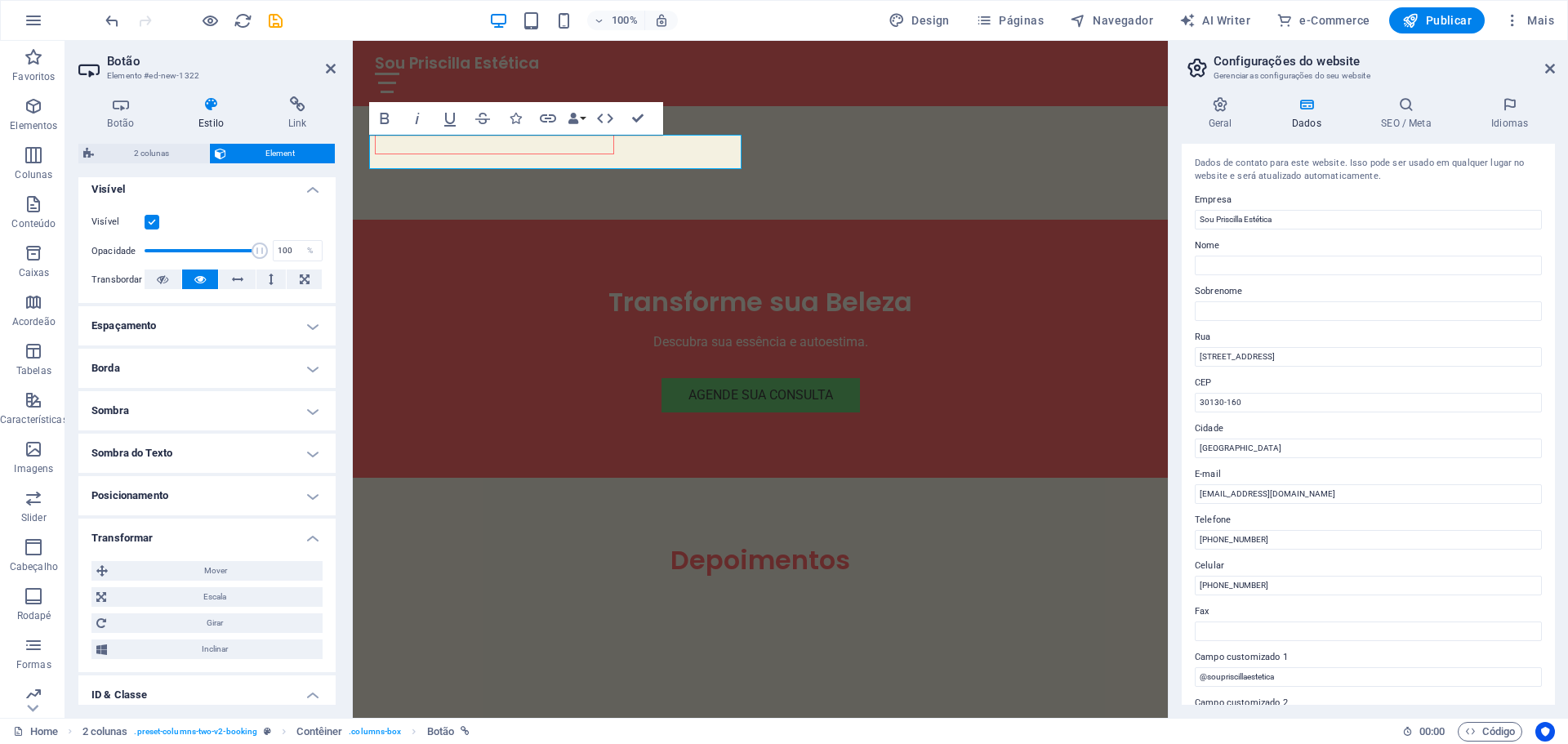
click at [171, 367] on h4 "Borda" at bounding box center [207, 368] width 257 height 40
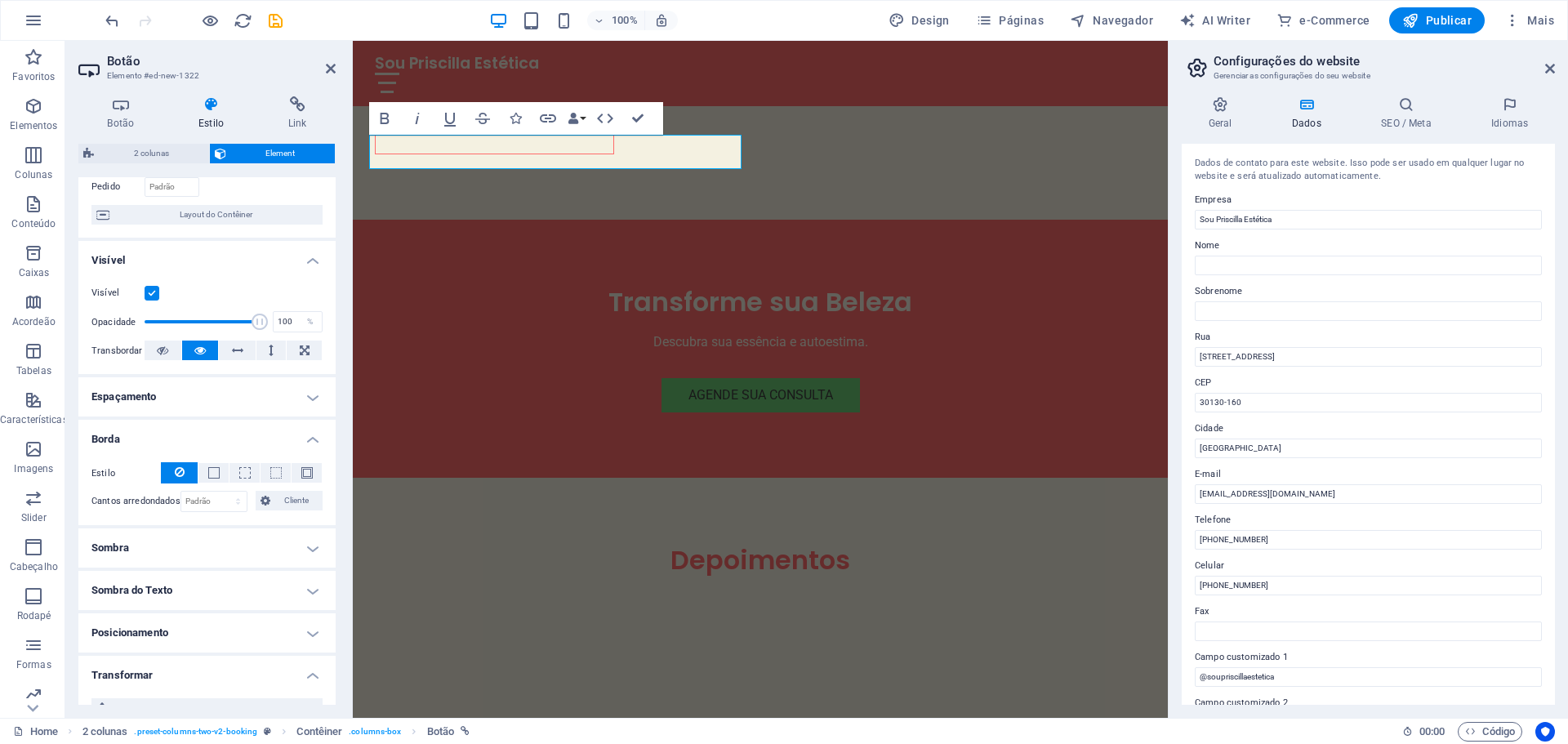
scroll to position [0, 0]
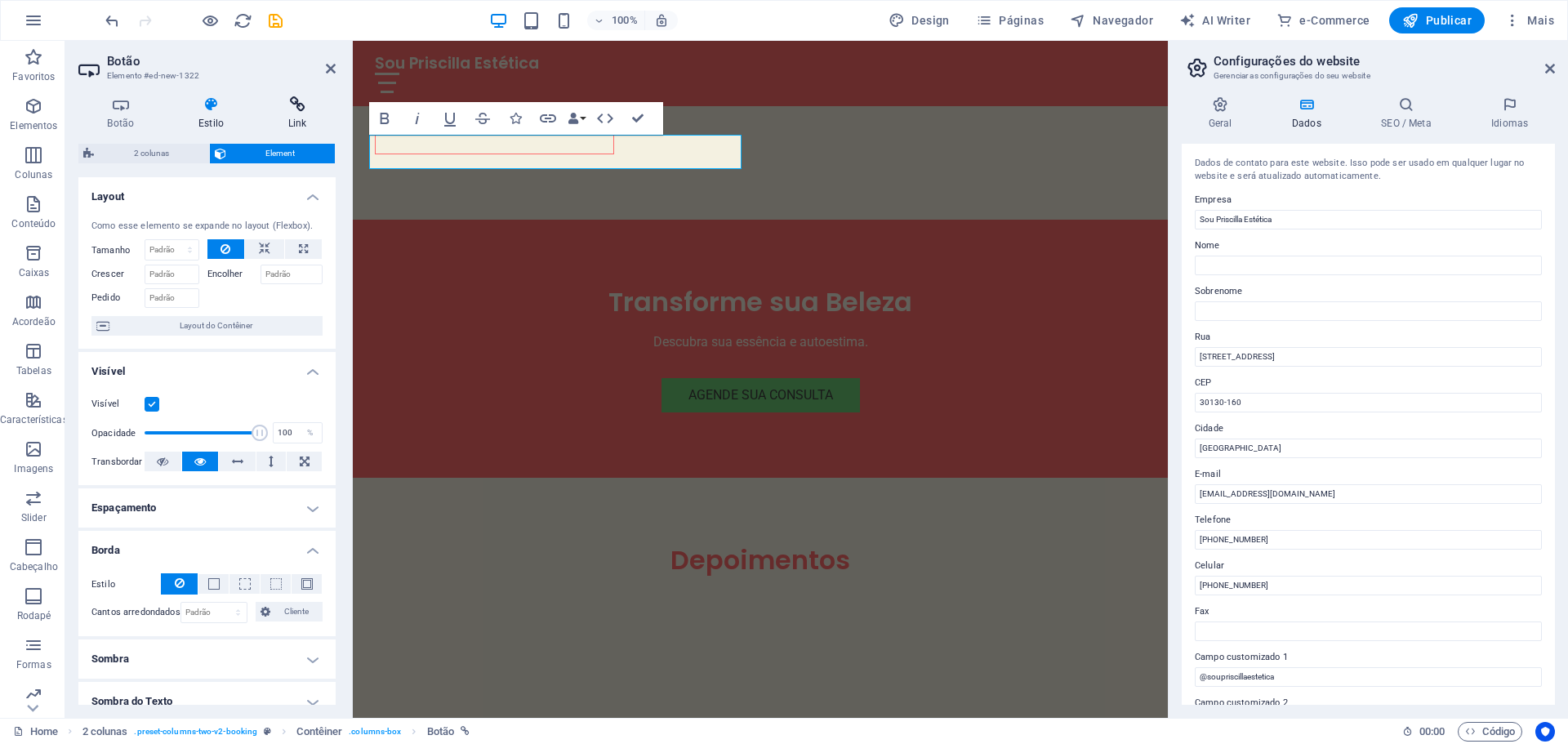
click at [298, 117] on h4 "Link" at bounding box center [298, 113] width 77 height 35
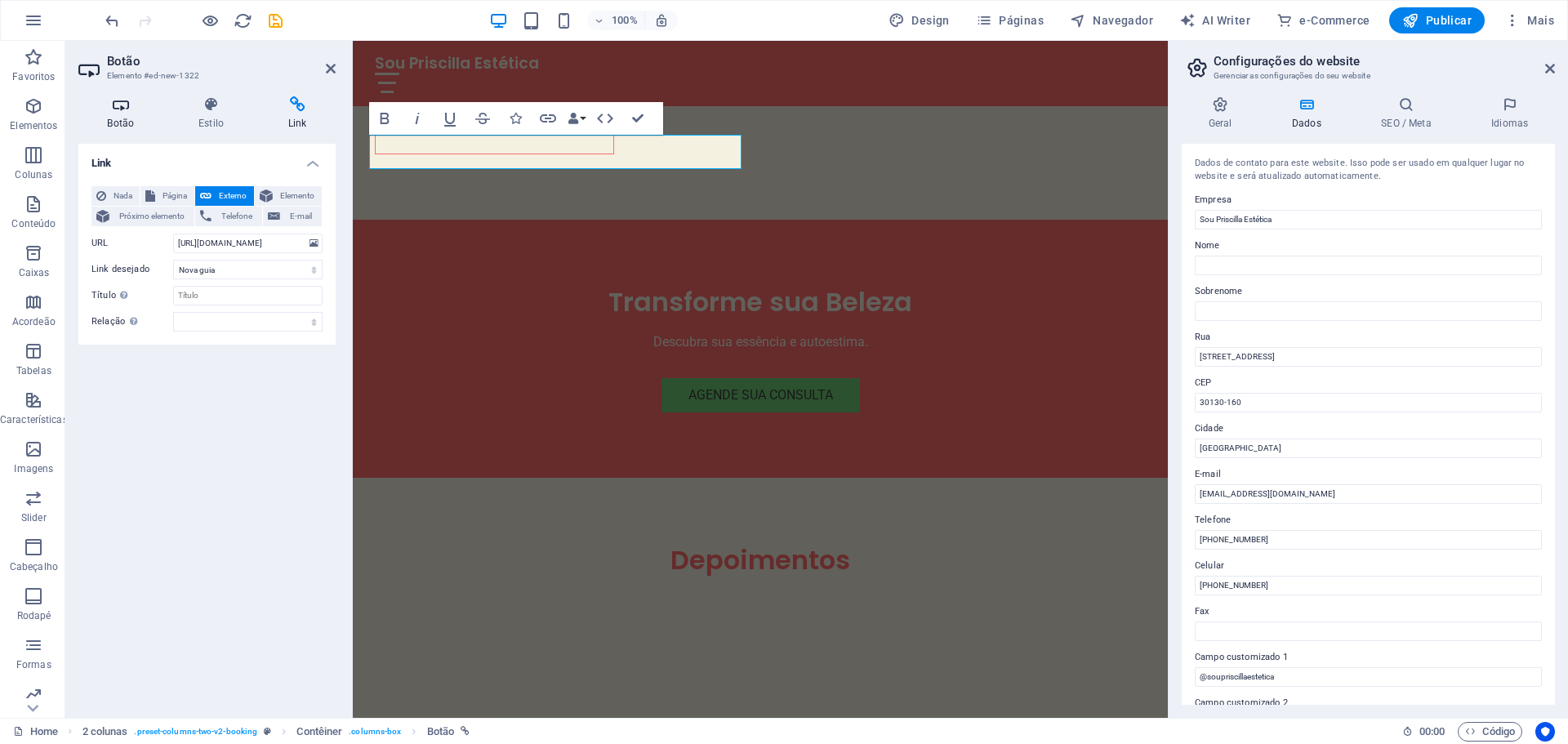
click at [119, 106] on icon at bounding box center [121, 104] width 85 height 17
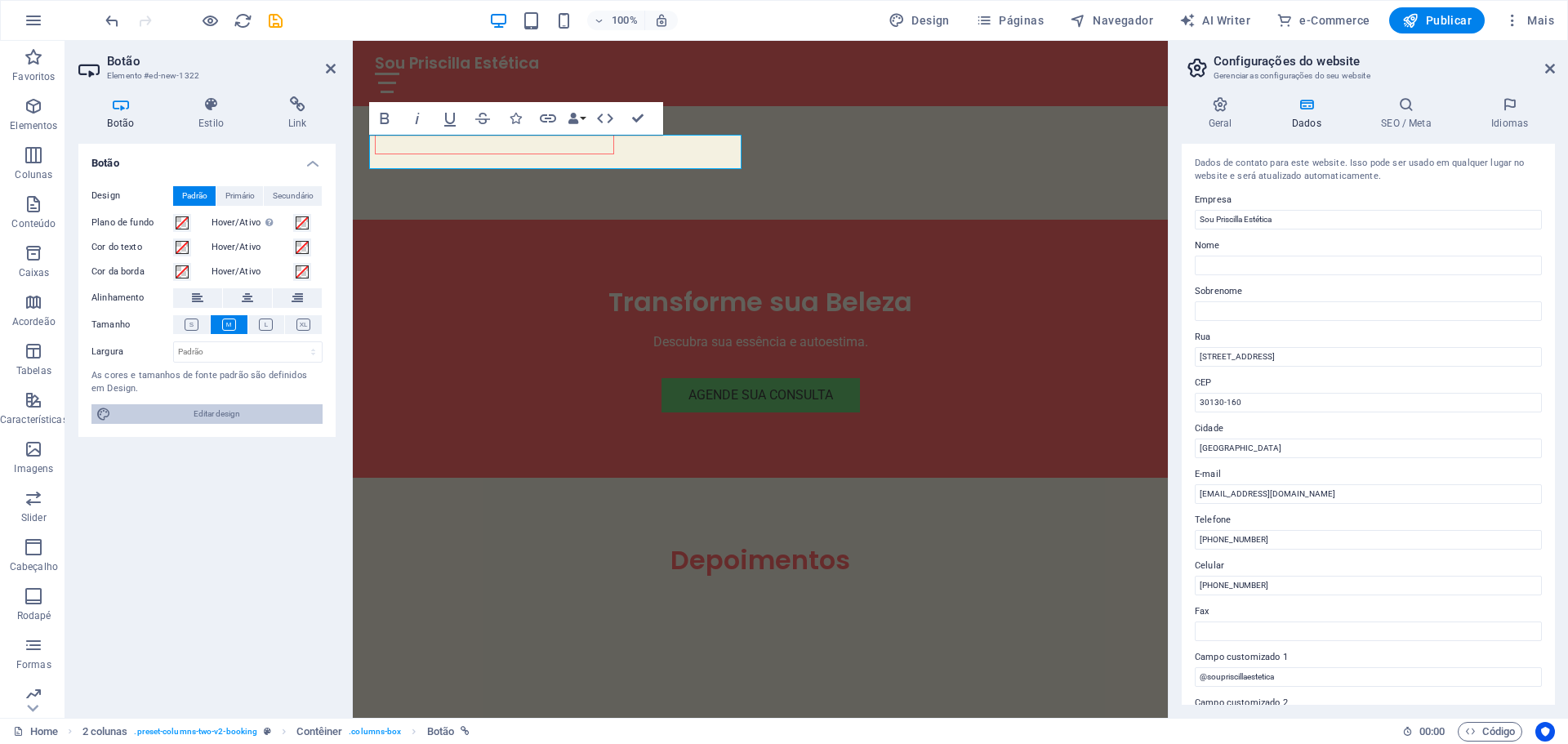
click at [171, 413] on span "Editar design" at bounding box center [217, 414] width 202 height 20
select select "px"
select select "200"
select select "px"
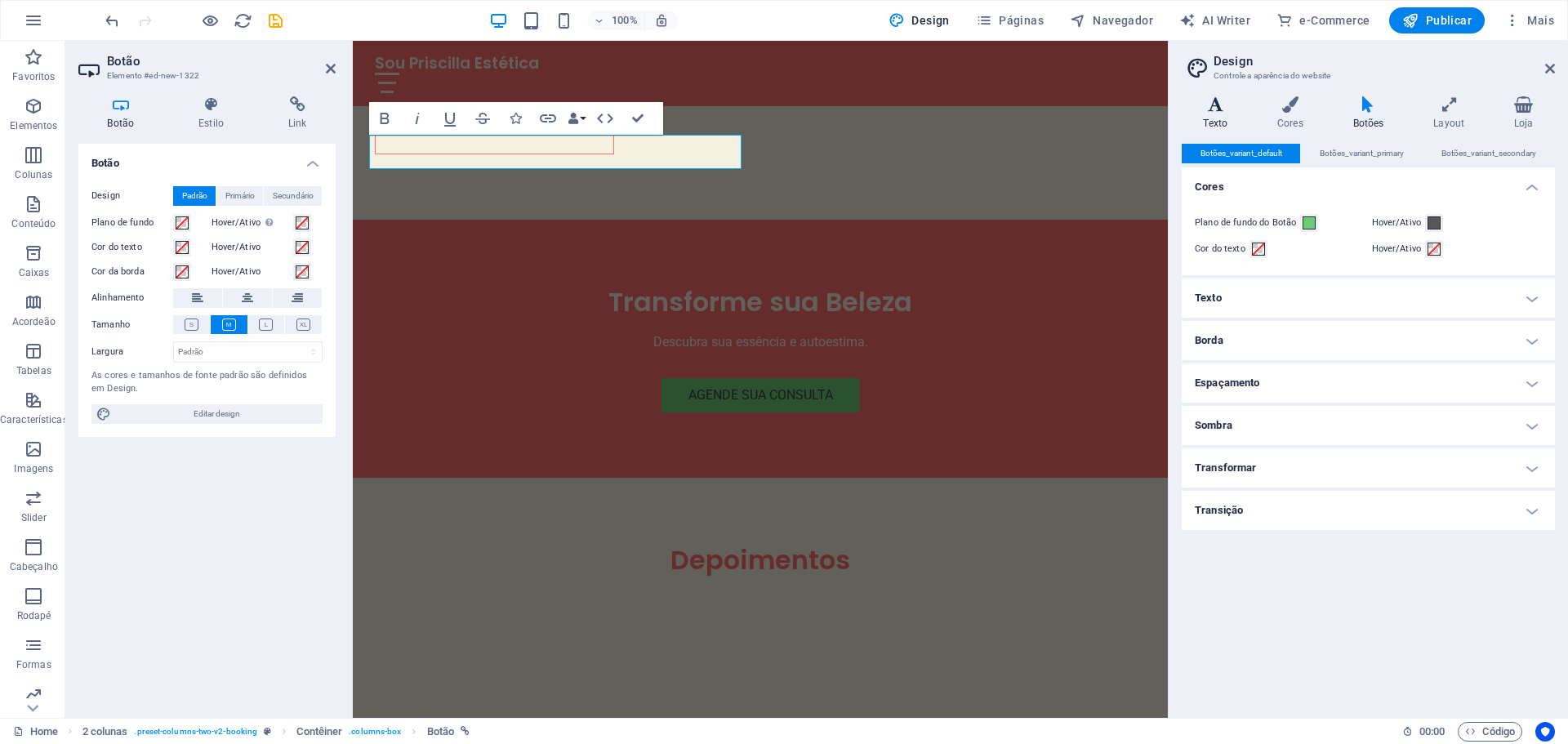
click at [1225, 119] on h4 "Texto" at bounding box center [1219, 113] width 74 height 35
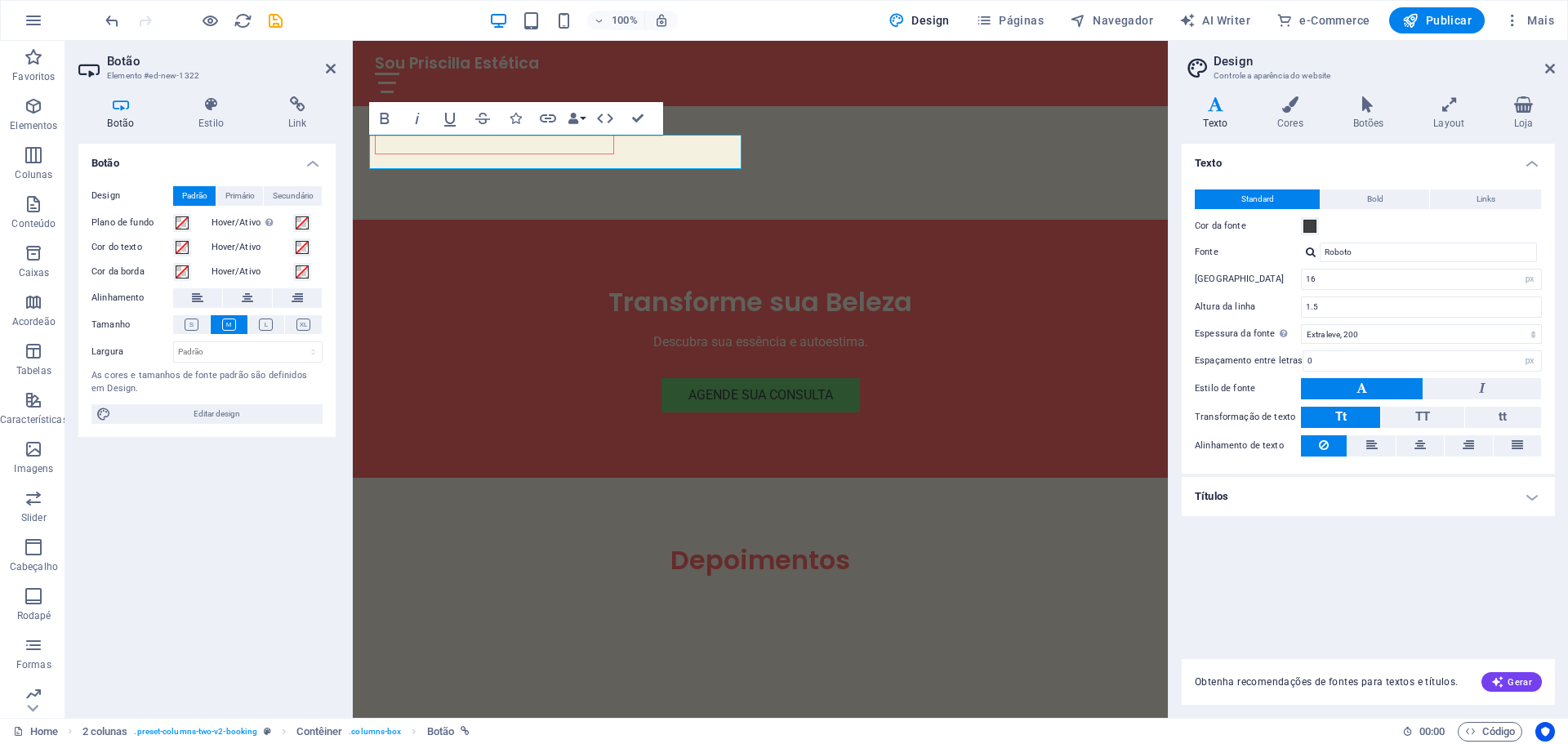
click at [1291, 507] on h4 "Títulos" at bounding box center [1368, 497] width 373 height 40
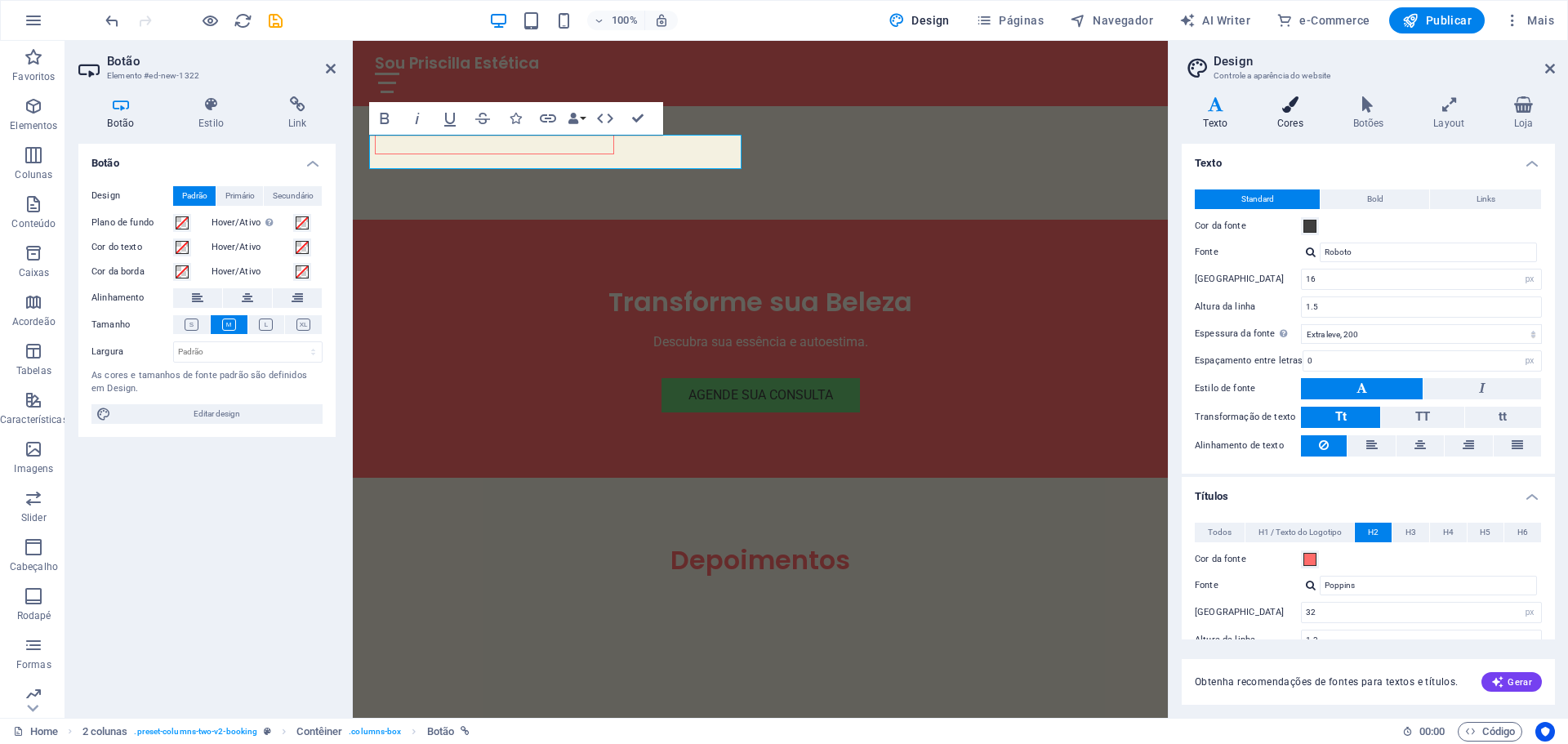
click at [1301, 120] on h4 "Cores" at bounding box center [1294, 113] width 76 height 35
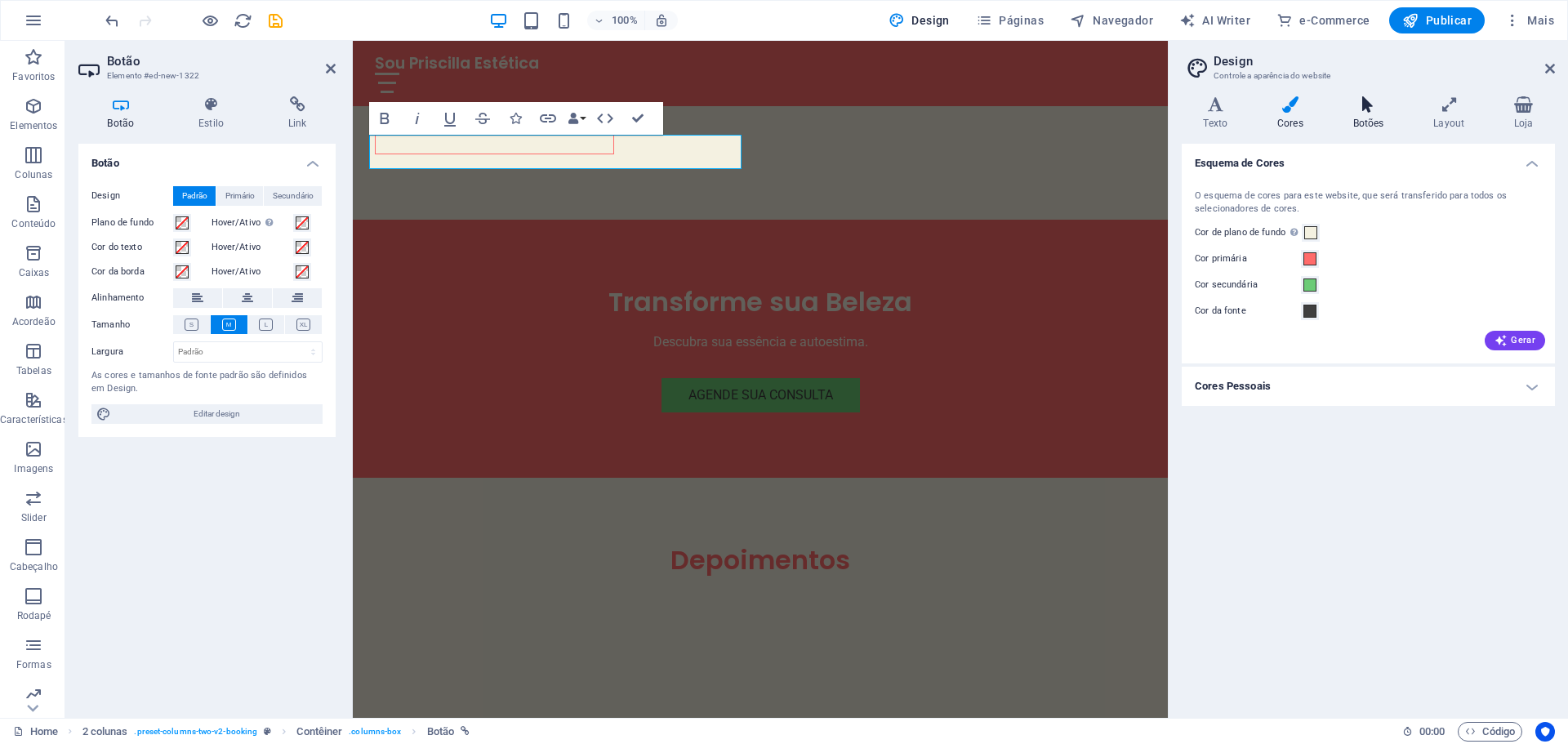
click at [1358, 122] on h4 "Botões" at bounding box center [1372, 113] width 81 height 35
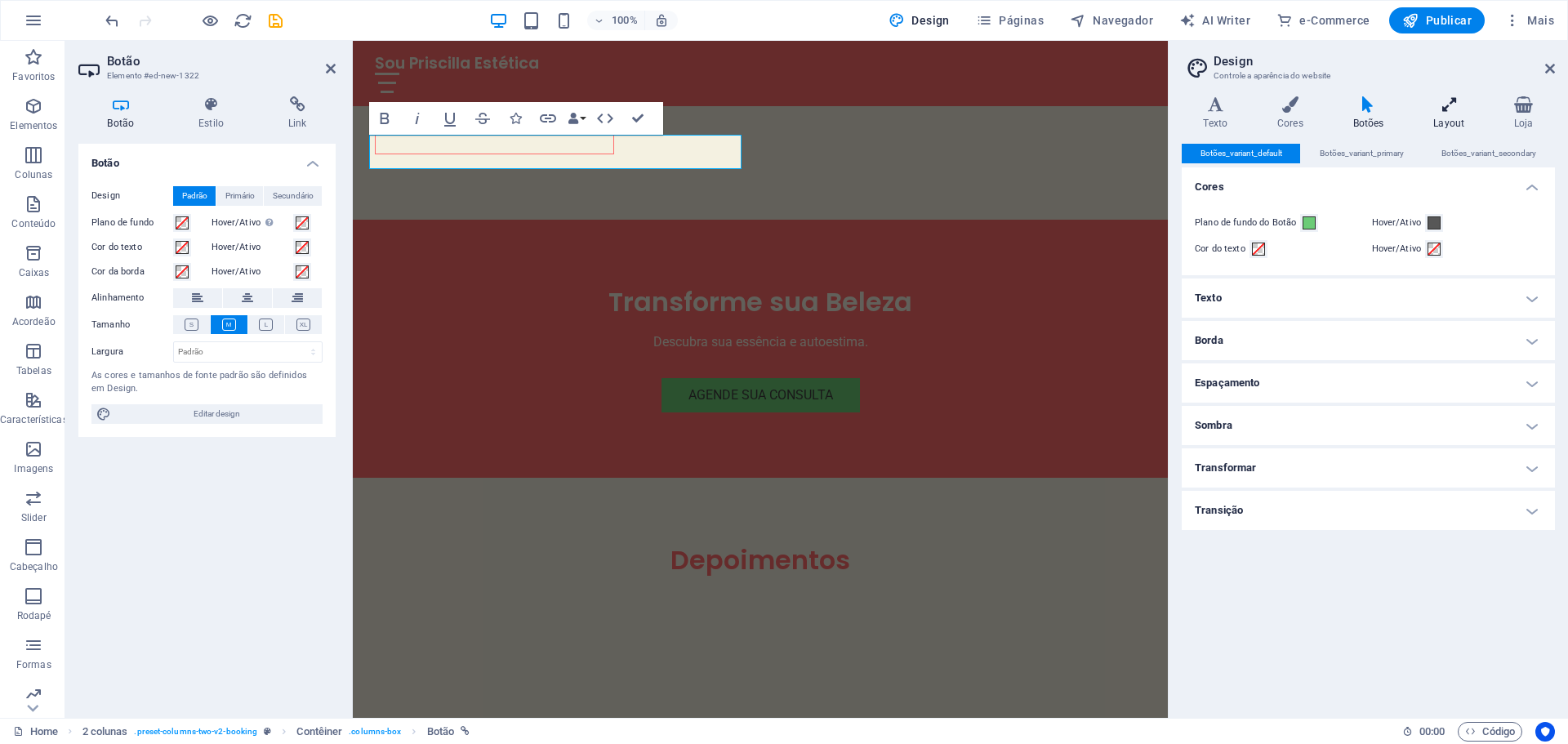
click at [1455, 114] on h4 "Layout" at bounding box center [1453, 113] width 81 height 35
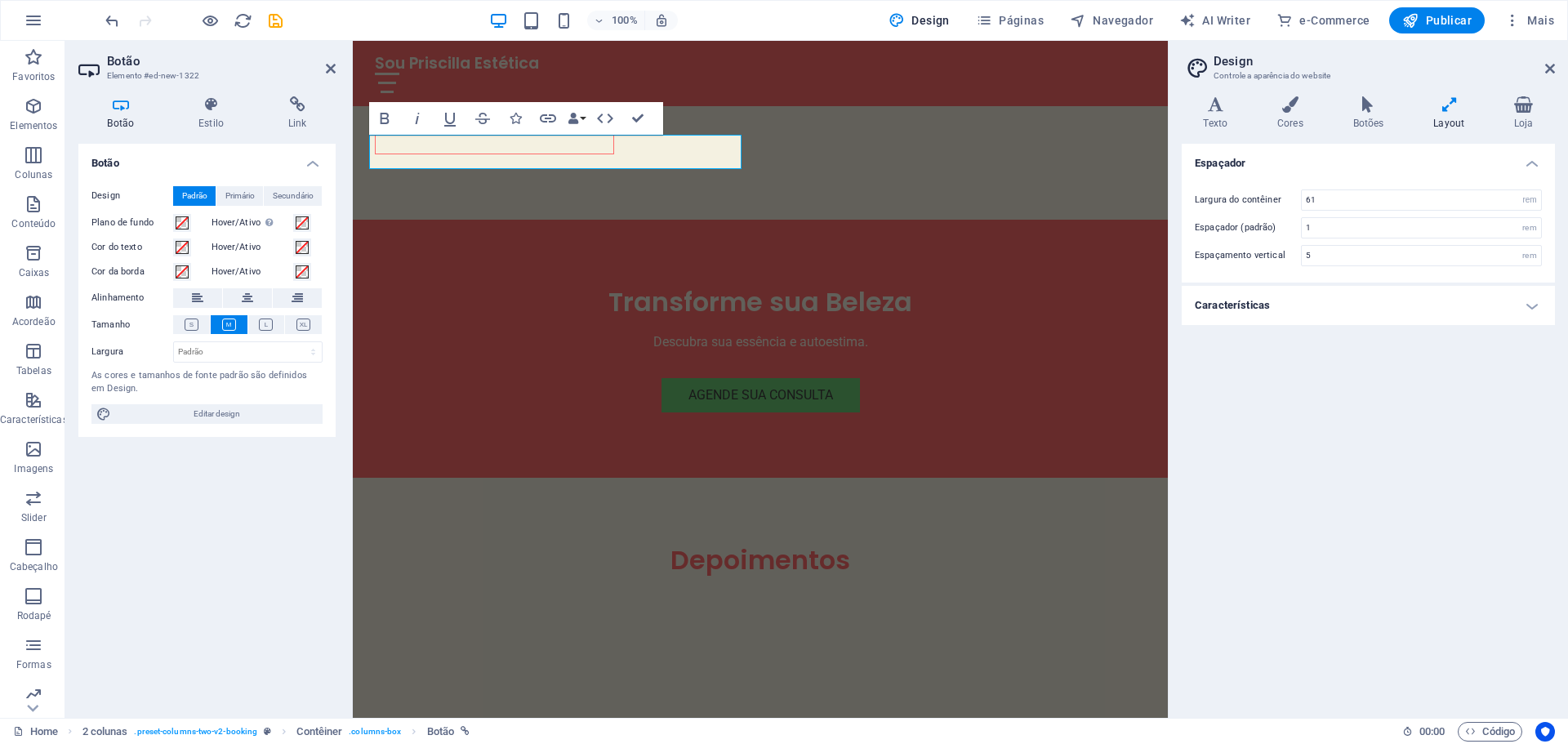
click at [1449, 305] on h4 "Características" at bounding box center [1368, 306] width 373 height 40
click at [1518, 127] on h4 "Loja" at bounding box center [1523, 113] width 62 height 35
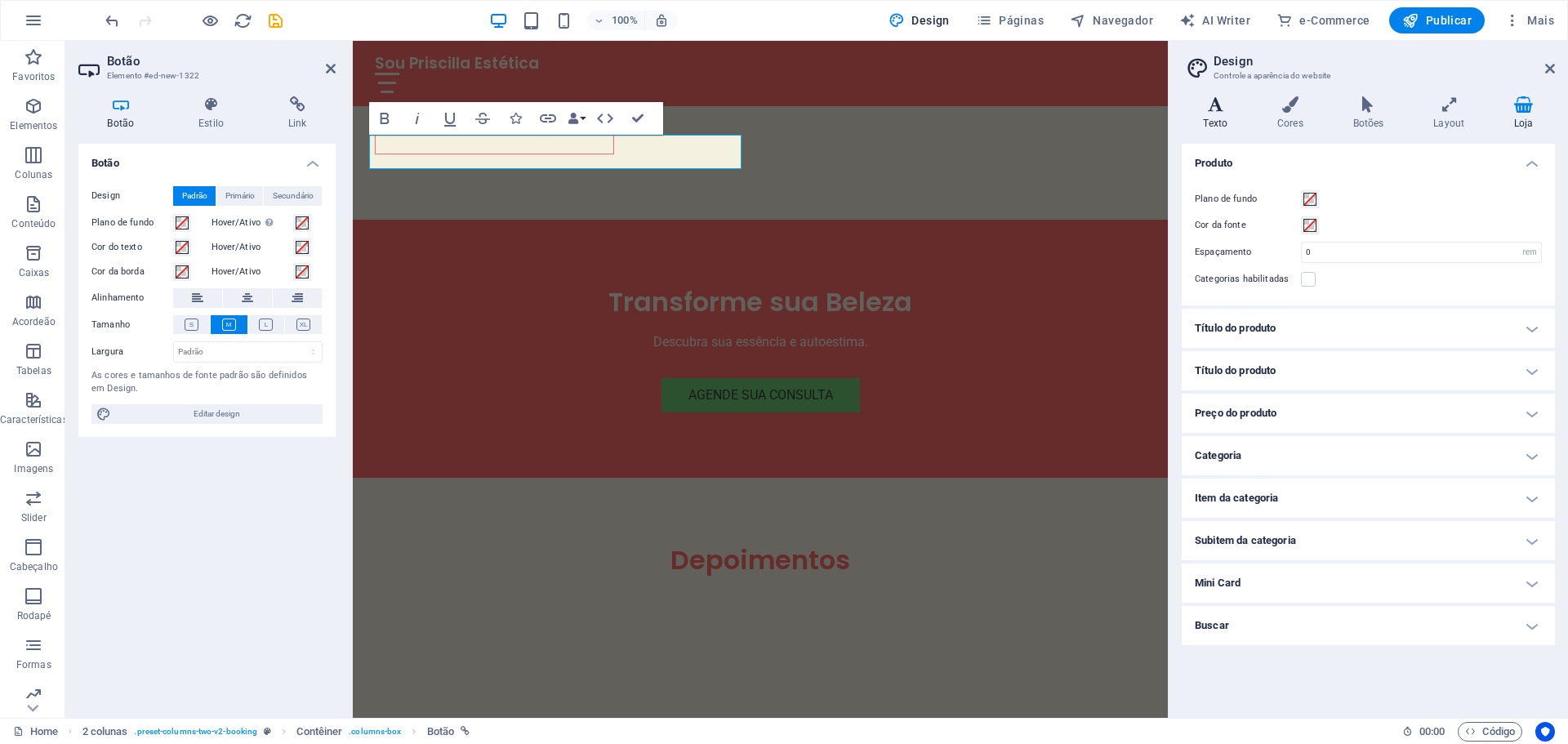
click at [1226, 114] on h4 "Texto" at bounding box center [1219, 113] width 74 height 35
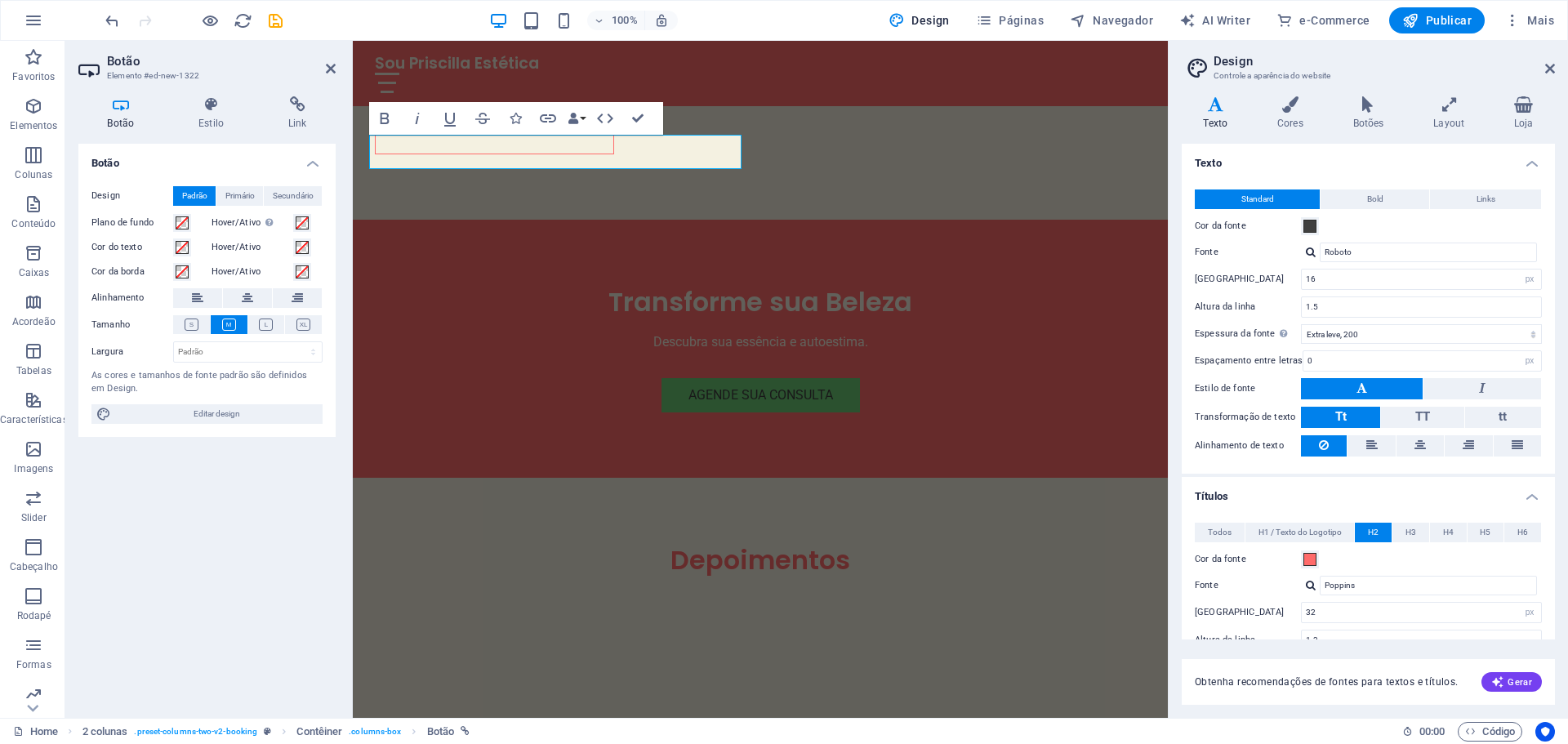
click at [1542, 67] on h2 "Design" at bounding box center [1384, 60] width 342 height 15
click at [1439, 20] on span "Publicar" at bounding box center [1437, 20] width 69 height 17
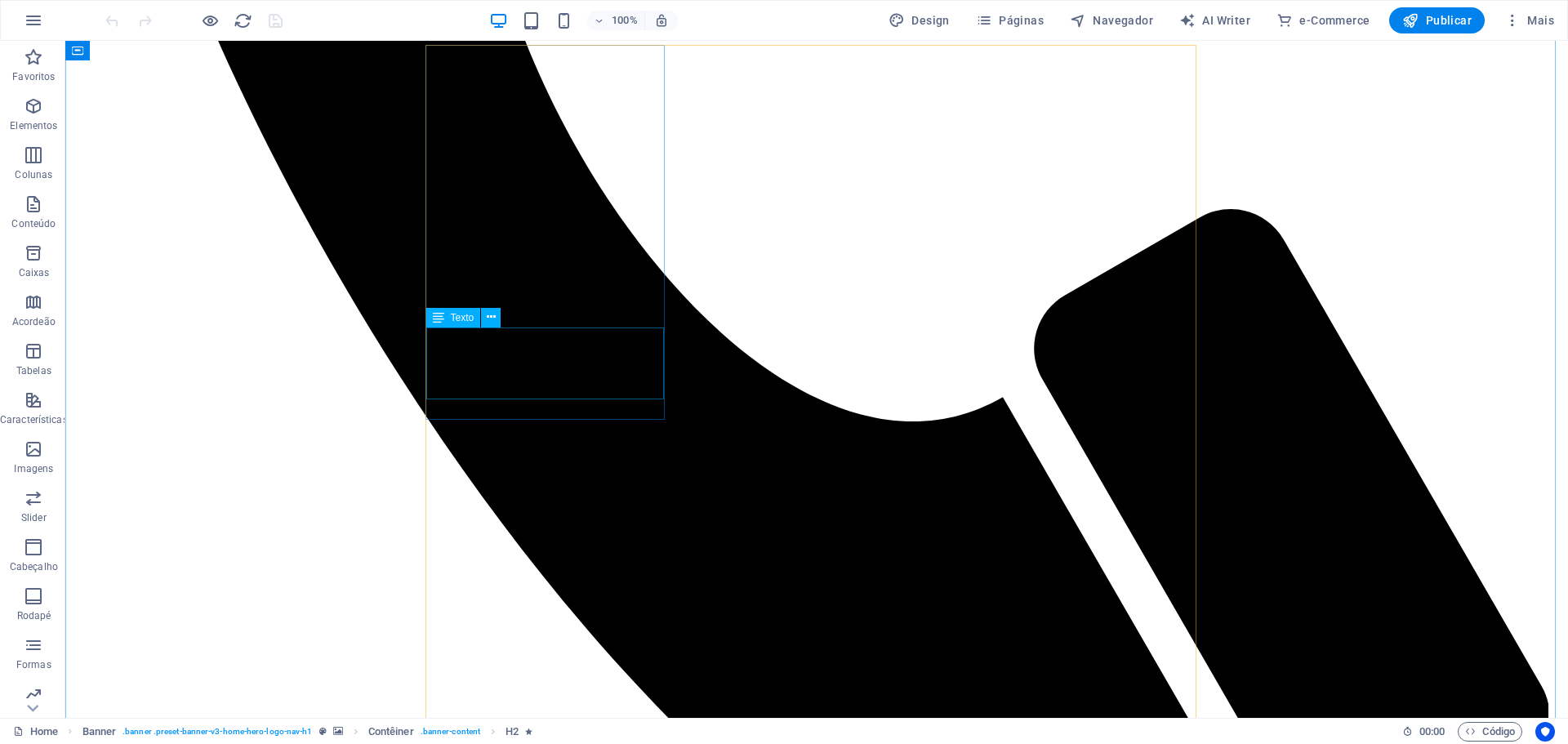
scroll to position [1959, 0]
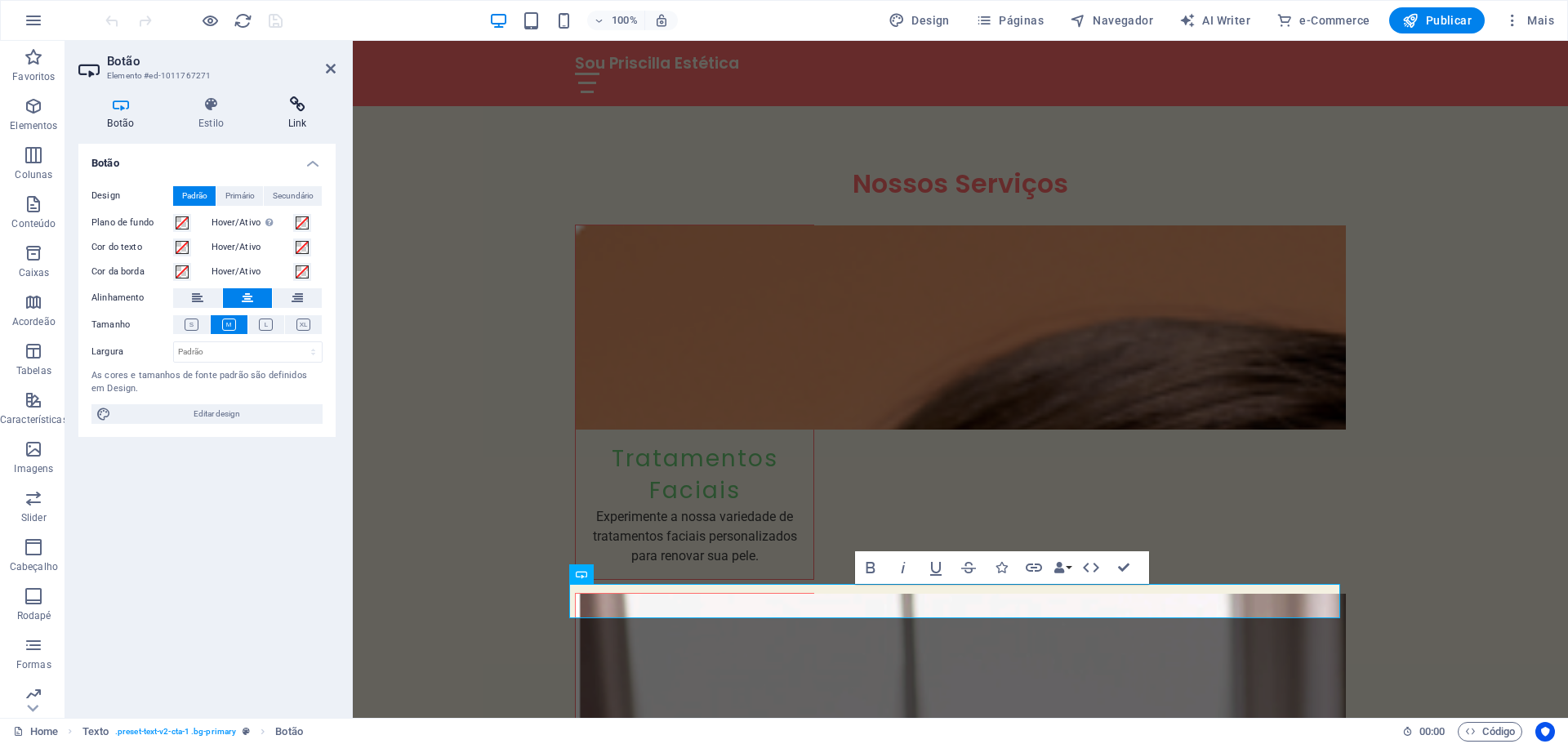
click at [292, 107] on icon at bounding box center [298, 104] width 77 height 17
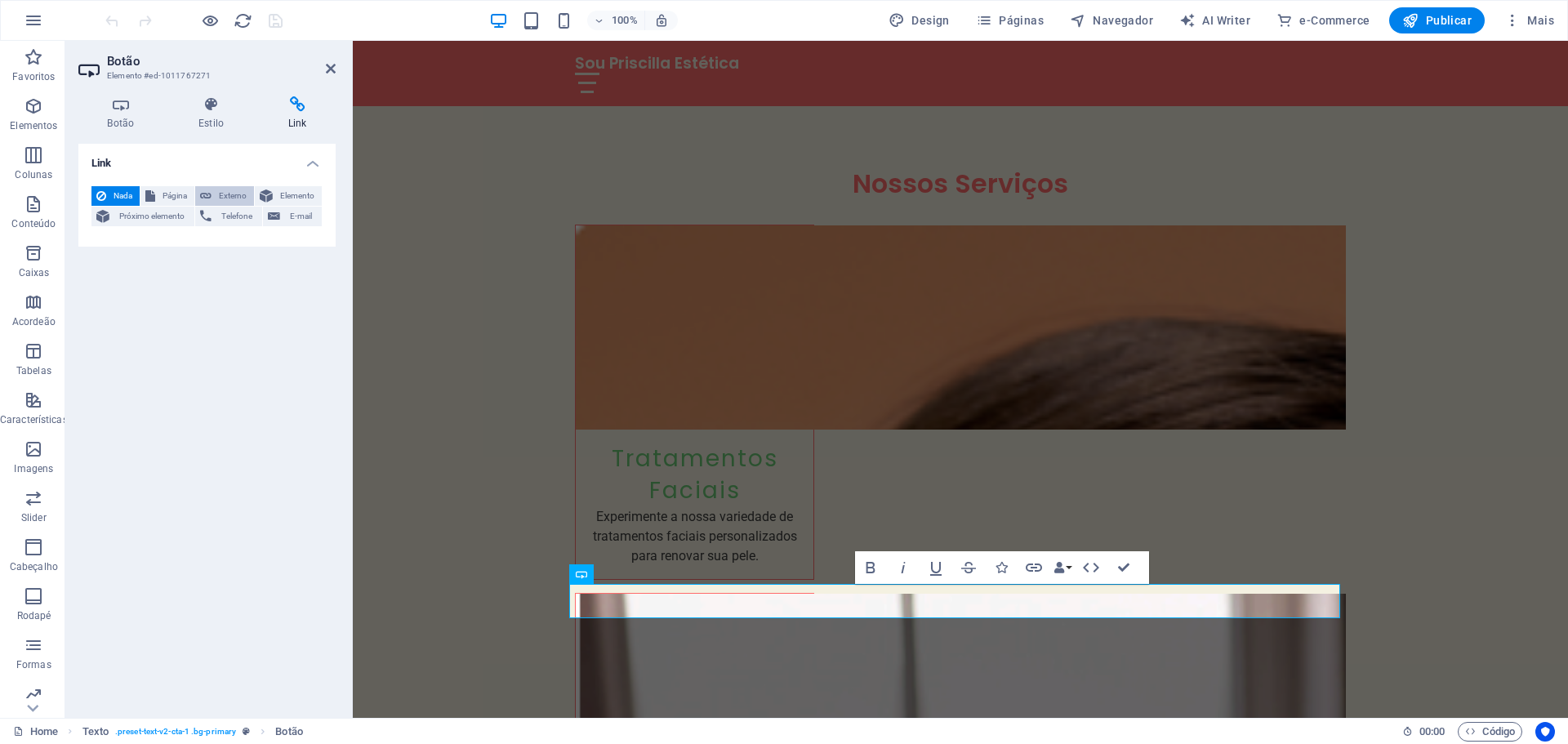
click at [236, 199] on span "Externo" at bounding box center [233, 196] width 33 height 20
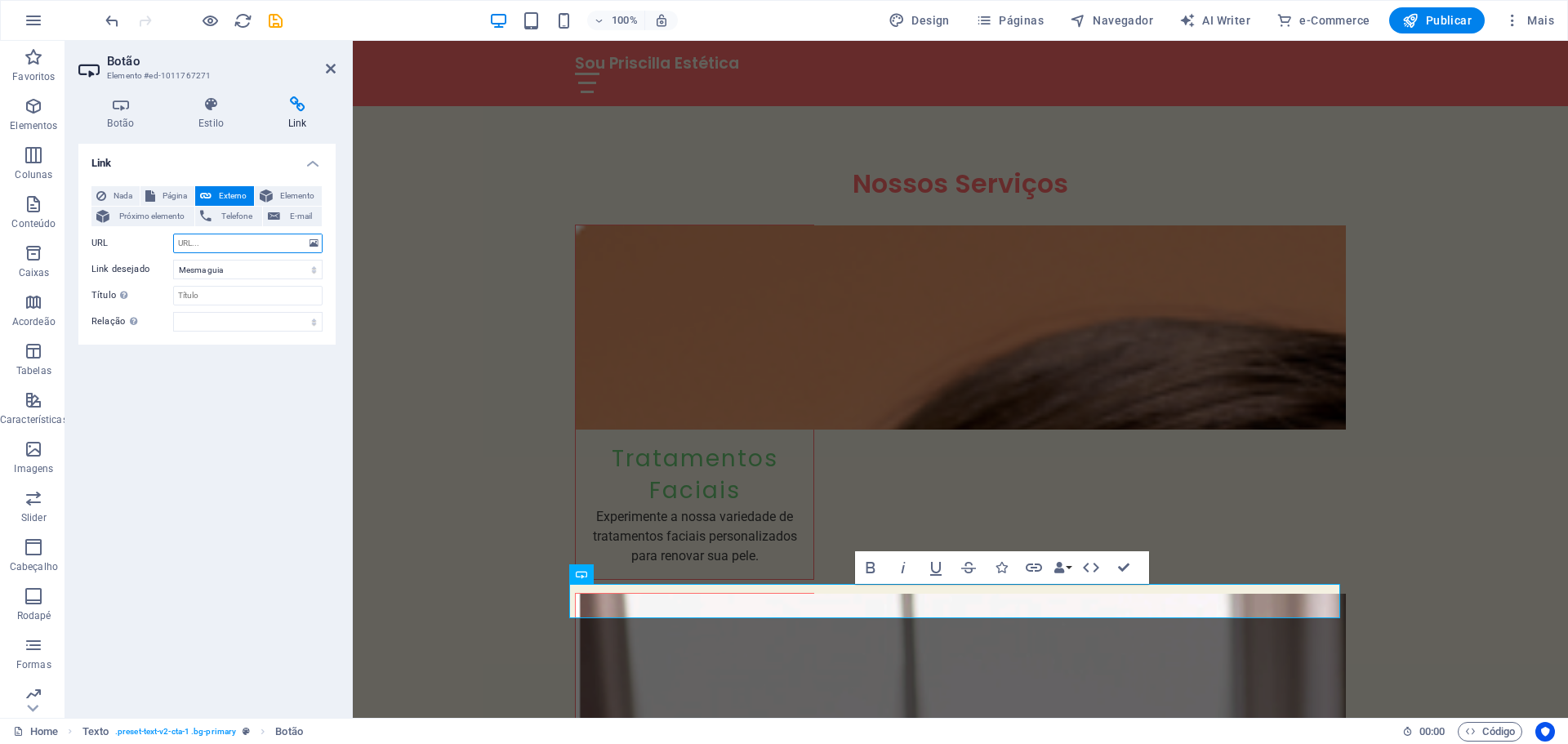
select select "blank"
click at [212, 245] on input "URL" at bounding box center [247, 243] width 149 height 20
paste input "_acme-challenge"
drag, startPoint x: 257, startPoint y: 244, endPoint x: 140, endPoint y: 244, distance: 117.0
click at [140, 244] on div "URL _acme-challenge" at bounding box center [207, 243] width 232 height 20
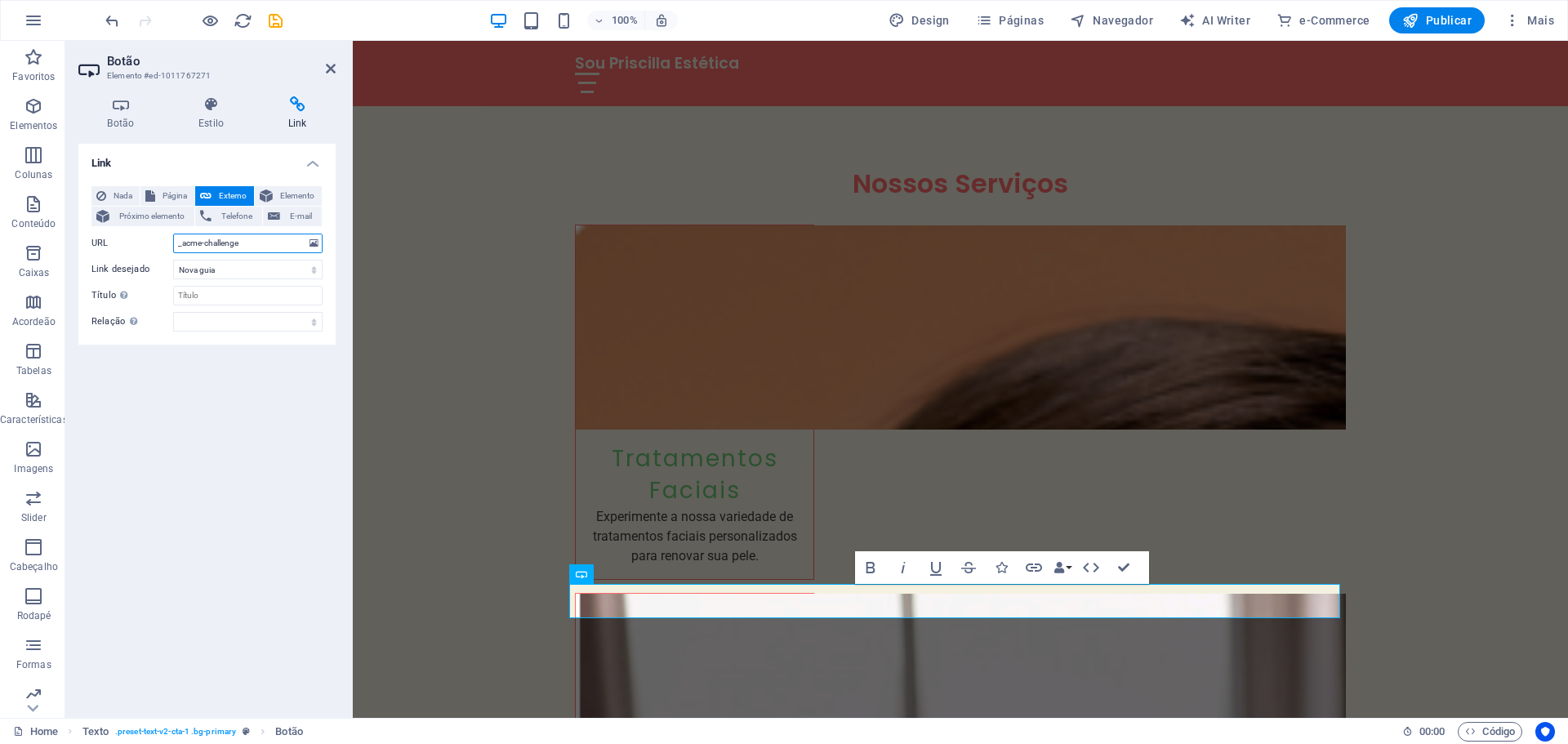
click at [258, 244] on input "_acme-challenge" at bounding box center [247, 243] width 149 height 20
paste input "[URL][DOMAIN_NAME]"
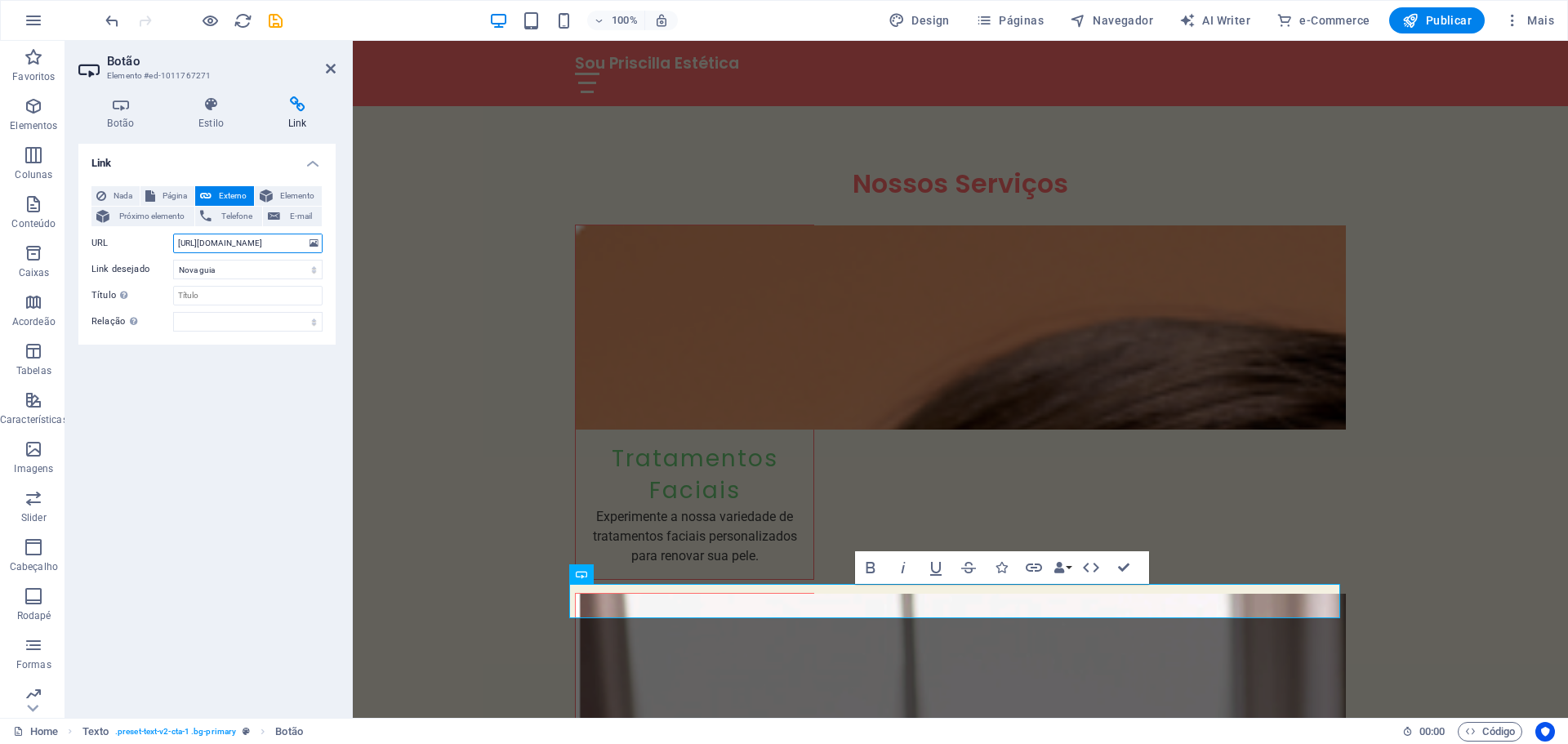
type input "[URL][DOMAIN_NAME]"
click at [281, 418] on div "Link Nada Página Externo Elemento Próximo elemento Telefone E-mail Página Home …" at bounding box center [207, 423] width 257 height 561
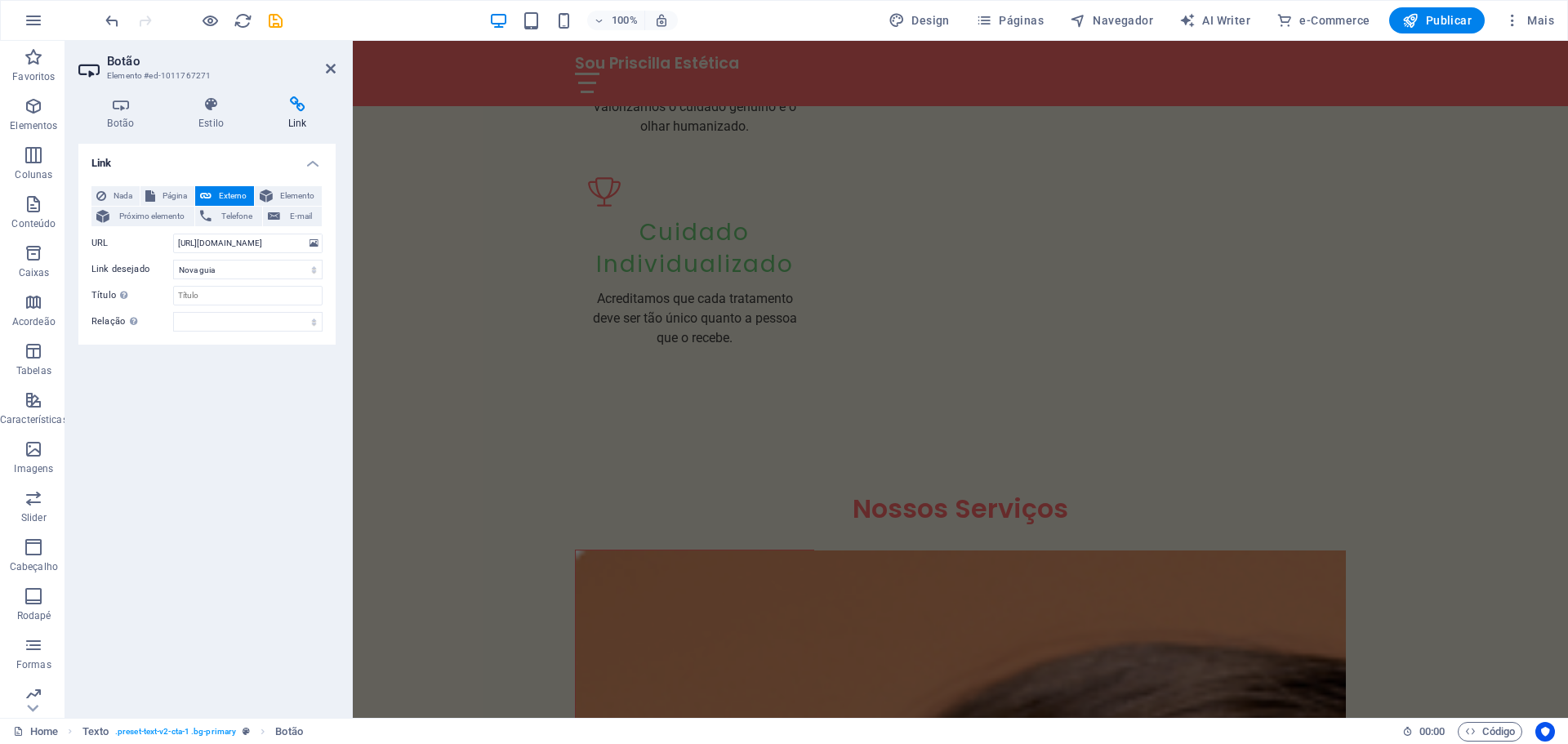
scroll to position [1632, 0]
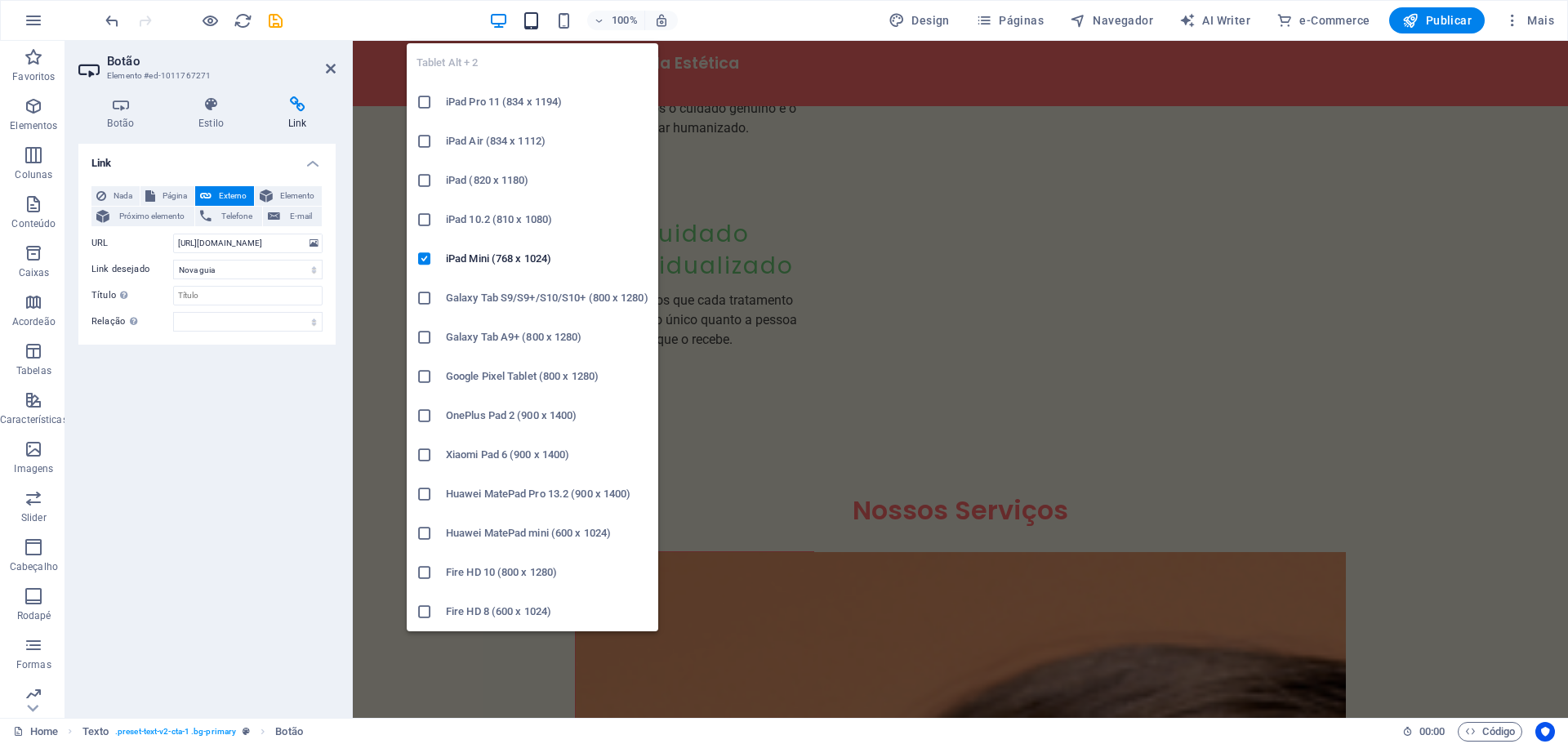
click at [534, 23] on icon "button" at bounding box center [531, 21] width 19 height 19
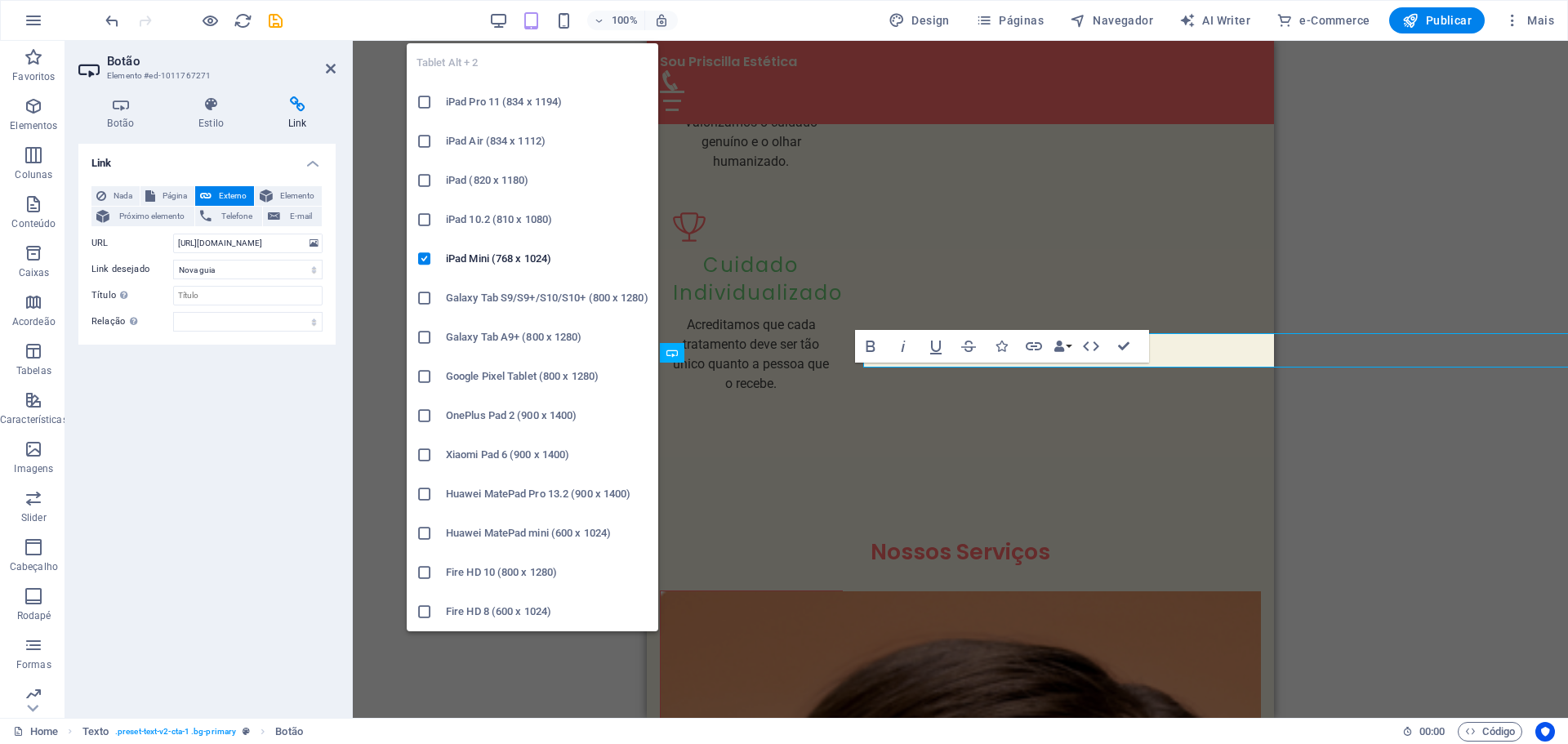
scroll to position [2210, 0]
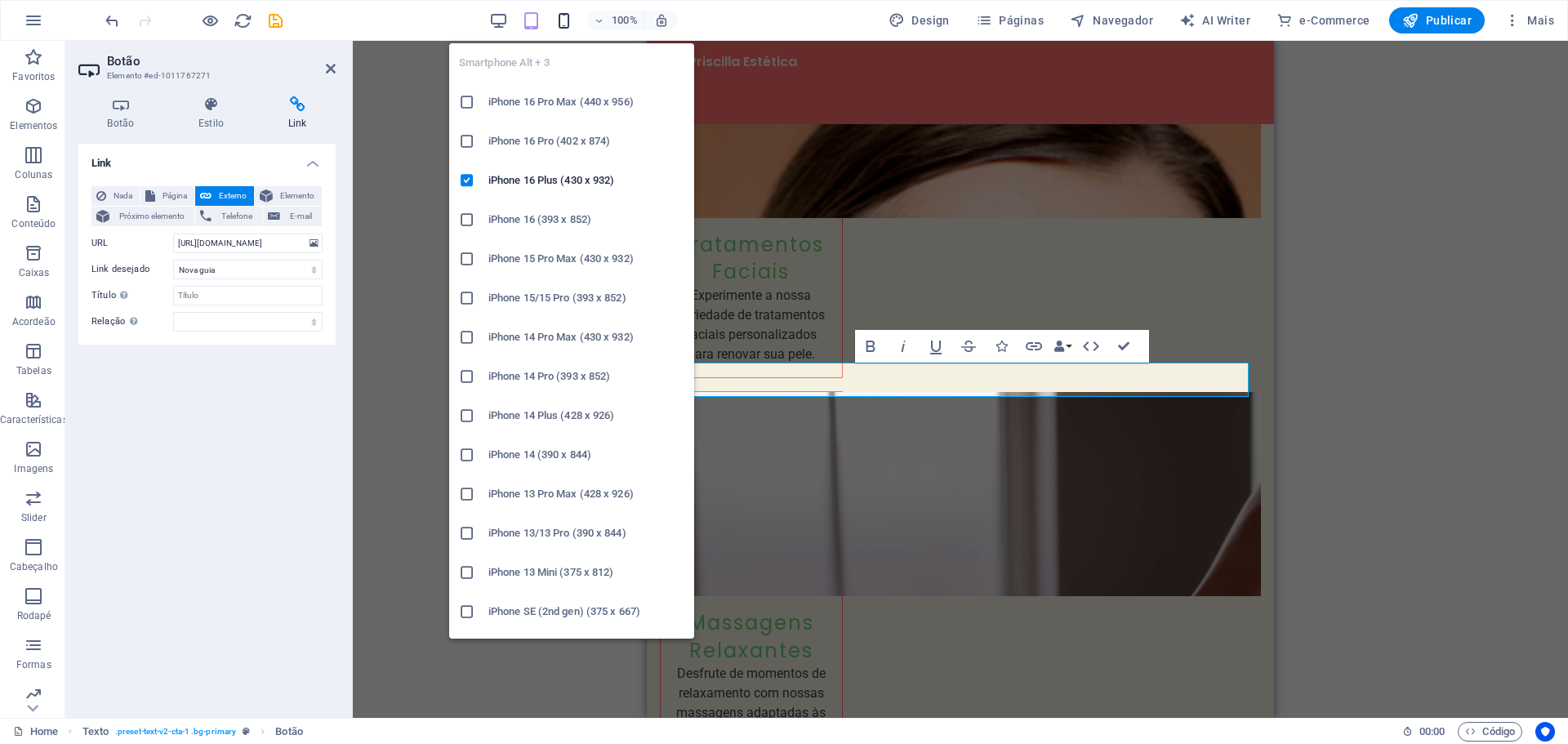
click at [566, 22] on icon "button" at bounding box center [563, 21] width 19 height 19
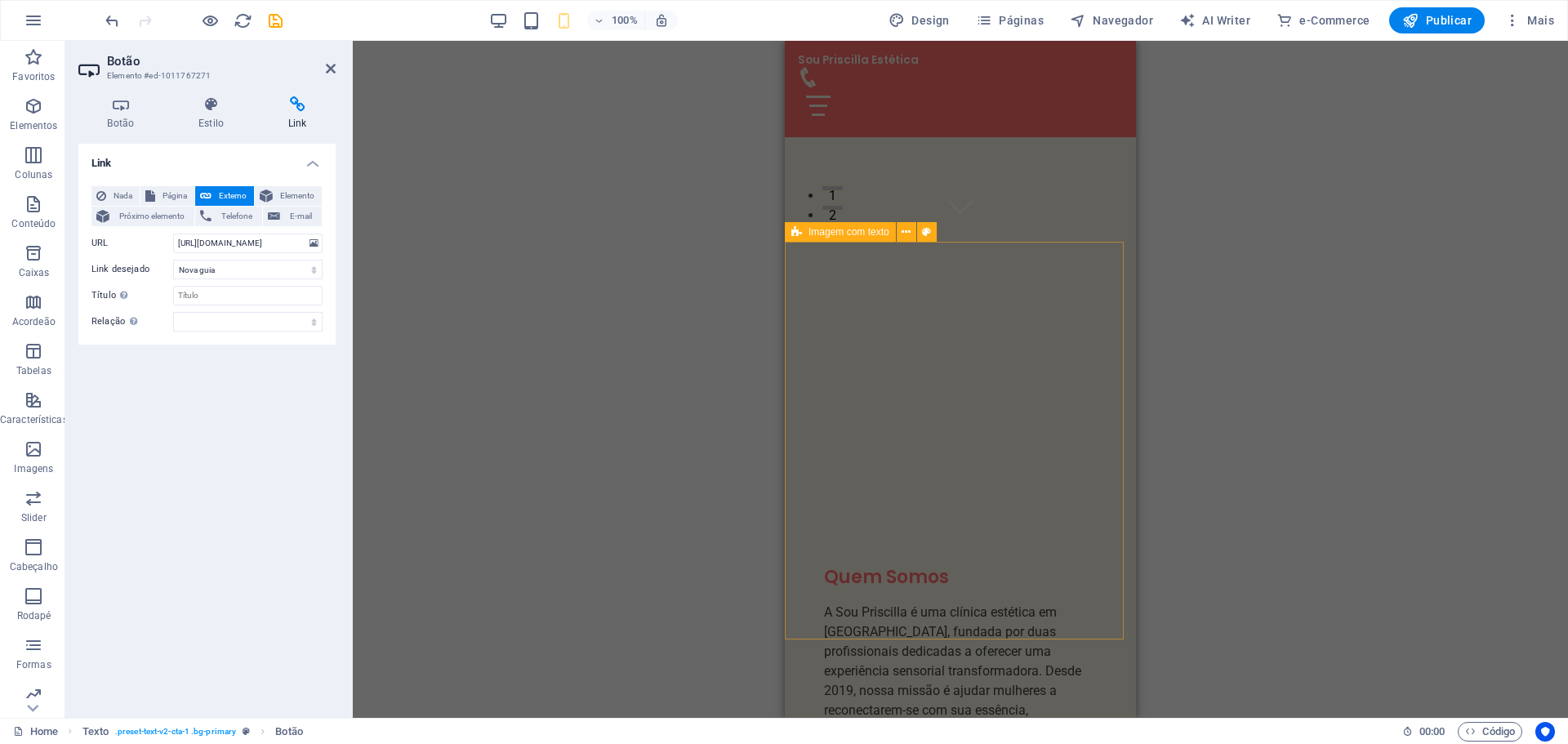
scroll to position [245, 0]
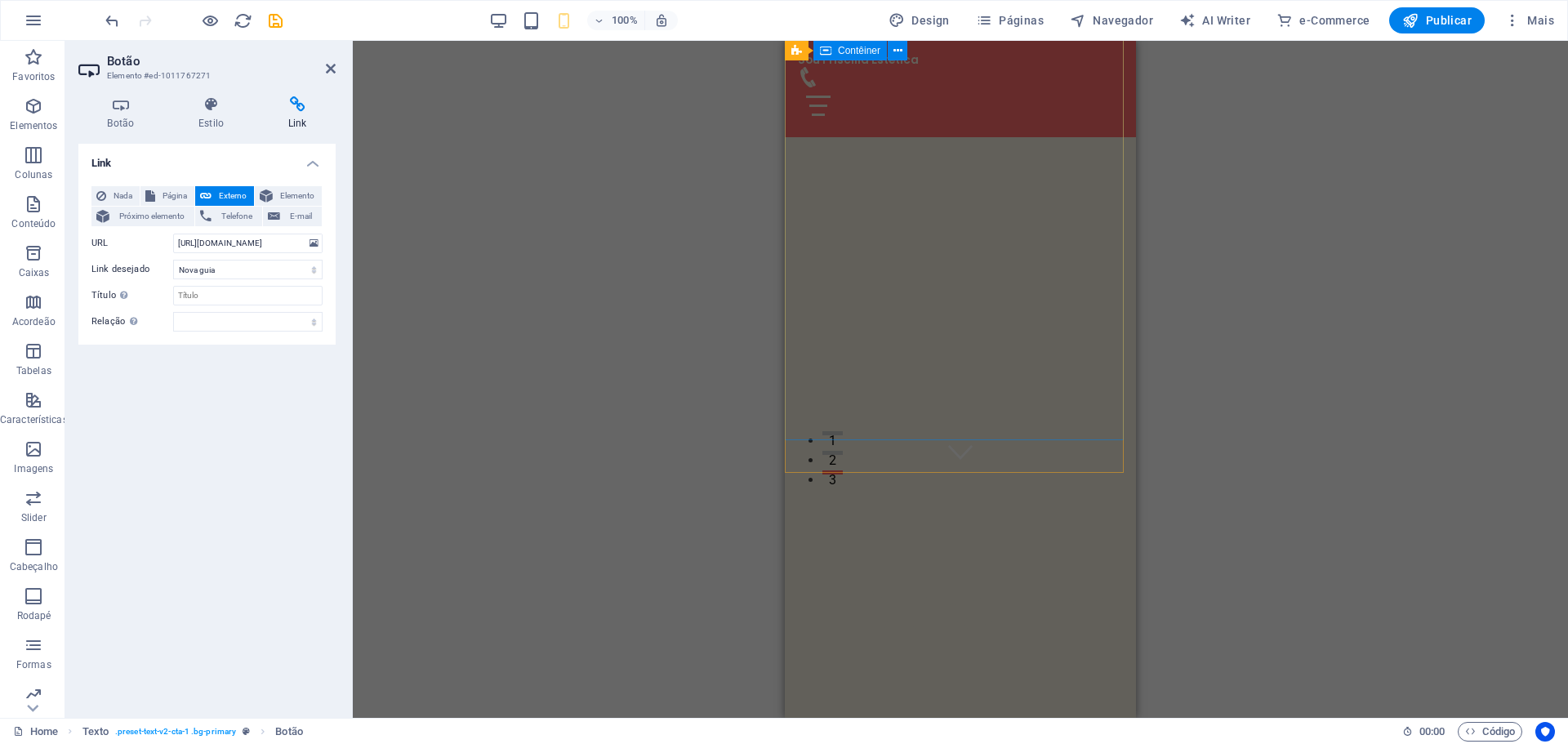
click at [1037, 473] on div "Excelência que toca. Propósito que transforma." at bounding box center [960, 586] width 351 height 227
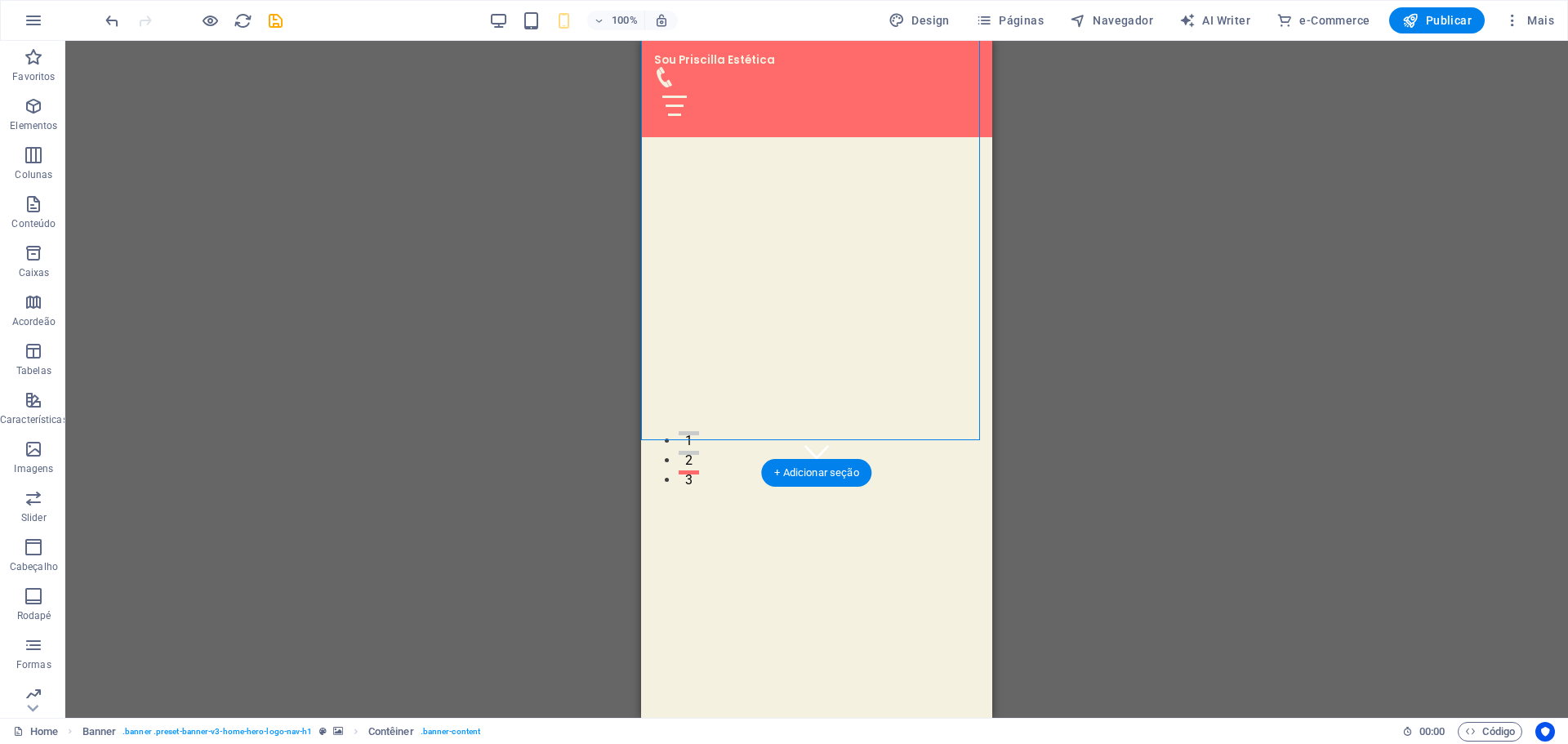
select select "vh"
select select "header"
select select "ms"
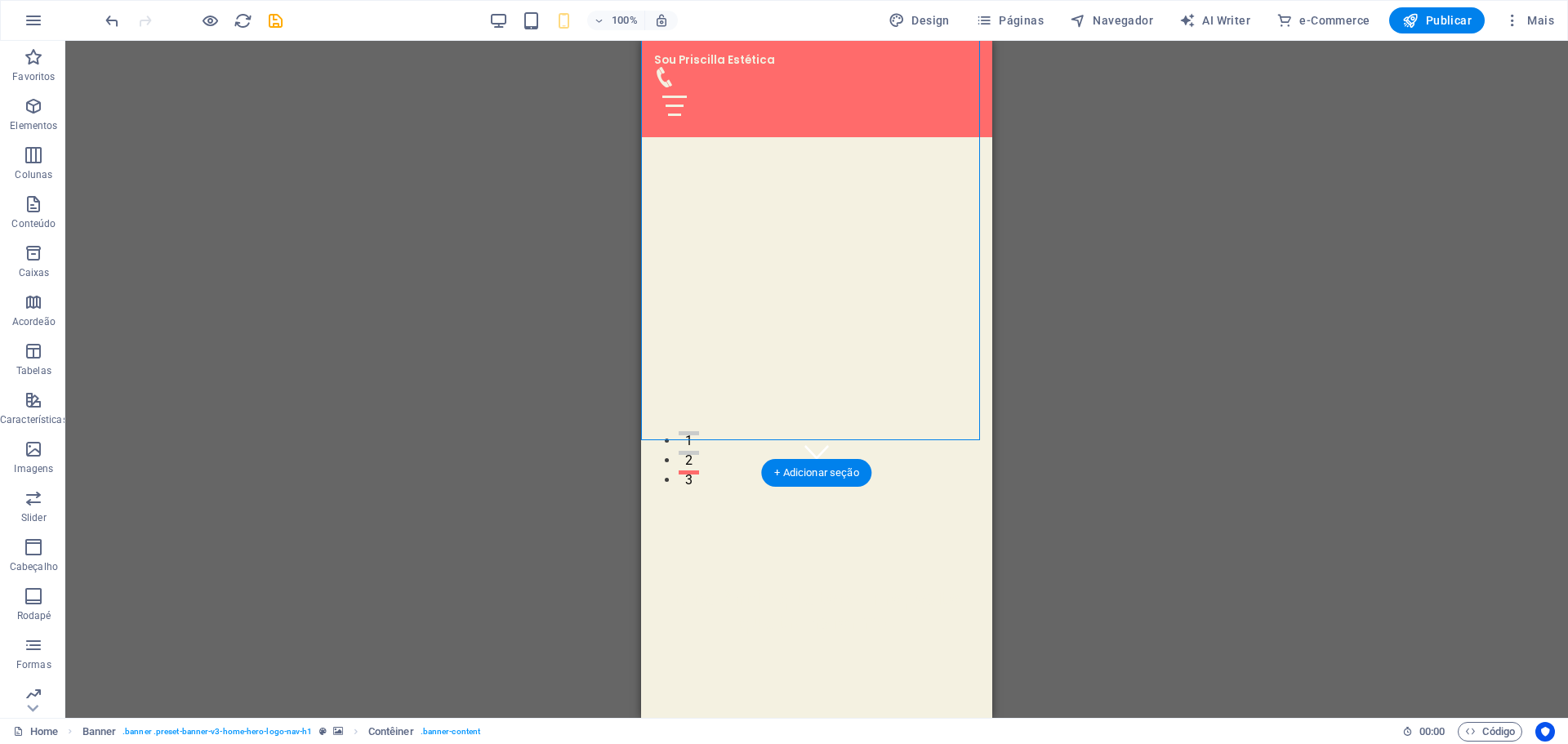
select select "s"
select select "progressive"
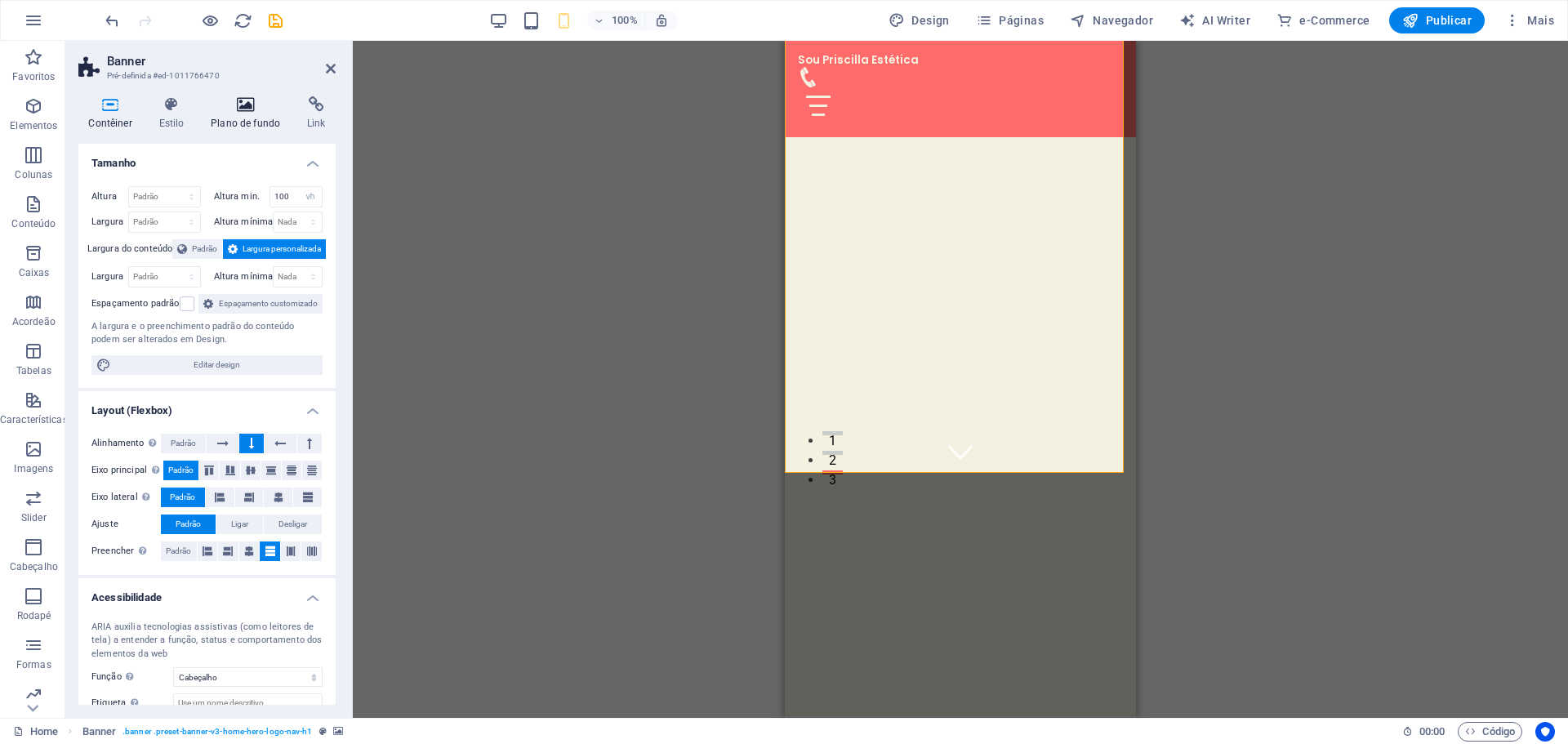
click at [225, 108] on icon at bounding box center [245, 104] width 90 height 17
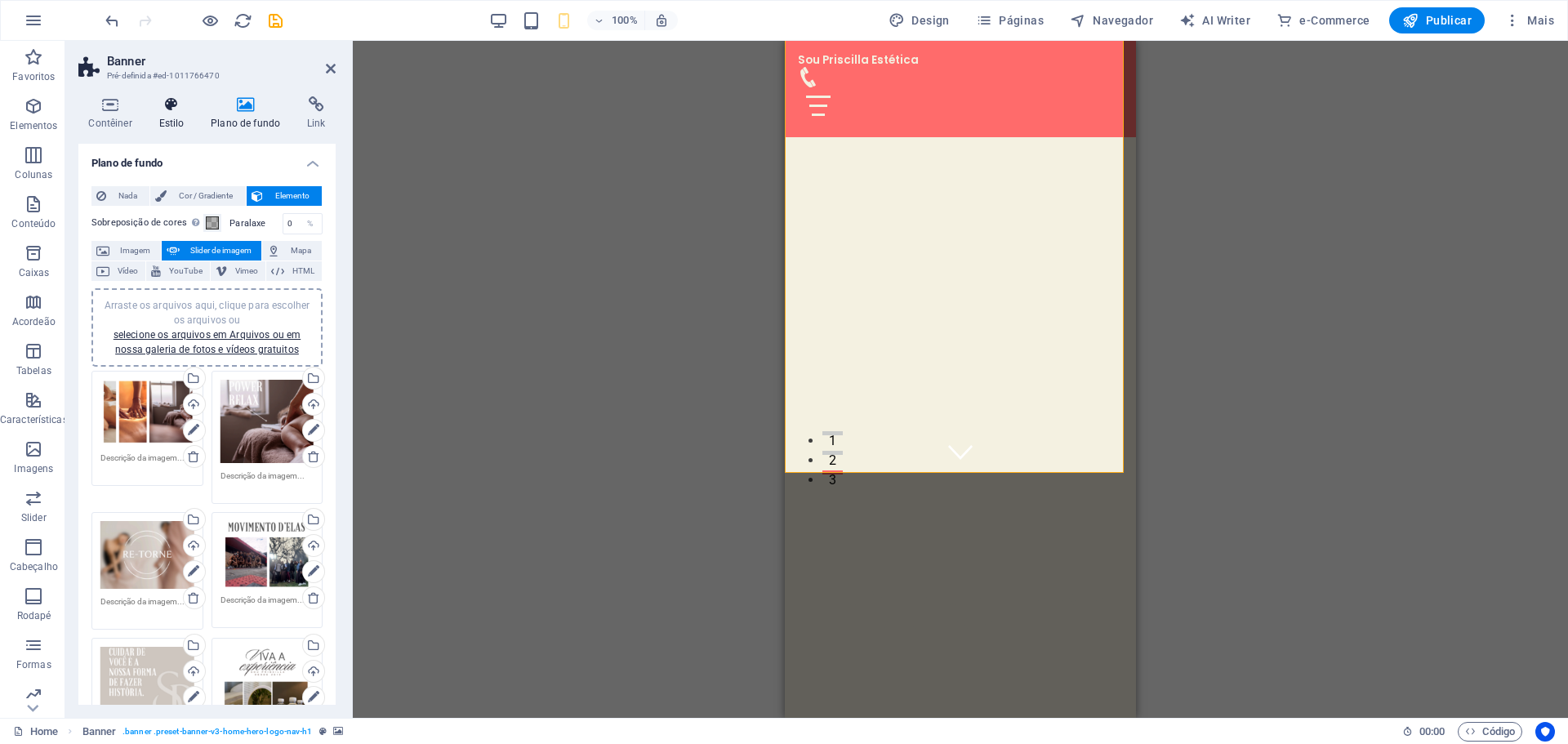
click at [172, 123] on h4 "Estilo" at bounding box center [174, 113] width 52 height 35
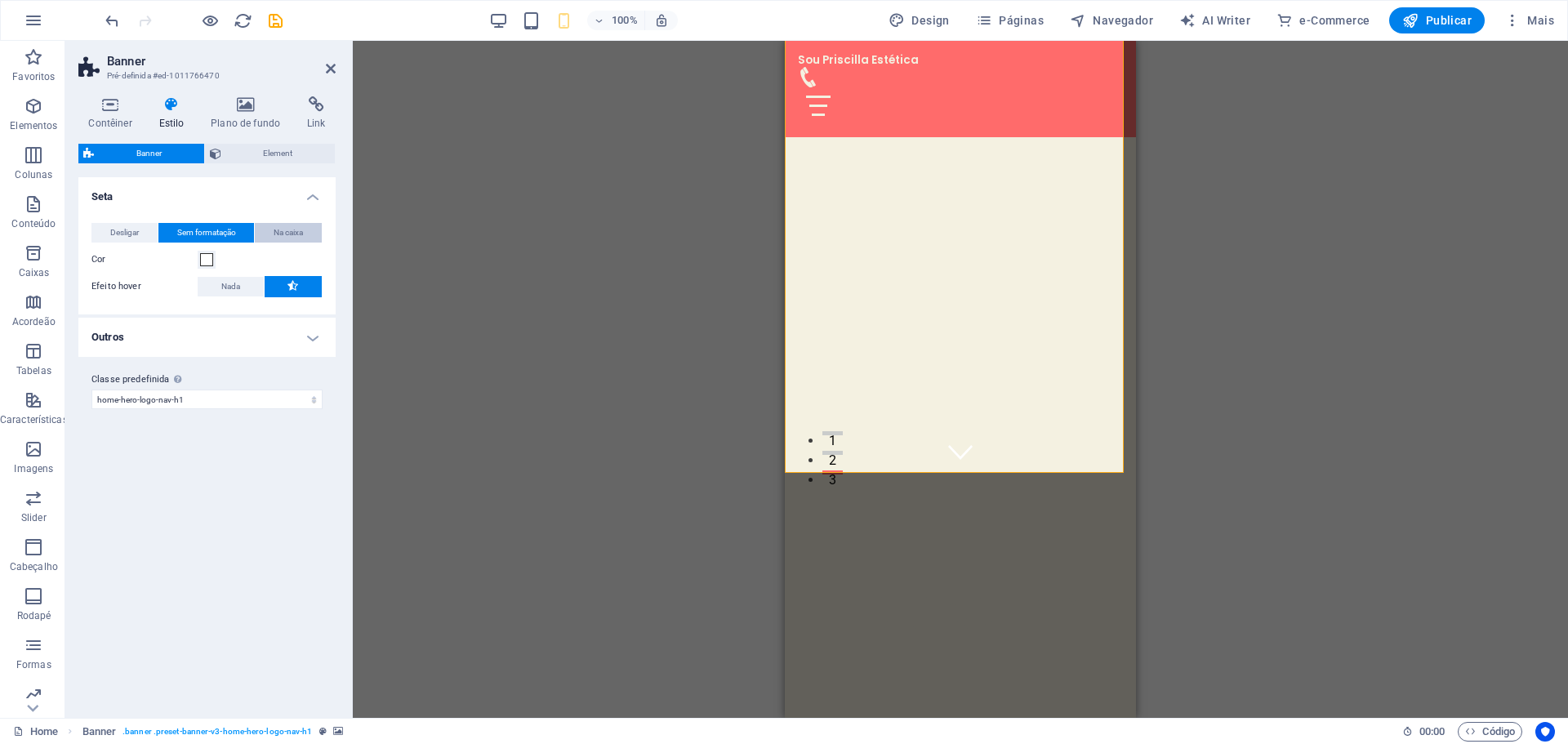
click at [303, 232] on span "Na caixa" at bounding box center [288, 232] width 30 height 20
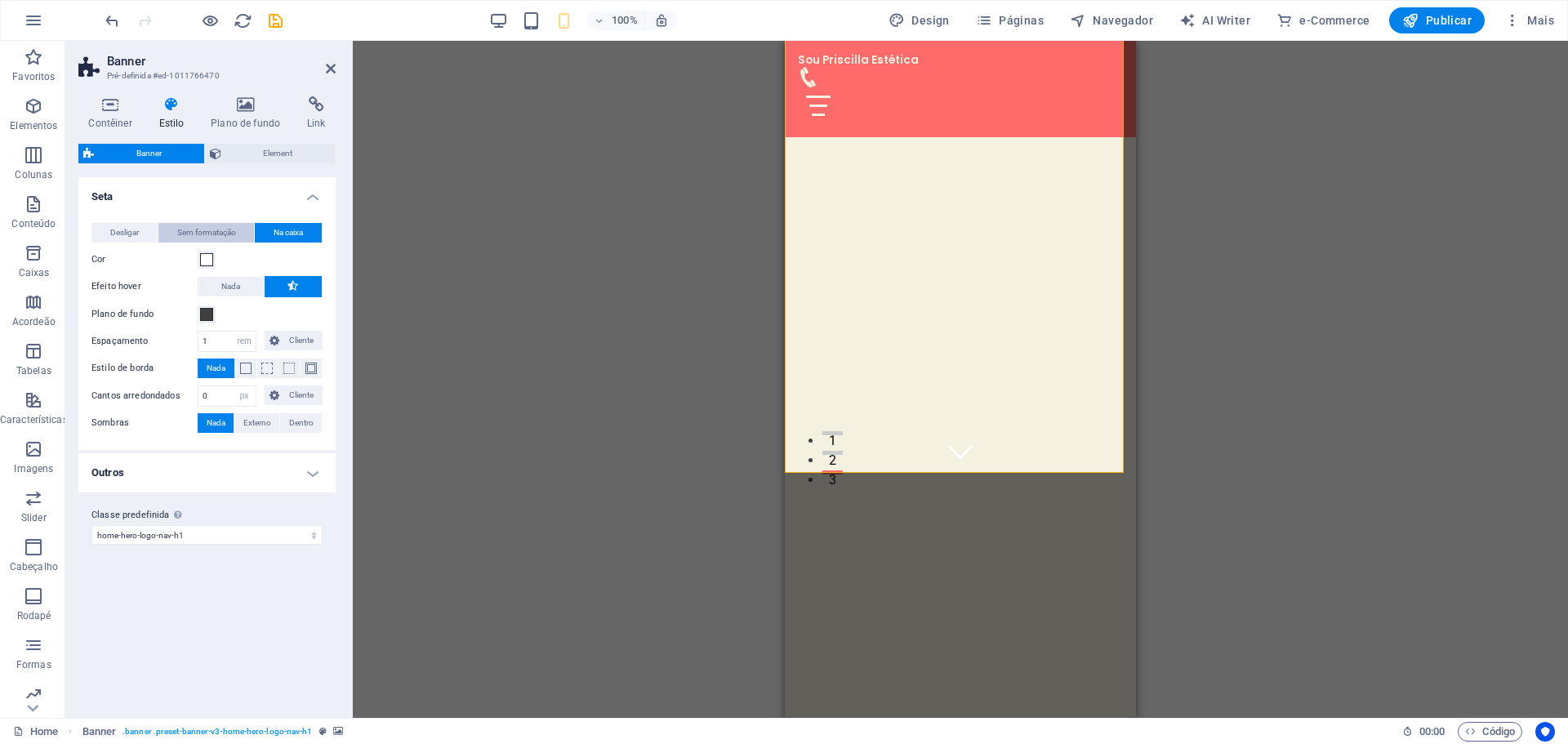
click at [217, 235] on span "Sem formatação" at bounding box center [206, 232] width 58 height 20
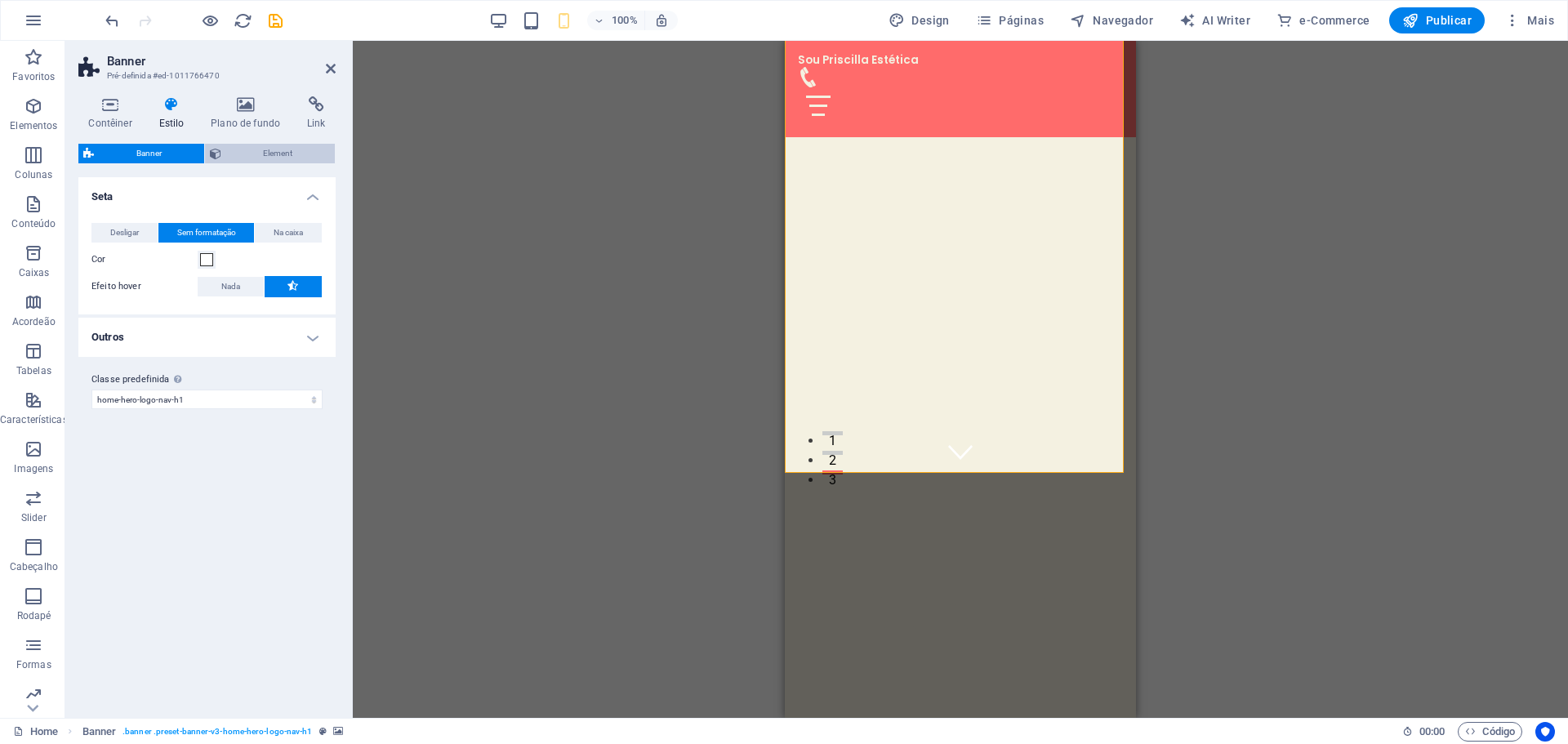
click at [236, 150] on span "Element" at bounding box center [279, 153] width 105 height 20
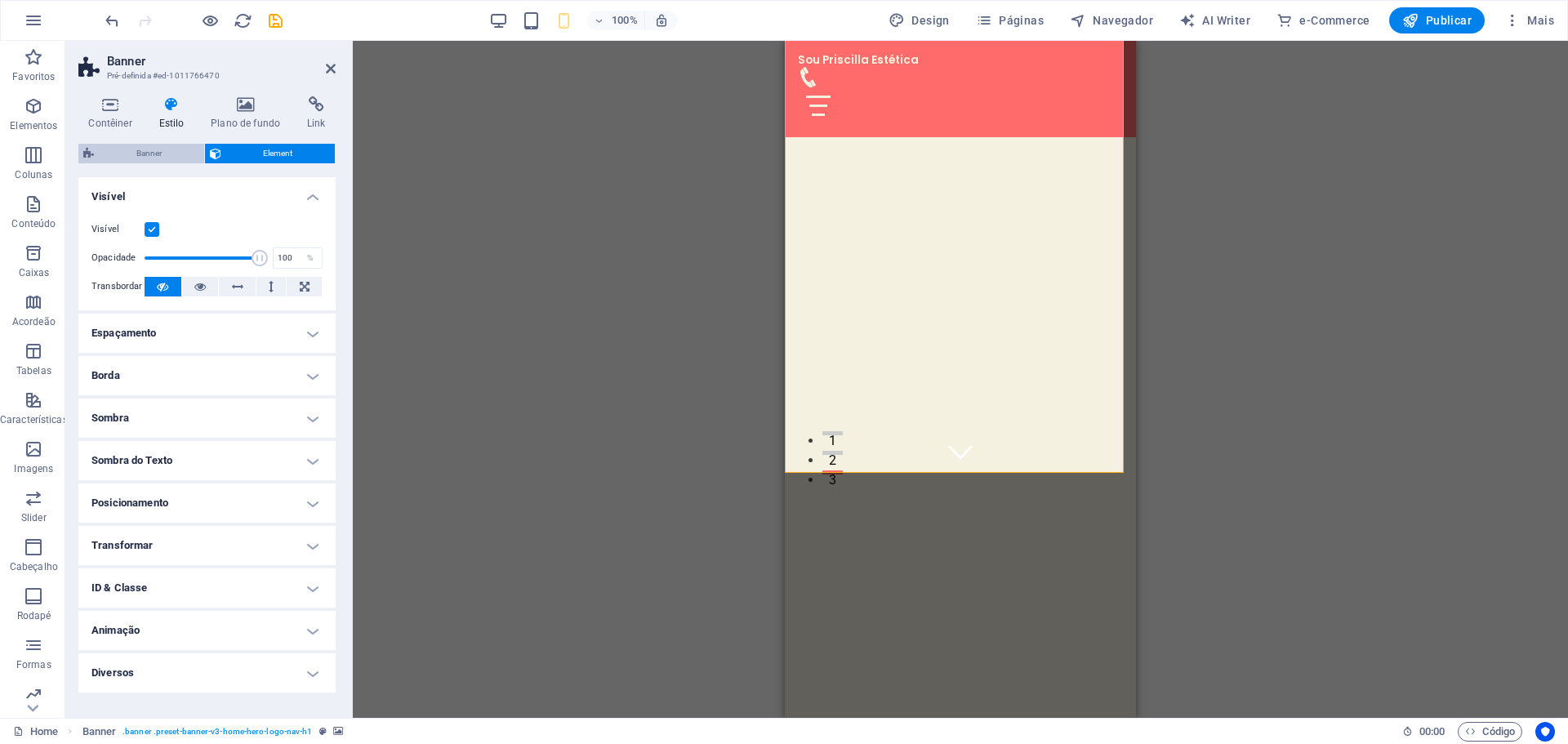
click at [172, 151] on span "Banner" at bounding box center [148, 153] width 100 height 20
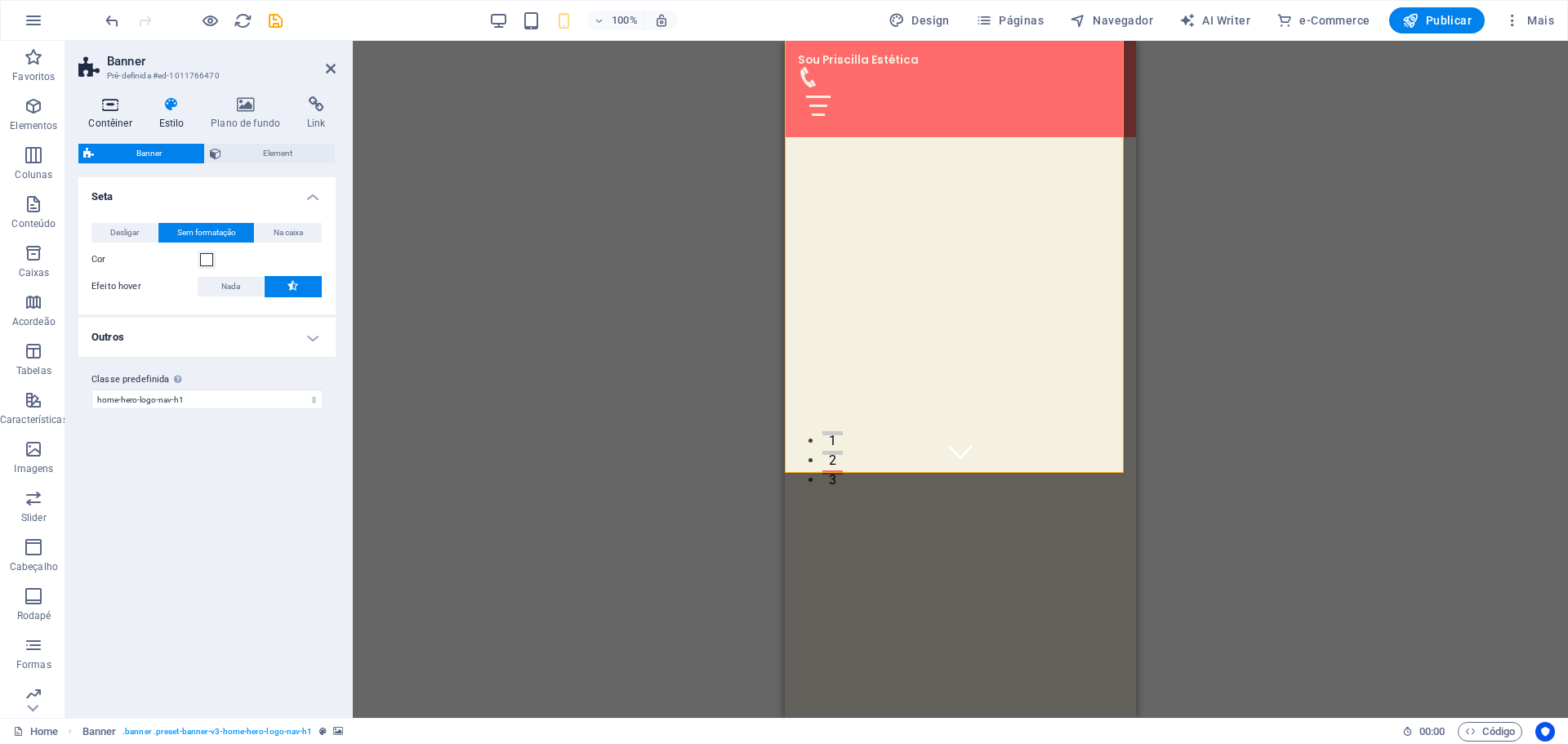
click at [89, 120] on h4 "Contêiner" at bounding box center [113, 113] width 70 height 35
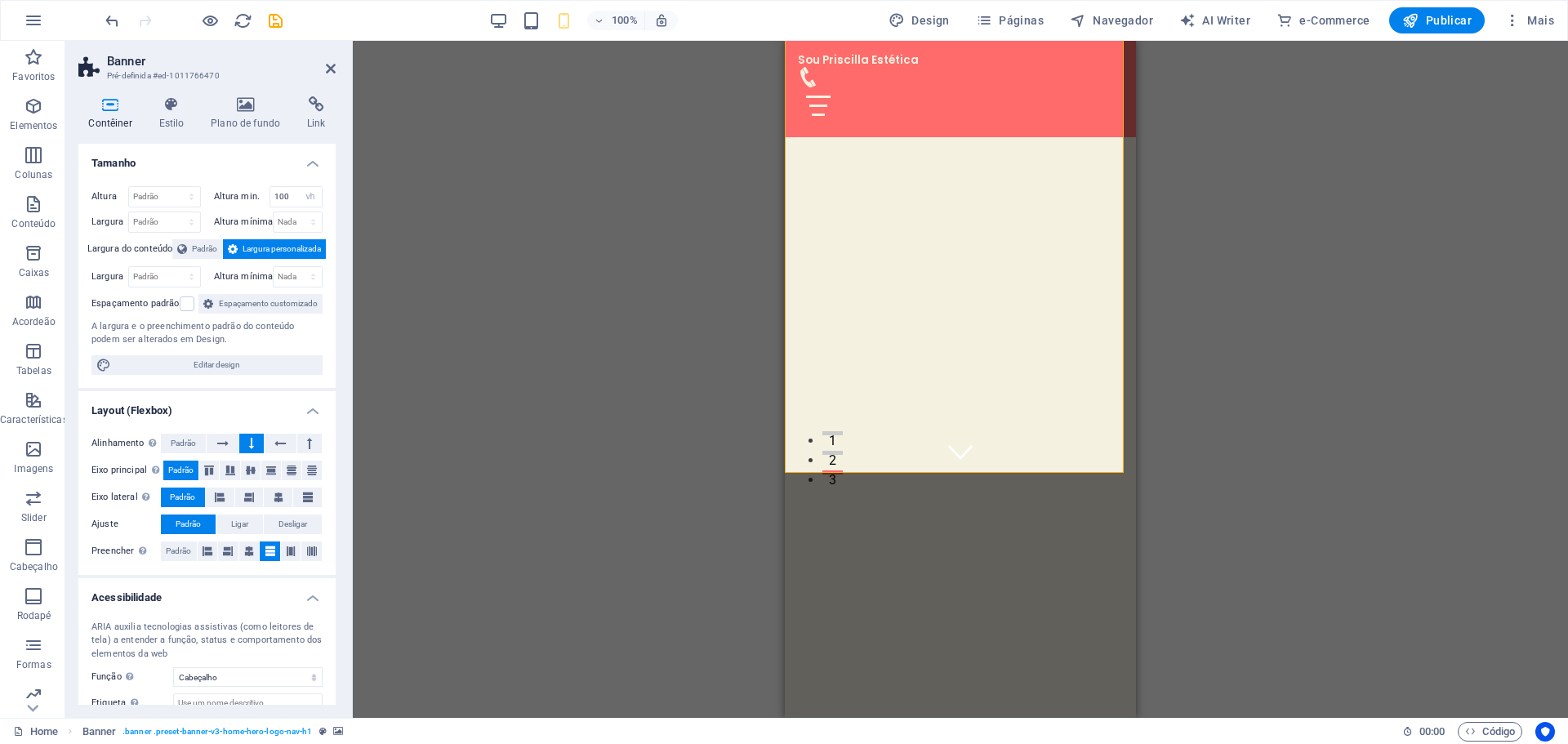
scroll to position [82, 0]
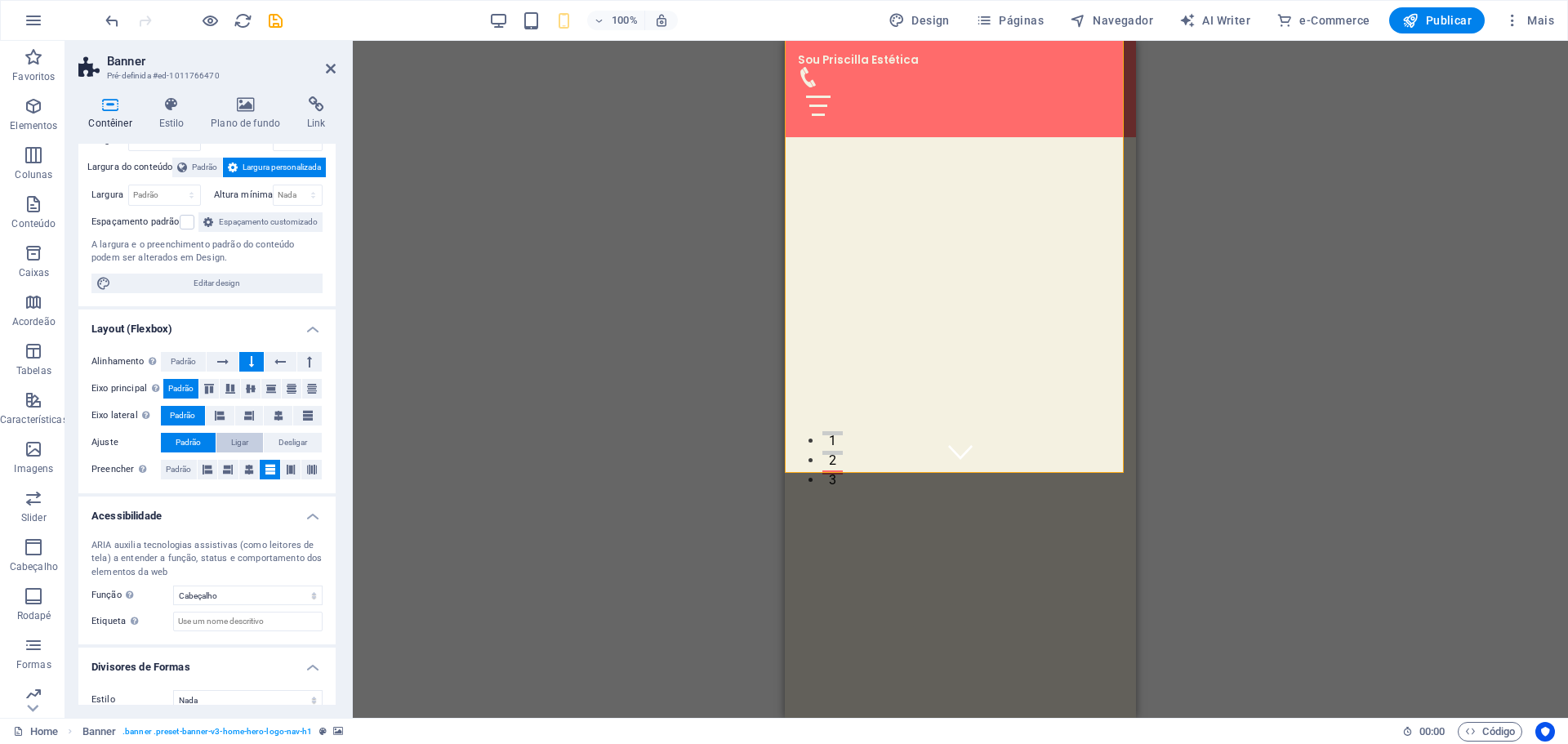
click at [233, 452] on span "Ligar" at bounding box center [240, 442] width 17 height 20
click at [175, 452] on span "Padrão" at bounding box center [188, 442] width 26 height 20
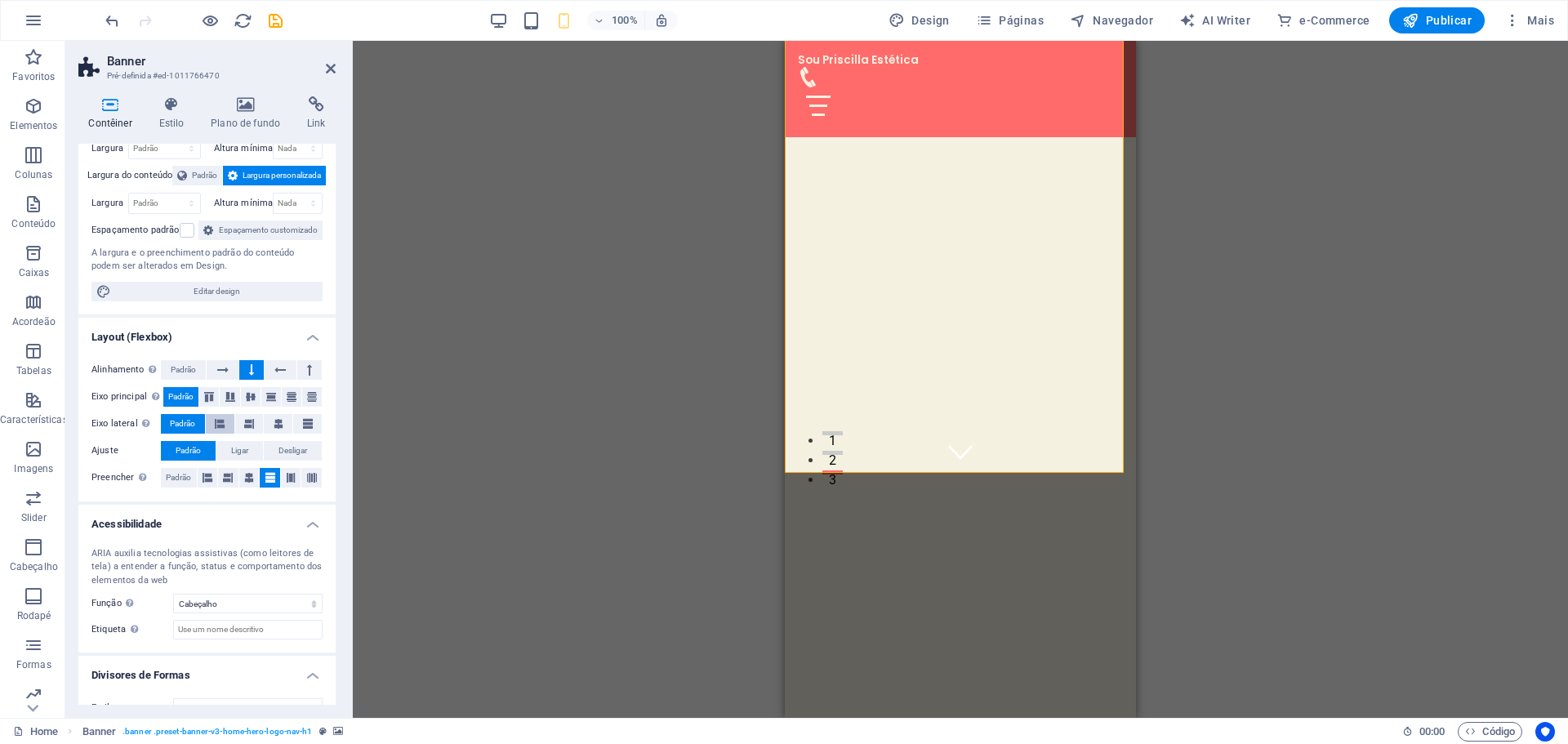
scroll to position [0, 0]
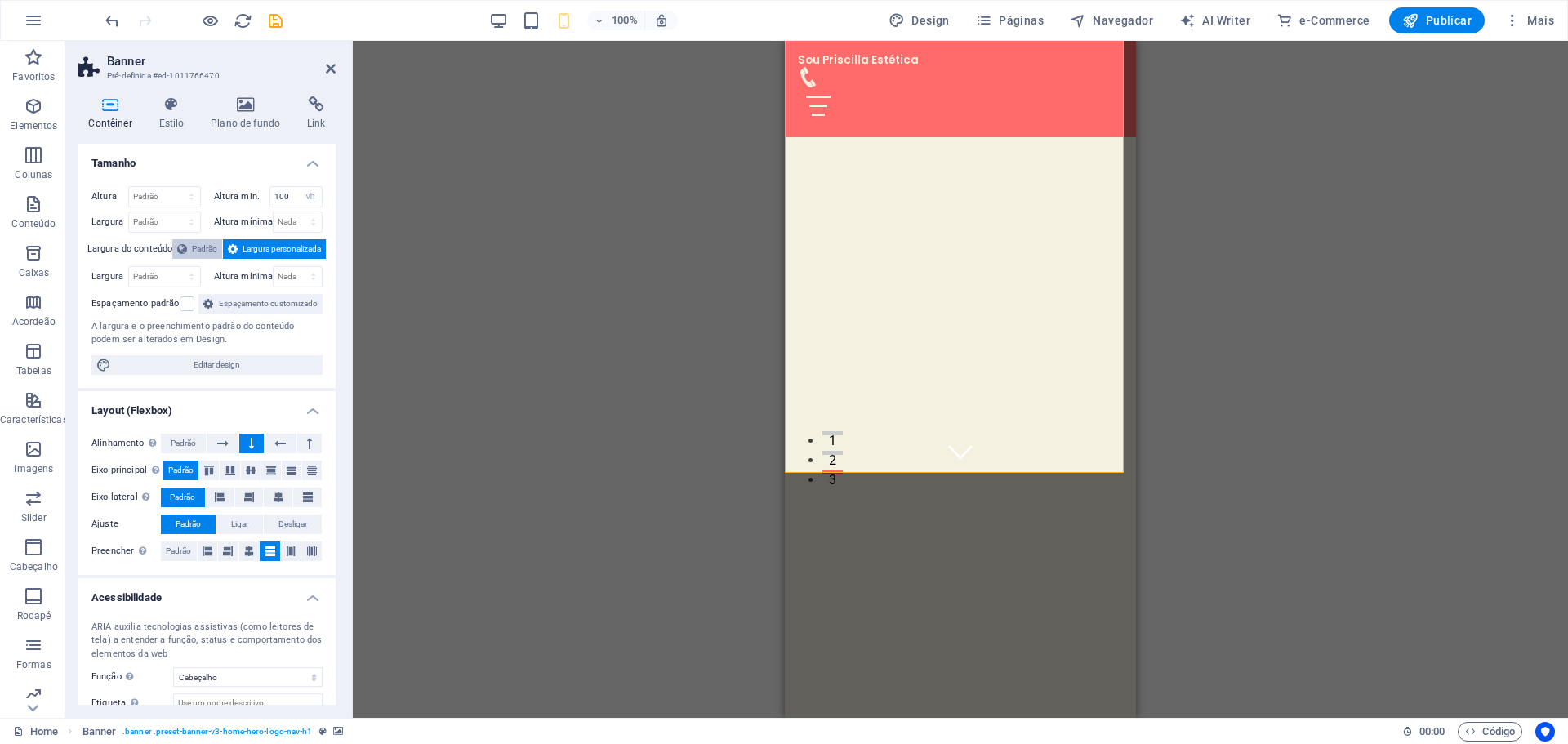
click at [195, 245] on span "Padrão" at bounding box center [205, 249] width 26 height 20
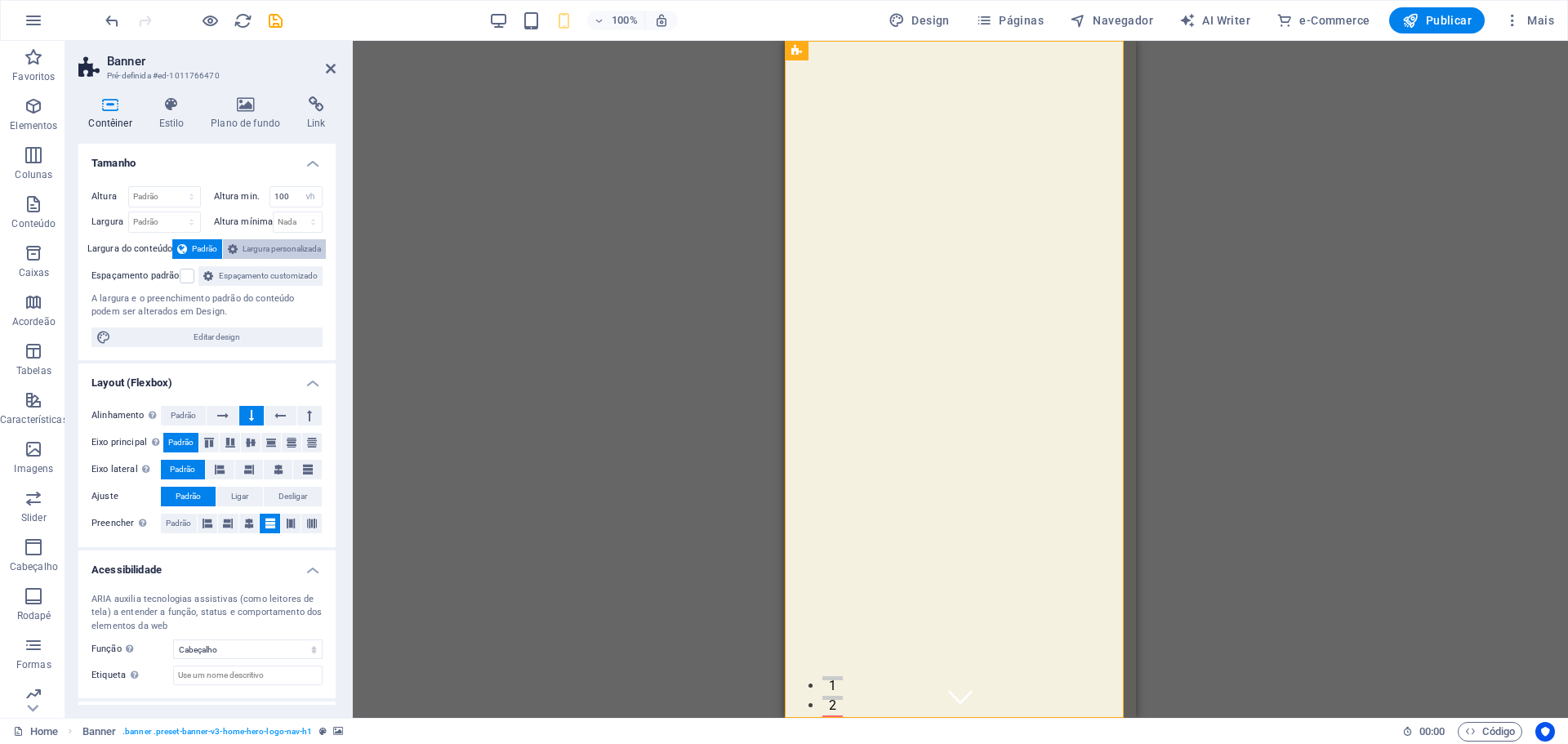
click at [258, 249] on span "Largura personalizada" at bounding box center [281, 249] width 78 height 20
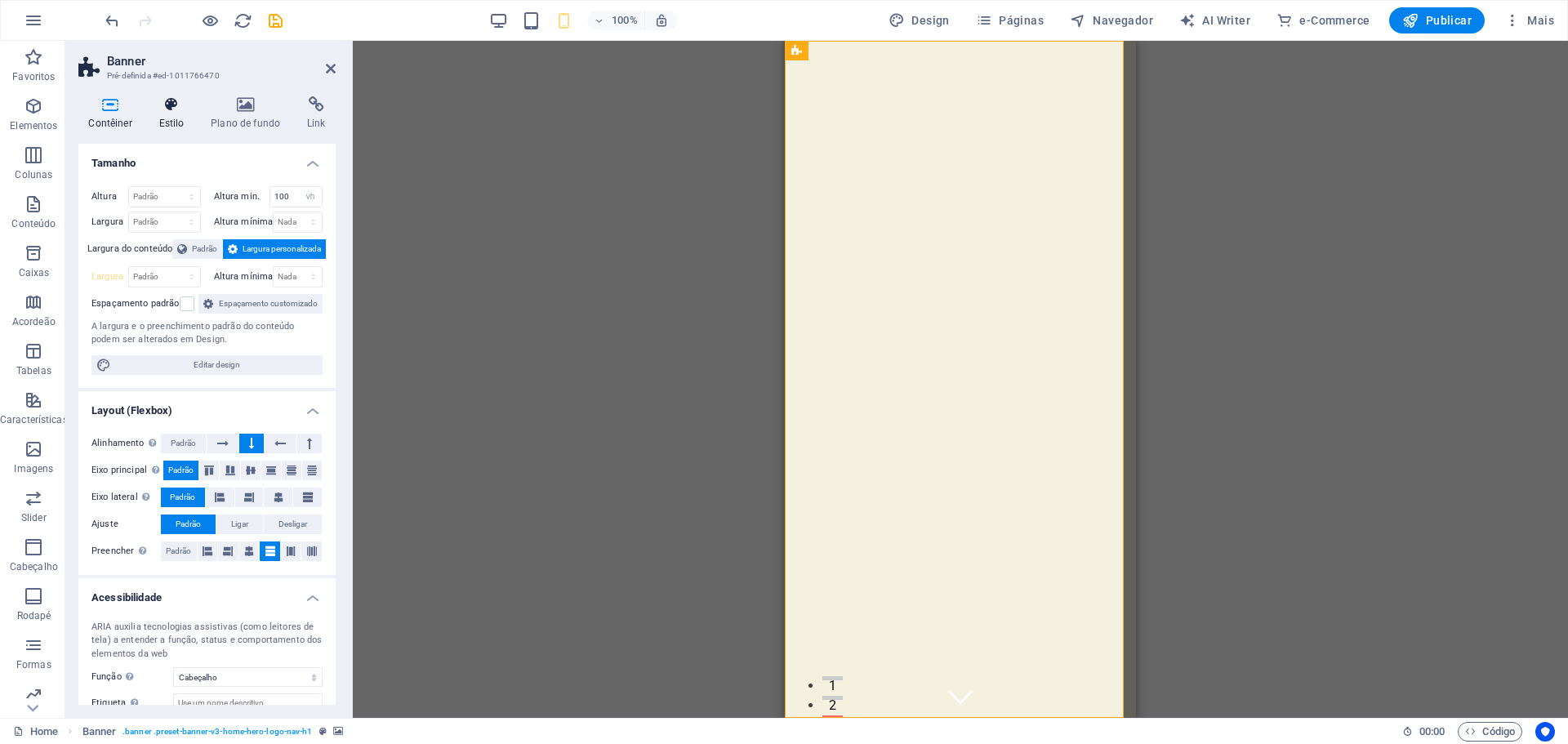
click at [161, 119] on h4 "Estilo" at bounding box center [174, 113] width 52 height 35
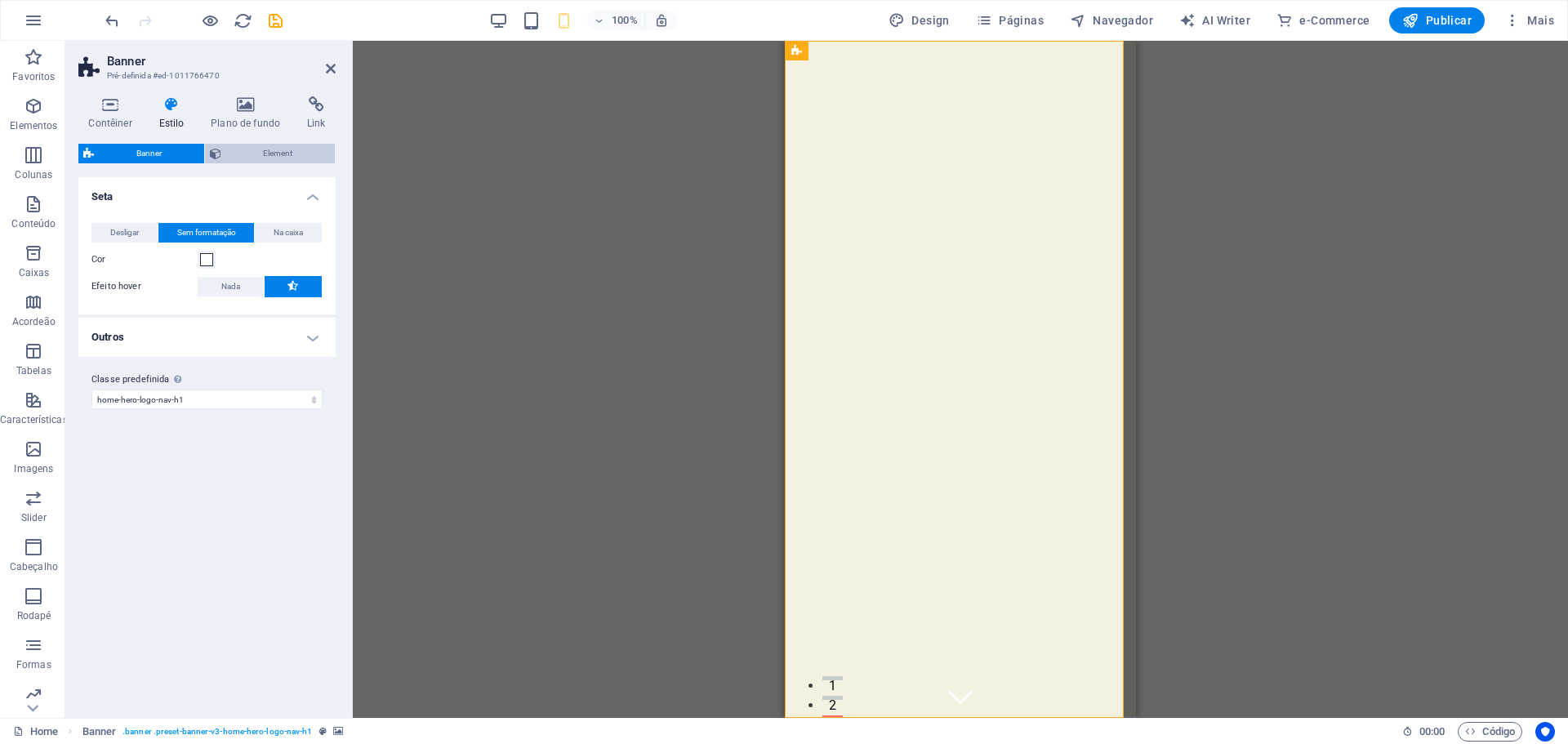
click at [240, 145] on span "Element" at bounding box center [279, 153] width 105 height 20
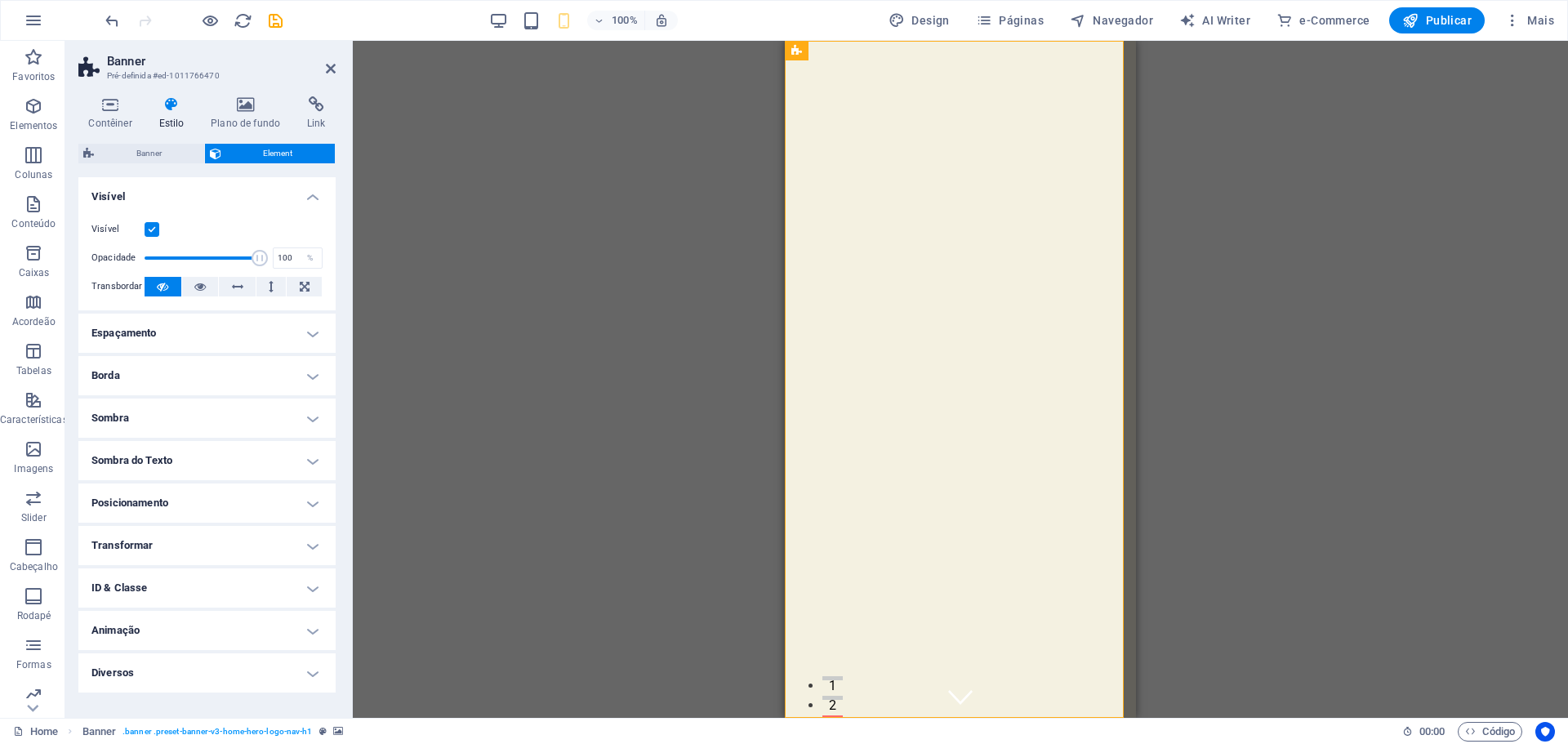
click at [185, 508] on h4 "Posicionamento" at bounding box center [207, 503] width 257 height 40
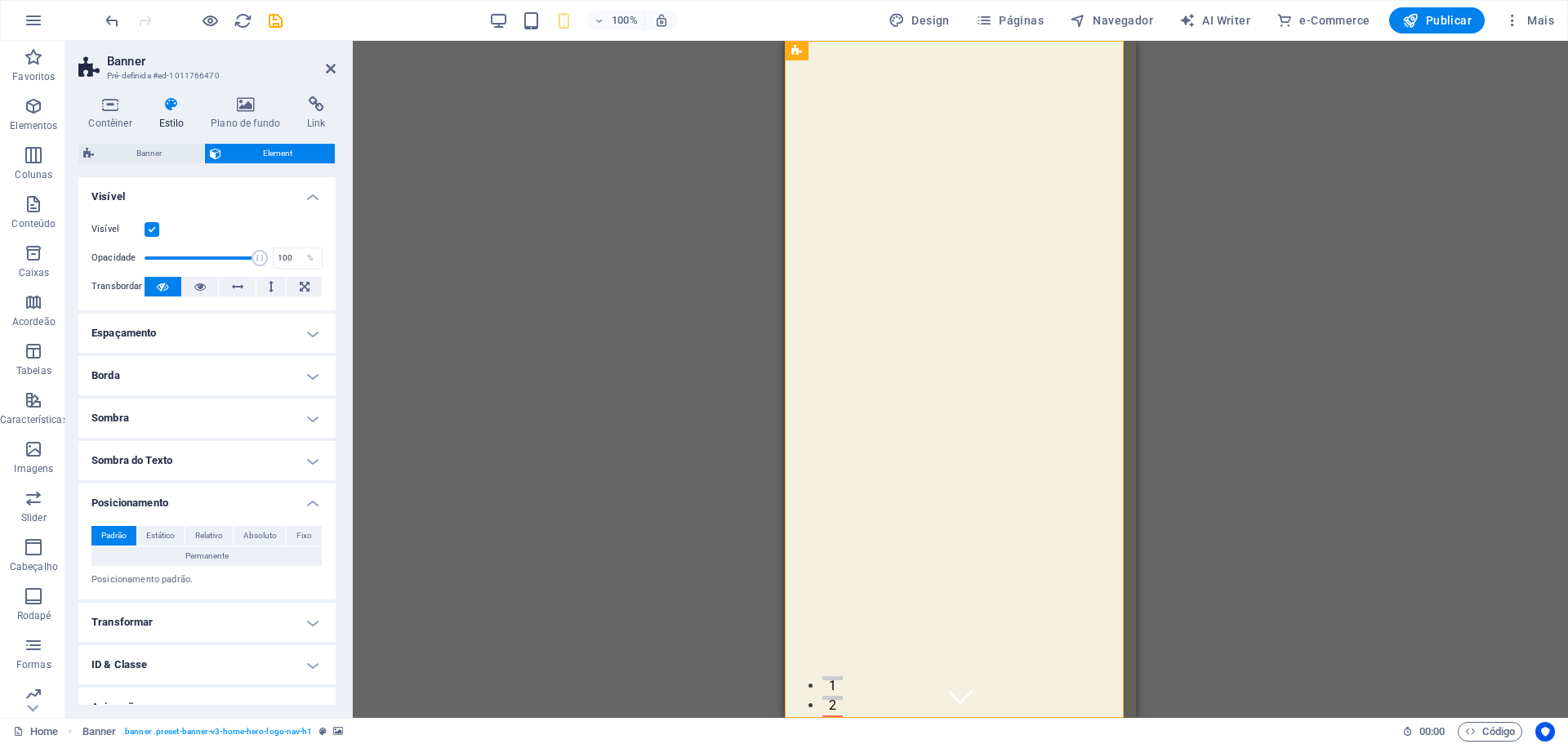
scroll to position [64, 0]
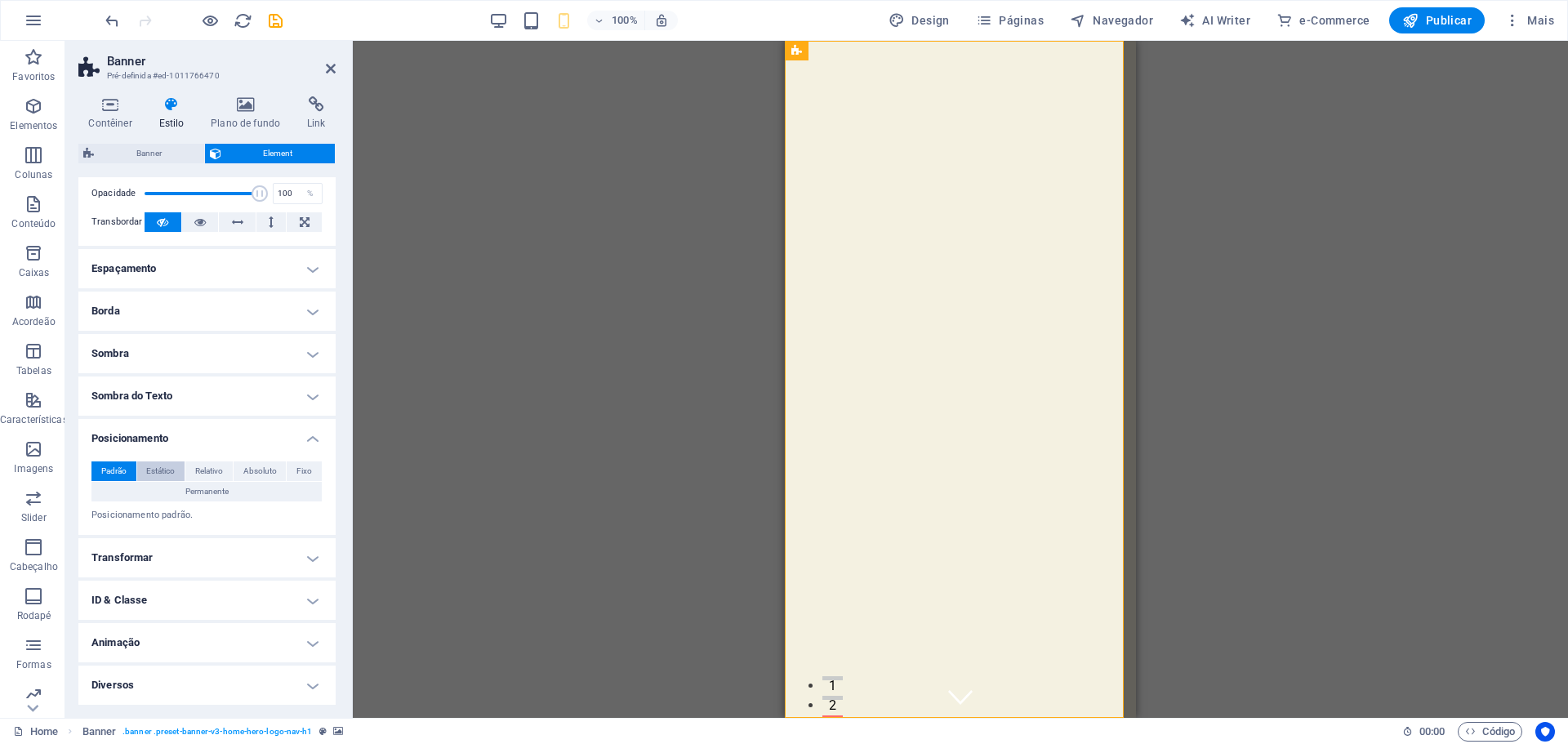
click at [166, 470] on span "Estático" at bounding box center [160, 471] width 29 height 20
click at [110, 470] on span "Padrão" at bounding box center [114, 471] width 26 height 20
click at [152, 567] on h4 "Transformar" at bounding box center [207, 558] width 257 height 40
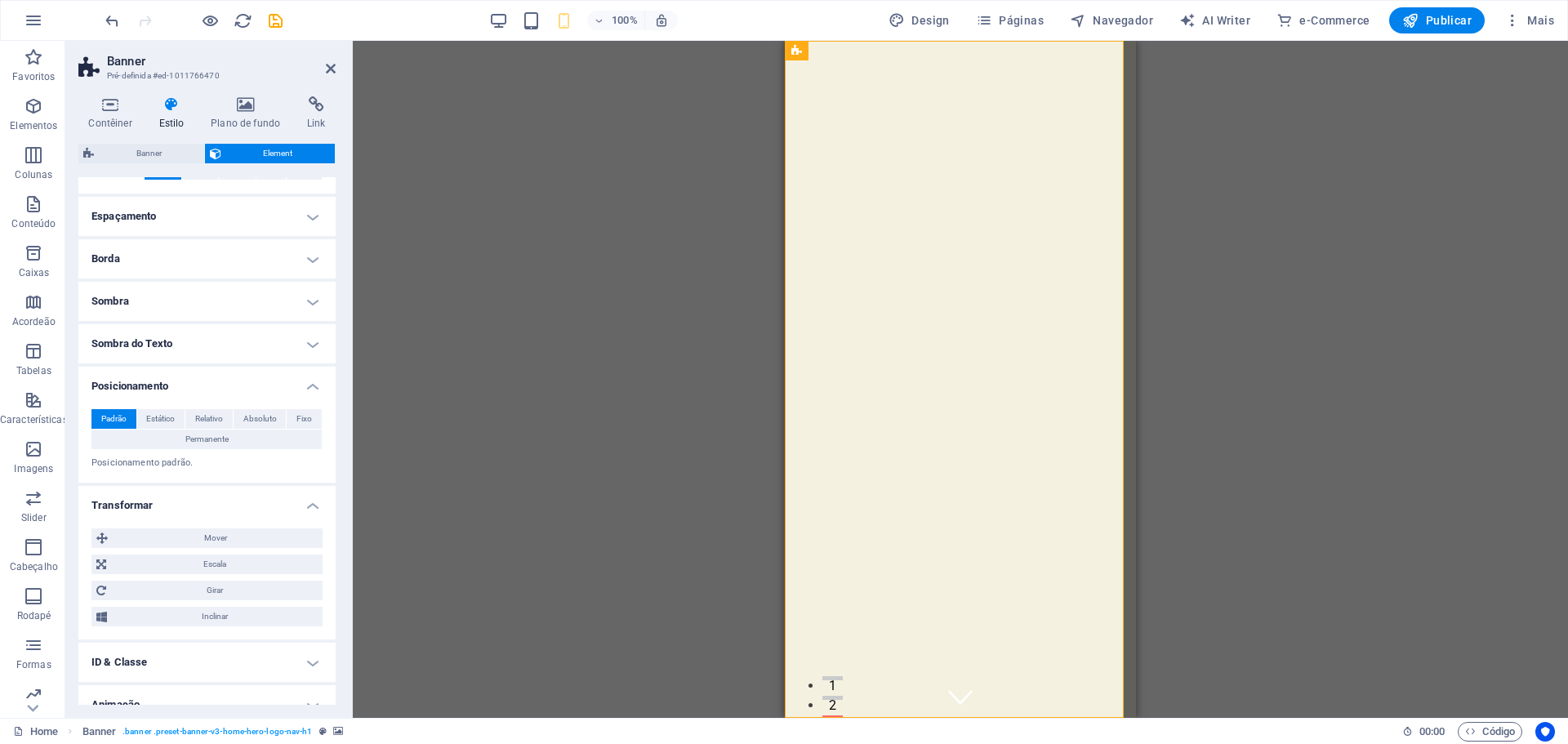
scroll to position [179, 0]
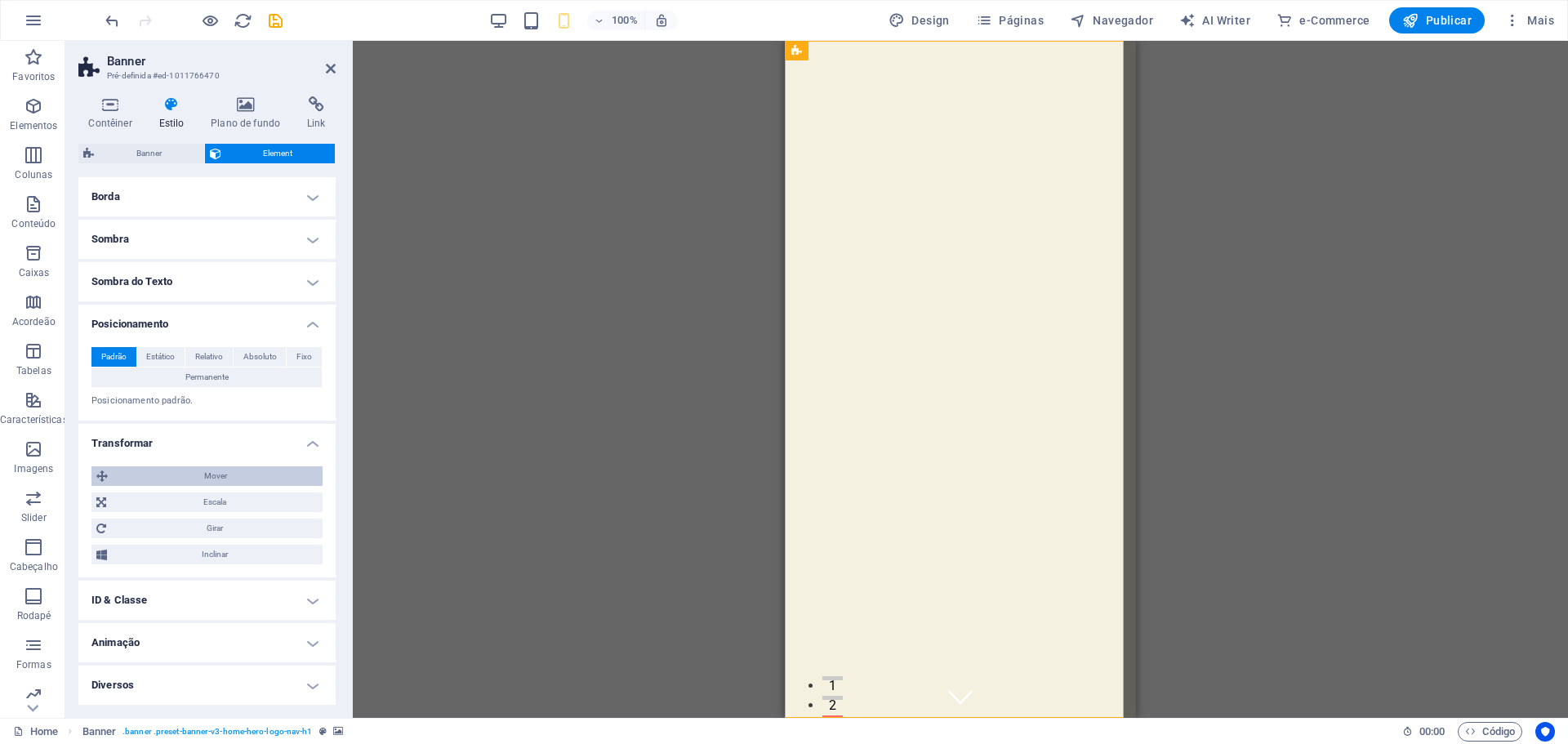
click at [212, 476] on span "Mover" at bounding box center [215, 476] width 205 height 20
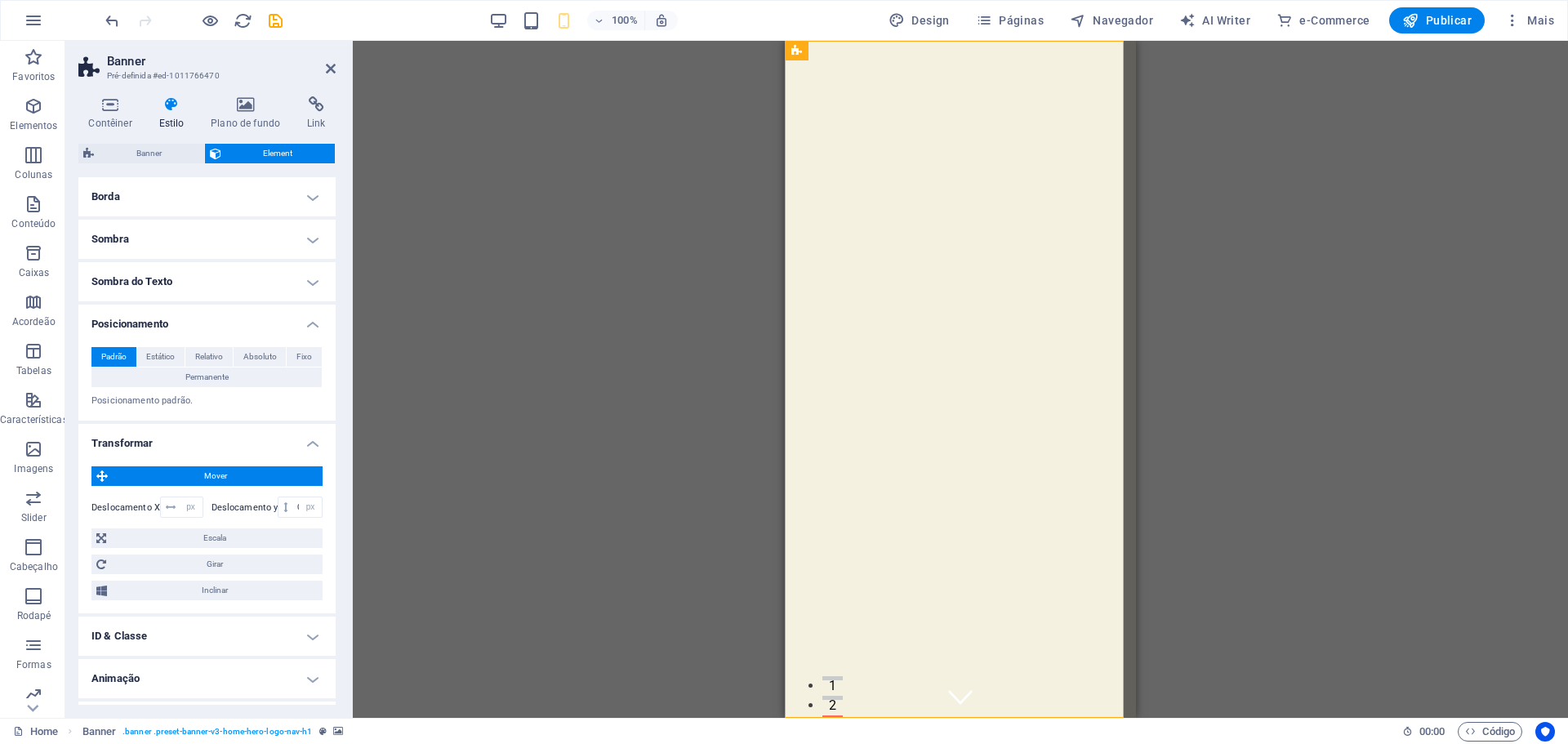
click at [212, 476] on span "Mover" at bounding box center [215, 476] width 205 height 20
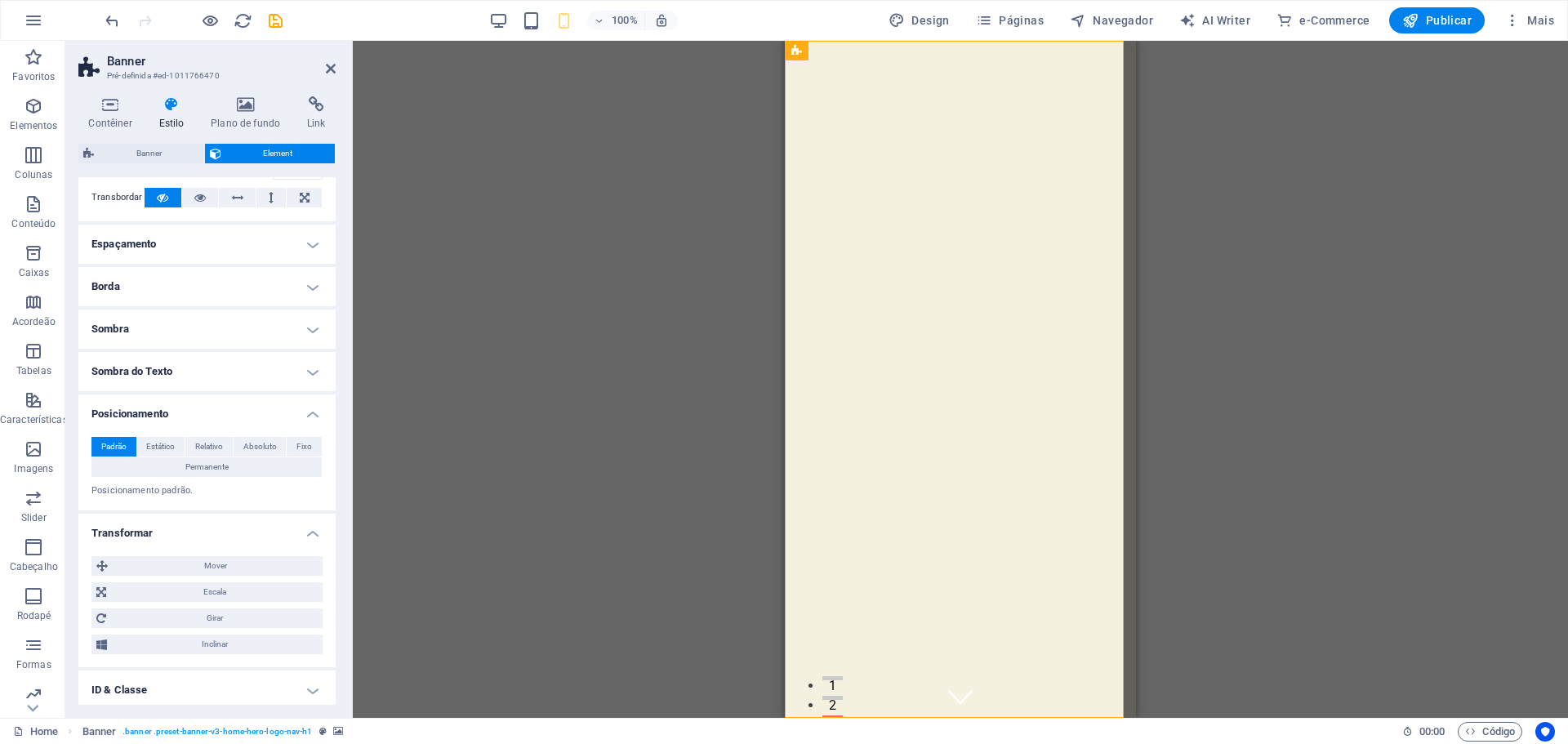
scroll to position [0, 0]
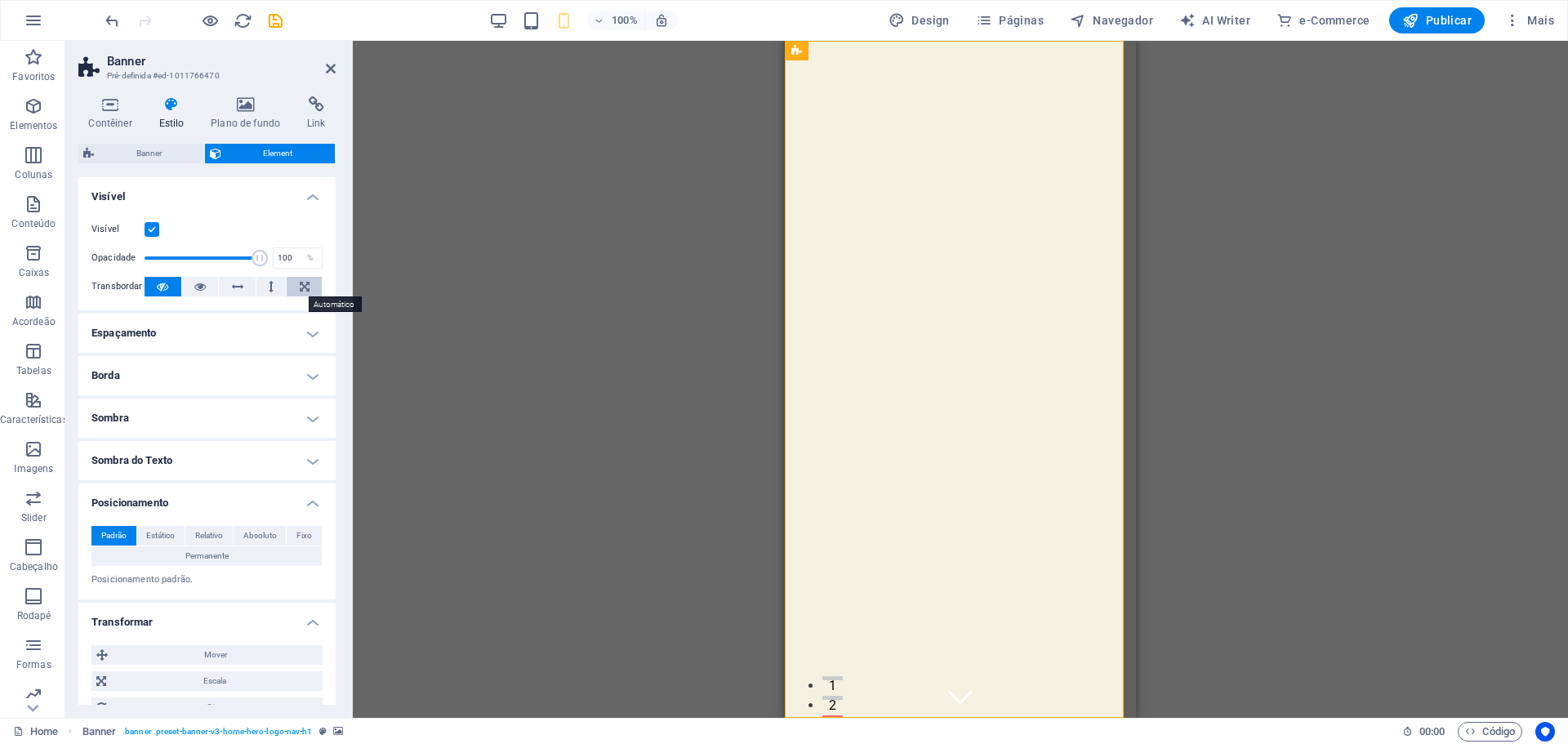
click at [309, 283] on button at bounding box center [304, 287] width 35 height 20
click at [194, 284] on icon at bounding box center [200, 287] width 12 height 20
click at [154, 289] on button at bounding box center [162, 287] width 37 height 20
drag, startPoint x: 246, startPoint y: 259, endPoint x: 176, endPoint y: 259, distance: 70.0
click at [176, 259] on span at bounding box center [177, 257] width 17 height 17
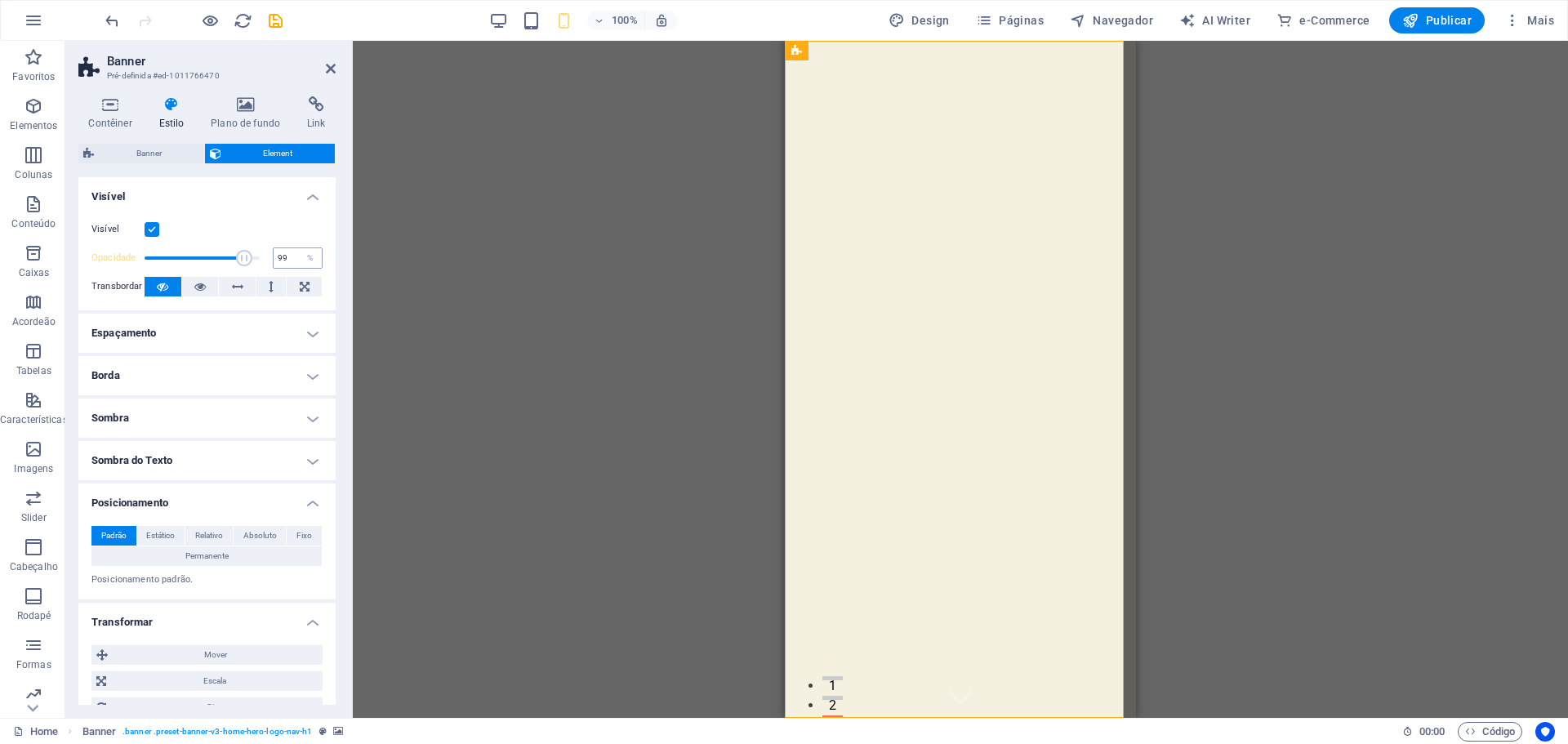
type input "100"
drag, startPoint x: 176, startPoint y: 259, endPoint x: 270, endPoint y: 259, distance: 94.0
click at [270, 259] on div "Opacidade 100 %" at bounding box center [207, 257] width 232 height 25
click at [261, 115] on h4 "Plano de fundo" at bounding box center [248, 113] width 96 height 35
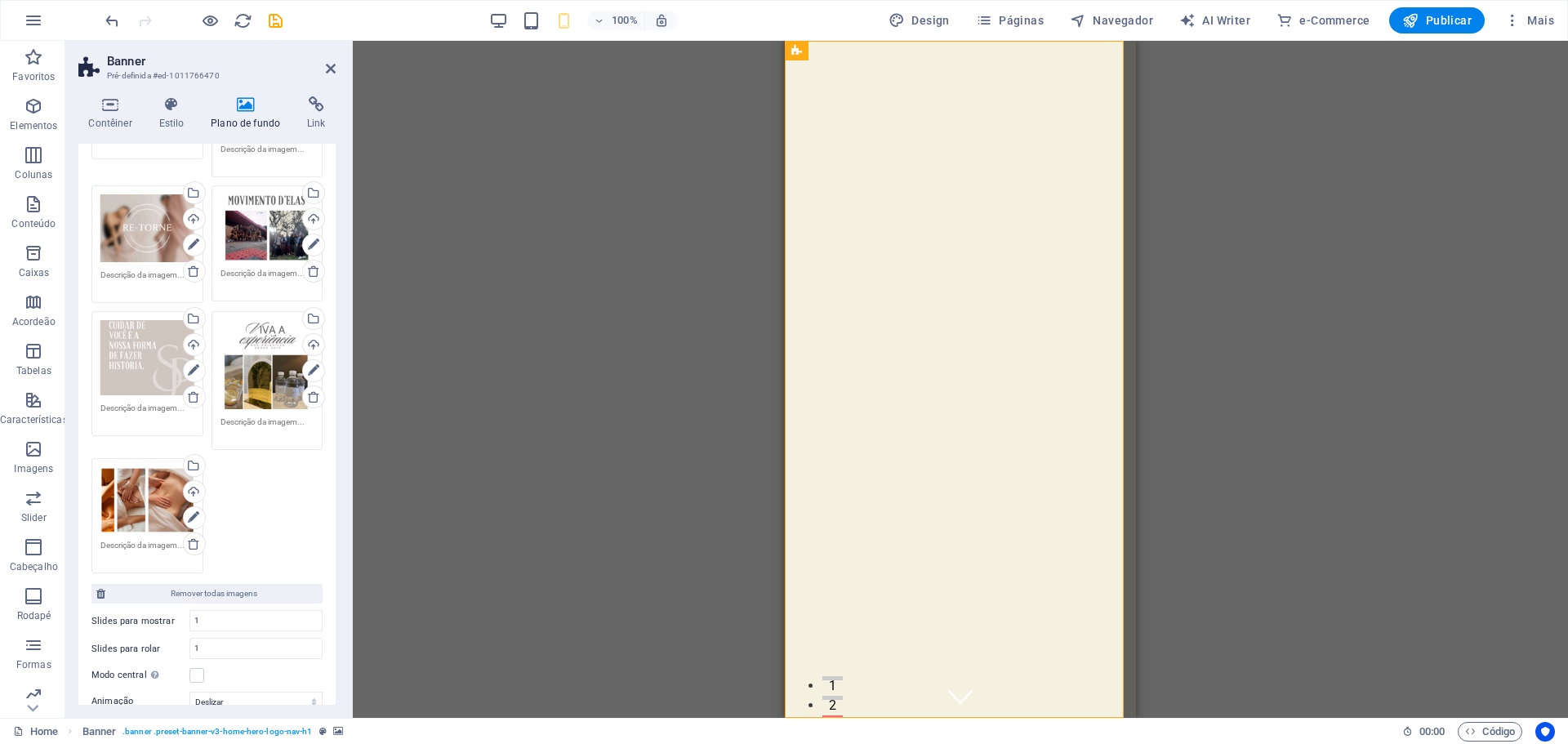
scroll to position [163, 0]
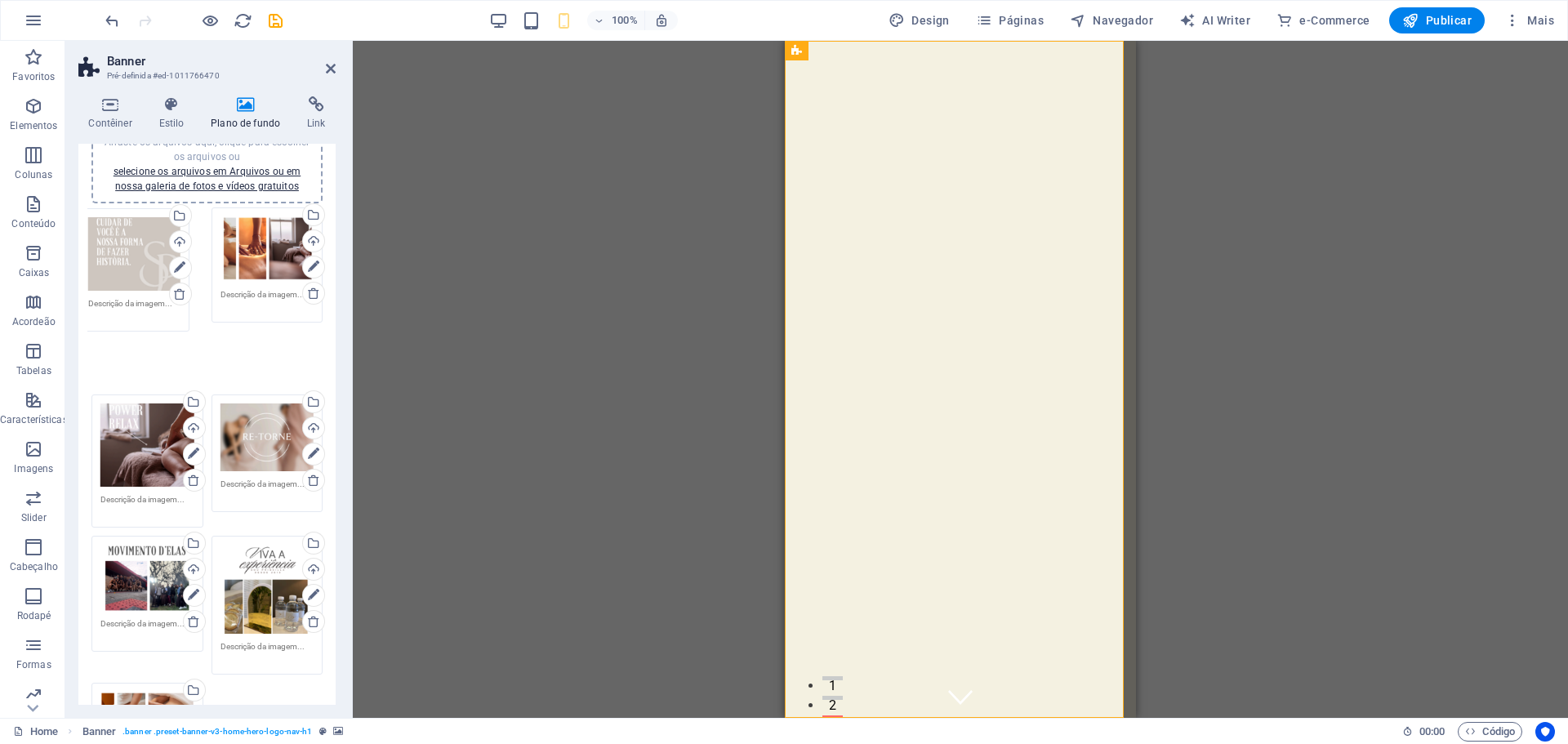
drag, startPoint x: 151, startPoint y: 512, endPoint x: 140, endPoint y: 247, distance: 265.2
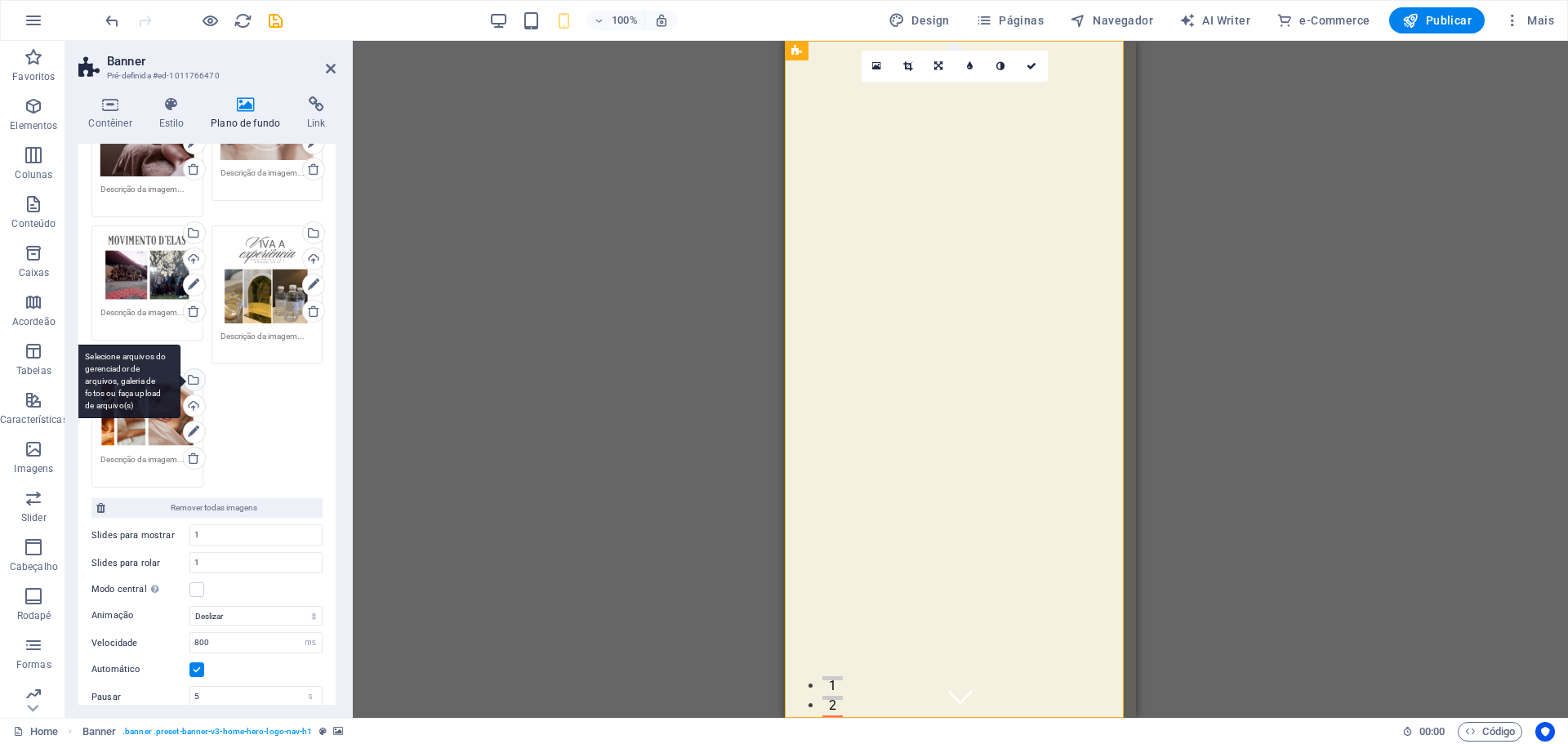
scroll to position [562, 0]
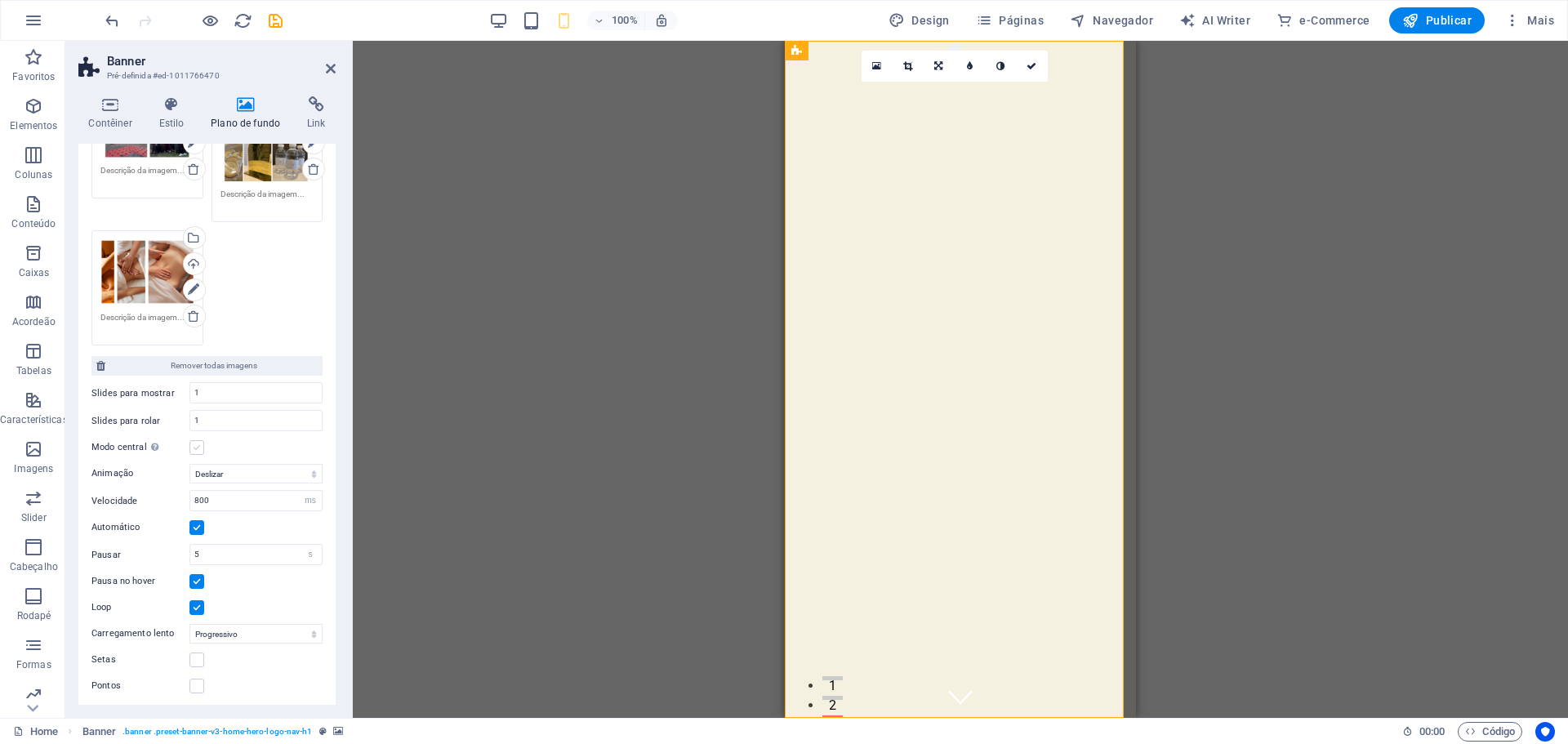
click at [193, 450] on label at bounding box center [196, 447] width 15 height 15
click at [0, 0] on input "Modo central Ativa a visualização centralizada com slide parcial anterior/próxi…" at bounding box center [0, 0] width 0 height 0
click at [194, 448] on label at bounding box center [196, 447] width 15 height 15
click at [0, 0] on input "Modo central Ativa a visualização centralizada com slide parcial anterior/próxi…" at bounding box center [0, 0] width 0 height 0
click at [196, 652] on label at bounding box center [196, 659] width 15 height 15
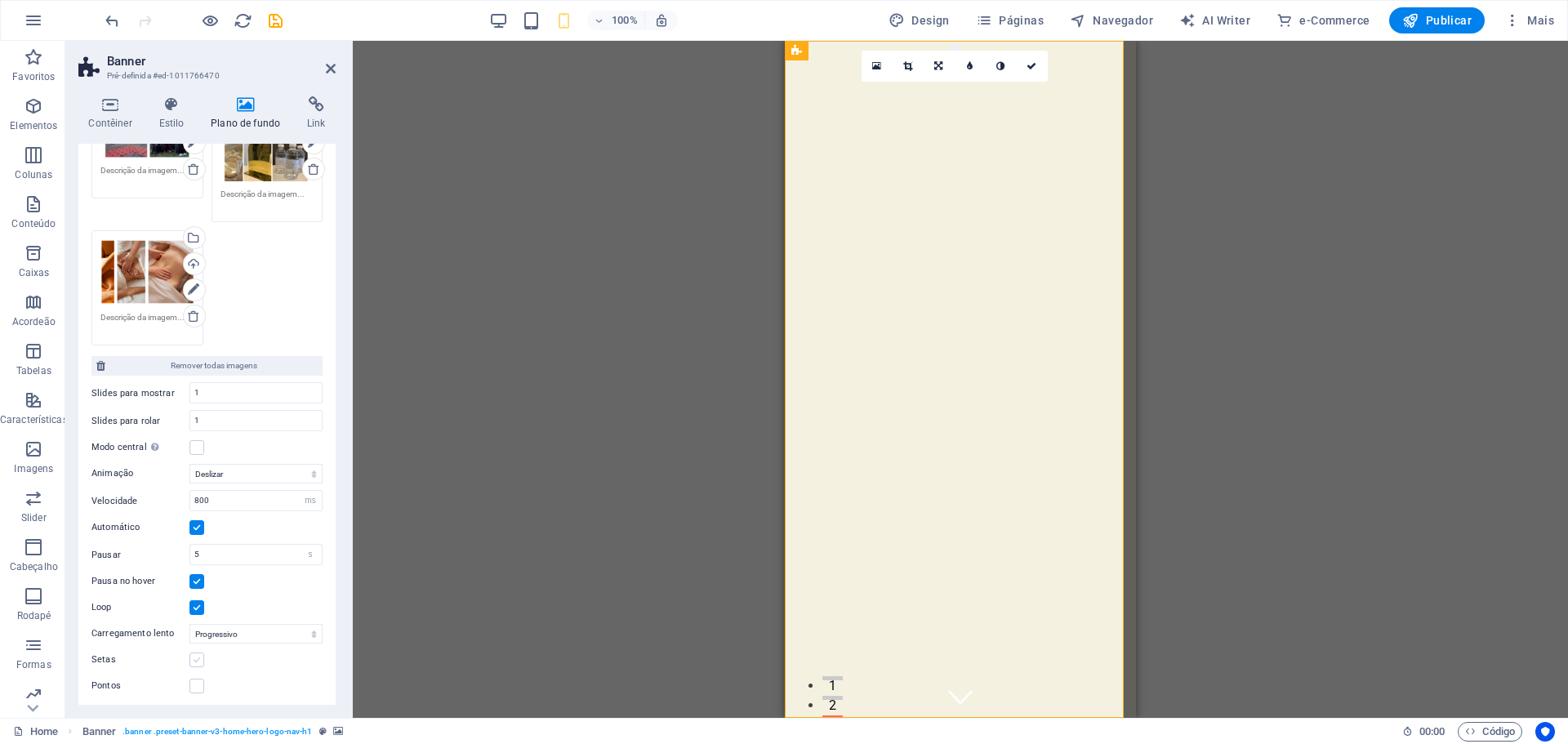
click at [0, 0] on input "Setas" at bounding box center [0, 0] width 0 height 0
click at [194, 684] on label at bounding box center [196, 686] width 15 height 15
click at [0, 0] on input "Pontos" at bounding box center [0, 0] width 0 height 0
click at [194, 684] on label at bounding box center [196, 686] width 15 height 15
click at [0, 0] on input "Pontos" at bounding box center [0, 0] width 0 height 0
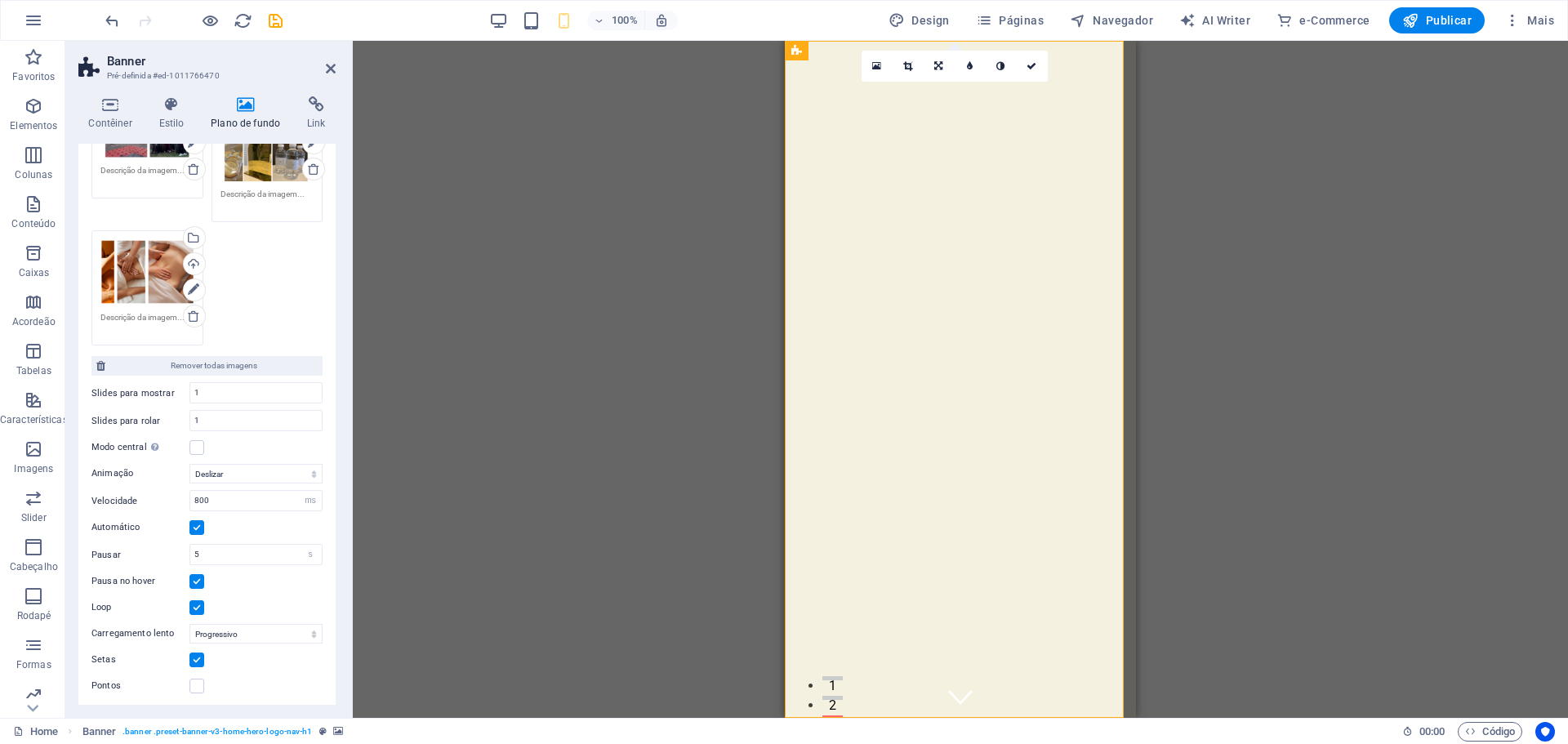
click at [199, 654] on label at bounding box center [196, 659] width 15 height 15
click at [0, 0] on input "Setas" at bounding box center [0, 0] width 0 height 0
click at [194, 679] on label at bounding box center [196, 686] width 15 height 15
click at [0, 0] on input "Pontos" at bounding box center [0, 0] width 0 height 0
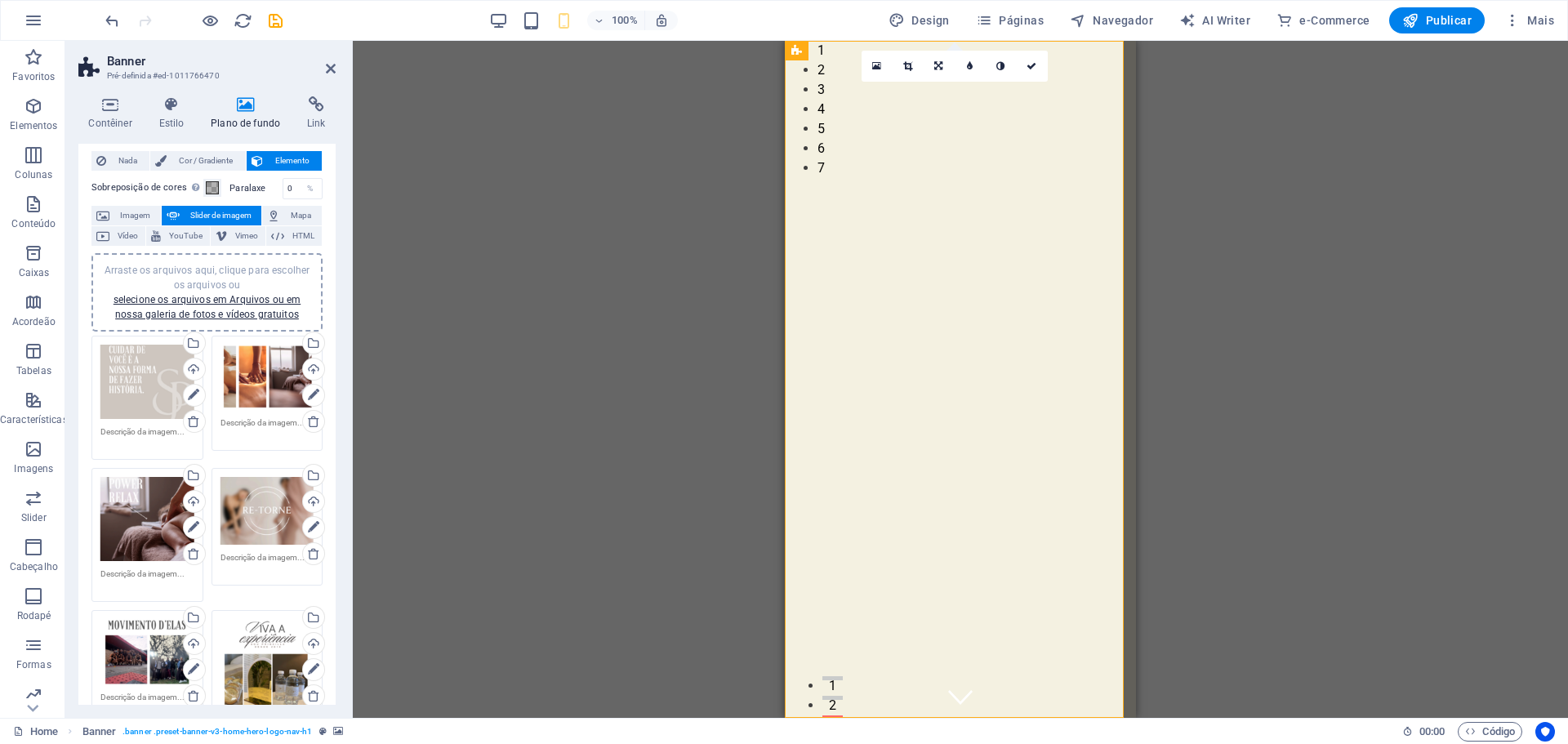
scroll to position [0, 0]
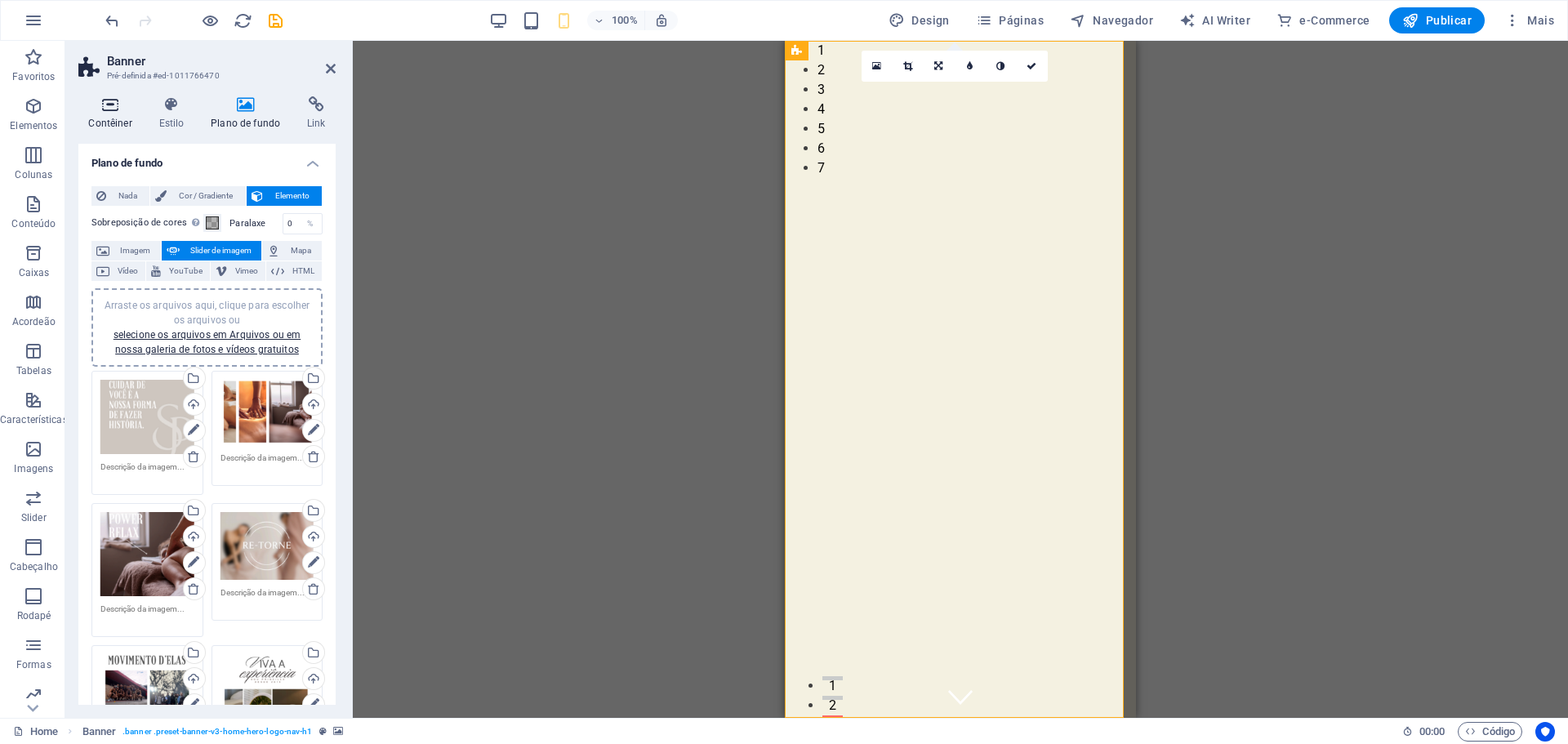
click at [104, 112] on icon at bounding box center [110, 104] width 63 height 17
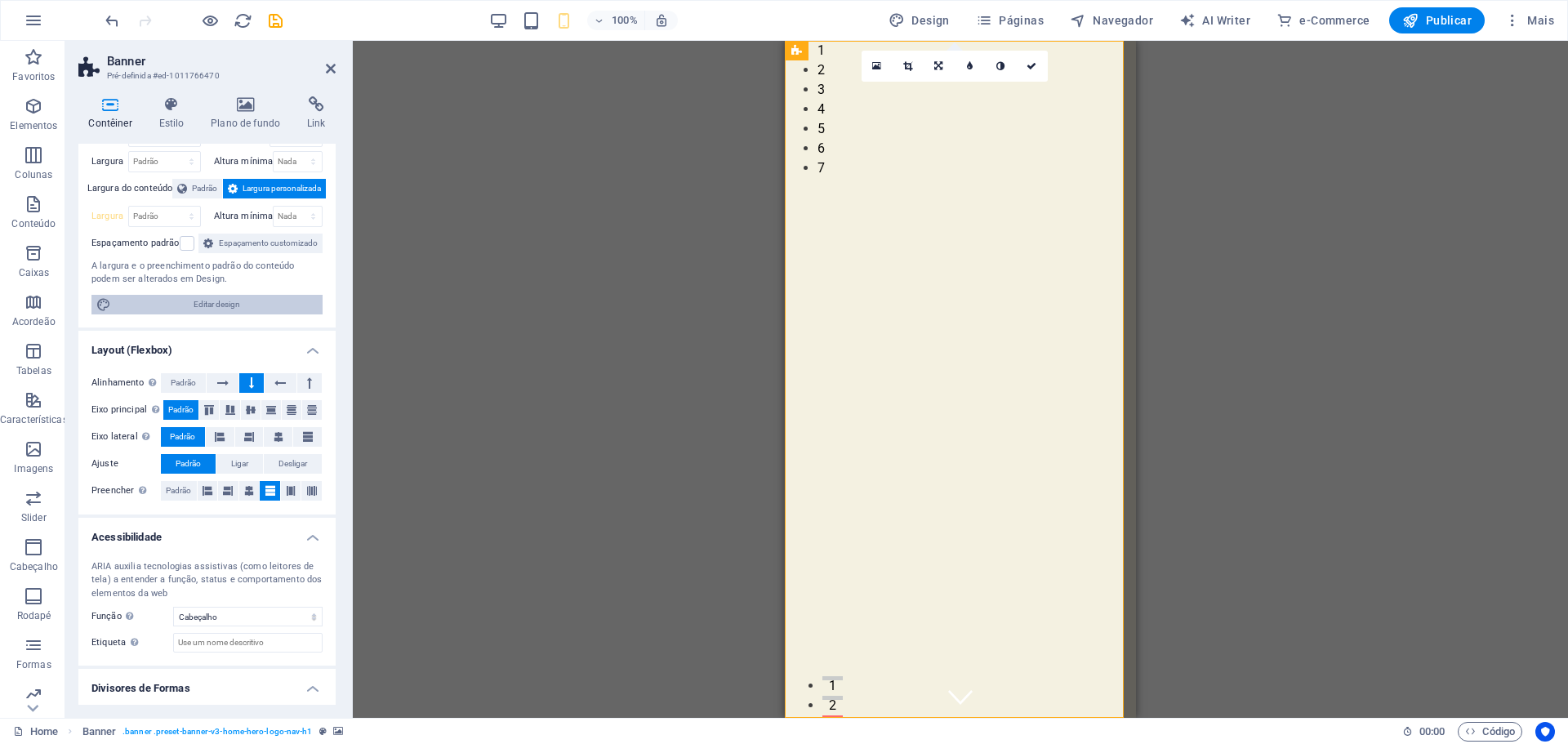
scroll to position [119, 0]
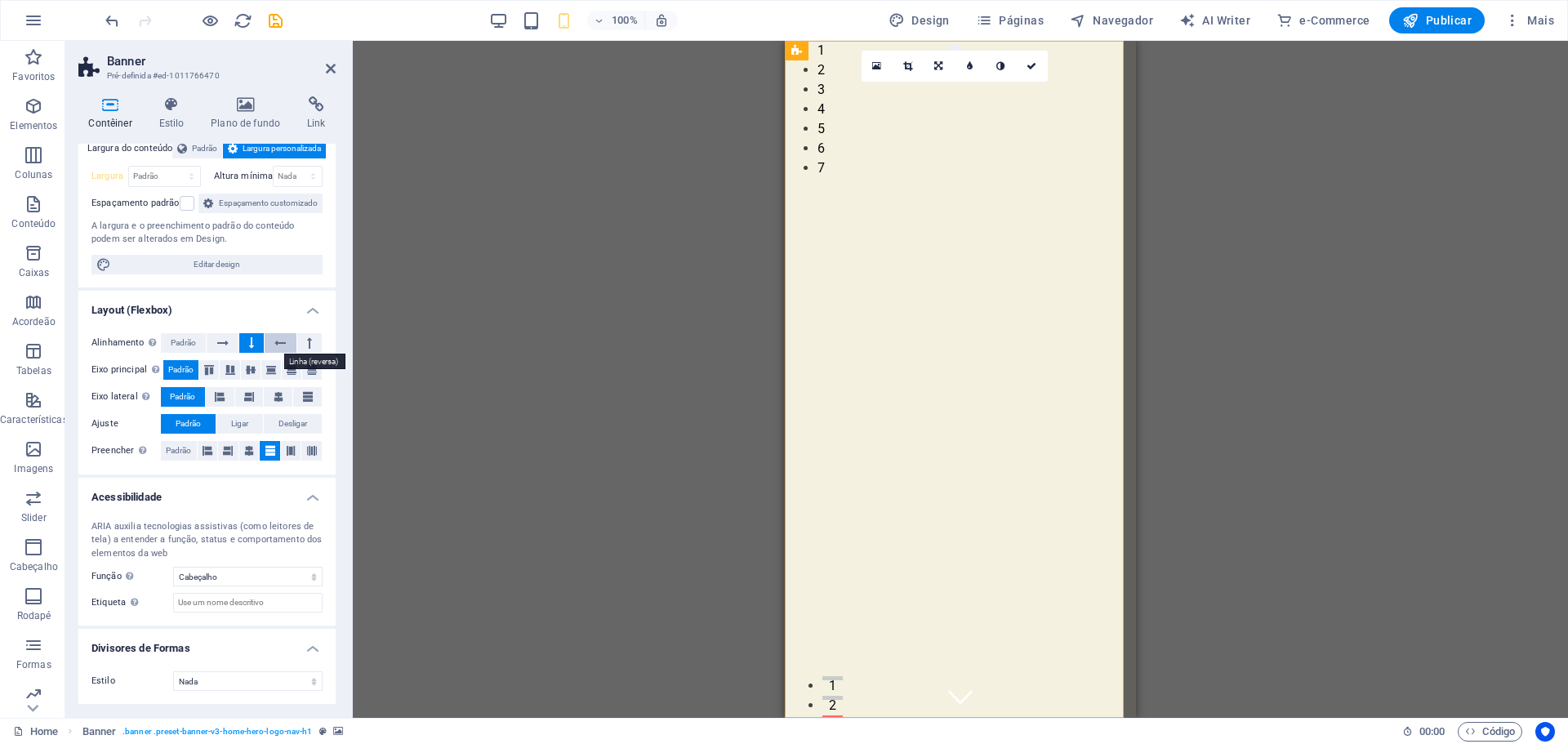
click at [278, 343] on icon at bounding box center [280, 343] width 12 height 20
click at [250, 342] on icon at bounding box center [251, 343] width 5 height 20
click at [112, 100] on icon at bounding box center [110, 104] width 63 height 17
click at [112, 110] on icon at bounding box center [110, 104] width 63 height 17
click at [175, 114] on h4 "Estilo" at bounding box center [174, 113] width 52 height 35
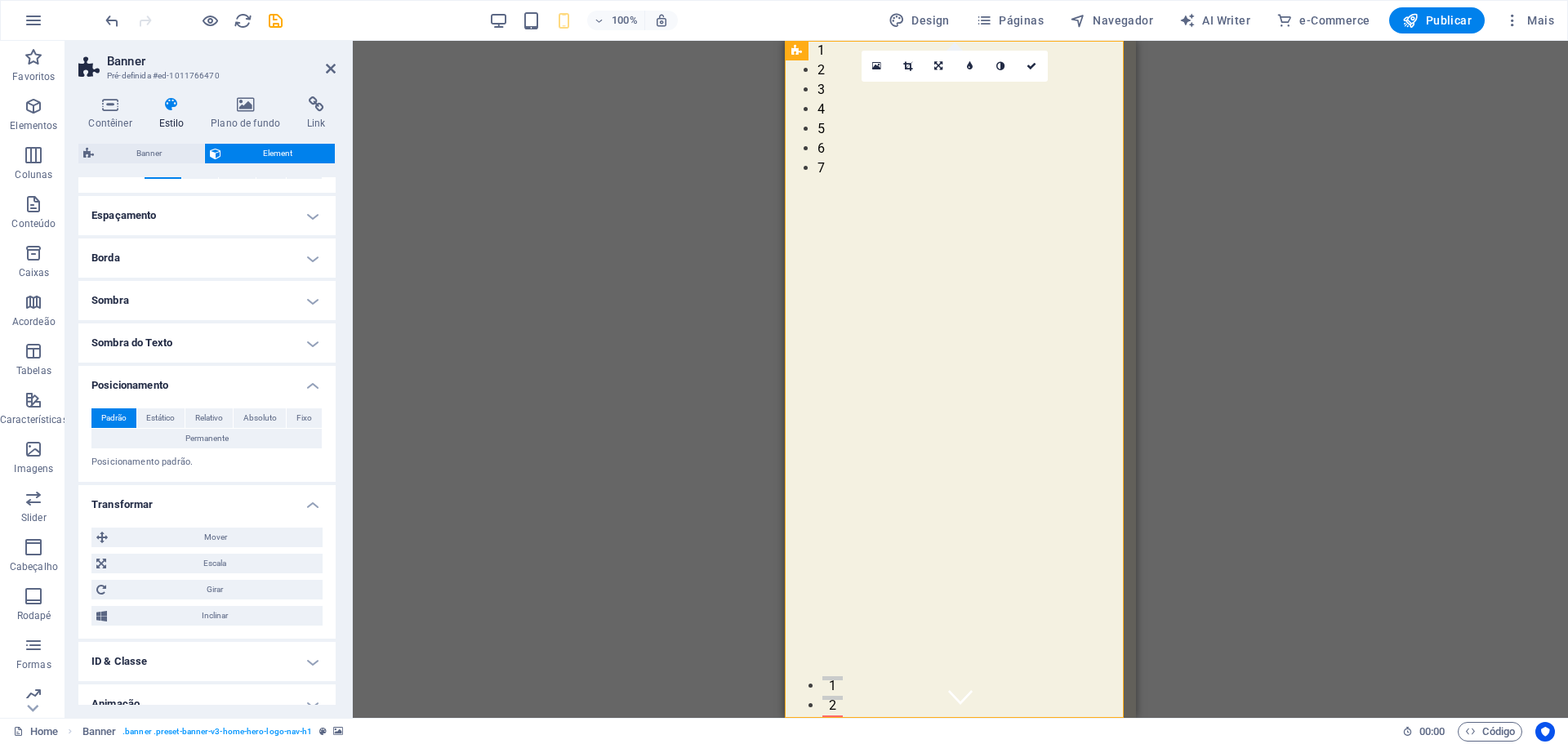
scroll to position [179, 0]
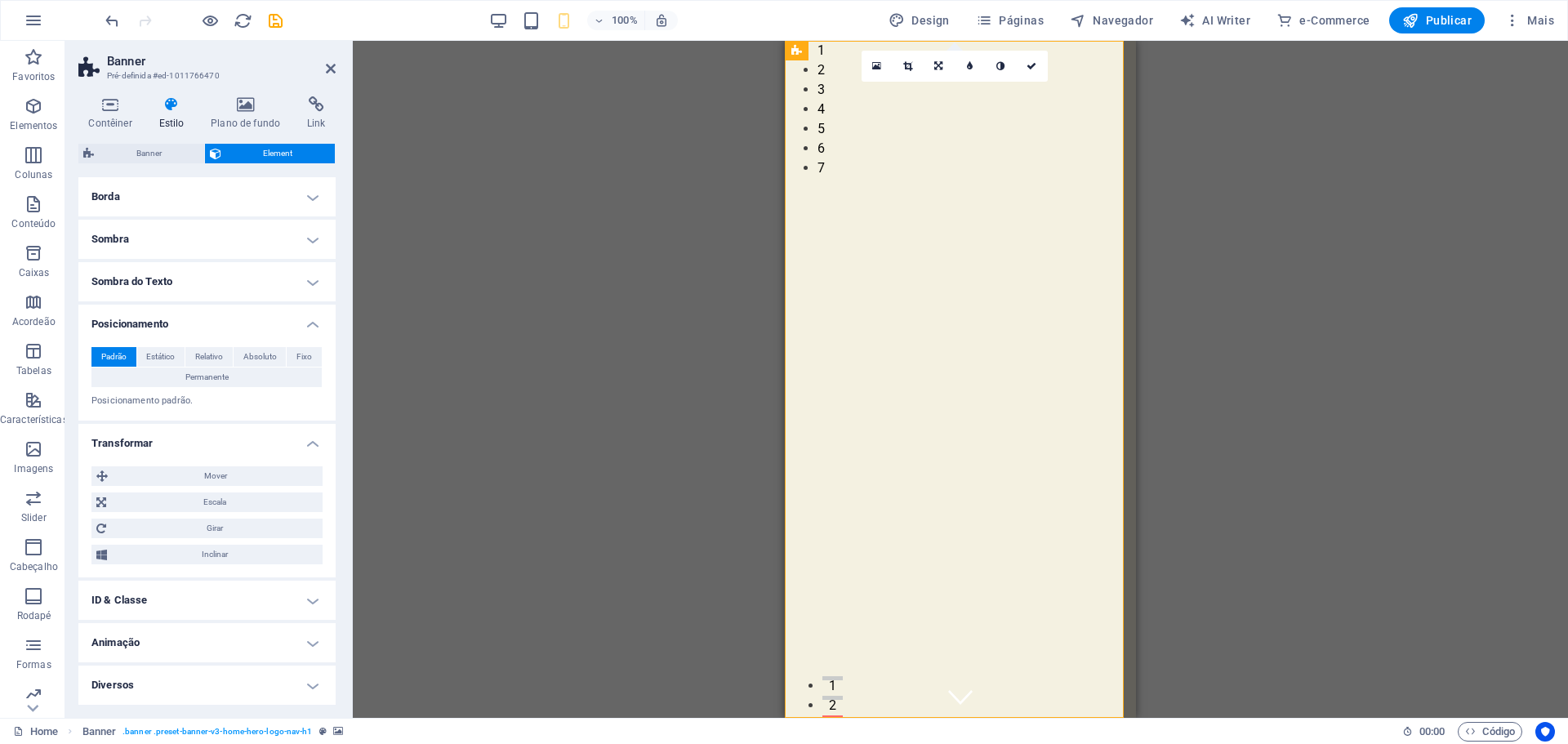
click at [179, 684] on h4 "Diversos" at bounding box center [207, 685] width 257 height 40
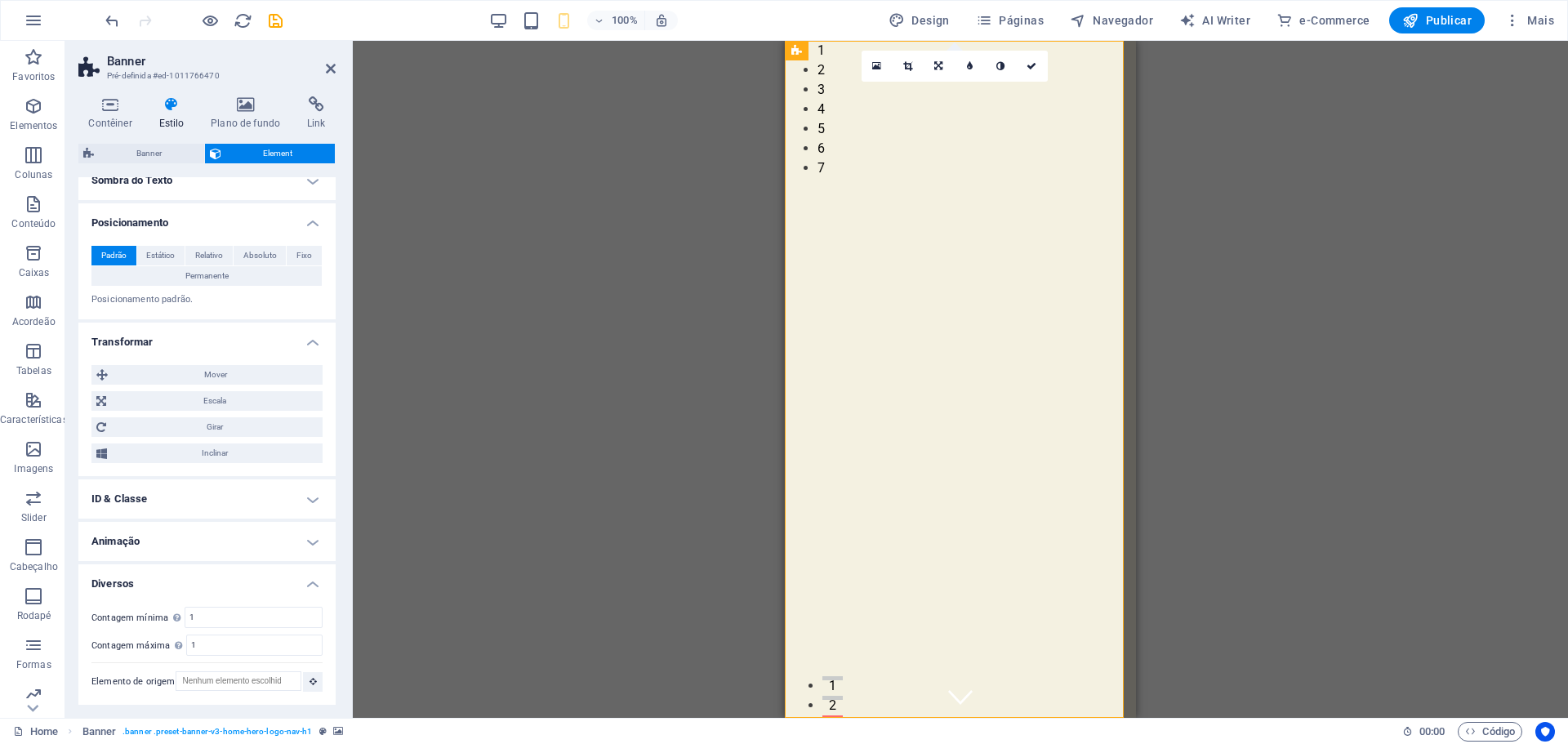
click at [785, 41] on img "1/7" at bounding box center [616, 41] width 339 height 0
click at [274, 108] on icon at bounding box center [245, 104] width 90 height 17
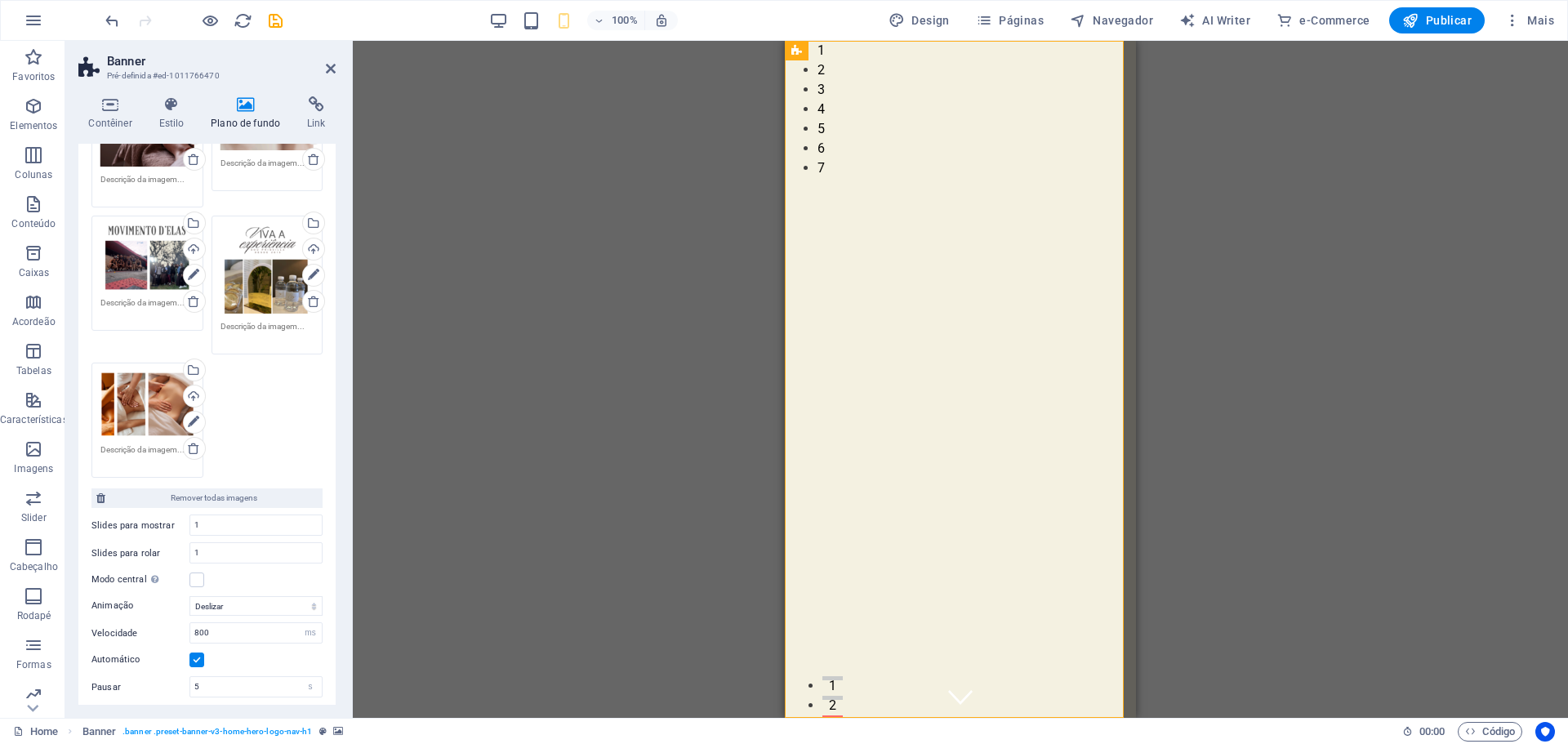
scroll to position [562, 0]
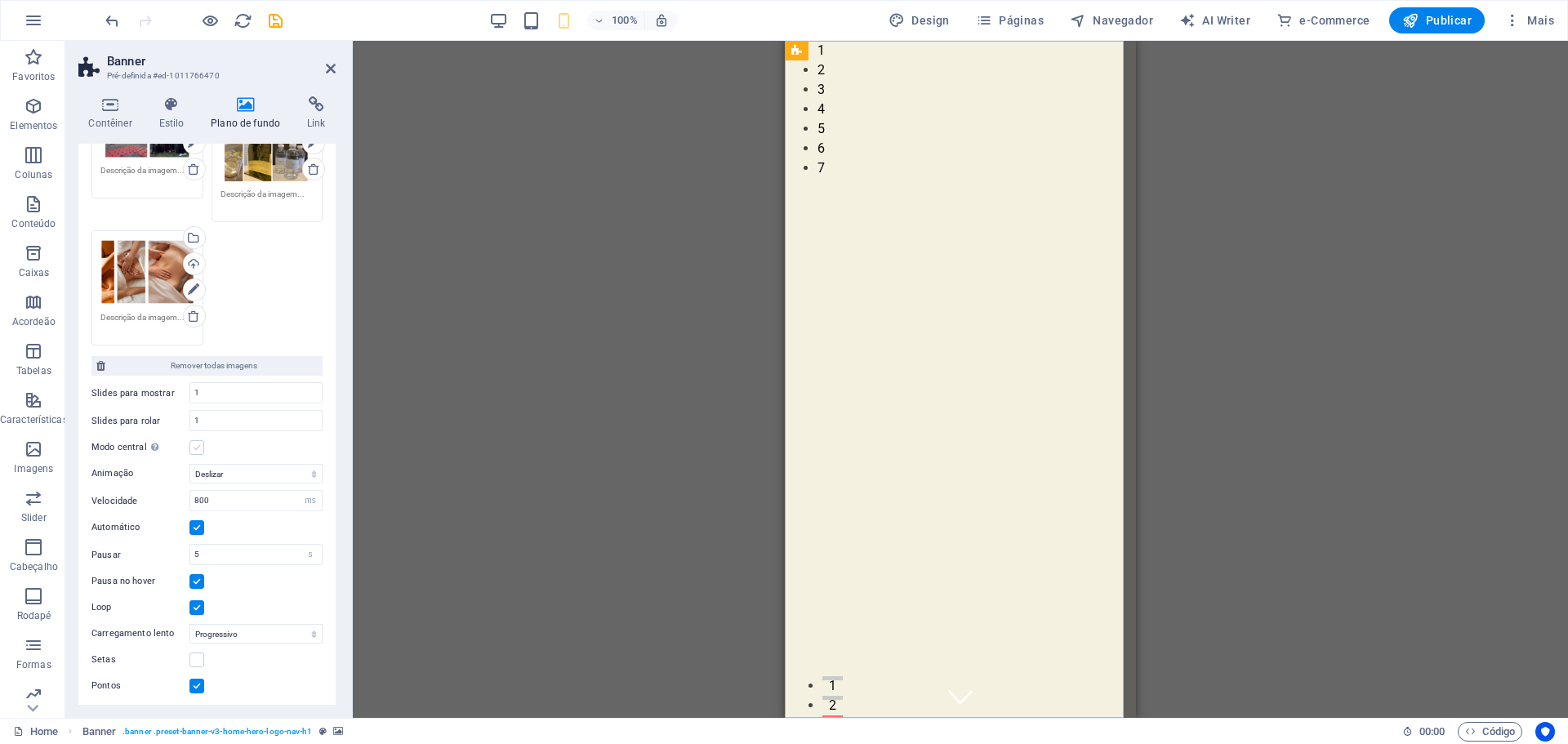
click at [198, 445] on label at bounding box center [196, 447] width 15 height 15
click at [0, 0] on input "Modo central Ativa a visualização centralizada com slide parcial anterior/próxi…" at bounding box center [0, 0] width 0 height 0
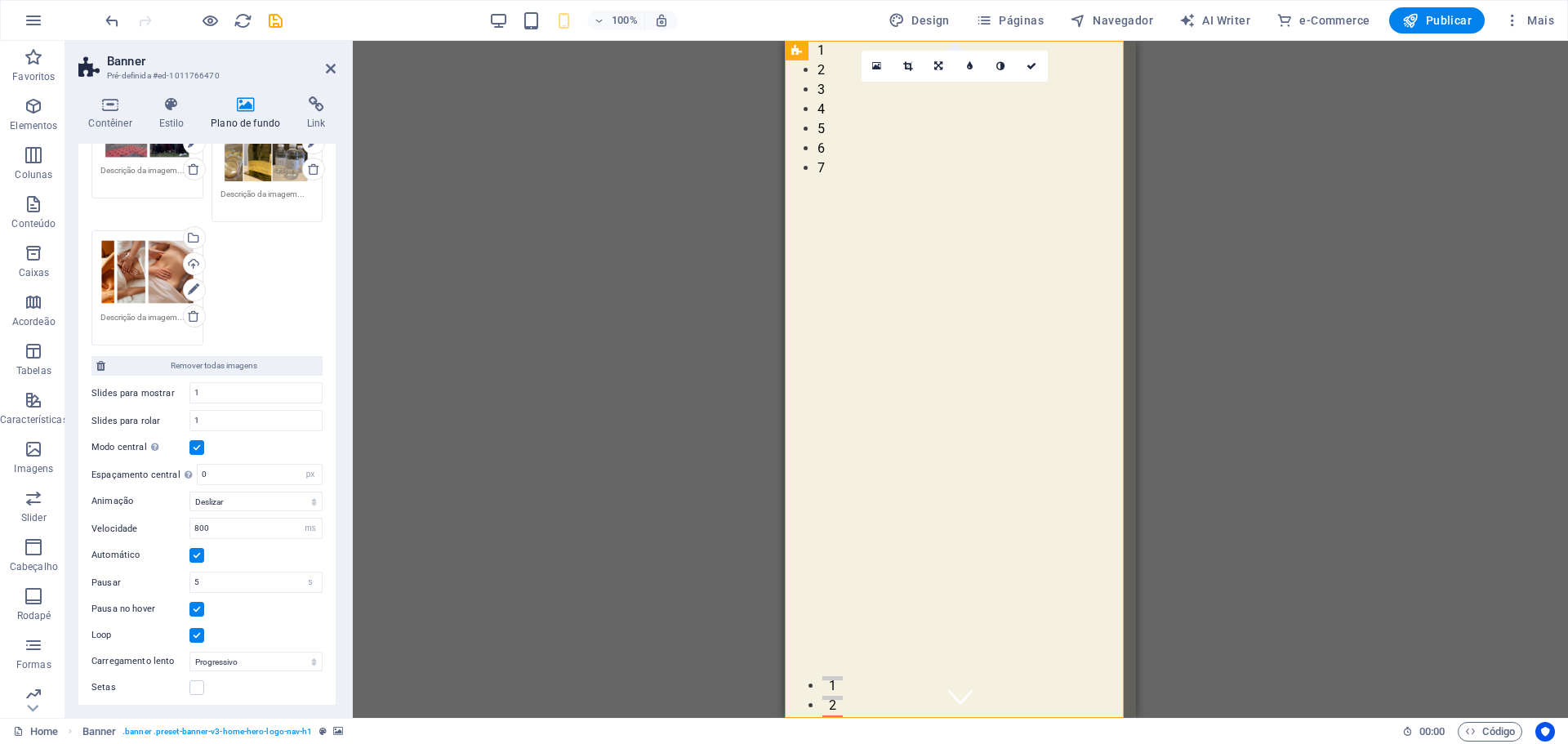
click at [198, 445] on label at bounding box center [196, 447] width 15 height 15
click at [0, 0] on input "Modo central Ativa a visualização centralizada com slide parcial anterior/próxi…" at bounding box center [0, 0] width 0 height 0
click at [198, 445] on label at bounding box center [196, 447] width 15 height 15
click at [0, 0] on input "Modo central Ativa a visualização centralizada com slide parcial anterior/próxi…" at bounding box center [0, 0] width 0 height 0
click at [198, 445] on label at bounding box center [196, 447] width 15 height 15
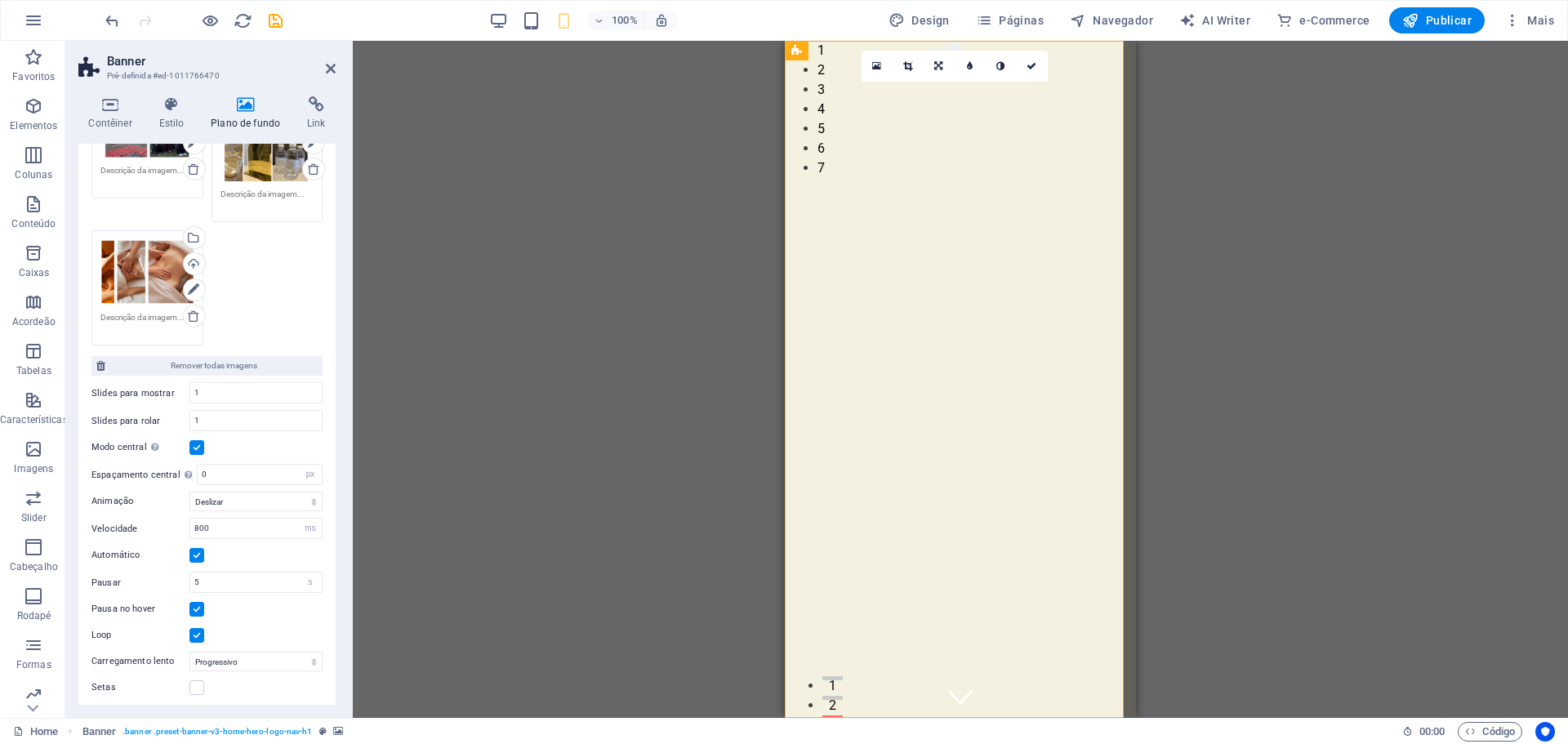
click at [0, 0] on input "Modo central Ativa a visualização centralizada com slide parcial anterior/próxi…" at bounding box center [0, 0] width 0 height 0
click at [198, 445] on label at bounding box center [196, 447] width 15 height 15
click at [0, 0] on input "Modo central Ativa a visualização centralizada com slide parcial anterior/próxi…" at bounding box center [0, 0] width 0 height 0
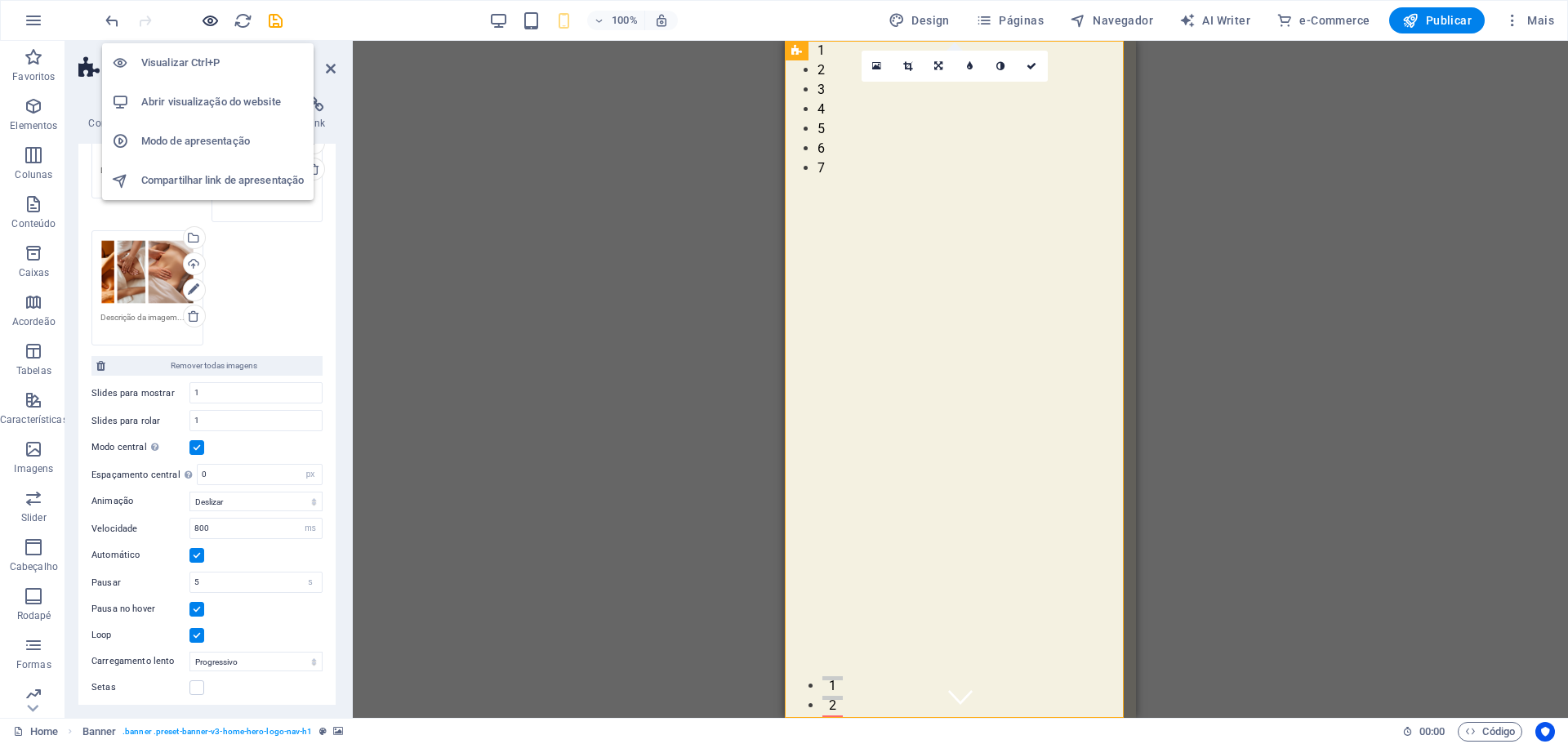
click at [213, 26] on icon "button" at bounding box center [210, 21] width 19 height 19
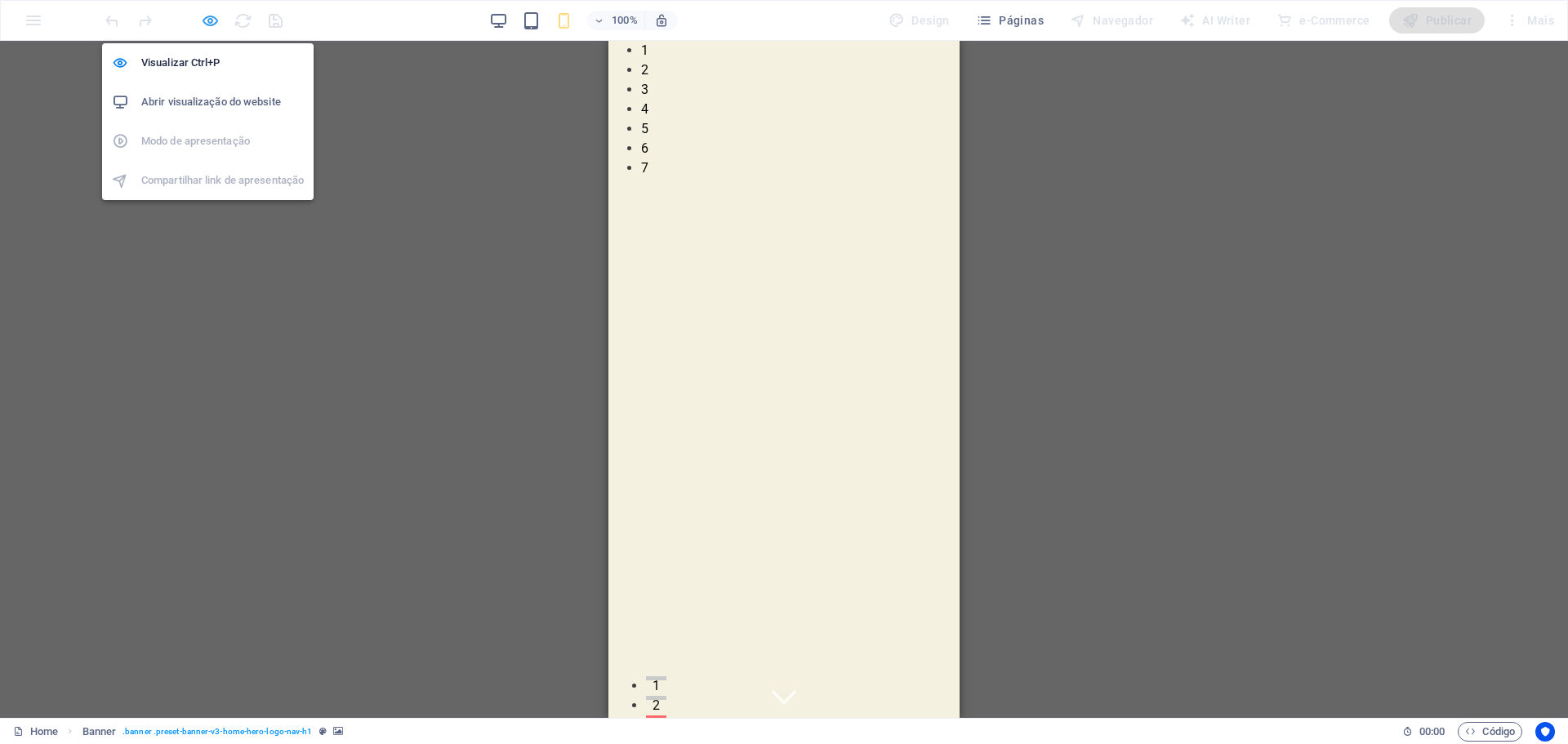
click at [213, 26] on icon "button" at bounding box center [210, 21] width 19 height 19
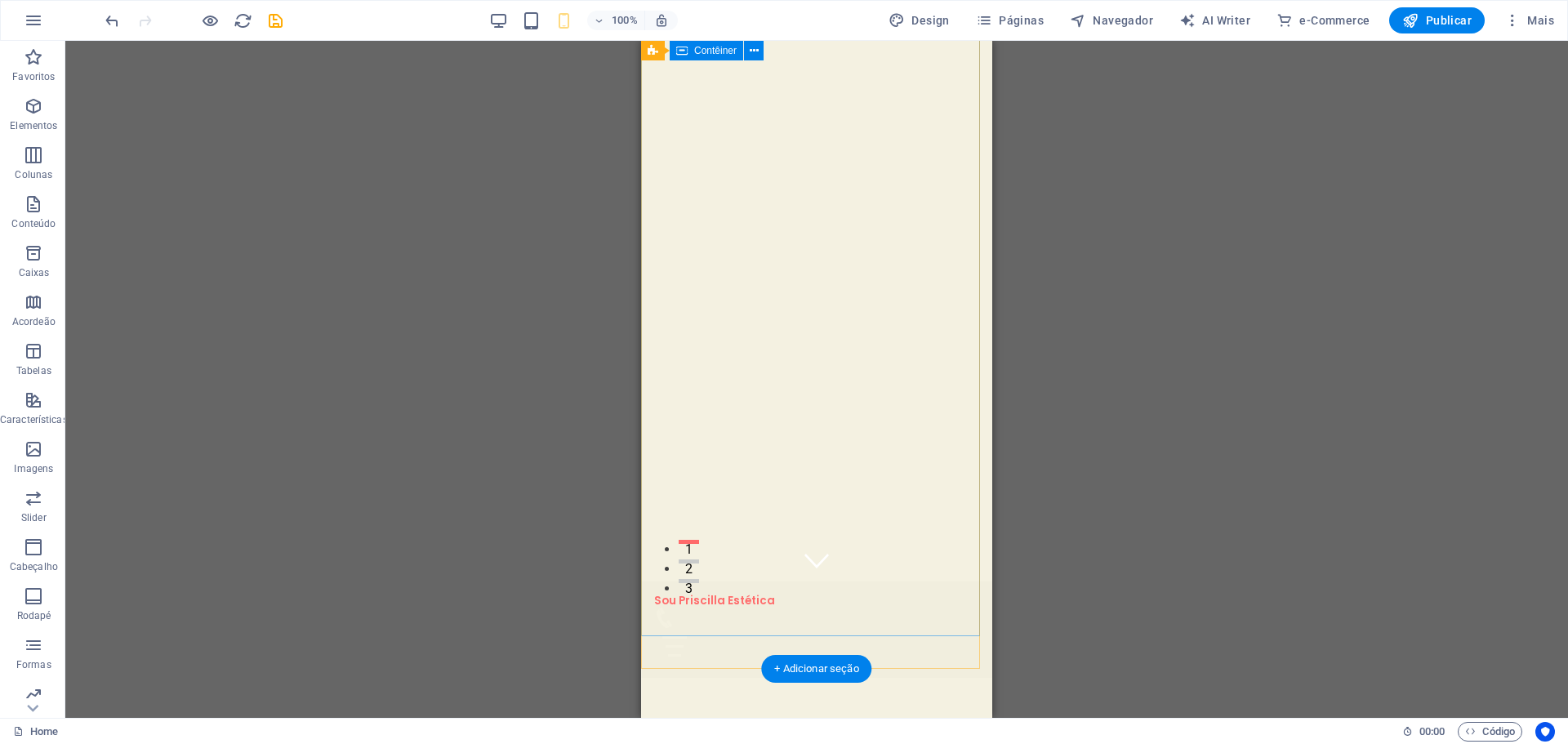
scroll to position [0, 0]
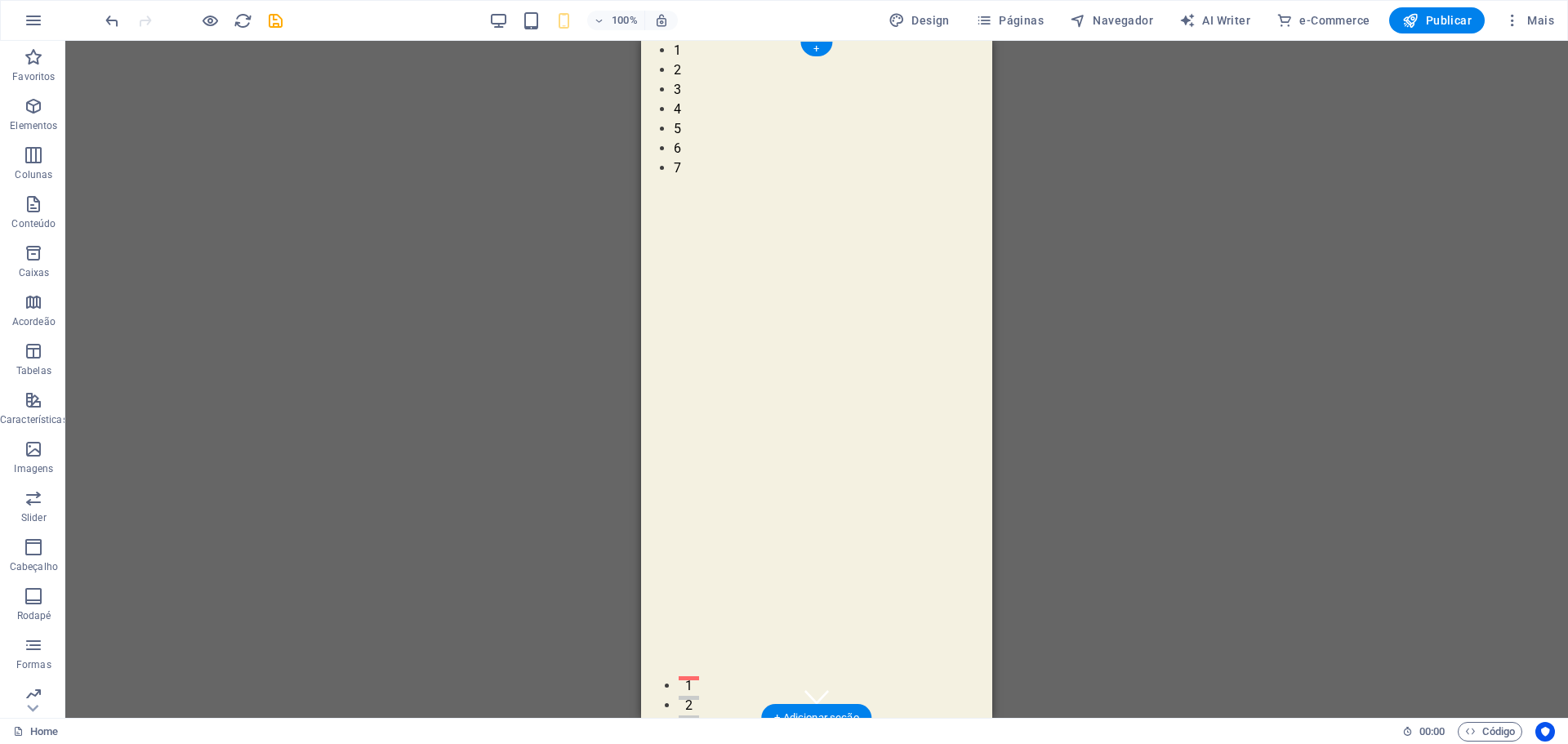
click at [302, 41] on img "1/7" at bounding box center [133, 41] width 339 height 0
select select "px"
select select "ms"
select select "s"
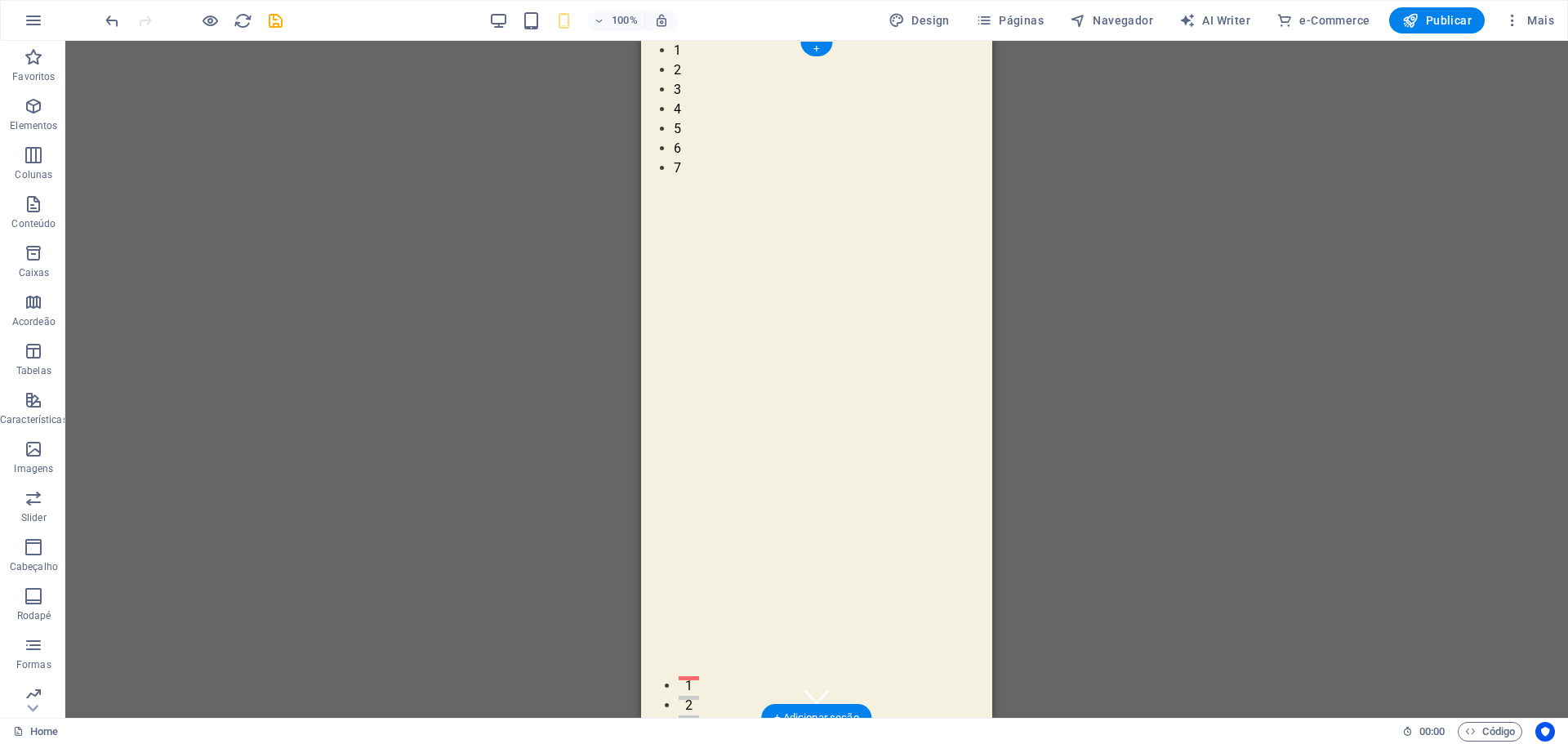
select select "progressive"
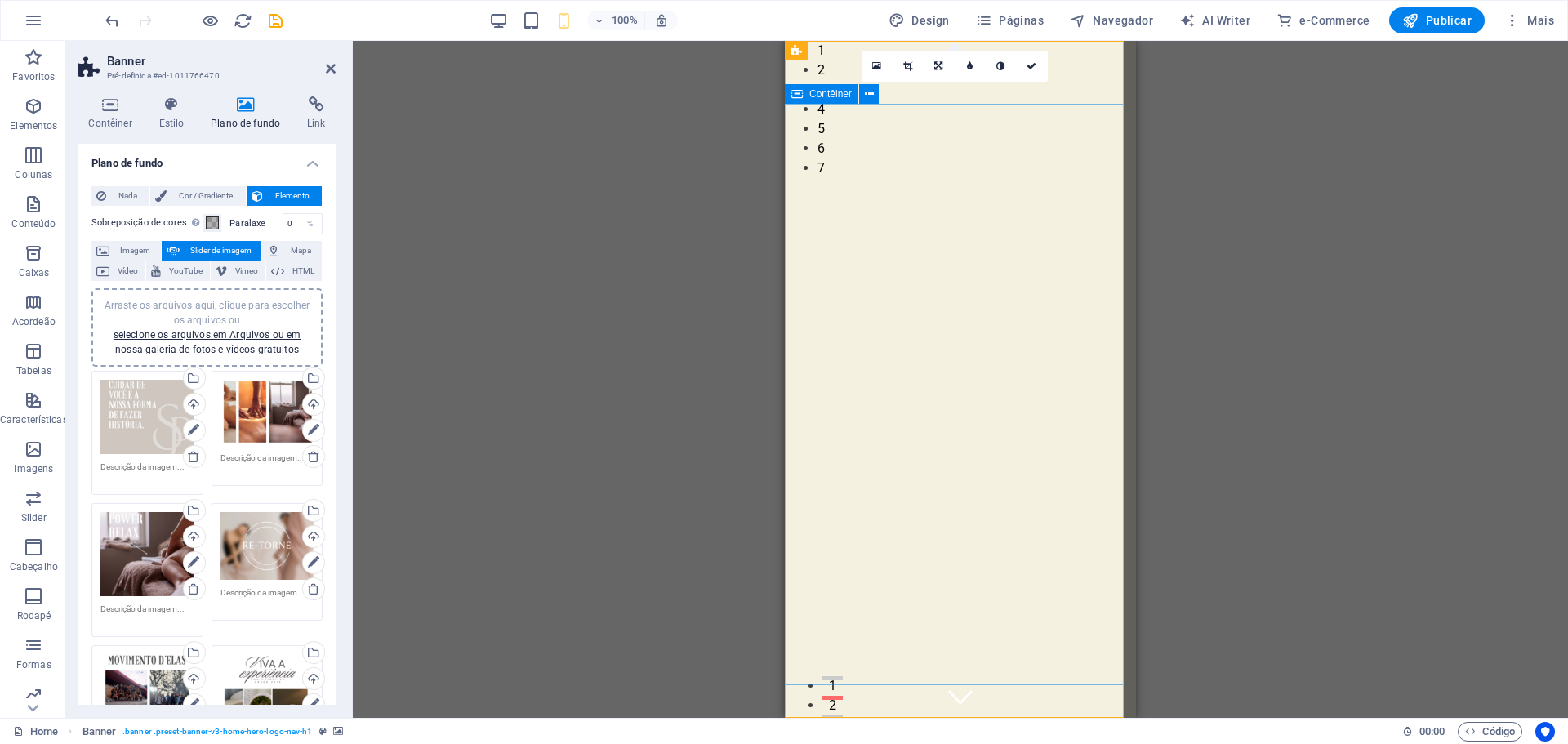
click at [446, 41] on img "1/7" at bounding box center [276, 41] width 339 height 0
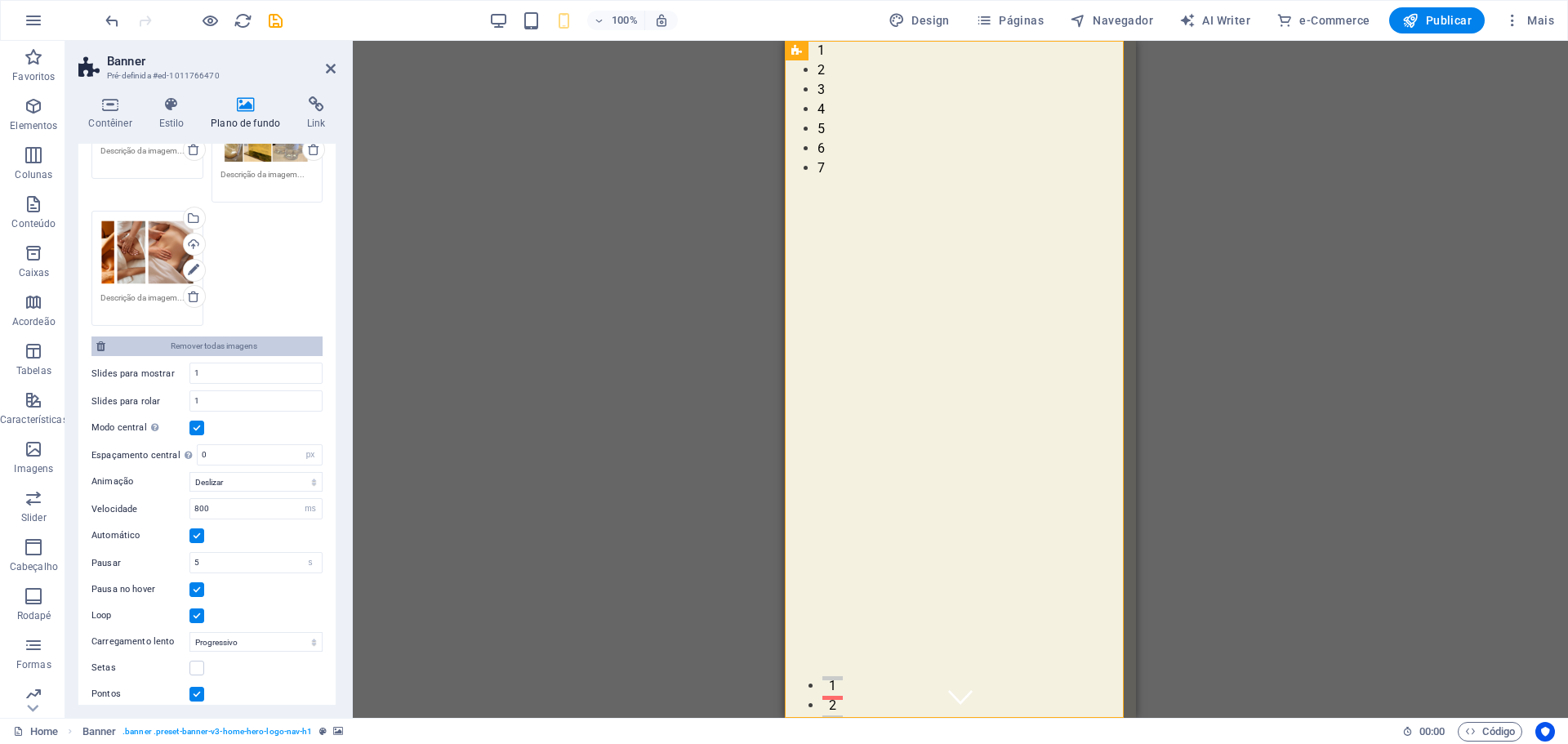
scroll to position [590, 0]
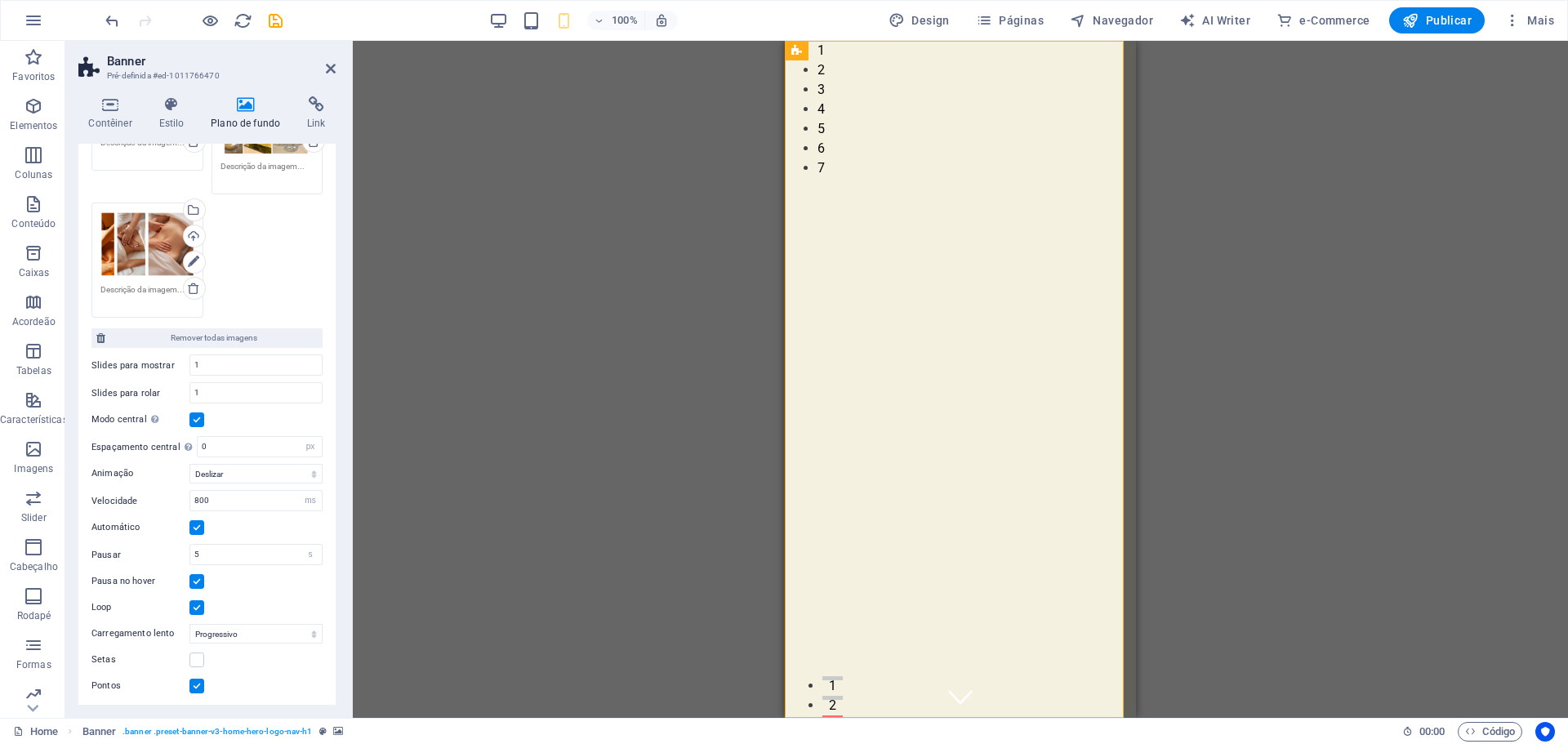
click at [194, 414] on label at bounding box center [196, 419] width 15 height 15
click at [0, 0] on input "Modo central Ativa a visualização centralizada com slide parcial anterior/próxi…" at bounding box center [0, 0] width 0 height 0
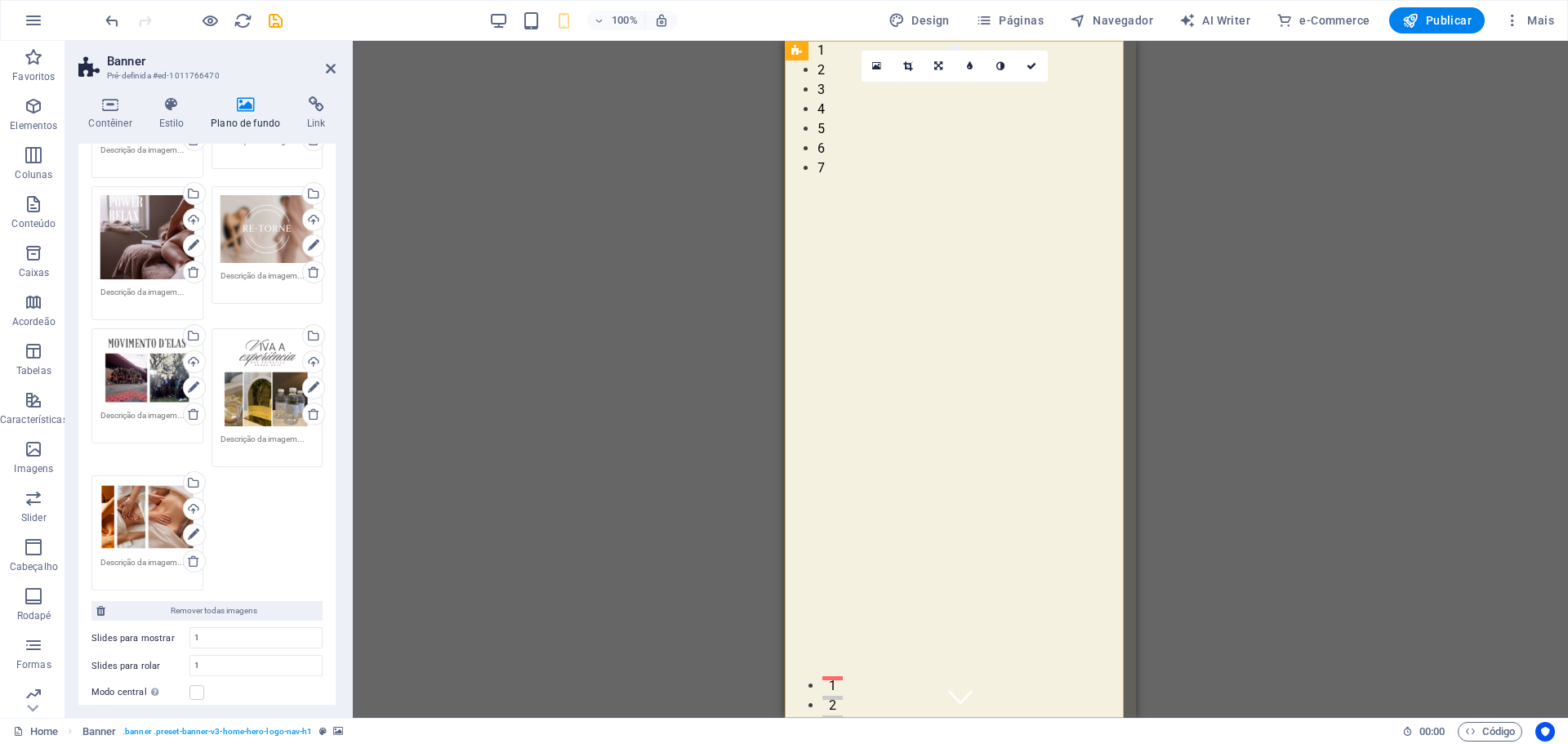
scroll to position [0, 0]
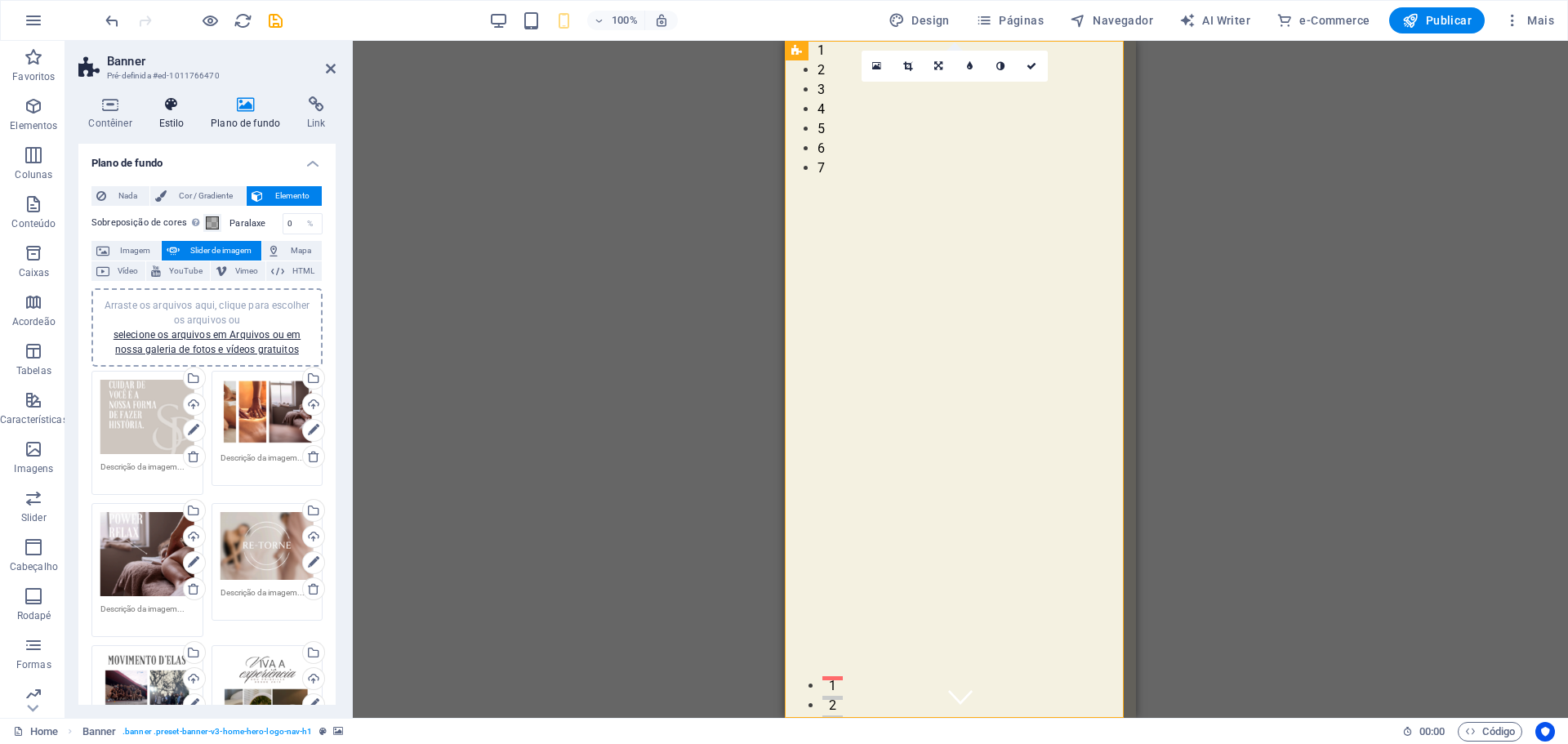
click at [175, 118] on h4 "Estilo" at bounding box center [174, 113] width 52 height 35
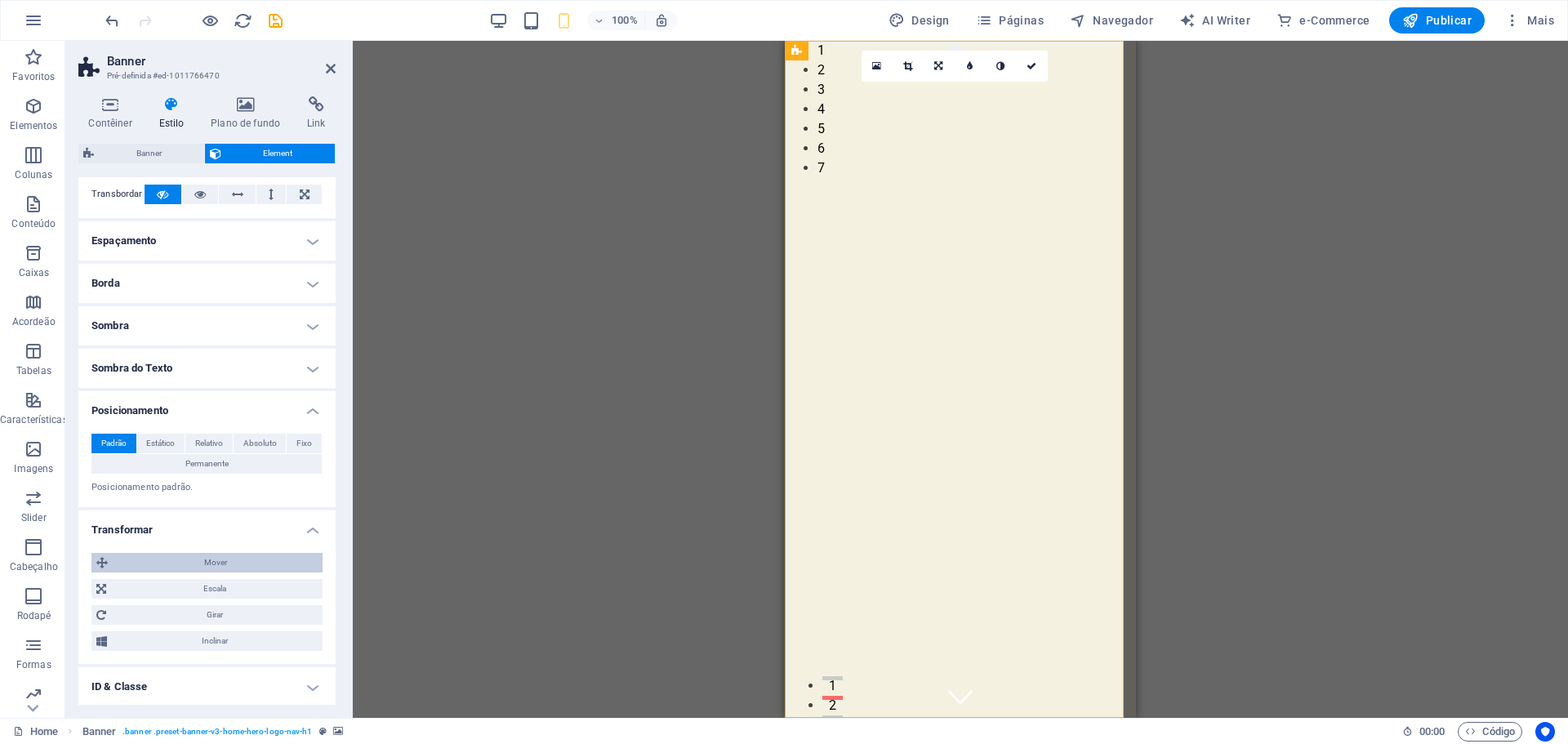
scroll to position [163, 0]
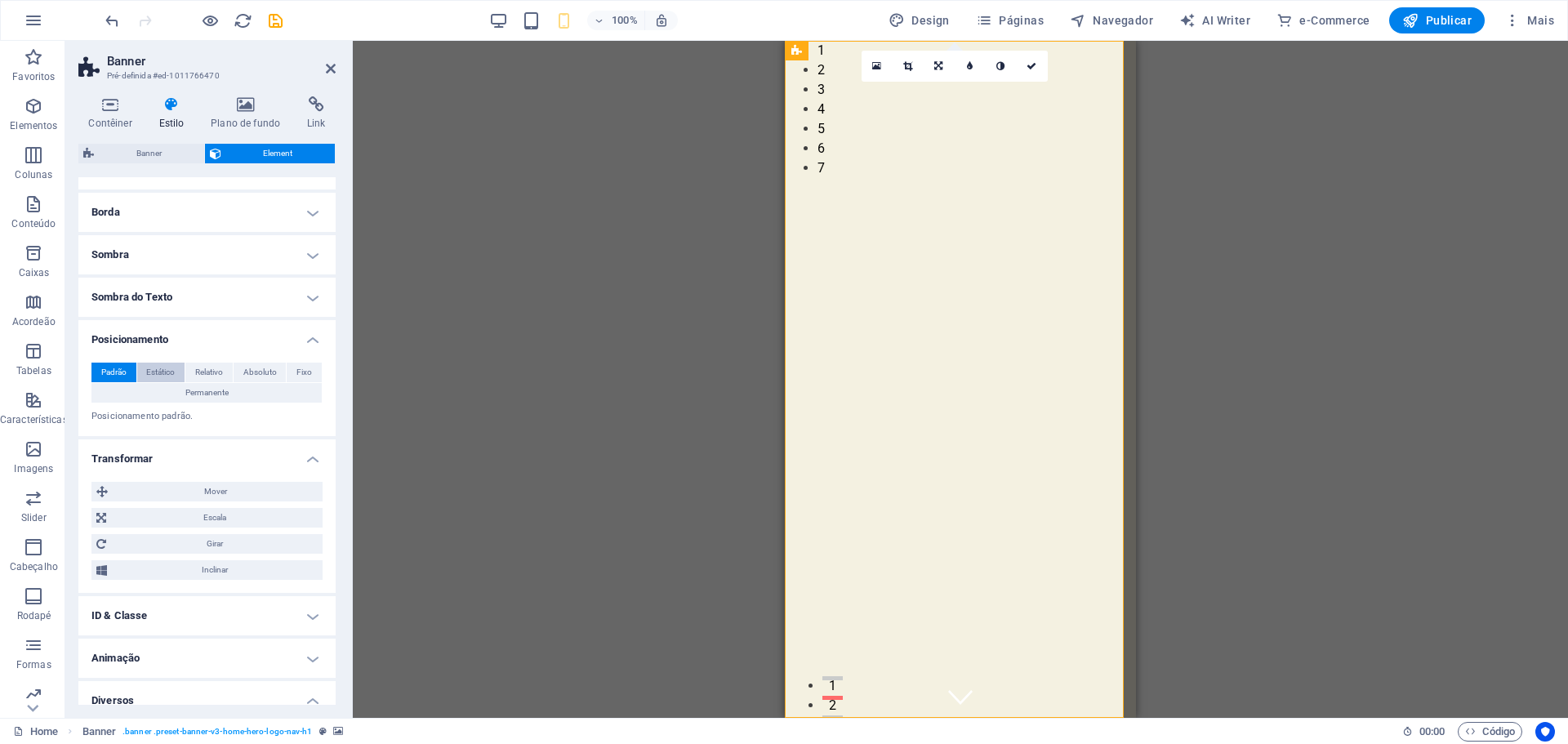
click at [154, 376] on span "Estático" at bounding box center [160, 372] width 29 height 20
click at [193, 374] on button "Relativo" at bounding box center [209, 372] width 48 height 20
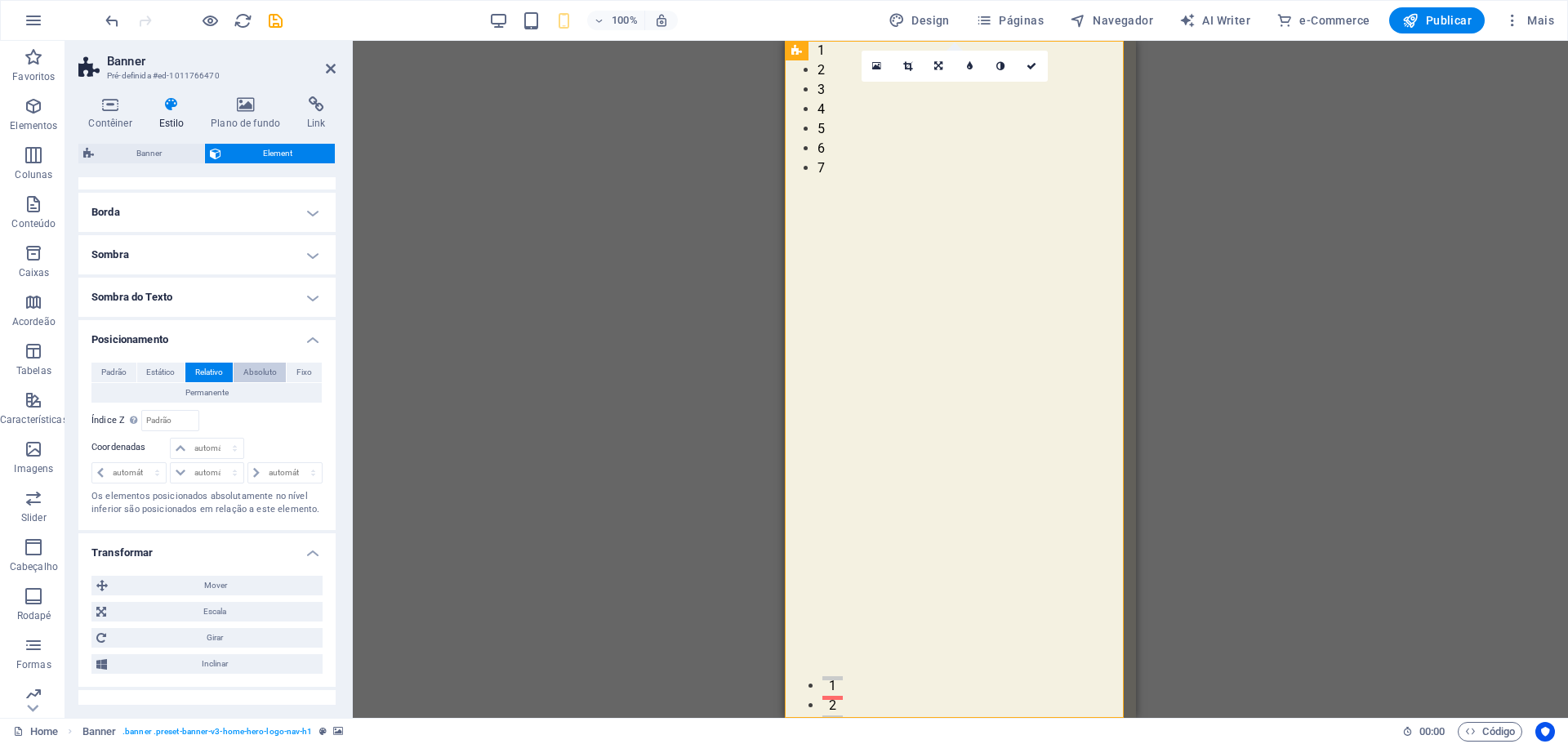
click at [252, 373] on span "Absoluto" at bounding box center [260, 372] width 34 height 20
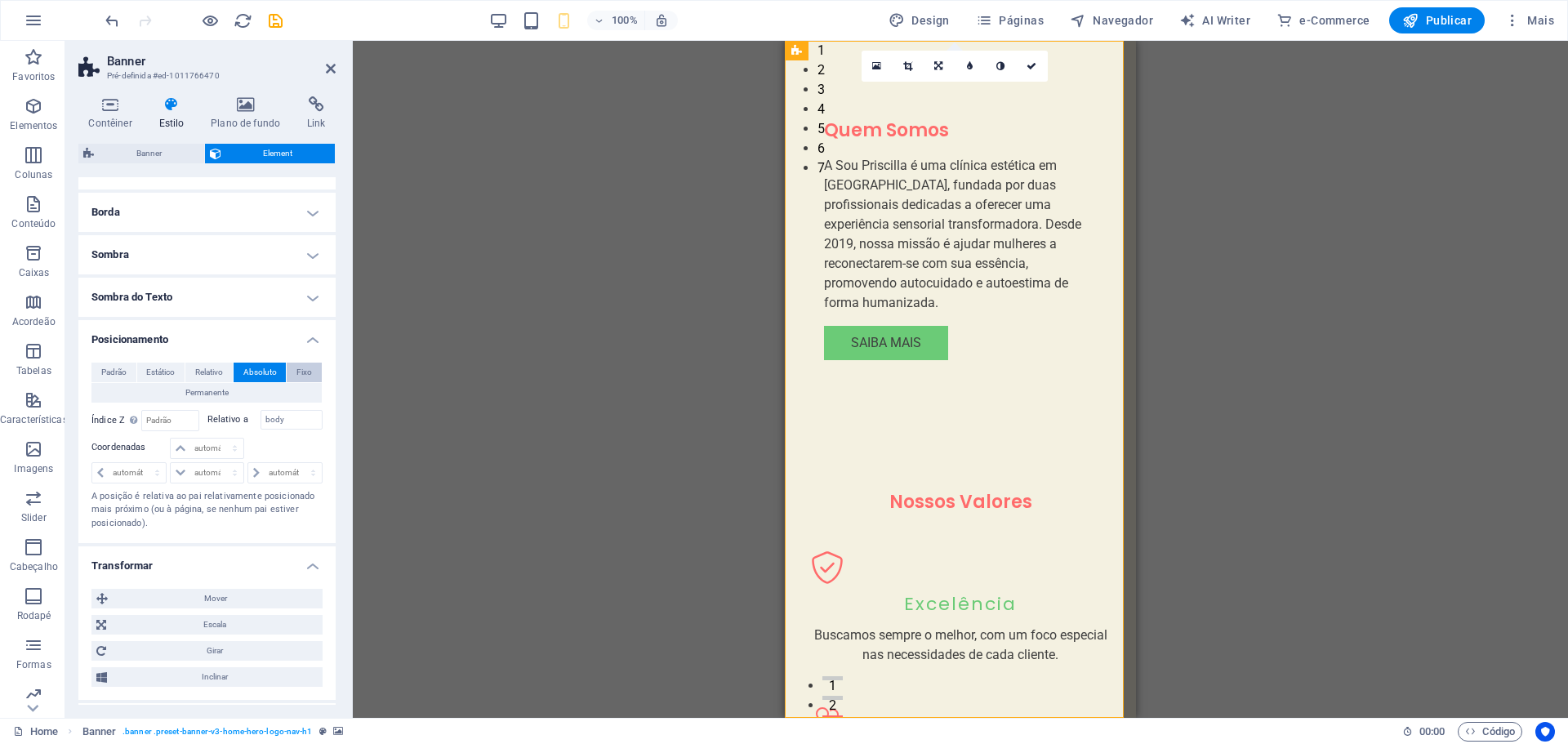
click at [298, 372] on span "Fixo" at bounding box center [305, 372] width 16 height 20
click at [110, 366] on span "Padrão" at bounding box center [114, 372] width 26 height 20
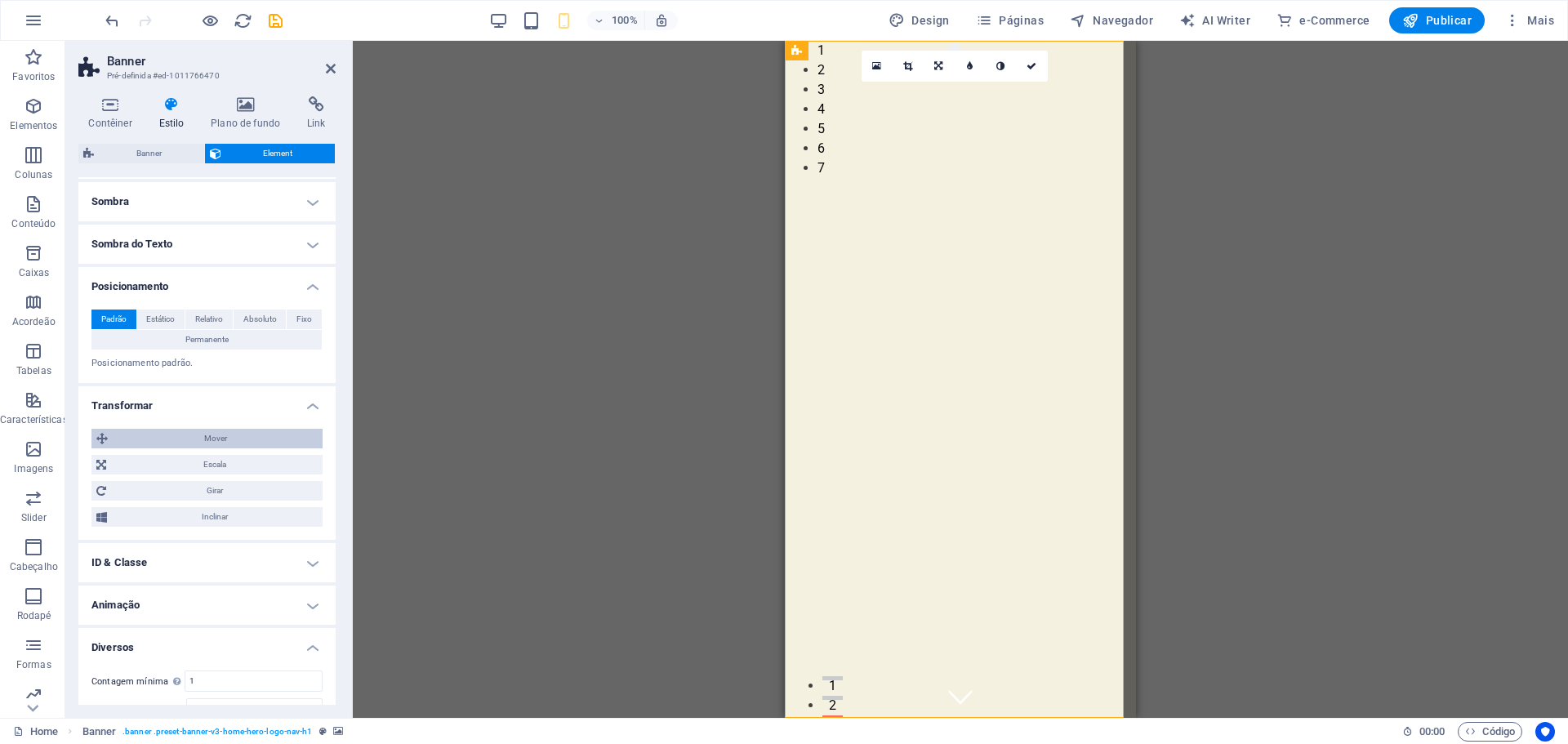
scroll to position [280, 0]
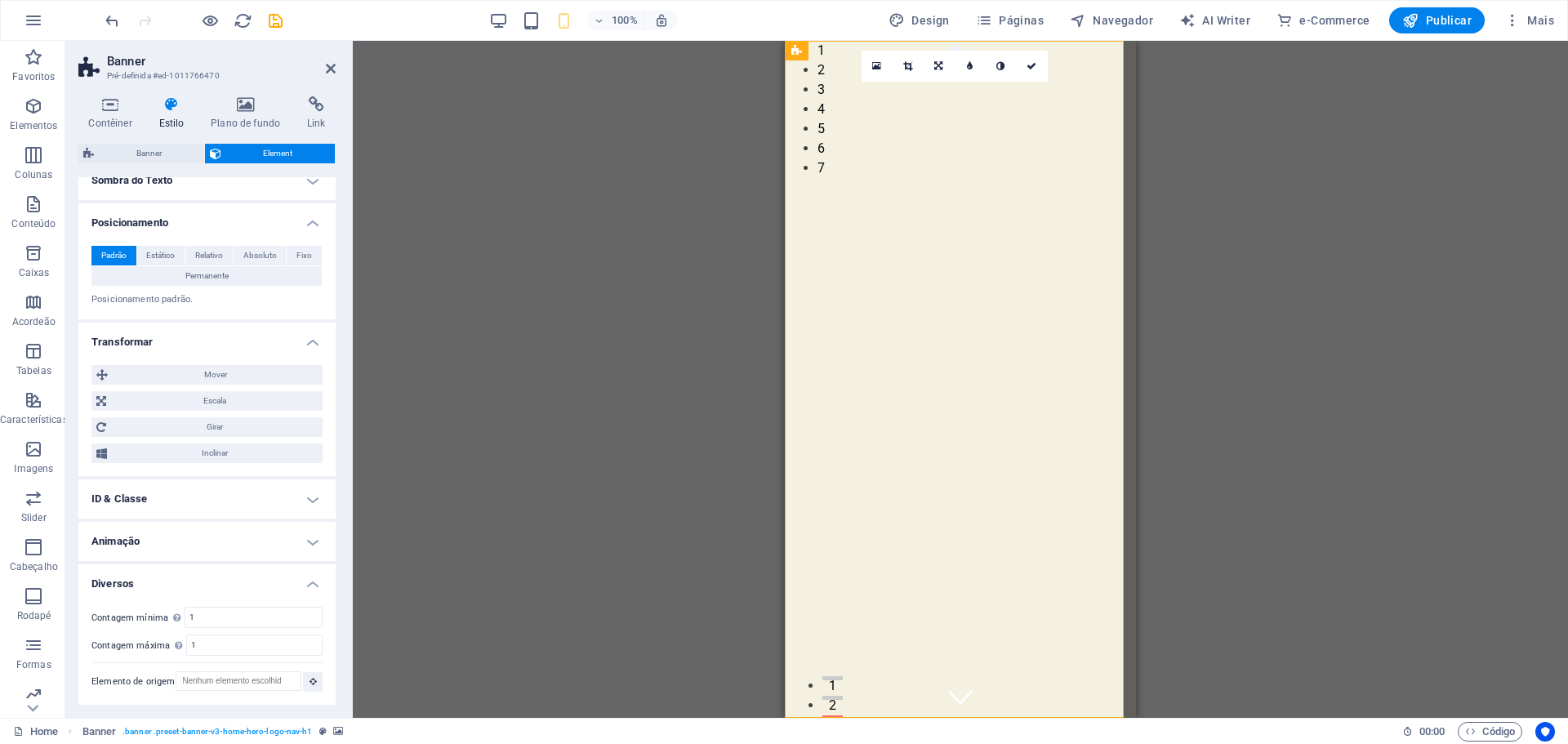
click at [186, 555] on h4 "Animação" at bounding box center [207, 541] width 257 height 40
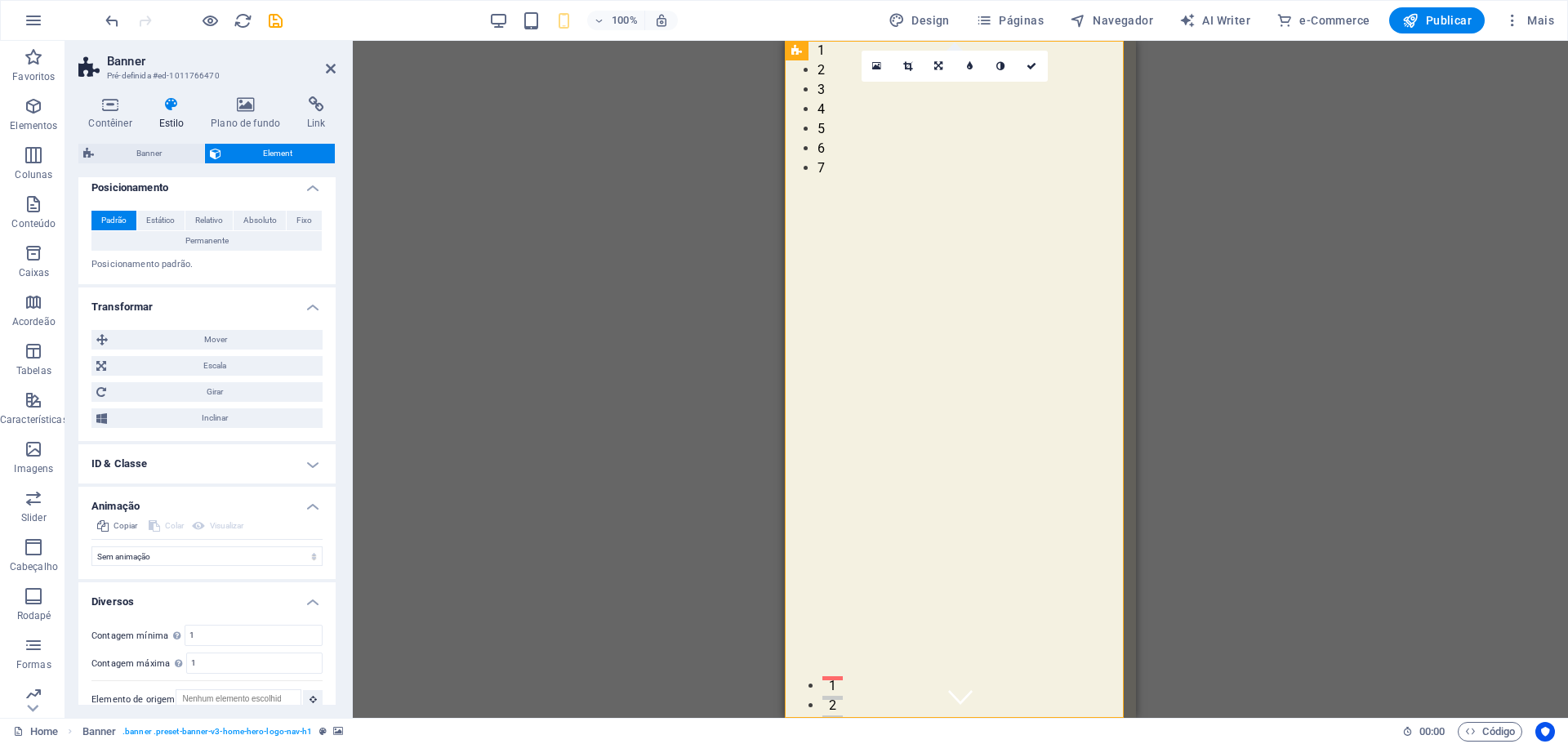
scroll to position [333, 0]
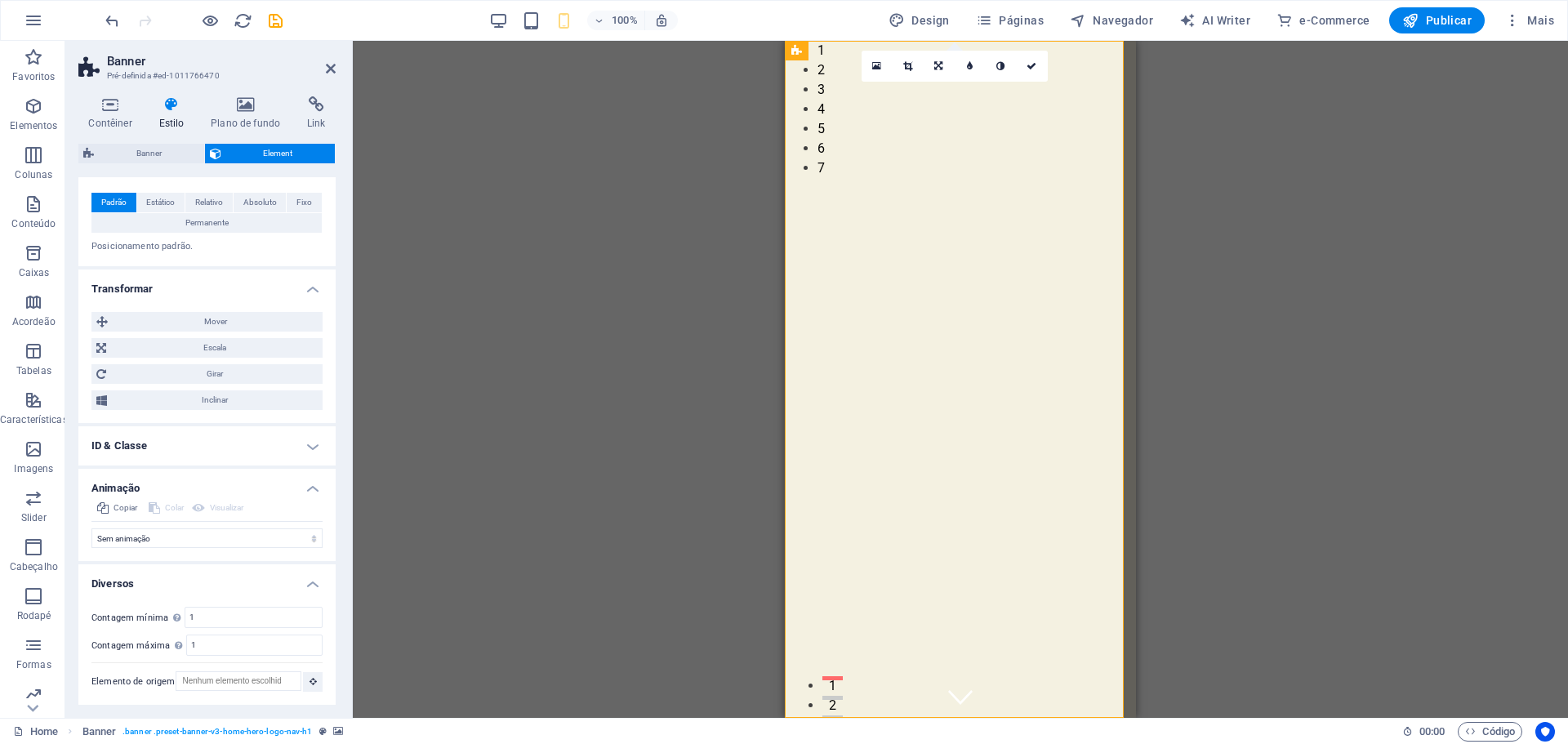
click at [165, 440] on h4 "ID & Classe" at bounding box center [207, 446] width 257 height 40
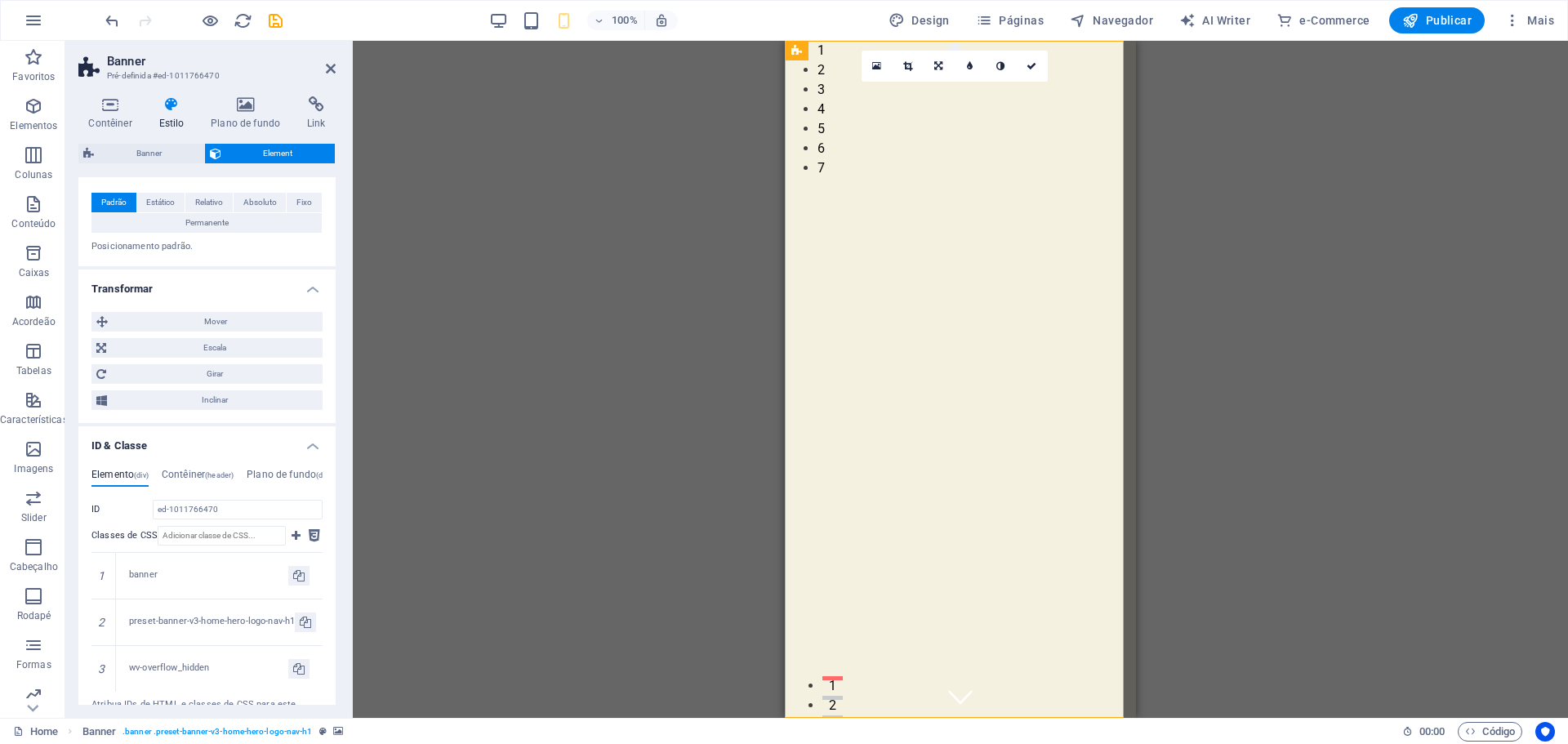
click at [165, 440] on h4 "ID & Classe" at bounding box center [207, 441] width 257 height 30
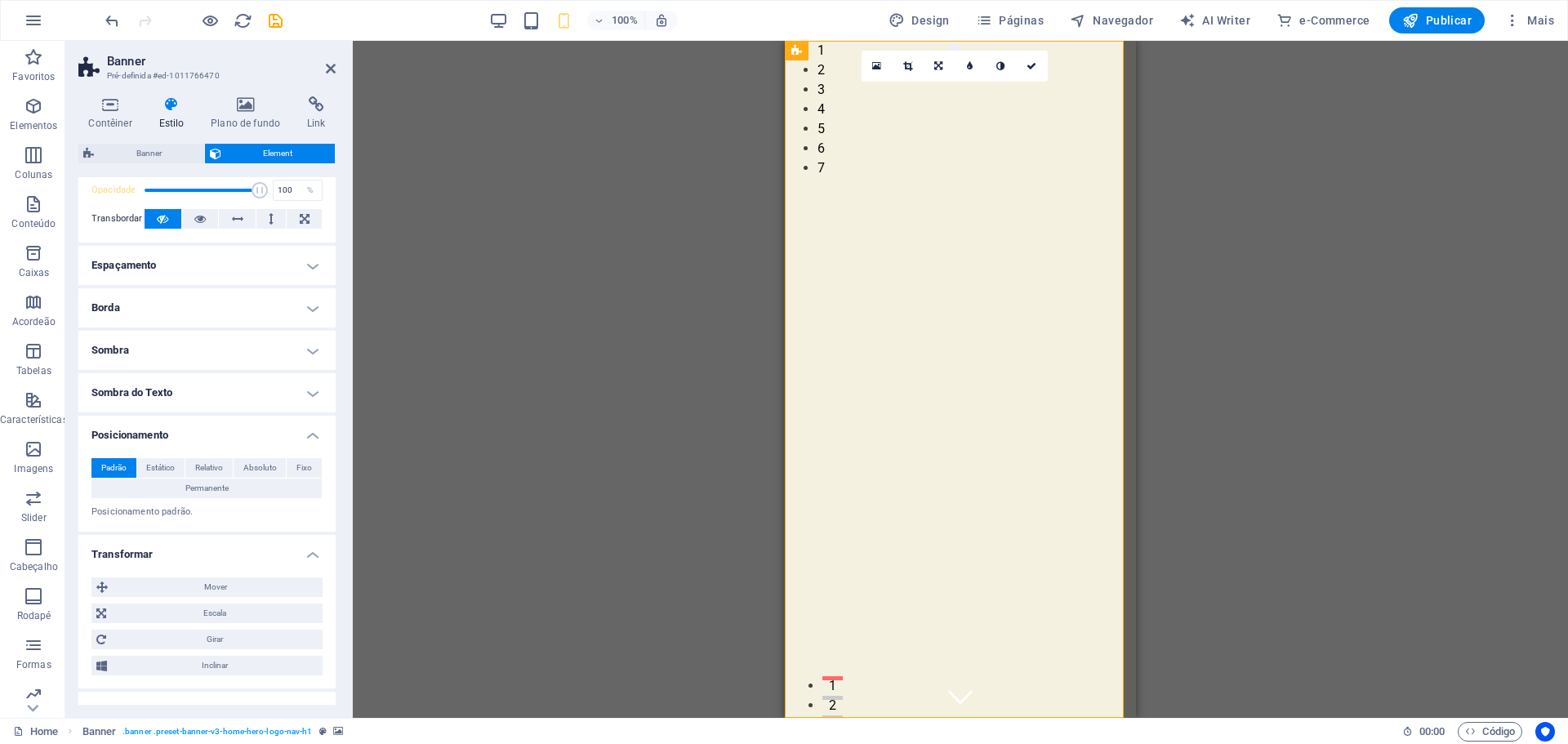
scroll to position [0, 0]
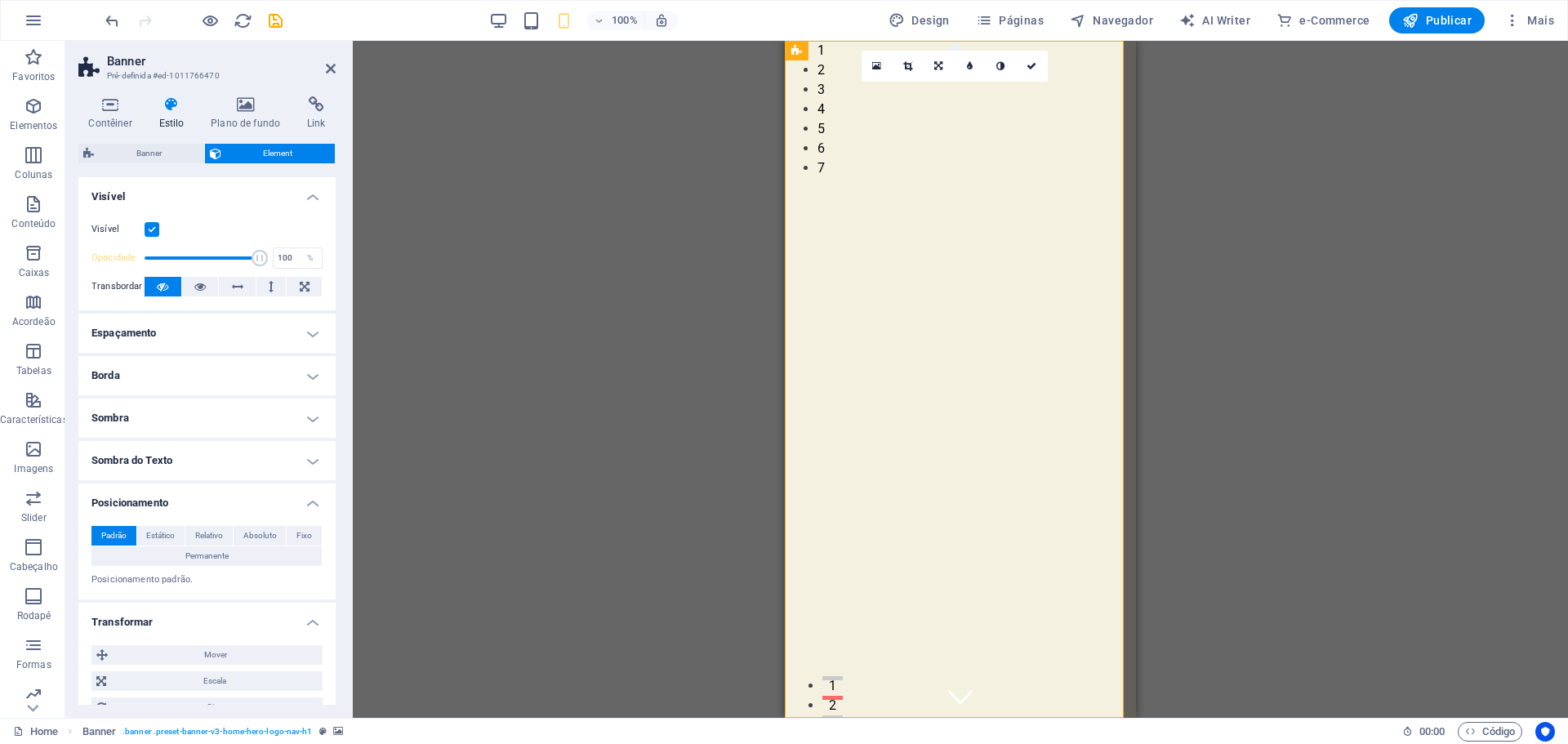
click at [136, 368] on h4 "Borda" at bounding box center [207, 376] width 257 height 40
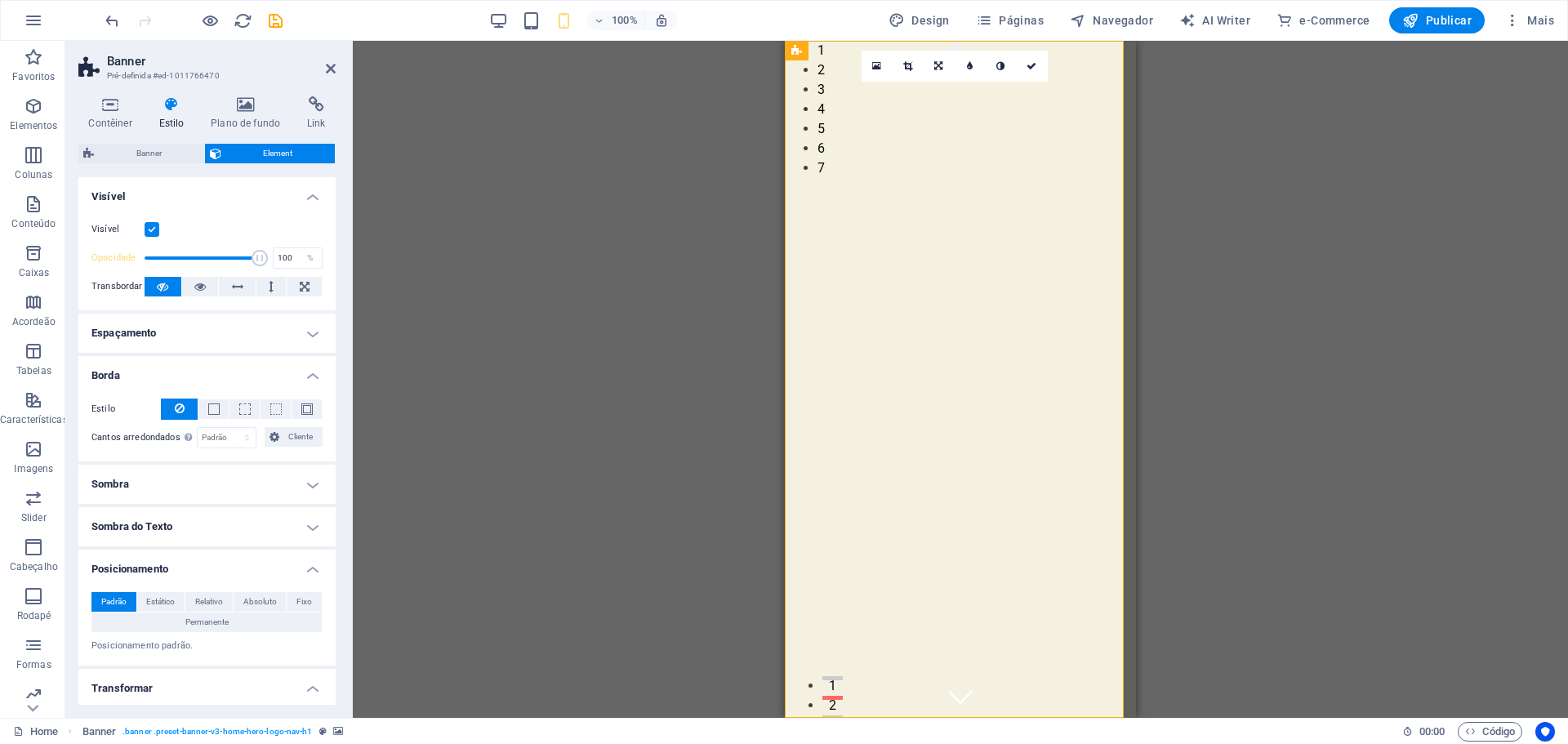
click at [136, 368] on h4 "Borda" at bounding box center [207, 371] width 257 height 30
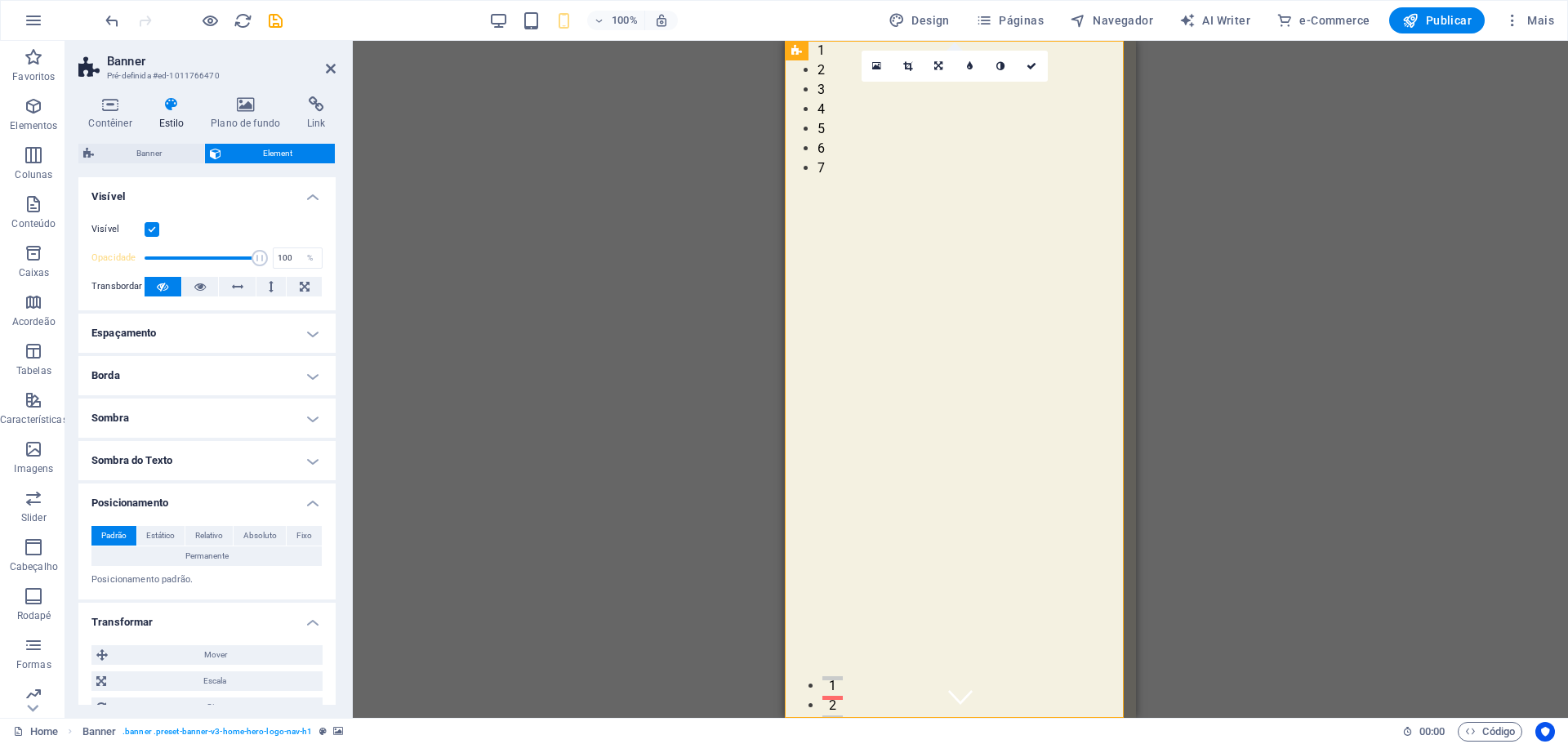
click at [140, 331] on h4 "Espaçamento" at bounding box center [207, 333] width 257 height 40
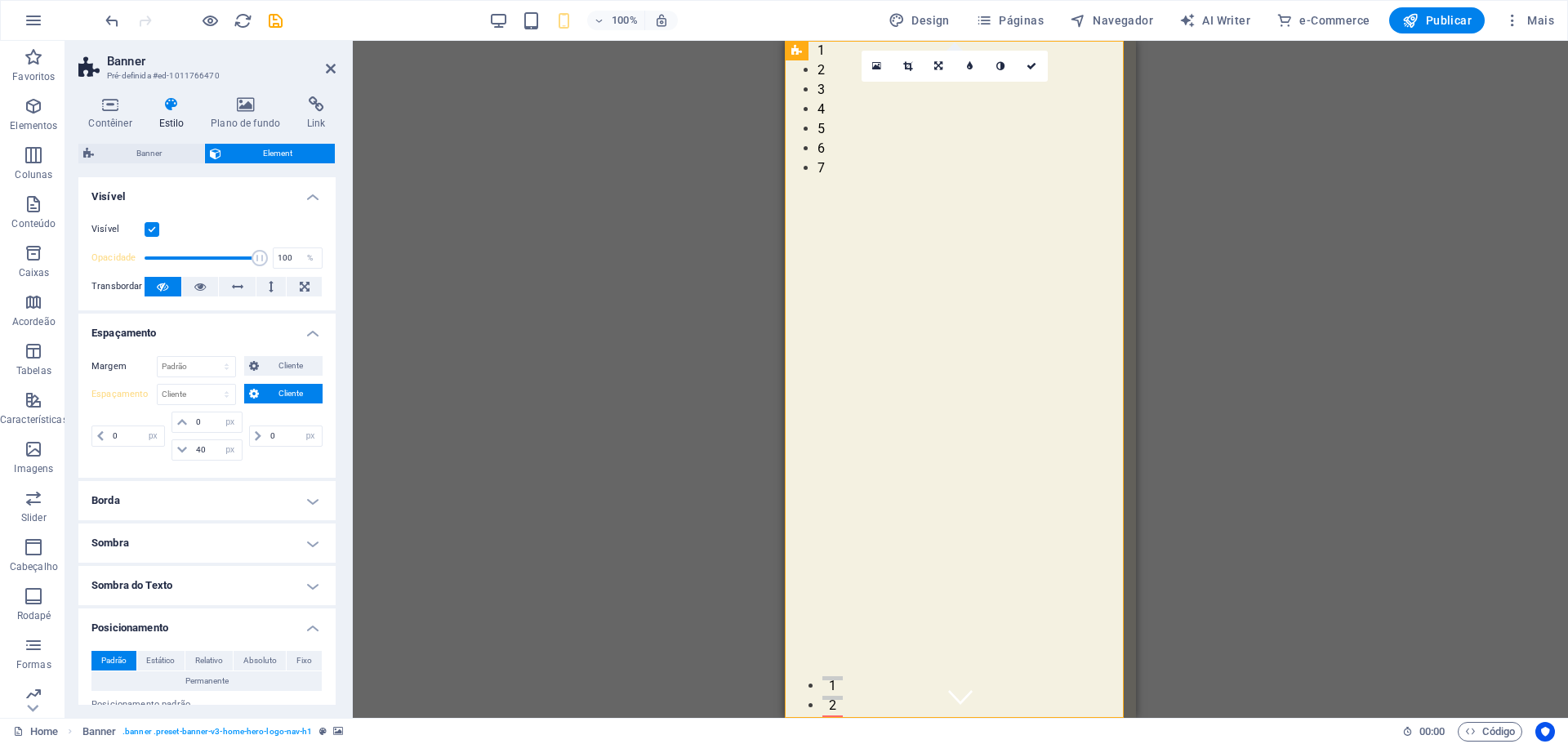
click at [140, 331] on h4 "Espaçamento" at bounding box center [207, 328] width 257 height 30
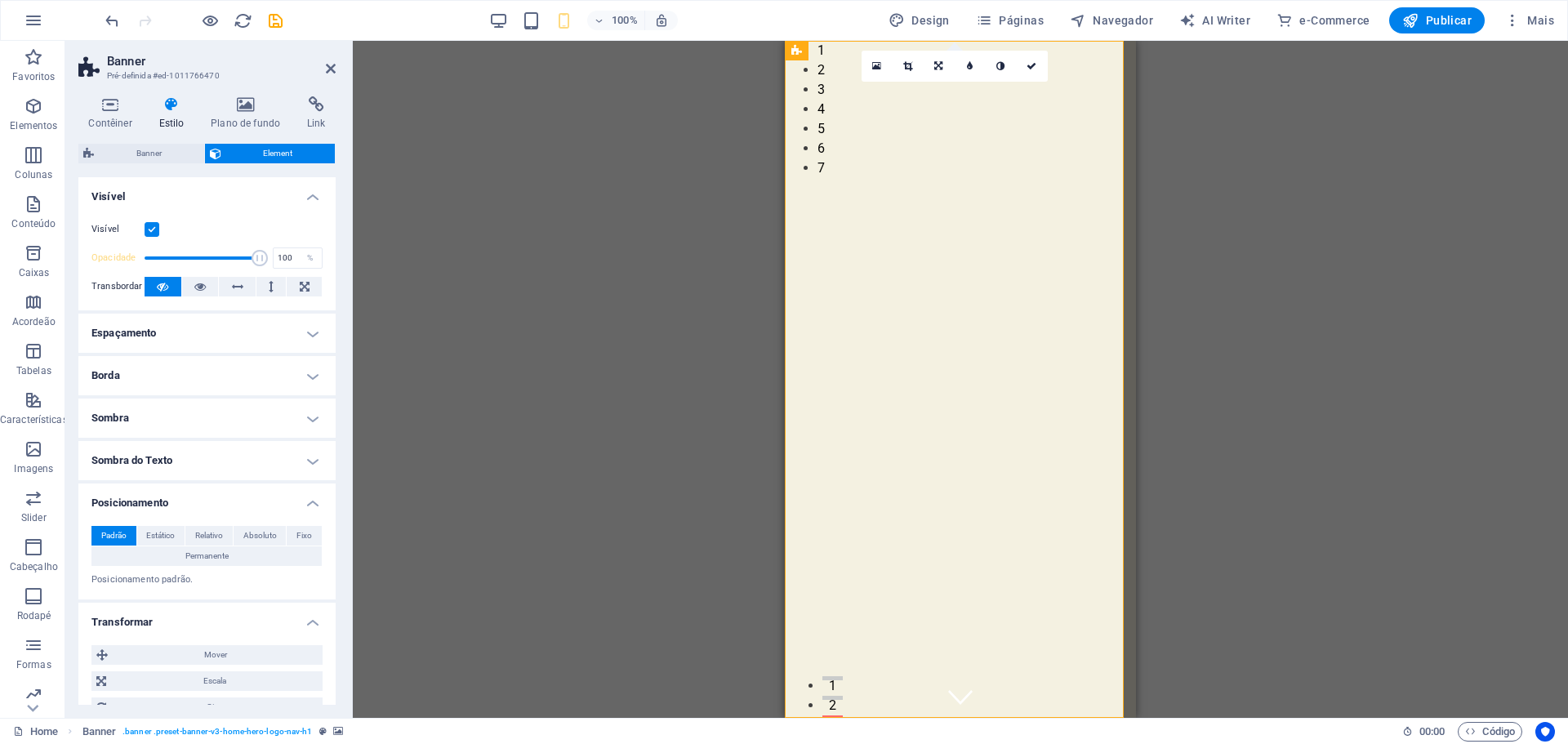
click at [156, 462] on h4 "Sombra do Texto" at bounding box center [207, 461] width 257 height 40
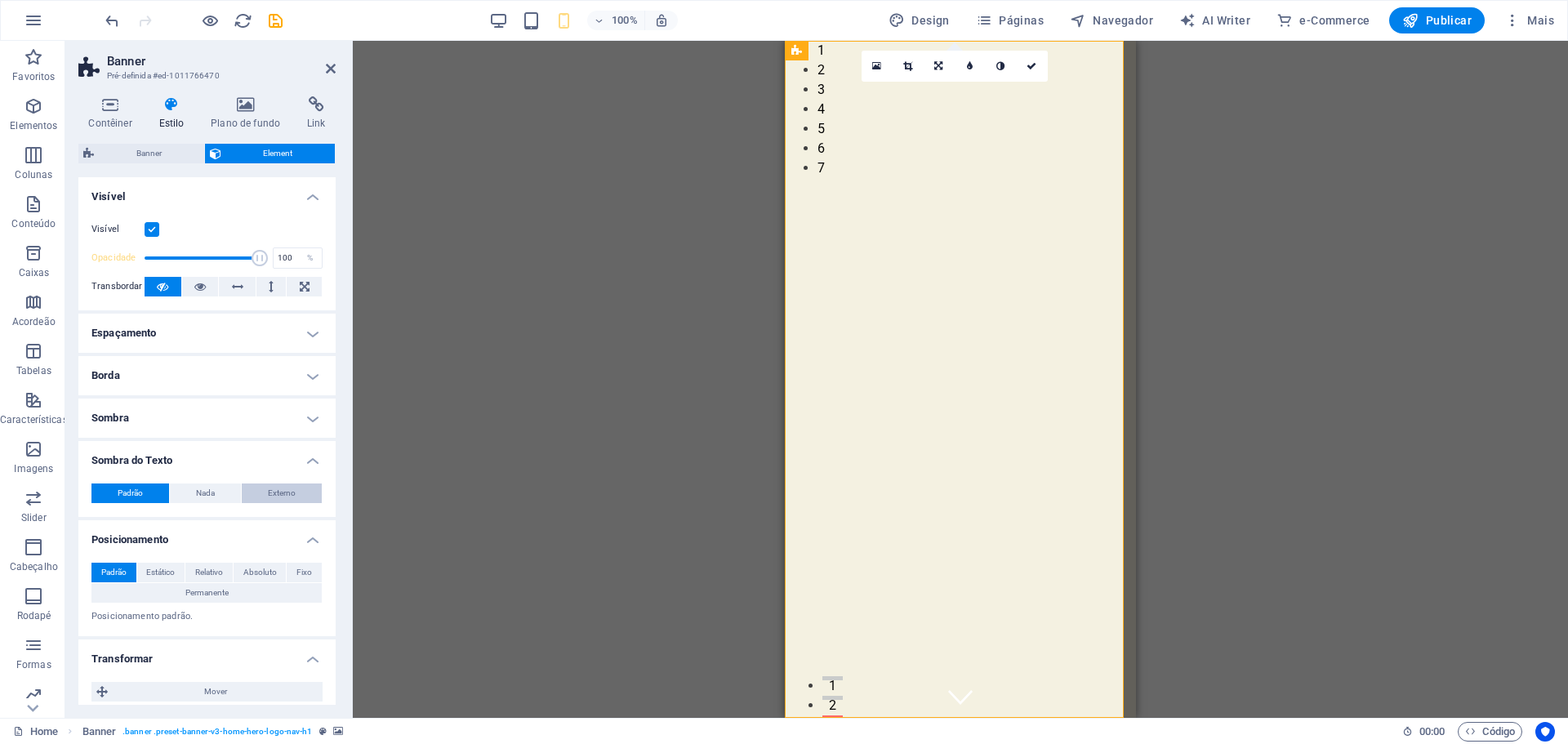
click at [259, 493] on button "Externo" at bounding box center [281, 493] width 80 height 20
type input "2"
type input "4"
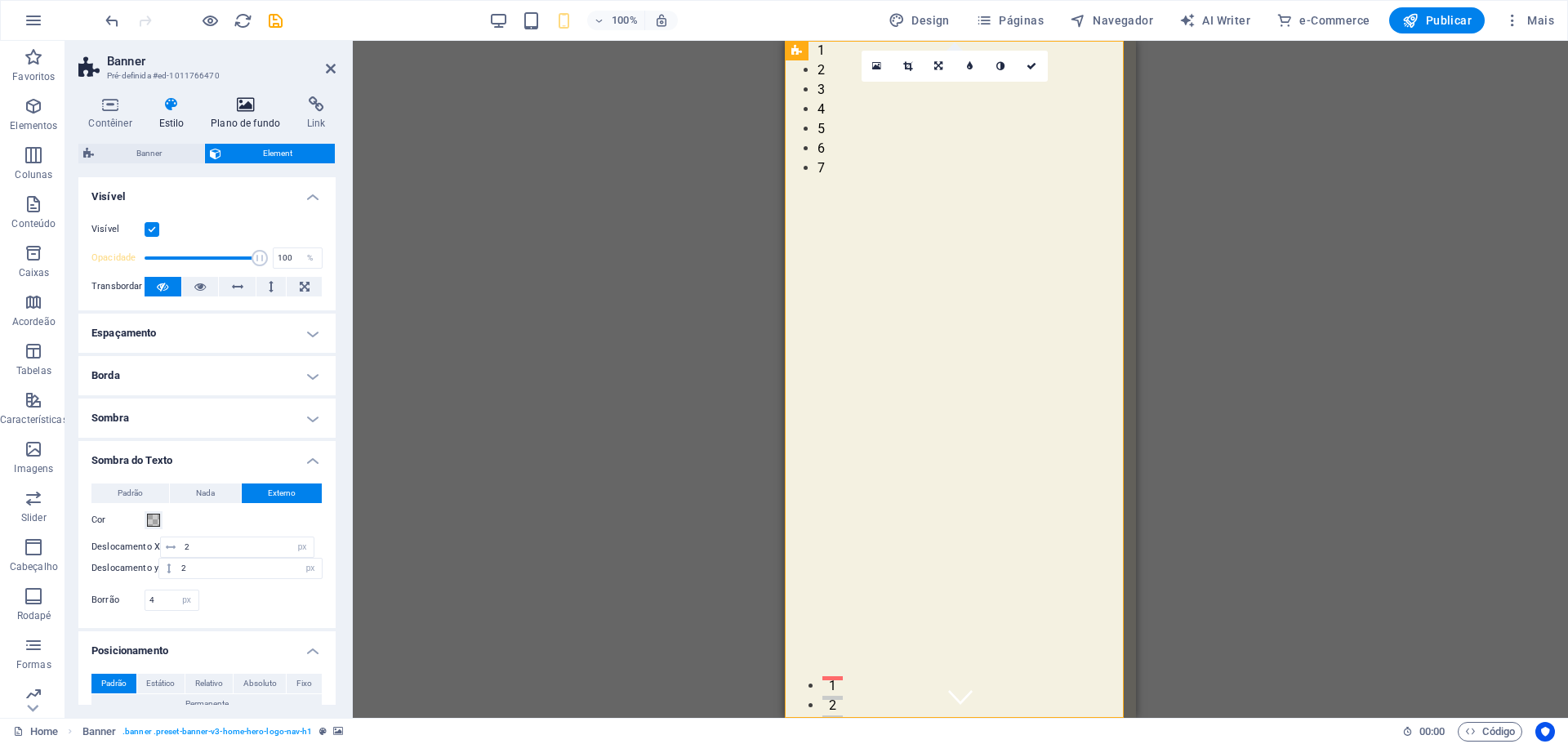
click at [254, 119] on h4 "Plano de fundo" at bounding box center [248, 113] width 96 height 35
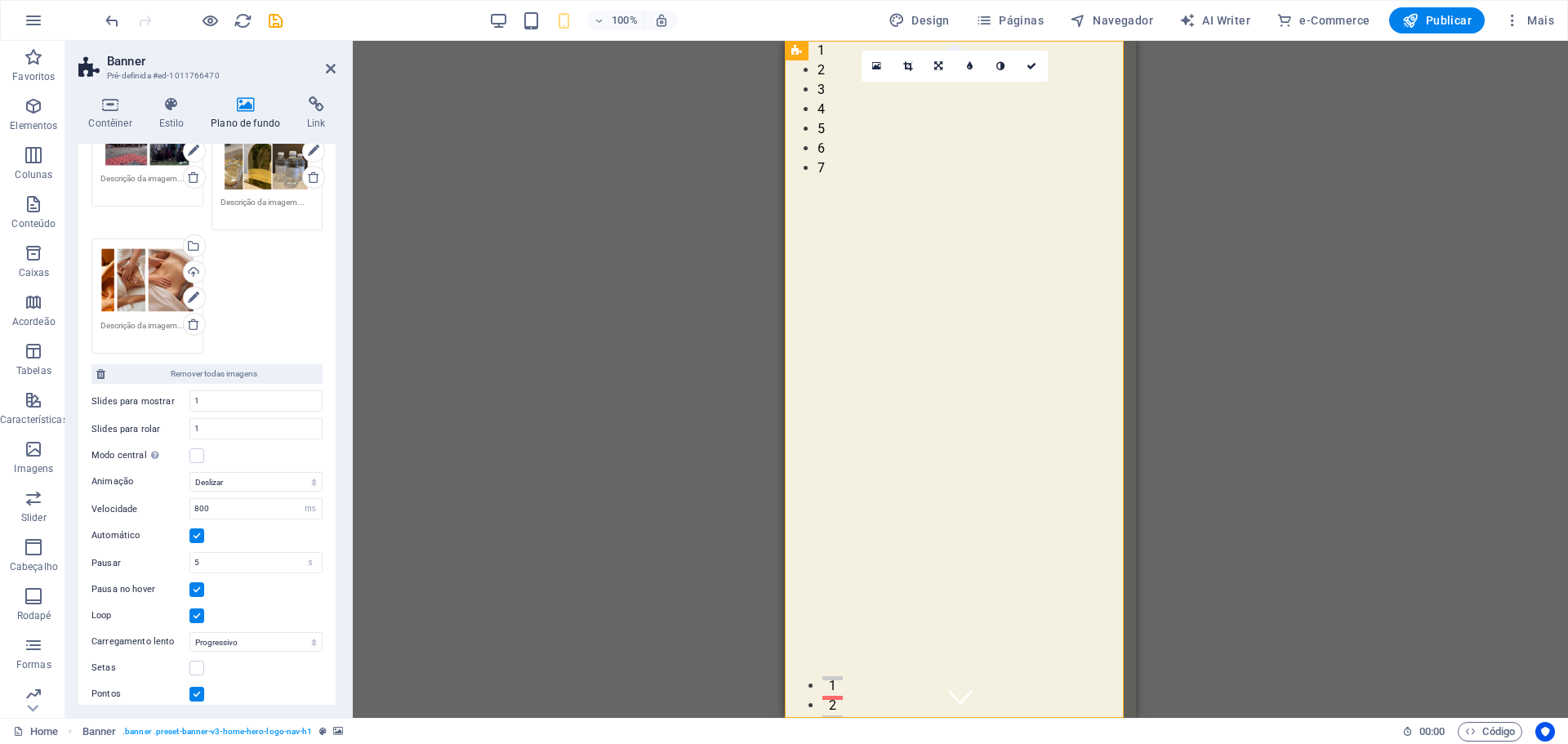
scroll to position [562, 0]
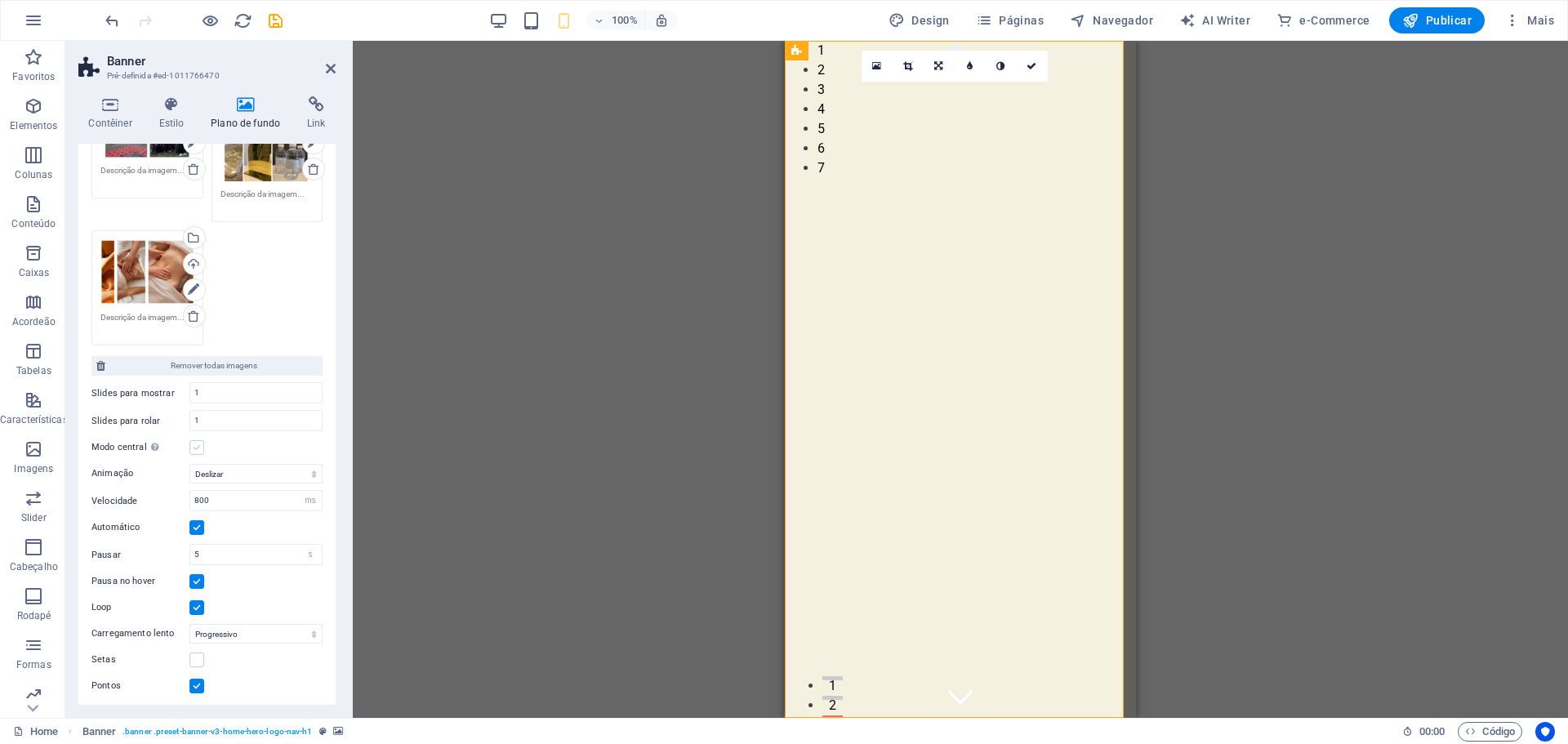
click at [194, 445] on label at bounding box center [196, 447] width 15 height 15
click at [0, 0] on input "Modo central Ativa a visualização centralizada com slide parcial anterior/próxi…" at bounding box center [0, 0] width 0 height 0
click at [271, 26] on icon "save" at bounding box center [275, 21] width 19 height 19
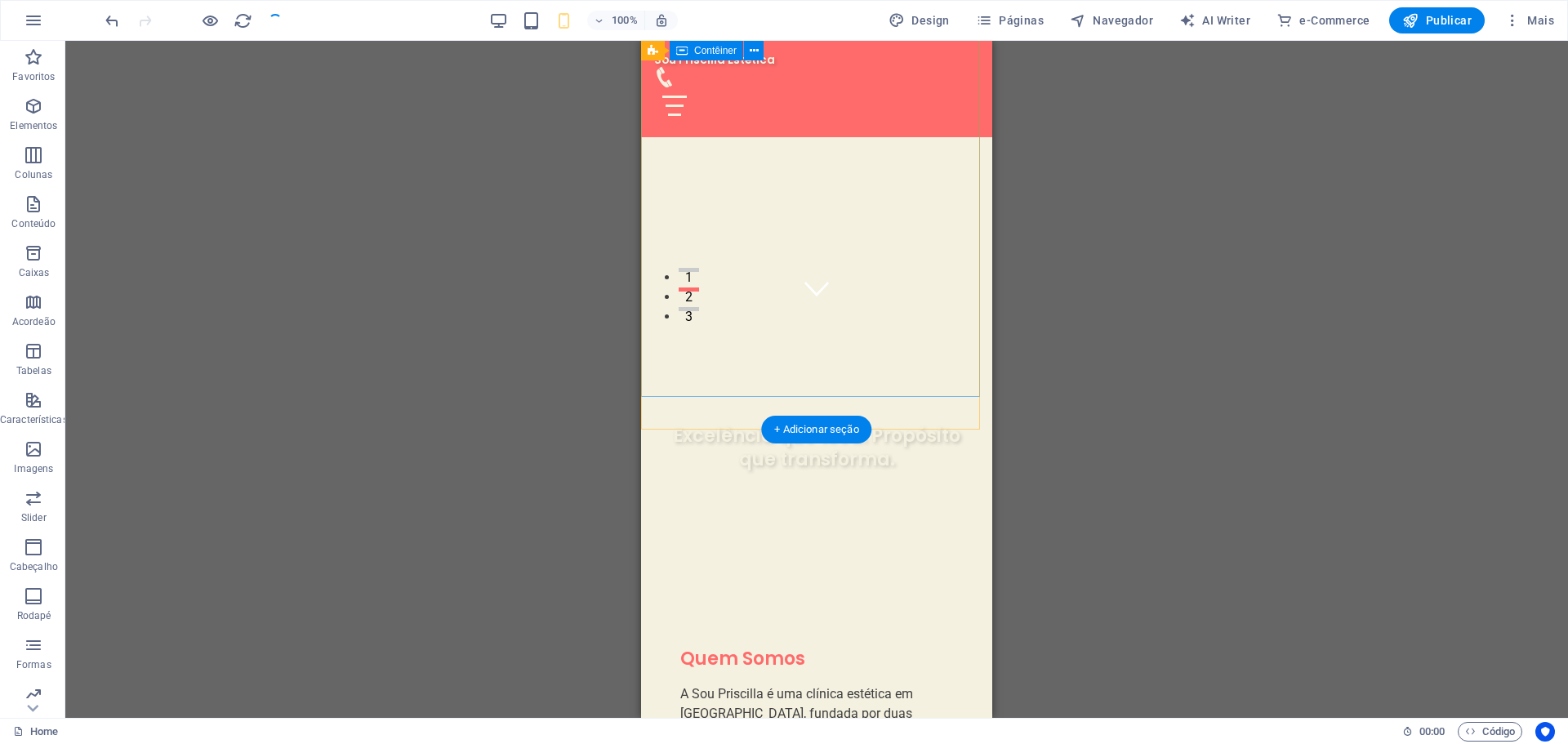
scroll to position [0, 0]
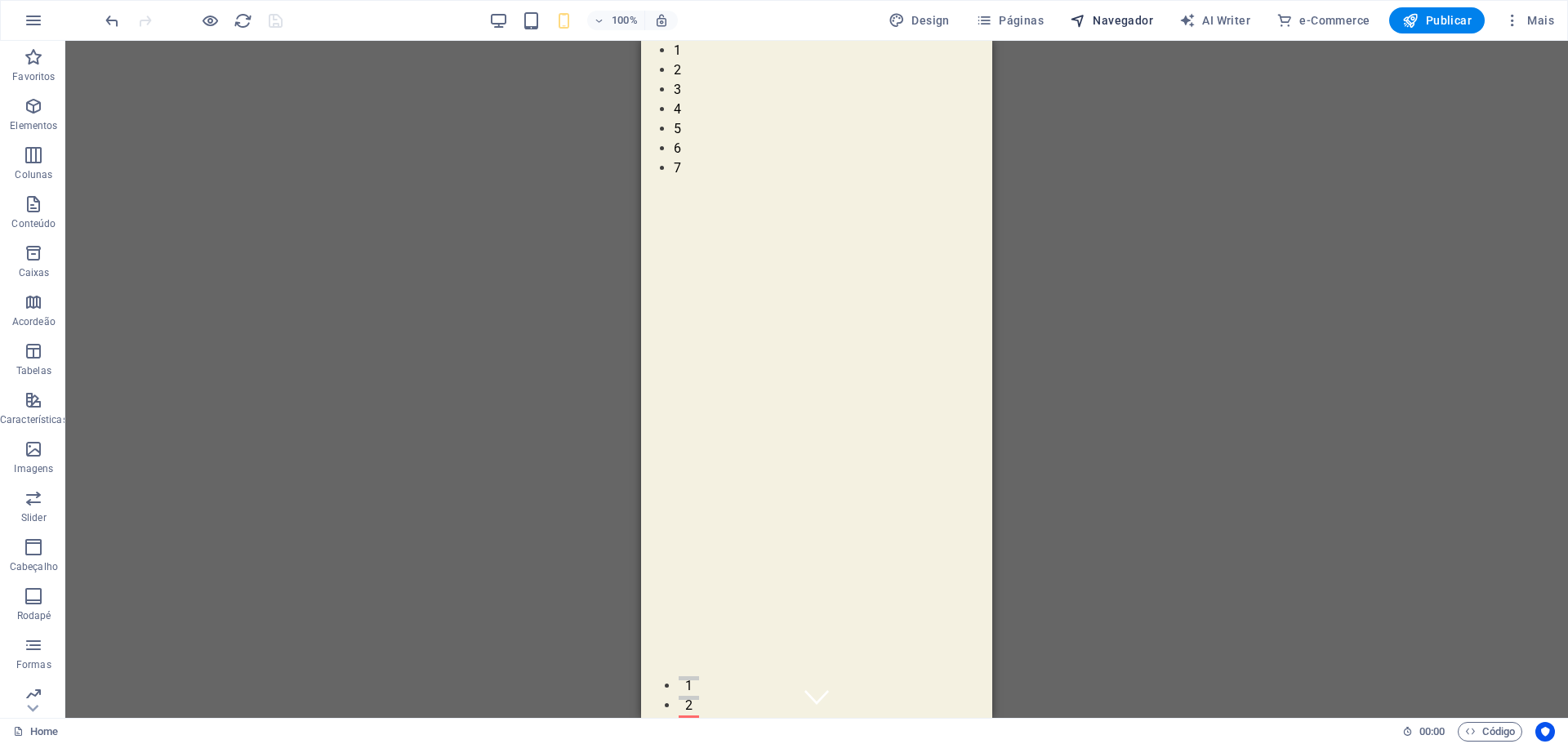
click at [1129, 20] on span "Navegador" at bounding box center [1112, 20] width 83 height 17
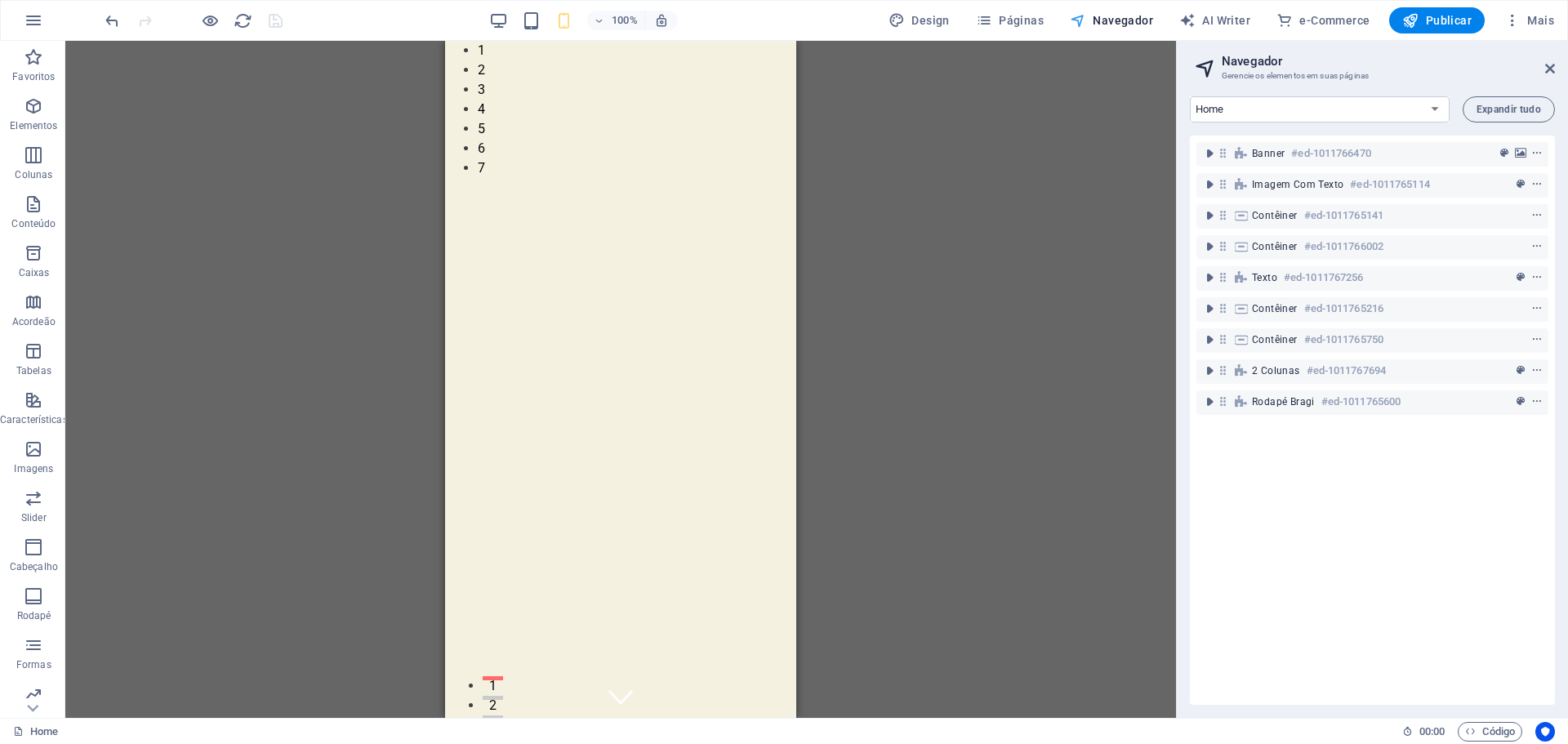
click at [1129, 20] on span "Navegador" at bounding box center [1112, 20] width 83 height 17
click at [711, 743] on figure at bounding box center [614, 754] width 312 height 21
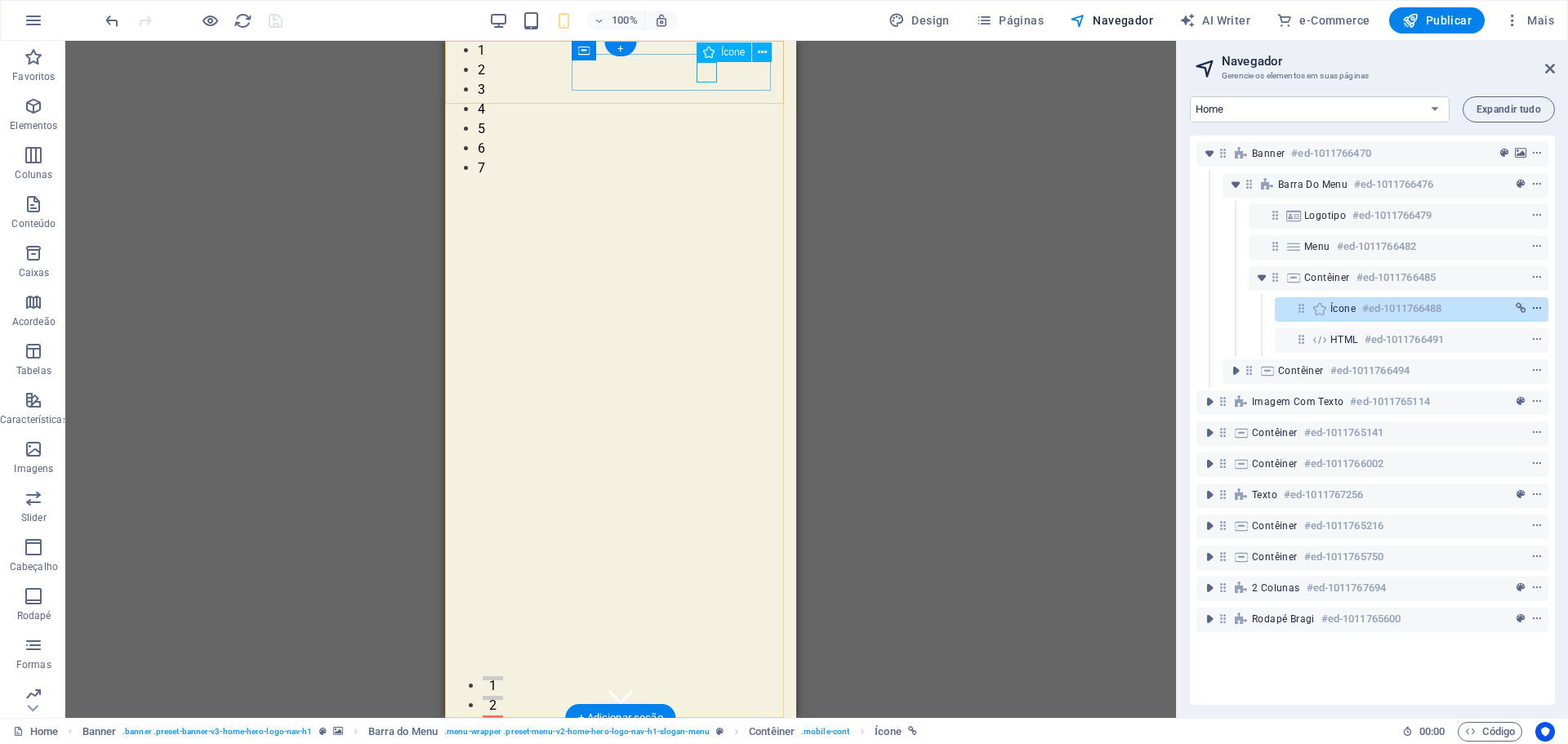
click at [1534, 305] on icon "context-menu" at bounding box center [1537, 309] width 12 height 12
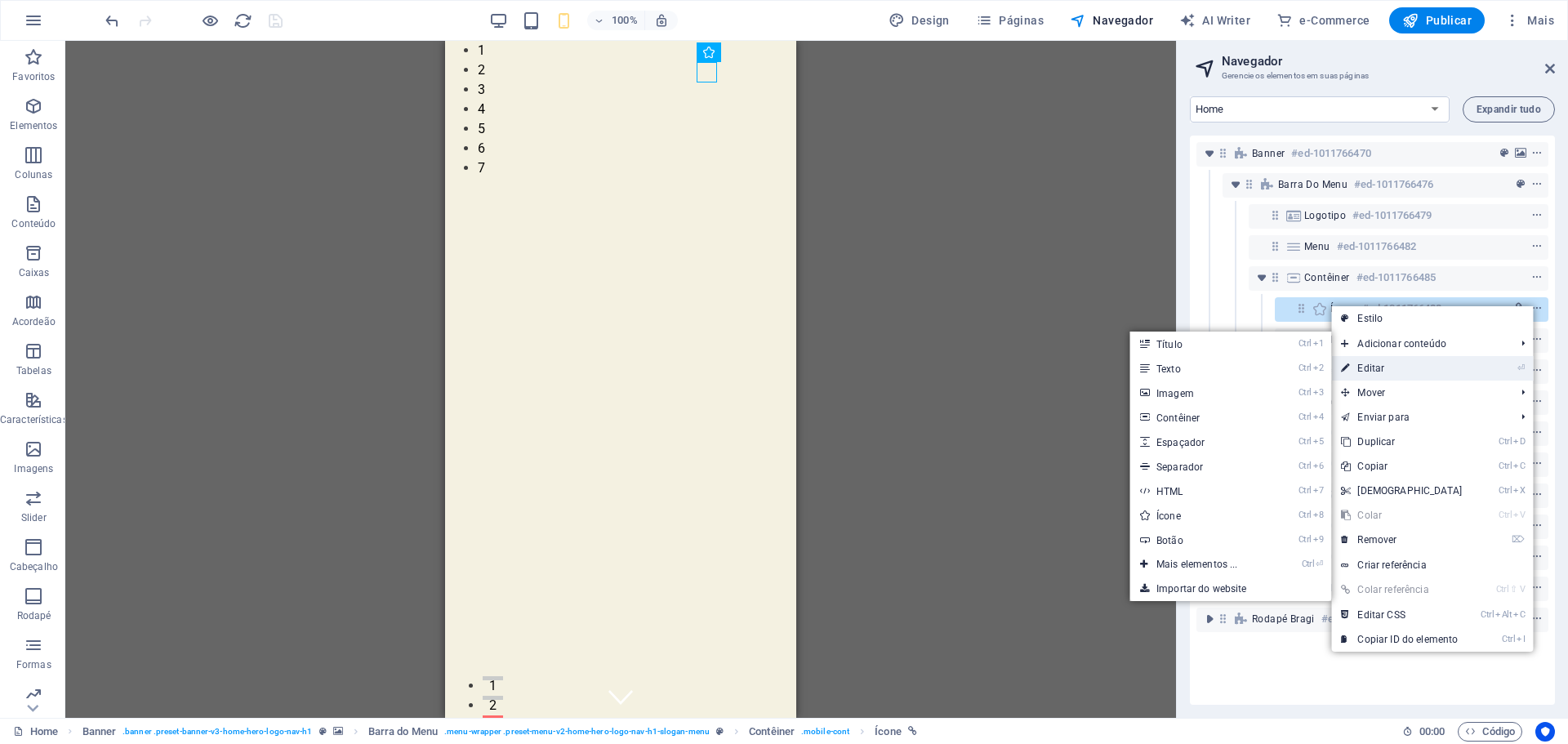
click at [1394, 366] on link "⏎ Editar" at bounding box center [1402, 368] width 141 height 25
select select "xMidYMid"
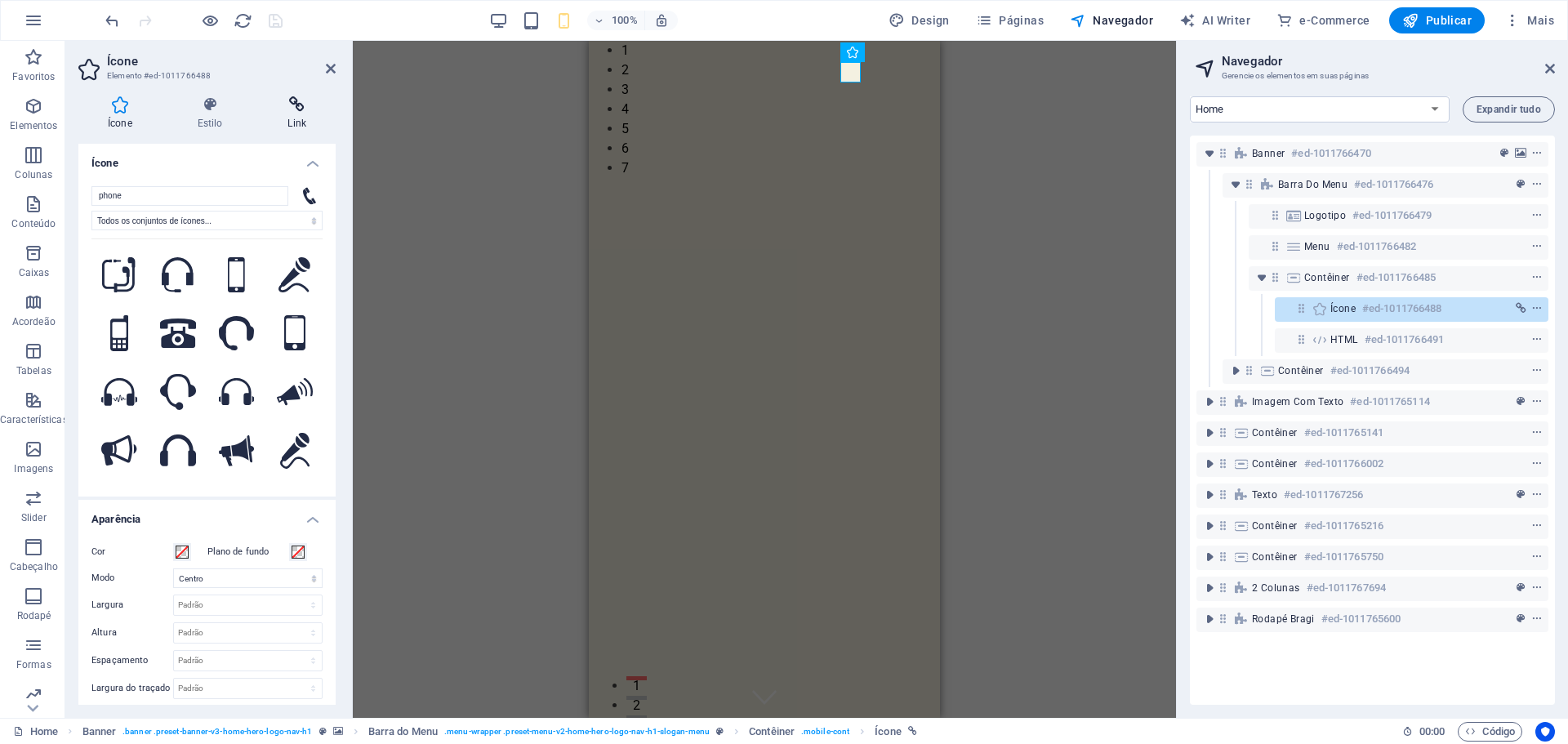
click at [301, 115] on h4 "Link" at bounding box center [297, 113] width 77 height 35
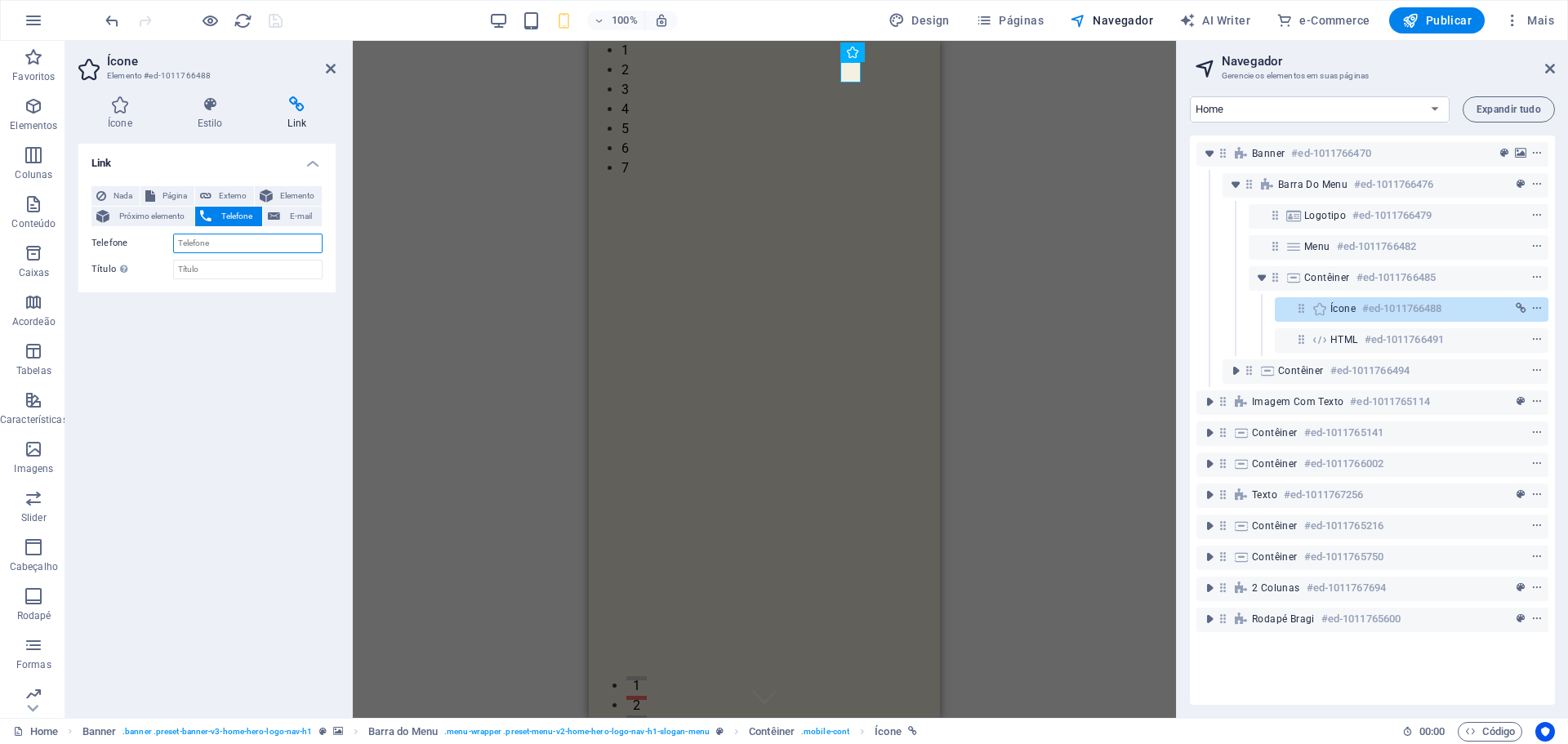
click at [222, 246] on input "Telefone" at bounding box center [247, 243] width 149 height 20
click at [229, 195] on span "Externo" at bounding box center [233, 196] width 33 height 20
select select "blank"
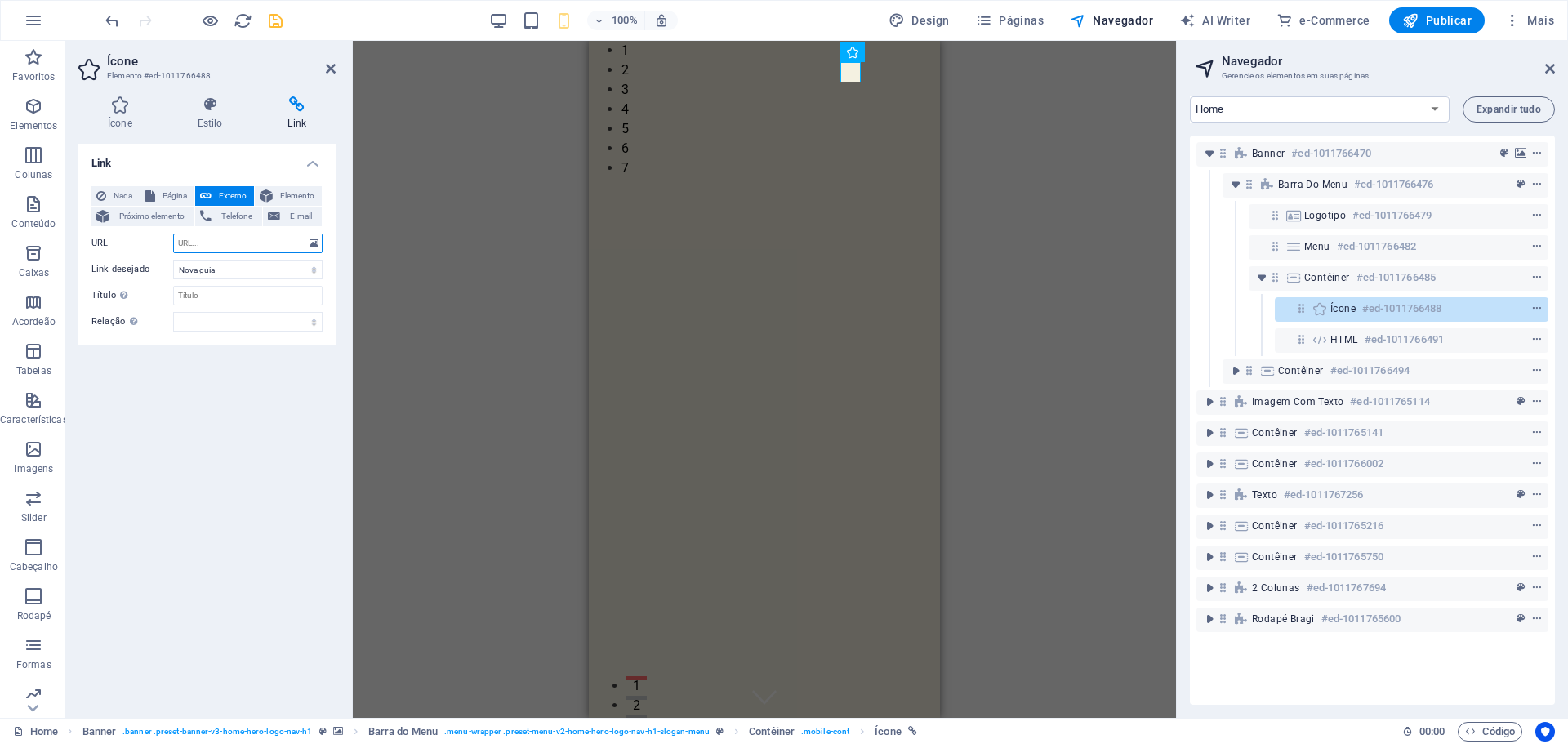
paste input "https://wa.me/5531982748449?text=Quero+agendar+um+atendimento+com+vocês,+atravé…"
type input "https://wa.me/5531982748449?text=Quero+agendar+um+atendimento+com+vocês,+atravé…"
click at [213, 322] on select "alternado autor guia de favoritos externo ajuda licença avançar nofollow norefe…" at bounding box center [247, 322] width 149 height 20
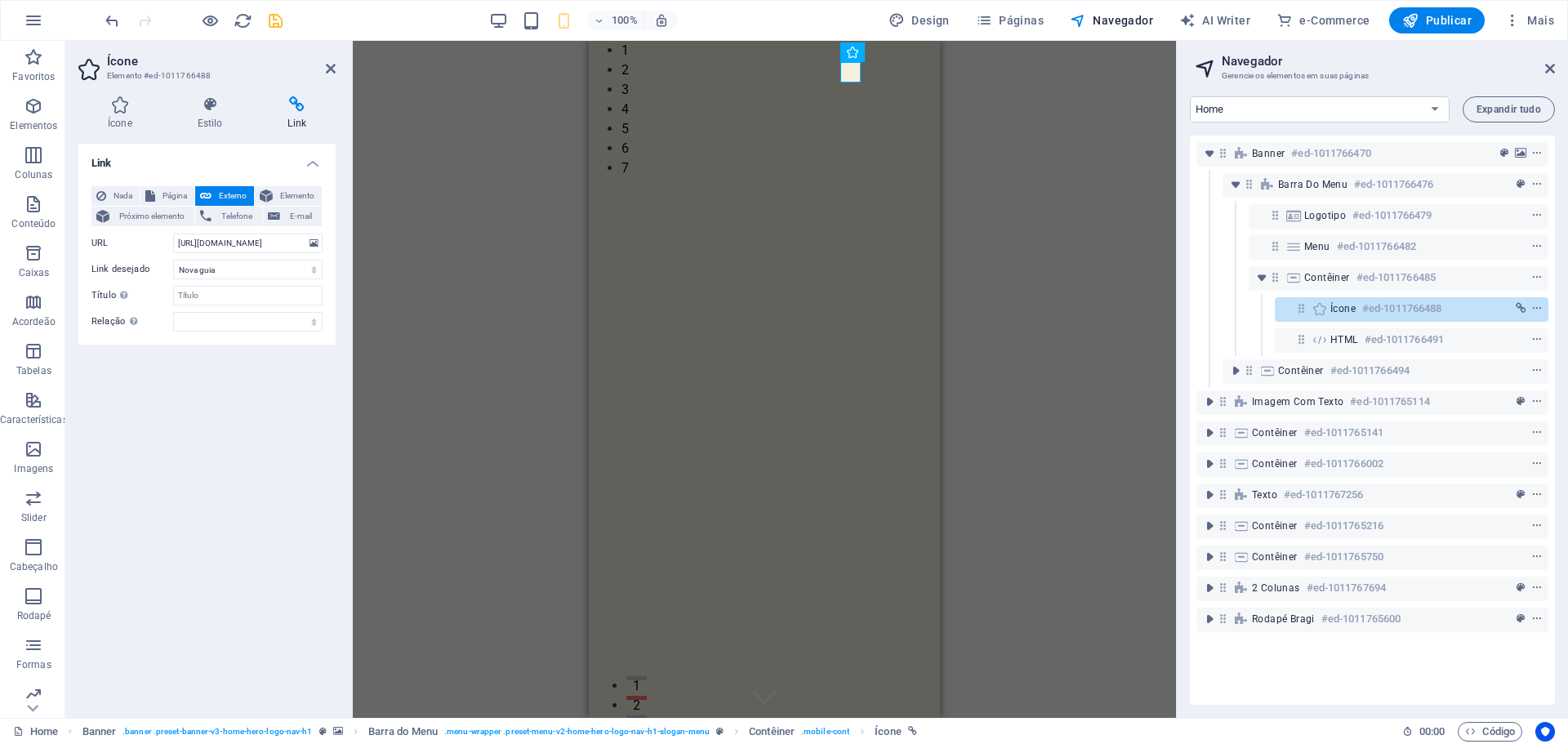
click at [312, 161] on h4 "Link" at bounding box center [207, 158] width 257 height 30
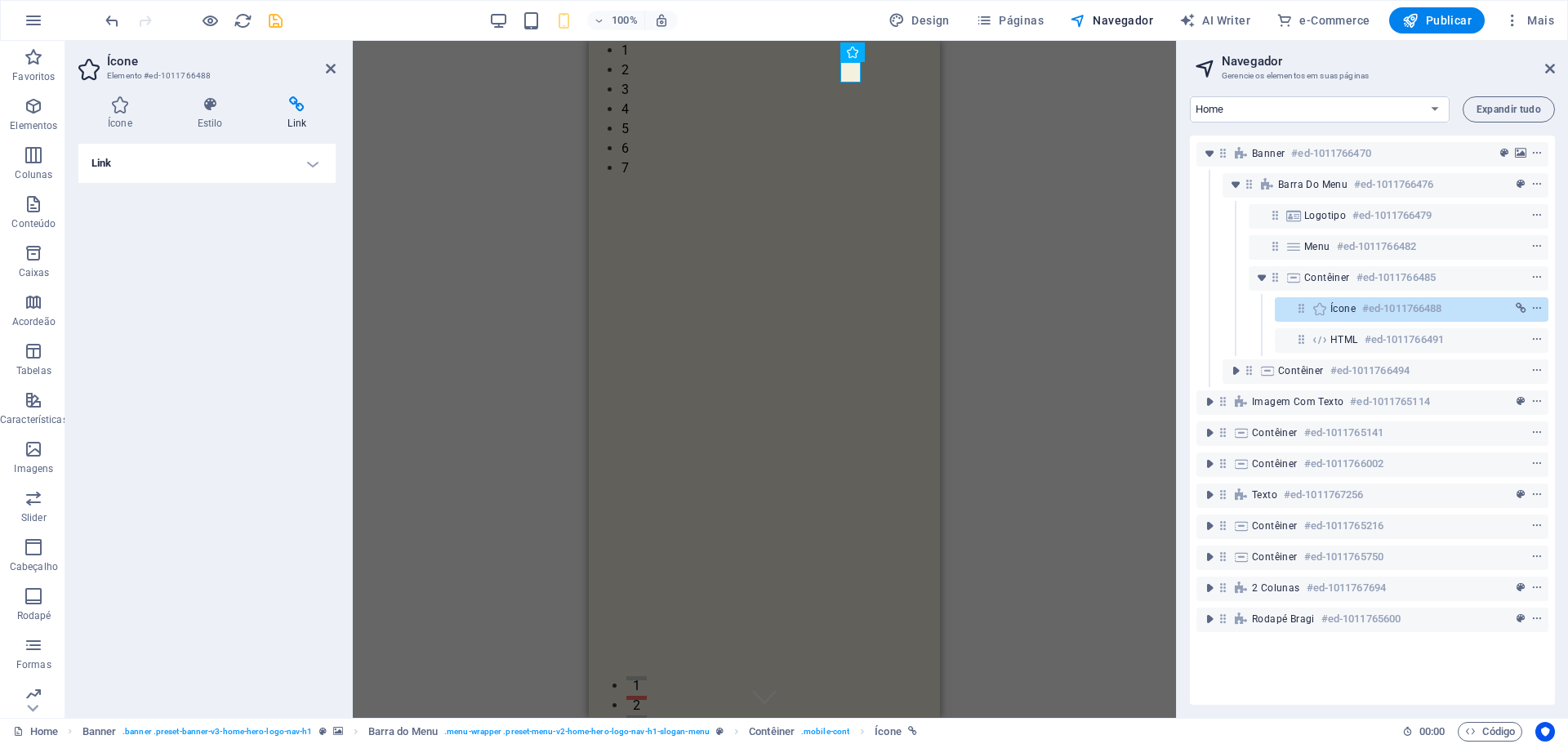
click at [272, 21] on icon "save" at bounding box center [275, 21] width 19 height 19
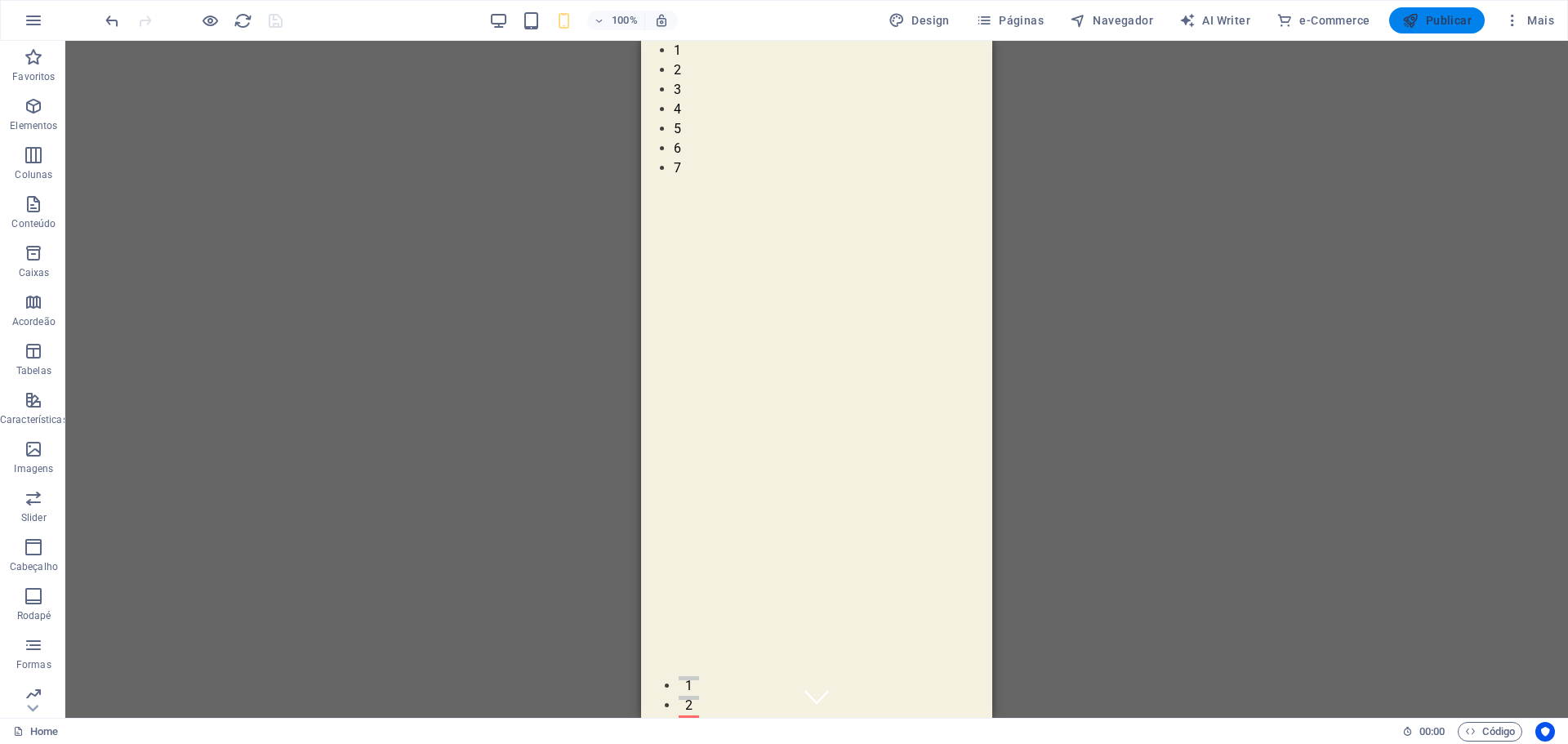
click at [1453, 23] on span "Publicar" at bounding box center [1437, 20] width 69 height 17
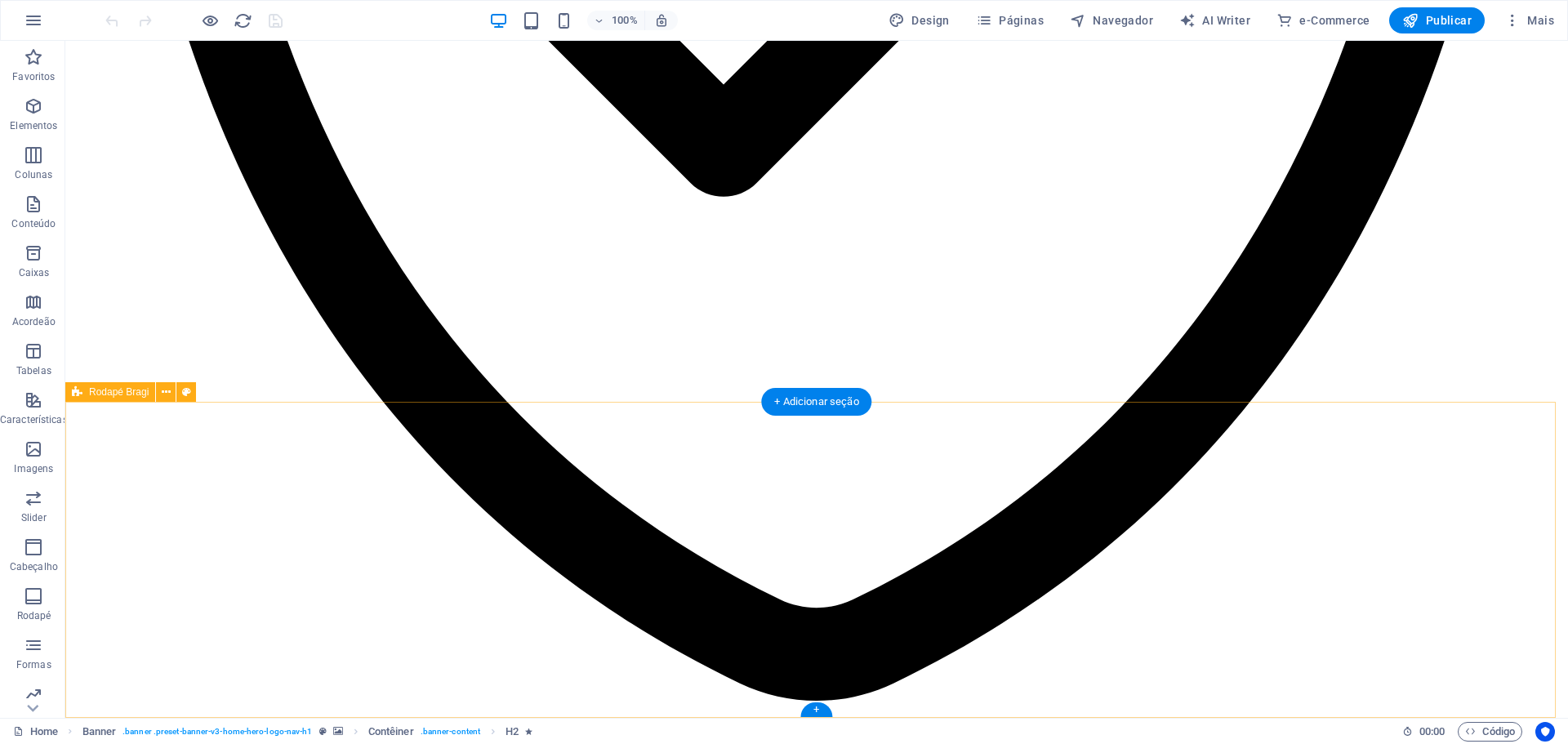
scroll to position [4190, 0]
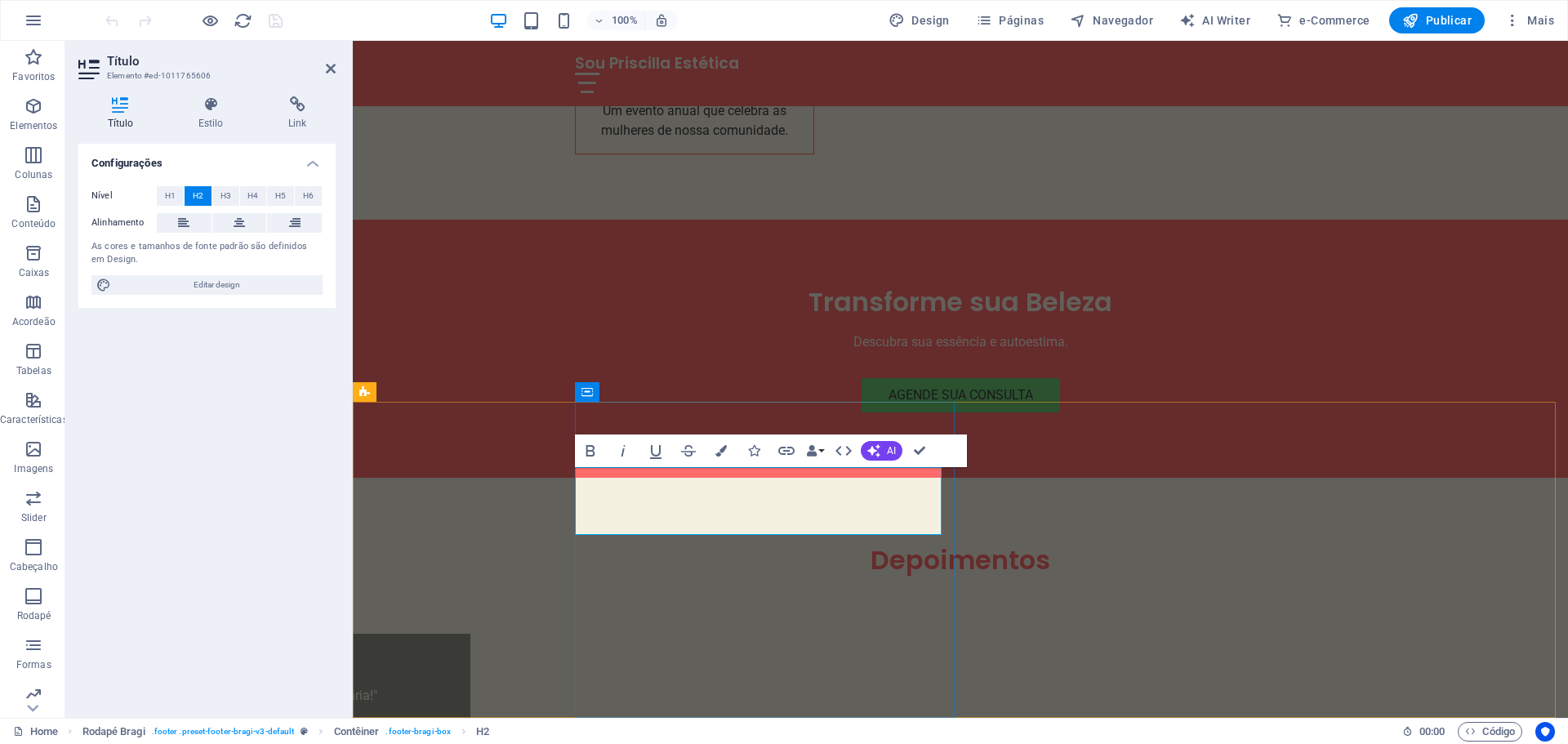
click at [610, 553] on icon at bounding box center [609, 544] width 12 height 20
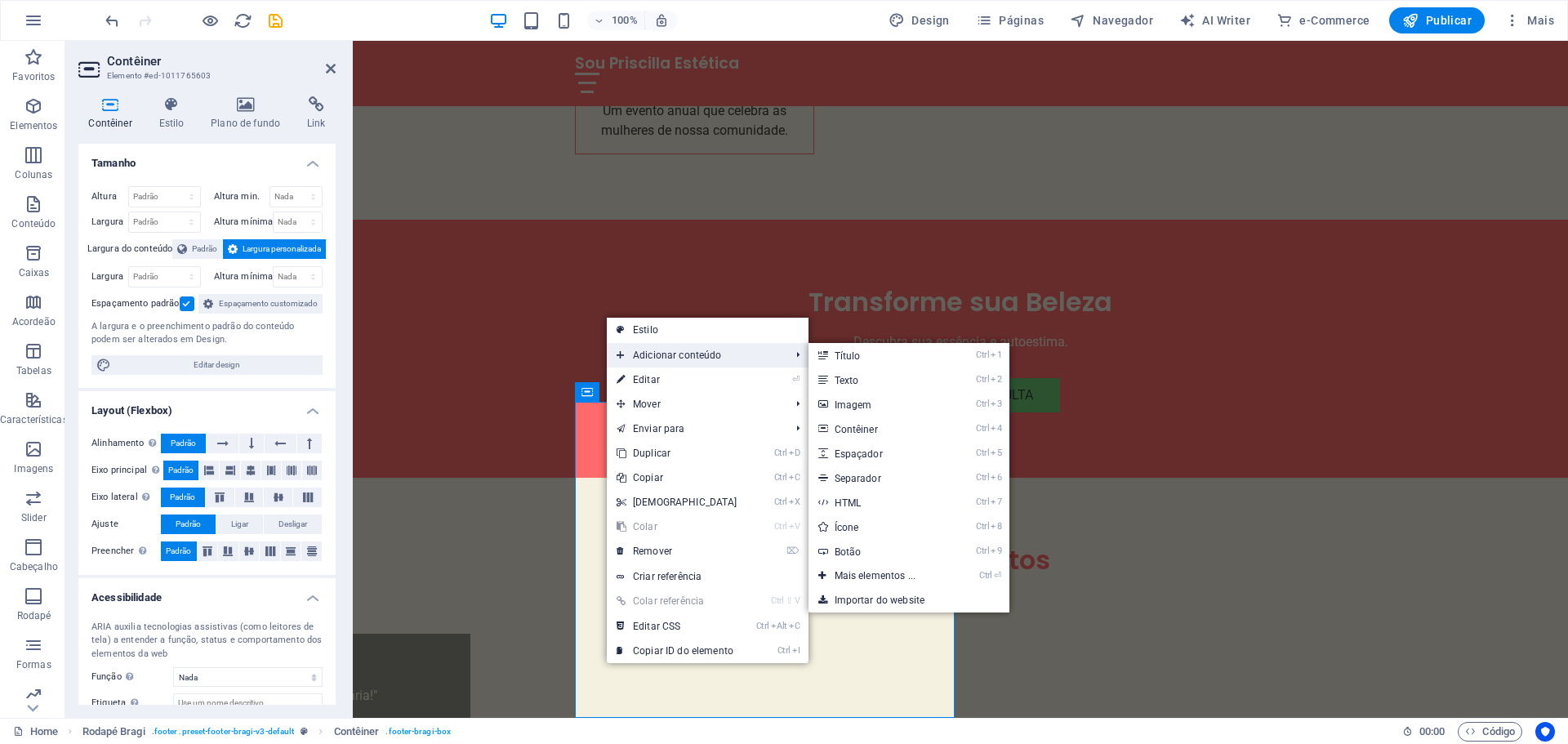
click at [657, 345] on span "Adicionar conteúdo" at bounding box center [695, 355] width 177 height 25
click at [868, 378] on link "Ctrl 2 Texto" at bounding box center [879, 379] width 141 height 25
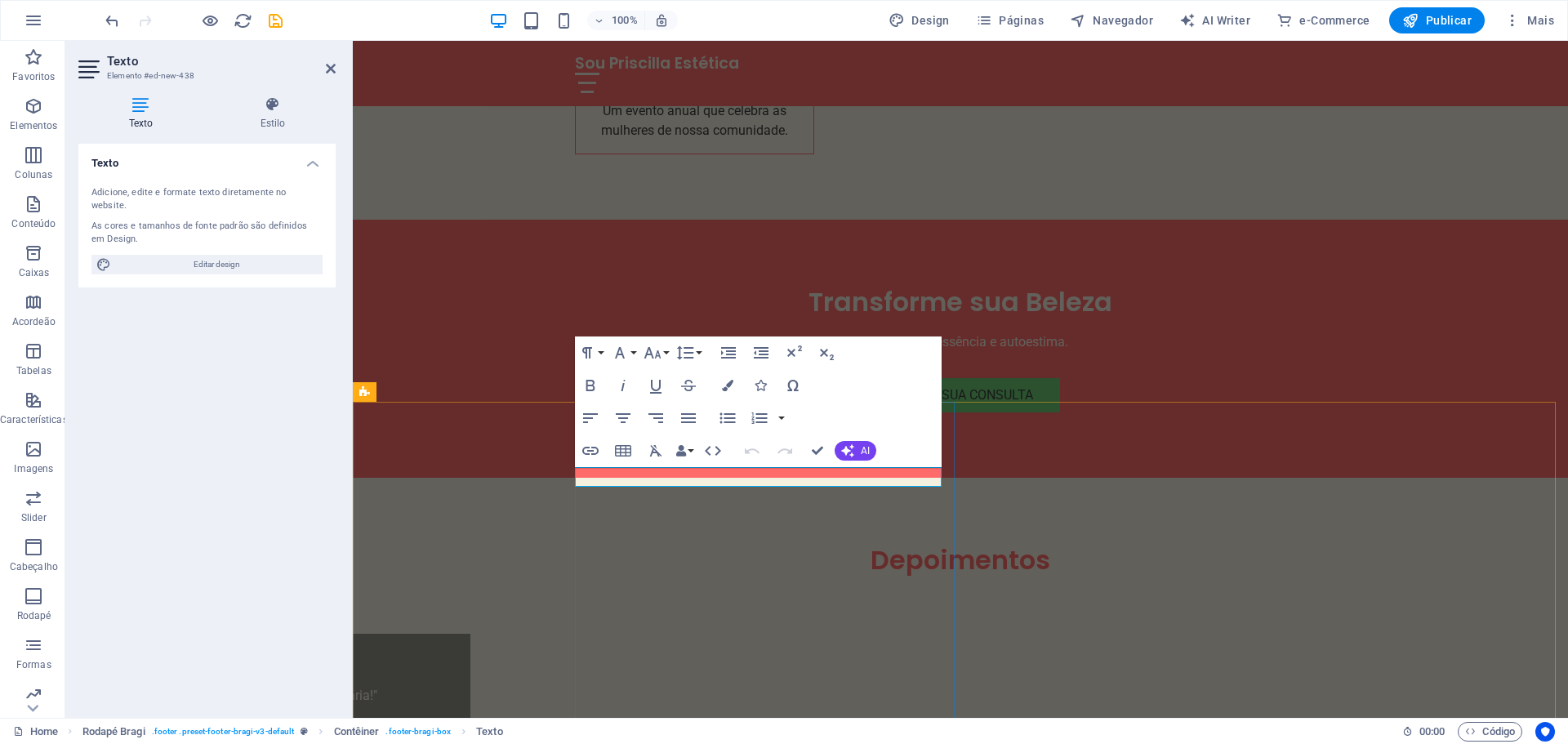
drag, startPoint x: 630, startPoint y: 475, endPoint x: 578, endPoint y: 477, distance: 52.0
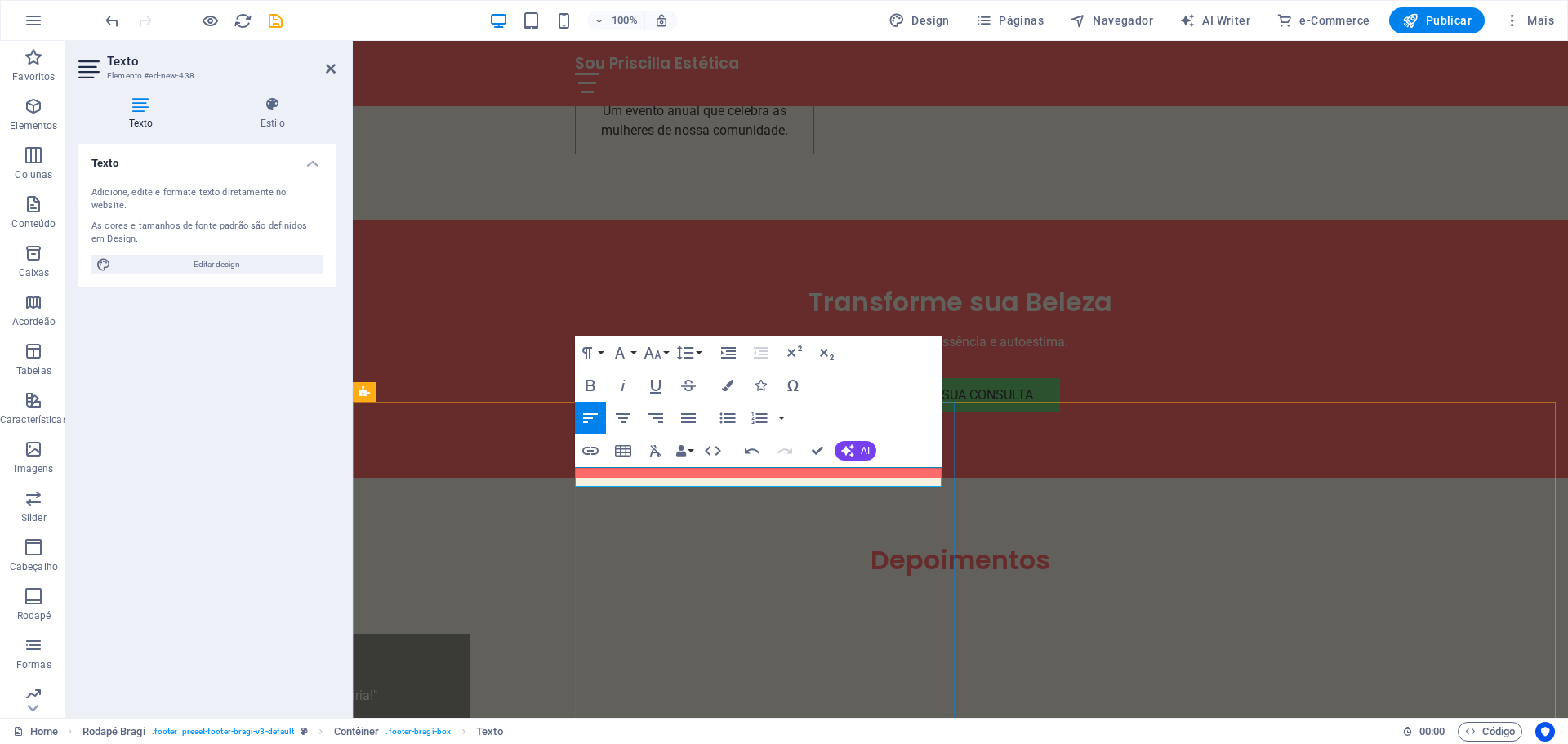
drag, startPoint x: 918, startPoint y: 475, endPoint x: 846, endPoint y: 477, distance: 72.0
click at [596, 452] on icon "button" at bounding box center [591, 451] width 20 height 20
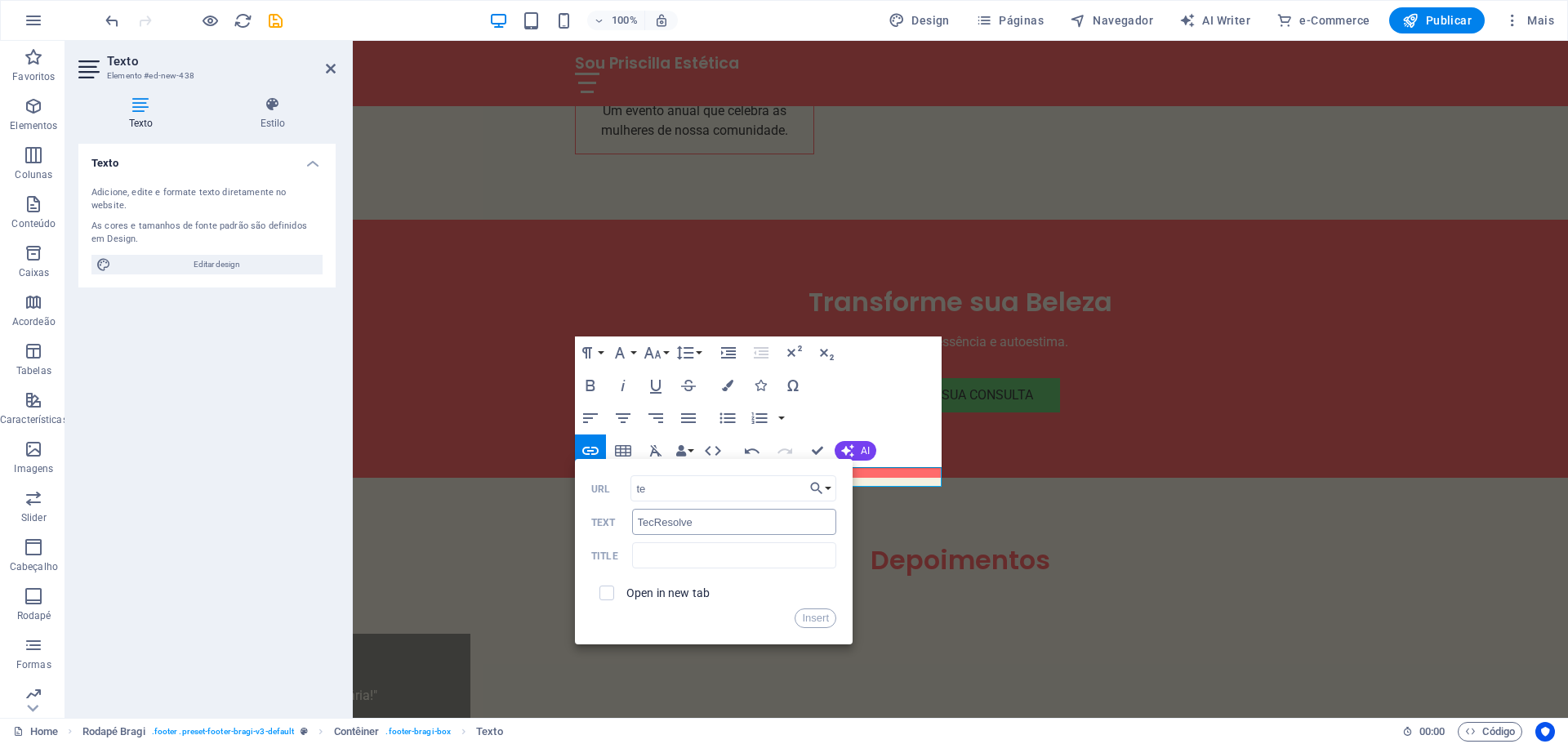
type input "t"
type input "[URL][DOMAIN_NAME]"
click at [754, 526] on input "TecResolve" at bounding box center [735, 521] width 204 height 26
click at [810, 613] on button "Insert" at bounding box center [816, 618] width 42 height 20
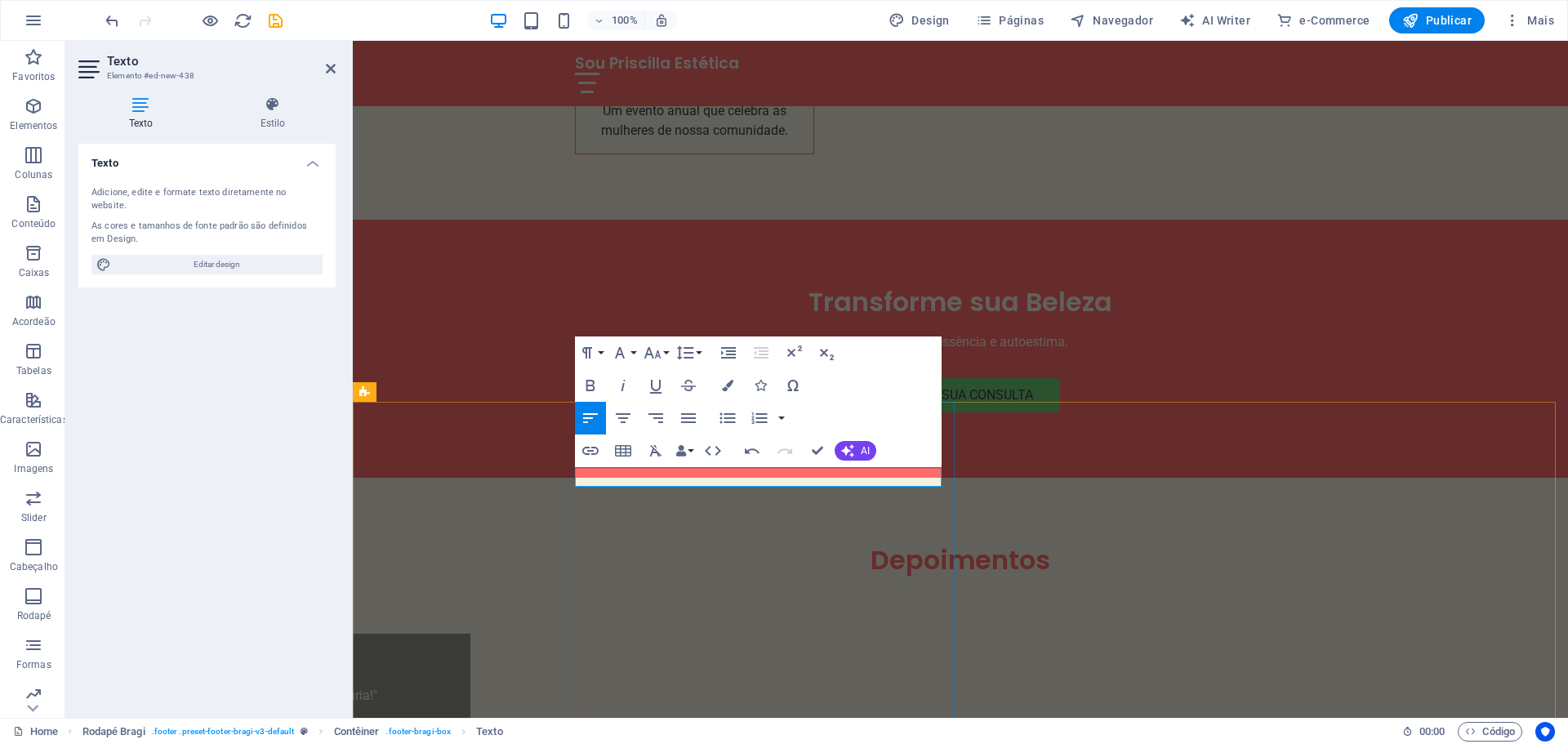
drag, startPoint x: 796, startPoint y: 477, endPoint x: 823, endPoint y: 478, distance: 27.0
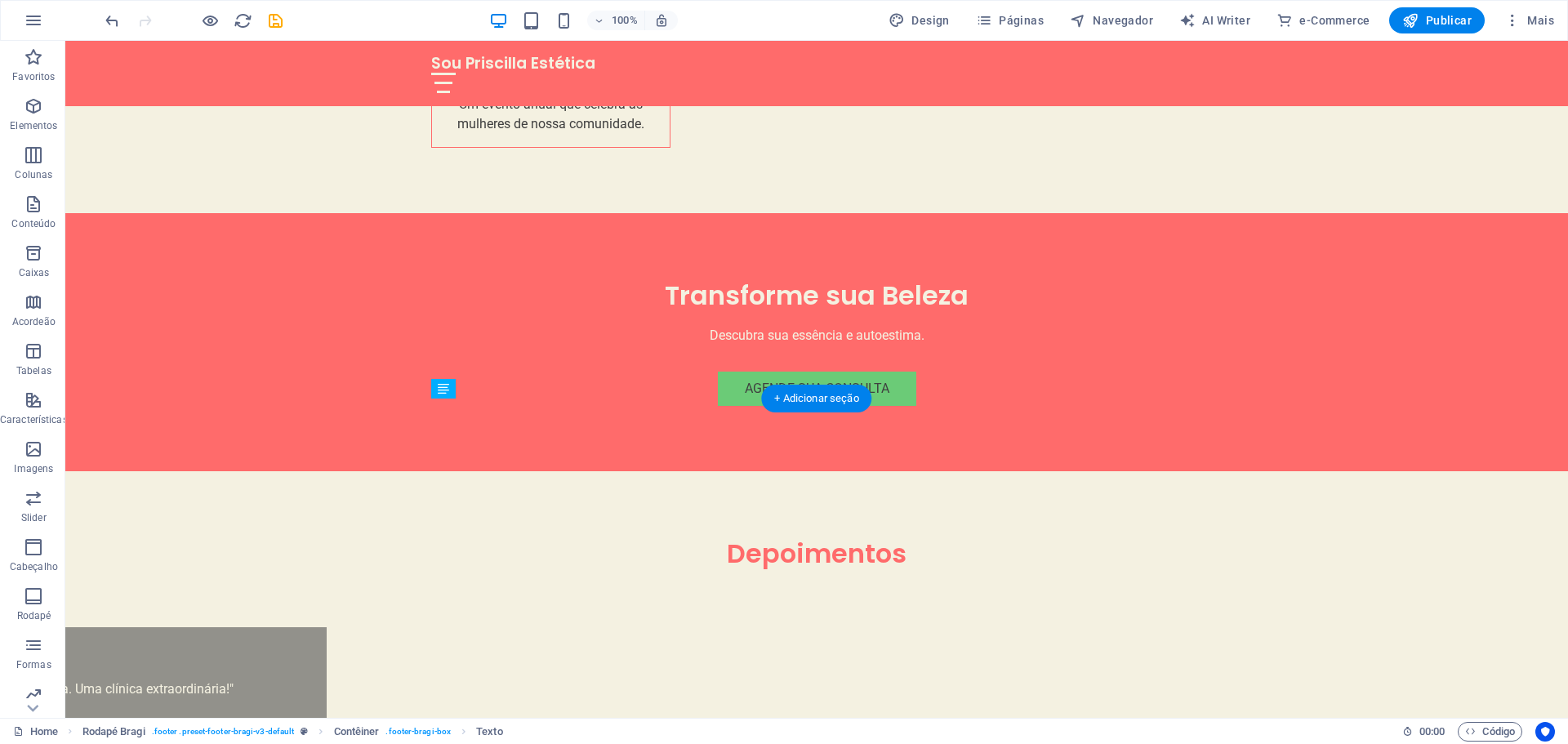
scroll to position [4210, 0]
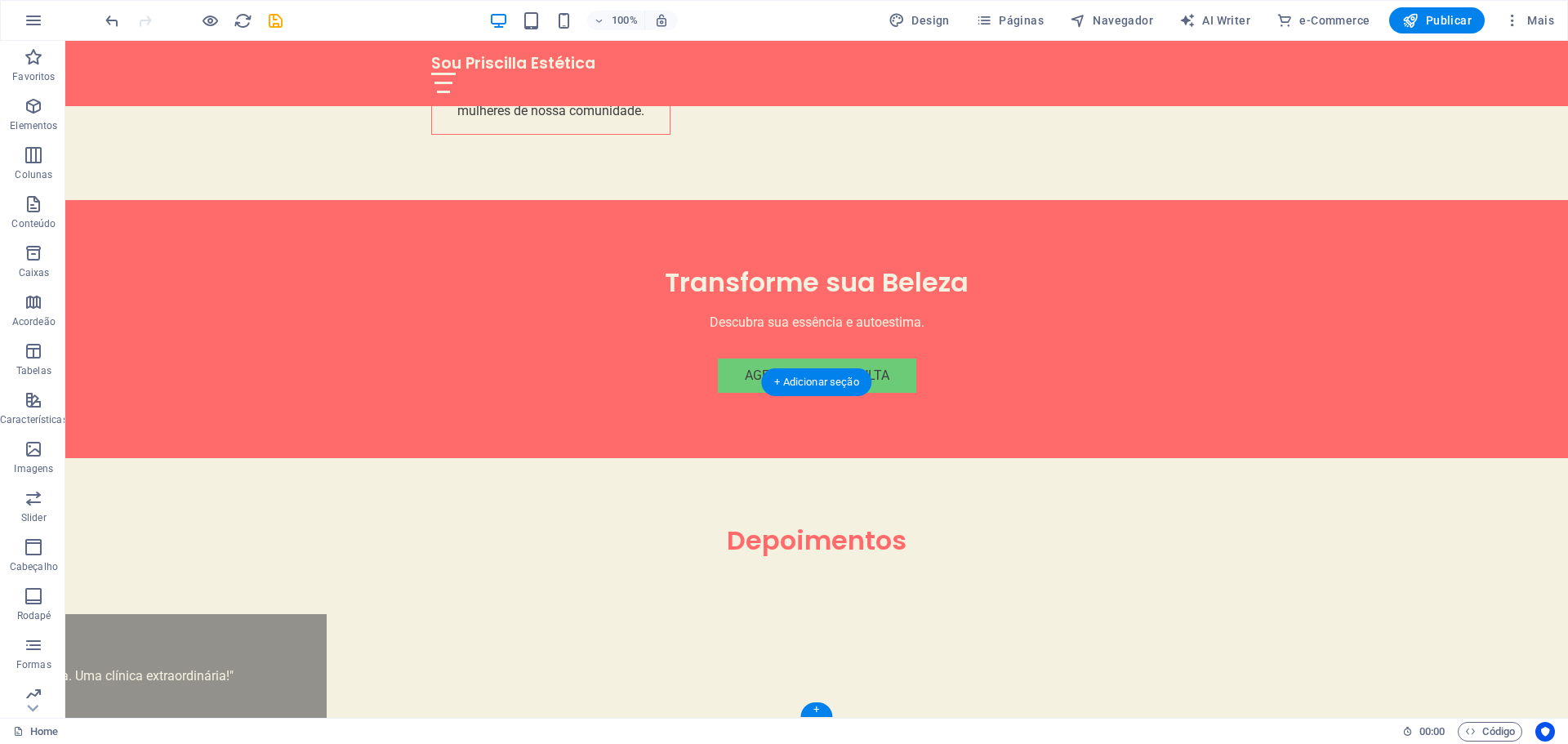
drag, startPoint x: 617, startPoint y: 475, endPoint x: 597, endPoint y: 640, distance: 166.2
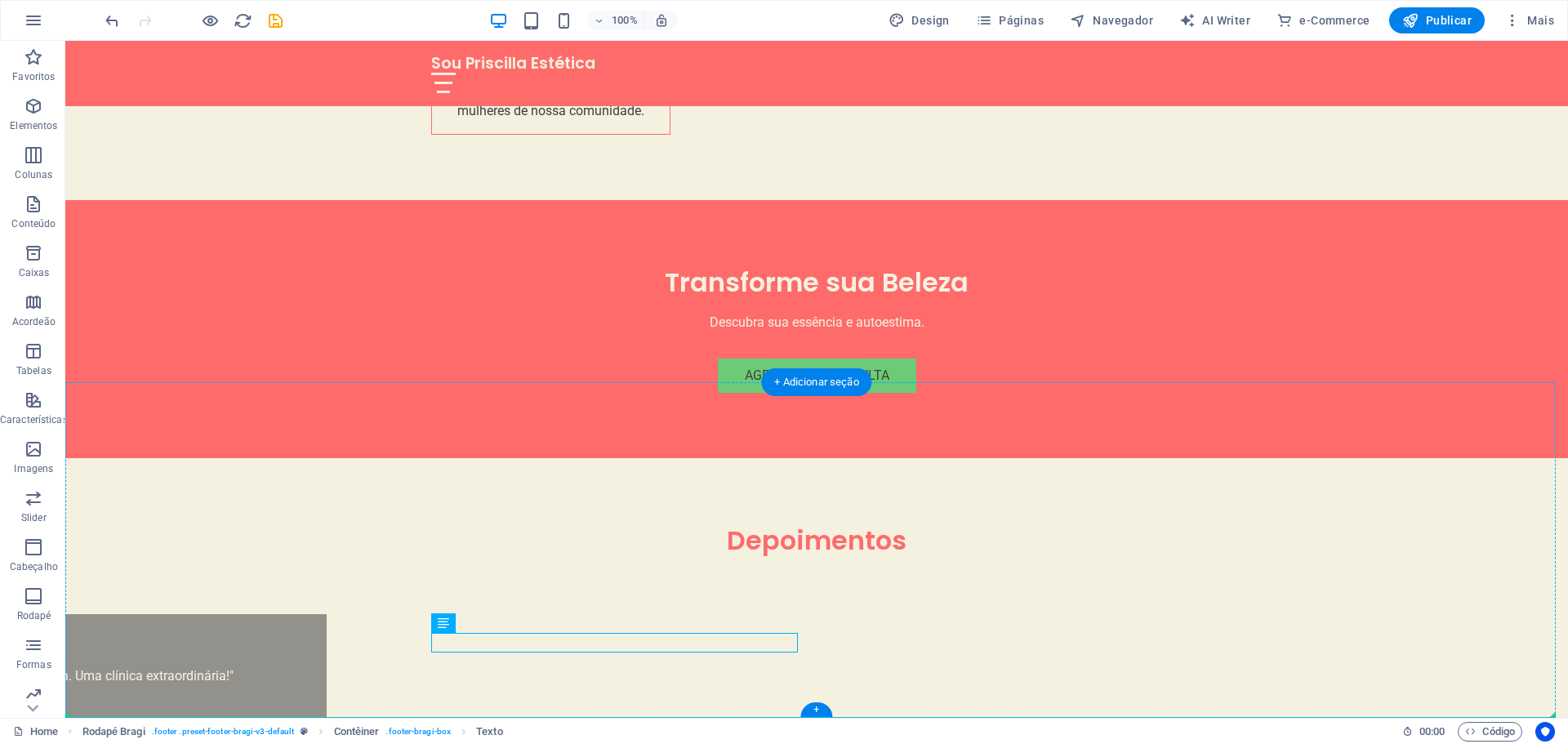
drag, startPoint x: 651, startPoint y: 637, endPoint x: 650, endPoint y: 671, distance: 34.0
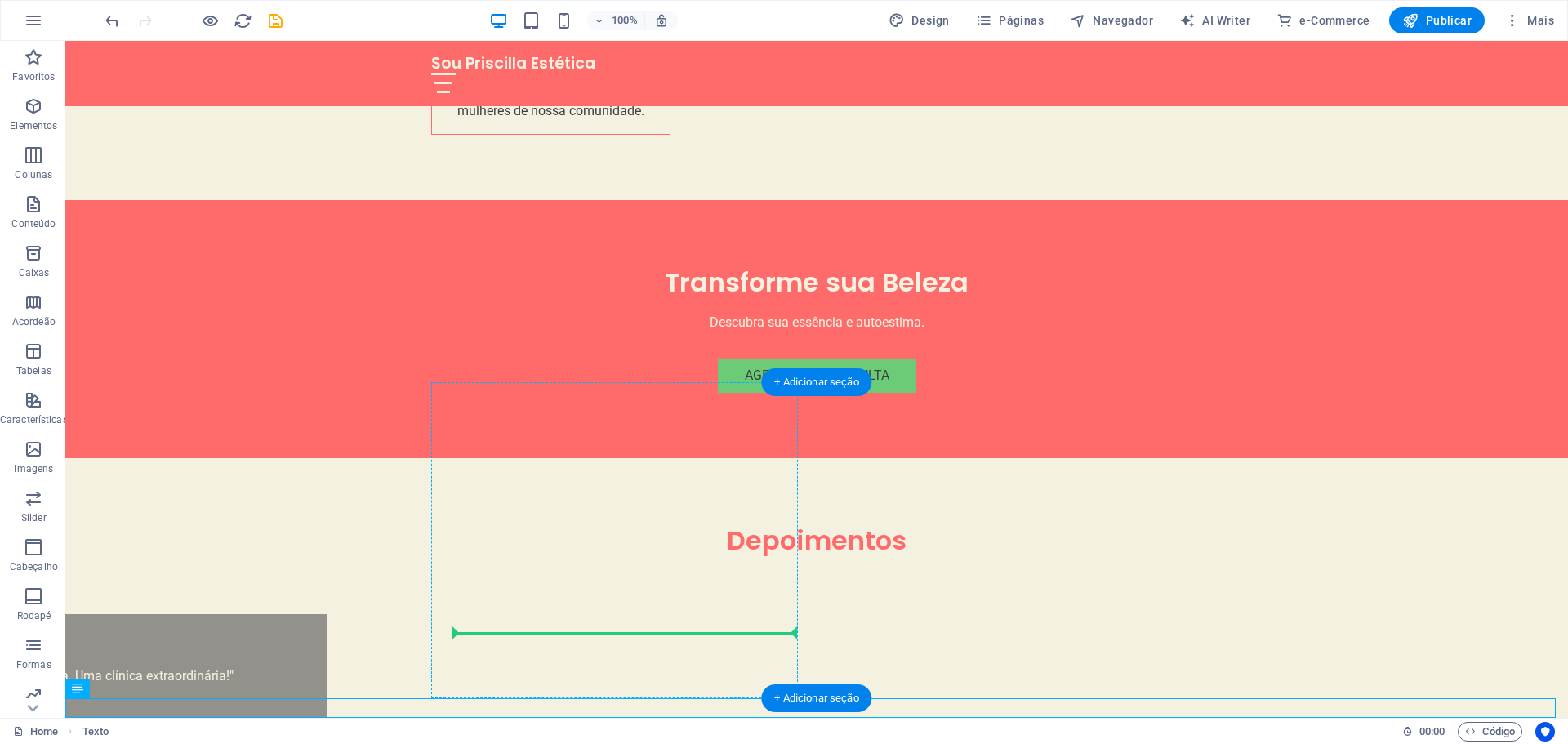
drag, startPoint x: 266, startPoint y: 707, endPoint x: 641, endPoint y: 628, distance: 383.2
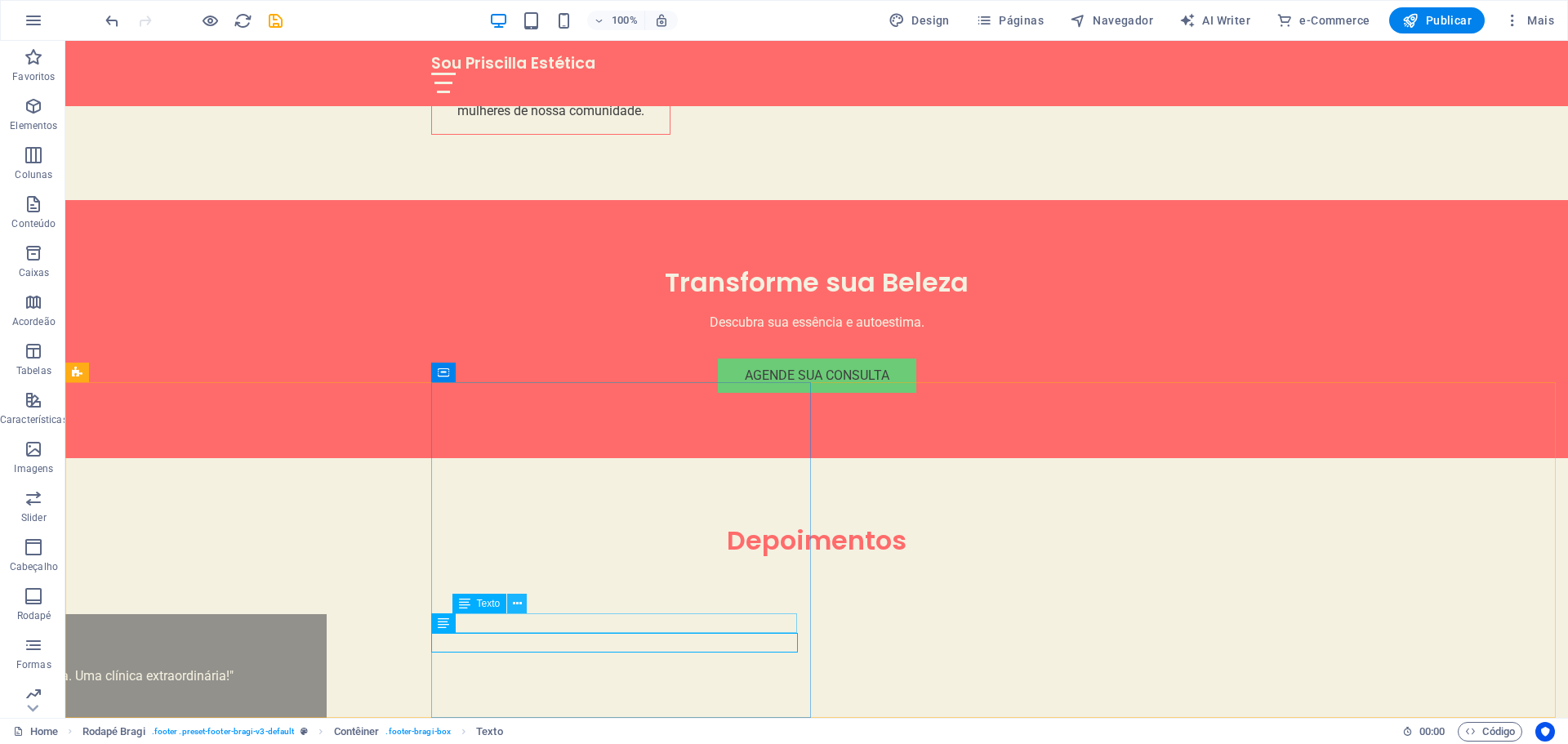
click at [514, 604] on icon at bounding box center [517, 604] width 9 height 17
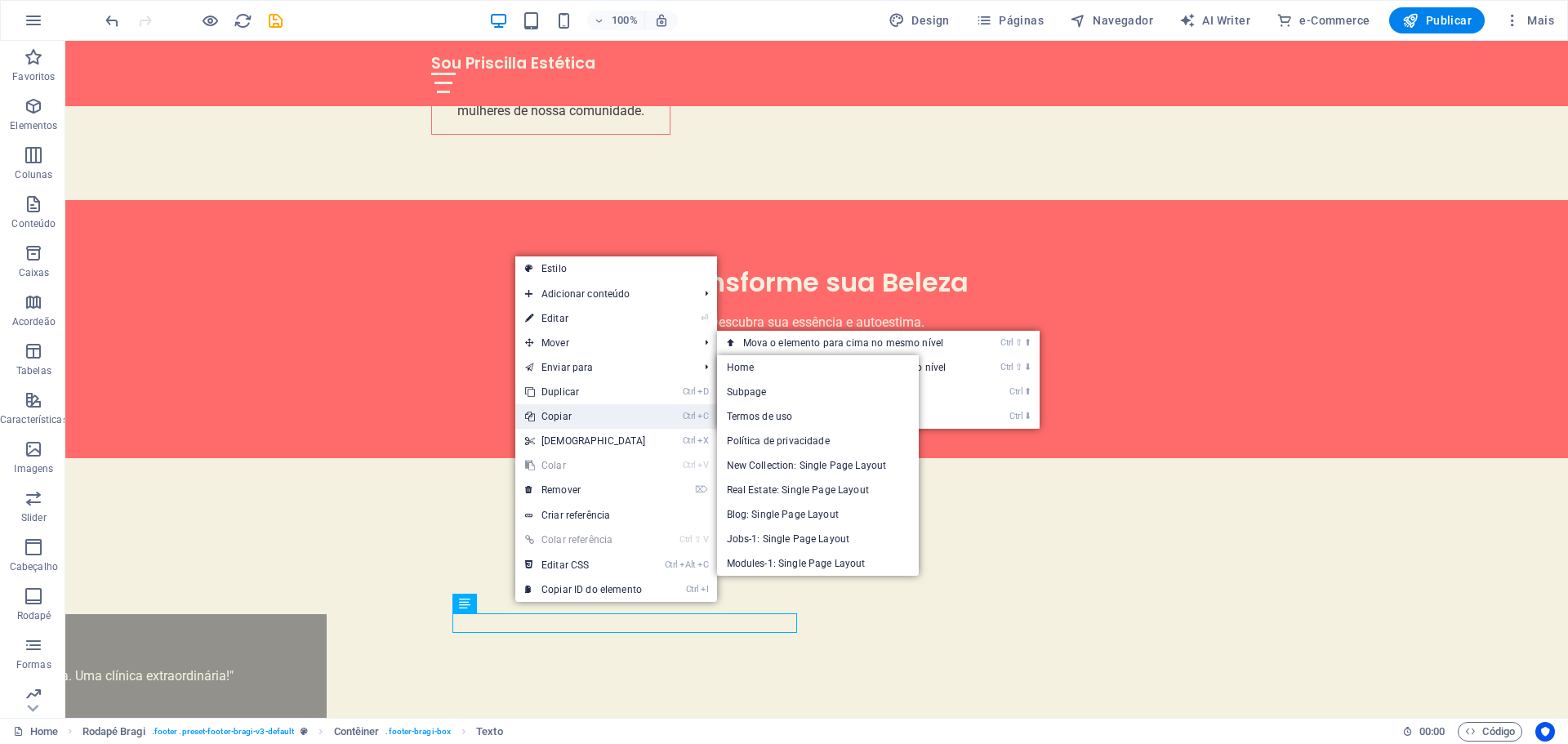
click at [583, 421] on link "Ctrl C Copiar" at bounding box center [586, 416] width 141 height 25
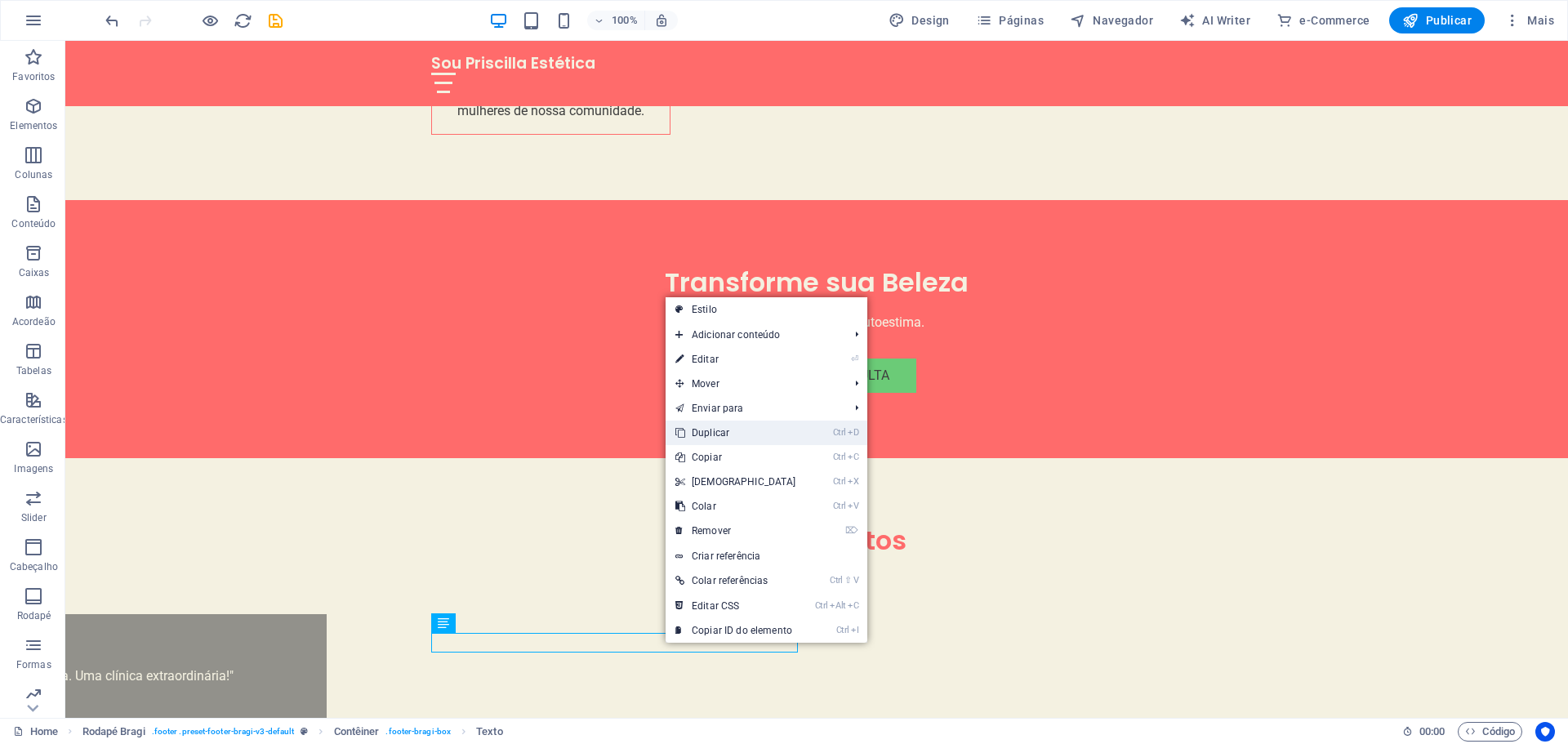
click at [720, 431] on link "Ctrl D Duplicar" at bounding box center [735, 432] width 141 height 25
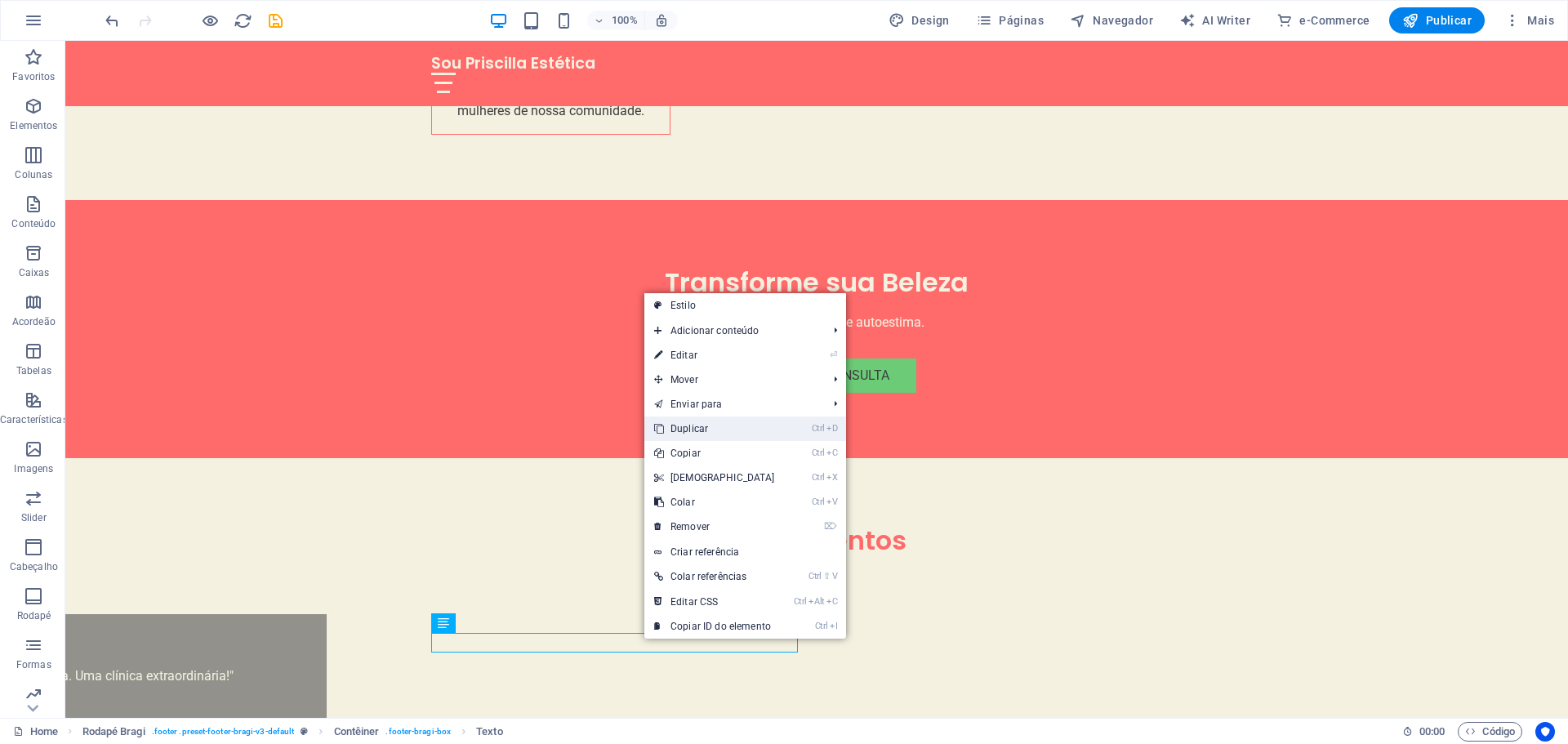
click at [695, 427] on link "Ctrl D Duplicar" at bounding box center [715, 428] width 141 height 25
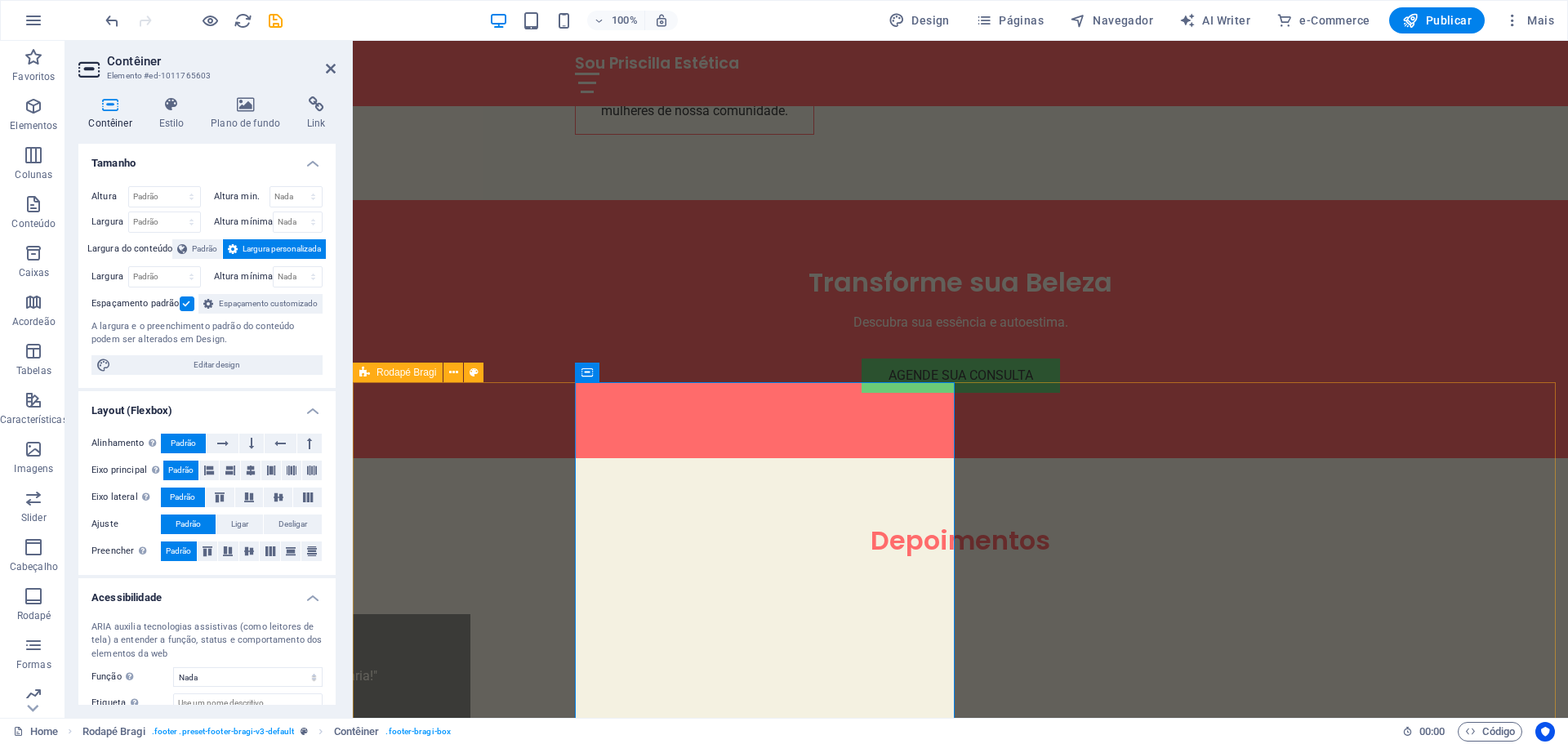
scroll to position [4230, 0]
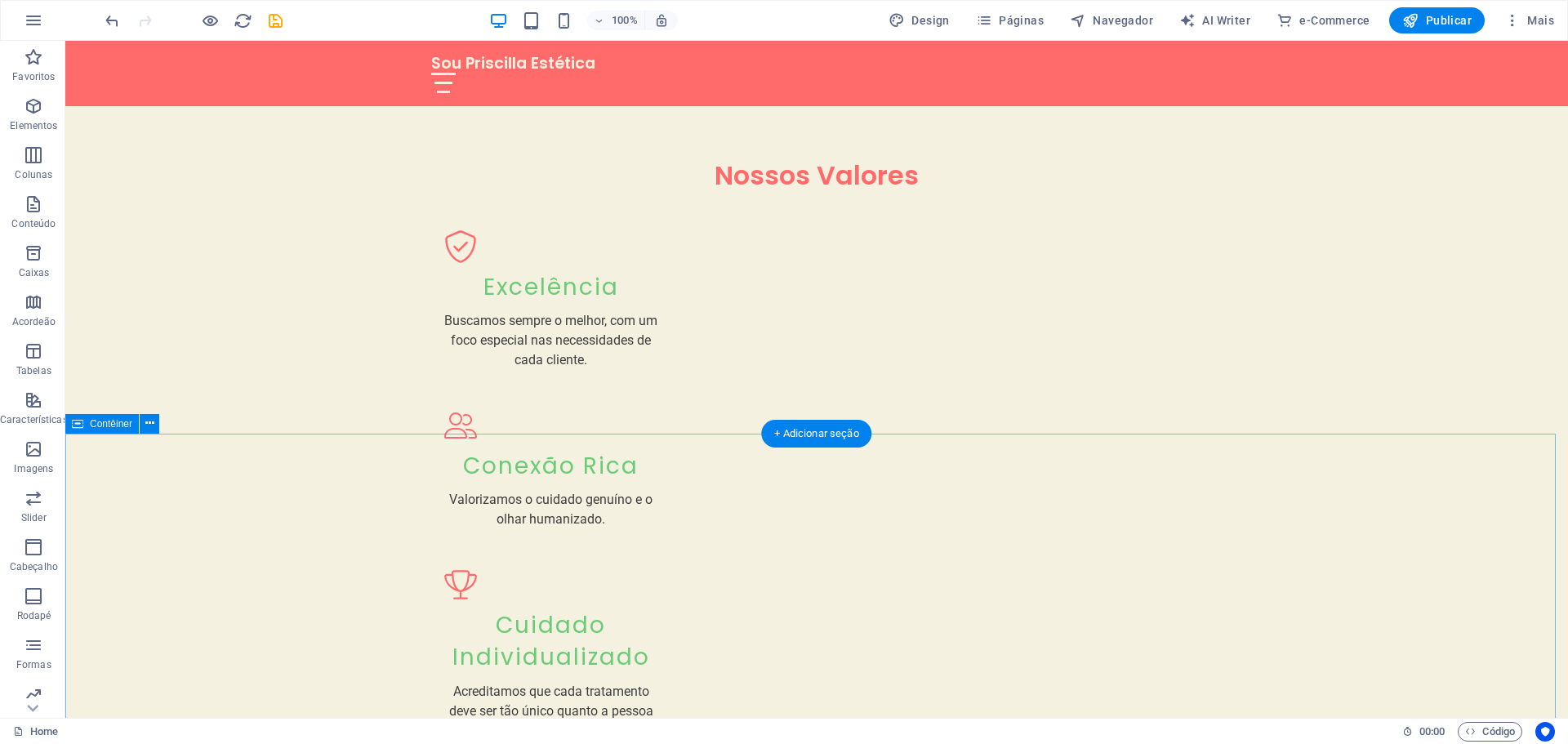
scroll to position [964, 0]
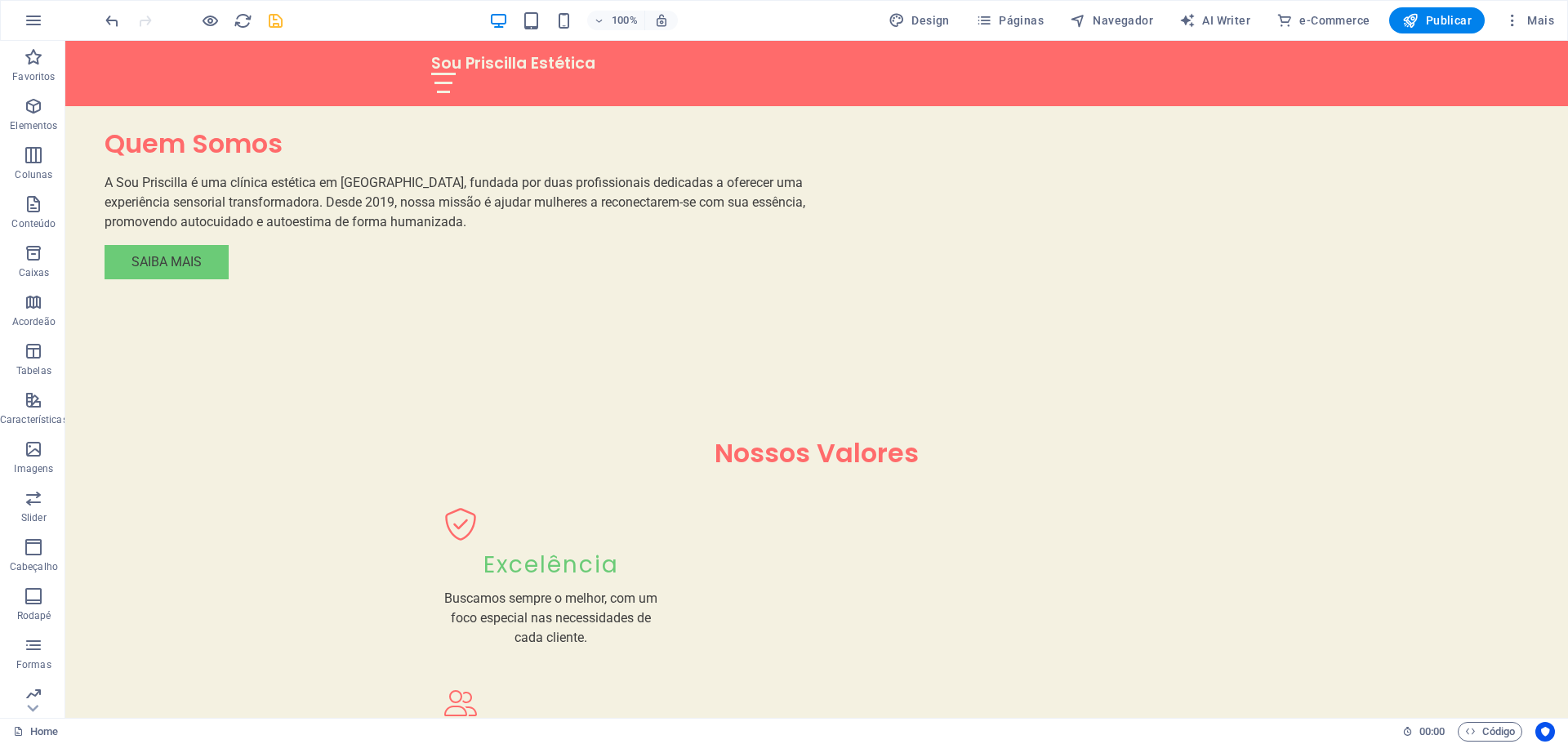
click at [273, 17] on icon "save" at bounding box center [275, 21] width 19 height 19
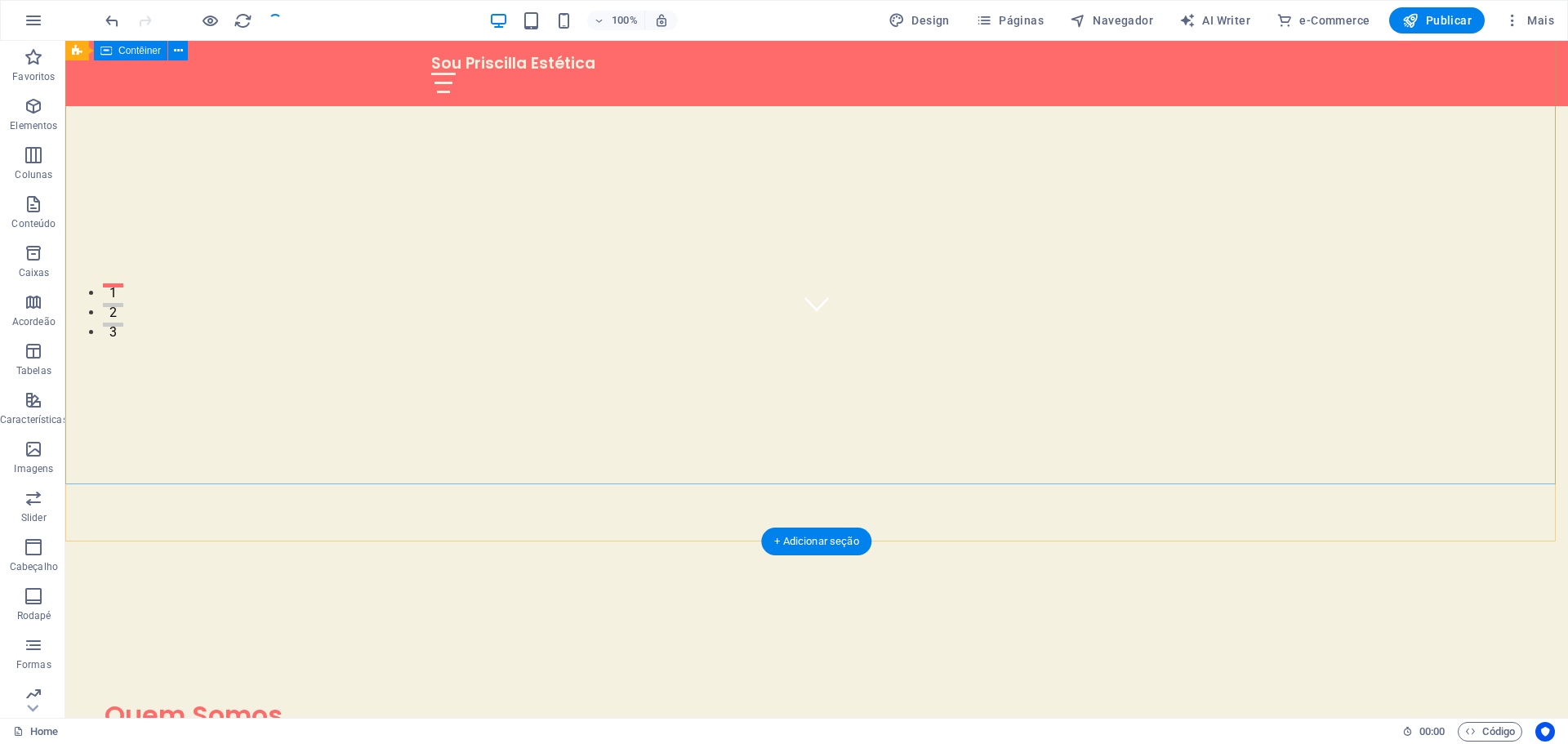
scroll to position [0, 0]
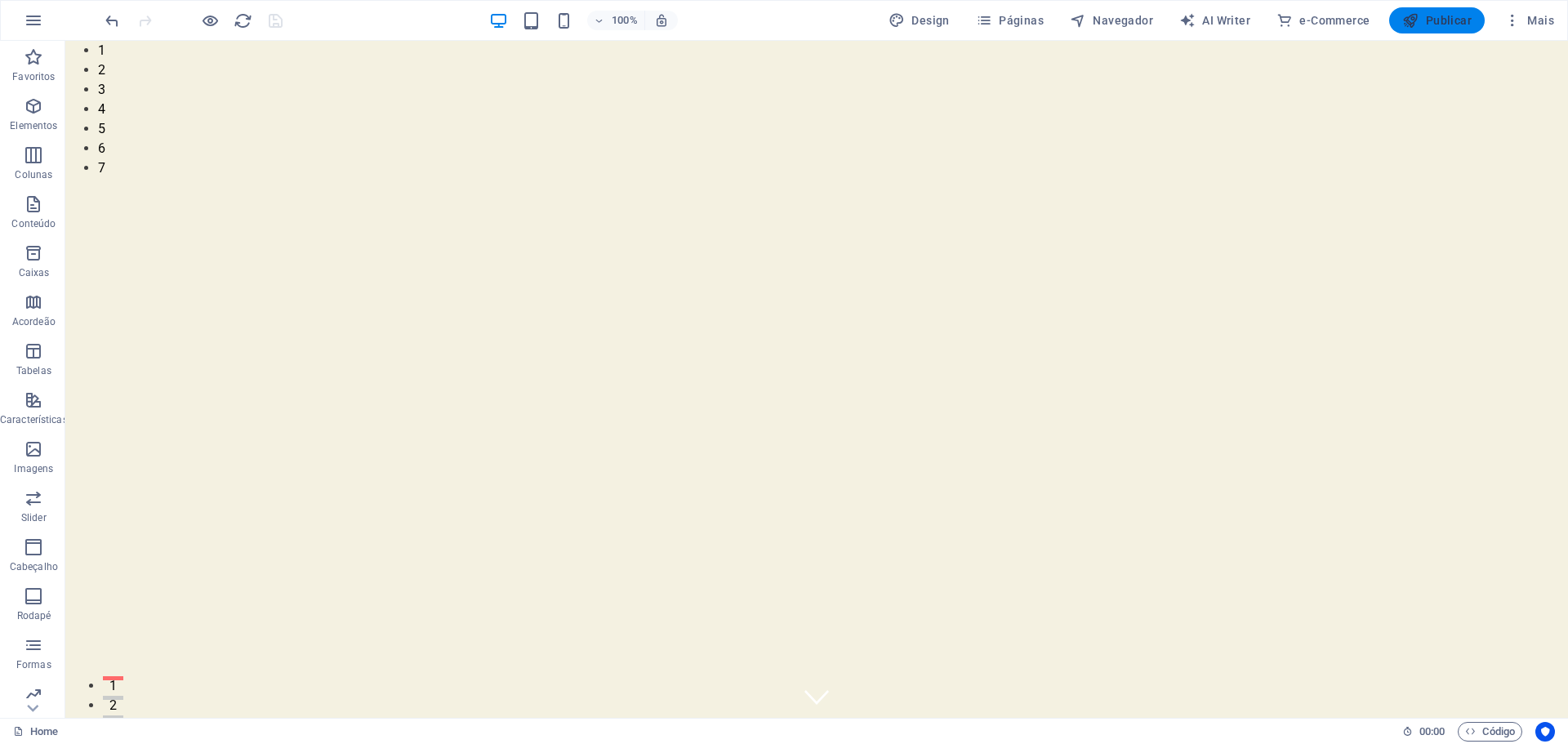
click at [1427, 18] on span "Publicar" at bounding box center [1437, 20] width 69 height 17
